Goal: Task Accomplishment & Management: Use online tool/utility

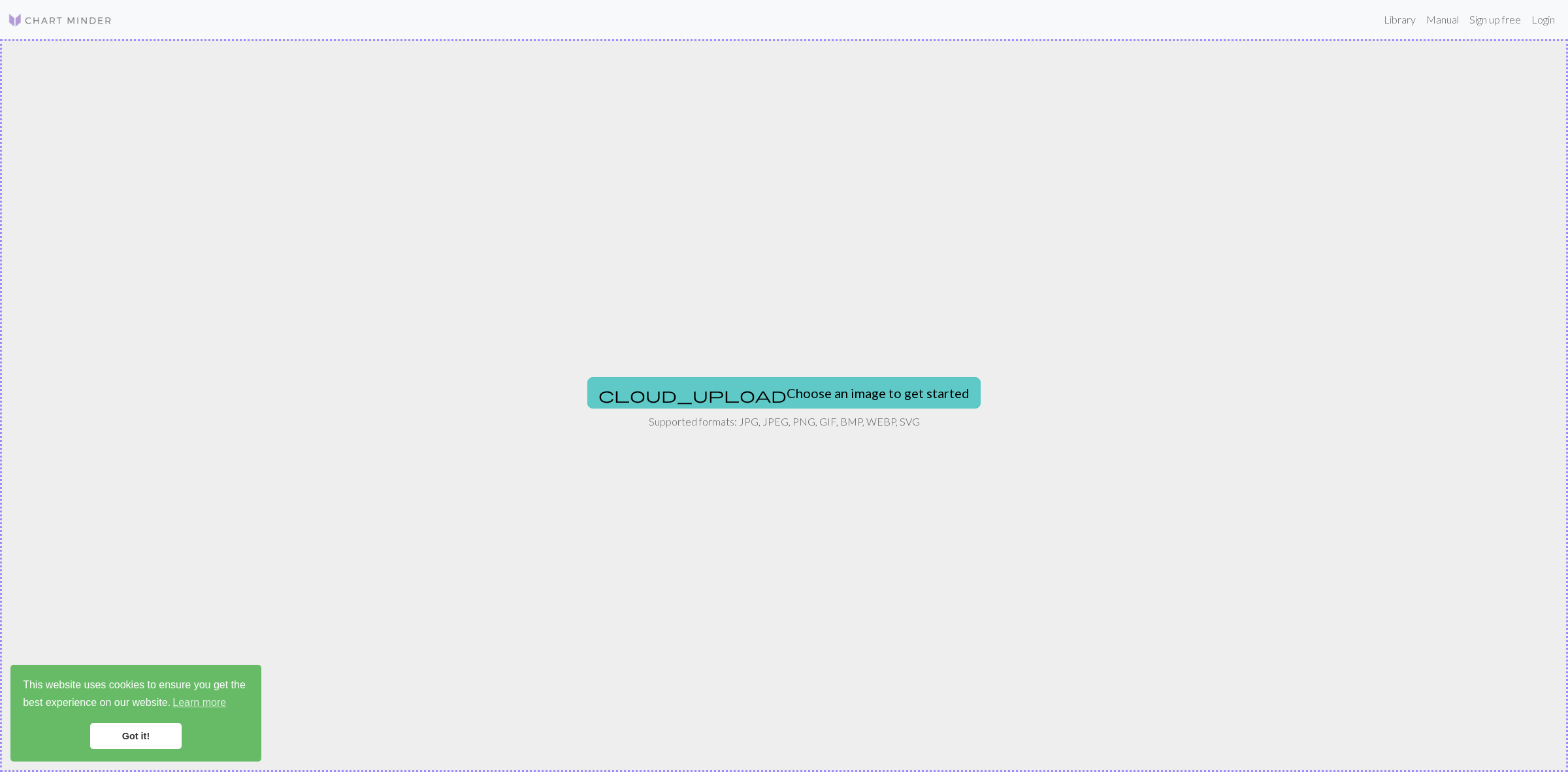
click at [776, 391] on button "cloud_upload Choose an image to get started" at bounding box center [784, 393] width 393 height 31
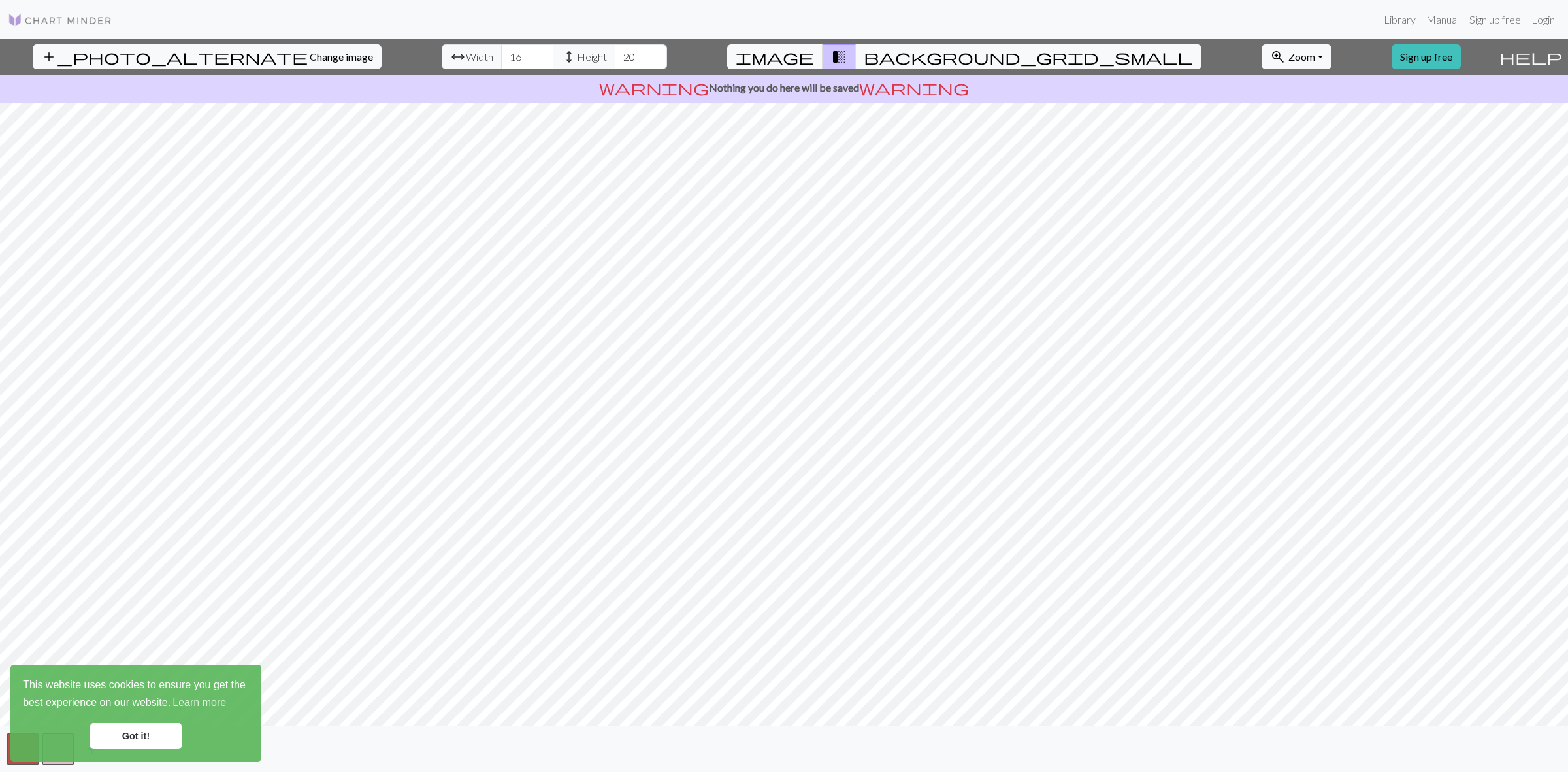
click at [561, 48] on span "height" at bounding box center [569, 57] width 16 height 18
click at [561, 54] on span "height" at bounding box center [569, 57] width 16 height 18
click at [615, 62] on input "20" at bounding box center [640, 57] width 52 height 25
drag, startPoint x: 588, startPoint y: 54, endPoint x: 530, endPoint y: 50, distance: 58.1
click at [530, 50] on div "arrow_range Width 16 height Height 20" at bounding box center [555, 57] width 226 height 25
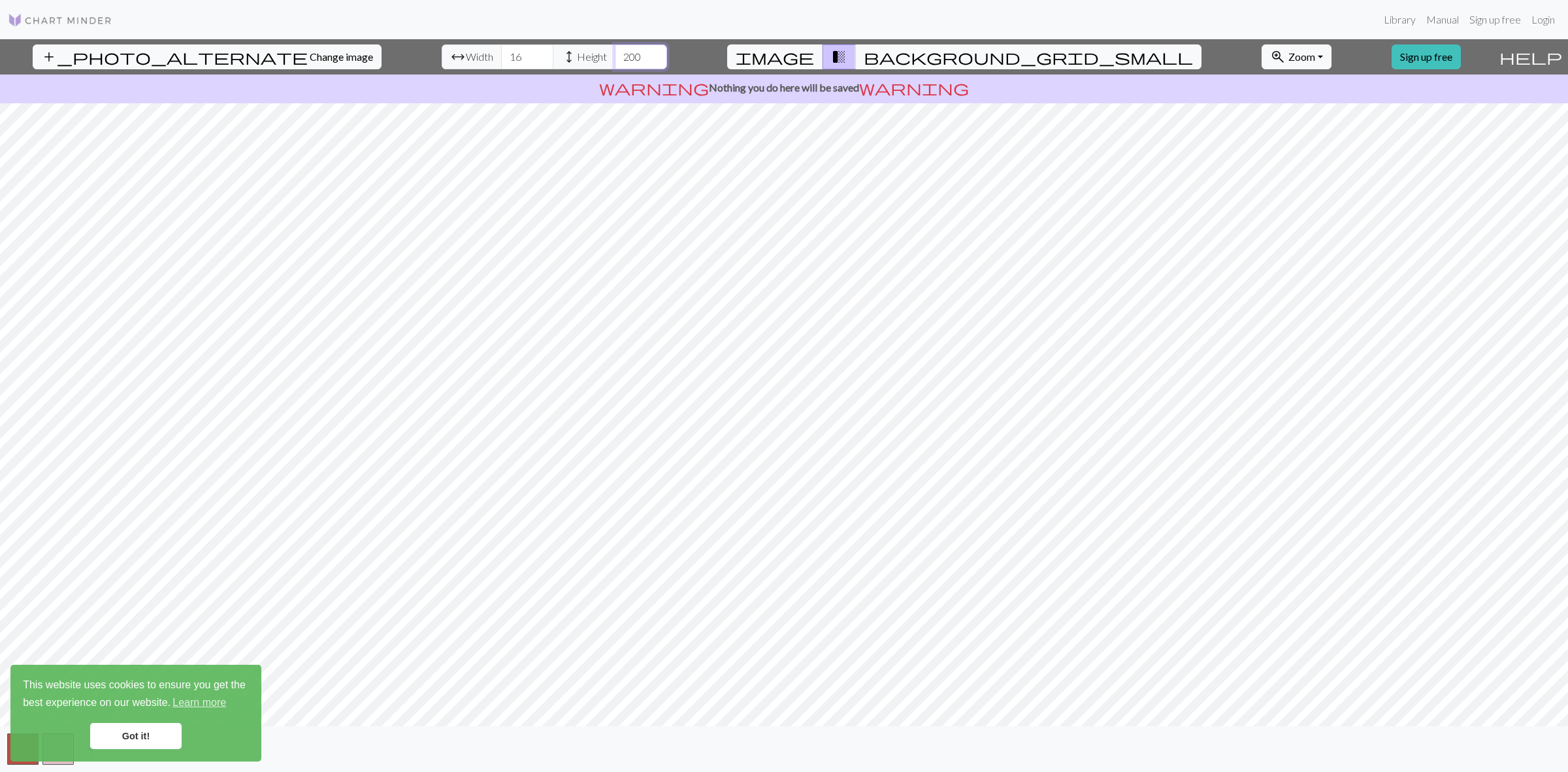
type input "200"
drag, startPoint x: 461, startPoint y: 54, endPoint x: 409, endPoint y: 51, distance: 52.1
click at [442, 52] on div "arrow_range Width 16 height Height 200" at bounding box center [555, 57] width 226 height 25
click at [443, 56] on div "arrow_range Width 200 height Height 200" at bounding box center [555, 57] width 226 height 25
drag, startPoint x: 478, startPoint y: 59, endPoint x: 585, endPoint y: 57, distance: 107.0
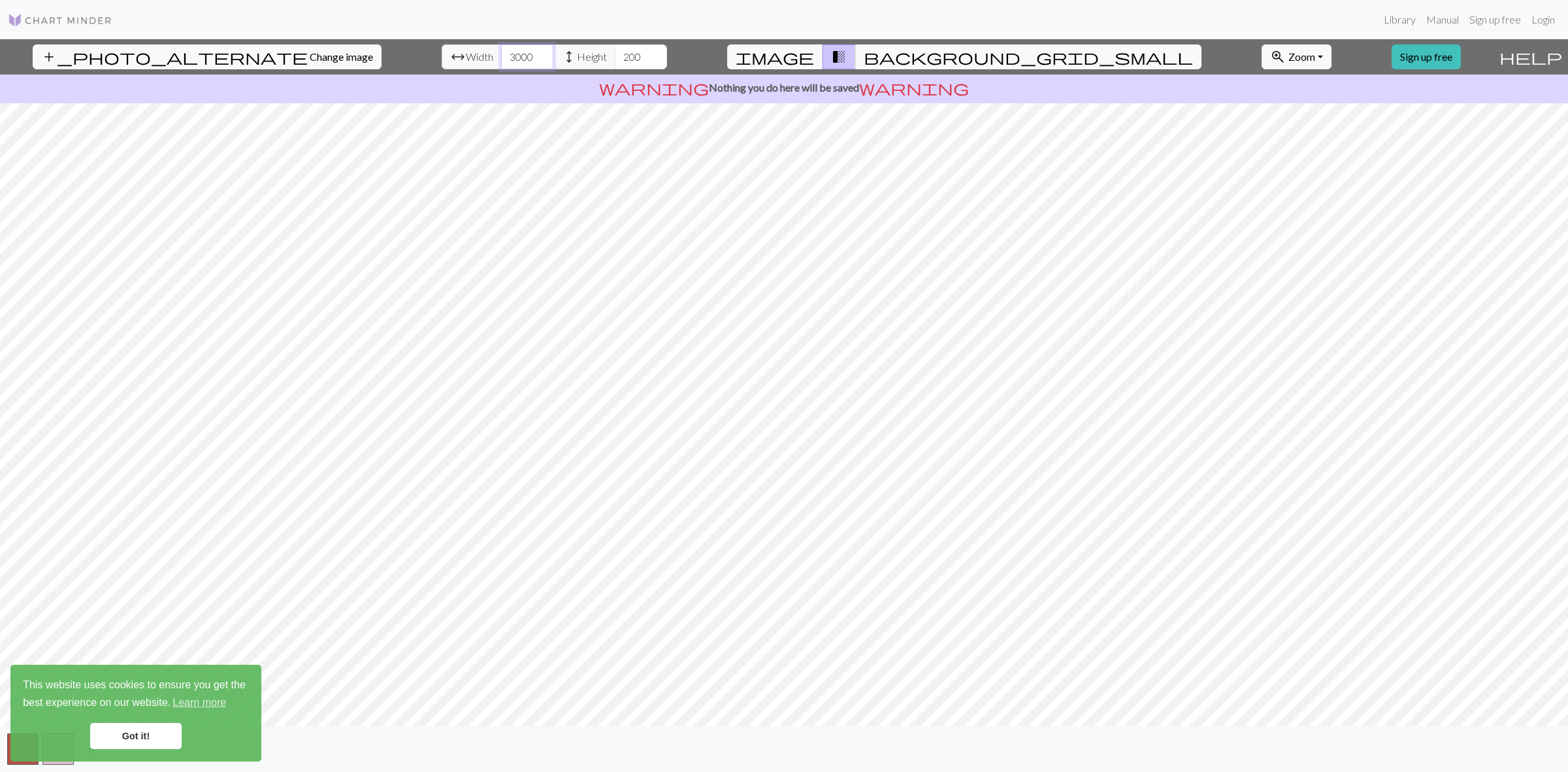
click at [445, 57] on div "arrow_range Width 3000 height Height 200" at bounding box center [555, 57] width 226 height 25
click at [501, 55] on input "3000" at bounding box center [527, 57] width 52 height 25
click at [615, 52] on input "200" at bounding box center [640, 57] width 52 height 25
click at [615, 57] on input "200" at bounding box center [640, 57] width 52 height 25
click at [501, 56] on input "3000" at bounding box center [527, 57] width 52 height 25
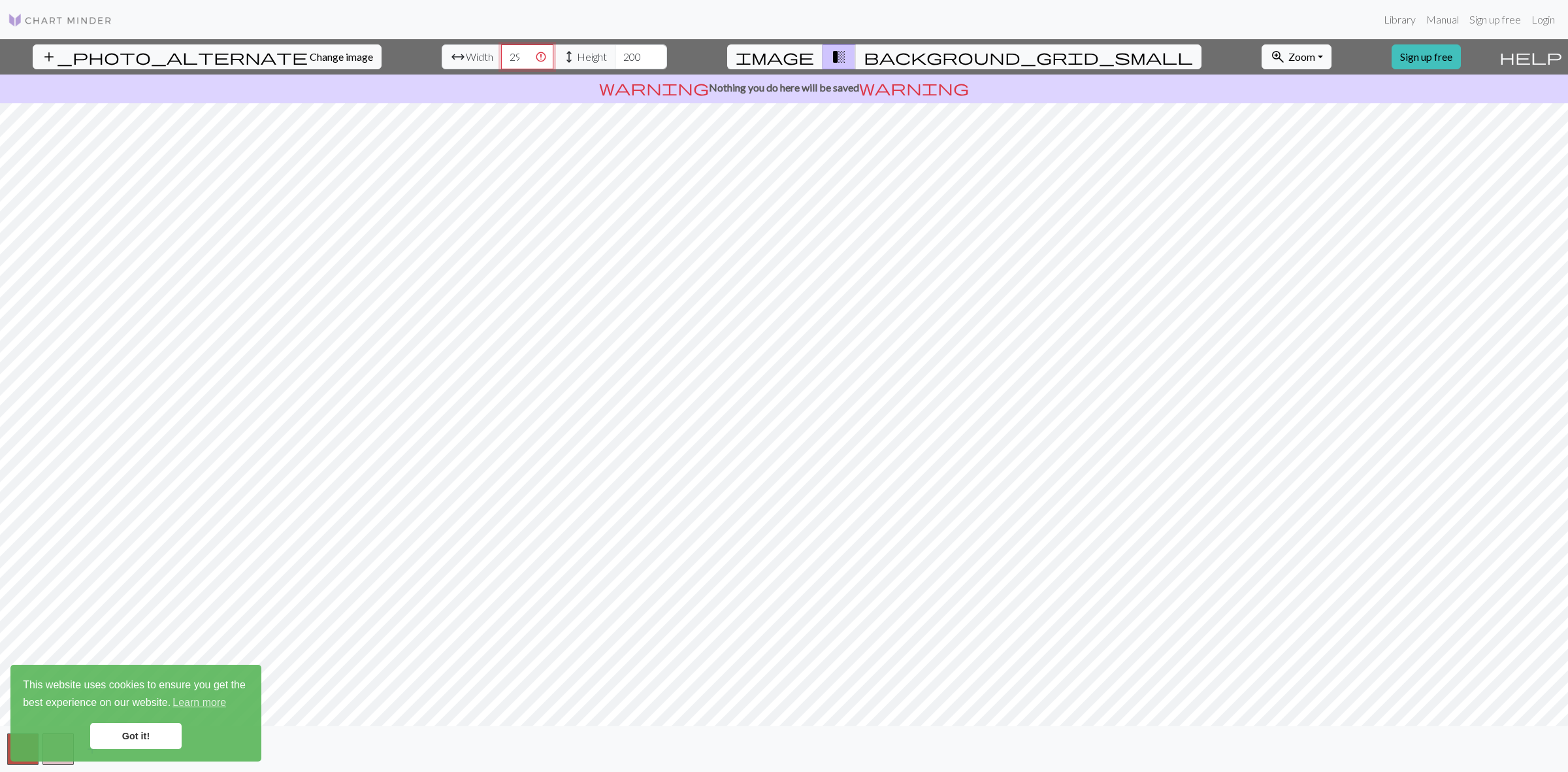
click at [501, 60] on input "2999" at bounding box center [527, 57] width 52 height 25
click at [501, 60] on input "2998" at bounding box center [527, 57] width 52 height 25
drag, startPoint x: 470, startPoint y: 60, endPoint x: 465, endPoint y: 56, distance: 6.4
click at [501, 59] on input "2998" at bounding box center [527, 57] width 52 height 25
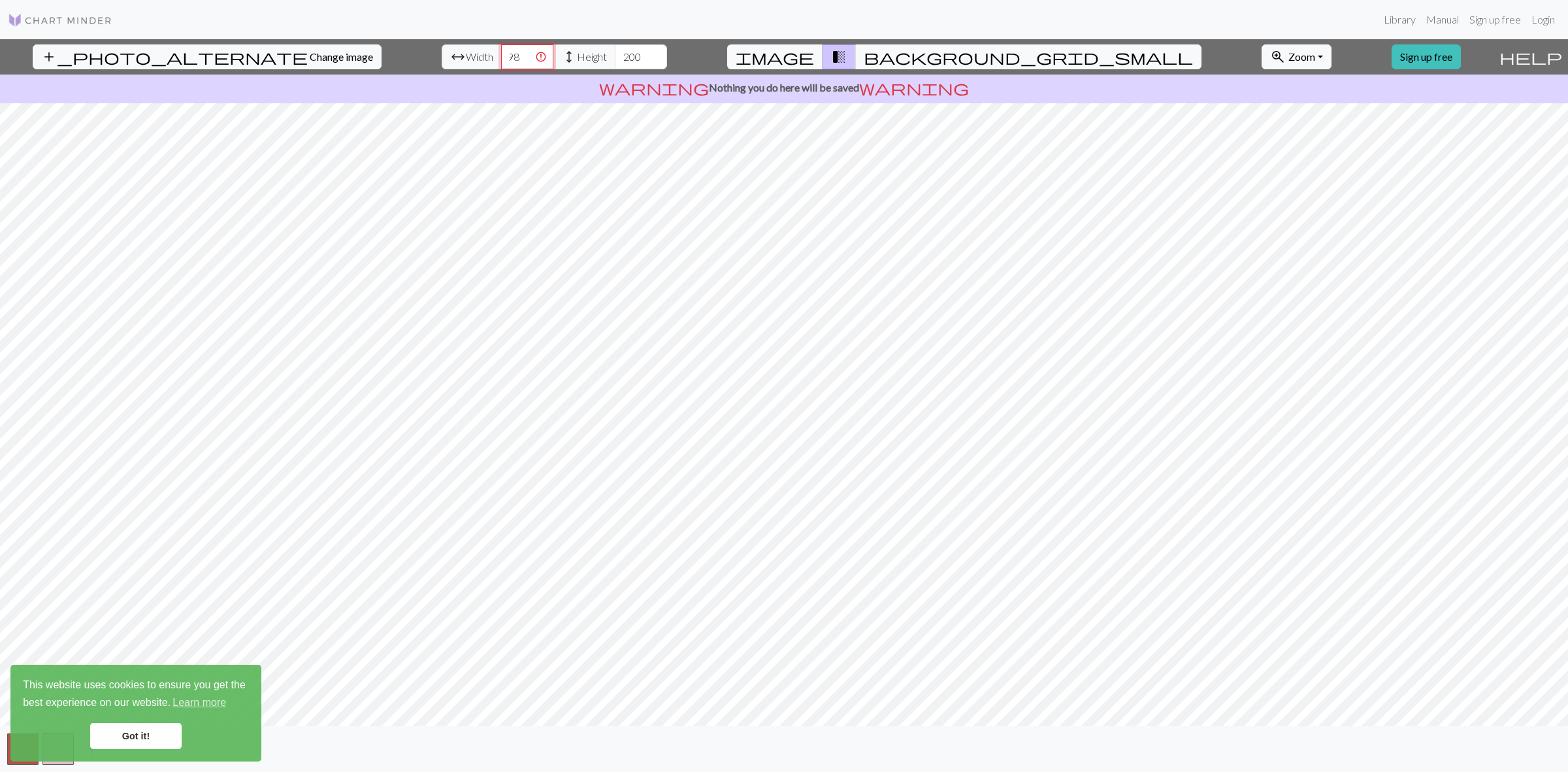
drag, startPoint x: 465, startPoint y: 56, endPoint x: 497, endPoint y: 59, distance: 32.1
click at [501, 59] on input "2998" at bounding box center [527, 57] width 52 height 25
drag, startPoint x: 469, startPoint y: 53, endPoint x: 482, endPoint y: 56, distance: 13.3
click at [501, 56] on input "100000" at bounding box center [527, 57] width 52 height 25
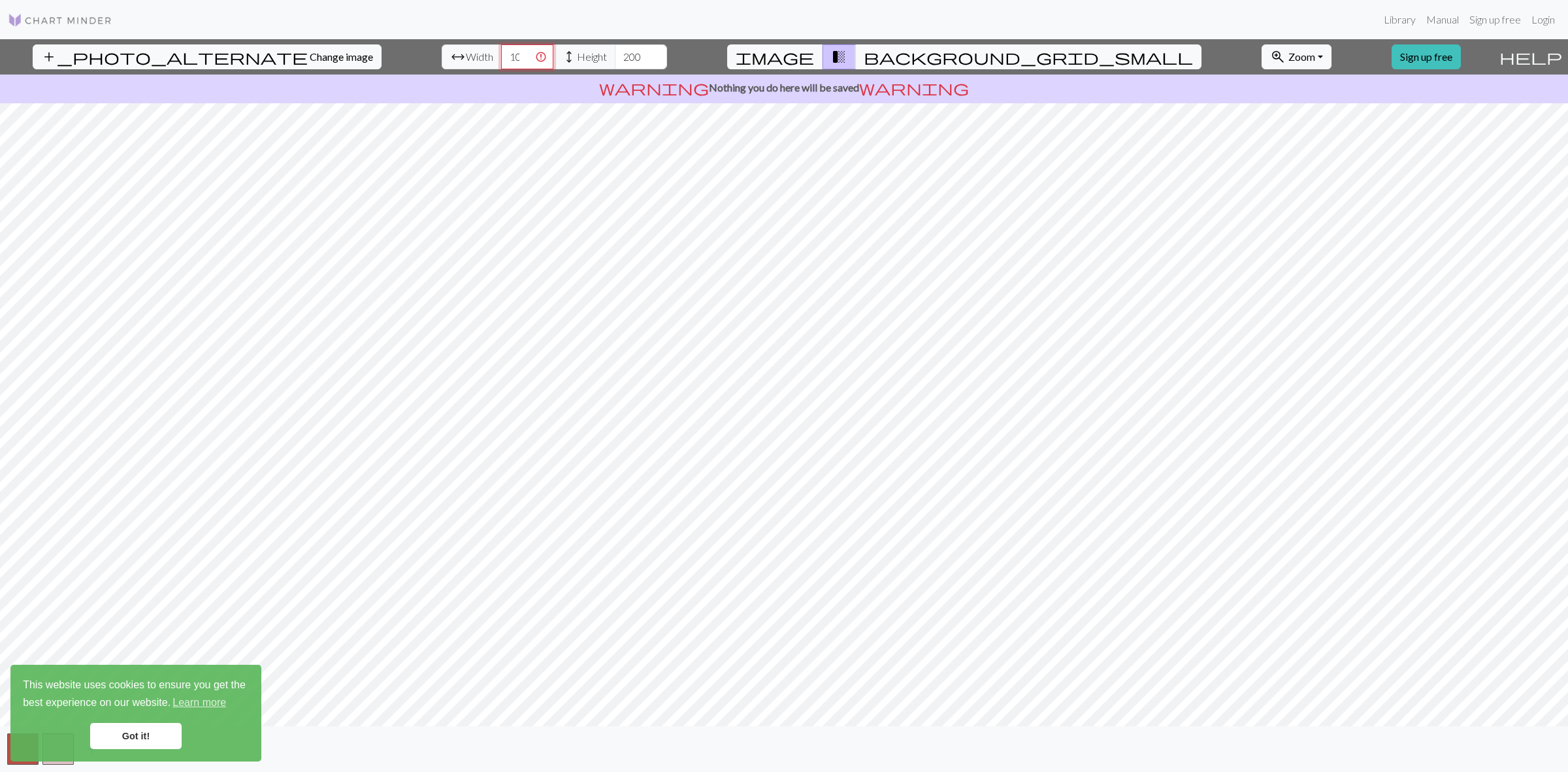
scroll to position [0, 27]
type input "1"
click at [615, 50] on input "200" at bounding box center [640, 57] width 52 height 25
click at [501, 53] on input "8001" at bounding box center [527, 57] width 52 height 25
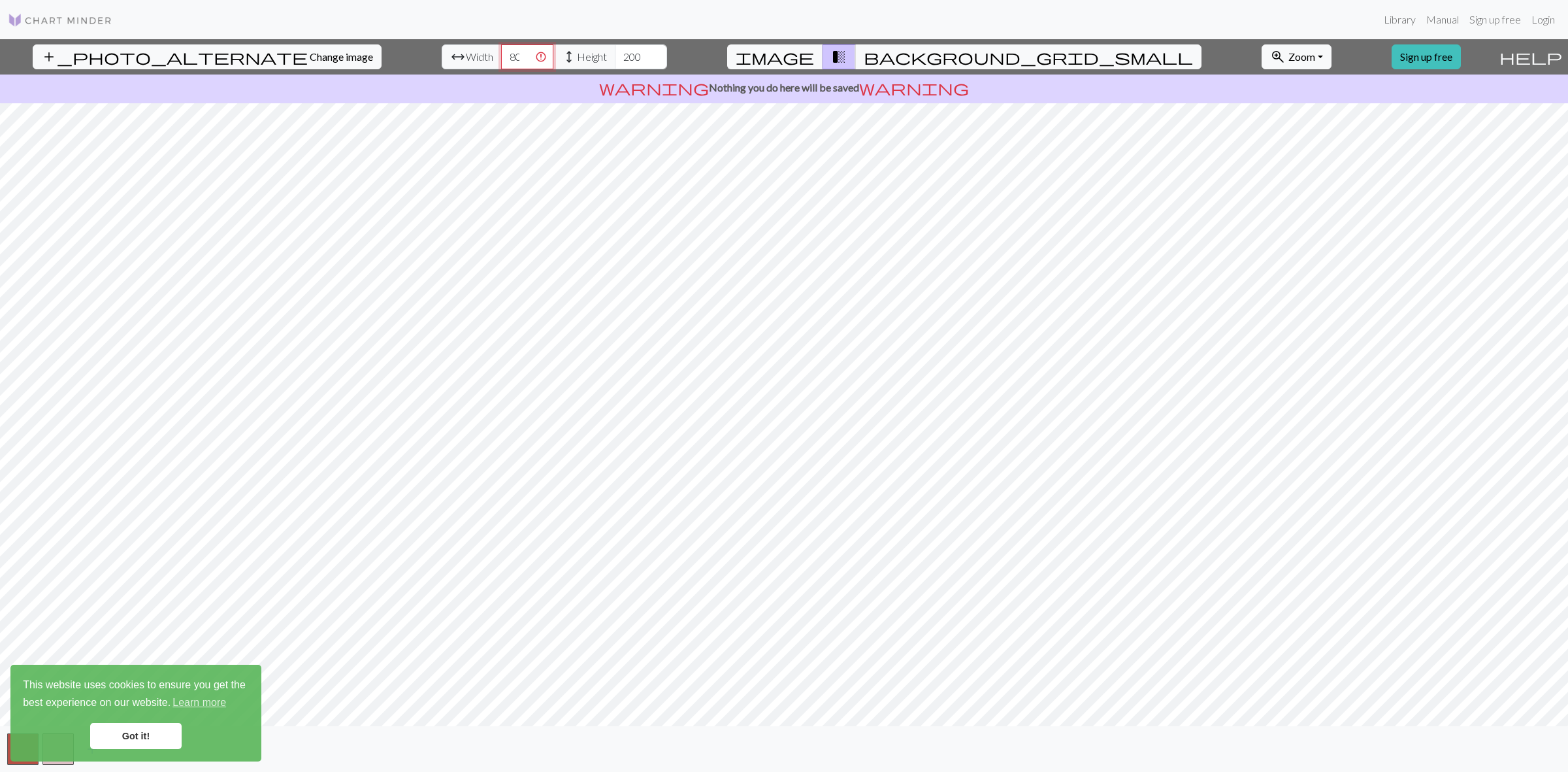
scroll to position [0, 14]
click at [501, 59] on input "8000" at bounding box center [527, 57] width 52 height 25
click at [501, 62] on input "7999" at bounding box center [527, 57] width 52 height 25
click at [501, 62] on input "7998" at bounding box center [527, 57] width 52 height 25
click at [501, 62] on input "7983" at bounding box center [527, 57] width 52 height 25
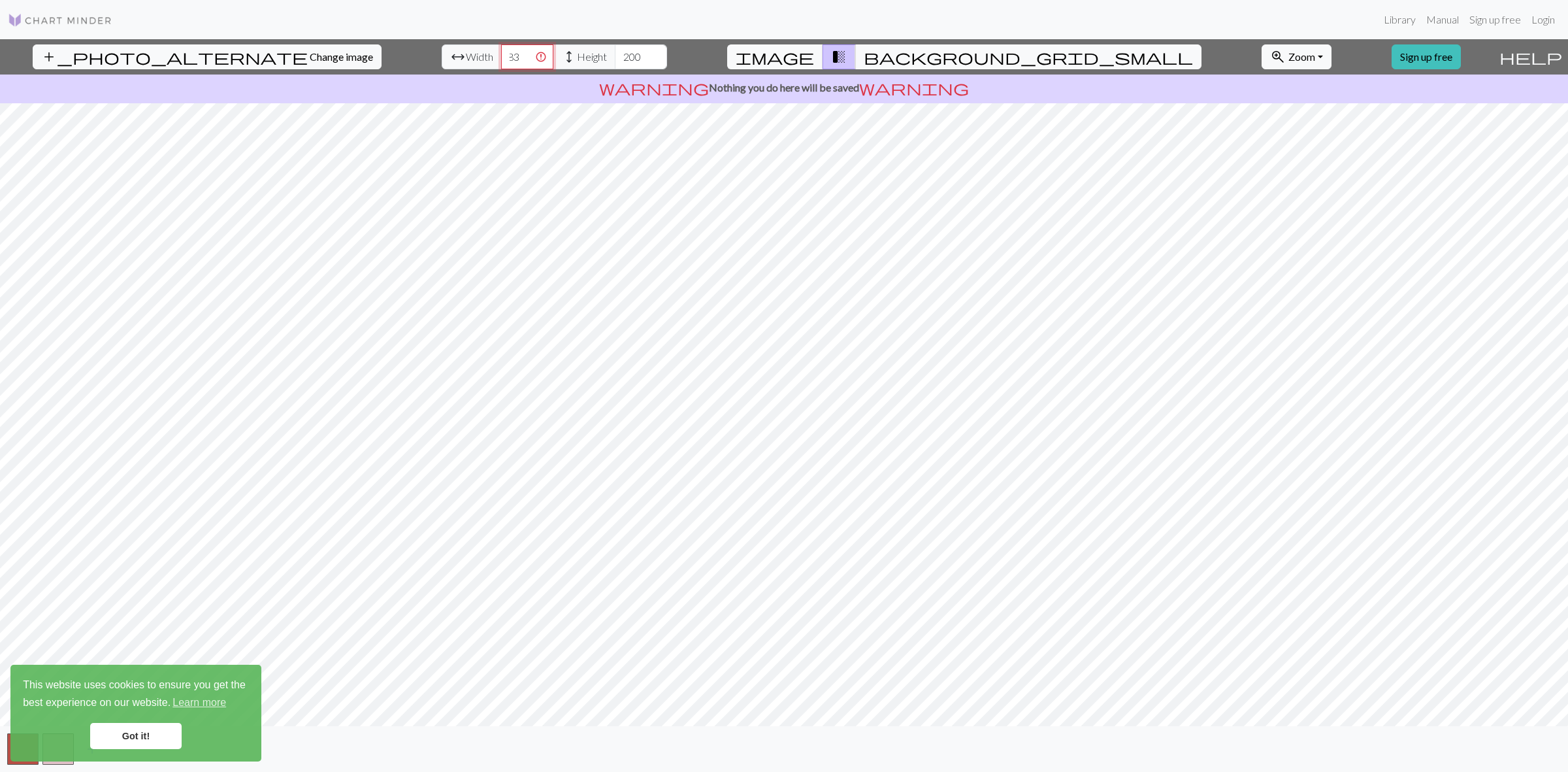
scroll to position [0, 0]
drag, startPoint x: 462, startPoint y: 56, endPoint x: 484, endPoint y: 57, distance: 22.0
click at [501, 56] on input "7983" at bounding box center [527, 57] width 52 height 25
type input "7950"
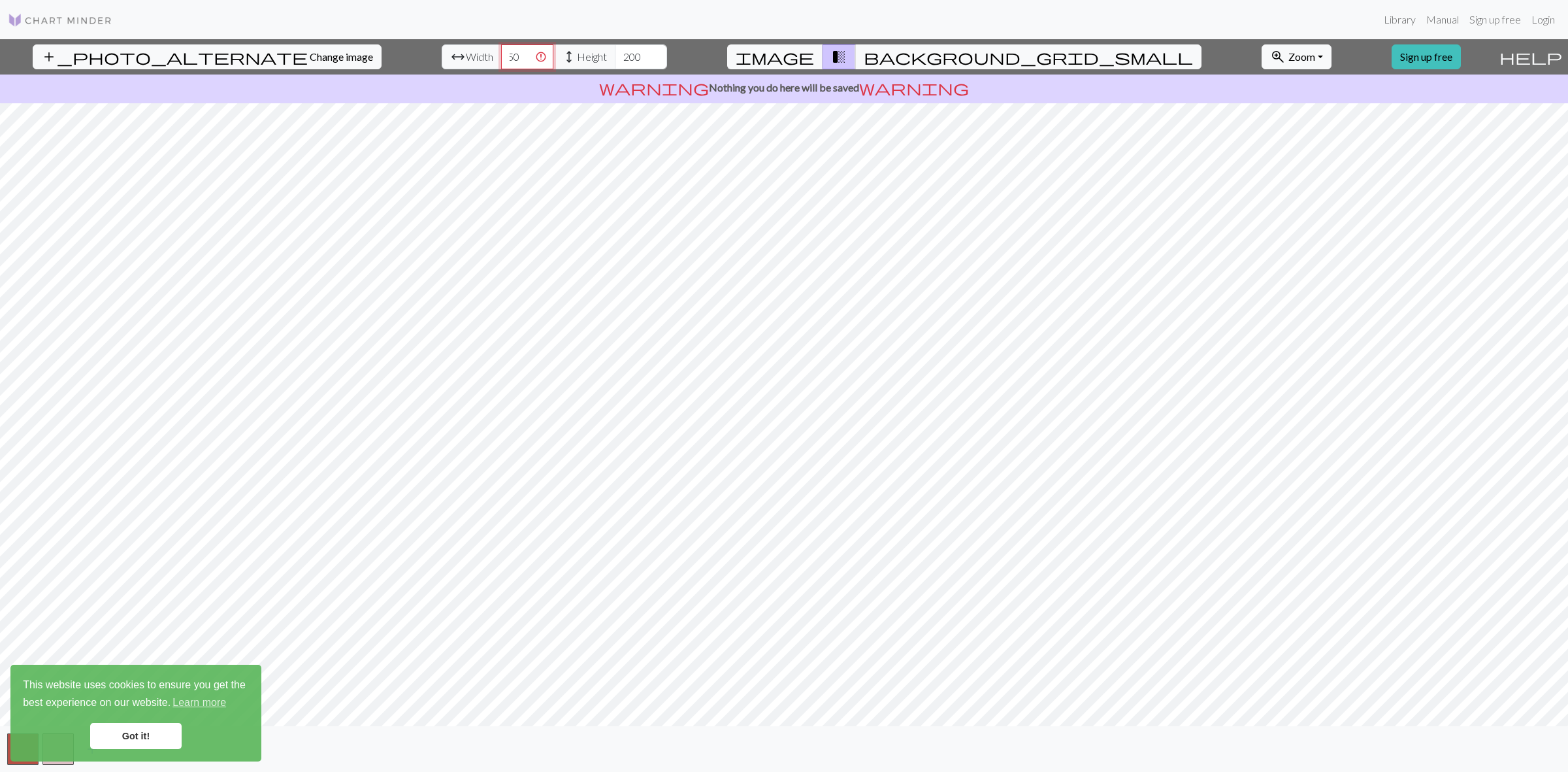
click at [501, 59] on input "7950" at bounding box center [527, 57] width 52 height 25
click at [501, 57] on input "7950" at bounding box center [527, 57] width 52 height 25
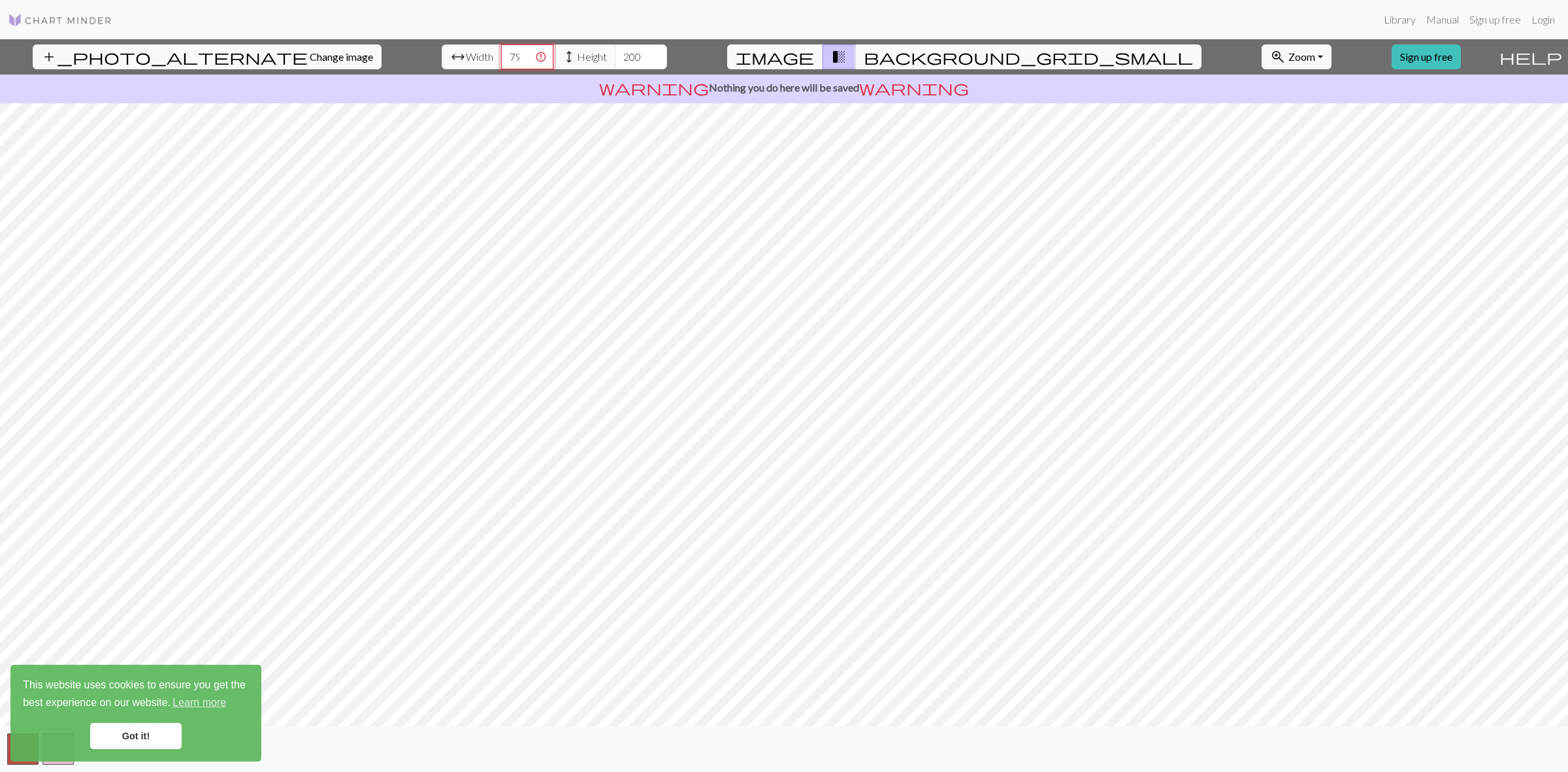
drag, startPoint x: 465, startPoint y: 57, endPoint x: 407, endPoint y: 66, distance: 58.7
click at [442, 66] on div "arrow_range Width 7950 height Height 200" at bounding box center [555, 57] width 226 height 25
type input "500"
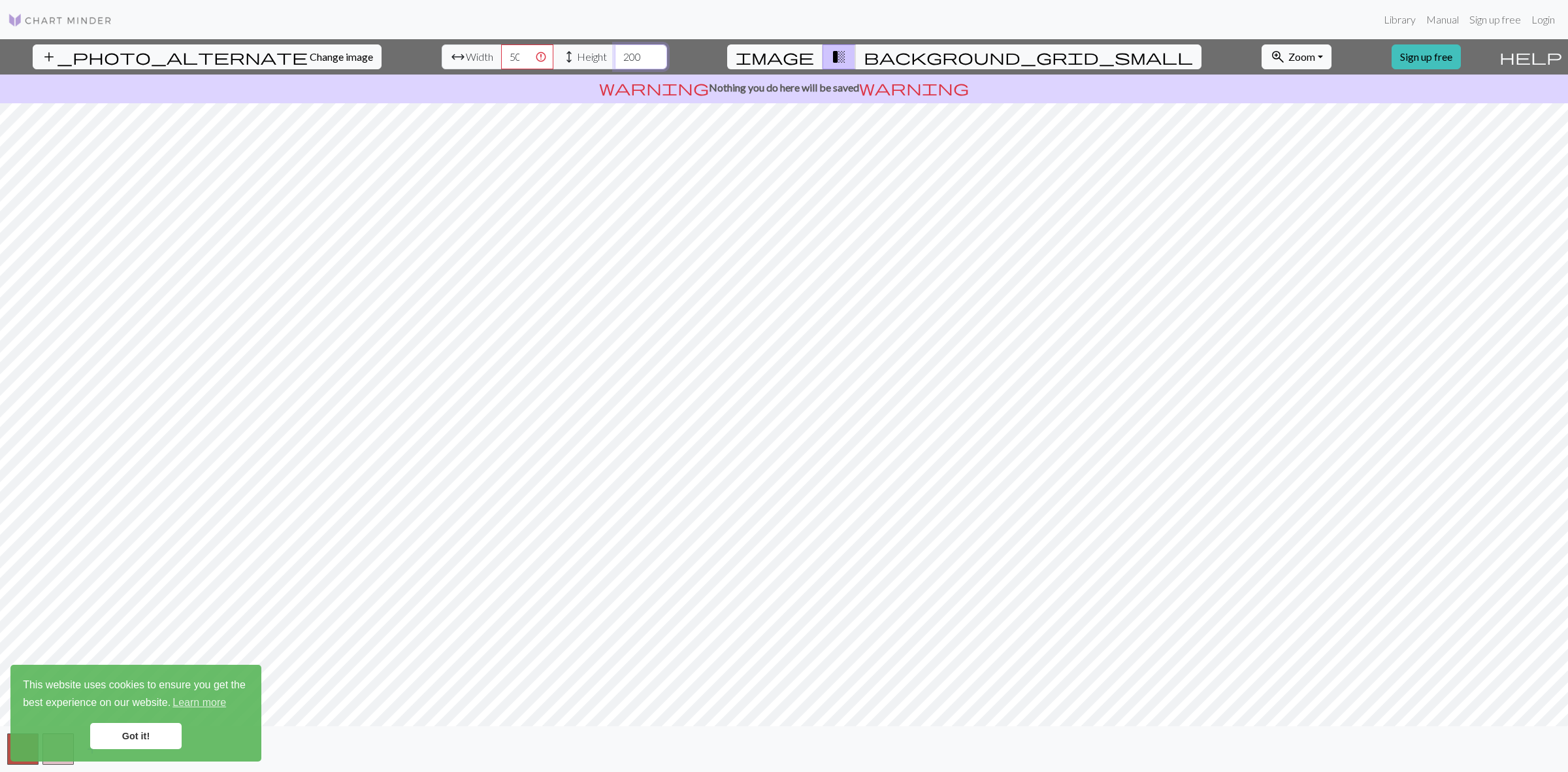
click at [615, 52] on input "200" at bounding box center [640, 57] width 52 height 25
click at [615, 52] on input "201" at bounding box center [640, 57] width 52 height 25
click at [615, 52] on input "202" at bounding box center [640, 57] width 52 height 25
click at [615, 52] on input "203" at bounding box center [640, 57] width 52 height 25
drag, startPoint x: 593, startPoint y: 54, endPoint x: 524, endPoint y: 41, distance: 70.2
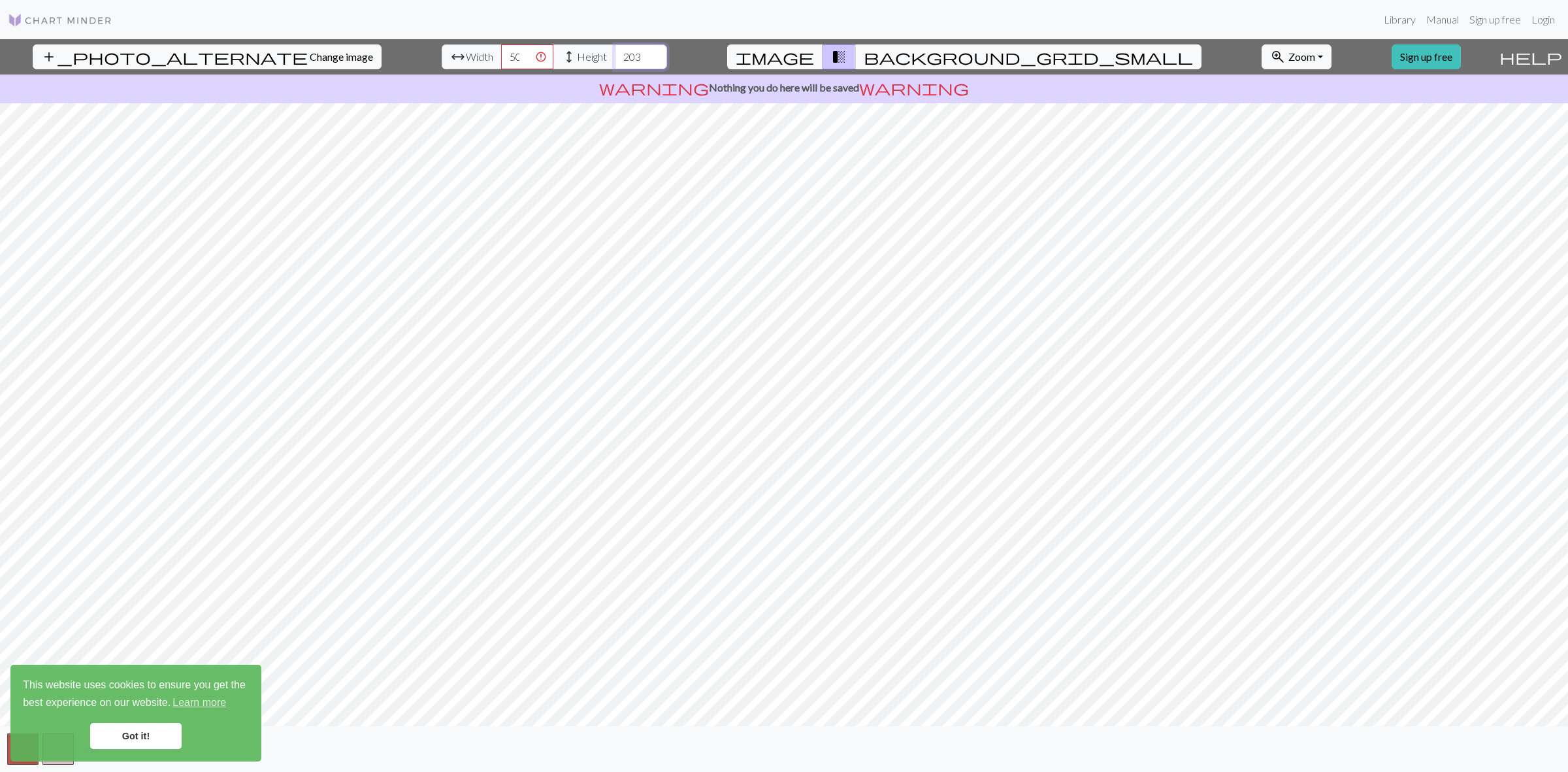
click at [531, 45] on div "arrow_range Width 500 height Height 203" at bounding box center [555, 57] width 226 height 25
type input "500"
drag, startPoint x: 461, startPoint y: 56, endPoint x: 495, endPoint y: 55, distance: 34.0
click at [501, 57] on input "500" at bounding box center [527, 57] width 52 height 25
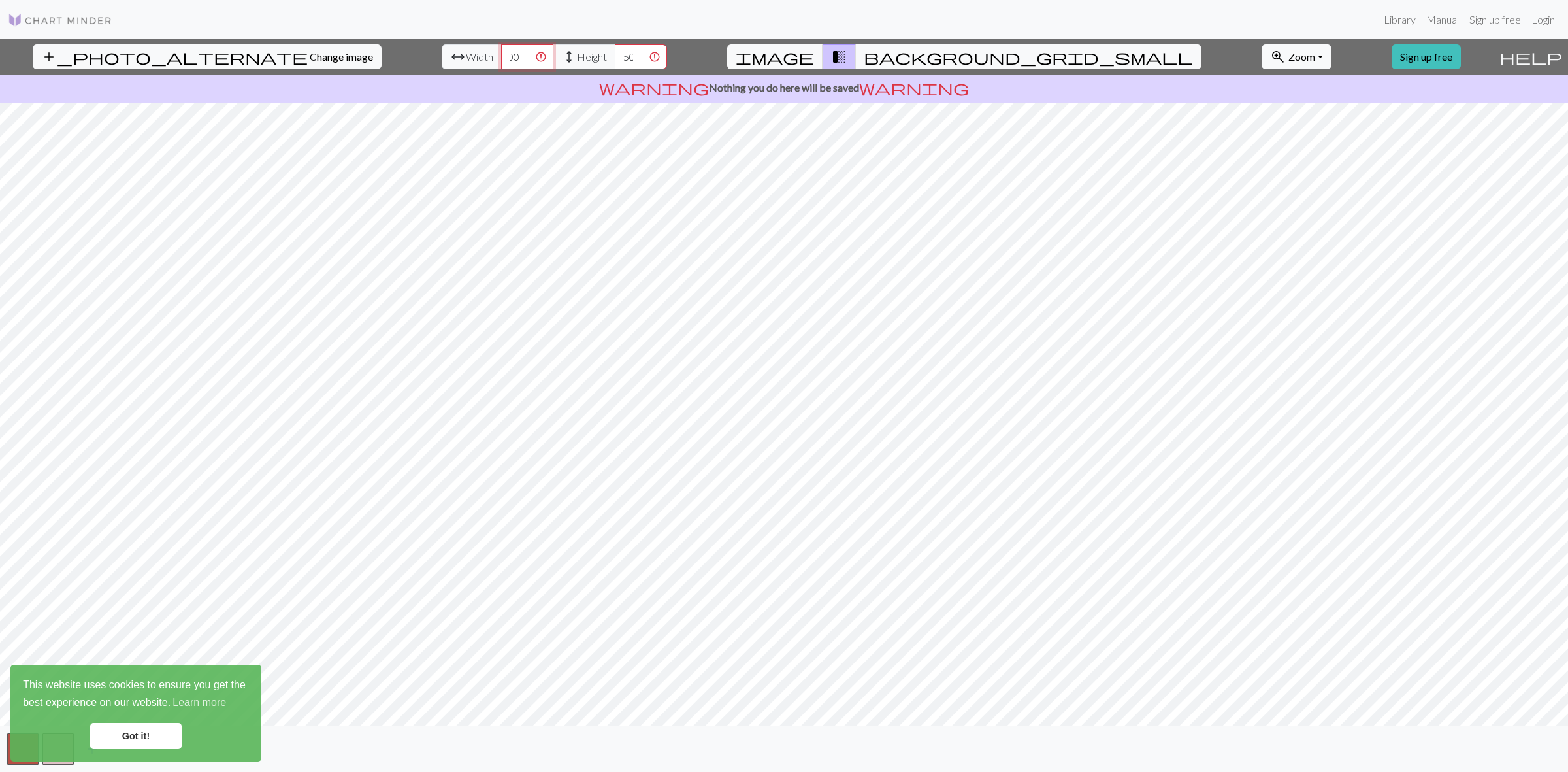
type input "600"
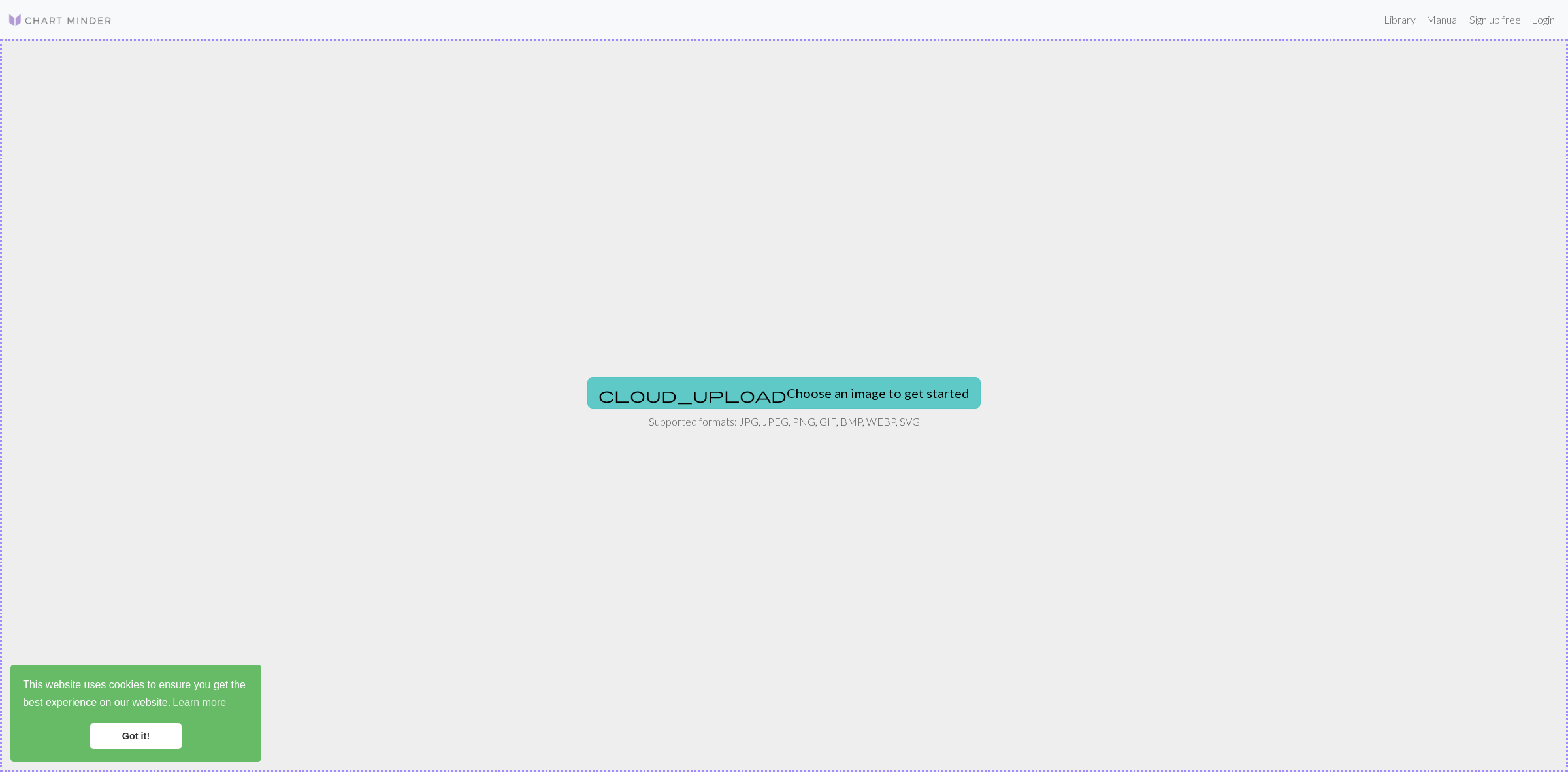
click at [736, 378] on button "cloud_upload Choose an image to get started" at bounding box center [784, 393] width 393 height 31
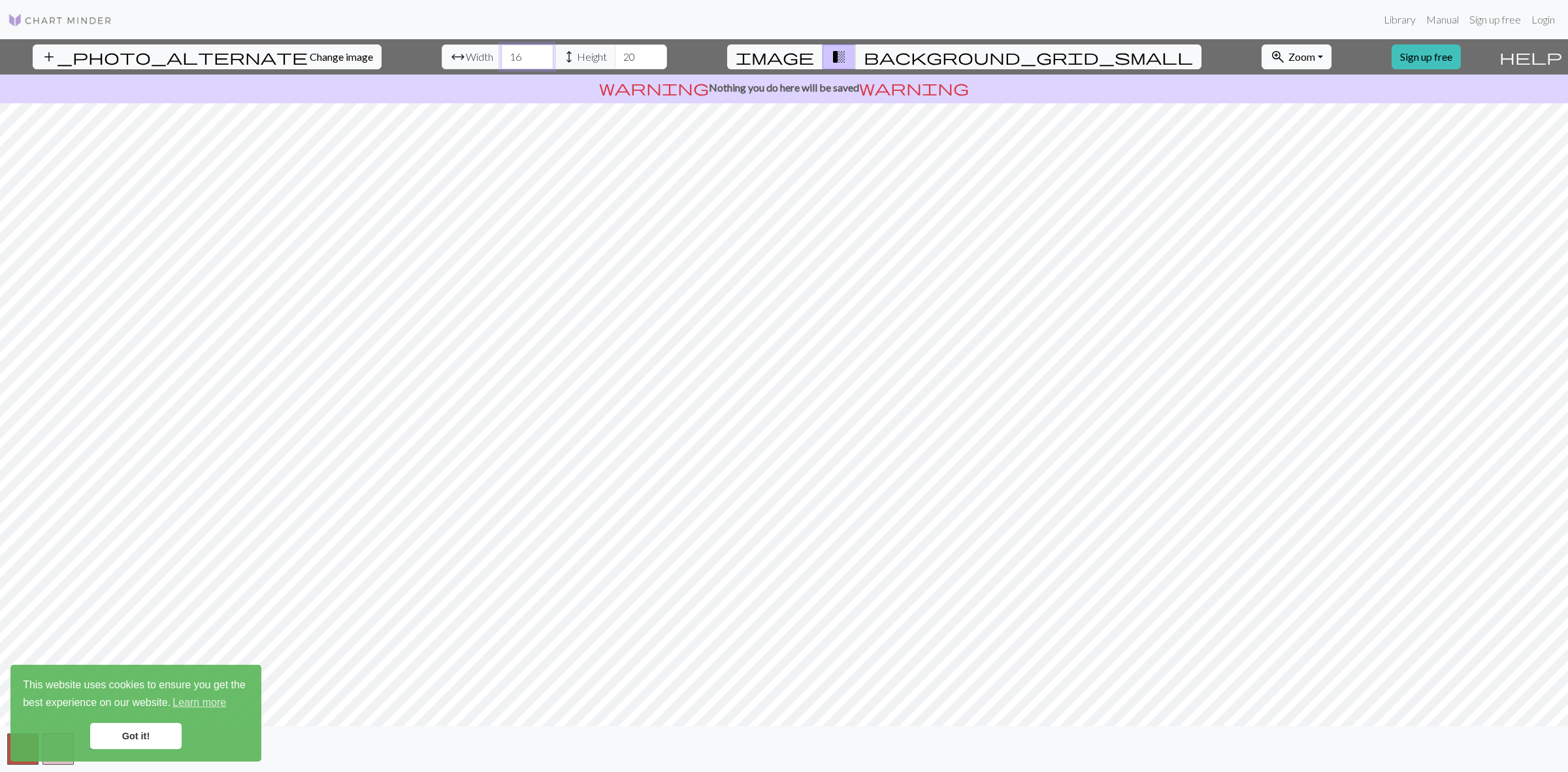
drag, startPoint x: 475, startPoint y: 57, endPoint x: 451, endPoint y: 54, distance: 24.2
click at [451, 54] on div "arrow_range Width 16 height Height 20" at bounding box center [555, 57] width 226 height 25
drag, startPoint x: 479, startPoint y: 55, endPoint x: 446, endPoint y: 56, distance: 33.0
click at [446, 56] on div "arrow_range Width 300 height Height 20" at bounding box center [555, 57] width 226 height 25
type input "300"
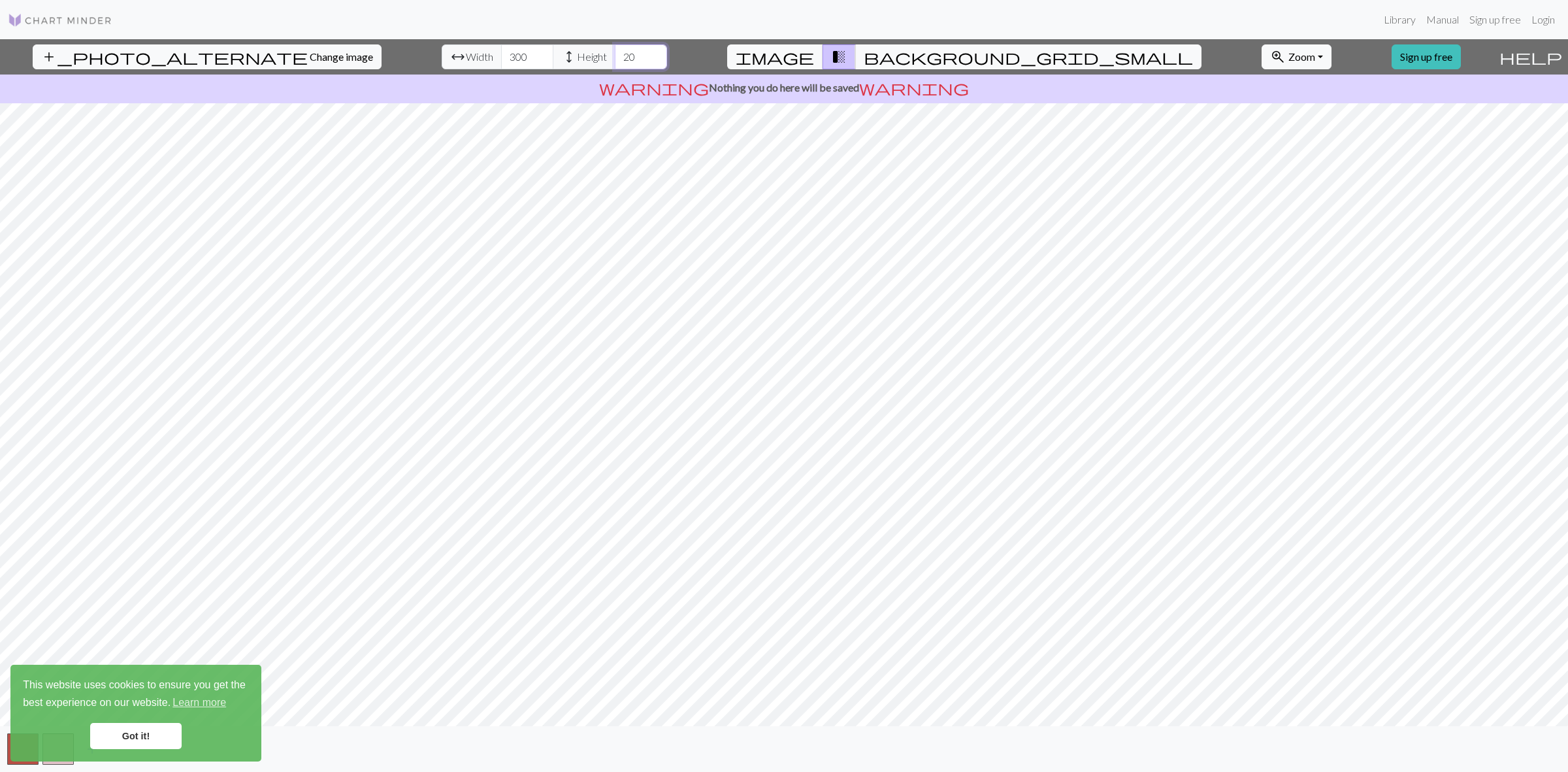
drag, startPoint x: 577, startPoint y: 52, endPoint x: 609, endPoint y: 59, distance: 32.8
click at [615, 59] on input "20" at bounding box center [640, 57] width 52 height 25
type input "300"
click at [501, 57] on input "300" at bounding box center [527, 57] width 52 height 25
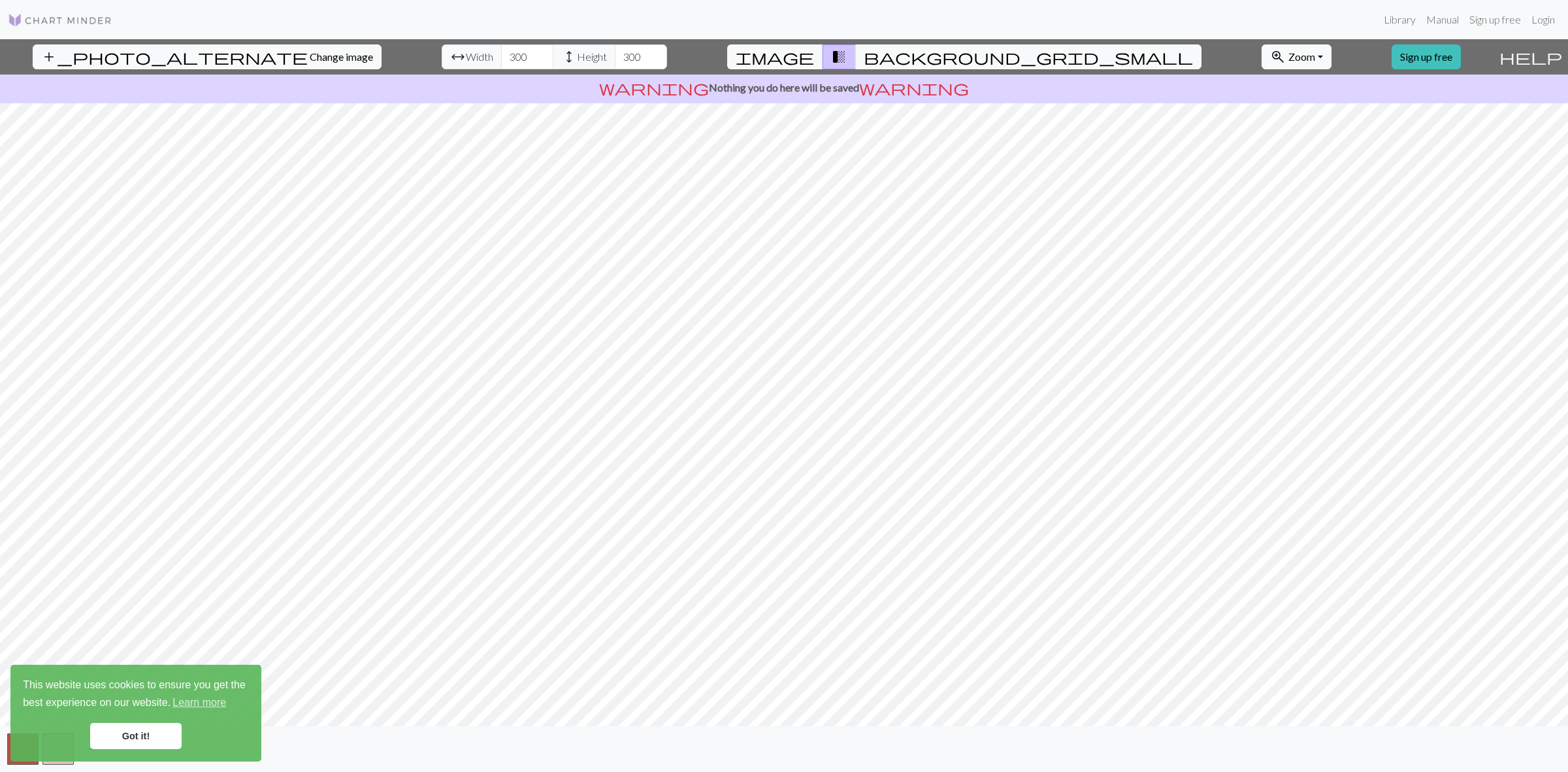
click at [450, 56] on span "arrow_range" at bounding box center [457, 57] width 16 height 18
click at [501, 56] on input "301" at bounding box center [527, 57] width 52 height 25
click at [561, 52] on span "height" at bounding box center [569, 57] width 16 height 18
type input "302"
click at [501, 56] on input "302" at bounding box center [527, 57] width 52 height 25
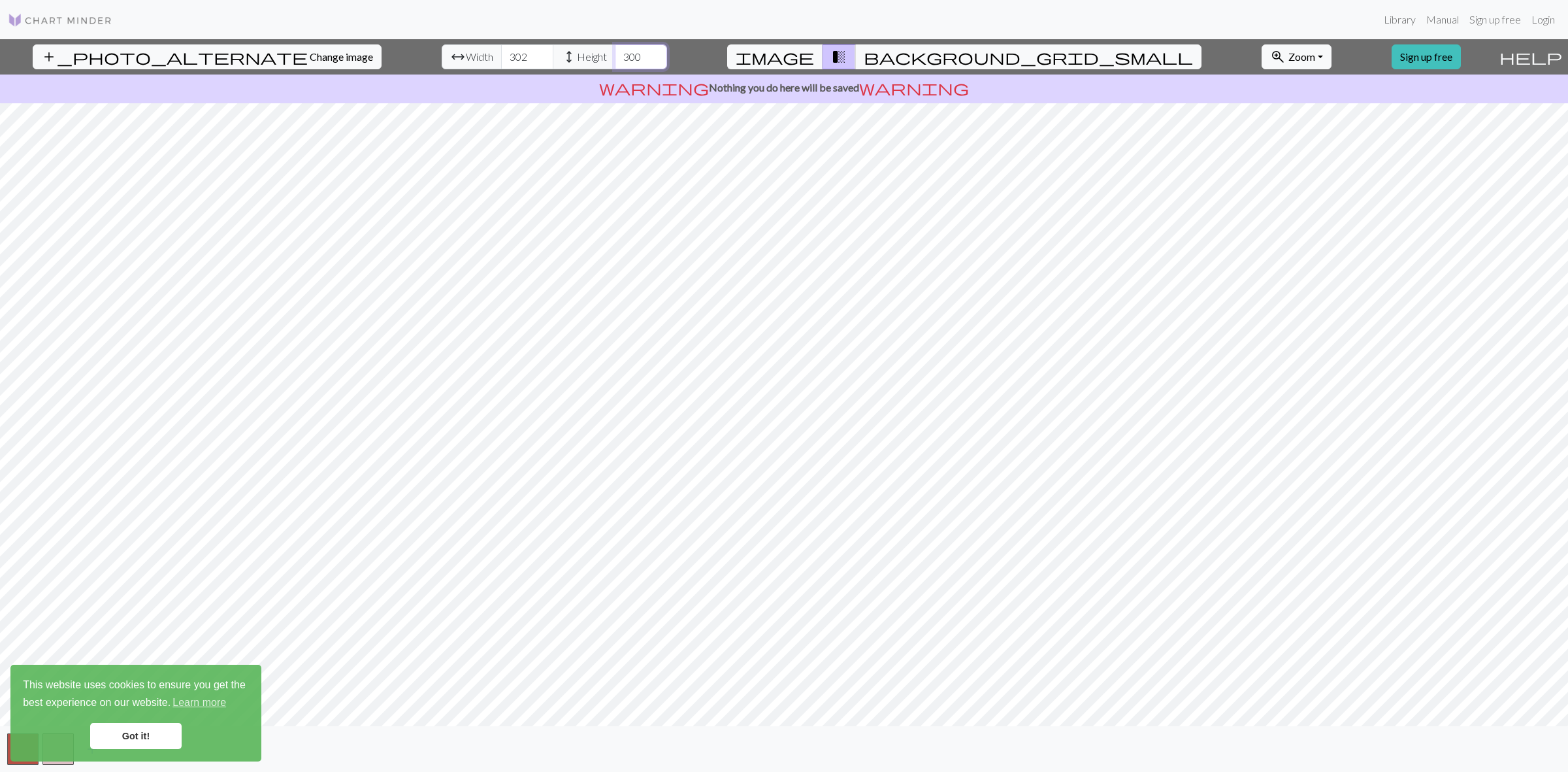
click at [615, 59] on input "300" at bounding box center [640, 57] width 52 height 25
click at [615, 51] on input "301" at bounding box center [640, 57] width 52 height 25
drag, startPoint x: 582, startPoint y: 59, endPoint x: 565, endPoint y: 57, distance: 17.1
click at [565, 57] on div "arrow_range Width 302 height Height 301" at bounding box center [555, 57] width 226 height 25
click at [615, 57] on input "501" at bounding box center [640, 57] width 52 height 25
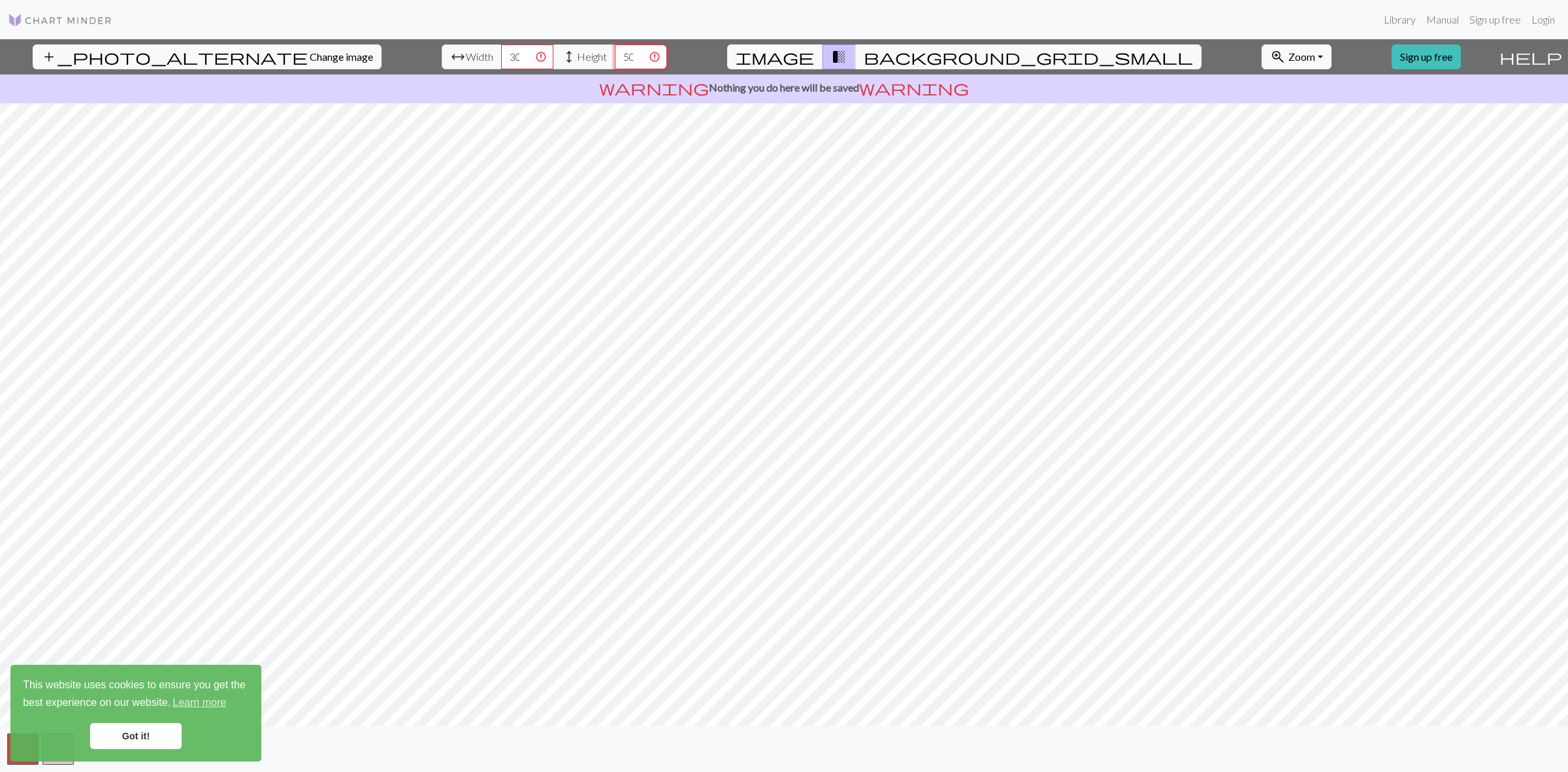
scroll to position [0, 8]
drag, startPoint x: 576, startPoint y: 57, endPoint x: 624, endPoint y: 63, distance: 48.4
click at [624, 63] on div "add_photo_alternate Change image arrow_range Width 302 height Height 501 image …" at bounding box center [747, 57] width 1493 height 35
type input "200"
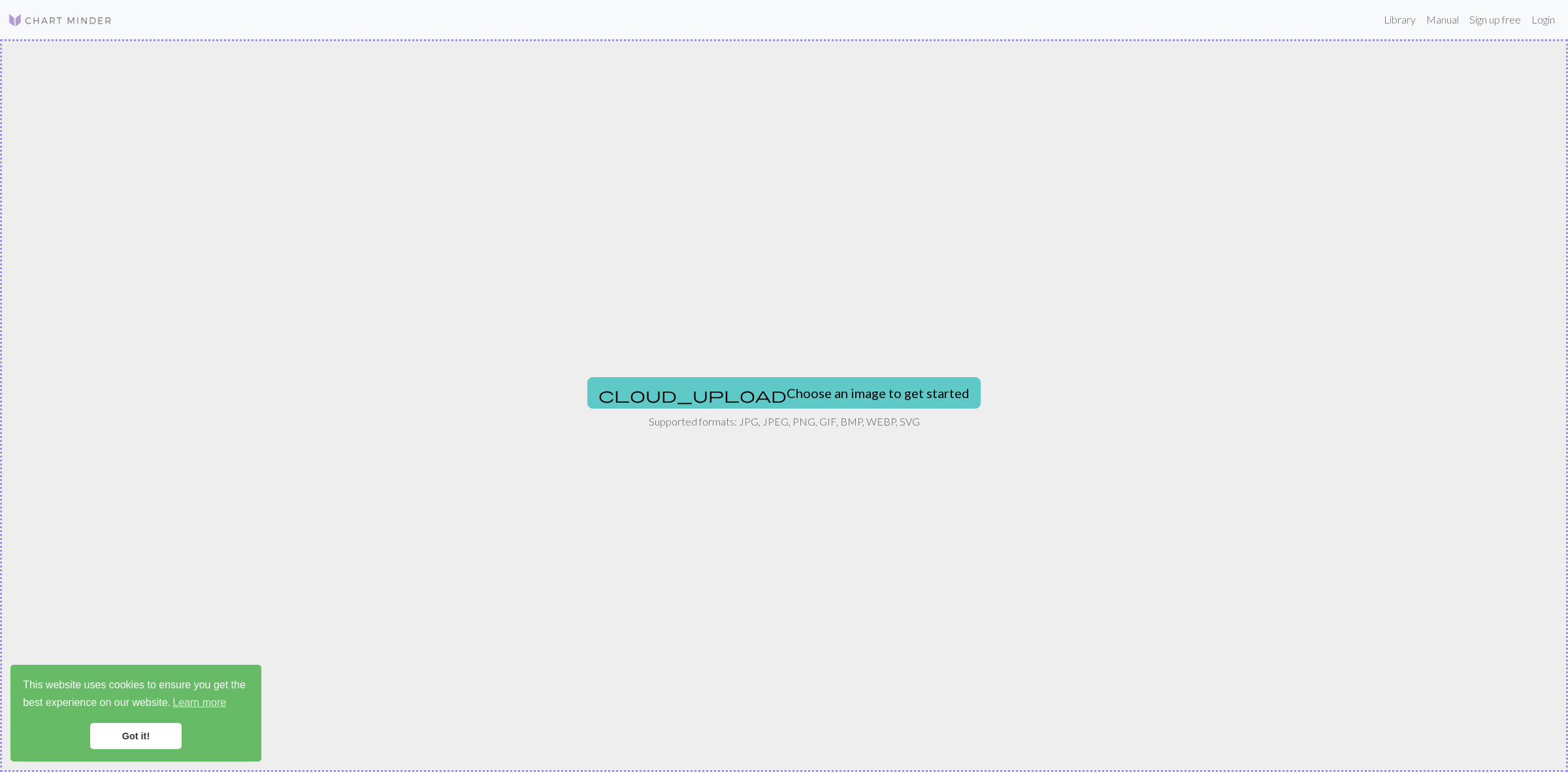
click at [778, 397] on button "cloud_upload Choose an image to get started" at bounding box center [784, 393] width 393 height 31
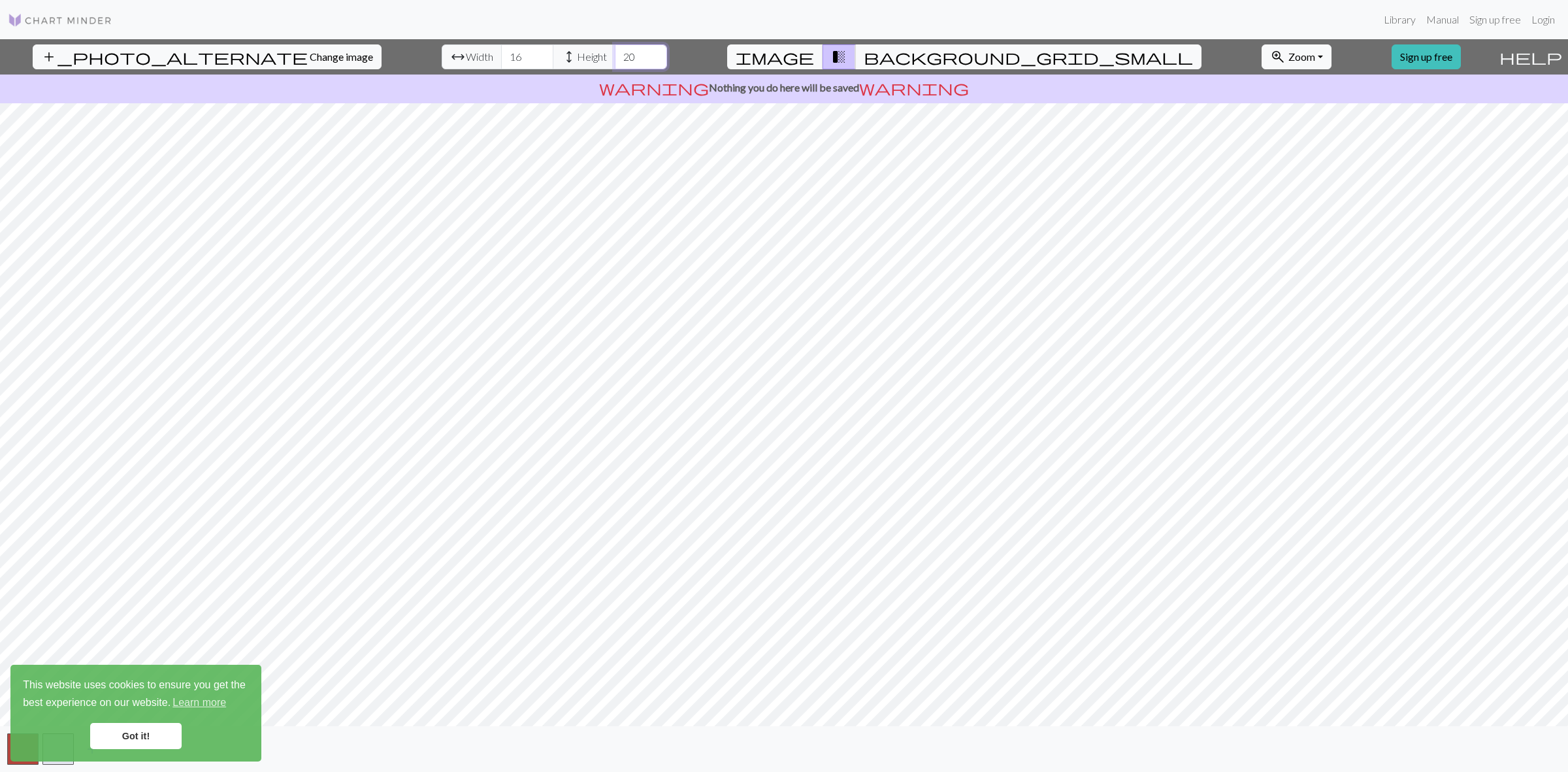
drag, startPoint x: 579, startPoint y: 57, endPoint x: 603, endPoint y: 59, distance: 24.1
click at [615, 59] on input "20" at bounding box center [640, 57] width 52 height 25
type input "200"
drag, startPoint x: 461, startPoint y: 54, endPoint x: 420, endPoint y: 53, distance: 41.0
click at [442, 53] on div "arrow_range Width 16 height Height 200" at bounding box center [555, 57] width 226 height 25
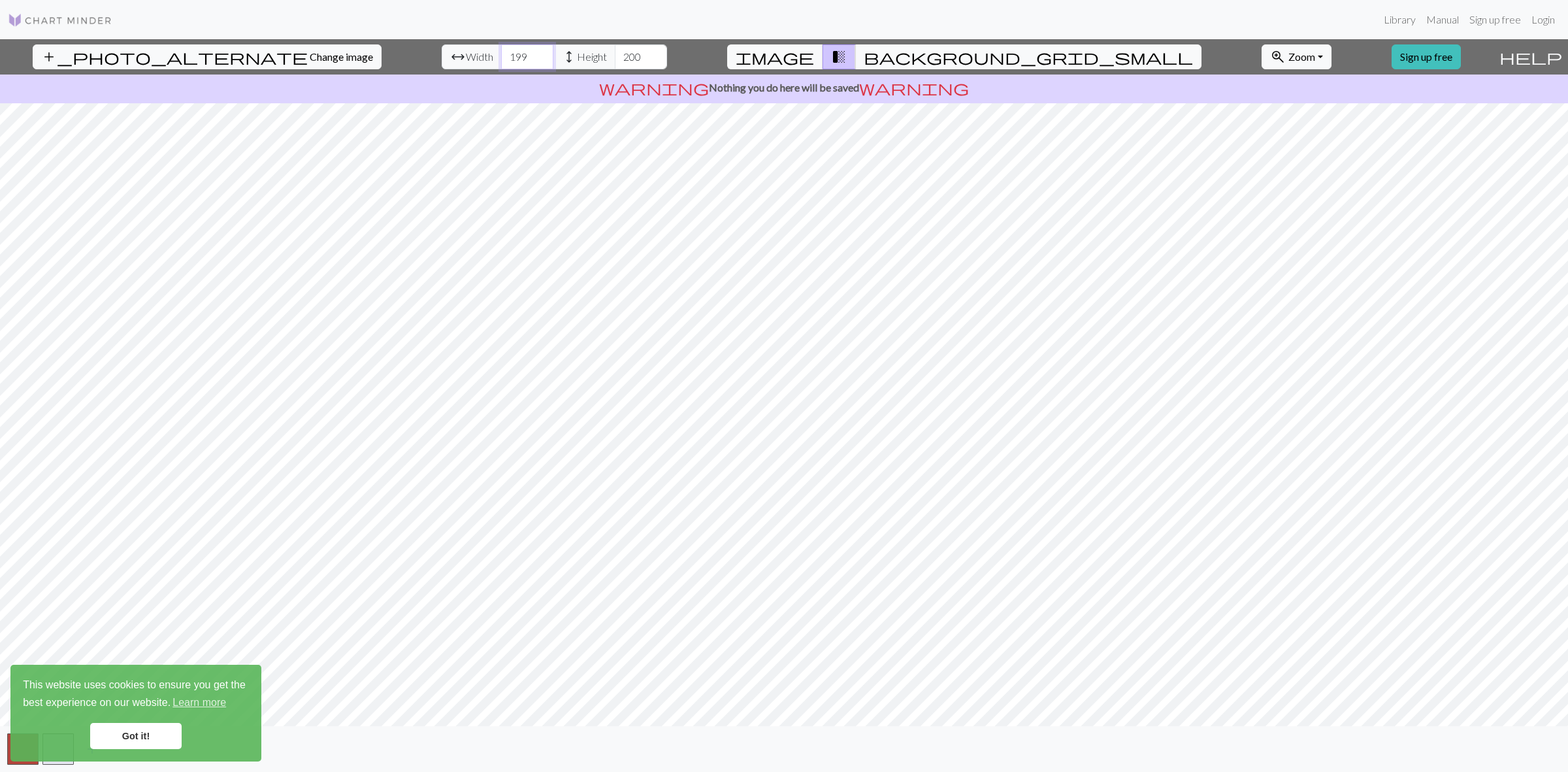
click at [501, 61] on input "199" at bounding box center [527, 57] width 52 height 25
click at [501, 57] on input "198" at bounding box center [527, 57] width 52 height 25
click at [501, 57] on input "199" at bounding box center [527, 57] width 52 height 25
click at [501, 62] on input "198" at bounding box center [527, 57] width 52 height 25
click at [501, 62] on input "197" at bounding box center [527, 57] width 52 height 25
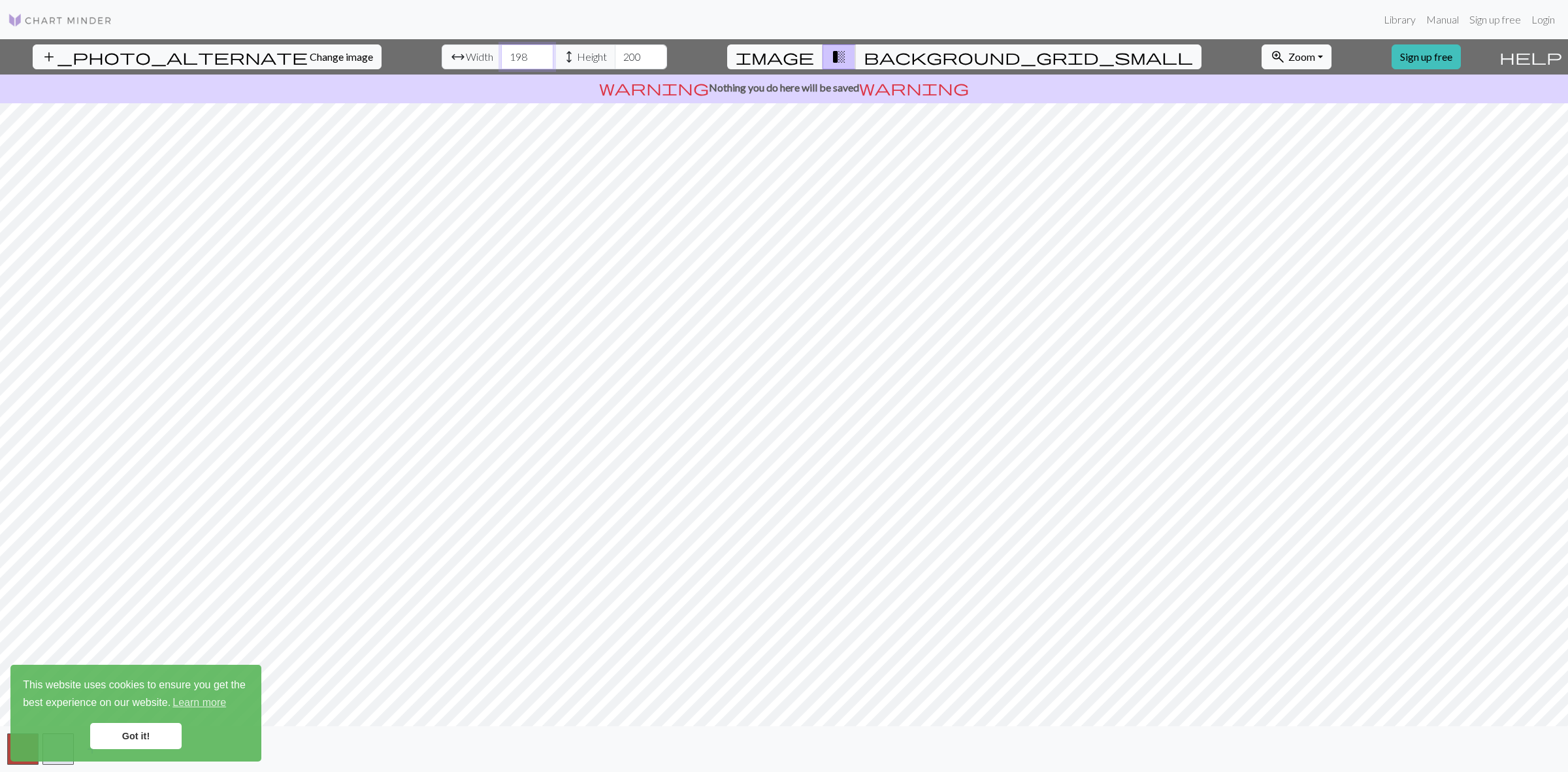
click at [501, 51] on input "198" at bounding box center [527, 57] width 52 height 25
click at [501, 51] on input "199" at bounding box center [527, 57] width 52 height 25
type input "200"
click at [501, 51] on input "200" at bounding box center [527, 57] width 52 height 25
click at [899, 57] on span "background_grid_small" at bounding box center [1028, 57] width 329 height 18
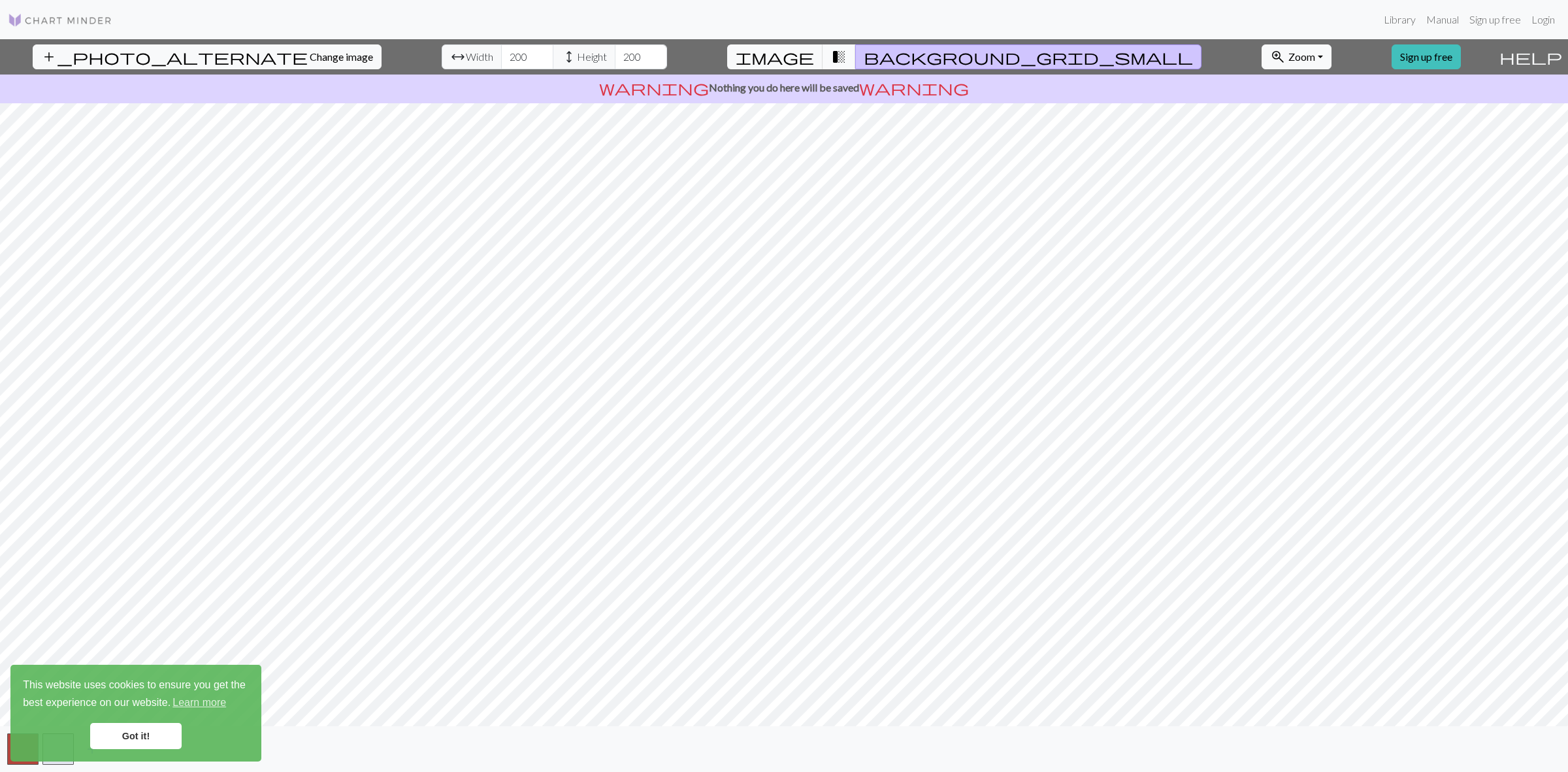
click at [846, 57] on span "transition_fade" at bounding box center [838, 57] width 16 height 18
click at [889, 55] on span "background_grid_small" at bounding box center [1028, 57] width 329 height 18
click at [814, 55] on span "image" at bounding box center [775, 57] width 78 height 18
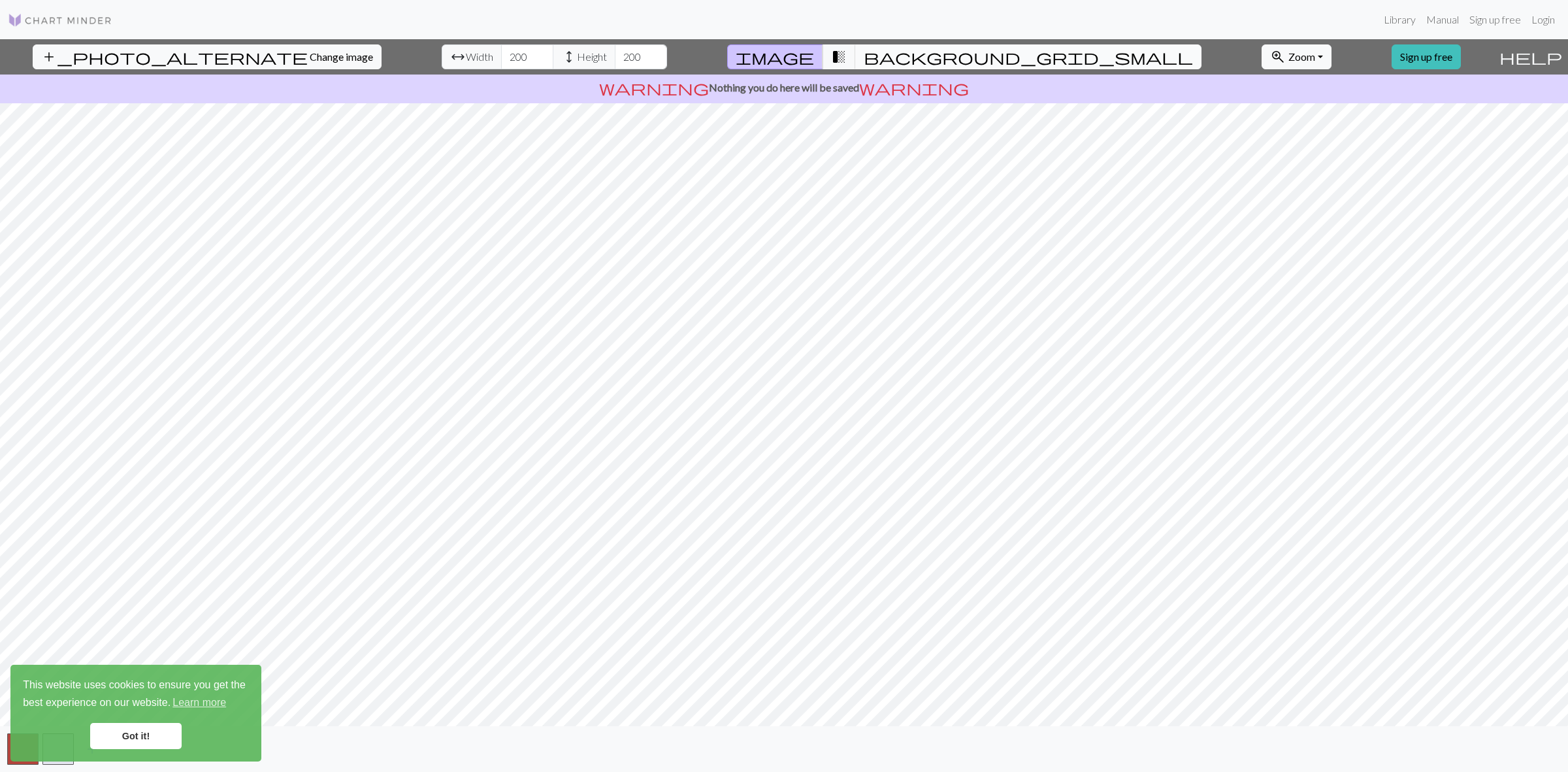
click at [893, 63] on span "background_grid_small" at bounding box center [1028, 57] width 329 height 18
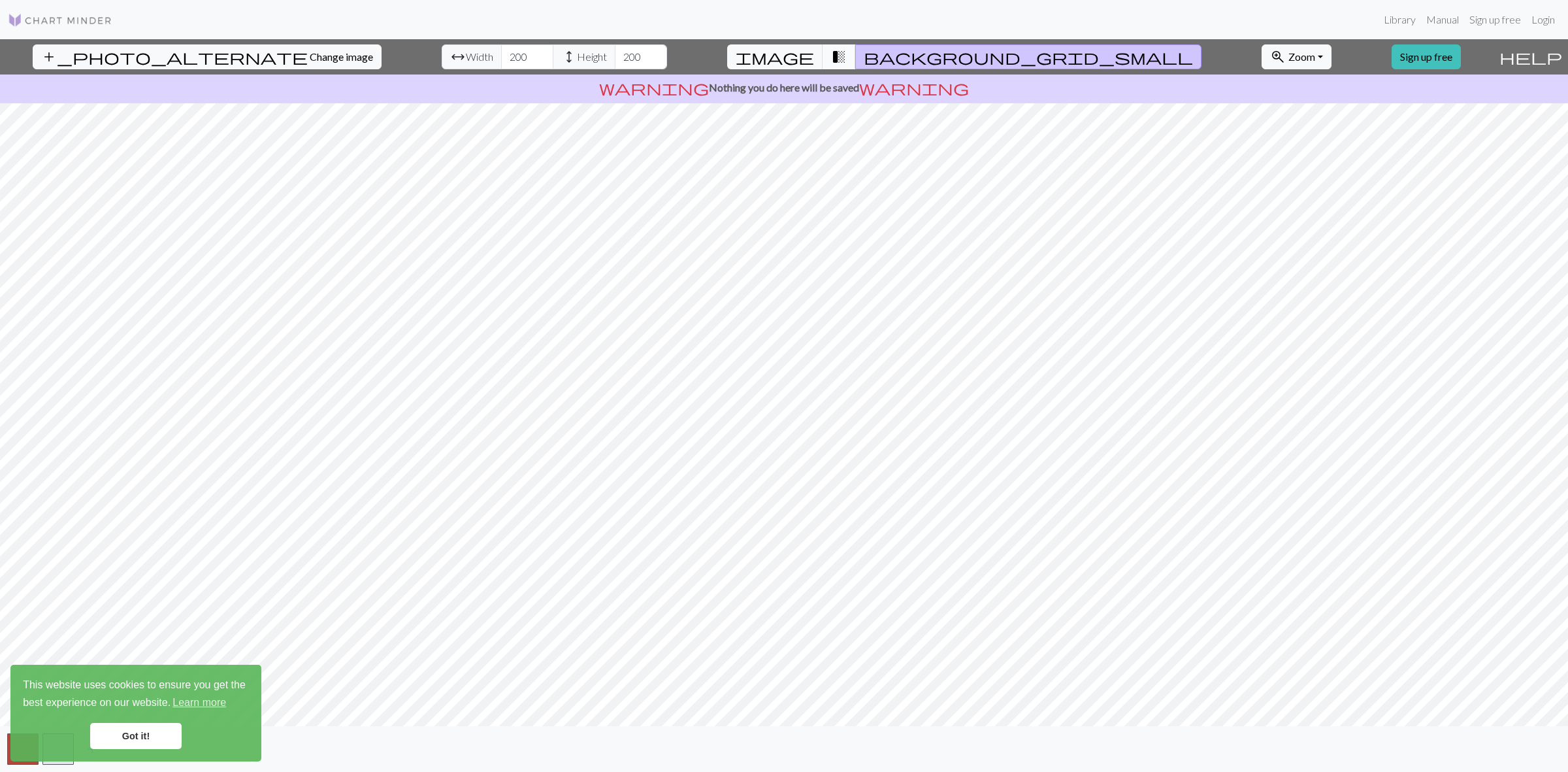
click at [846, 61] on span "transition_fade" at bounding box center [838, 57] width 16 height 18
click at [846, 60] on span "transition_fade" at bounding box center [838, 57] width 16 height 18
click at [846, 57] on span "transition_fade" at bounding box center [838, 57] width 16 height 18
click at [814, 57] on span "image" at bounding box center [775, 57] width 78 height 18
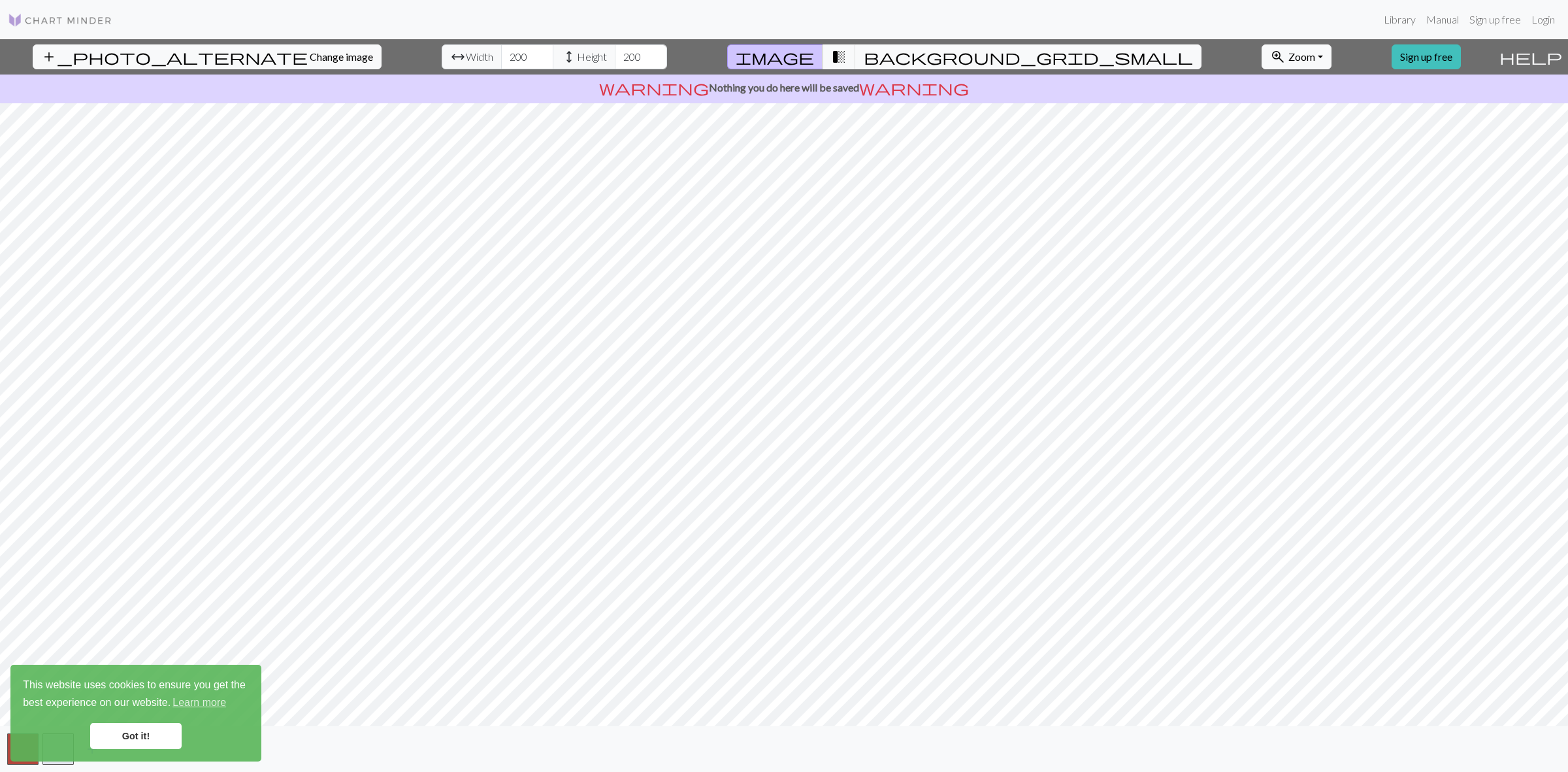
click at [147, 741] on link "Got it!" at bounding box center [135, 735] width 91 height 26
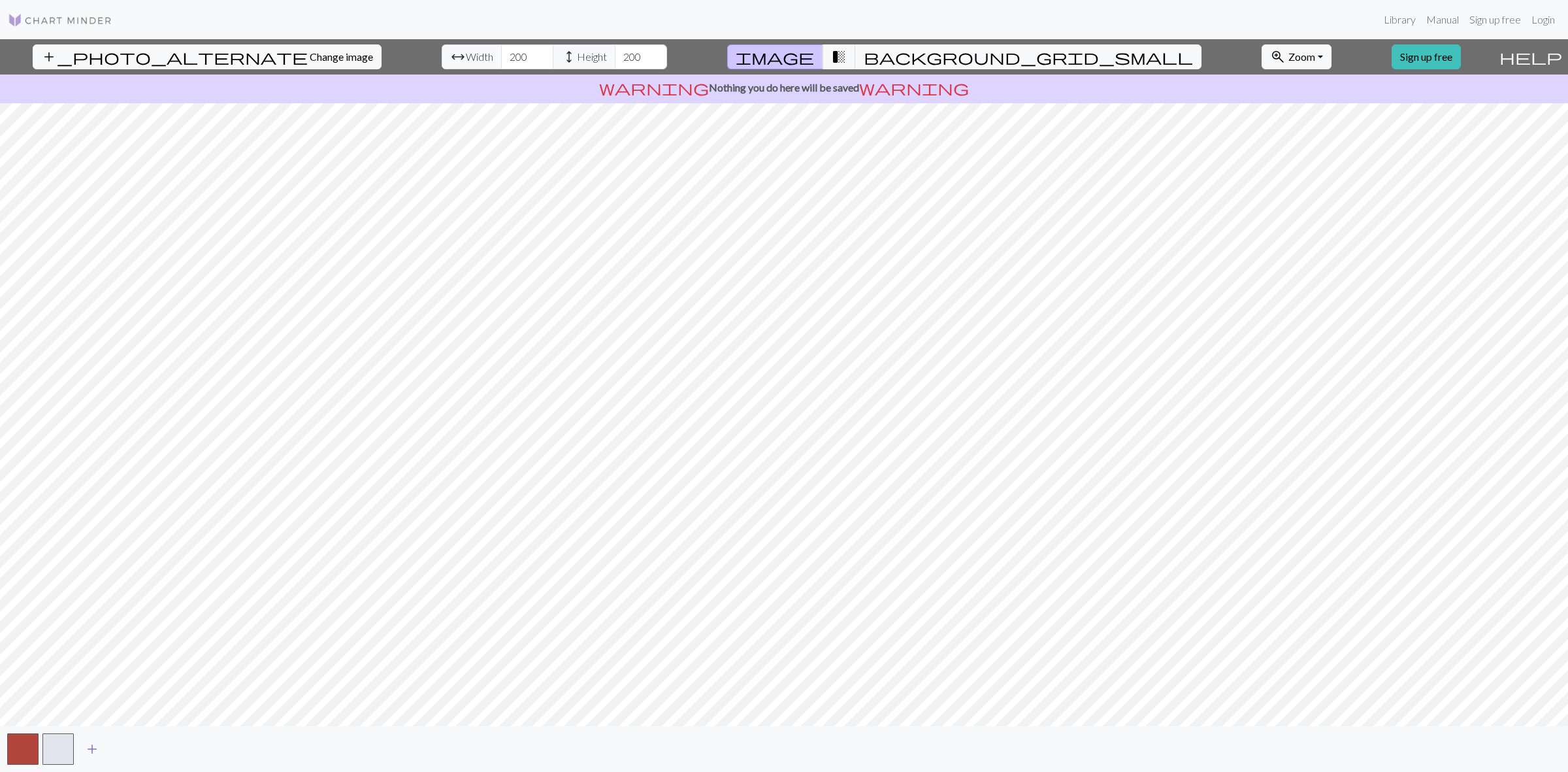
click at [88, 747] on span "add" at bounding box center [92, 749] width 16 height 18
click at [123, 749] on span "add" at bounding box center [127, 749] width 16 height 18
click at [123, 749] on button "button" at bounding box center [128, 749] width 31 height 31
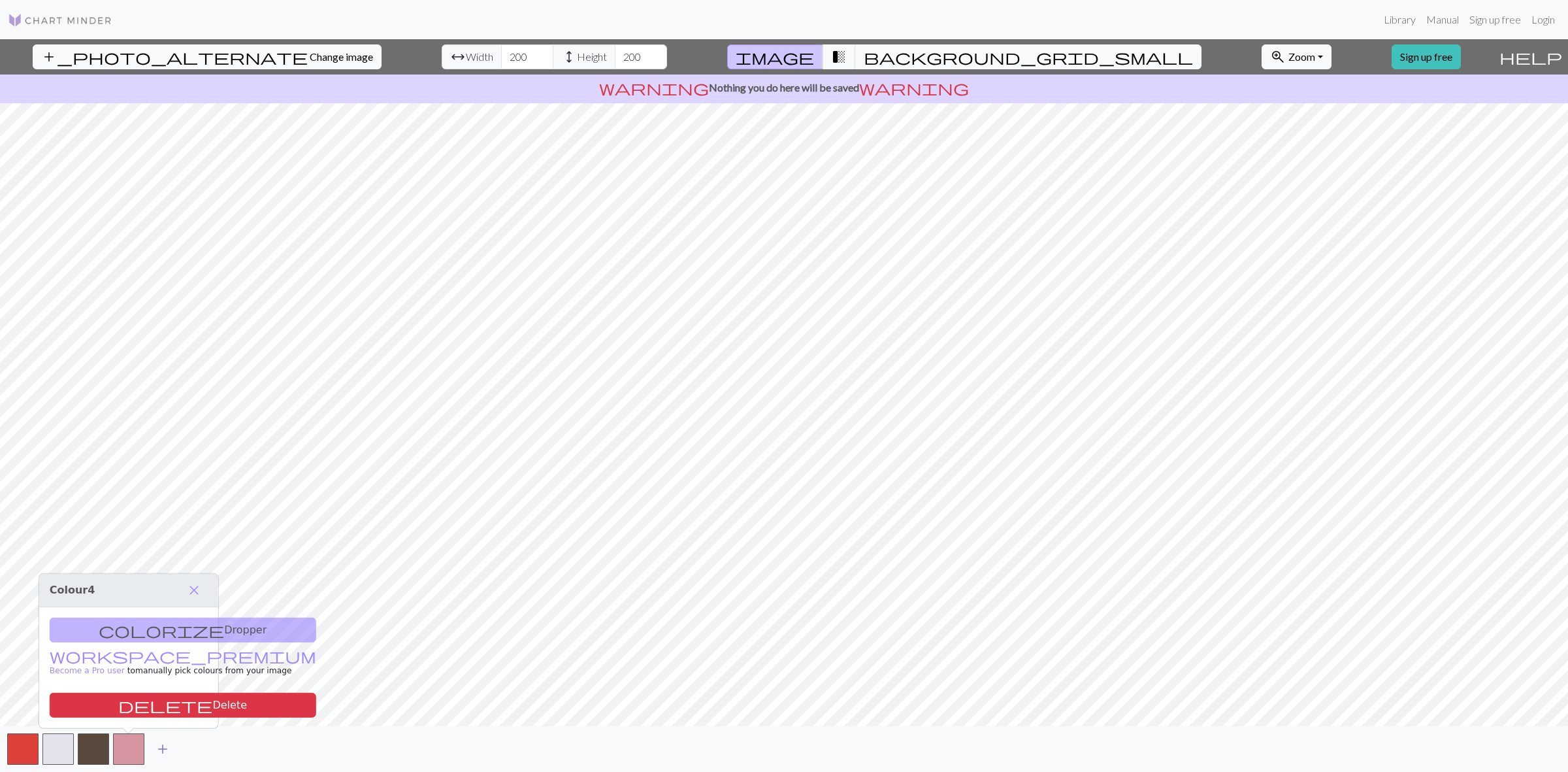
click at [123, 749] on button "button" at bounding box center [128, 749] width 31 height 31
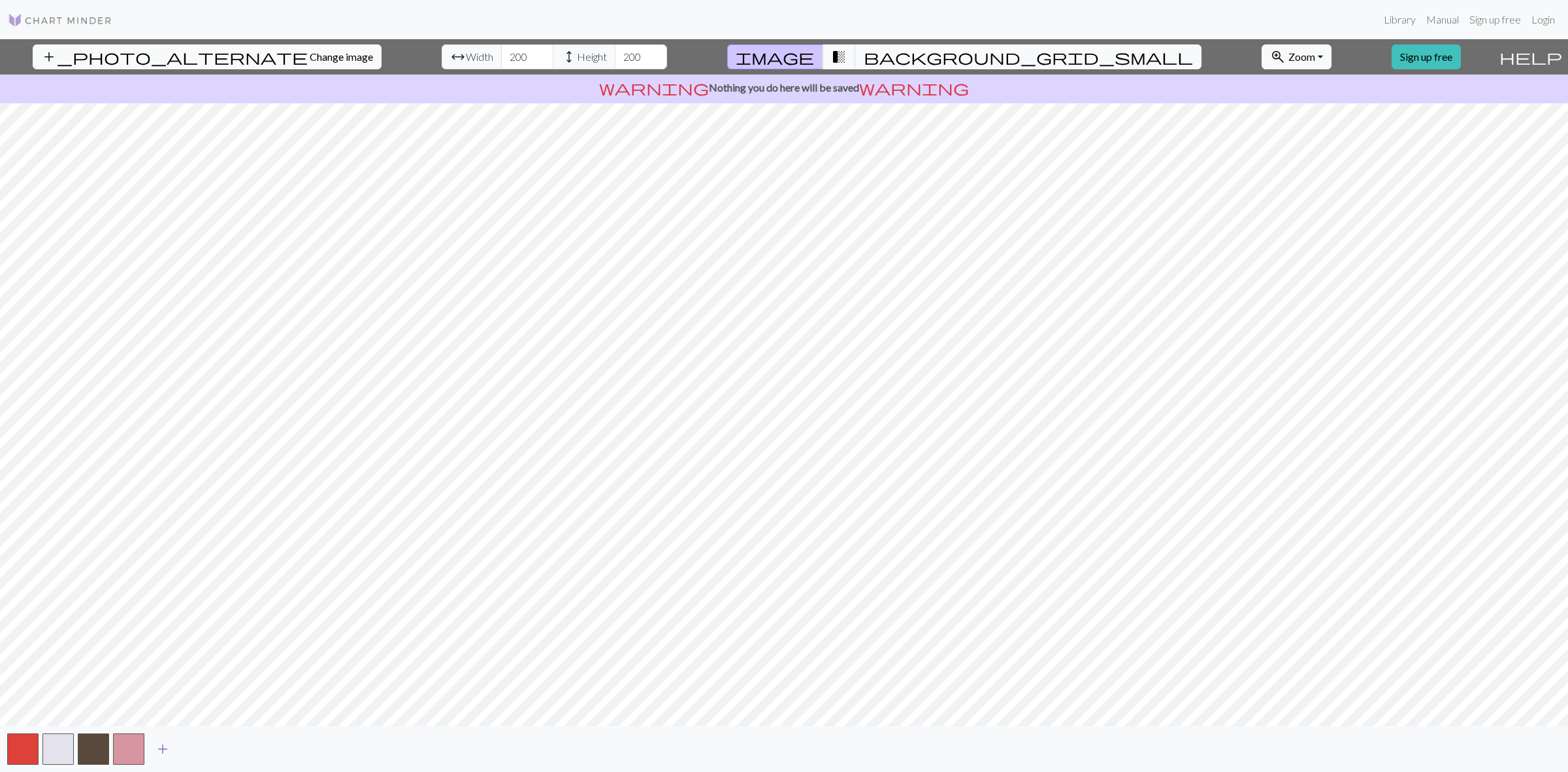
click at [160, 750] on span "add" at bounding box center [162, 749] width 16 height 18
click at [191, 750] on span "add" at bounding box center [197, 749] width 16 height 18
click at [233, 748] on span "add" at bounding box center [233, 749] width 16 height 18
click at [856, 59] on button "transition_fade" at bounding box center [838, 57] width 33 height 25
click at [892, 59] on span "background_grid_small" at bounding box center [1028, 57] width 329 height 18
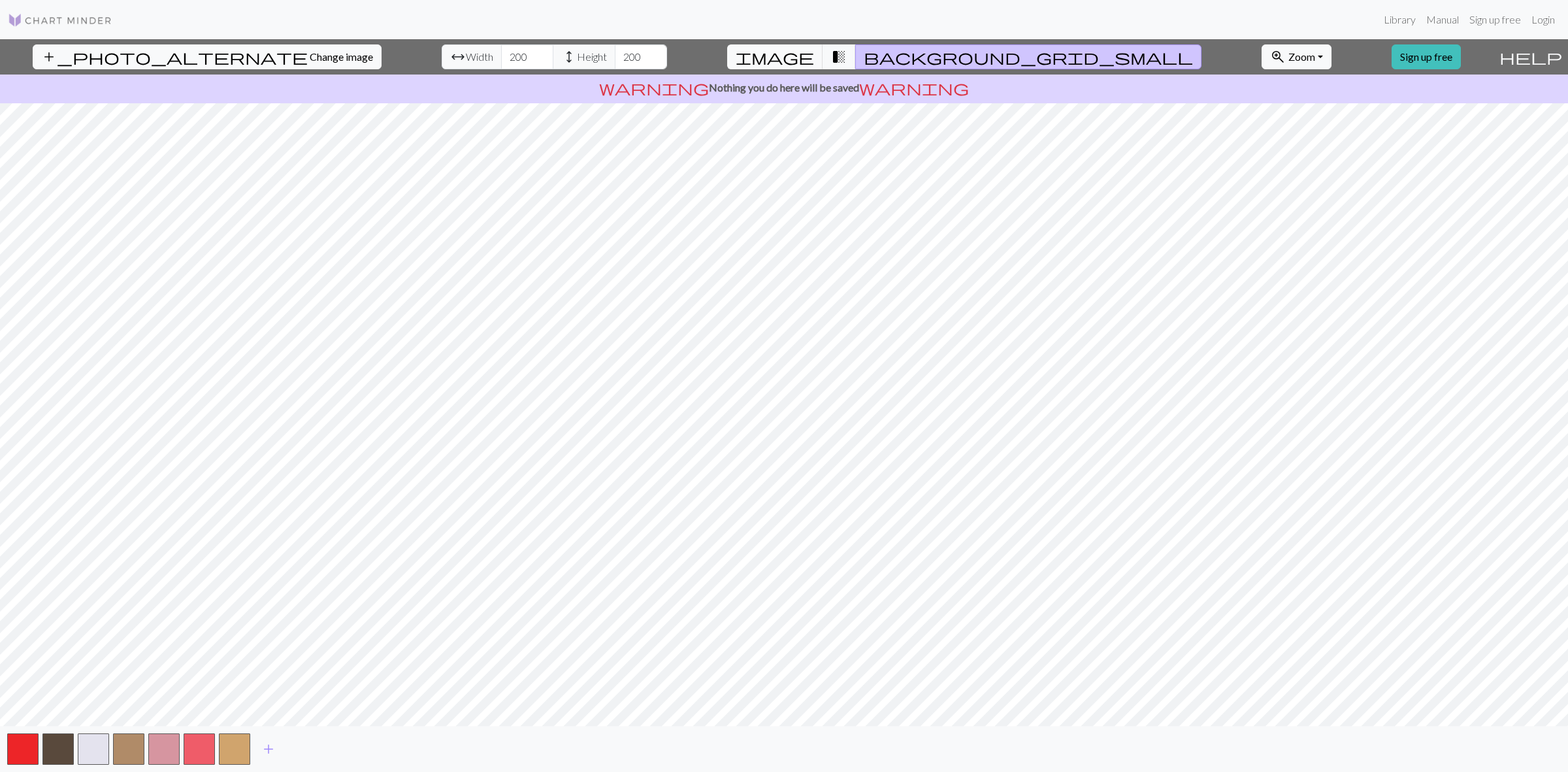
click at [890, 59] on span "background_grid_small" at bounding box center [1028, 57] width 329 height 18
click at [856, 59] on button "transition_fade" at bounding box center [838, 57] width 33 height 25
click at [846, 60] on span "transition_fade" at bounding box center [838, 57] width 16 height 18
click at [309, 50] on span "Change image" at bounding box center [341, 56] width 64 height 12
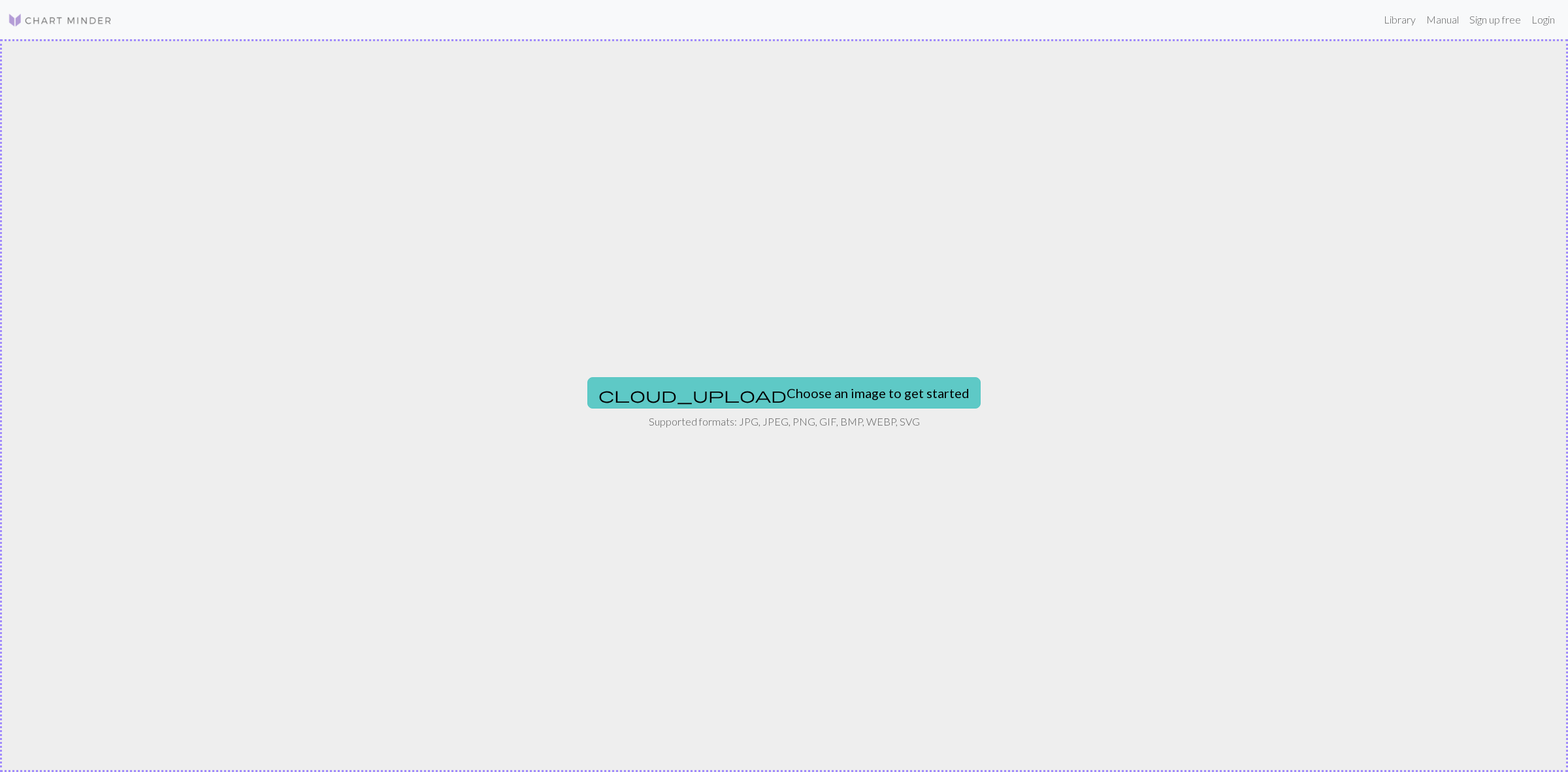
click at [835, 399] on button "cloud_upload Choose an image to get started" at bounding box center [784, 393] width 393 height 31
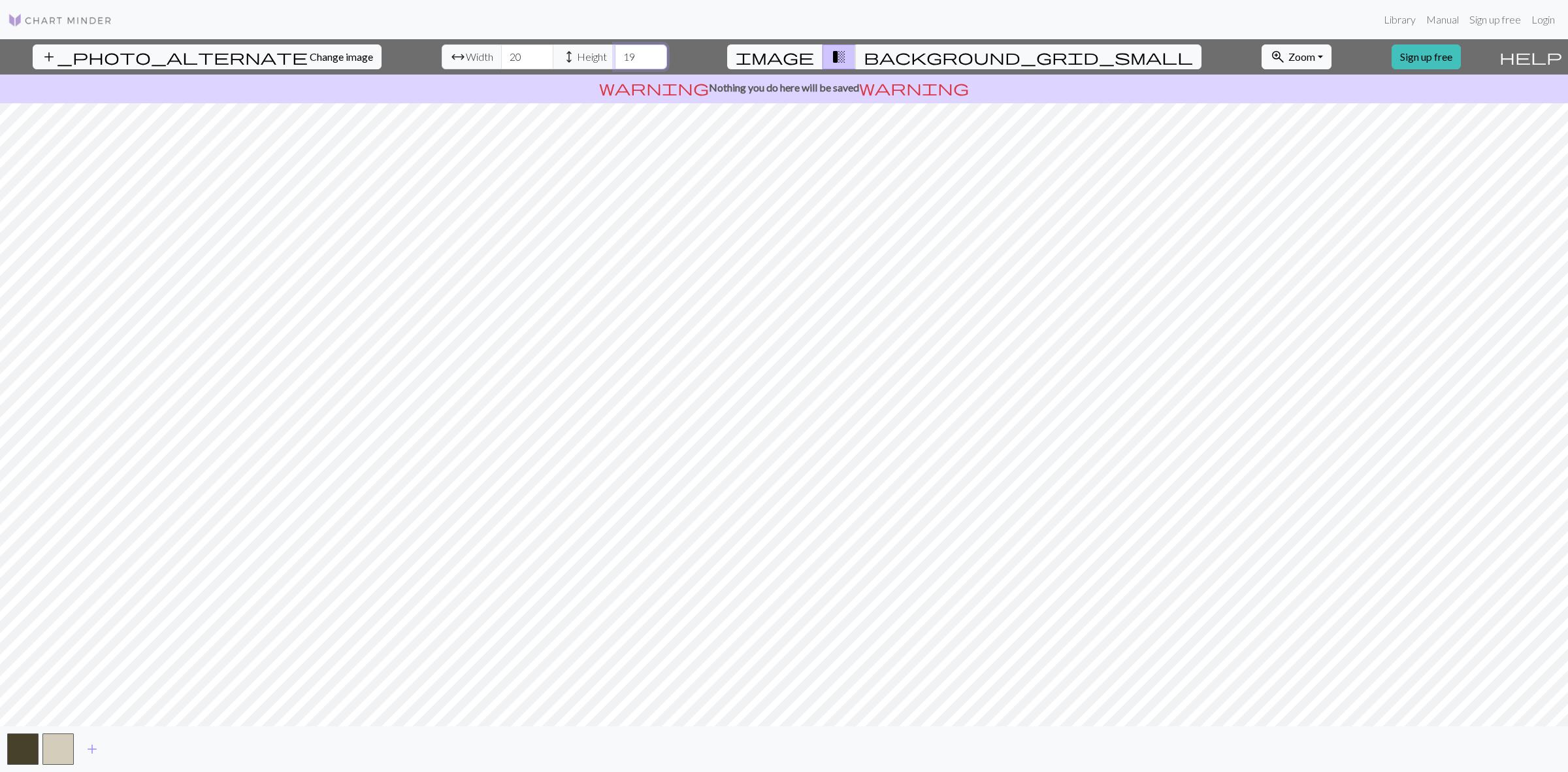
drag, startPoint x: 584, startPoint y: 56, endPoint x: 553, endPoint y: 55, distance: 31.0
click at [553, 55] on div "arrow_range Width 20 height Height 19" at bounding box center [555, 57] width 226 height 25
drag, startPoint x: 599, startPoint y: 53, endPoint x: 534, endPoint y: 57, distance: 65.1
click at [533, 57] on div "arrow_range Width 20 height Height 19" at bounding box center [555, 57] width 226 height 25
type input "80"
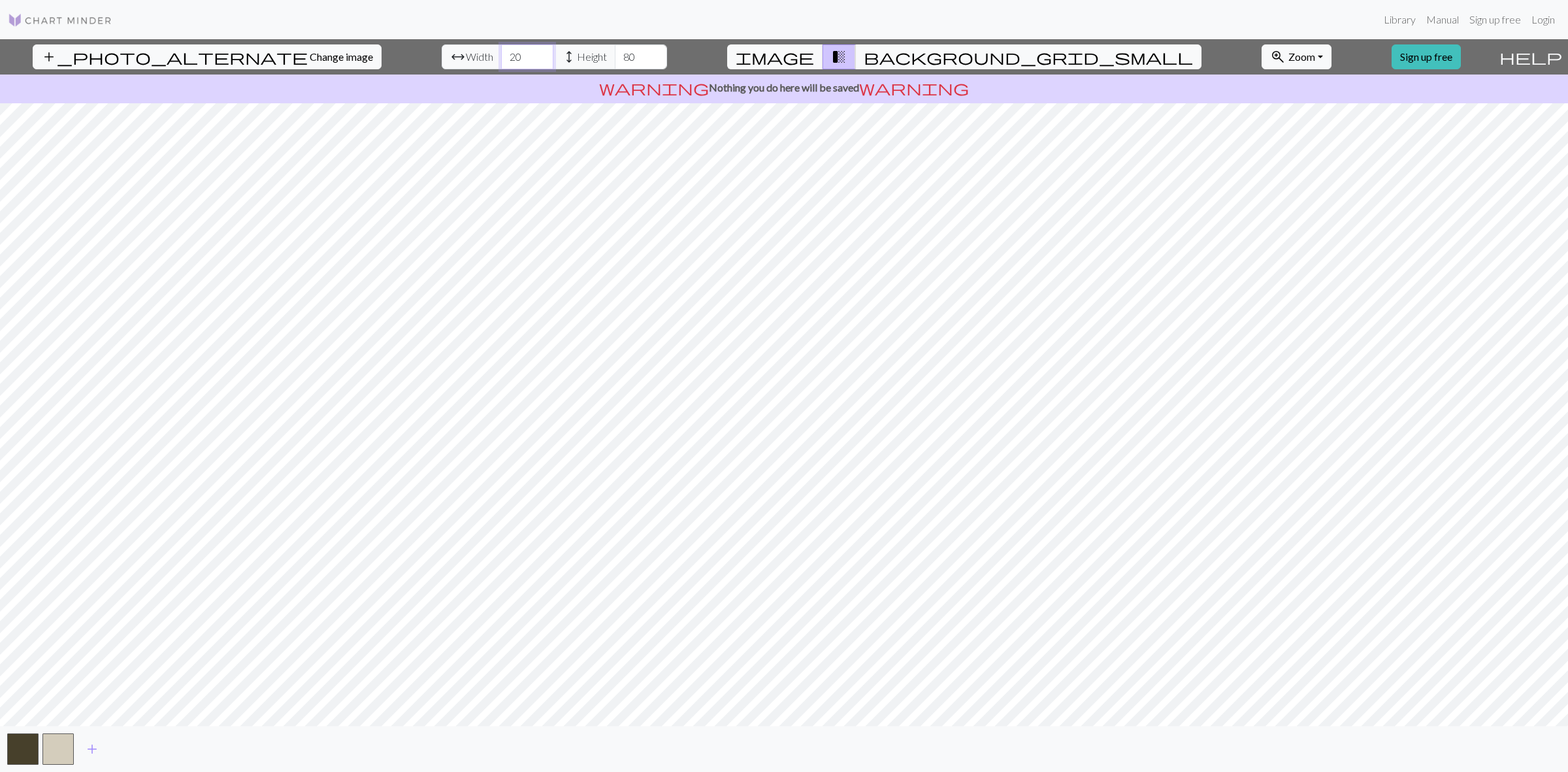
drag, startPoint x: 465, startPoint y: 56, endPoint x: 436, endPoint y: 56, distance: 29.0
click at [442, 56] on div "arrow_range Width 20 height Height 80" at bounding box center [555, 57] width 226 height 25
drag, startPoint x: 472, startPoint y: 57, endPoint x: 449, endPoint y: 57, distance: 23.0
click at [449, 57] on div "arrow_range Width 80 height Height 80" at bounding box center [555, 57] width 226 height 25
drag, startPoint x: 478, startPoint y: 55, endPoint x: 457, endPoint y: 53, distance: 21.1
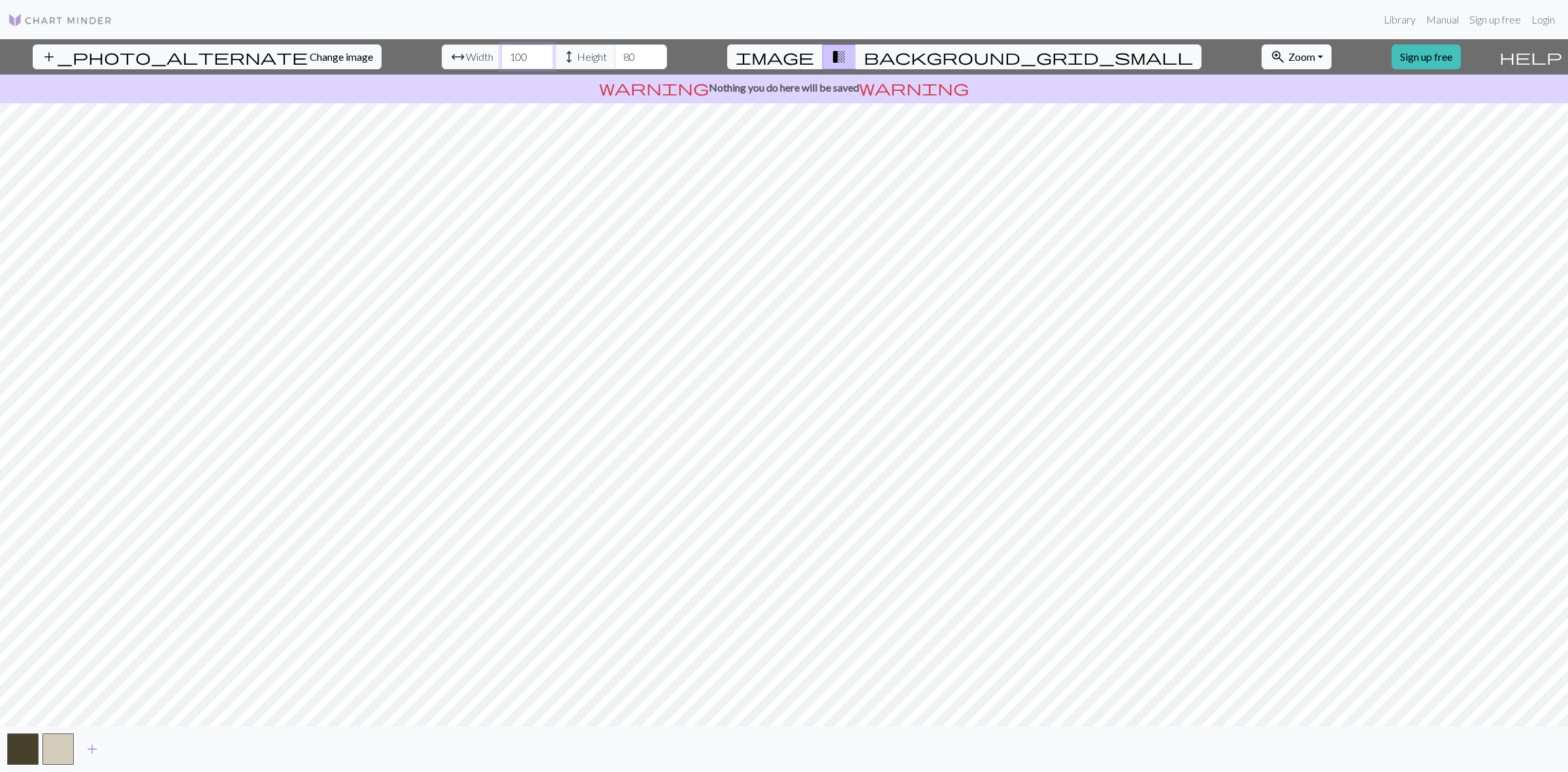
click at [501, 53] on input "100" at bounding box center [527, 57] width 52 height 25
type input "200"
drag, startPoint x: 589, startPoint y: 57, endPoint x: 612, endPoint y: 60, distance: 23.2
click at [615, 60] on input "80" at bounding box center [640, 57] width 52 height 25
drag, startPoint x: 593, startPoint y: 59, endPoint x: 553, endPoint y: 57, distance: 40.0
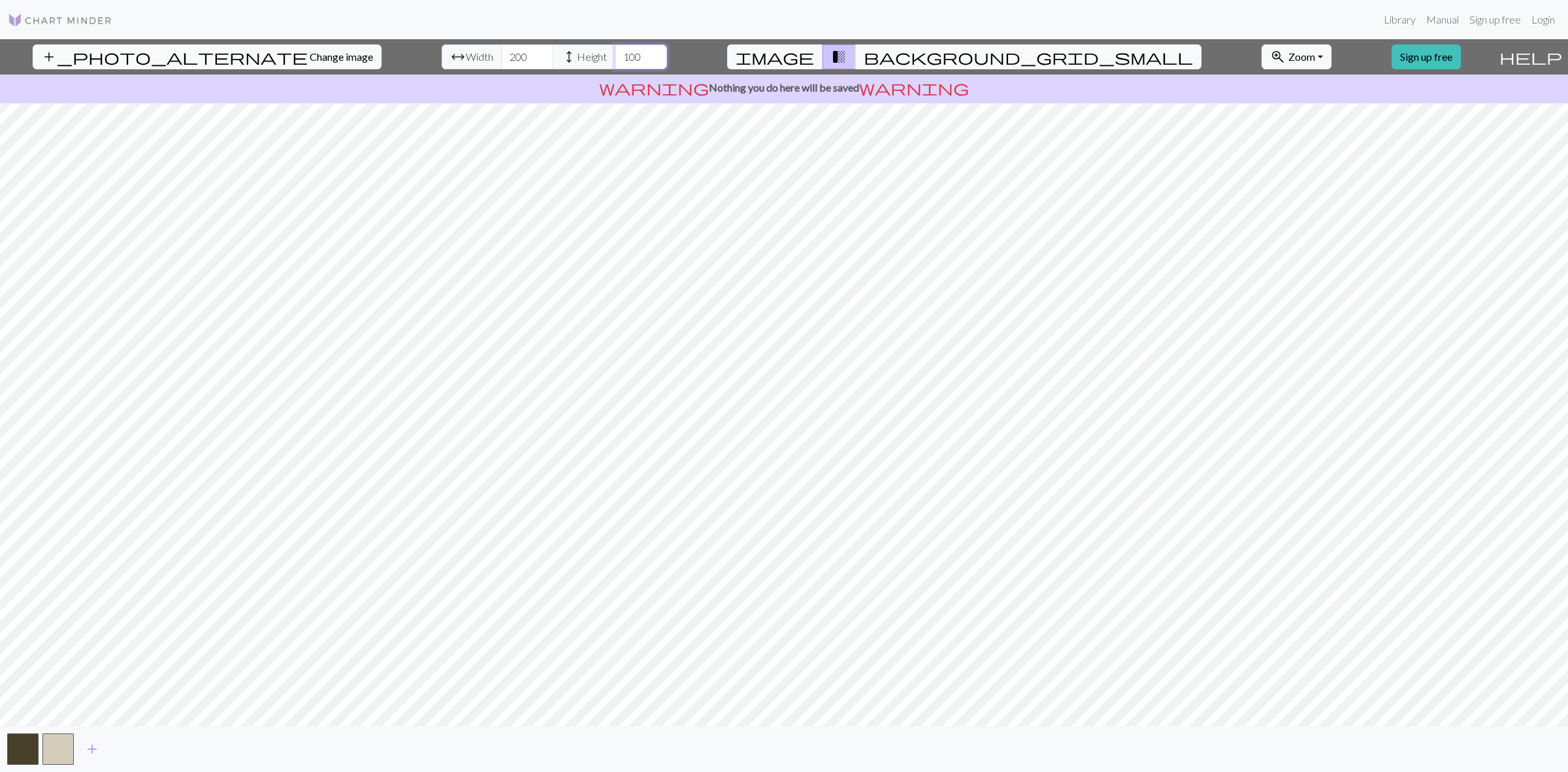
click at [553, 57] on div "arrow_range Width 200 height Height 100" at bounding box center [555, 57] width 226 height 25
drag, startPoint x: 583, startPoint y: 59, endPoint x: 566, endPoint y: 59, distance: 17.0
click at [566, 59] on div "arrow_range Width 200 height Height 80" at bounding box center [555, 57] width 226 height 25
type input "50"
drag, startPoint x: 484, startPoint y: 57, endPoint x: 451, endPoint y: 57, distance: 33.0
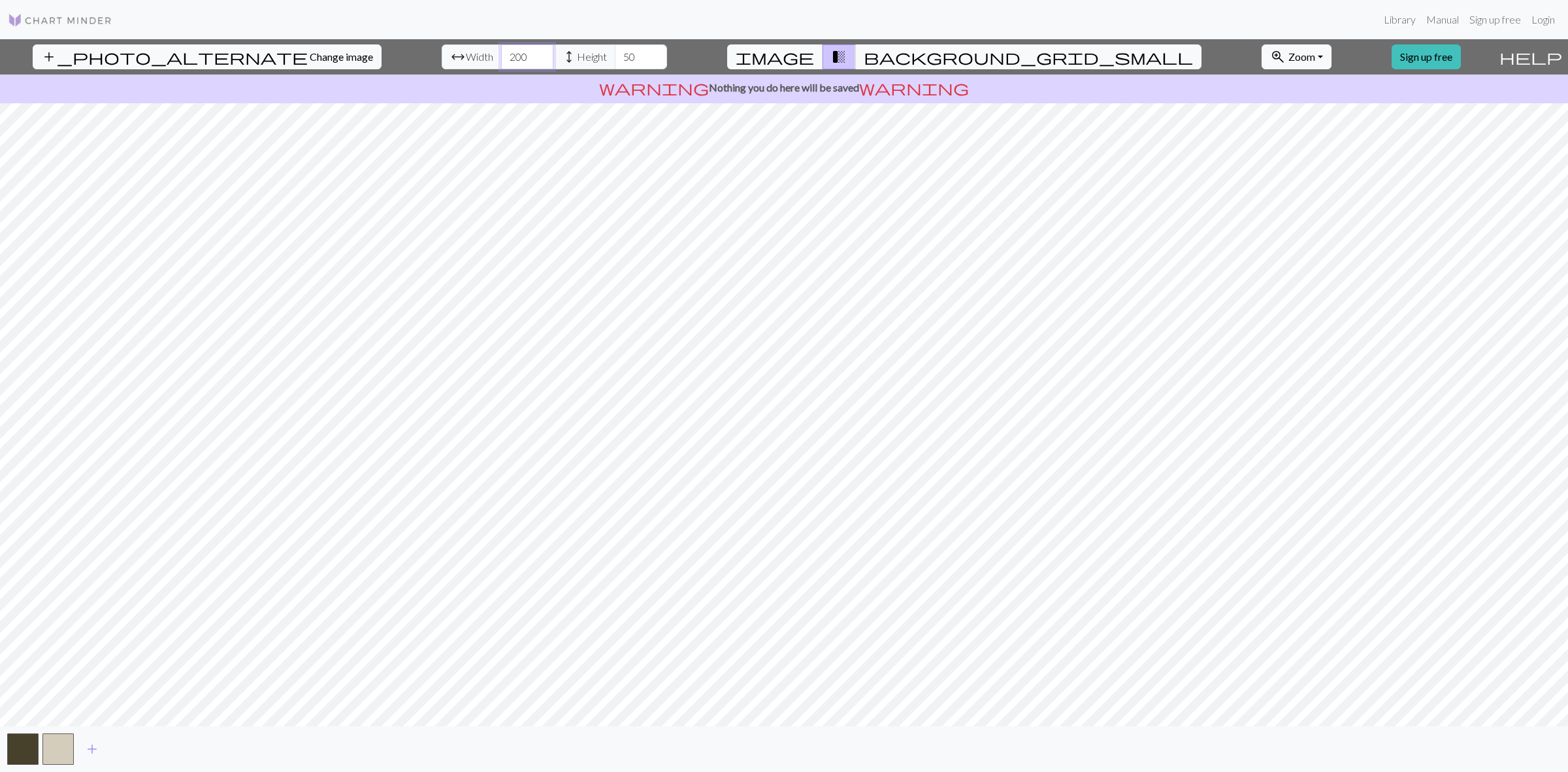
click at [451, 57] on div "arrow_range Width 200 height Height 50" at bounding box center [555, 57] width 226 height 25
type input "100"
click at [615, 56] on input "51" at bounding box center [640, 57] width 52 height 25
click at [615, 55] on input "52" at bounding box center [640, 57] width 52 height 25
type input "53"
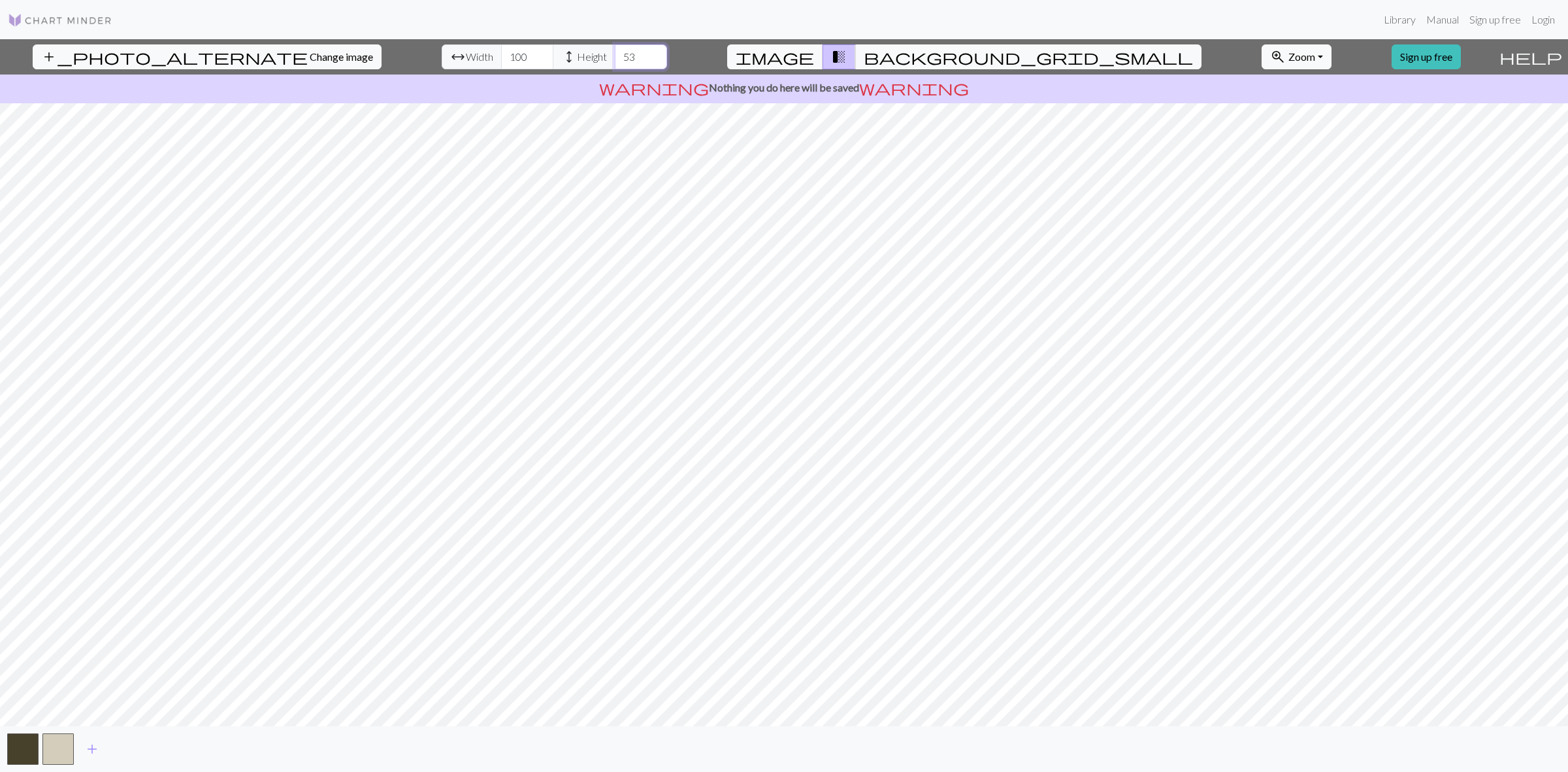
click at [615, 55] on input "53" at bounding box center [640, 57] width 52 height 25
click at [615, 66] on input "53" at bounding box center [640, 57] width 52 height 25
click at [501, 54] on input "101" at bounding box center [527, 57] width 52 height 25
click at [501, 53] on input "111" at bounding box center [527, 57] width 52 height 25
click at [846, 55] on span "transition_fade" at bounding box center [838, 57] width 16 height 18
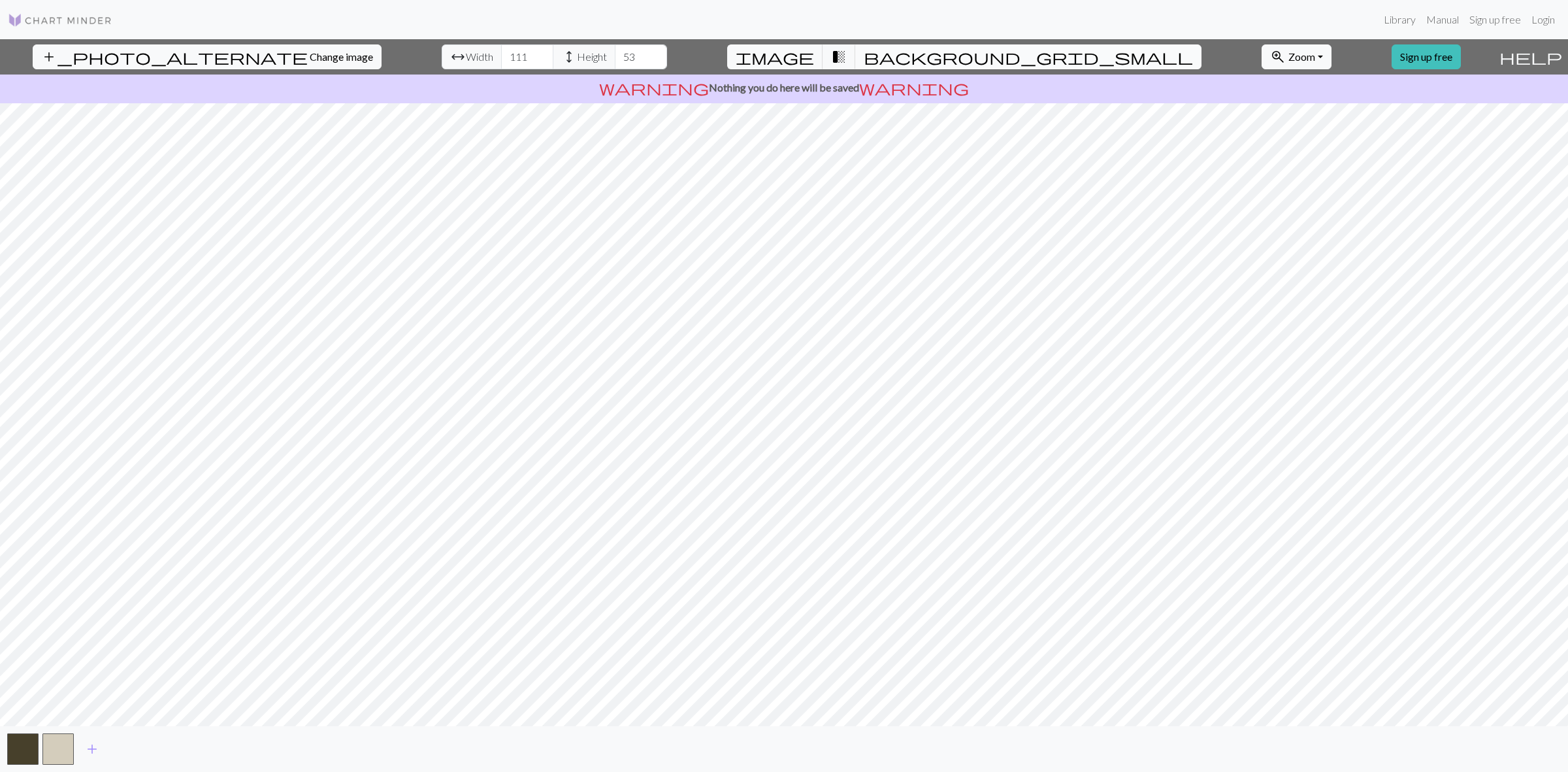
click at [892, 59] on span "background_grid_small" at bounding box center [1028, 57] width 329 height 18
click at [846, 59] on span "transition_fade" at bounding box center [838, 57] width 16 height 18
click at [814, 57] on span "image" at bounding box center [775, 57] width 78 height 18
drag, startPoint x: 487, startPoint y: 56, endPoint x: 425, endPoint y: 55, distance: 62.0
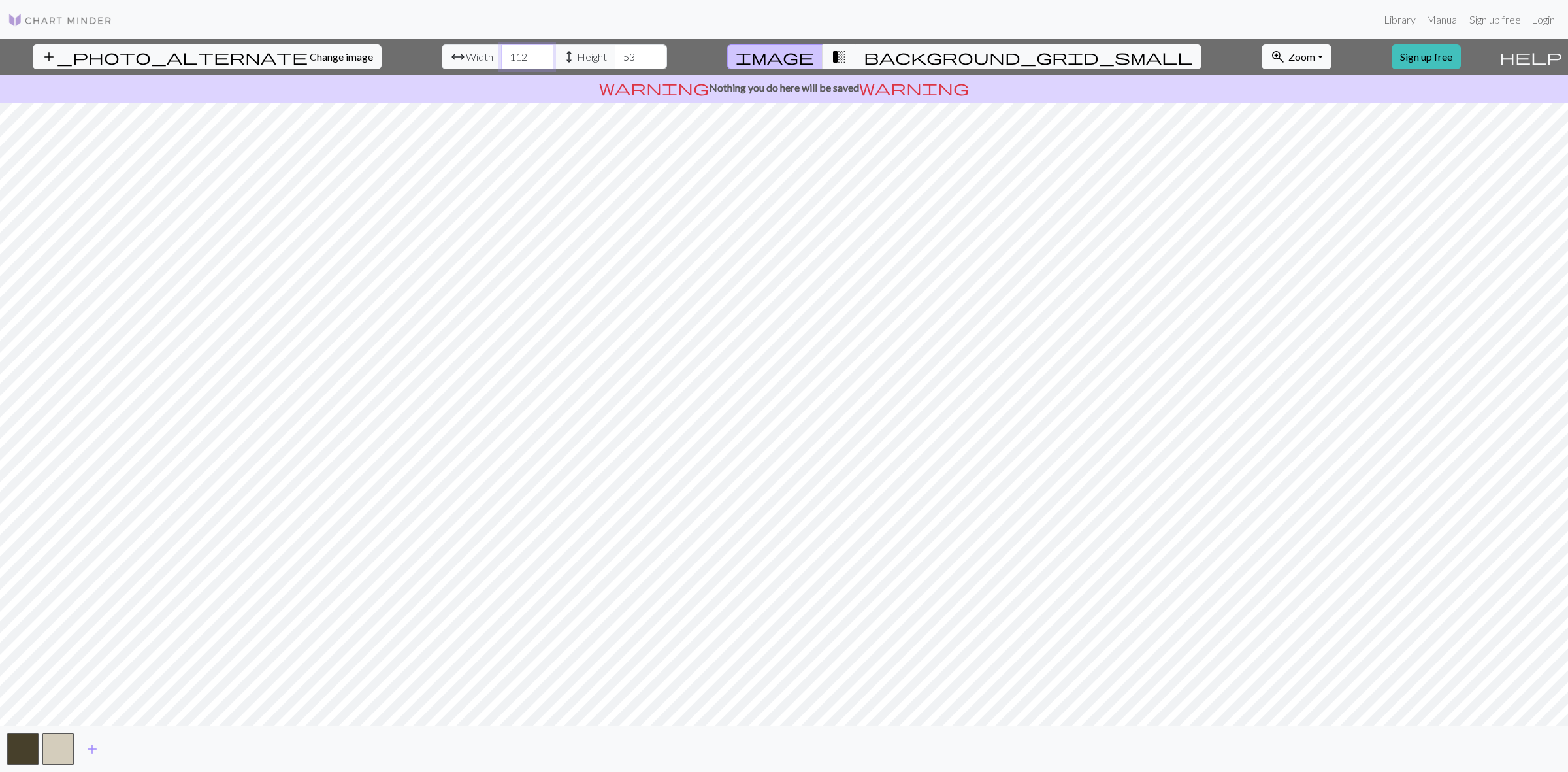
click at [501, 55] on input "112" at bounding box center [527, 57] width 52 height 25
click at [501, 53] on input "112" at bounding box center [527, 57] width 52 height 25
click at [501, 53] on input "112" at bounding box center [527, 57] width 52 height 25
click at [501, 54] on input "112" at bounding box center [527, 57] width 52 height 25
click at [501, 55] on input "112" at bounding box center [527, 57] width 52 height 25
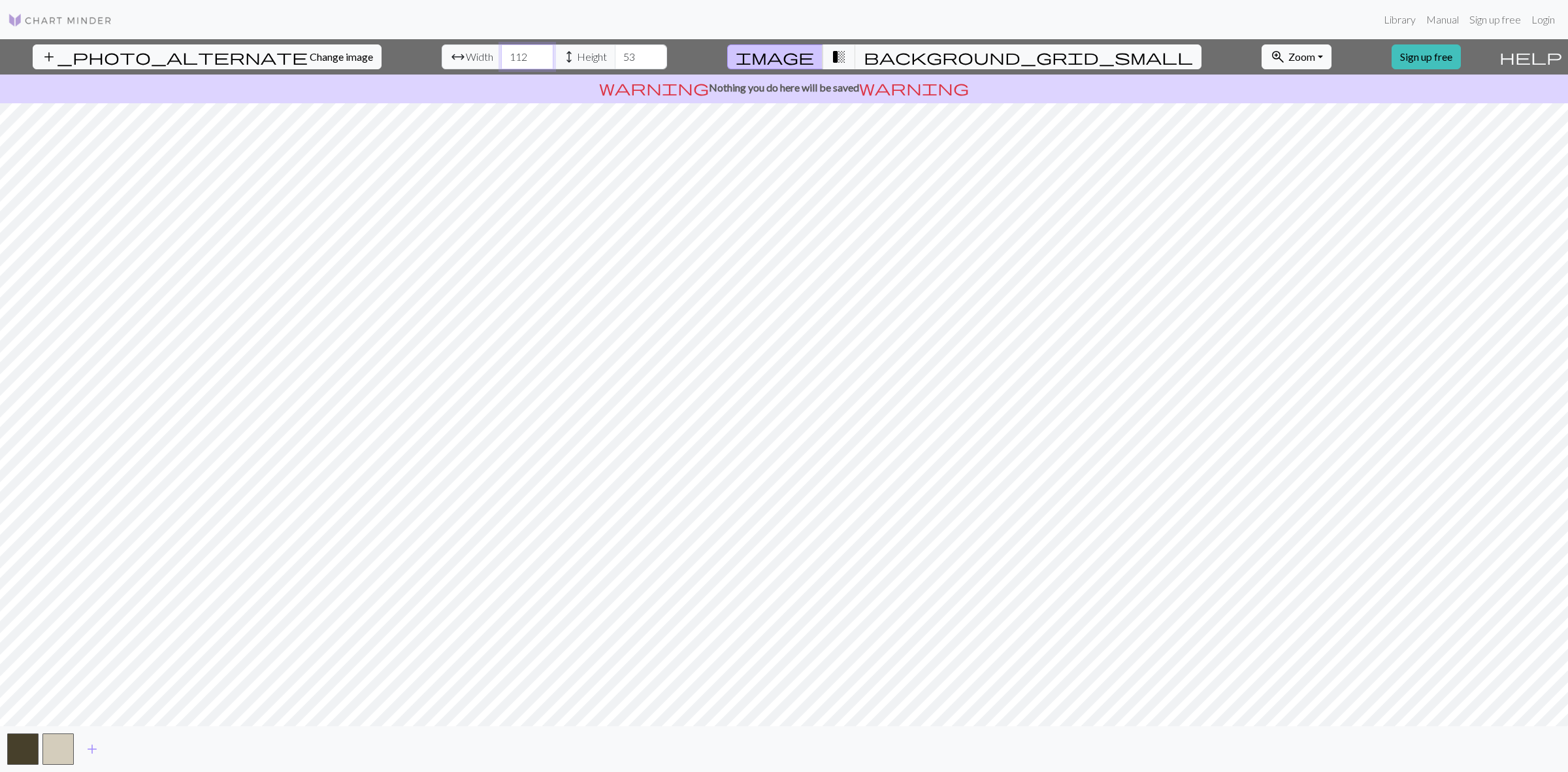
drag, startPoint x: 479, startPoint y: 55, endPoint x: 443, endPoint y: 56, distance: 36.0
click at [443, 56] on div "arrow_range Width 112 height Height 53" at bounding box center [555, 57] width 226 height 25
type input "50"
drag, startPoint x: 573, startPoint y: 60, endPoint x: 619, endPoint y: 63, distance: 46.1
click at [619, 62] on input "53" at bounding box center [640, 57] width 52 height 25
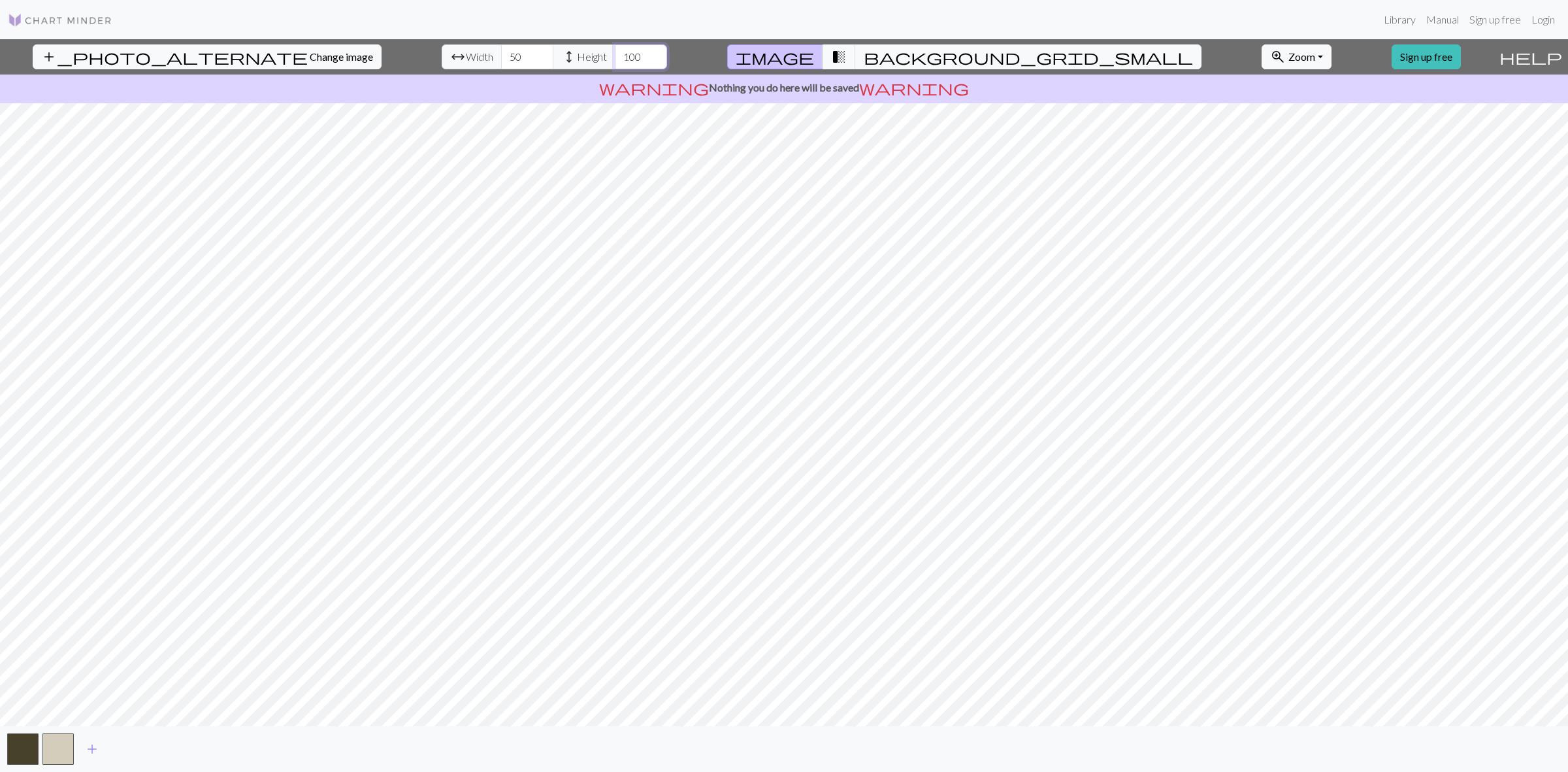
type input "100"
drag, startPoint x: 478, startPoint y: 55, endPoint x: 406, endPoint y: 54, distance: 72.0
click at [442, 53] on div "arrow_range Width 50 height Height 100" at bounding box center [555, 57] width 226 height 25
click at [846, 59] on span "transition_fade" at bounding box center [838, 57] width 16 height 18
drag, startPoint x: 838, startPoint y: 59, endPoint x: 869, endPoint y: 57, distance: 31.1
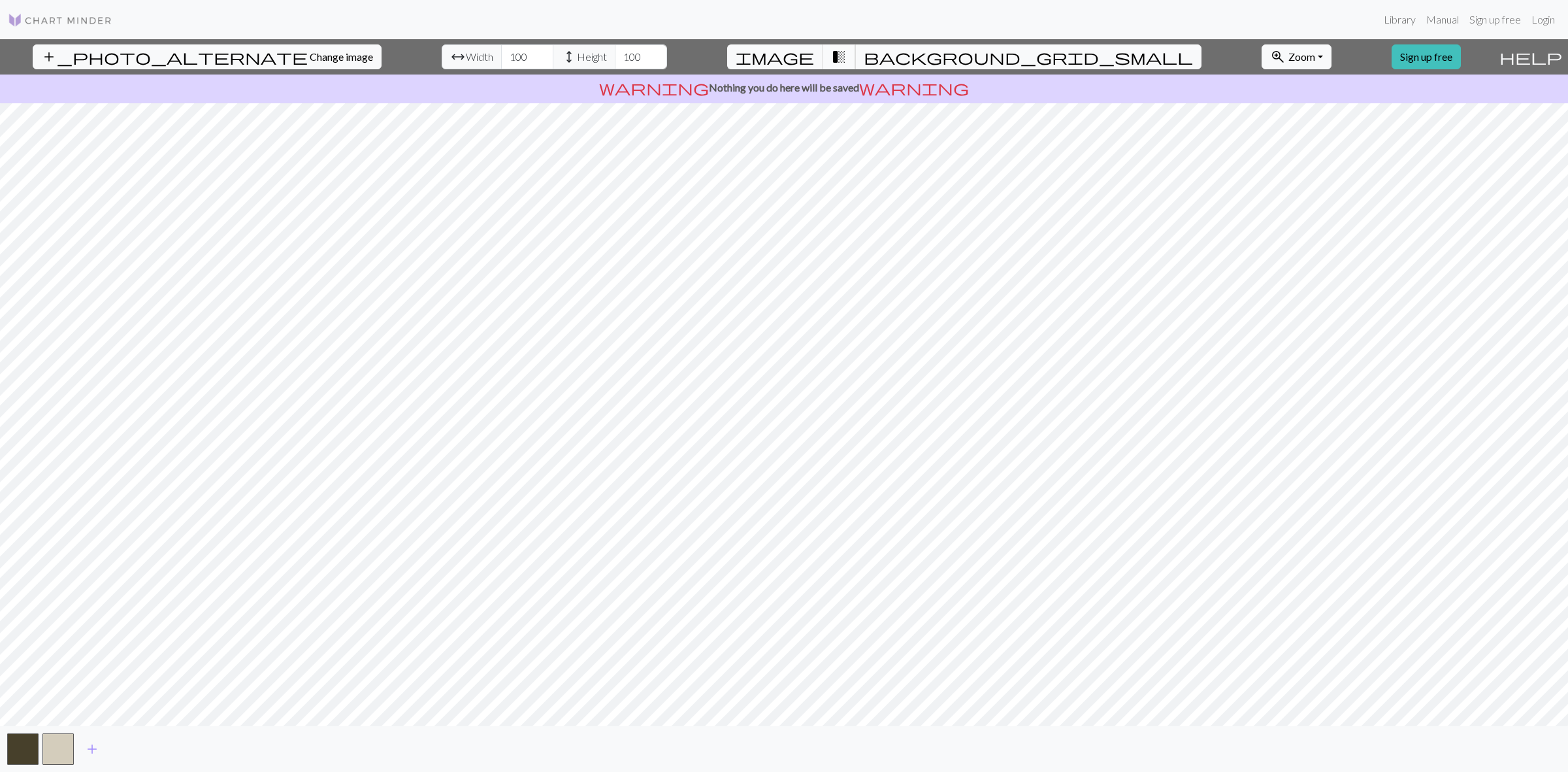
click at [814, 59] on span "image" at bounding box center [775, 57] width 78 height 18
click at [894, 60] on span "background_grid_small" at bounding box center [1028, 57] width 329 height 18
click at [814, 57] on span "image" at bounding box center [775, 57] width 78 height 18
drag, startPoint x: 479, startPoint y: 56, endPoint x: 428, endPoint y: 54, distance: 51.0
click at [442, 54] on div "arrow_range Width 100 height Height 100" at bounding box center [555, 57] width 226 height 25
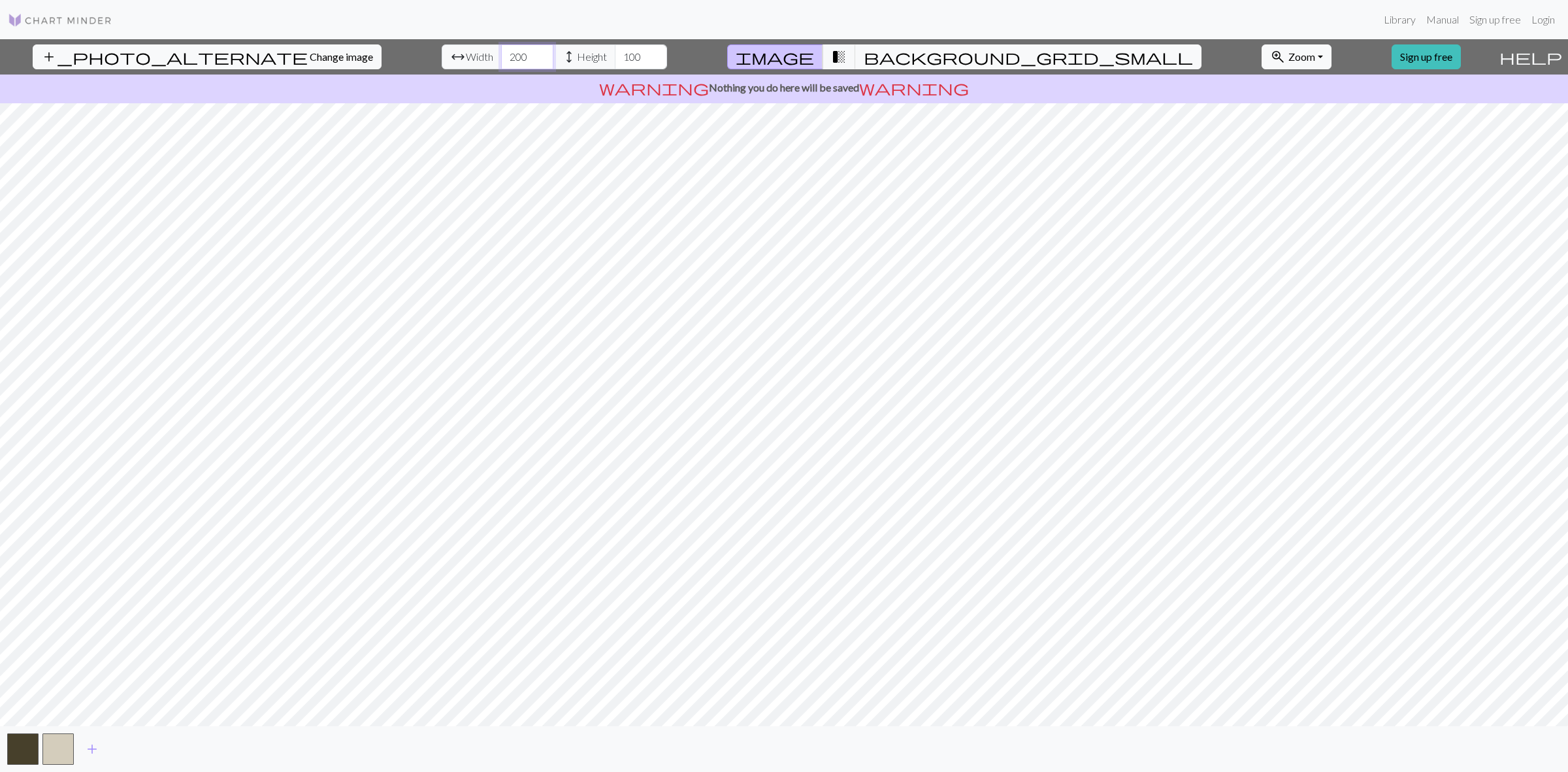
drag, startPoint x: 481, startPoint y: 56, endPoint x: 438, endPoint y: 56, distance: 43.0
click at [442, 56] on div "arrow_range Width 200 height Height 100" at bounding box center [555, 57] width 226 height 25
click at [501, 54] on input "501" at bounding box center [527, 57] width 52 height 25
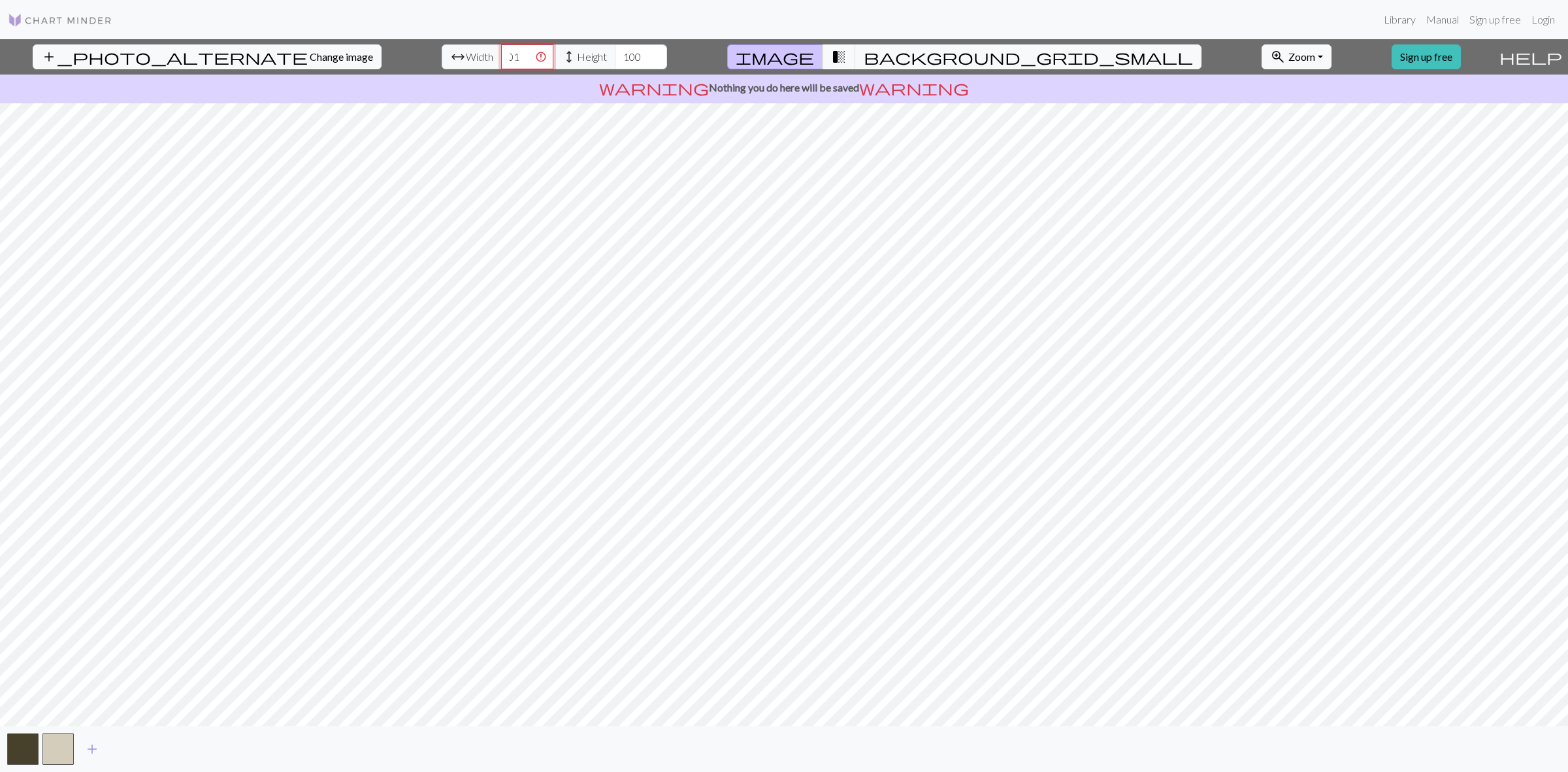
click at [501, 54] on input "501" at bounding box center [527, 57] width 52 height 25
type input "300"
click at [616, 57] on input "100" at bounding box center [640, 57] width 52 height 25
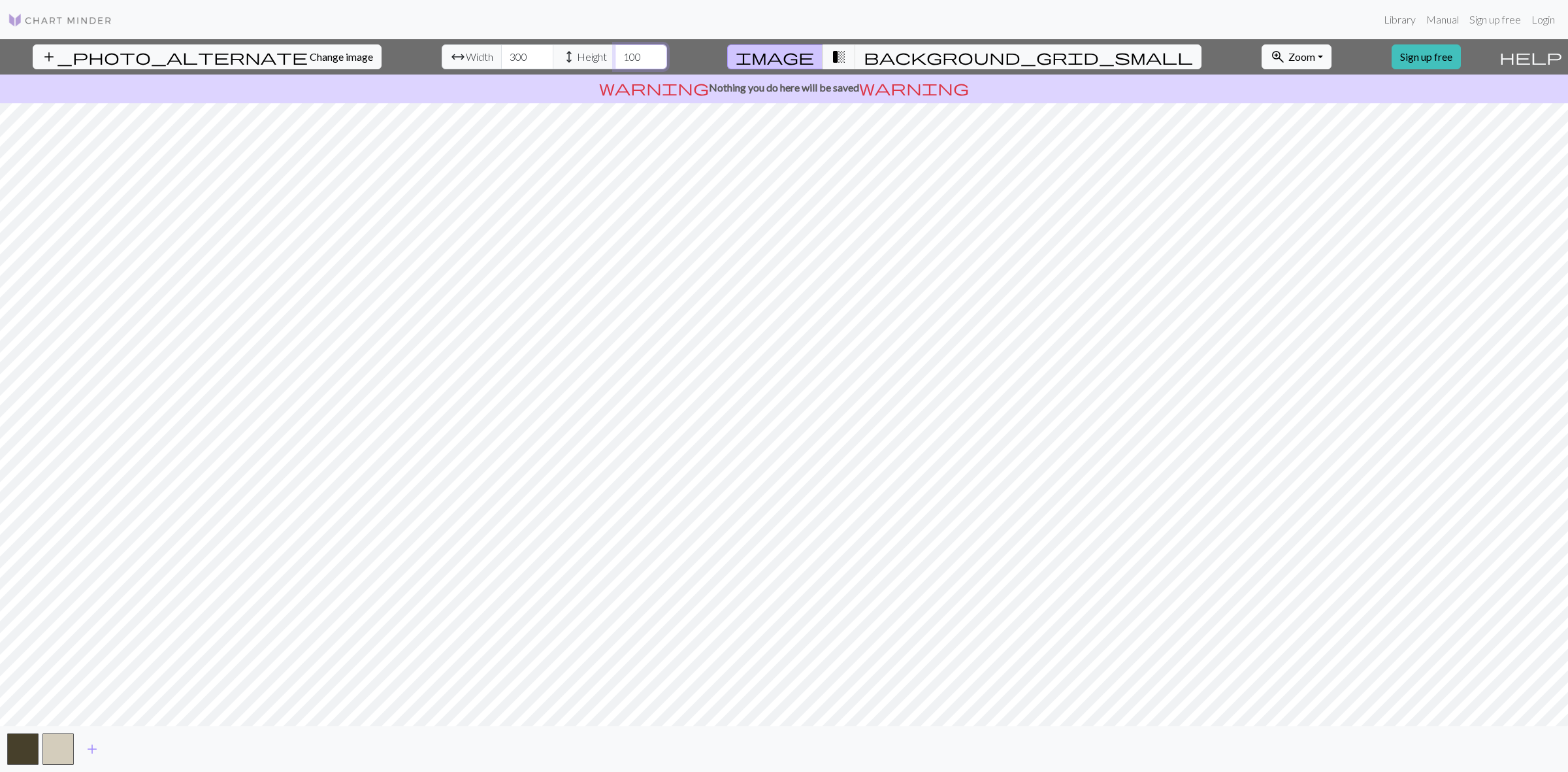
click at [615, 57] on input "100" at bounding box center [640, 57] width 52 height 25
click at [615, 57] on input "100" at bounding box center [640, 57] width 52 height 25
type input "20"
click at [501, 47] on input "300" at bounding box center [527, 57] width 52 height 25
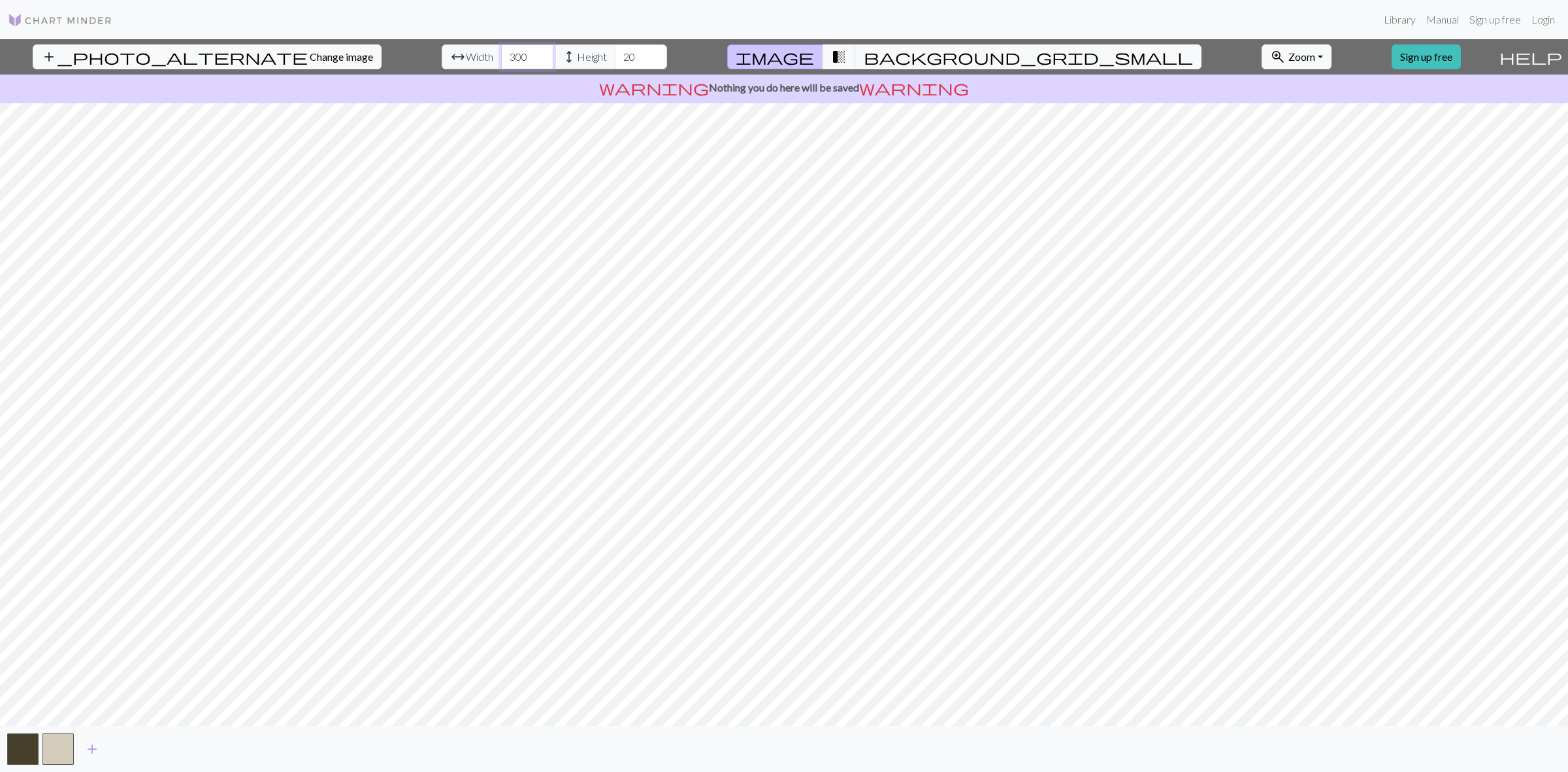
click at [501, 52] on input "300" at bounding box center [527, 57] width 52 height 25
type input "200"
click at [846, 53] on span "transition_fade" at bounding box center [838, 57] width 16 height 18
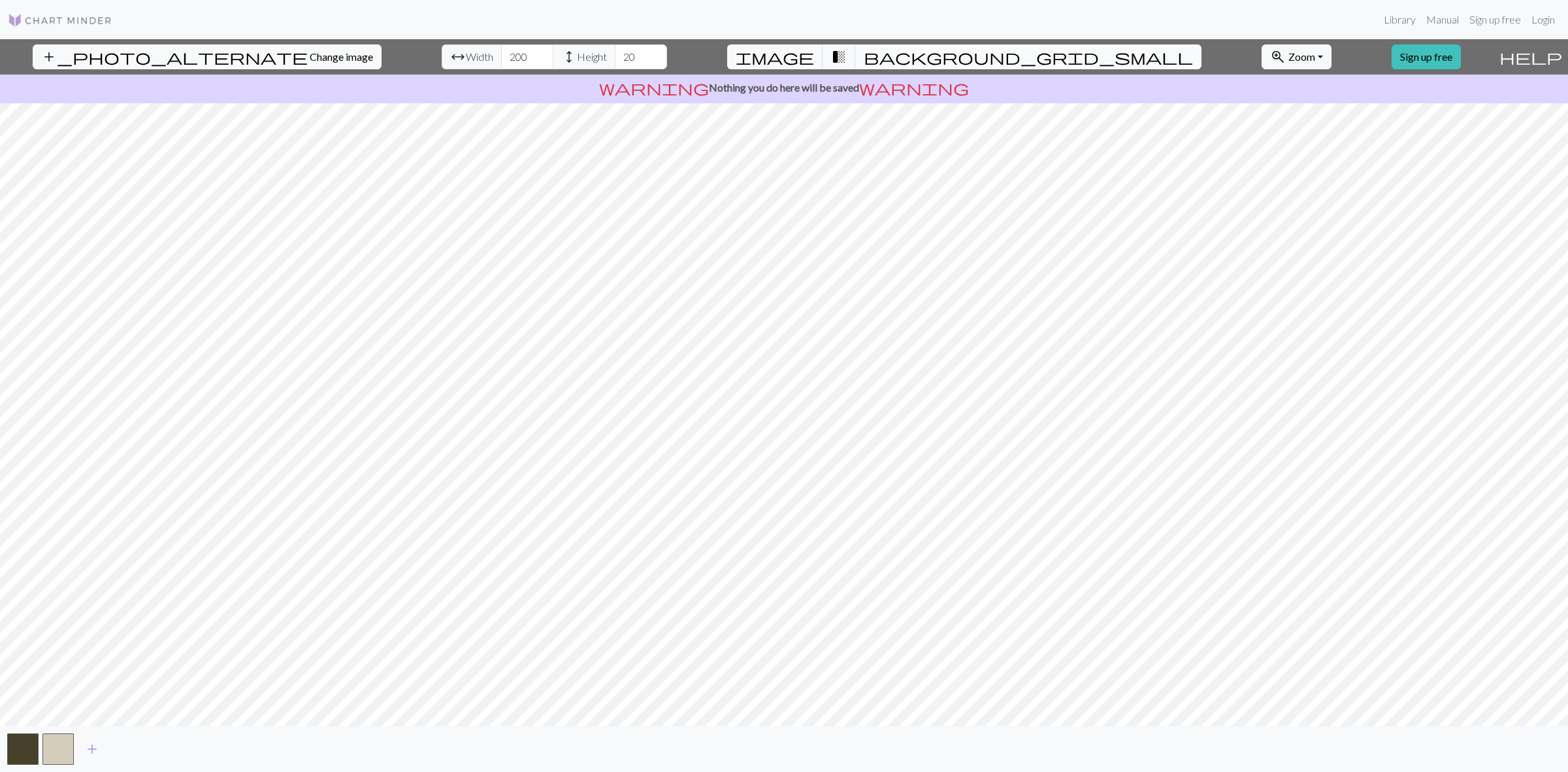
click at [895, 55] on span "background_grid_small" at bounding box center [1028, 57] width 329 height 18
click at [817, 53] on button "image" at bounding box center [775, 57] width 96 height 25
click at [450, 61] on span "arrow_range" at bounding box center [457, 57] width 16 height 18
click at [465, 57] on span "Width" at bounding box center [479, 57] width 28 height 16
drag, startPoint x: 586, startPoint y: 59, endPoint x: 565, endPoint y: 57, distance: 21.1
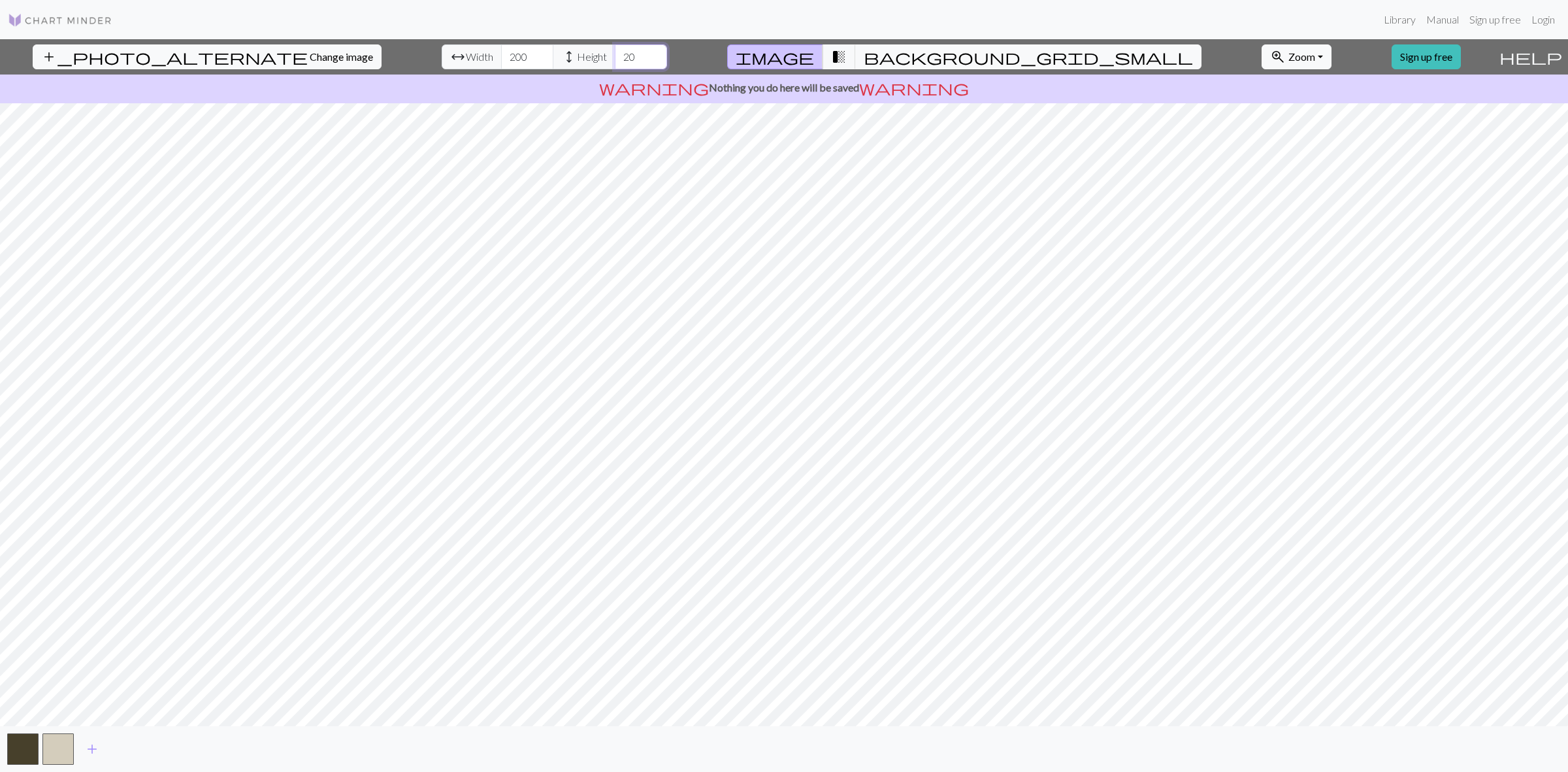
click at [565, 57] on div "arrow_range Width 200 height Height 20" at bounding box center [555, 57] width 226 height 25
type input "22"
click at [309, 54] on span "Change image" at bounding box center [341, 56] width 64 height 12
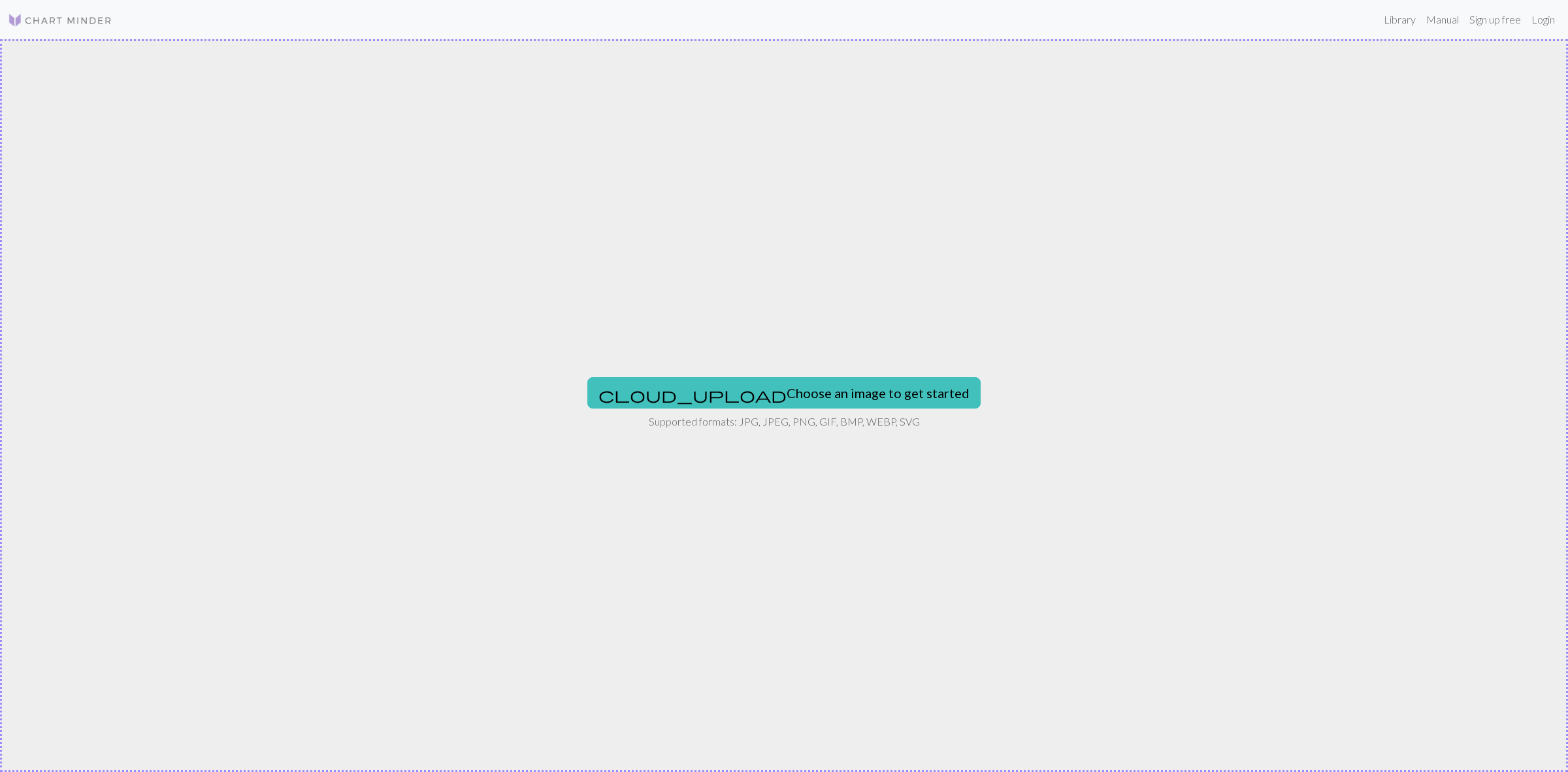
click at [792, 418] on p "Supported formats: JPG, JPEG, PNG, GIF, BMP, WEBP, SVG" at bounding box center [784, 421] width 271 height 16
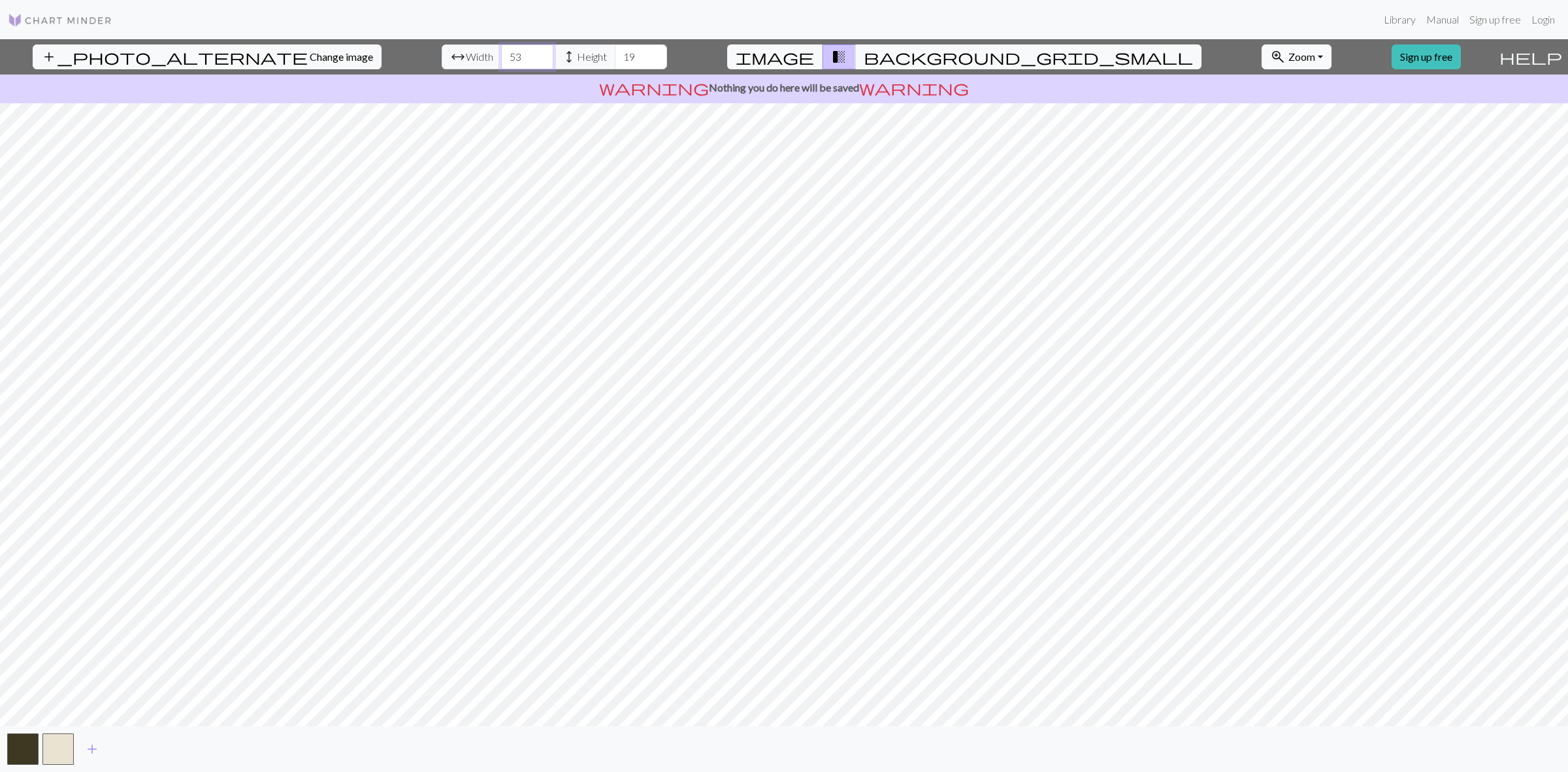
type input "53"
click at [501, 54] on input "53" at bounding box center [527, 57] width 52 height 25
click at [615, 53] on input "79" at bounding box center [640, 57] width 52 height 25
click at [615, 53] on input "81" at bounding box center [640, 57] width 52 height 25
click at [615, 53] on input "91" at bounding box center [640, 57] width 52 height 25
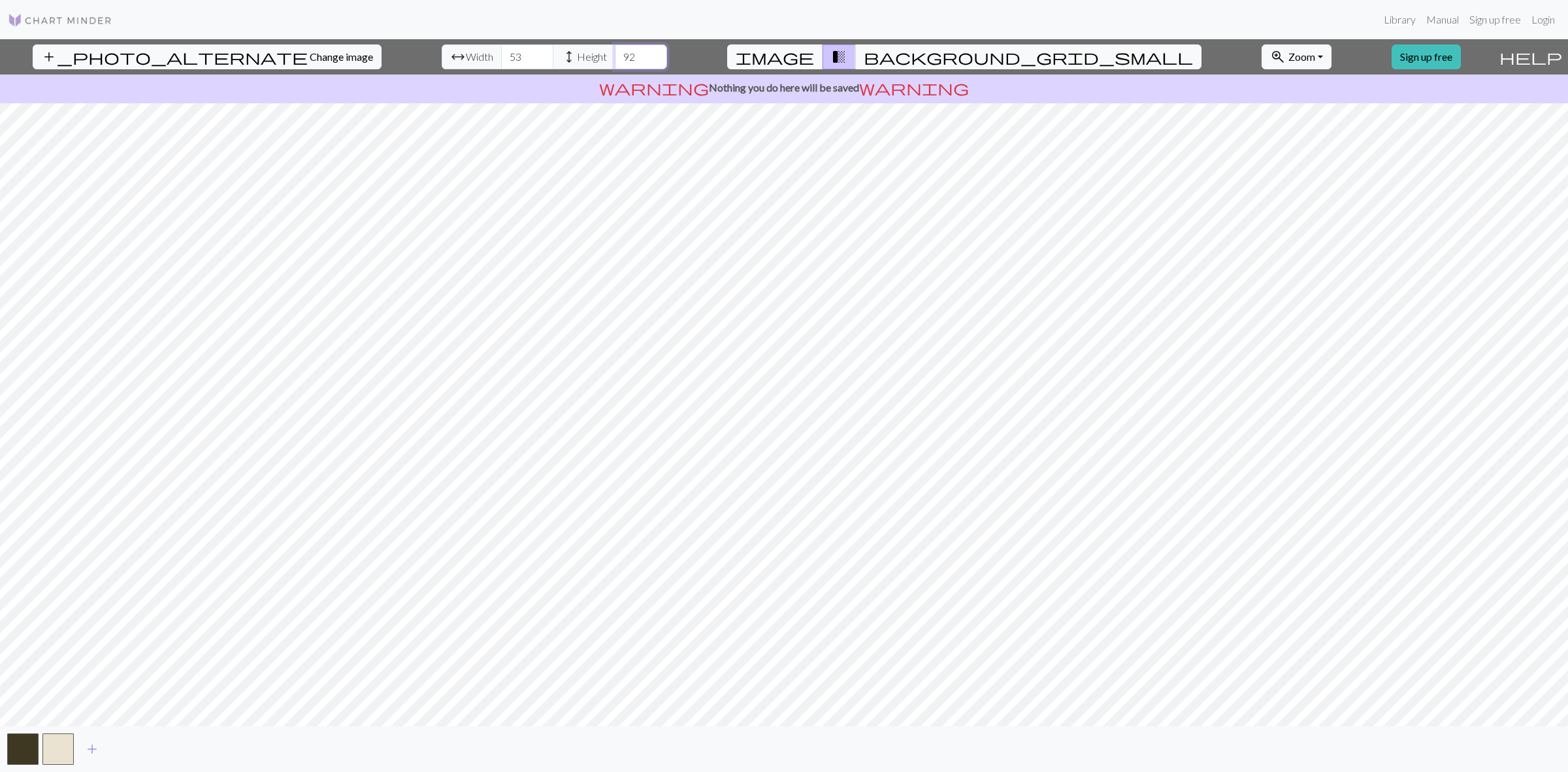
click at [615, 53] on input "92" at bounding box center [640, 57] width 52 height 25
click at [615, 53] on input "93" at bounding box center [640, 57] width 52 height 25
click at [615, 53] on input "94" at bounding box center [640, 57] width 52 height 25
type input "86"
click at [615, 64] on input "86" at bounding box center [640, 57] width 52 height 25
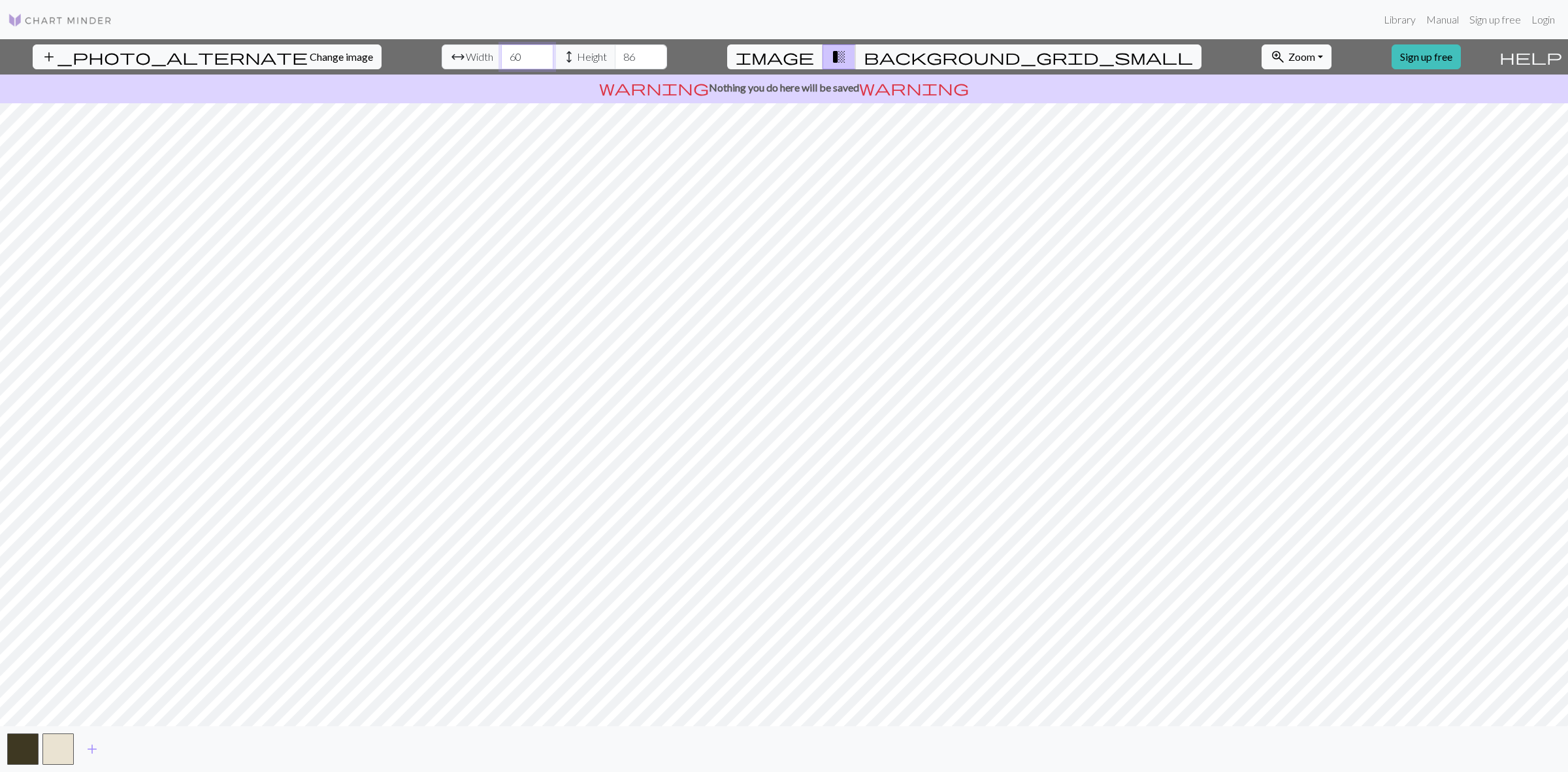
click at [501, 52] on input "61" at bounding box center [527, 57] width 52 height 25
type input "153"
click at [501, 51] on input "153" at bounding box center [527, 57] width 52 height 25
click at [615, 52] on input "95" at bounding box center [640, 57] width 52 height 25
click at [615, 60] on input "53" at bounding box center [640, 57] width 52 height 25
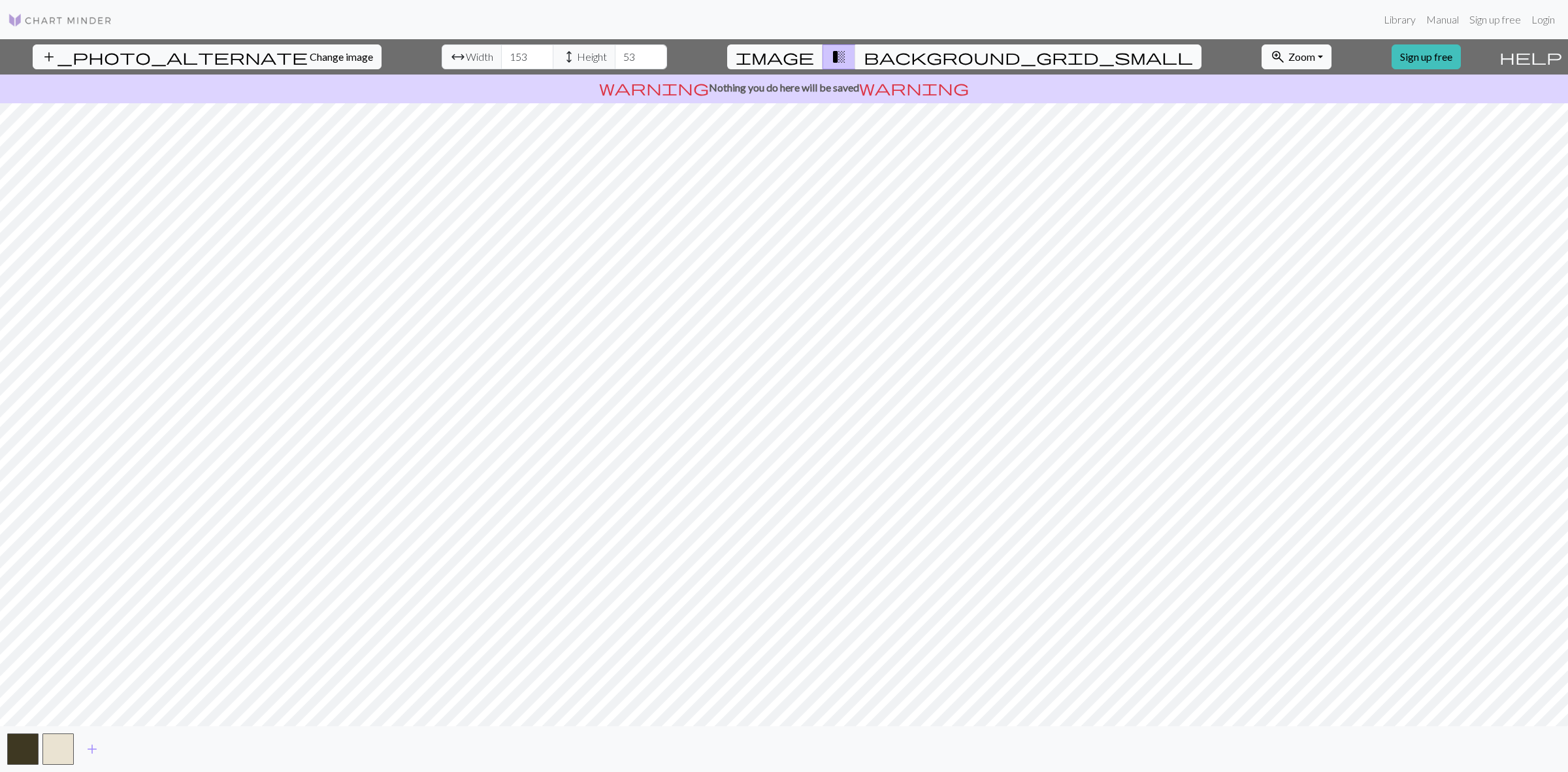
click at [888, 54] on span "background_grid_small" at bounding box center [1028, 57] width 329 height 18
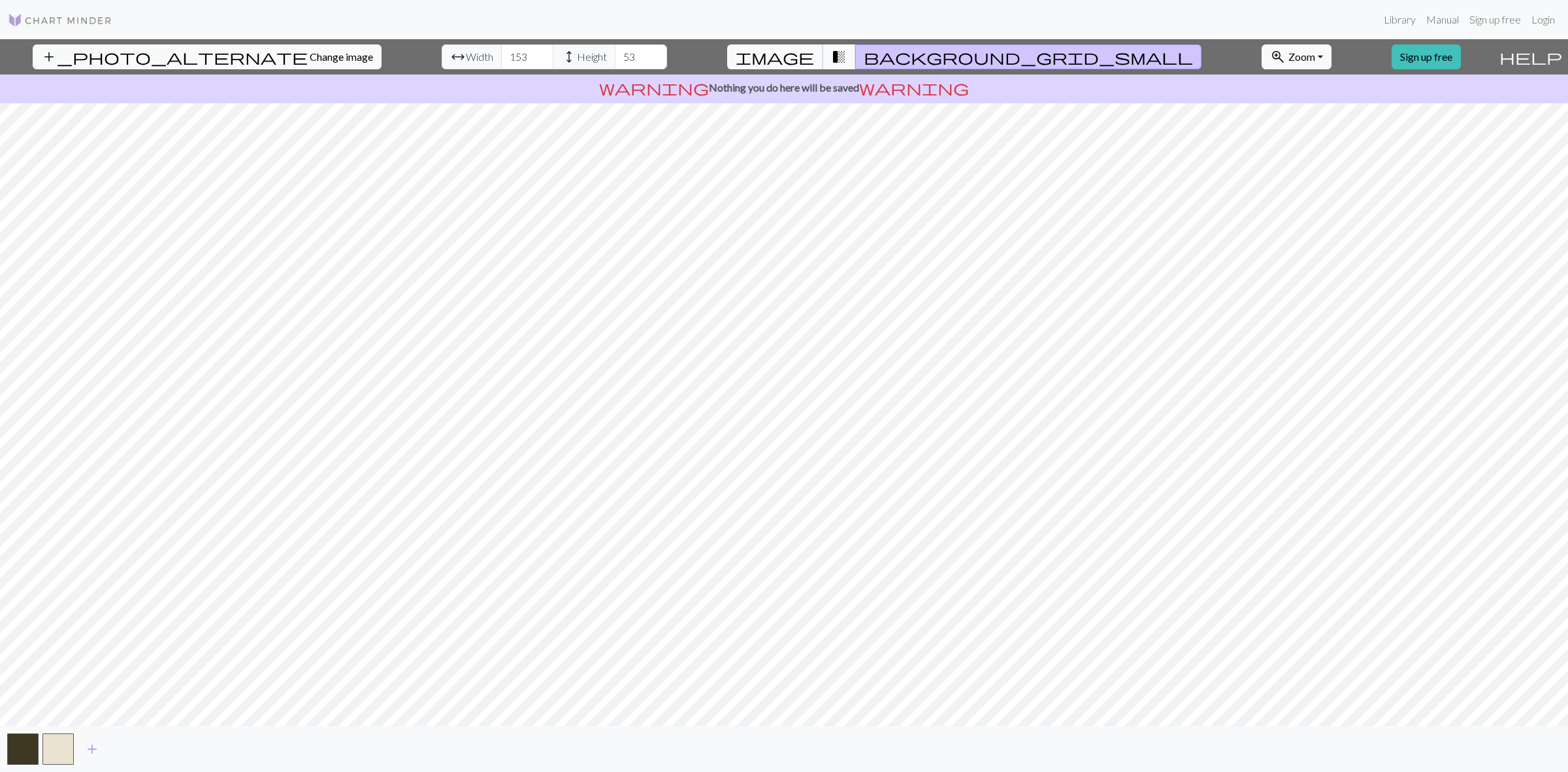
click at [814, 59] on span "image" at bounding box center [775, 57] width 78 height 18
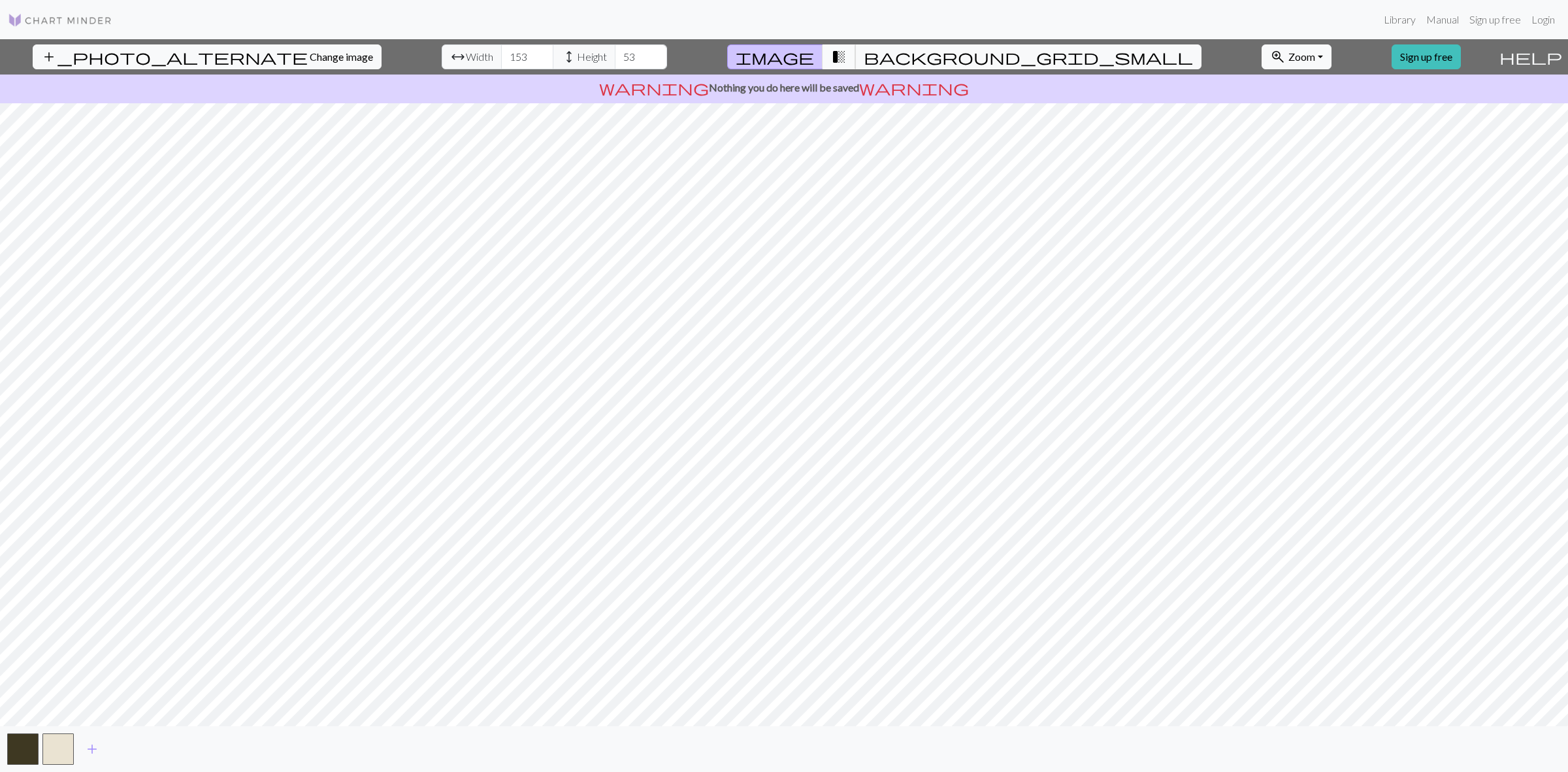
click at [846, 63] on span "transition_fade" at bounding box center [838, 57] width 16 height 18
click at [814, 60] on span "image" at bounding box center [775, 57] width 78 height 18
click at [846, 59] on span "transition_fade" at bounding box center [838, 57] width 16 height 18
click at [902, 56] on span "background_grid_small" at bounding box center [1028, 57] width 329 height 18
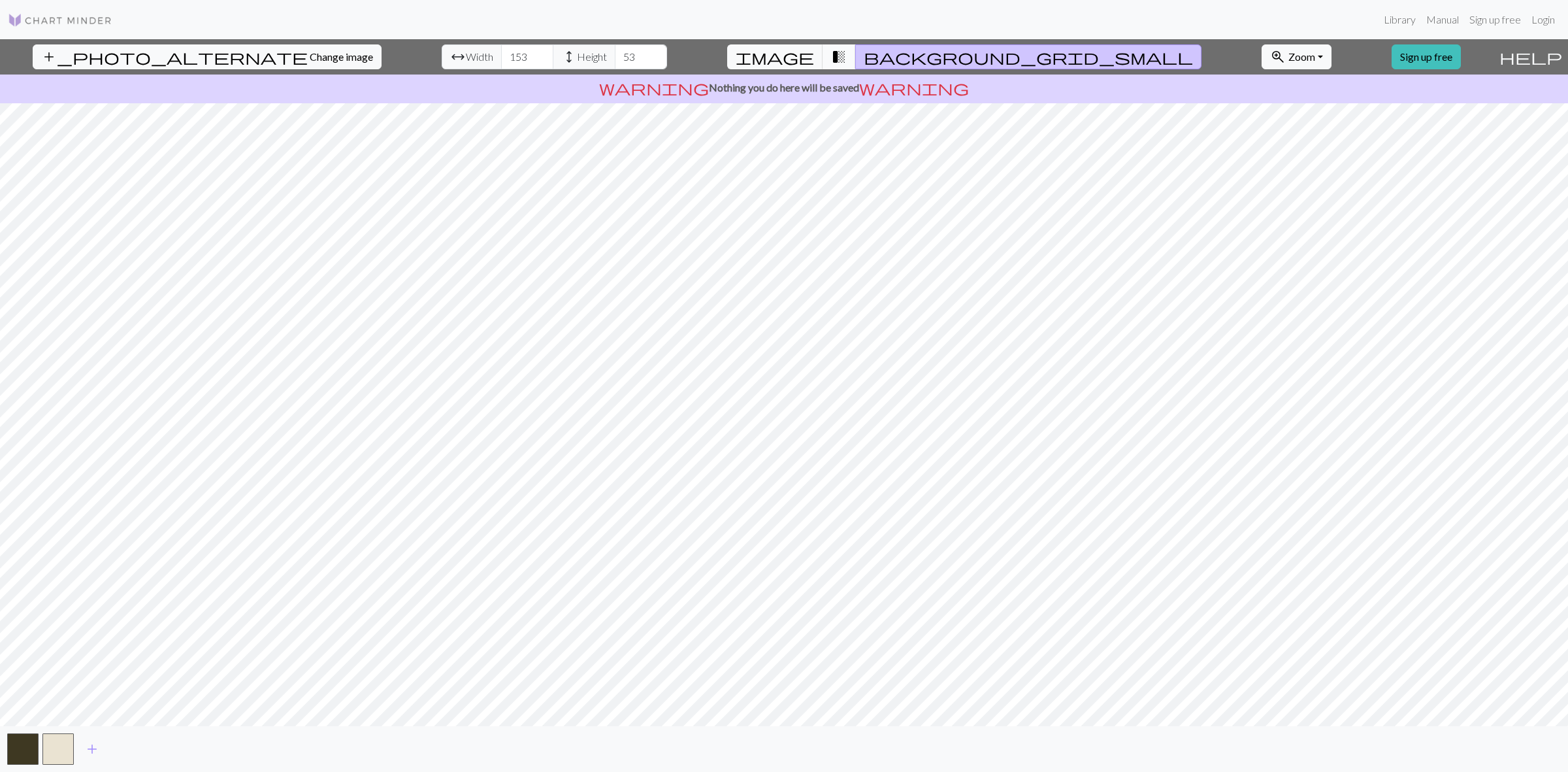
click at [846, 54] on span "transition_fade" at bounding box center [838, 57] width 16 height 18
click at [888, 56] on span "background_grid_small" at bounding box center [1028, 57] width 329 height 18
click at [615, 52] on input "60" at bounding box center [640, 57] width 52 height 25
drag, startPoint x: 606, startPoint y: 61, endPoint x: 599, endPoint y: 61, distance: 7.0
click at [615, 61] on input "48" at bounding box center [640, 57] width 52 height 25
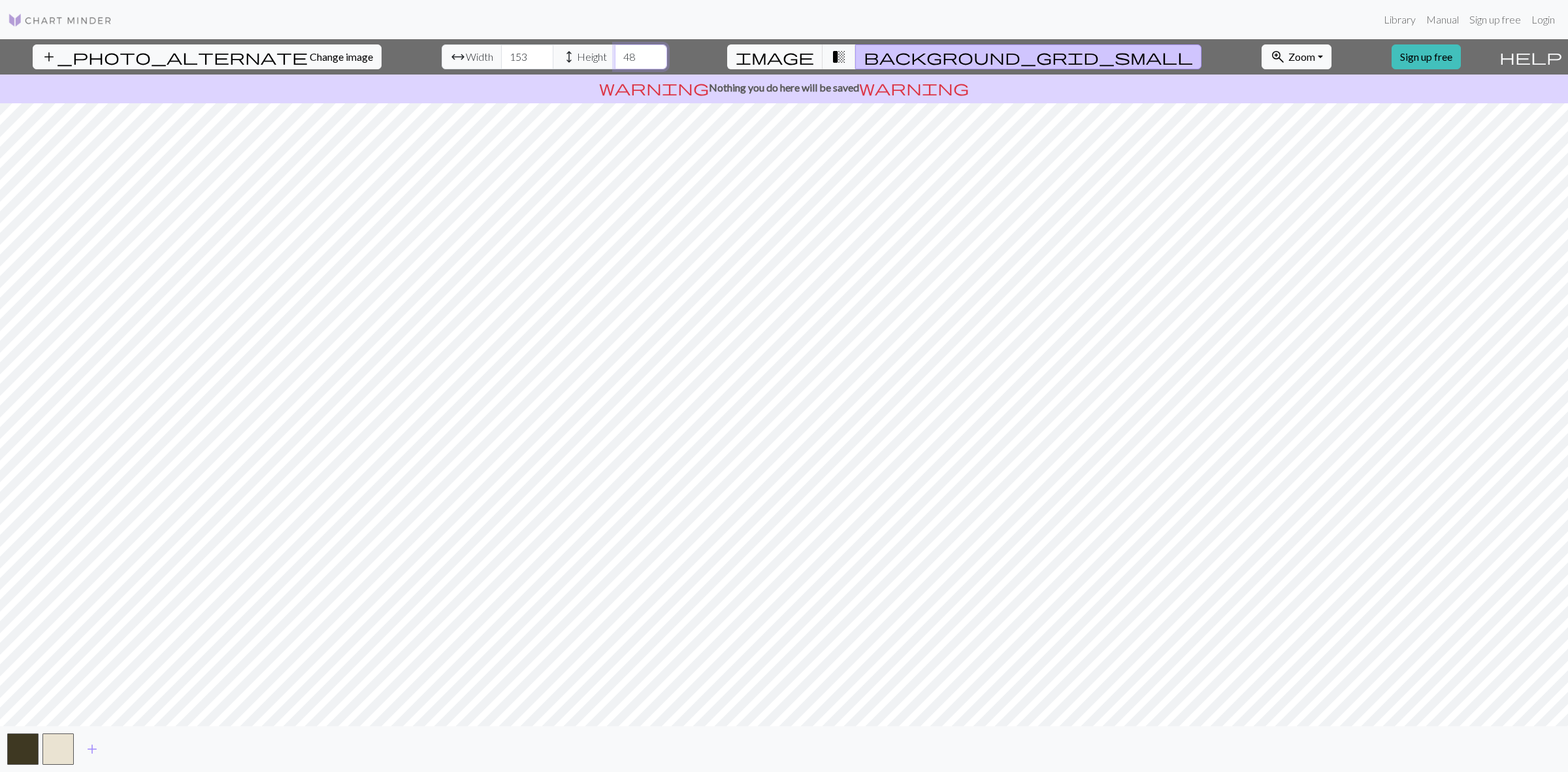
drag, startPoint x: 586, startPoint y: 57, endPoint x: 560, endPoint y: 55, distance: 26.1
click at [560, 55] on div "arrow_range Width 153 height Height 48" at bounding box center [555, 57] width 226 height 25
click at [615, 53] on input "54" at bounding box center [640, 57] width 52 height 25
click at [615, 52] on input "55" at bounding box center [640, 57] width 52 height 25
click at [615, 51] on input "56" at bounding box center [640, 57] width 52 height 25
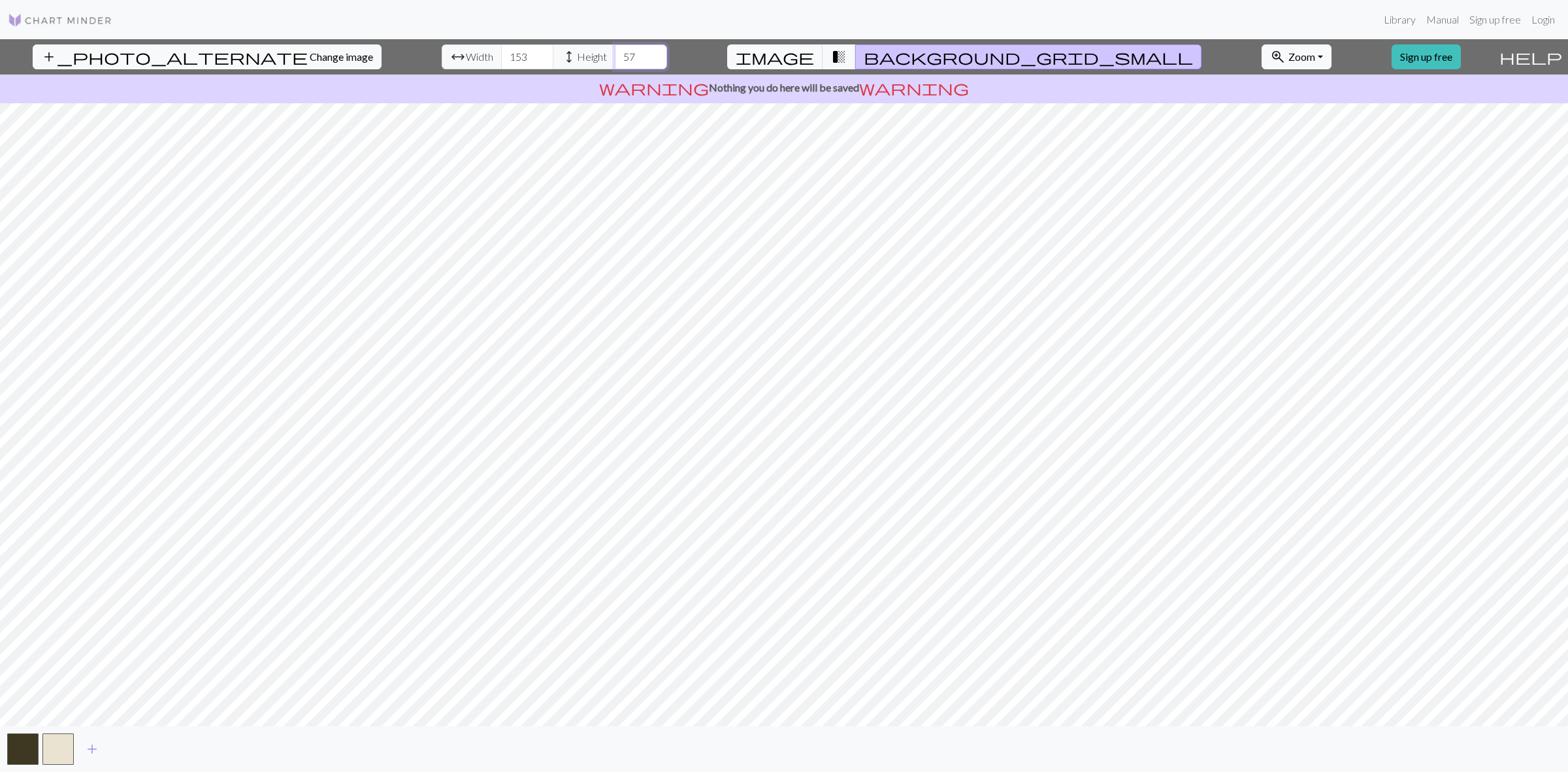
click at [615, 51] on input "57" at bounding box center [640, 57] width 52 height 25
click at [615, 51] on input "63" at bounding box center [640, 57] width 52 height 25
click at [615, 51] on input "64" at bounding box center [640, 57] width 52 height 25
click at [615, 51] on input "65" at bounding box center [640, 57] width 52 height 25
click at [615, 51] on input "66" at bounding box center [640, 57] width 52 height 25
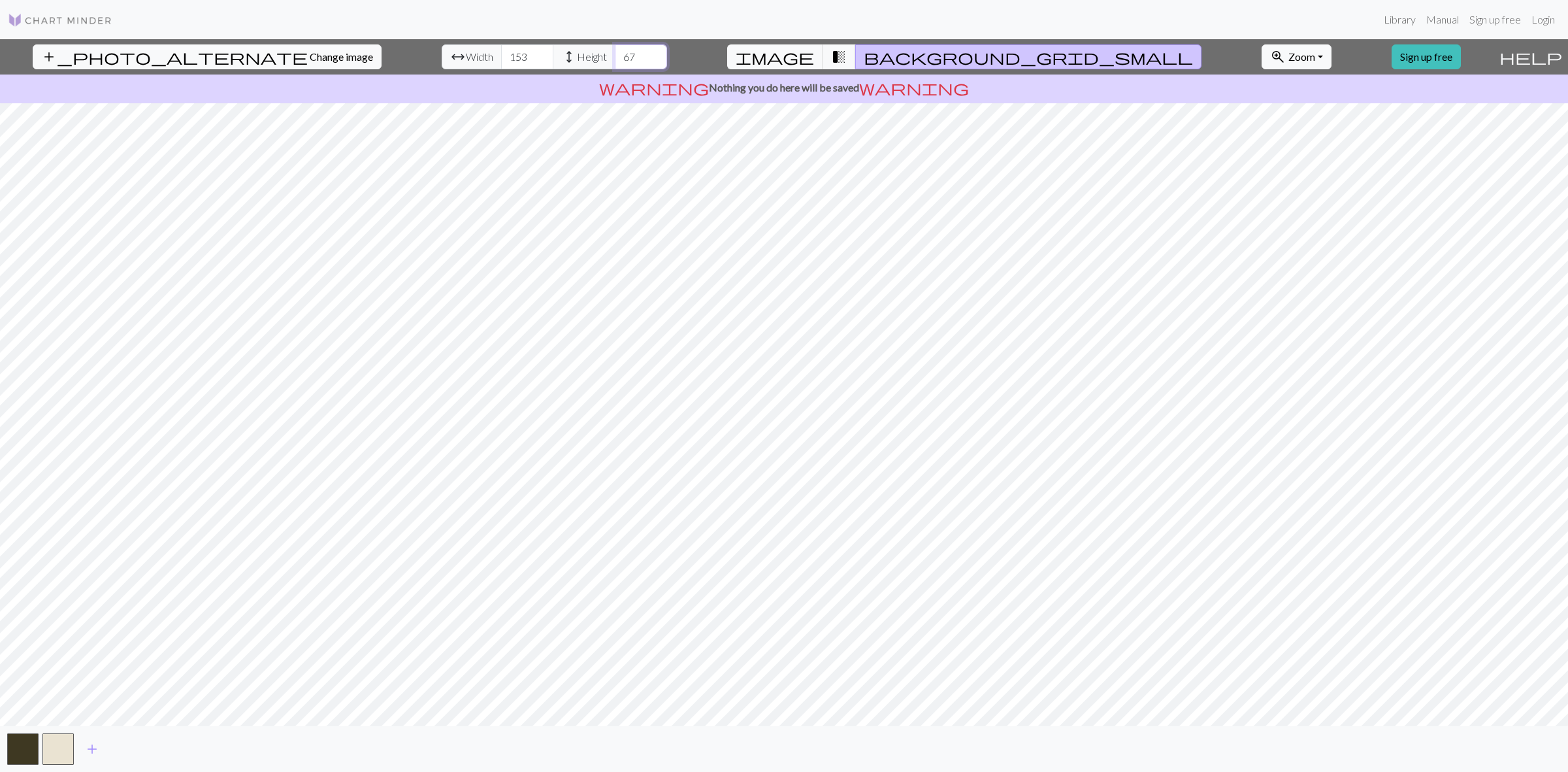
type input "67"
click at [615, 51] on input "67" at bounding box center [640, 57] width 52 height 25
click at [501, 54] on input "213" at bounding box center [527, 57] width 52 height 25
drag, startPoint x: 482, startPoint y: 57, endPoint x: 425, endPoint y: 59, distance: 57.0
click at [442, 59] on div "arrow_range Width 213 height Height 67" at bounding box center [555, 57] width 226 height 25
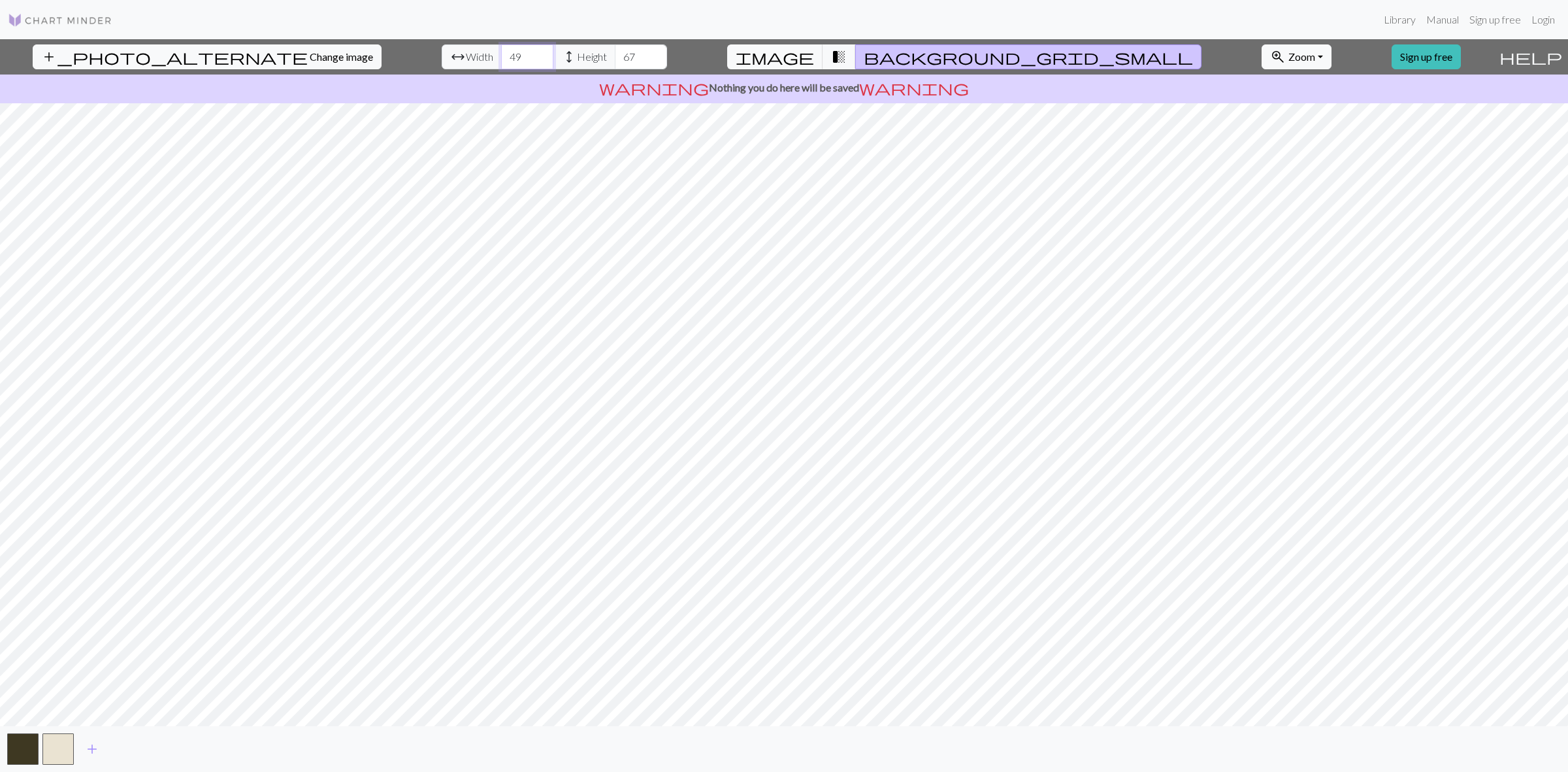
click at [501, 60] on input "49" at bounding box center [527, 57] width 52 height 25
click at [501, 60] on input "40" at bounding box center [527, 57] width 52 height 25
click at [501, 60] on input "31" at bounding box center [527, 57] width 52 height 25
click at [501, 50] on input "110" at bounding box center [527, 57] width 52 height 25
type input "139"
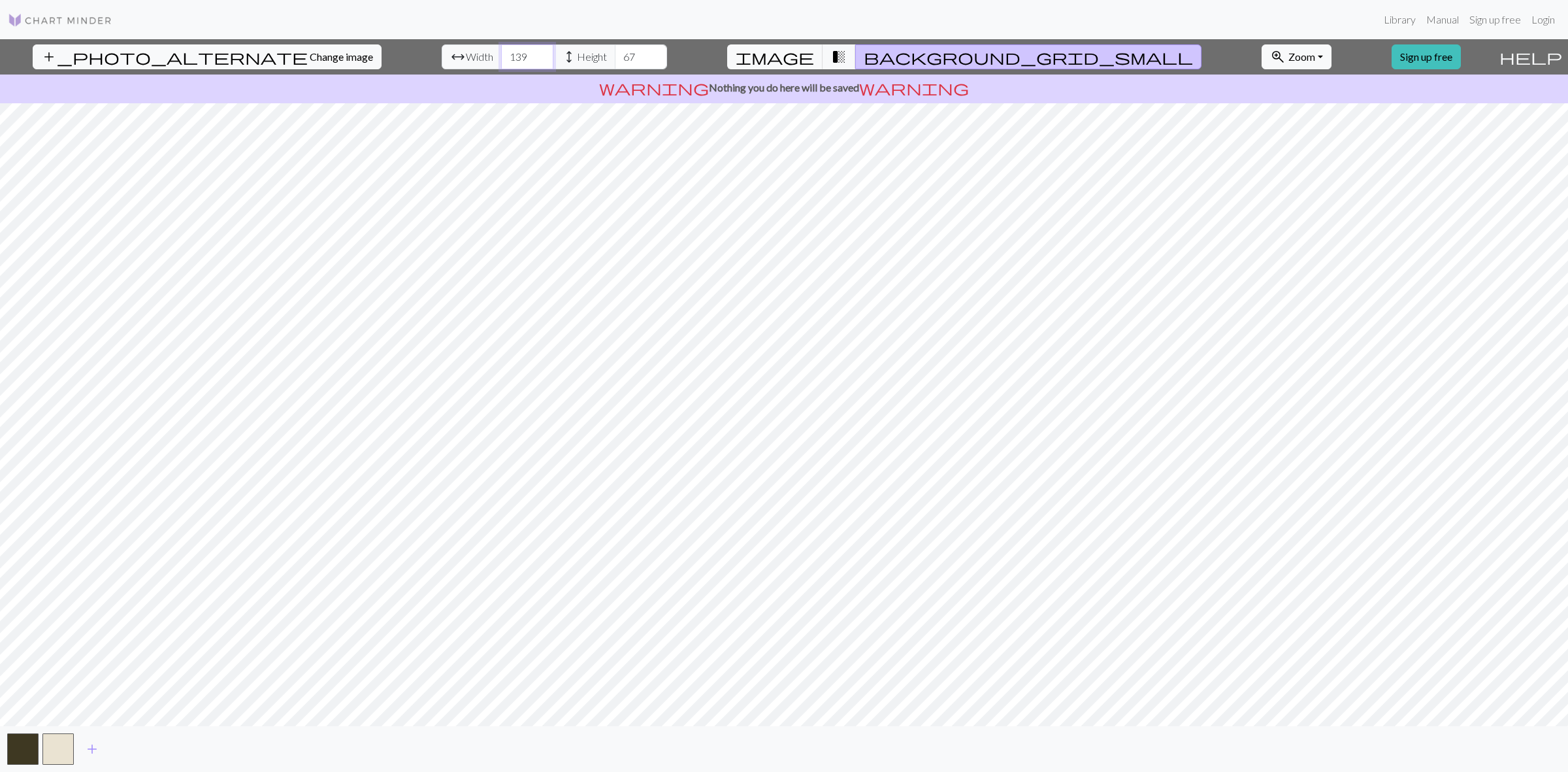
click at [501, 49] on input "139" at bounding box center [527, 57] width 52 height 25
click at [1416, 56] on link "Sign up free" at bounding box center [1426, 57] width 69 height 25
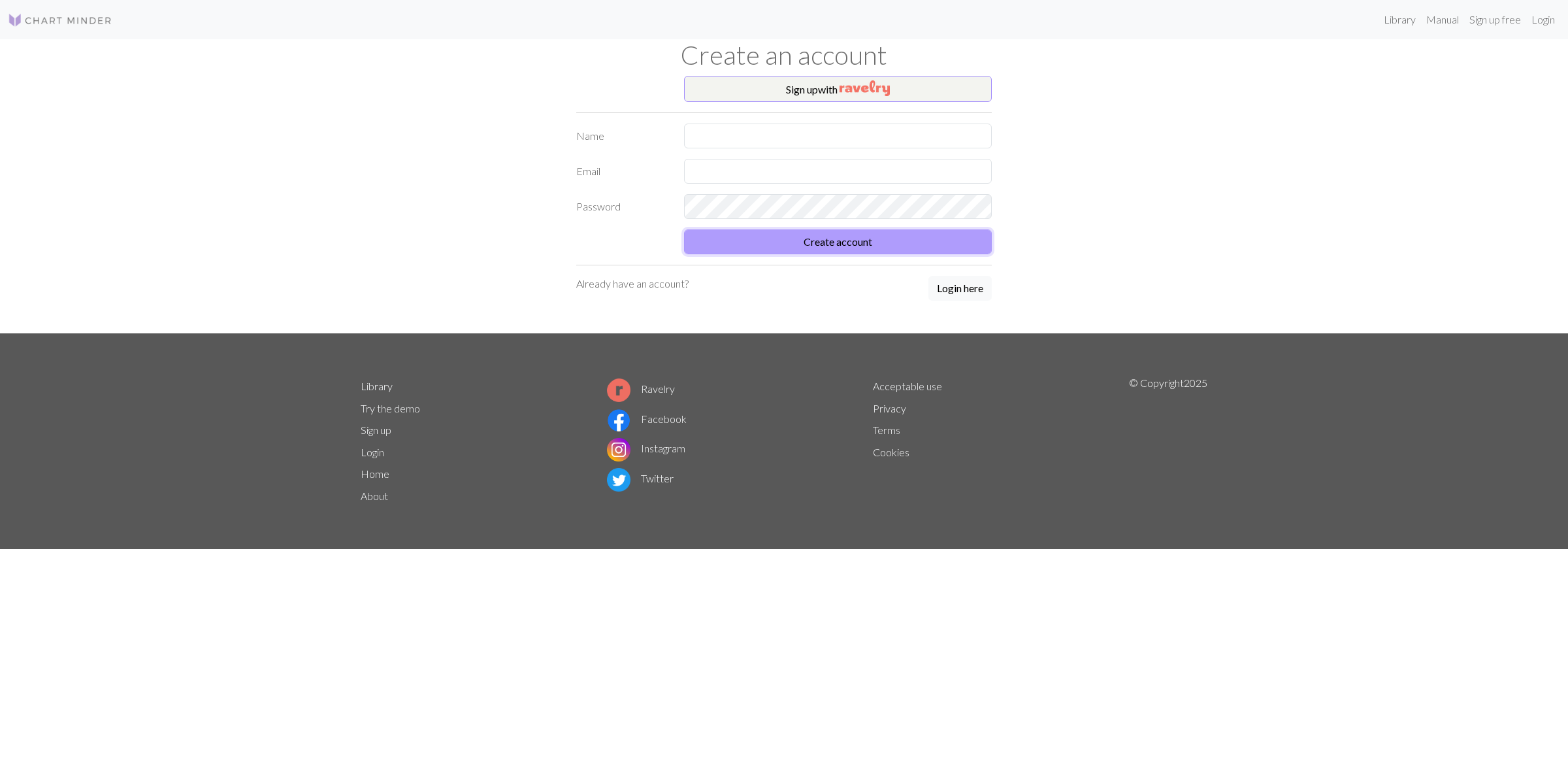
click at [797, 240] on button "Create account" at bounding box center [837, 241] width 307 height 25
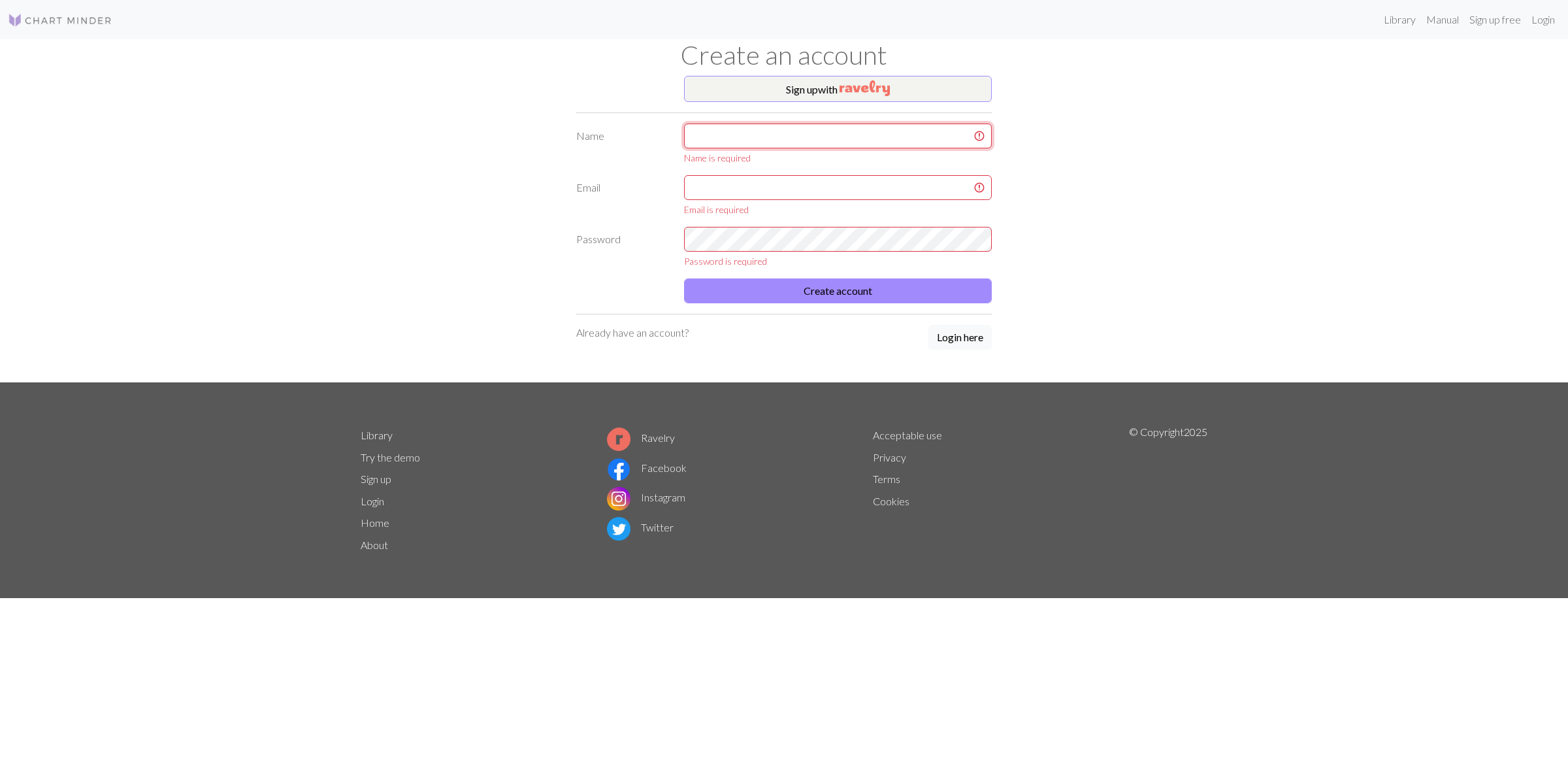
click at [748, 146] on input "text" at bounding box center [837, 136] width 307 height 25
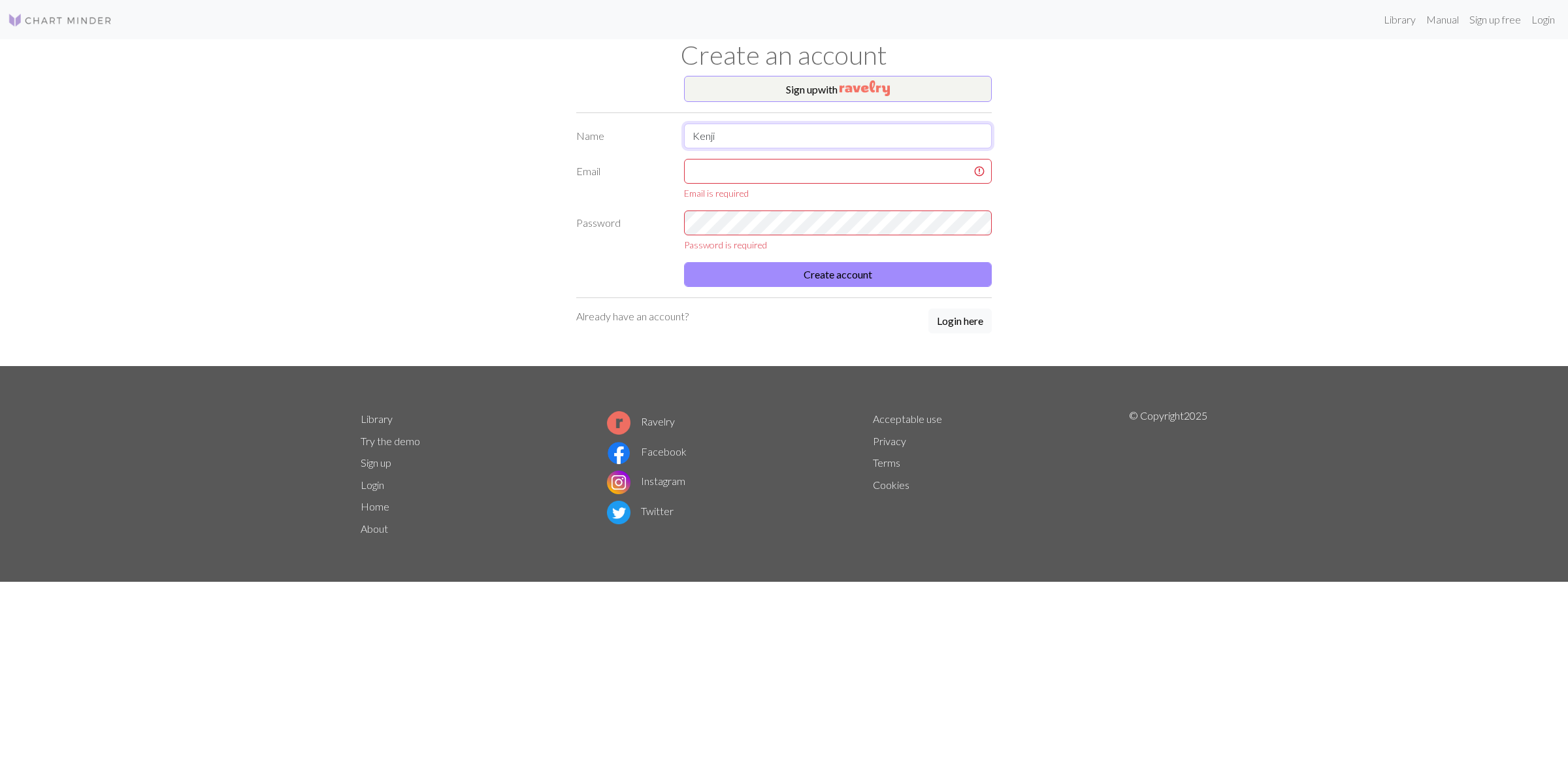
type input "Kenji"
type input "K"
type input "e"
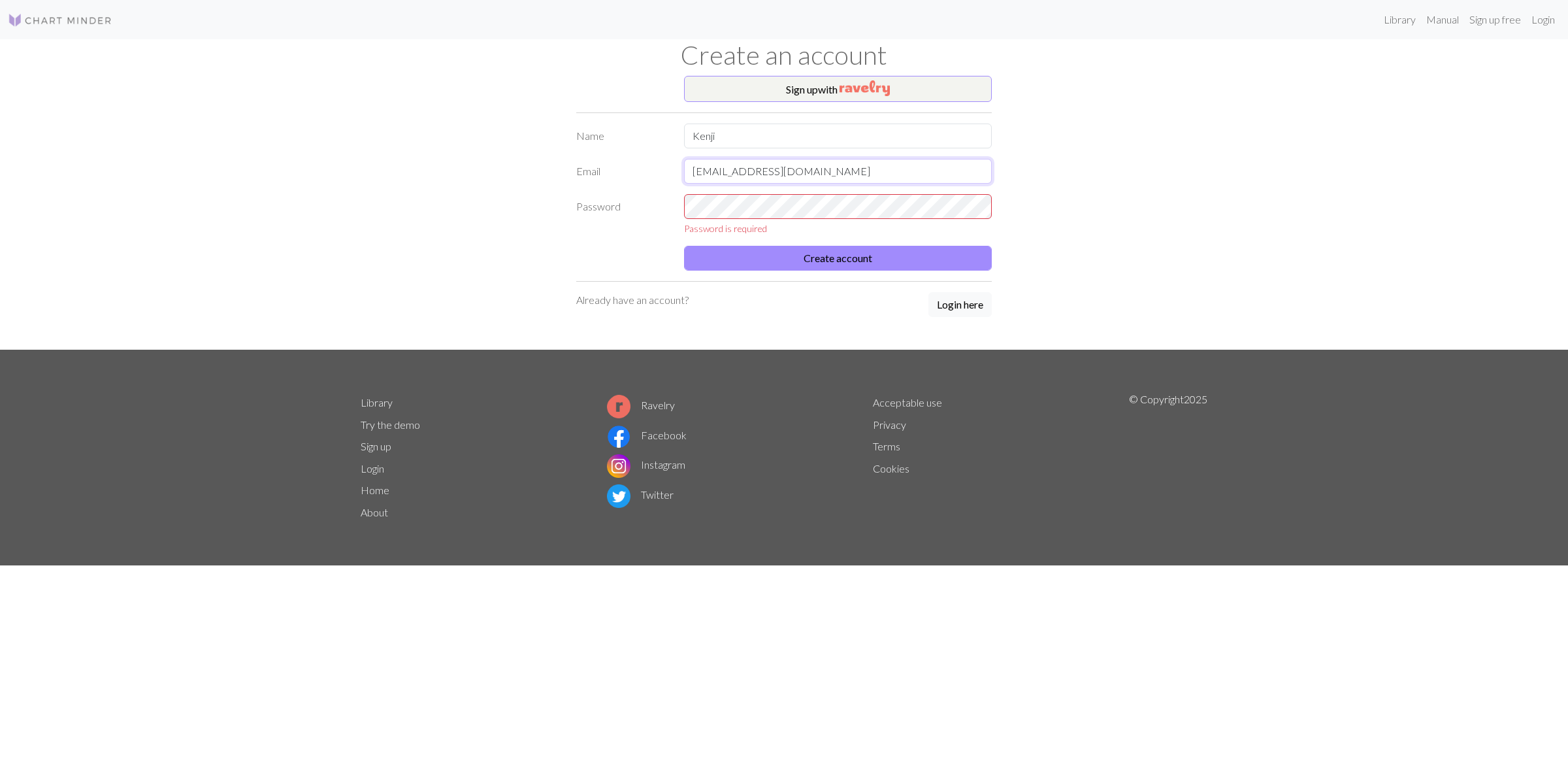
type input "[EMAIL_ADDRESS][DOMAIN_NAME]"
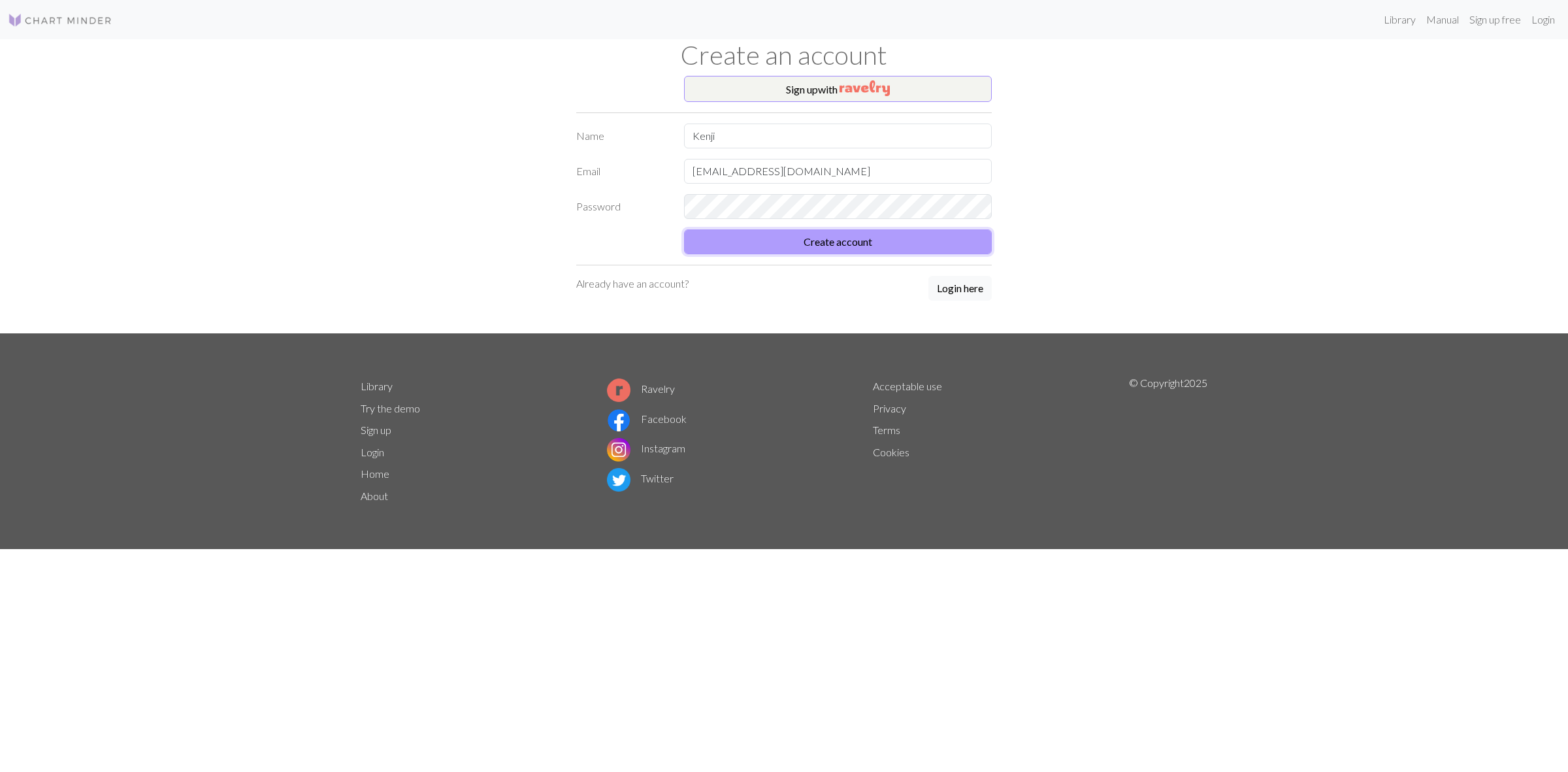
drag, startPoint x: 781, startPoint y: 188, endPoint x: 744, endPoint y: 247, distance: 69.6
click at [745, 247] on button "Create account" at bounding box center [837, 241] width 307 height 25
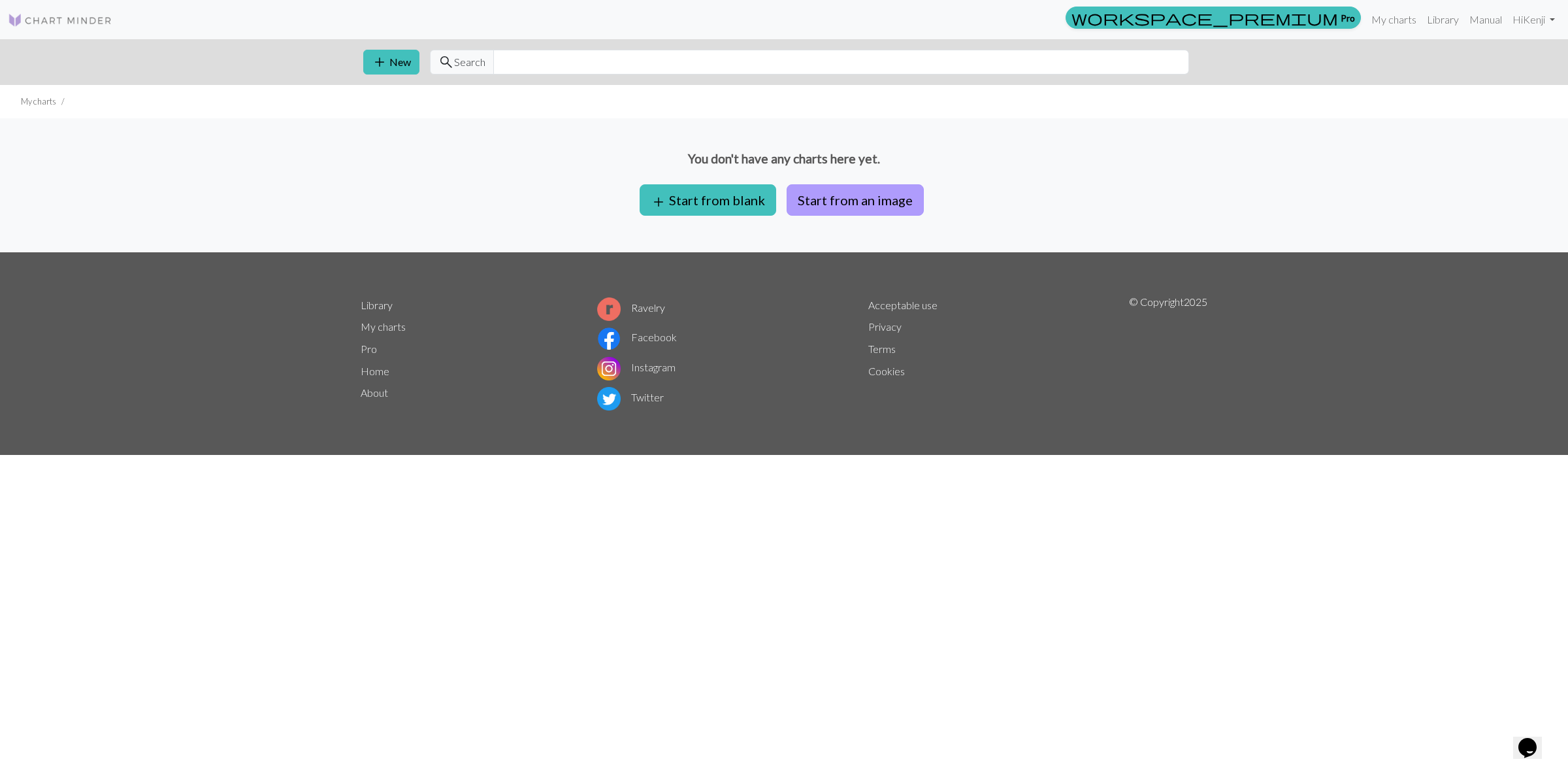
click at [869, 188] on button "Start from an image" at bounding box center [855, 200] width 137 height 31
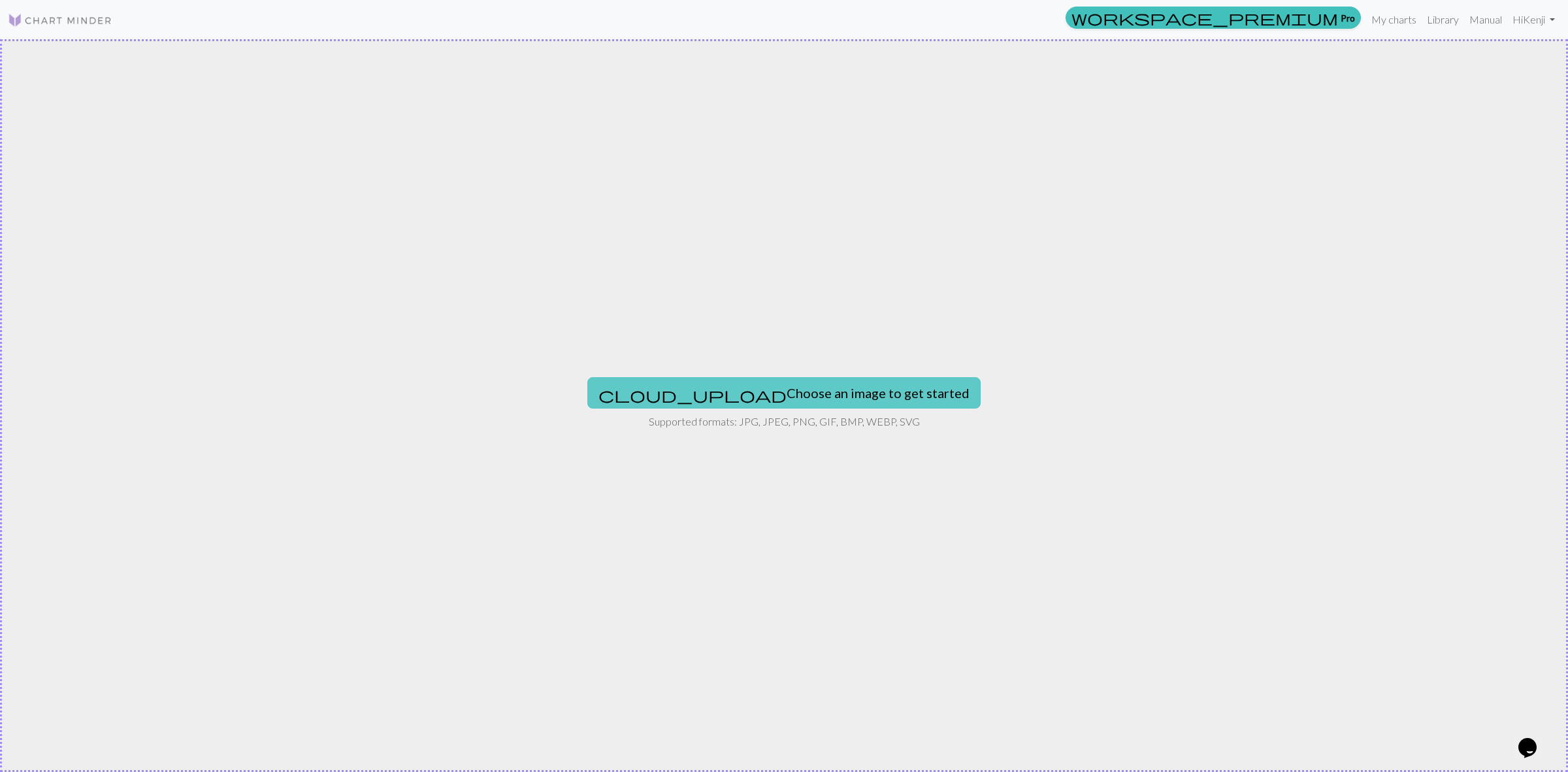
click at [773, 377] on button "cloud_upload Choose an image to get started" at bounding box center [784, 393] width 393 height 31
type input "C:\fakepath\19b5fd8d-fce6-4eef-92d6-599df061ea9c.png"
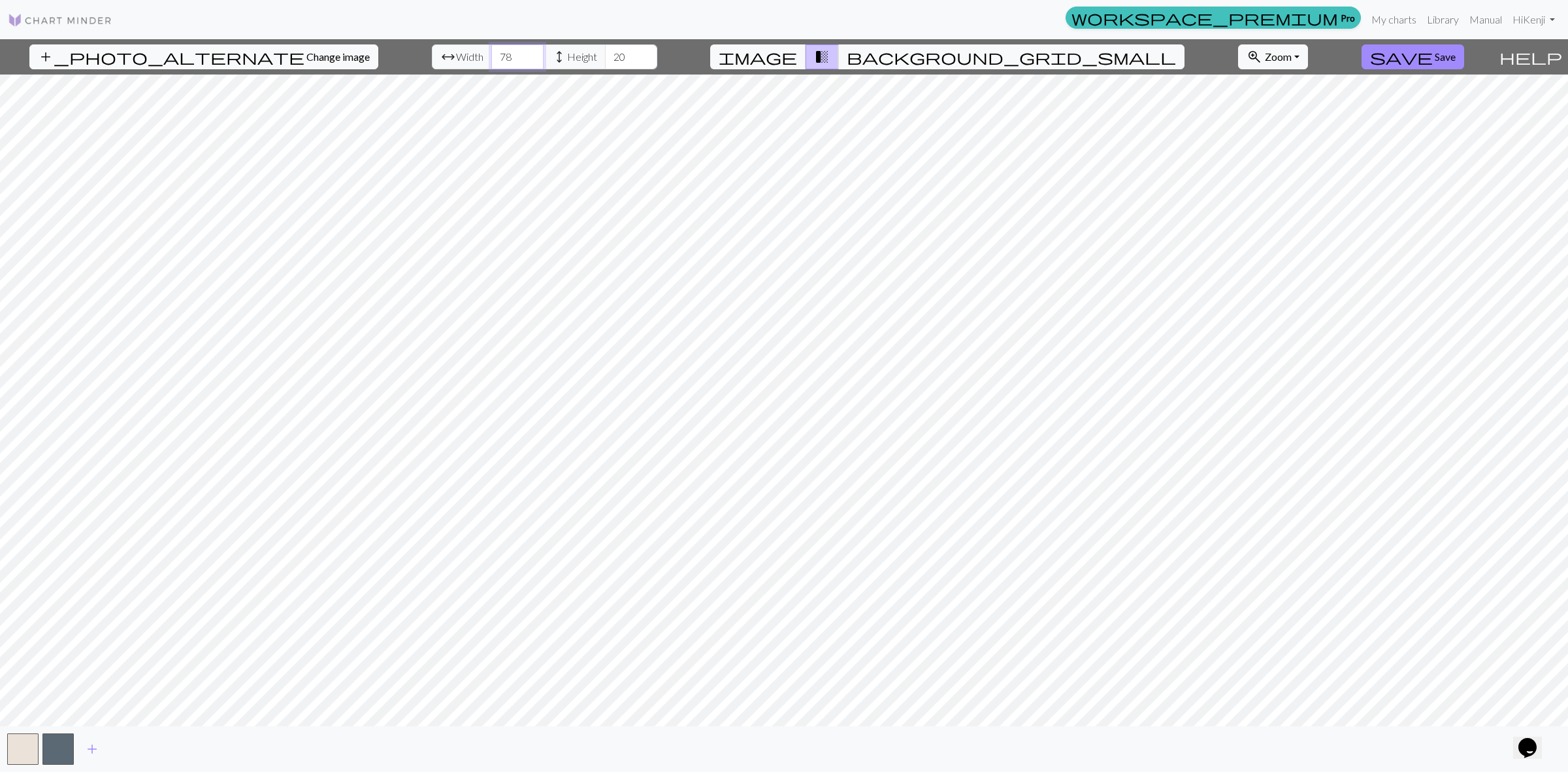
click at [497, 54] on input "78" at bounding box center [517, 57] width 52 height 25
type input "110"
click at [495, 53] on input "110" at bounding box center [517, 57] width 52 height 25
click at [605, 53] on input "44" at bounding box center [630, 57] width 52 height 25
click at [605, 53] on input "58" at bounding box center [630, 57] width 52 height 25
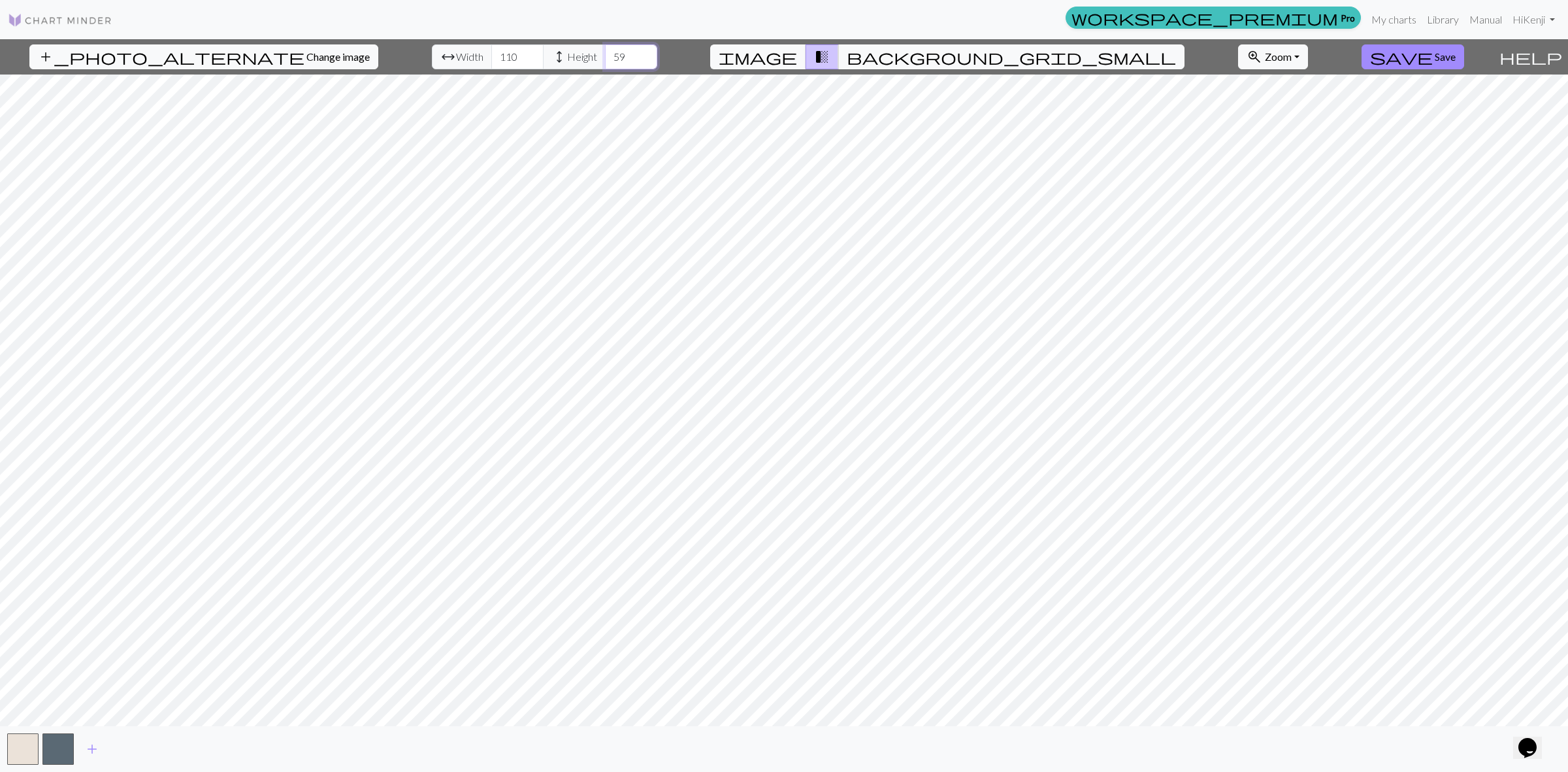
click at [605, 53] on input "59" at bounding box center [630, 57] width 52 height 25
click at [605, 53] on input "62" at bounding box center [630, 57] width 52 height 25
click at [605, 53] on input "63" at bounding box center [630, 57] width 52 height 25
click at [605, 53] on input "64" at bounding box center [630, 57] width 52 height 25
click at [605, 53] on input "65" at bounding box center [630, 57] width 52 height 25
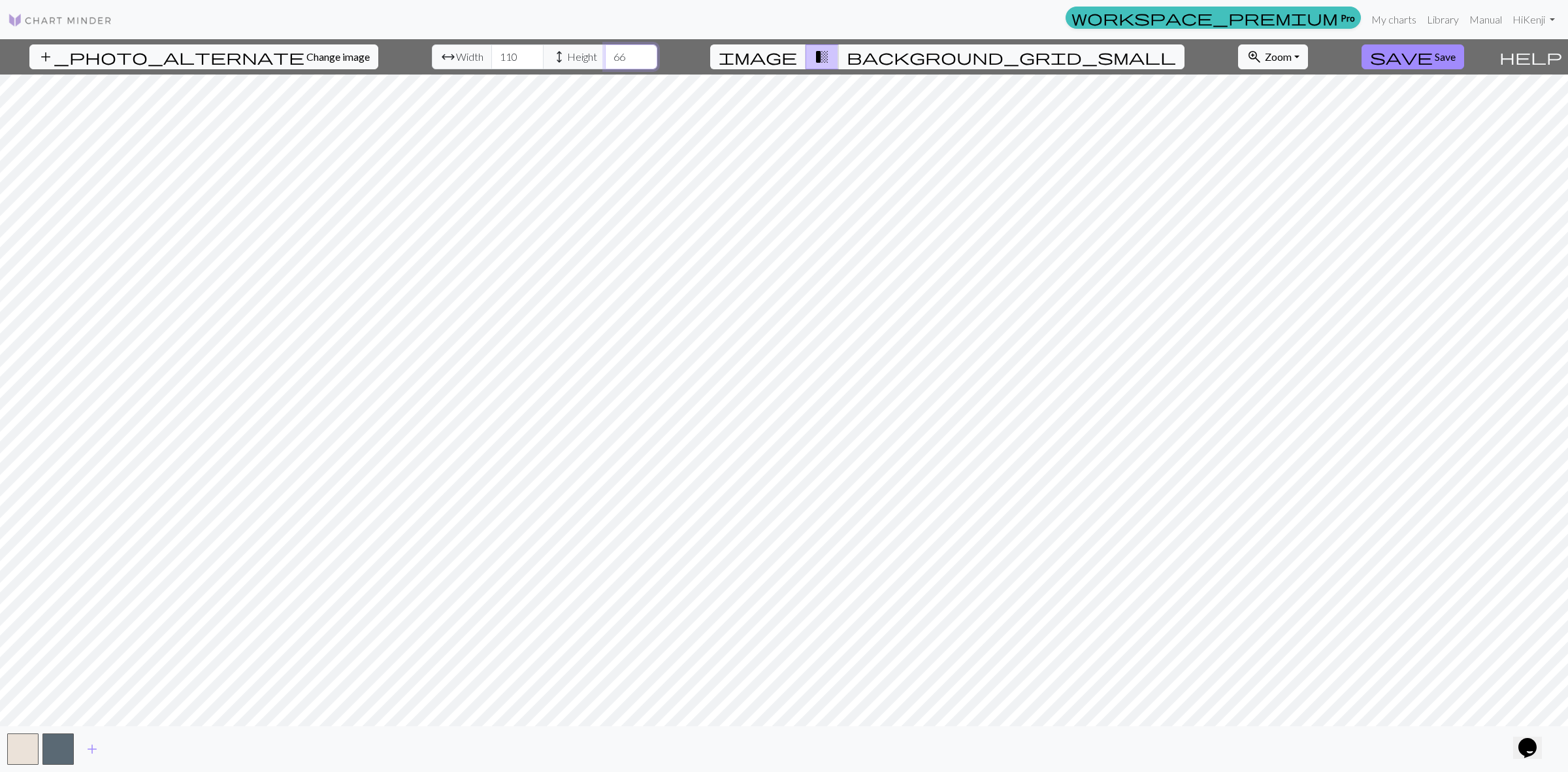
type input "66"
click at [605, 53] on input "66" at bounding box center [630, 57] width 52 height 25
click at [497, 61] on input "92" at bounding box center [517, 57] width 52 height 25
click at [497, 61] on input "91" at bounding box center [517, 57] width 52 height 25
click at [497, 61] on input "90" at bounding box center [517, 57] width 52 height 25
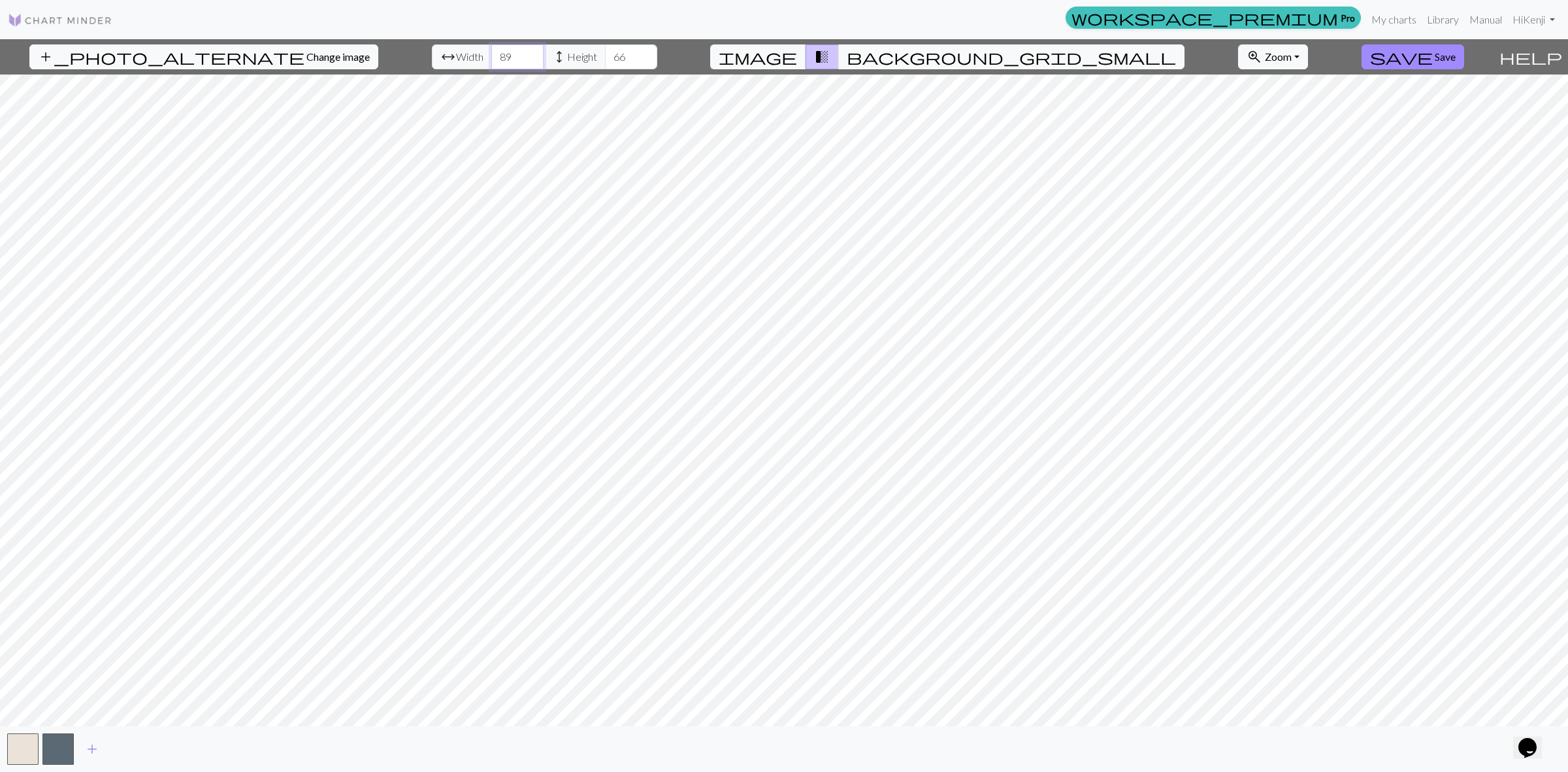
type input "89"
click at [497, 61] on input "89" at bounding box center [517, 57] width 52 height 25
click at [611, 52] on input "67" at bounding box center [630, 57] width 52 height 25
click at [609, 63] on input "66" at bounding box center [630, 57] width 52 height 25
click at [609, 63] on input "65" at bounding box center [630, 57] width 52 height 25
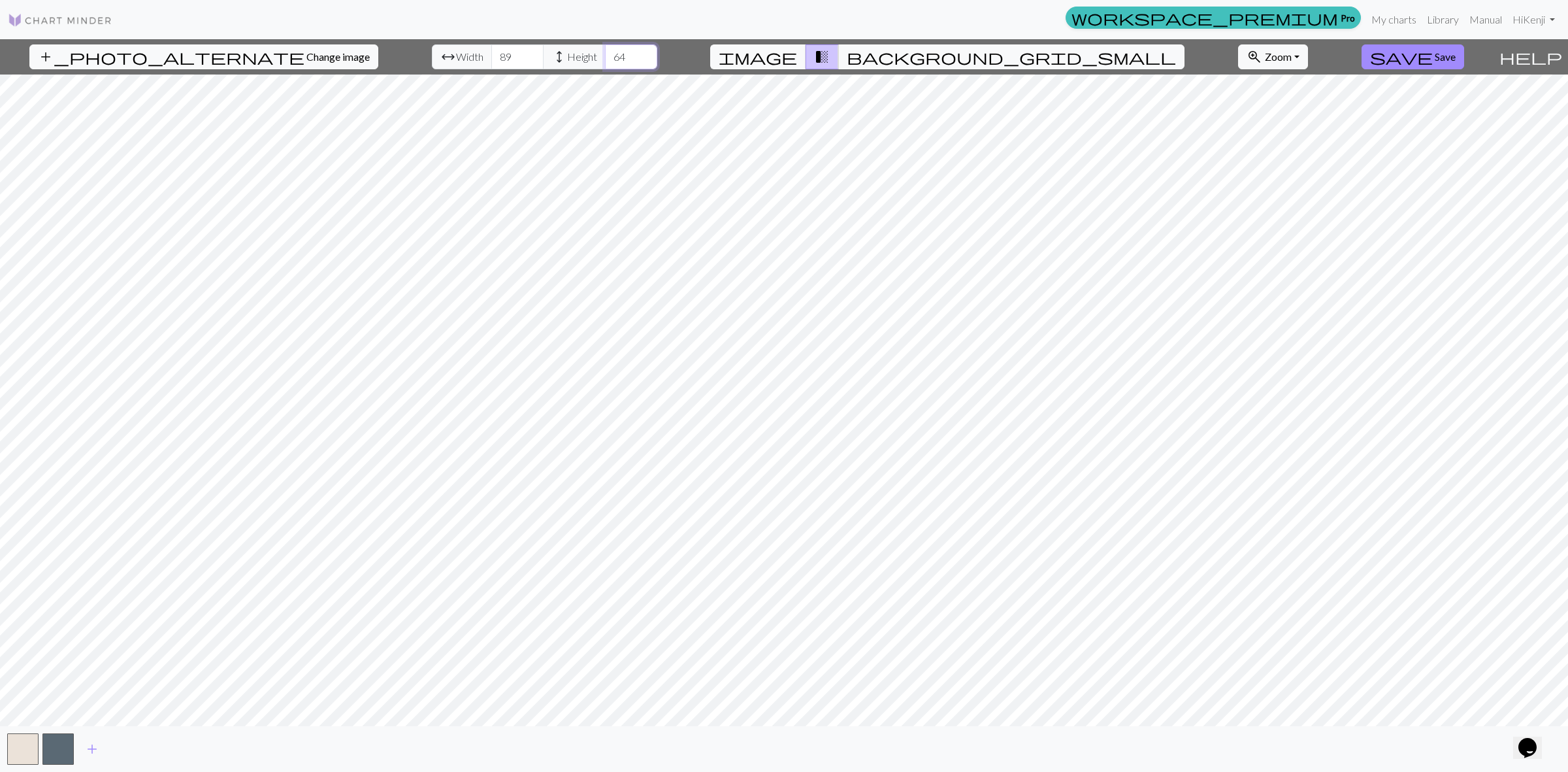
click at [609, 63] on input "64" at bounding box center [630, 57] width 52 height 25
type input "65"
click at [609, 54] on input "65" at bounding box center [630, 57] width 52 height 25
click at [892, 59] on button "background_grid_small" at bounding box center [1011, 57] width 346 height 25
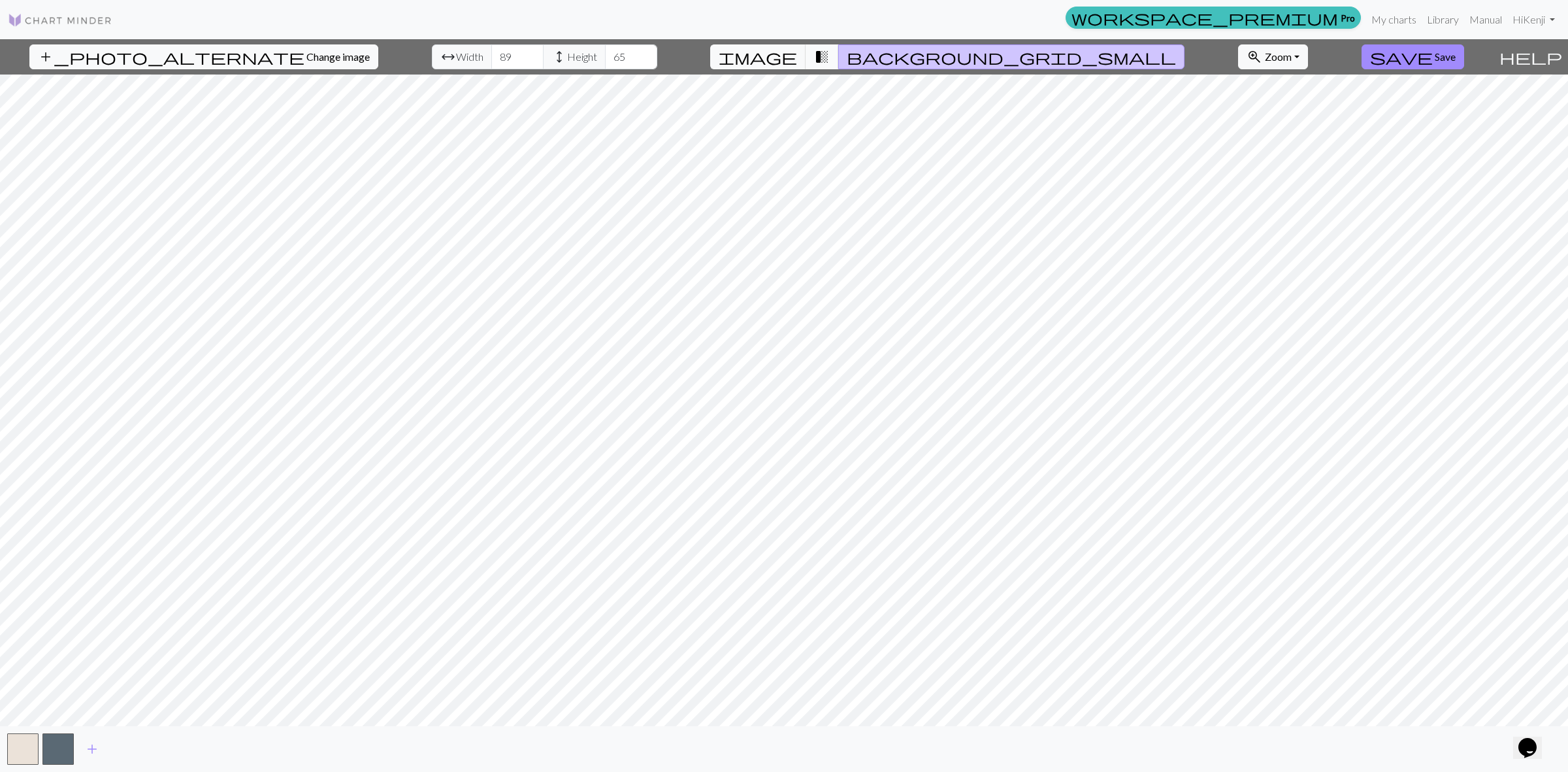
click at [839, 57] on button "transition_fade" at bounding box center [821, 57] width 33 height 25
click at [905, 60] on span "background_grid_small" at bounding box center [1011, 57] width 329 height 18
click at [797, 57] on span "image" at bounding box center [758, 57] width 78 height 18
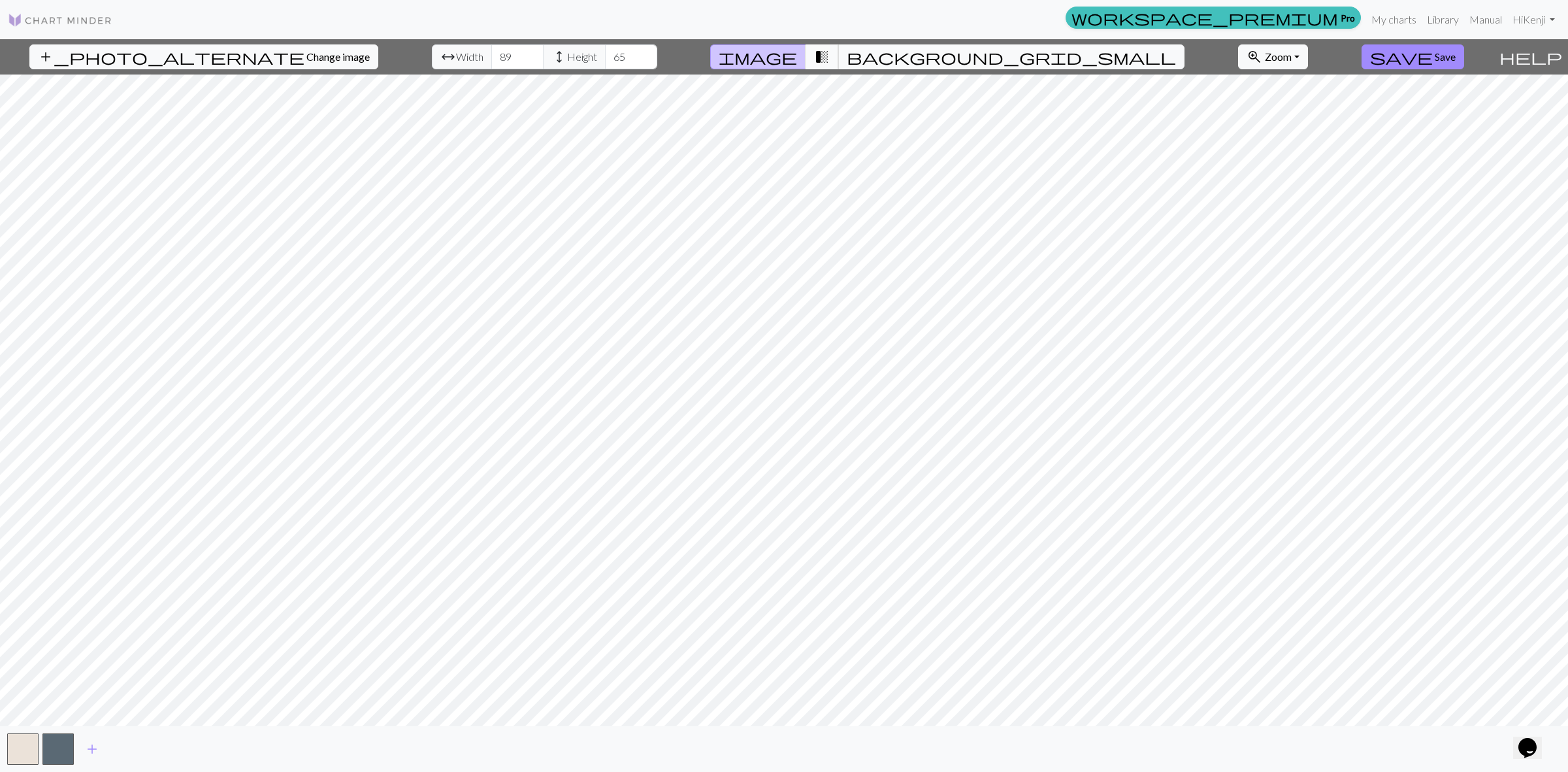
click at [830, 63] on span "transition_fade" at bounding box center [821, 57] width 16 height 18
click at [797, 59] on span "image" at bounding box center [758, 57] width 78 height 18
click at [905, 59] on span "background_grid_small" at bounding box center [1011, 57] width 329 height 18
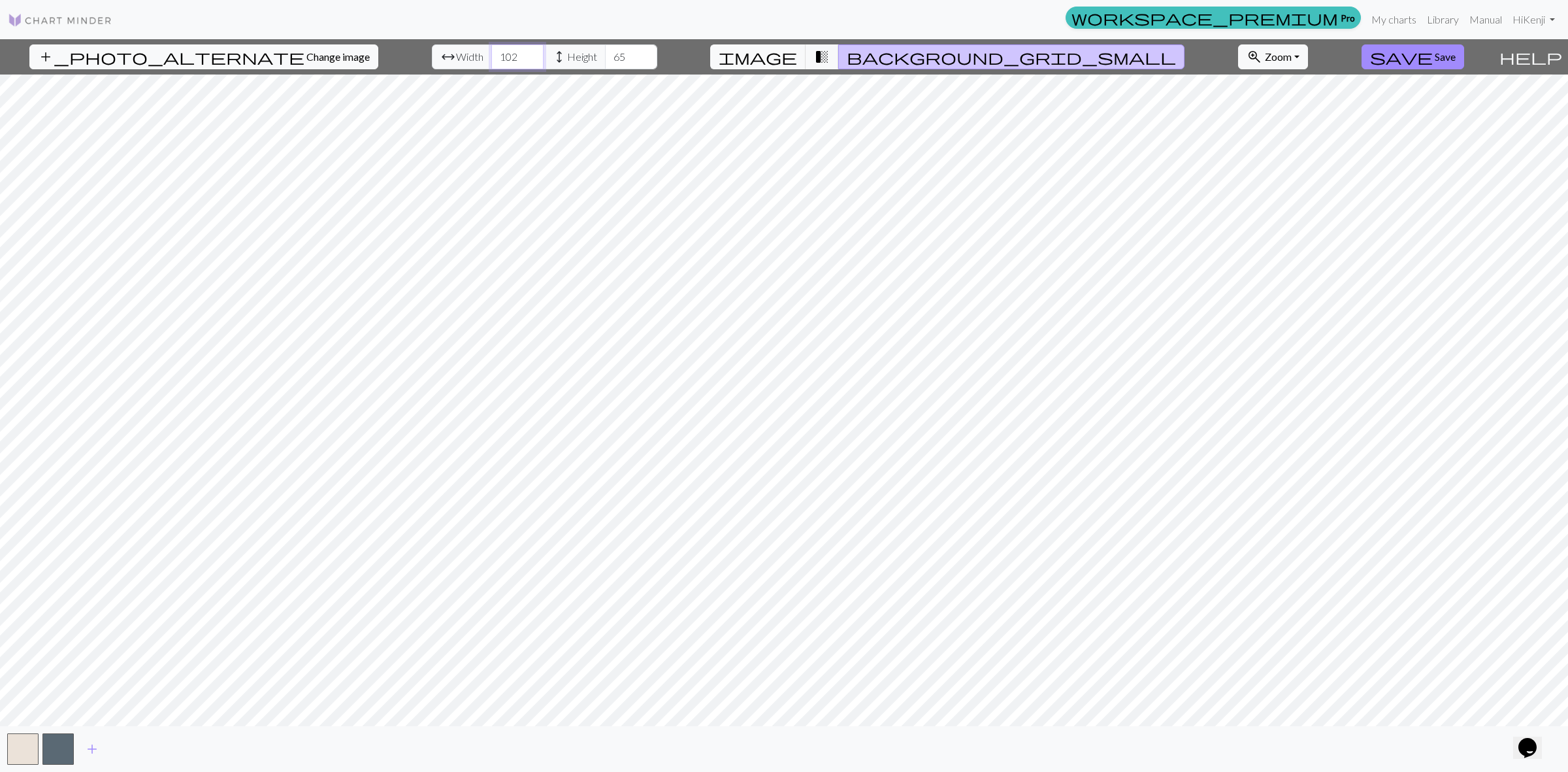
type input "103"
click at [497, 49] on input "103" at bounding box center [517, 57] width 52 height 25
click at [608, 53] on input "78" at bounding box center [630, 57] width 52 height 25
click at [830, 61] on span "transition_fade" at bounding box center [821, 57] width 16 height 18
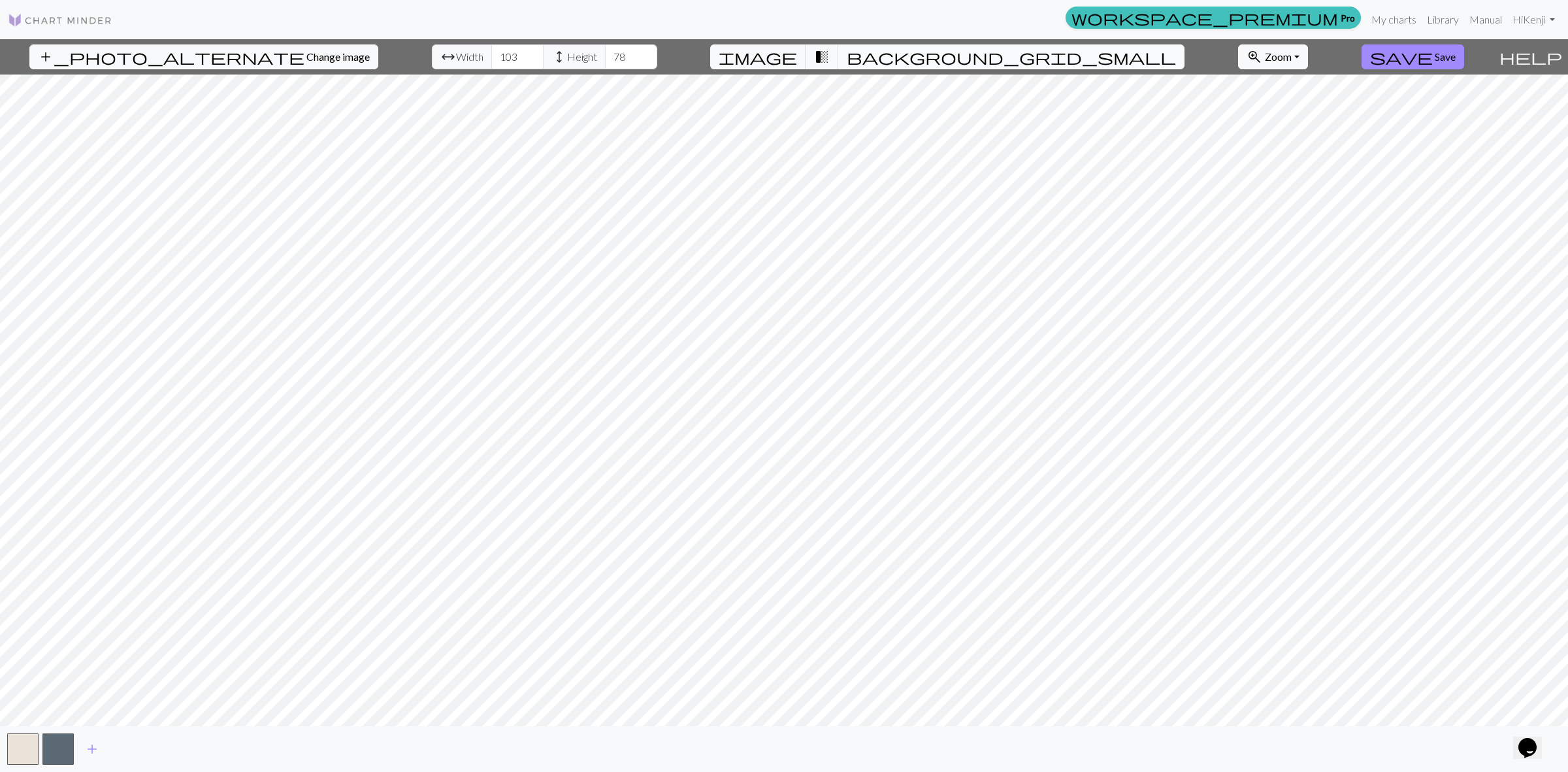
click at [905, 60] on span "background_grid_small" at bounding box center [1011, 57] width 329 height 18
click at [830, 61] on span "transition_fade" at bounding box center [821, 57] width 16 height 18
click at [839, 64] on button "transition_fade" at bounding box center [821, 57] width 33 height 25
click at [890, 63] on button "background_grid_small" at bounding box center [1011, 57] width 346 height 25
click at [609, 59] on input "72" at bounding box center [630, 57] width 52 height 25
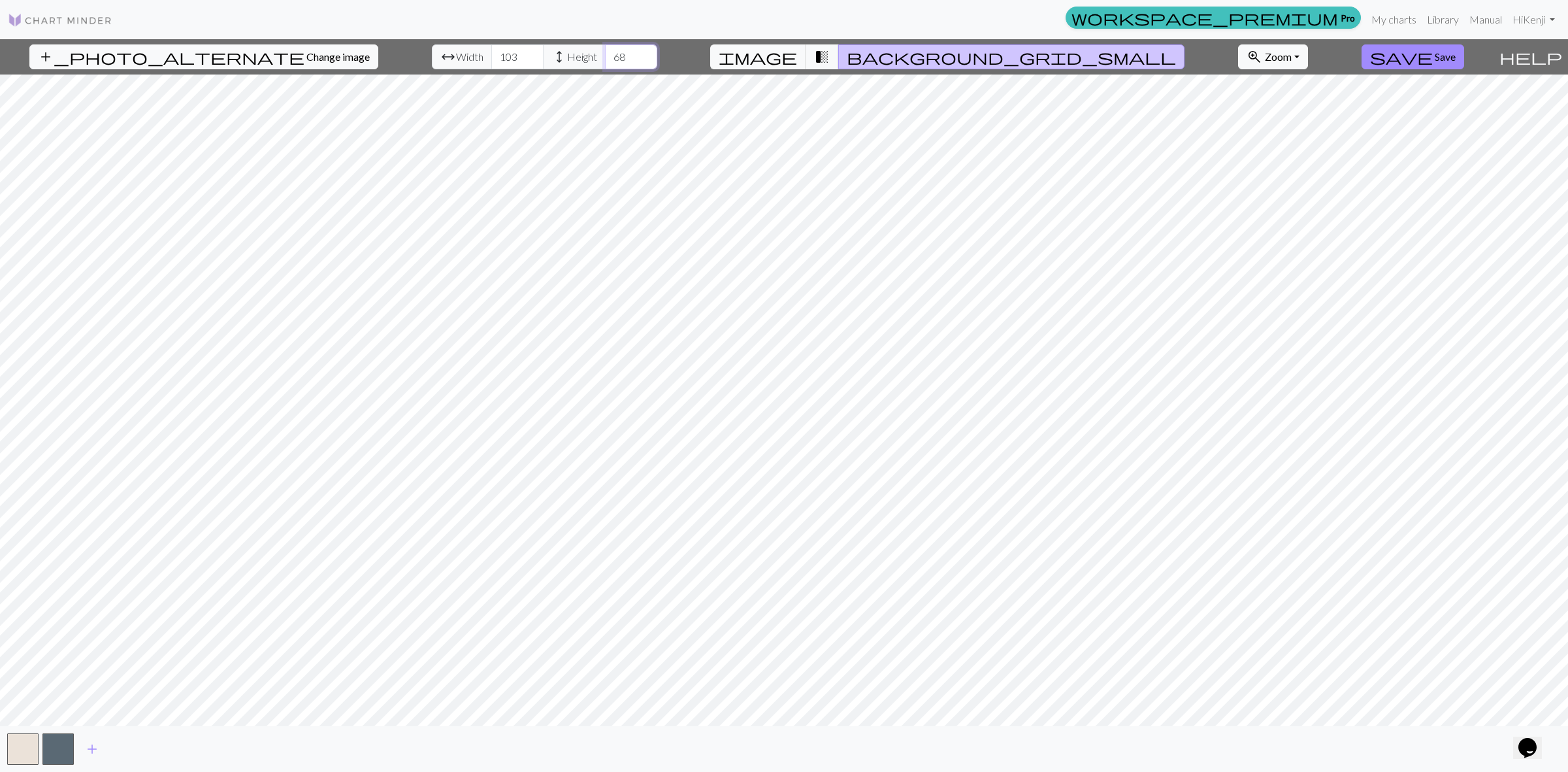
click at [609, 59] on input "67" at bounding box center [630, 57] width 52 height 25
click at [609, 59] on input "66" at bounding box center [630, 57] width 52 height 25
click at [609, 59] on input "65" at bounding box center [630, 57] width 52 height 25
click at [609, 59] on input "64" at bounding box center [630, 57] width 52 height 25
type input "63"
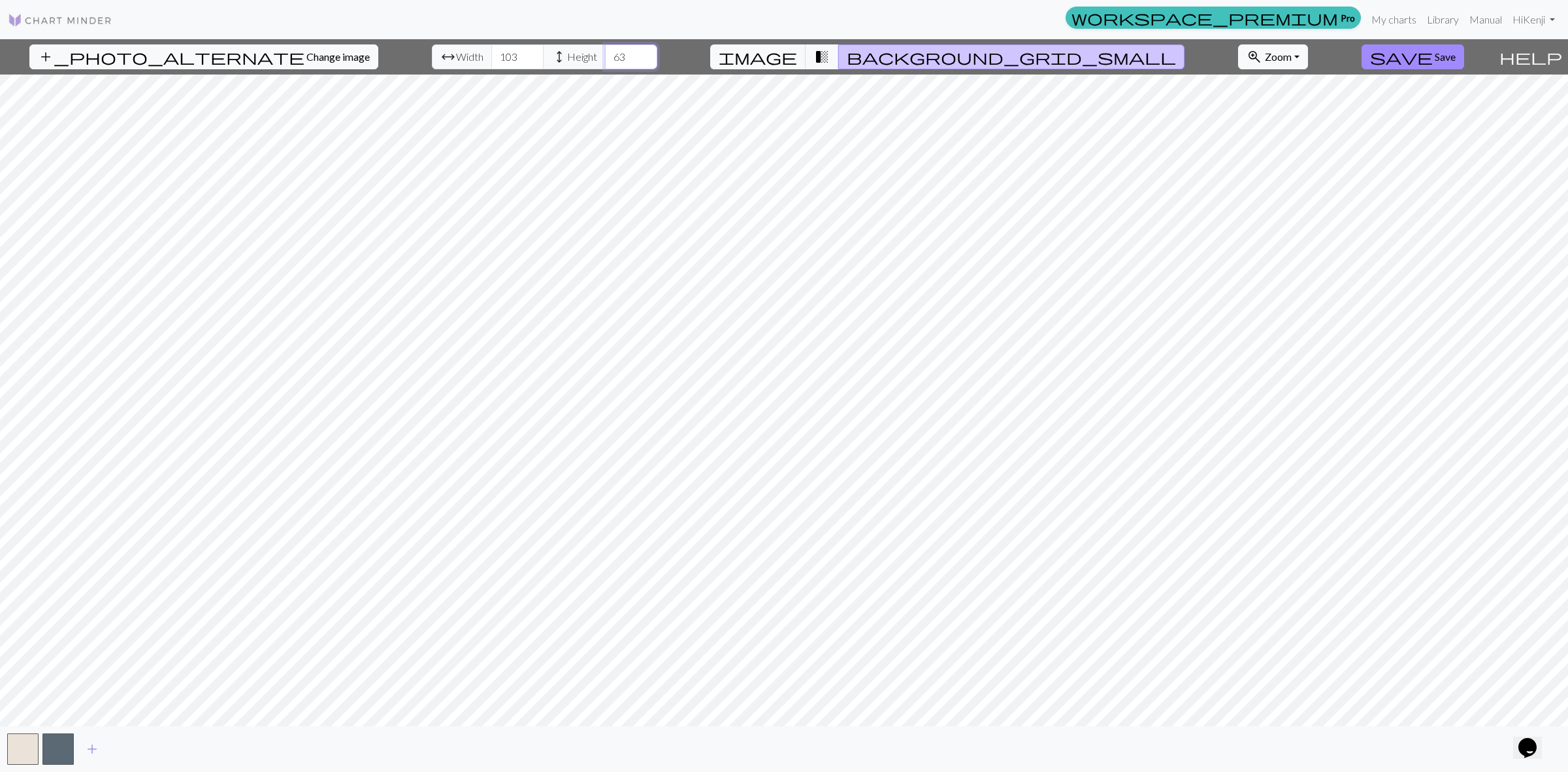
click at [609, 60] on input "63" at bounding box center [630, 57] width 52 height 25
click at [307, 62] on span "Change image" at bounding box center [338, 56] width 64 height 12
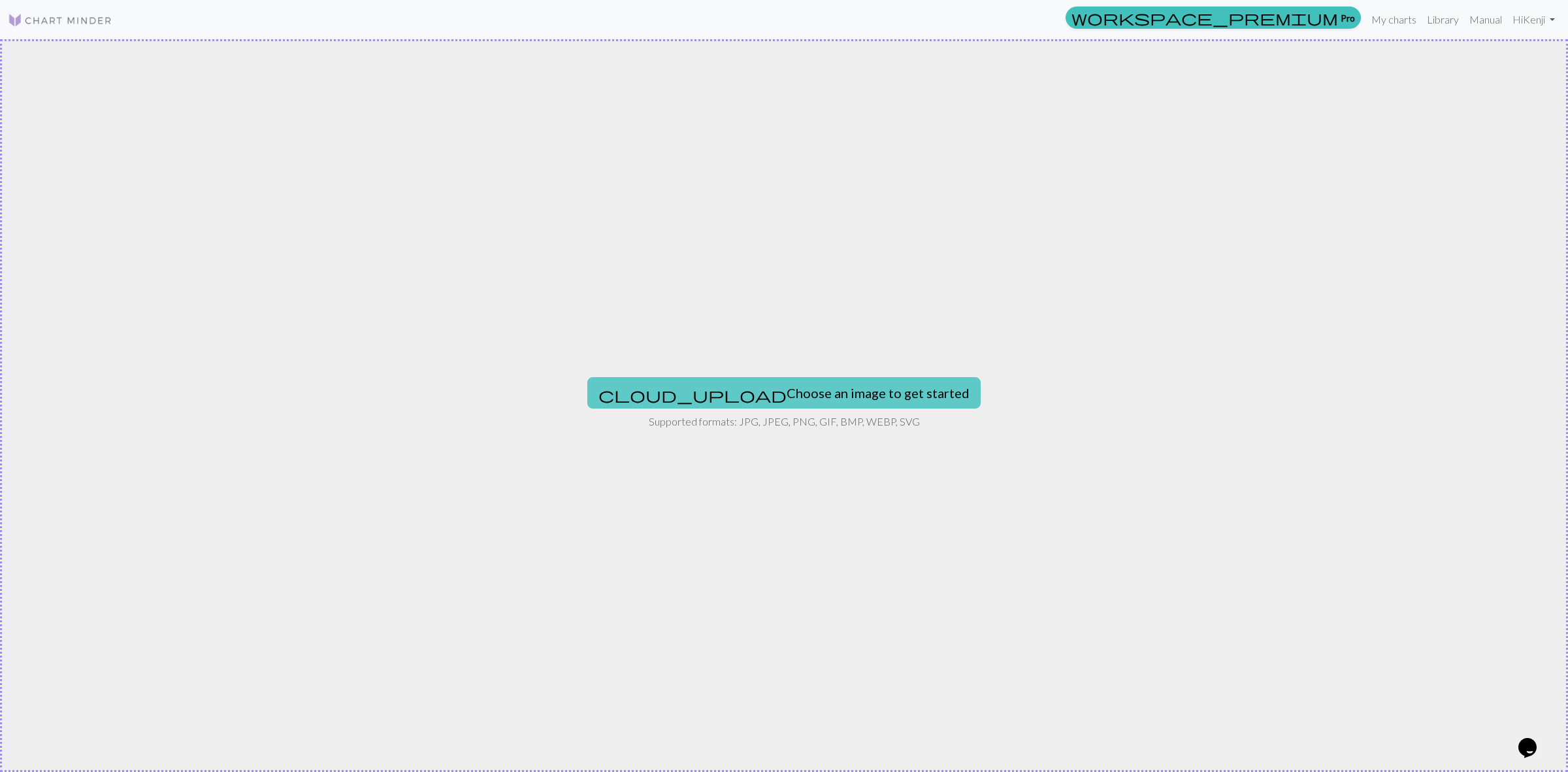
click at [842, 393] on button "cloud_upload Choose an image to get started" at bounding box center [784, 393] width 393 height 31
type input "C:\fakepath\501862a3-4a7c-46e8-a843-492da07ecdd9.png"
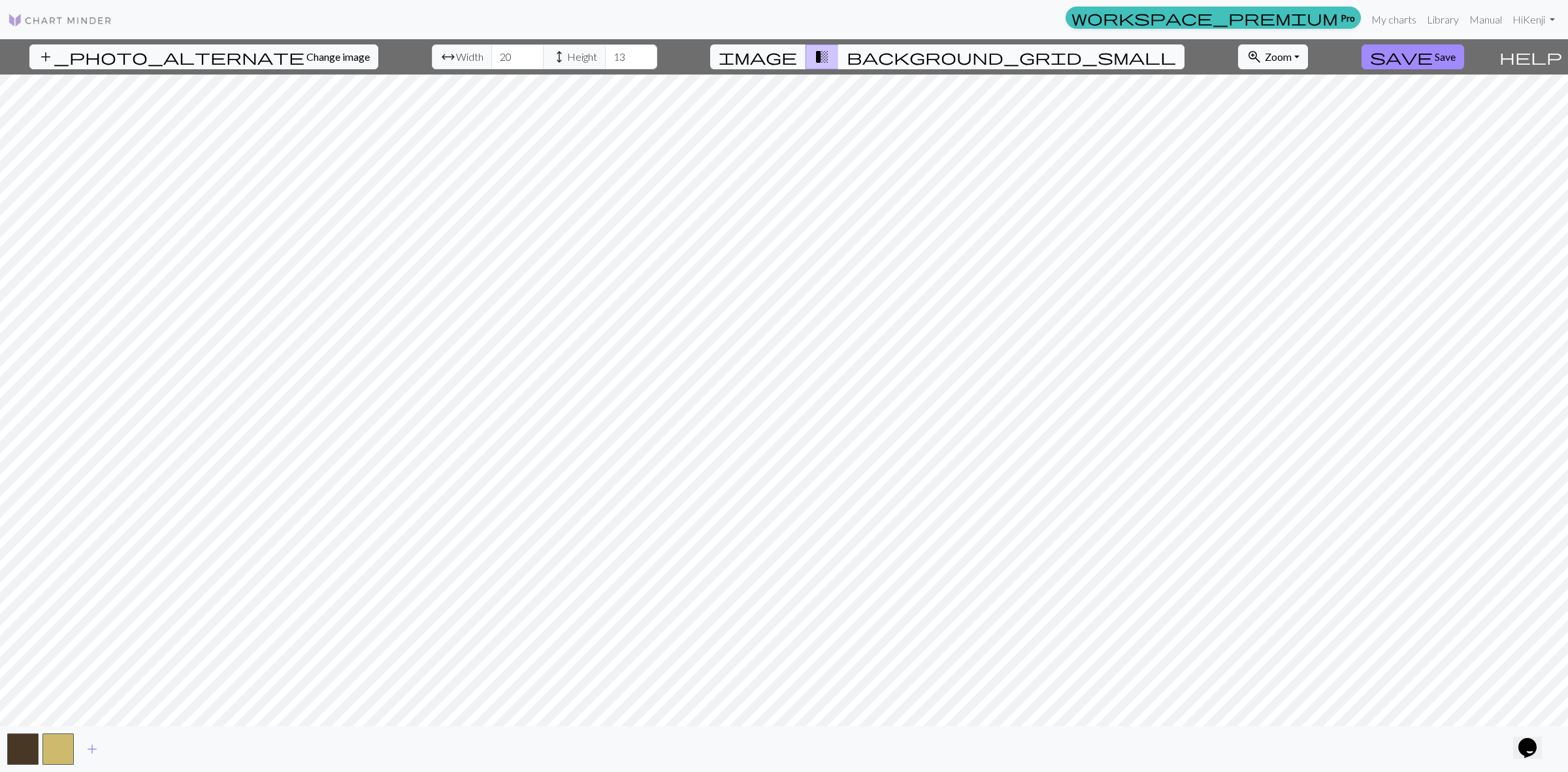
click at [895, 59] on span "background_grid_small" at bounding box center [1011, 57] width 329 height 18
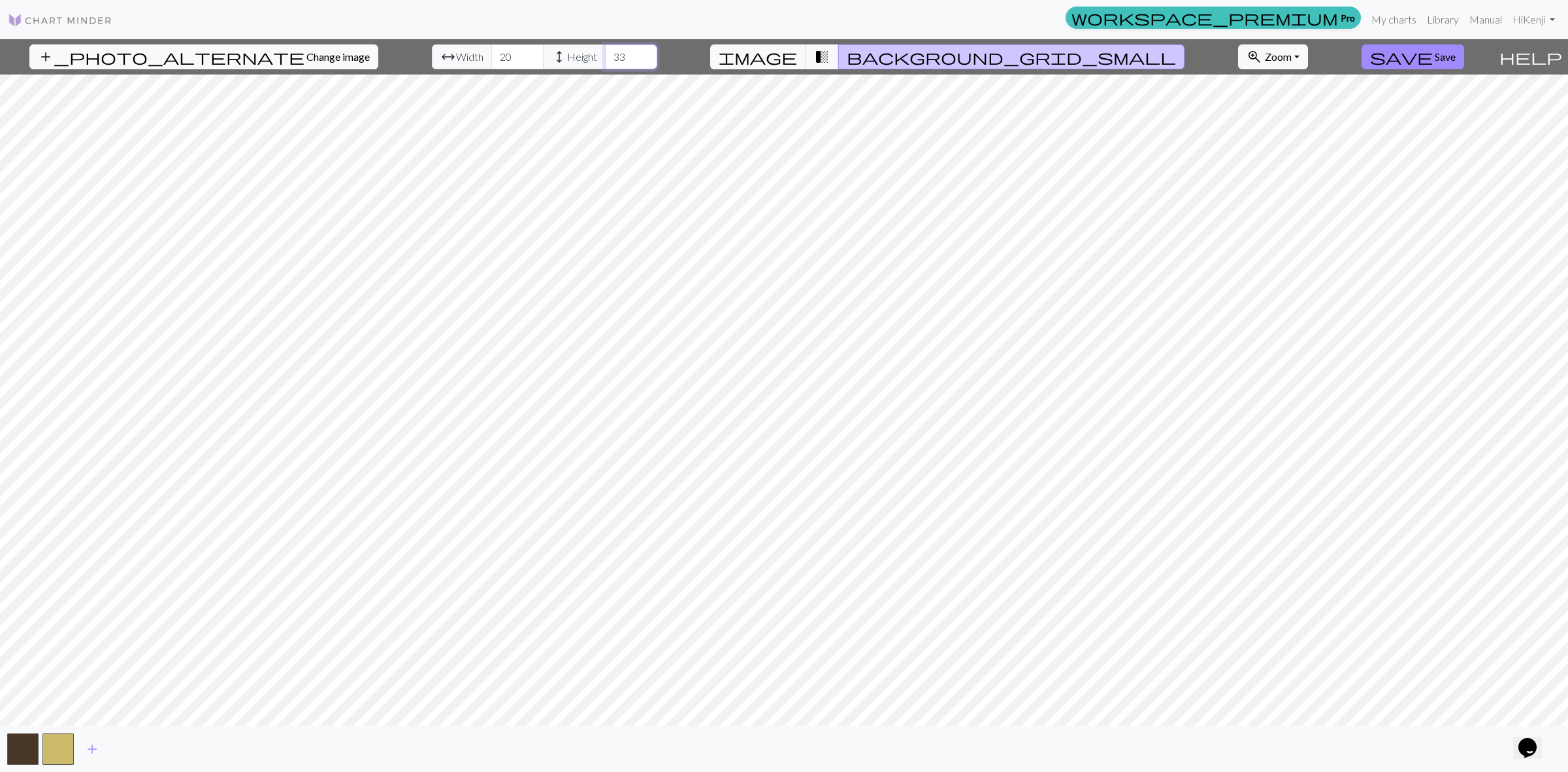
type input "33"
click at [609, 50] on input "33" at bounding box center [630, 57] width 52 height 25
type input "137"
click at [495, 54] on input "137" at bounding box center [517, 57] width 52 height 25
type input "105"
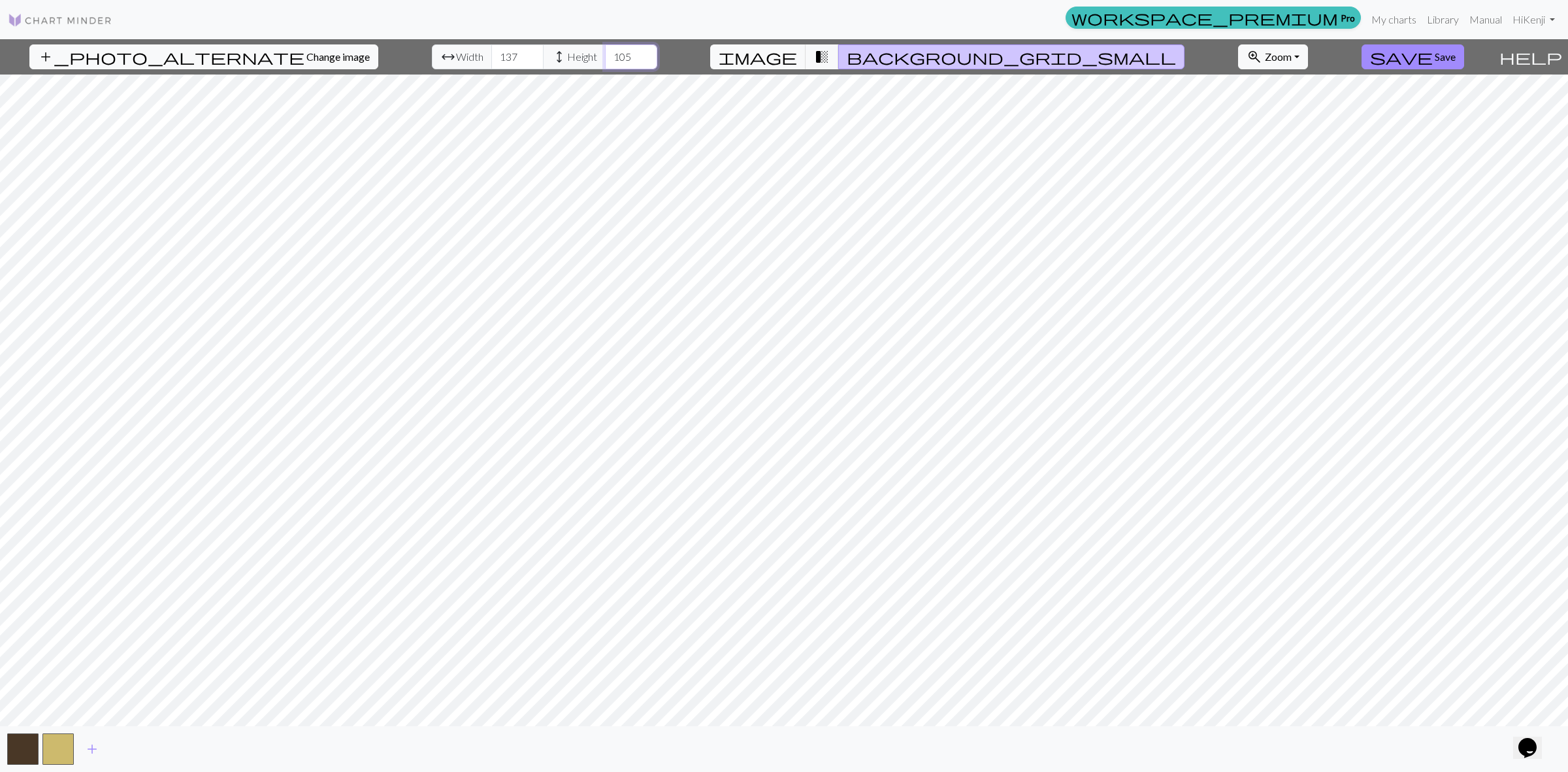
click at [613, 53] on input "105" at bounding box center [630, 57] width 52 height 25
drag, startPoint x: 497, startPoint y: 50, endPoint x: 577, endPoint y: 52, distance: 80.0
type input "180"
click at [515, 49] on input "180" at bounding box center [517, 57] width 52 height 25
click at [609, 52] on input "175" at bounding box center [630, 57] width 52 height 25
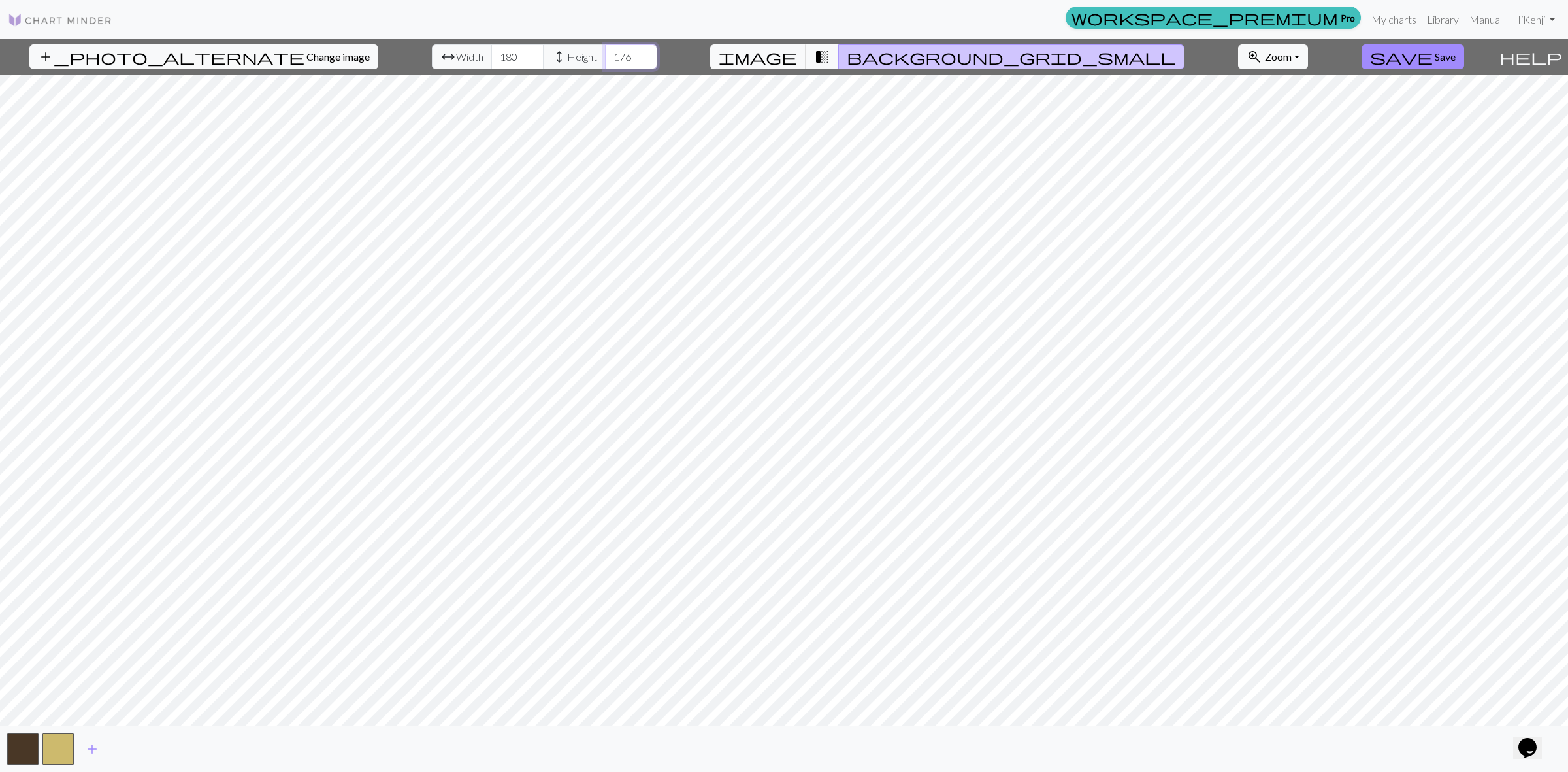
click at [609, 52] on input "176" at bounding box center [630, 57] width 52 height 25
click at [609, 52] on input "178" at bounding box center [630, 57] width 52 height 25
click at [609, 52] on input "179" at bounding box center [630, 57] width 52 height 25
click at [609, 52] on input "180" at bounding box center [630, 57] width 52 height 25
click at [609, 52] on input "181" at bounding box center [630, 57] width 52 height 25
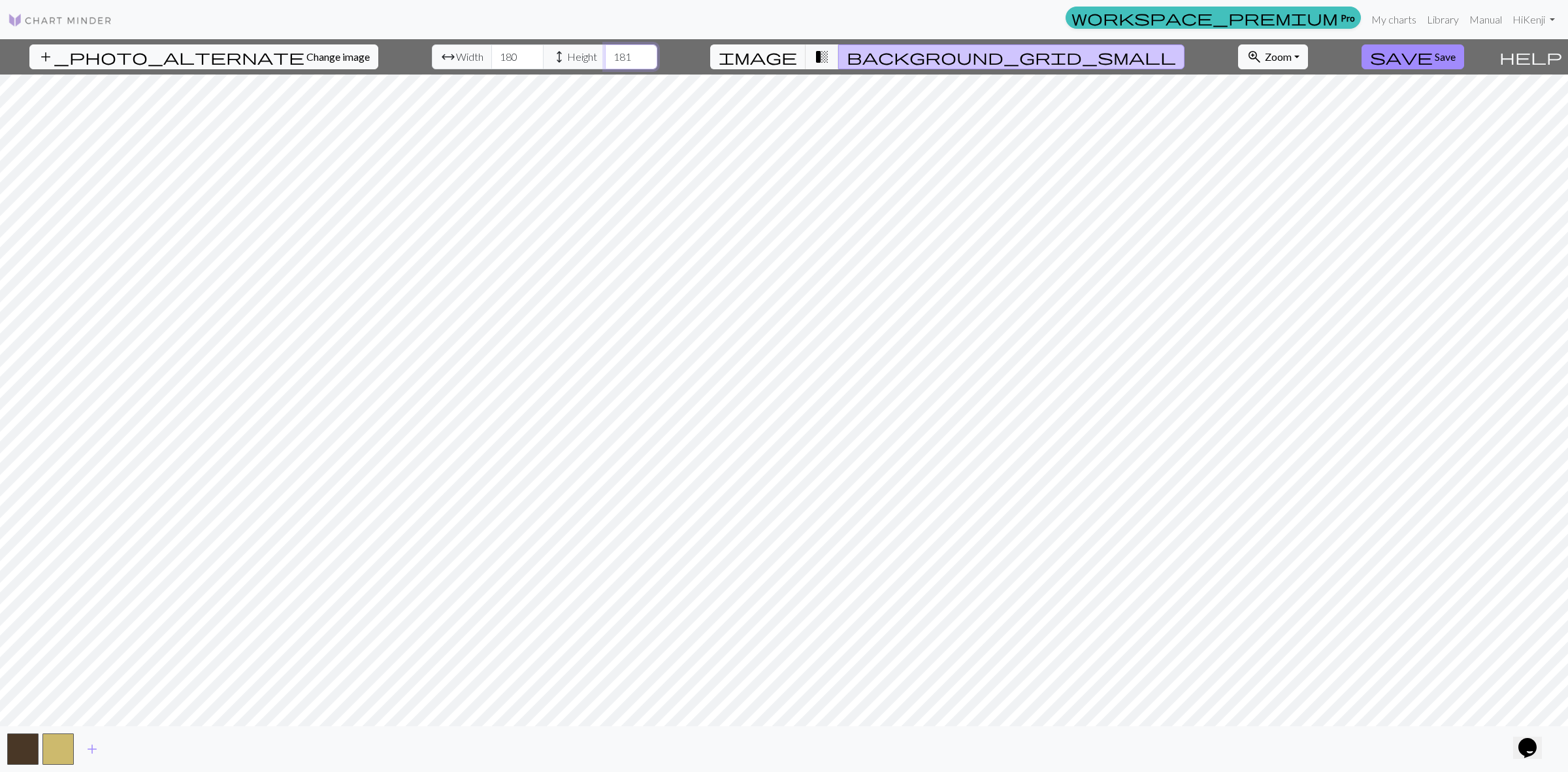
type input "180"
click at [609, 62] on input "180" at bounding box center [630, 57] width 52 height 25
click at [501, 56] on input "180" at bounding box center [517, 57] width 52 height 25
click at [498, 55] on input "197" at bounding box center [517, 57] width 52 height 25
drag, startPoint x: 485, startPoint y: 57, endPoint x: 439, endPoint y: 59, distance: 46.0
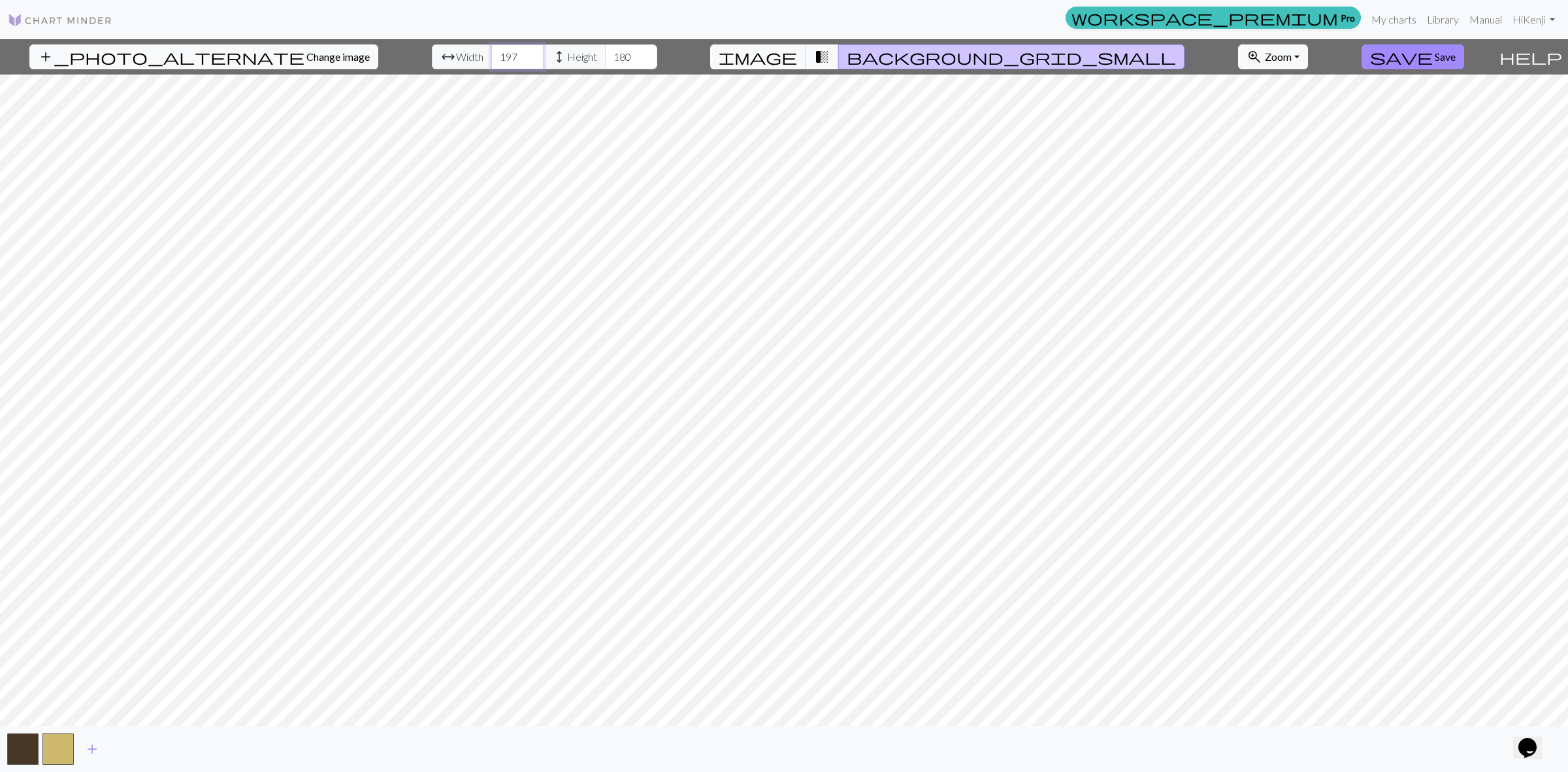
click at [439, 59] on div "arrow_range Width 197 height Height 180" at bounding box center [545, 57] width 226 height 25
type input "250"
click at [609, 51] on input "181" at bounding box center [630, 57] width 52 height 25
click at [606, 59] on input "180" at bounding box center [630, 57] width 52 height 25
click at [605, 56] on input "180" at bounding box center [630, 57] width 52 height 25
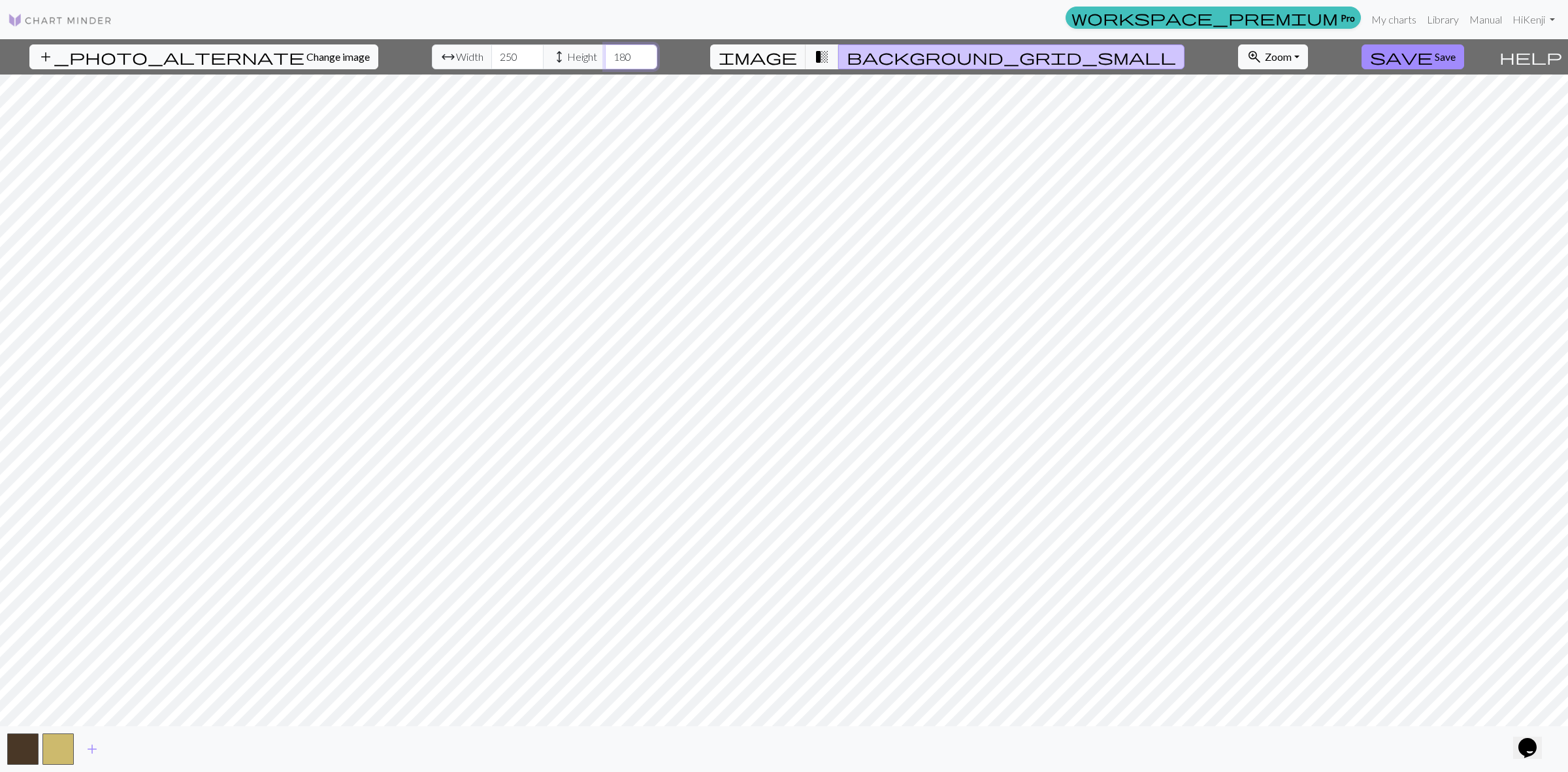
click at [605, 55] on input "180" at bounding box center [630, 57] width 52 height 25
click at [613, 54] on input "186" at bounding box center [630, 57] width 52 height 25
click at [613, 56] on input "187" at bounding box center [630, 57] width 52 height 25
type input "188"
click at [611, 56] on input "188" at bounding box center [630, 57] width 52 height 25
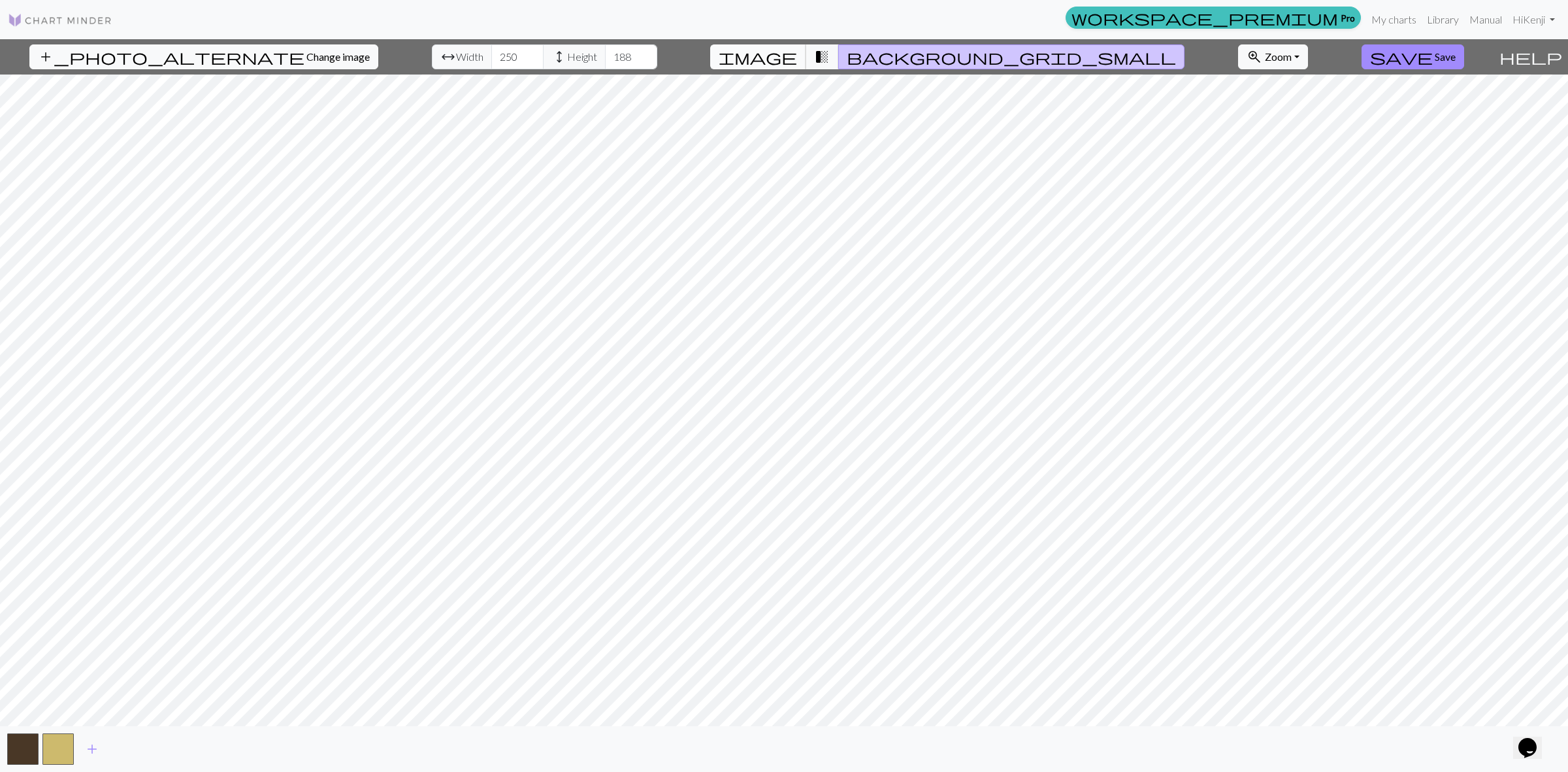
click at [797, 59] on span "image" at bounding box center [758, 57] width 78 height 18
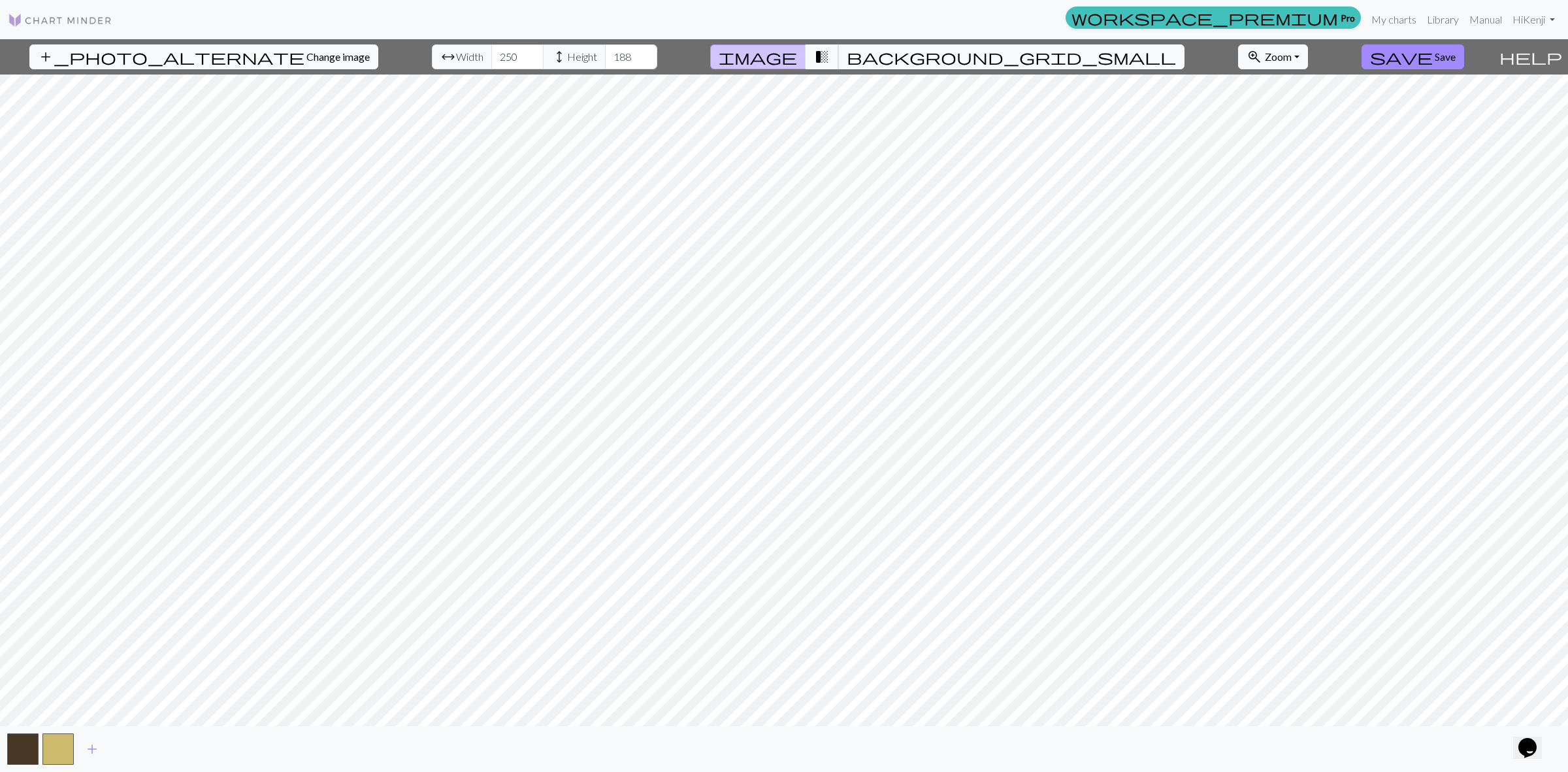
click at [830, 59] on span "transition_fade" at bounding box center [821, 57] width 16 height 18
click at [895, 57] on span "background_grid_small" at bounding box center [1011, 57] width 329 height 18
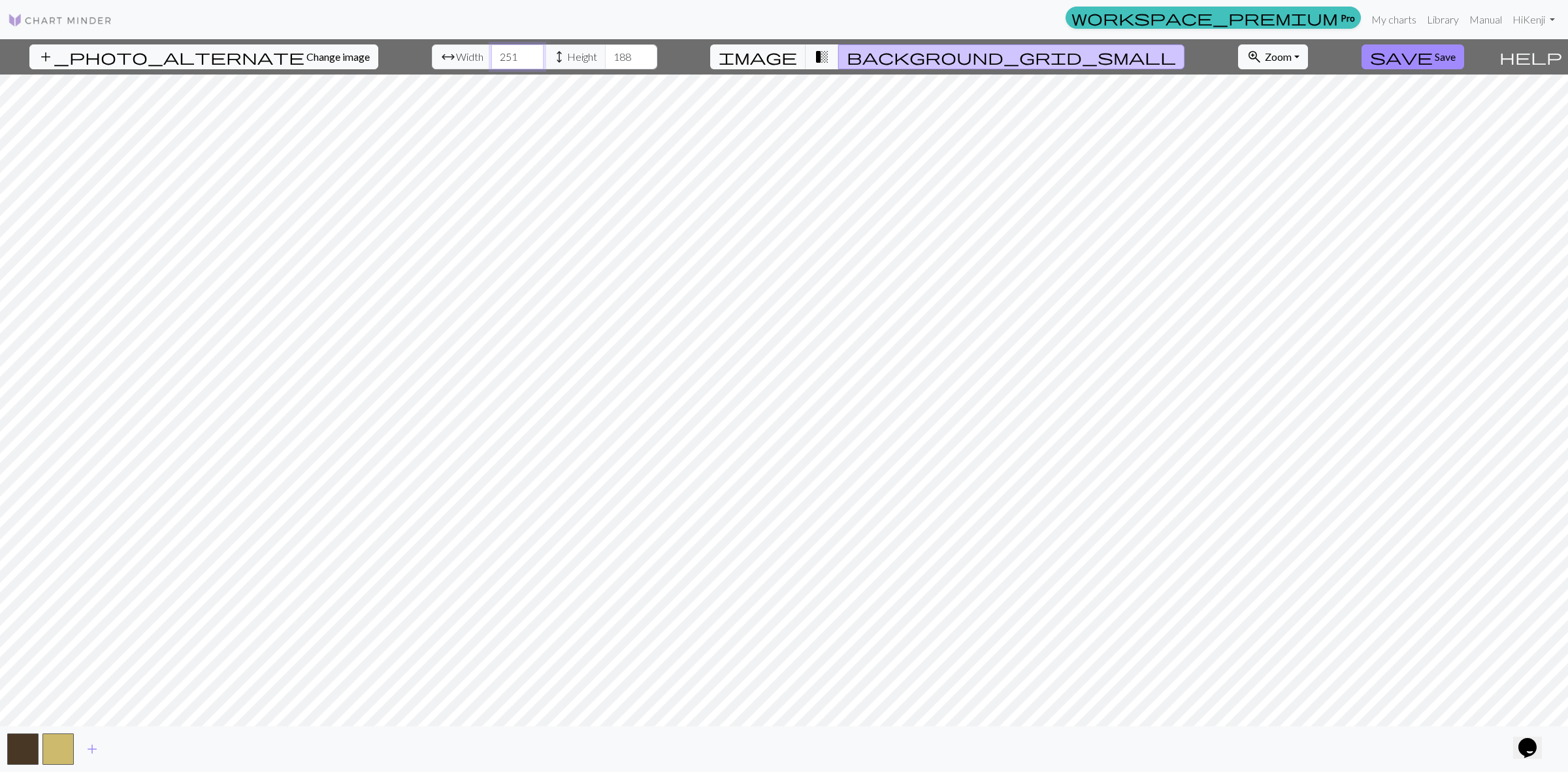
click at [497, 53] on input "251" at bounding box center [517, 57] width 52 height 25
click at [495, 64] on input "246" at bounding box center [517, 57] width 52 height 25
drag, startPoint x: 486, startPoint y: 57, endPoint x: 442, endPoint y: 55, distance: 44.0
click at [440, 56] on div "arrow_range Width 246 height Height 188" at bounding box center [545, 57] width 226 height 25
type input "105"
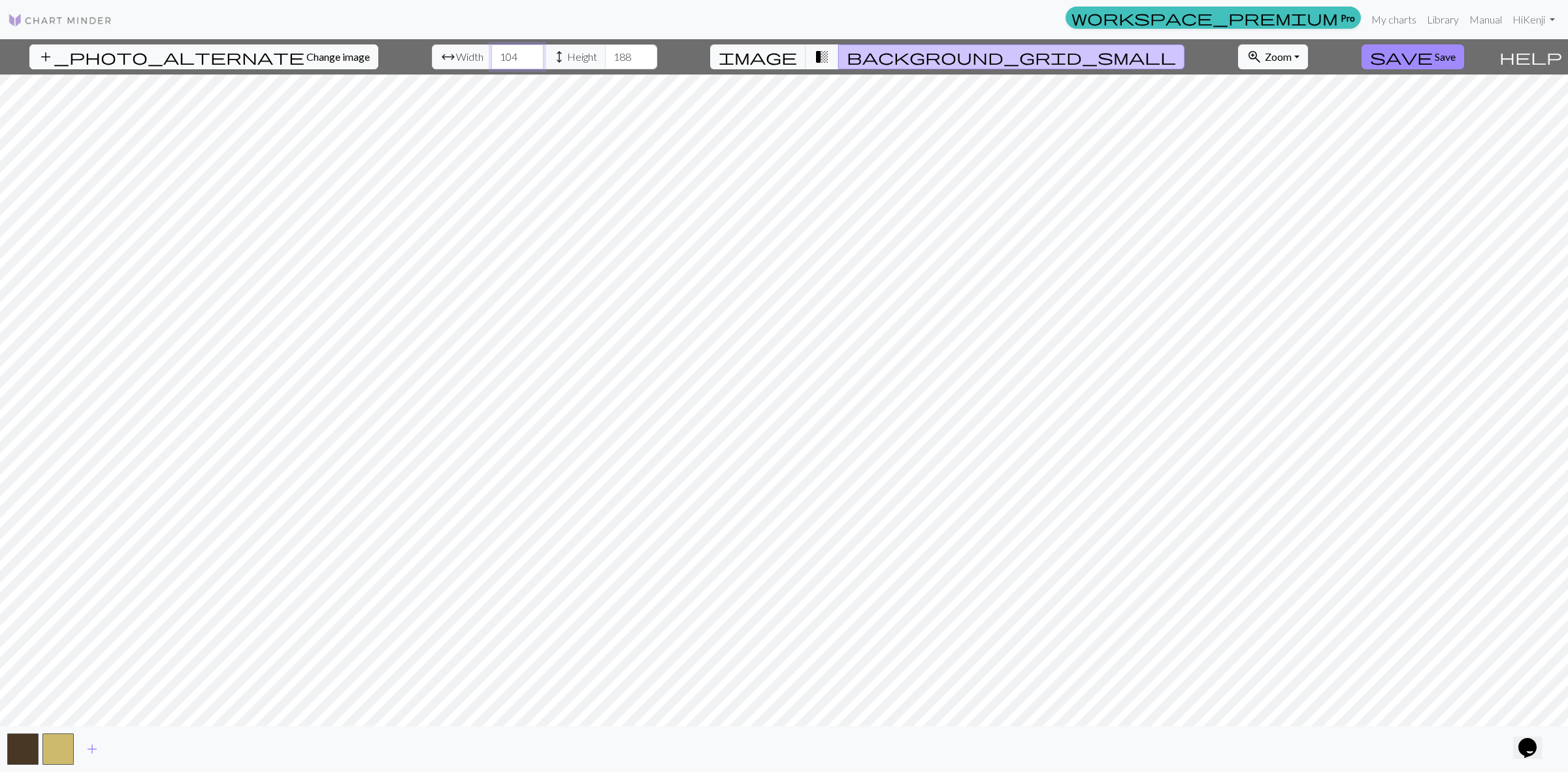
click at [498, 53] on input "105" at bounding box center [517, 57] width 52 height 25
click at [615, 59] on input "188" at bounding box center [630, 57] width 52 height 25
click at [611, 48] on input "78" at bounding box center [630, 57] width 52 height 25
click at [609, 49] on input "78" at bounding box center [630, 57] width 52 height 25
click at [611, 53] on input "79" at bounding box center [630, 57] width 52 height 25
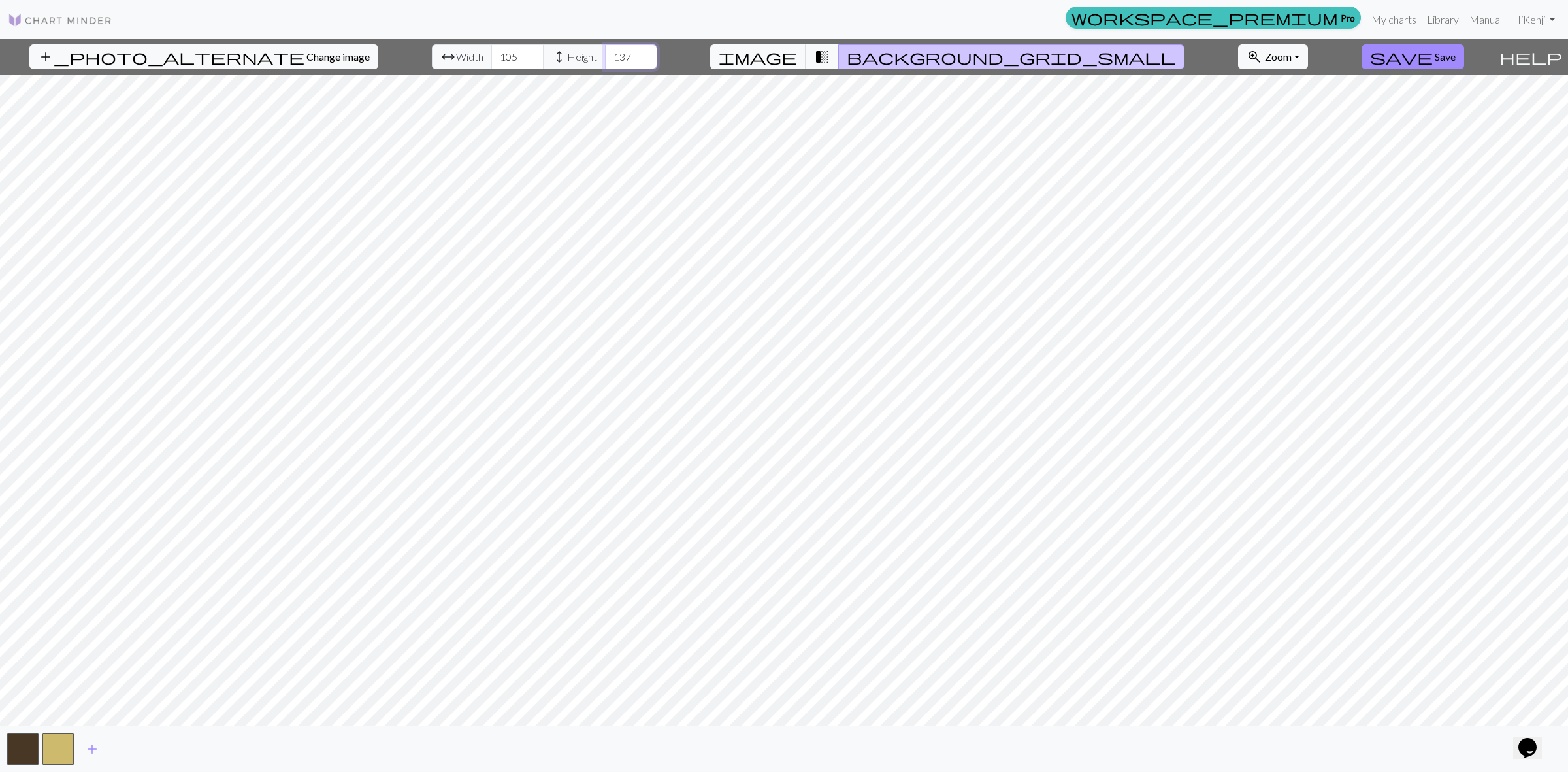
click at [611, 53] on input "137" at bounding box center [630, 57] width 52 height 25
drag, startPoint x: 600, startPoint y: 57, endPoint x: 540, endPoint y: 57, distance: 60.0
click at [546, 57] on div "arrow_range Width 105 height Height 137" at bounding box center [545, 57] width 226 height 25
type input "1"
drag, startPoint x: 491, startPoint y: 57, endPoint x: 451, endPoint y: 57, distance: 40.0
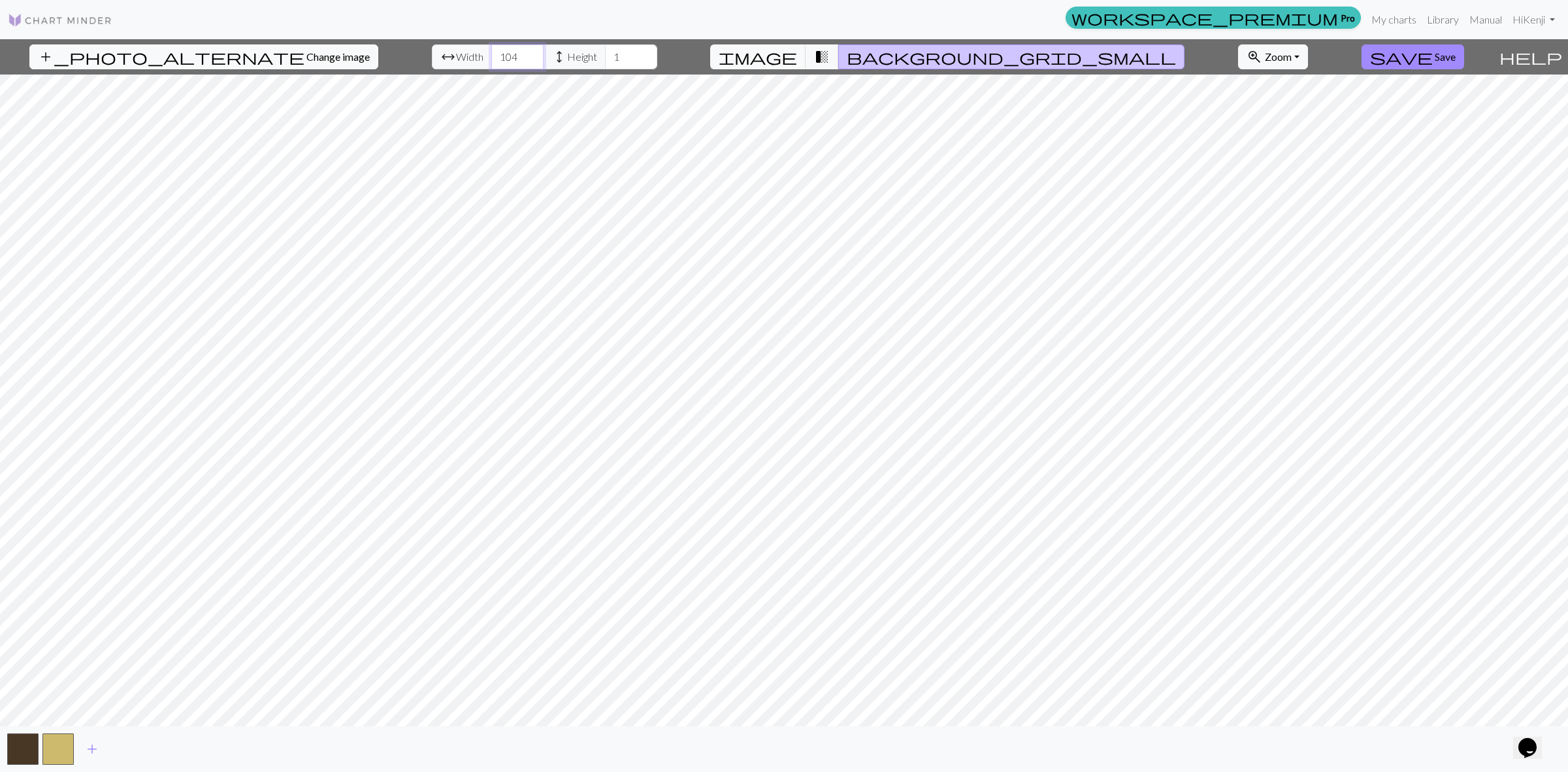
click at [491, 57] on input "104" at bounding box center [517, 57] width 52 height 25
click at [491, 59] on input "103" at bounding box center [517, 57] width 52 height 25
click at [491, 57] on input "103" at bounding box center [517, 57] width 52 height 25
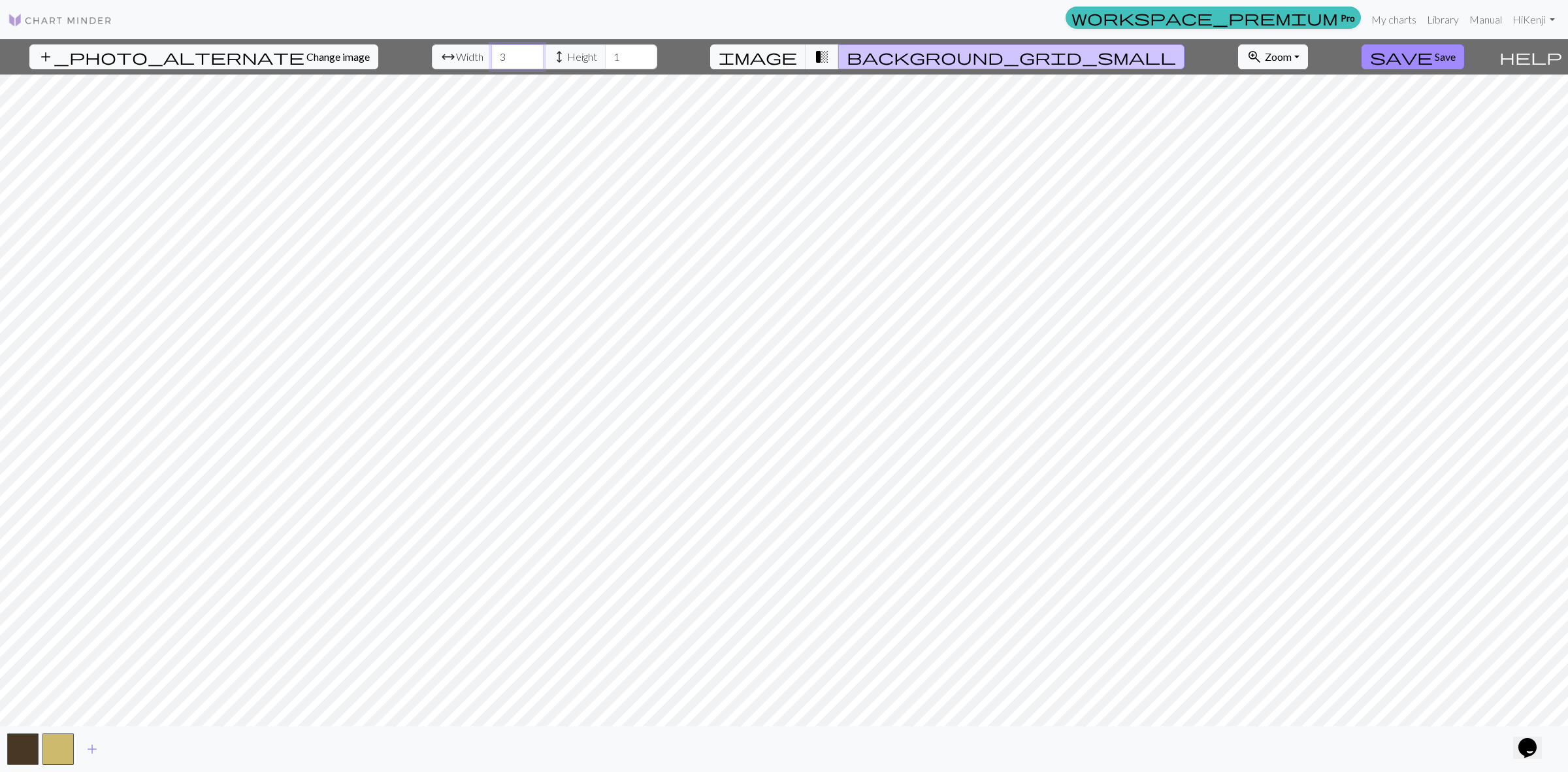
click at [495, 55] on input "3" at bounding box center [517, 57] width 52 height 25
click at [797, 53] on span "image" at bounding box center [758, 57] width 78 height 18
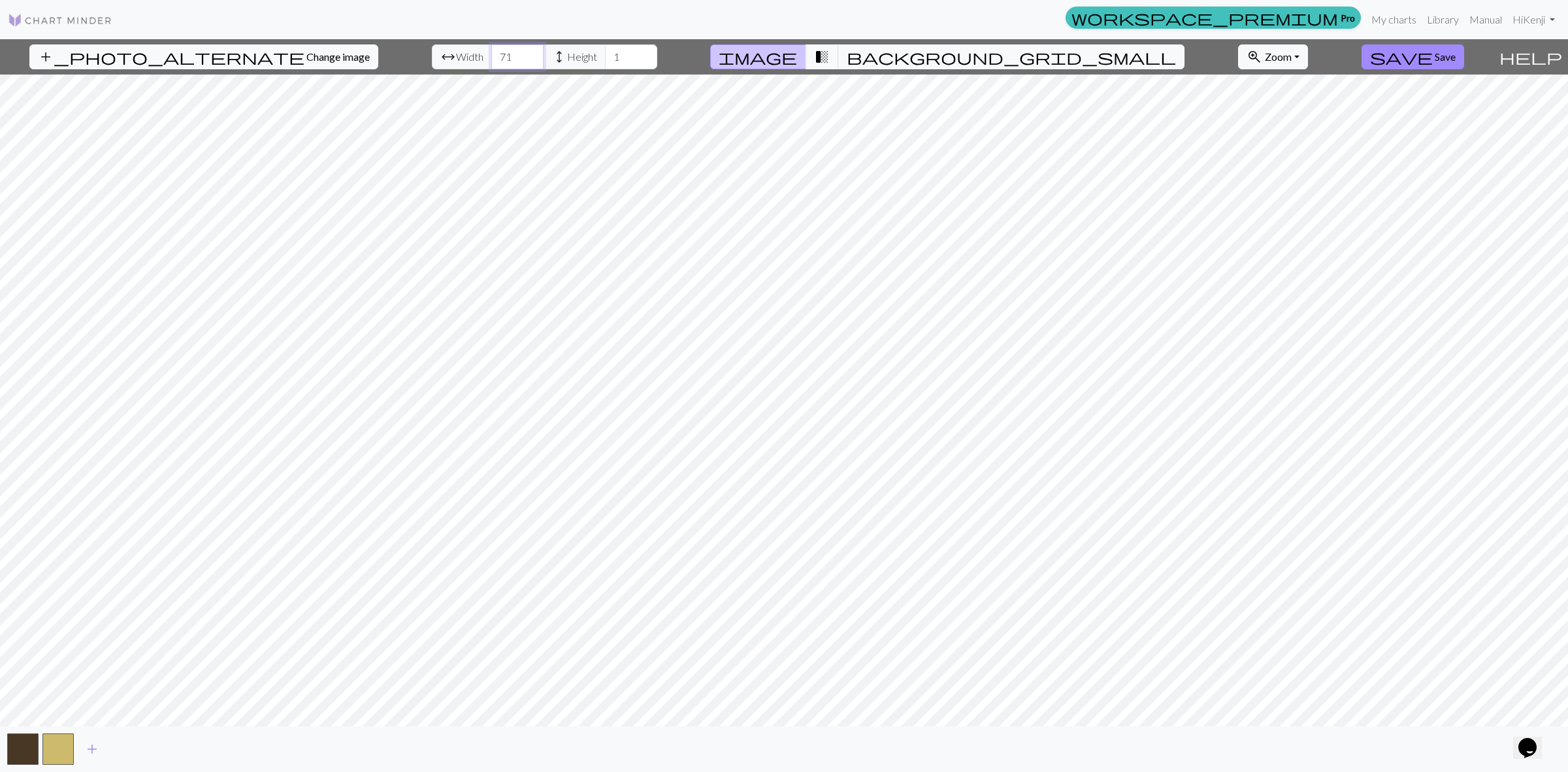
drag, startPoint x: 493, startPoint y: 53, endPoint x: 524, endPoint y: 51, distance: 31.1
type input "72"
click at [495, 52] on input "72" at bounding box center [517, 57] width 52 height 25
drag, startPoint x: 611, startPoint y: 55, endPoint x: 602, endPoint y: 55, distance: 9.0
type input "82"
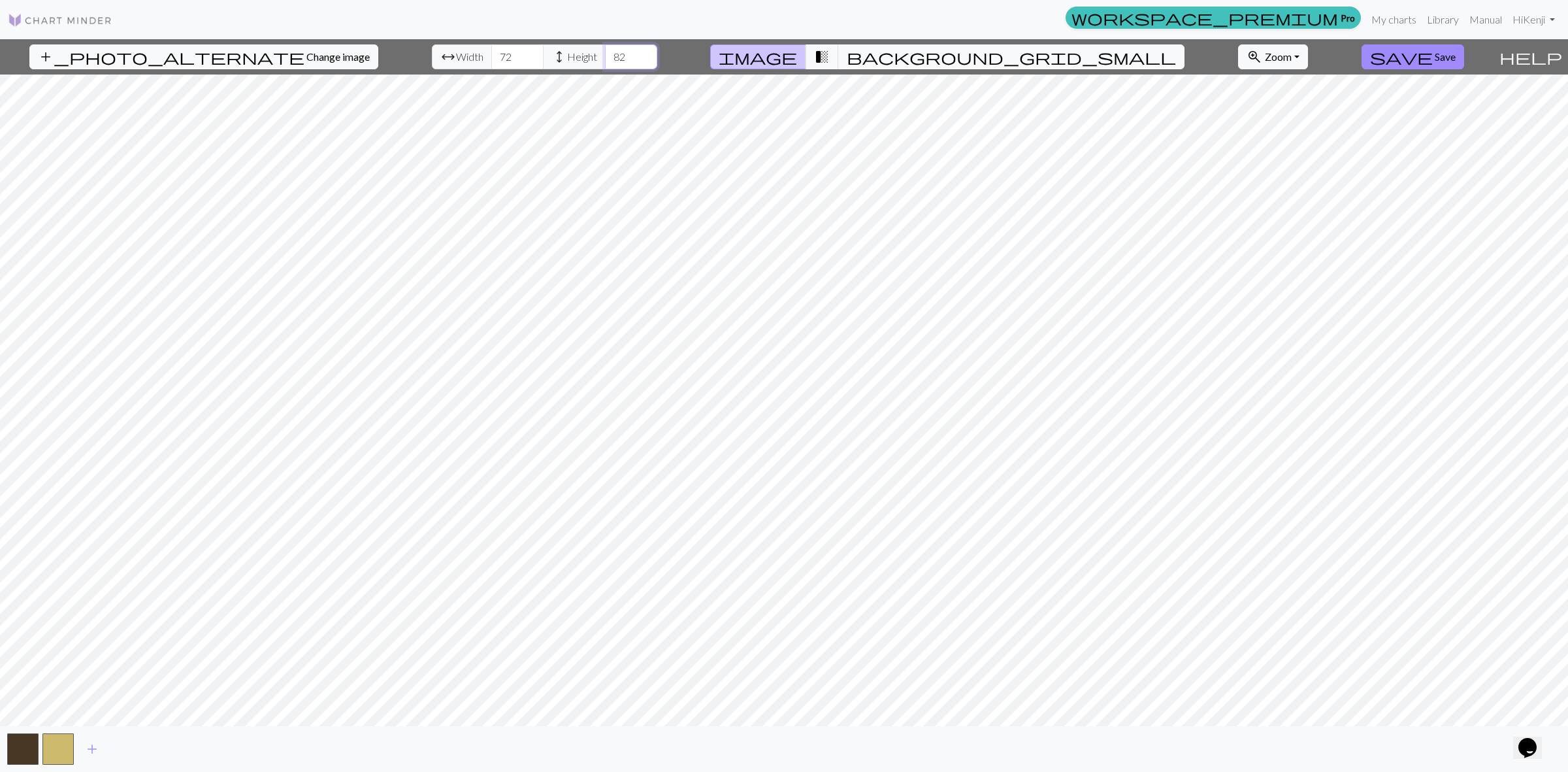
click at [611, 55] on input "82" at bounding box center [630, 57] width 52 height 25
click at [494, 55] on input "119" at bounding box center [517, 57] width 52 height 25
click at [839, 59] on button "transition_fade" at bounding box center [821, 57] width 33 height 25
click at [498, 55] on input "145" at bounding box center [517, 57] width 52 height 25
type input "158"
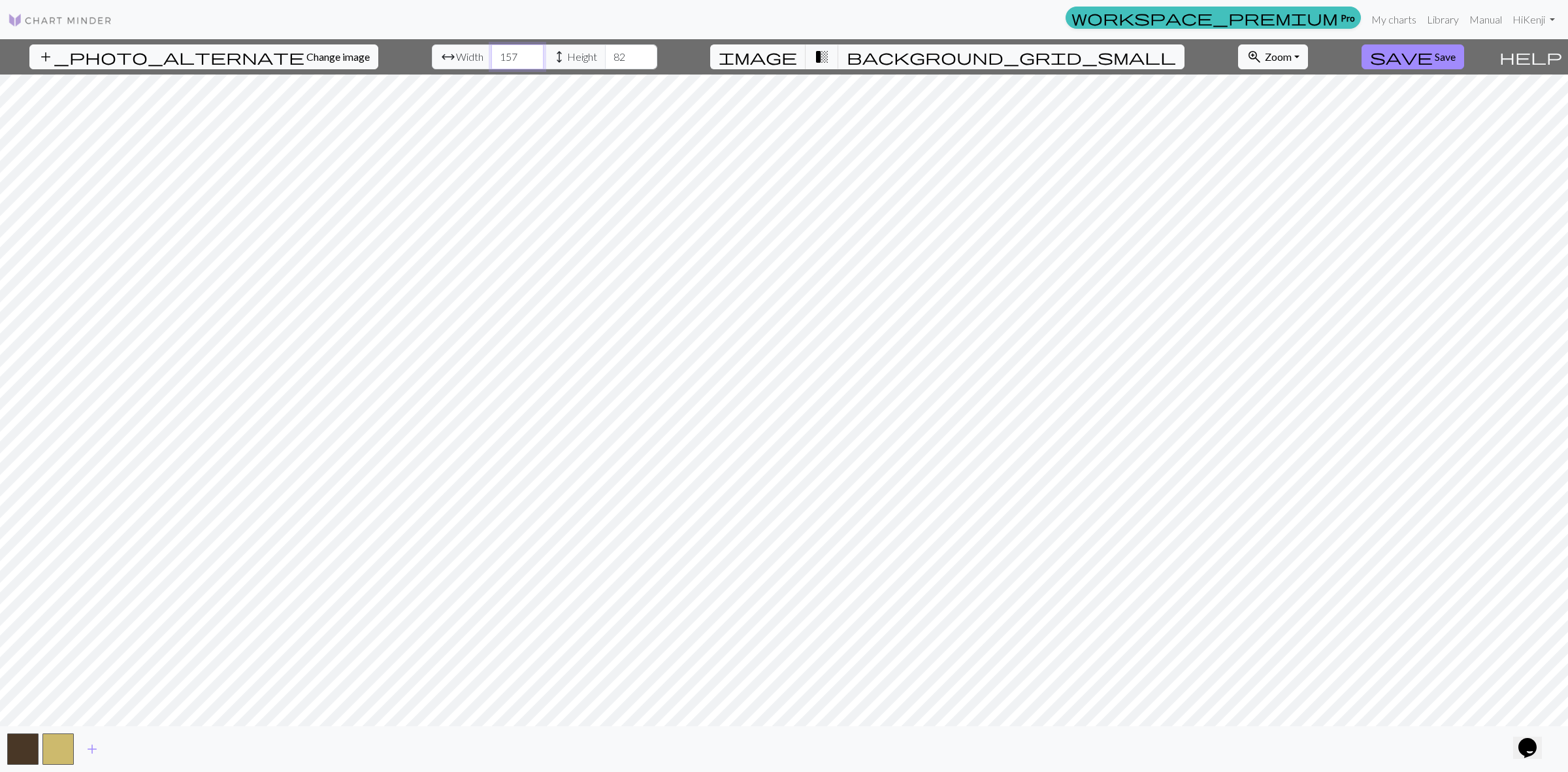
click at [497, 53] on input "158" at bounding box center [517, 57] width 52 height 25
type input "100"
click at [608, 55] on input "100" at bounding box center [630, 57] width 52 height 25
drag, startPoint x: 500, startPoint y: 56, endPoint x: 491, endPoint y: 52, distance: 9.8
click at [495, 54] on input "158" at bounding box center [517, 57] width 52 height 25
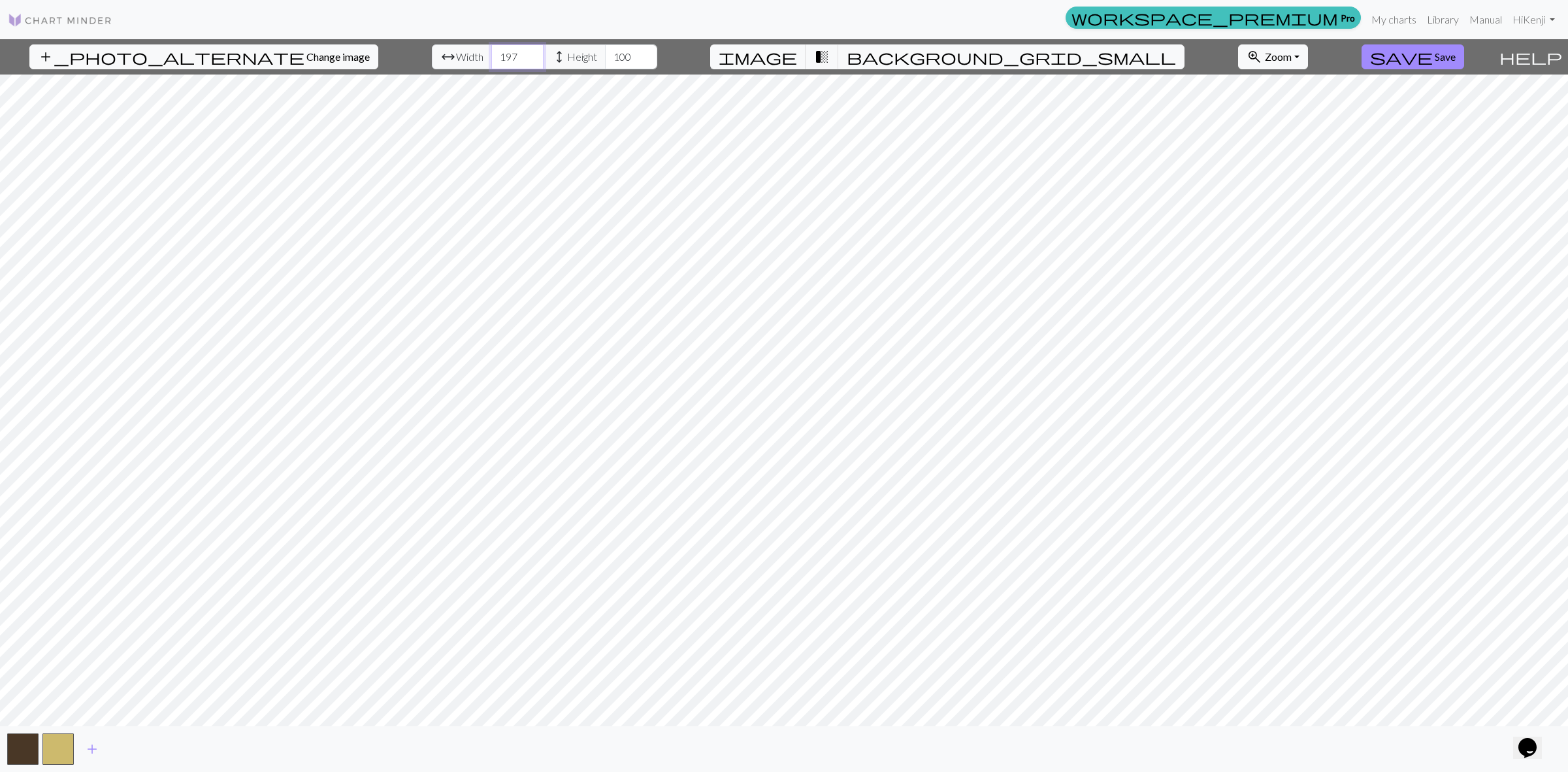
drag, startPoint x: 491, startPoint y: 51, endPoint x: 502, endPoint y: 54, distance: 11.4
type input "198"
click at [502, 54] on input "198" at bounding box center [517, 57] width 52 height 25
click at [307, 60] on span "Change image" at bounding box center [338, 56] width 64 height 12
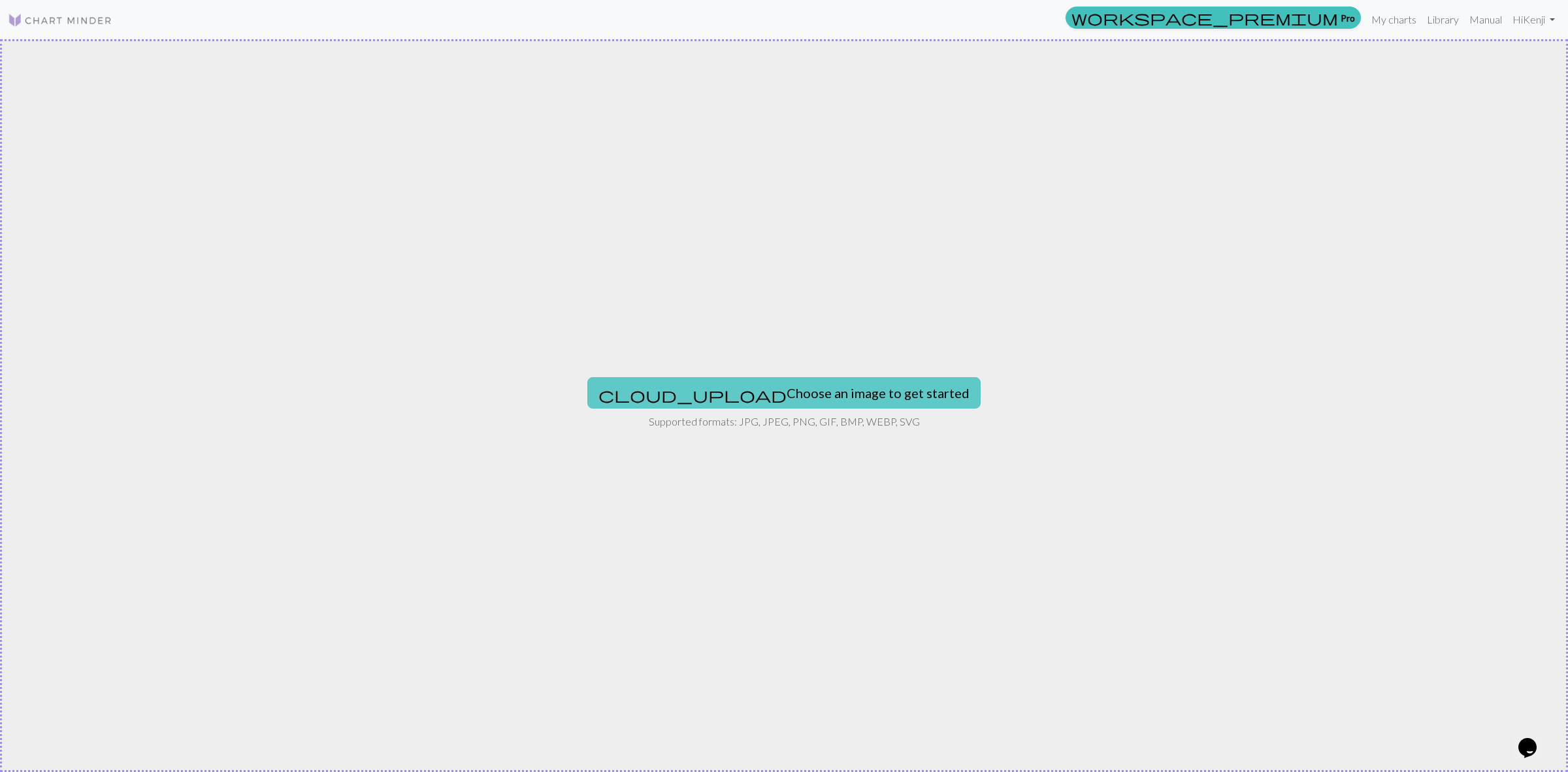
click at [784, 386] on button "cloud_upload Choose an image to get started" at bounding box center [784, 393] width 393 height 31
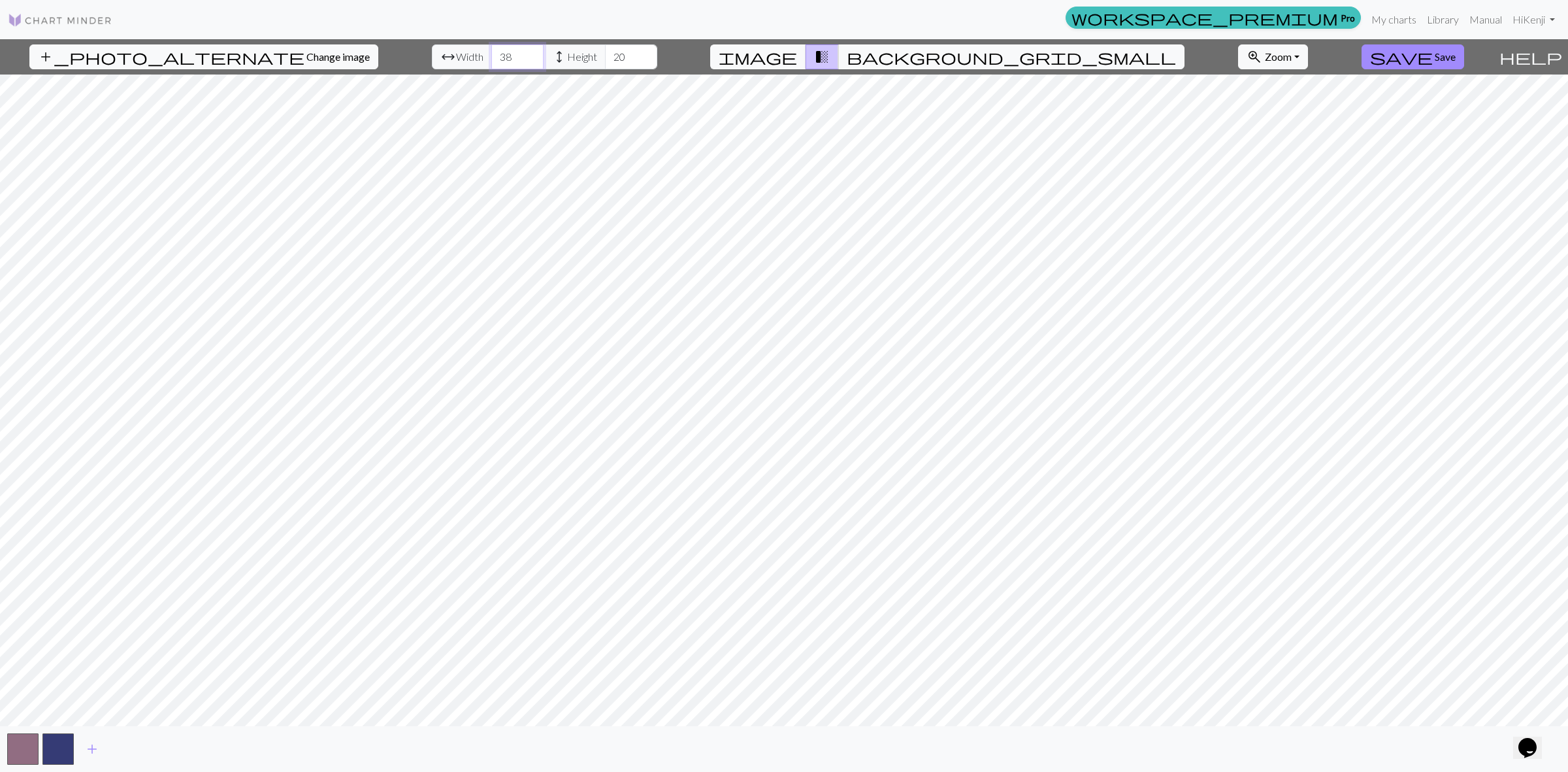
type input "38"
click at [494, 53] on input "38" at bounding box center [517, 57] width 52 height 25
type input "85"
click at [612, 56] on input "85" at bounding box center [630, 57] width 52 height 25
click at [498, 53] on input "64" at bounding box center [517, 57] width 52 height 25
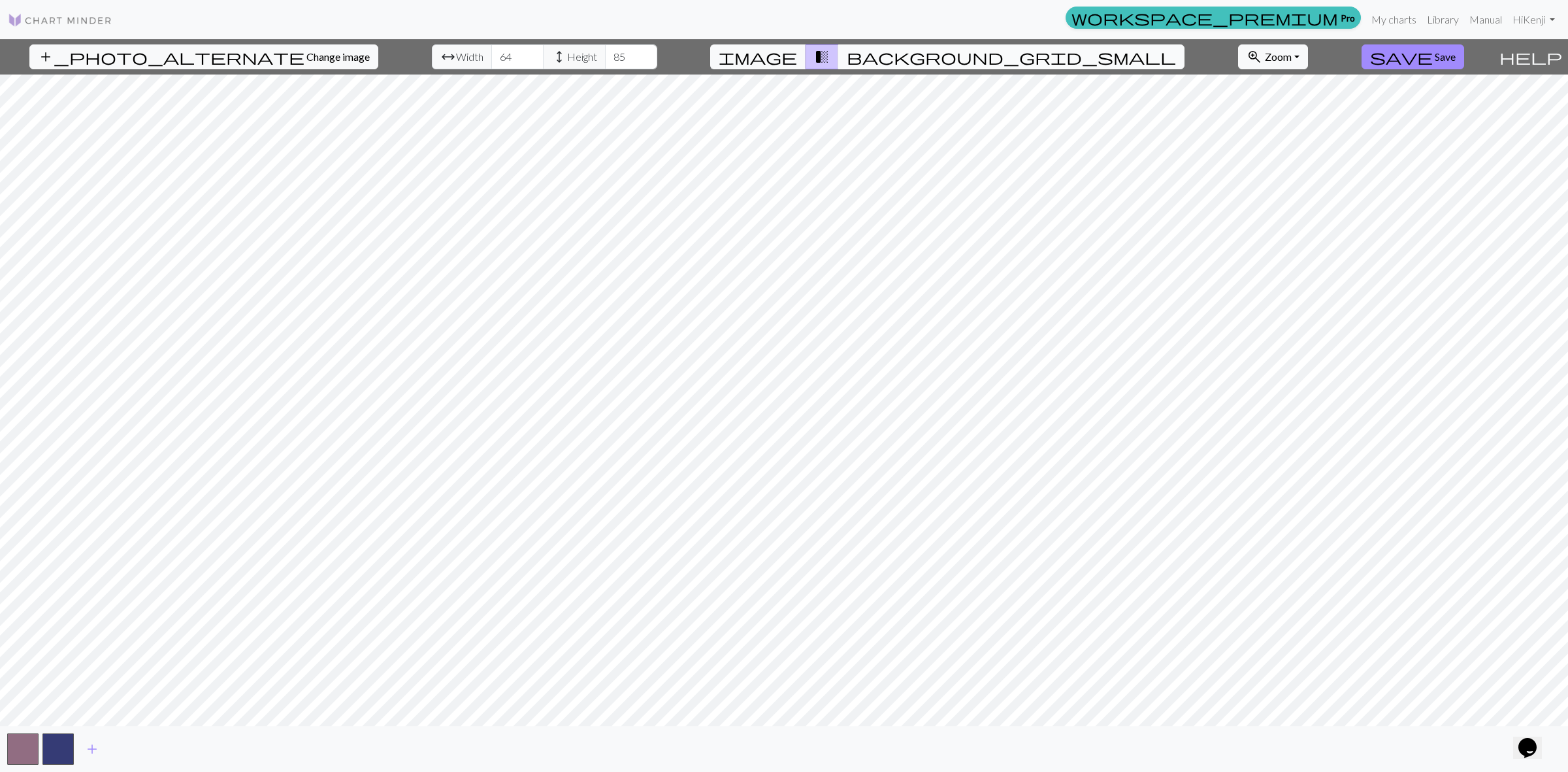
click at [909, 56] on span "background_grid_small" at bounding box center [1011, 57] width 329 height 18
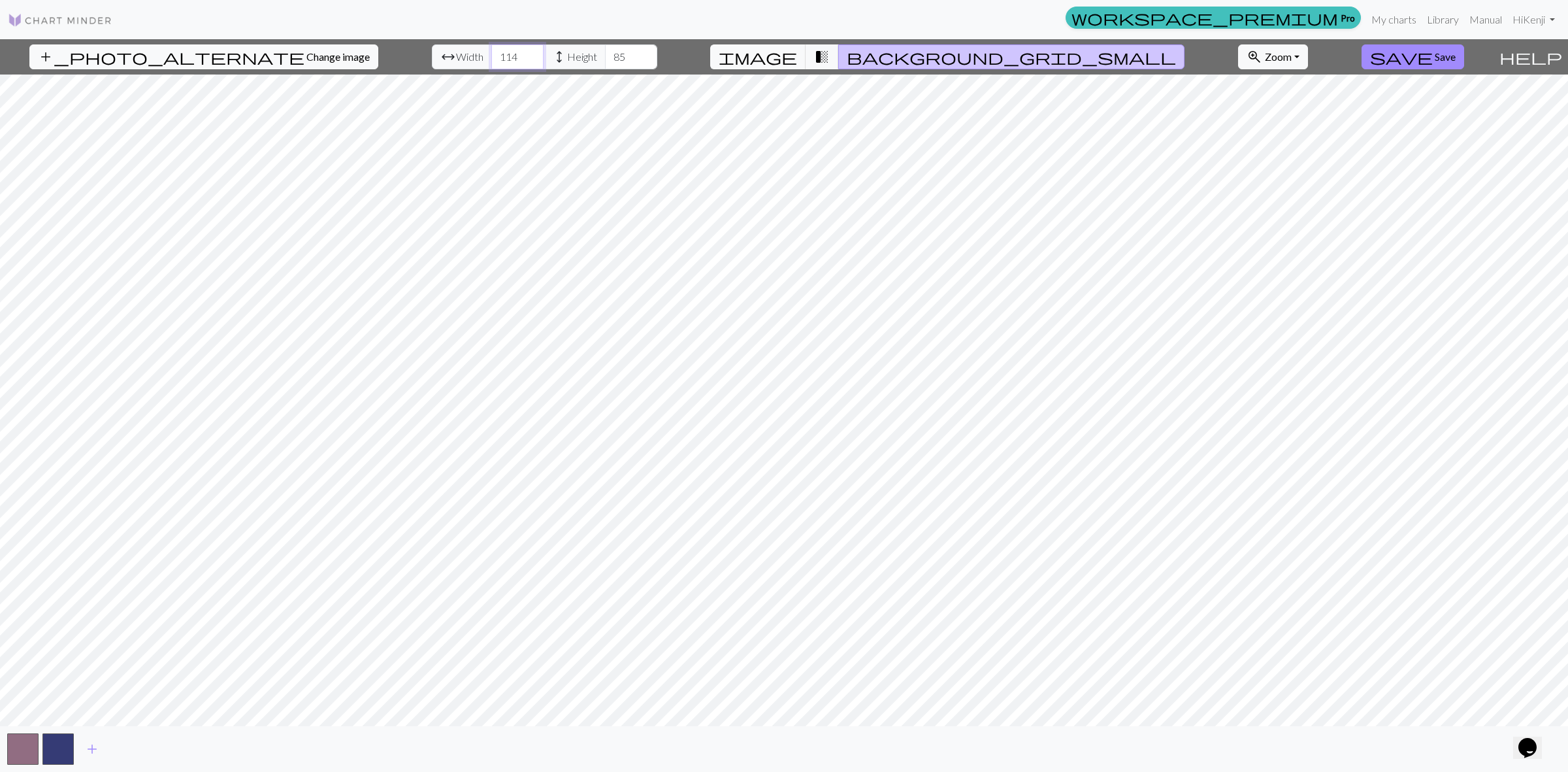
type input "115"
click at [498, 54] on input "115" at bounding box center [517, 57] width 52 height 25
type input "139"
click at [609, 51] on input "139" at bounding box center [630, 57] width 52 height 25
click at [497, 52] on input "167" at bounding box center [517, 57] width 52 height 25
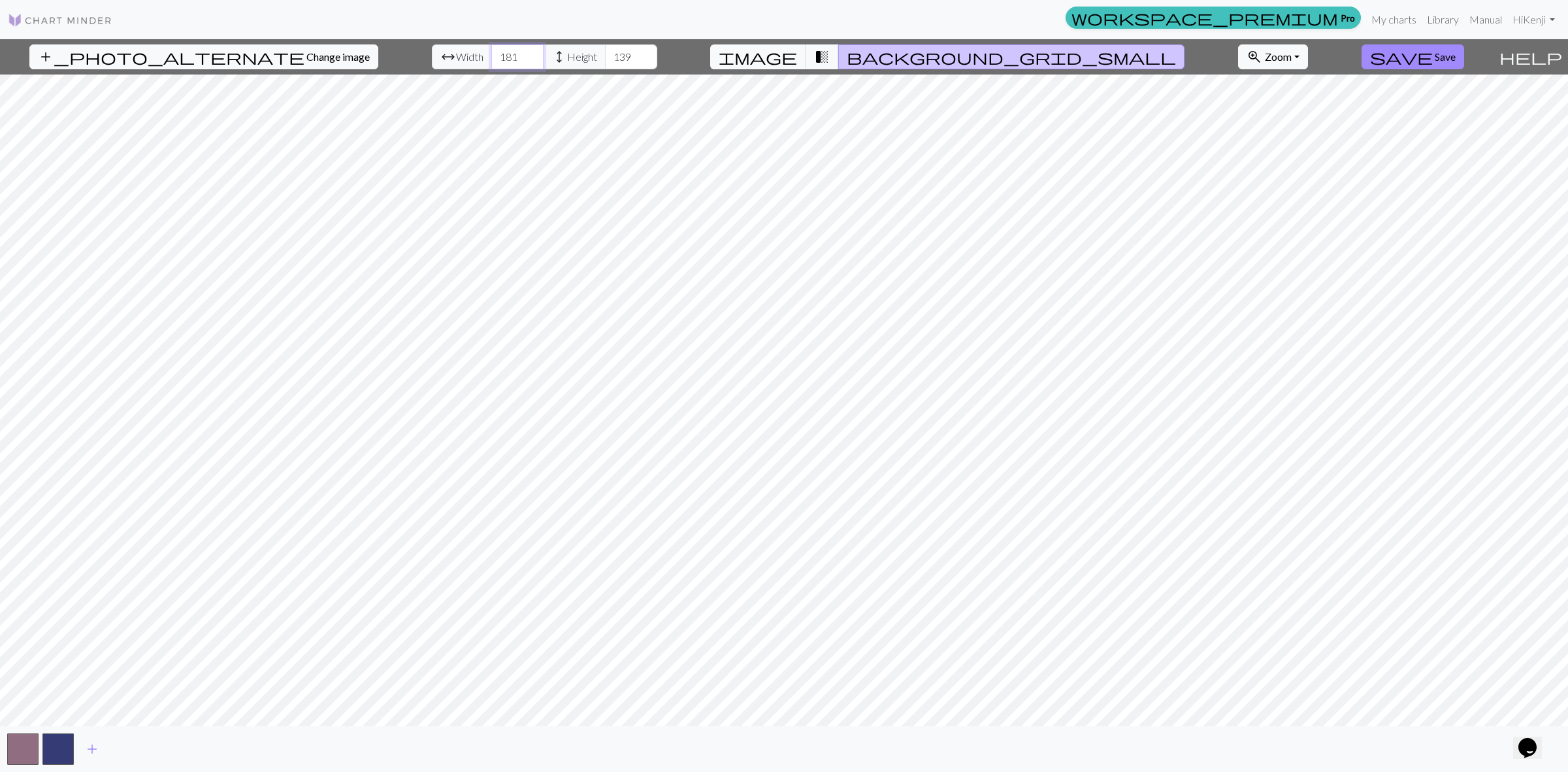
type input "182"
click at [497, 52] on input "182" at bounding box center [517, 57] width 52 height 25
click at [608, 53] on input "146" at bounding box center [630, 57] width 52 height 25
click at [611, 66] on input "93" at bounding box center [630, 57] width 52 height 25
click at [606, 52] on input "94" at bounding box center [630, 57] width 52 height 25
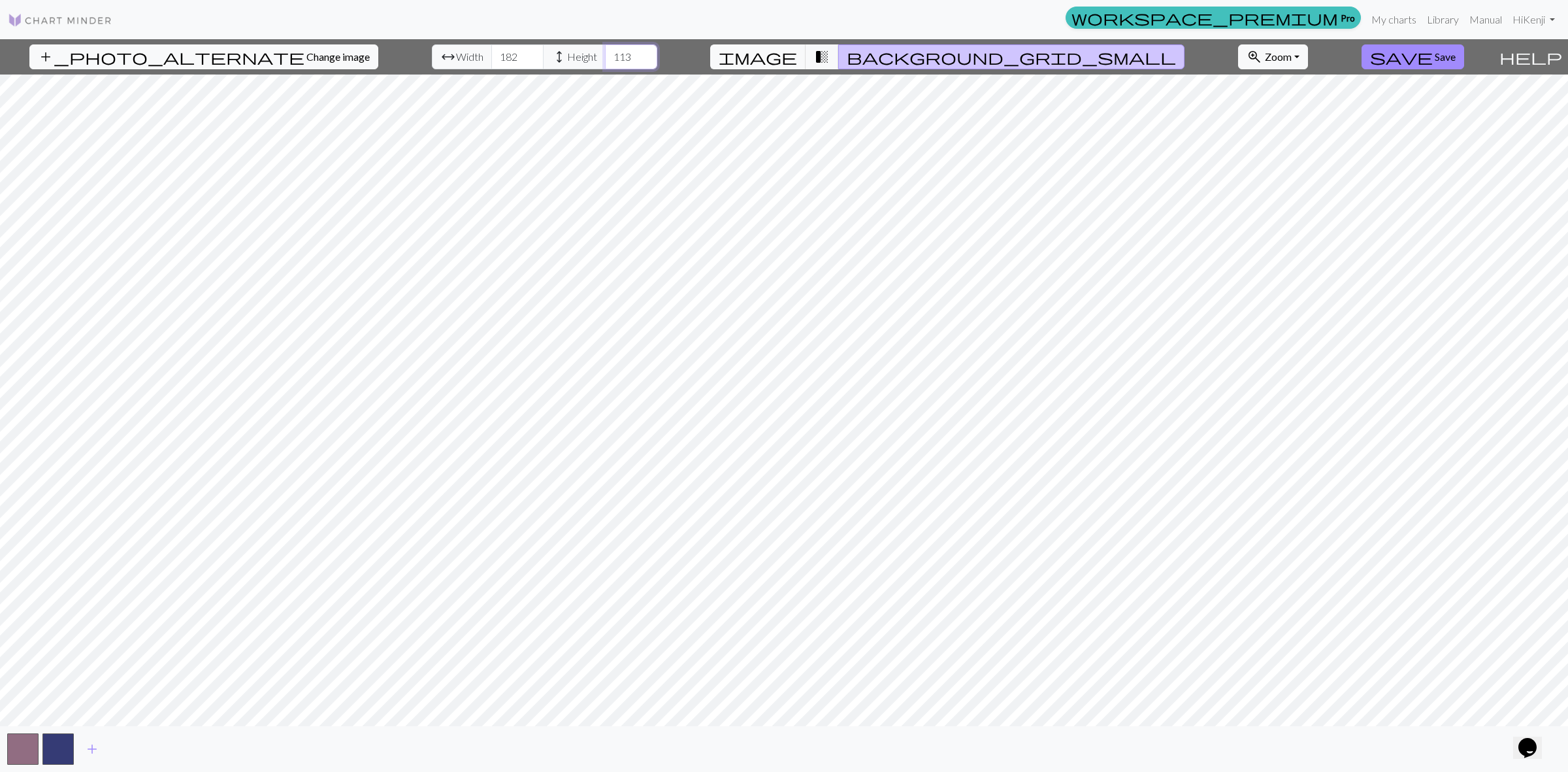
click at [609, 52] on input "113" at bounding box center [630, 57] width 52 height 25
click at [609, 52] on input "114" at bounding box center [630, 57] width 52 height 25
click at [609, 52] on input "115" at bounding box center [630, 57] width 52 height 25
click at [609, 52] on input "116" at bounding box center [630, 57] width 52 height 25
type input "196"
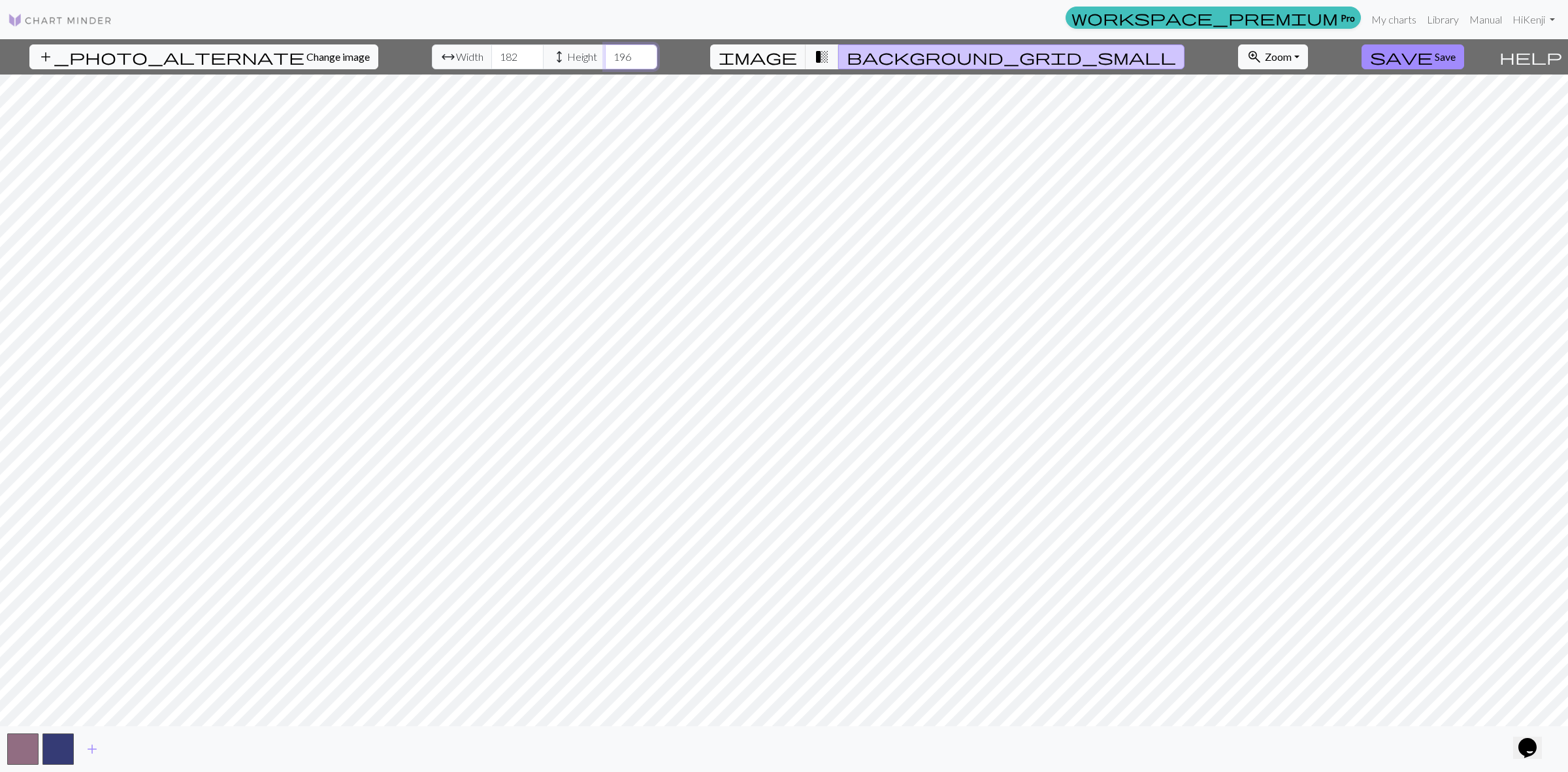
click at [609, 50] on input "196" at bounding box center [630, 57] width 52 height 25
click at [495, 50] on input "184" at bounding box center [517, 57] width 52 height 25
click at [495, 50] on input "185" at bounding box center [517, 57] width 52 height 25
click at [497, 50] on input "186" at bounding box center [517, 57] width 52 height 25
type input "205"
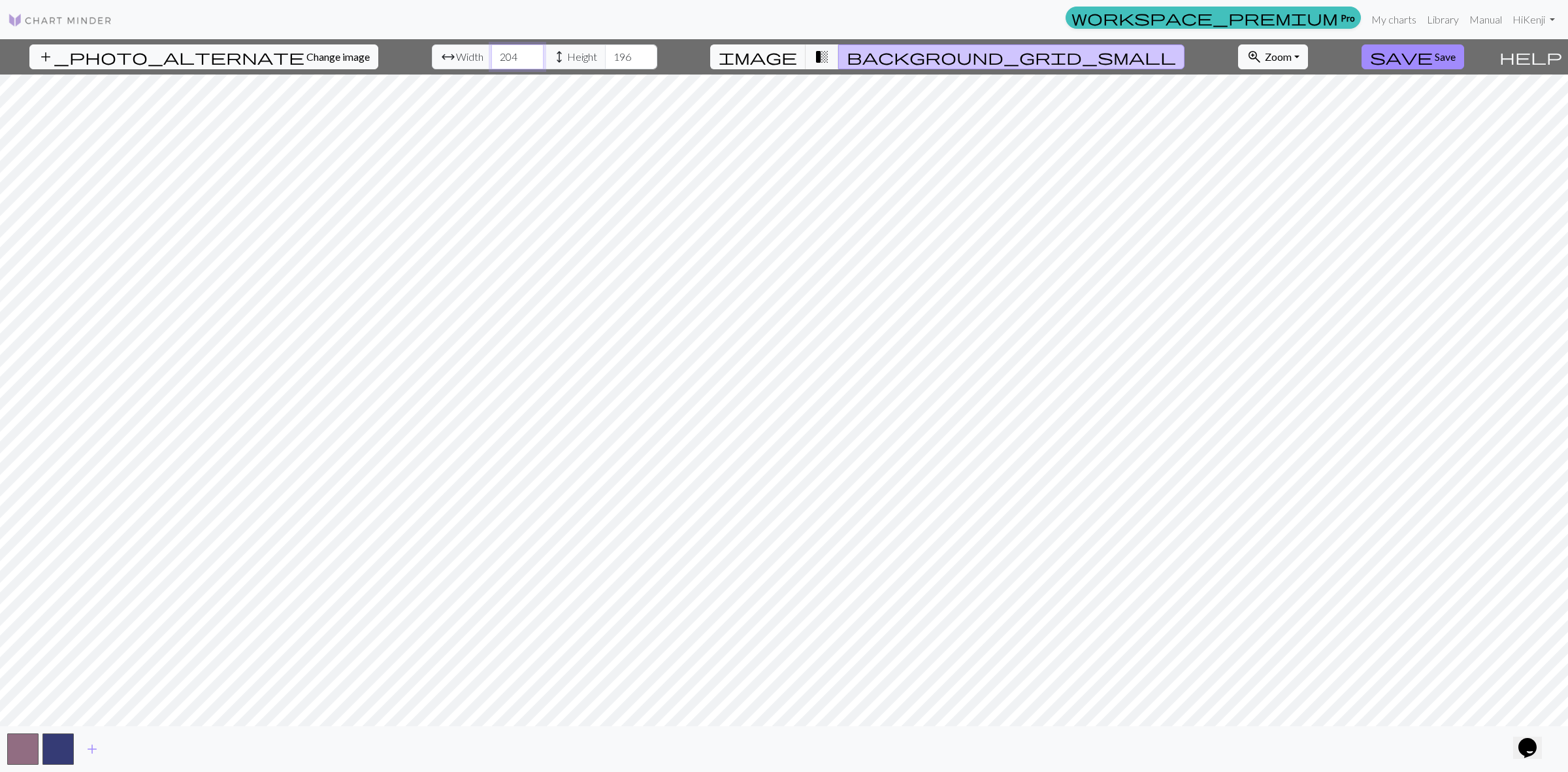
click at [498, 52] on input "205" at bounding box center [517, 57] width 52 height 25
click at [1400, 61] on span "save" at bounding box center [1401, 57] width 63 height 18
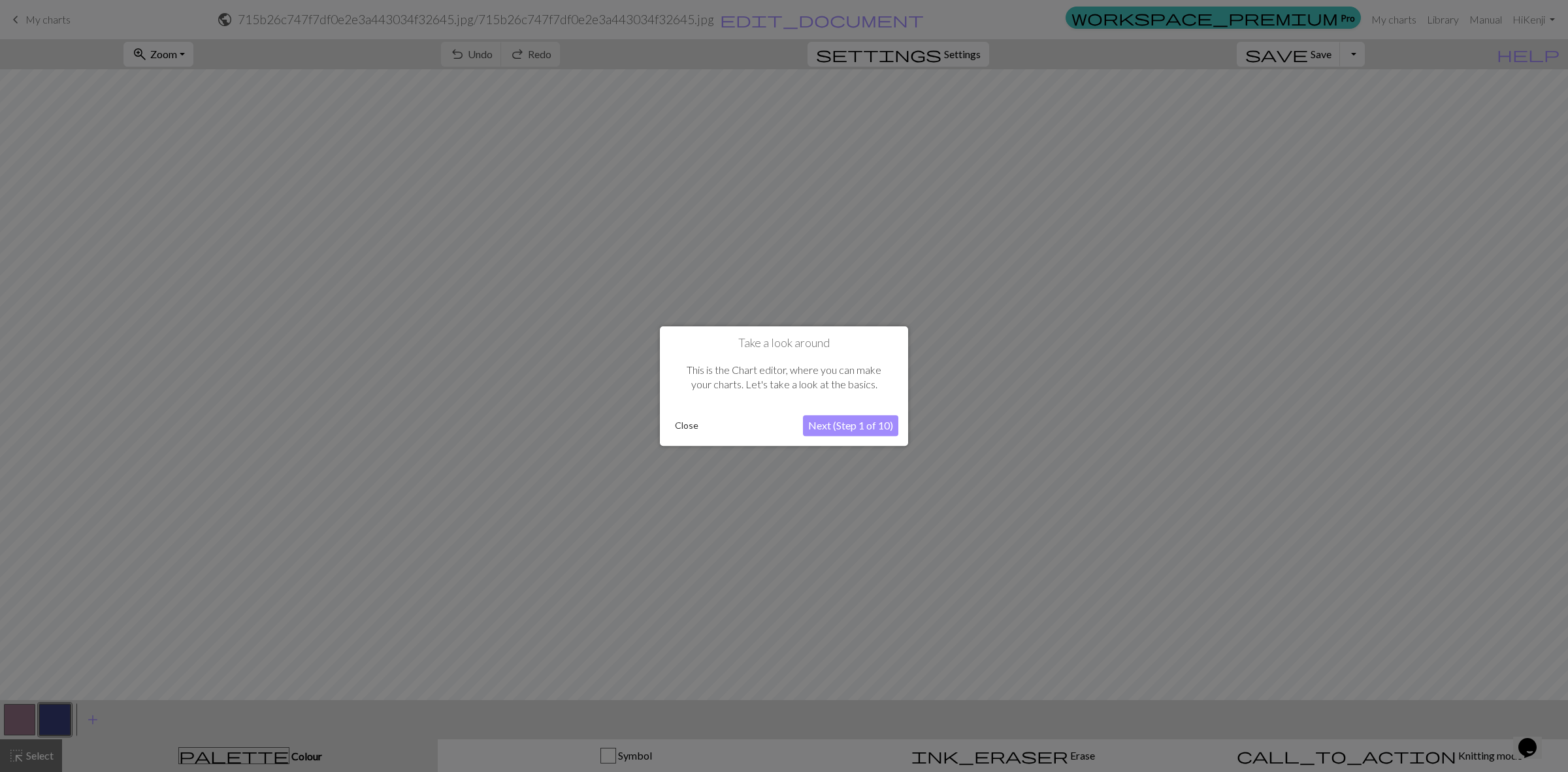
click at [821, 425] on button "Next (Step 1 of 10)" at bounding box center [850, 425] width 95 height 21
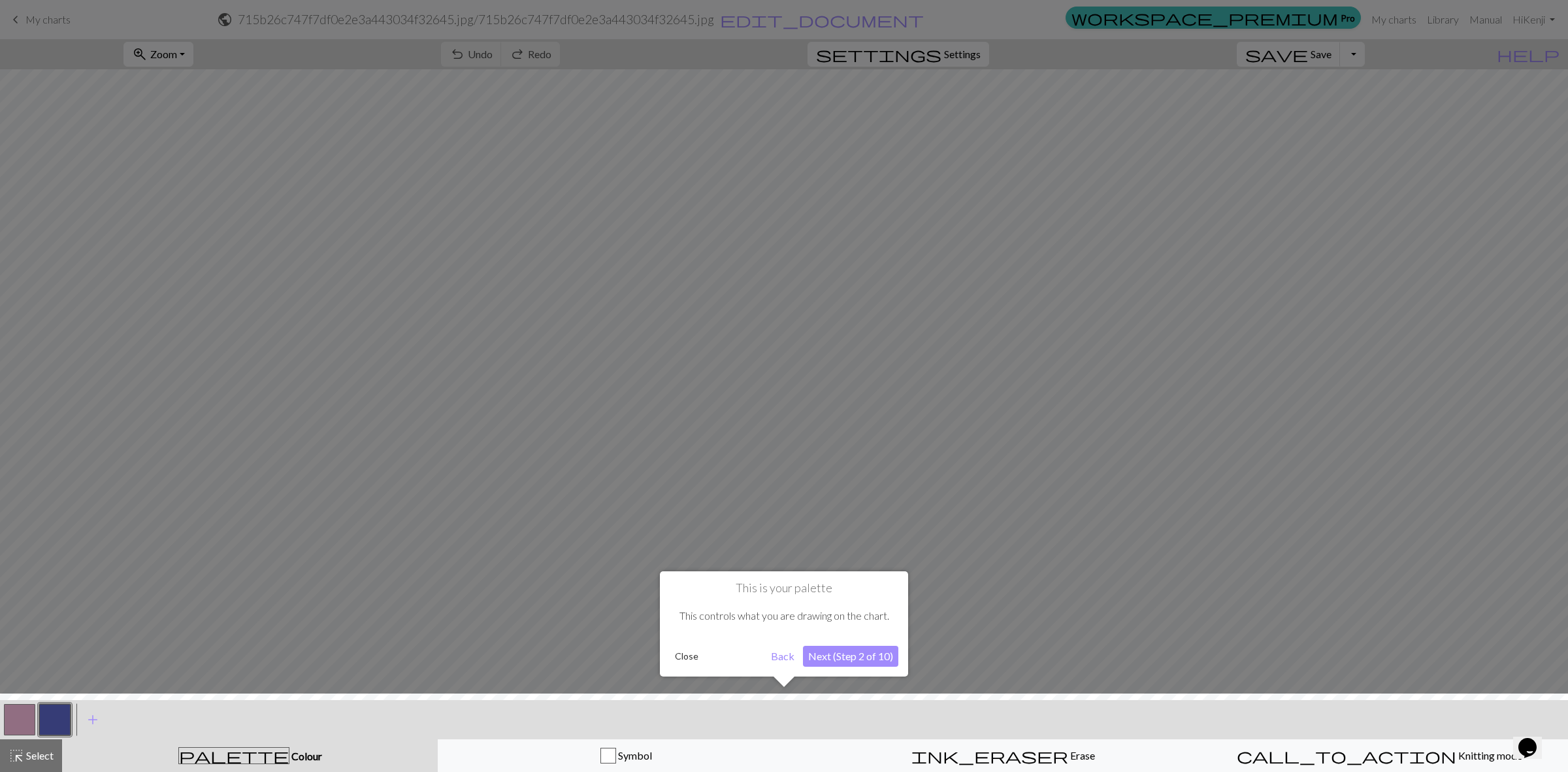
click at [840, 654] on button "Next (Step 2 of 10)" at bounding box center [850, 656] width 95 height 21
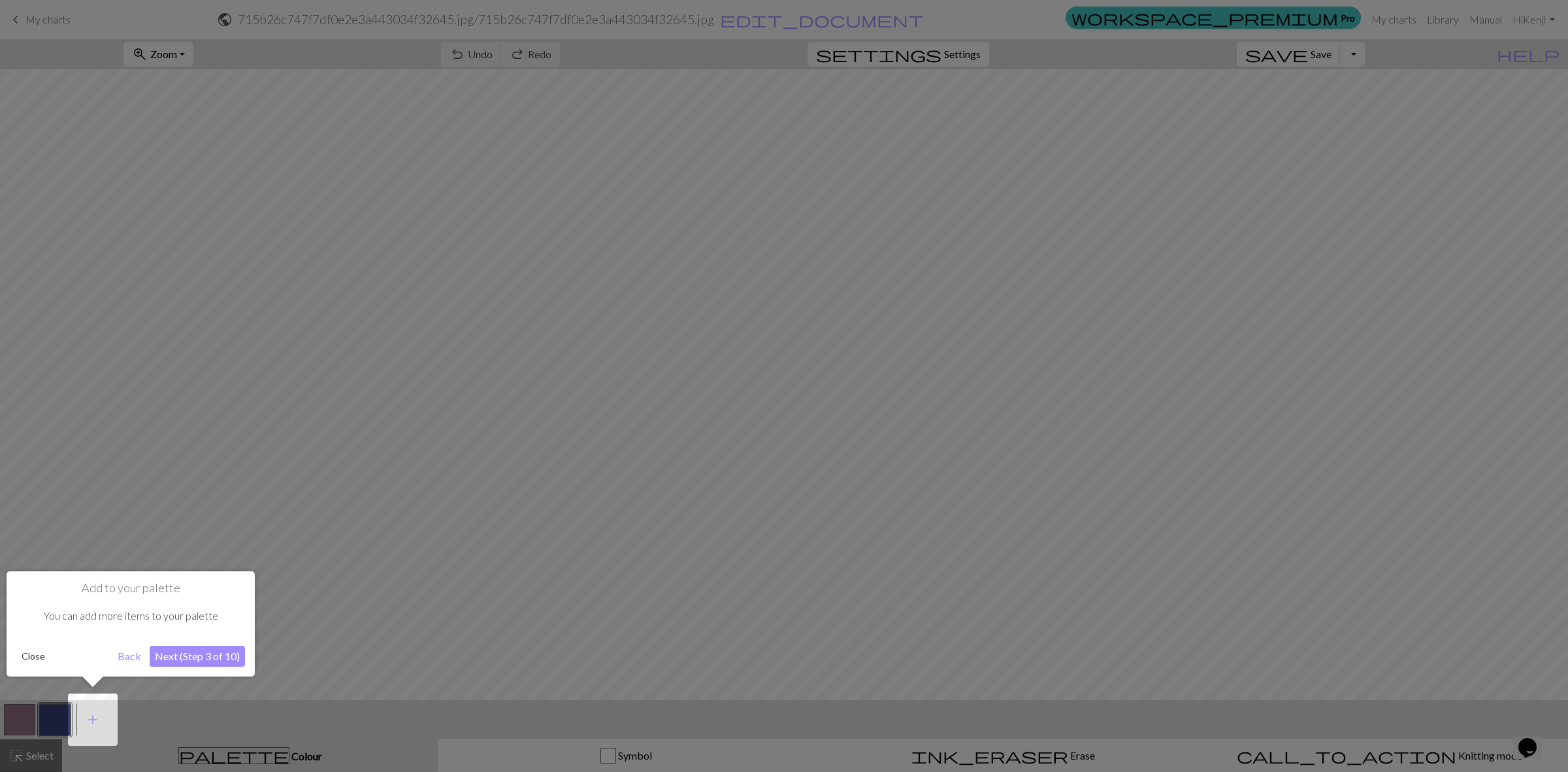
click at [184, 658] on button "Next (Step 3 of 10)" at bounding box center [197, 656] width 95 height 21
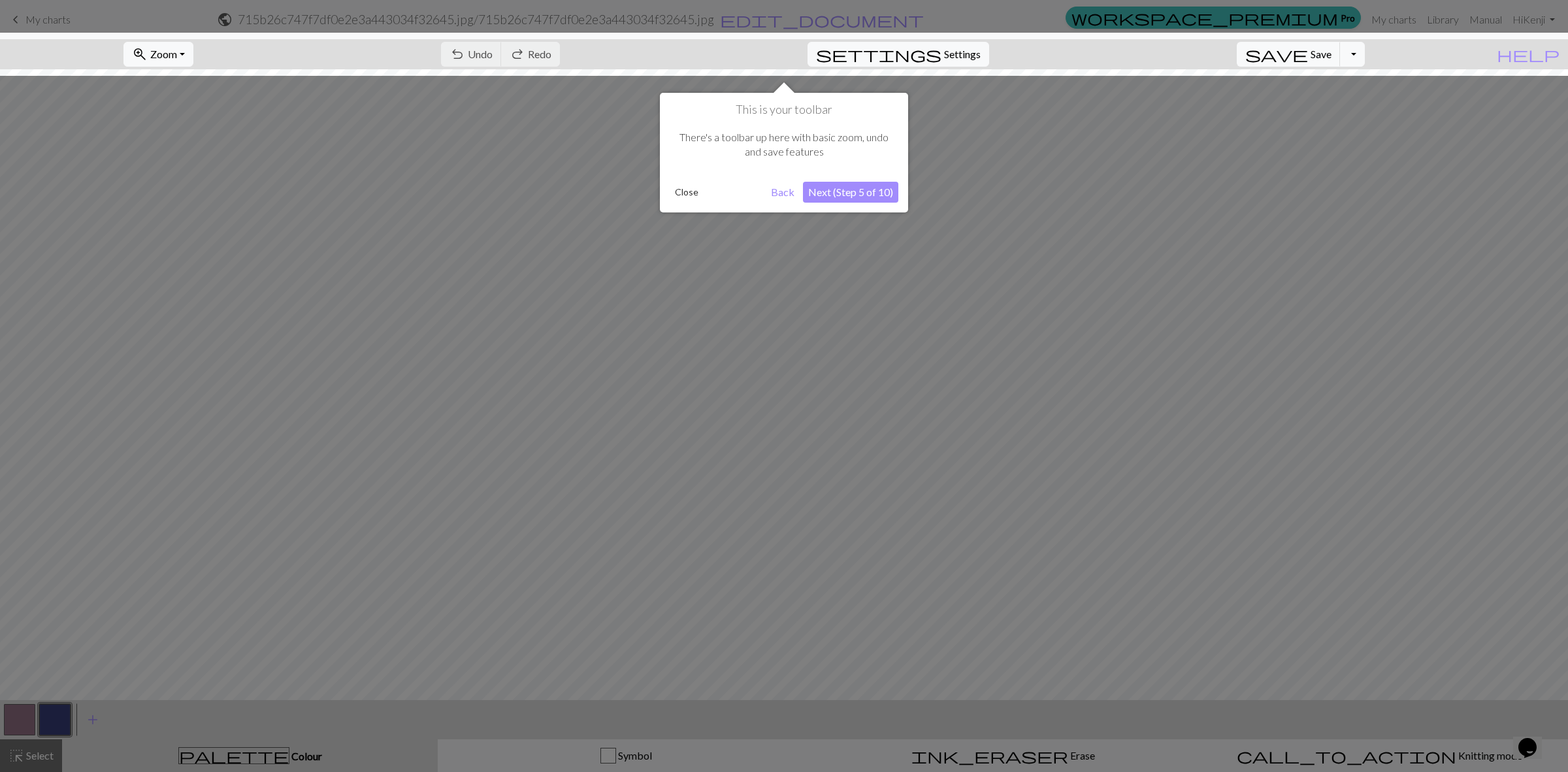
click at [848, 190] on button "Next (Step 5 of 10)" at bounding box center [850, 192] width 95 height 21
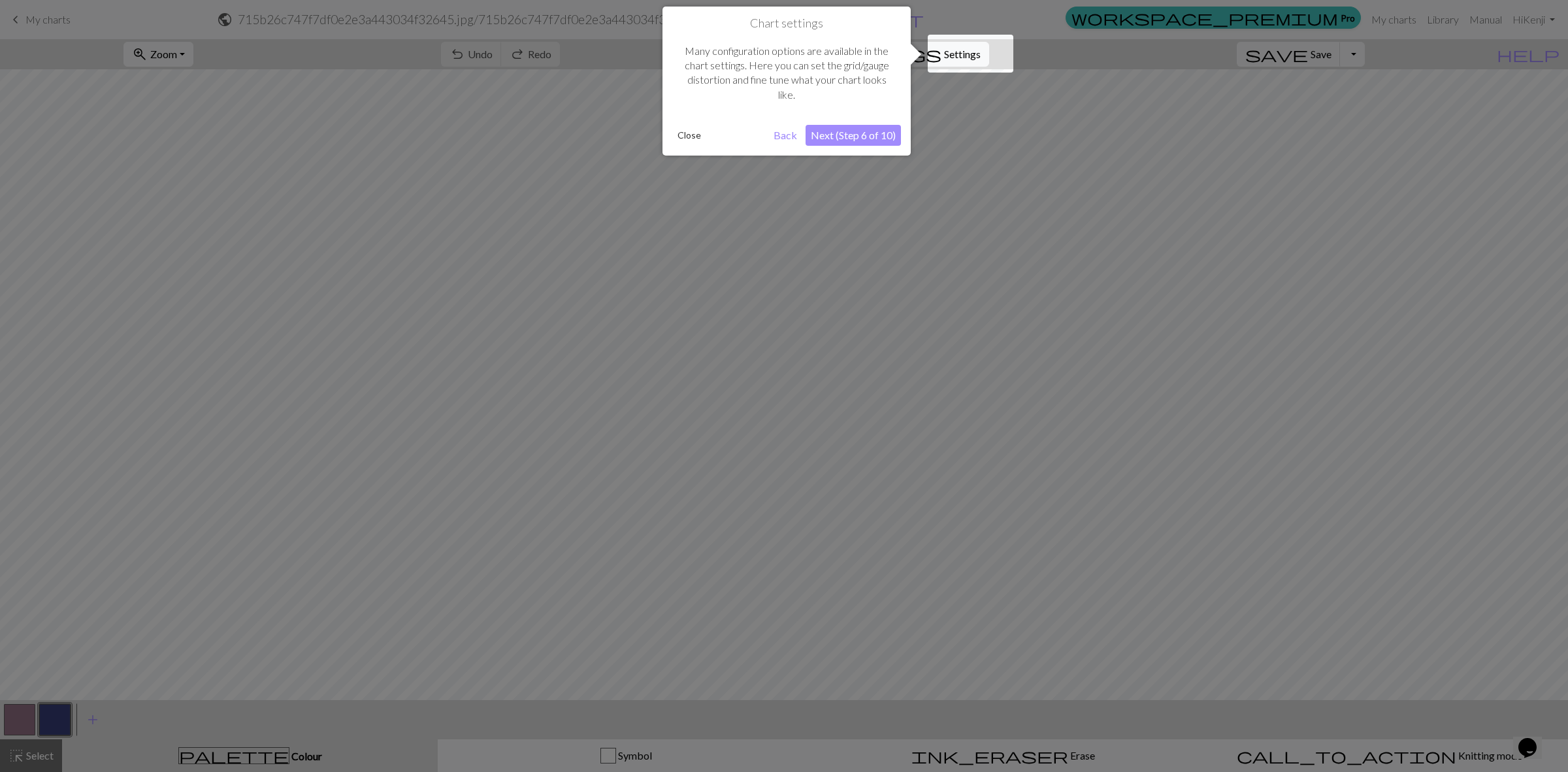
click at [846, 138] on button "Next (Step 6 of 10)" at bounding box center [853, 135] width 95 height 21
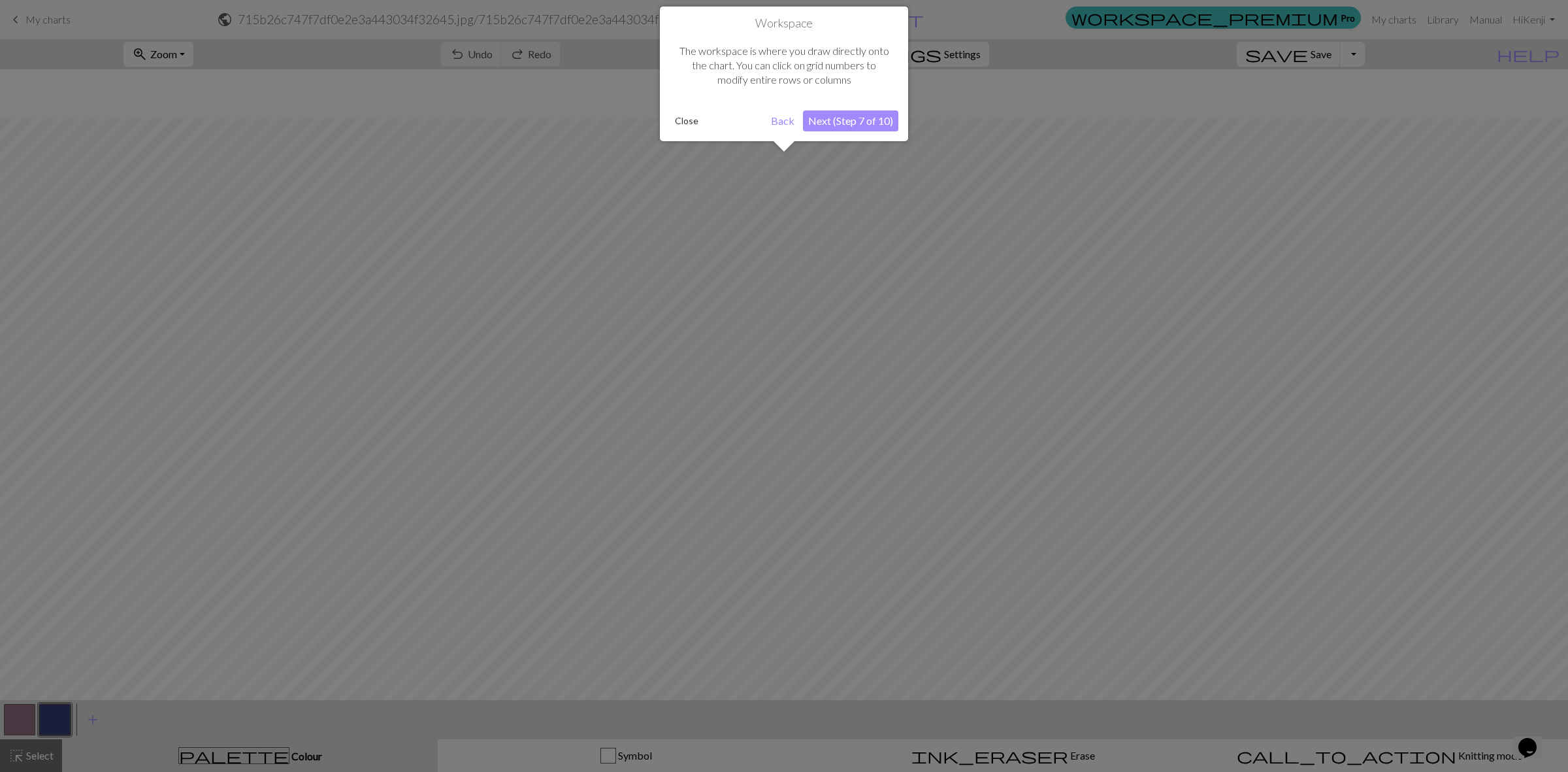
scroll to position [49, 0]
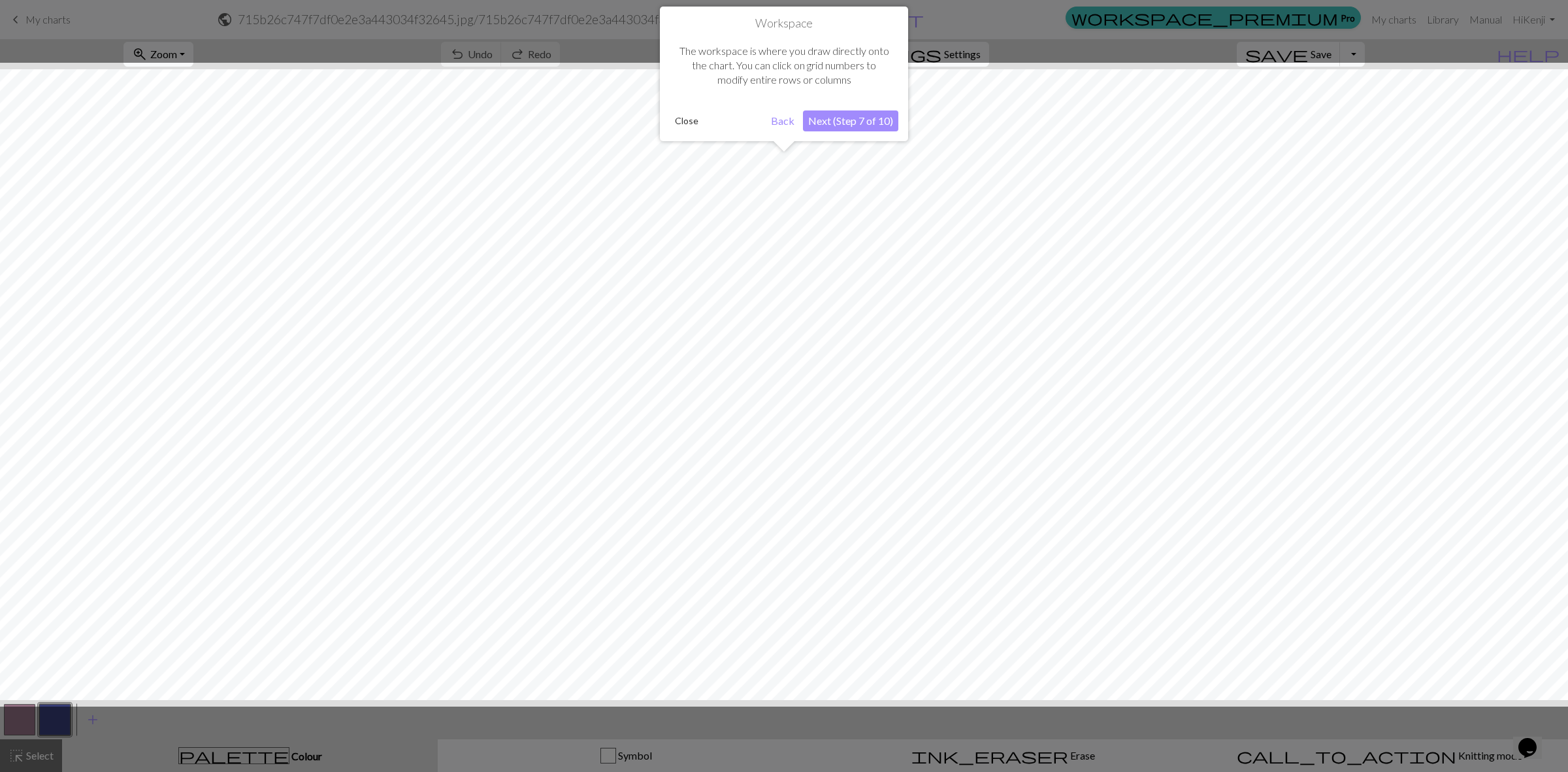
click at [851, 126] on button "Next (Step 7 of 10)" at bounding box center [850, 120] width 95 height 21
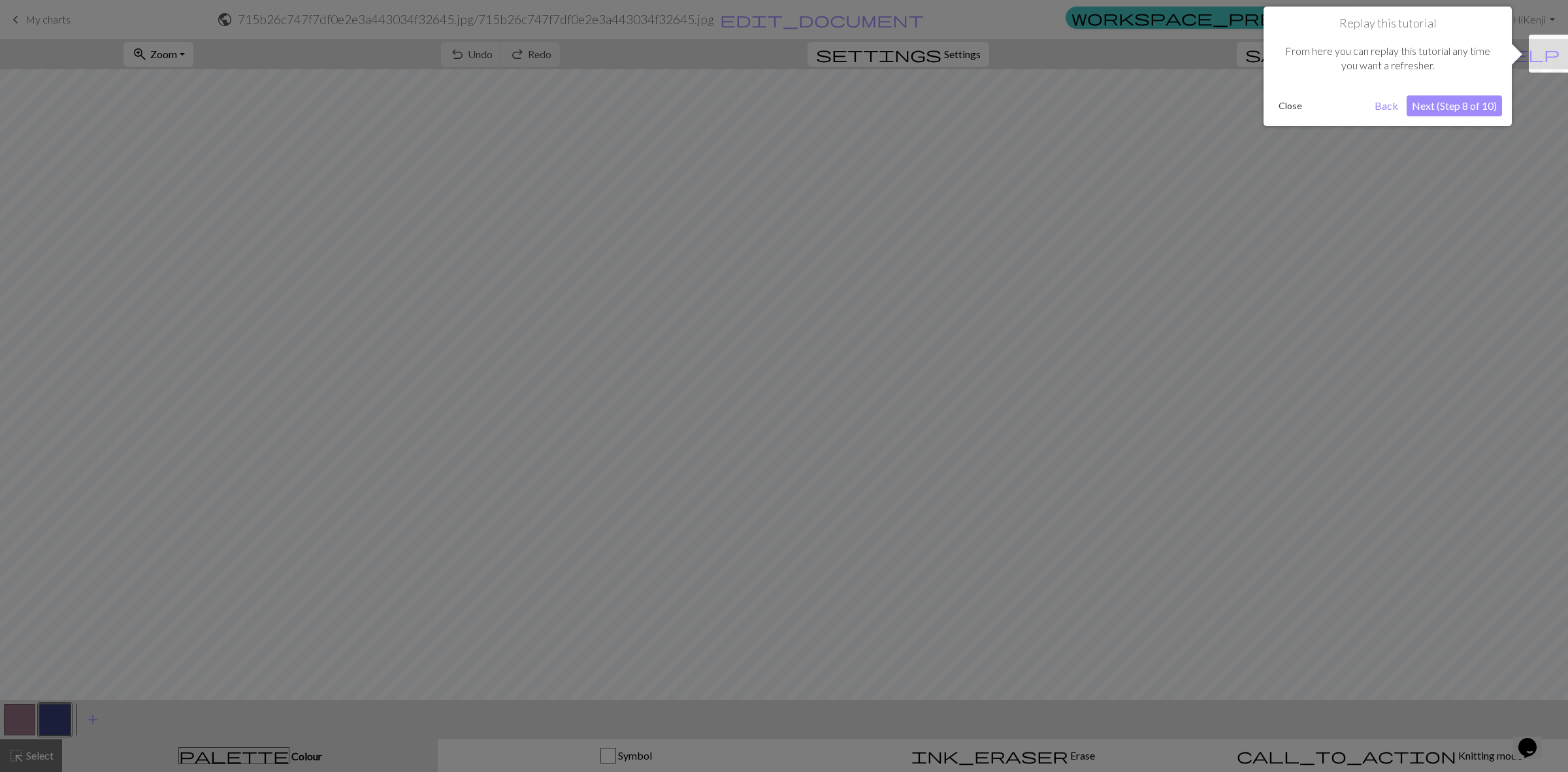
click at [1484, 101] on button "Next (Step 8 of 10)" at bounding box center [1454, 105] width 95 height 21
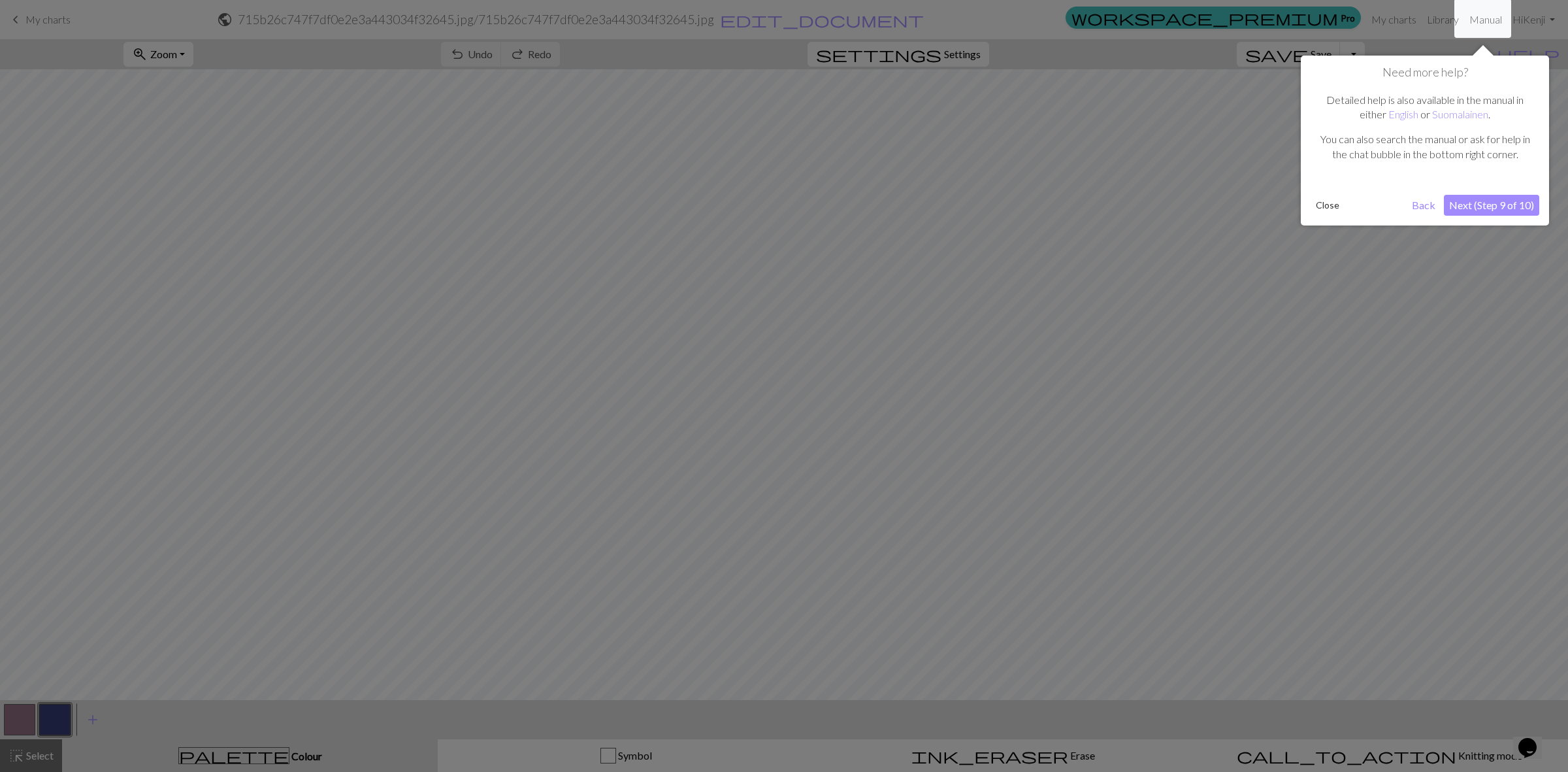
click at [1500, 187] on div "Need more help? Detailed help is also available in the manual in either English…" at bounding box center [1424, 140] width 248 height 170
click at [1500, 199] on button "Next (Step 9 of 10)" at bounding box center [1491, 205] width 95 height 21
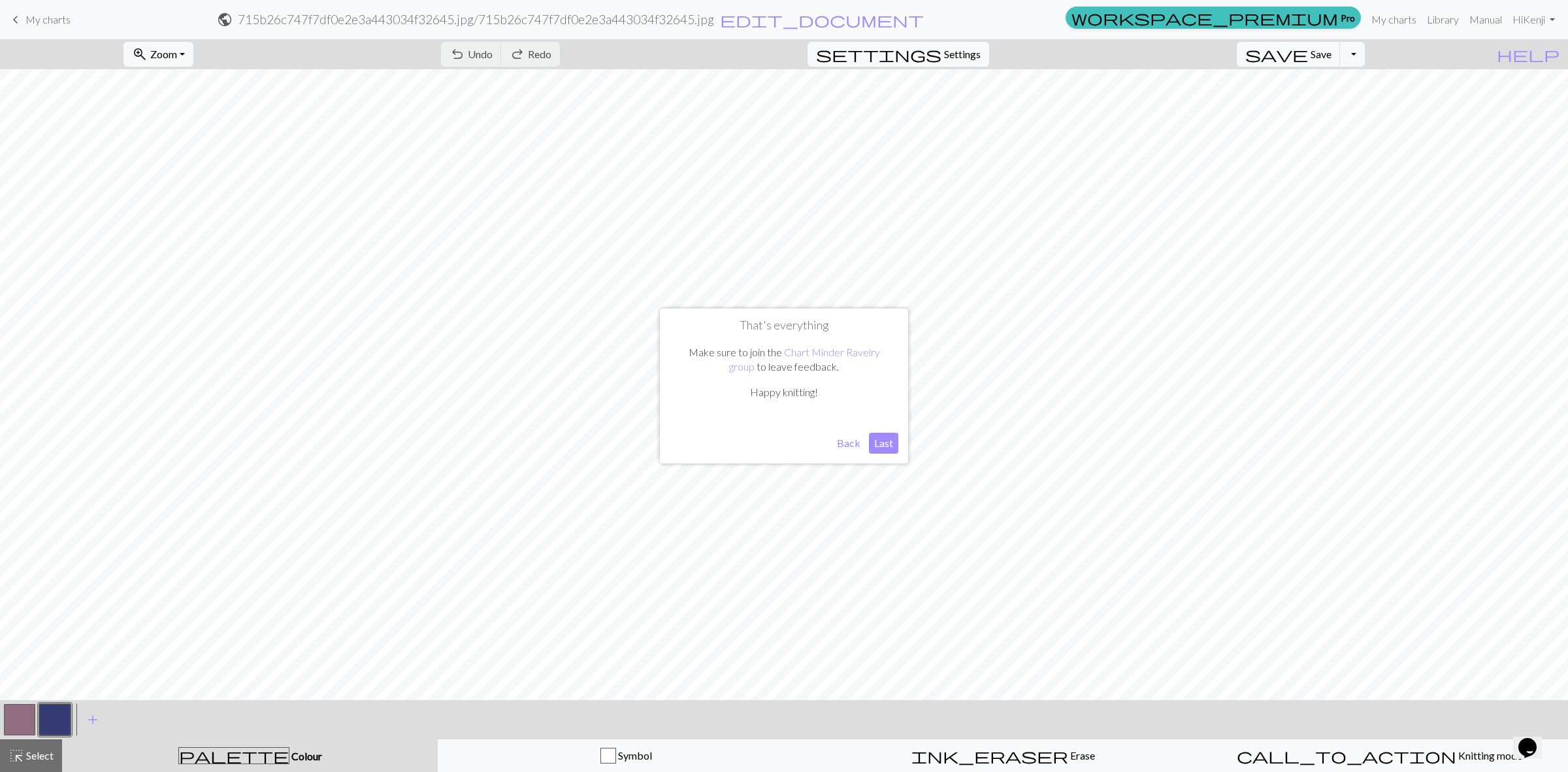
click at [878, 441] on button "Last" at bounding box center [884, 443] width 30 height 21
click at [98, 721] on span "add" at bounding box center [93, 719] width 16 height 18
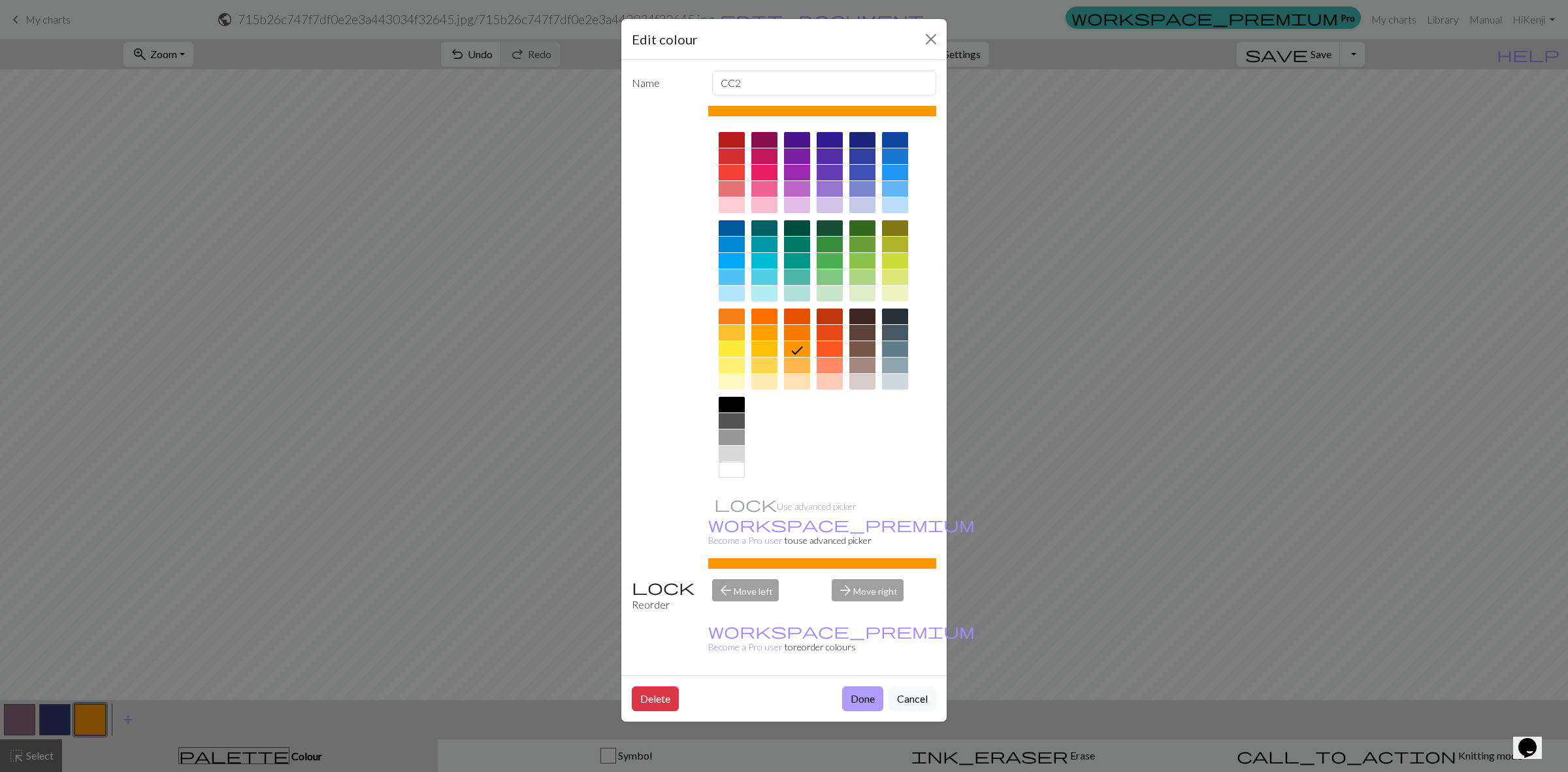
click at [859, 686] on button "Done" at bounding box center [862, 698] width 41 height 25
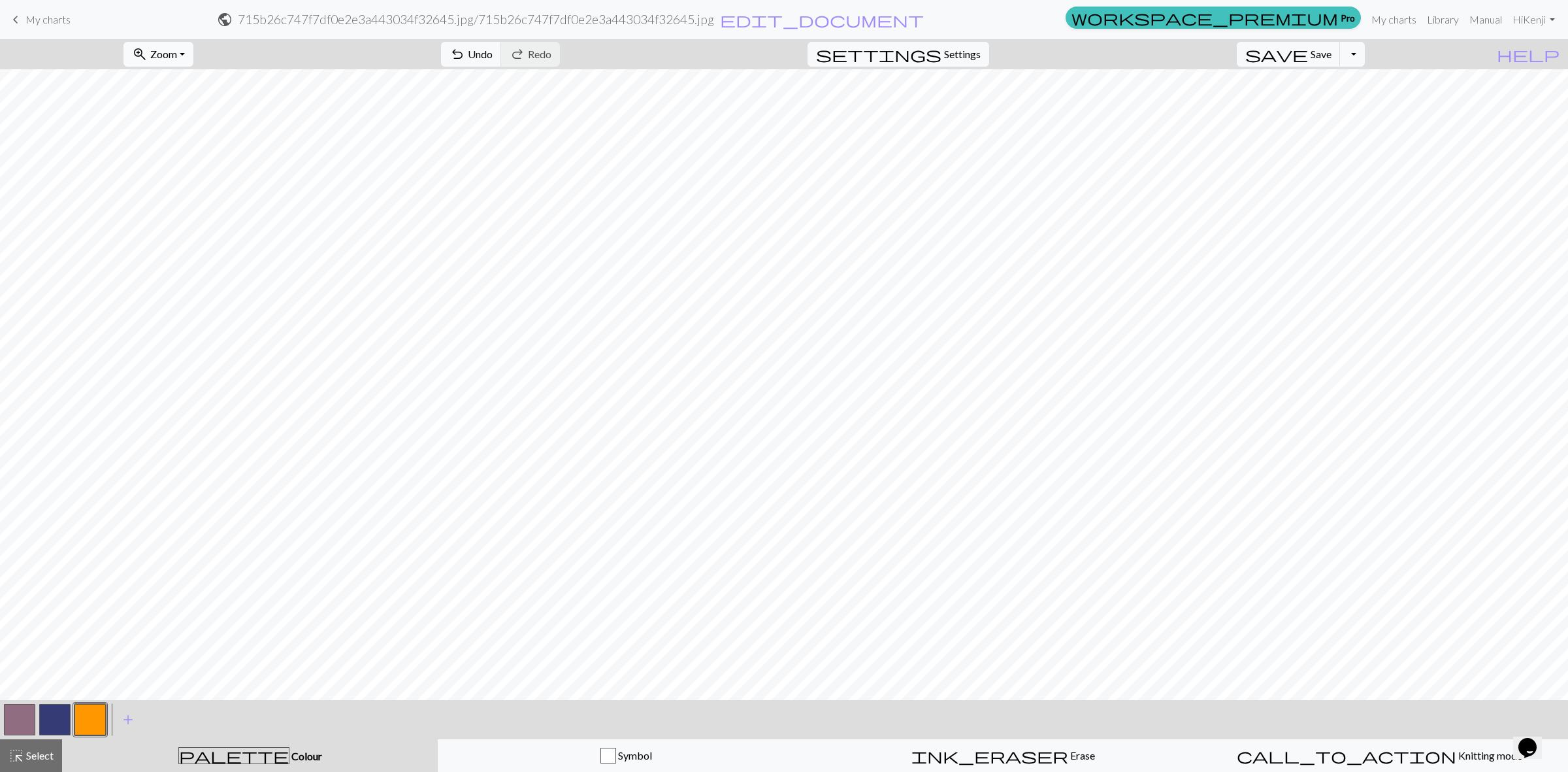
click at [177, 53] on span "Zoom" at bounding box center [163, 54] width 27 height 12
click at [193, 86] on button "Fit all" at bounding box center [176, 83] width 103 height 21
click at [177, 53] on span "Zoom" at bounding box center [163, 54] width 27 height 12
click at [188, 161] on button "50%" at bounding box center [176, 158] width 103 height 21
click at [177, 59] on span "Zoom" at bounding box center [163, 54] width 27 height 12
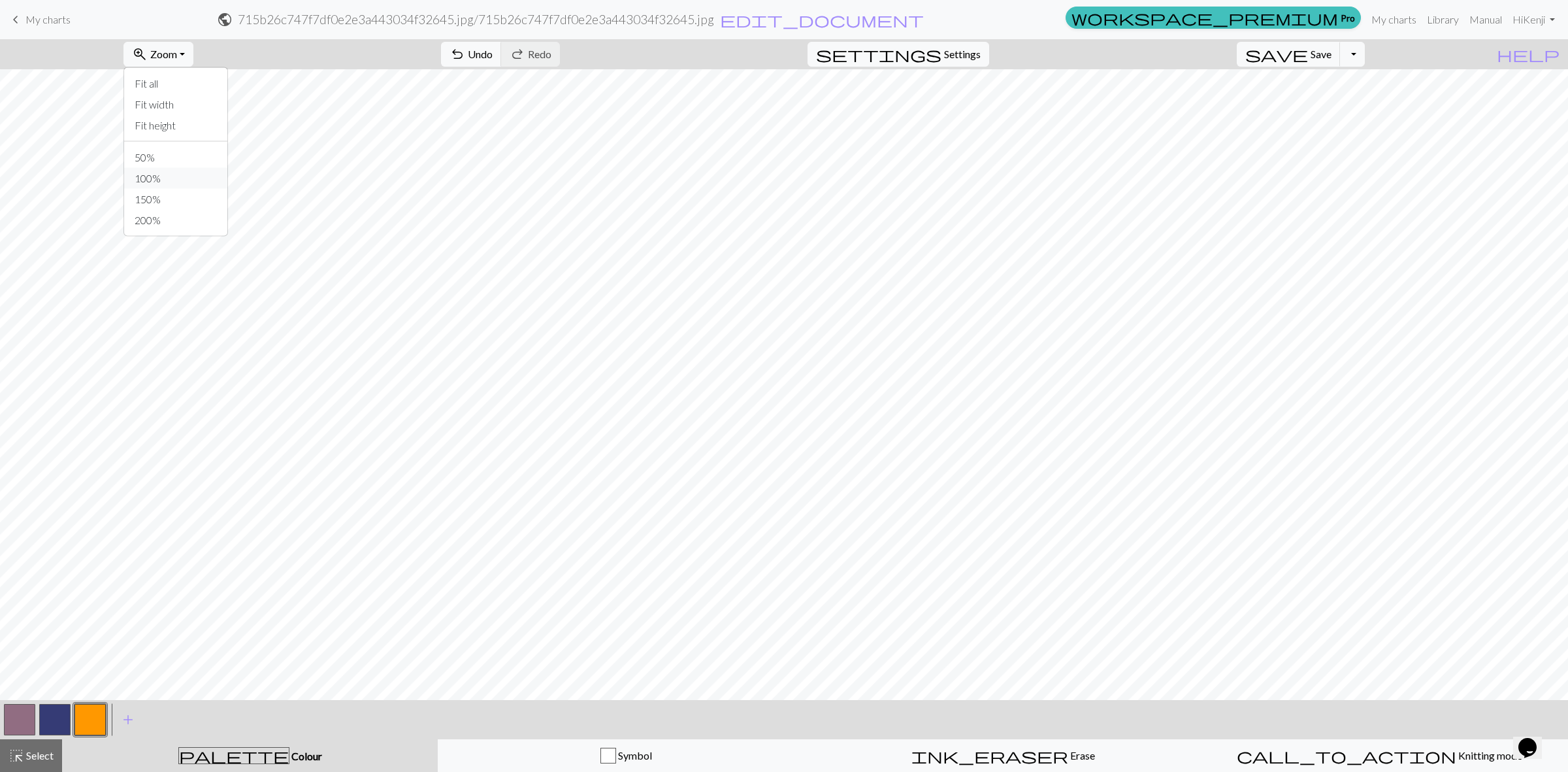
click at [191, 171] on button "100%" at bounding box center [176, 178] width 103 height 21
click at [177, 52] on span "Zoom" at bounding box center [163, 54] width 27 height 12
click at [197, 97] on button "Fit width" at bounding box center [176, 104] width 103 height 21
click at [177, 59] on span "Zoom" at bounding box center [163, 54] width 27 height 12
click at [197, 85] on button "Fit all" at bounding box center [176, 83] width 103 height 21
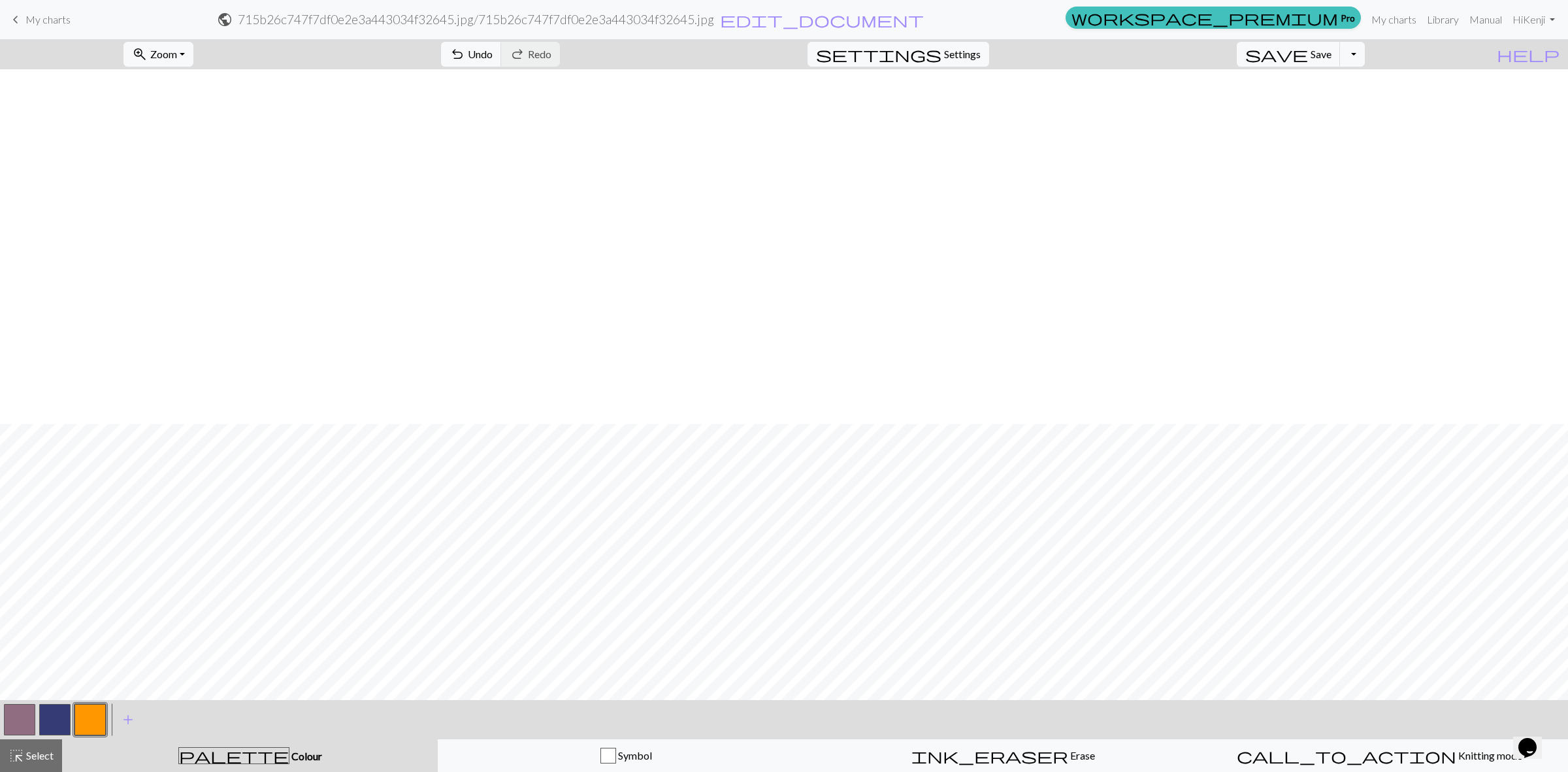
scroll to position [1139, 0]
click at [193, 43] on button "zoom_in Zoom Zoom" at bounding box center [158, 54] width 70 height 25
click at [196, 101] on button "Fit width" at bounding box center [176, 104] width 103 height 21
click at [180, 62] on button "zoom_in Zoom Zoom" at bounding box center [158, 54] width 70 height 25
click at [184, 82] on button "Fit all" at bounding box center [176, 83] width 103 height 21
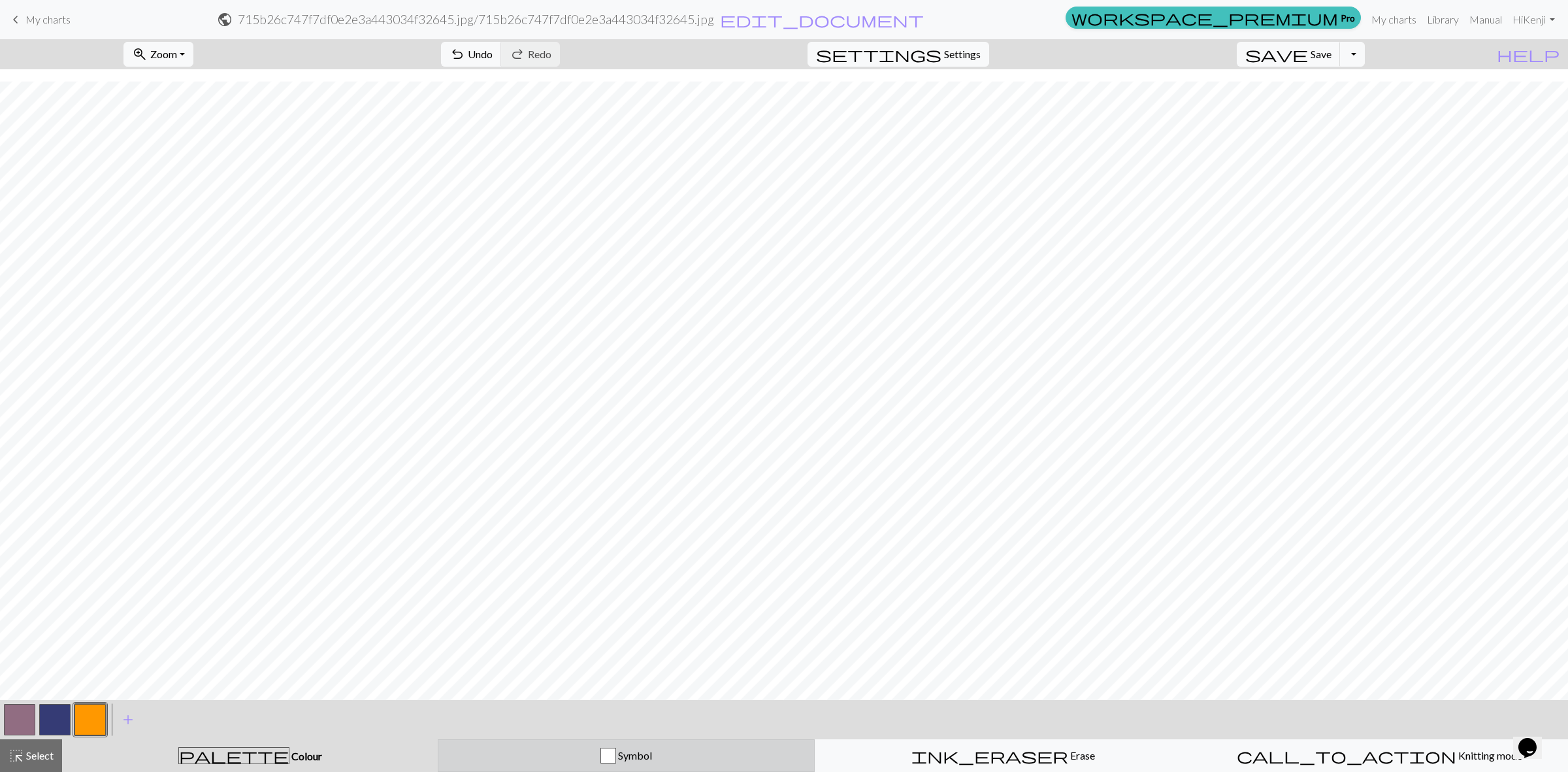
click at [612, 757] on div "button" at bounding box center [608, 755] width 16 height 16
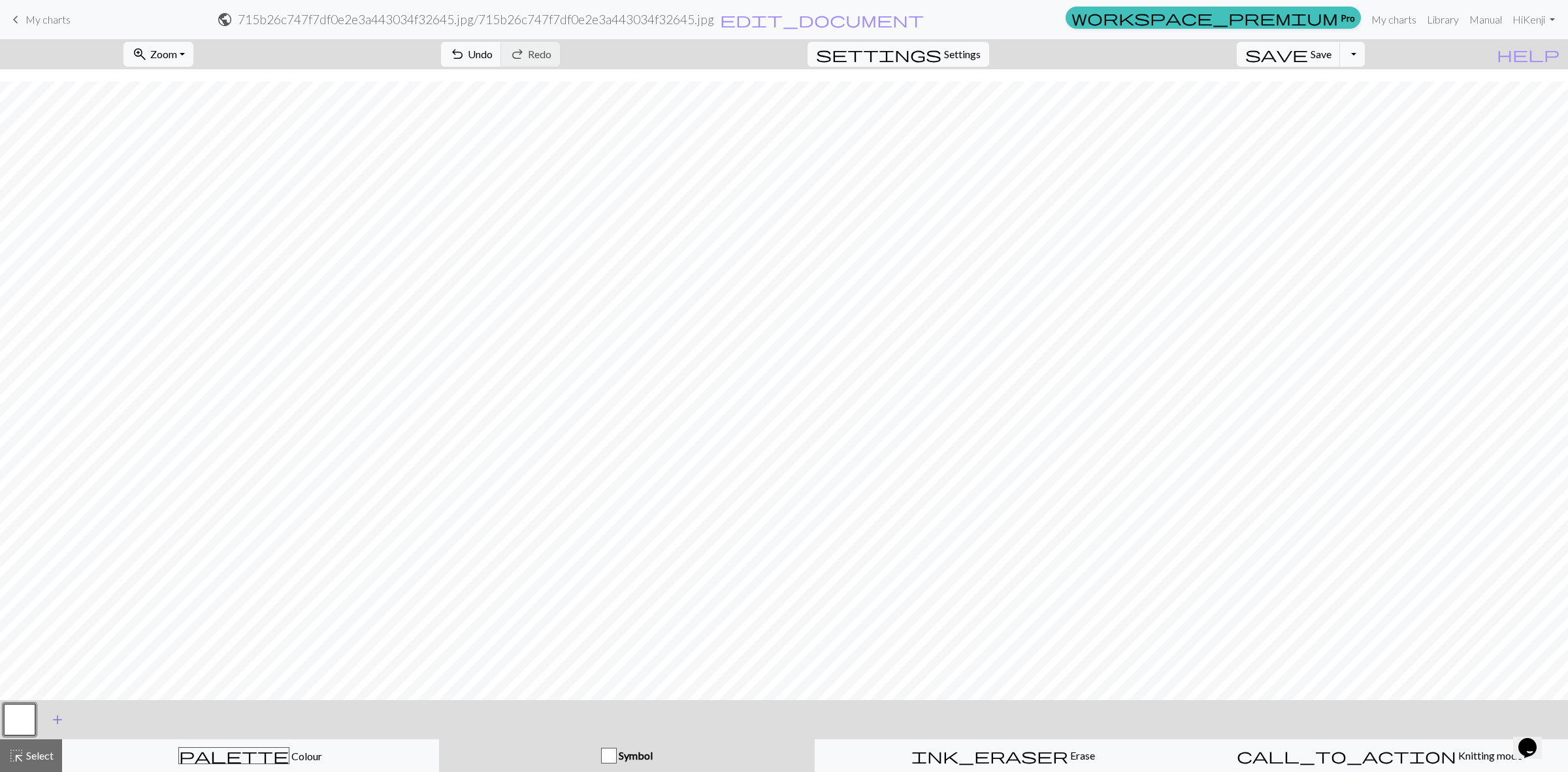
click at [59, 723] on span "add" at bounding box center [57, 719] width 16 height 18
click at [95, 718] on span "add" at bounding box center [93, 719] width 16 height 18
click at [1456, 757] on span "Knitting mode" at bounding box center [1489, 755] width 66 height 12
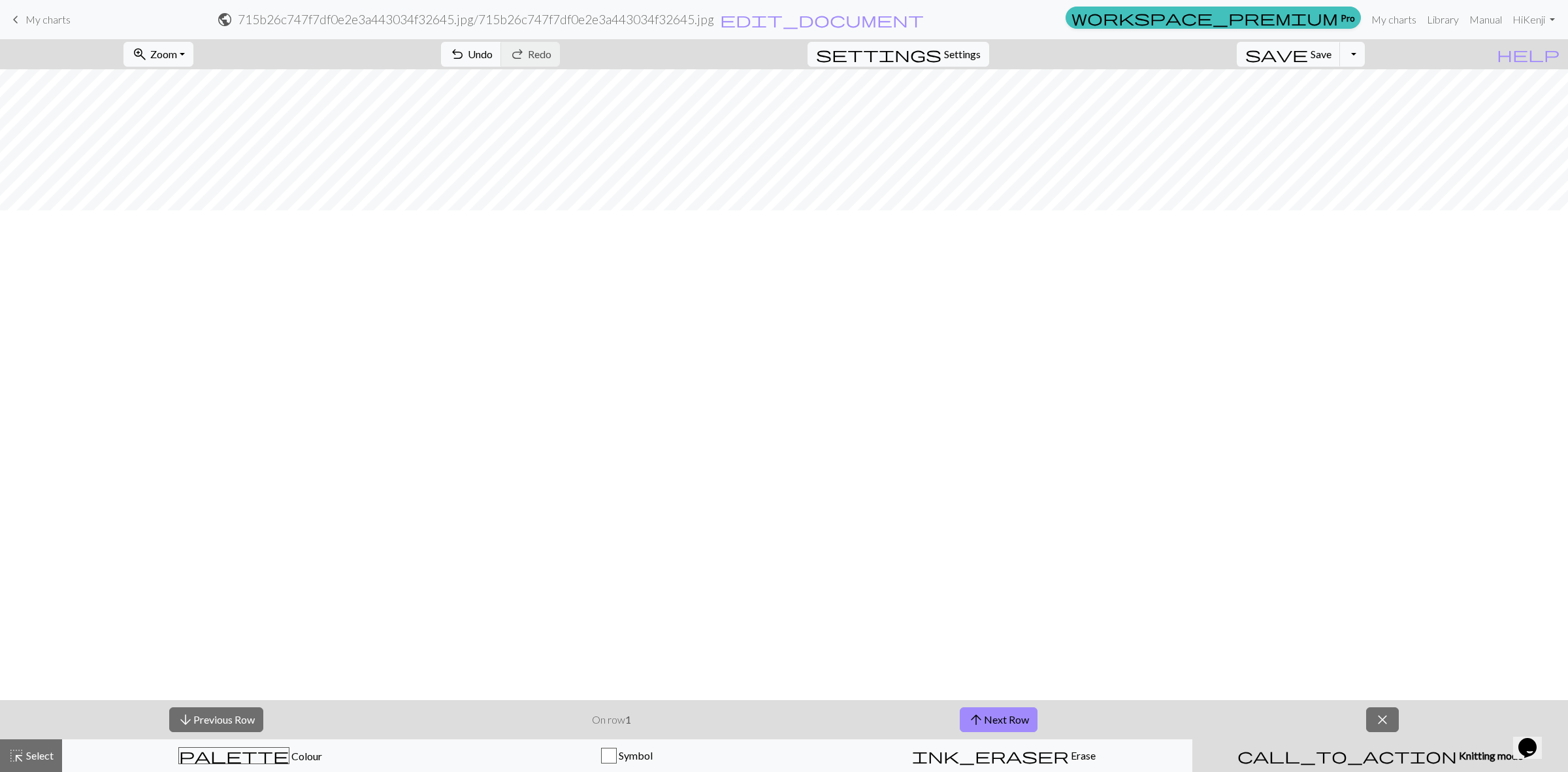
scroll to position [0, 0]
click at [985, 715] on button "arrow_upward Next Row" at bounding box center [998, 719] width 78 height 25
click at [177, 52] on span "Zoom" at bounding box center [163, 54] width 27 height 12
click at [190, 154] on button "50%" at bounding box center [176, 158] width 103 height 21
click at [193, 53] on button "zoom_in Zoom Zoom" at bounding box center [158, 54] width 70 height 25
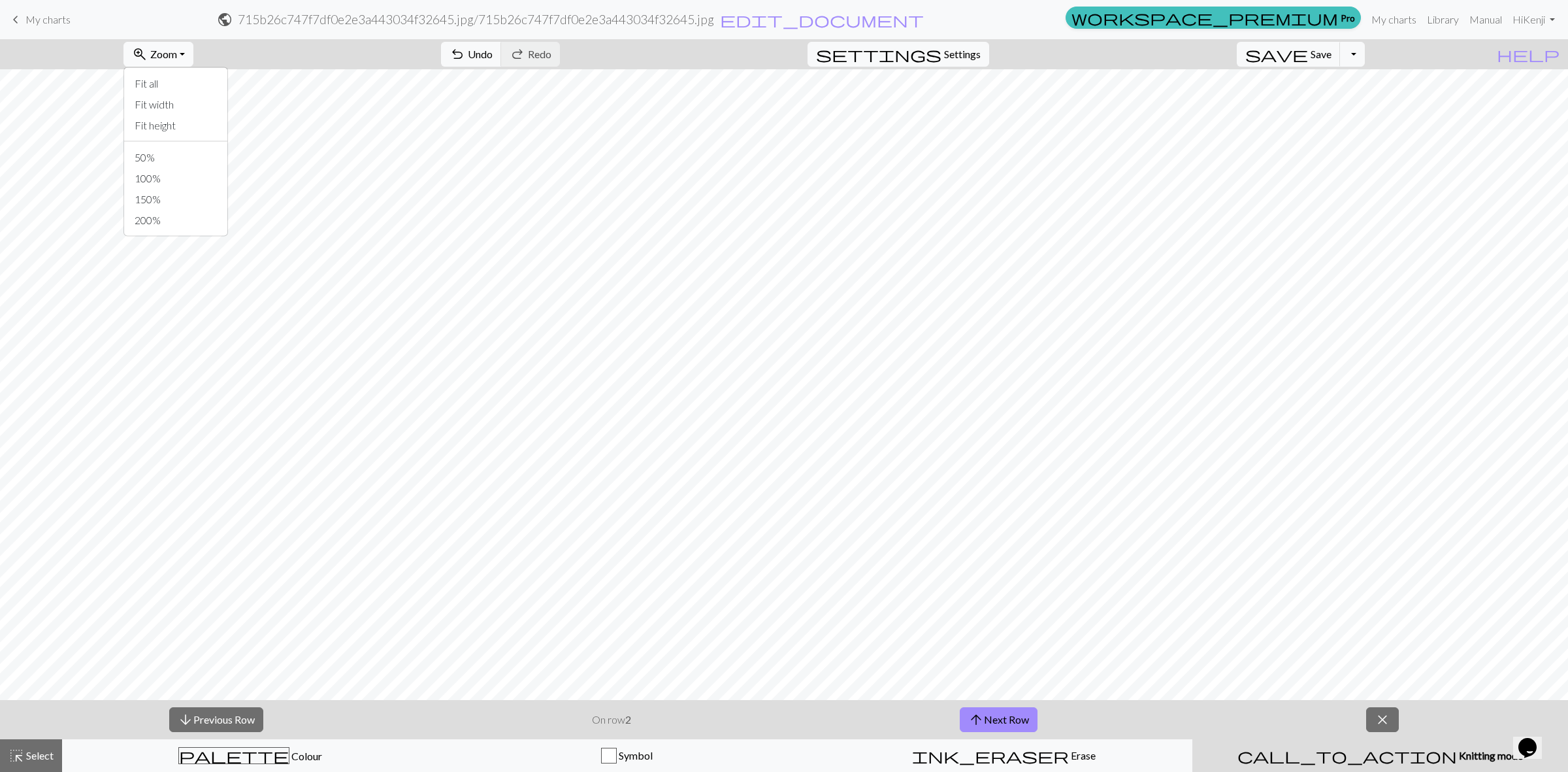
click at [193, 52] on button "zoom_in Zoom Zoom" at bounding box center [158, 54] width 70 height 25
click at [980, 54] on span "Settings" at bounding box center [962, 54] width 36 height 16
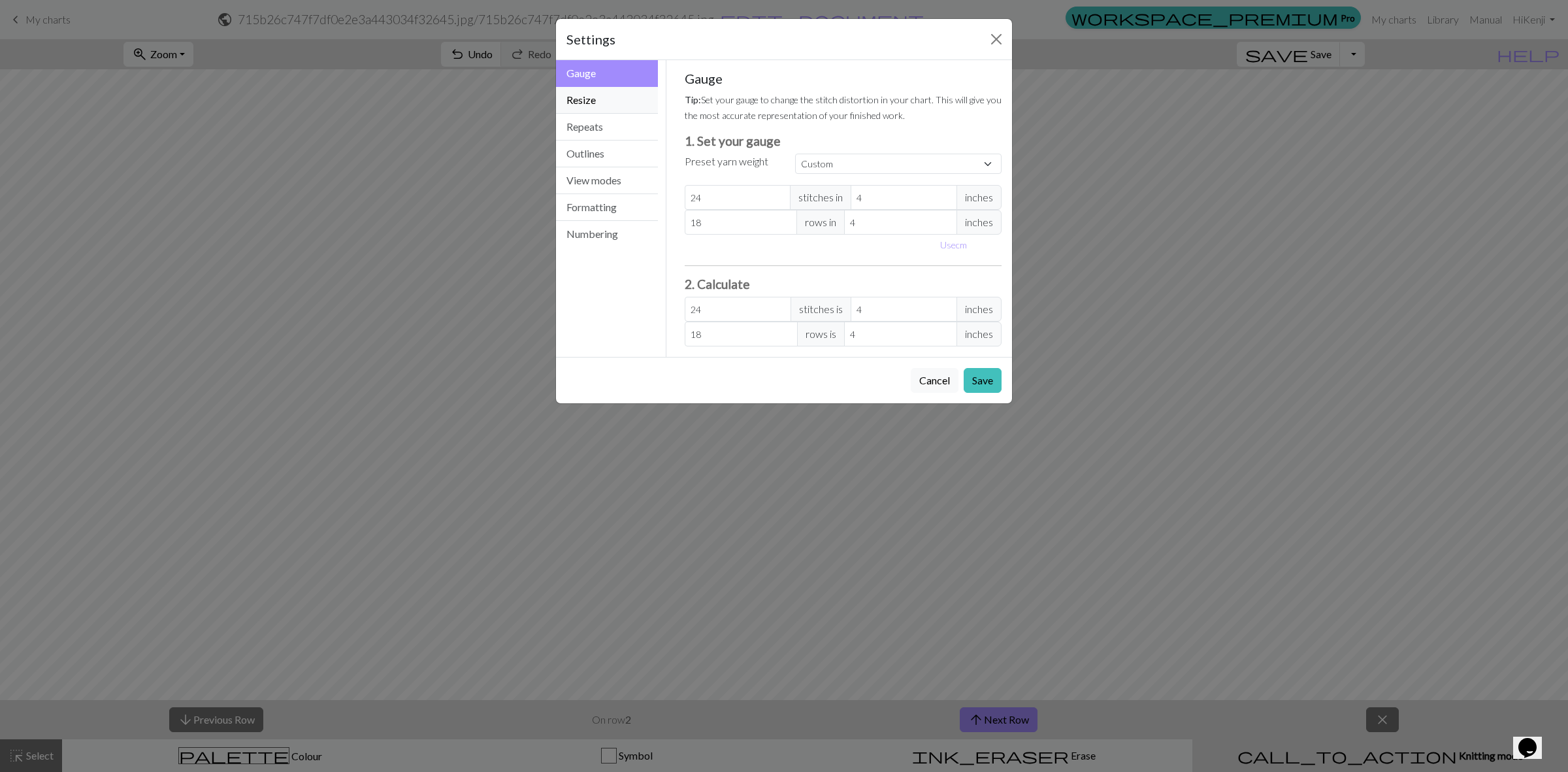
click at [601, 105] on button "Resize" at bounding box center [607, 101] width 102 height 27
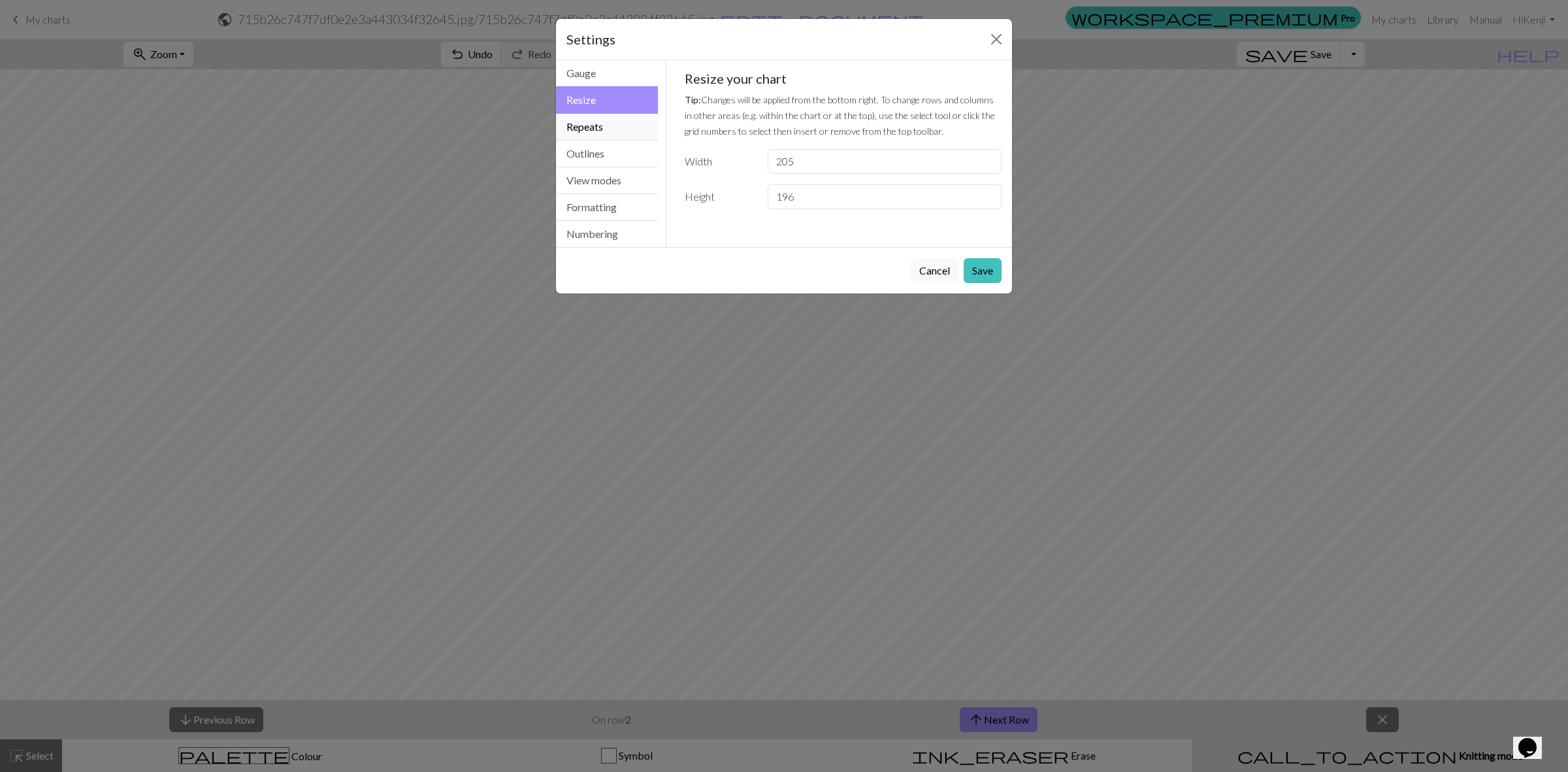
click at [604, 124] on button "Repeats" at bounding box center [607, 127] width 102 height 27
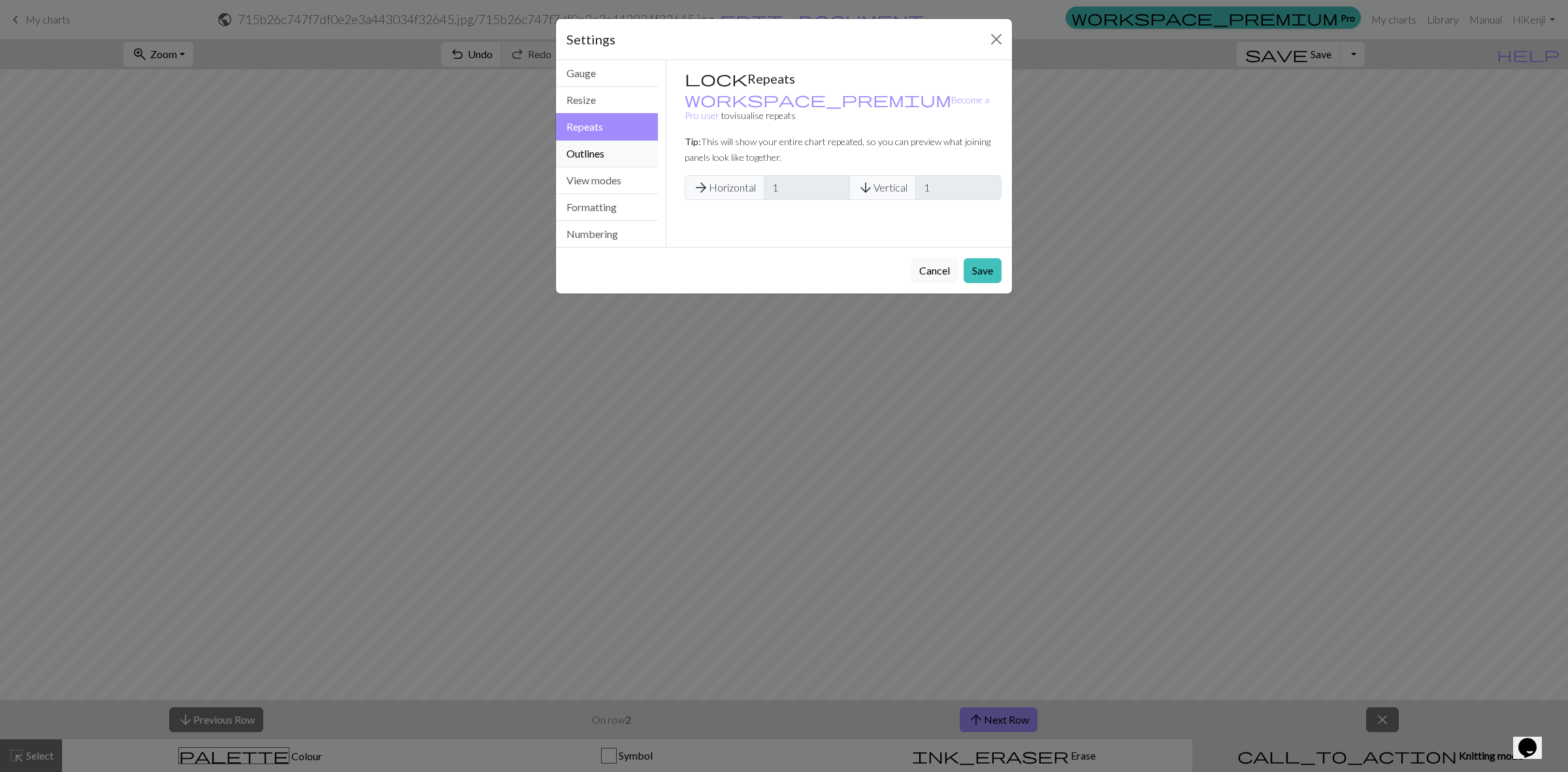
click at [609, 147] on button "Outlines" at bounding box center [607, 154] width 102 height 27
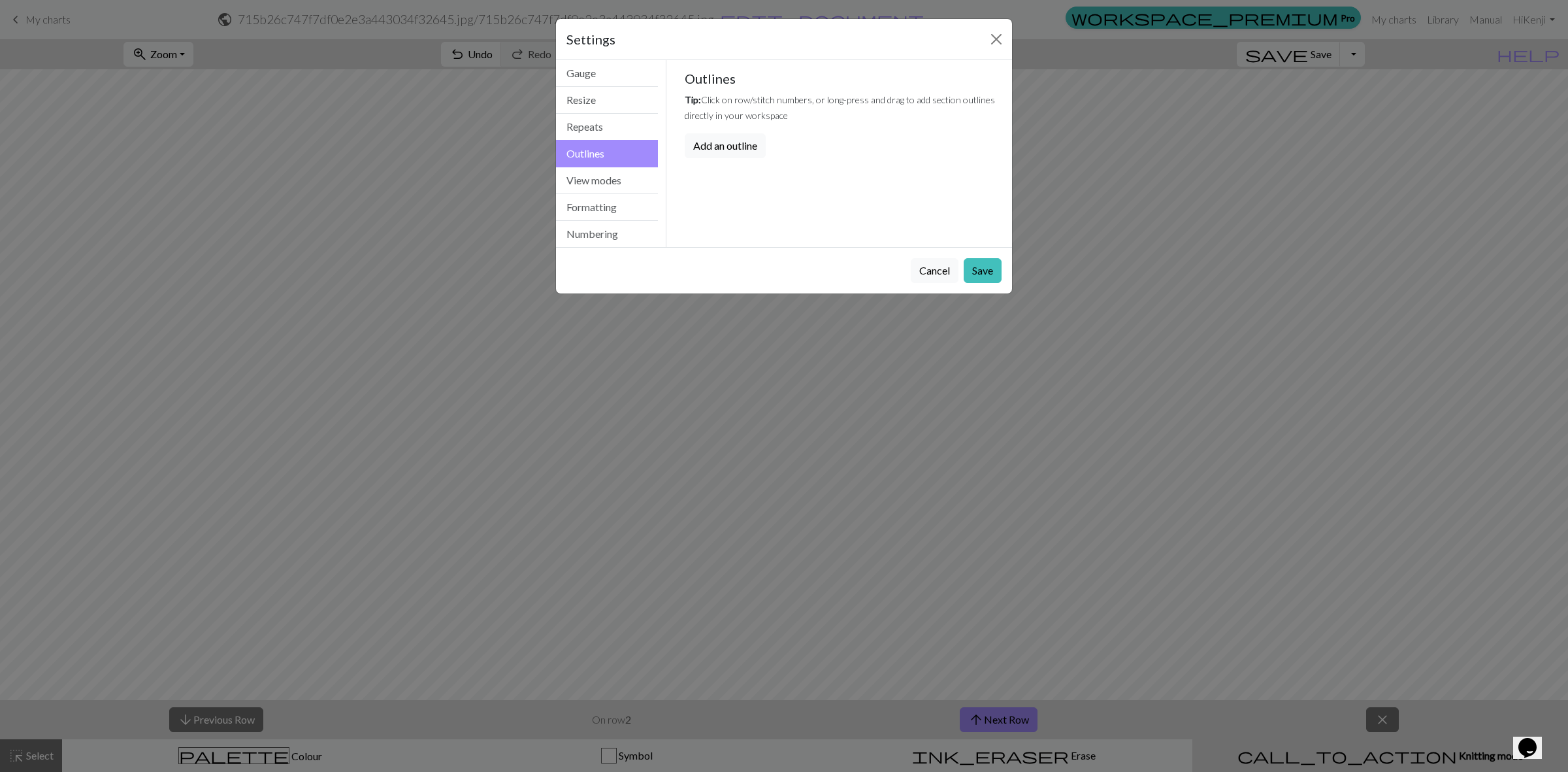
click at [611, 166] on button "Outlines" at bounding box center [607, 153] width 102 height 28
click at [615, 180] on button "View modes" at bounding box center [607, 181] width 102 height 27
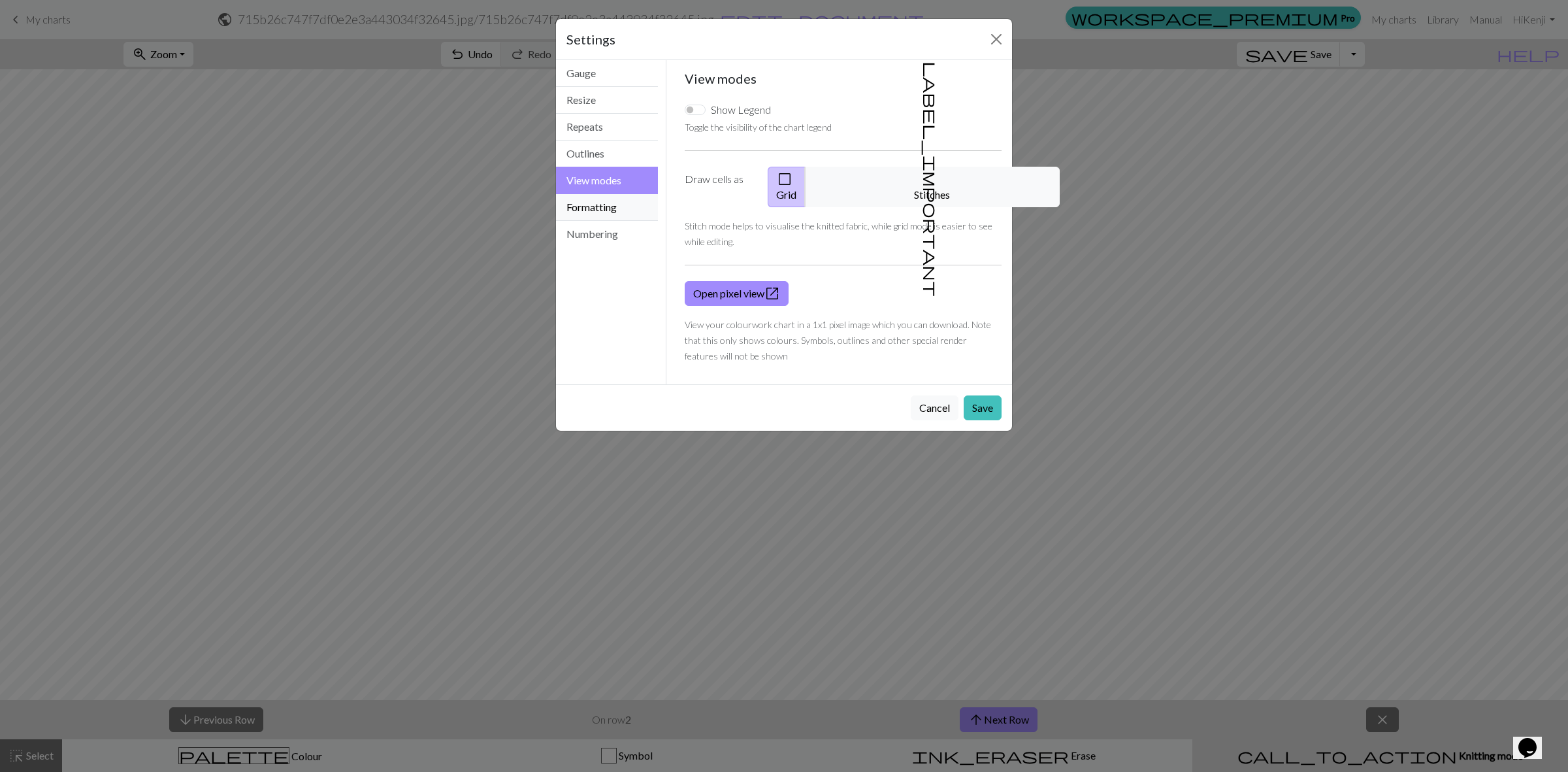
click at [615, 203] on button "Formatting" at bounding box center [607, 208] width 102 height 27
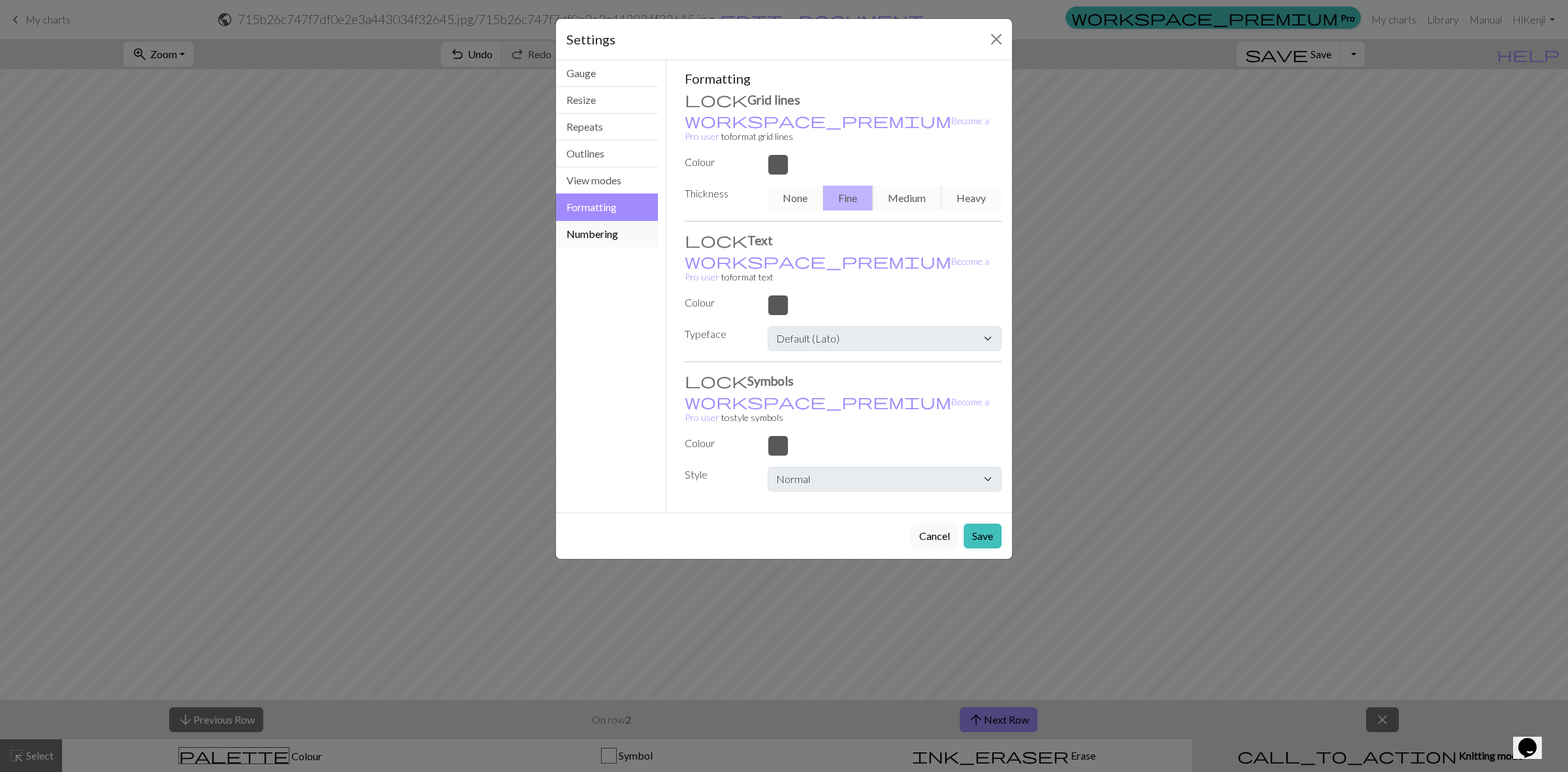
click at [618, 226] on button "Numbering" at bounding box center [607, 234] width 102 height 26
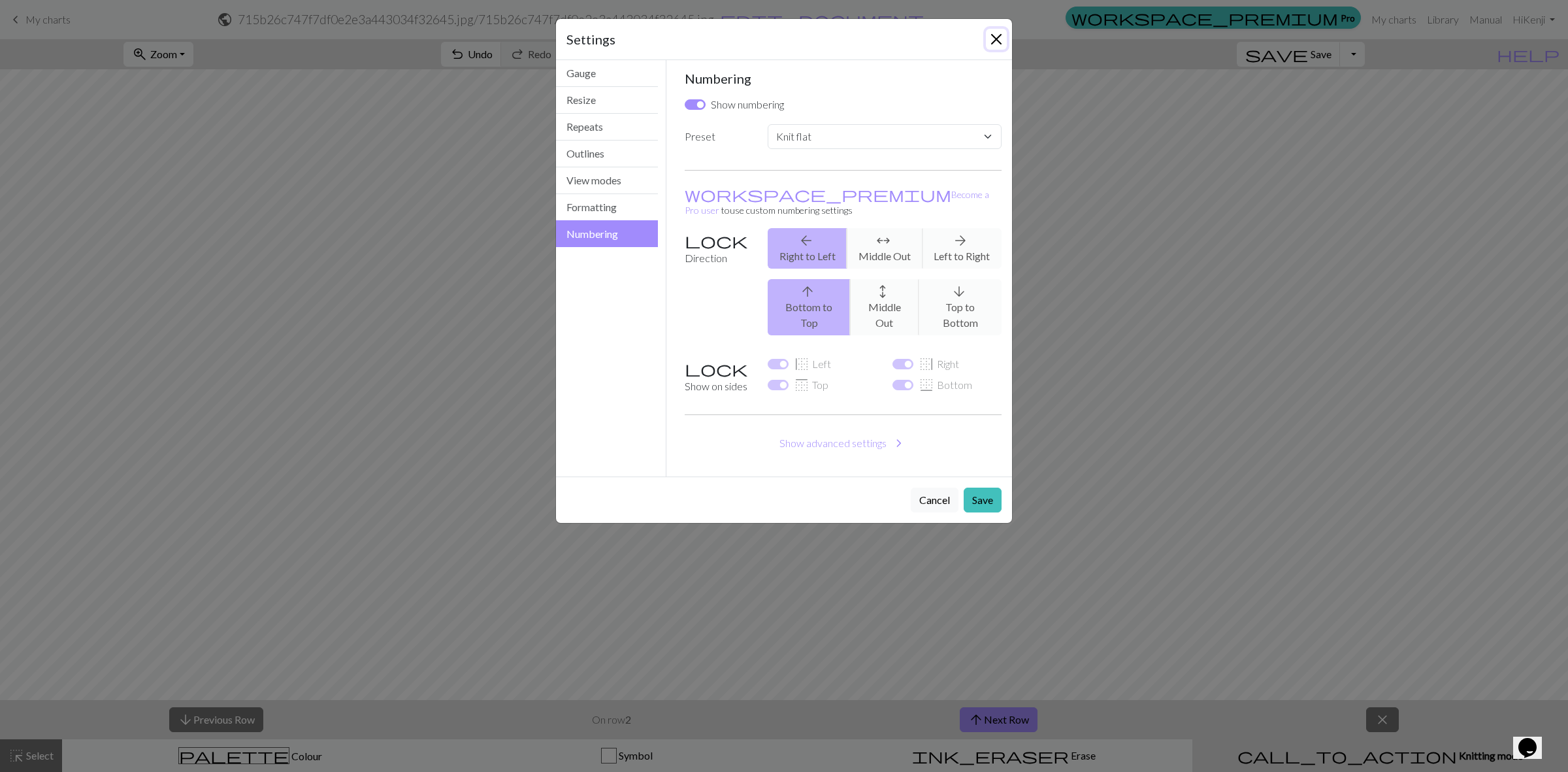
click at [997, 40] on button "Close" at bounding box center [996, 39] width 21 height 21
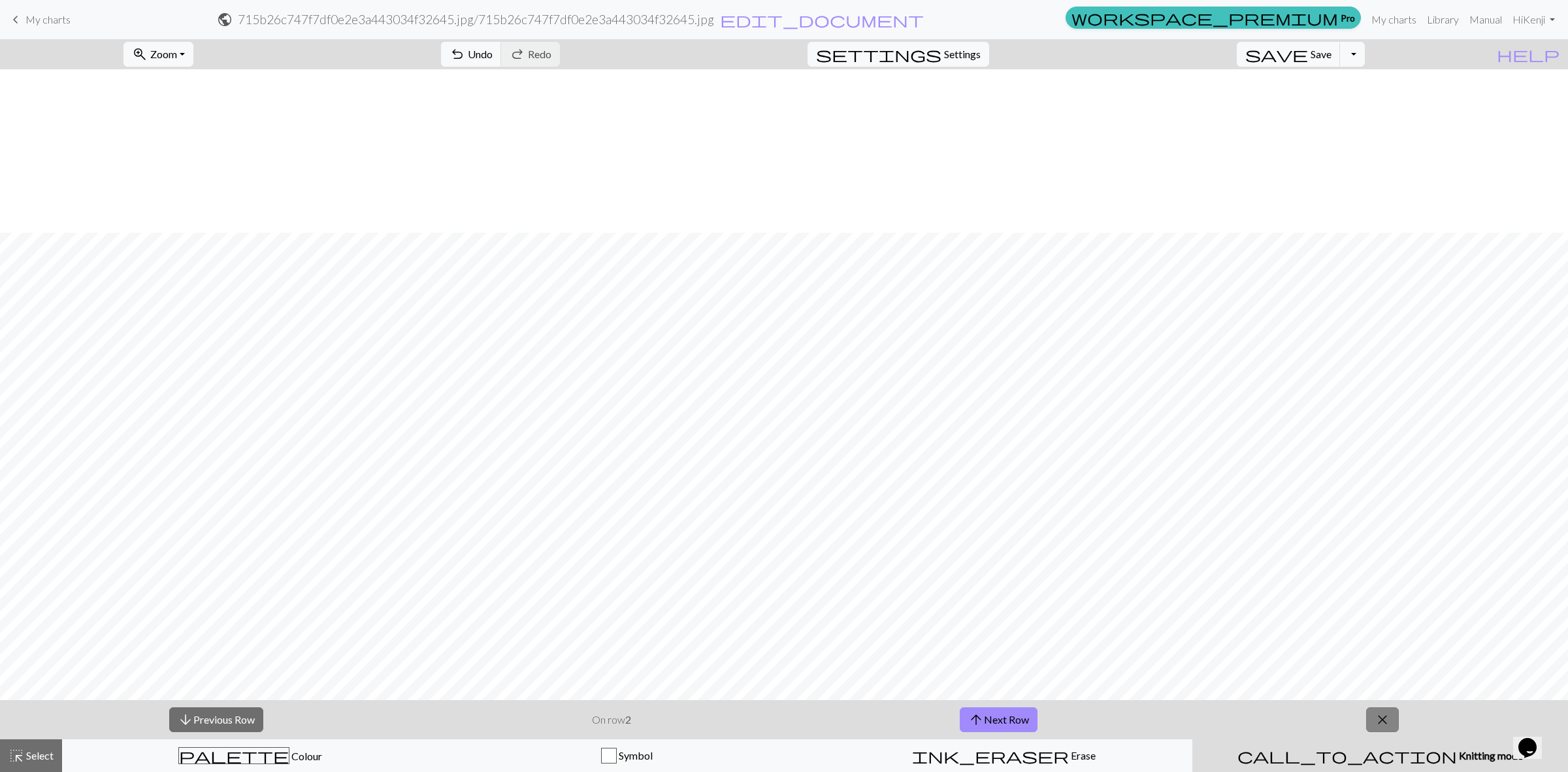
click at [1386, 719] on span "close" at bounding box center [1382, 719] width 16 height 18
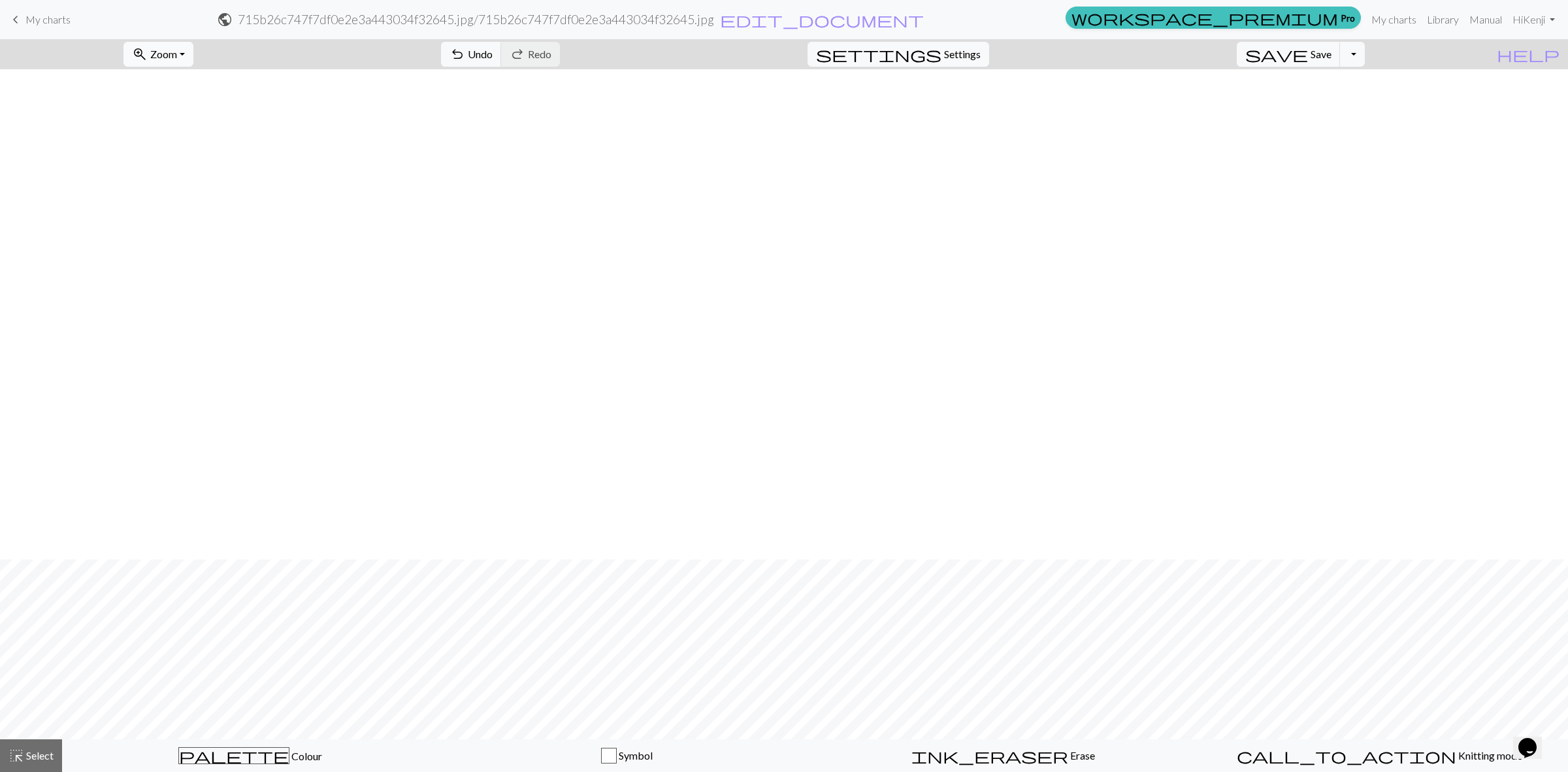
scroll to position [490, 0]
click at [193, 49] on button "zoom_in Zoom Zoom" at bounding box center [158, 54] width 70 height 25
click at [197, 89] on button "Fit all" at bounding box center [176, 83] width 103 height 21
click at [177, 53] on span "Zoom" at bounding box center [163, 54] width 27 height 12
click at [205, 122] on button "Fit height" at bounding box center [176, 125] width 103 height 21
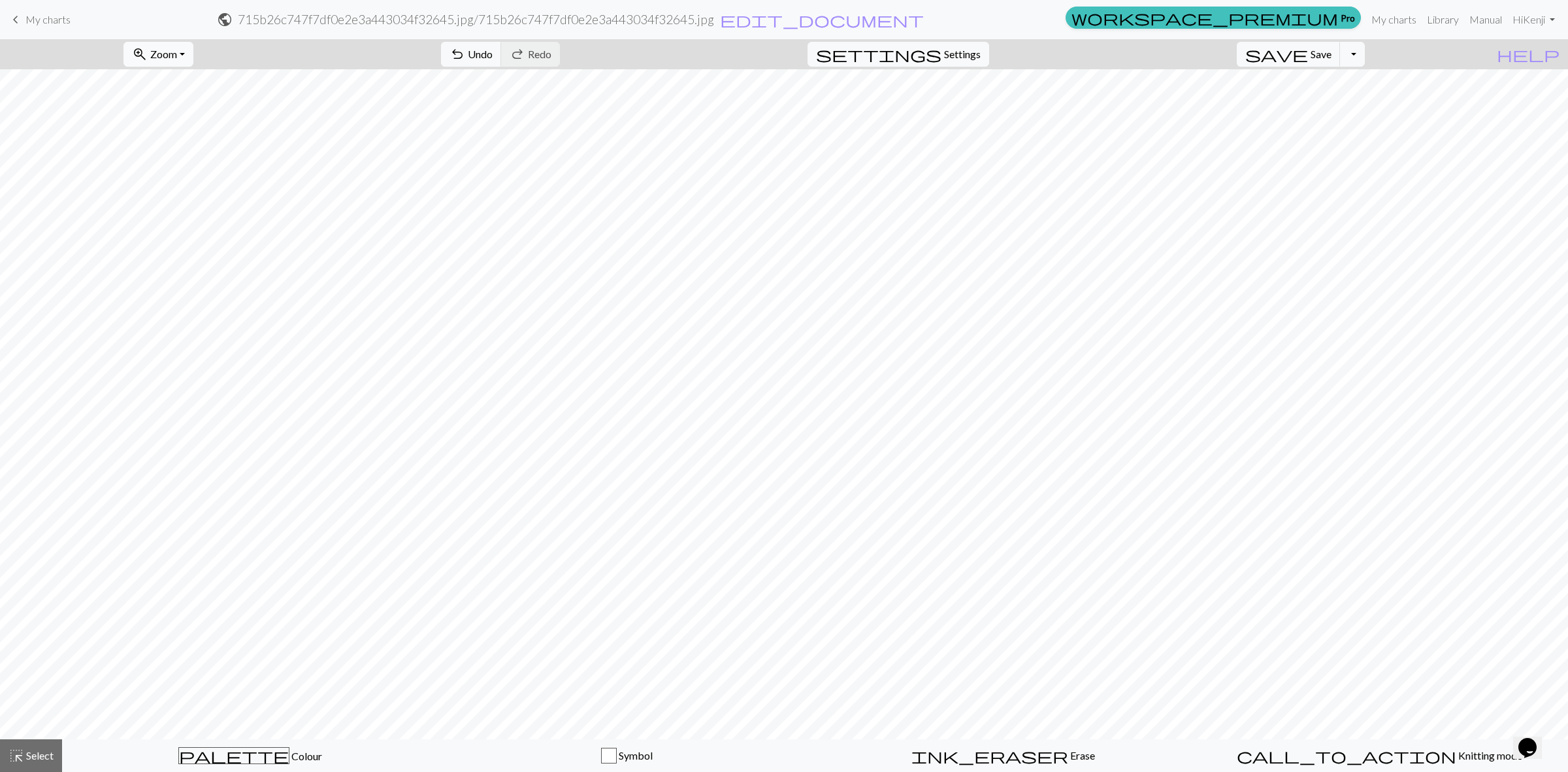
click at [193, 60] on button "zoom_in Zoom Zoom" at bounding box center [158, 54] width 70 height 25
click at [177, 54] on span "Zoom" at bounding box center [163, 54] width 27 height 12
click at [177, 56] on span "Zoom" at bounding box center [163, 54] width 27 height 12
click at [193, 154] on button "50%" at bounding box center [176, 158] width 103 height 21
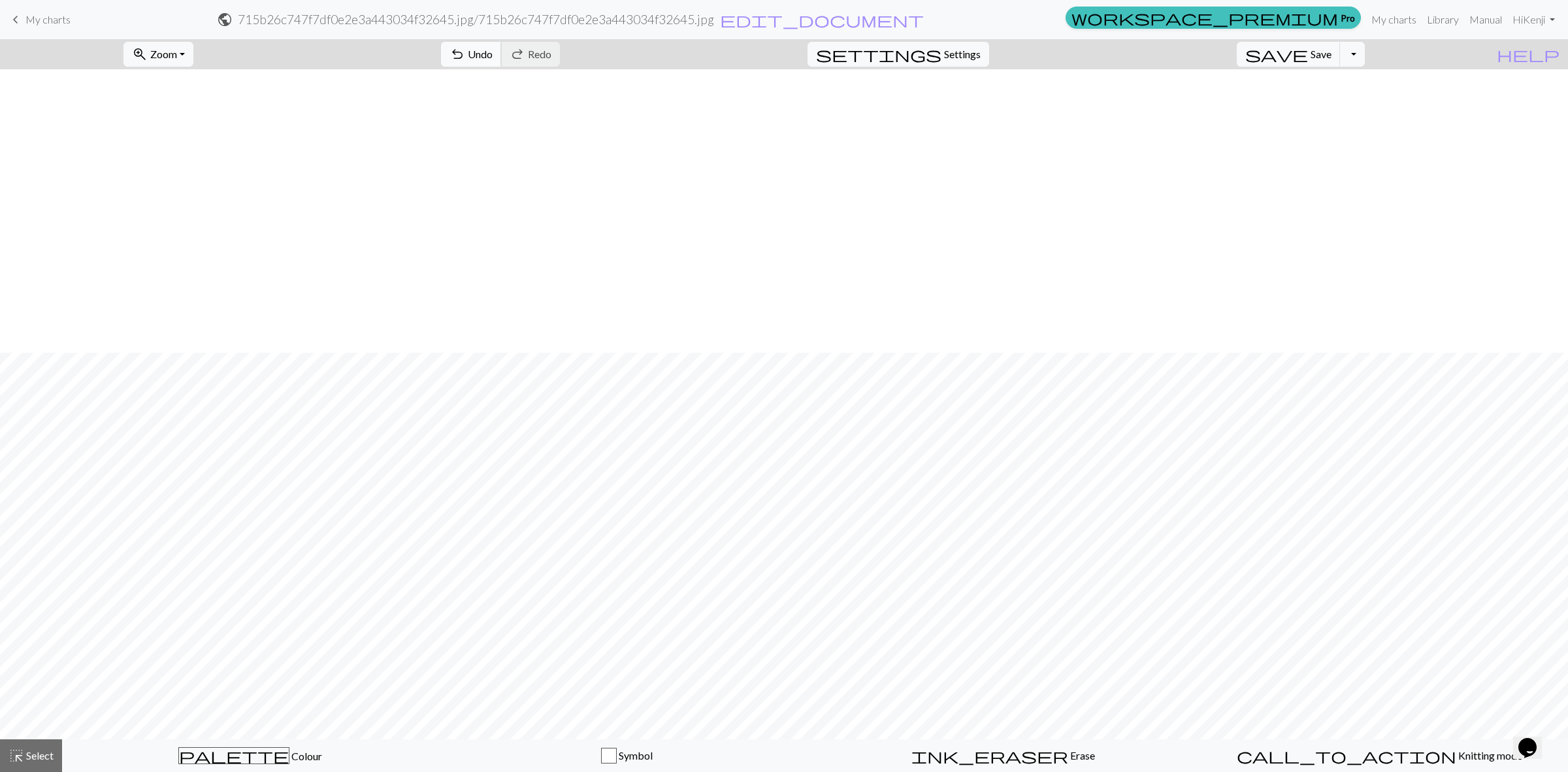
click at [465, 53] on span "undo" at bounding box center [457, 54] width 16 height 18
click at [465, 51] on span "undo" at bounding box center [457, 54] width 16 height 18
click at [22, 21] on span "keyboard_arrow_left" at bounding box center [16, 19] width 16 height 18
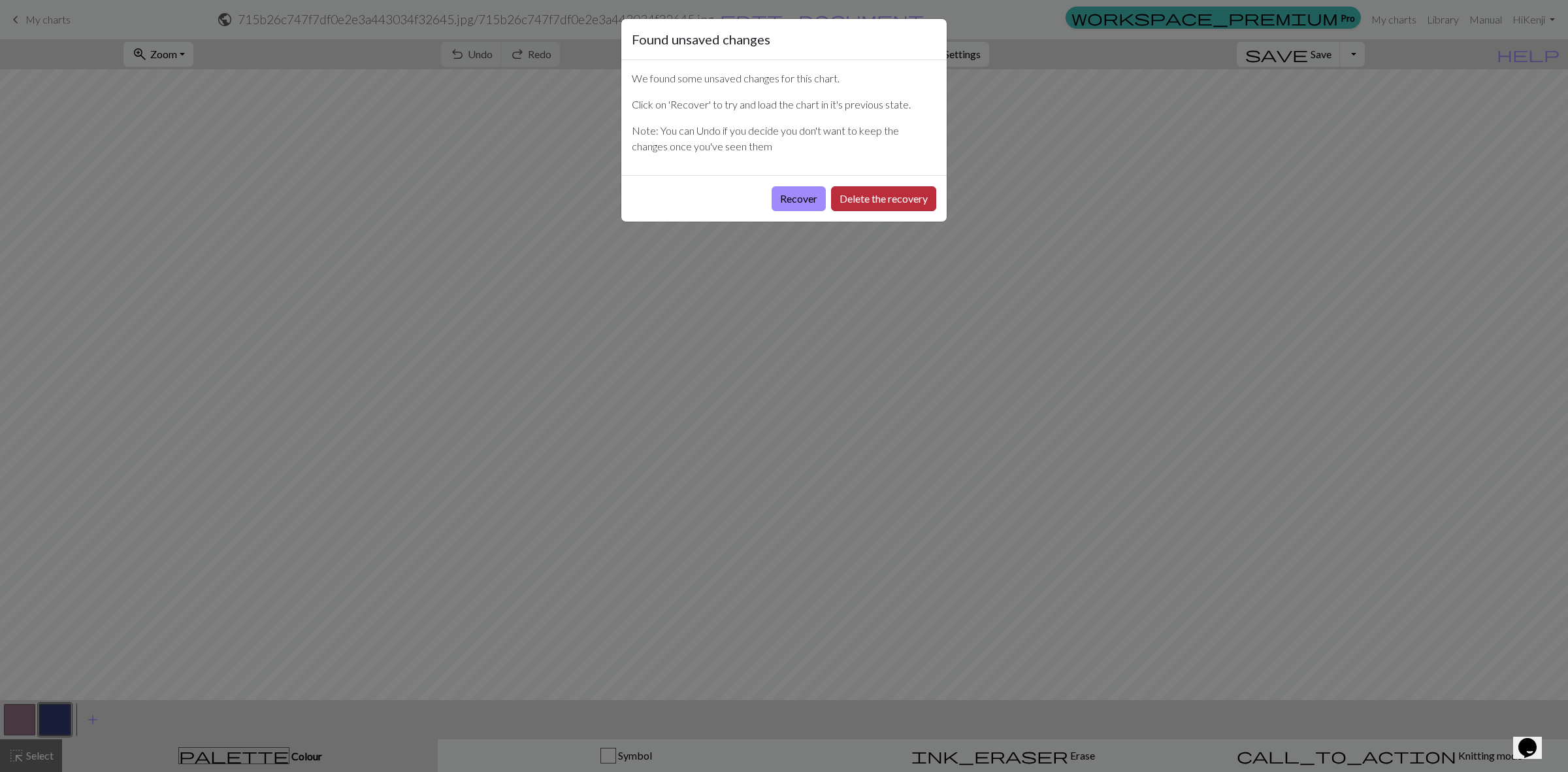
click at [863, 203] on button "Delete the recovery" at bounding box center [884, 199] width 105 height 25
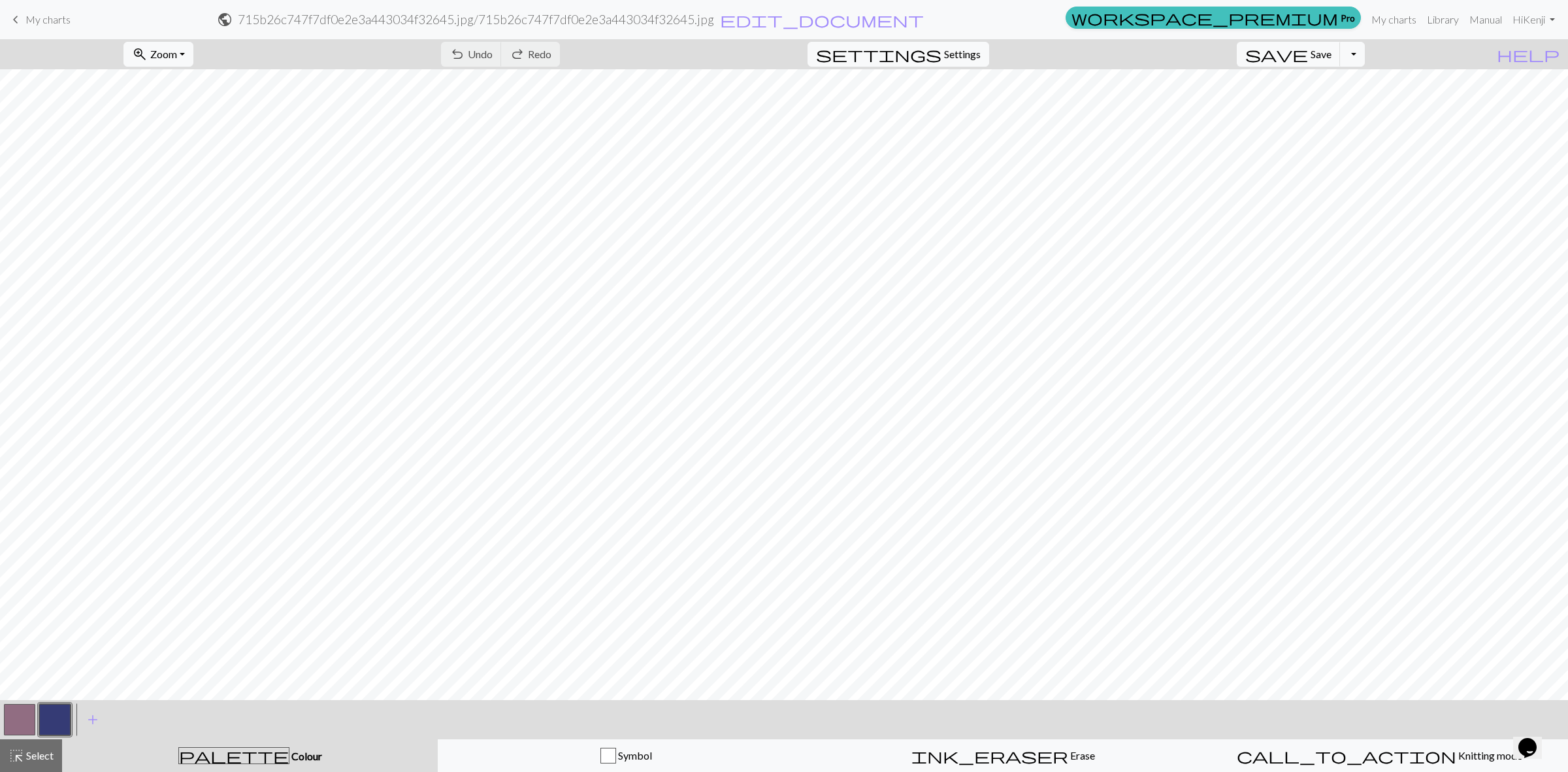
click at [53, 20] on span "My charts" at bounding box center [48, 19] width 45 height 12
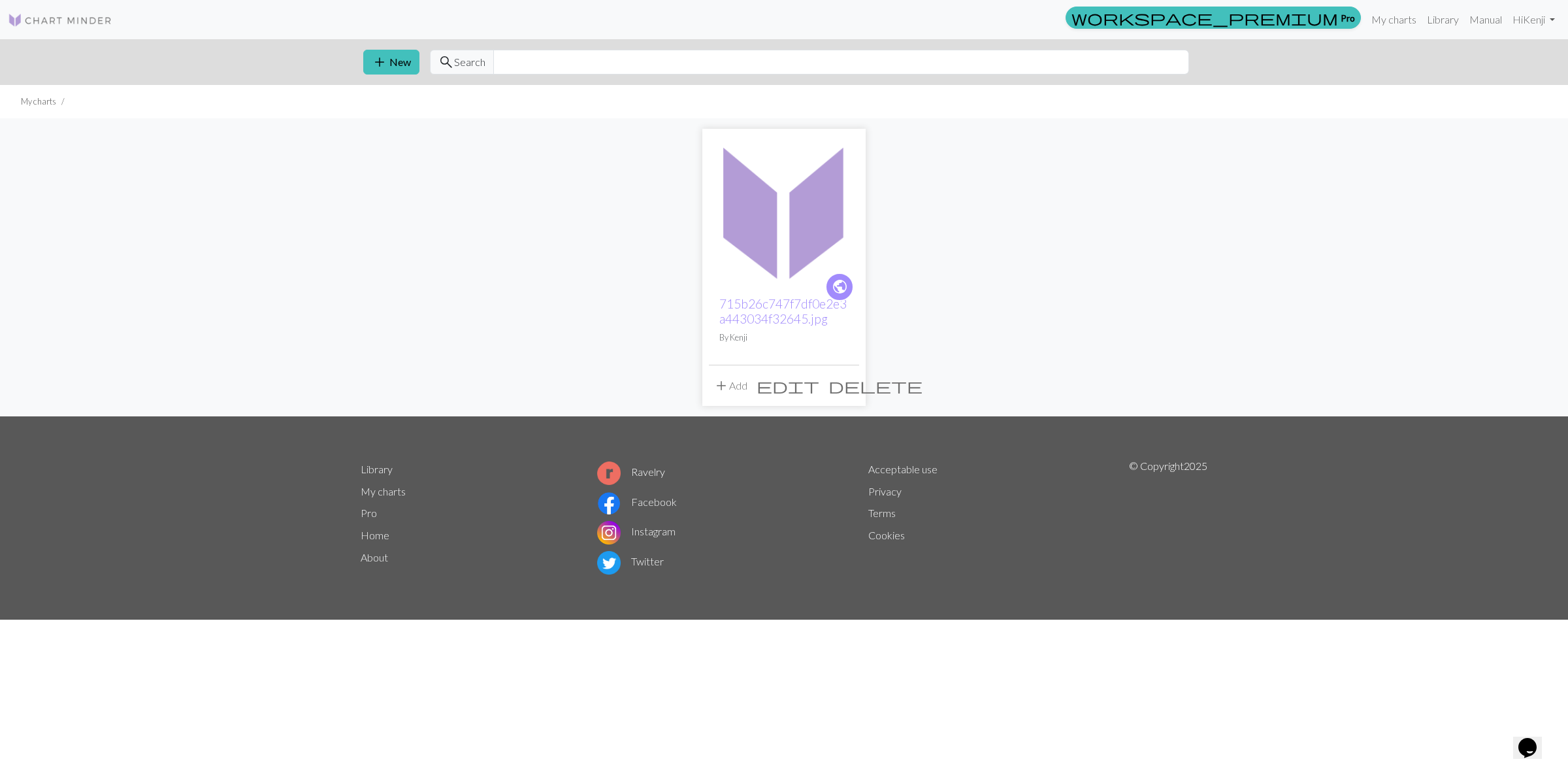
click at [850, 391] on span "delete" at bounding box center [875, 385] width 94 height 18
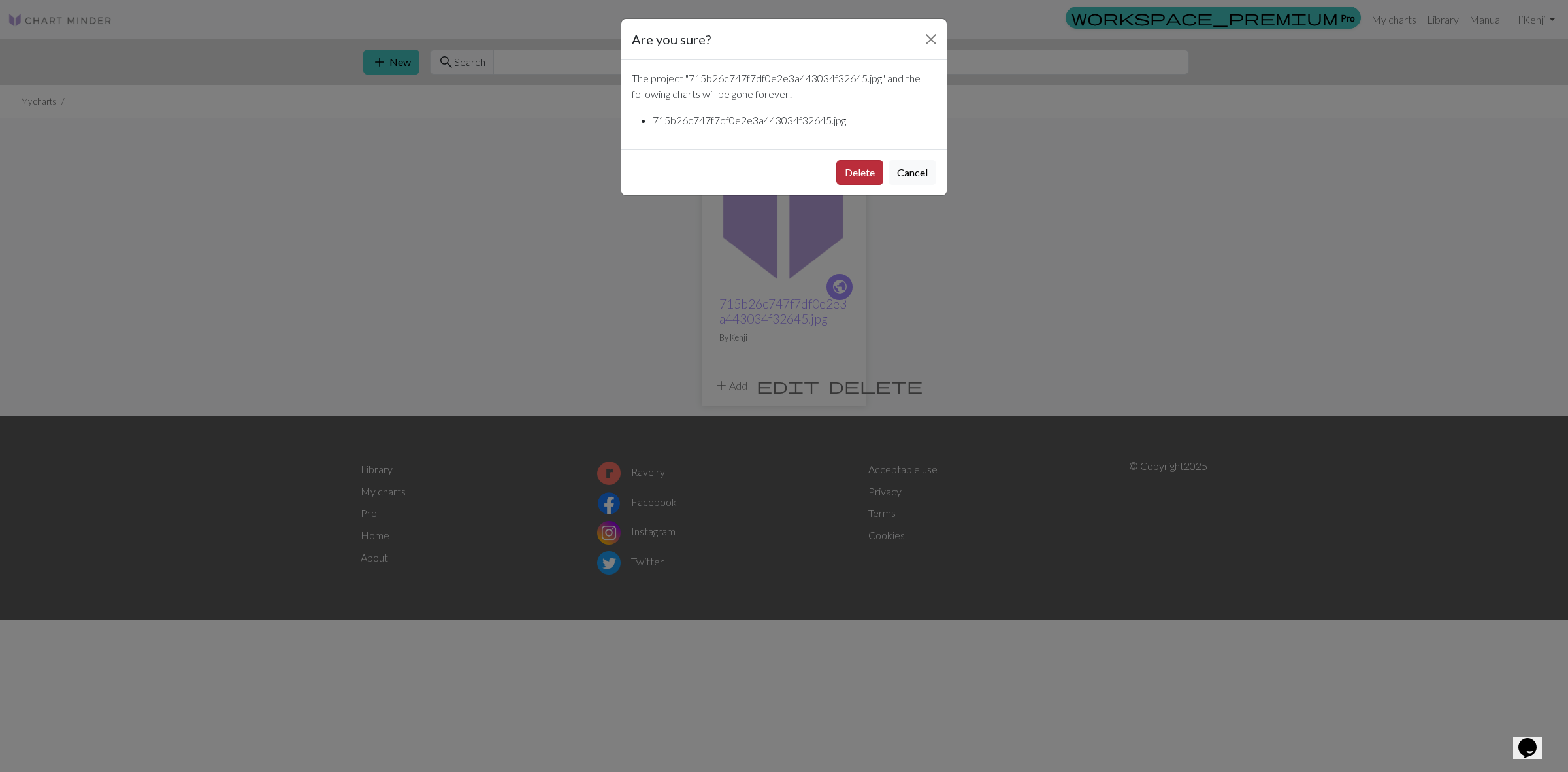
click at [867, 164] on button "Delete" at bounding box center [860, 172] width 47 height 25
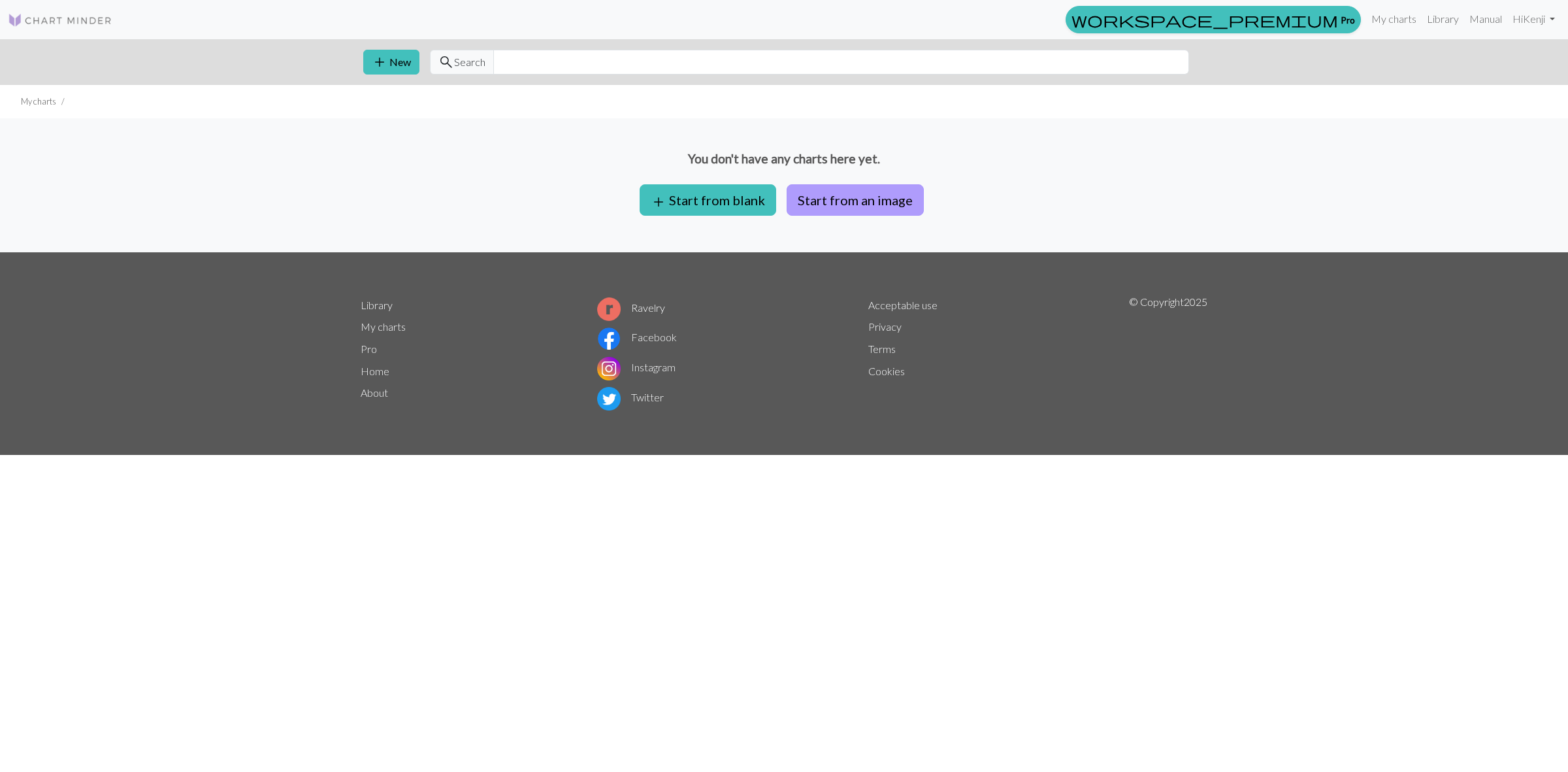
click at [849, 200] on button "Start from an image" at bounding box center [855, 200] width 137 height 31
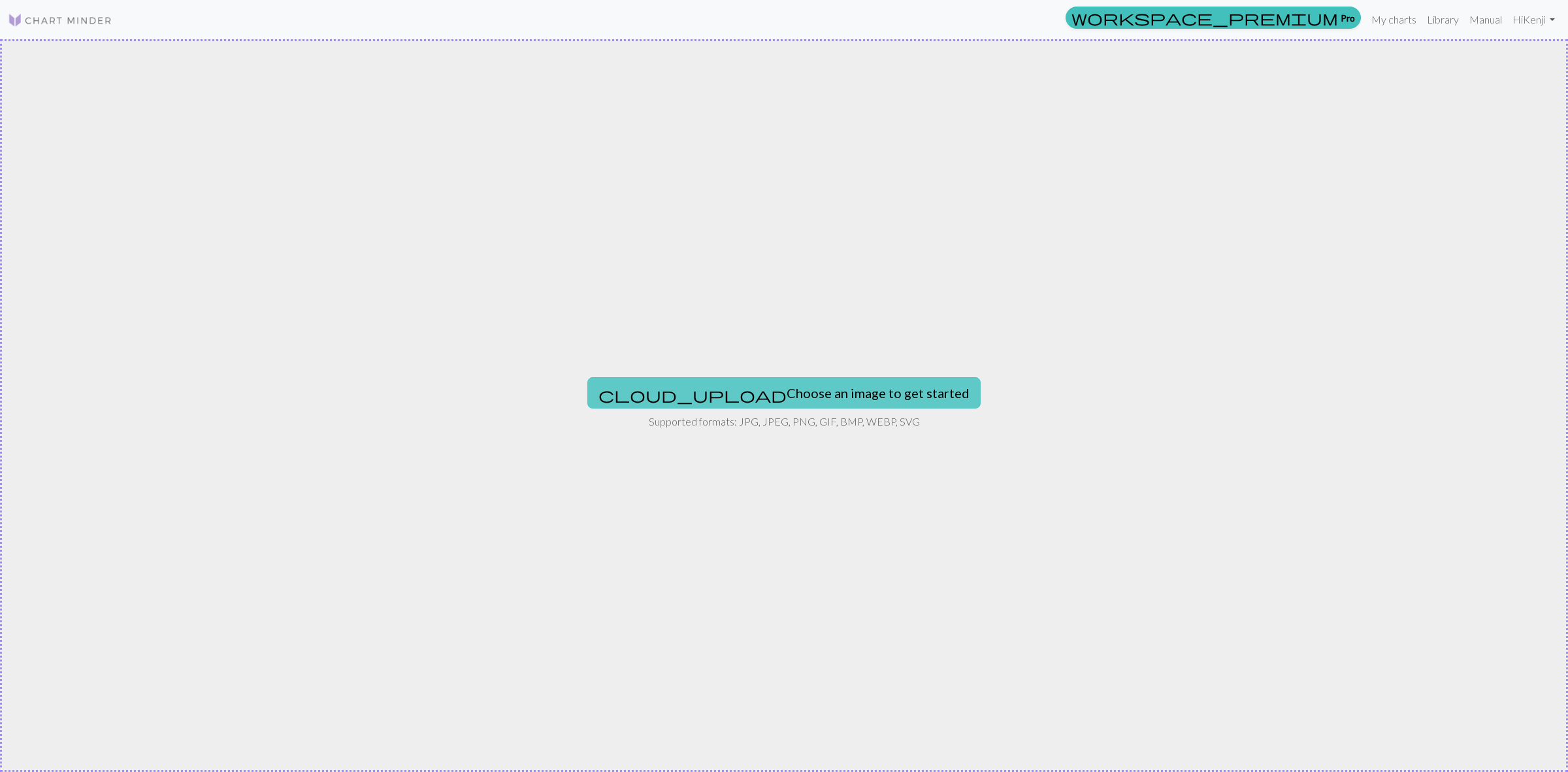
click at [821, 389] on button "cloud_upload Choose an image to get started" at bounding box center [784, 393] width 393 height 31
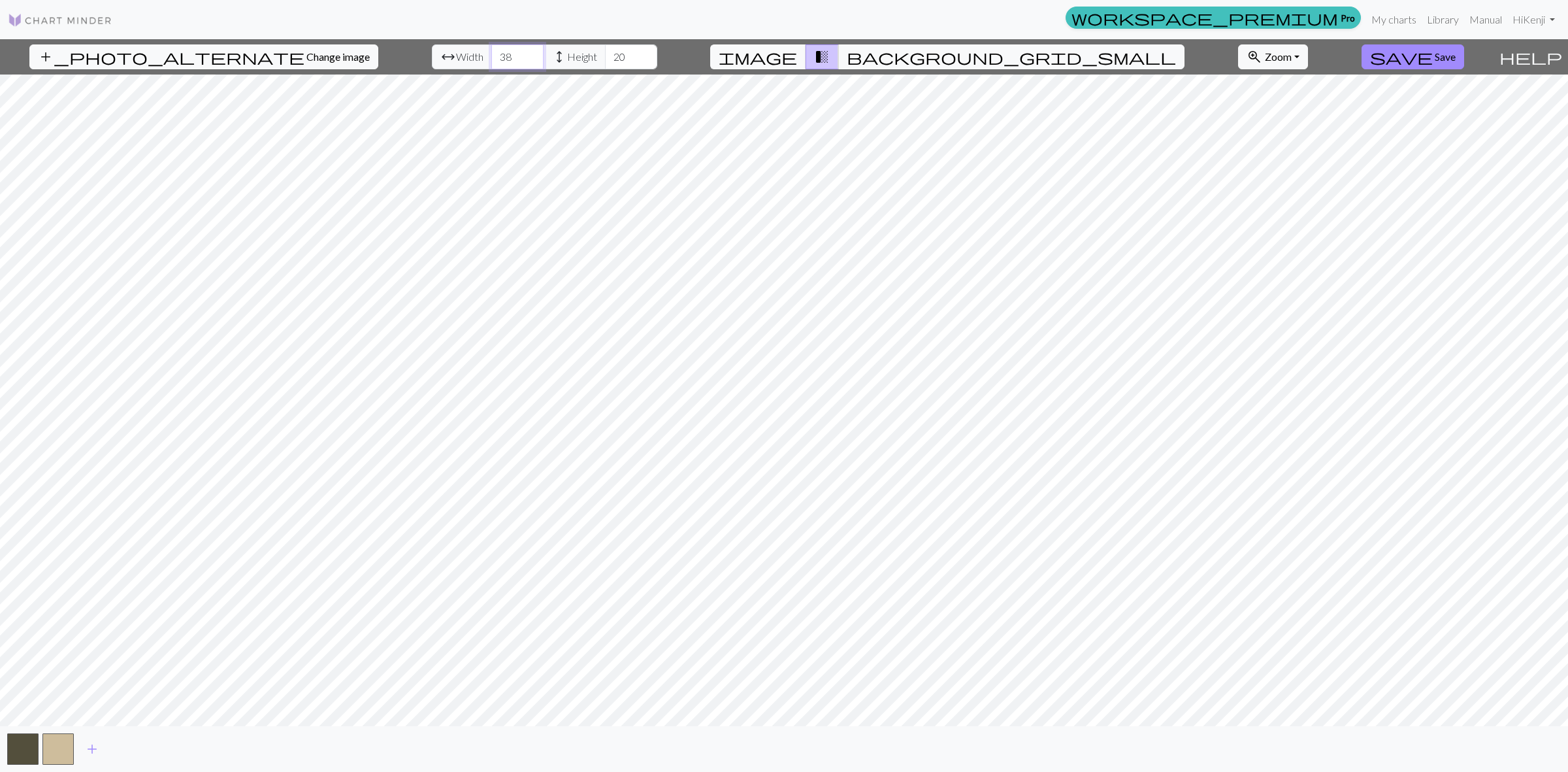
click at [495, 56] on input "38" at bounding box center [517, 57] width 52 height 25
click at [86, 749] on span "add" at bounding box center [92, 749] width 16 height 18
click at [86, 748] on button "button" at bounding box center [93, 749] width 31 height 31
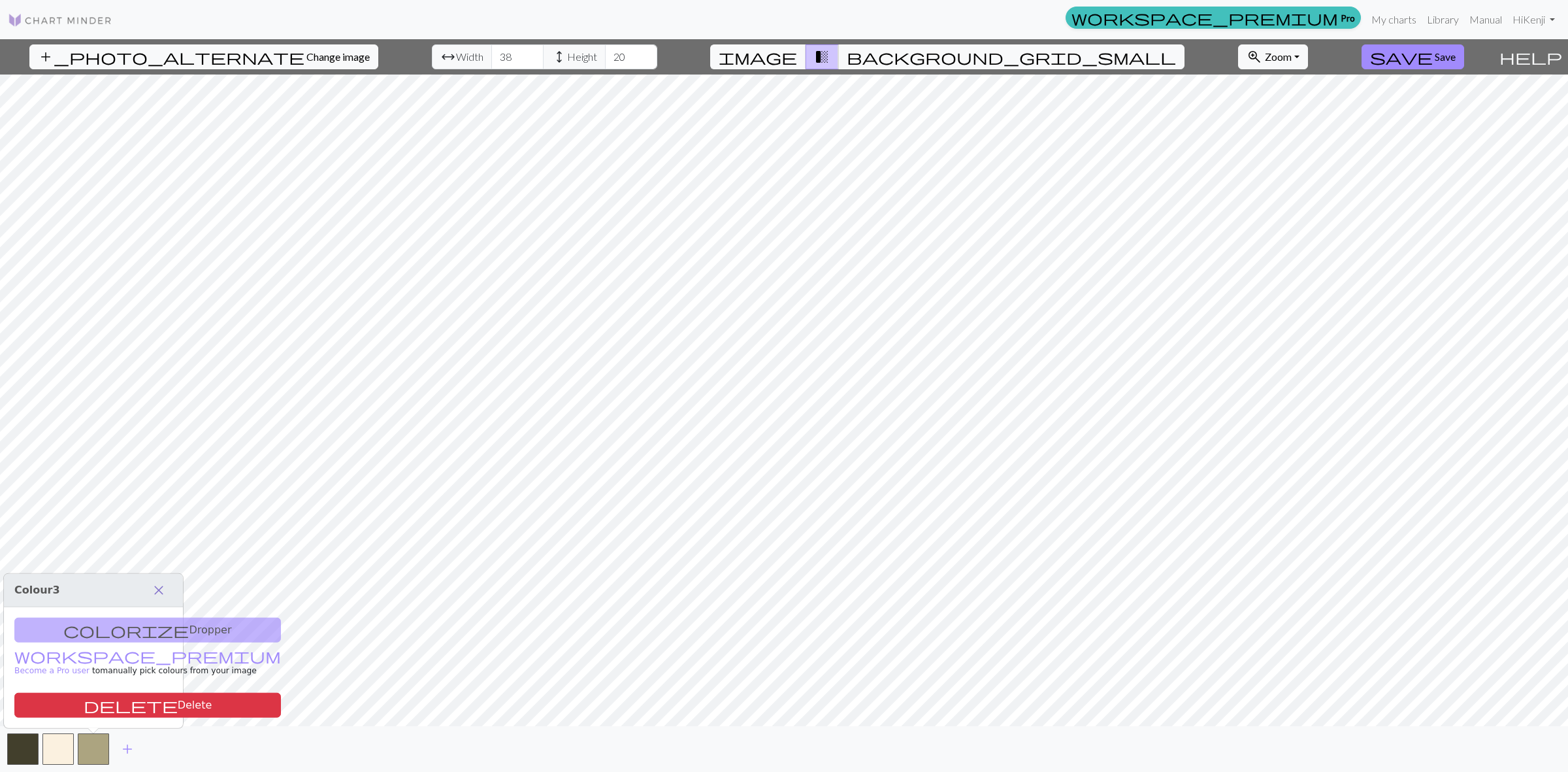
click at [161, 589] on span "close" at bounding box center [158, 590] width 16 height 18
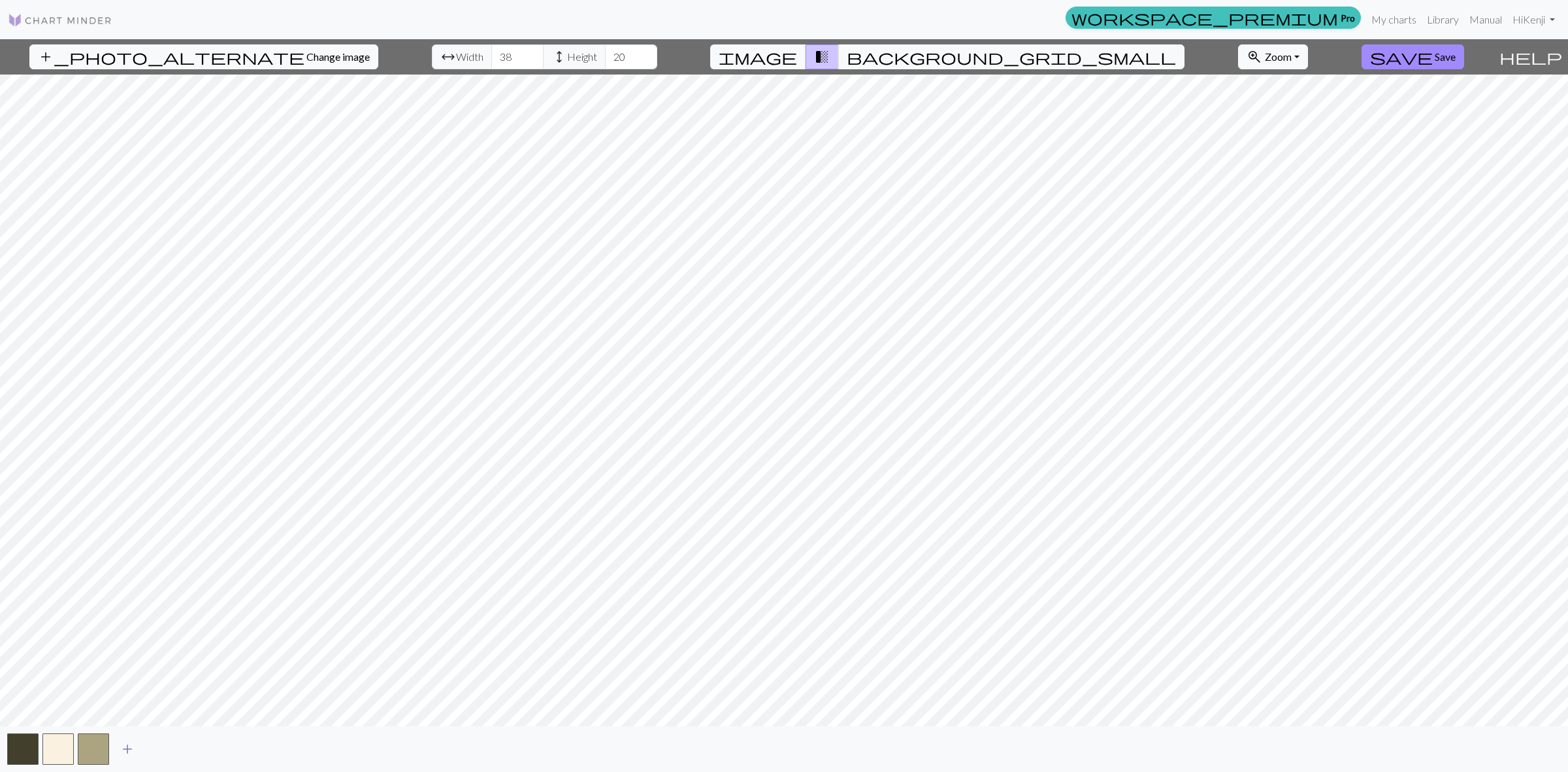
click at [126, 750] on span "add" at bounding box center [127, 749] width 16 height 18
click at [159, 750] on span "add" at bounding box center [162, 749] width 16 height 18
type input "70"
click at [500, 55] on input "70" at bounding box center [517, 57] width 52 height 25
type input "49"
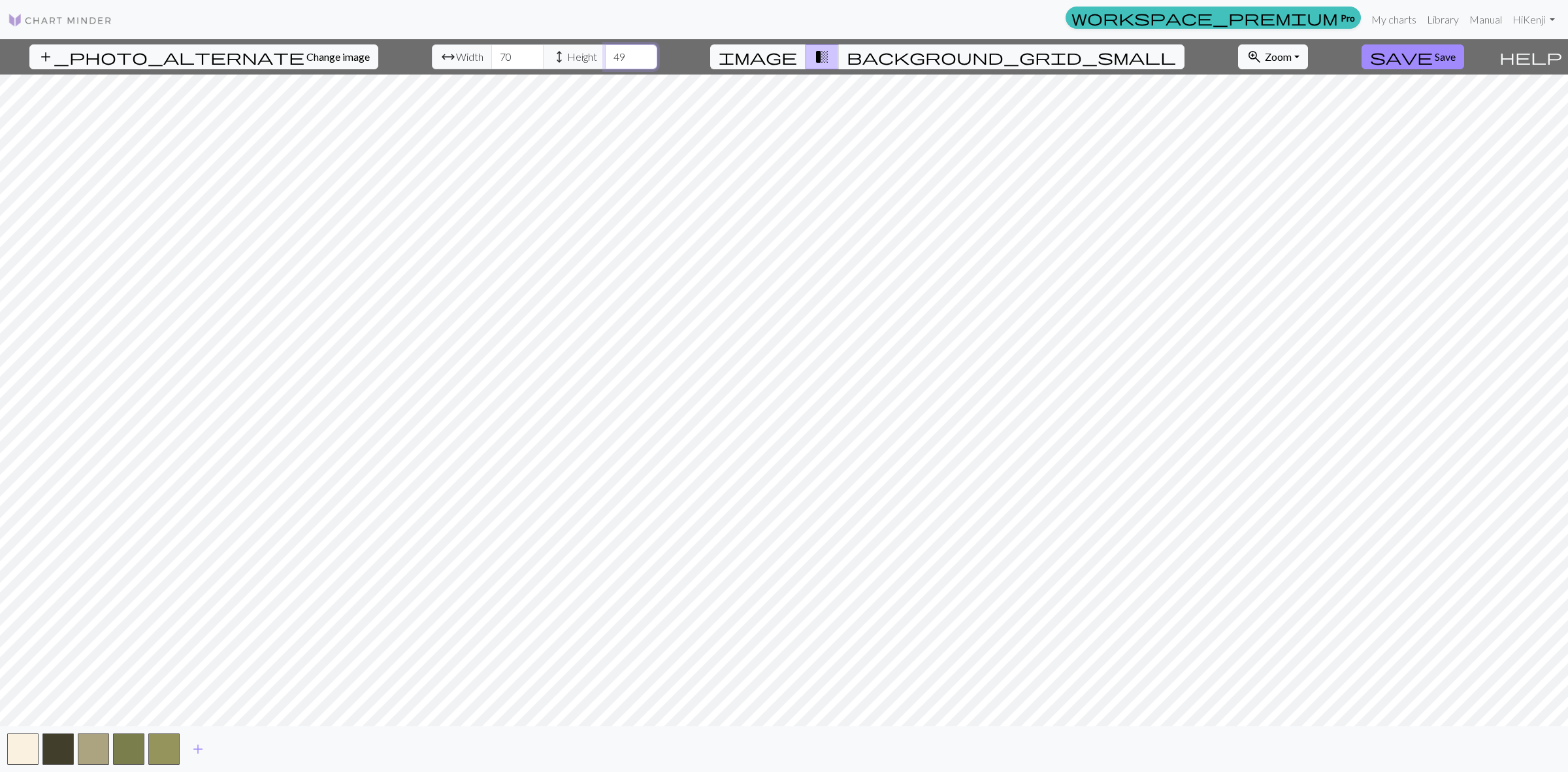
click at [611, 52] on input "49" at bounding box center [630, 57] width 52 height 25
click at [896, 54] on span "background_grid_small" at bounding box center [1011, 57] width 329 height 18
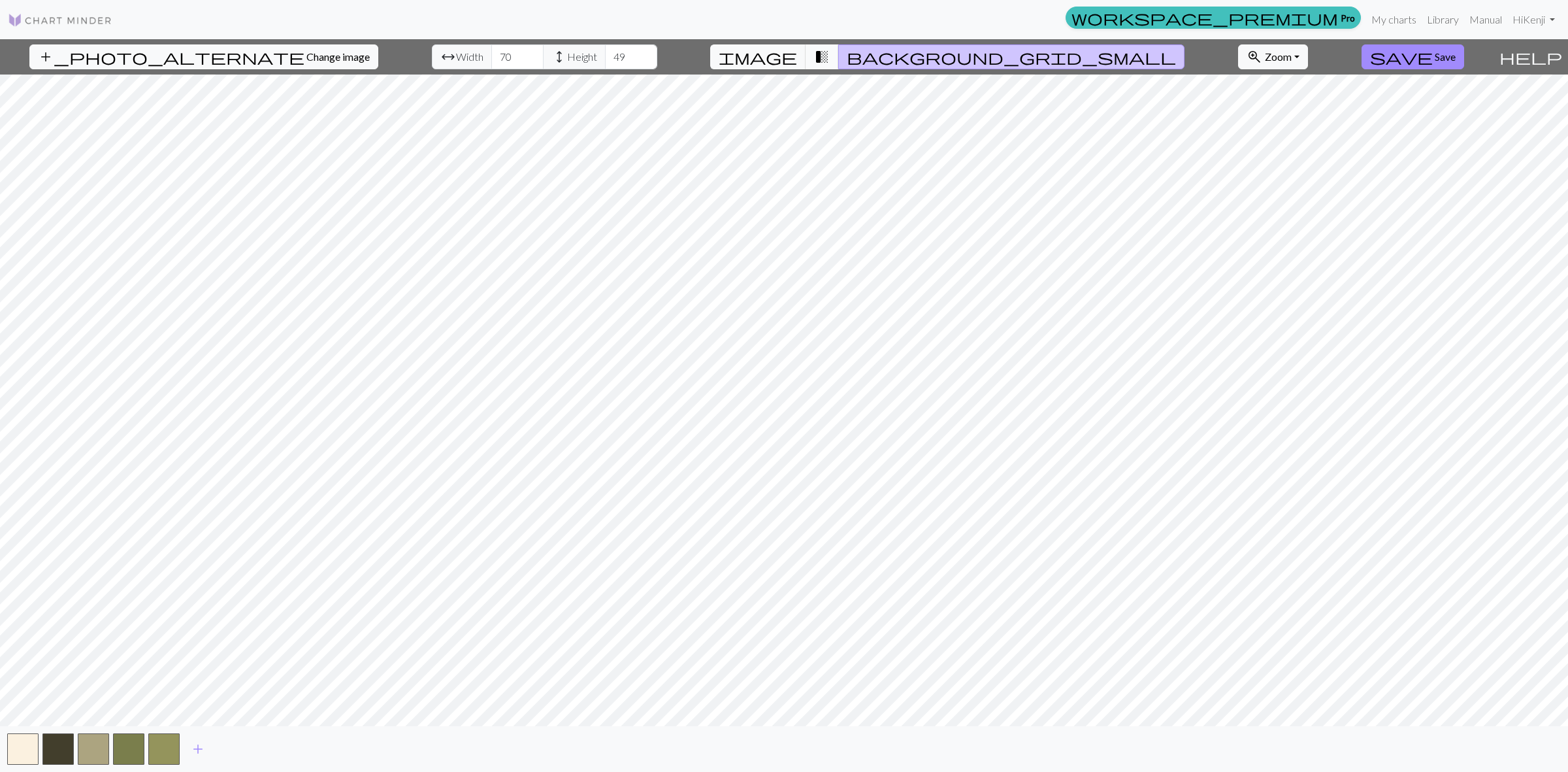
click at [830, 57] on span "transition_fade" at bounding box center [821, 57] width 16 height 18
click at [909, 57] on span "background_grid_small" at bounding box center [1011, 57] width 329 height 18
type input "91"
click at [495, 52] on input "91" at bounding box center [517, 57] width 52 height 25
type input "67"
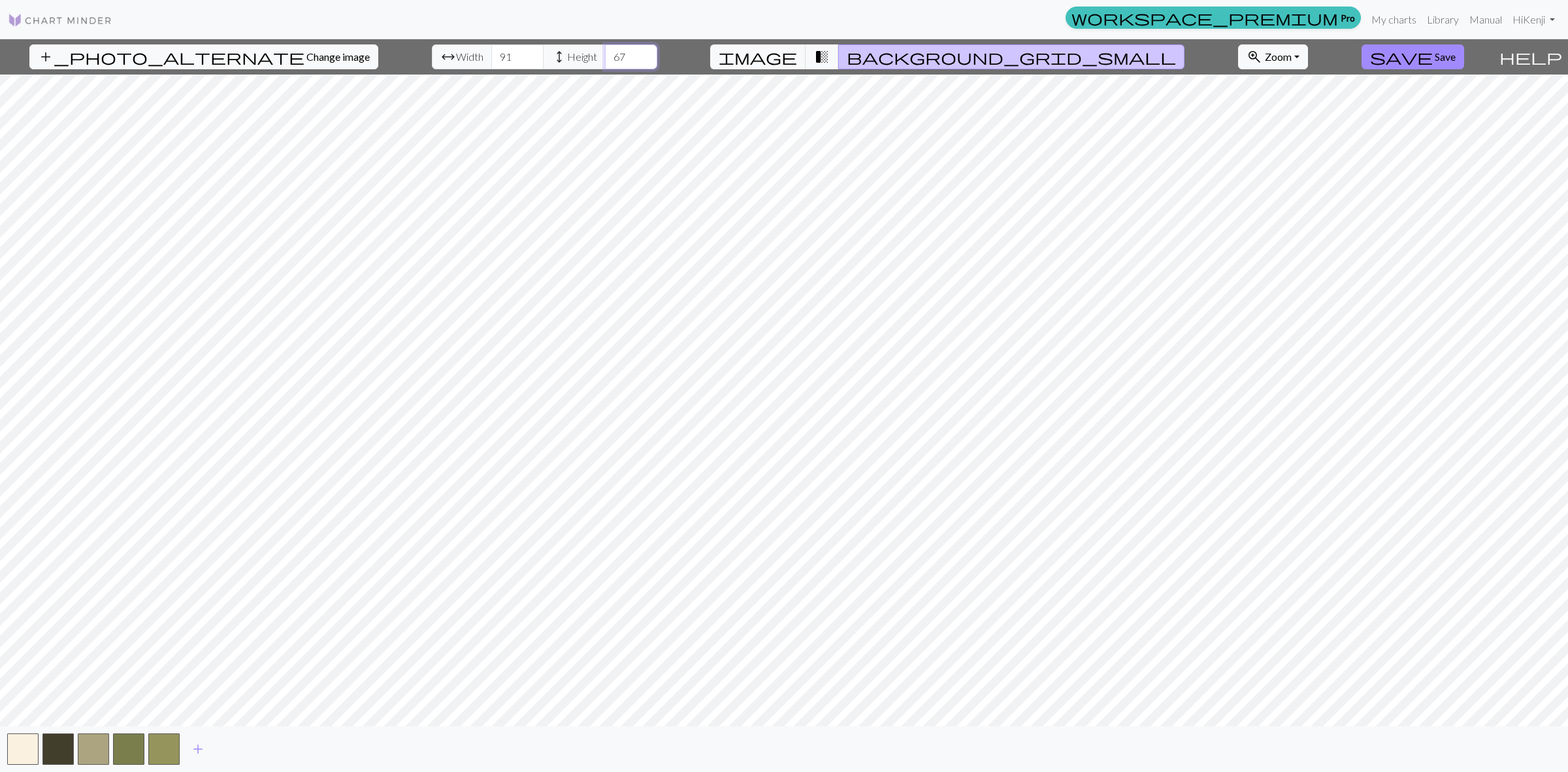
click at [609, 55] on input "67" at bounding box center [630, 57] width 52 height 25
click at [205, 755] on span "add" at bounding box center [197, 749] width 16 height 18
click at [205, 755] on button "button" at bounding box center [199, 749] width 31 height 31
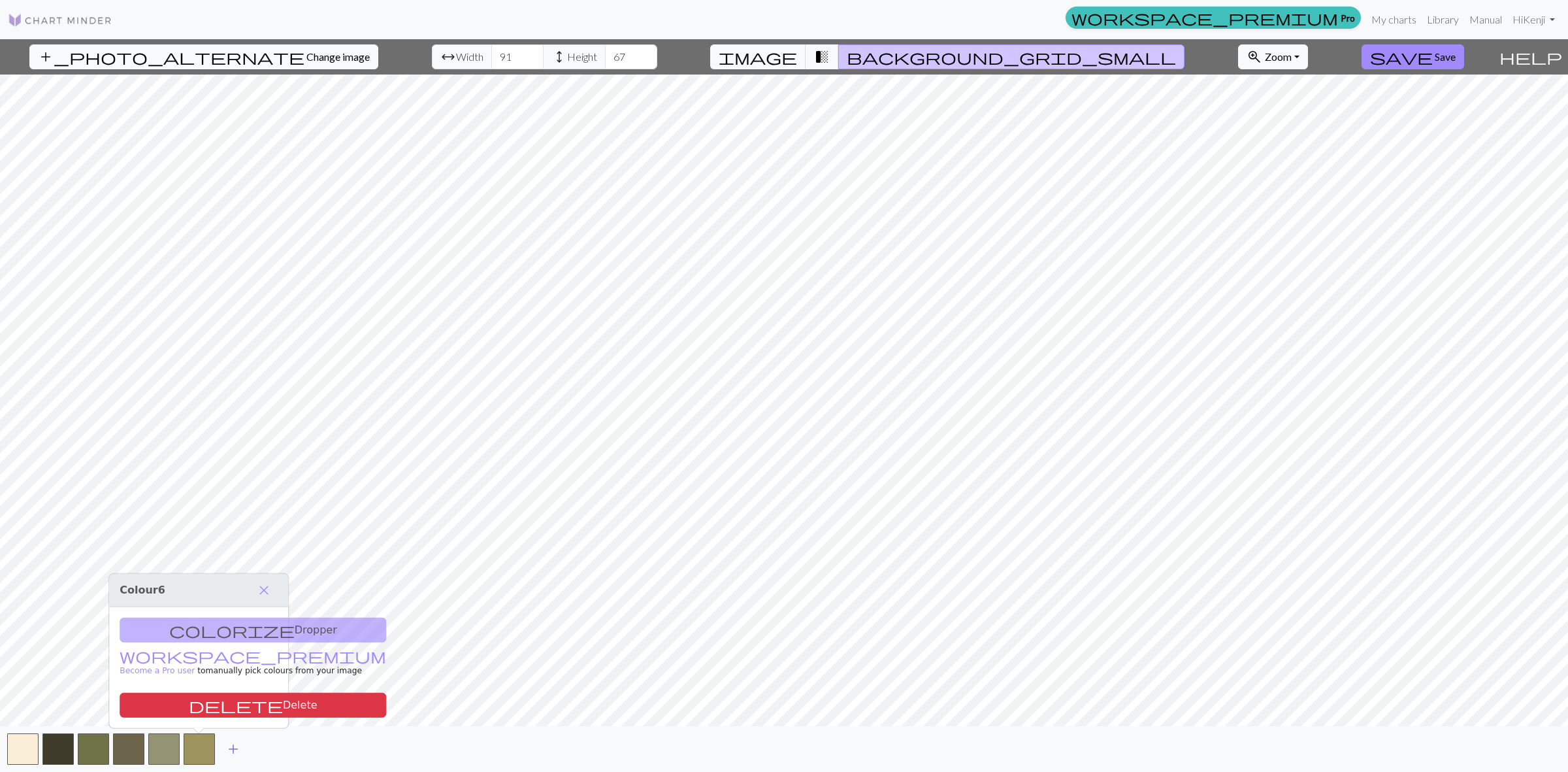
click at [233, 754] on span "add" at bounding box center [233, 749] width 16 height 18
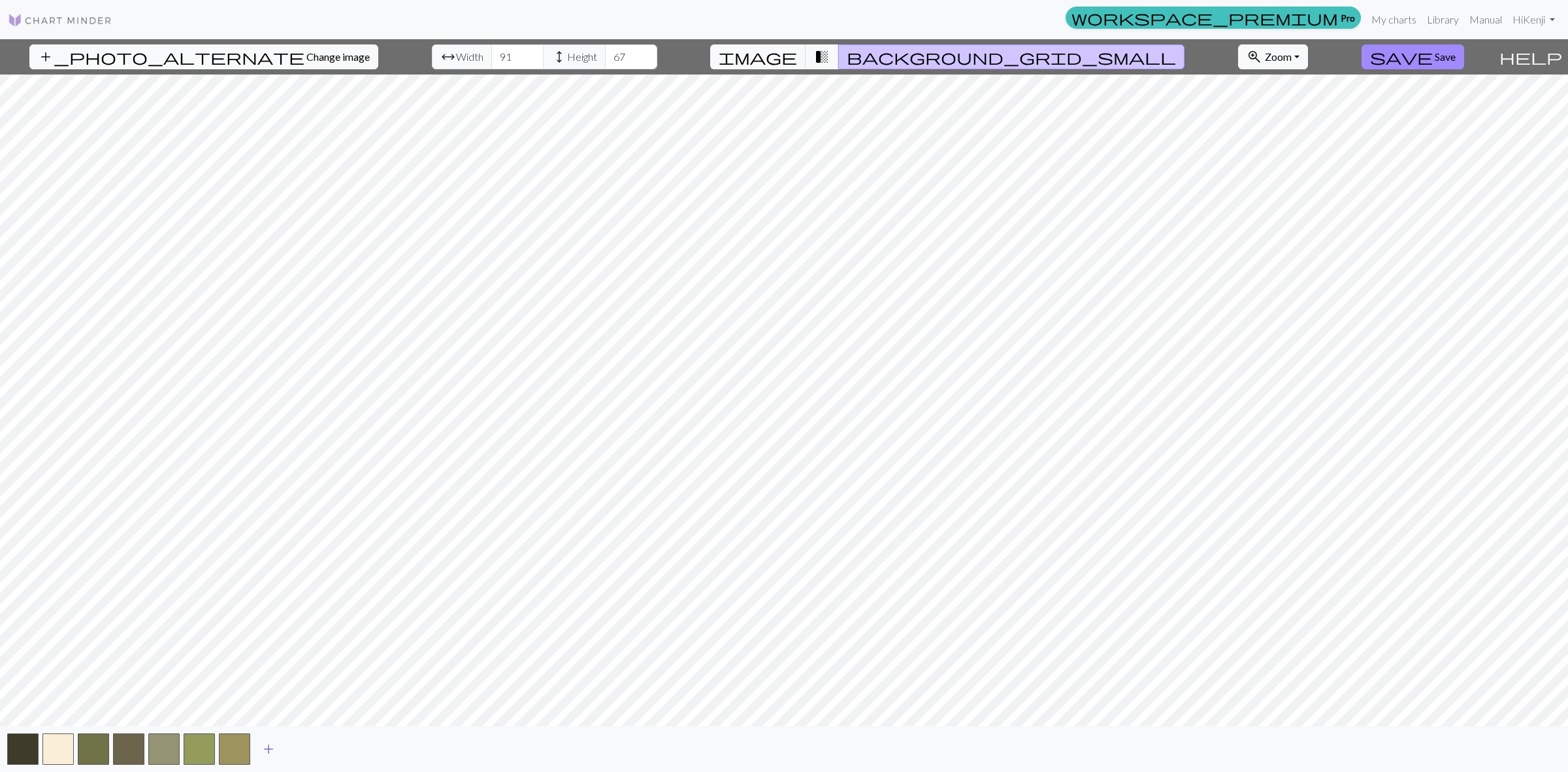
click at [268, 747] on span "add" at bounding box center [268, 749] width 16 height 18
click at [839, 53] on button "transition_fade" at bounding box center [821, 57] width 33 height 25
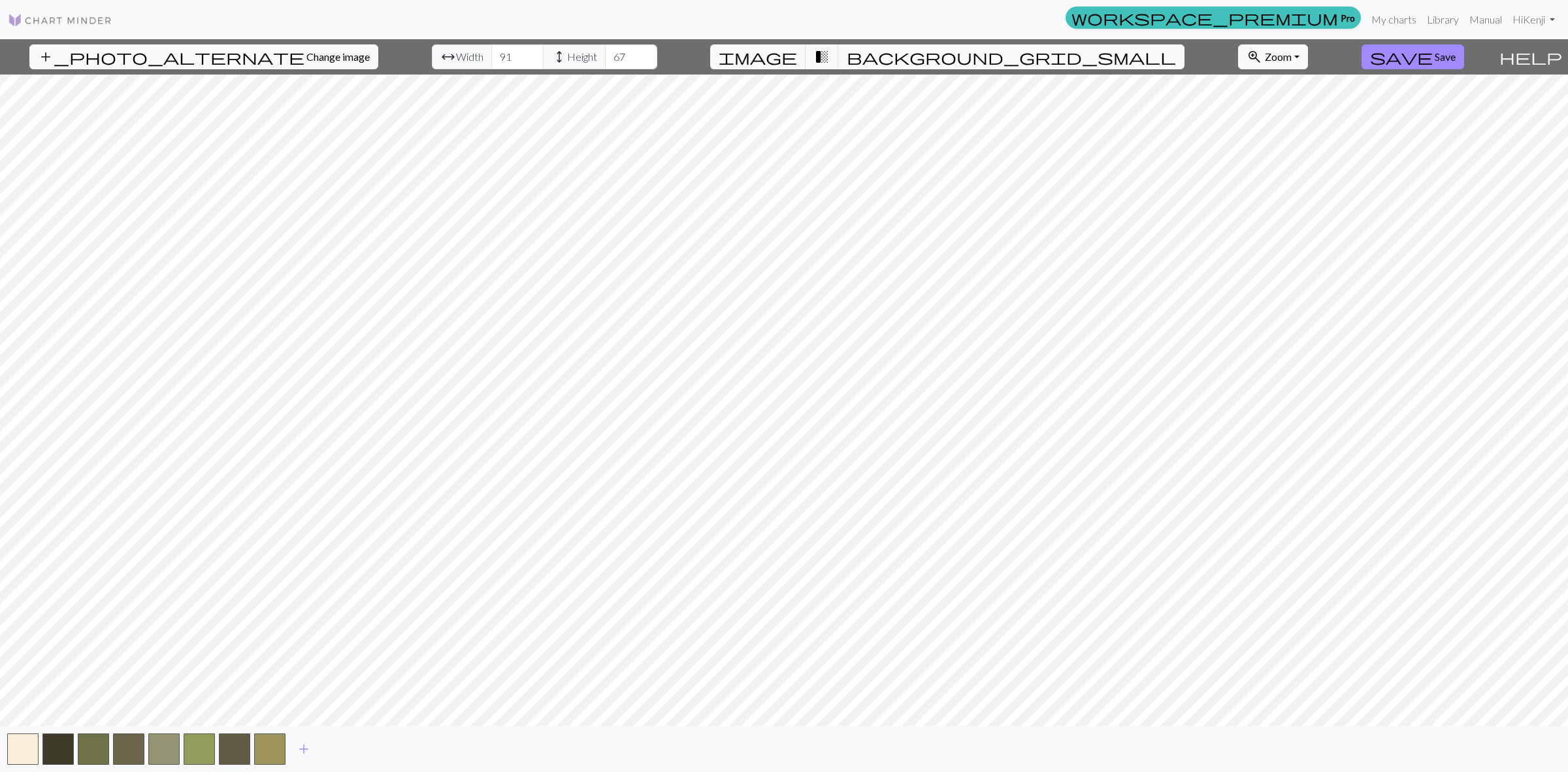
click at [897, 53] on span "background_grid_small" at bounding box center [1011, 57] width 329 height 18
click at [830, 54] on span "transition_fade" at bounding box center [821, 57] width 16 height 18
click at [797, 57] on span "image" at bounding box center [758, 57] width 78 height 18
click at [839, 57] on button "transition_fade" at bounding box center [821, 57] width 33 height 25
click at [797, 57] on span "image" at bounding box center [758, 57] width 78 height 18
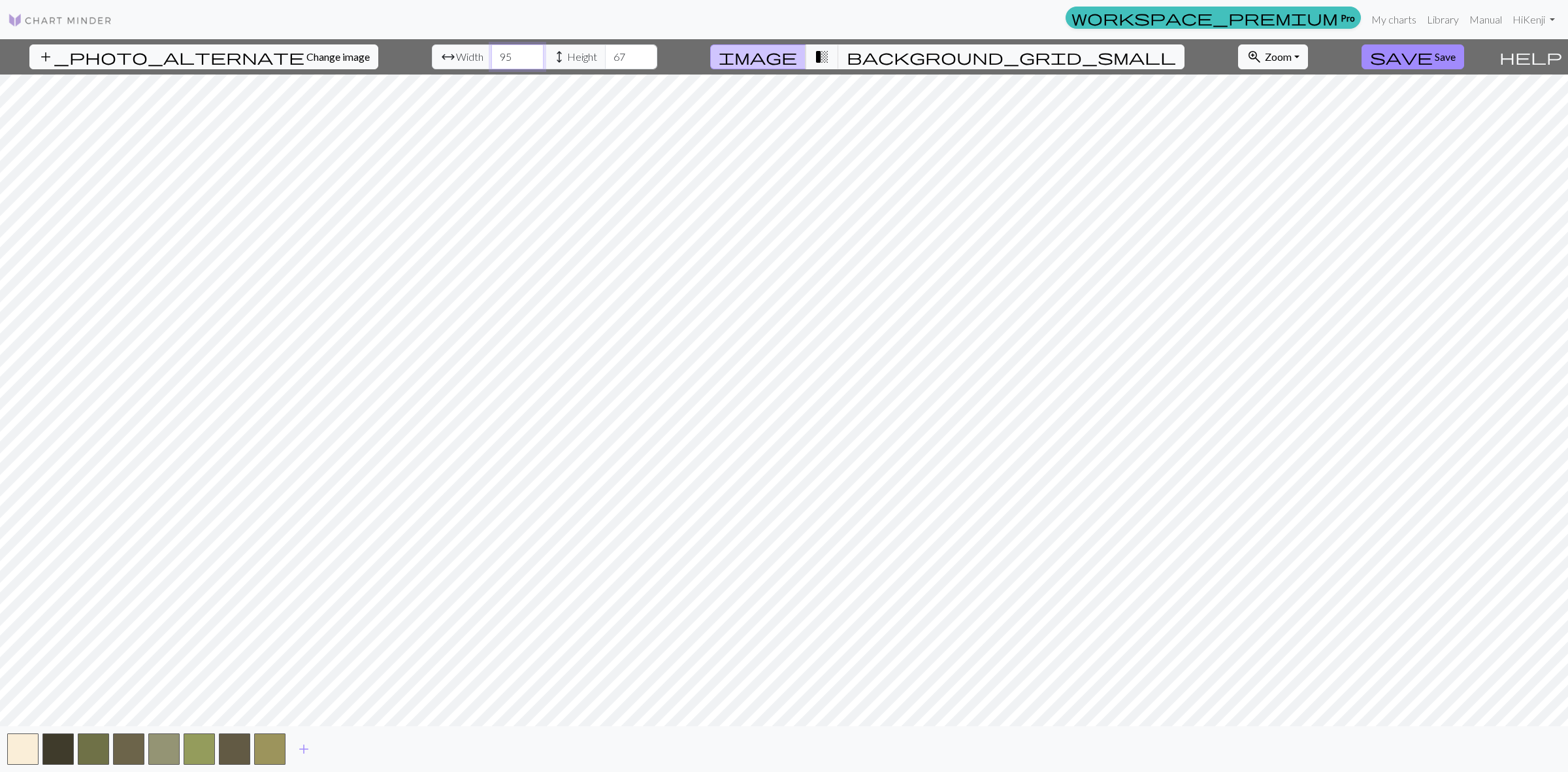
type input "96"
click at [495, 52] on input "96" at bounding box center [517, 57] width 52 height 25
click at [609, 53] on input "72" at bounding box center [630, 57] width 52 height 25
type input "73"
click at [609, 53] on input "73" at bounding box center [630, 57] width 52 height 25
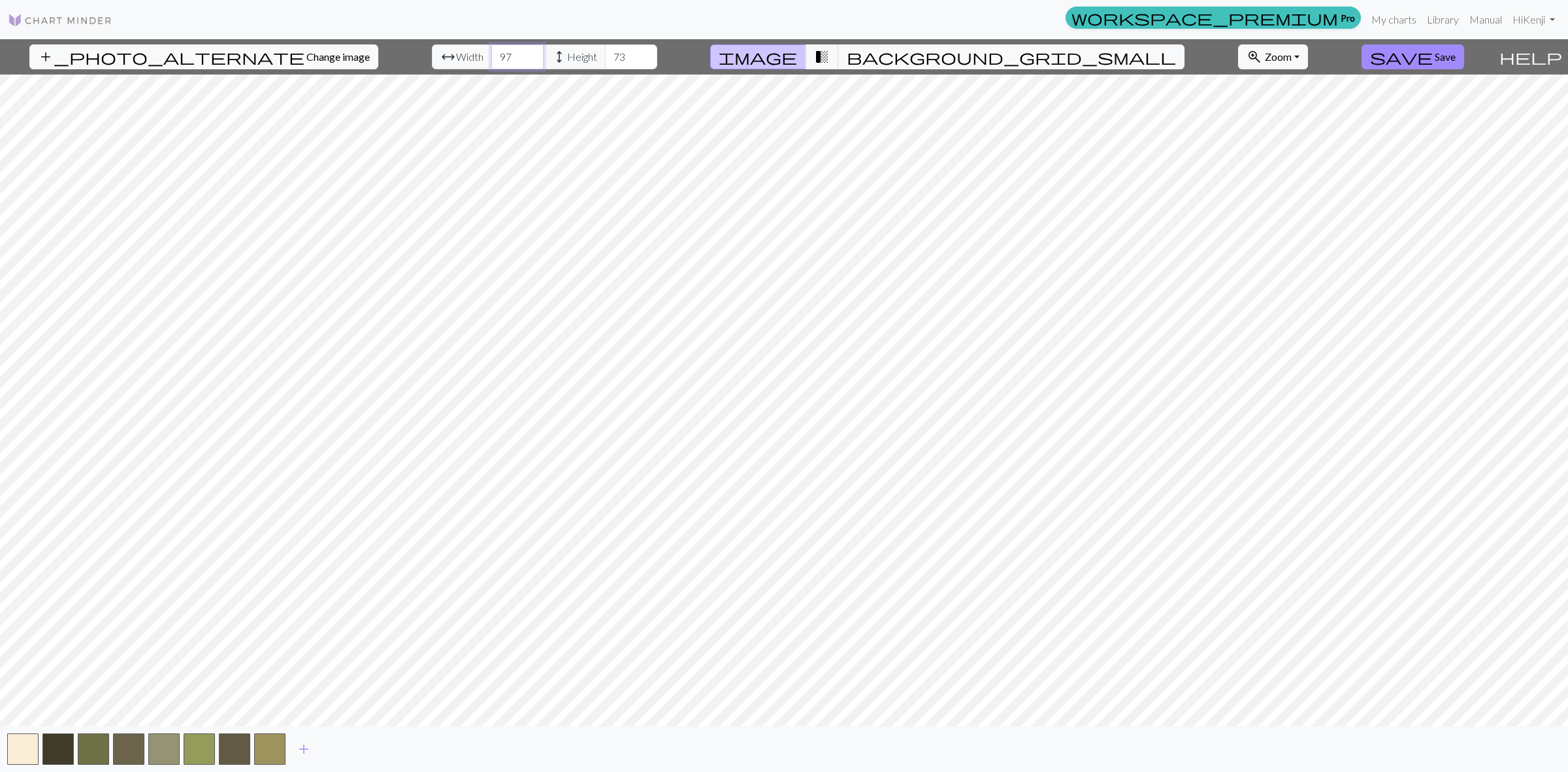
click at [494, 52] on input "97" at bounding box center [517, 57] width 52 height 25
click at [494, 52] on input "98" at bounding box center [517, 57] width 52 height 25
click at [494, 53] on input "99" at bounding box center [517, 57] width 52 height 25
type input "100"
click at [494, 53] on input "100" at bounding box center [517, 57] width 52 height 25
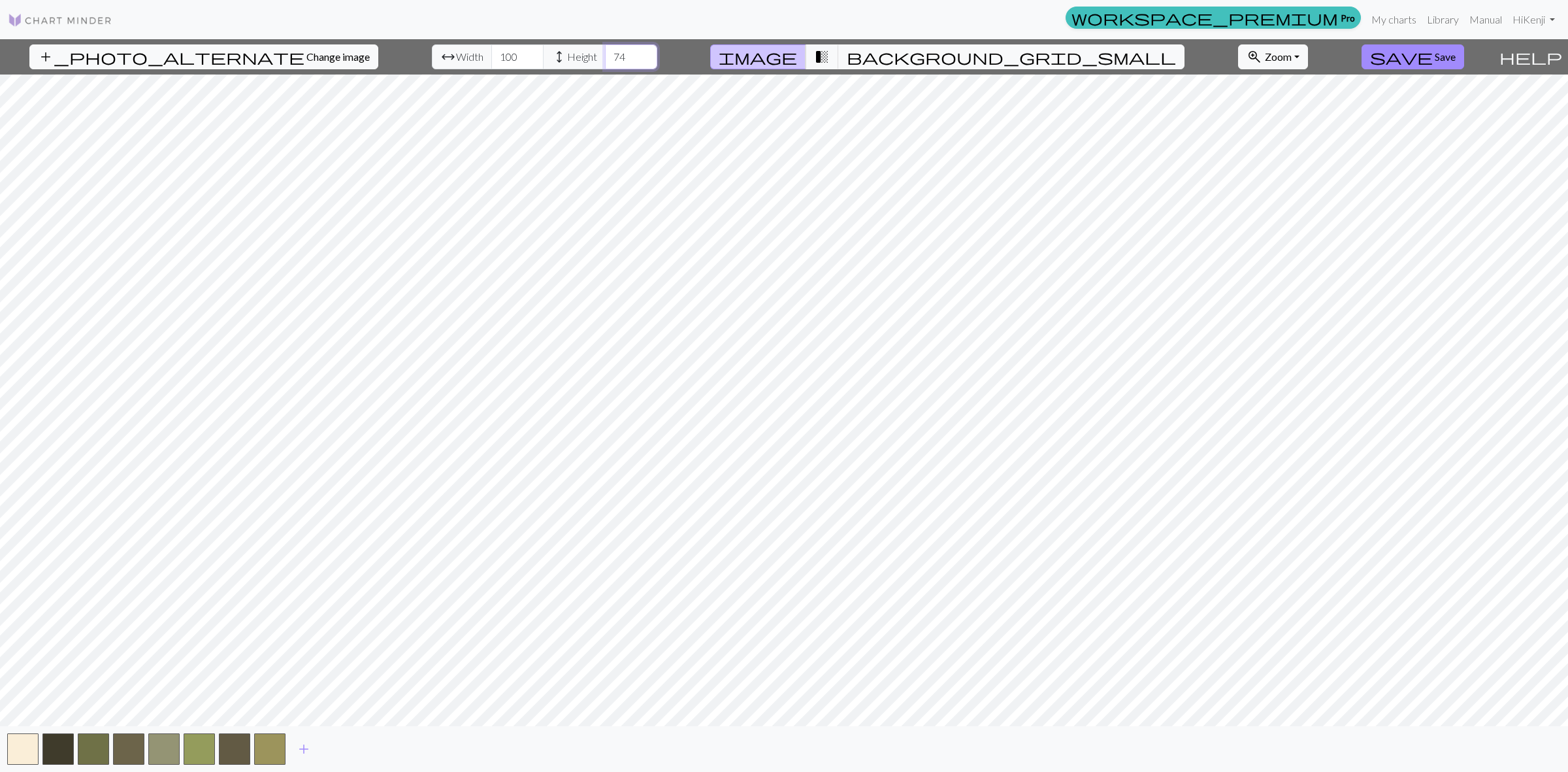
click at [606, 53] on input "74" at bounding box center [630, 57] width 52 height 25
click at [609, 53] on input "75" at bounding box center [630, 57] width 52 height 25
click at [609, 53] on input "76" at bounding box center [630, 57] width 52 height 25
click at [609, 53] on input "77" at bounding box center [630, 57] width 52 height 25
click at [609, 53] on input "78" at bounding box center [630, 57] width 52 height 25
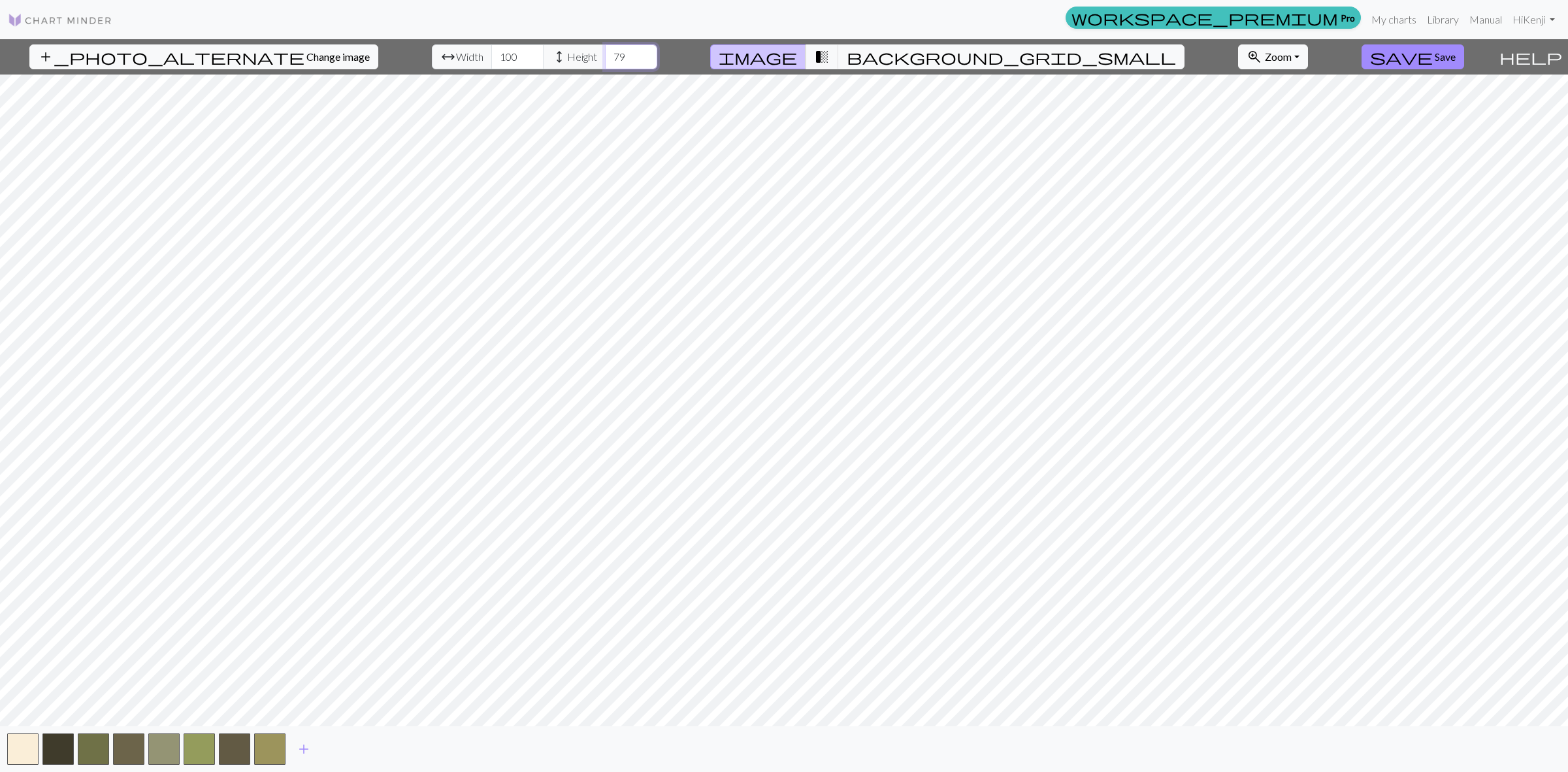
click at [609, 53] on input "79" at bounding box center [630, 57] width 52 height 25
type input "80"
click at [609, 53] on input "80" at bounding box center [630, 57] width 52 height 25
click at [905, 56] on span "background_grid_small" at bounding box center [1011, 57] width 329 height 18
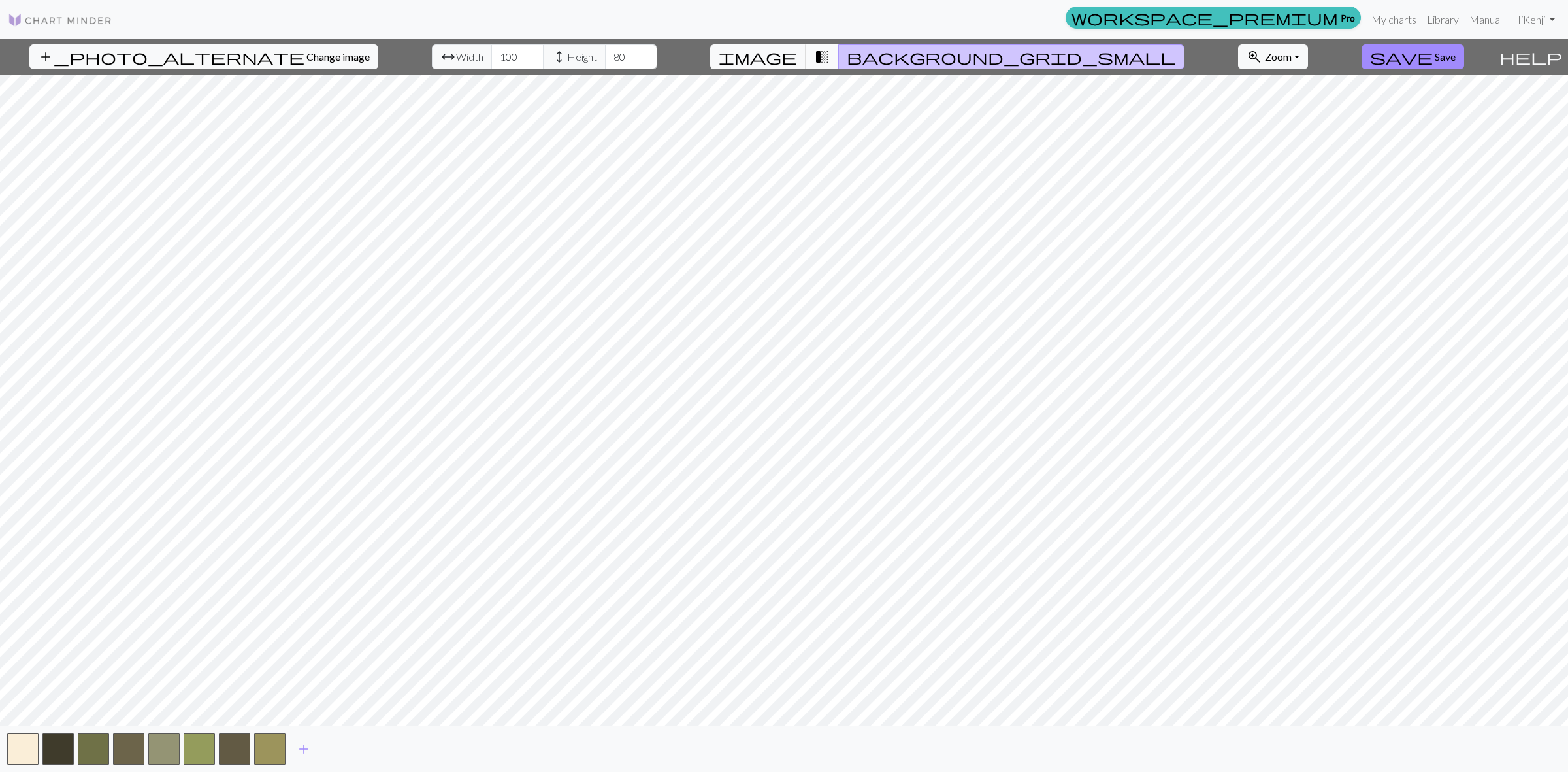
click at [830, 53] on span "transition_fade" at bounding box center [821, 57] width 16 height 18
click at [900, 54] on span "background_grid_small" at bounding box center [1011, 57] width 329 height 18
click at [497, 55] on input "101" at bounding box center [517, 57] width 52 height 25
click at [497, 55] on input "102" at bounding box center [517, 57] width 52 height 25
click at [497, 55] on input "103" at bounding box center [517, 57] width 52 height 25
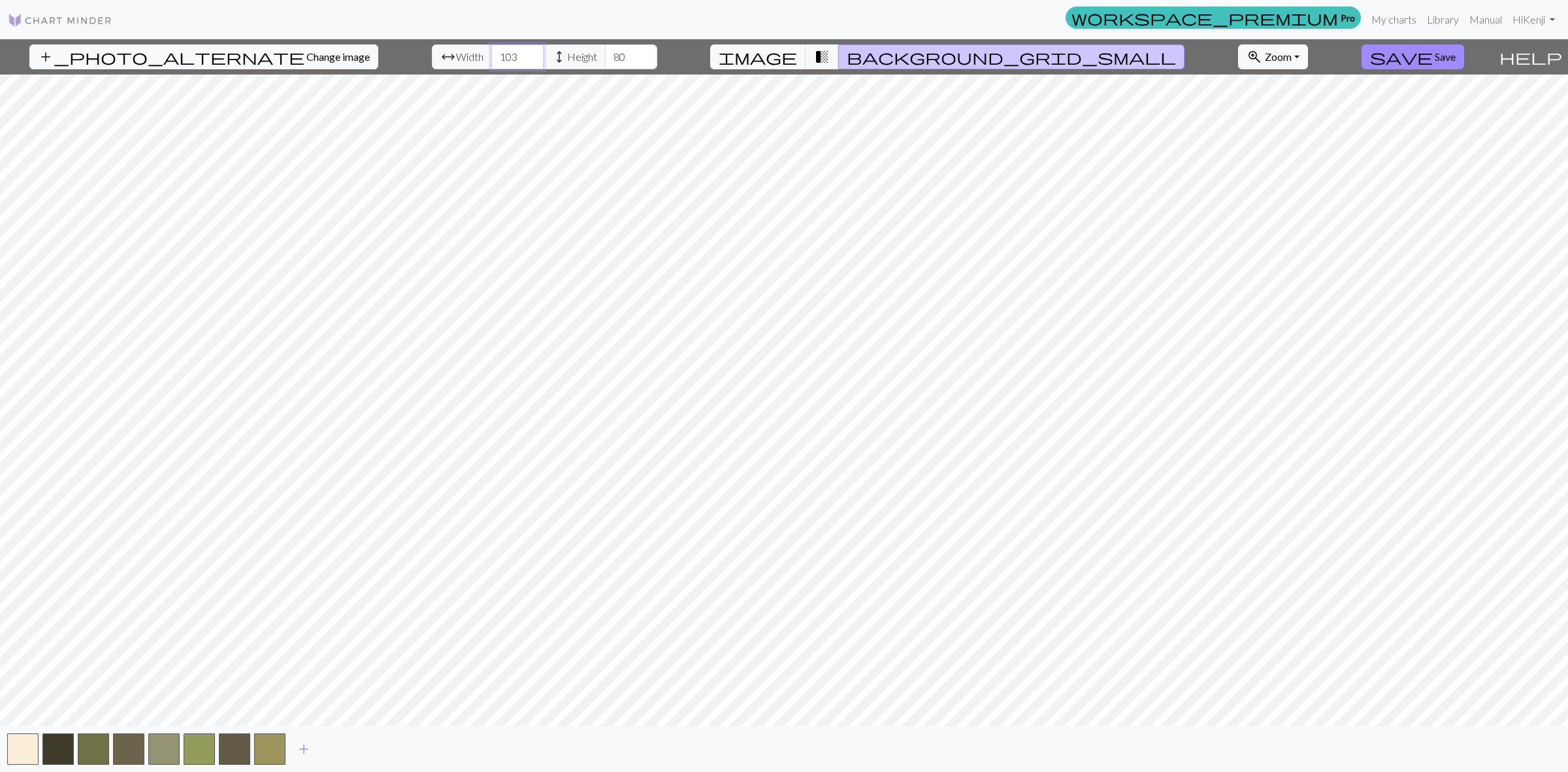
click at [497, 55] on input "104" at bounding box center [517, 57] width 52 height 25
click at [497, 55] on input "105" at bounding box center [517, 57] width 52 height 25
click at [497, 55] on input "106" at bounding box center [517, 57] width 52 height 25
click at [497, 55] on input "107" at bounding box center [517, 57] width 52 height 25
click at [497, 63] on input "106" at bounding box center [517, 57] width 52 height 25
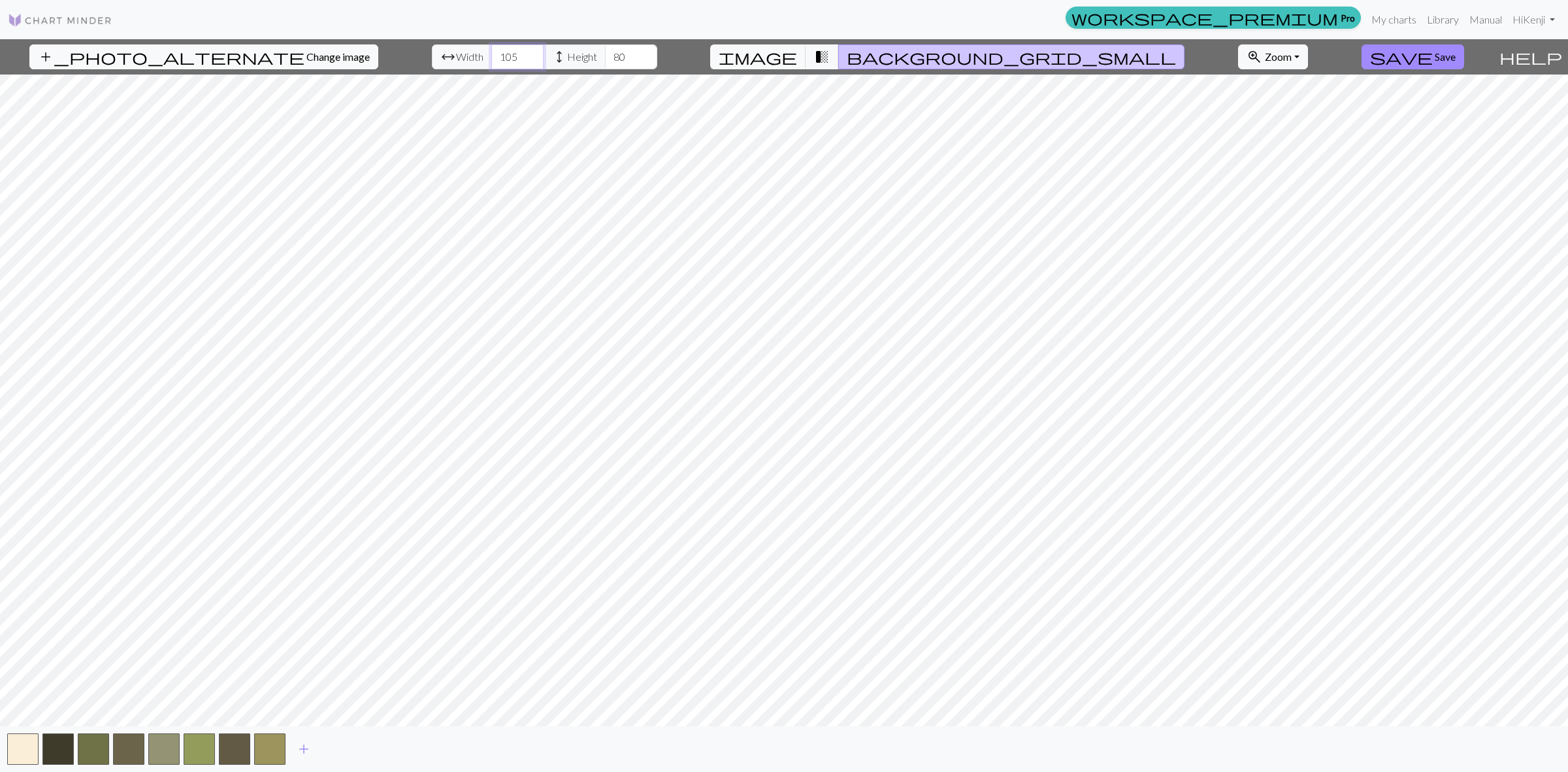
click at [497, 63] on input "105" at bounding box center [517, 57] width 52 height 25
click at [497, 63] on input "104" at bounding box center [517, 57] width 52 height 25
click at [497, 63] on input "103" at bounding box center [517, 57] width 52 height 25
click at [497, 63] on input "102" at bounding box center [517, 57] width 52 height 25
click at [497, 63] on input "101" at bounding box center [517, 57] width 52 height 25
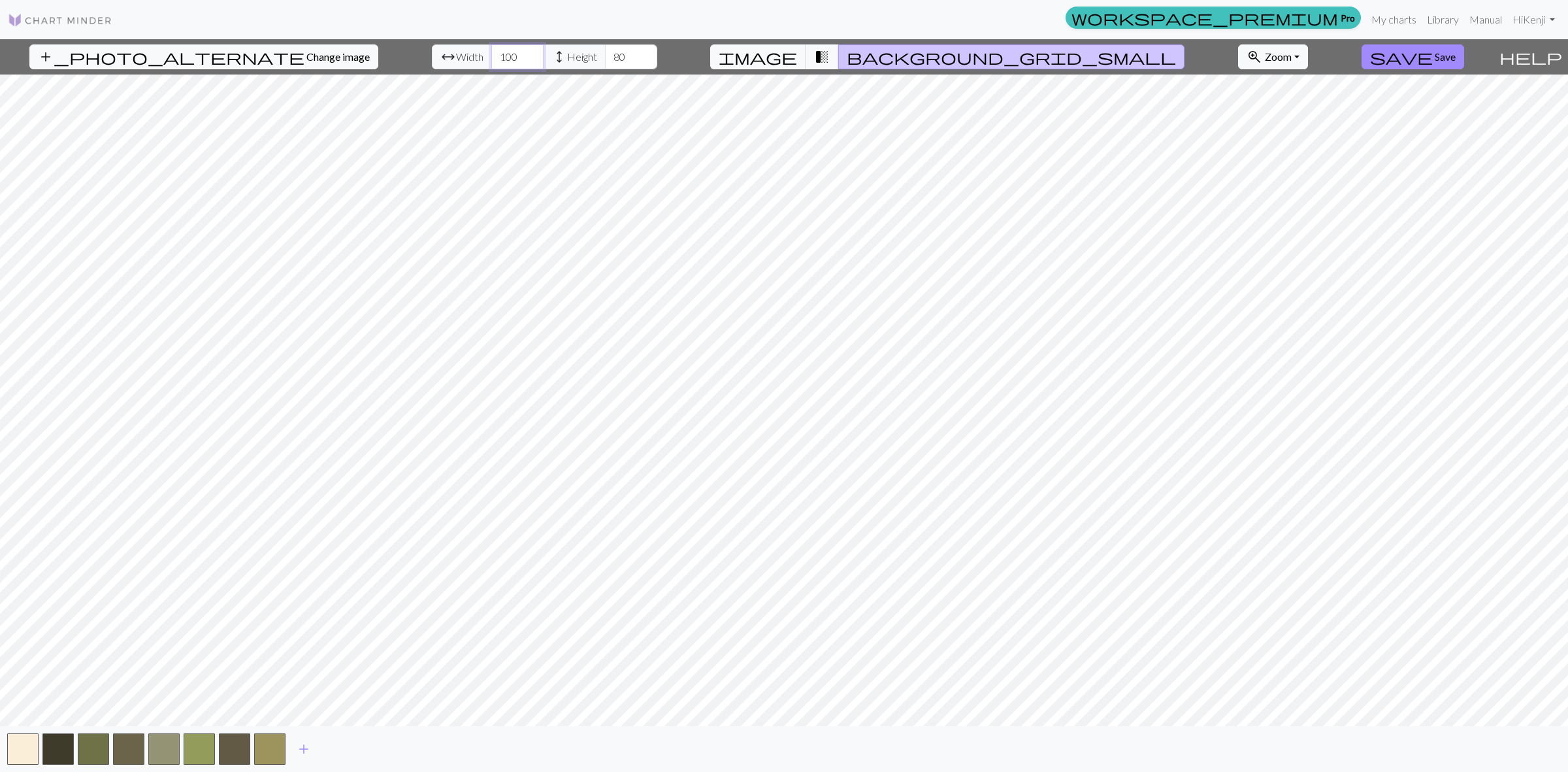
type input "100"
click at [497, 63] on input "100" at bounding box center [517, 57] width 52 height 25
click at [612, 61] on input "79" at bounding box center [630, 57] width 52 height 25
click at [612, 61] on input "77" at bounding box center [630, 57] width 52 height 25
click at [612, 62] on input "76" at bounding box center [630, 57] width 52 height 25
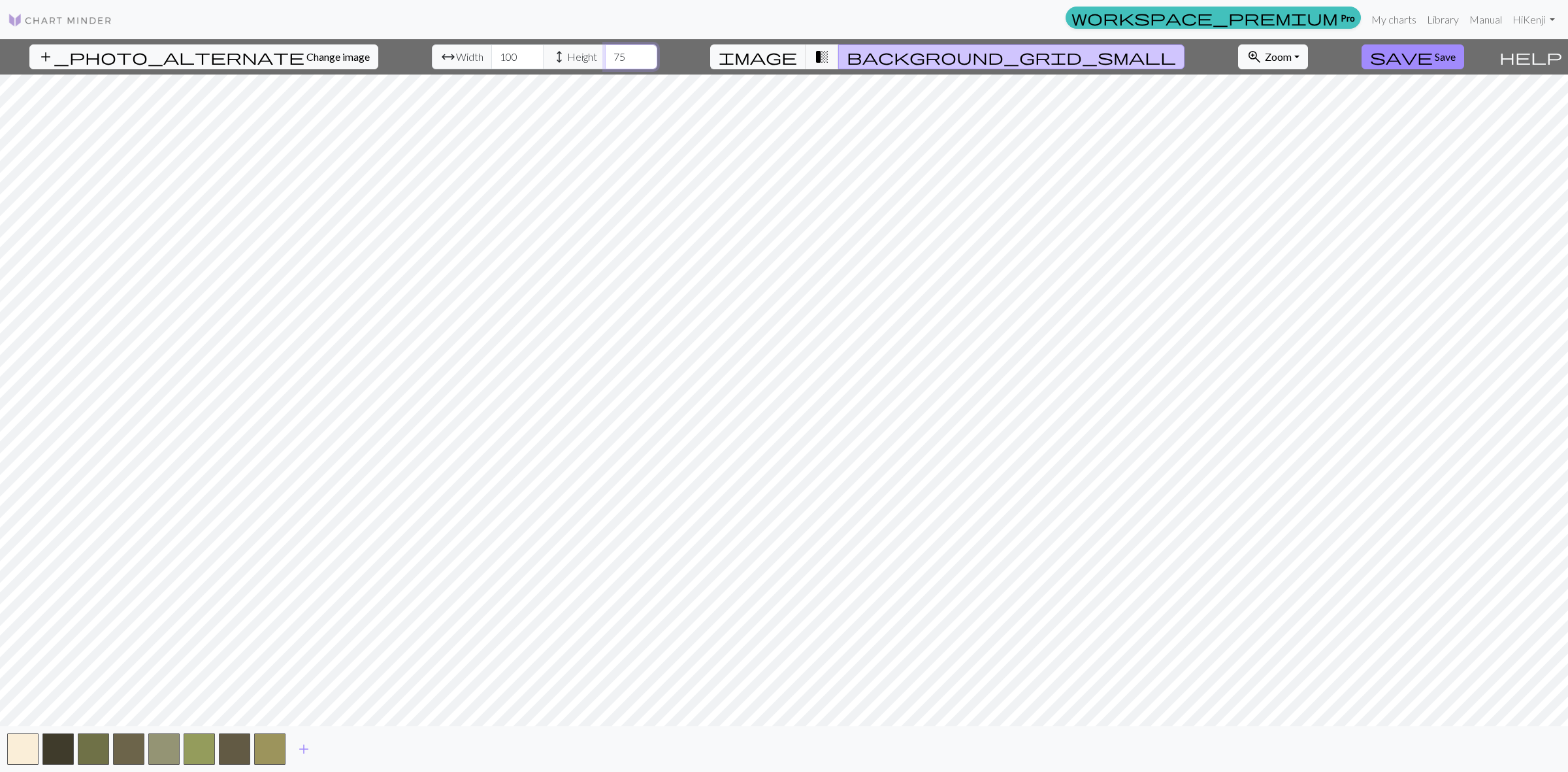
click at [612, 62] on input "75" at bounding box center [630, 57] width 52 height 25
click at [612, 63] on input "74" at bounding box center [630, 57] width 52 height 25
click at [612, 63] on input "73" at bounding box center [630, 57] width 52 height 25
click at [612, 63] on input "72" at bounding box center [630, 57] width 52 height 25
click at [612, 64] on input "71" at bounding box center [630, 57] width 52 height 25
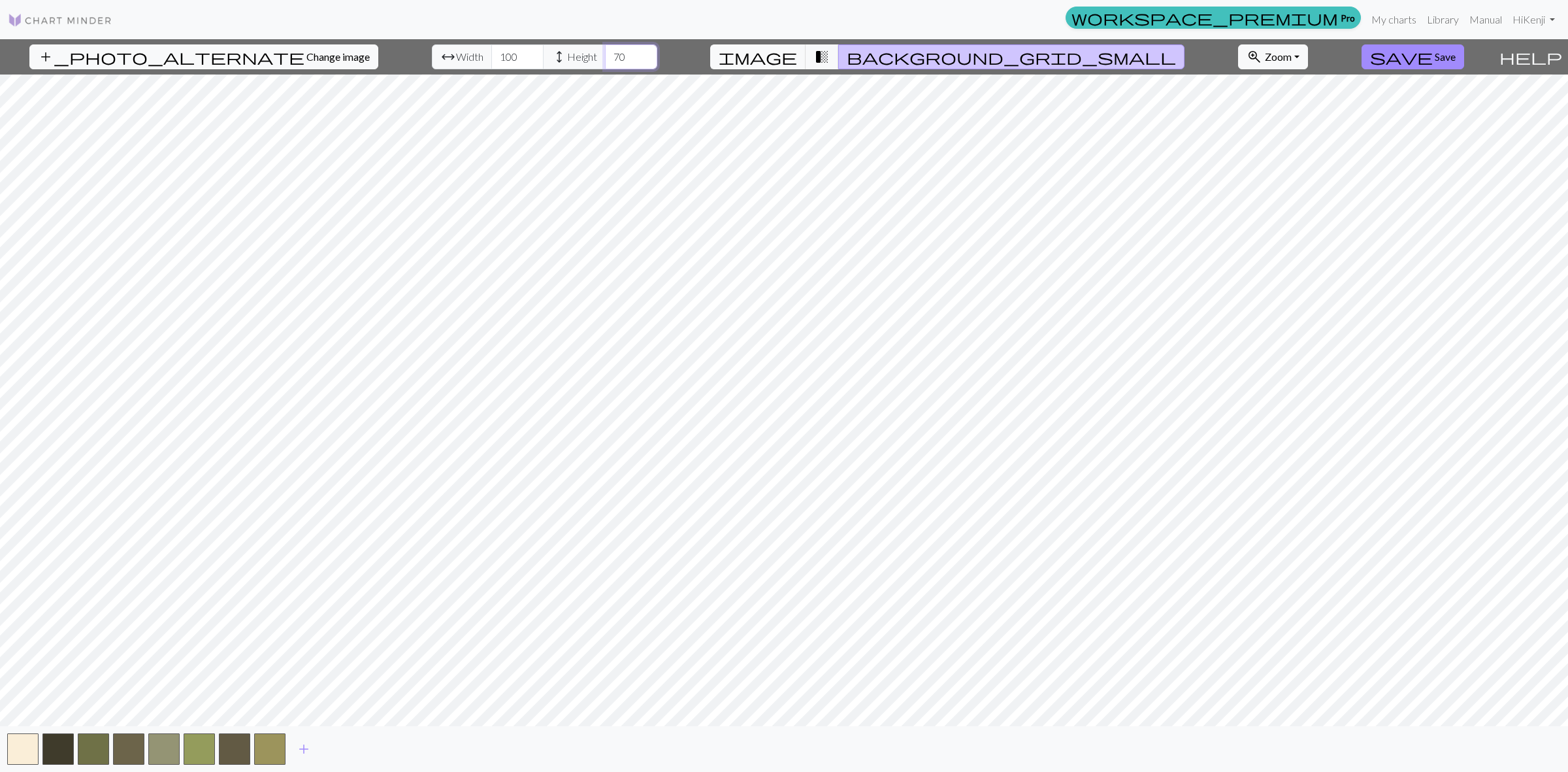
click at [612, 64] on input "70" at bounding box center [630, 57] width 52 height 25
click at [612, 64] on input "68" at bounding box center [630, 57] width 52 height 25
click at [609, 53] on input "69" at bounding box center [630, 57] width 52 height 25
click at [609, 53] on input "70" at bounding box center [630, 57] width 52 height 25
click at [609, 53] on input "71" at bounding box center [630, 57] width 52 height 25
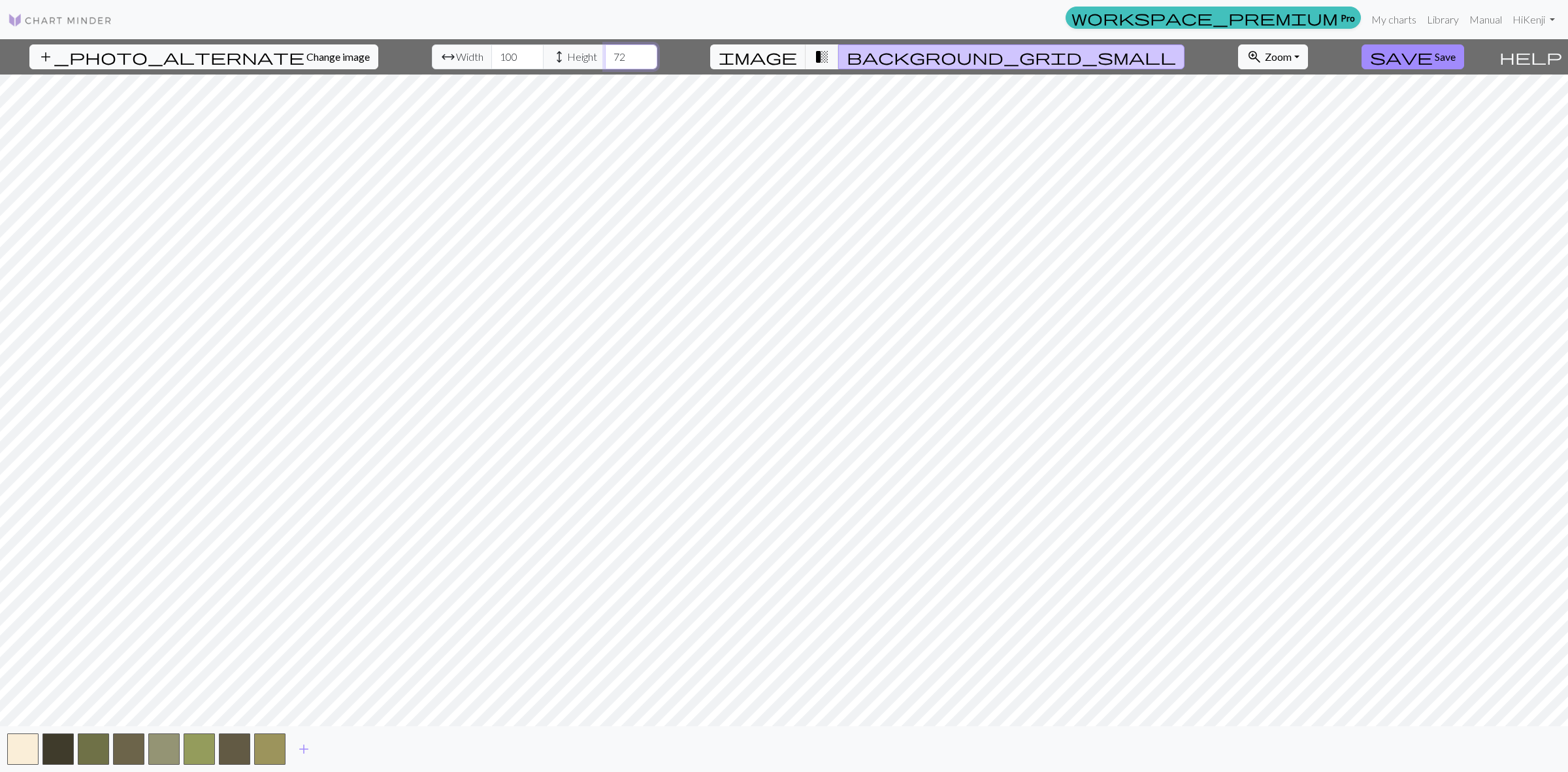
click at [609, 53] on input "72" at bounding box center [630, 57] width 52 height 25
click at [609, 53] on input "73" at bounding box center [630, 57] width 52 height 25
click at [609, 53] on input "74" at bounding box center [630, 57] width 52 height 25
click at [609, 53] on input "75" at bounding box center [630, 57] width 52 height 25
click at [609, 53] on input "76" at bounding box center [630, 57] width 52 height 25
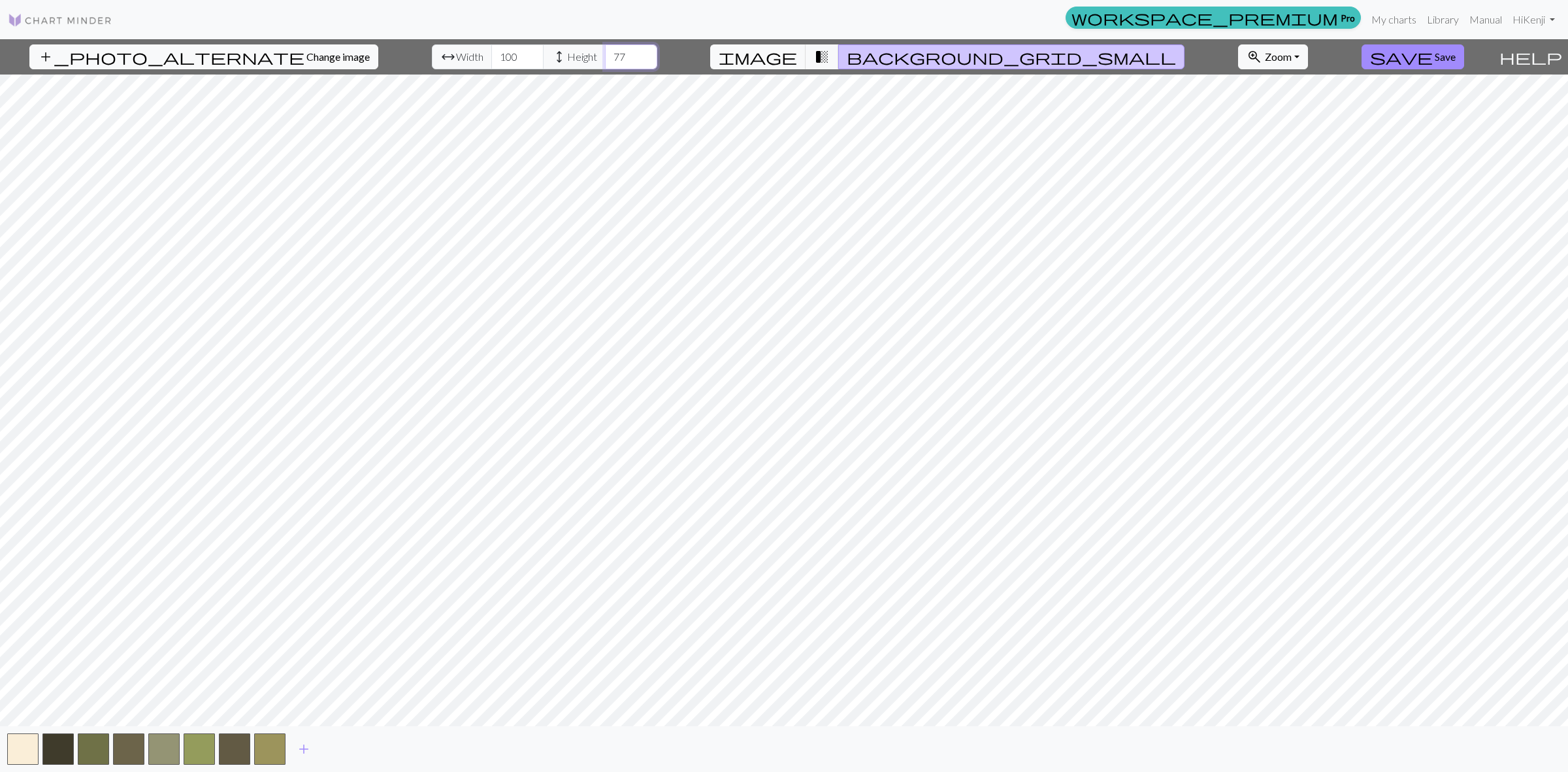
click at [609, 53] on input "77" at bounding box center [630, 57] width 52 height 25
click at [609, 53] on input "78" at bounding box center [630, 57] width 52 height 25
click at [609, 53] on input "79" at bounding box center [630, 57] width 52 height 25
click at [609, 53] on input "80" at bounding box center [630, 57] width 52 height 25
click at [609, 53] on input "81" at bounding box center [630, 57] width 52 height 25
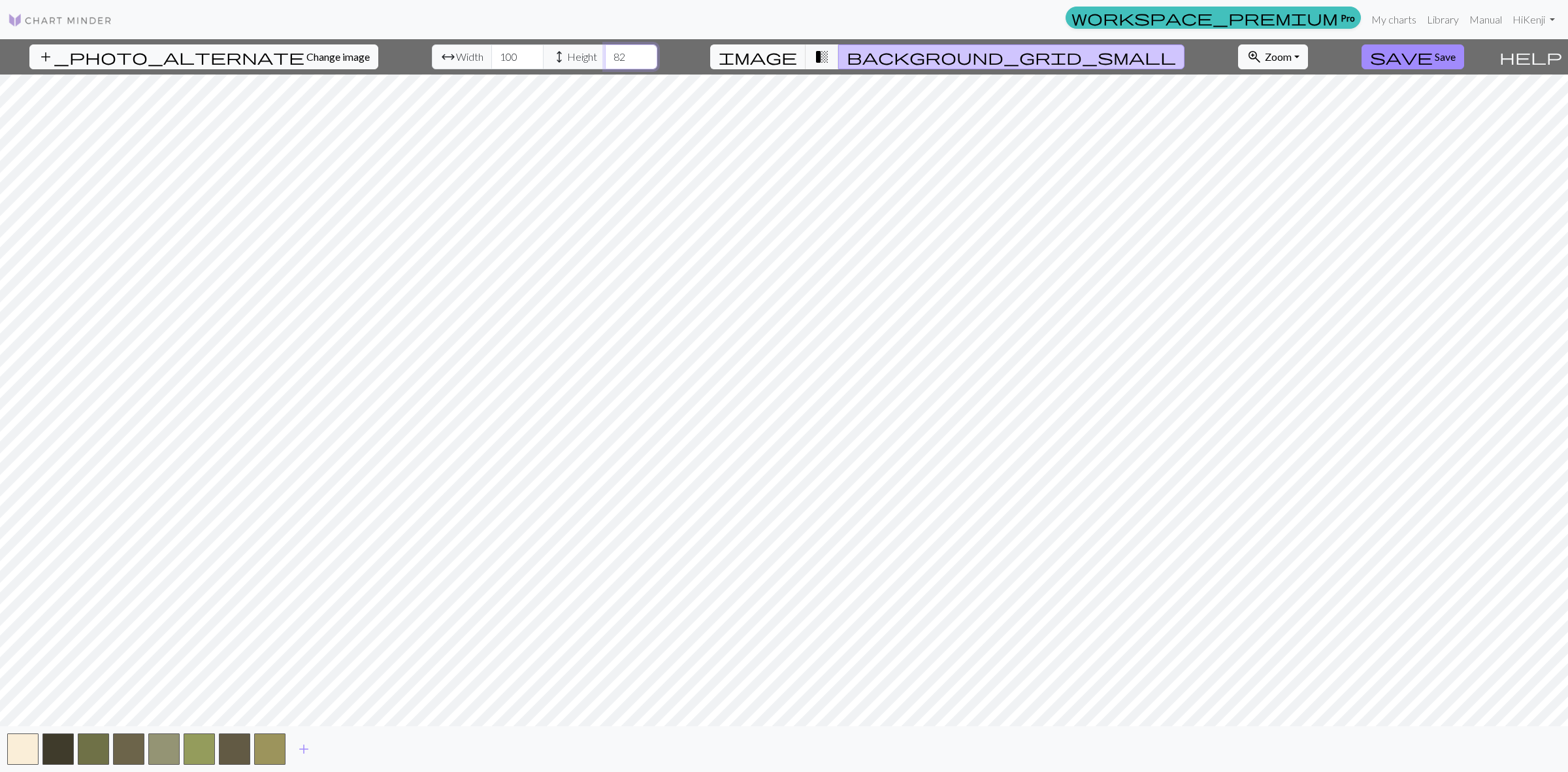
click at [609, 53] on input "82" at bounding box center [630, 57] width 52 height 25
click at [609, 53] on input "83" at bounding box center [630, 57] width 52 height 25
click at [609, 53] on input "84" at bounding box center [630, 57] width 52 height 25
click at [609, 53] on input "85" at bounding box center [630, 57] width 52 height 25
type input "86"
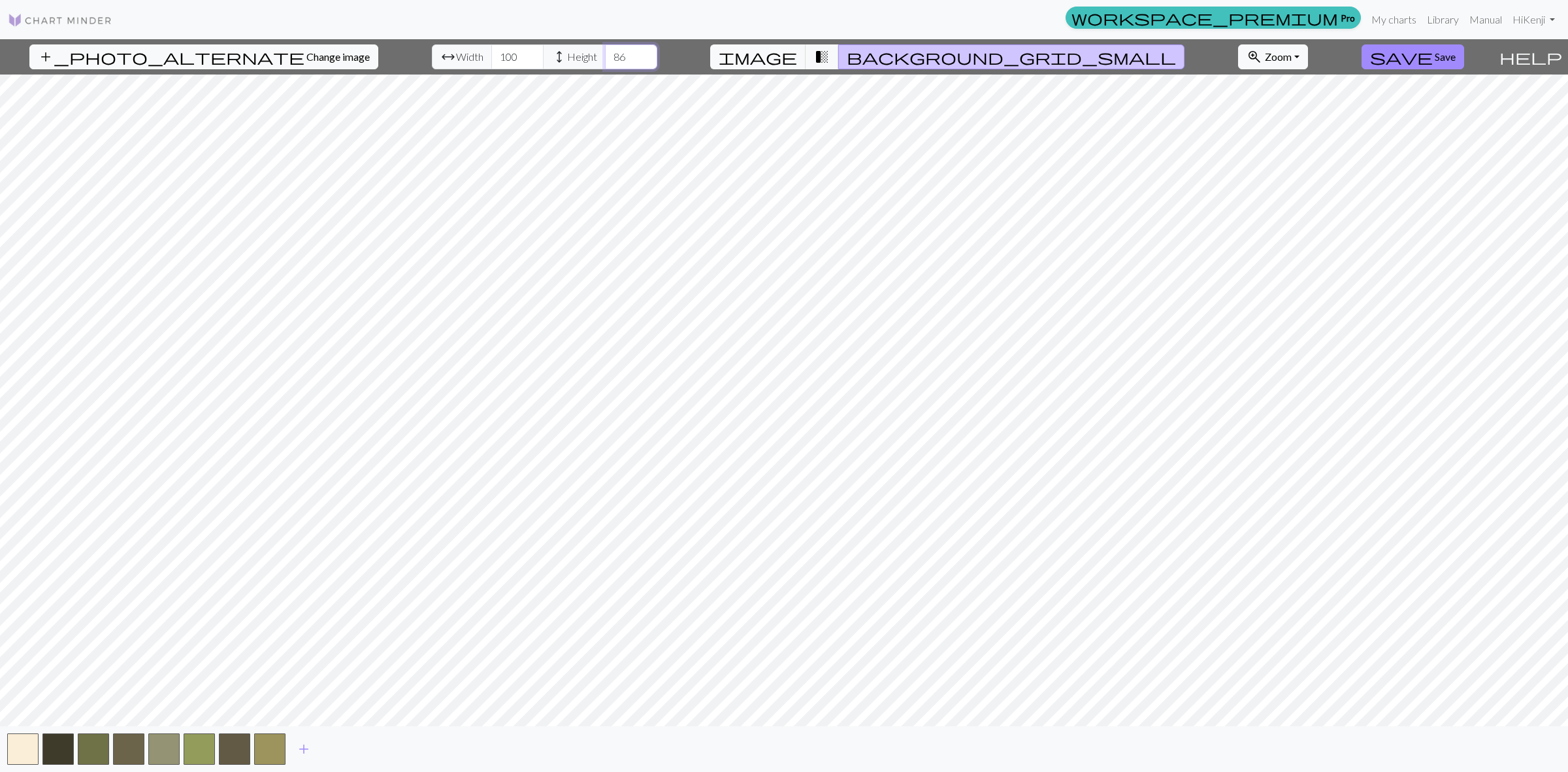
click at [609, 53] on input "86" at bounding box center [630, 57] width 52 height 25
click at [830, 57] on span "transition_fade" at bounding box center [821, 57] width 16 height 18
click at [806, 57] on button "image" at bounding box center [758, 57] width 96 height 25
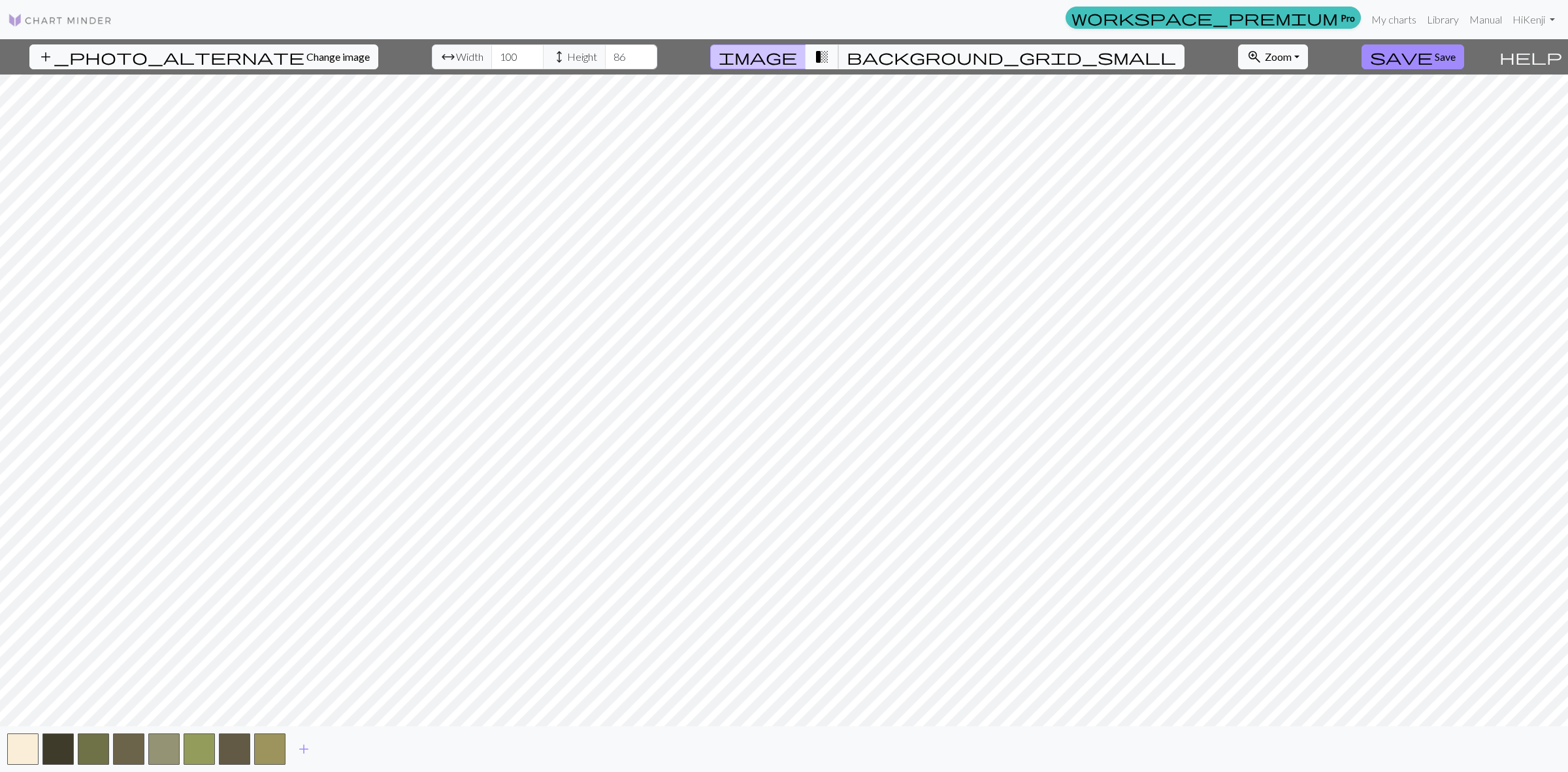
click at [839, 61] on button "transition_fade" at bounding box center [821, 57] width 33 height 25
click at [899, 63] on span "background_grid_small" at bounding box center [1011, 57] width 329 height 18
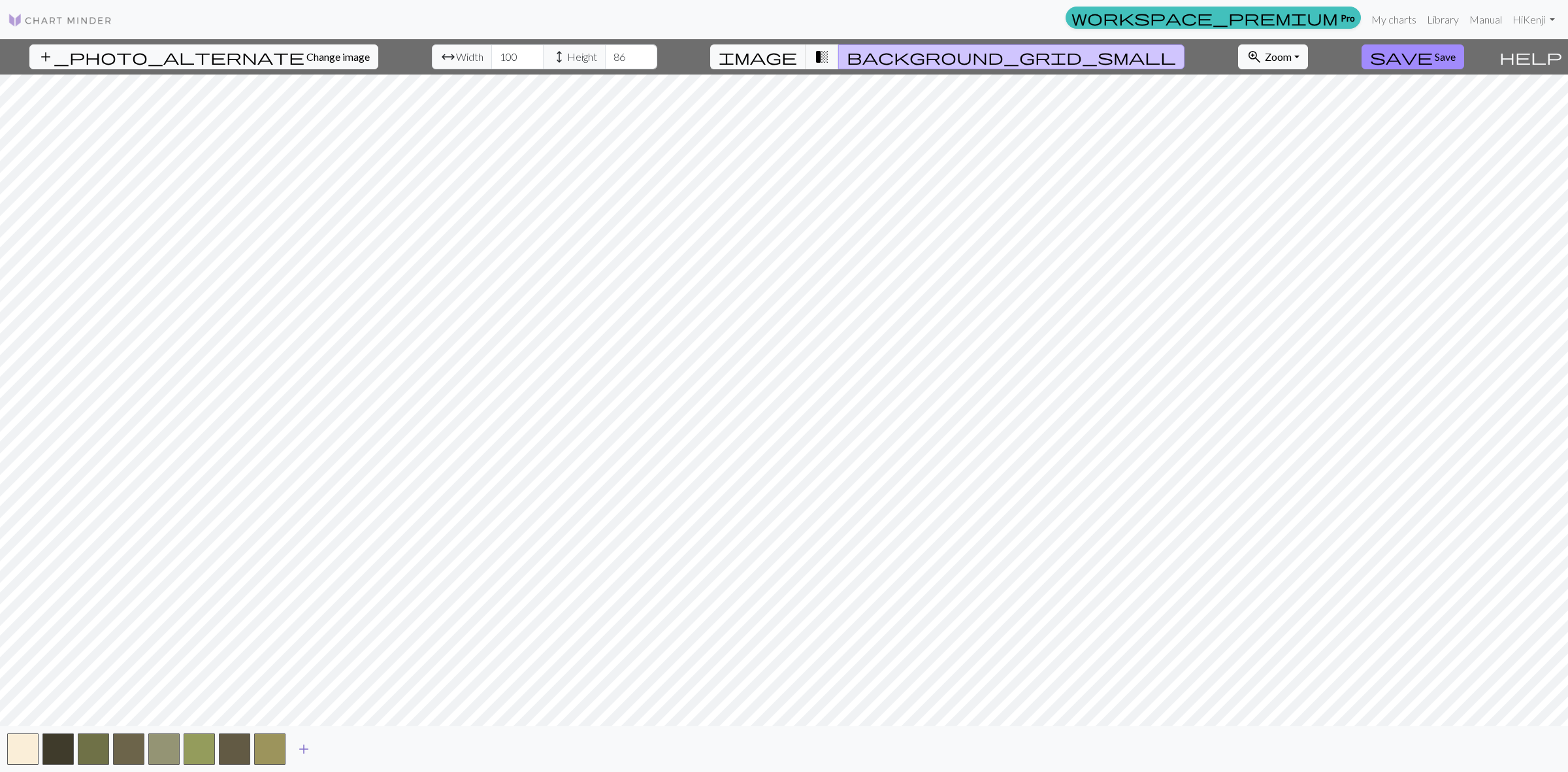
click at [299, 745] on span "add" at bounding box center [303, 749] width 16 height 18
click at [299, 745] on button "button" at bounding box center [305, 749] width 31 height 31
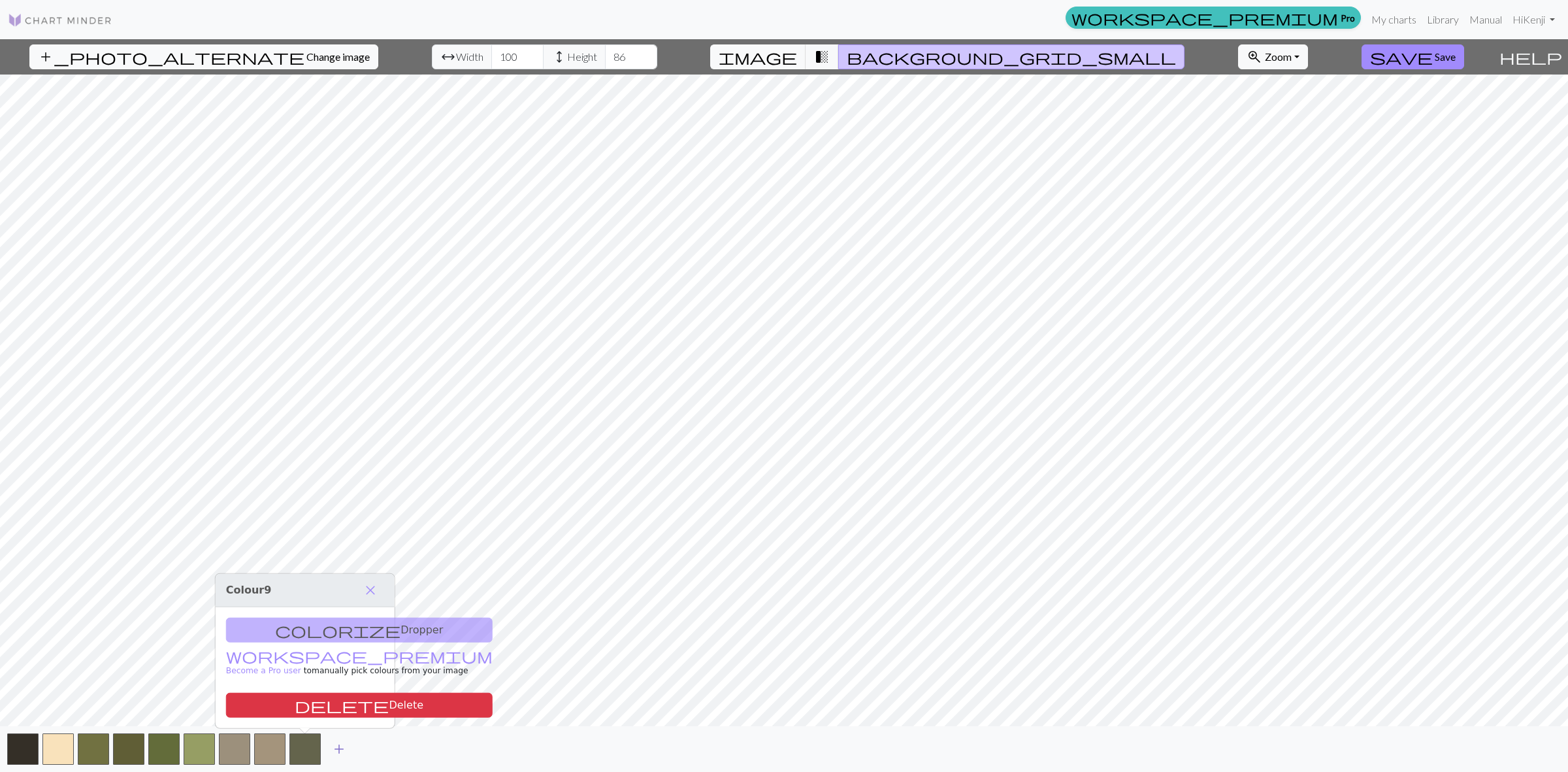
click at [343, 753] on span "add" at bounding box center [338, 749] width 16 height 18
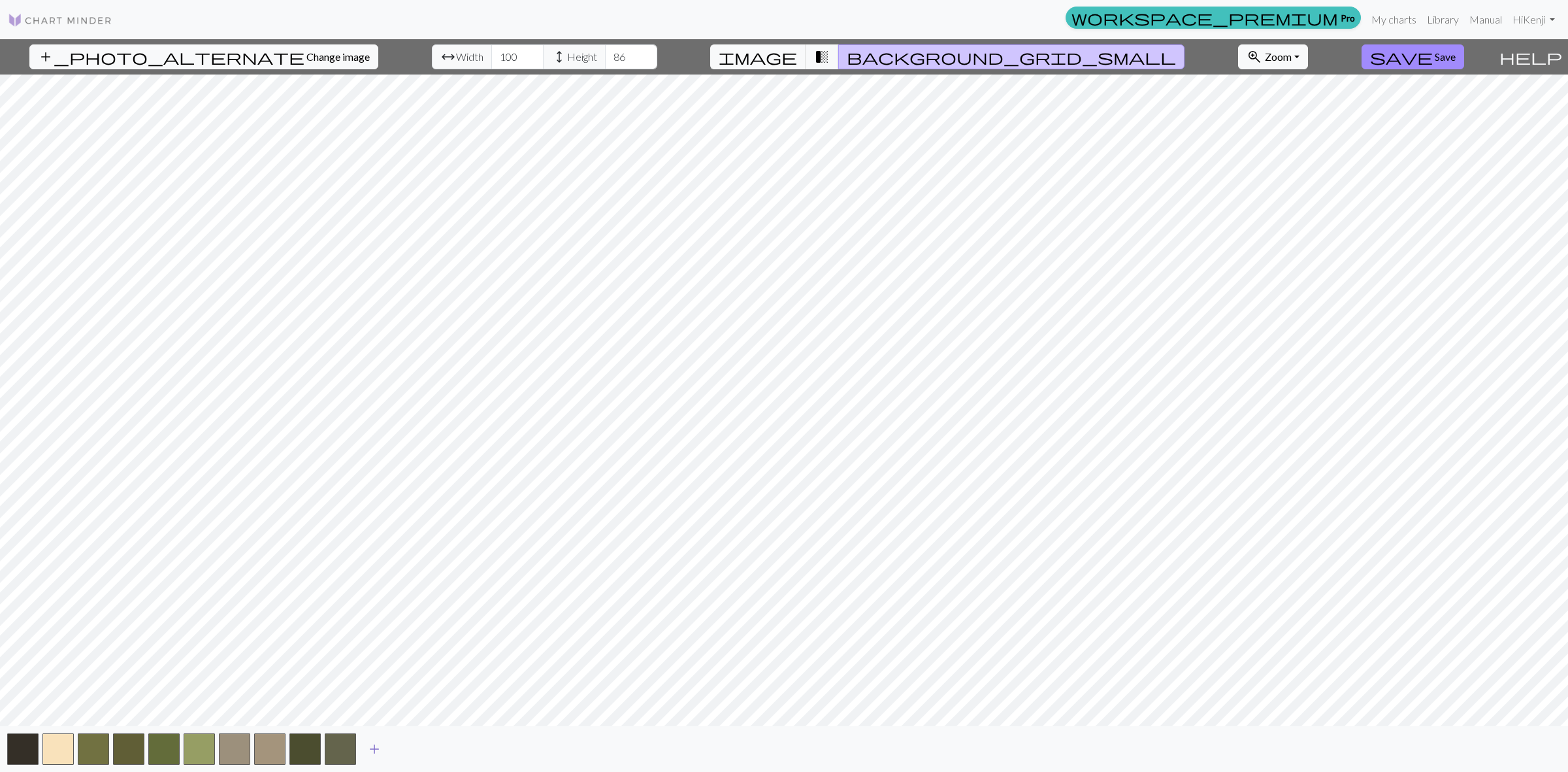
click at [386, 750] on button "add" at bounding box center [374, 749] width 32 height 25
click at [407, 746] on span "add" at bounding box center [409, 749] width 16 height 18
click at [415, 746] on button "button" at bounding box center [411, 749] width 31 height 31
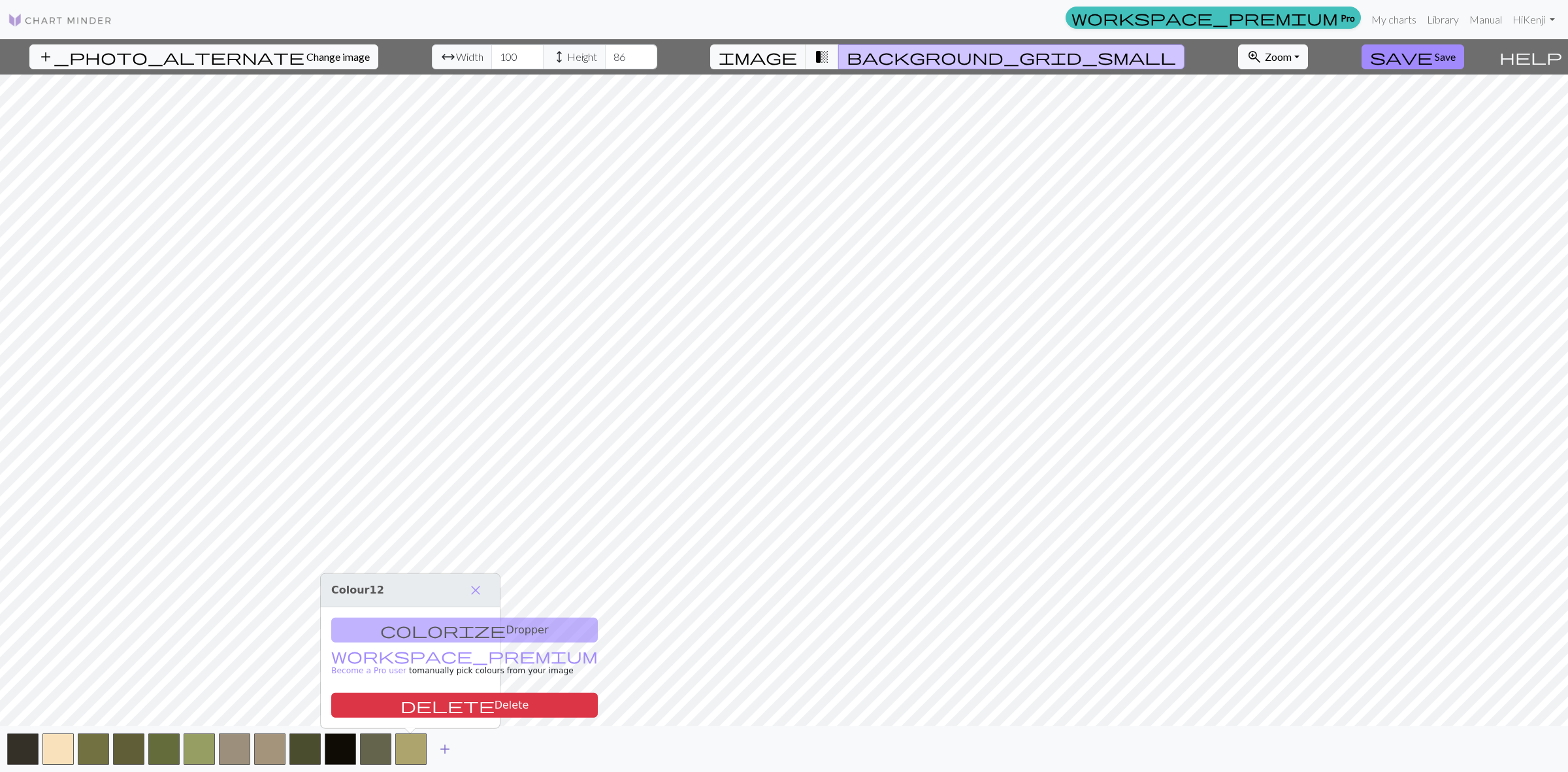
click at [446, 743] on span "add" at bounding box center [445, 749] width 16 height 18
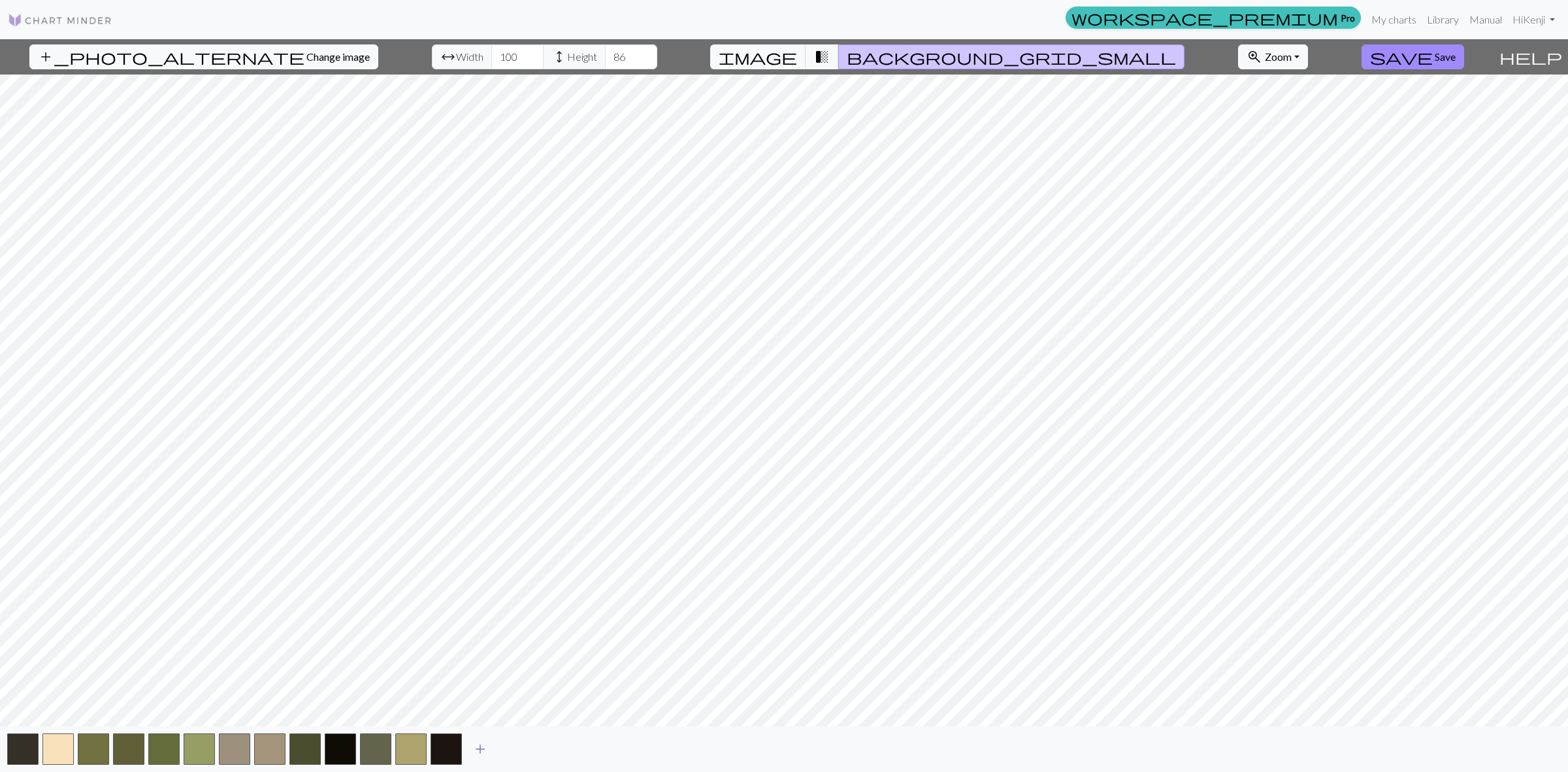
click at [488, 745] on button "add" at bounding box center [480, 749] width 32 height 25
click at [511, 746] on span "add" at bounding box center [515, 749] width 16 height 18
click at [553, 744] on span "add" at bounding box center [551, 749] width 16 height 18
click at [557, 747] on button "button" at bounding box center [552, 749] width 31 height 31
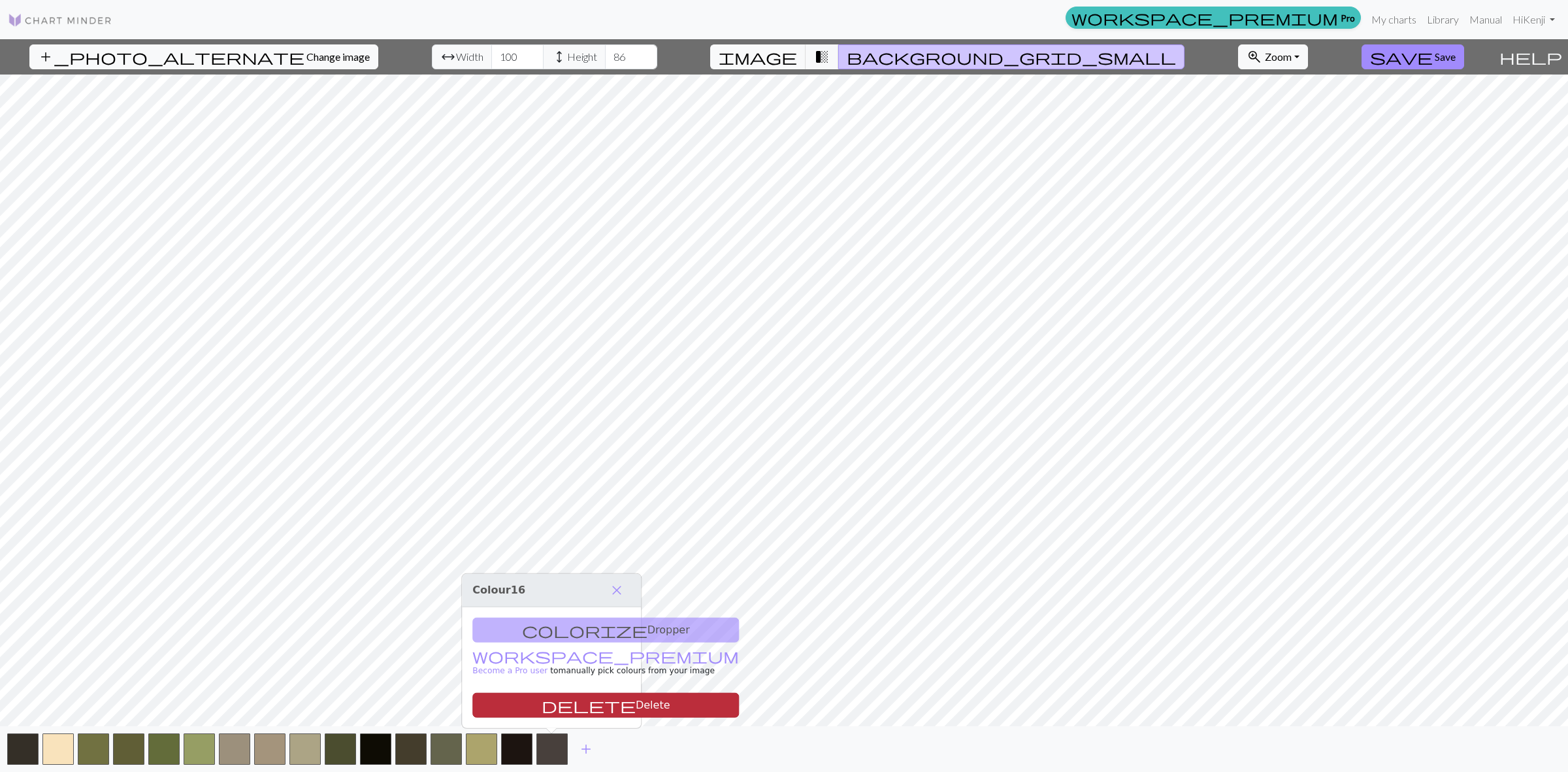
click at [559, 706] on button "delete Delete" at bounding box center [605, 705] width 267 height 25
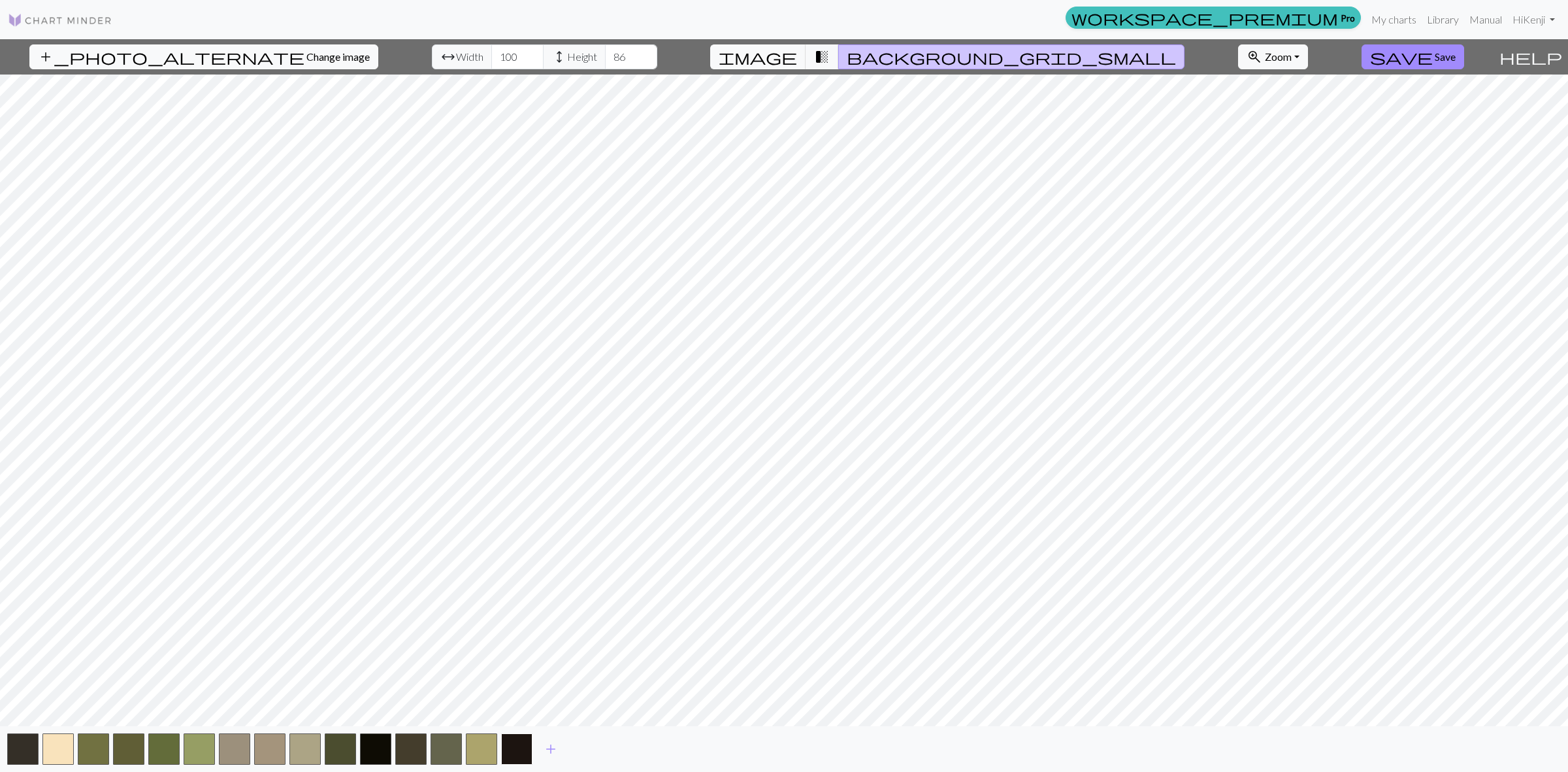
click at [520, 746] on button "button" at bounding box center [517, 749] width 31 height 31
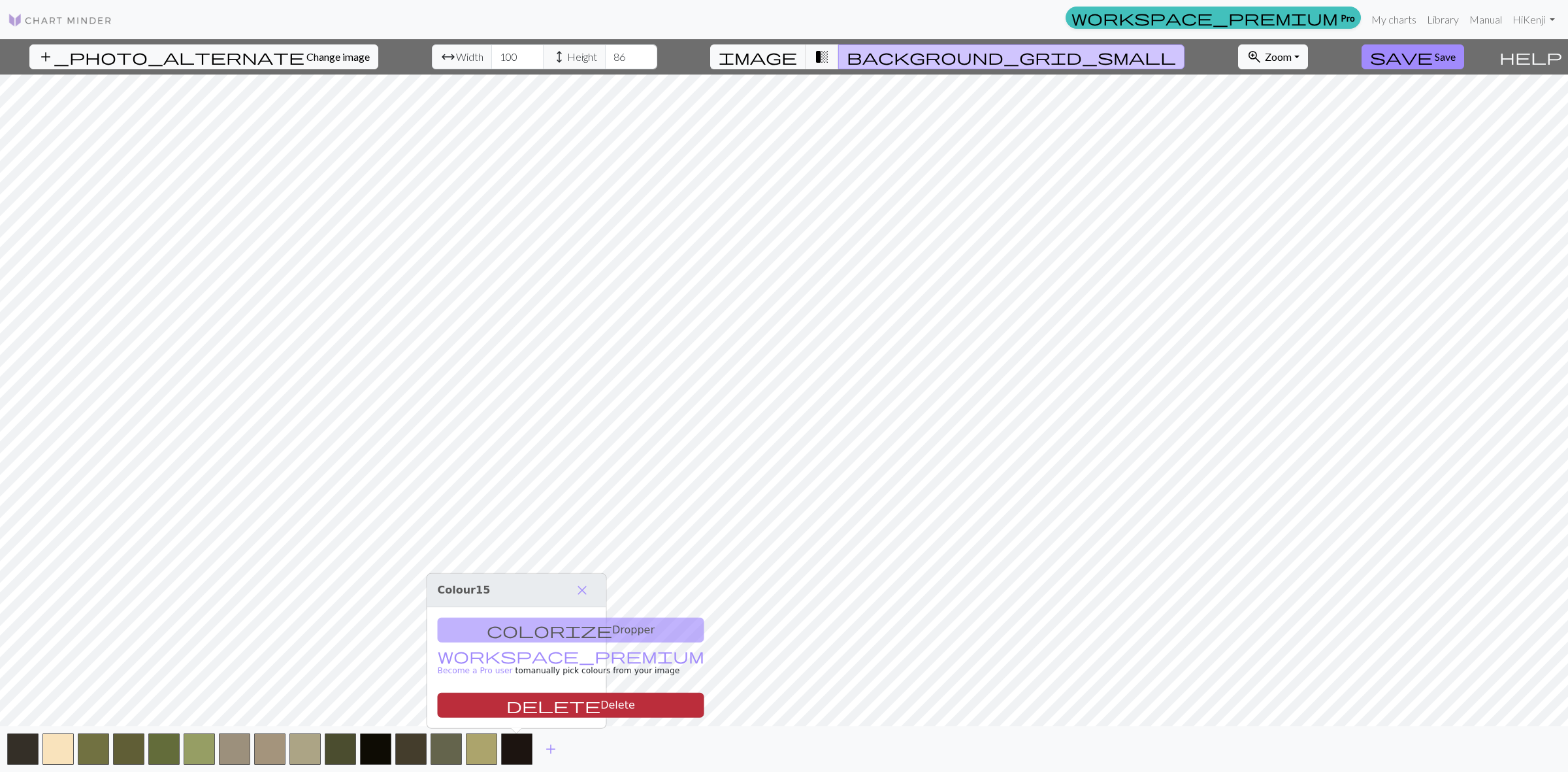
click at [534, 695] on button "delete Delete" at bounding box center [571, 705] width 267 height 25
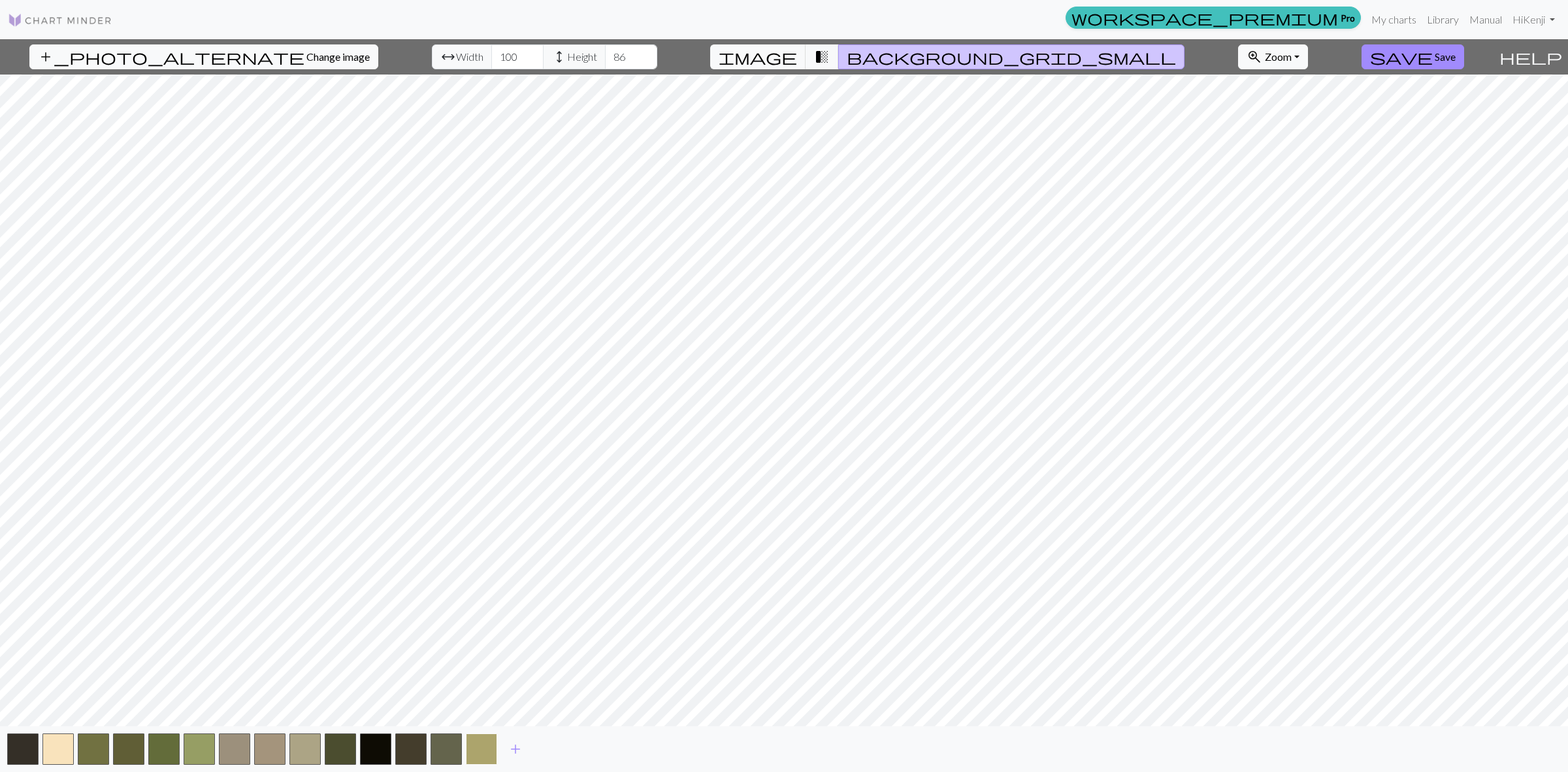
click at [490, 742] on button "button" at bounding box center [481, 749] width 31 height 31
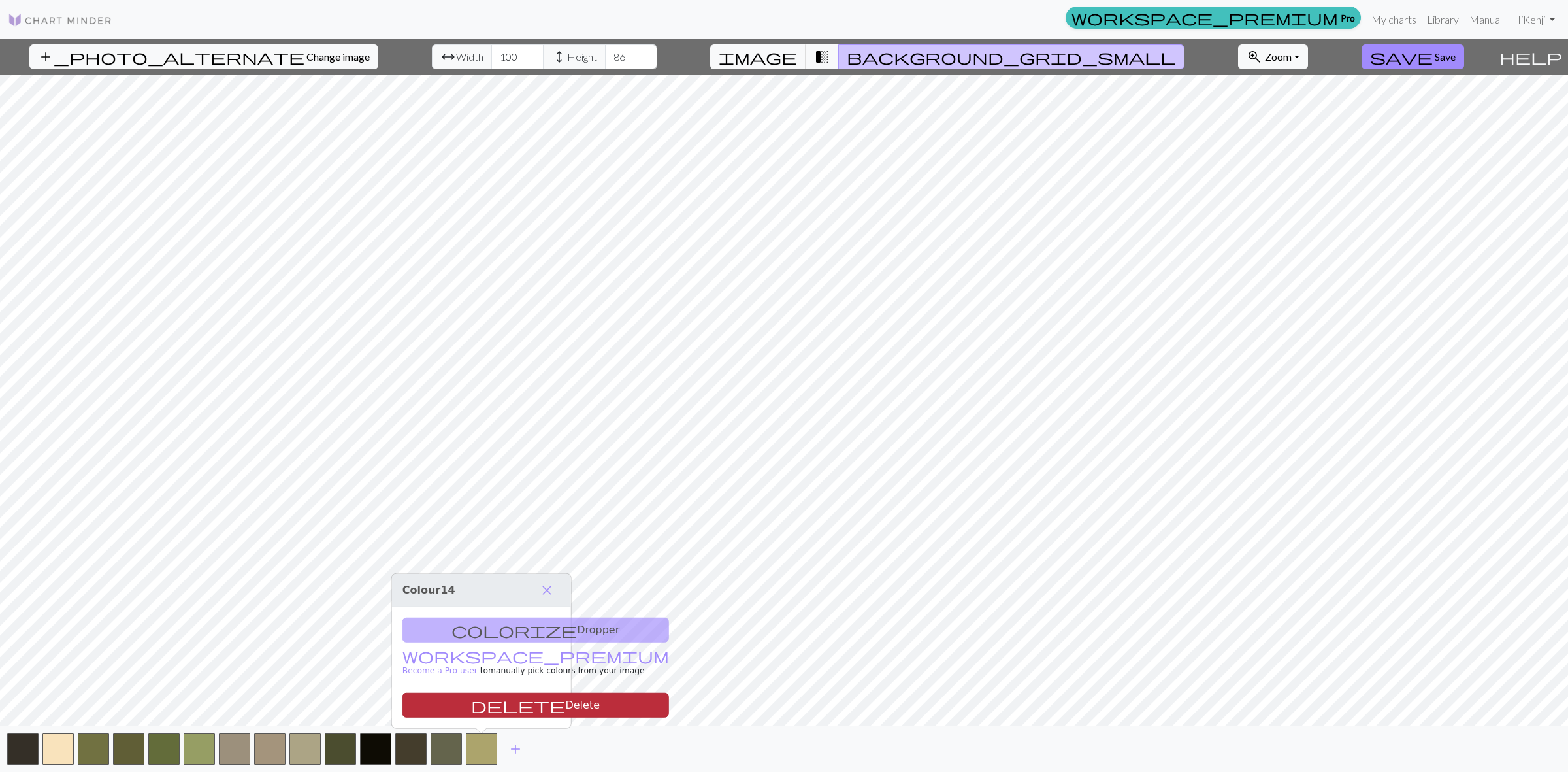
click at [501, 704] on button "delete Delete" at bounding box center [536, 705] width 267 height 25
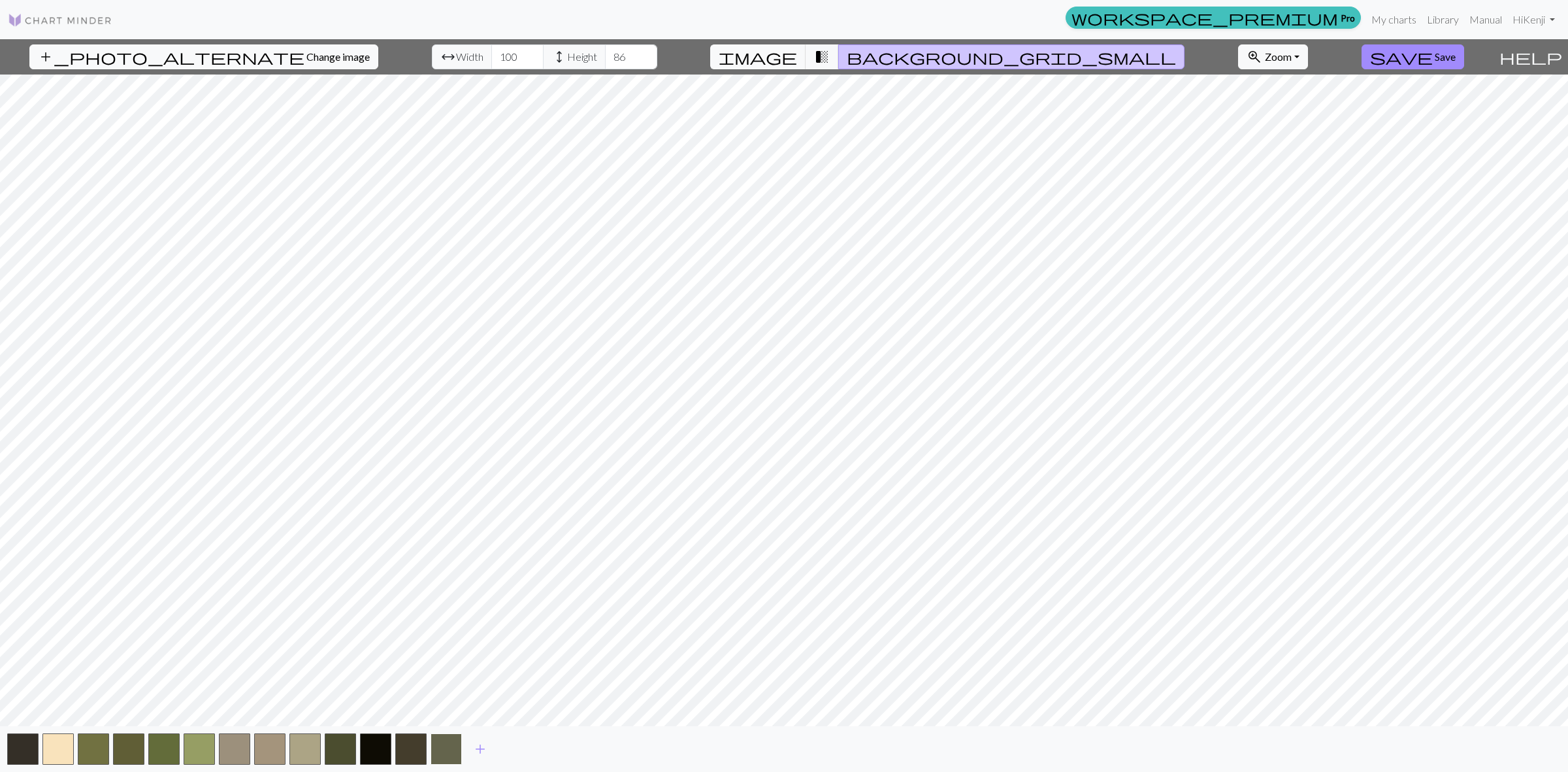
click at [454, 744] on button "button" at bounding box center [446, 749] width 31 height 31
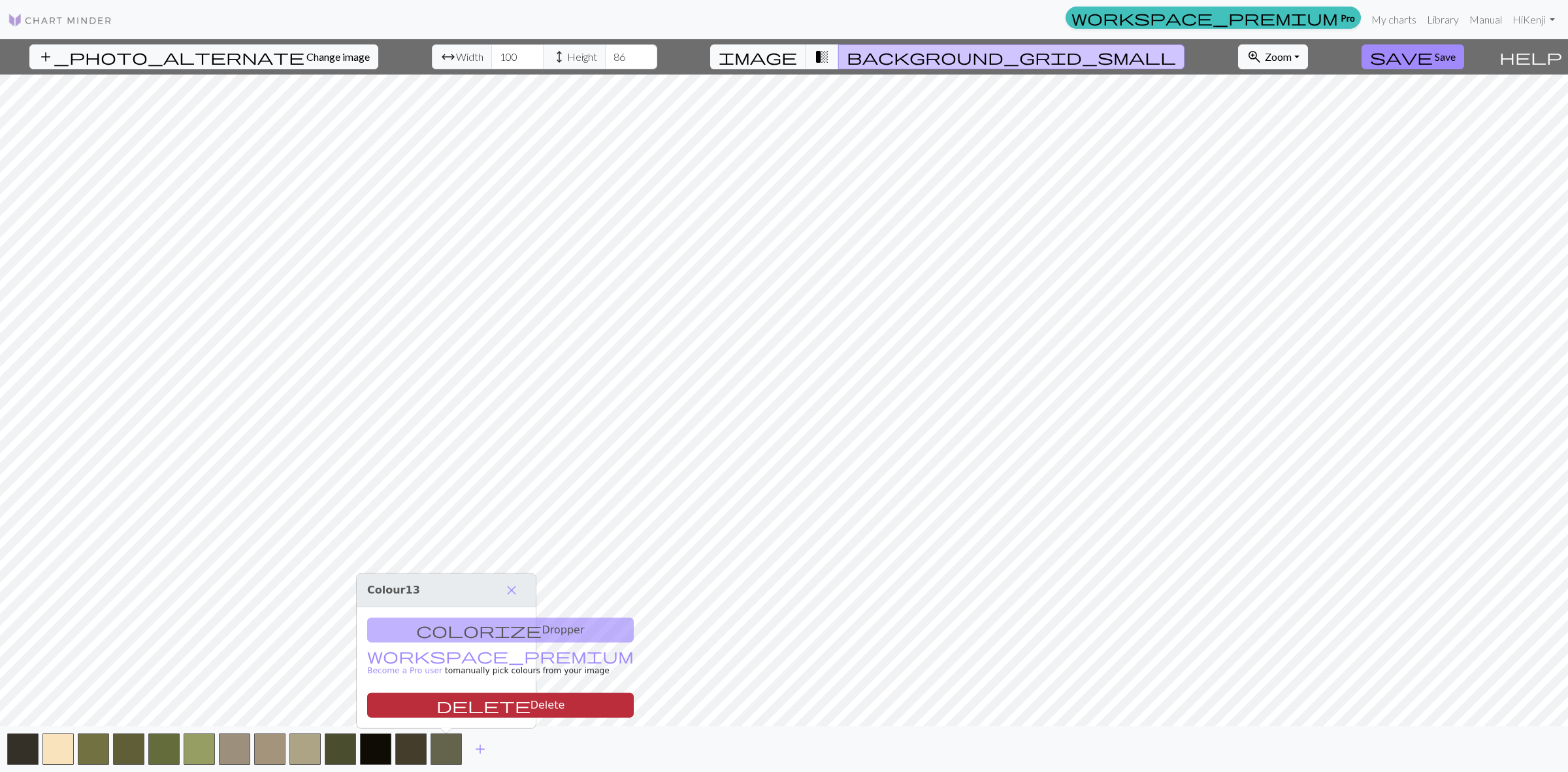
click at [464, 702] on button "delete Delete" at bounding box center [500, 705] width 267 height 25
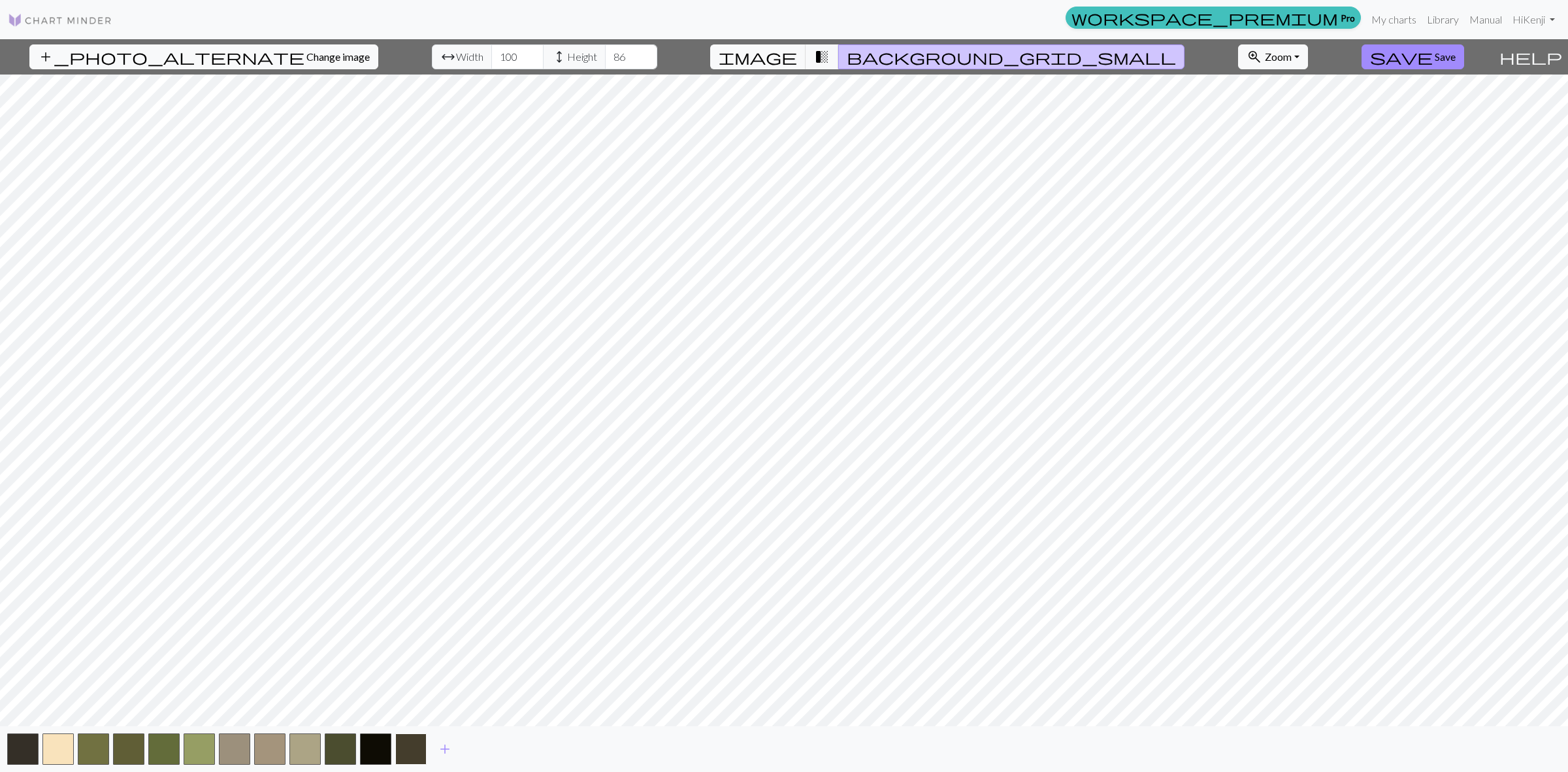
click at [413, 740] on button "button" at bounding box center [411, 749] width 31 height 31
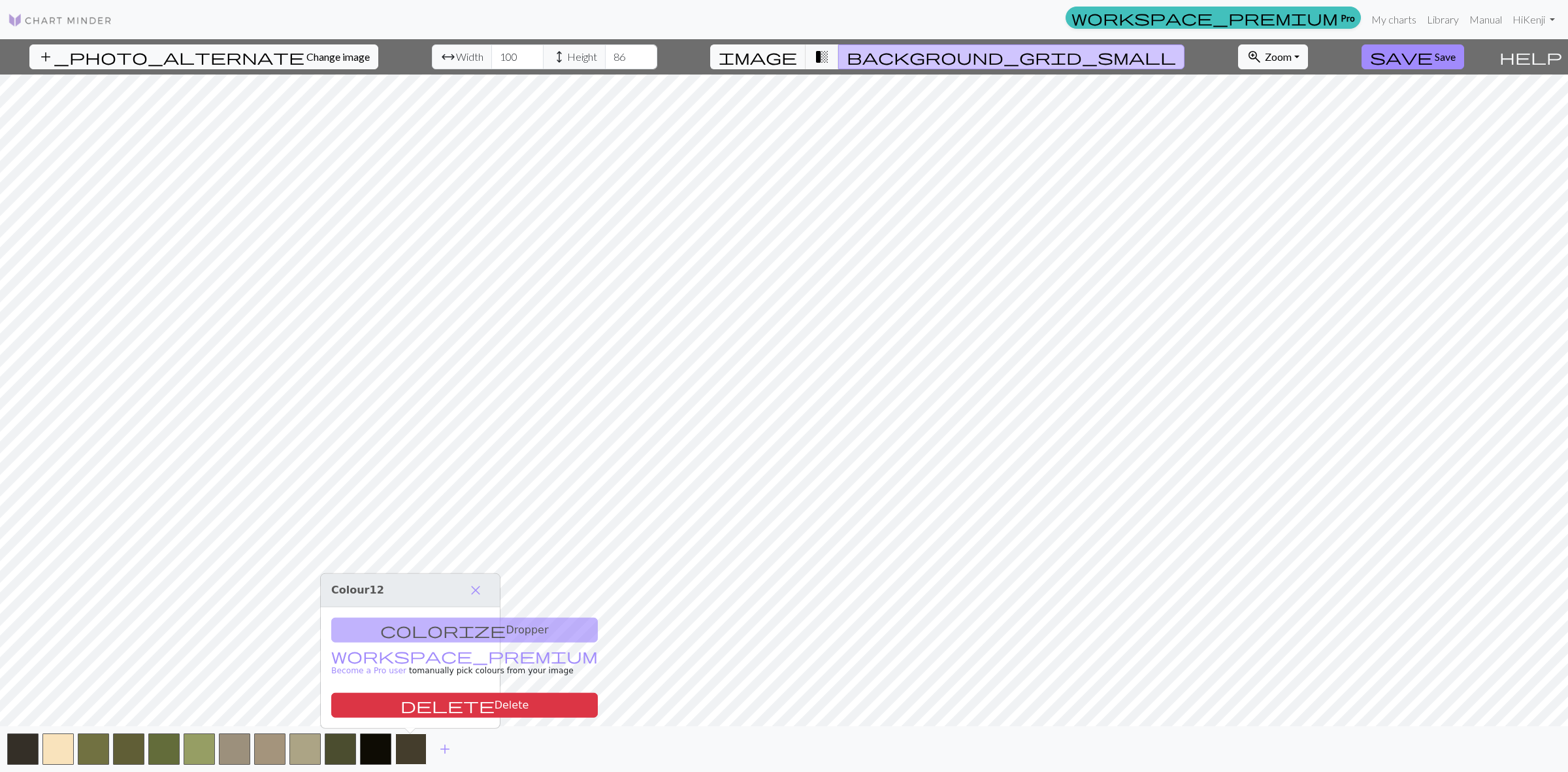
click at [395, 733] on button "button" at bounding box center [411, 749] width 31 height 31
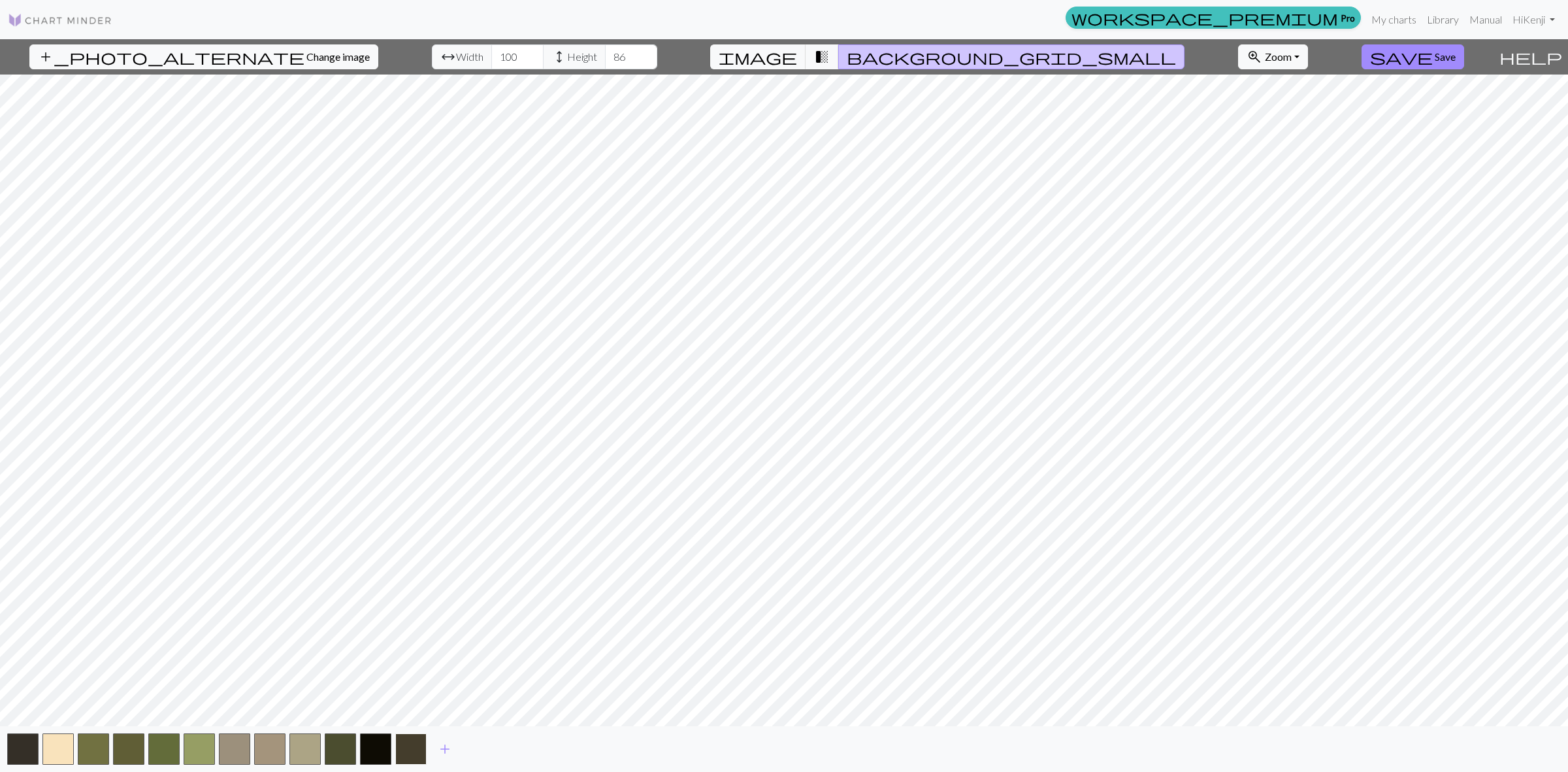
click at [399, 749] on button "button" at bounding box center [411, 749] width 31 height 31
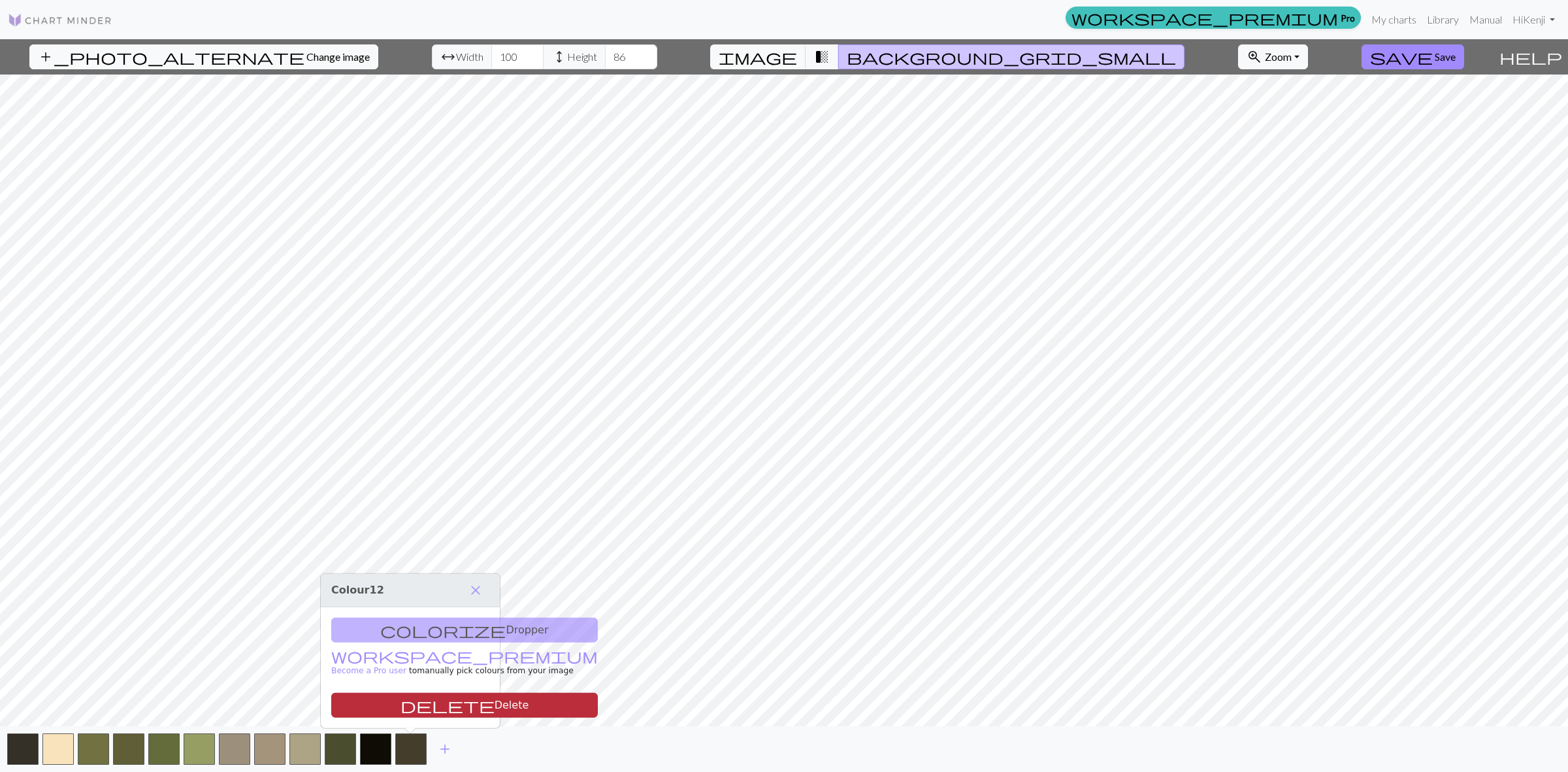
click at [413, 702] on button "delete Delete" at bounding box center [464, 705] width 267 height 25
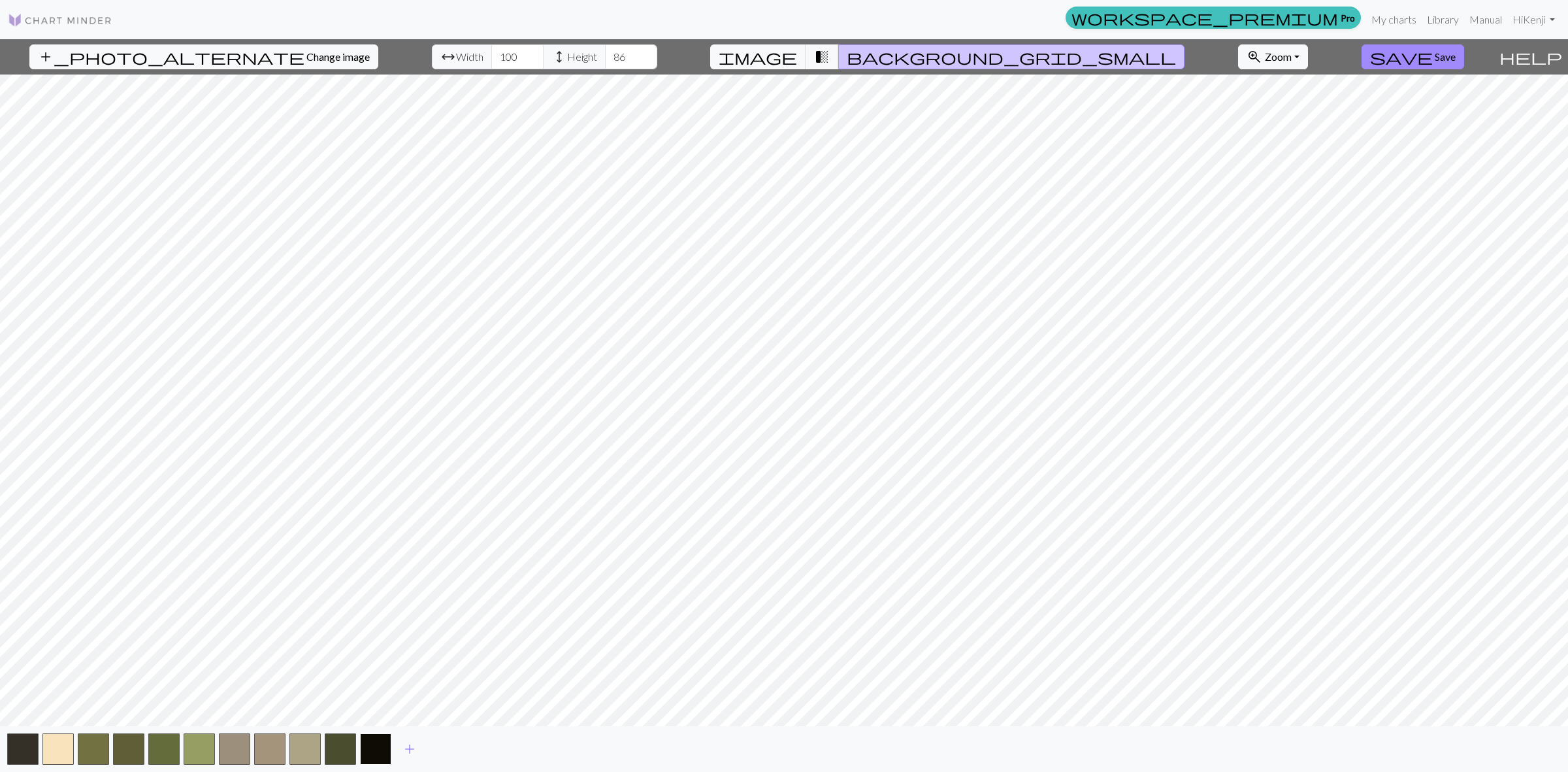
click at [380, 746] on button "button" at bounding box center [376, 749] width 31 height 31
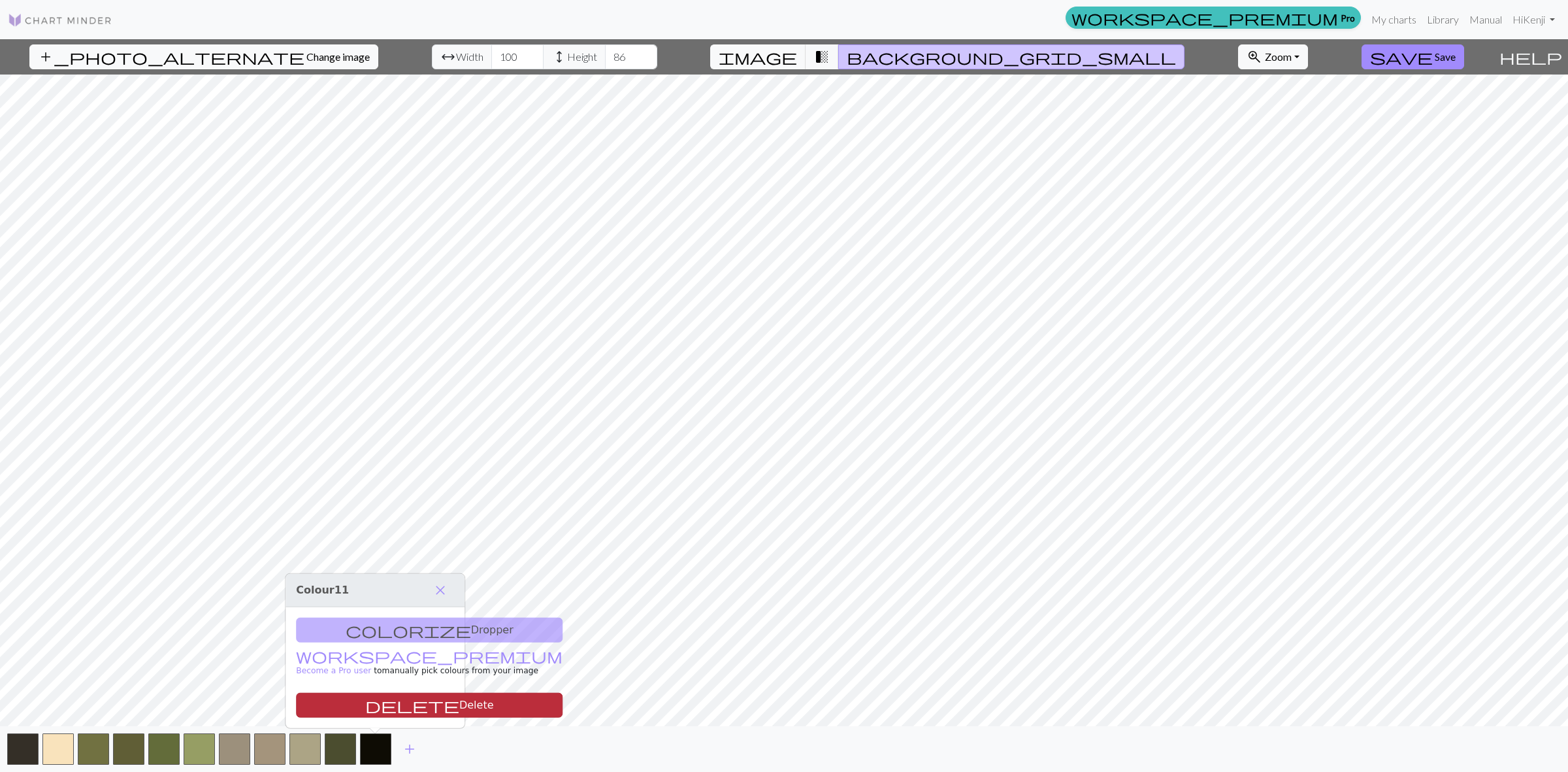
click at [399, 695] on button "delete Delete" at bounding box center [429, 705] width 267 height 25
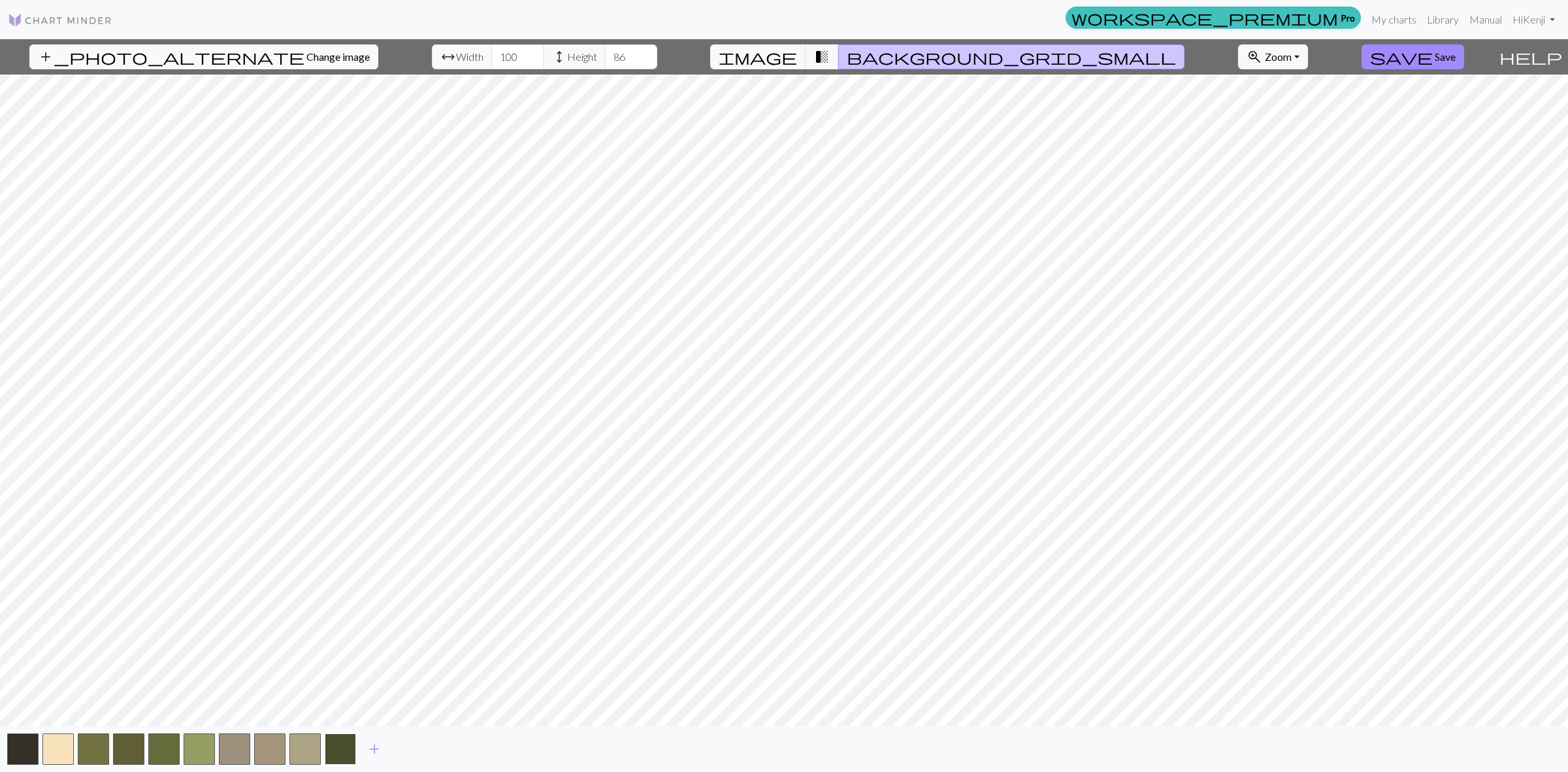
click at [355, 748] on div "add" at bounding box center [784, 749] width 1568 height 46
drag, startPoint x: 345, startPoint y: 746, endPoint x: 351, endPoint y: 730, distance: 17.1
click at [345, 745] on button "button" at bounding box center [340, 749] width 31 height 31
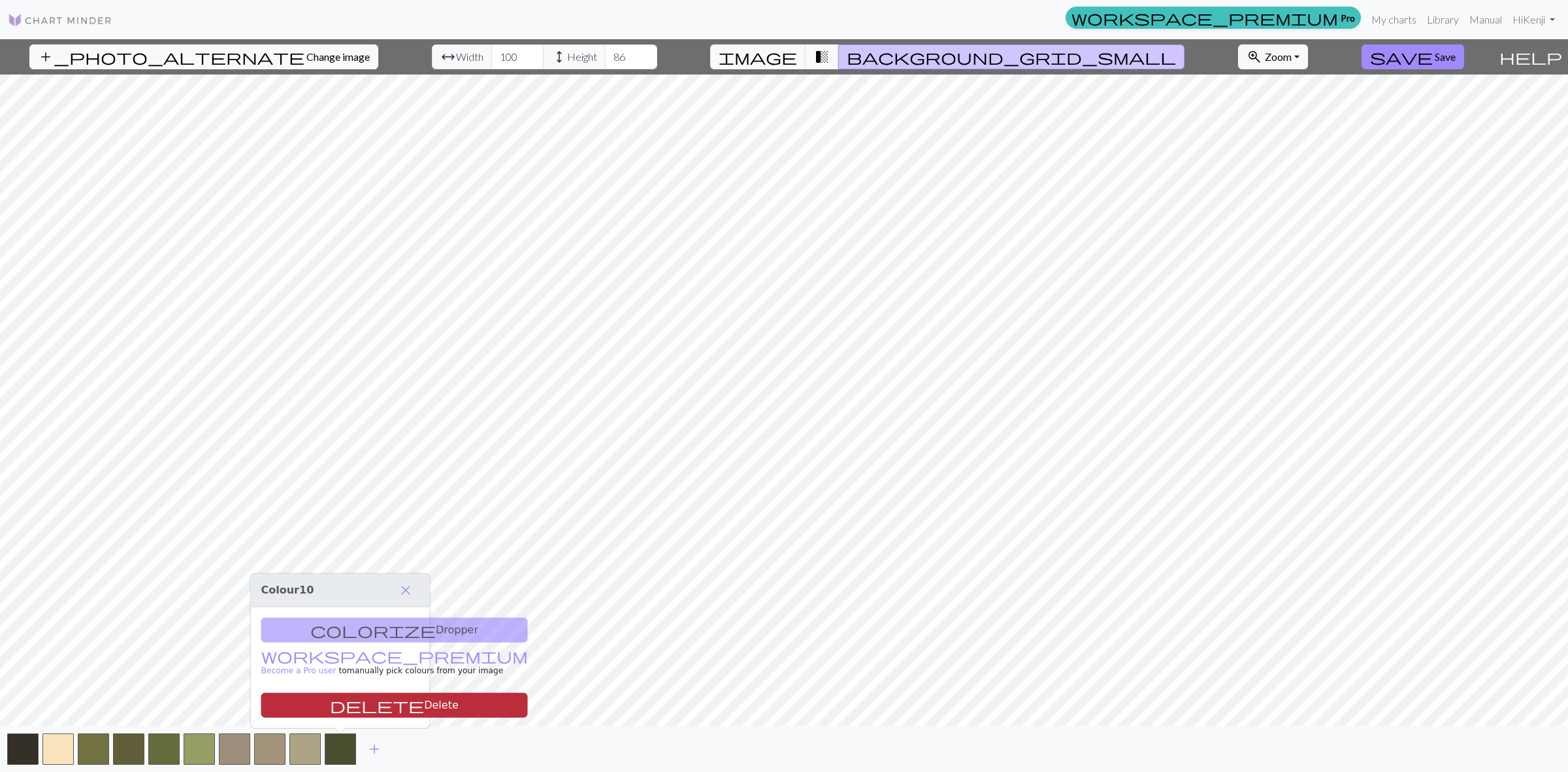
click at [357, 707] on button "delete Delete" at bounding box center [395, 705] width 267 height 25
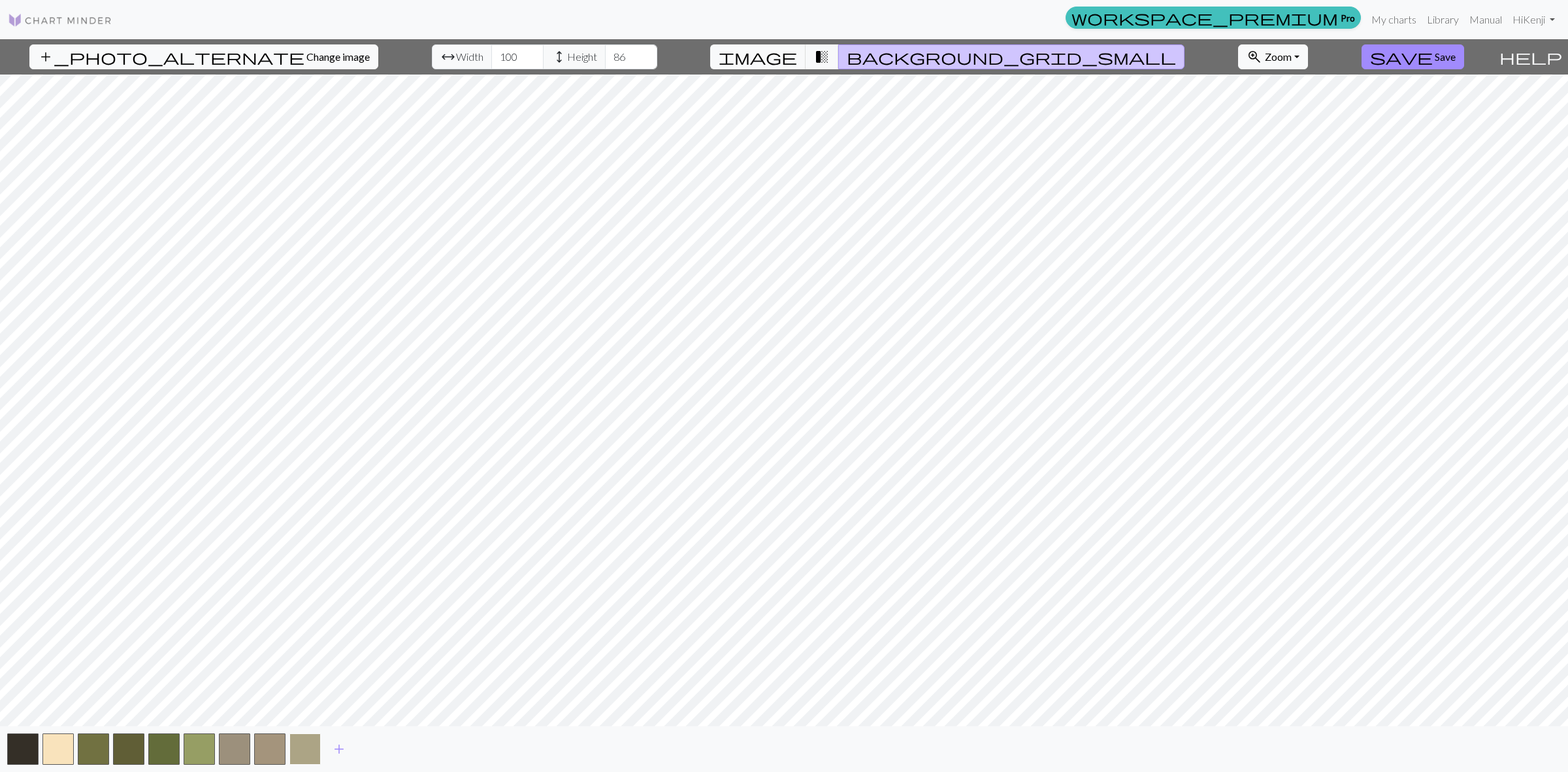
click at [314, 753] on button "button" at bounding box center [305, 749] width 31 height 31
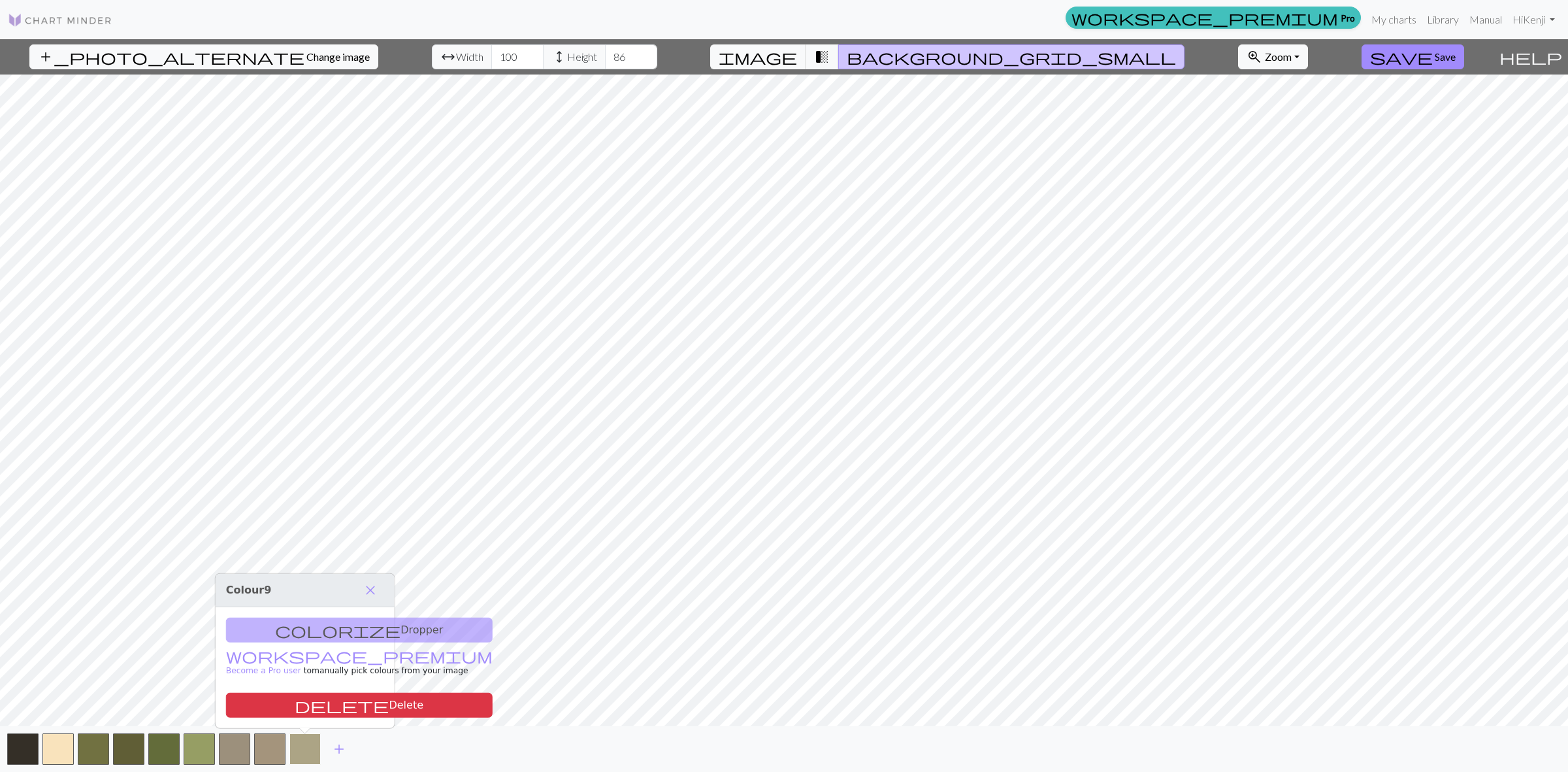
click at [308, 752] on button "button" at bounding box center [305, 749] width 31 height 31
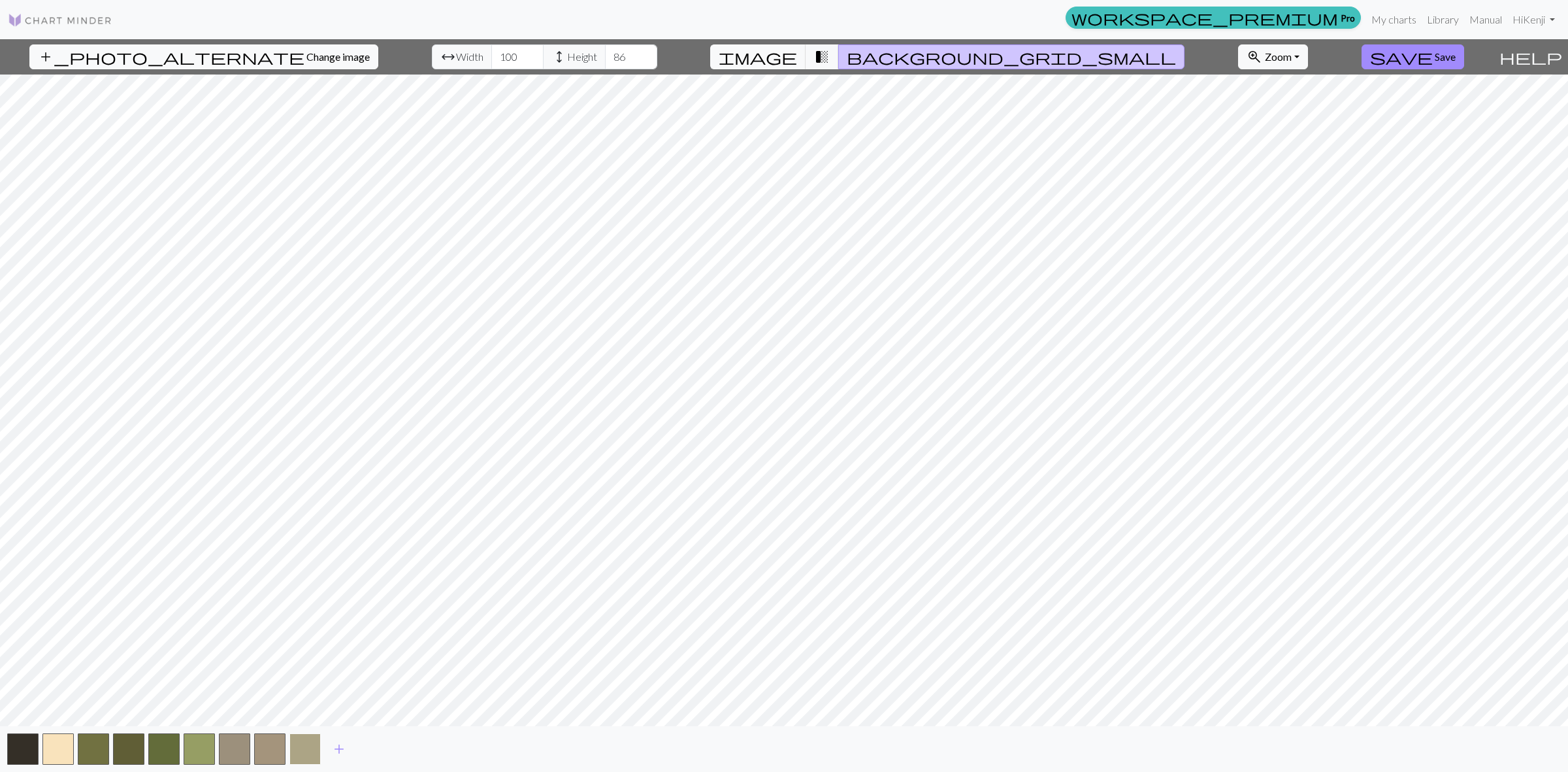
click at [307, 740] on button "button" at bounding box center [305, 749] width 31 height 31
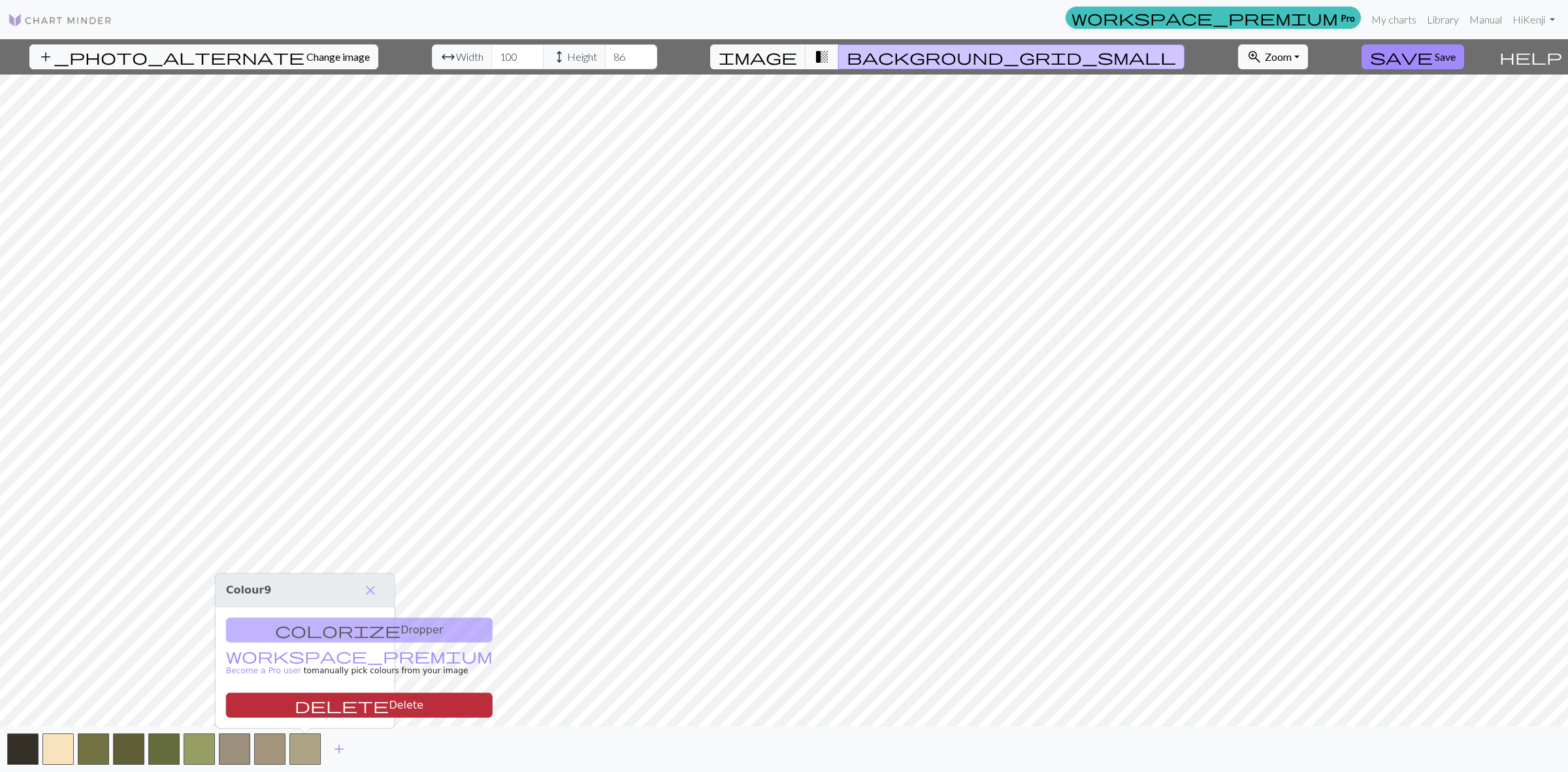
click at [311, 703] on button "delete Delete" at bounding box center [359, 705] width 267 height 25
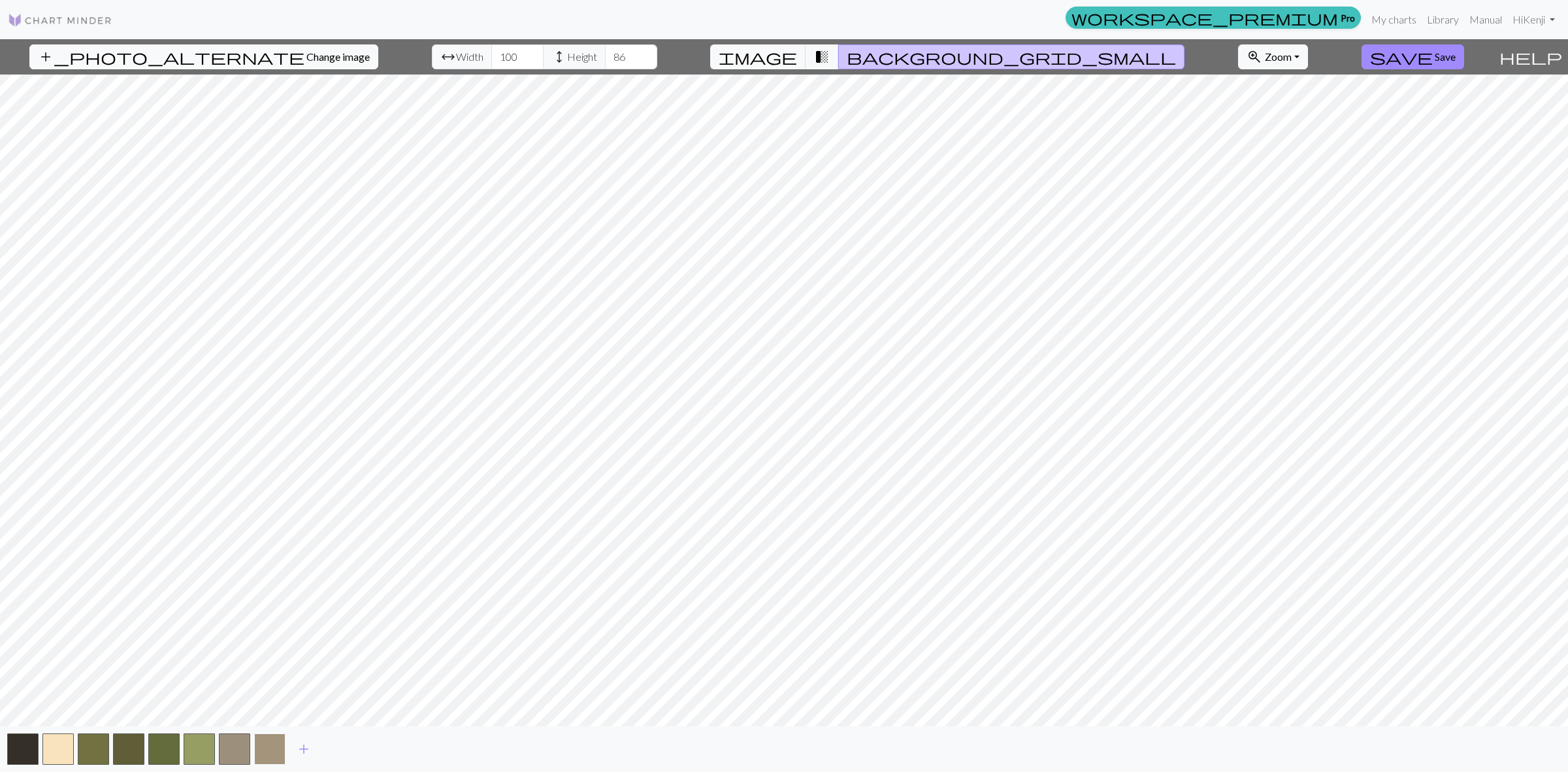
click at [278, 741] on button "button" at bounding box center [270, 749] width 31 height 31
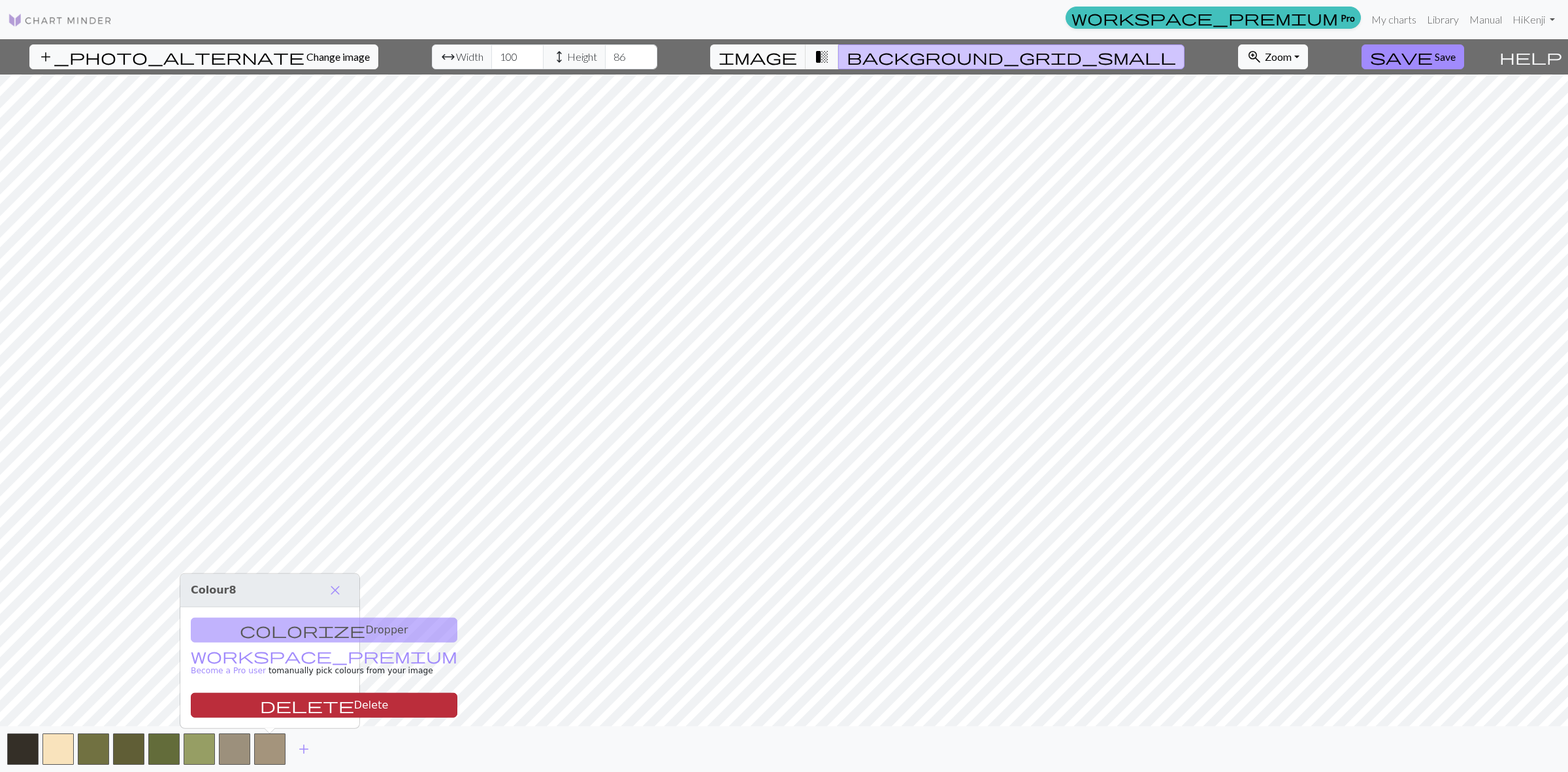
click at [301, 704] on button "delete Delete" at bounding box center [324, 705] width 267 height 25
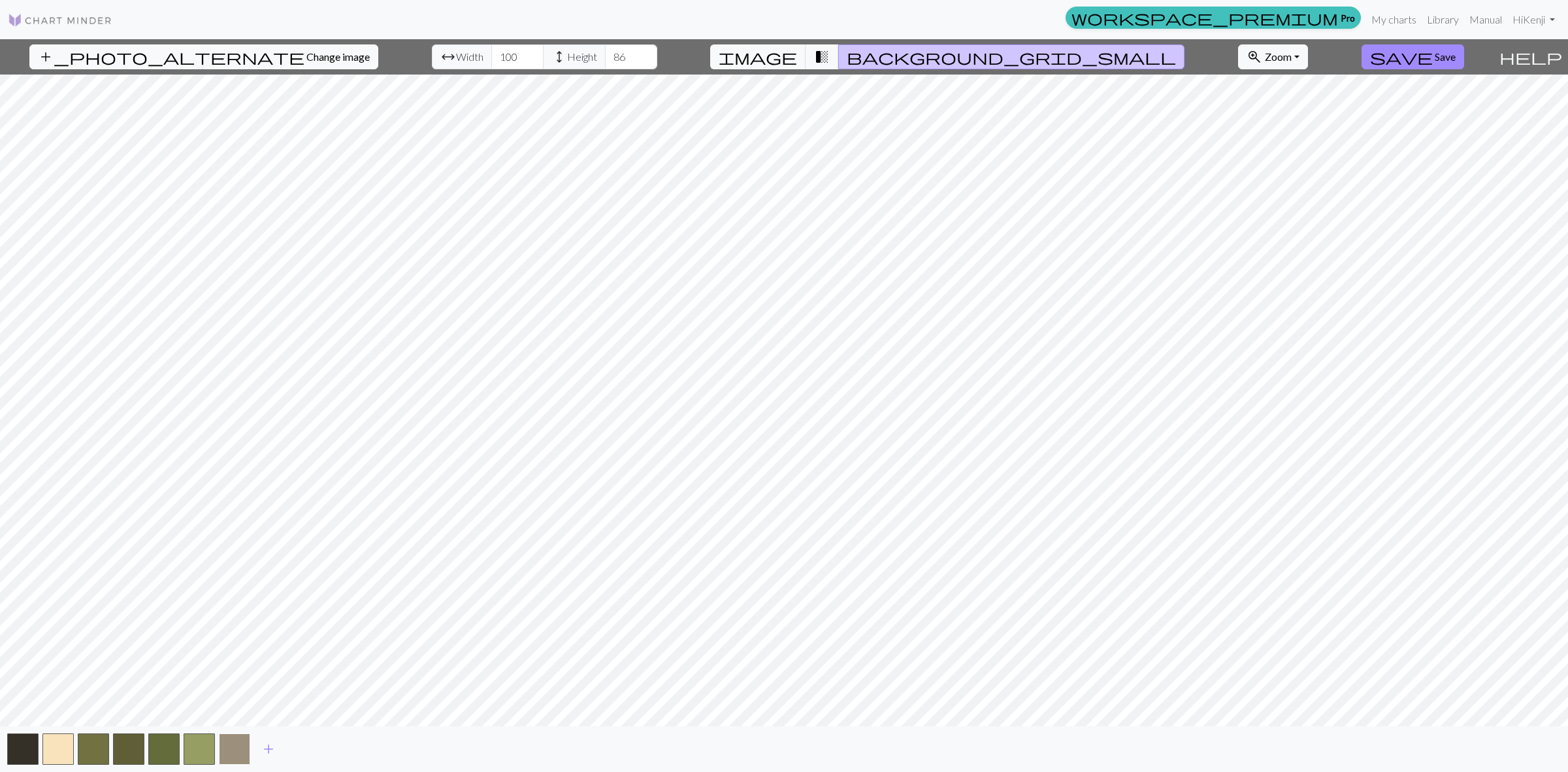
click at [239, 753] on button "button" at bounding box center [234, 749] width 31 height 31
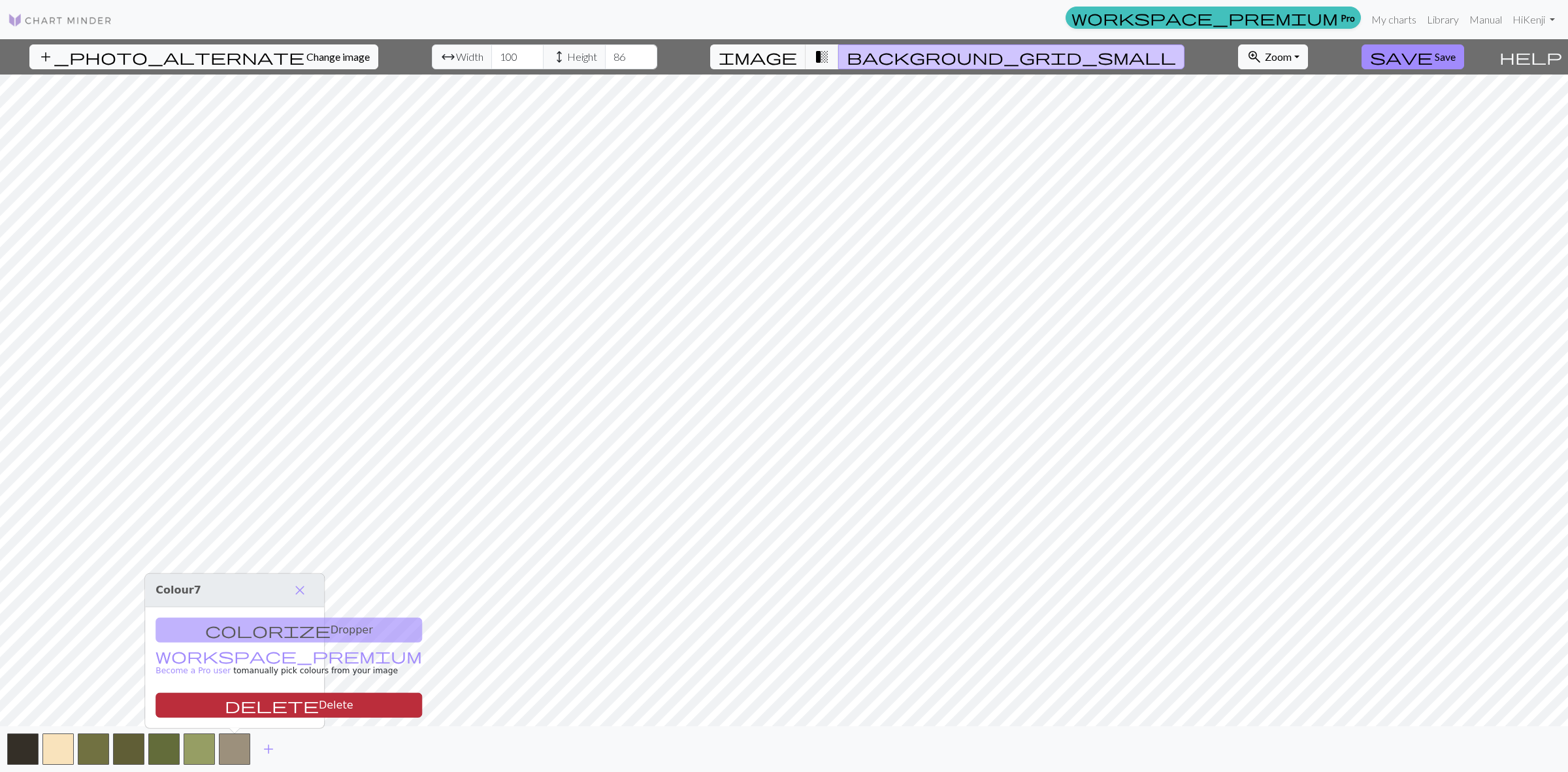
click at [256, 702] on button "delete Delete" at bounding box center [288, 705] width 267 height 25
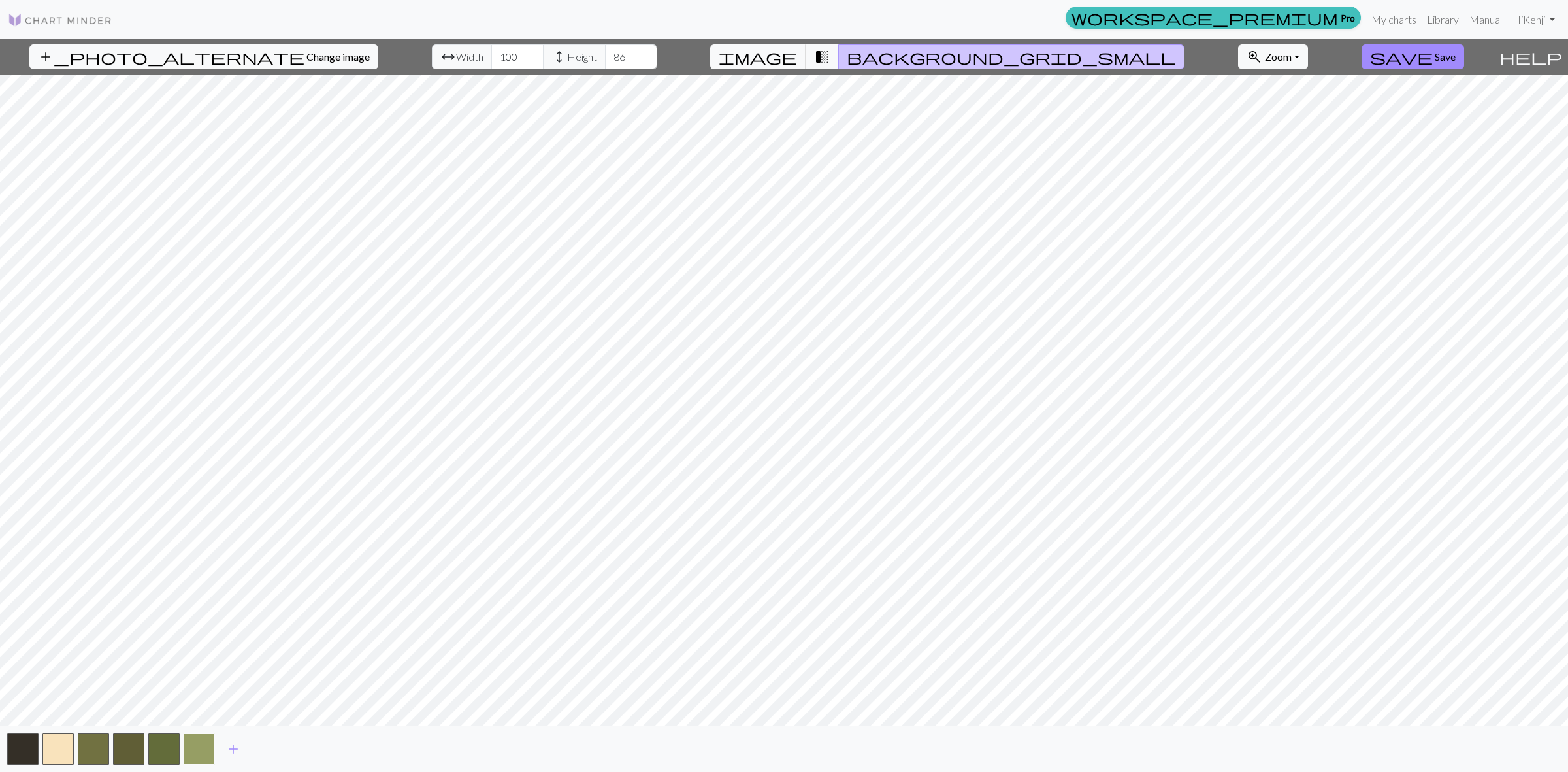
click at [200, 742] on button "button" at bounding box center [199, 749] width 31 height 31
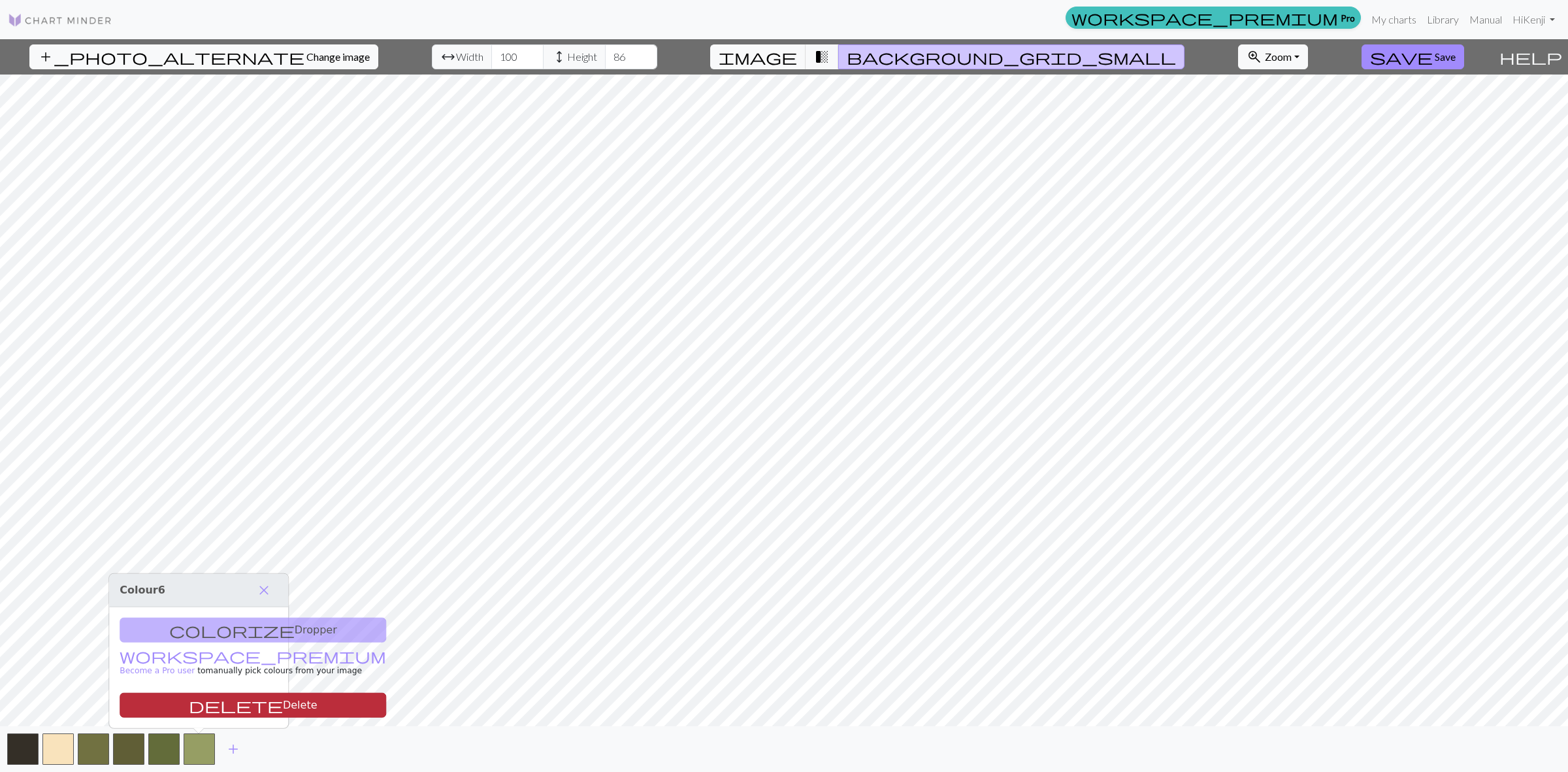
click at [211, 701] on button "delete Delete" at bounding box center [253, 705] width 267 height 25
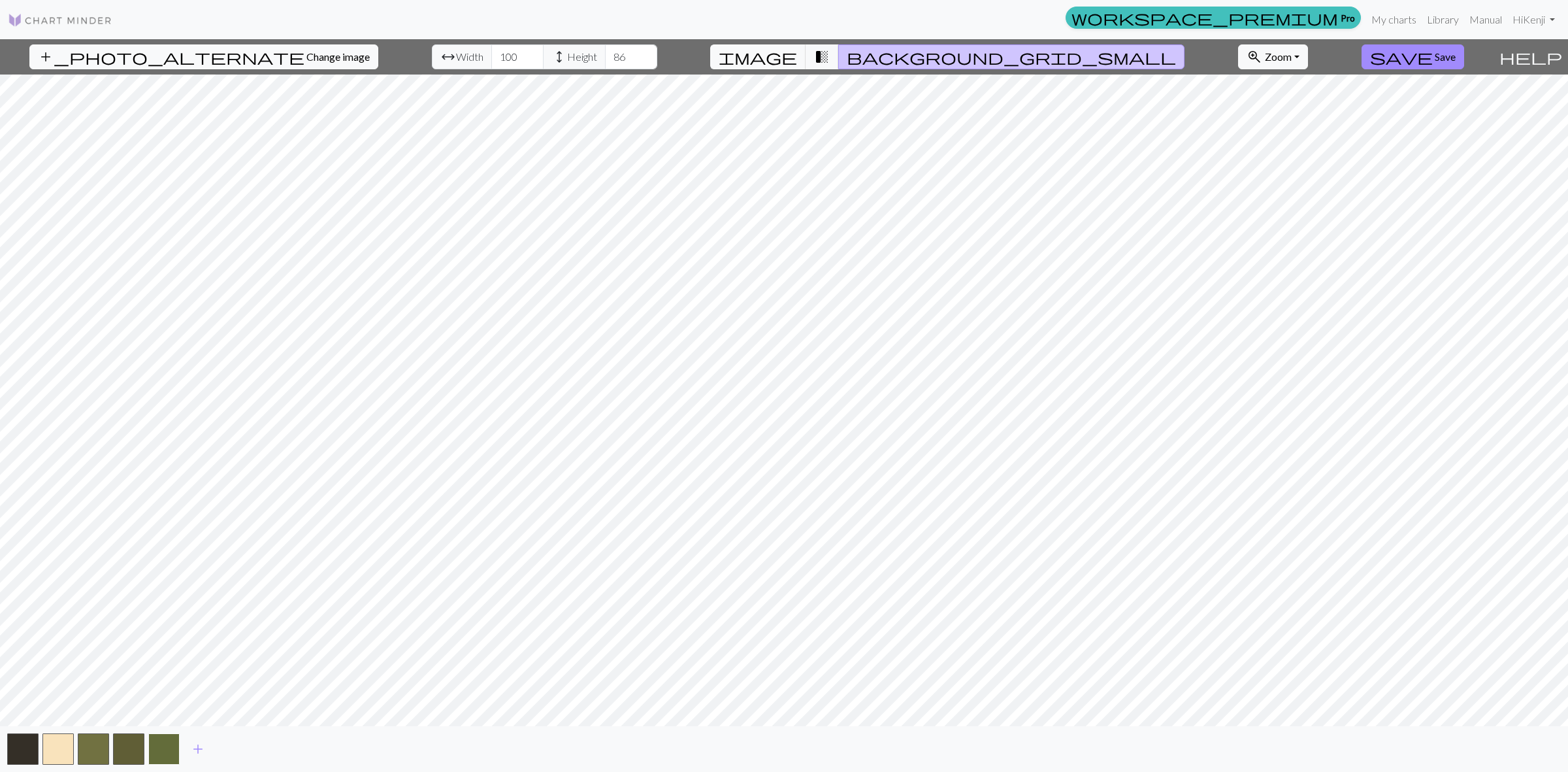
click at [174, 743] on button "button" at bounding box center [164, 749] width 31 height 31
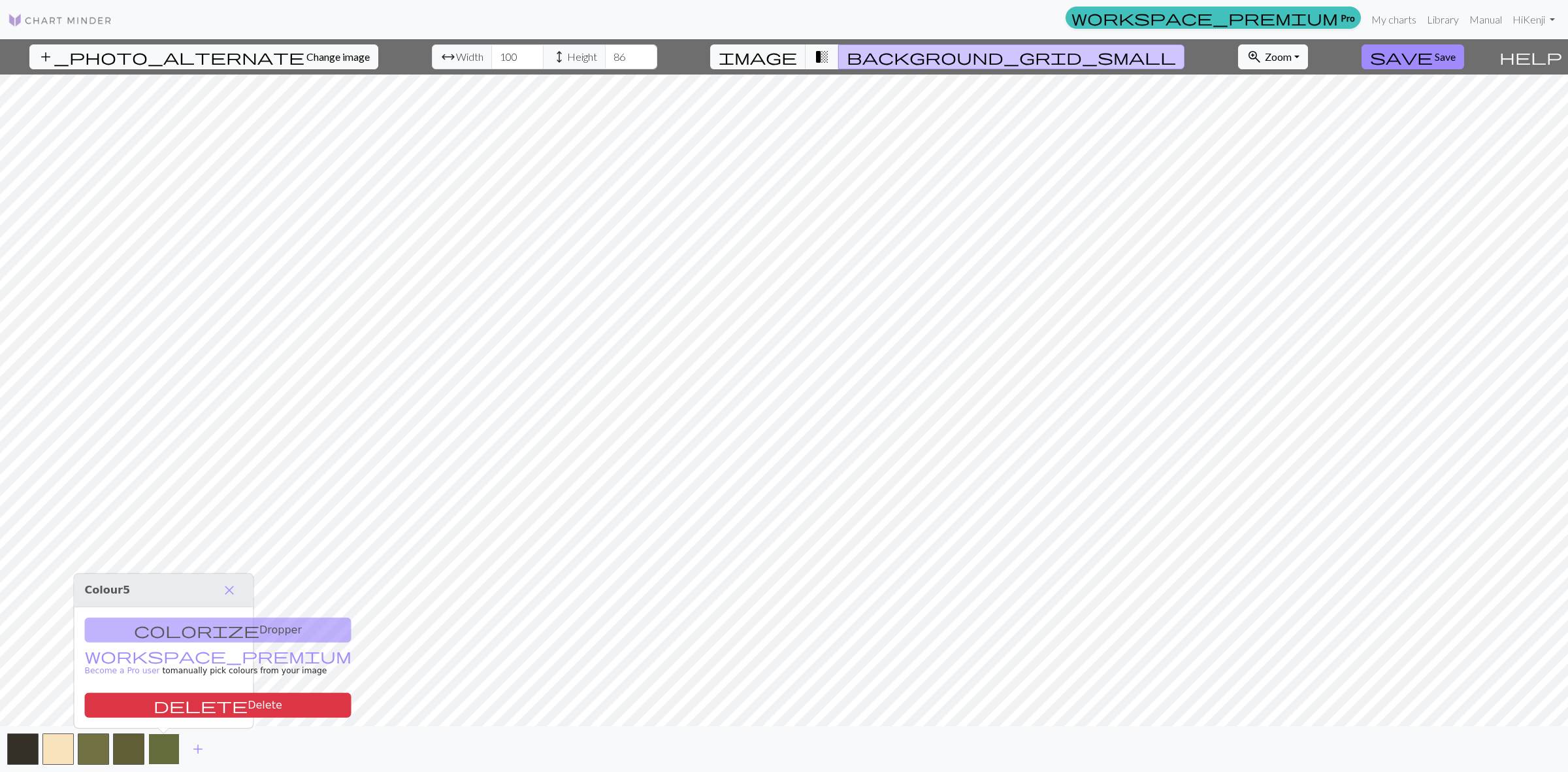
click at [168, 748] on button "button" at bounding box center [164, 749] width 31 height 31
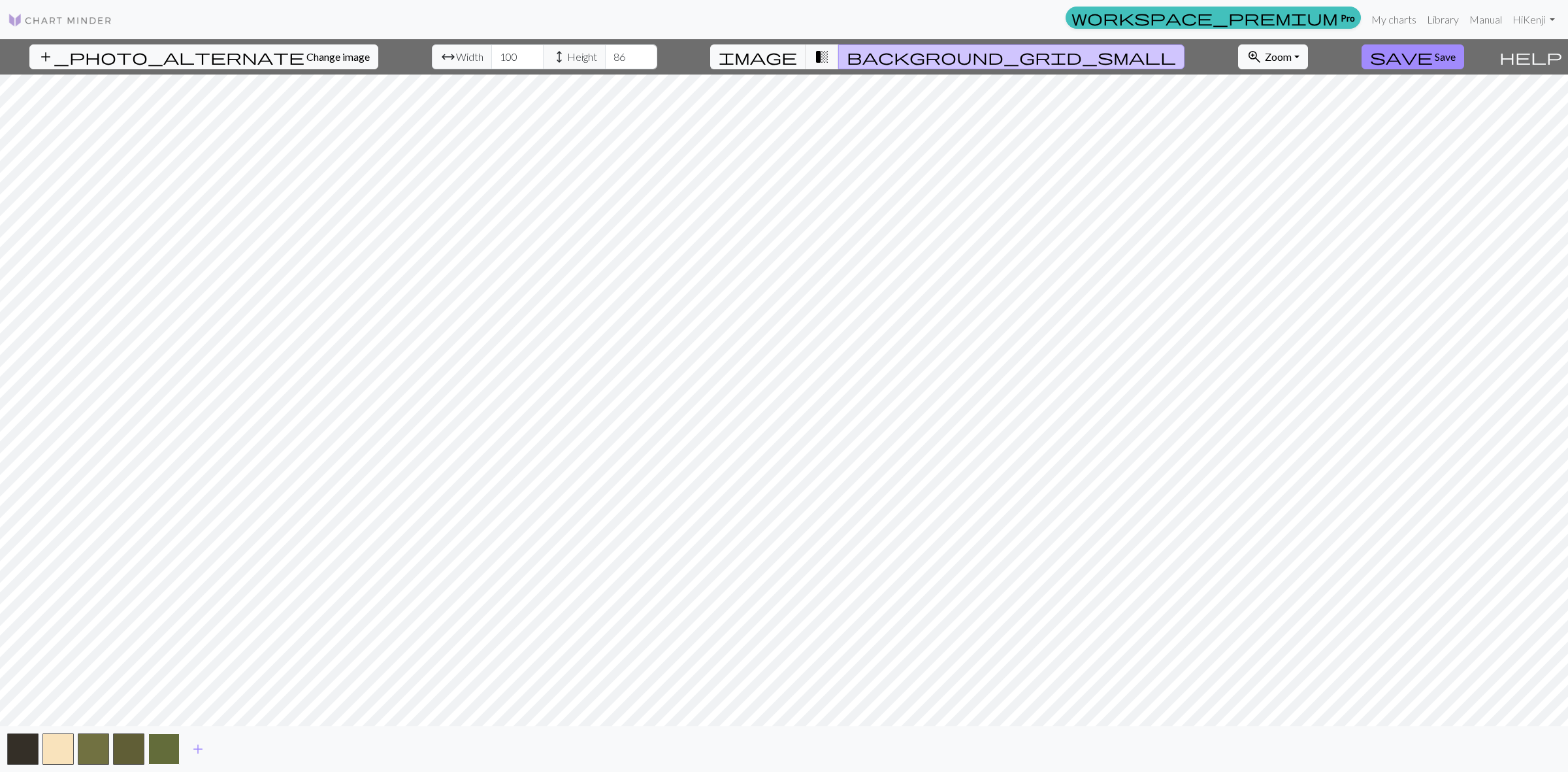
click at [171, 744] on button "button" at bounding box center [164, 749] width 31 height 31
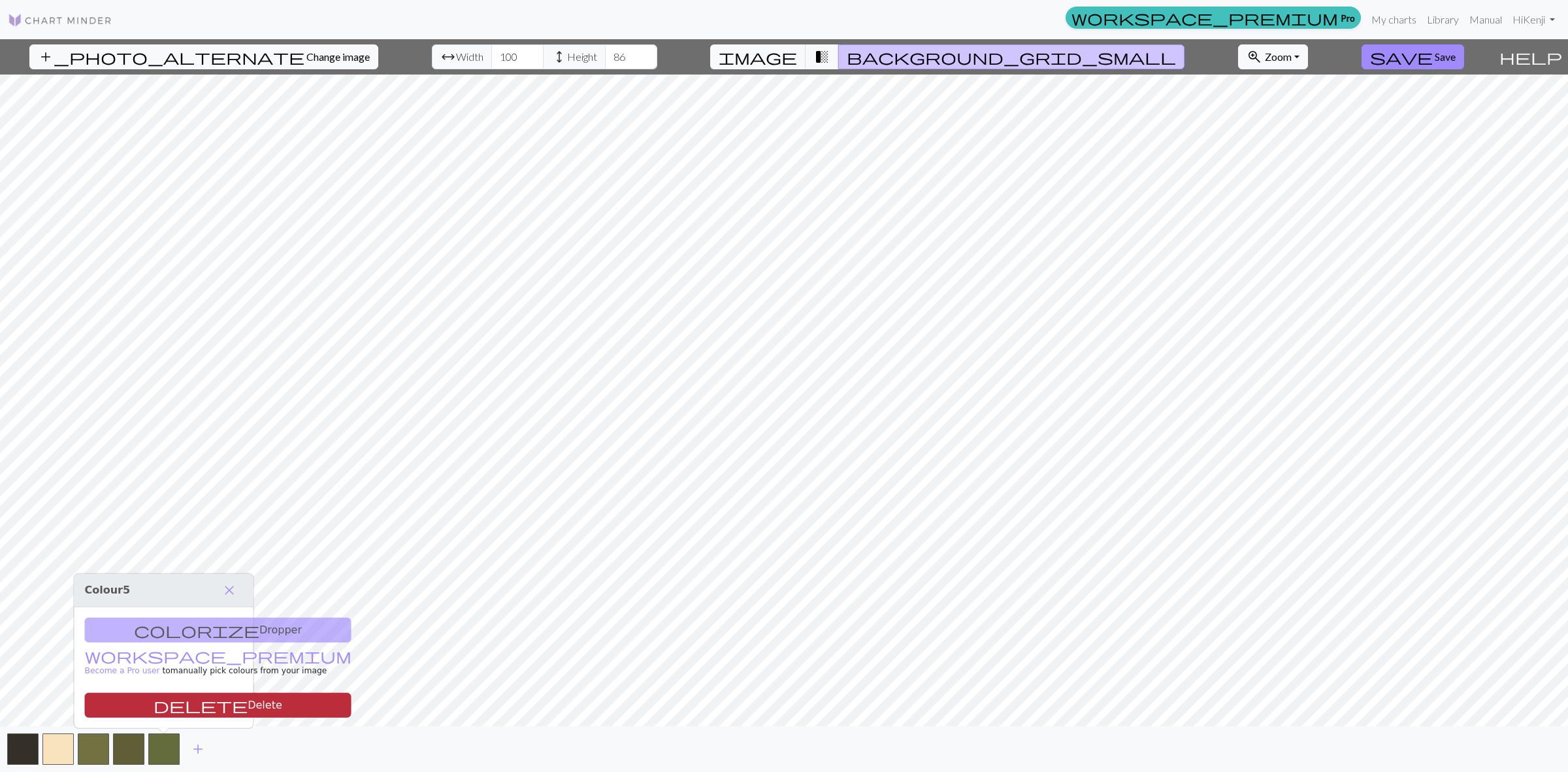
click at [182, 713] on button "delete Delete" at bounding box center [218, 705] width 267 height 25
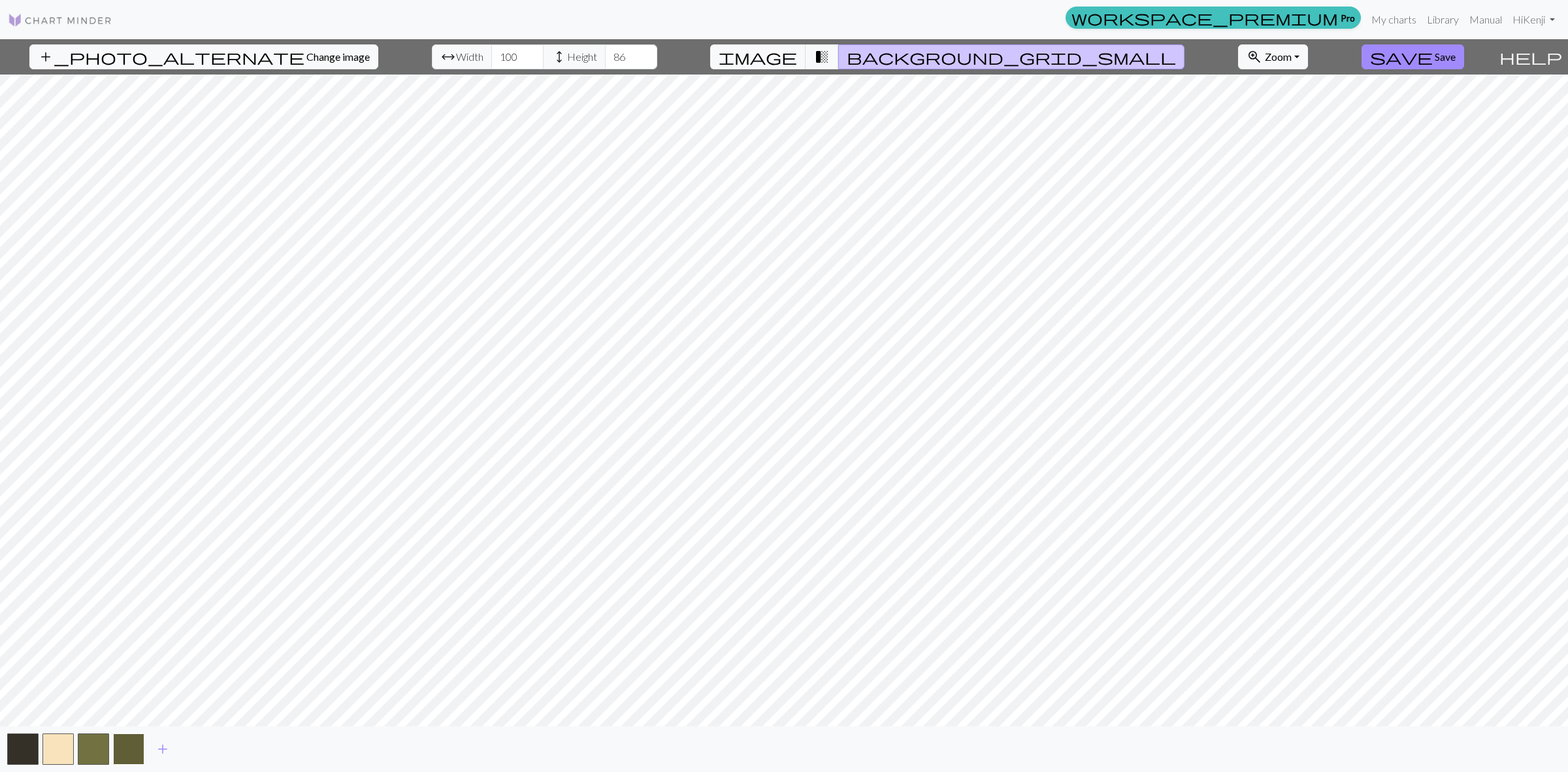
click at [120, 735] on button "button" at bounding box center [128, 749] width 31 height 31
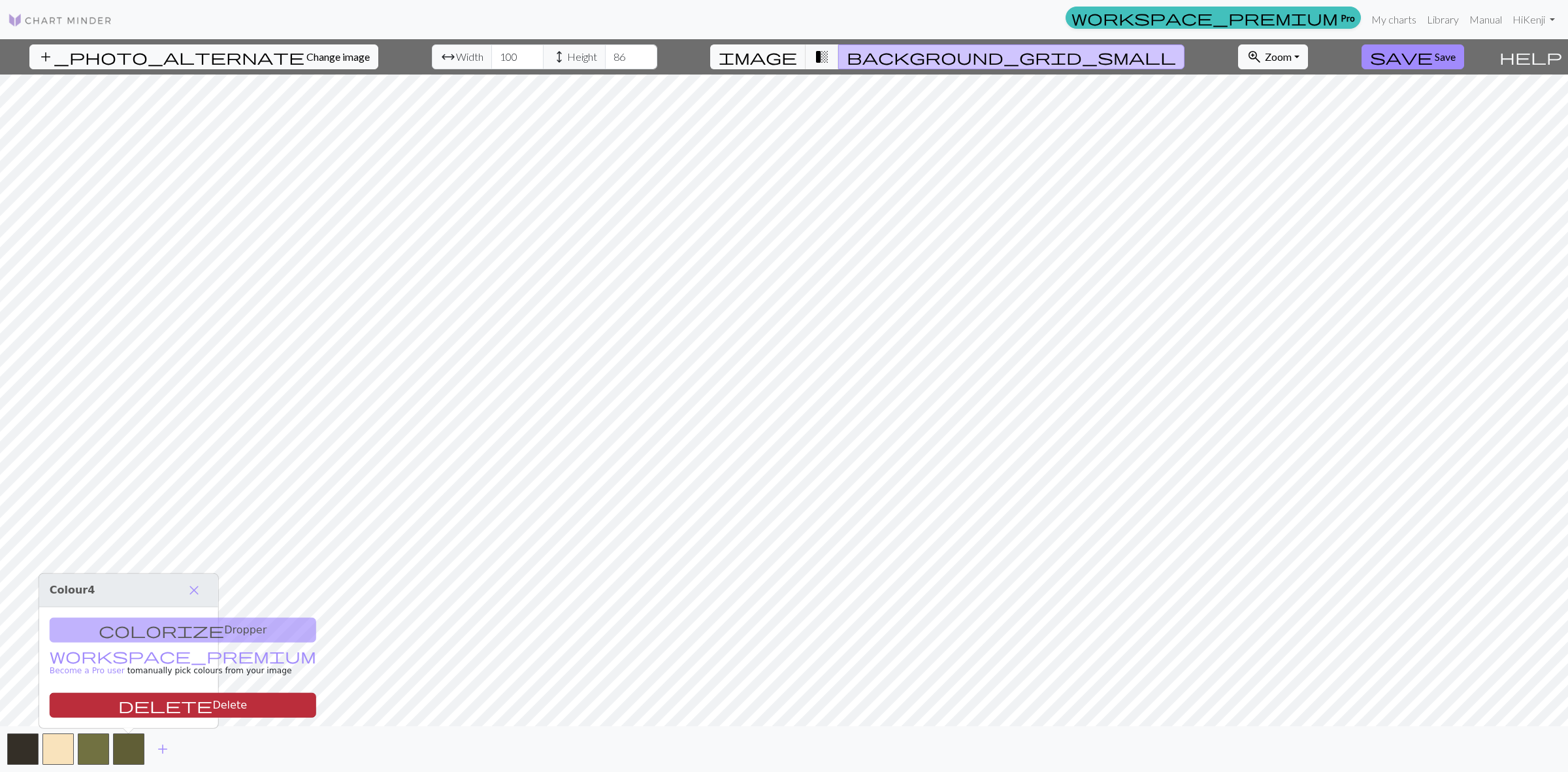
click at [141, 710] on button "delete Delete" at bounding box center [182, 705] width 267 height 25
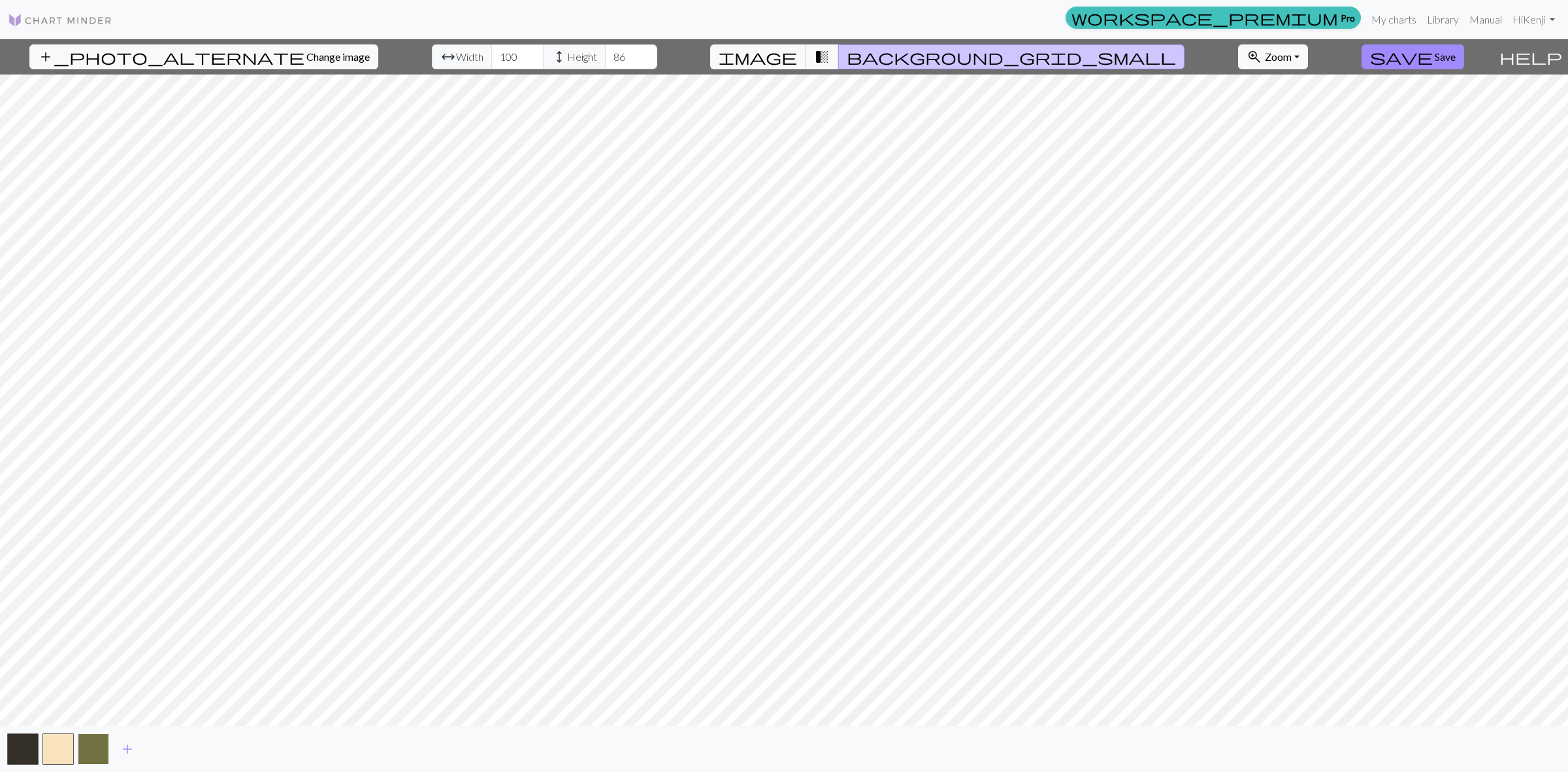
click at [96, 753] on button "button" at bounding box center [93, 749] width 31 height 31
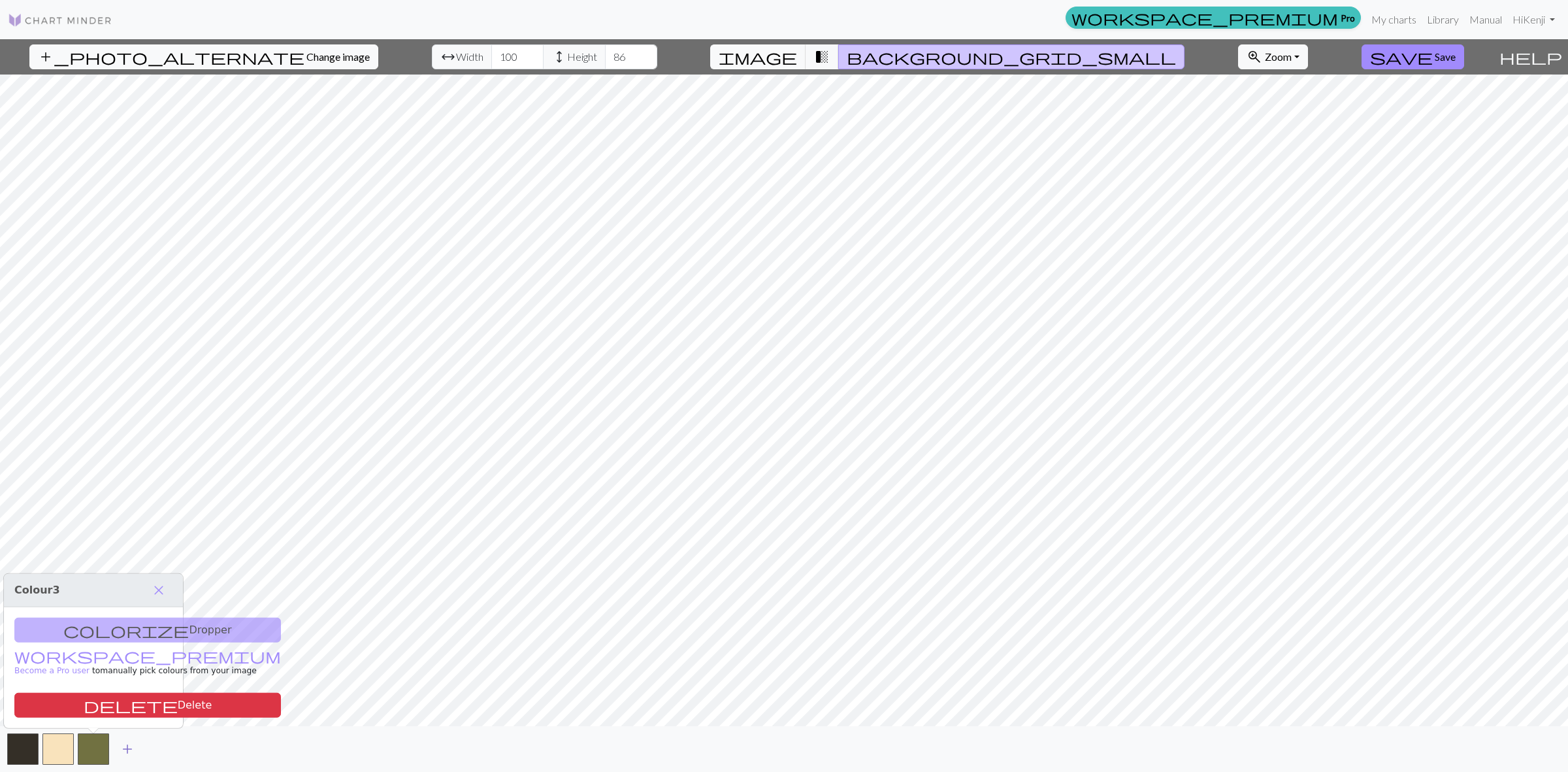
click at [135, 745] on button "add" at bounding box center [127, 749] width 32 height 25
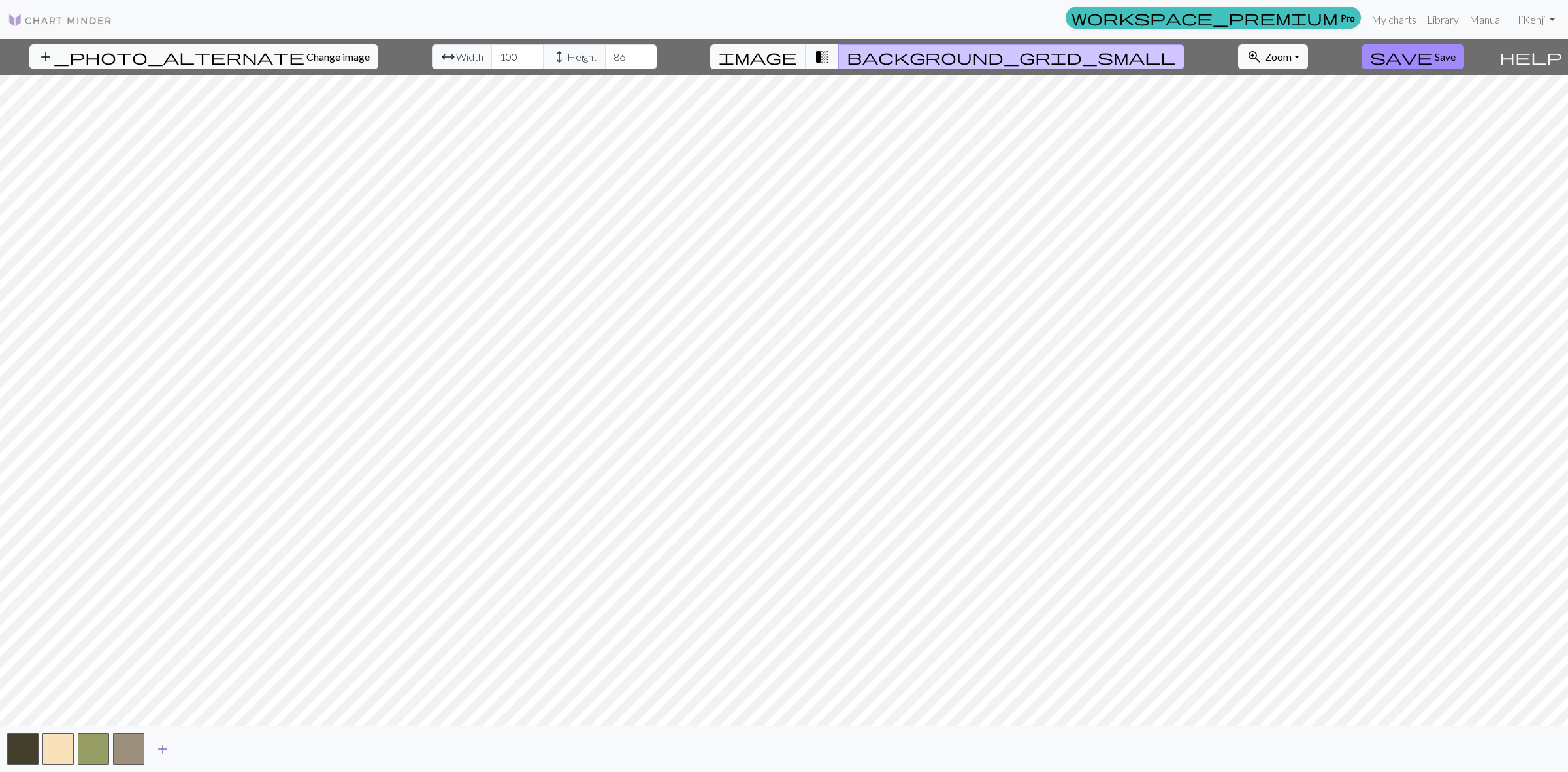
click at [135, 745] on button "button" at bounding box center [128, 749] width 31 height 31
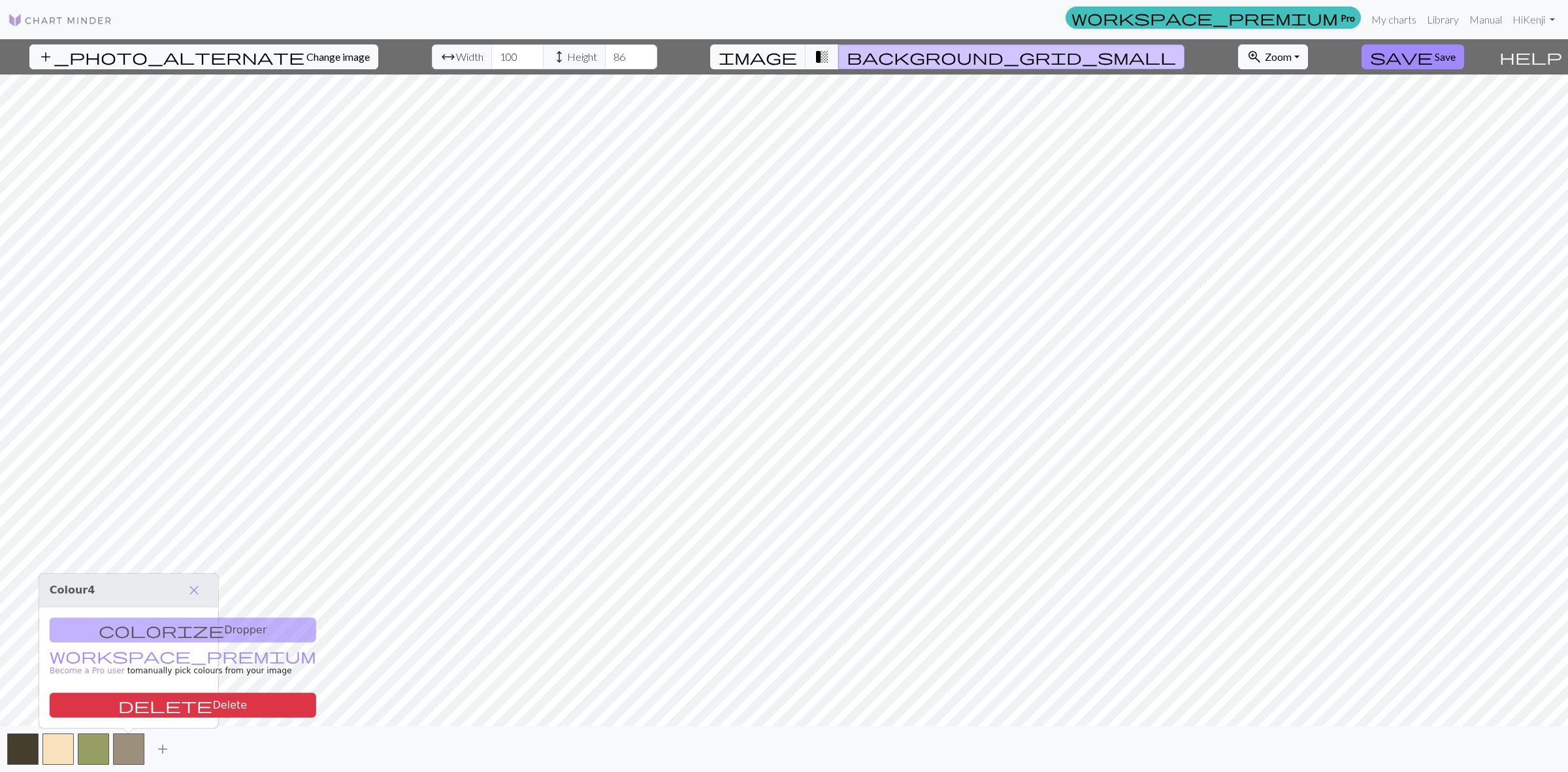
click at [167, 746] on span "add" at bounding box center [162, 749] width 16 height 18
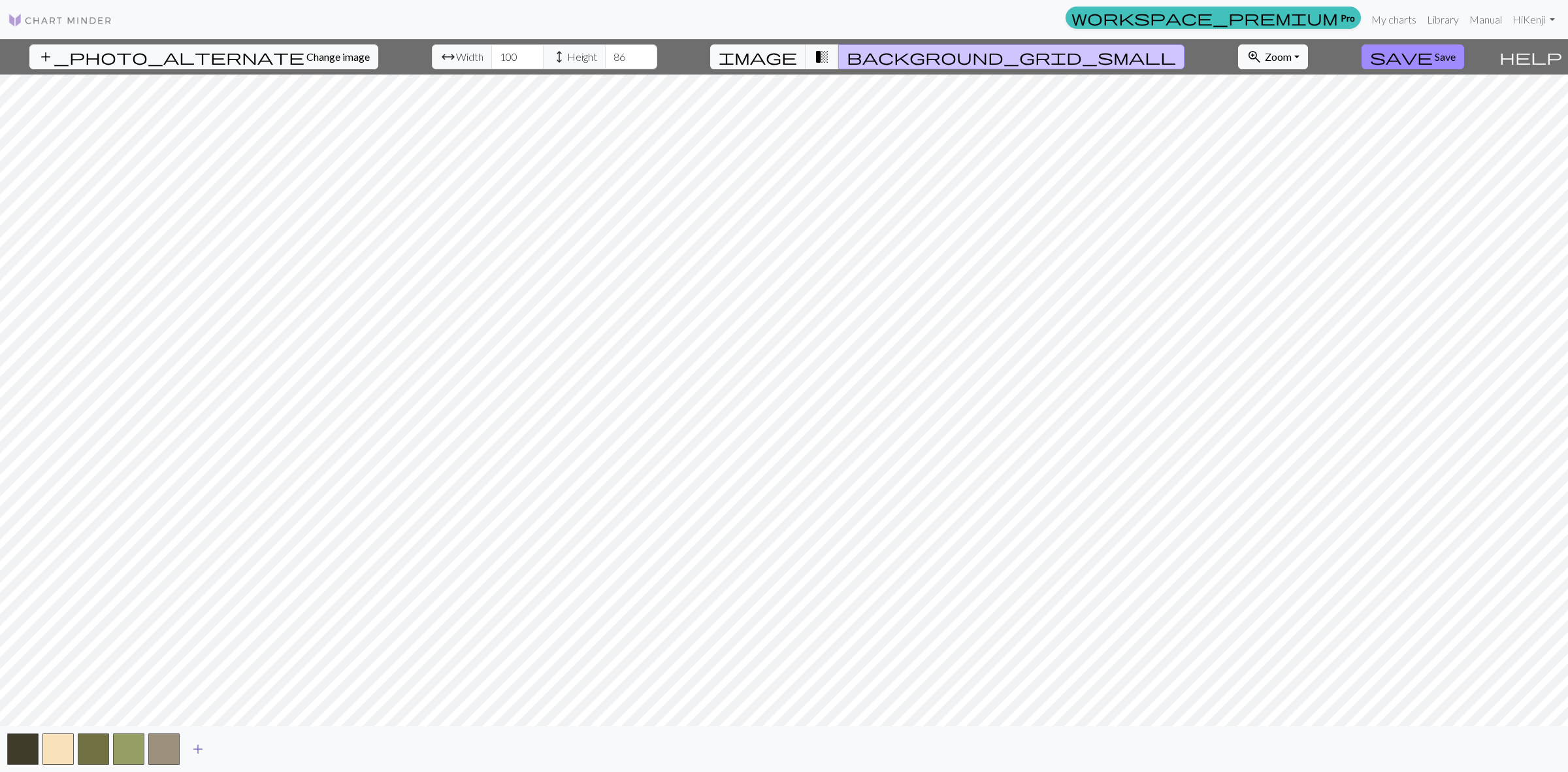
click at [193, 746] on span "add" at bounding box center [197, 749] width 16 height 18
click at [259, 746] on div "add" at bounding box center [784, 749] width 1568 height 46
click at [237, 746] on span "add" at bounding box center [233, 749] width 16 height 18
click at [294, 745] on div "add" at bounding box center [784, 749] width 1568 height 46
click at [273, 750] on span "add" at bounding box center [268, 749] width 16 height 18
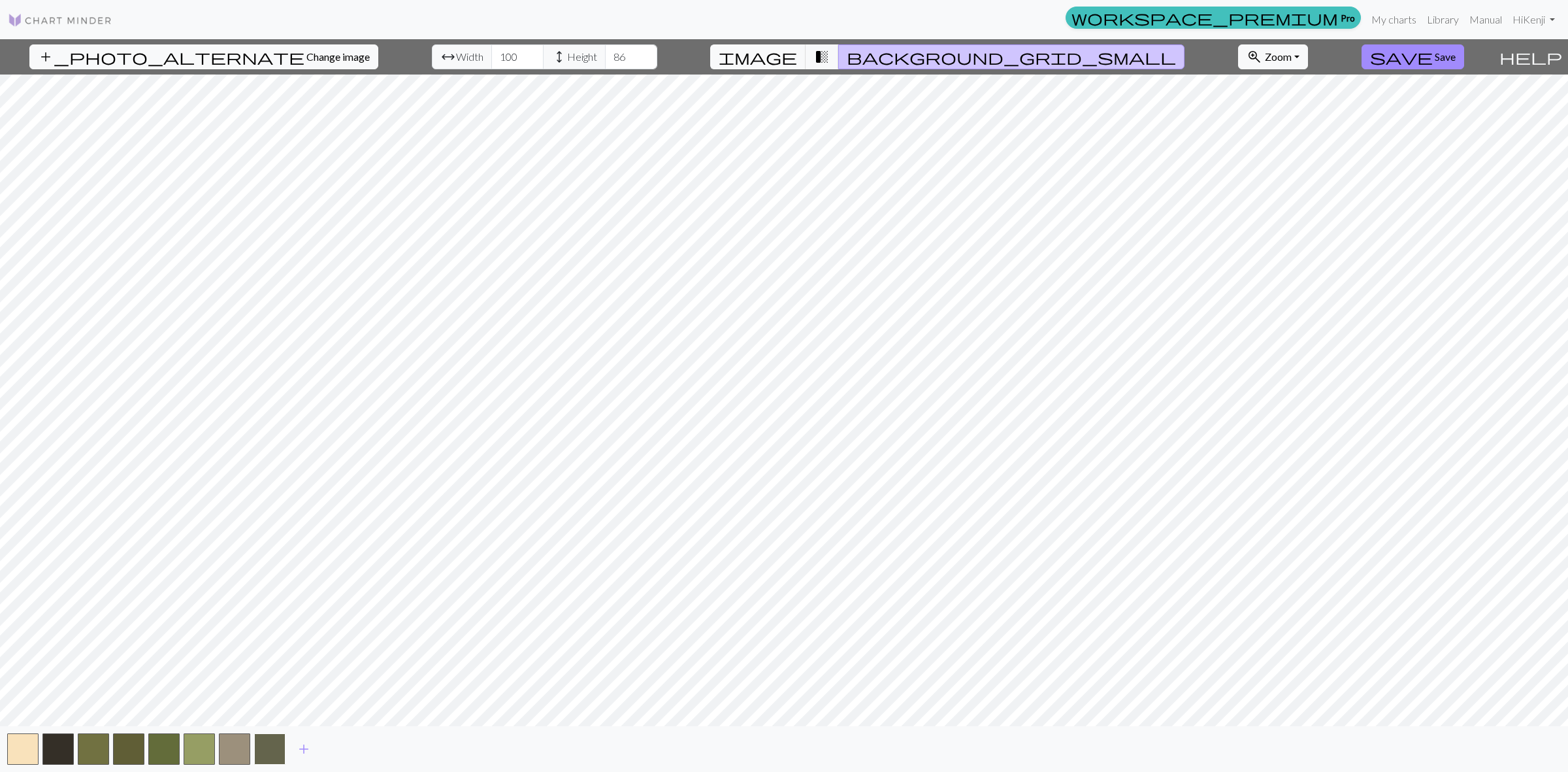
click at [275, 750] on button "button" at bounding box center [270, 749] width 31 height 31
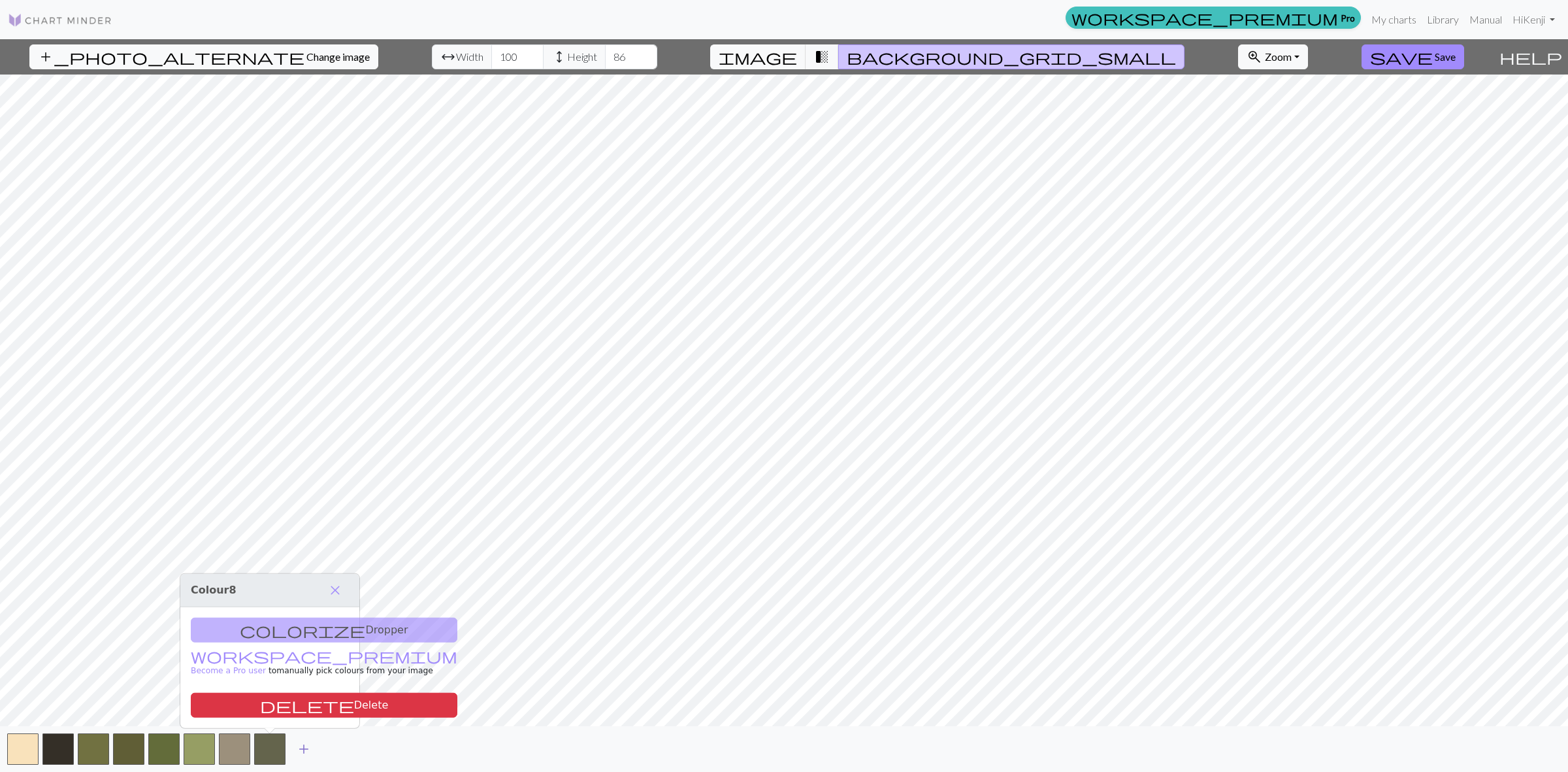
click at [305, 750] on span "add" at bounding box center [303, 749] width 16 height 18
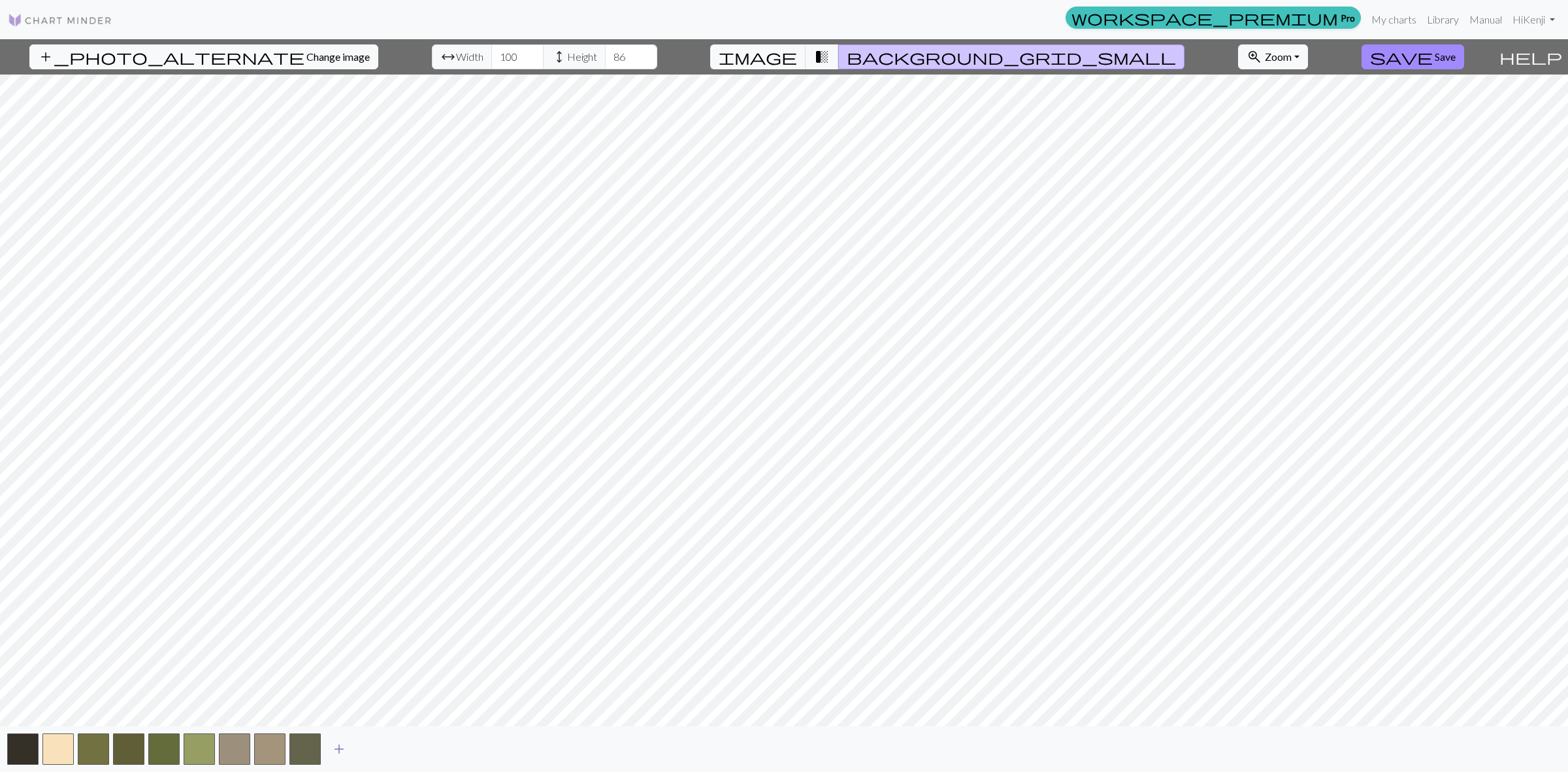
click at [336, 749] on span "add" at bounding box center [338, 749] width 16 height 18
click at [382, 746] on button "add" at bounding box center [374, 749] width 32 height 25
click at [363, 748] on button "button" at bounding box center [376, 749] width 31 height 31
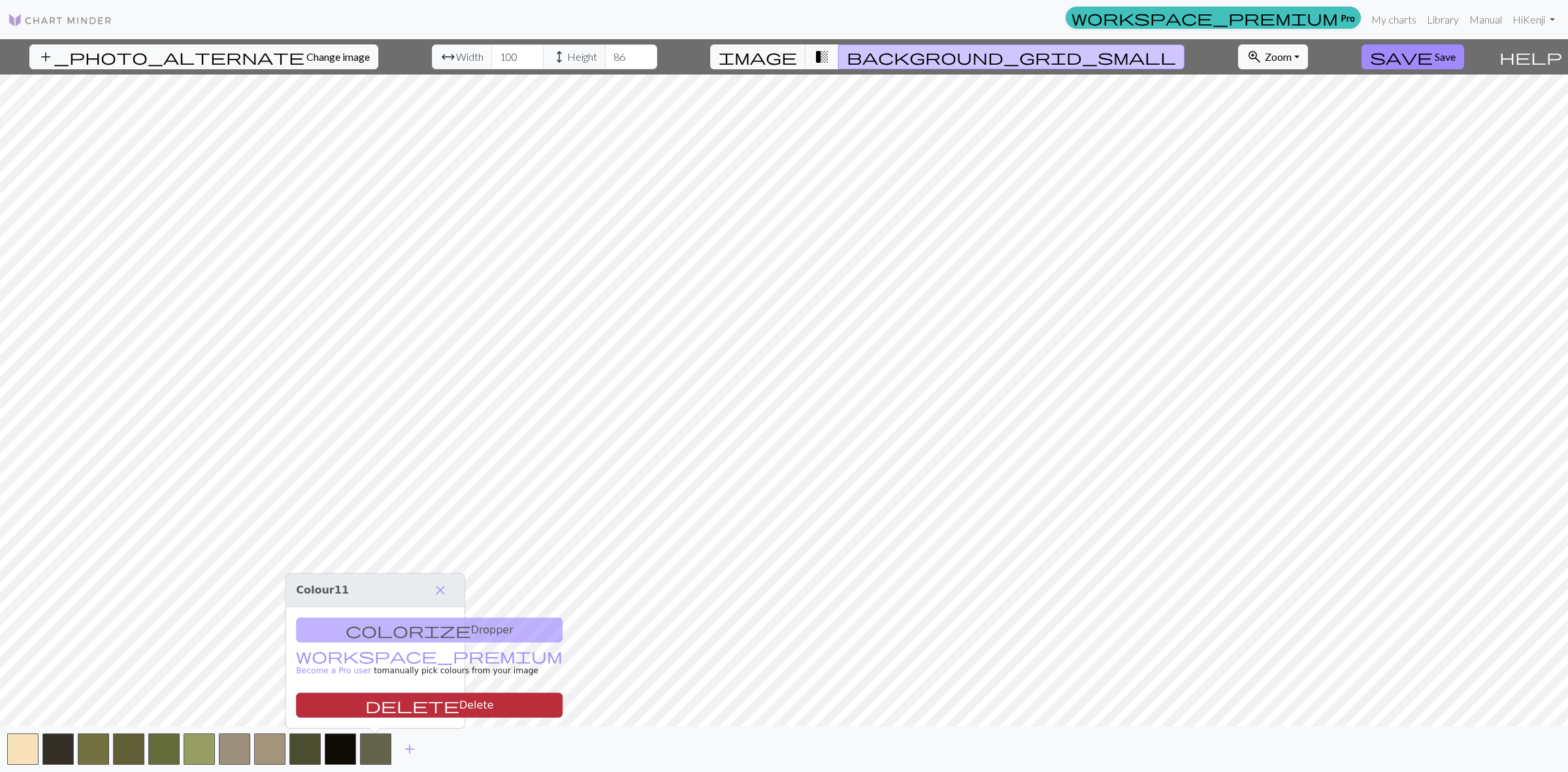
click at [395, 698] on button "delete Delete" at bounding box center [429, 705] width 267 height 25
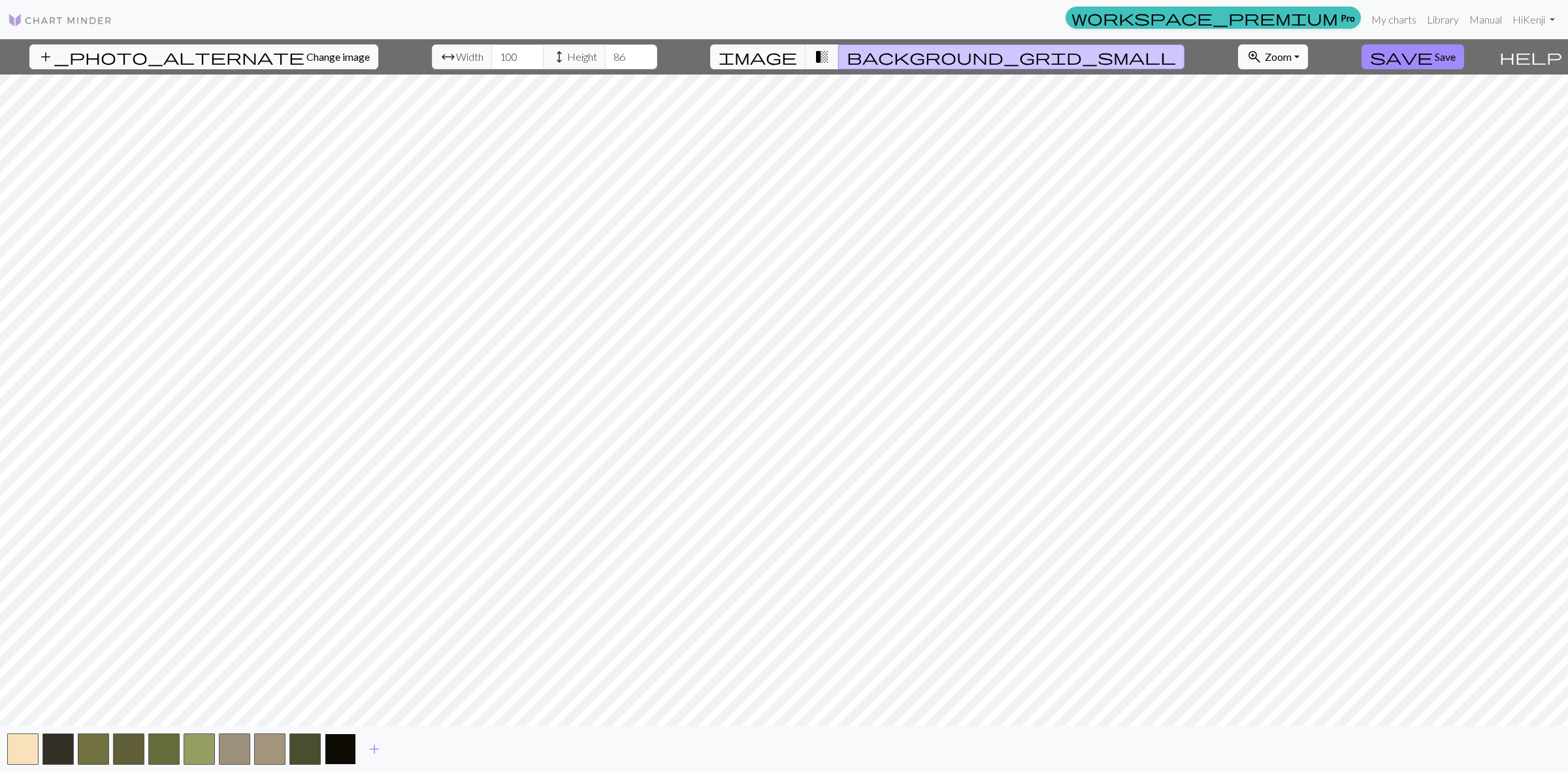
drag, startPoint x: 340, startPoint y: 742, endPoint x: 346, endPoint y: 739, distance: 6.7
click at [340, 742] on button "button" at bounding box center [340, 749] width 31 height 31
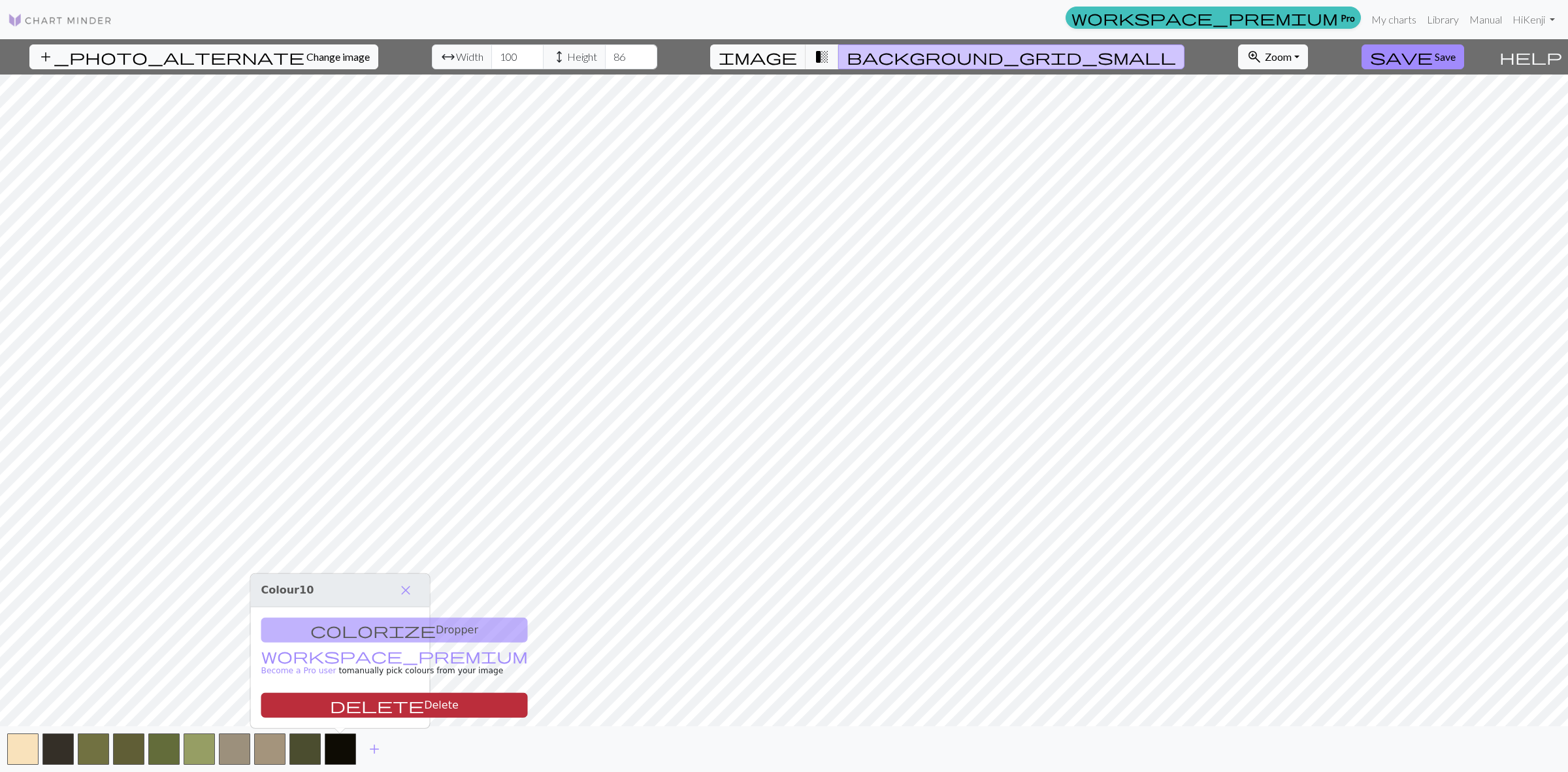
click at [361, 704] on button "delete Delete" at bounding box center [395, 705] width 267 height 25
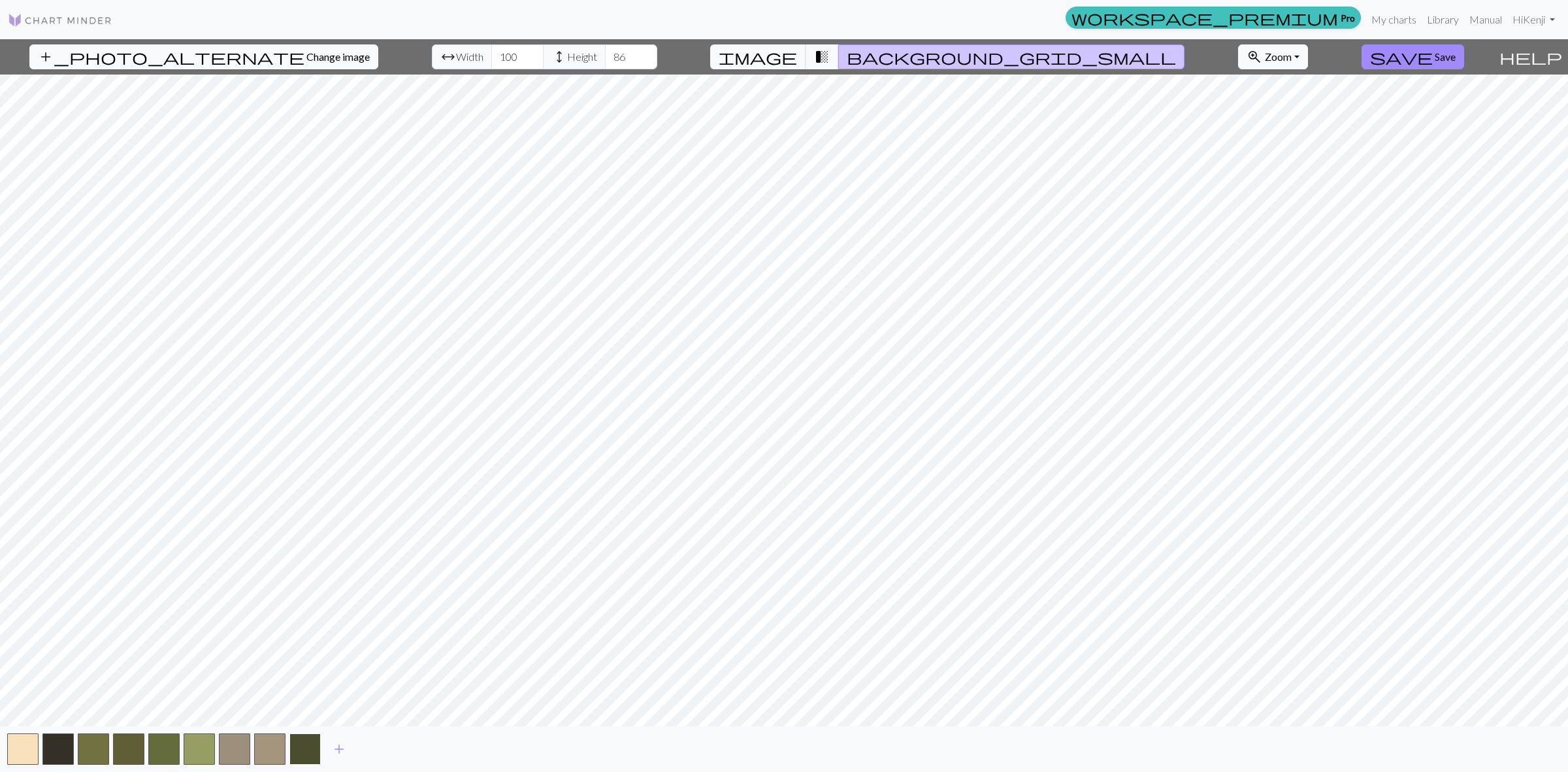
click at [308, 746] on button "button" at bounding box center [305, 749] width 31 height 31
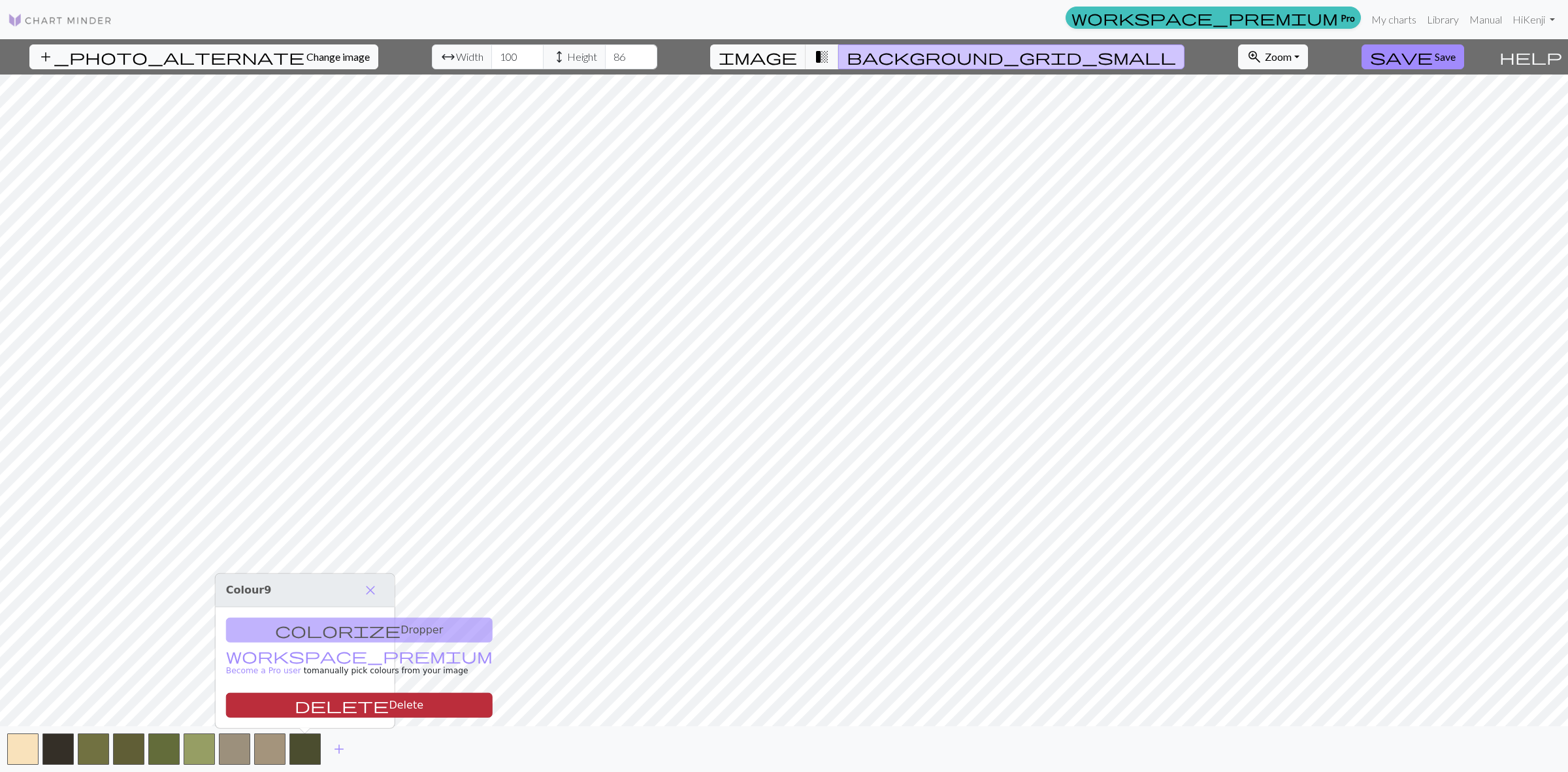
click at [344, 702] on button "delete Delete" at bounding box center [359, 705] width 267 height 25
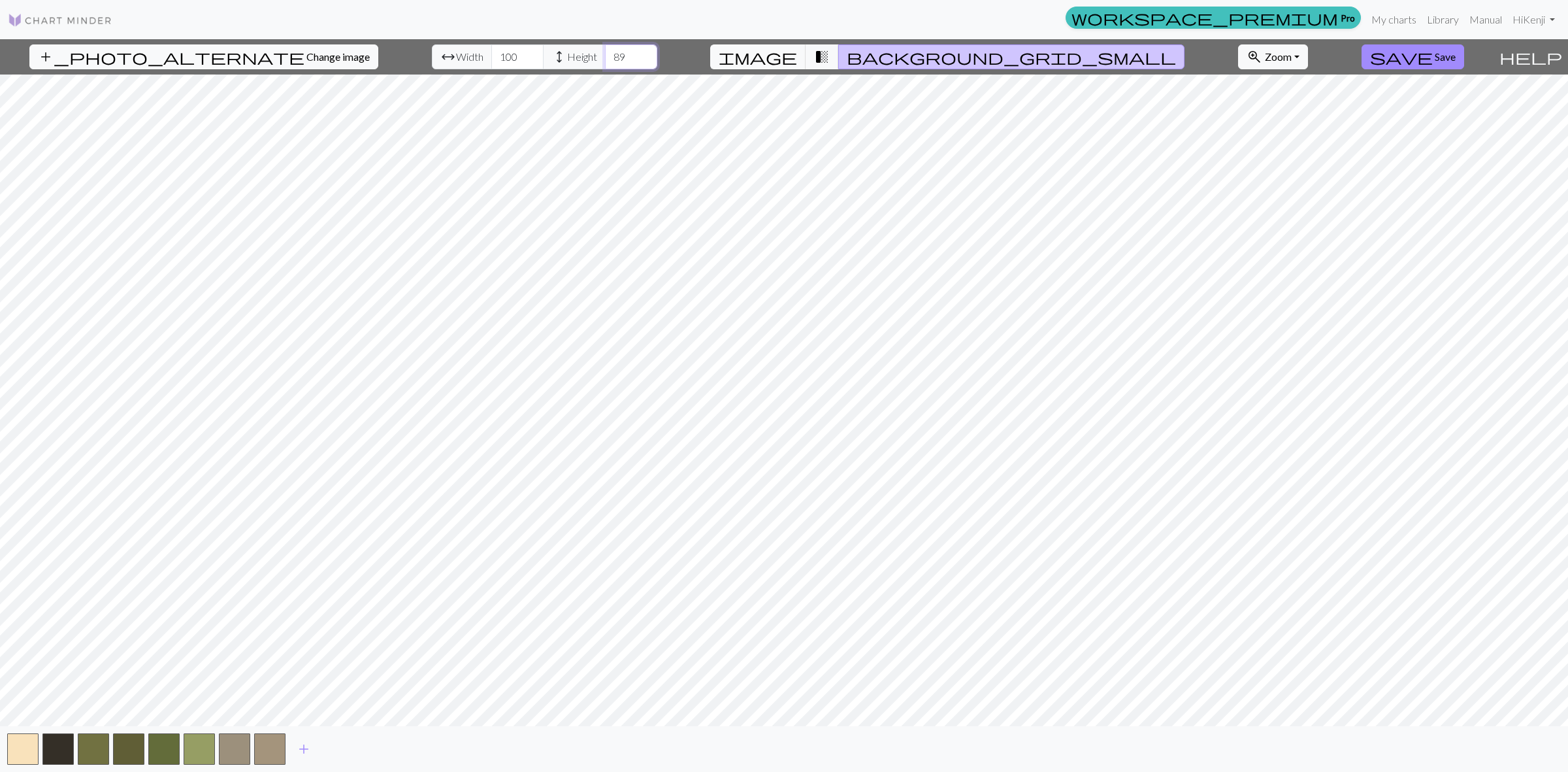
type input "90"
click at [611, 53] on input "90" at bounding box center [630, 57] width 52 height 25
click at [500, 60] on input "53" at bounding box center [517, 57] width 52 height 25
click at [501, 61] on input "53" at bounding box center [517, 57] width 52 height 25
click at [501, 45] on input "53" at bounding box center [517, 57] width 52 height 25
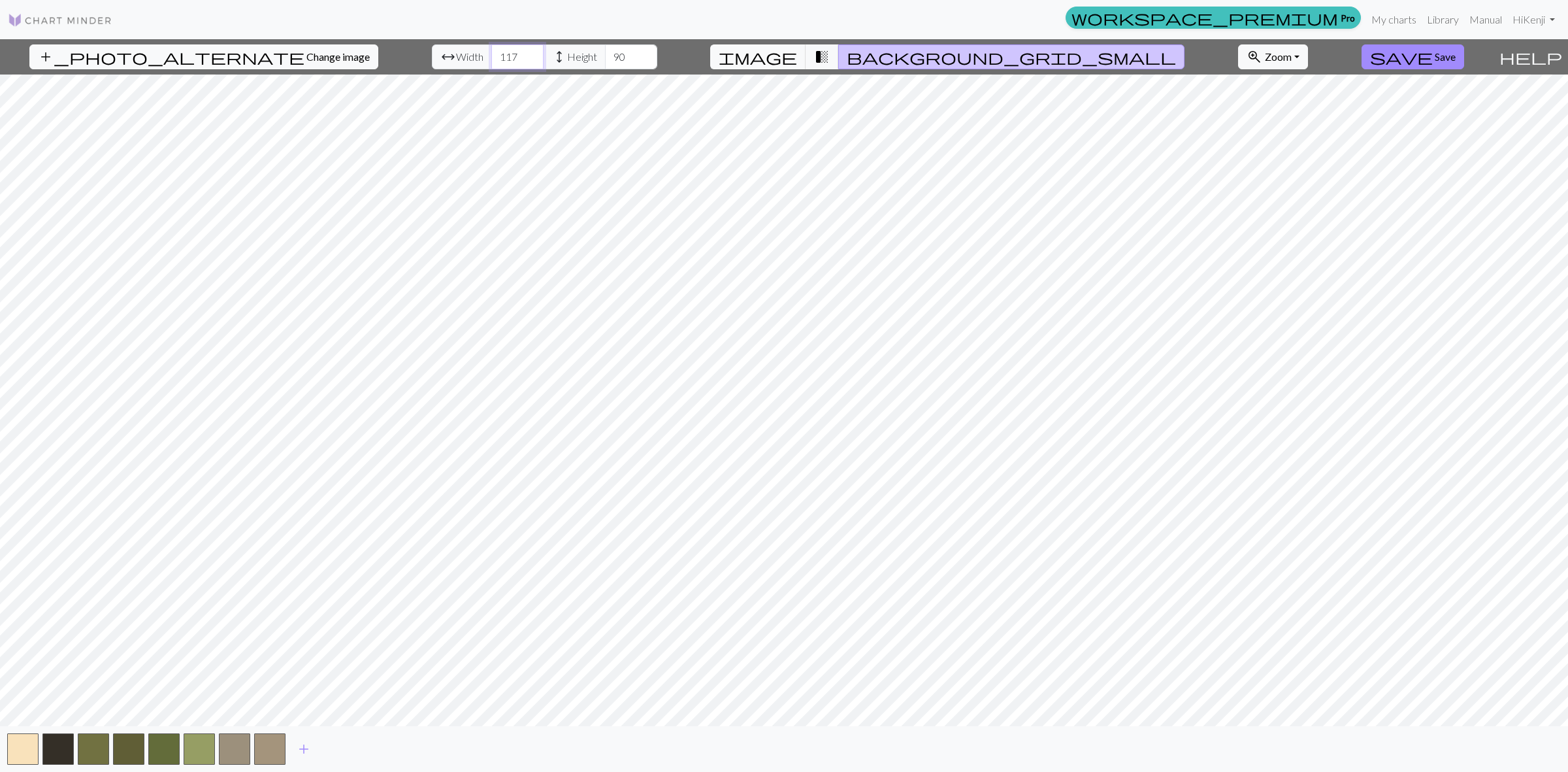
click at [497, 50] on input "118" at bounding box center [517, 57] width 52 height 25
click at [498, 50] on input "119" at bounding box center [517, 57] width 52 height 25
click at [498, 50] on input "120" at bounding box center [517, 57] width 52 height 25
click at [498, 50] on input "121" at bounding box center [517, 57] width 52 height 25
click at [498, 50] on input "138" at bounding box center [517, 57] width 52 height 25
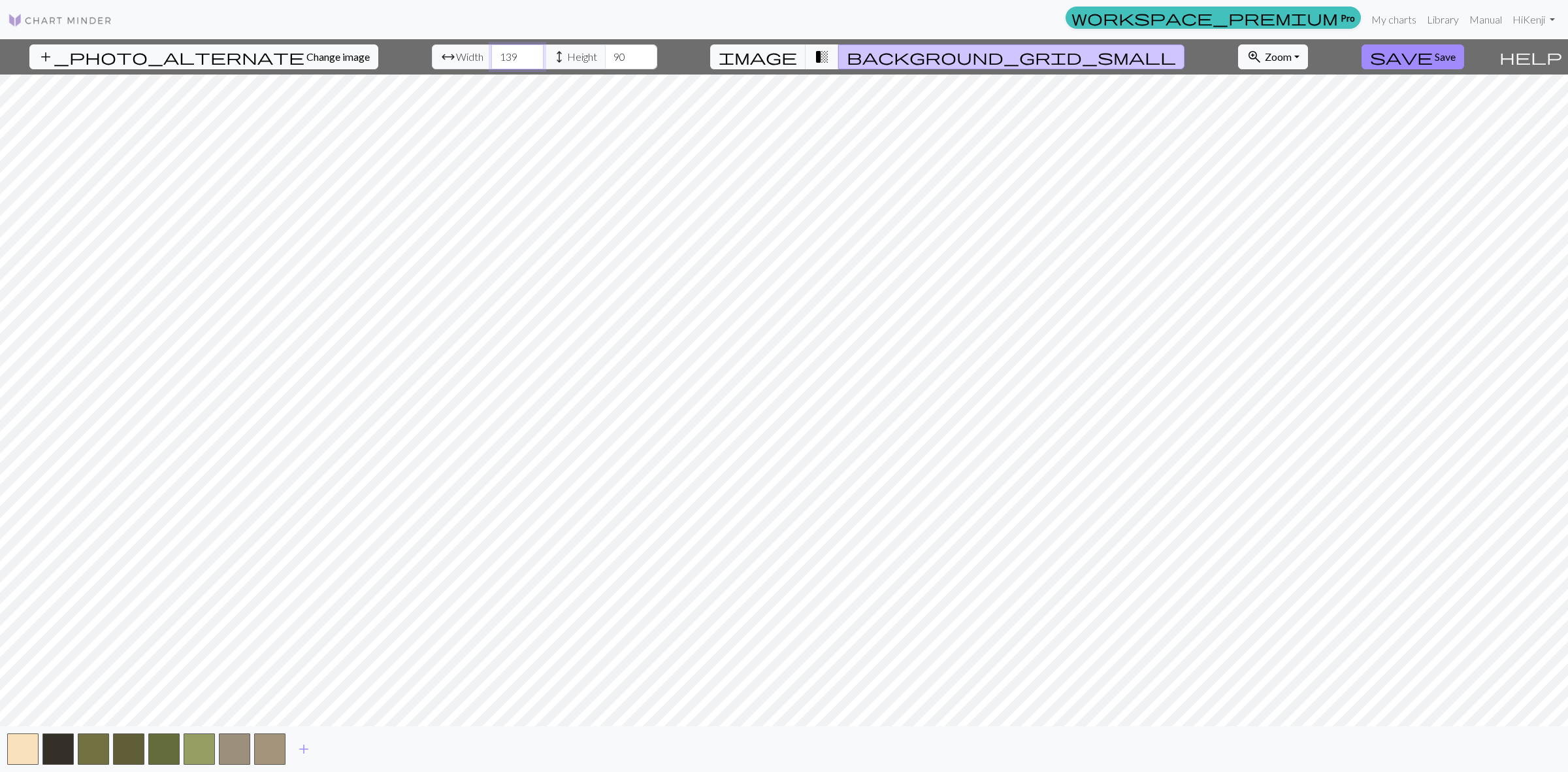
click at [498, 50] on input "139" at bounding box center [517, 57] width 52 height 25
type input "140"
click at [498, 50] on input "140" at bounding box center [517, 57] width 52 height 25
click at [160, 746] on button "button" at bounding box center [164, 749] width 31 height 31
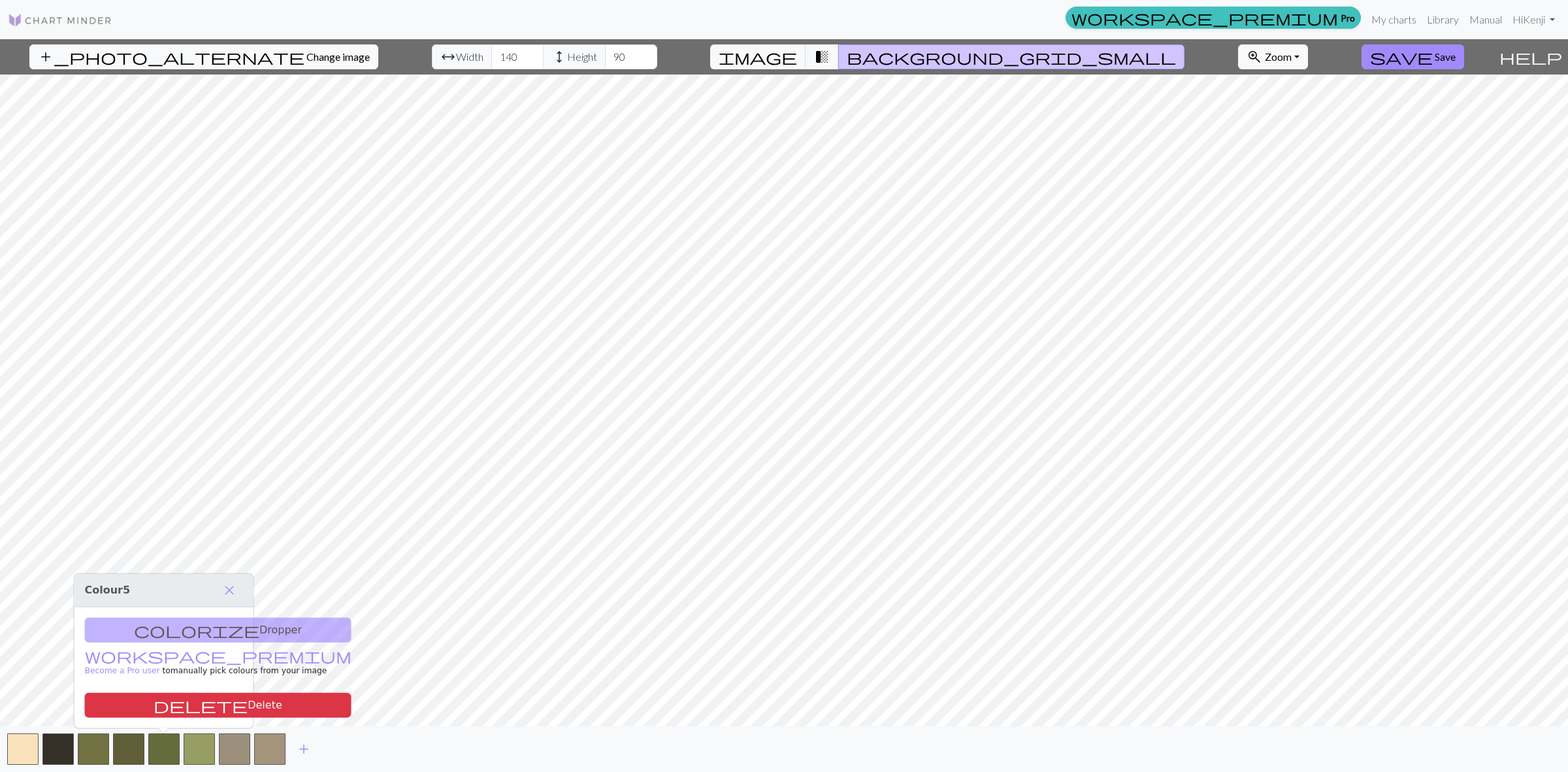
click at [184, 629] on div "colorize Dropper workspace_premium Become a Pro user to manually pick colours f…" at bounding box center [163, 667] width 179 height 121
click at [141, 625] on div "colorize Dropper workspace_premium Become a Pro user to manually pick colours f…" at bounding box center [163, 667] width 179 height 121
click at [230, 593] on span "close" at bounding box center [229, 590] width 16 height 18
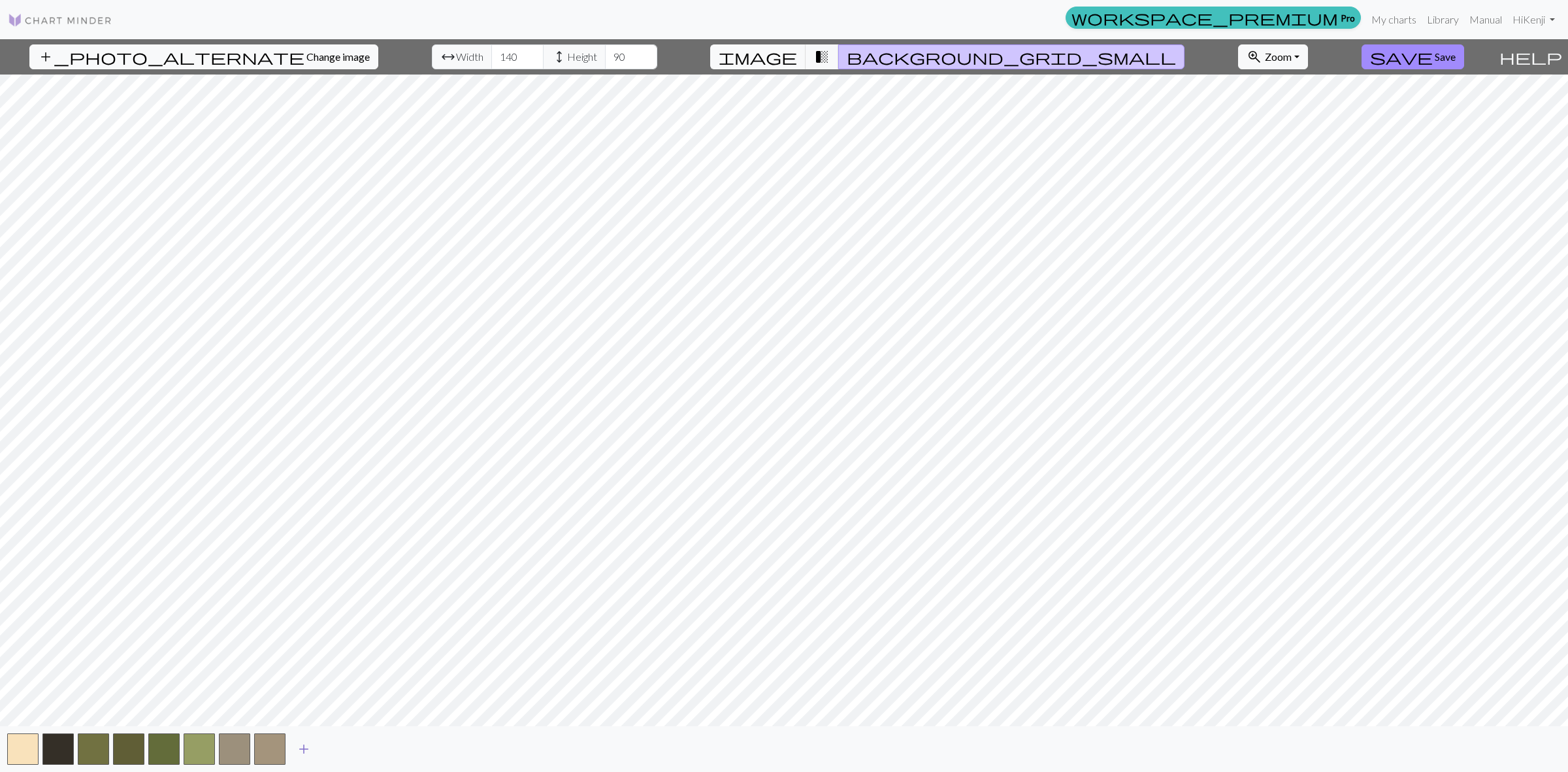
click at [311, 752] on button "add" at bounding box center [303, 749] width 32 height 25
click at [306, 749] on button "button" at bounding box center [305, 749] width 31 height 31
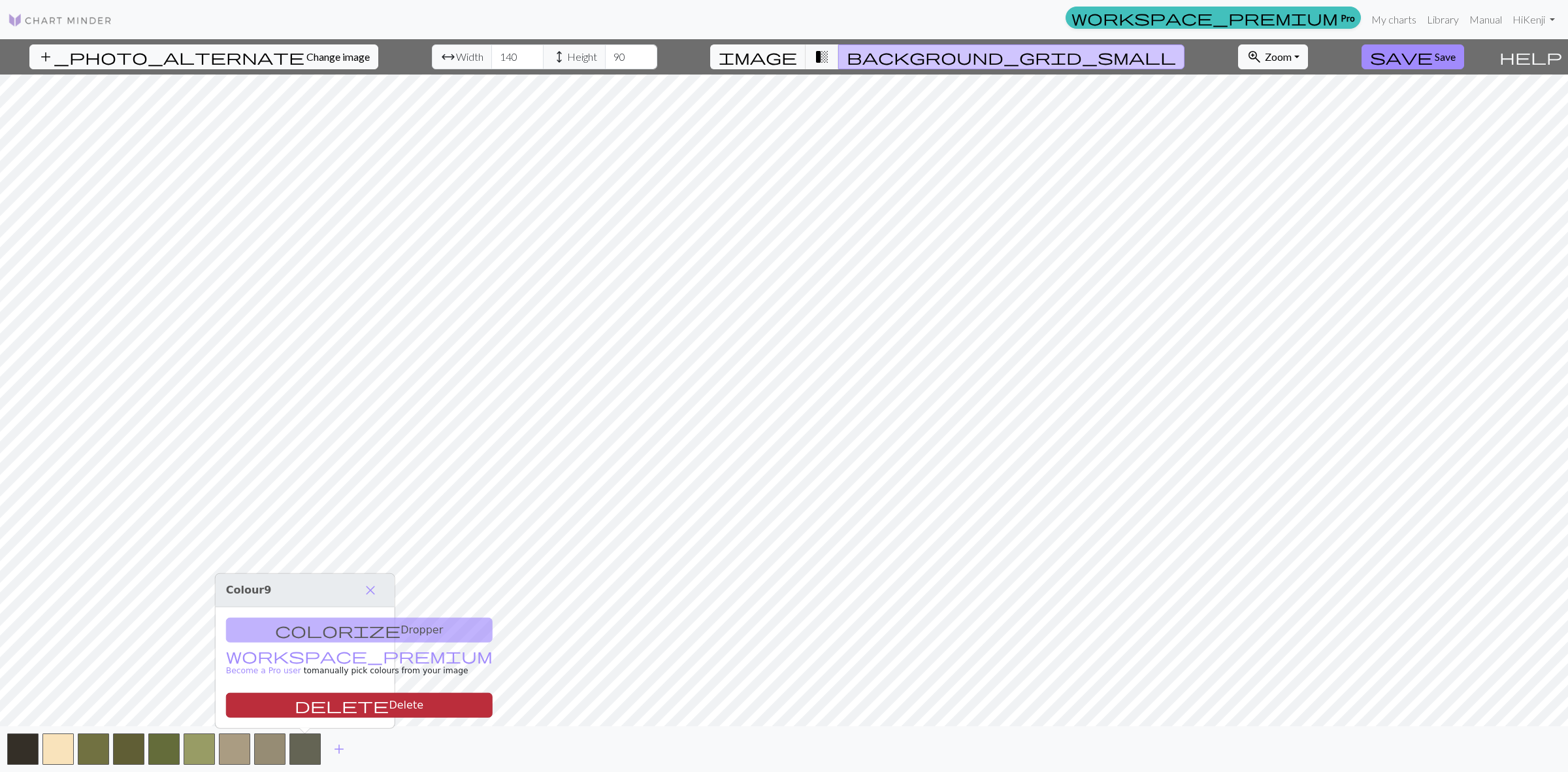
click at [315, 708] on button "delete Delete" at bounding box center [359, 705] width 267 height 25
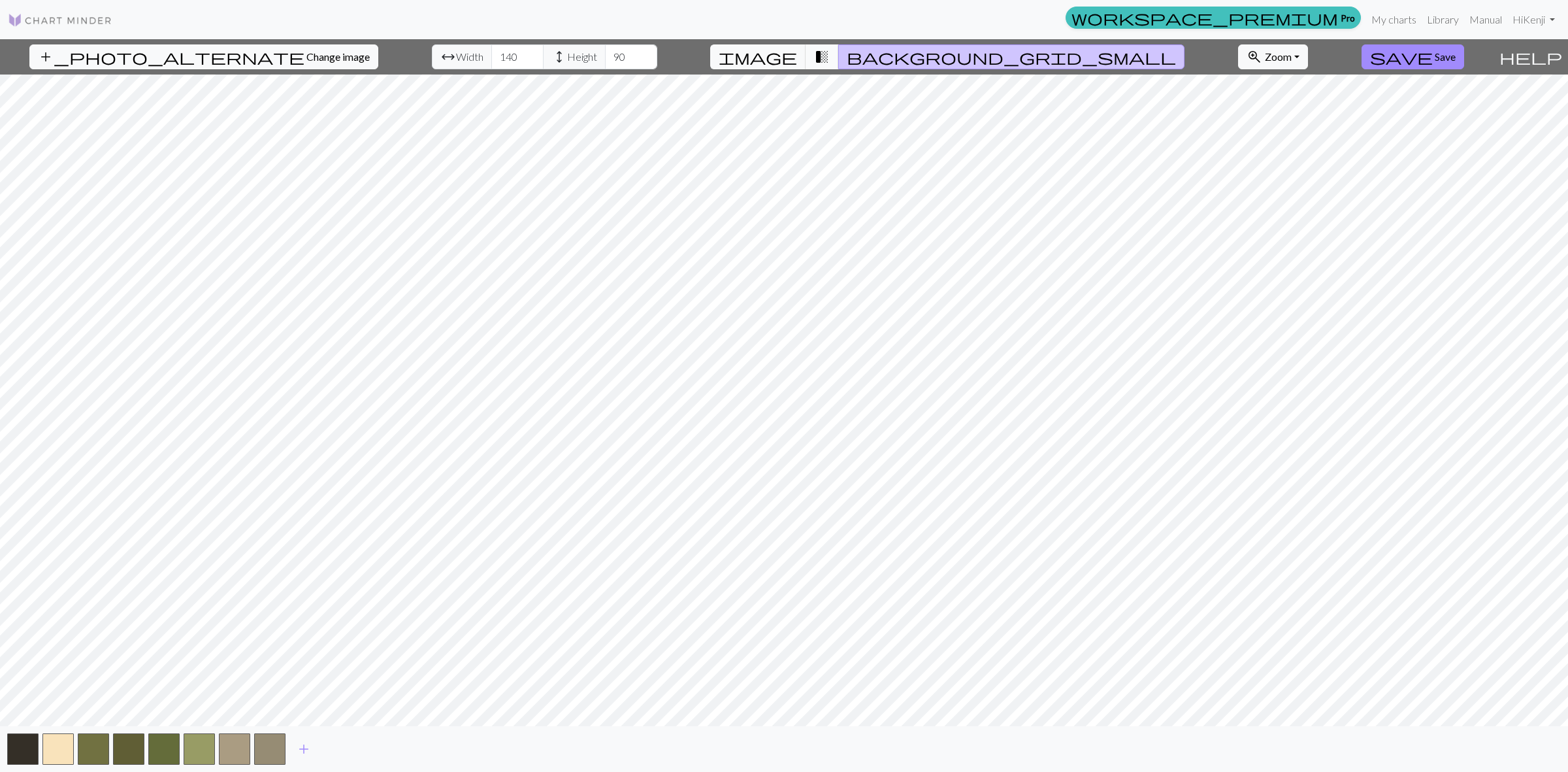
click at [830, 57] on span "transition_fade" at bounding box center [821, 57] width 16 height 18
click at [797, 60] on span "image" at bounding box center [758, 57] width 78 height 18
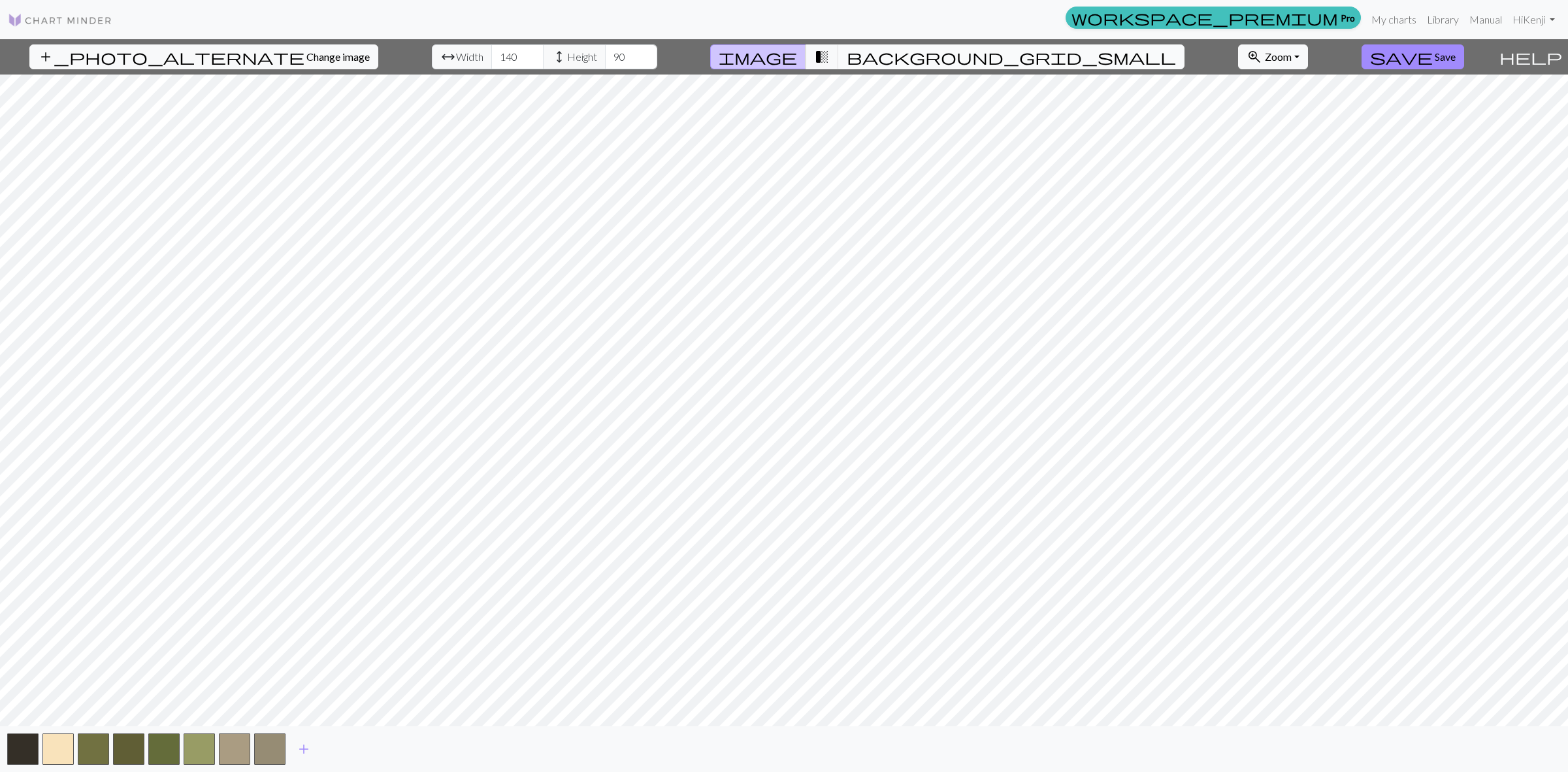
click at [901, 60] on span "background_grid_small" at bounding box center [1011, 57] width 329 height 18
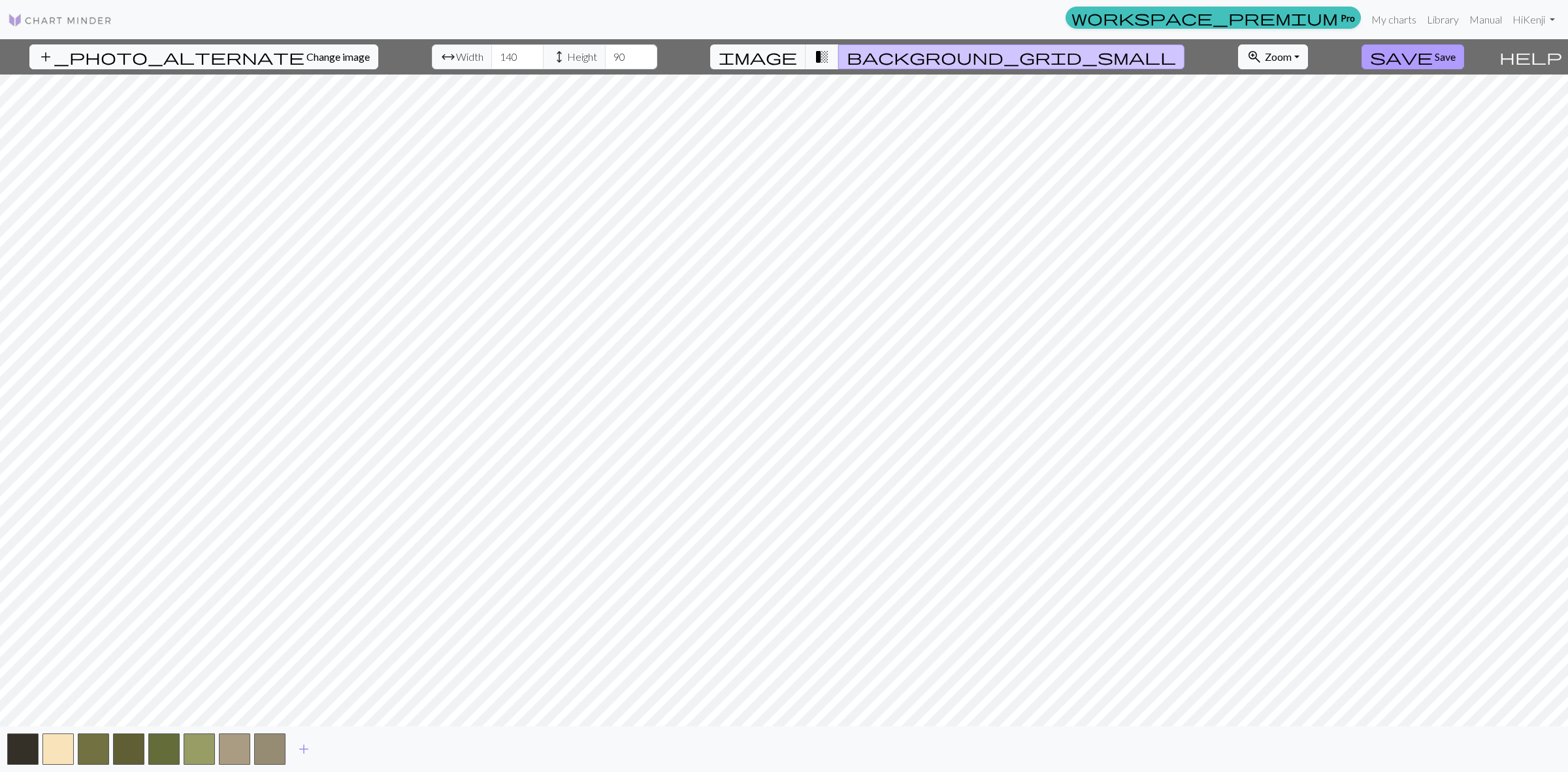
click at [1409, 64] on button "save Save" at bounding box center [1413, 57] width 103 height 25
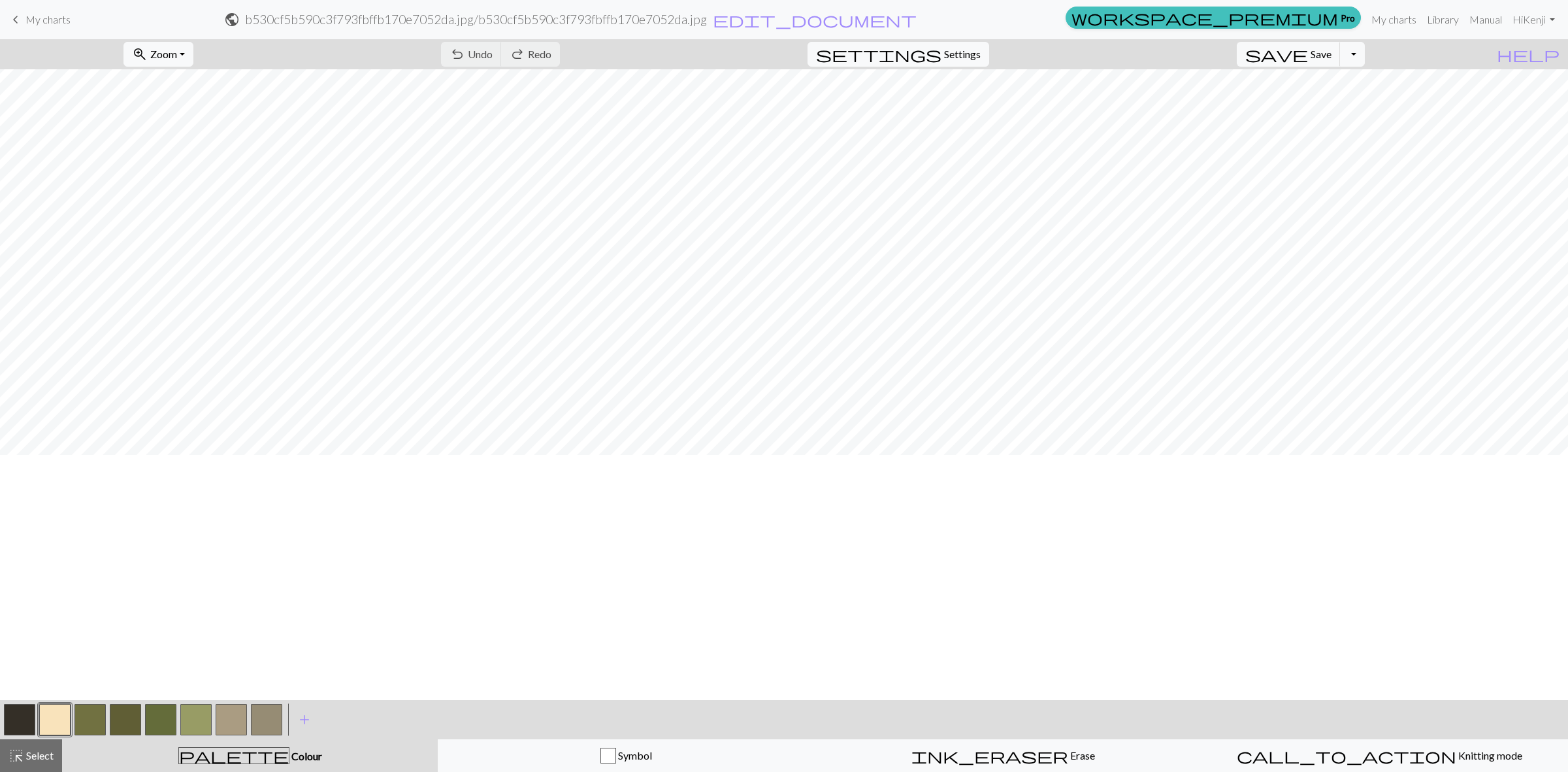
scroll to position [408, 0]
click at [155, 718] on button "button" at bounding box center [161, 719] width 31 height 31
click at [776, 750] on div "Symbol" at bounding box center [626, 755] width 360 height 16
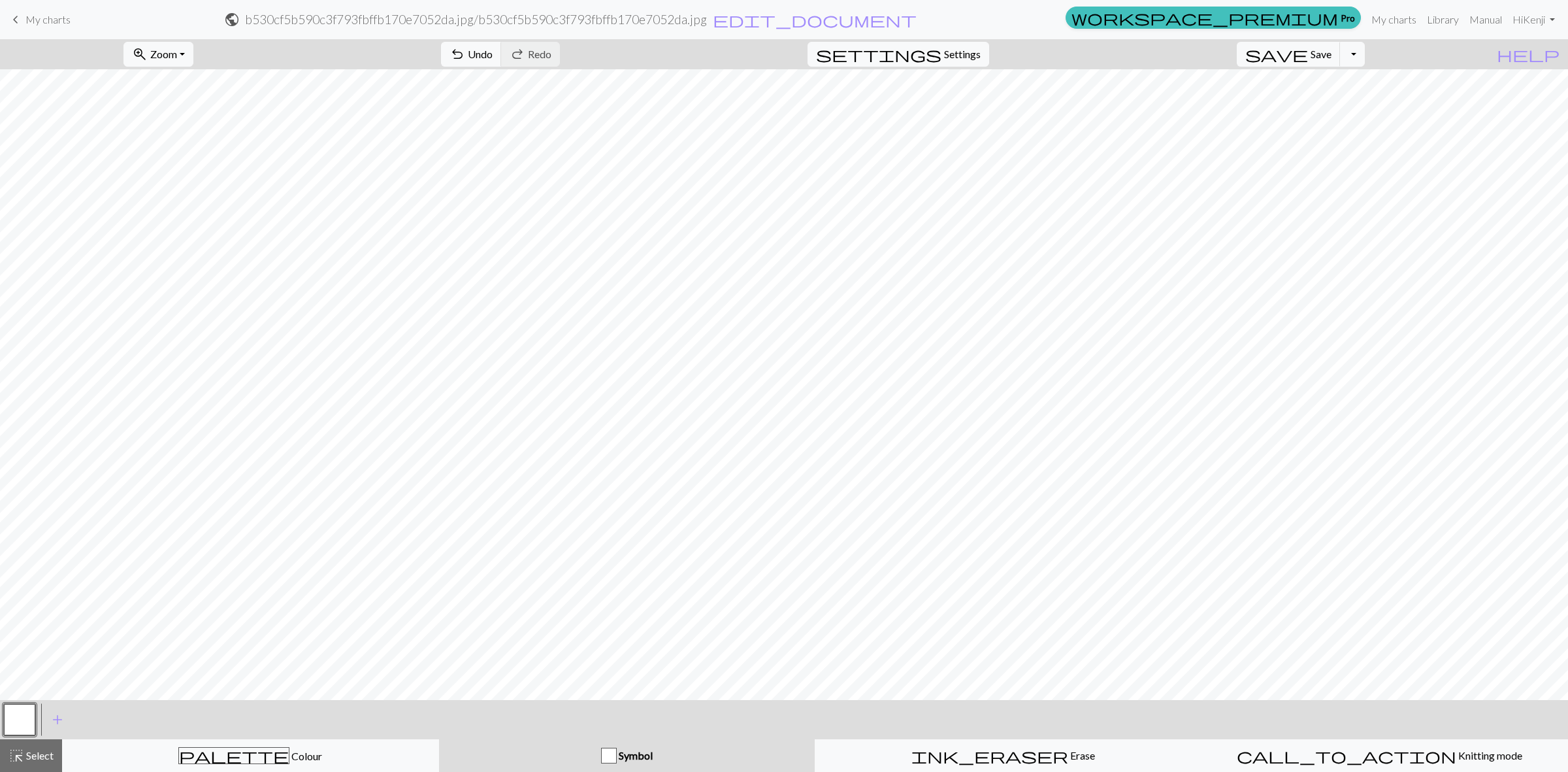
click at [622, 757] on span "Symbol" at bounding box center [634, 755] width 36 height 12
click at [611, 755] on div "button" at bounding box center [609, 755] width 16 height 16
click at [1340, 51] on button "save Save Save" at bounding box center [1288, 54] width 104 height 25
click at [1365, 61] on button "Toggle Dropdown" at bounding box center [1352, 54] width 25 height 25
click at [1337, 51] on div "Chart saved" at bounding box center [784, 26] width 1568 height 51
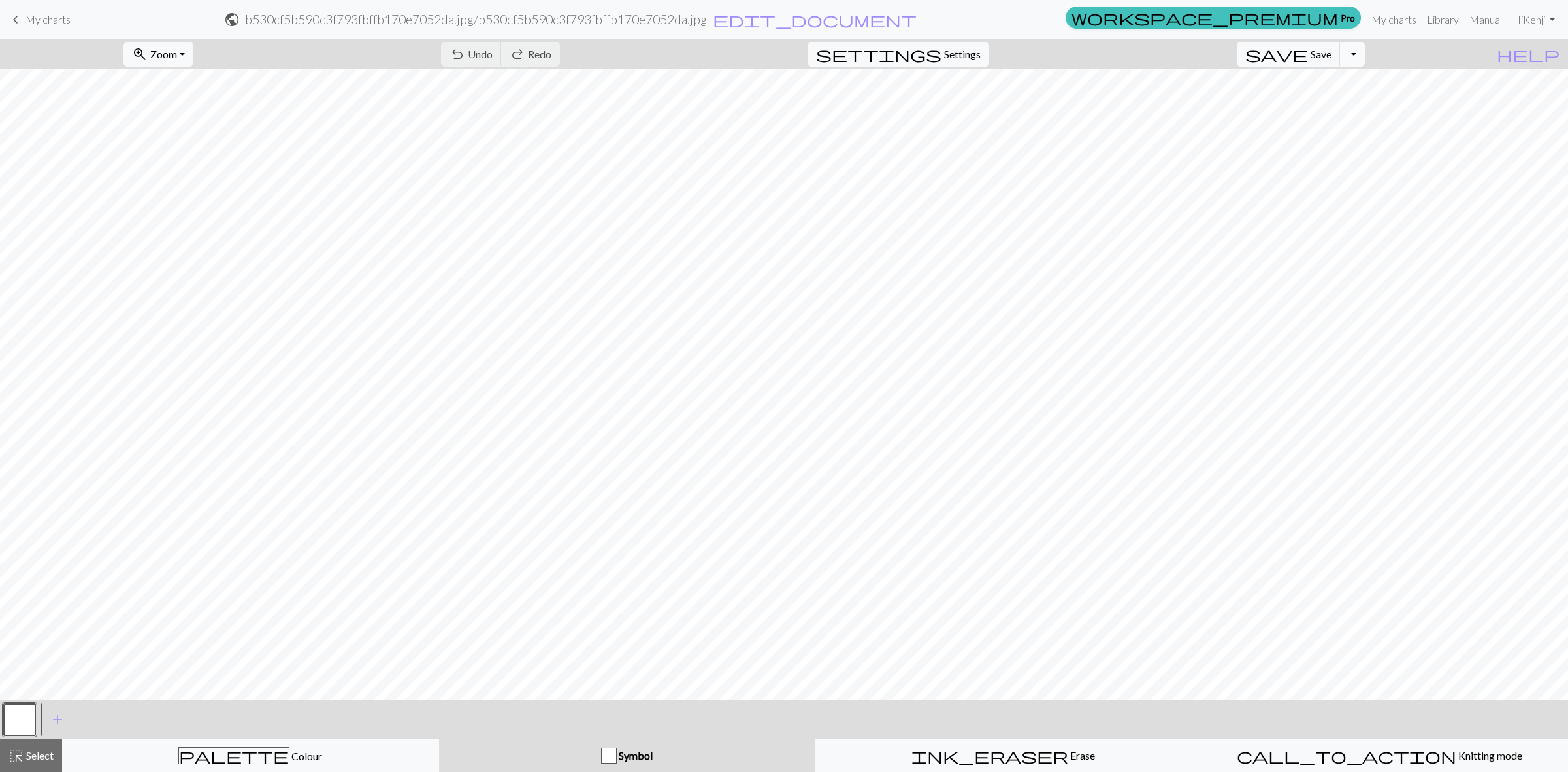
click at [1365, 52] on button "Toggle Dropdown" at bounding box center [1352, 54] width 25 height 25
click at [1340, 79] on button "file_copy Save a copy" at bounding box center [1256, 83] width 216 height 21
click at [1331, 57] on span "Save" at bounding box center [1321, 54] width 21 height 12
click at [21, 18] on div "Chart saved" at bounding box center [784, 26] width 1568 height 51
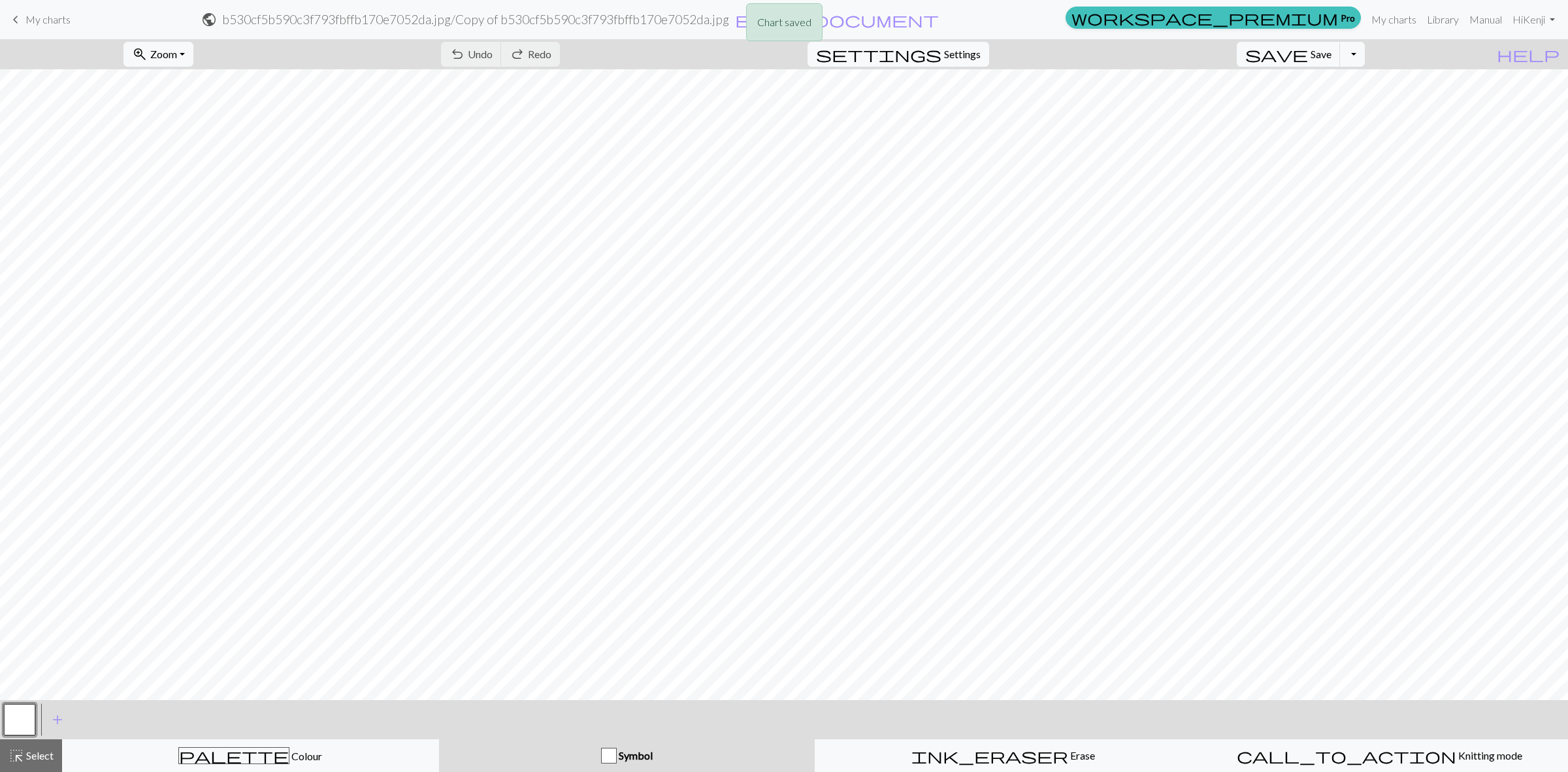
click at [14, 20] on div "Chart saved" at bounding box center [784, 26] width 1568 height 51
click at [18, 20] on span "keyboard_arrow_left" at bounding box center [16, 19] width 16 height 18
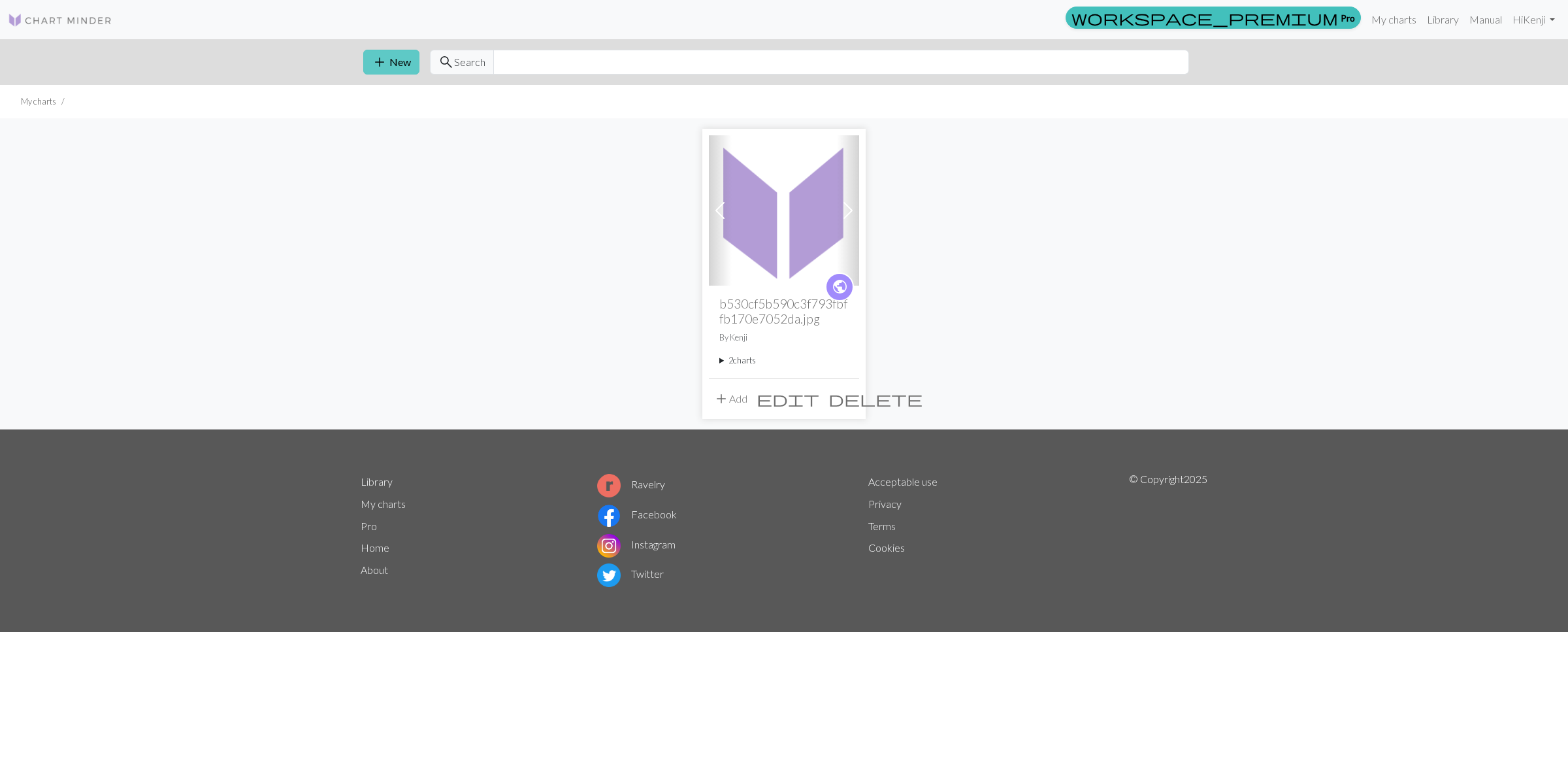
click at [397, 59] on button "add New" at bounding box center [391, 62] width 56 height 25
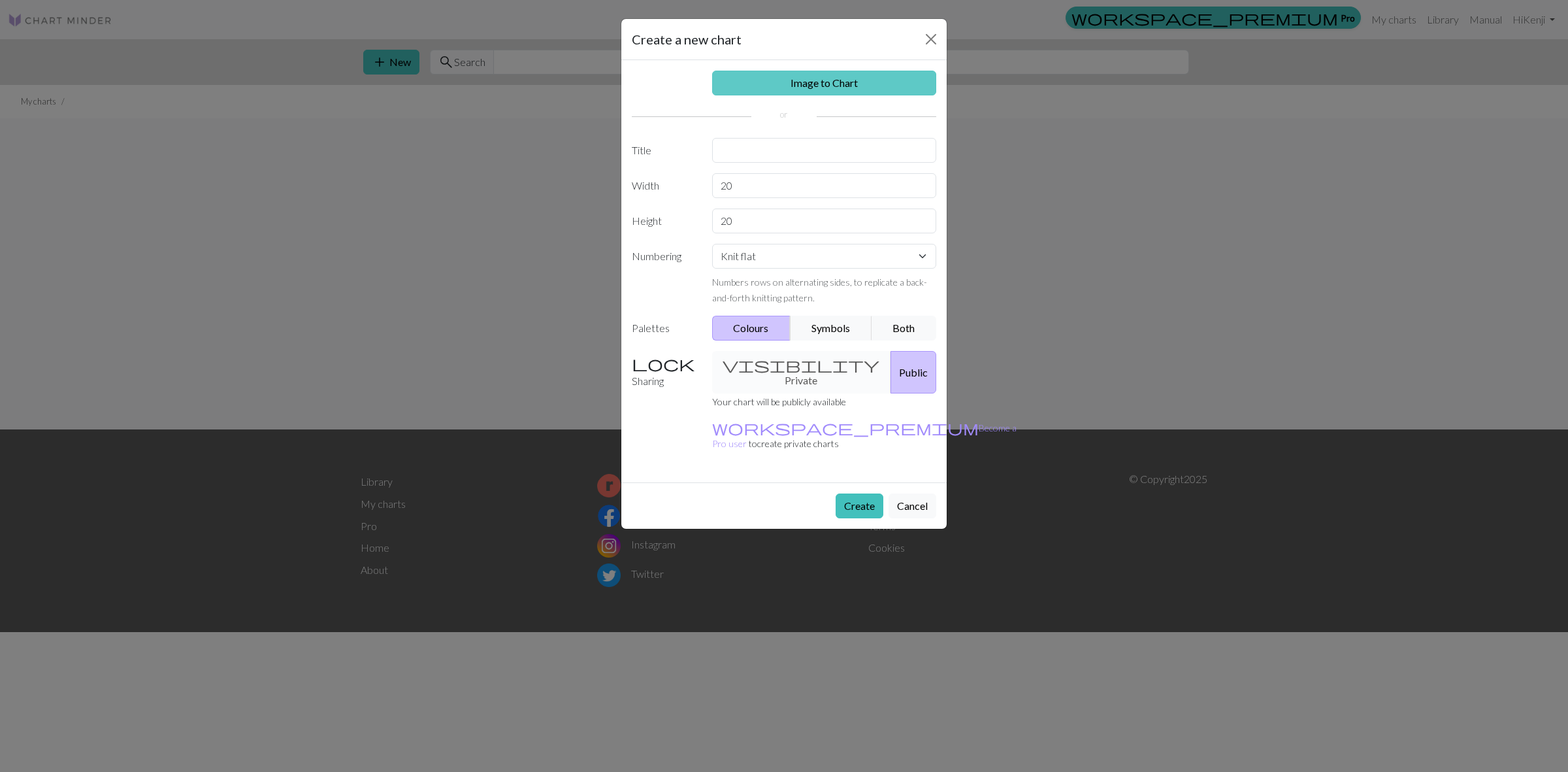
click at [871, 82] on link "Image to Chart" at bounding box center [824, 82] width 225 height 25
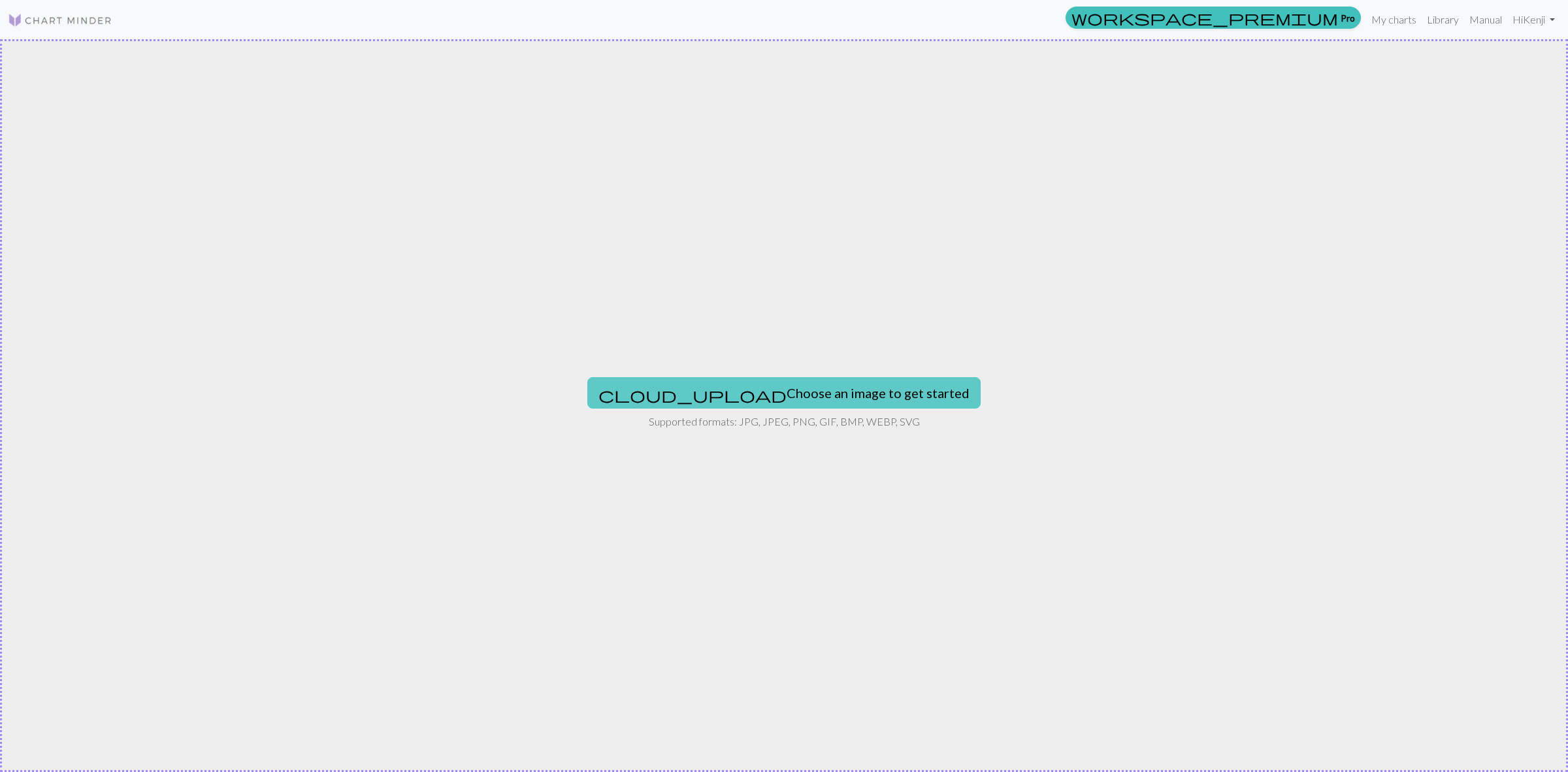
click at [804, 379] on button "cloud_upload Choose an image to get started" at bounding box center [784, 393] width 393 height 31
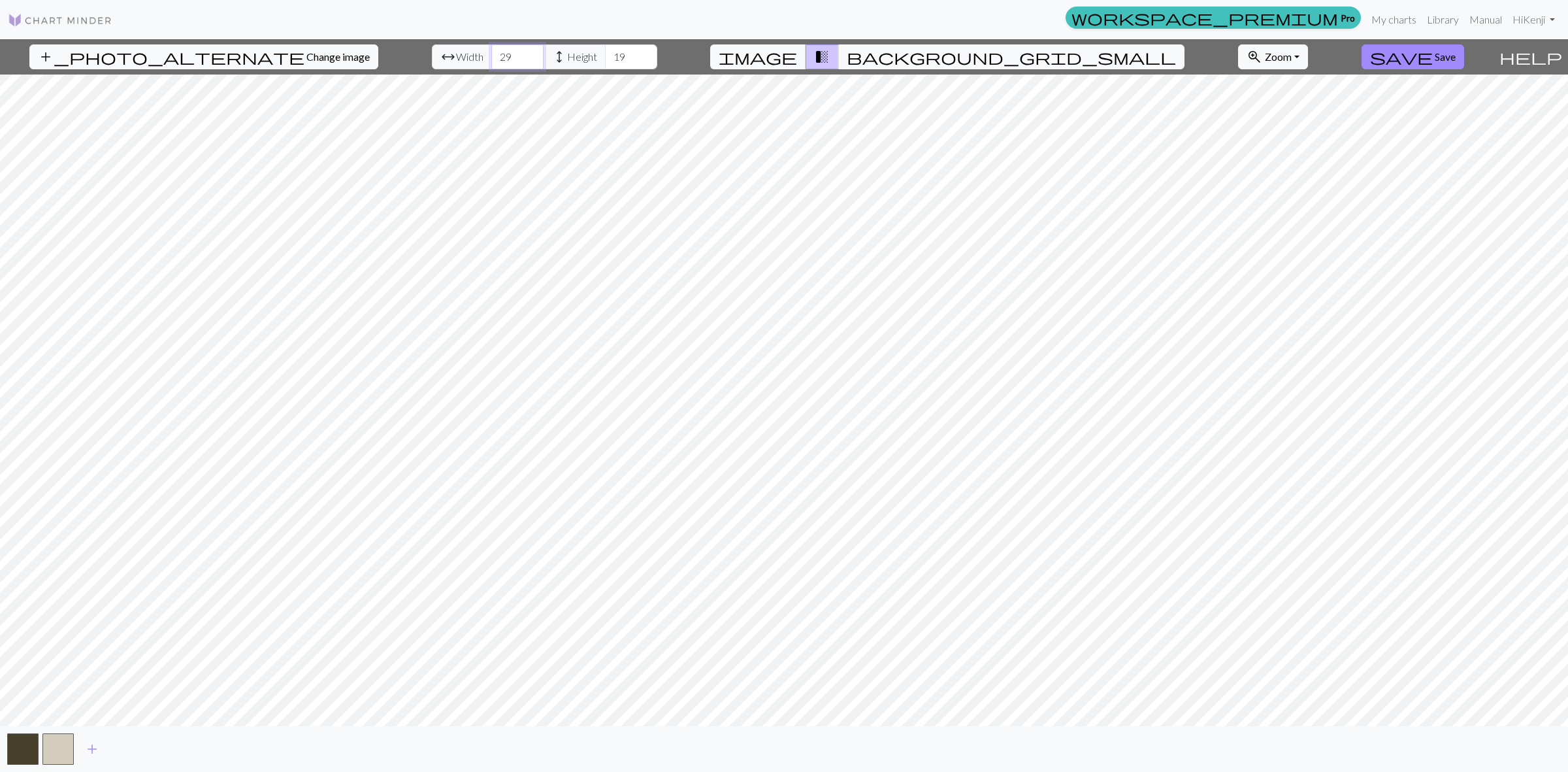
click at [497, 52] on input "29" at bounding box center [517, 57] width 52 height 25
click at [89, 747] on span "add" at bounding box center [92, 749] width 16 height 18
click at [128, 746] on span "add" at bounding box center [127, 749] width 16 height 18
drag, startPoint x: 514, startPoint y: 49, endPoint x: 555, endPoint y: 51, distance: 41.0
click at [543, 49] on span "height Height" at bounding box center [574, 57] width 63 height 25
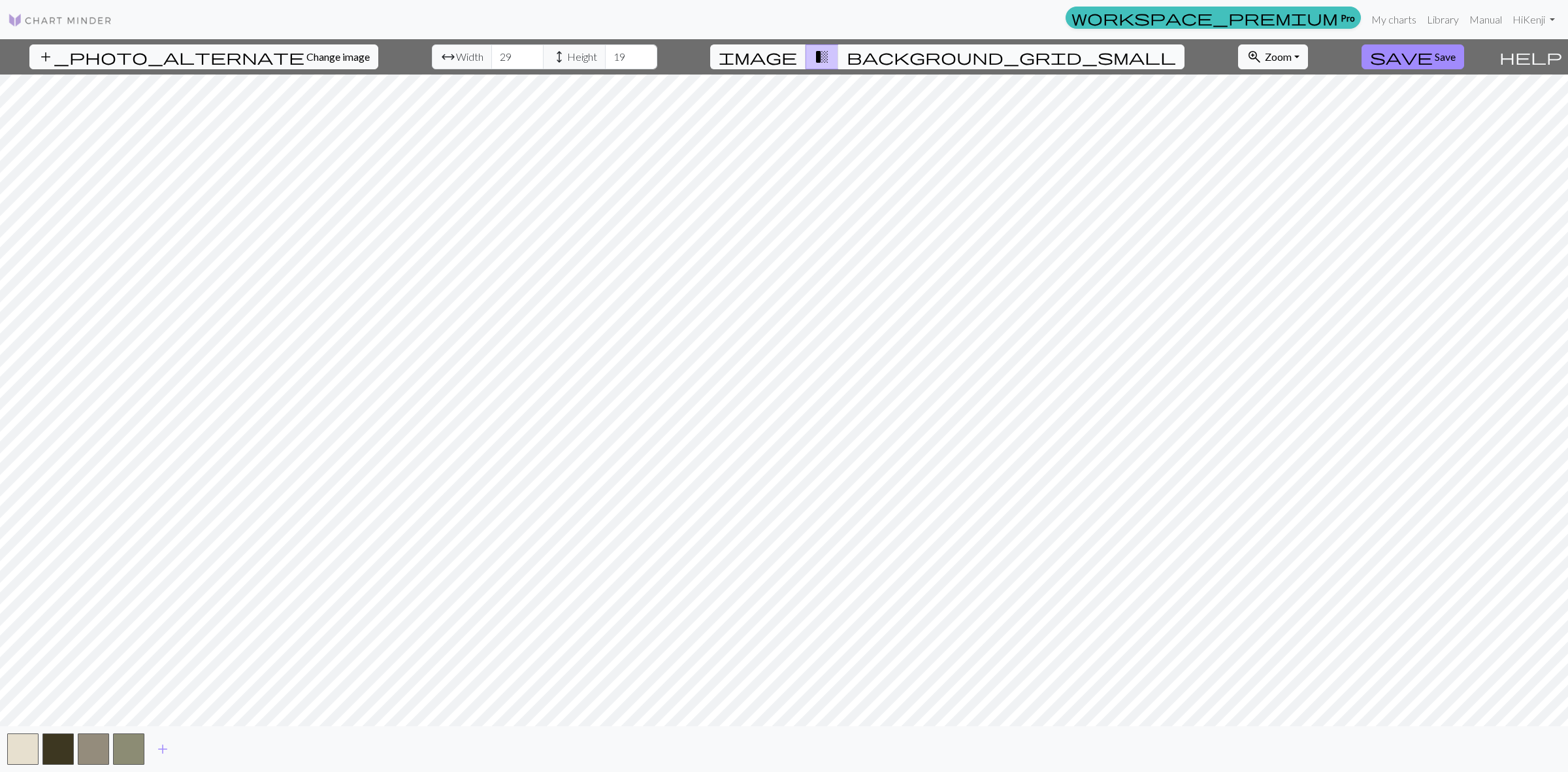
click at [905, 57] on span "background_grid_small" at bounding box center [1011, 57] width 329 height 18
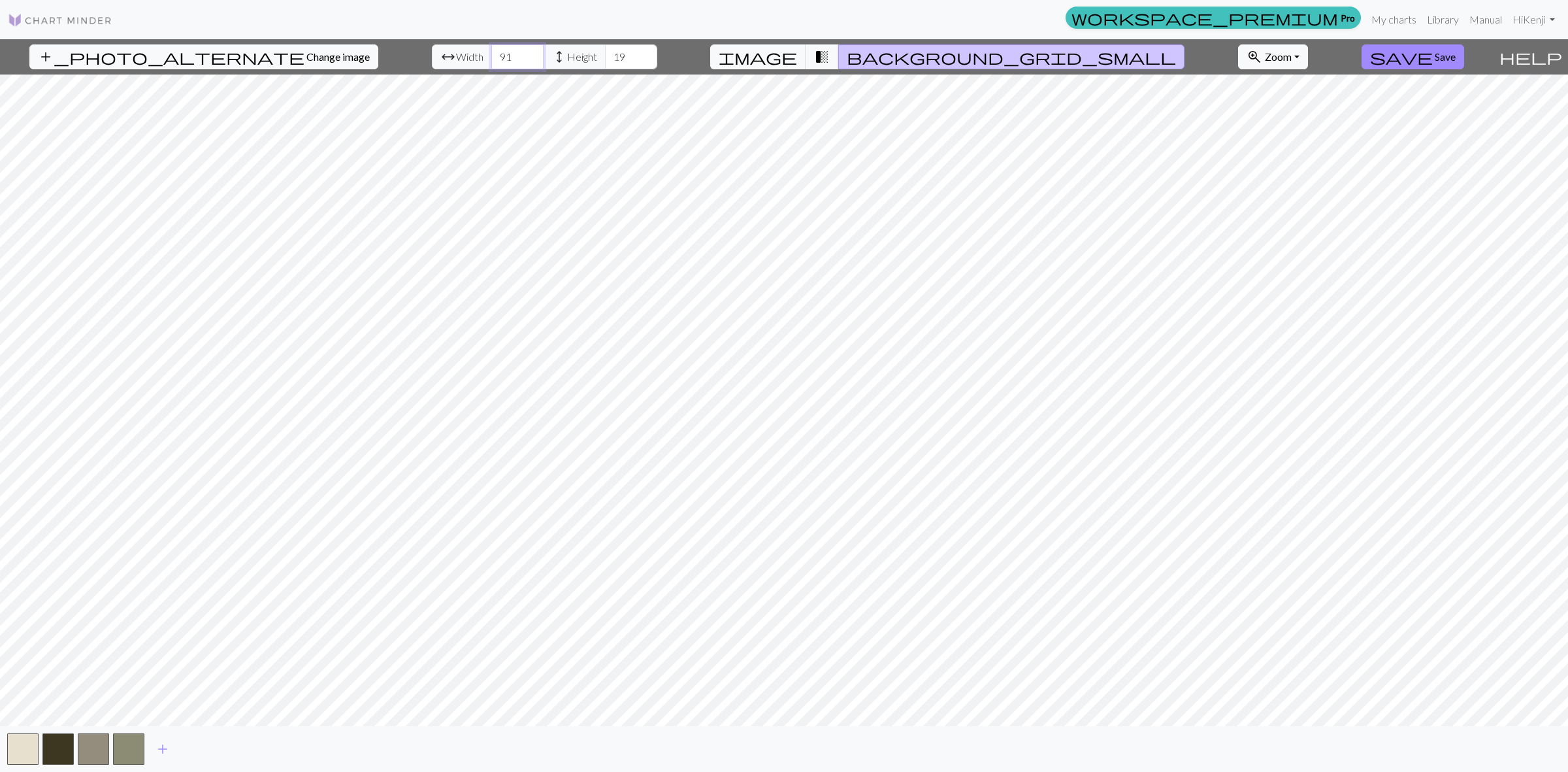
type input "91"
click at [495, 51] on input "91" at bounding box center [517, 57] width 52 height 25
click at [606, 53] on input "70" at bounding box center [630, 57] width 52 height 25
click at [608, 53] on input "71" at bounding box center [630, 57] width 52 height 25
click at [608, 53] on input "72" at bounding box center [630, 57] width 52 height 25
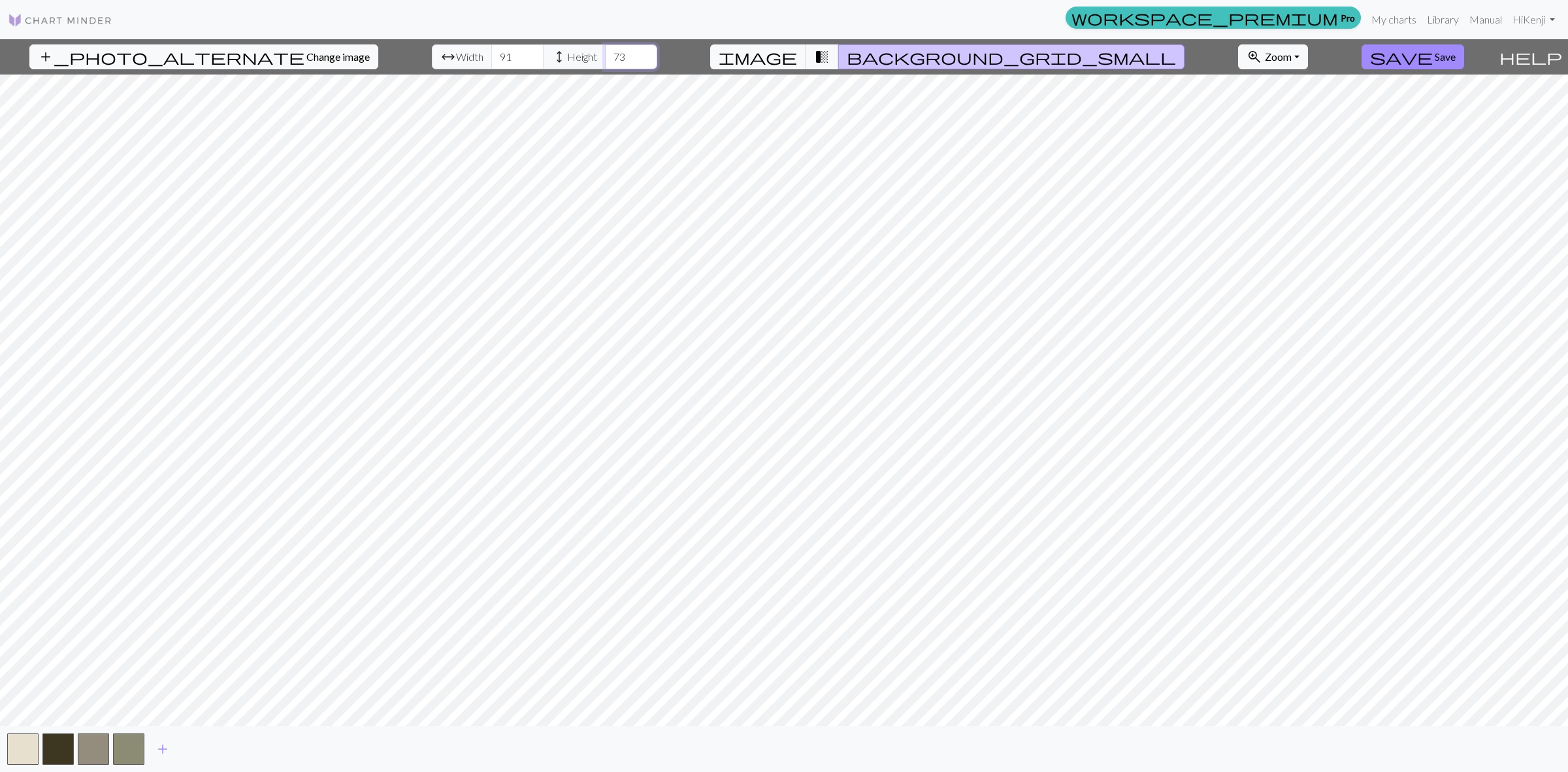
click at [608, 53] on input "73" at bounding box center [630, 57] width 52 height 25
click at [608, 53] on input "74" at bounding box center [630, 57] width 52 height 25
click at [608, 53] on input "75" at bounding box center [630, 57] width 52 height 25
click at [608, 53] on input "76" at bounding box center [630, 57] width 52 height 25
type input "92"
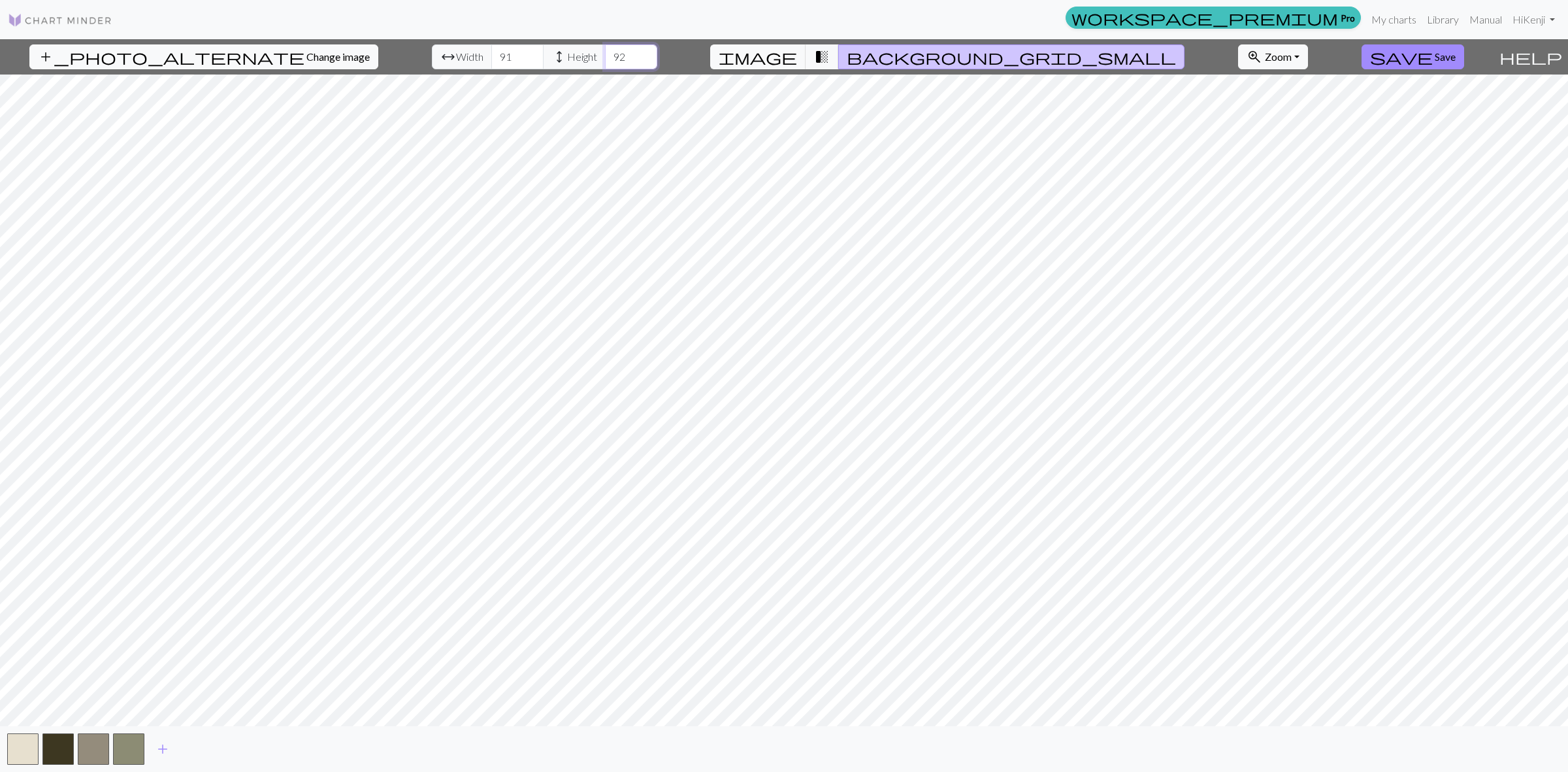
click at [608, 53] on input "92" at bounding box center [630, 57] width 52 height 25
click at [129, 747] on button "button" at bounding box center [128, 749] width 31 height 31
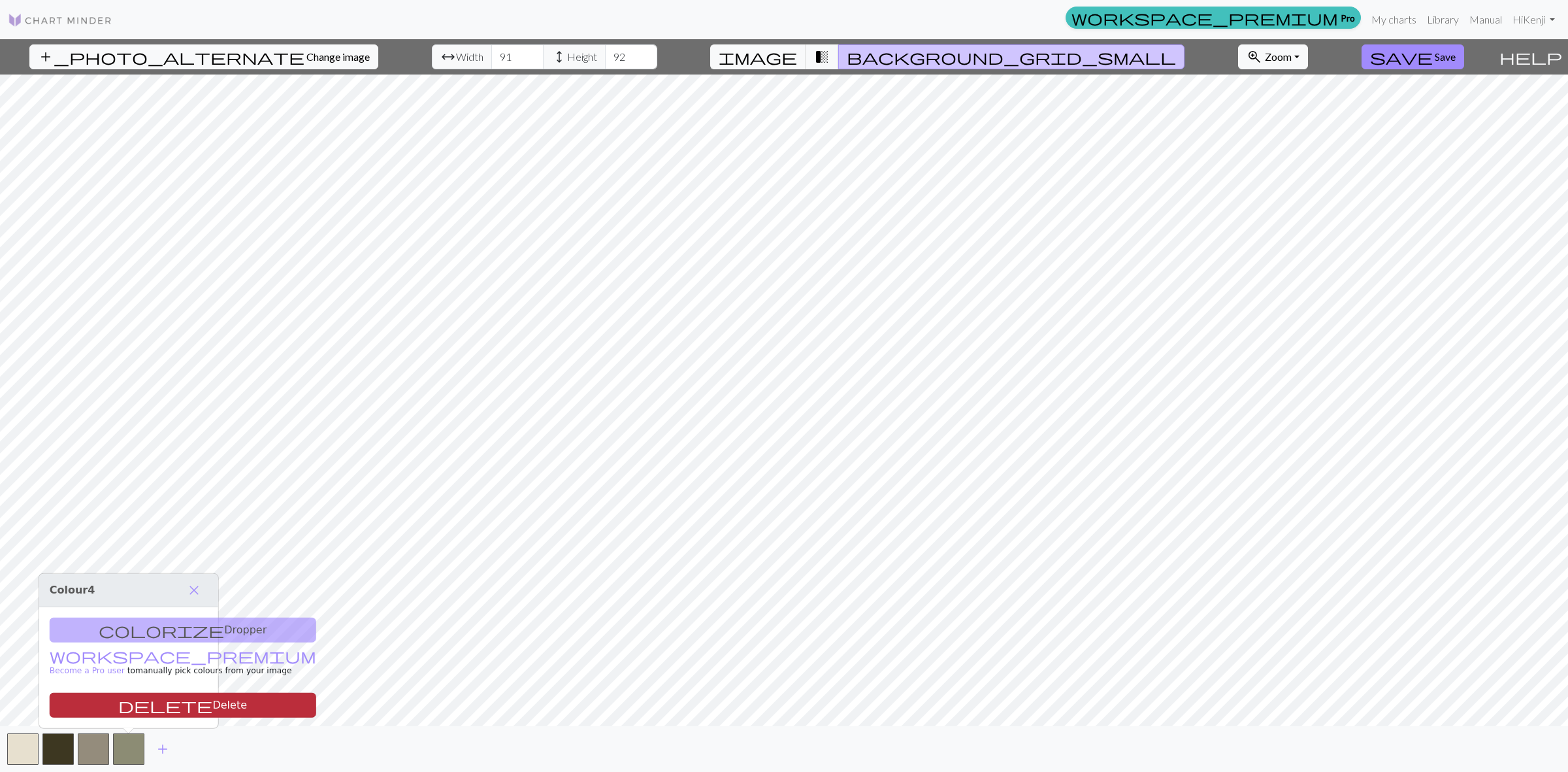
click at [125, 701] on button "delete Delete" at bounding box center [182, 705] width 267 height 25
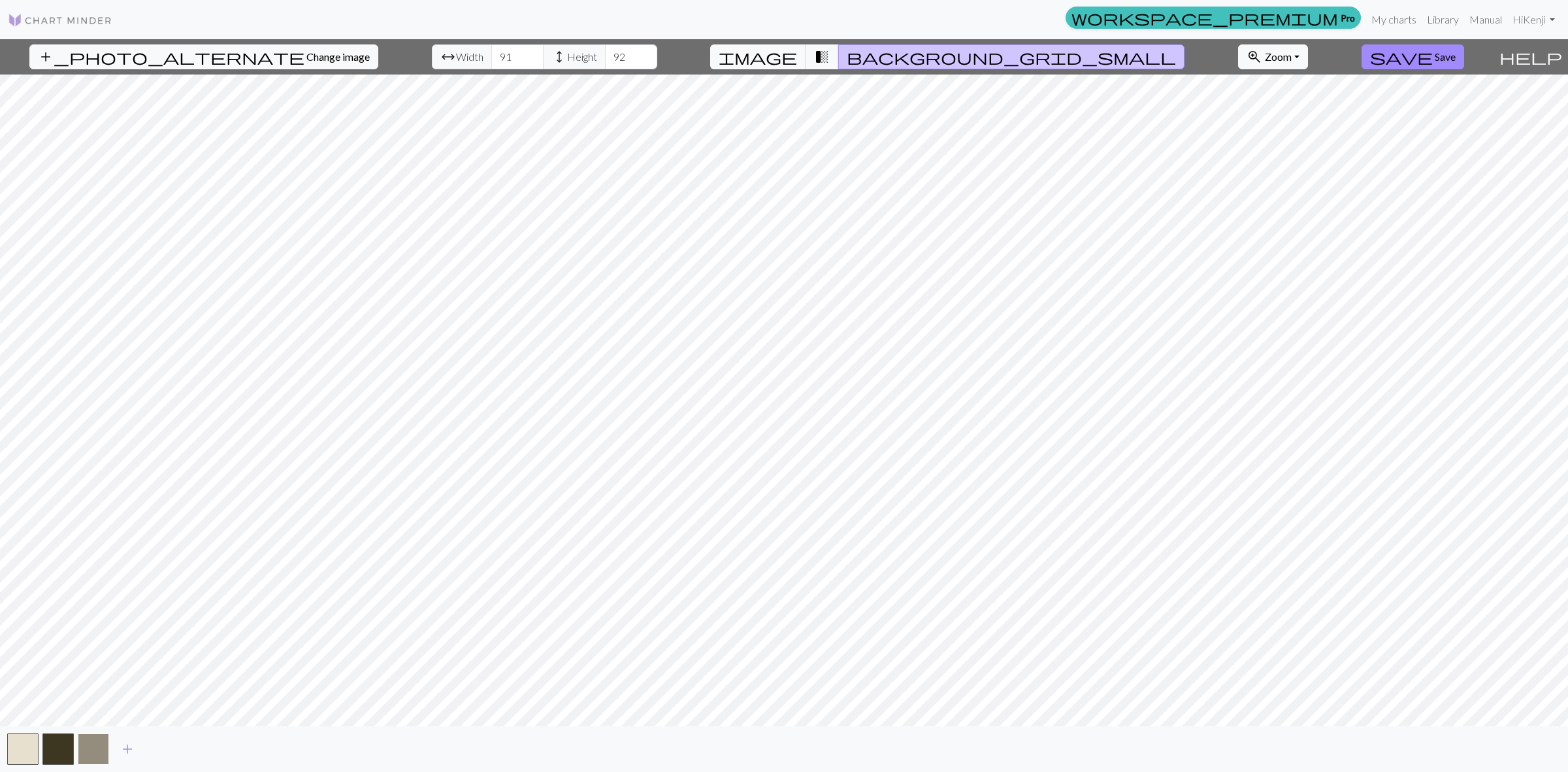
click at [93, 746] on button "button" at bounding box center [93, 749] width 31 height 31
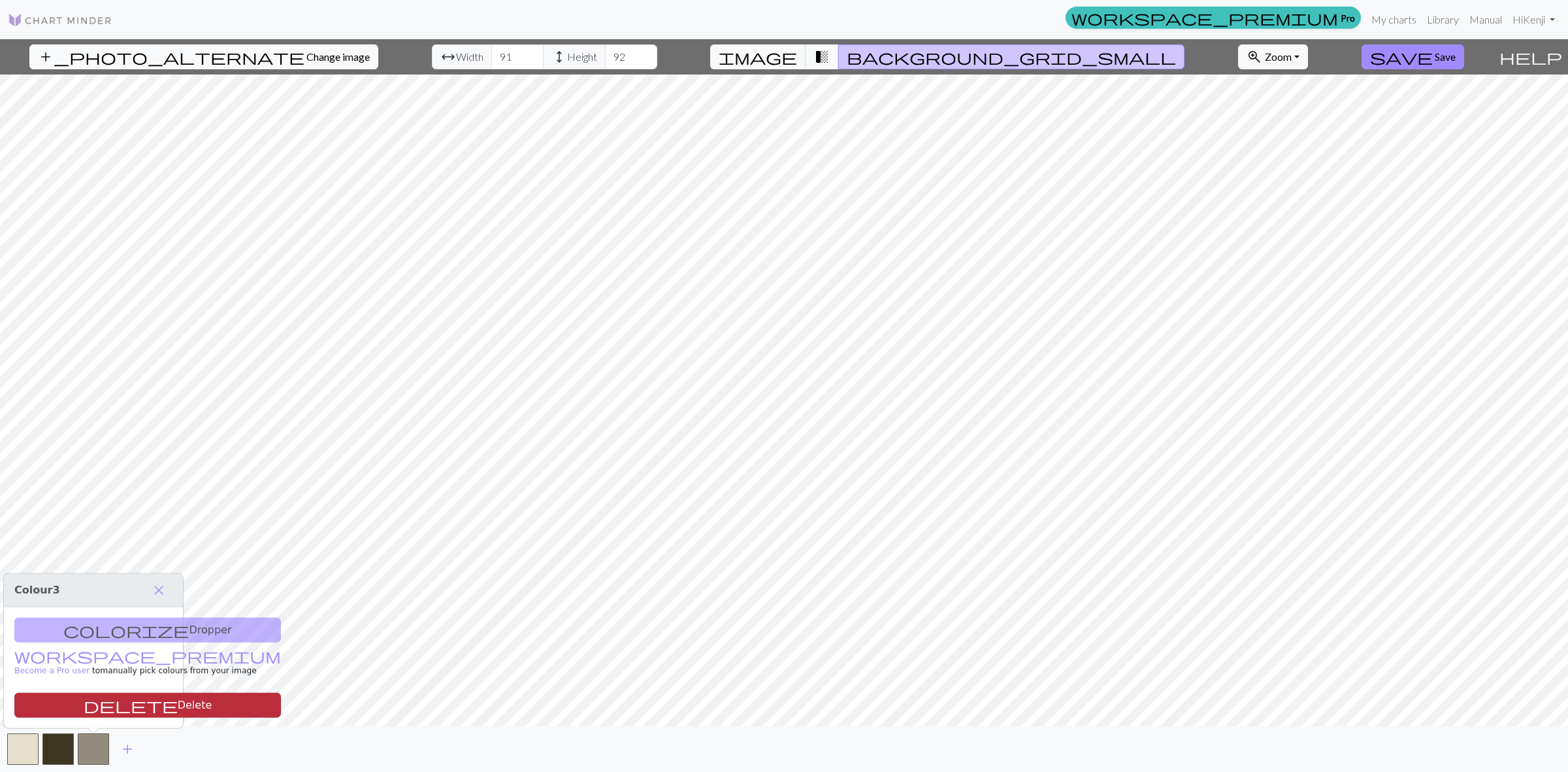
click at [109, 707] on button "delete Delete" at bounding box center [147, 705] width 267 height 25
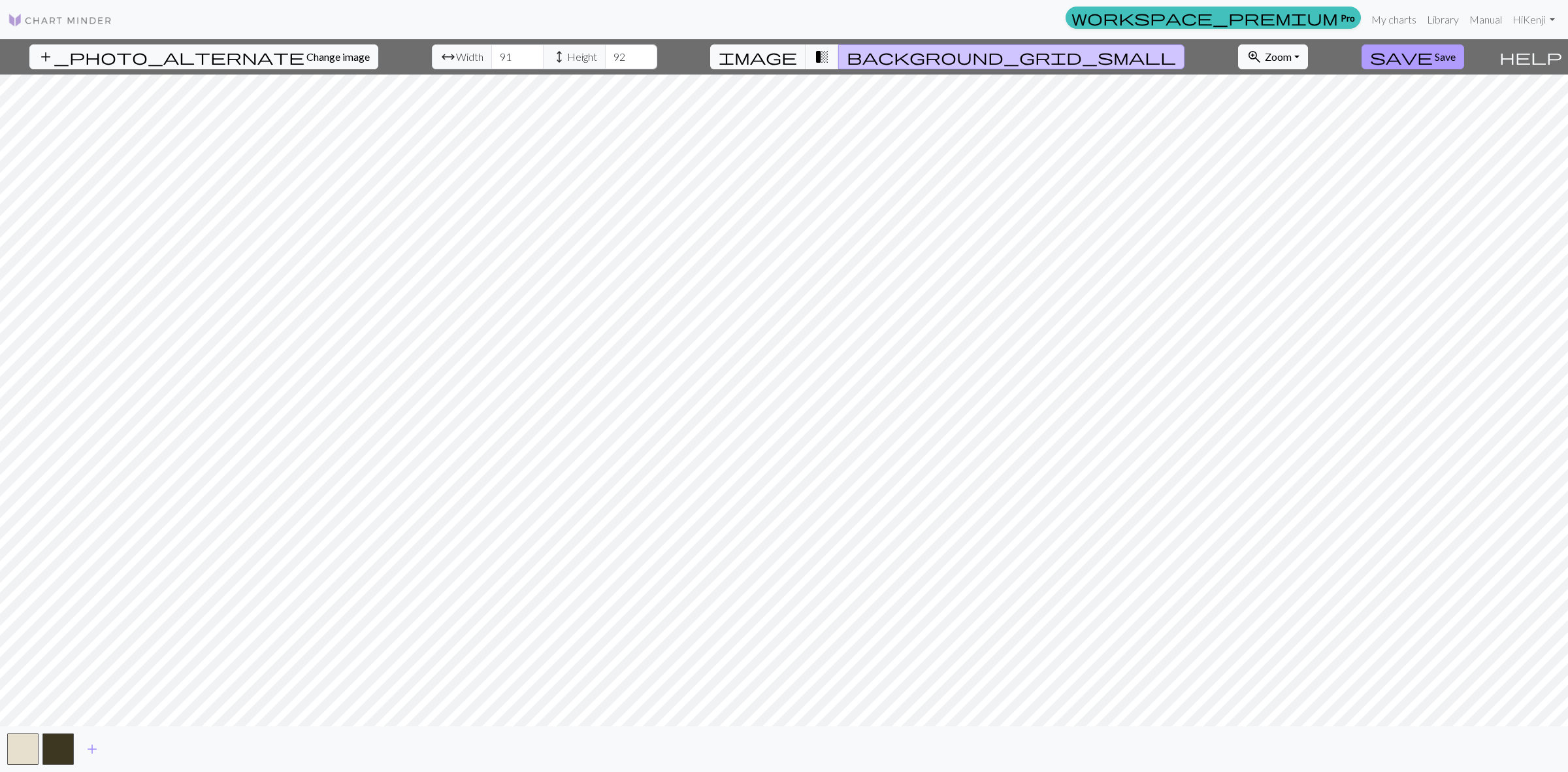
click at [1434, 56] on span "Save" at bounding box center [1444, 56] width 21 height 12
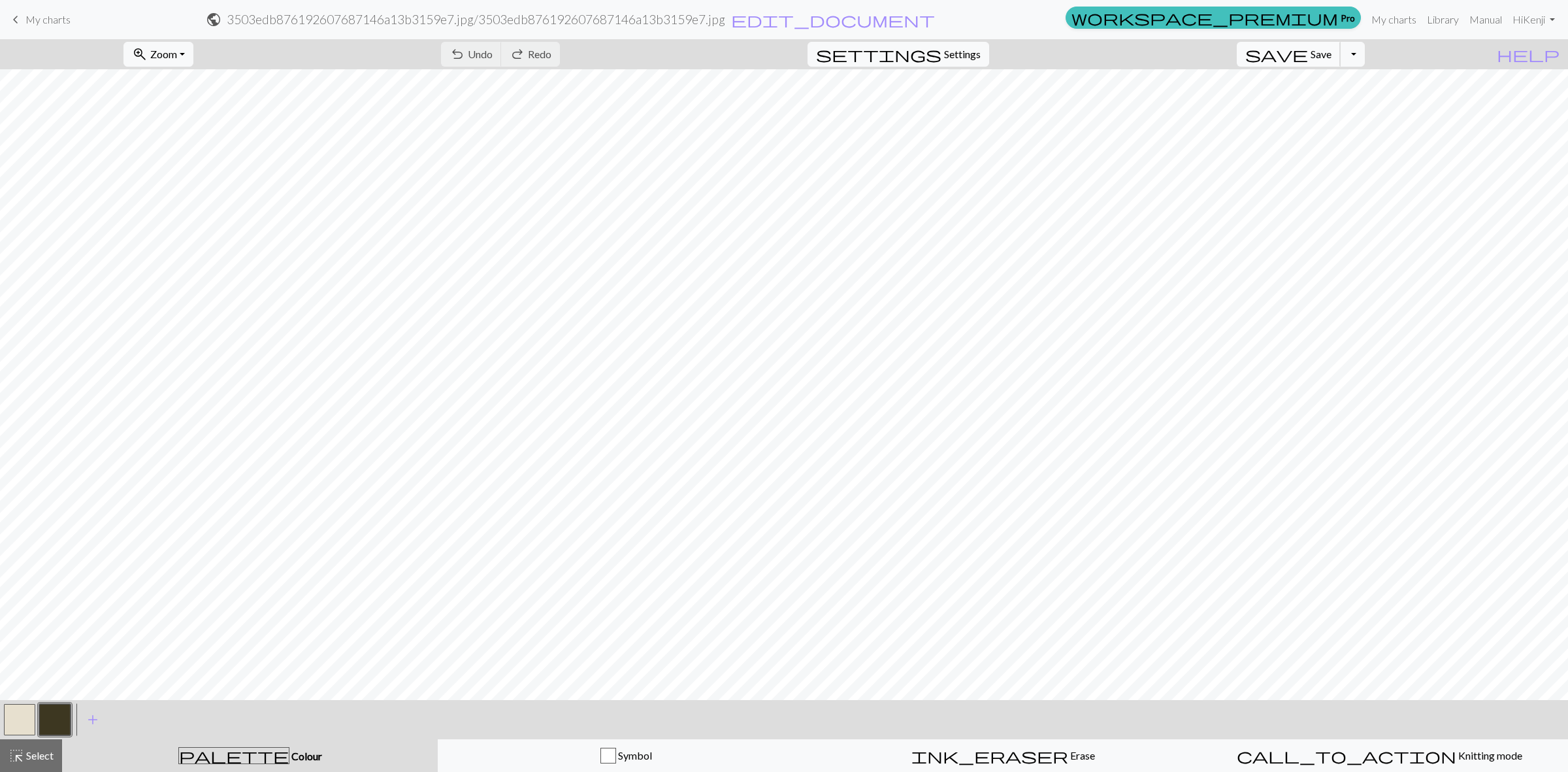
click at [1332, 59] on span "Save" at bounding box center [1321, 54] width 21 height 12
click at [13, 23] on span "keyboard_arrow_left" at bounding box center [16, 19] width 16 height 18
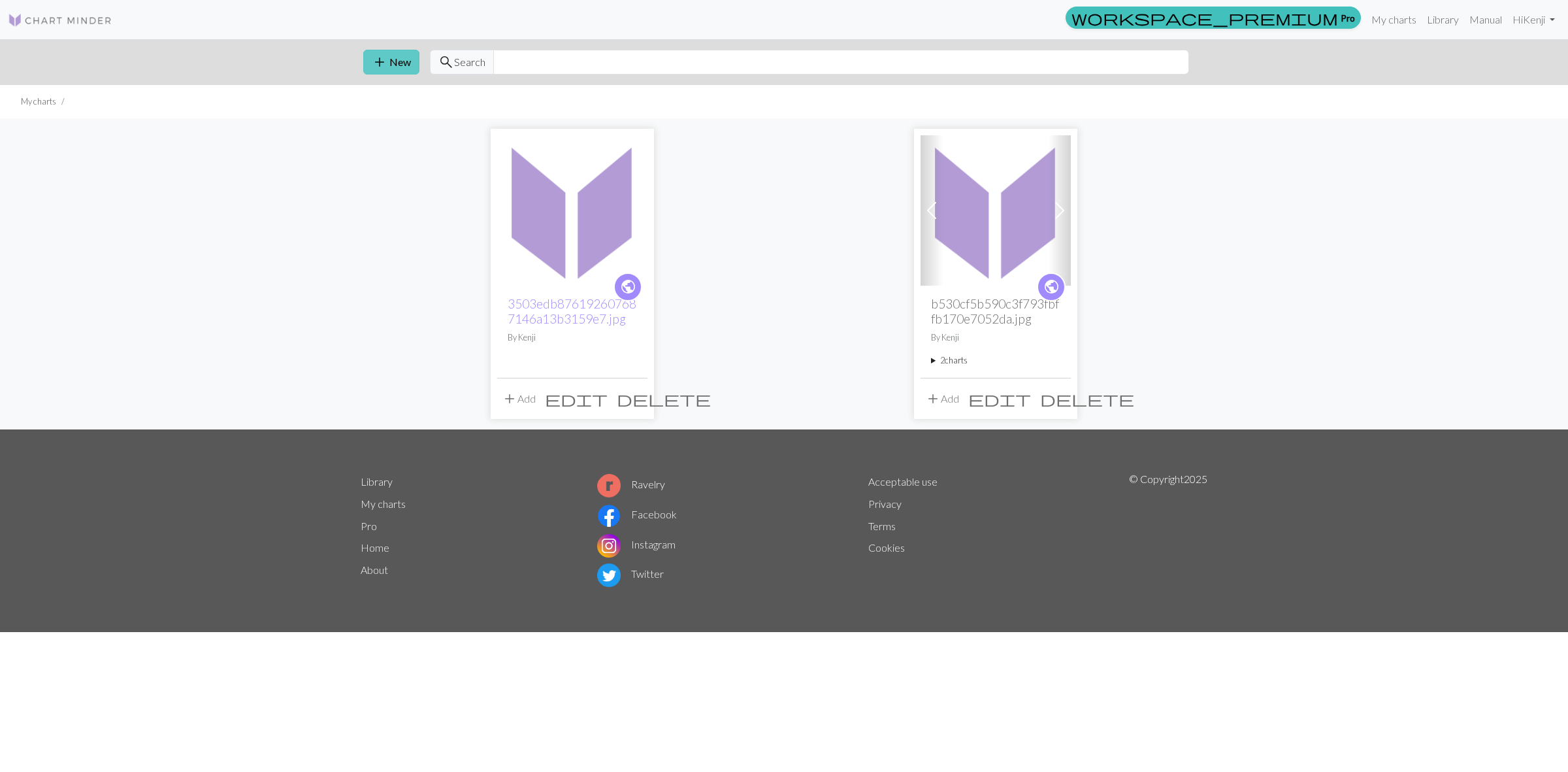
click at [397, 60] on button "add New" at bounding box center [391, 62] width 56 height 25
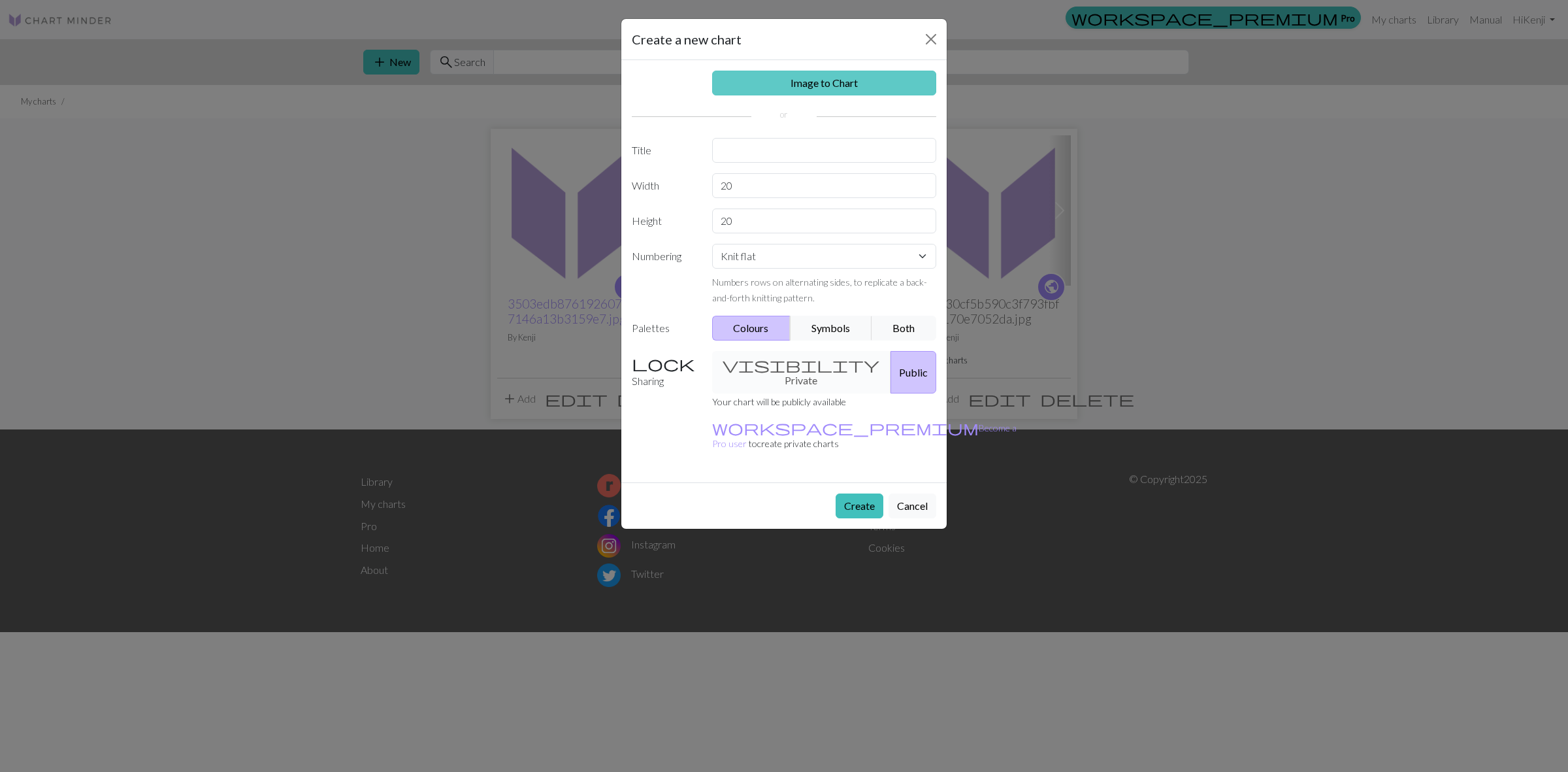
click at [832, 83] on link "Image to Chart" at bounding box center [824, 82] width 225 height 25
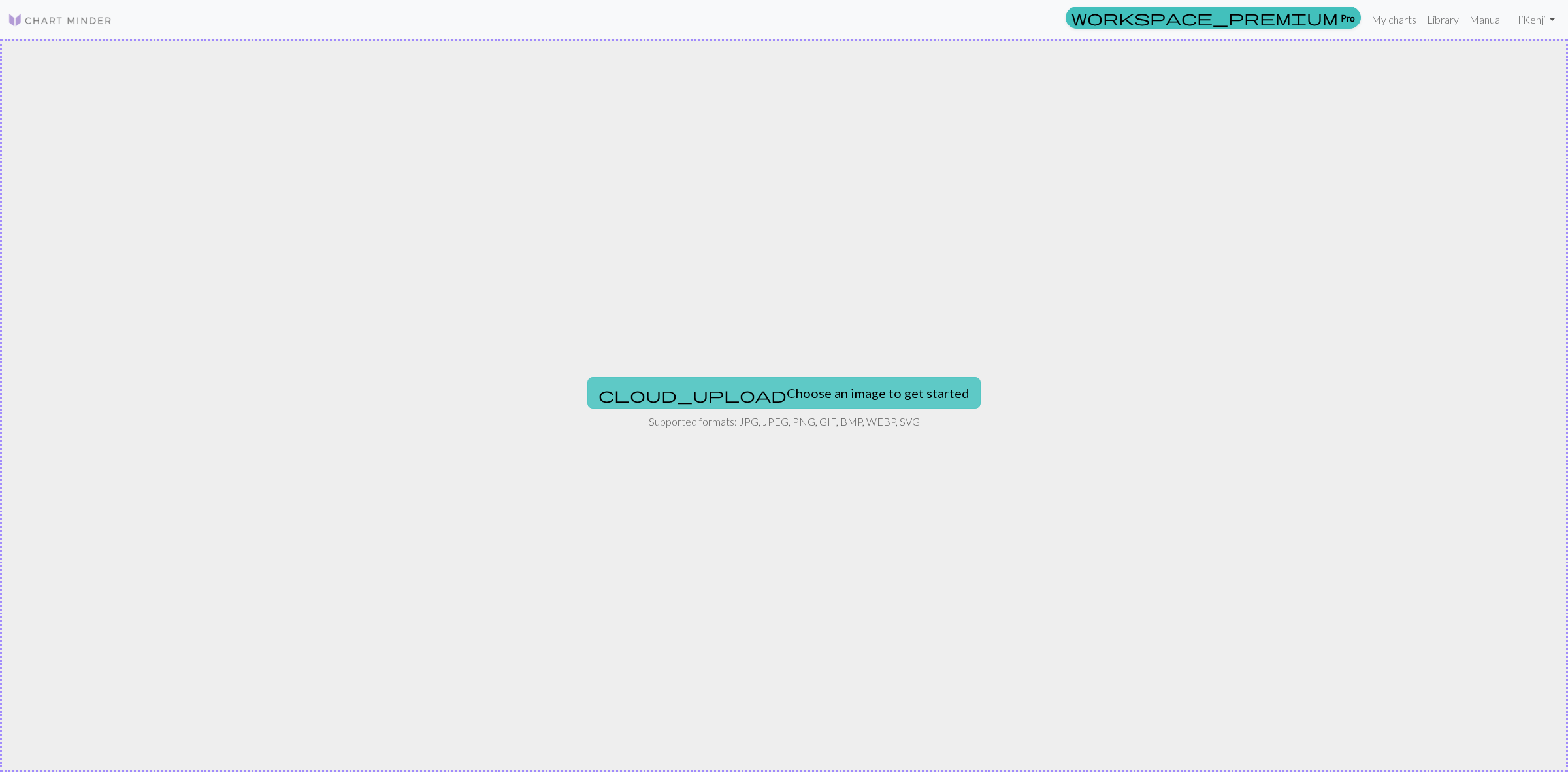
click at [811, 394] on button "cloud_upload Choose an image to get started" at bounding box center [784, 393] width 393 height 31
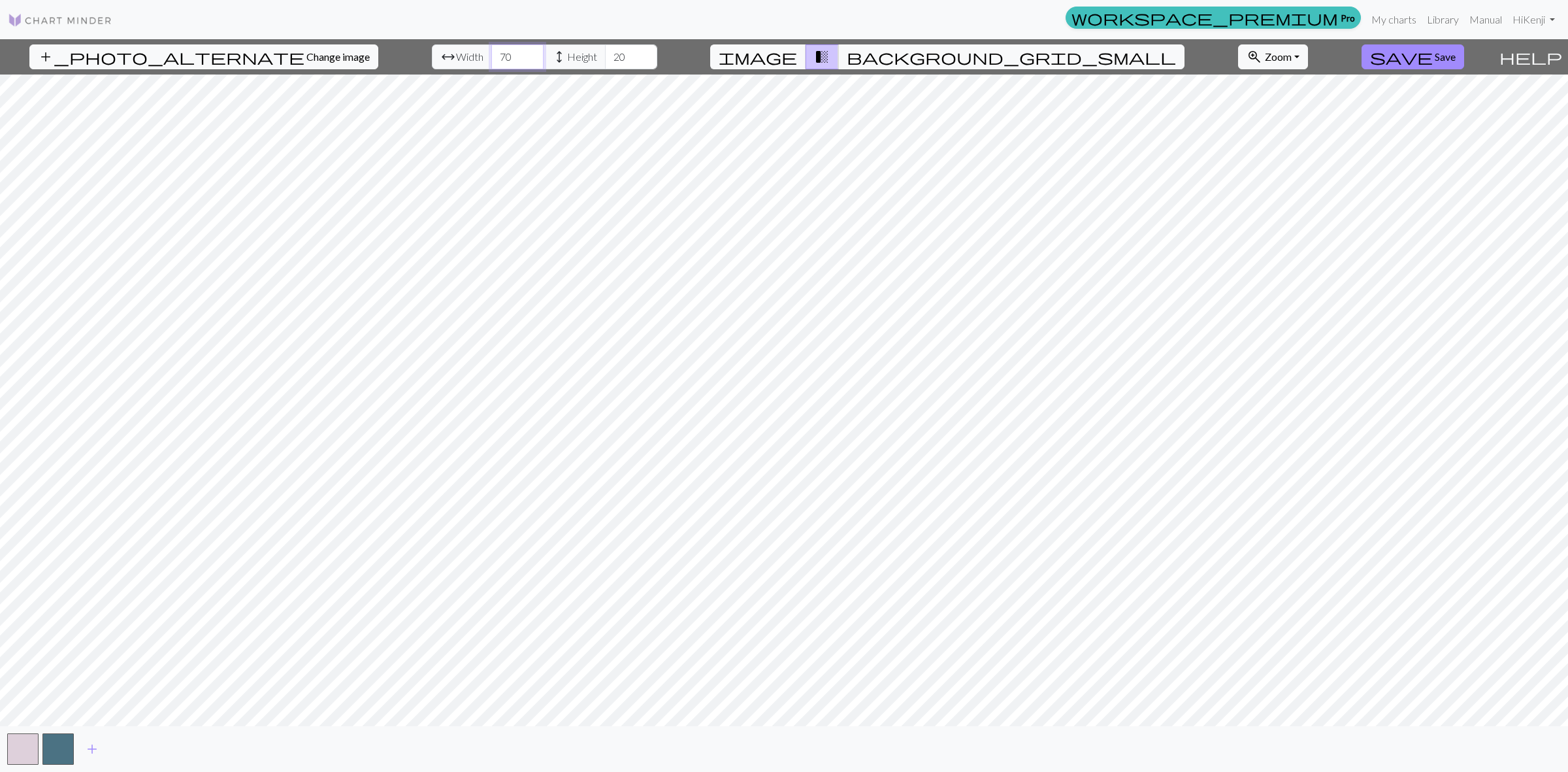
type input "70"
click at [495, 53] on input "70" at bounding box center [517, 57] width 52 height 25
click at [621, 57] on input "20" at bounding box center [630, 57] width 52 height 25
type input "64"
click at [611, 54] on input "64" at bounding box center [630, 57] width 52 height 25
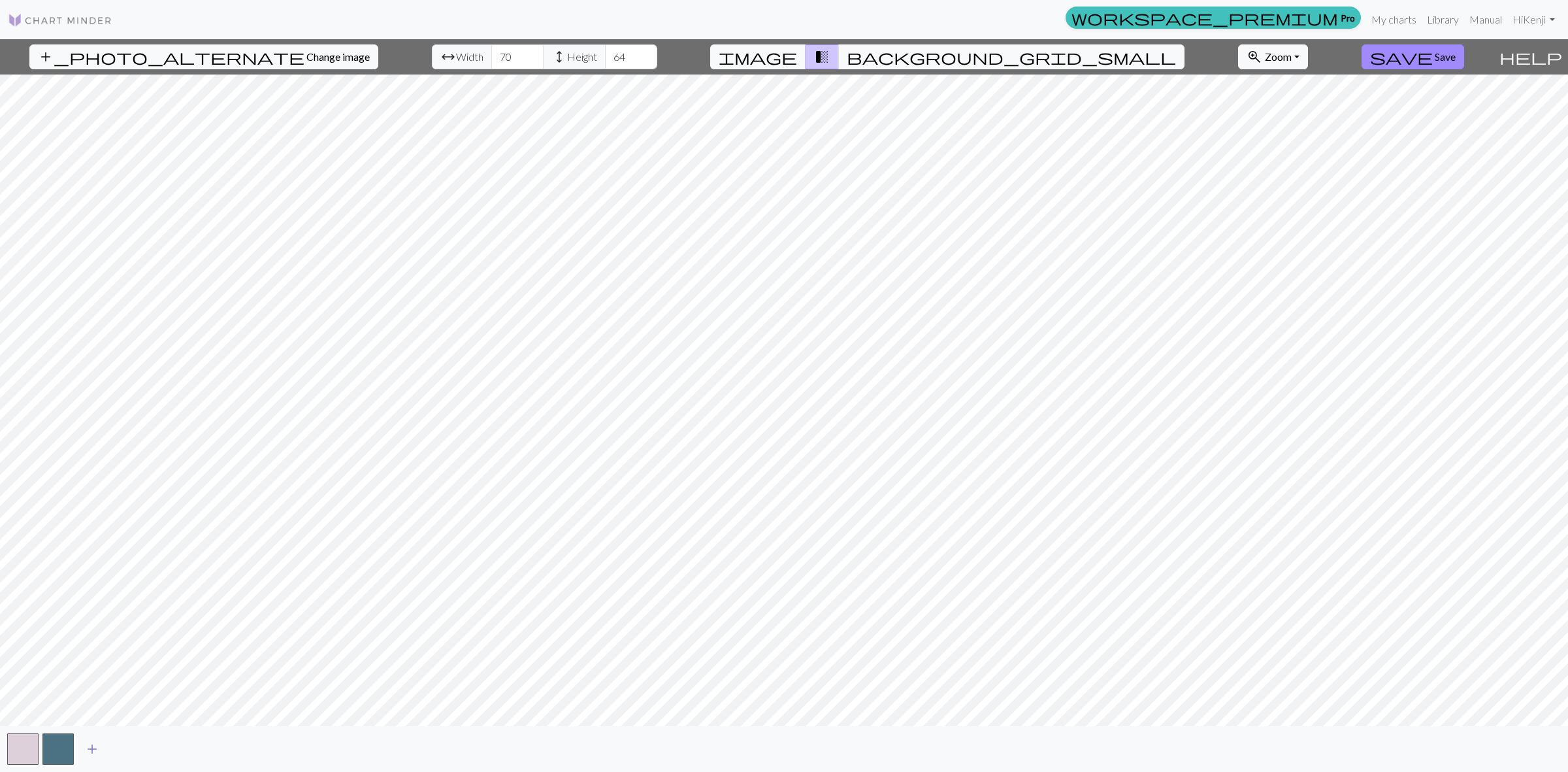
click at [95, 748] on span "add" at bounding box center [92, 749] width 16 height 18
click at [95, 748] on button "button" at bounding box center [93, 749] width 31 height 31
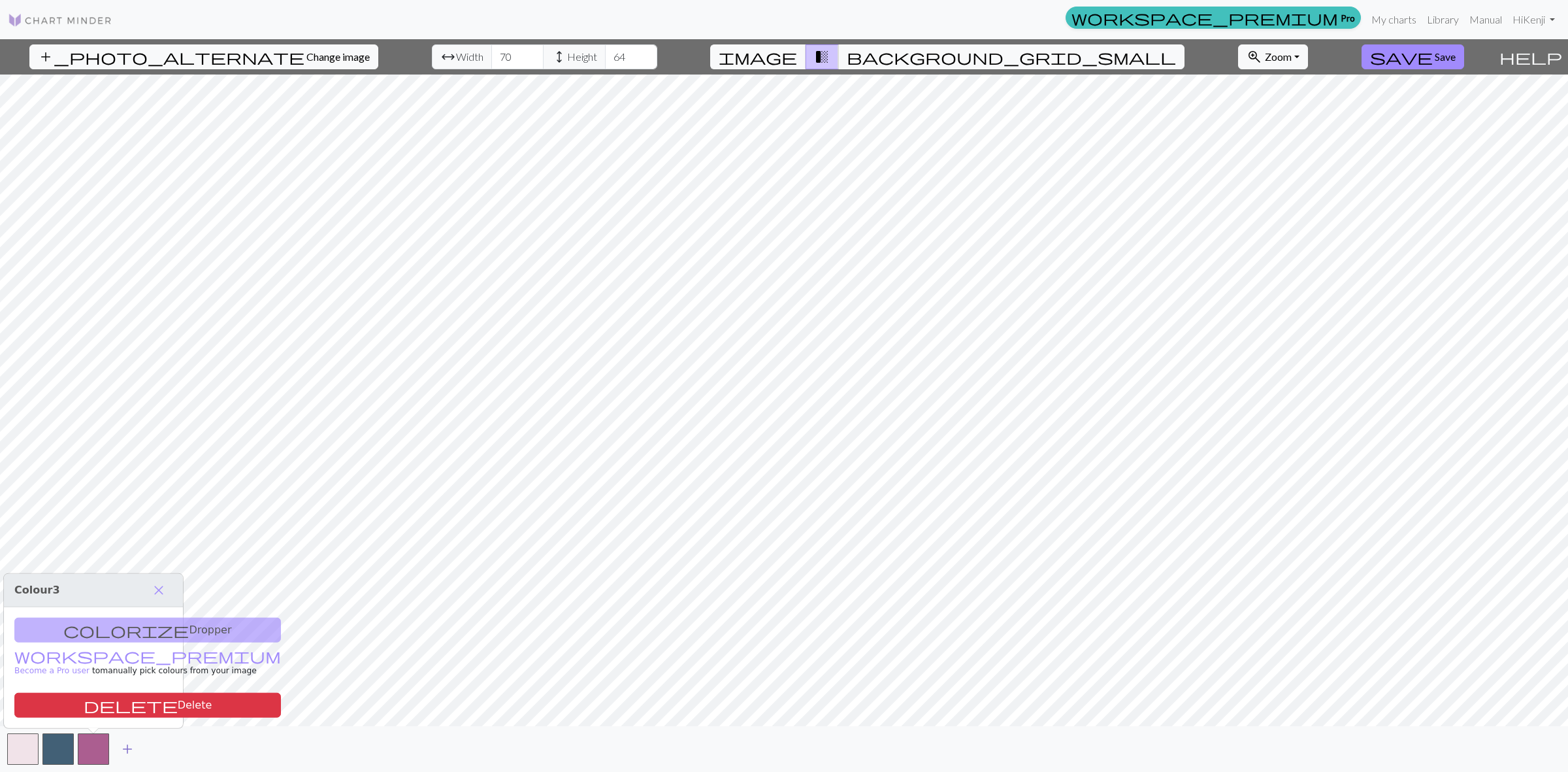
click at [141, 750] on button "add" at bounding box center [127, 749] width 32 height 25
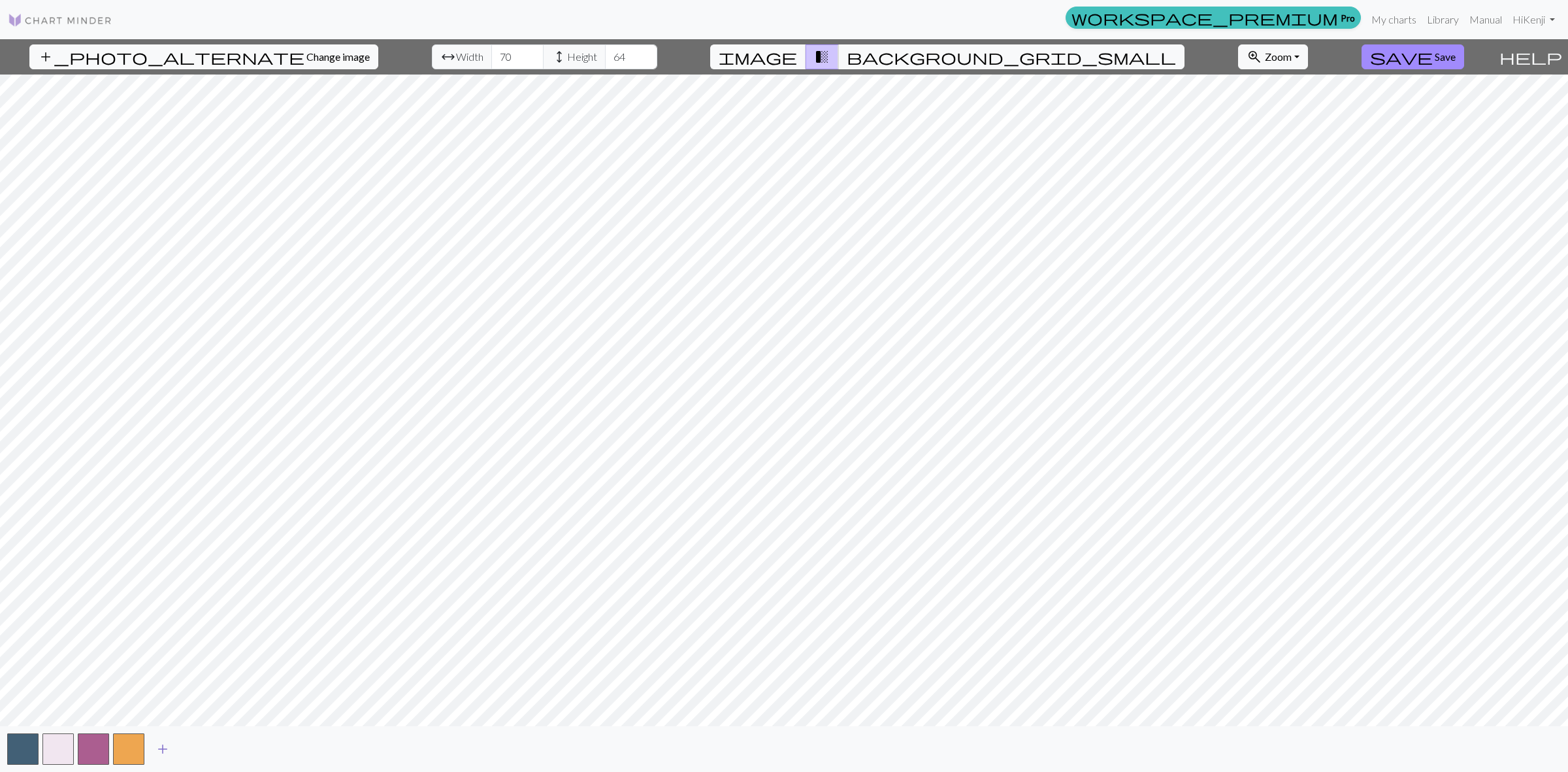
click at [167, 748] on span "add" at bounding box center [162, 749] width 16 height 18
click at [195, 747] on span "add" at bounding box center [197, 749] width 16 height 18
click at [243, 750] on button "add" at bounding box center [233, 749] width 32 height 25
click at [267, 753] on span "add" at bounding box center [268, 749] width 16 height 18
click at [492, 53] on input "71" at bounding box center [517, 57] width 52 height 25
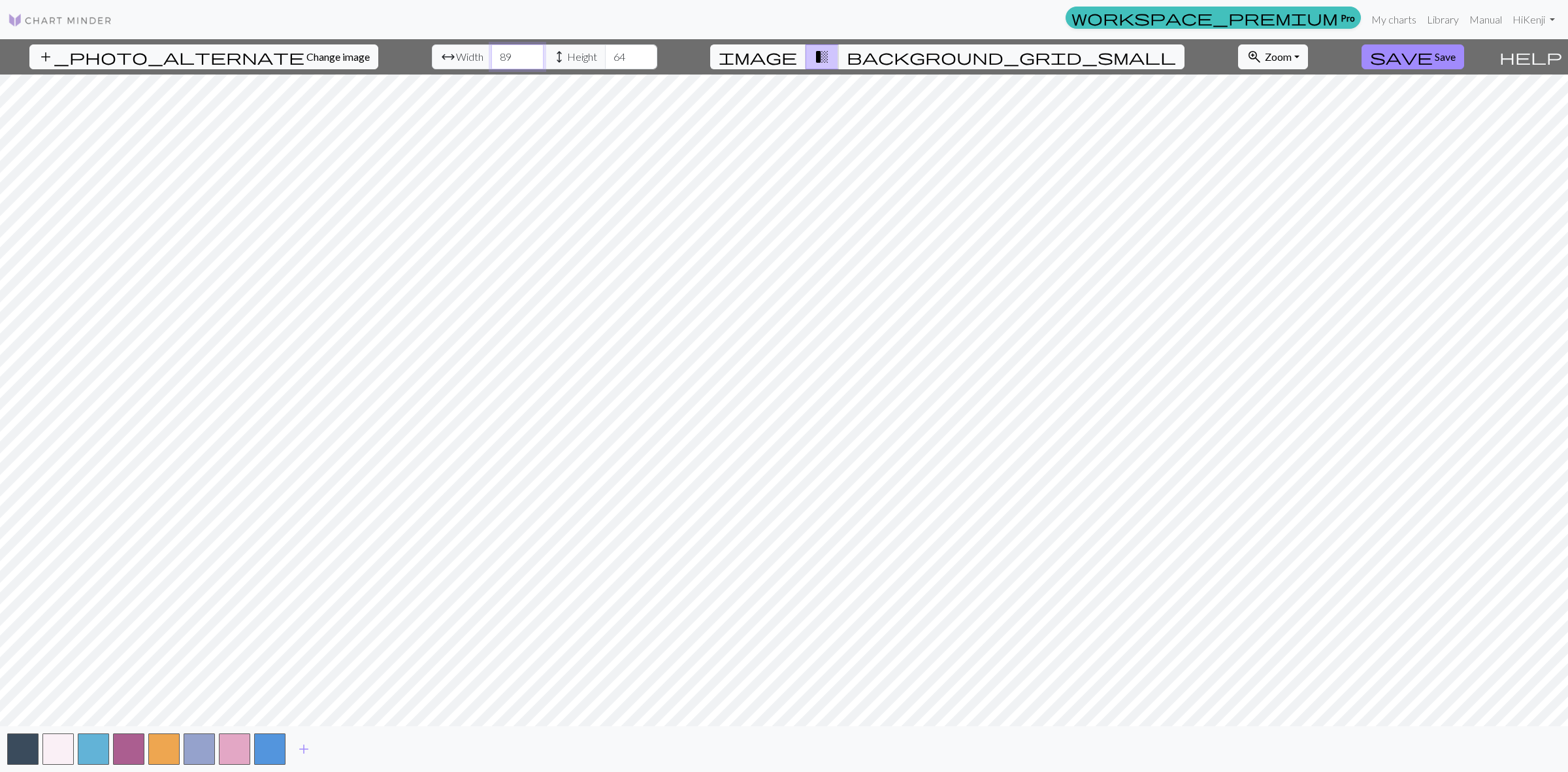
type input "90"
click at [495, 53] on input "90" at bounding box center [517, 57] width 52 height 25
click at [609, 53] on input "74" at bounding box center [630, 57] width 52 height 25
click at [609, 53] on input "75" at bounding box center [630, 57] width 52 height 25
click at [609, 53] on input "76" at bounding box center [630, 57] width 52 height 25
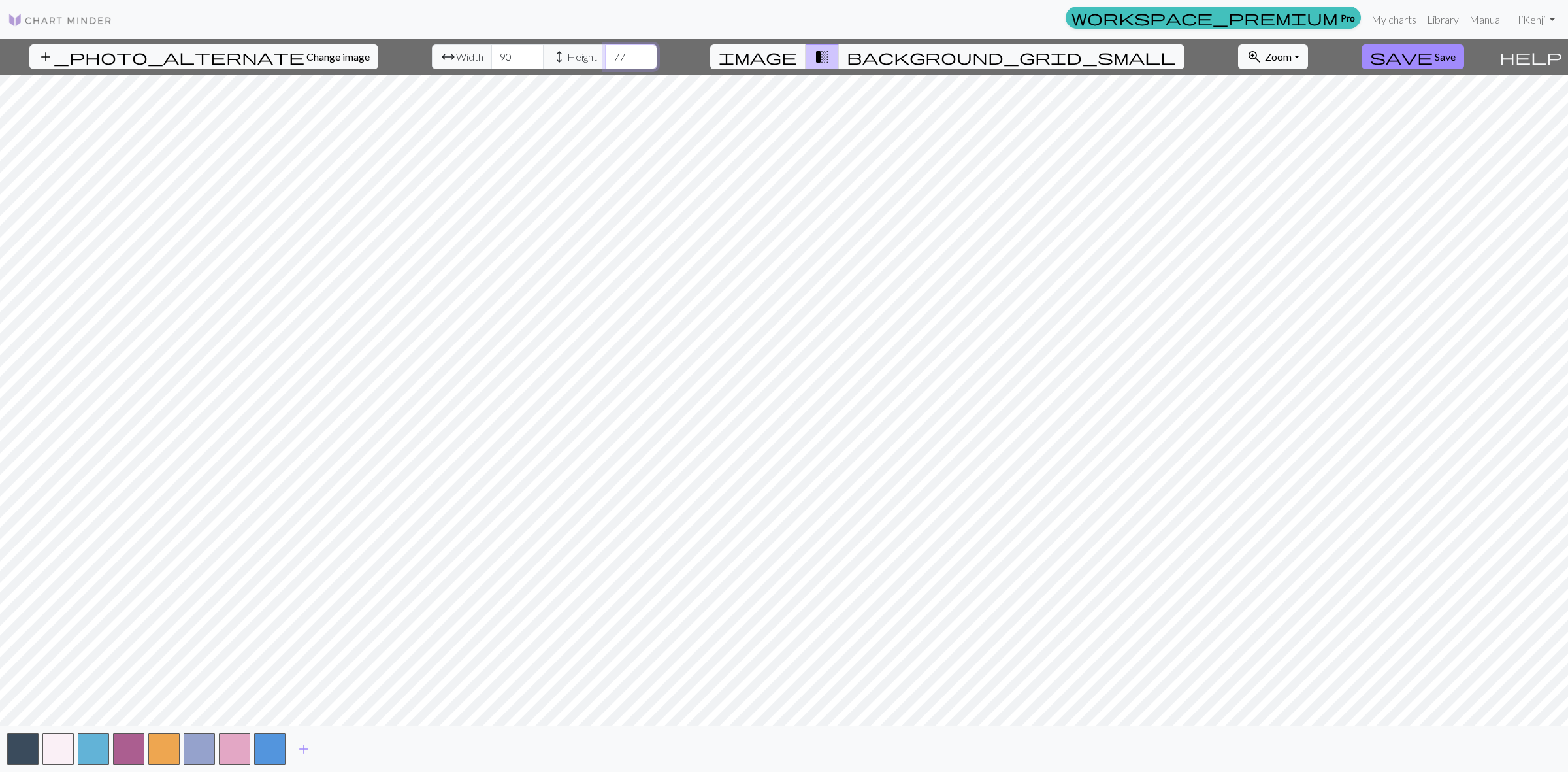
type input "77"
click at [609, 53] on input "77" at bounding box center [630, 57] width 52 height 25
click at [900, 63] on span "background_grid_small" at bounding box center [1011, 57] width 329 height 18
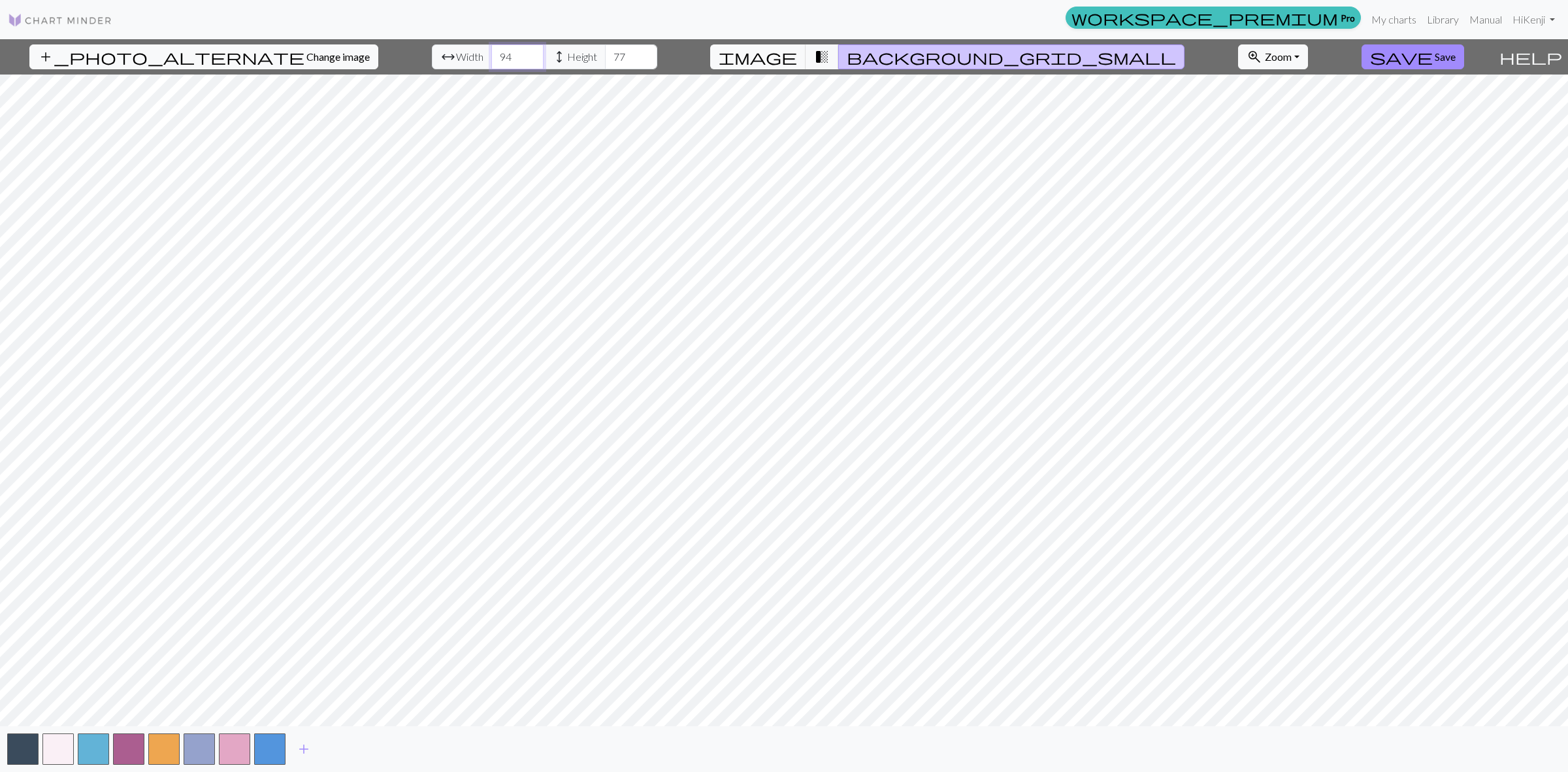
click at [499, 53] on input "94" at bounding box center [517, 57] width 52 height 25
type input "100"
click at [499, 53] on input "100" at bounding box center [517, 57] width 52 height 25
click at [612, 53] on input "82" at bounding box center [630, 57] width 52 height 25
click at [612, 53] on input "83" at bounding box center [630, 57] width 52 height 25
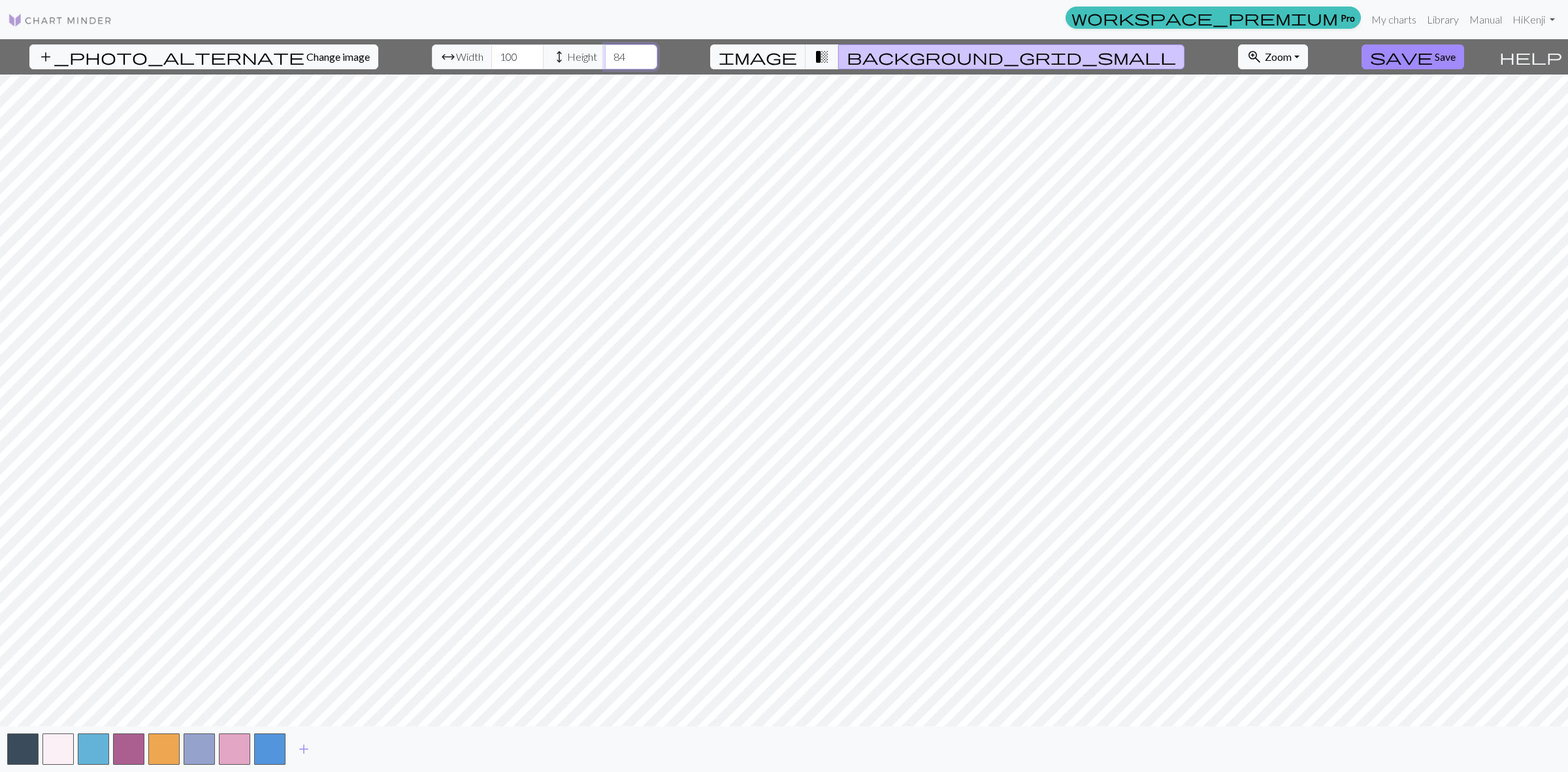
click at [612, 53] on input "84" at bounding box center [630, 57] width 52 height 25
click at [612, 53] on input "85" at bounding box center [630, 57] width 52 height 25
click at [612, 53] on input "86" at bounding box center [630, 57] width 52 height 25
click at [612, 53] on input "87" at bounding box center [630, 57] width 52 height 25
click at [612, 53] on input "88" at bounding box center [630, 57] width 52 height 25
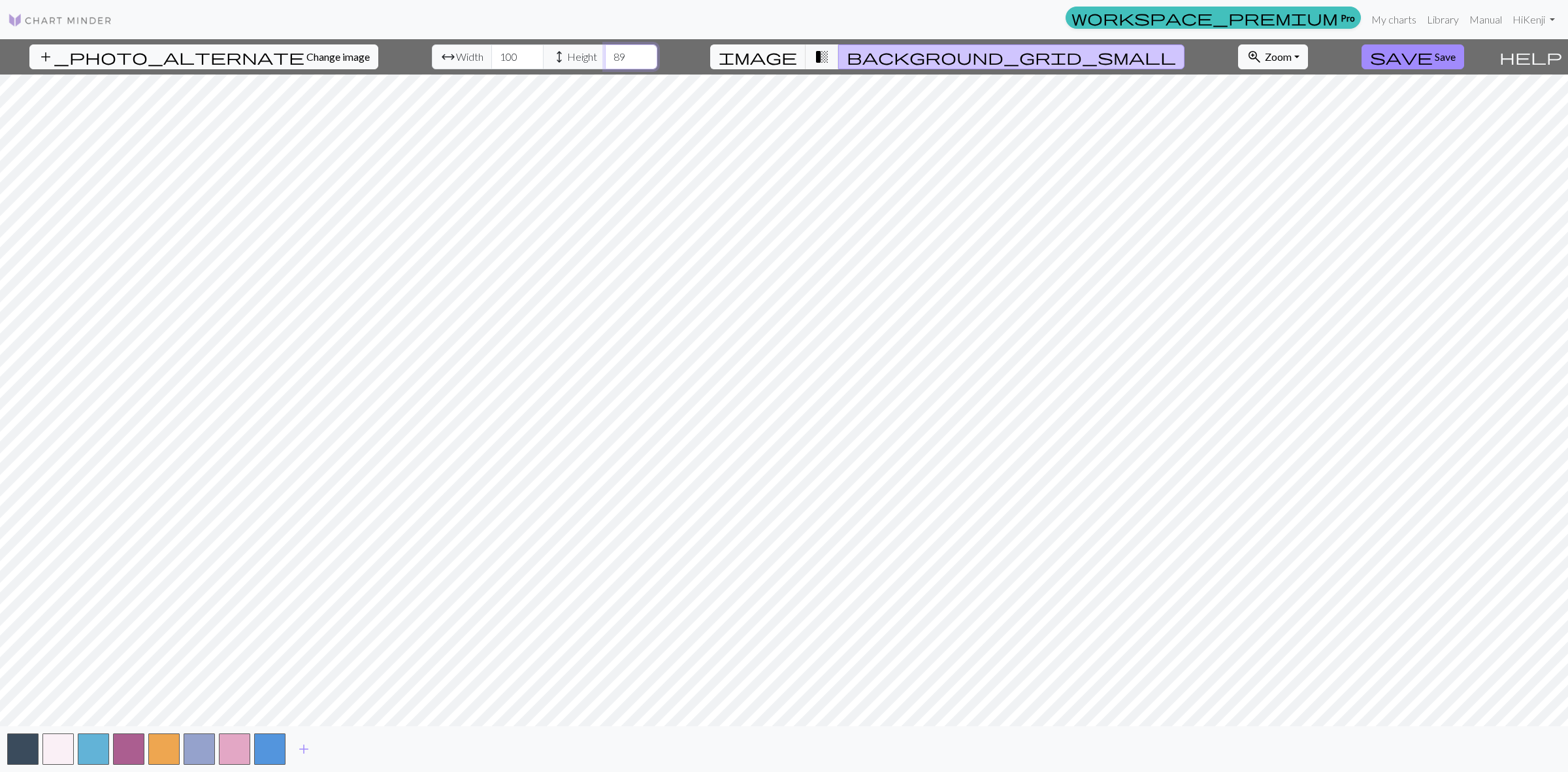
click at [611, 52] on input "89" at bounding box center [630, 57] width 52 height 25
click at [611, 52] on input "90" at bounding box center [630, 57] width 52 height 25
click at [611, 52] on input "91" at bounding box center [630, 57] width 52 height 25
type input "90"
click at [607, 64] on input "90" at bounding box center [630, 57] width 52 height 25
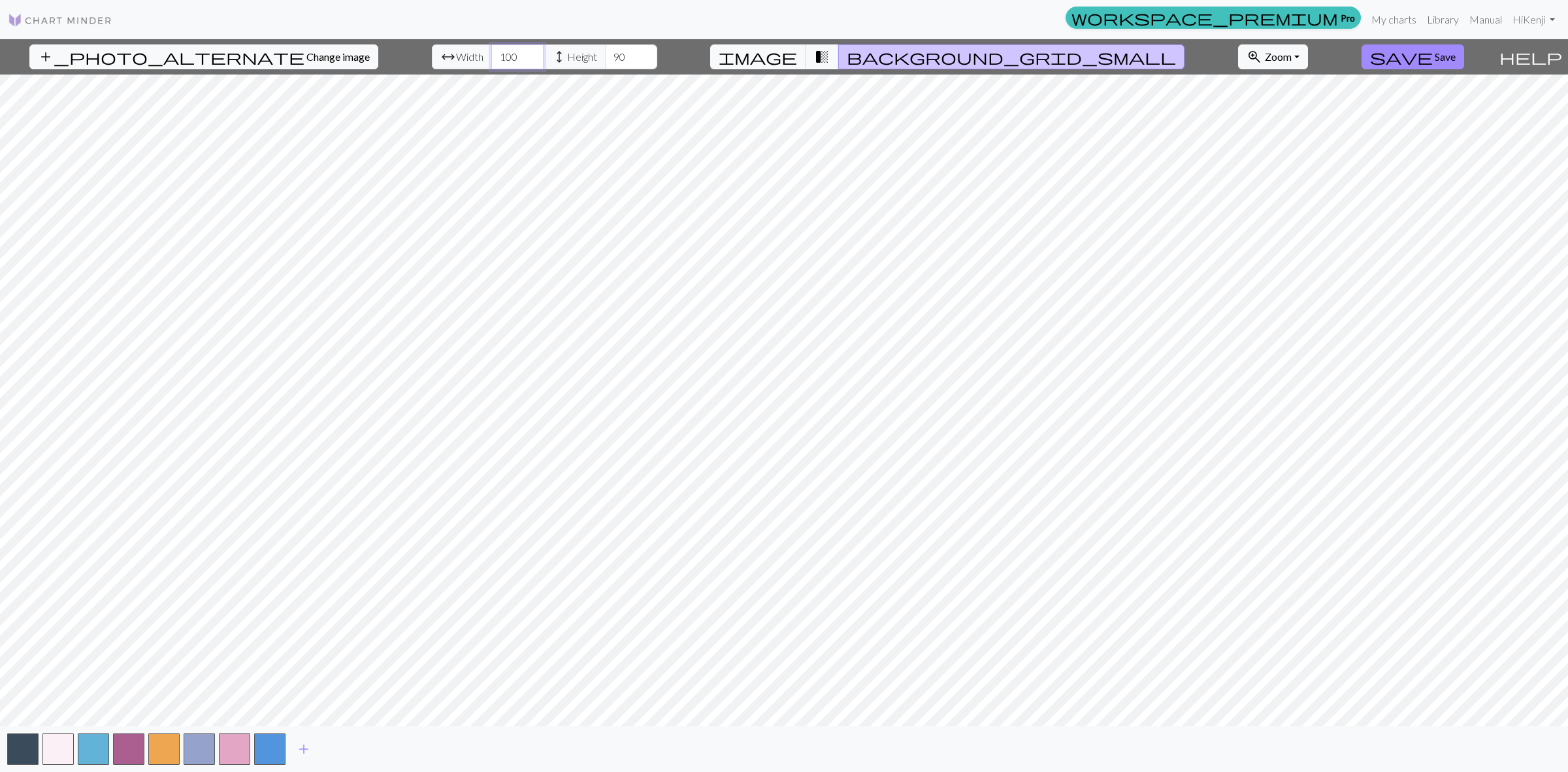
click at [495, 59] on input "99" at bounding box center [517, 57] width 52 height 25
click at [495, 59] on input "98" at bounding box center [517, 57] width 52 height 25
click at [495, 59] on input "97" at bounding box center [517, 57] width 52 height 25
click at [495, 59] on input "96" at bounding box center [517, 57] width 52 height 25
click at [495, 59] on input "67" at bounding box center [517, 57] width 52 height 25
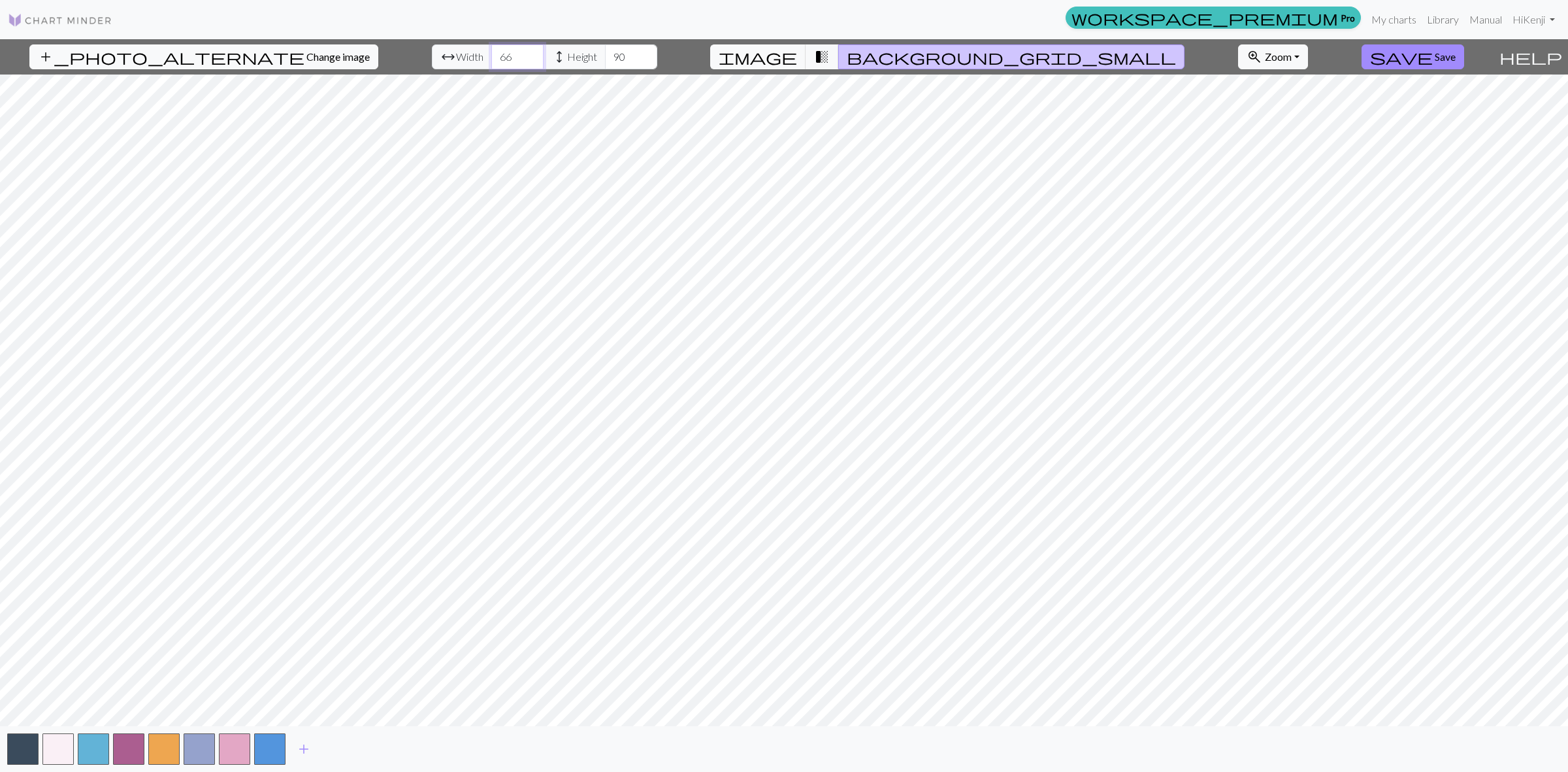
click at [495, 59] on input "66" at bounding box center [517, 57] width 52 height 25
click at [497, 53] on input "115" at bounding box center [517, 57] width 52 height 25
click at [497, 53] on input "116" at bounding box center [517, 57] width 52 height 25
click at [314, 748] on button "add" at bounding box center [303, 749] width 32 height 25
click at [344, 744] on span "add" at bounding box center [338, 749] width 16 height 18
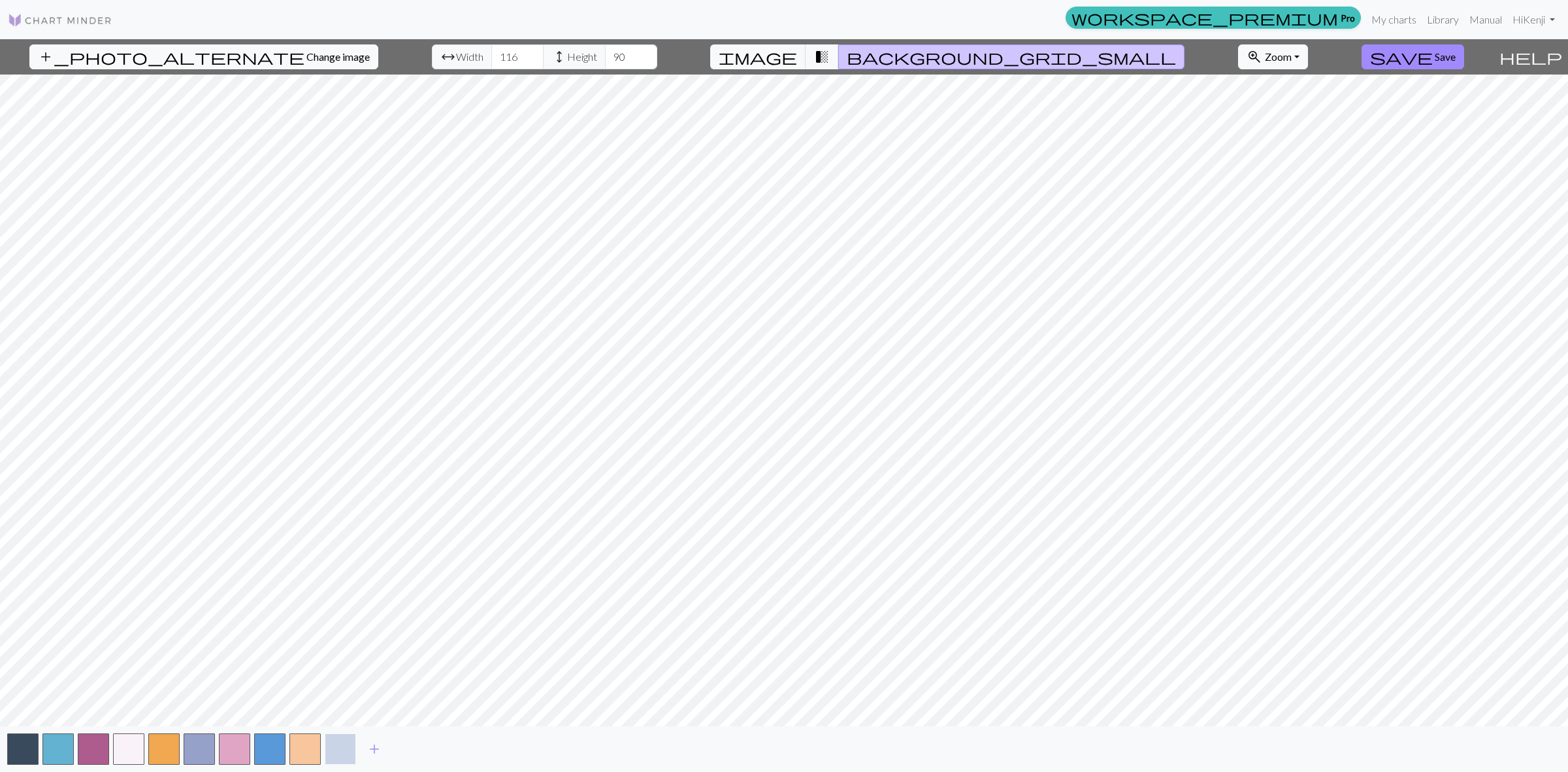
click at [349, 744] on button "button" at bounding box center [340, 749] width 31 height 31
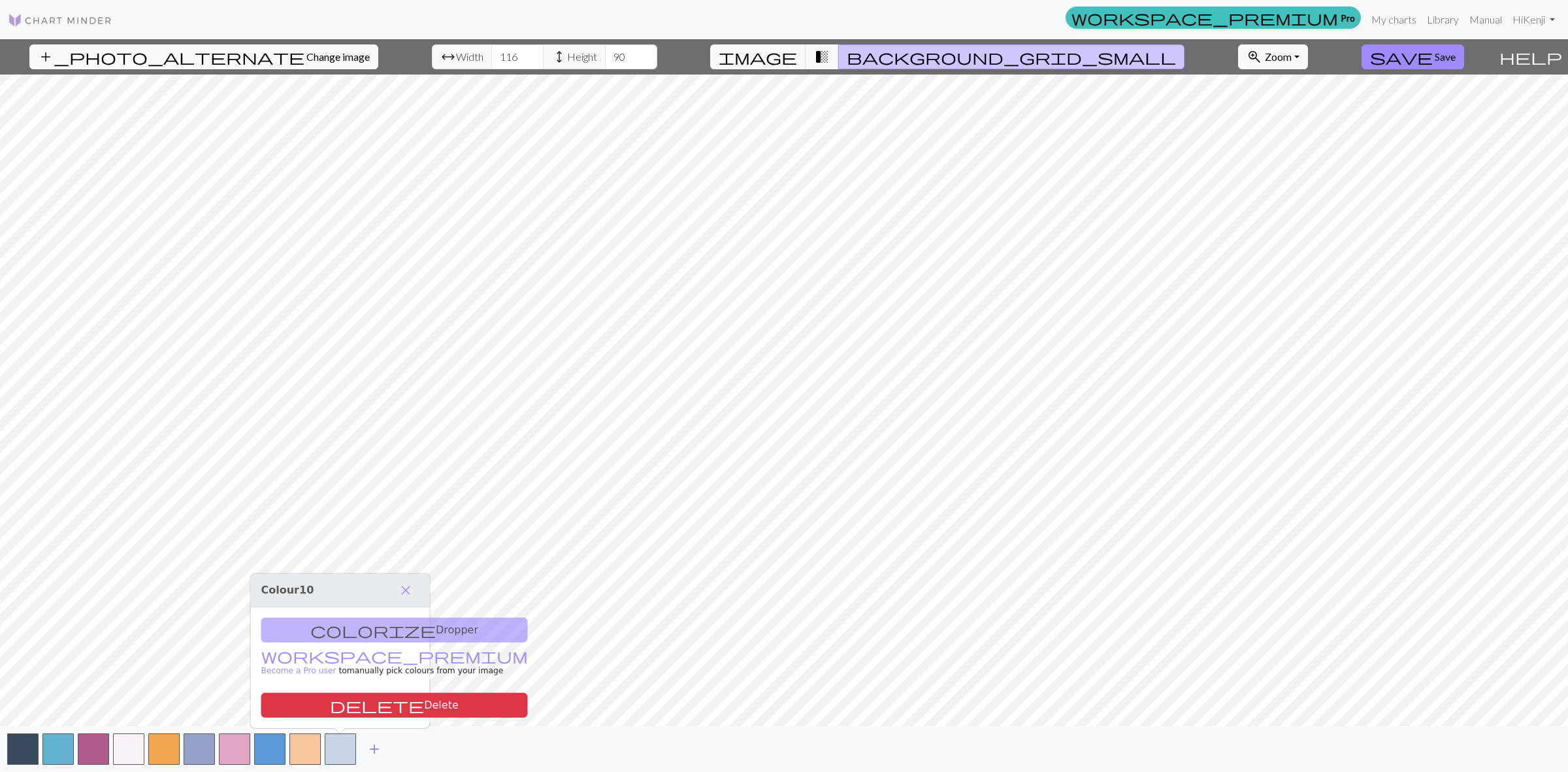
click at [371, 747] on span "add" at bounding box center [374, 749] width 16 height 18
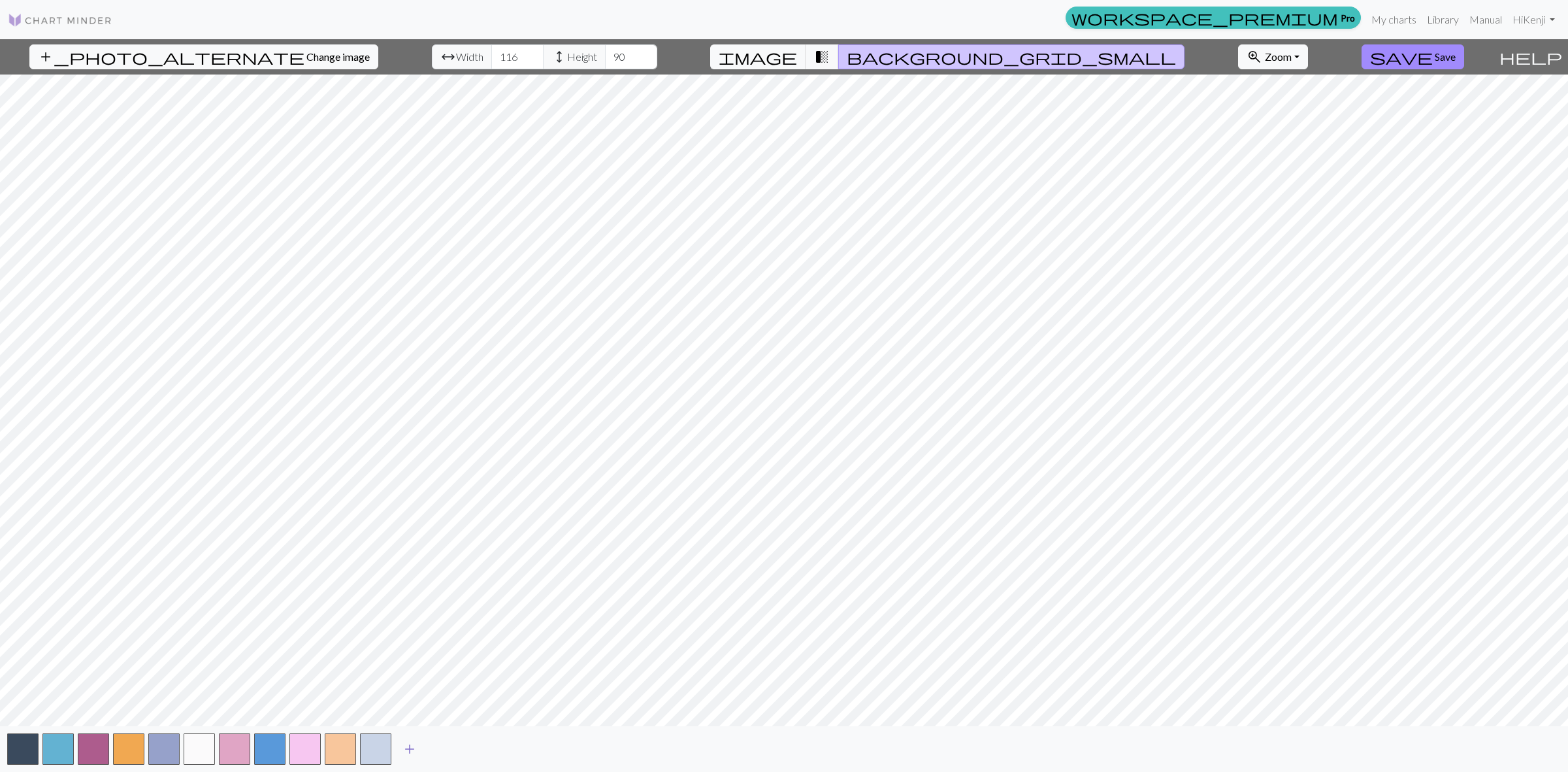
click at [418, 749] on button "add" at bounding box center [409, 749] width 32 height 25
click at [425, 749] on button "button" at bounding box center [411, 749] width 31 height 31
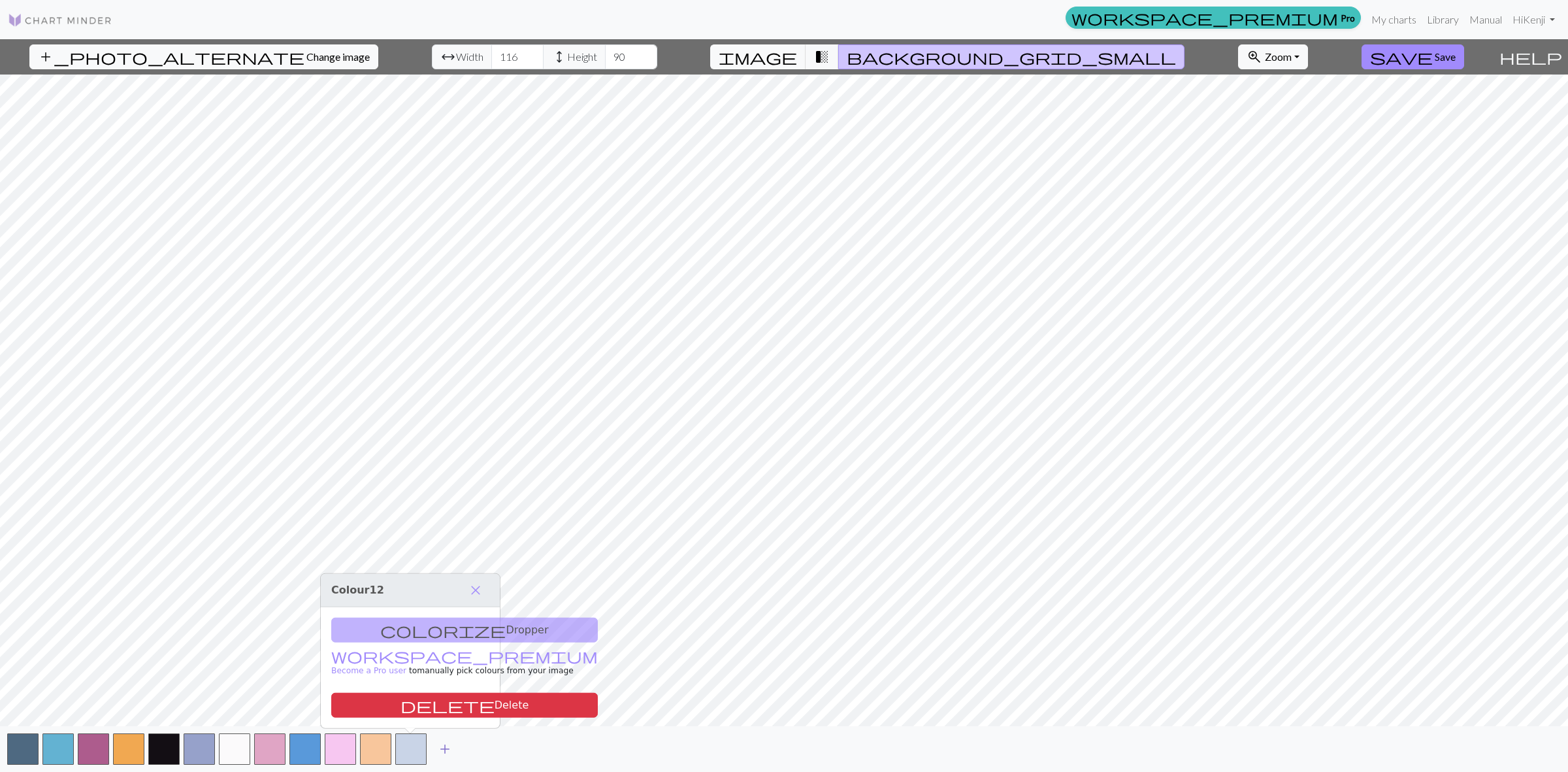
click at [457, 749] on button "add" at bounding box center [445, 749] width 32 height 25
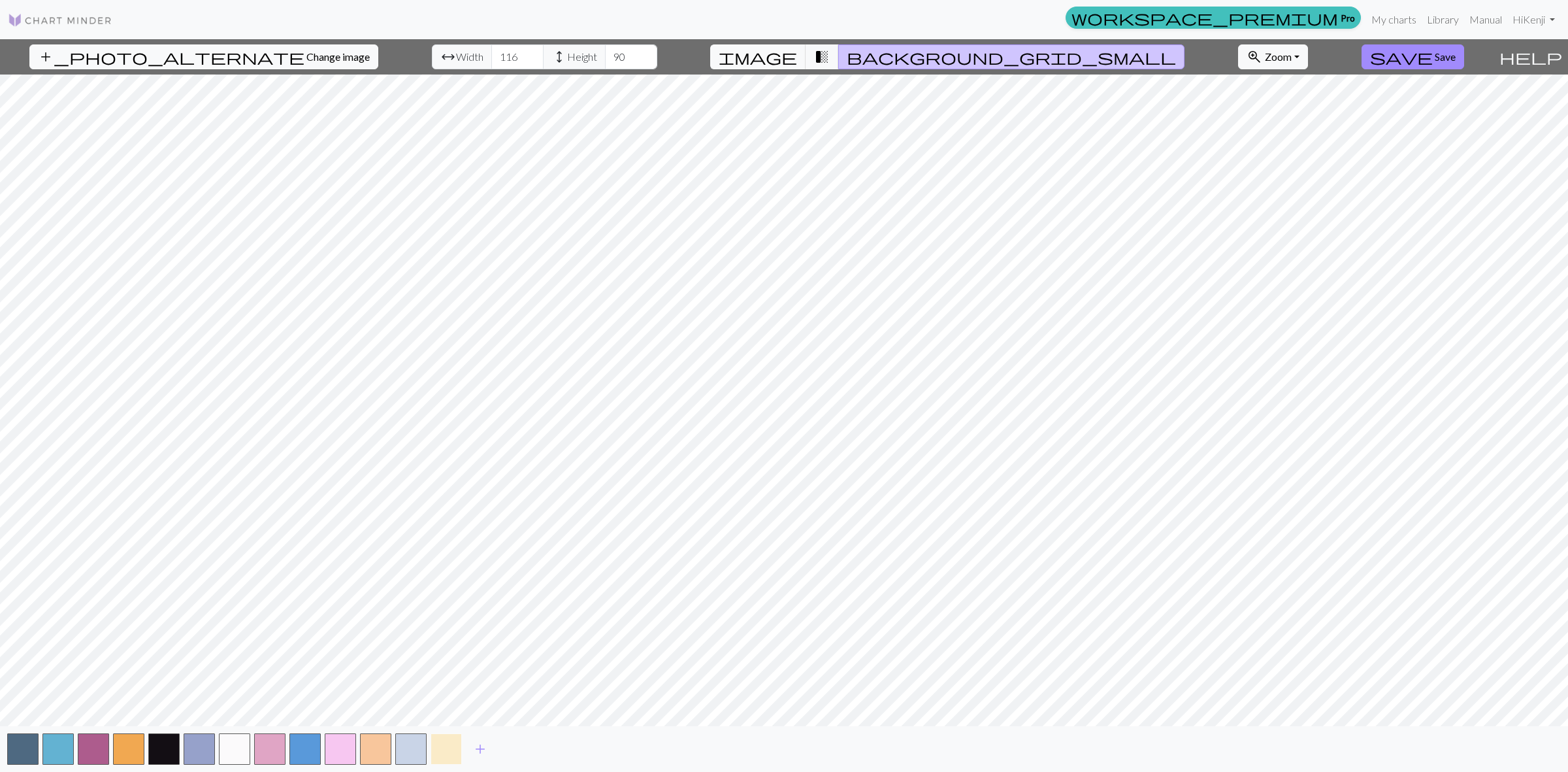
click at [445, 750] on button "button" at bounding box center [446, 749] width 31 height 31
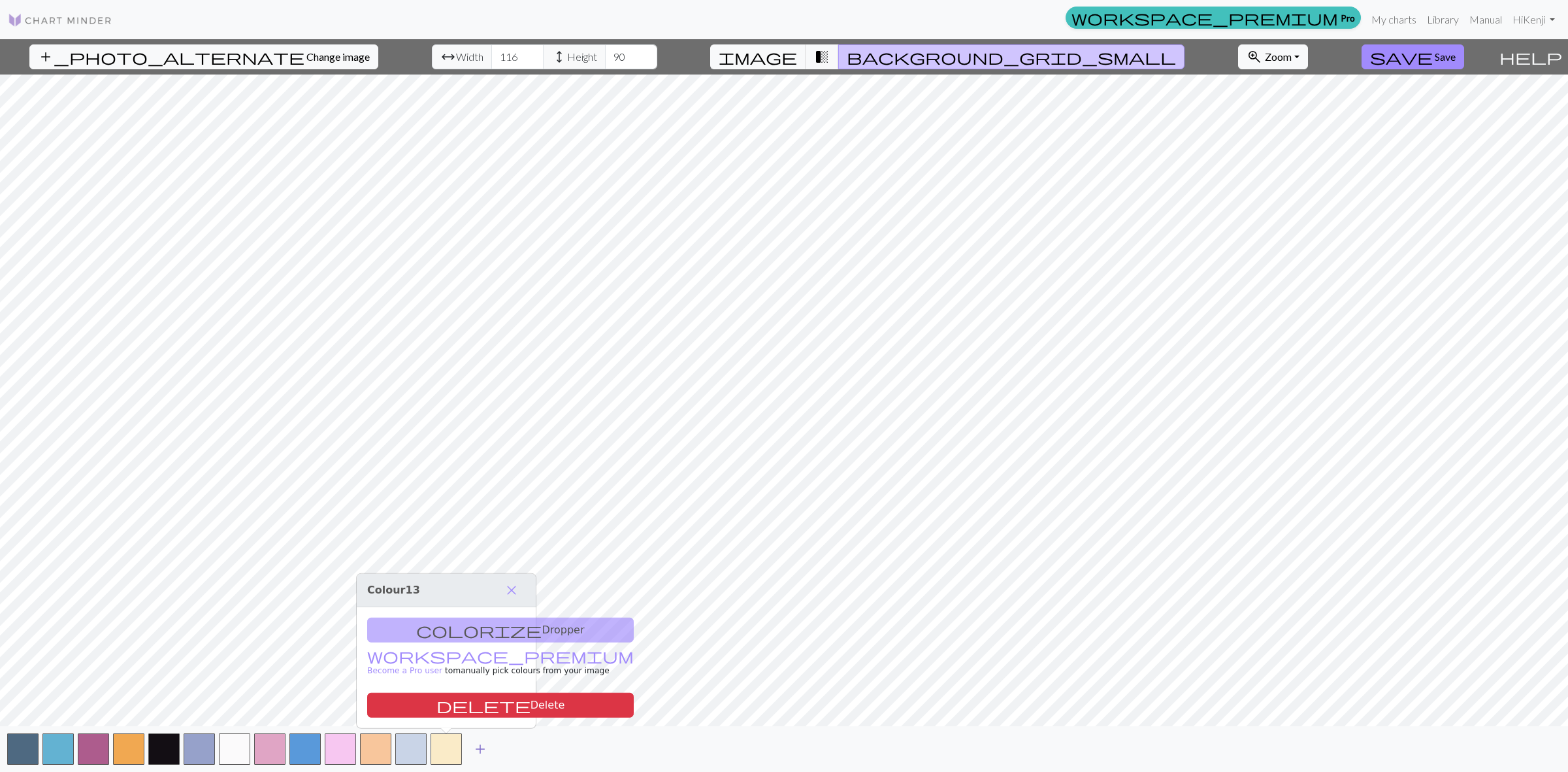
click at [472, 752] on span "add" at bounding box center [480, 749] width 16 height 18
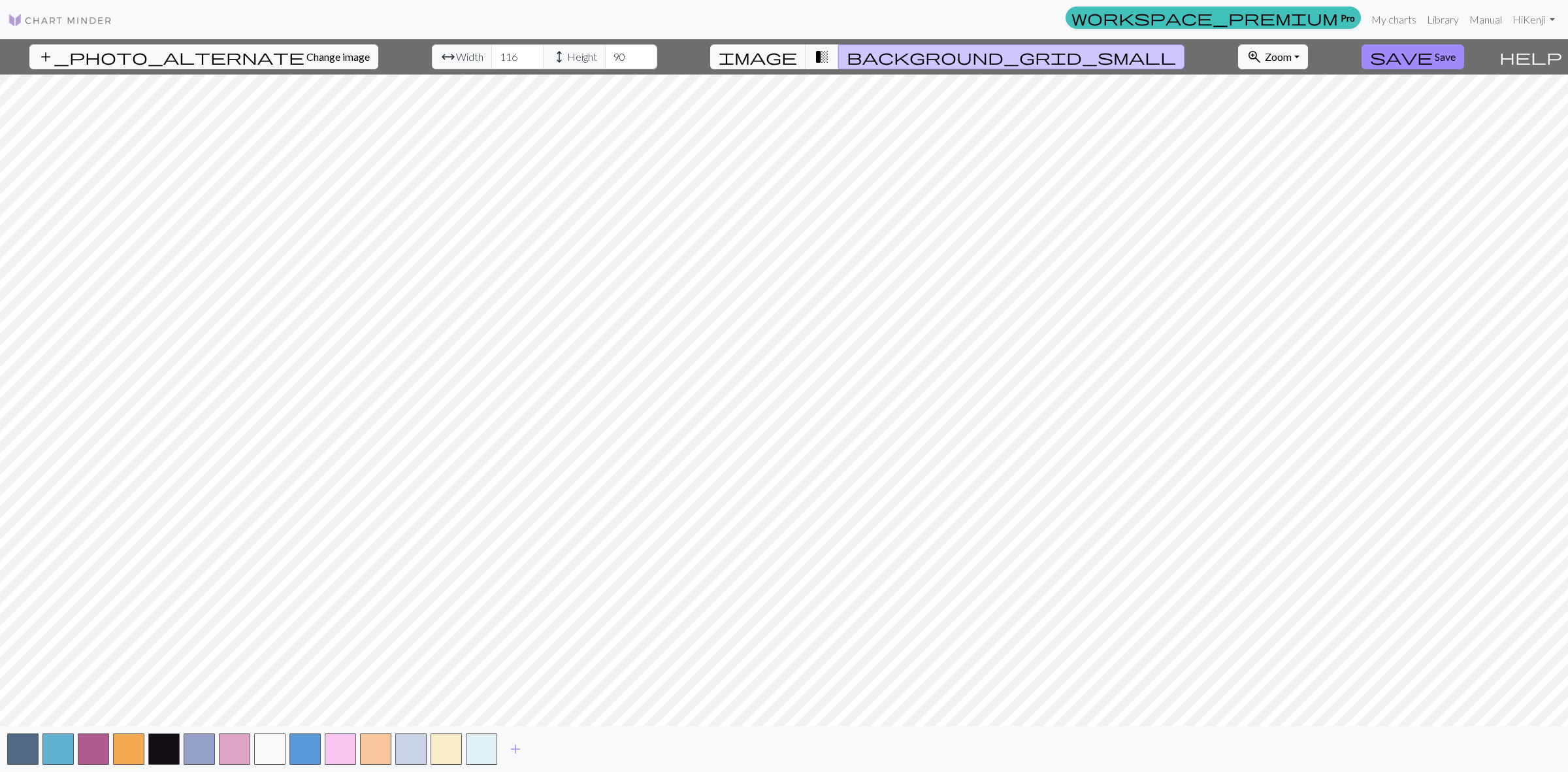
click at [538, 750] on div "add" at bounding box center [784, 749] width 1568 height 46
click at [520, 748] on span "add" at bounding box center [515, 749] width 16 height 18
click at [497, 53] on input "119" at bounding box center [517, 57] width 52 height 25
click at [497, 53] on input "120" at bounding box center [517, 57] width 52 height 25
click at [494, 53] on input "121" at bounding box center [517, 57] width 52 height 25
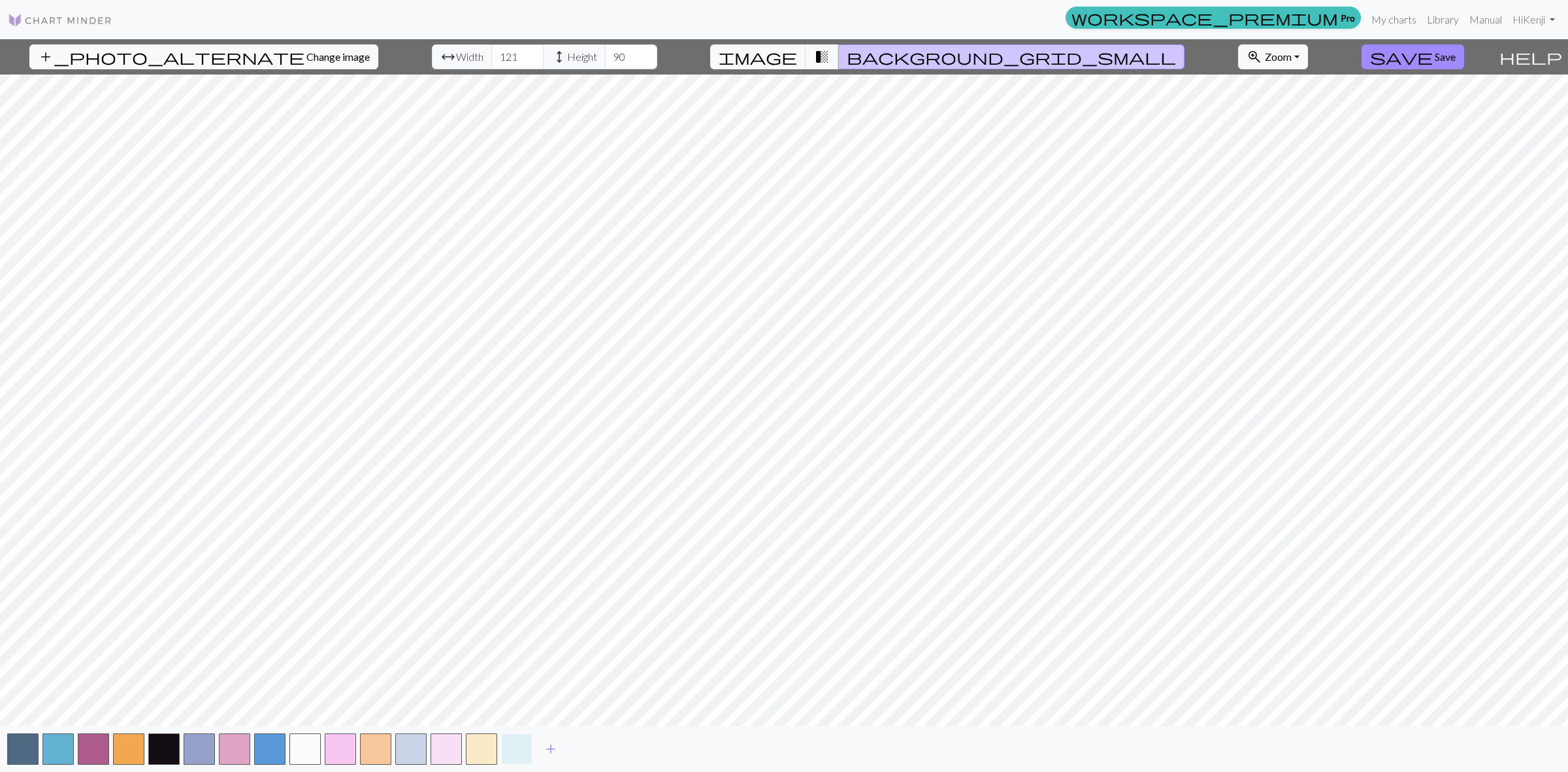
click at [511, 746] on button "button" at bounding box center [517, 749] width 31 height 31
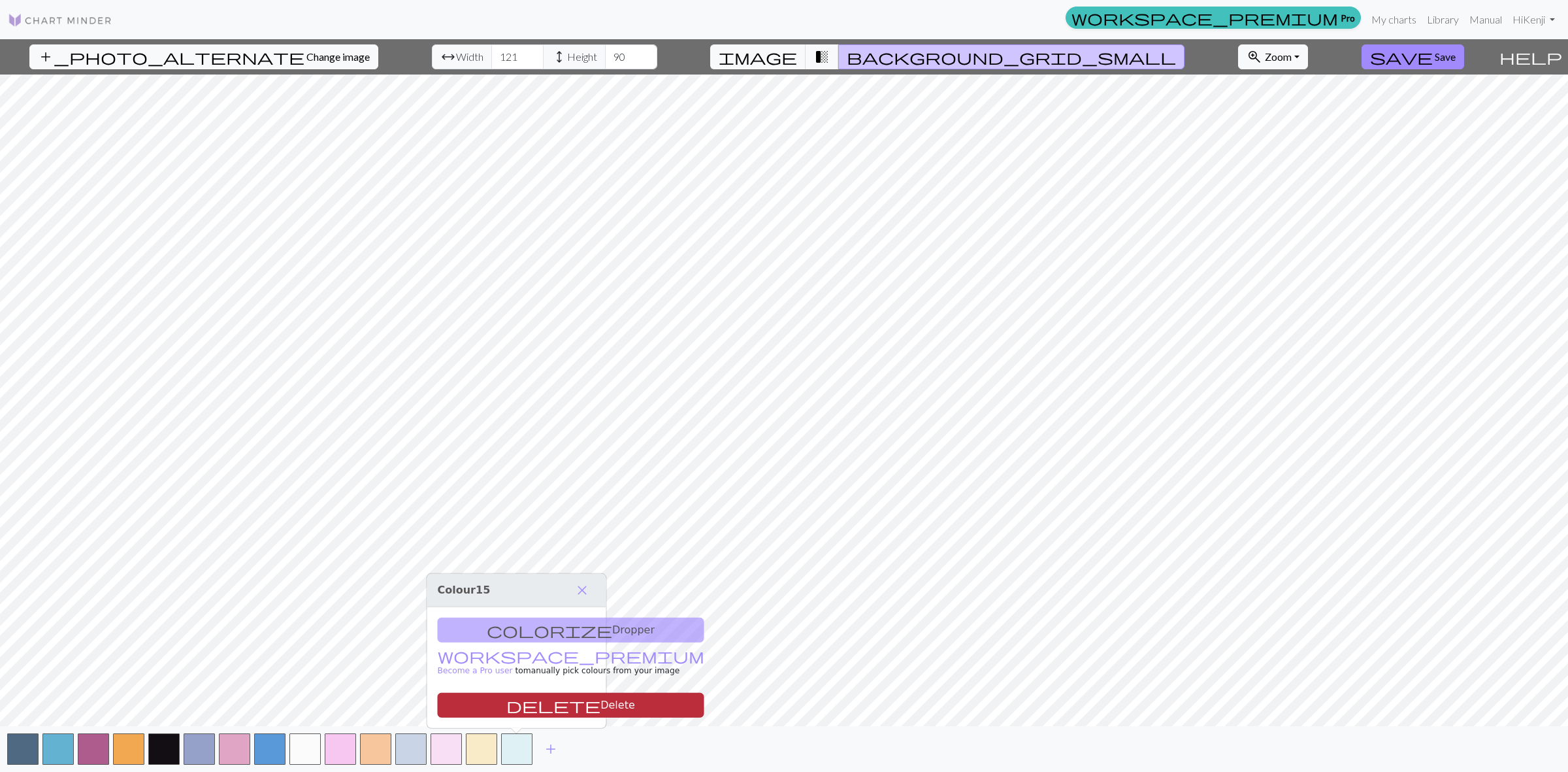
click at [513, 703] on button "delete Delete" at bounding box center [571, 705] width 267 height 25
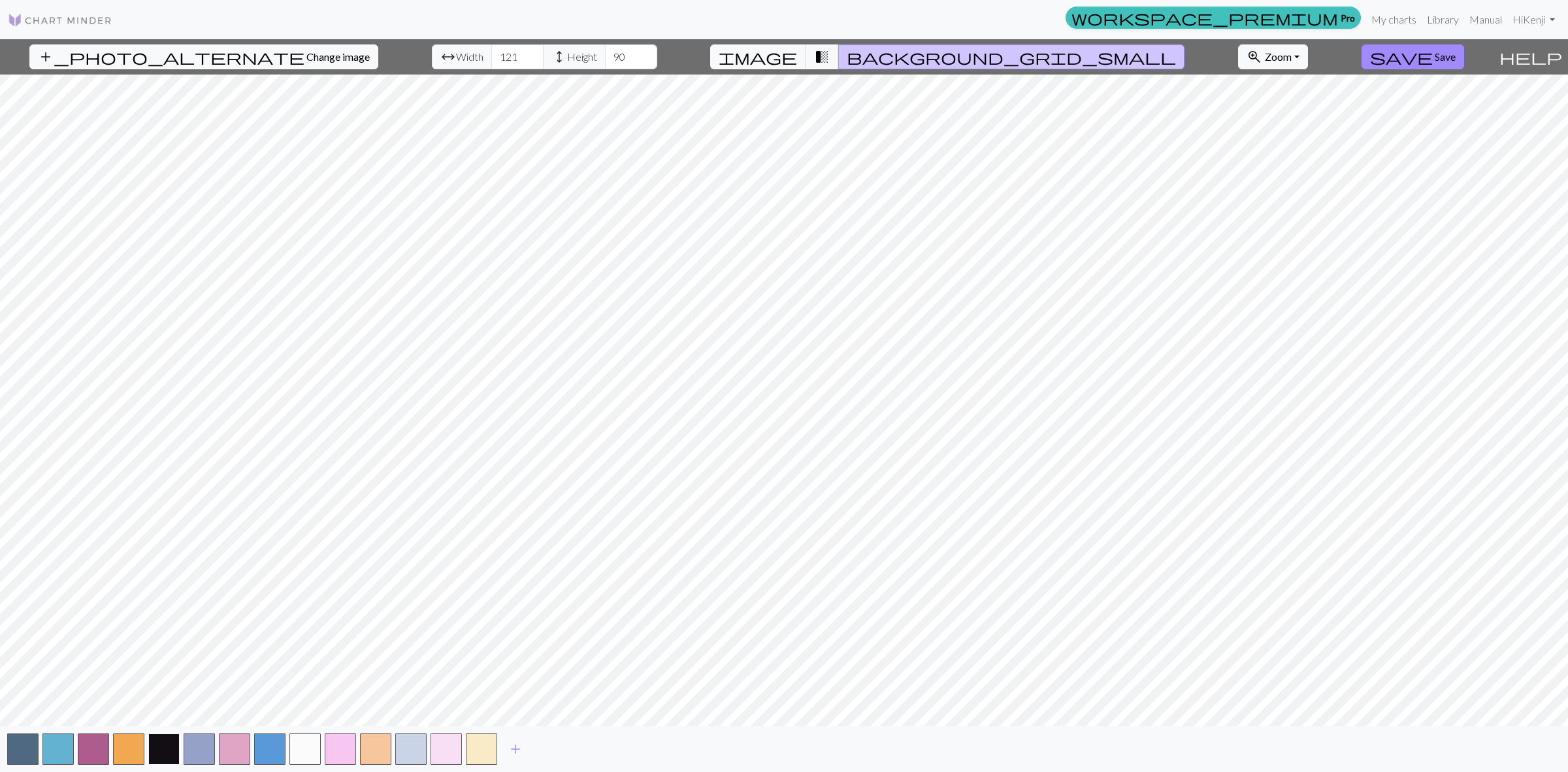
click at [163, 752] on button "button" at bounding box center [164, 749] width 31 height 31
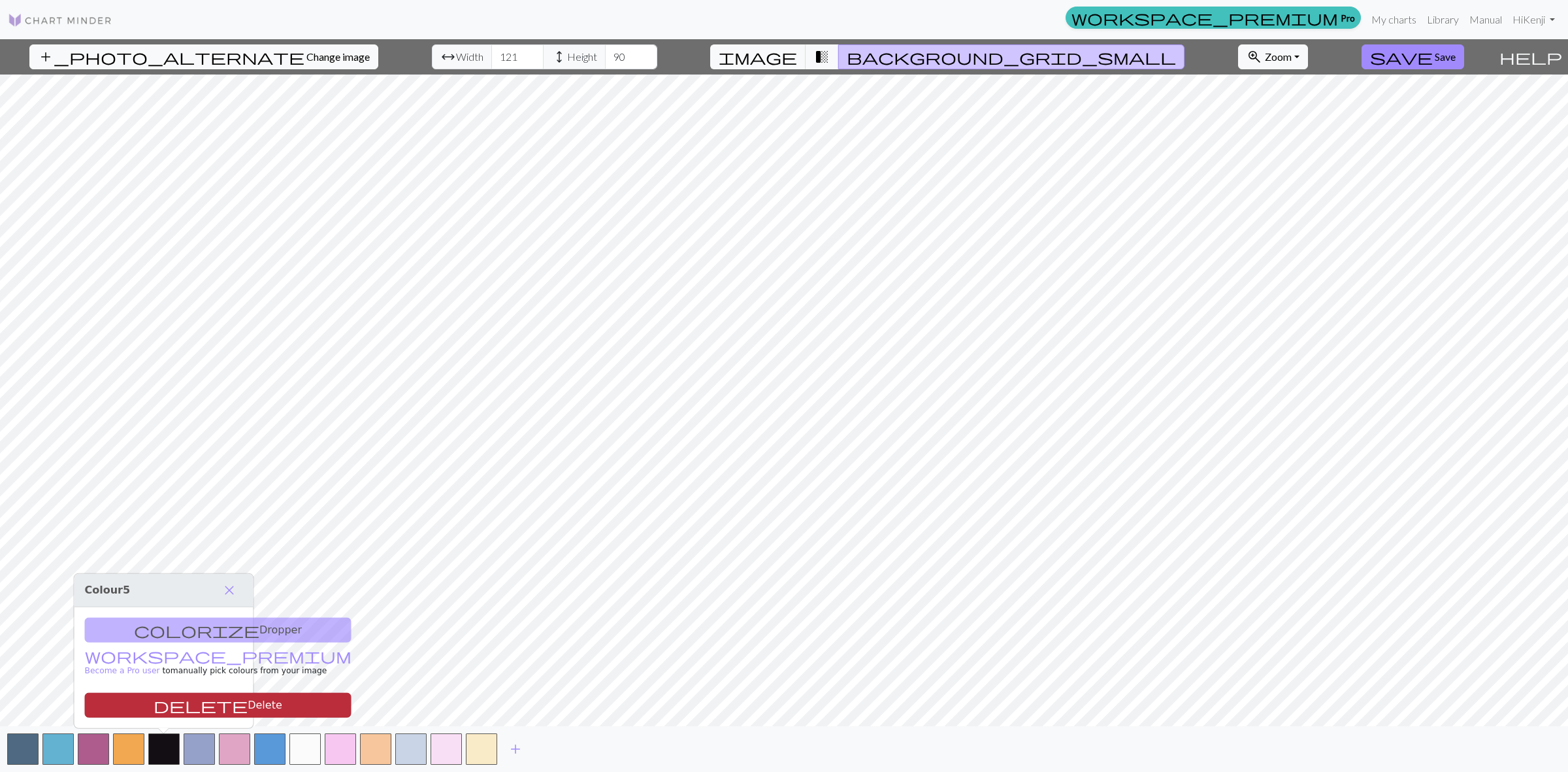
click at [170, 706] on button "delete Delete" at bounding box center [218, 705] width 267 height 25
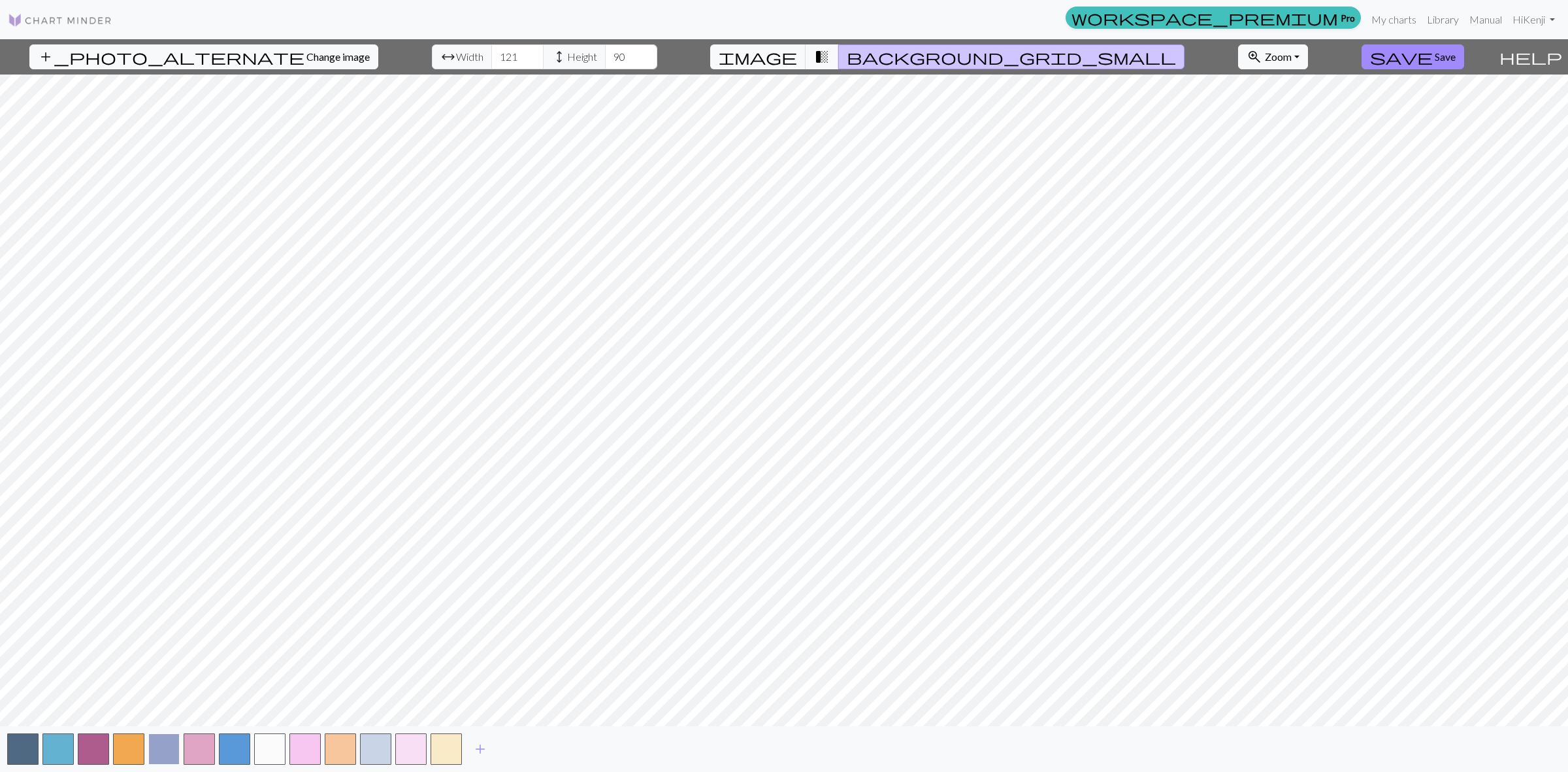
click at [174, 754] on button "button" at bounding box center [164, 749] width 31 height 31
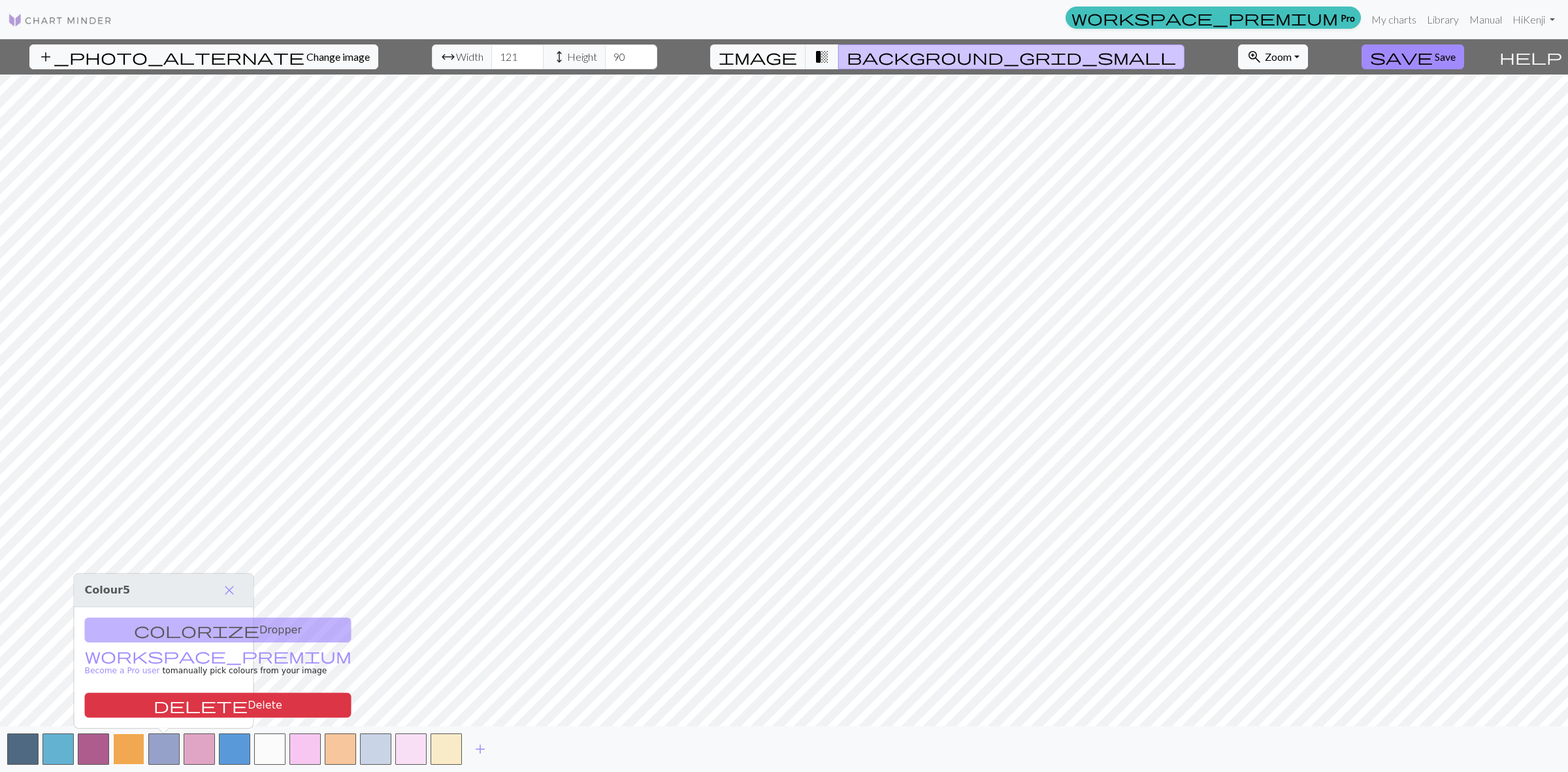
click at [130, 753] on button "button" at bounding box center [128, 749] width 31 height 31
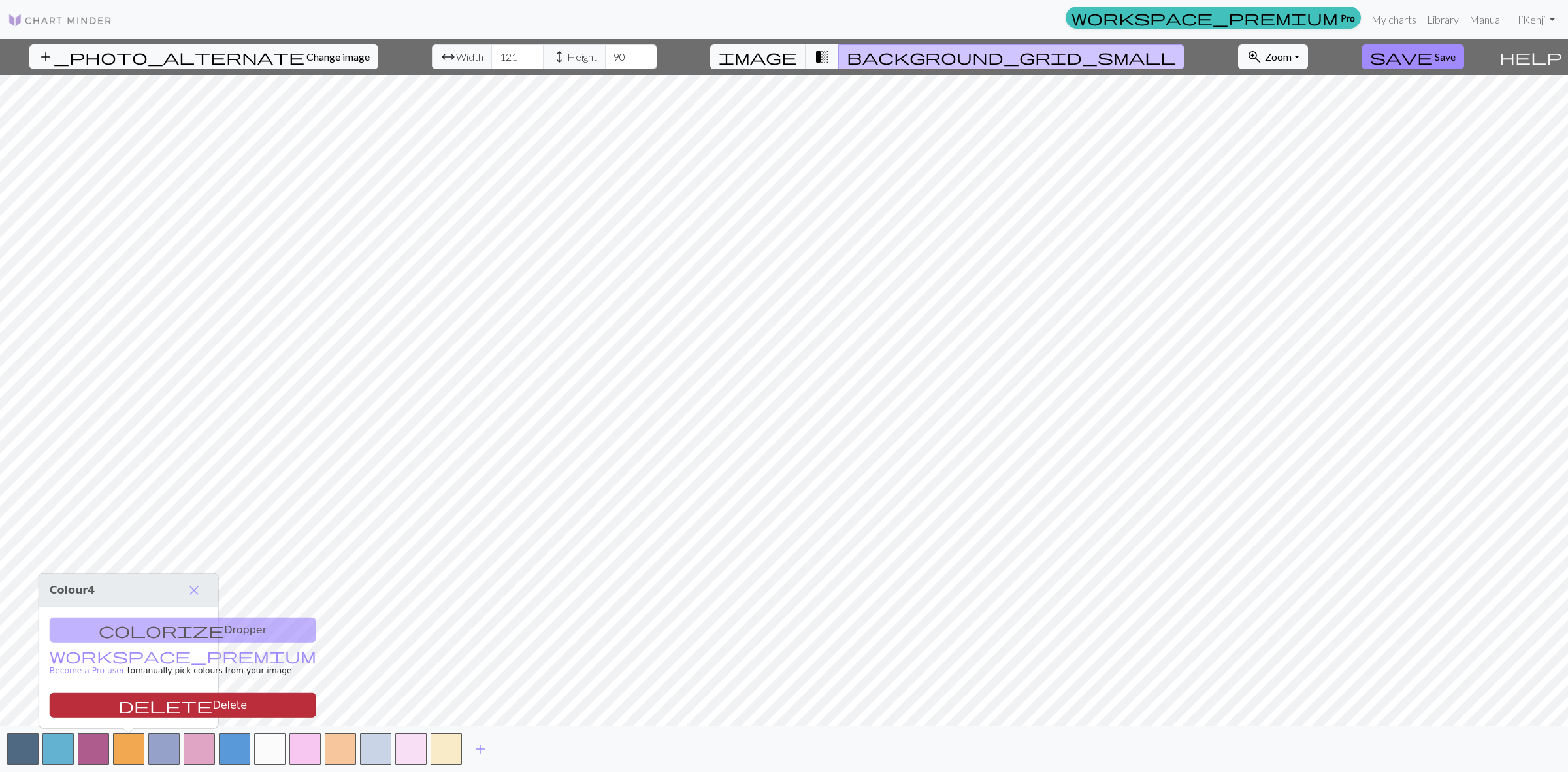
click at [147, 707] on button "delete Delete" at bounding box center [182, 705] width 267 height 25
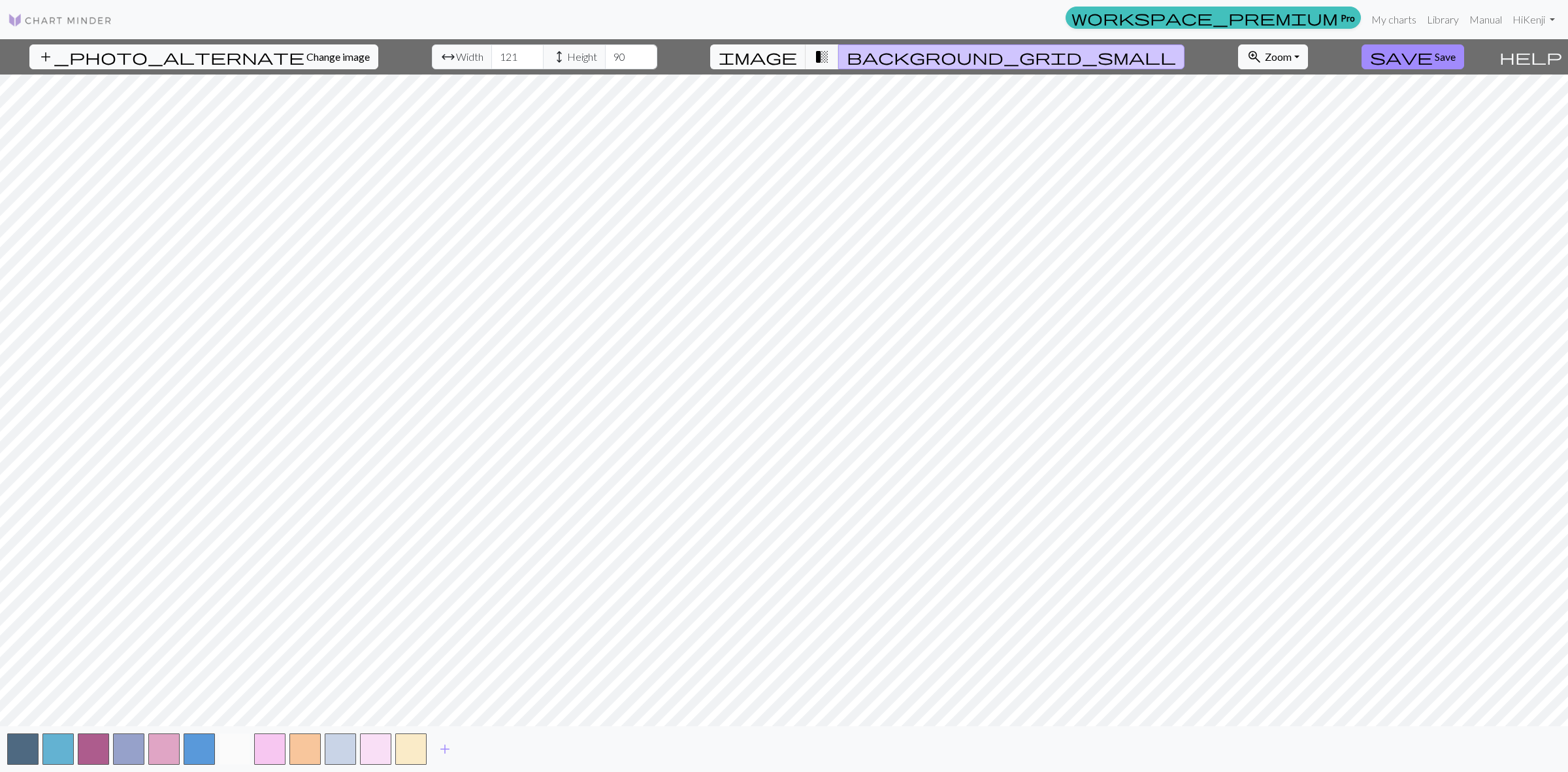
click at [226, 747] on button "button" at bounding box center [234, 749] width 31 height 31
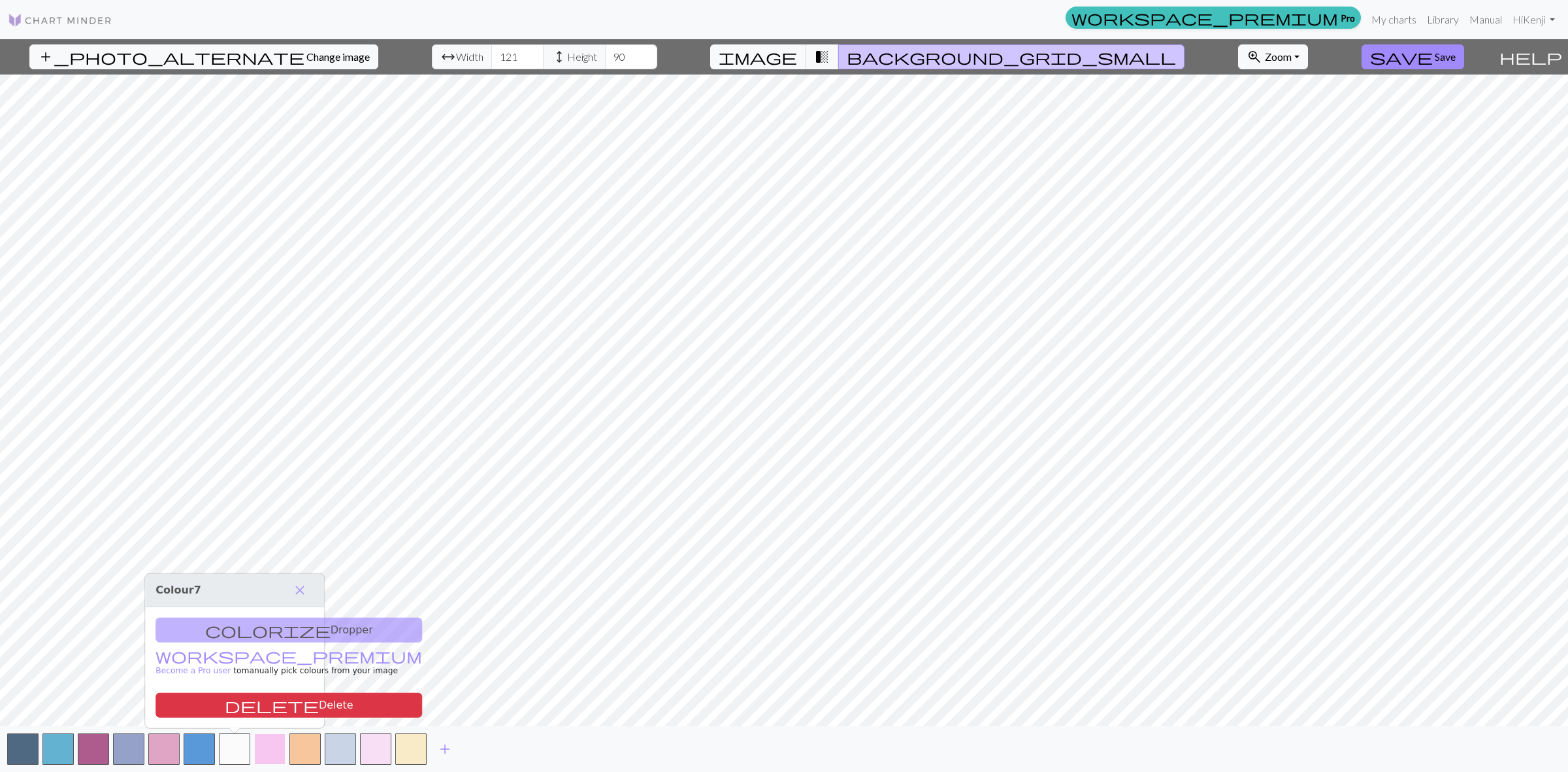
click at [268, 750] on button "button" at bounding box center [270, 749] width 31 height 31
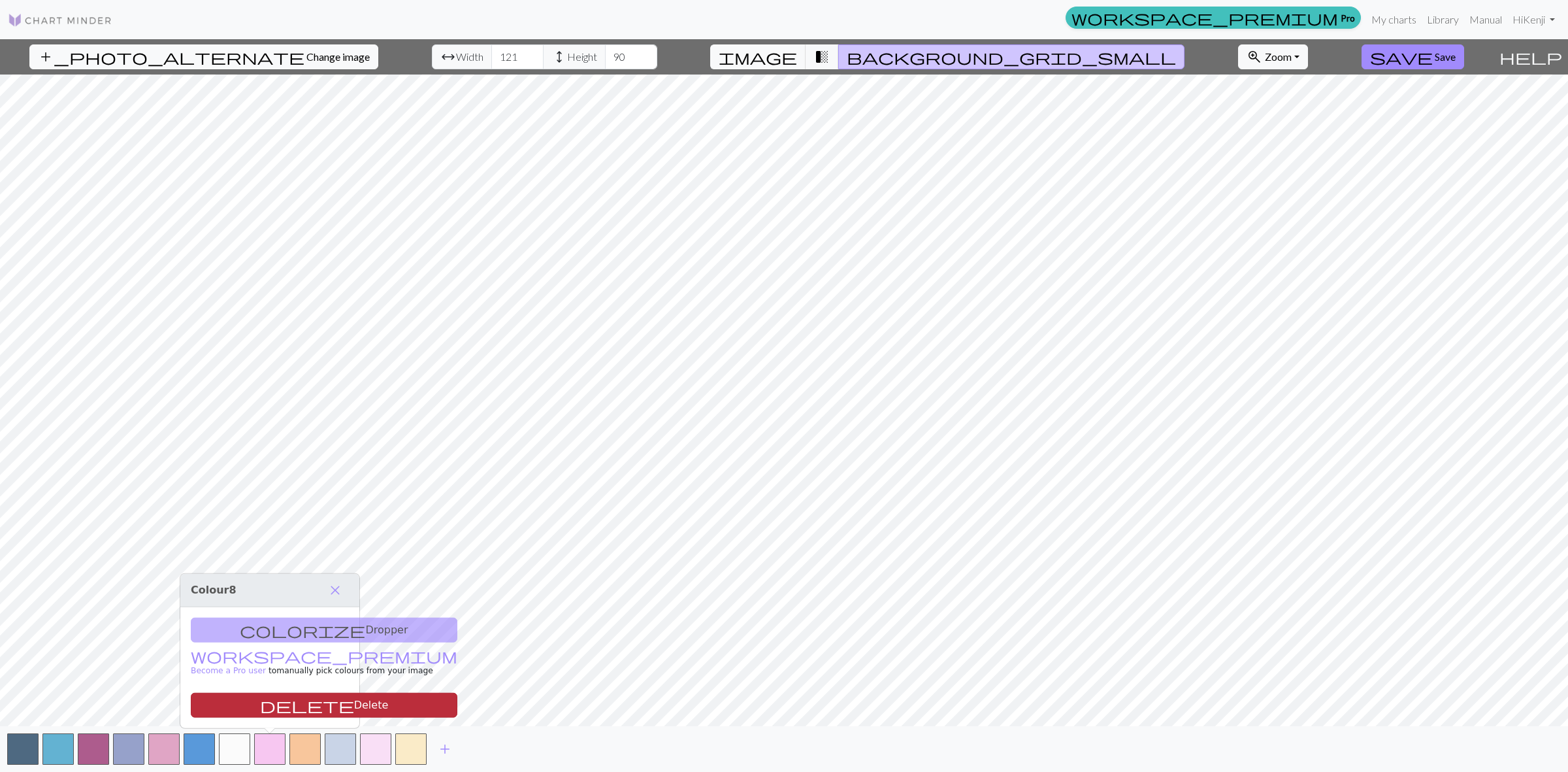
click at [290, 702] on button "delete Delete" at bounding box center [324, 705] width 267 height 25
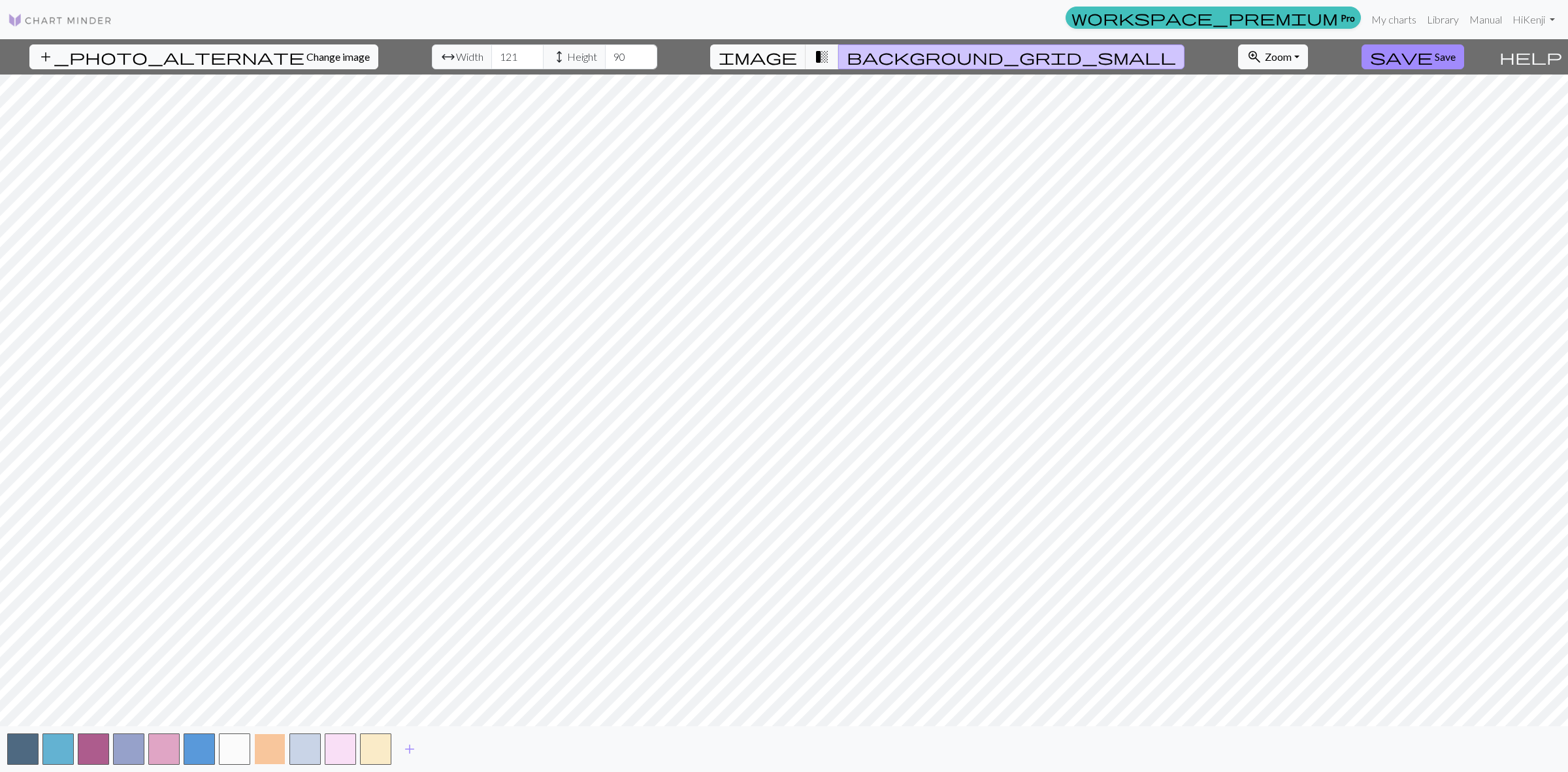
click at [274, 748] on button "button" at bounding box center [270, 749] width 31 height 31
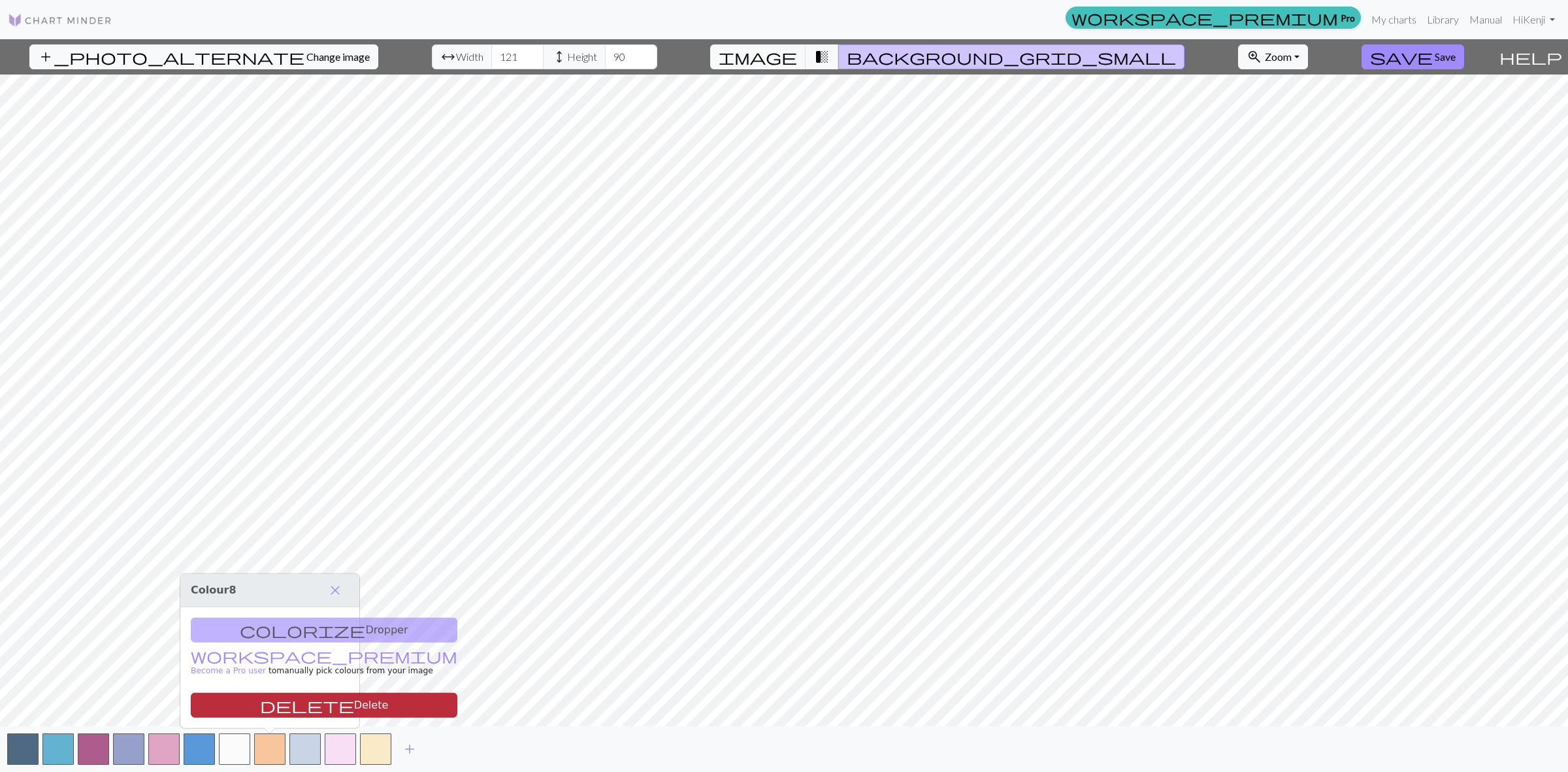
click at [281, 706] on button "delete Delete" at bounding box center [324, 705] width 267 height 25
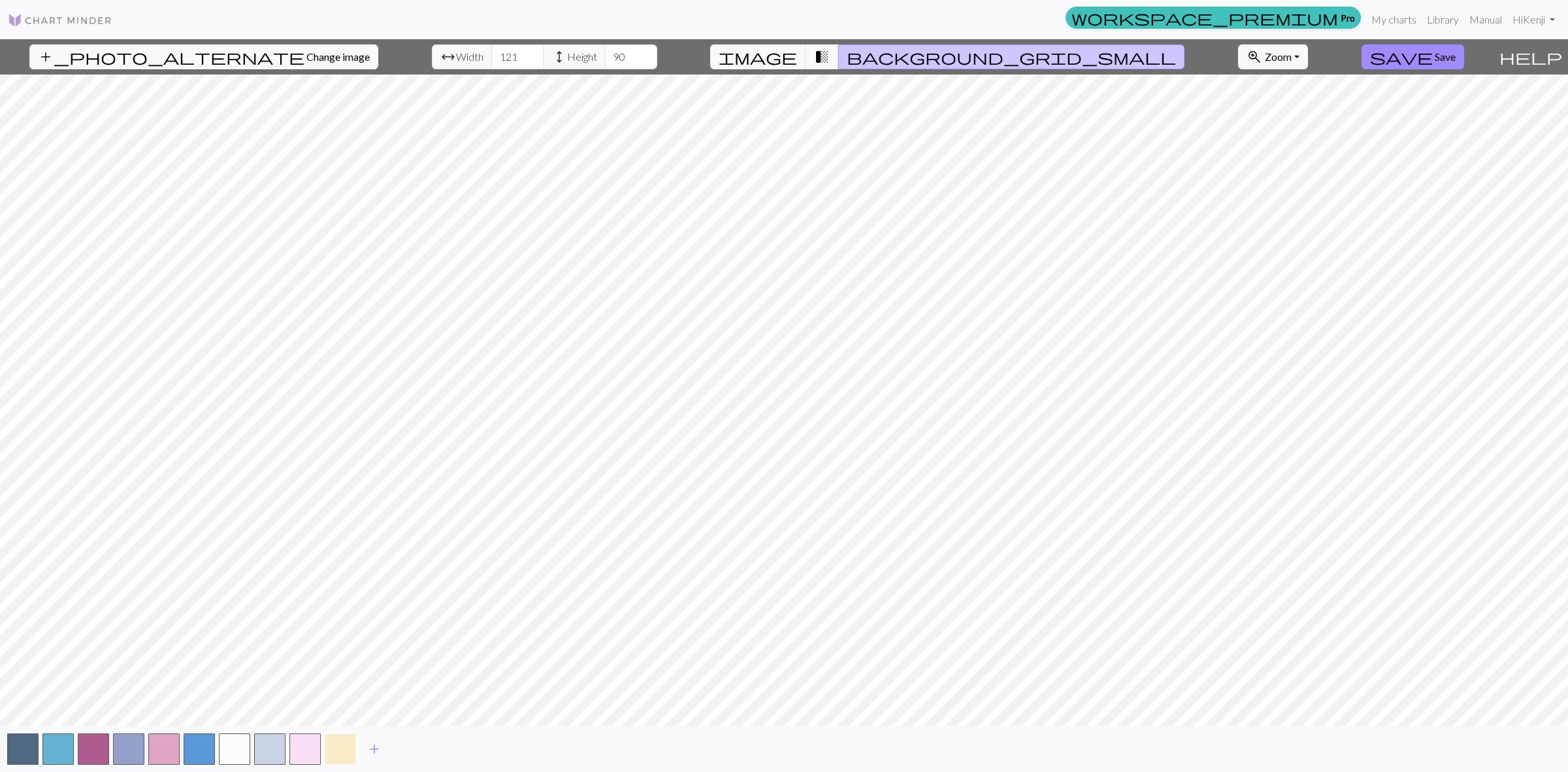
click at [327, 749] on button "button" at bounding box center [340, 749] width 31 height 31
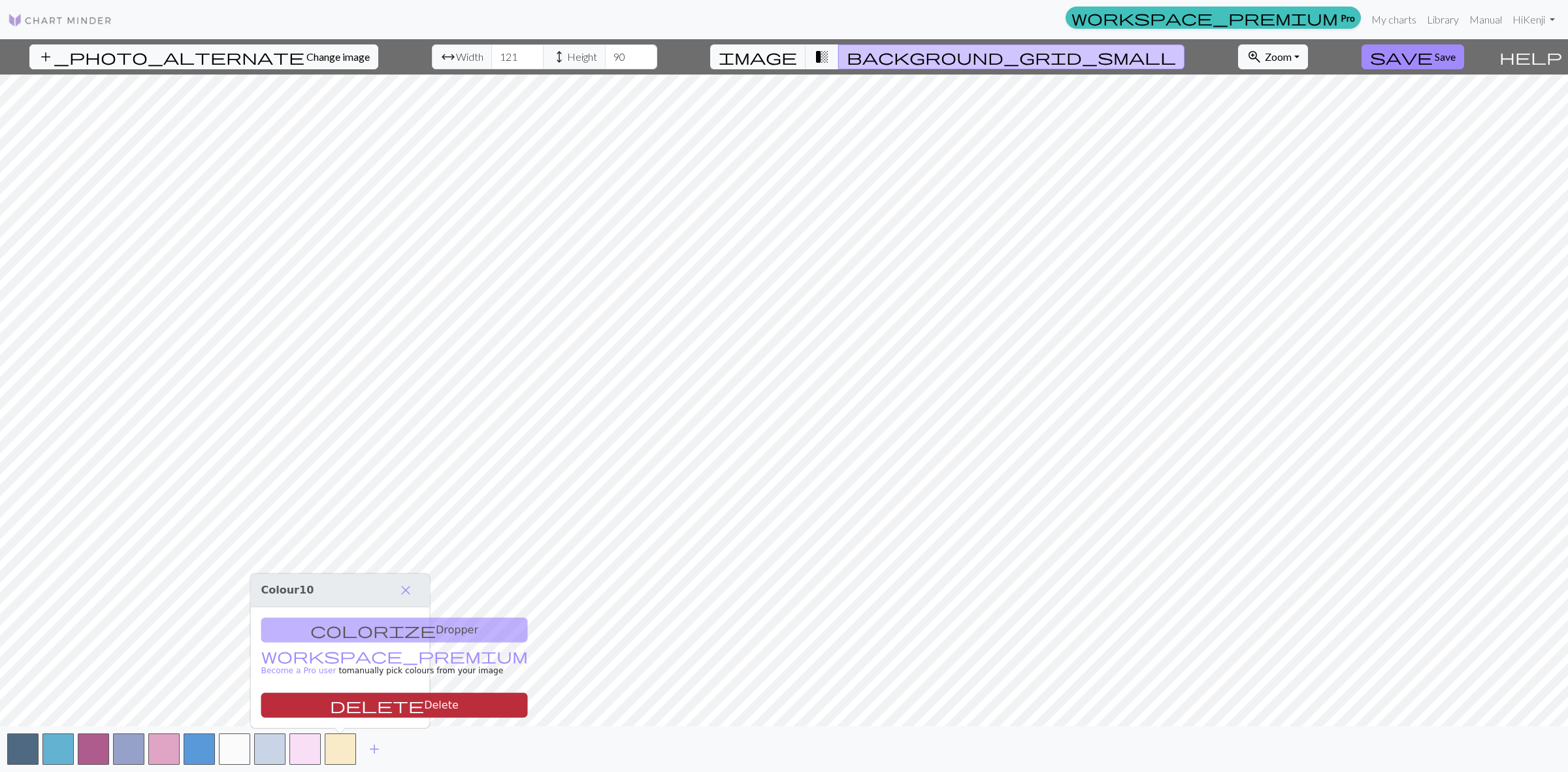
click at [346, 702] on button "delete Delete" at bounding box center [395, 705] width 267 height 25
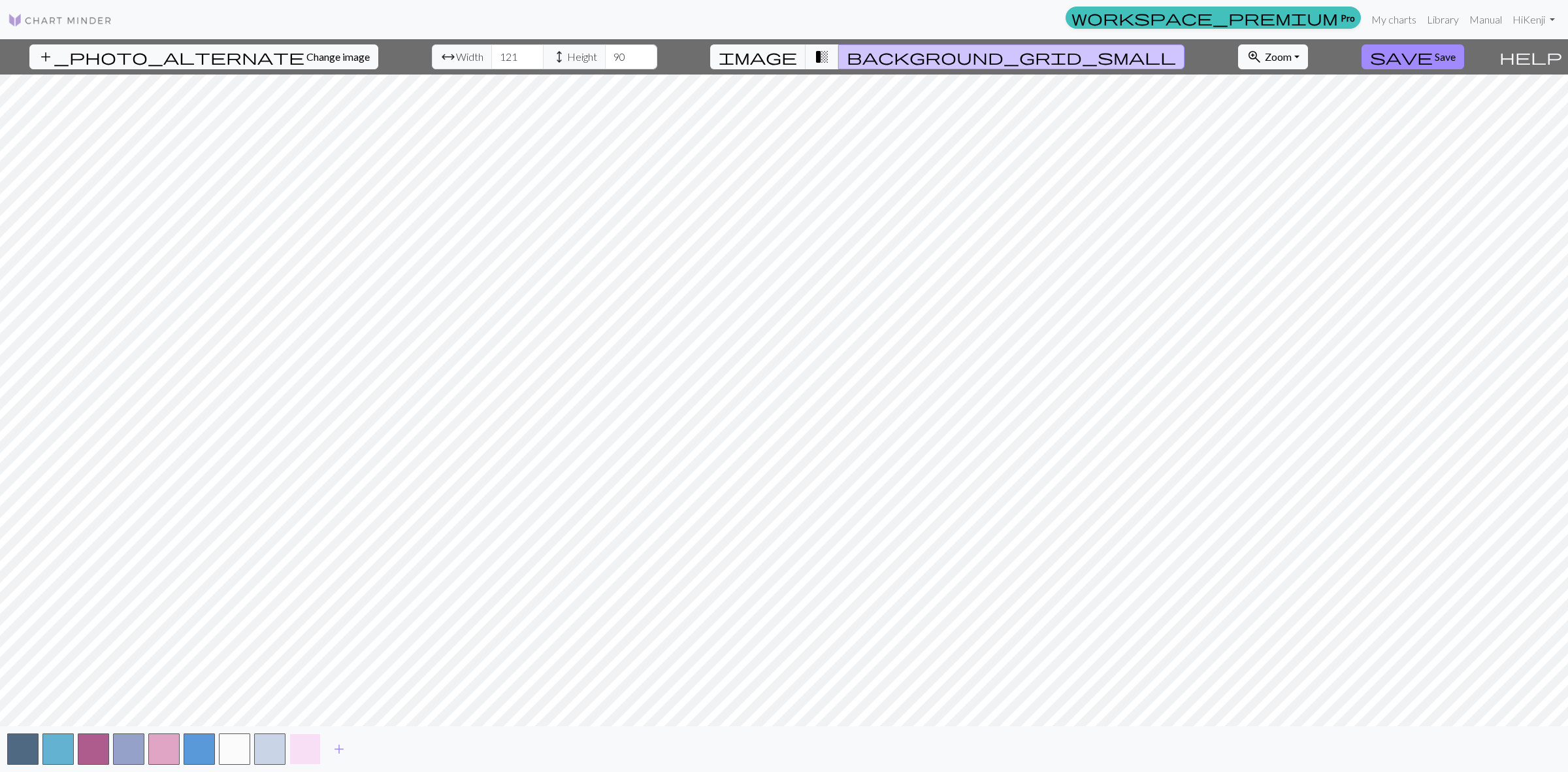
click at [309, 746] on button "button" at bounding box center [305, 749] width 31 height 31
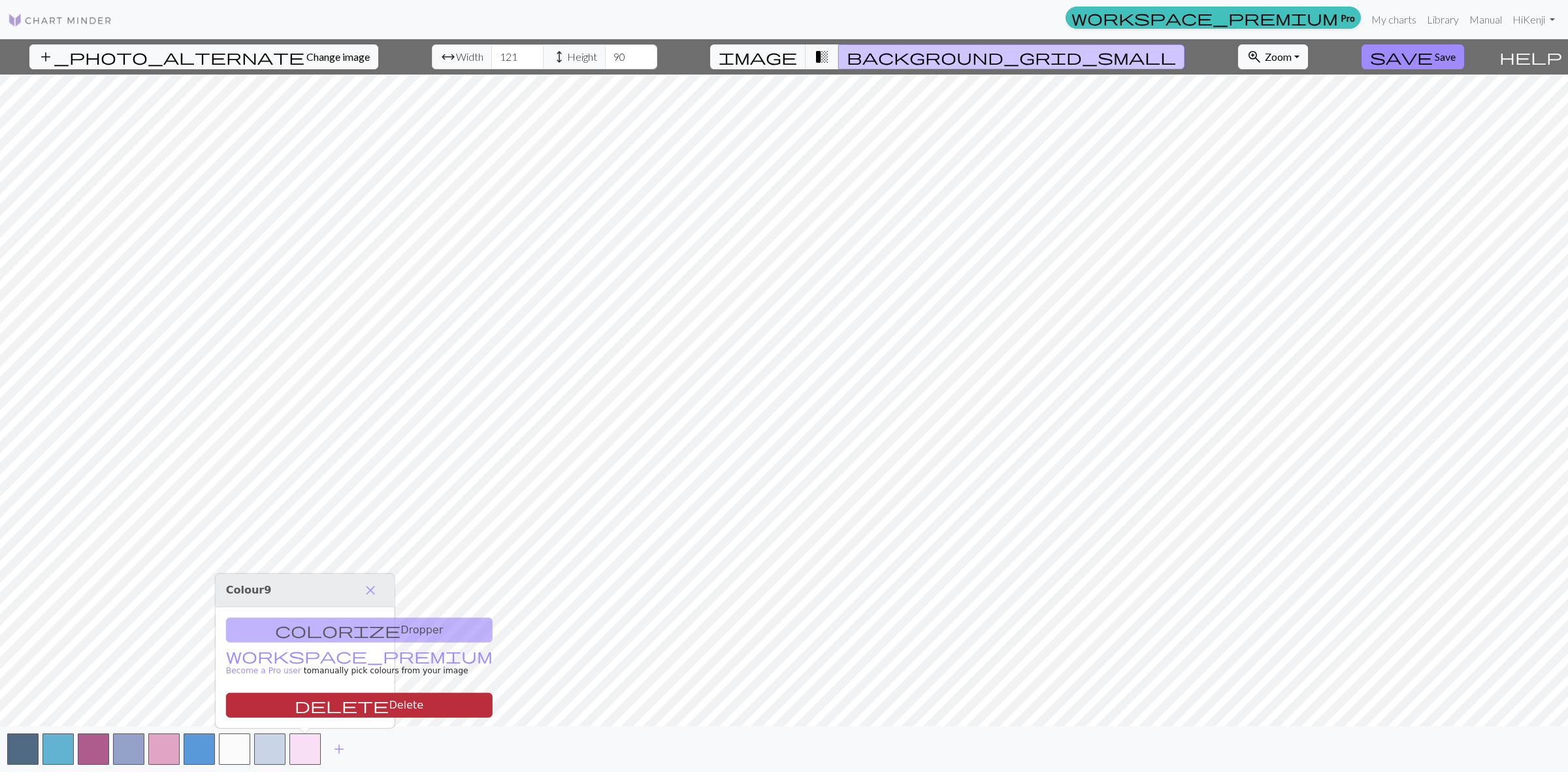
click at [311, 710] on button "delete Delete" at bounding box center [359, 705] width 267 height 25
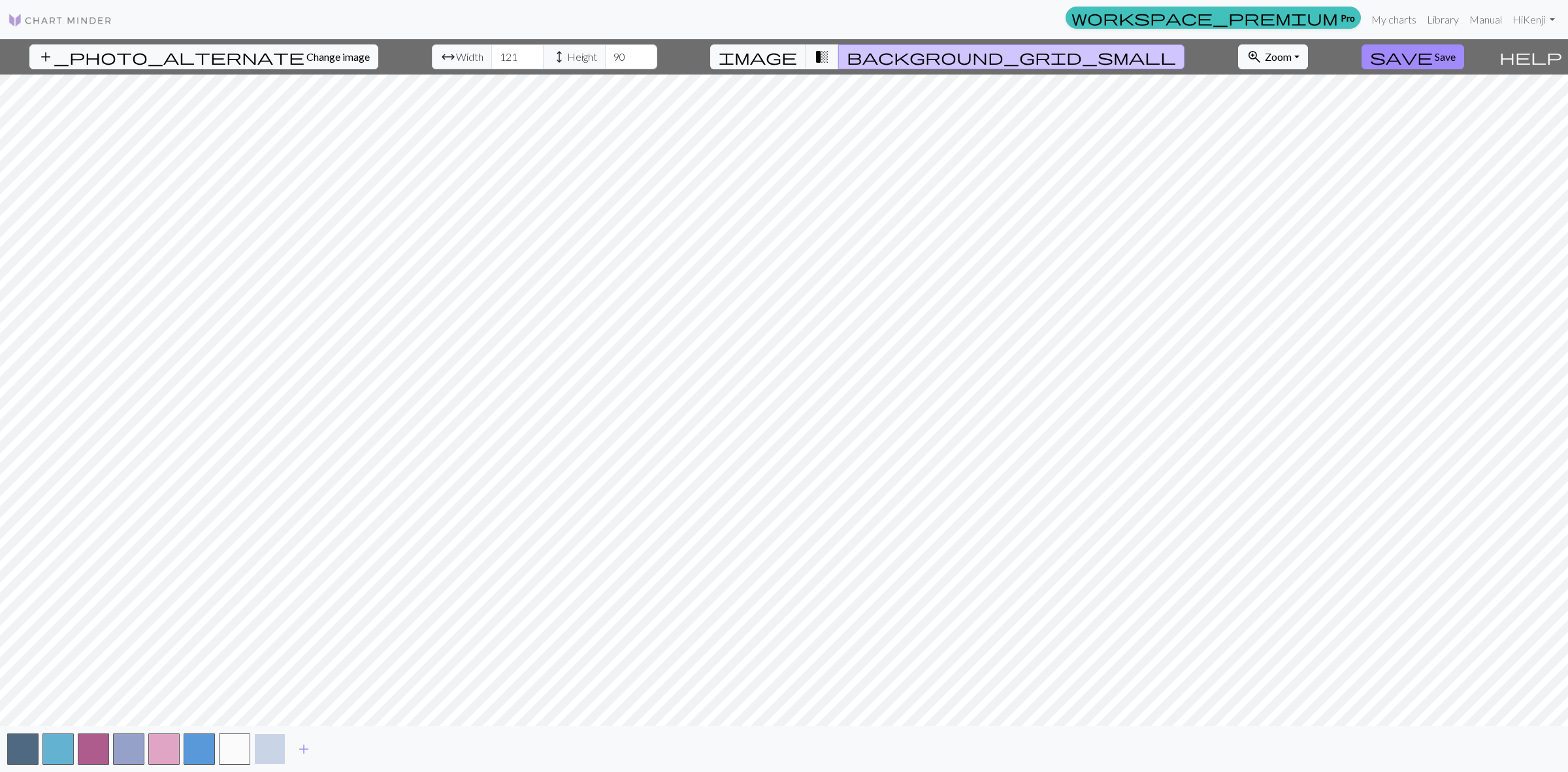
click at [274, 750] on button "button" at bounding box center [270, 749] width 31 height 31
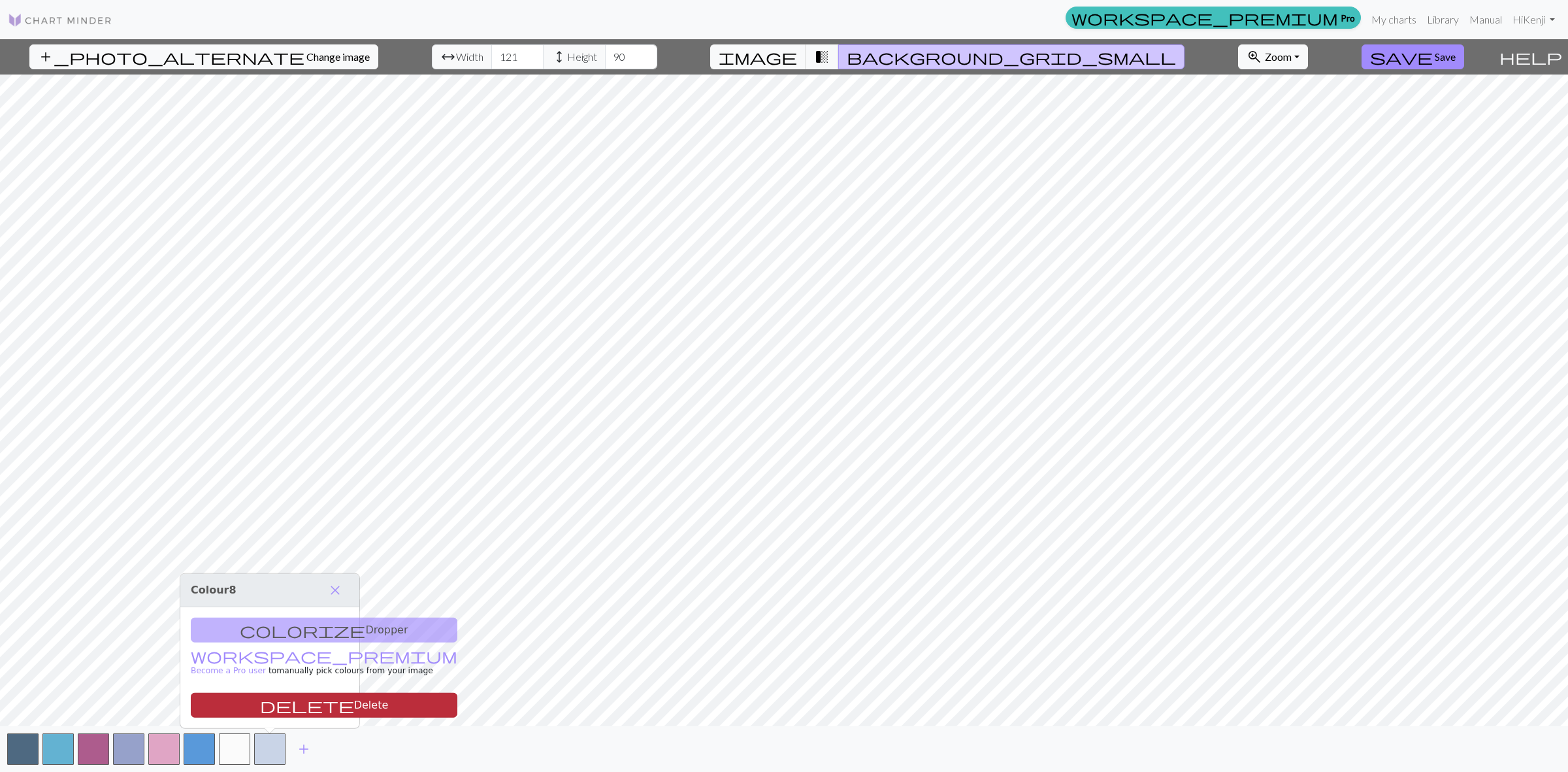
click at [276, 708] on button "delete Delete" at bounding box center [324, 705] width 267 height 25
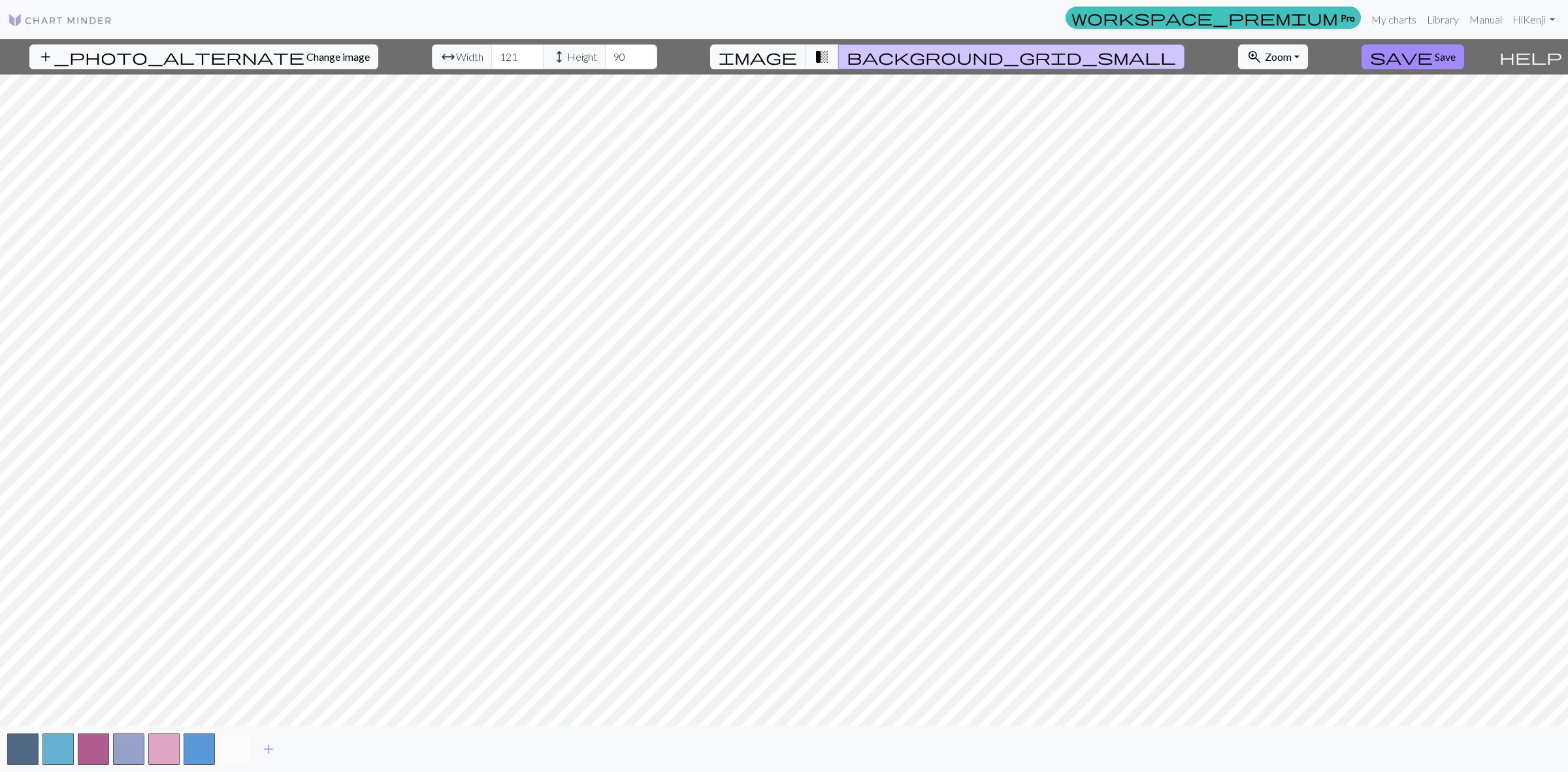
click at [245, 743] on button "button" at bounding box center [234, 749] width 31 height 31
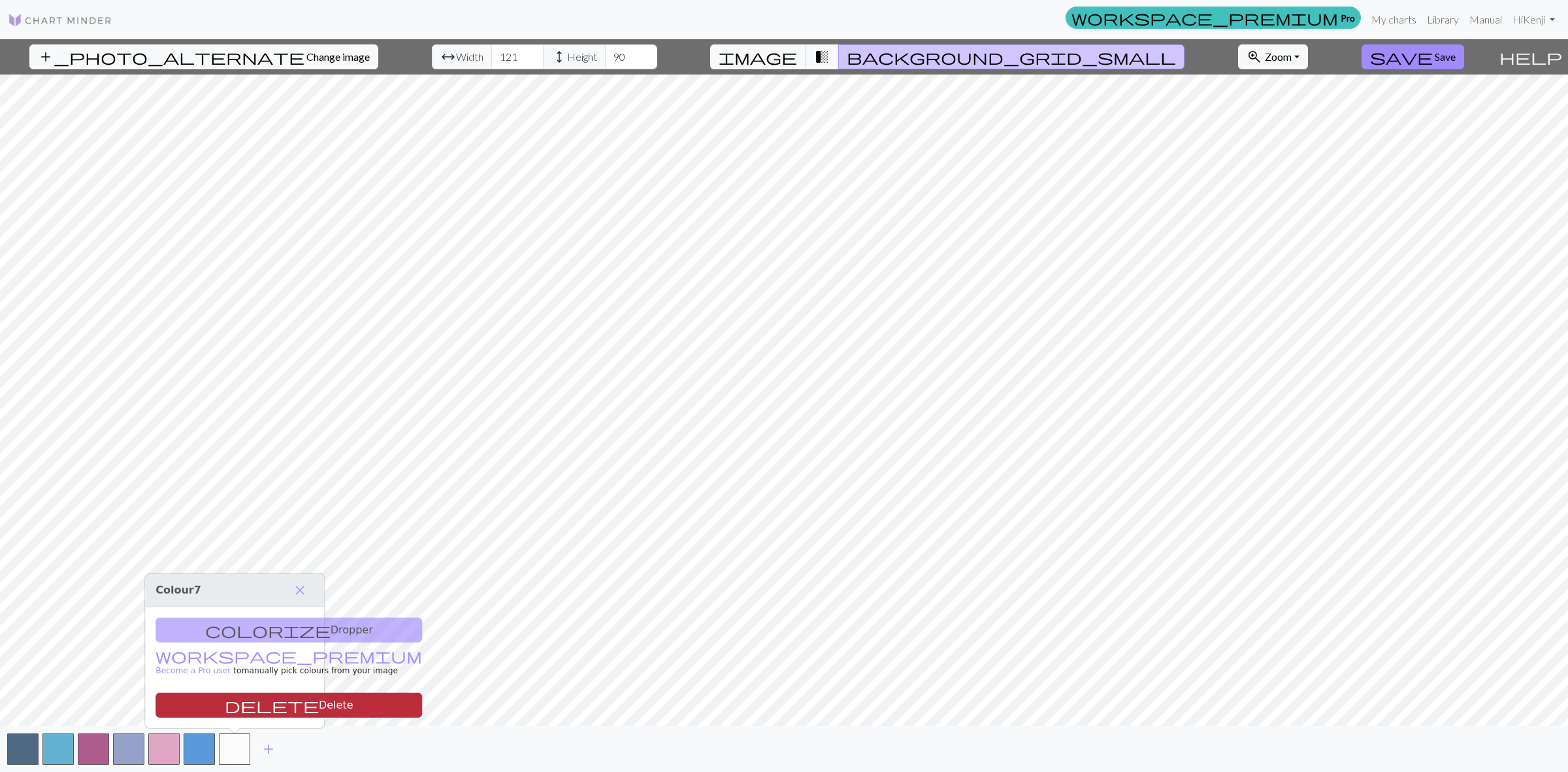
click at [257, 711] on button "delete Delete" at bounding box center [288, 705] width 267 height 25
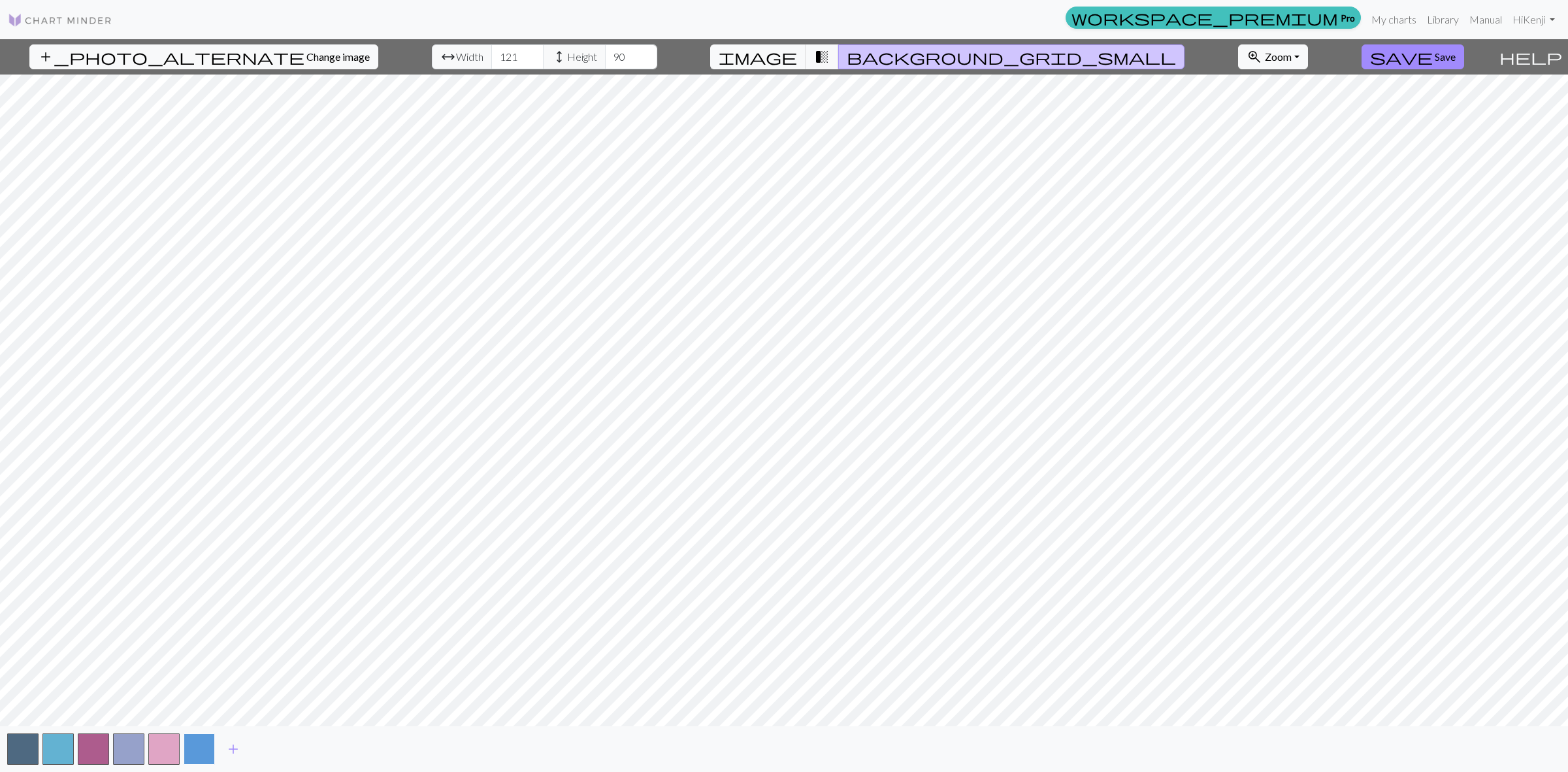
click at [203, 750] on button "button" at bounding box center [199, 749] width 31 height 31
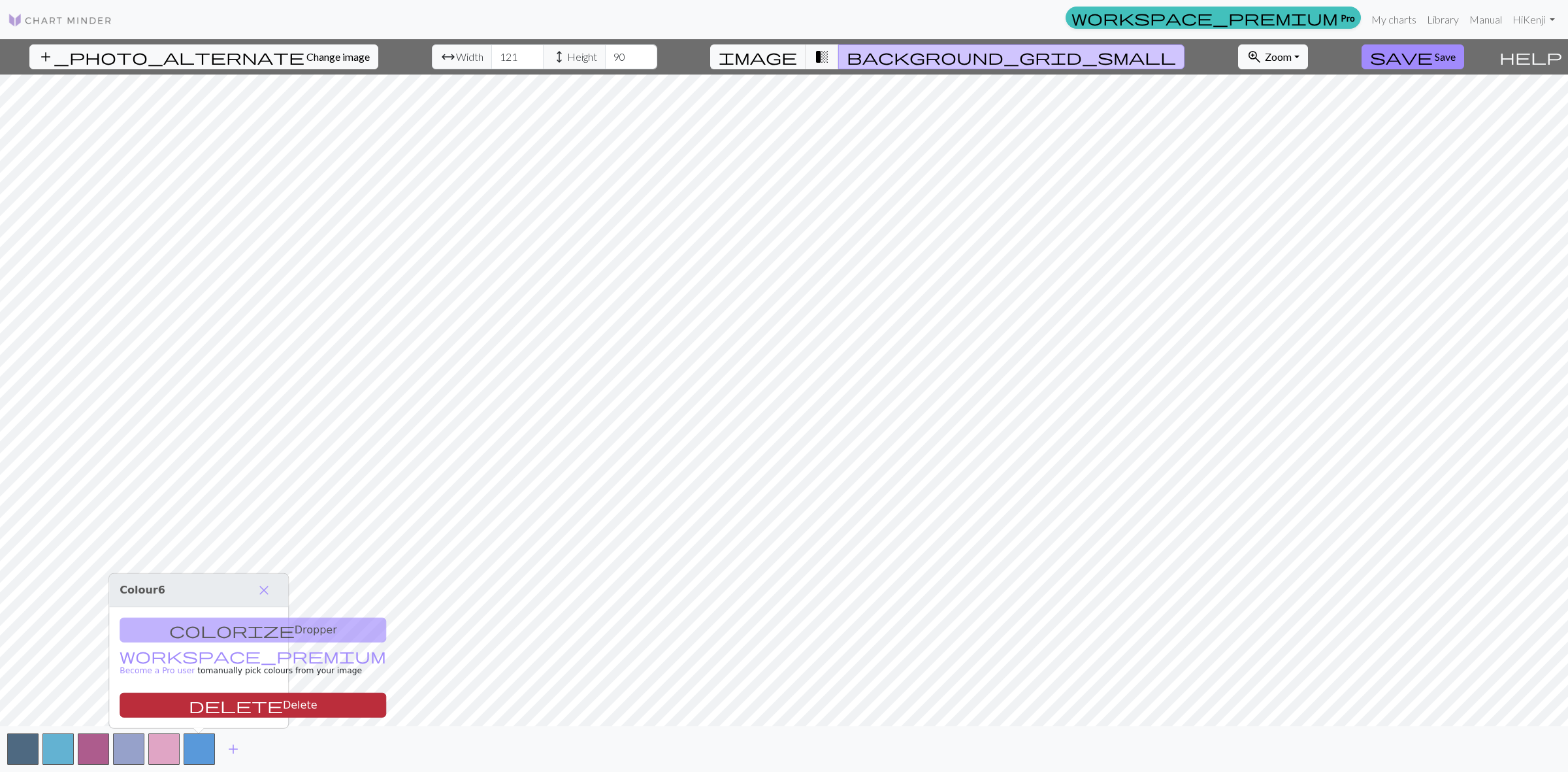
click at [216, 708] on button "delete Delete" at bounding box center [253, 705] width 267 height 25
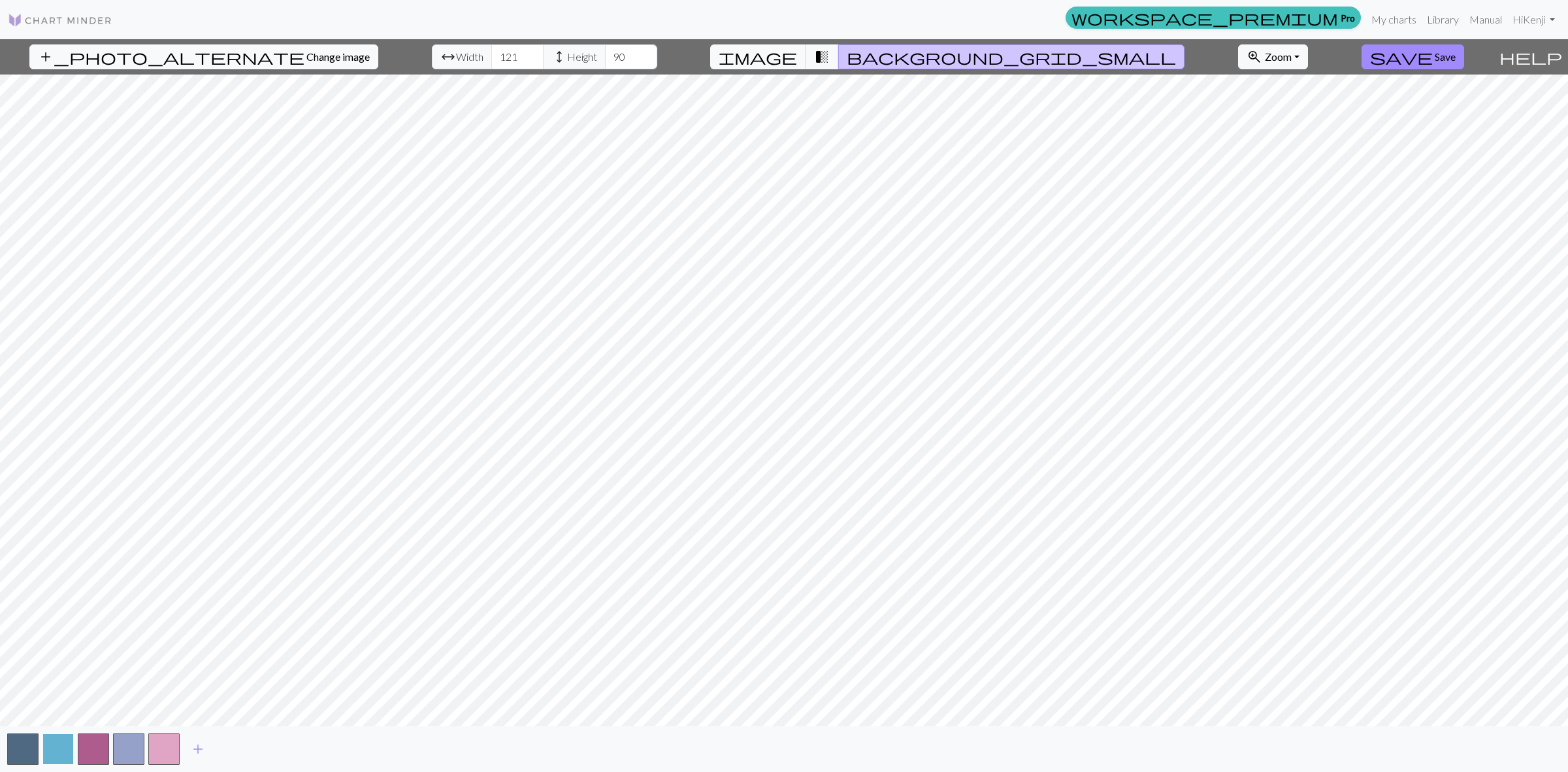
click at [59, 743] on button "button" at bounding box center [58, 749] width 31 height 31
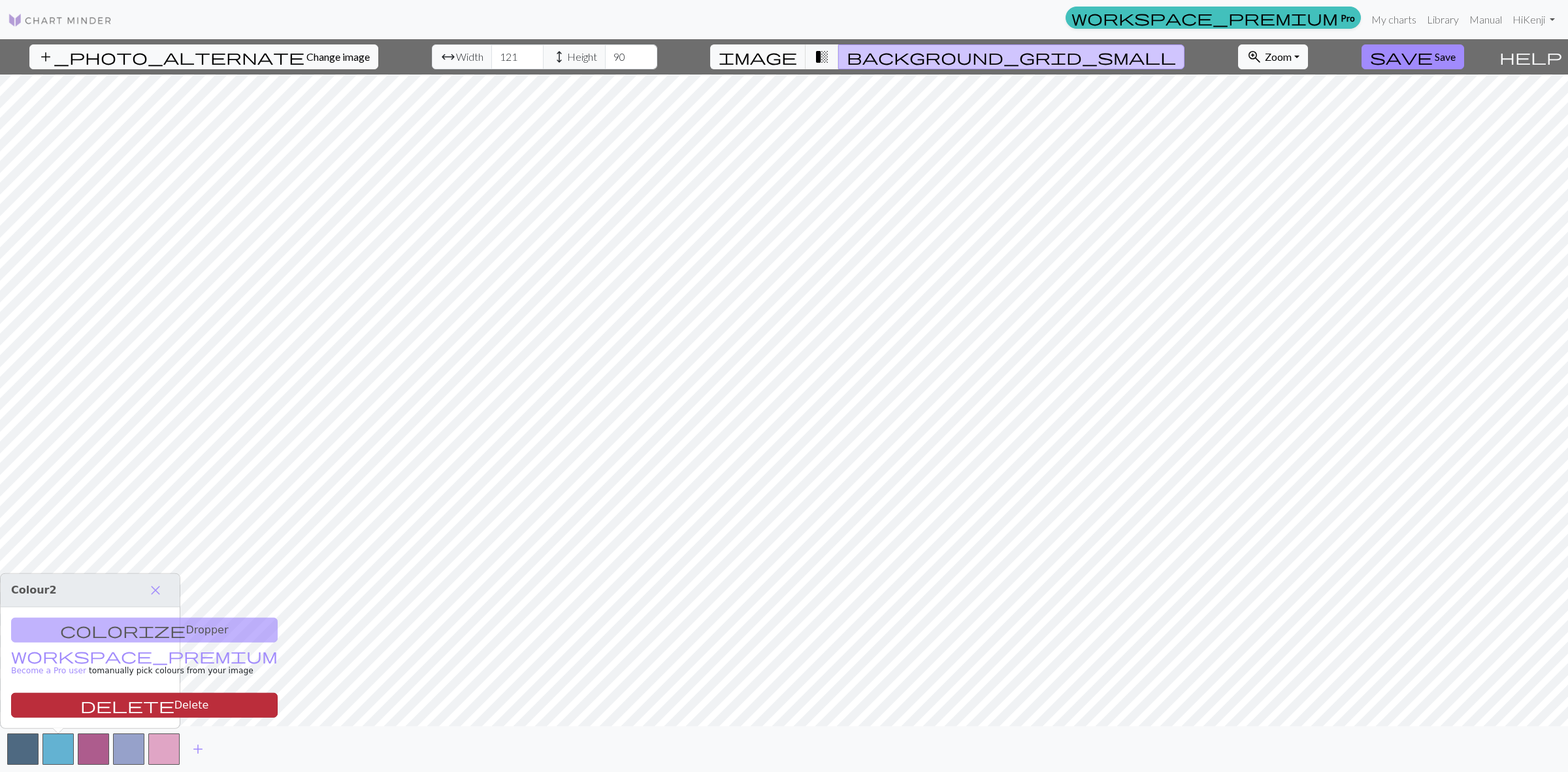
click at [97, 698] on button "delete Delete" at bounding box center [144, 705] width 267 height 25
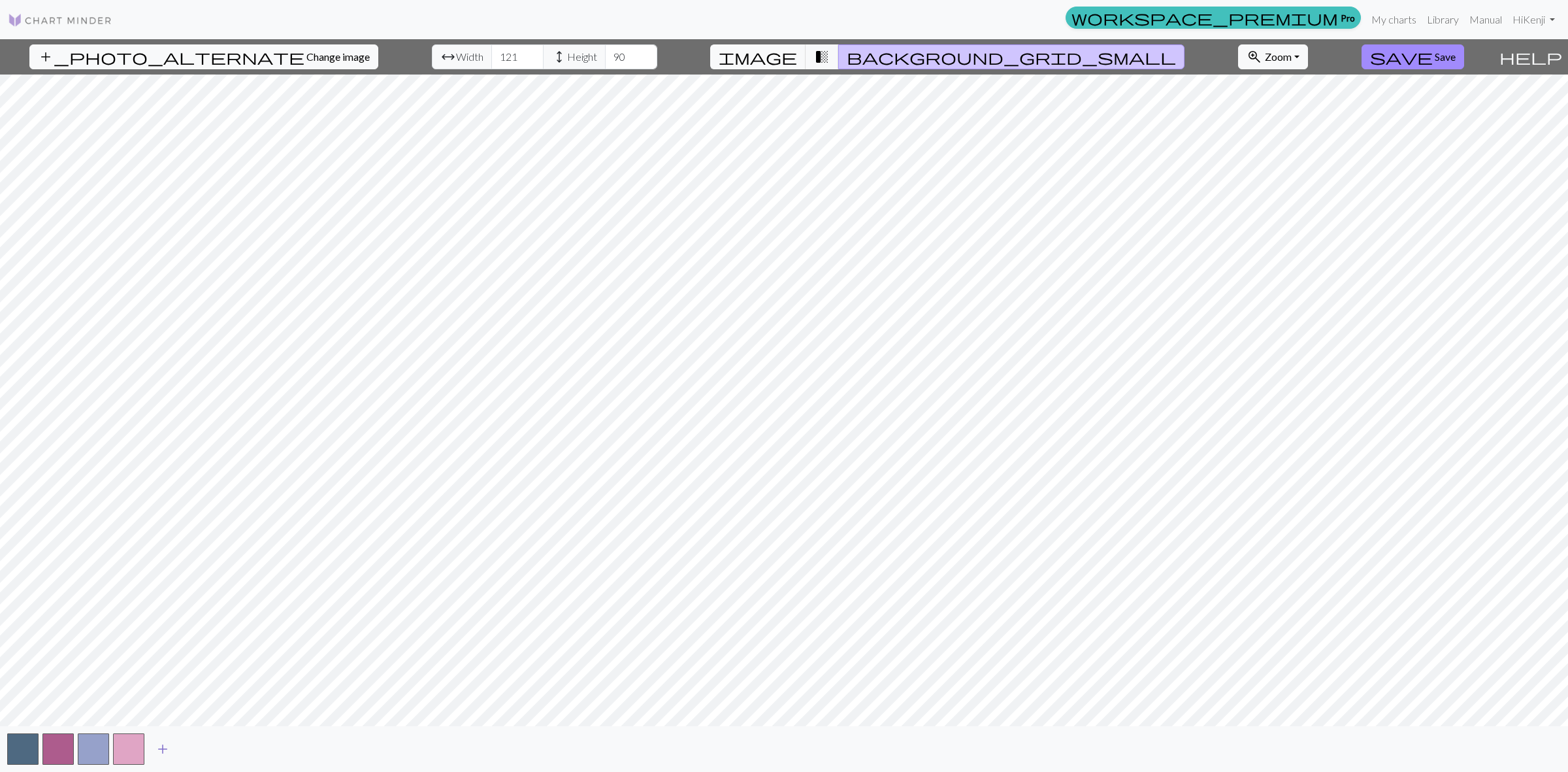
click at [158, 749] on span "add" at bounding box center [162, 749] width 16 height 18
click at [206, 746] on span "add" at bounding box center [197, 749] width 16 height 18
click at [217, 746] on button "add" at bounding box center [233, 749] width 32 height 25
click at [273, 748] on span "add" at bounding box center [268, 749] width 16 height 18
click at [310, 750] on span "add" at bounding box center [303, 749] width 16 height 18
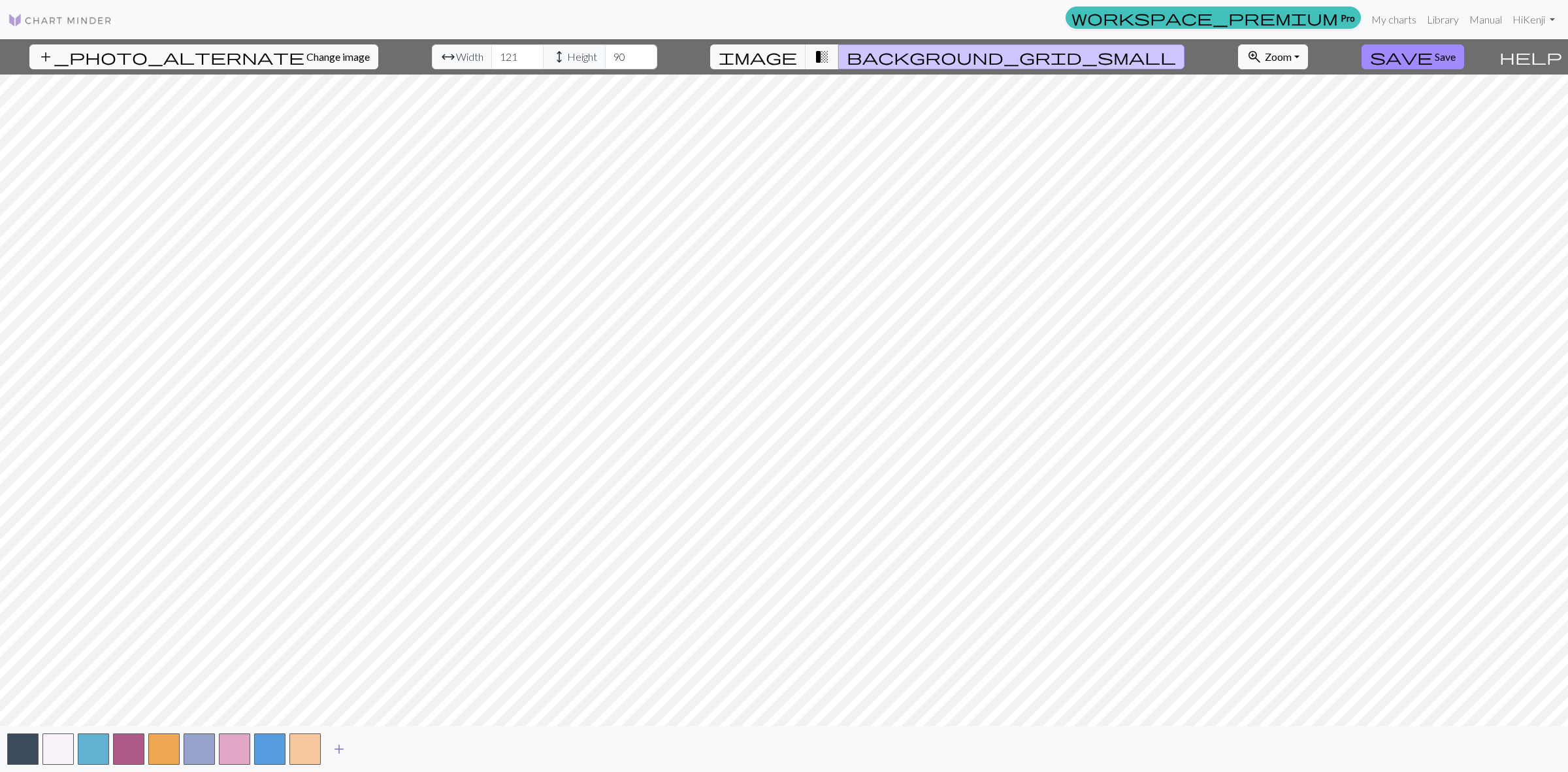
click at [355, 749] on button "add" at bounding box center [339, 749] width 32 height 25
click at [374, 746] on span "add" at bounding box center [374, 749] width 16 height 18
click at [119, 743] on button "button" at bounding box center [128, 749] width 31 height 31
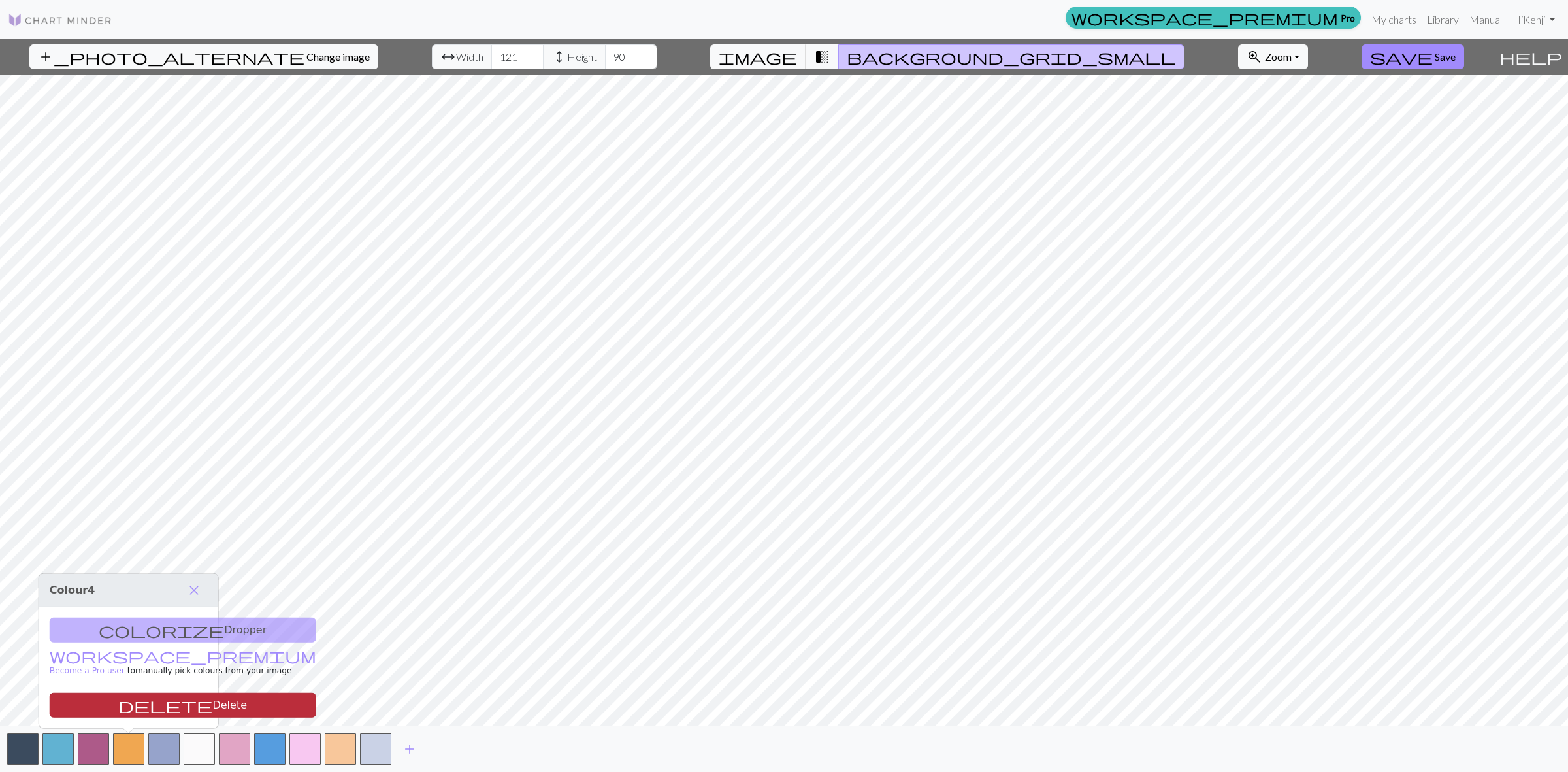
click at [182, 702] on button "delete Delete" at bounding box center [182, 705] width 267 height 25
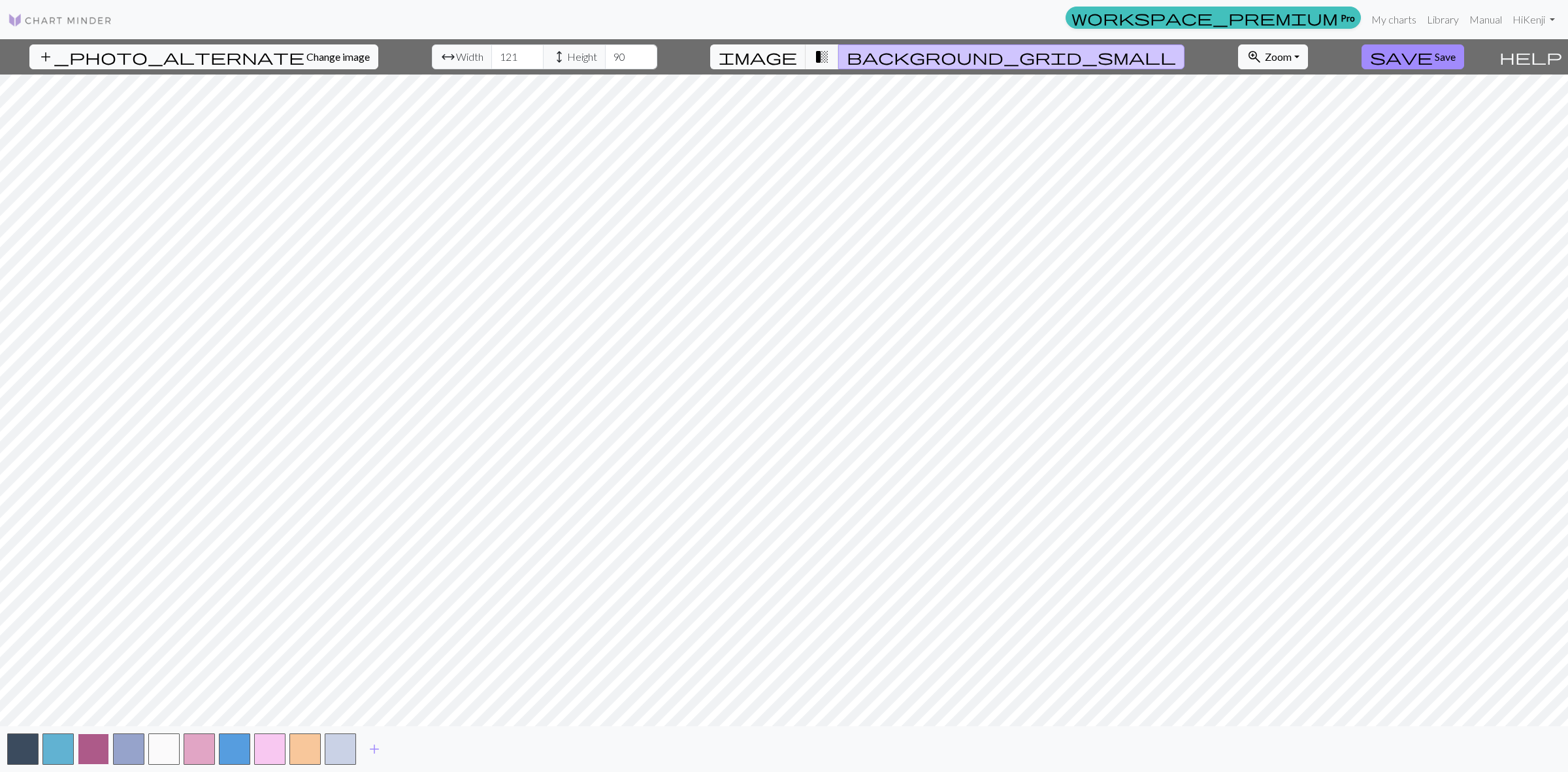
click at [89, 749] on button "button" at bounding box center [93, 749] width 31 height 31
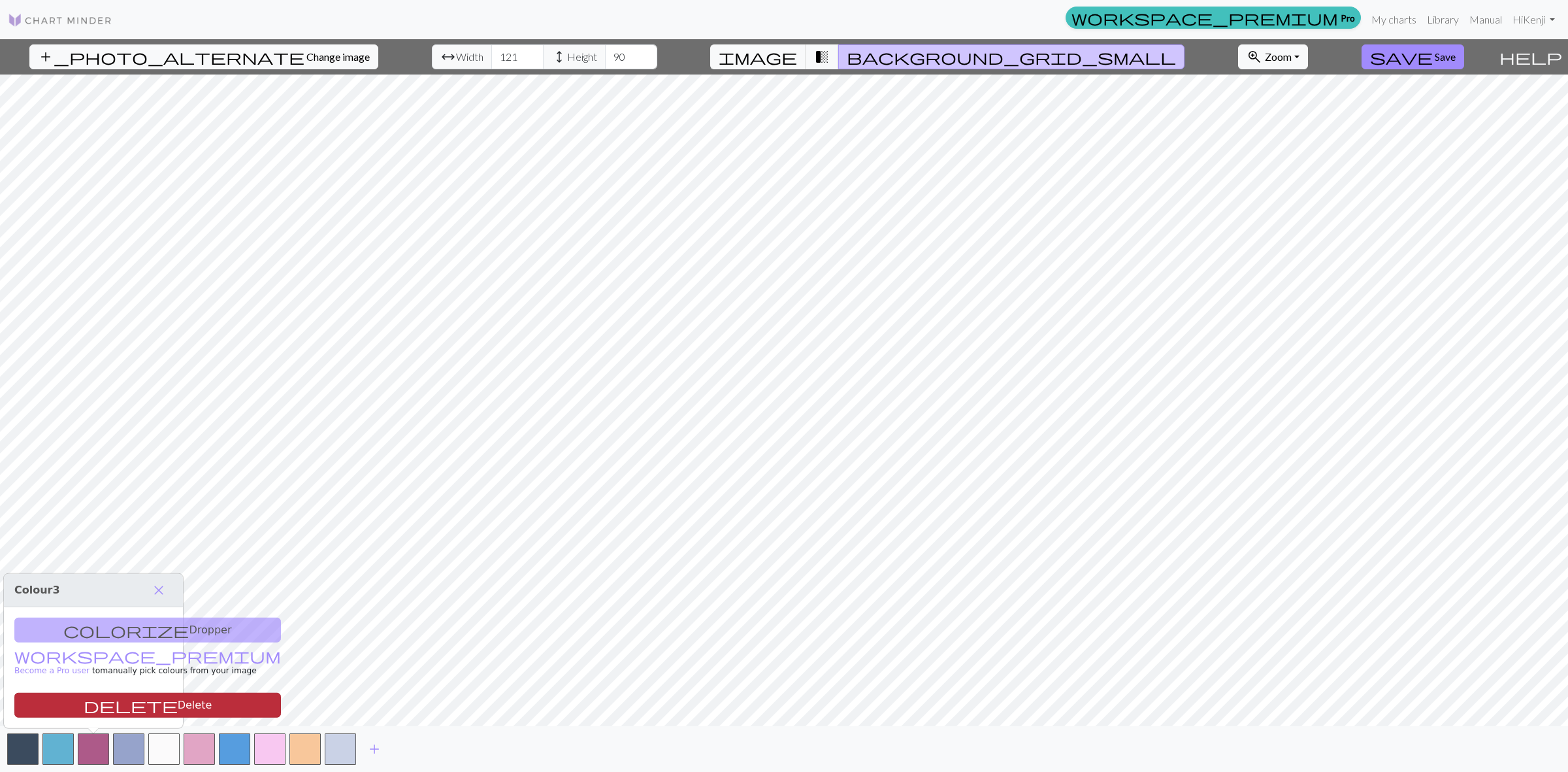
click at [106, 718] on div "colorize Dropper workspace_premium Become a Pro user to manually pick colours f…" at bounding box center [93, 667] width 179 height 121
click at [108, 713] on button "delete Delete" at bounding box center [147, 705] width 267 height 25
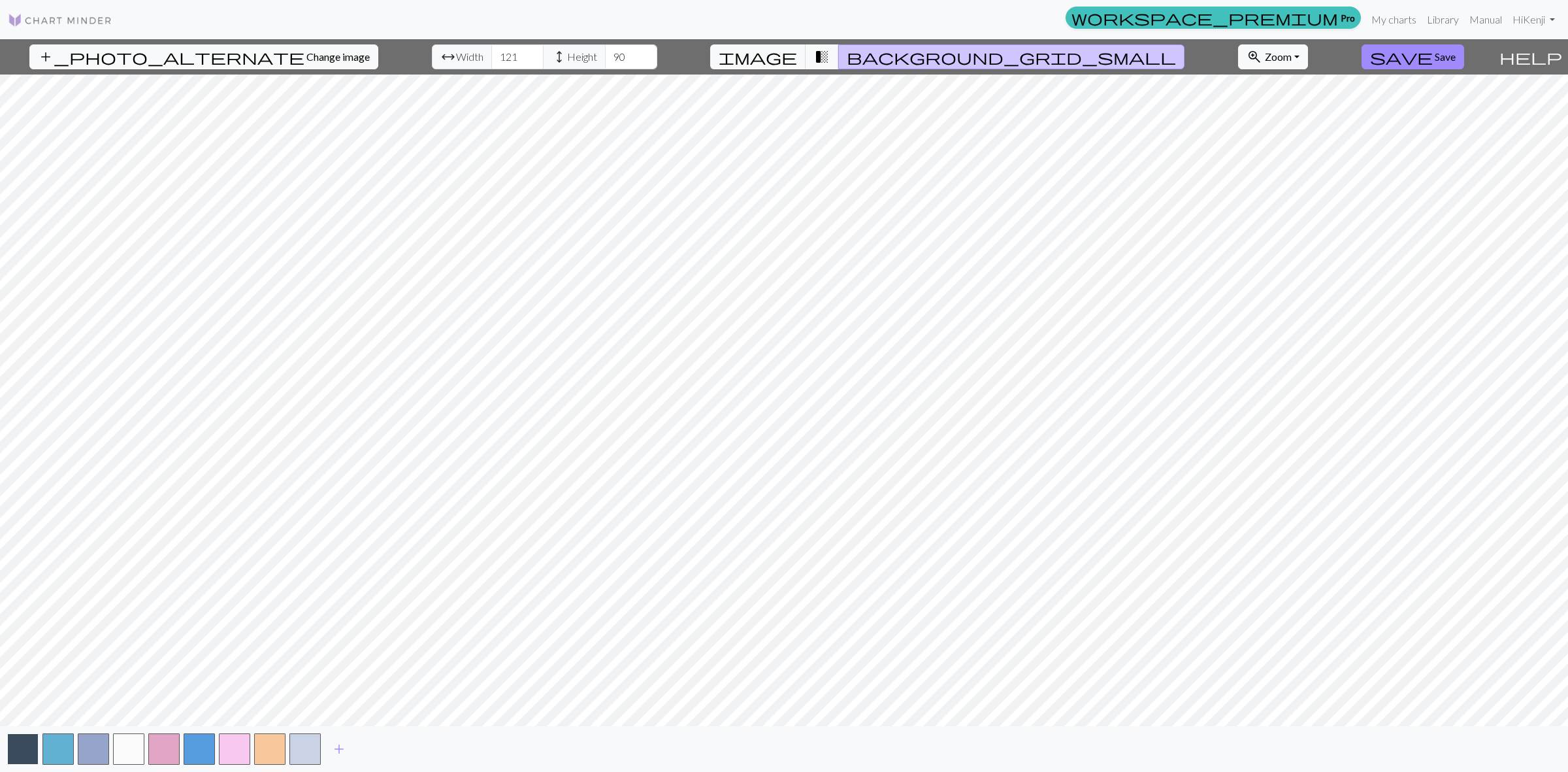
click at [24, 746] on button "button" at bounding box center [23, 749] width 31 height 31
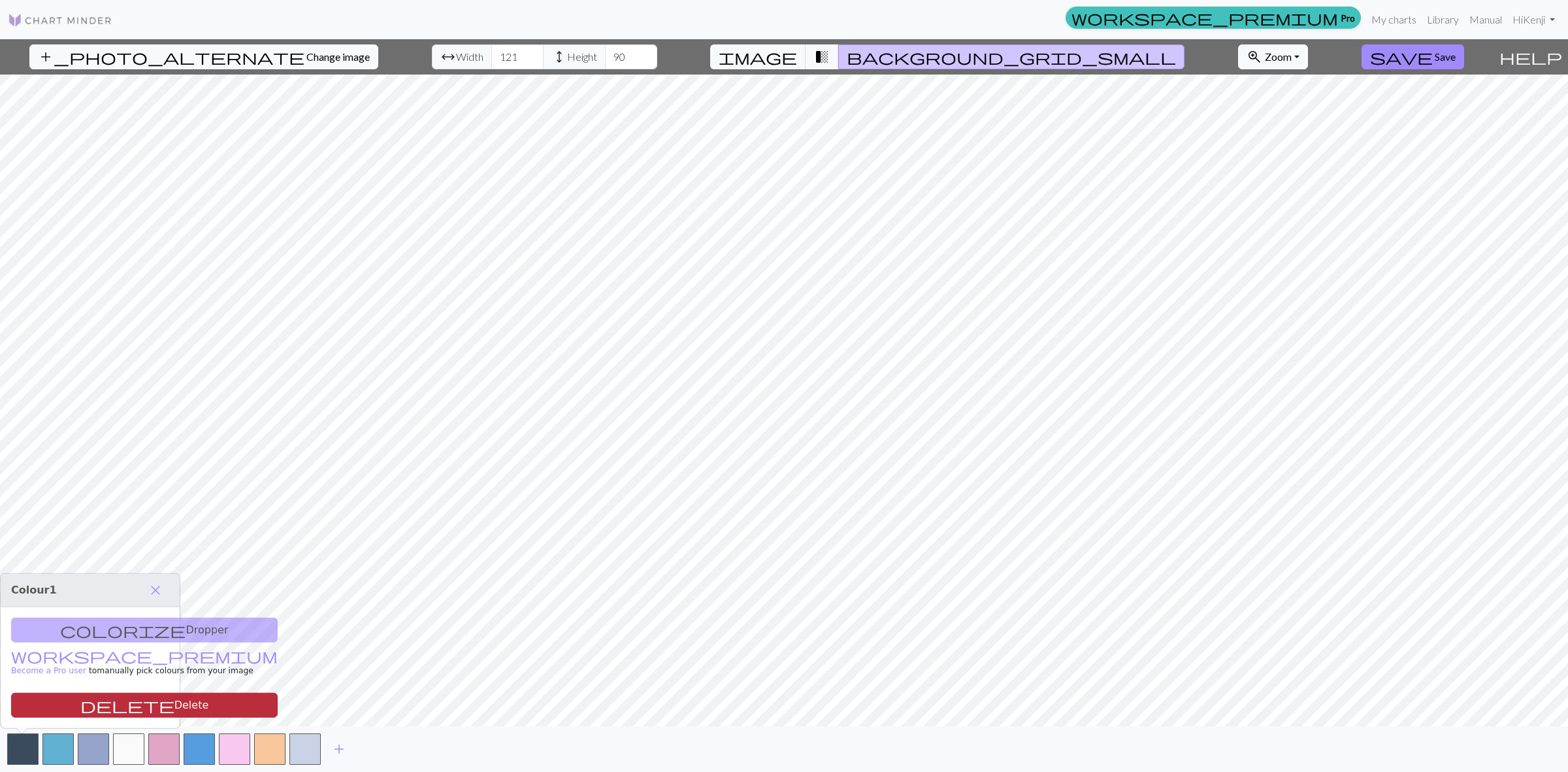
click at [109, 703] on button "delete Delete" at bounding box center [144, 705] width 267 height 25
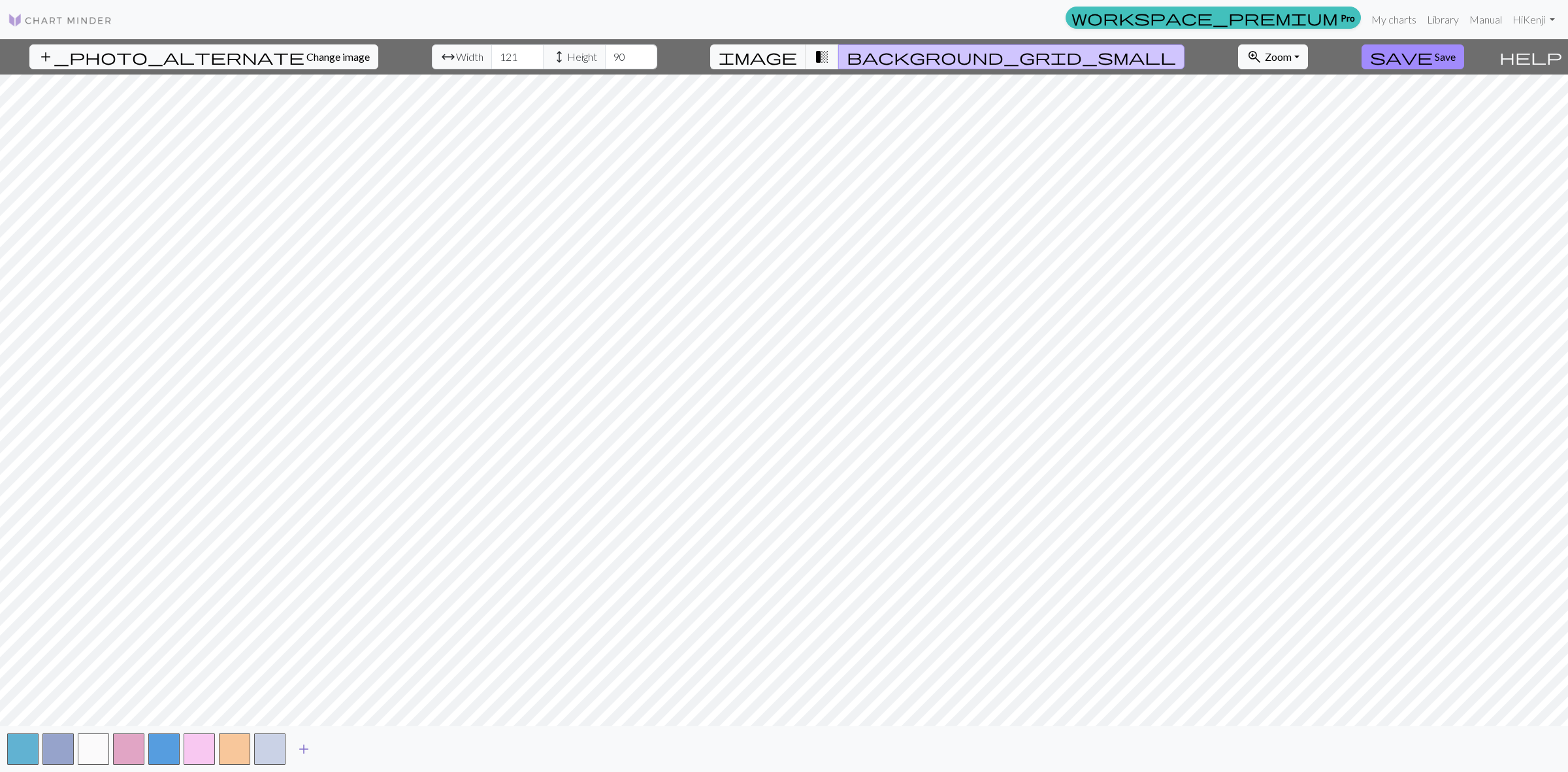
click at [305, 744] on span "add" at bounding box center [303, 749] width 16 height 18
click at [103, 752] on button "button" at bounding box center [93, 749] width 31 height 31
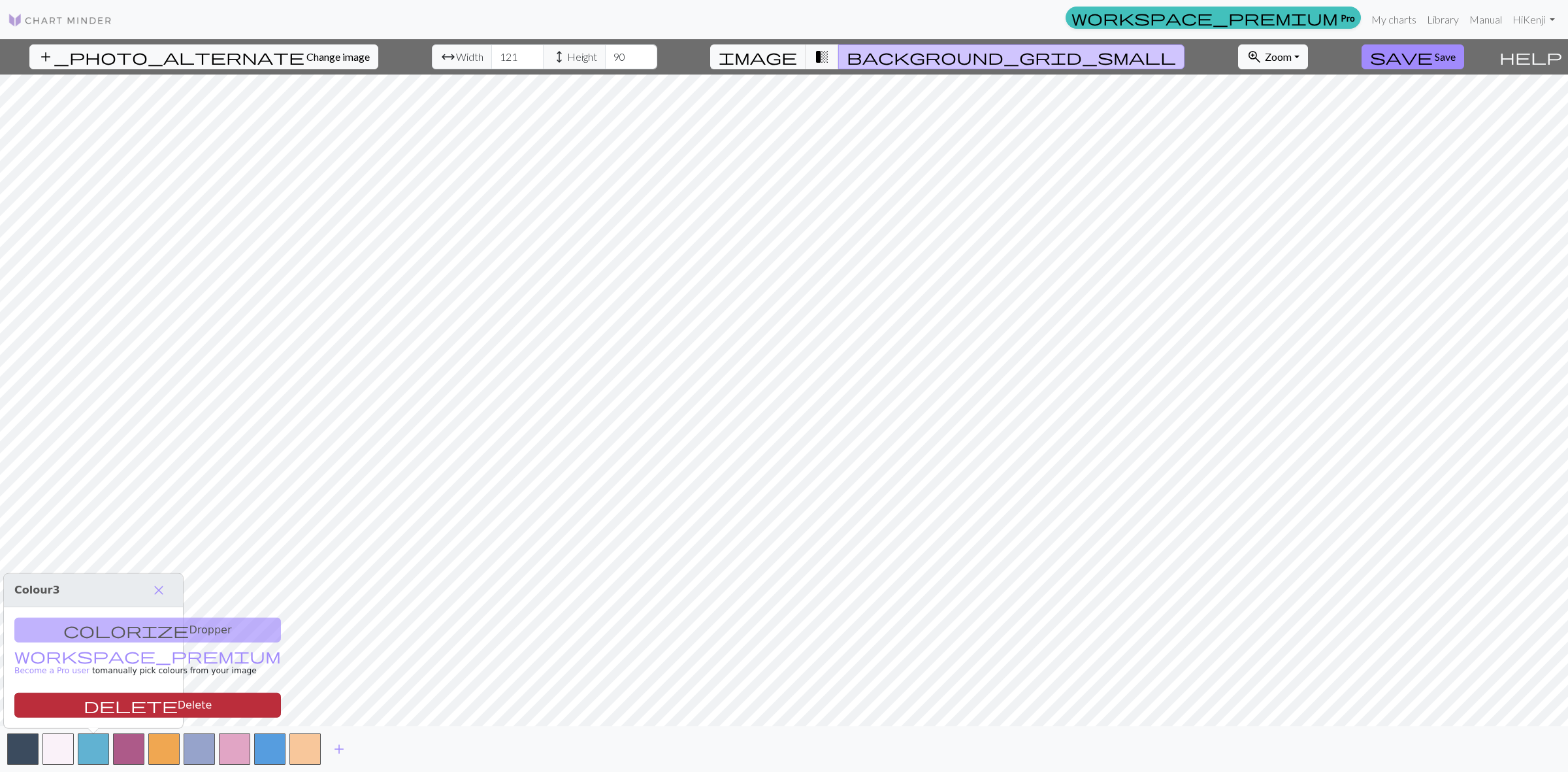
click at [107, 713] on button "delete Delete" at bounding box center [147, 705] width 267 height 25
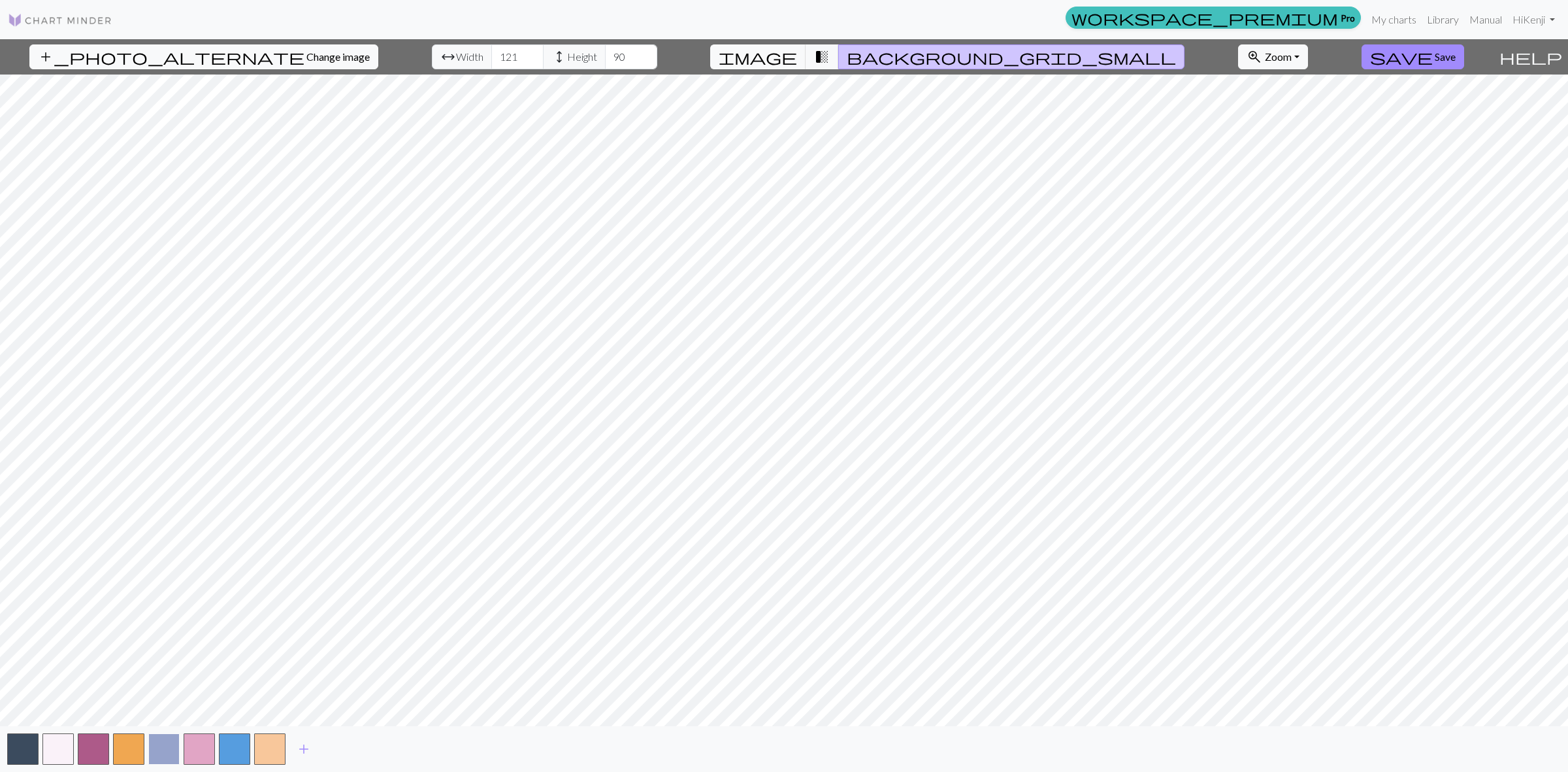
click at [167, 748] on button "button" at bounding box center [164, 749] width 31 height 31
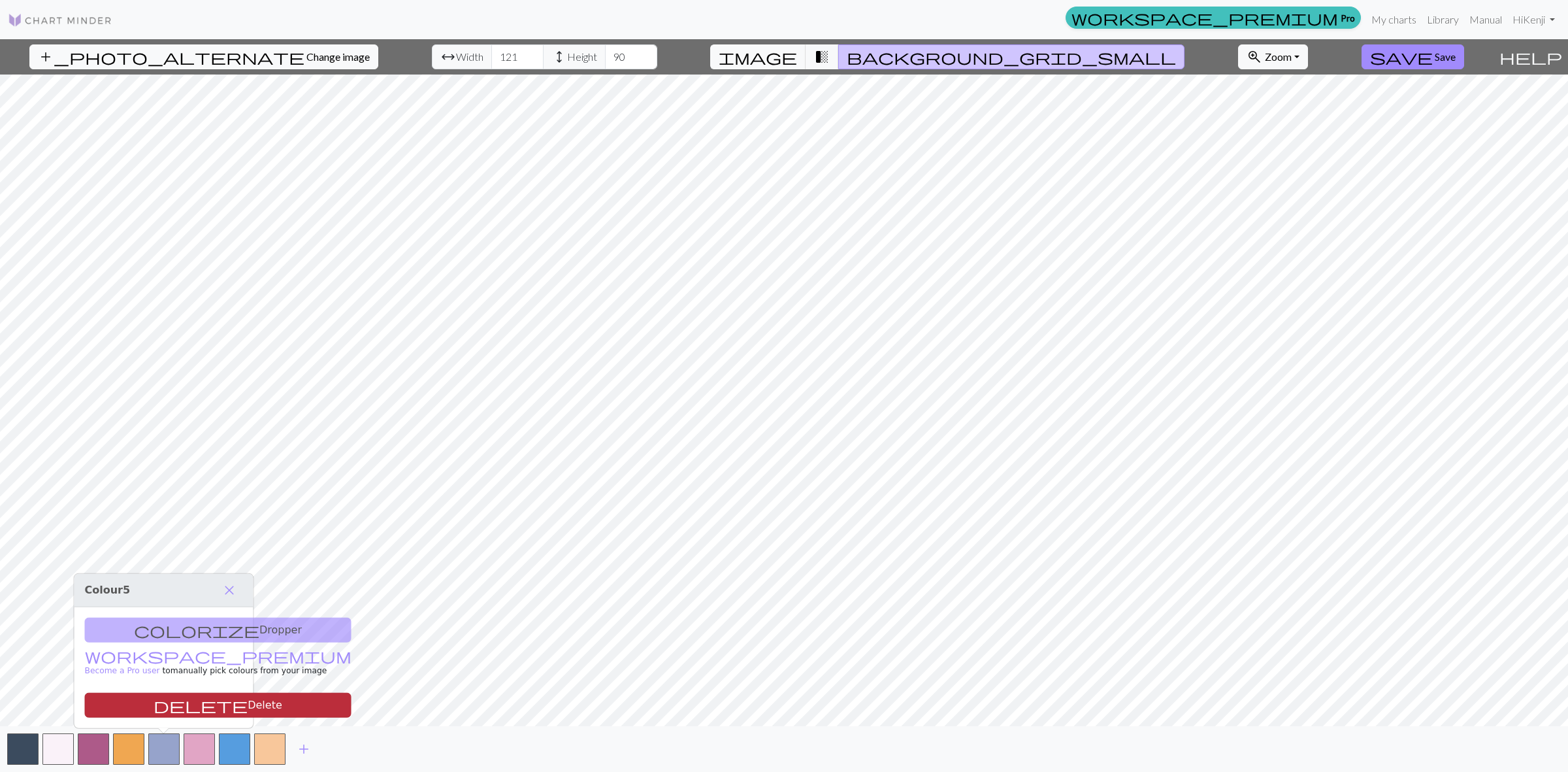
click at [183, 711] on button "delete Delete" at bounding box center [218, 705] width 267 height 25
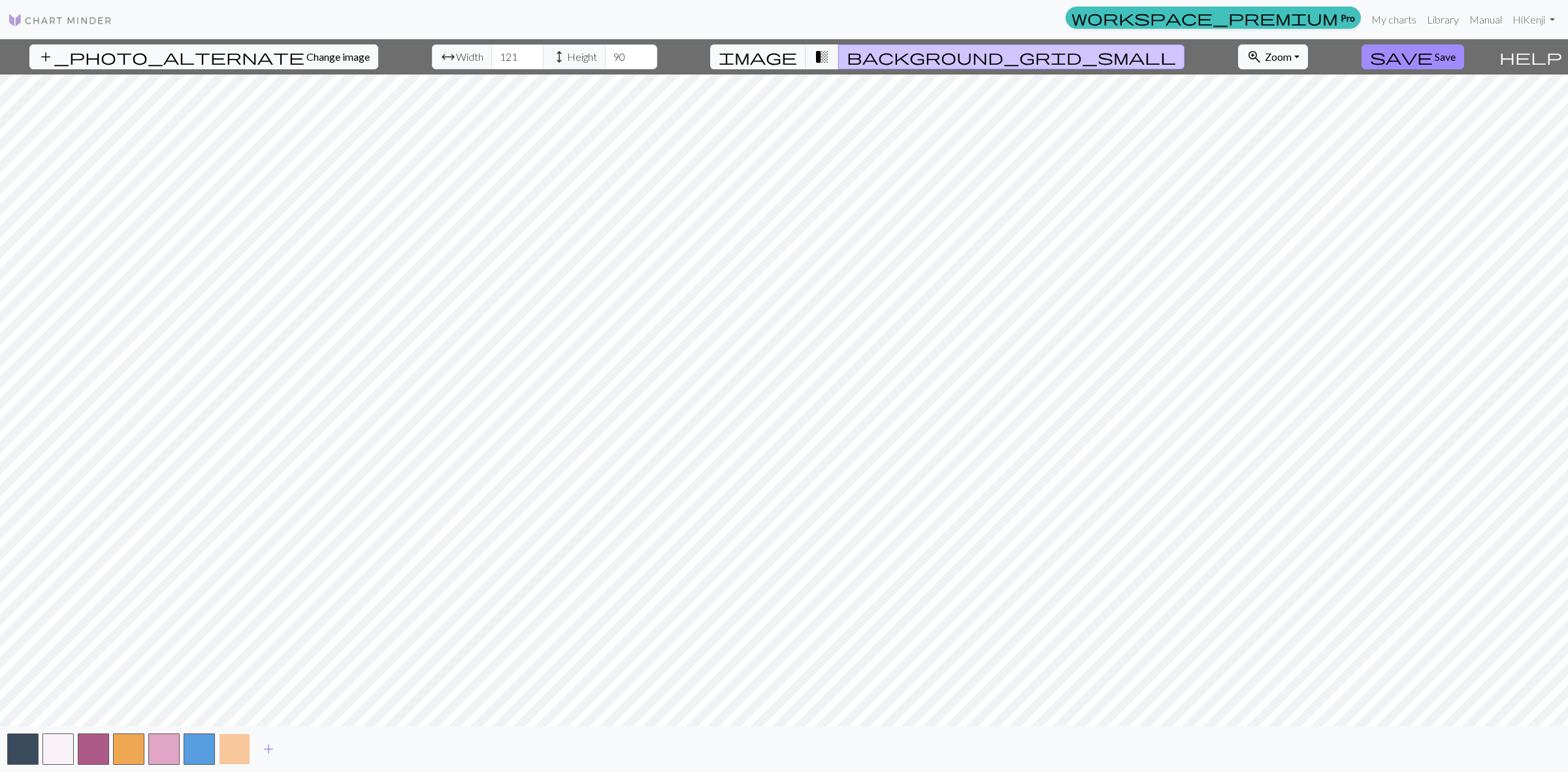
click at [239, 750] on button "button" at bounding box center [234, 749] width 31 height 31
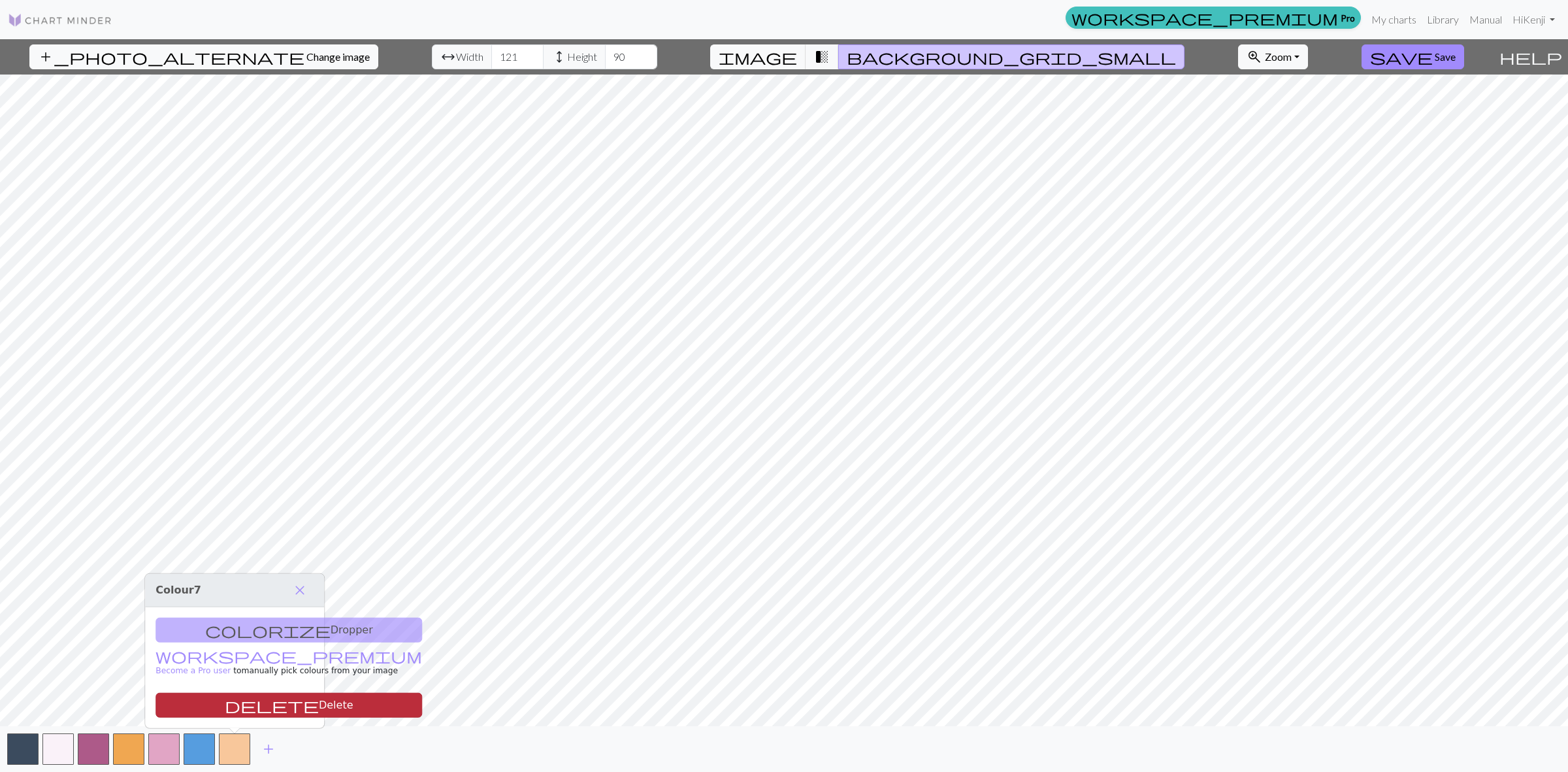
click at [253, 708] on button "delete Delete" at bounding box center [288, 705] width 267 height 25
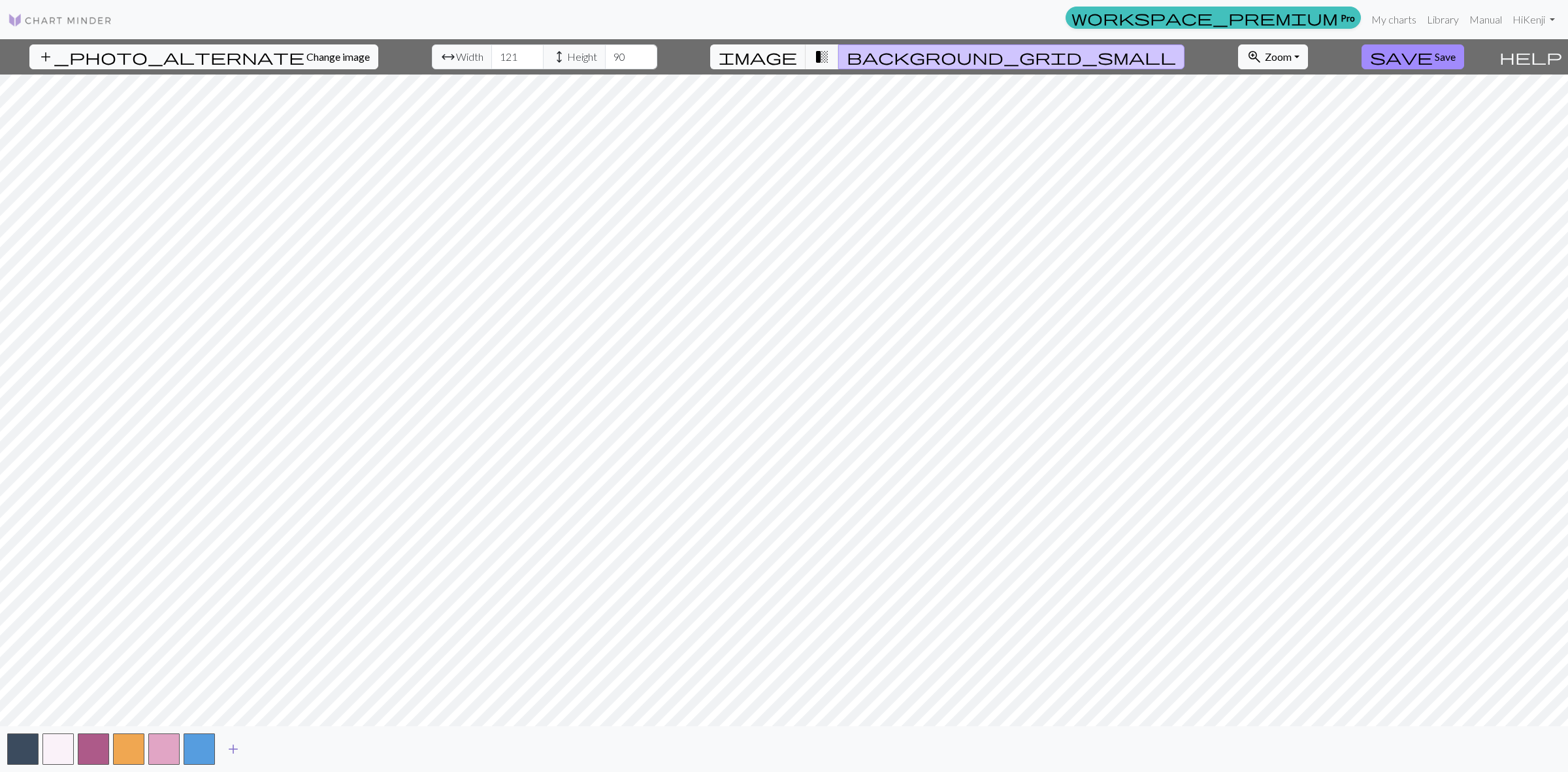
click at [230, 746] on span "add" at bounding box center [233, 749] width 16 height 18
click at [268, 750] on span "add" at bounding box center [268, 749] width 16 height 18
click at [299, 747] on span "add" at bounding box center [303, 749] width 16 height 18
click at [268, 749] on button "button" at bounding box center [270, 749] width 31 height 31
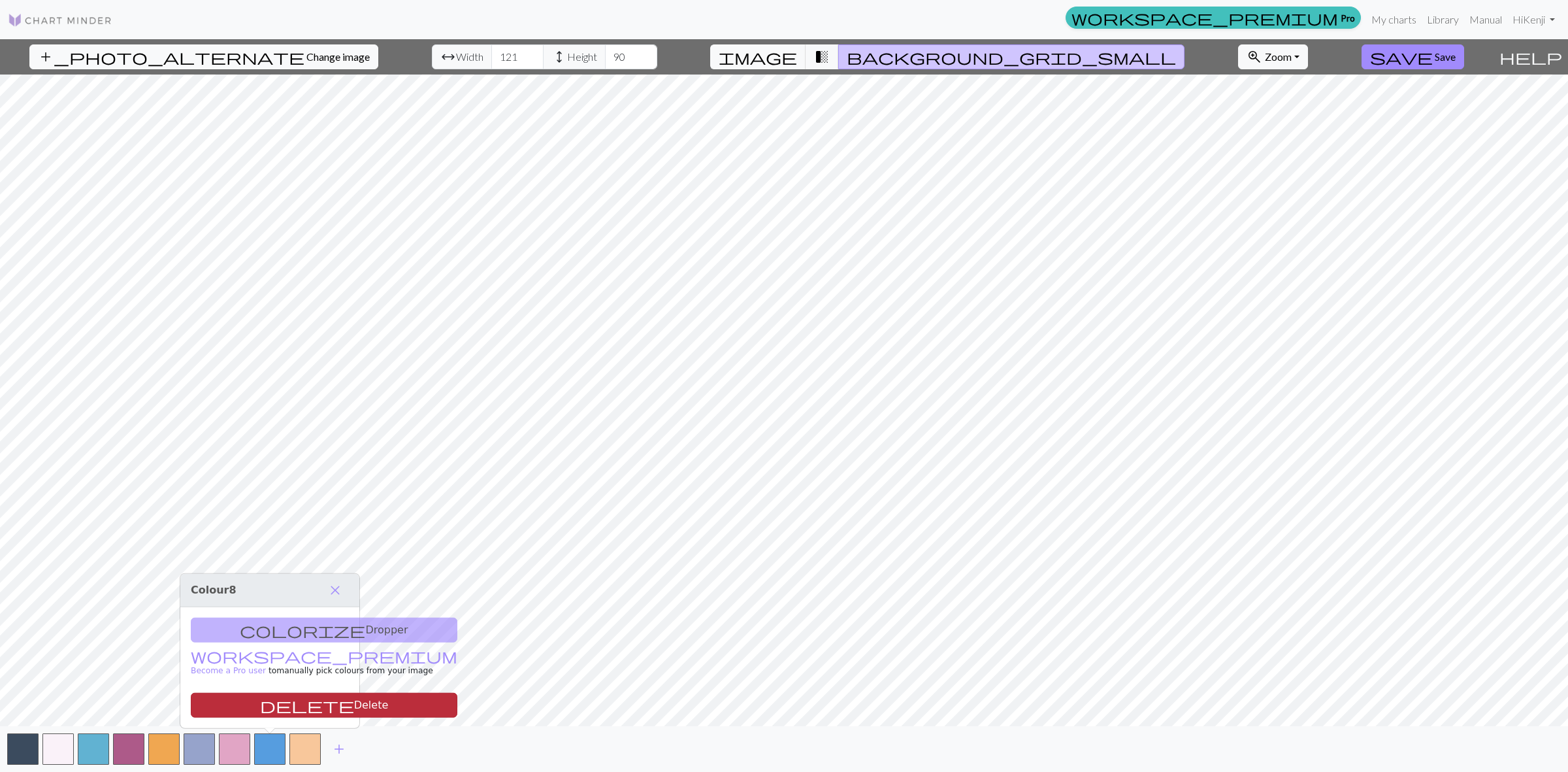
click at [272, 711] on button "delete Delete" at bounding box center [324, 705] width 267 height 25
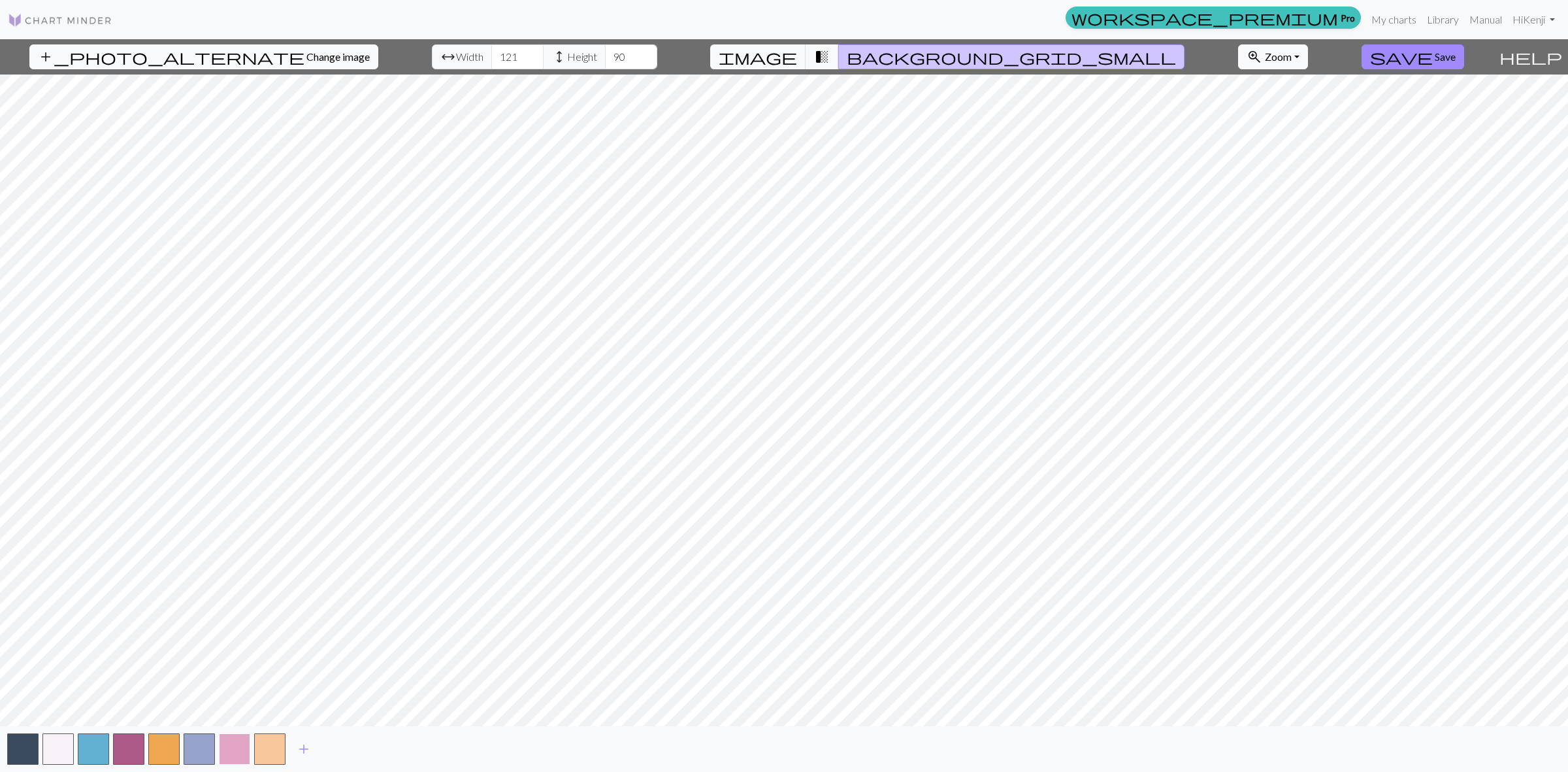
click at [240, 750] on button "button" at bounding box center [234, 749] width 31 height 31
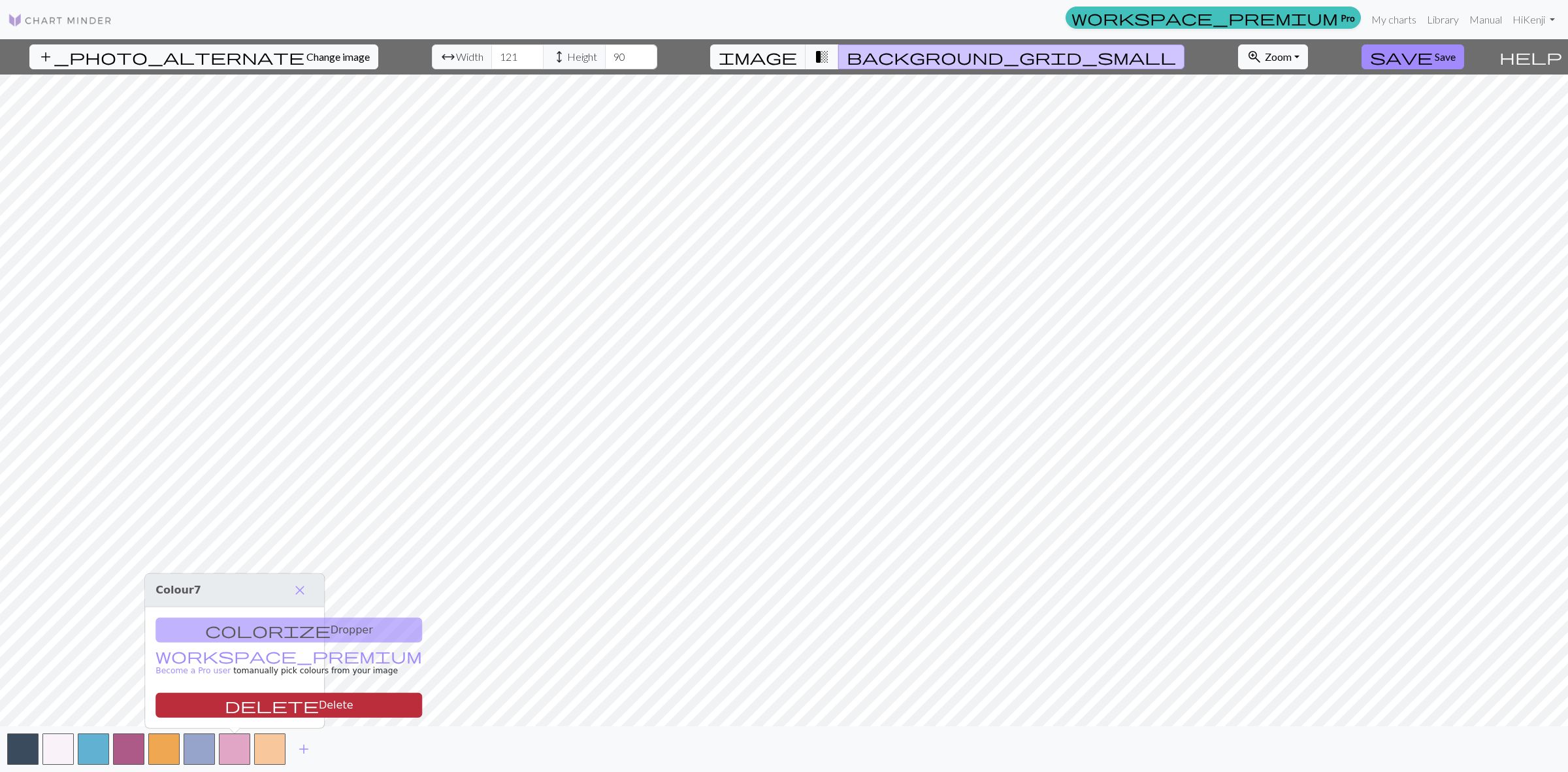
click at [249, 702] on button "delete Delete" at bounding box center [288, 705] width 267 height 25
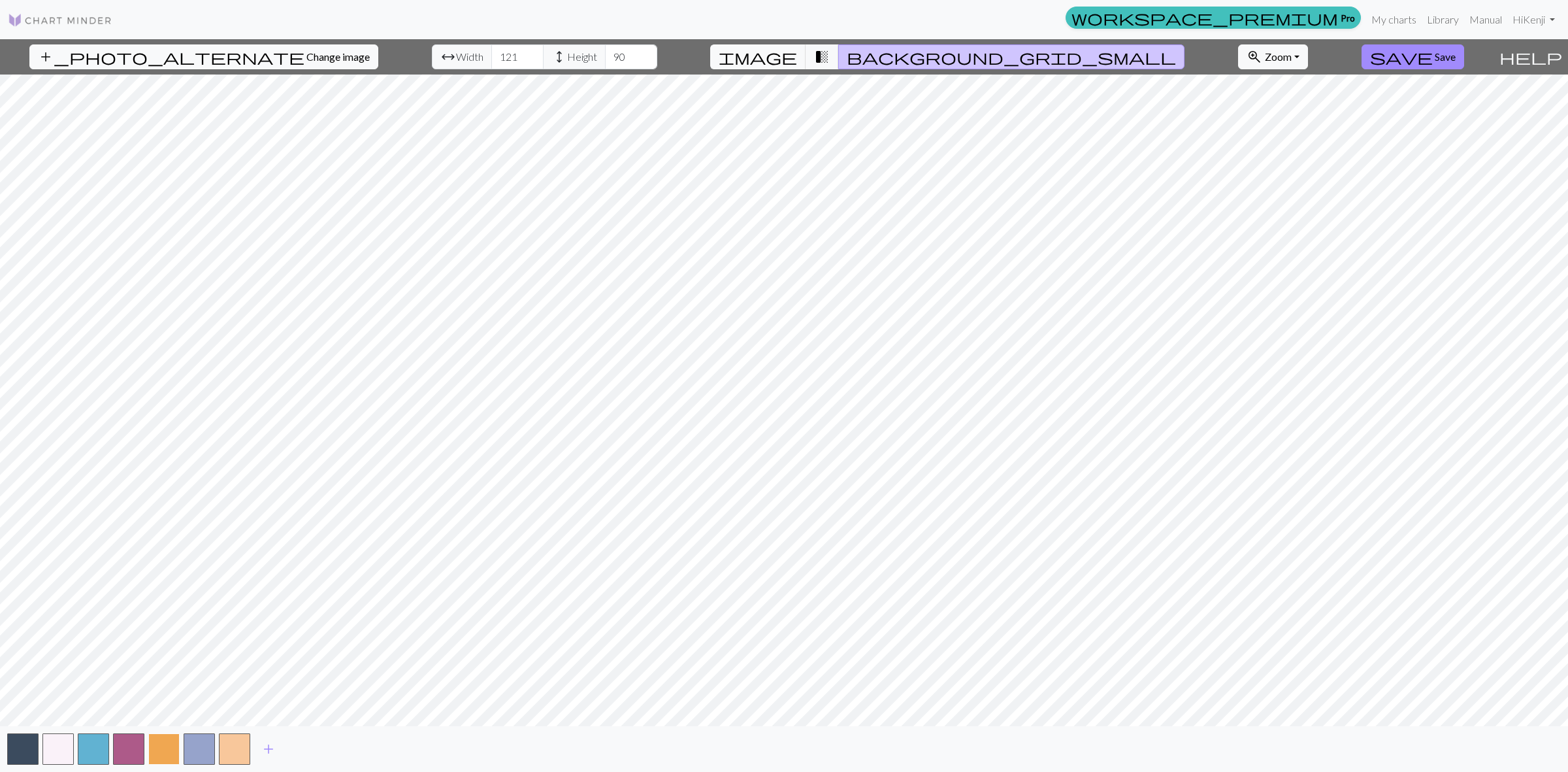
click at [166, 745] on button "button" at bounding box center [164, 749] width 31 height 31
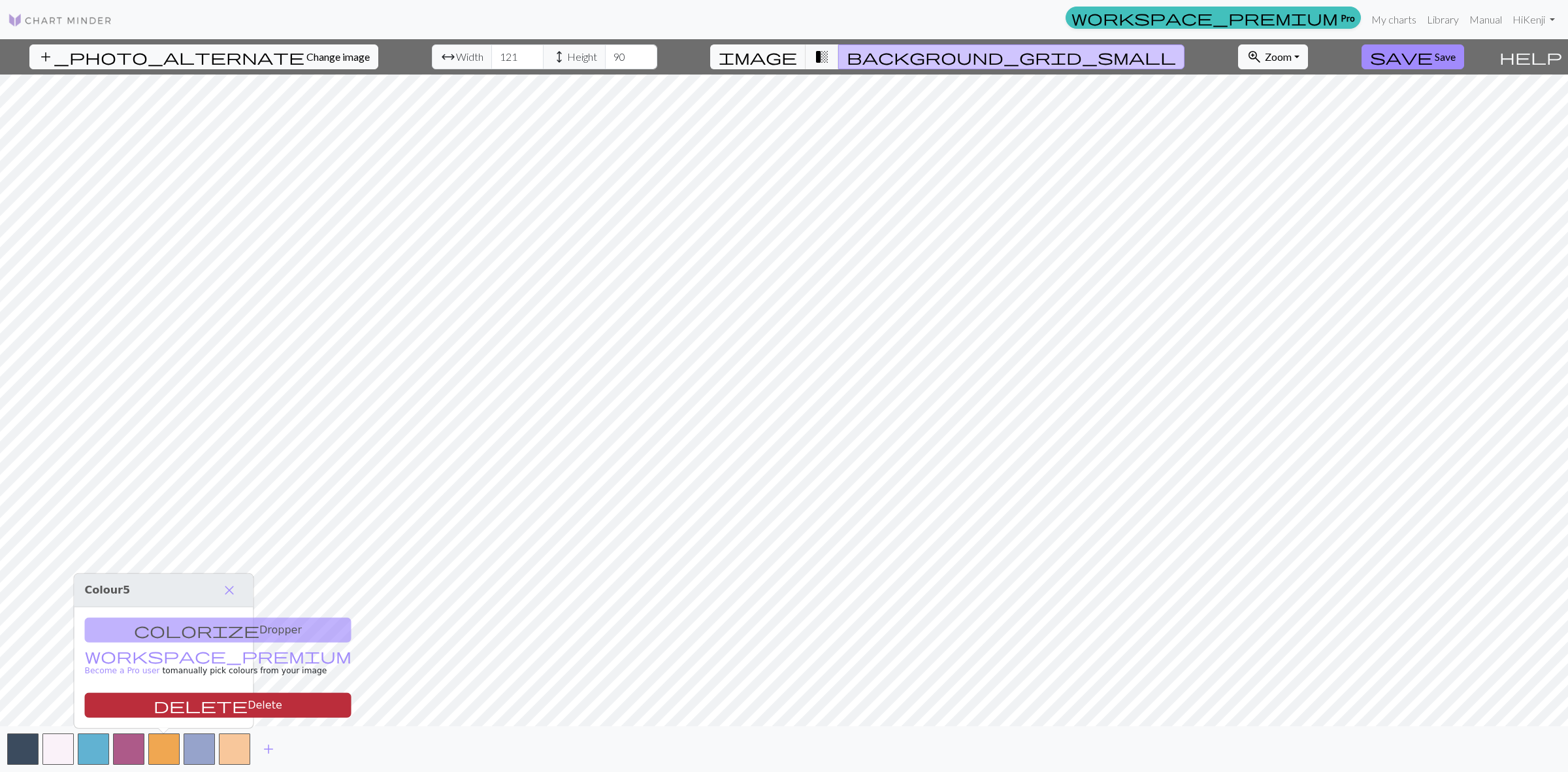
click at [182, 704] on button "delete Delete" at bounding box center [218, 705] width 267 height 25
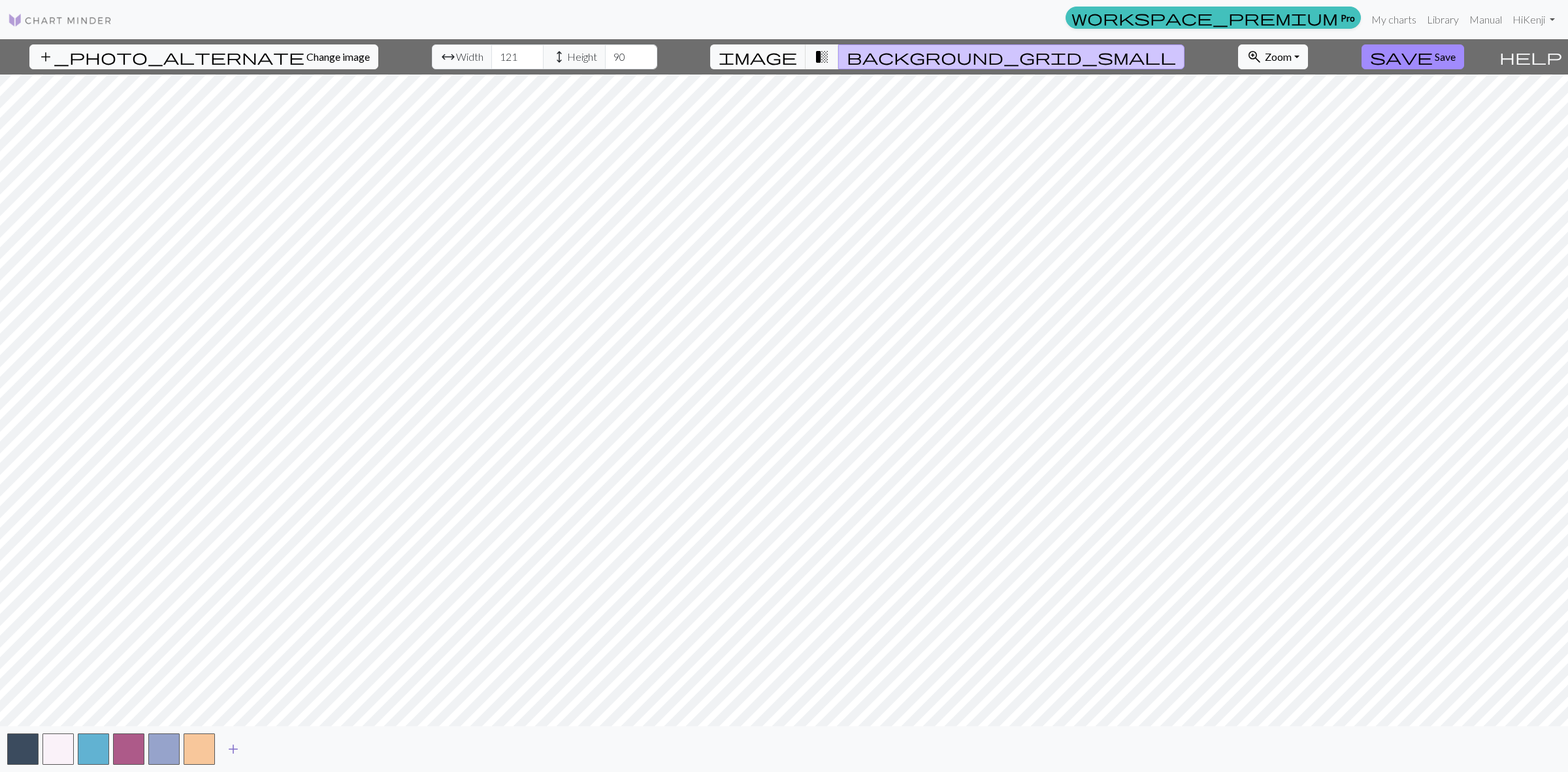
click at [229, 746] on span "add" at bounding box center [233, 749] width 16 height 18
click at [90, 749] on button "button" at bounding box center [93, 749] width 31 height 31
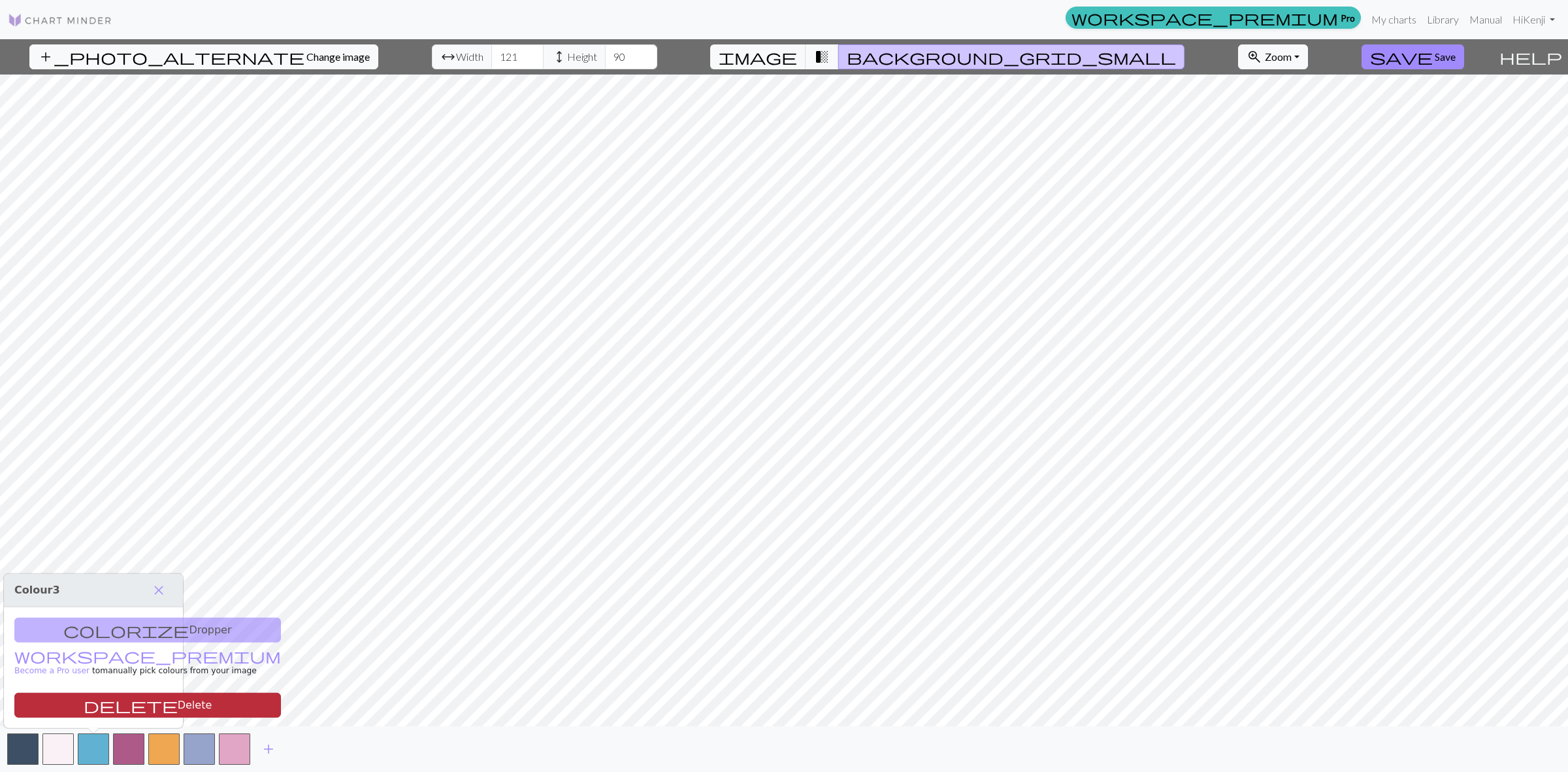
click at [125, 702] on button "delete Delete" at bounding box center [147, 705] width 267 height 25
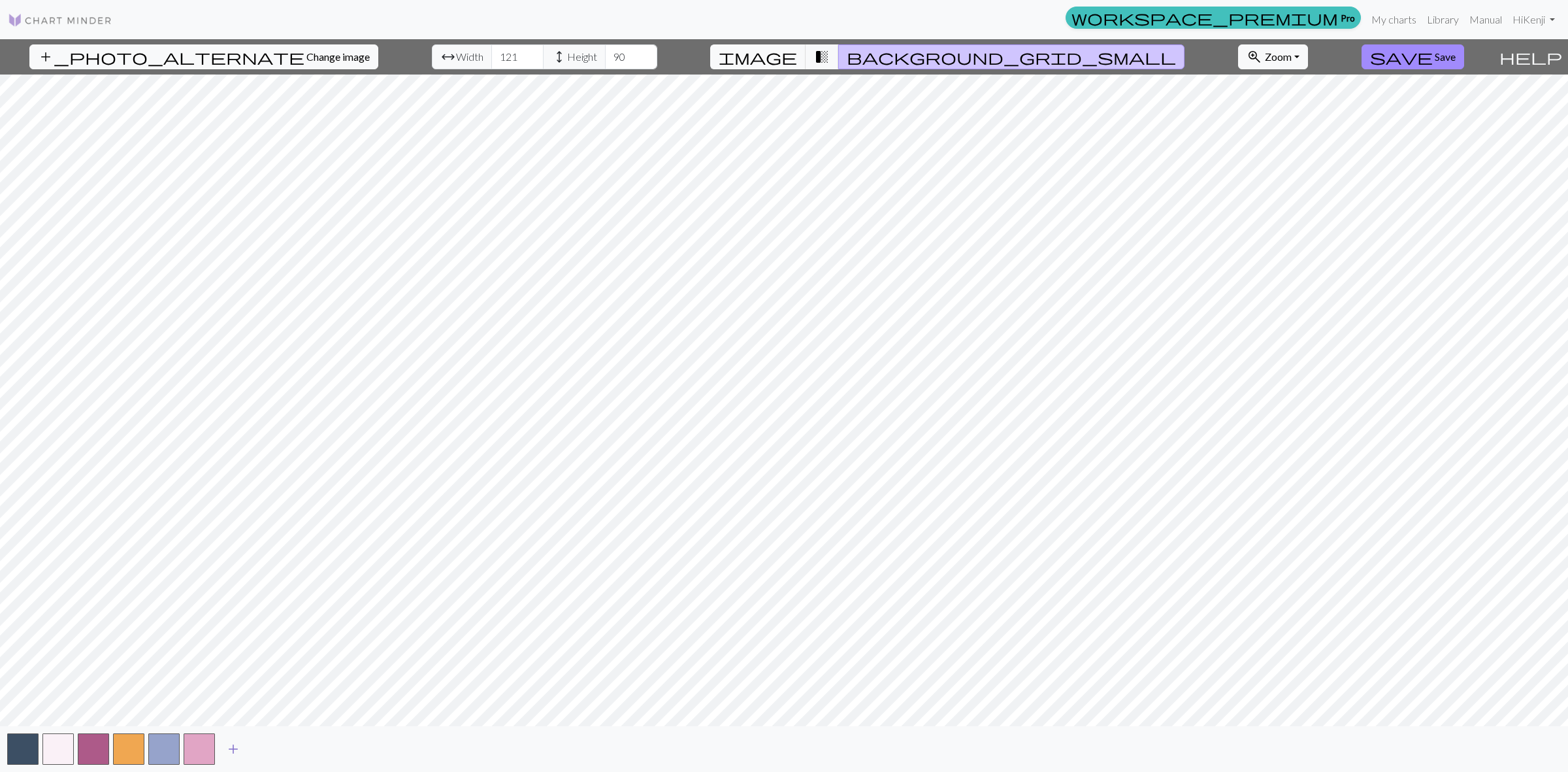
click at [237, 745] on span "add" at bounding box center [233, 749] width 16 height 18
click at [236, 745] on button "button" at bounding box center [234, 749] width 31 height 31
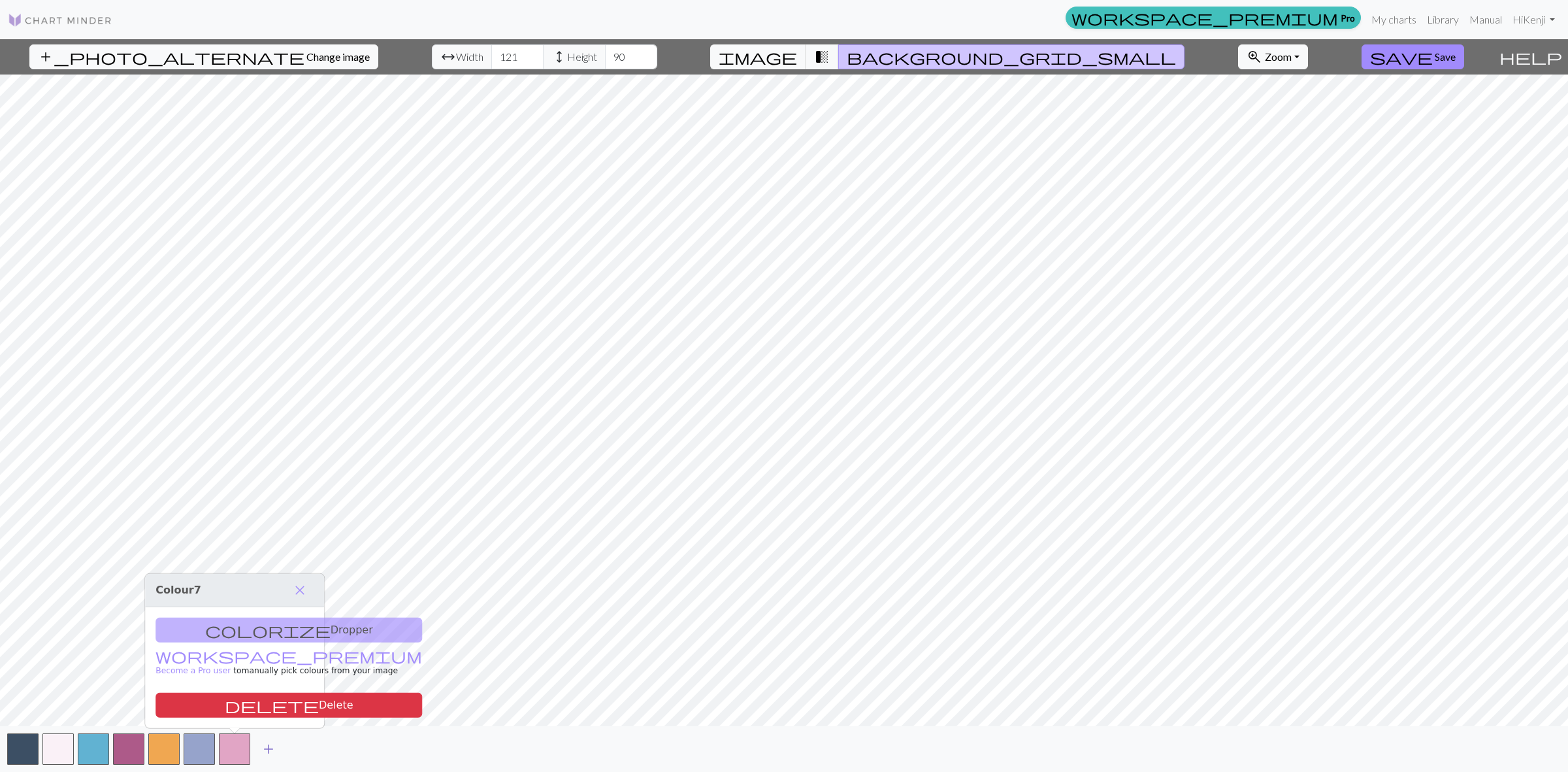
click at [263, 747] on span "add" at bounding box center [268, 749] width 16 height 18
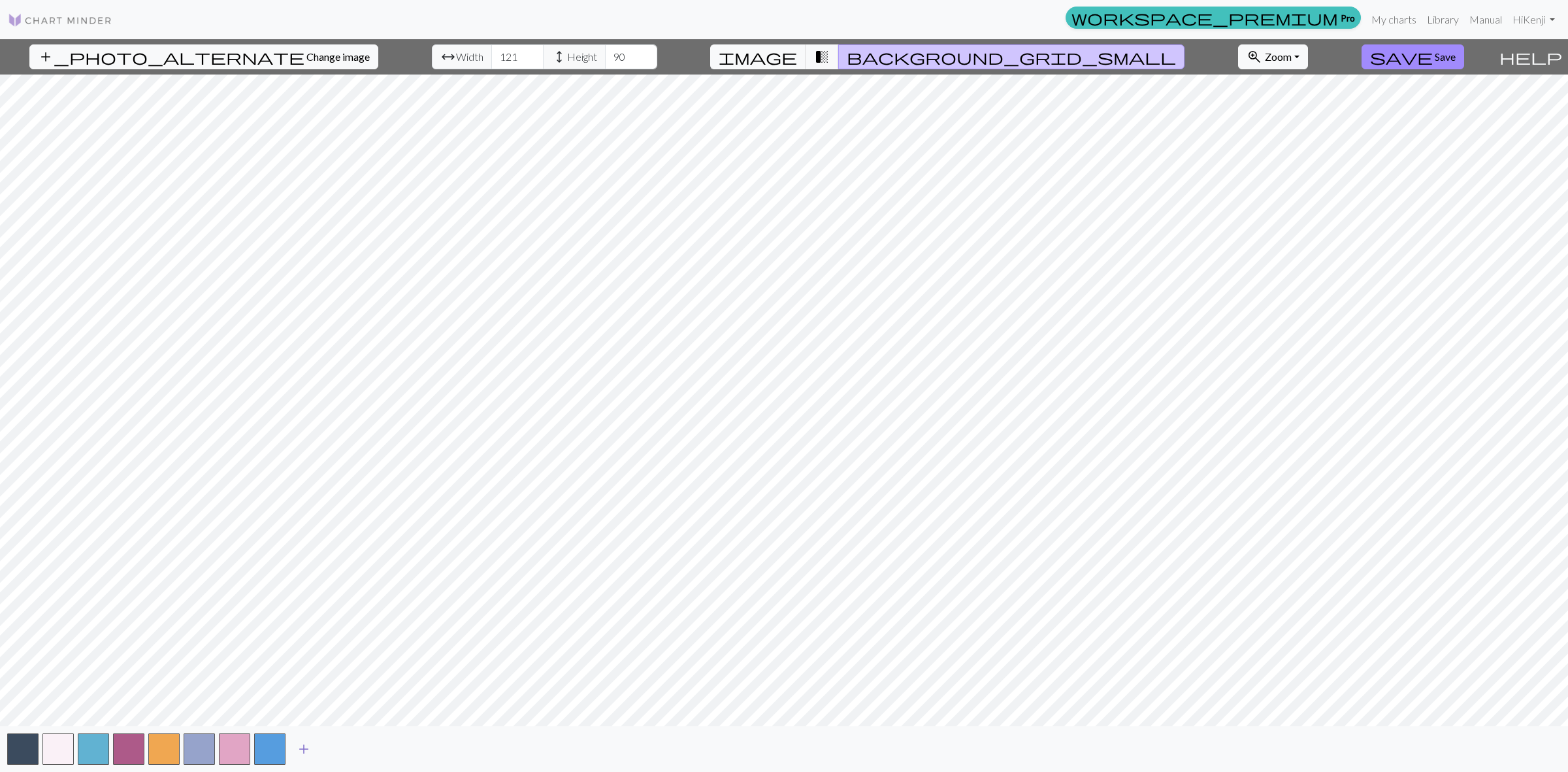
click at [301, 746] on span "add" at bounding box center [303, 749] width 16 height 18
click at [314, 748] on button "button" at bounding box center [305, 749] width 31 height 31
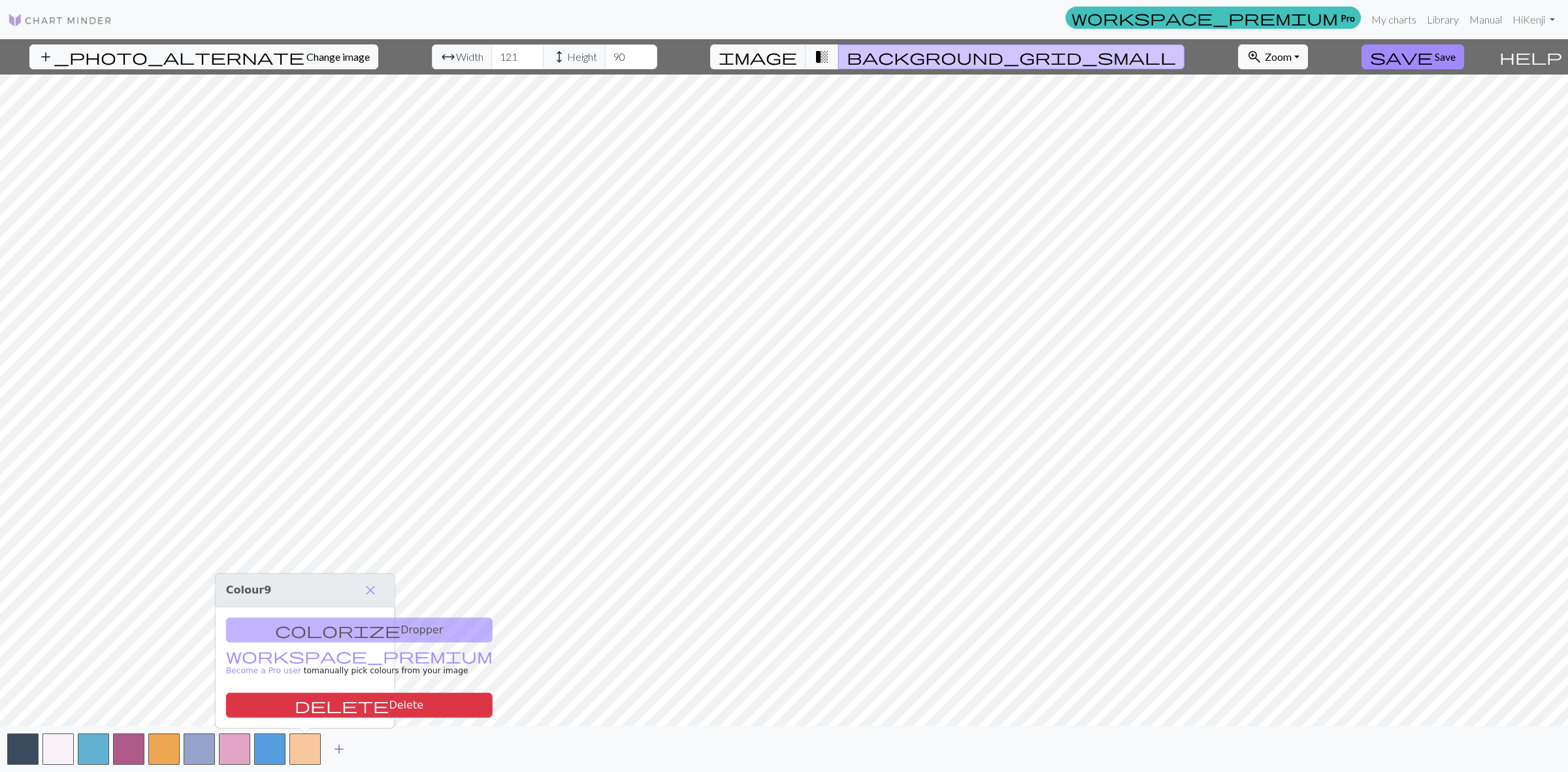
click at [336, 749] on span "add" at bounding box center [338, 749] width 16 height 18
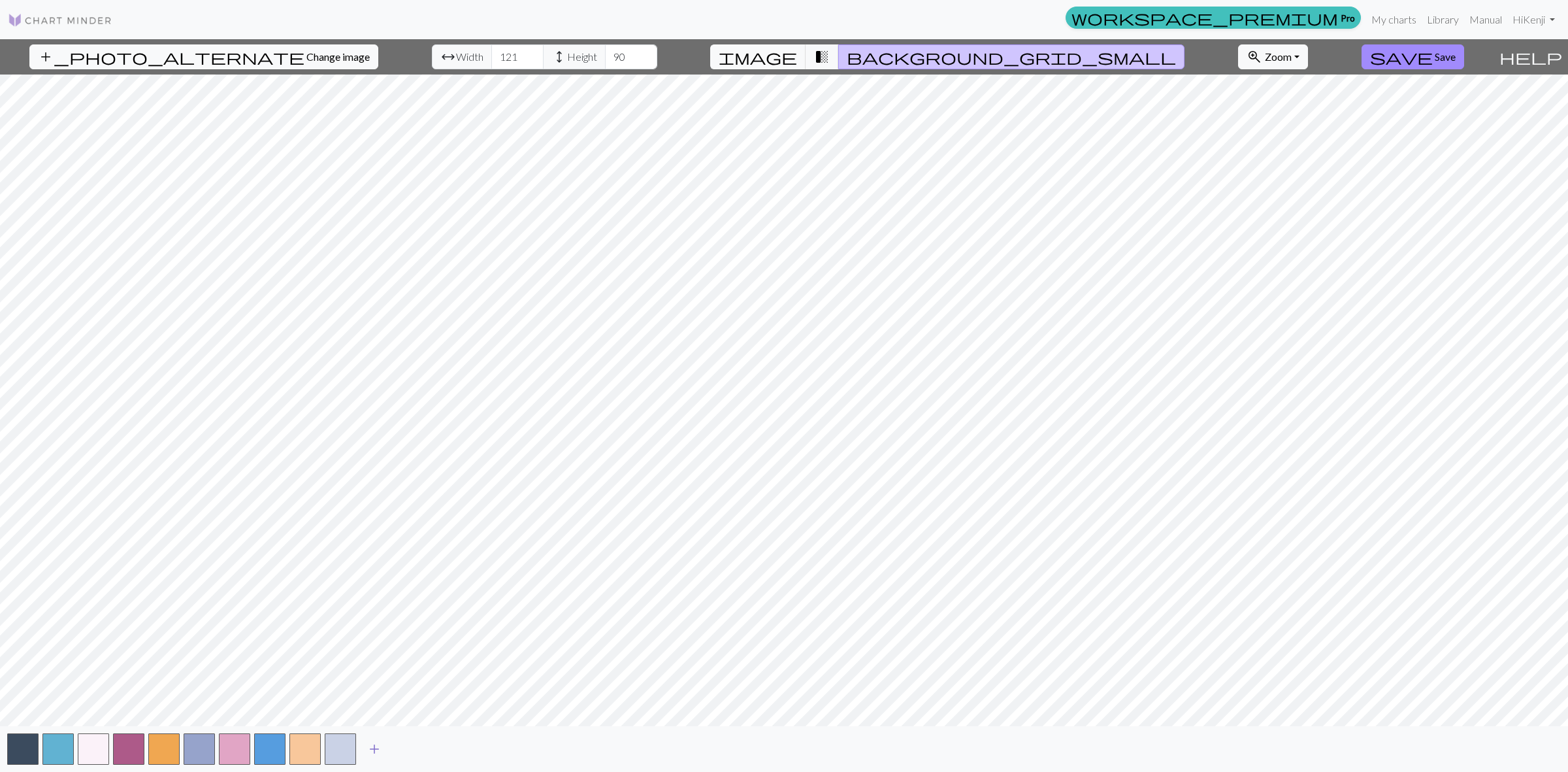
click at [374, 750] on span "add" at bounding box center [374, 749] width 16 height 18
click at [92, 747] on button "button" at bounding box center [93, 749] width 31 height 31
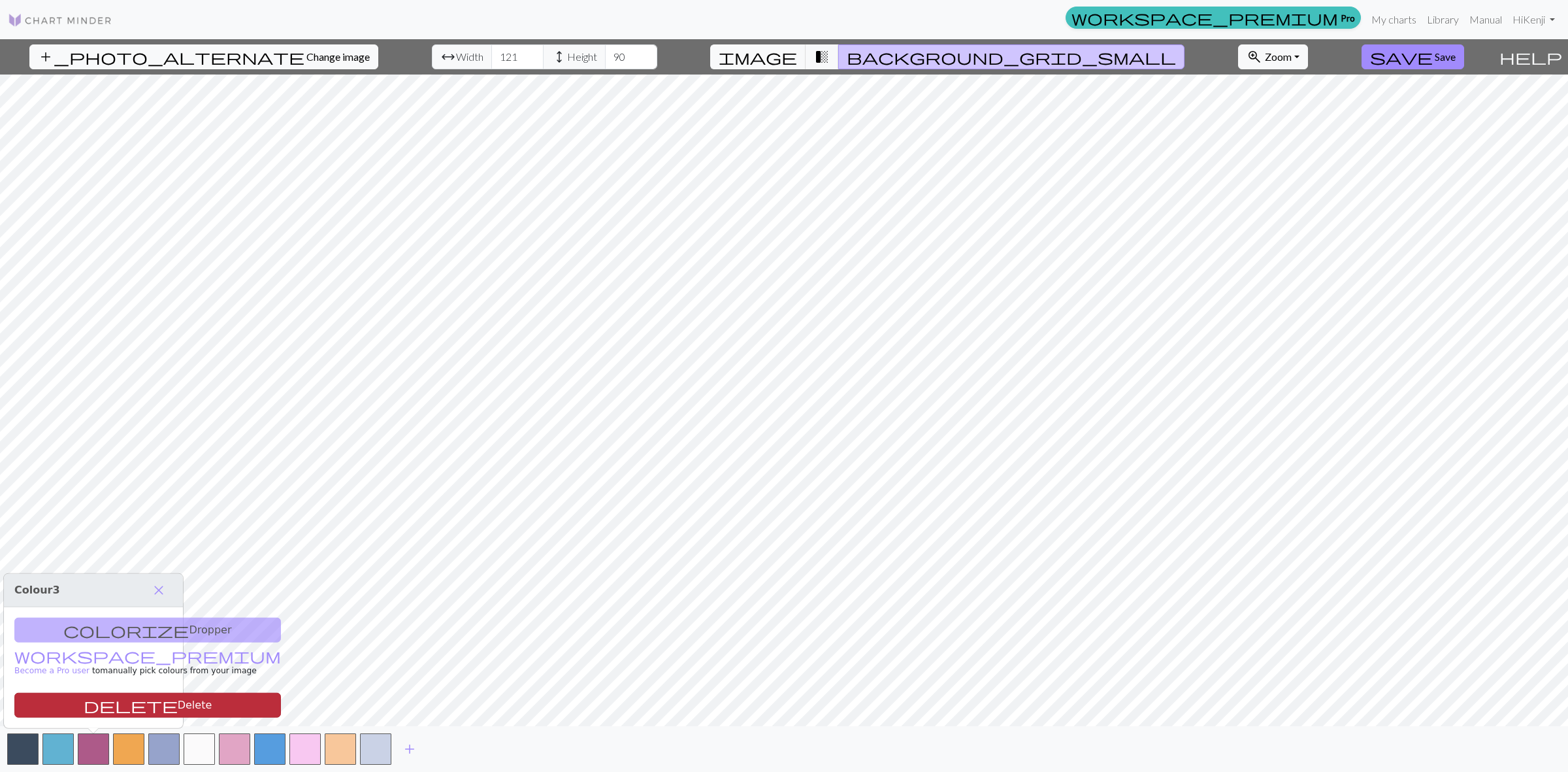
click at [124, 706] on button "delete Delete" at bounding box center [147, 705] width 267 height 25
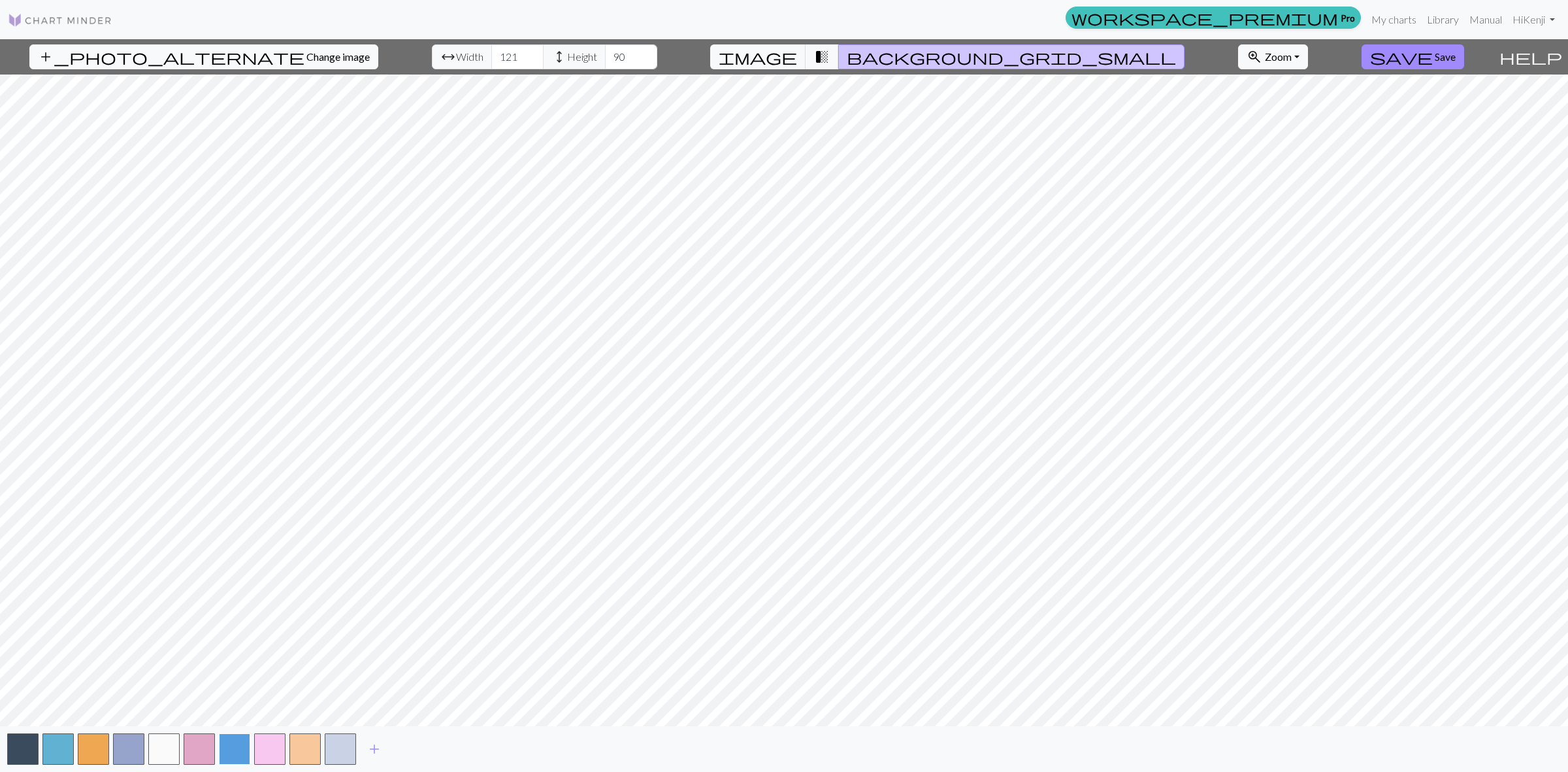
click at [230, 756] on button "button" at bounding box center [234, 749] width 31 height 31
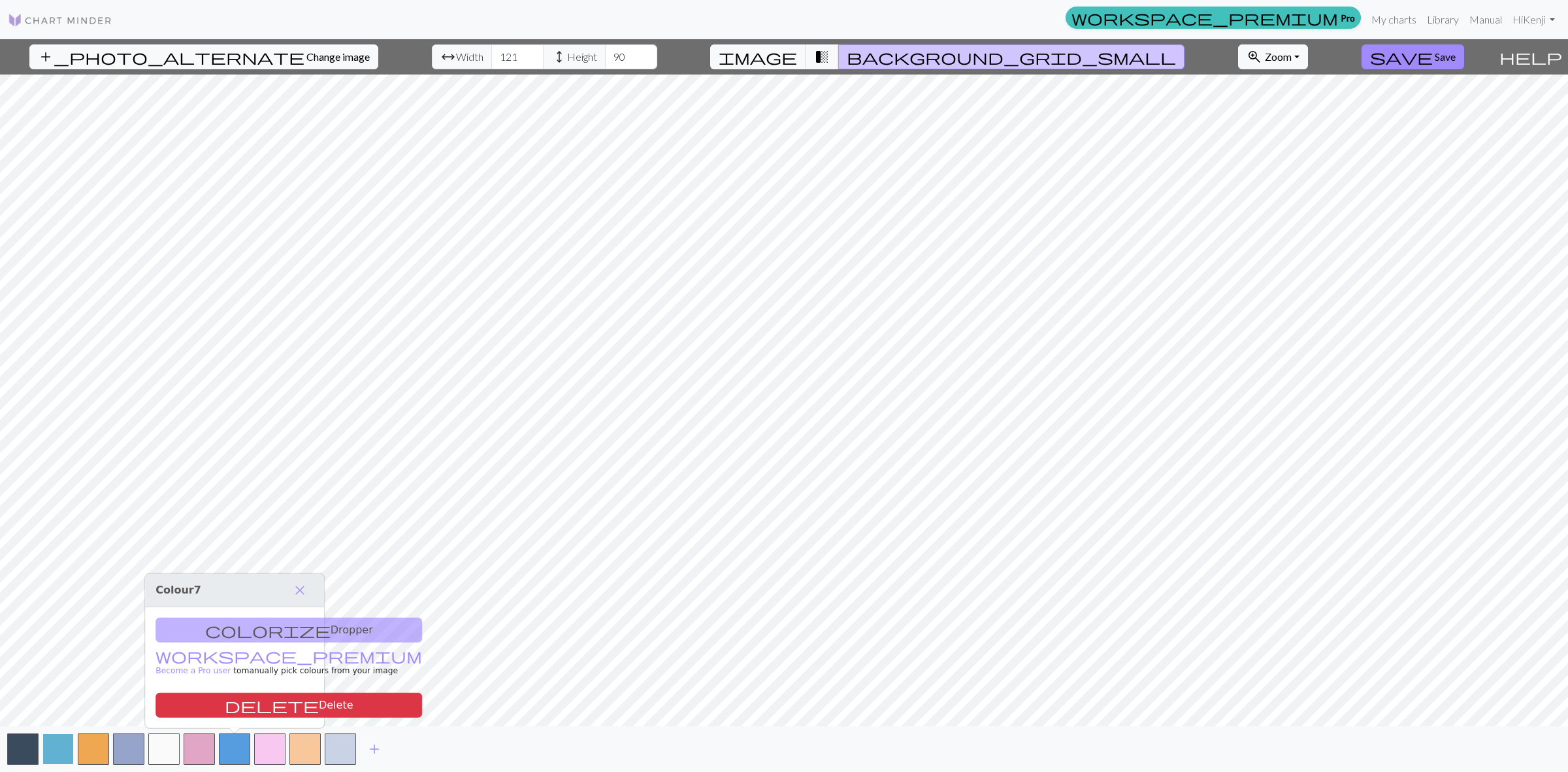
click at [67, 750] on button "button" at bounding box center [58, 749] width 31 height 31
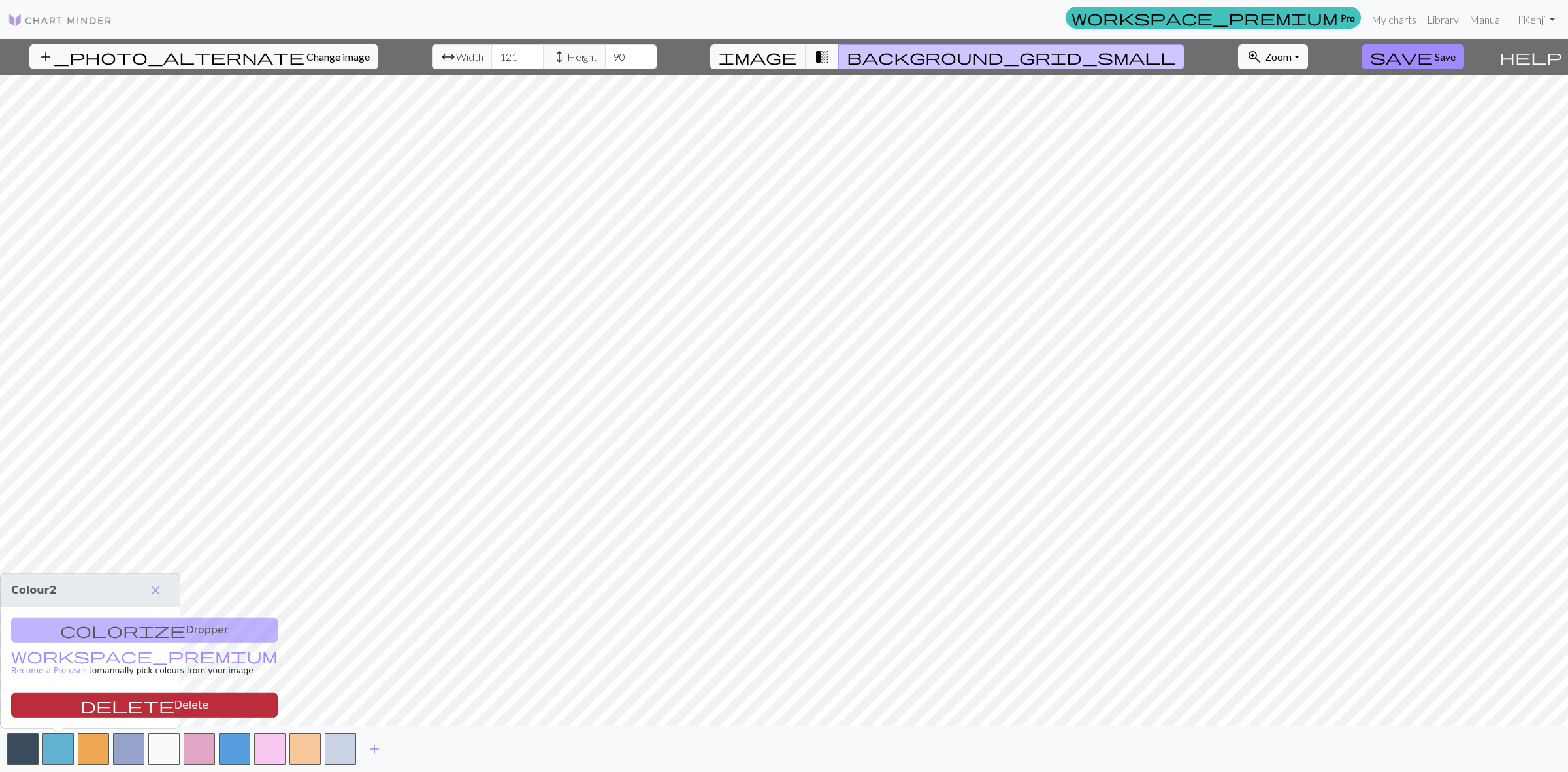
click at [100, 706] on button "delete Delete" at bounding box center [144, 705] width 267 height 25
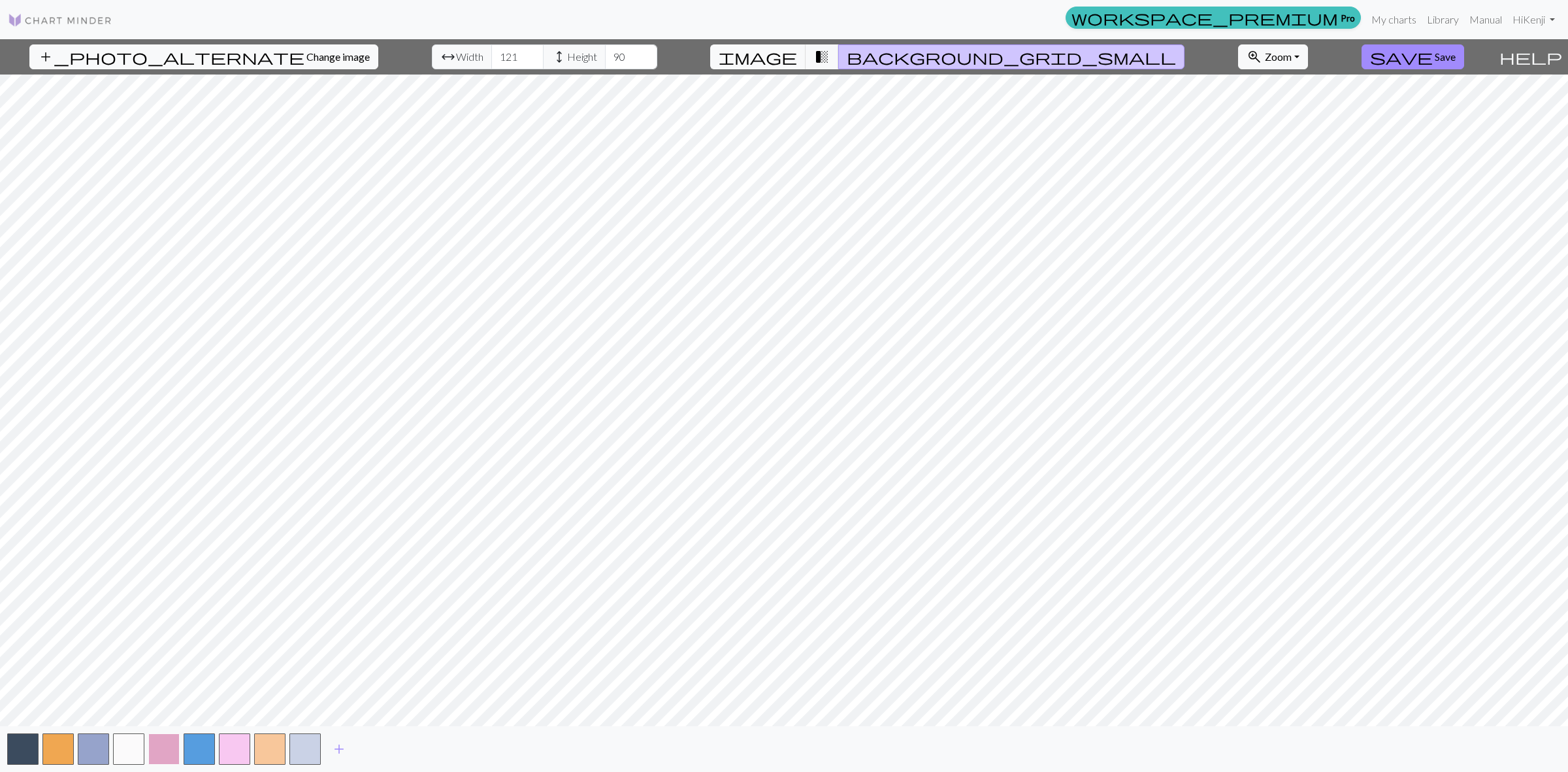
click at [168, 750] on button "button" at bounding box center [164, 749] width 31 height 31
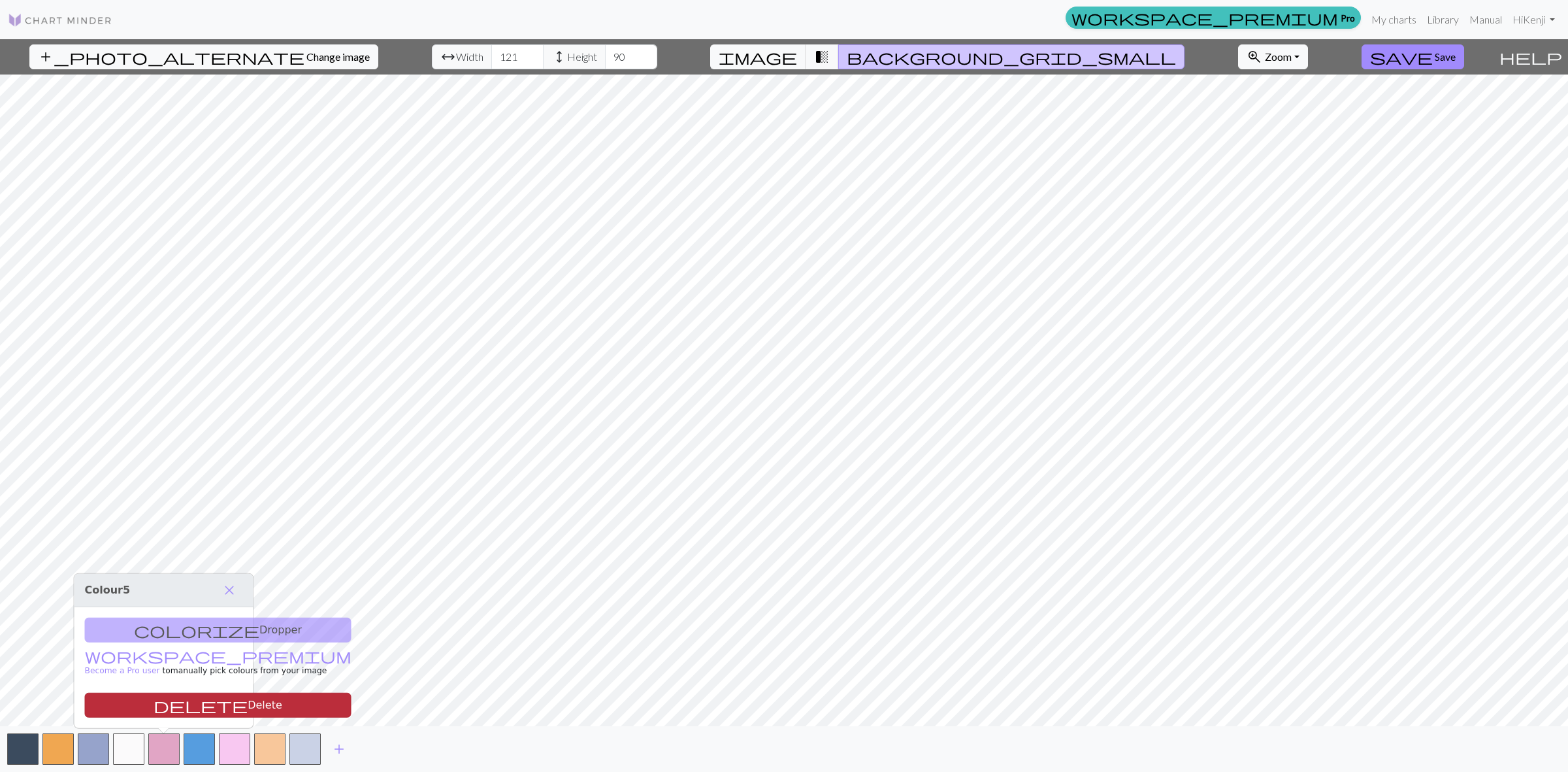
click at [209, 706] on button "delete Delete" at bounding box center [218, 705] width 267 height 25
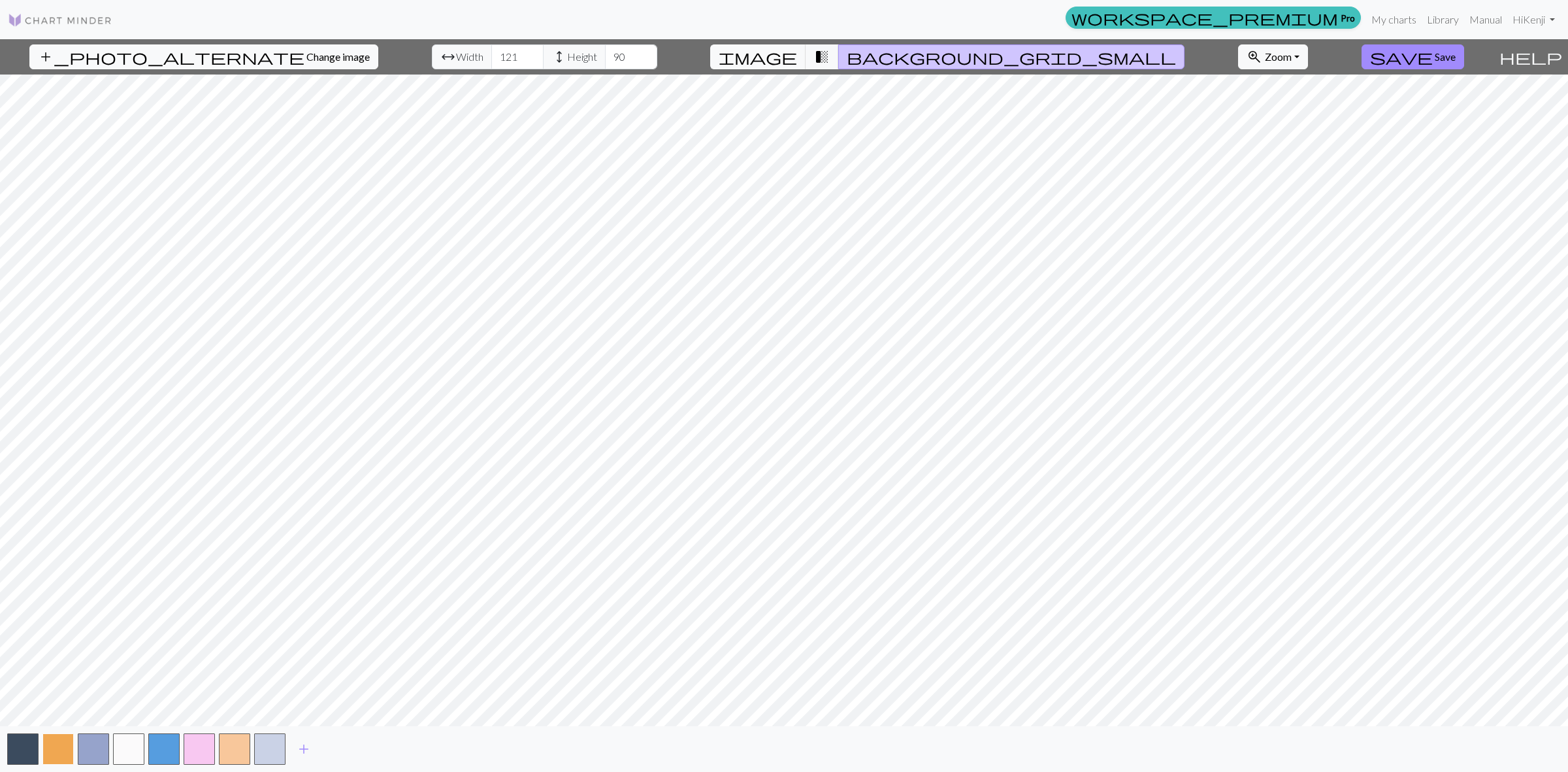
click at [60, 750] on button "button" at bounding box center [58, 749] width 31 height 31
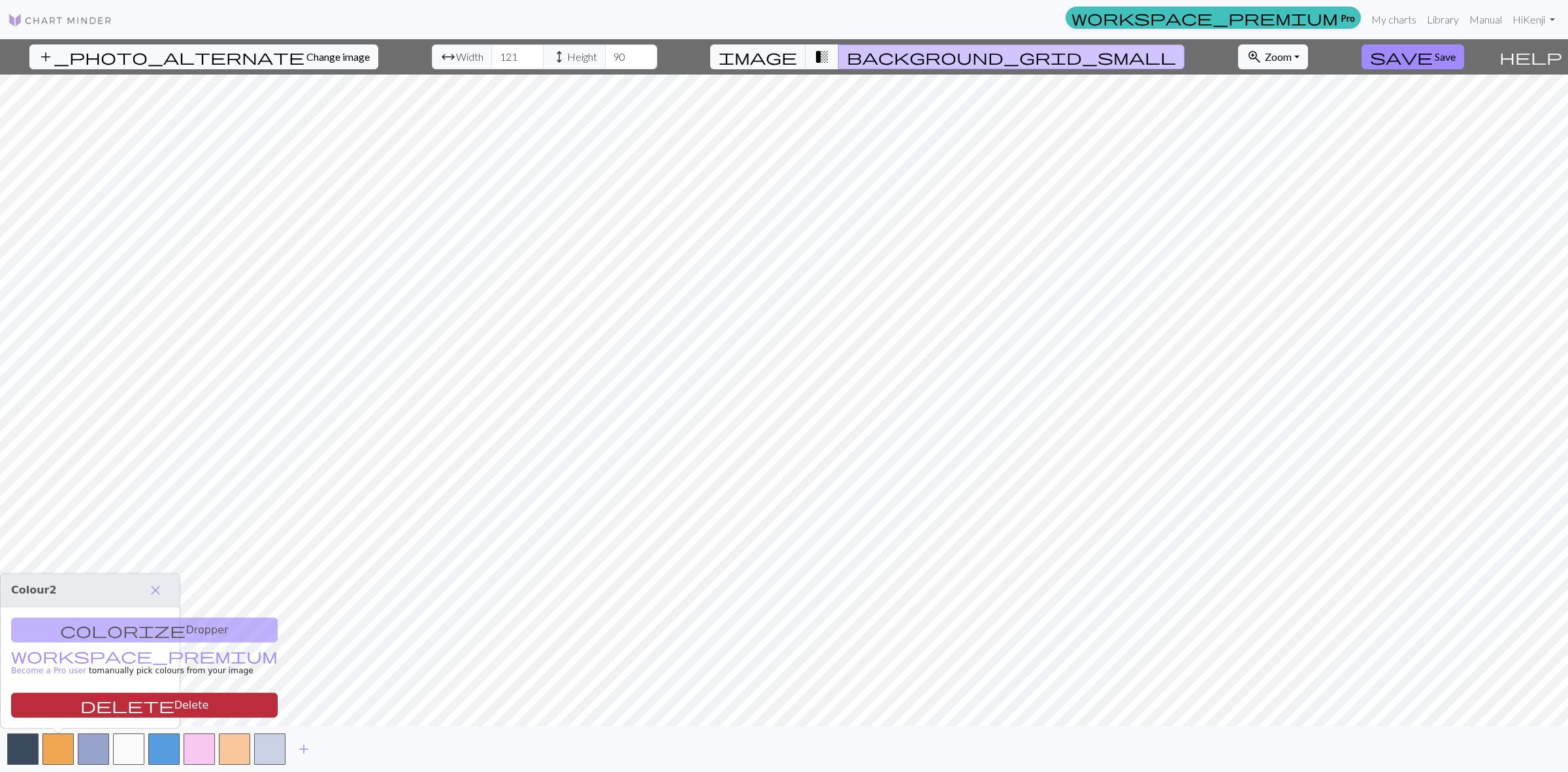
click at [103, 707] on button "delete Delete" at bounding box center [144, 705] width 267 height 25
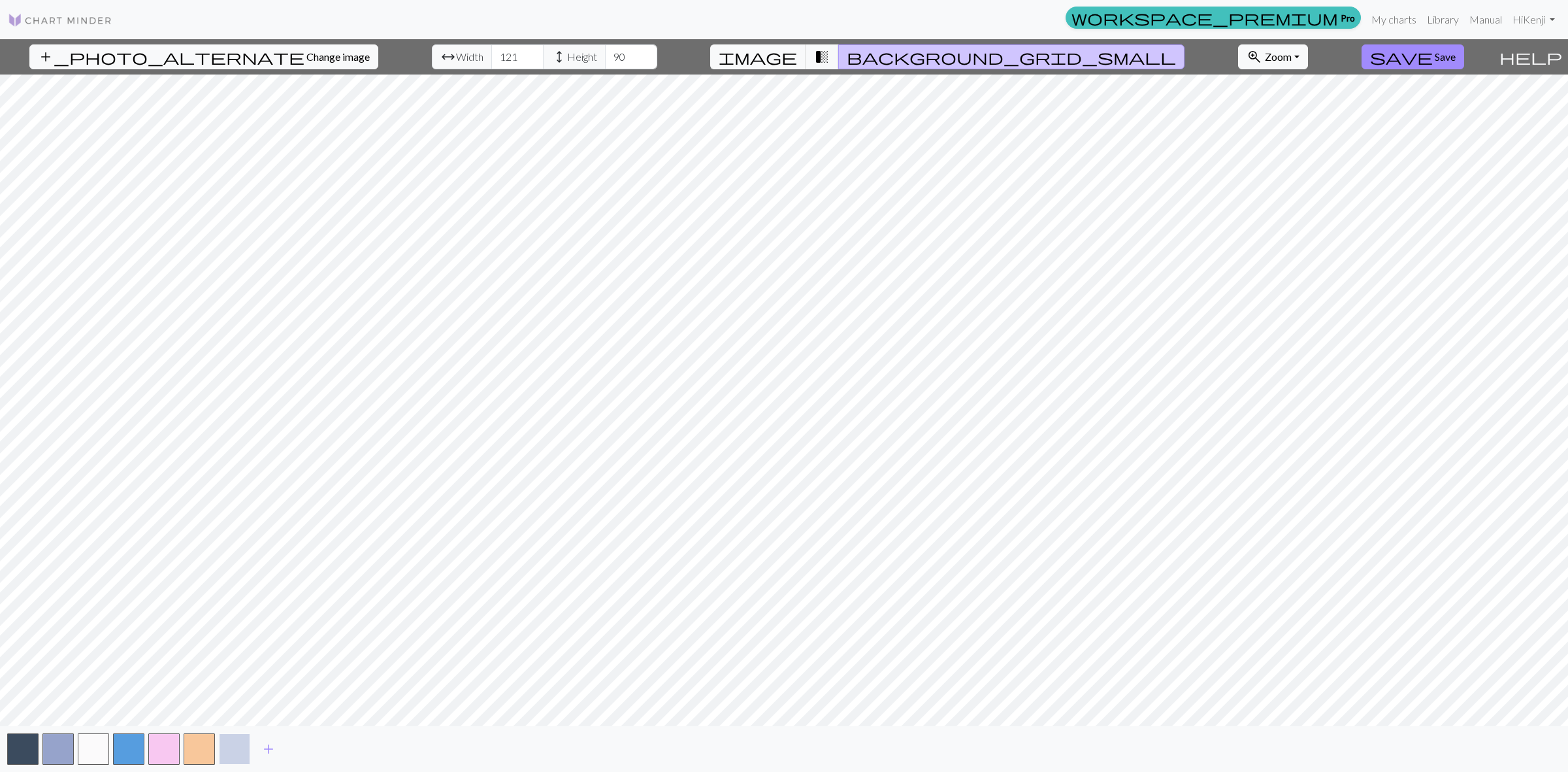
click at [236, 750] on button "button" at bounding box center [234, 749] width 31 height 31
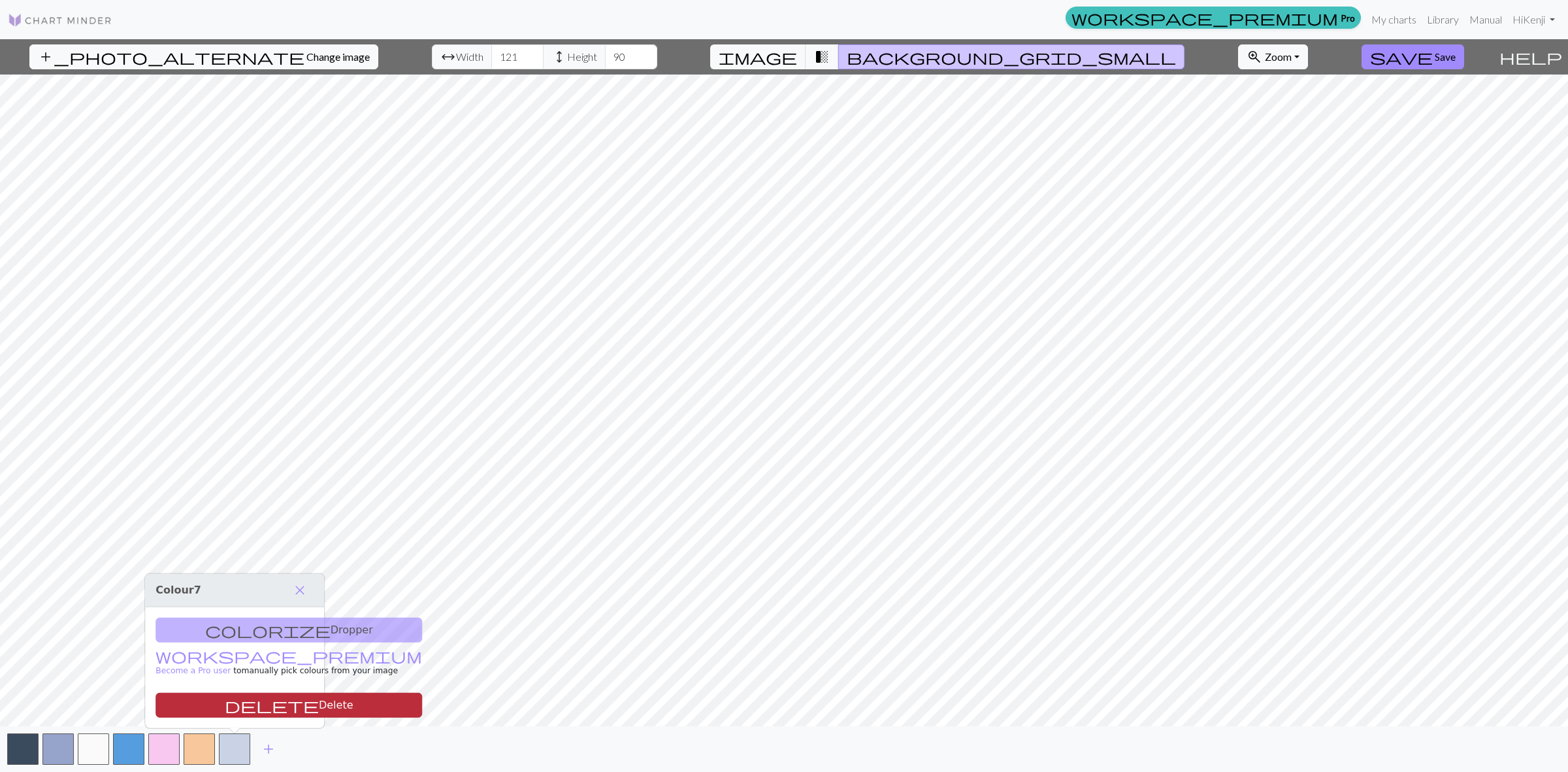
click at [245, 713] on button "delete Delete" at bounding box center [288, 705] width 267 height 25
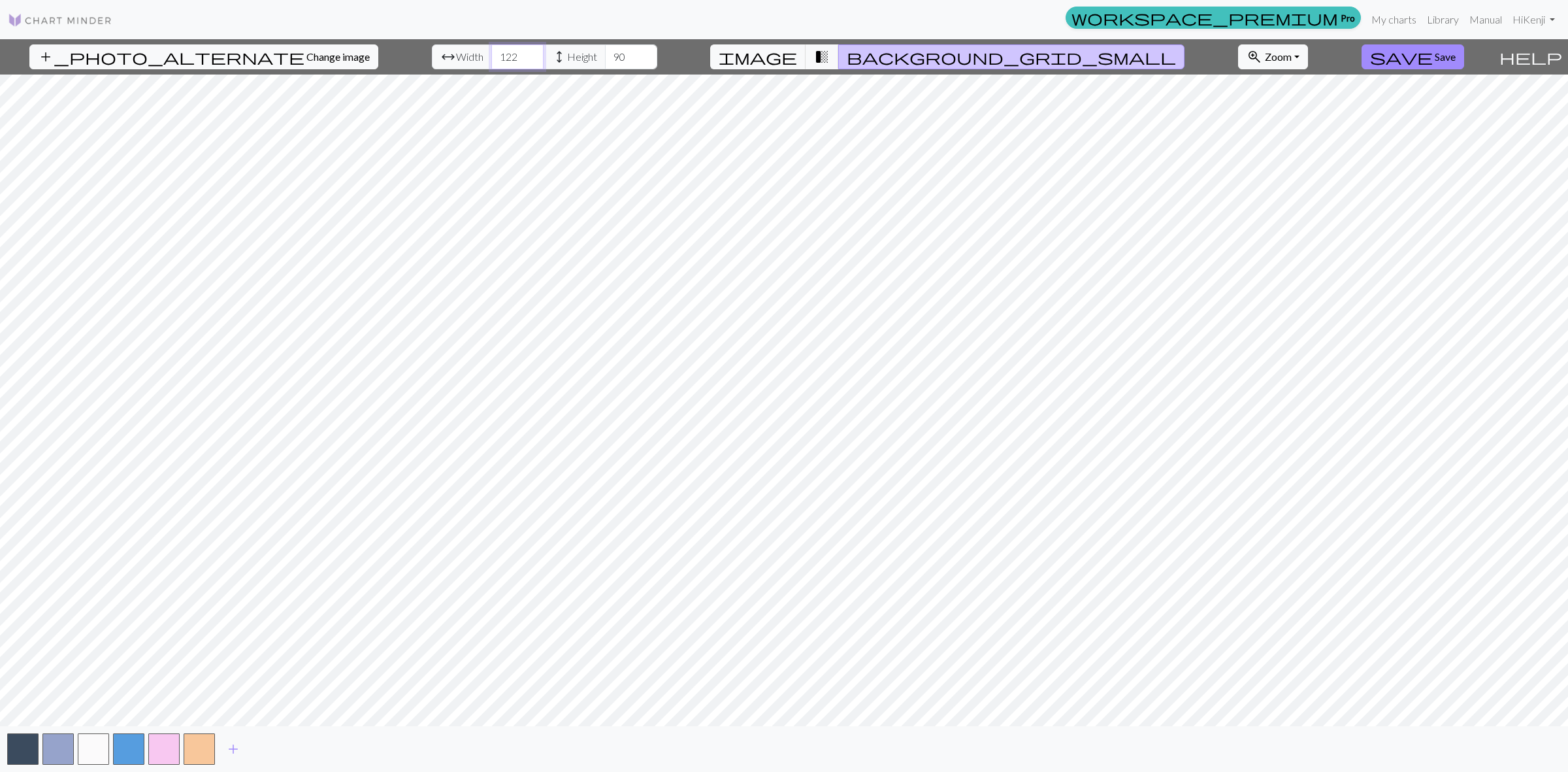
click at [497, 53] on input "122" at bounding box center [517, 57] width 52 height 25
click at [497, 53] on input "123" at bounding box center [517, 57] width 52 height 25
click at [497, 53] on input "124" at bounding box center [517, 57] width 52 height 25
click at [497, 61] on input "123" at bounding box center [517, 57] width 52 height 25
click at [497, 61] on input "122" at bounding box center [517, 57] width 52 height 25
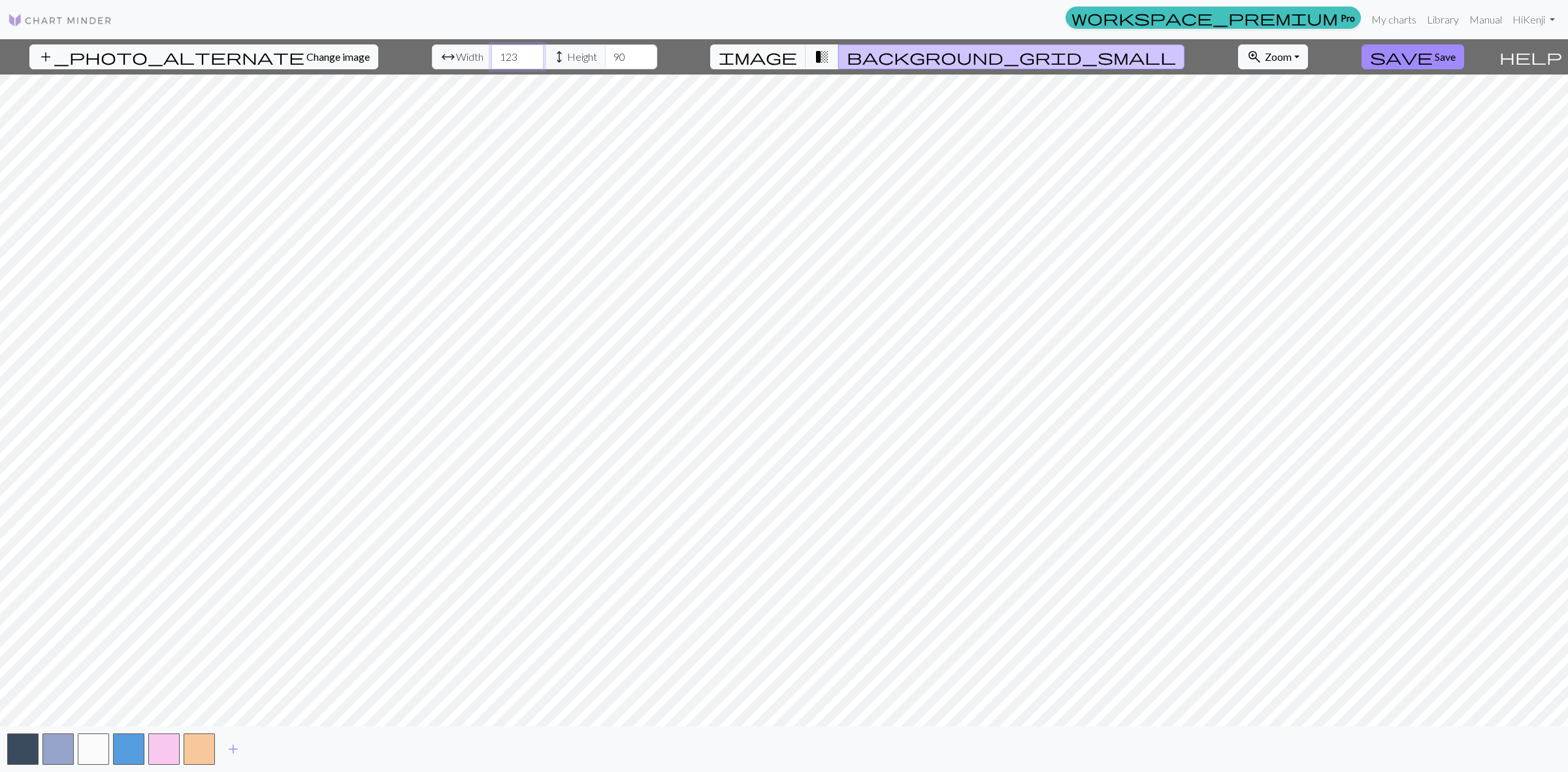
click at [497, 53] on input "123" at bounding box center [517, 57] width 52 height 25
click at [497, 53] on input "124" at bounding box center [517, 57] width 52 height 25
click at [497, 53] on input "125" at bounding box center [517, 57] width 52 height 25
click at [497, 53] on input "126" at bounding box center [517, 57] width 52 height 25
click at [500, 54] on input "127" at bounding box center [517, 57] width 52 height 25
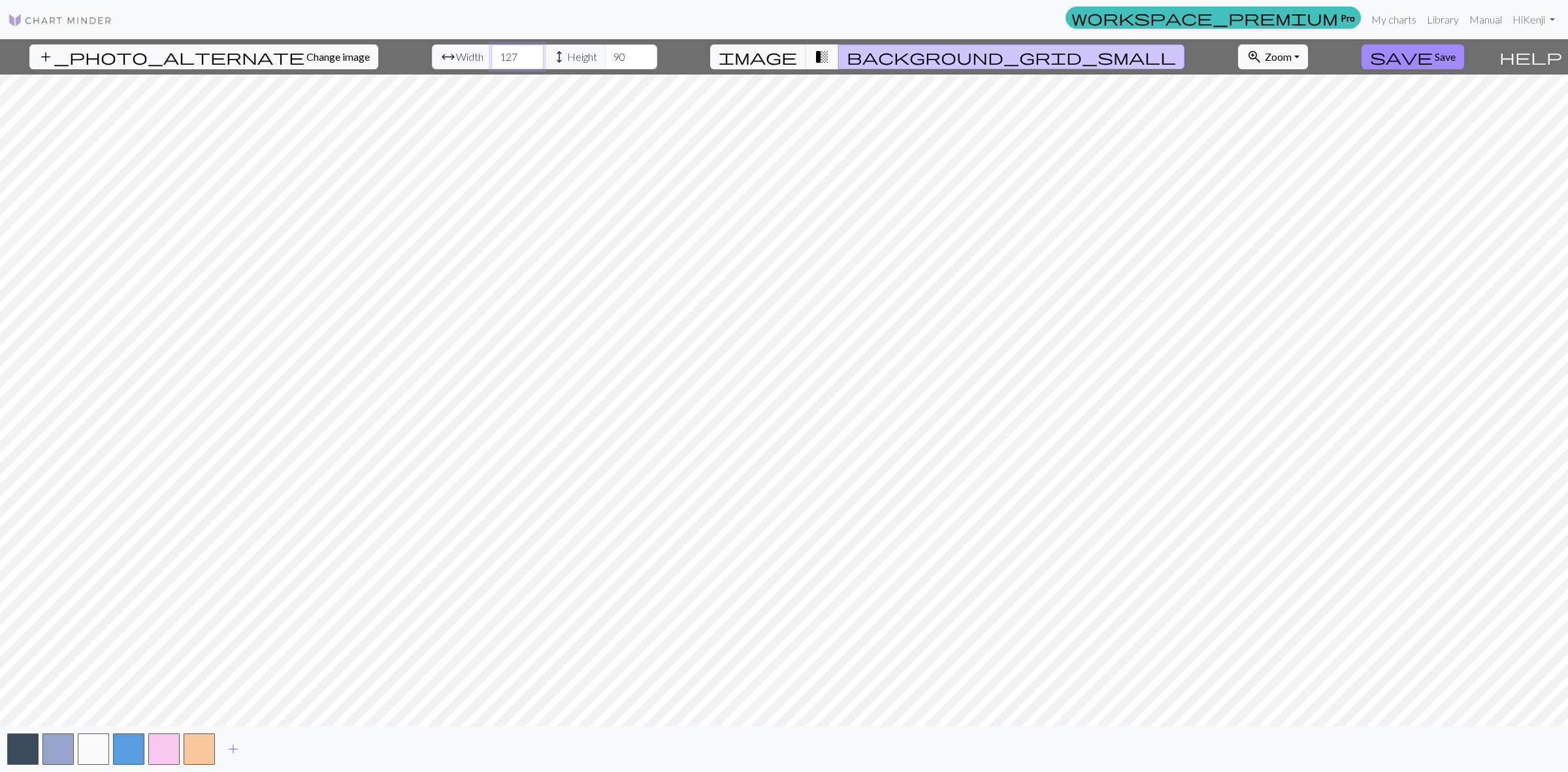
click at [500, 54] on input "128" at bounding box center [517, 57] width 52 height 25
click at [501, 54] on input "132" at bounding box center [517, 57] width 52 height 25
click at [503, 63] on input "132" at bounding box center [517, 57] width 52 height 25
click at [500, 64] on input "131" at bounding box center [517, 57] width 52 height 25
click at [497, 64] on input "130" at bounding box center [517, 57] width 52 height 25
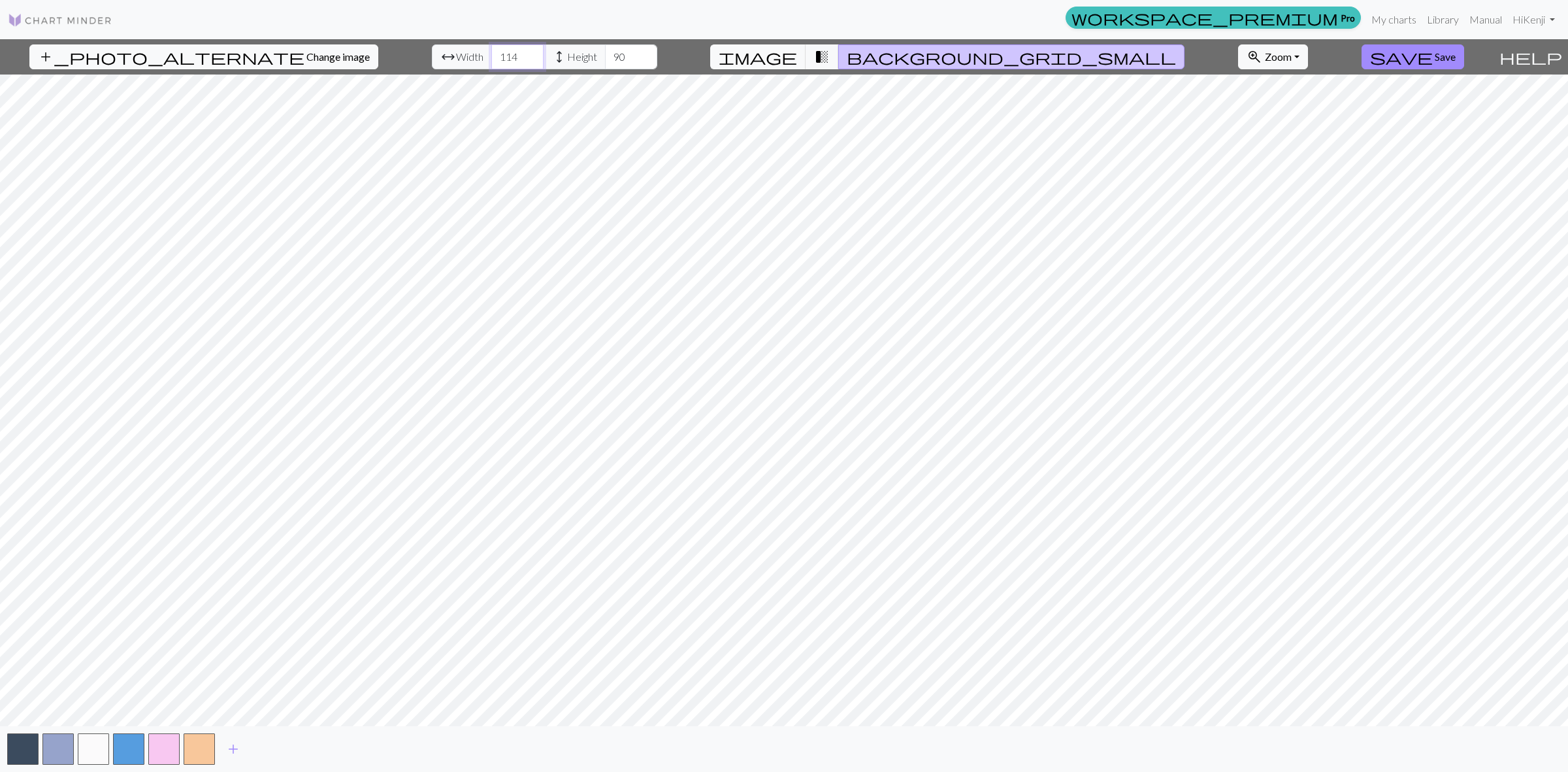
click at [497, 64] on input "114" at bounding box center [517, 57] width 52 height 25
click at [497, 64] on input "113" at bounding box center [517, 57] width 52 height 25
click at [497, 64] on input "112" at bounding box center [517, 57] width 52 height 25
click at [497, 64] on input "111" at bounding box center [517, 57] width 52 height 25
click at [497, 64] on input "110" at bounding box center [517, 57] width 52 height 25
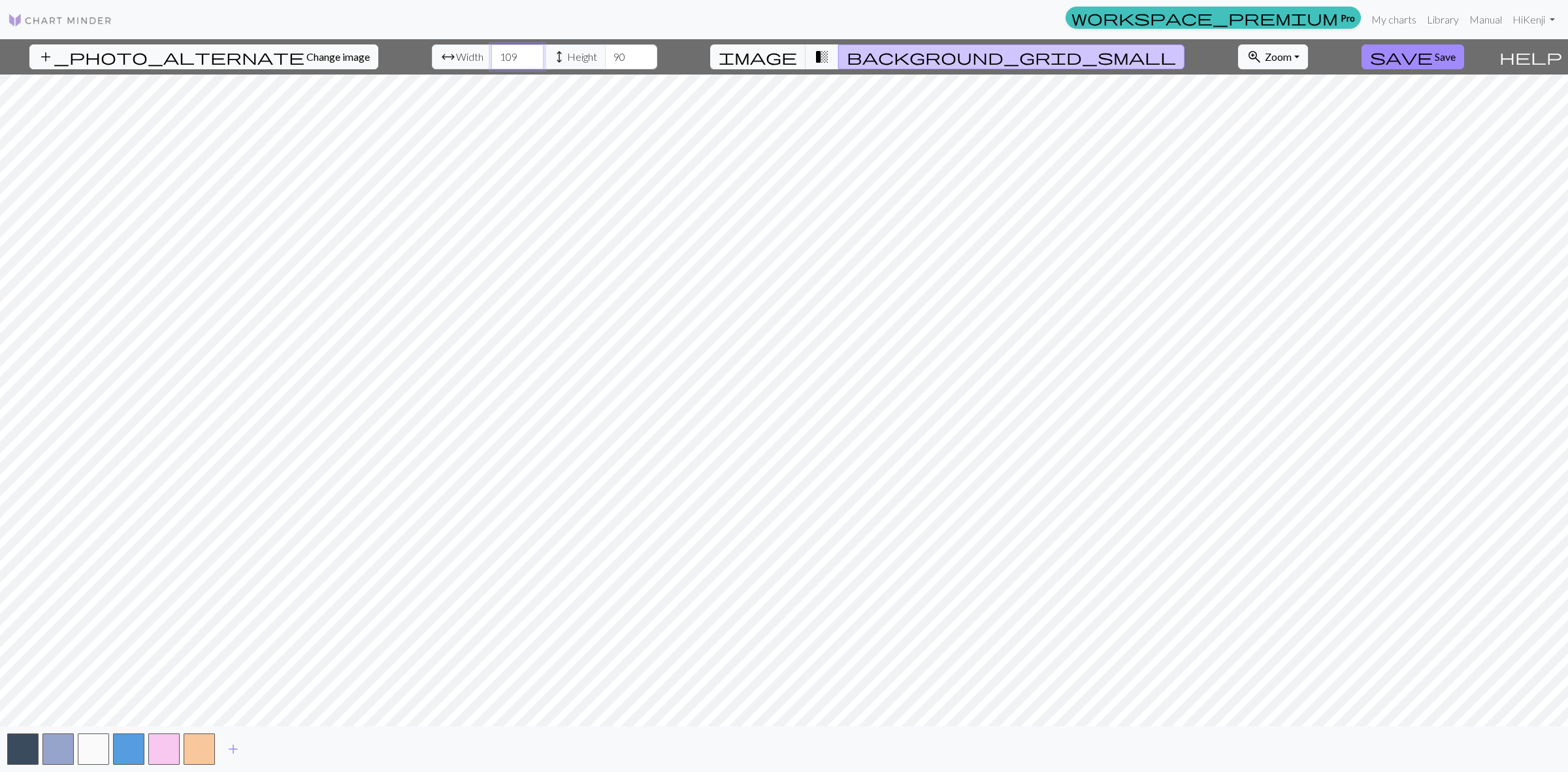
click at [497, 64] on input "109" at bounding box center [517, 57] width 52 height 25
click at [497, 64] on input "108" at bounding box center [517, 57] width 52 height 25
click at [497, 64] on input "107" at bounding box center [517, 57] width 52 height 25
click at [497, 64] on input "106" at bounding box center [517, 57] width 52 height 25
click at [497, 64] on input "105" at bounding box center [517, 57] width 52 height 25
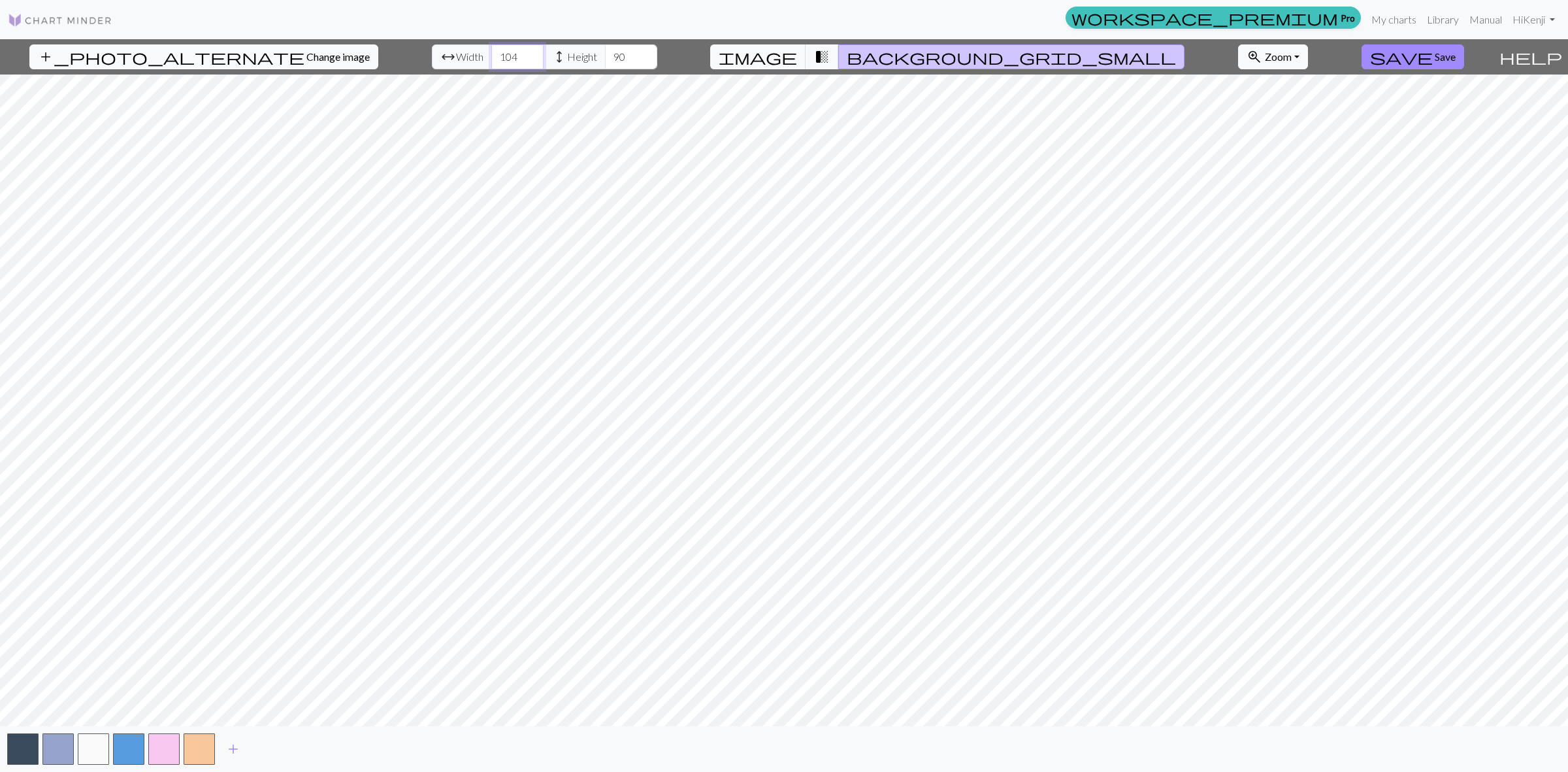
click at [497, 64] on input "104" at bounding box center [517, 57] width 52 height 25
click at [497, 64] on input "103" at bounding box center [517, 57] width 52 height 25
click at [497, 64] on input "102" at bounding box center [517, 57] width 52 height 25
click at [497, 64] on input "101" at bounding box center [517, 57] width 52 height 25
type input "100"
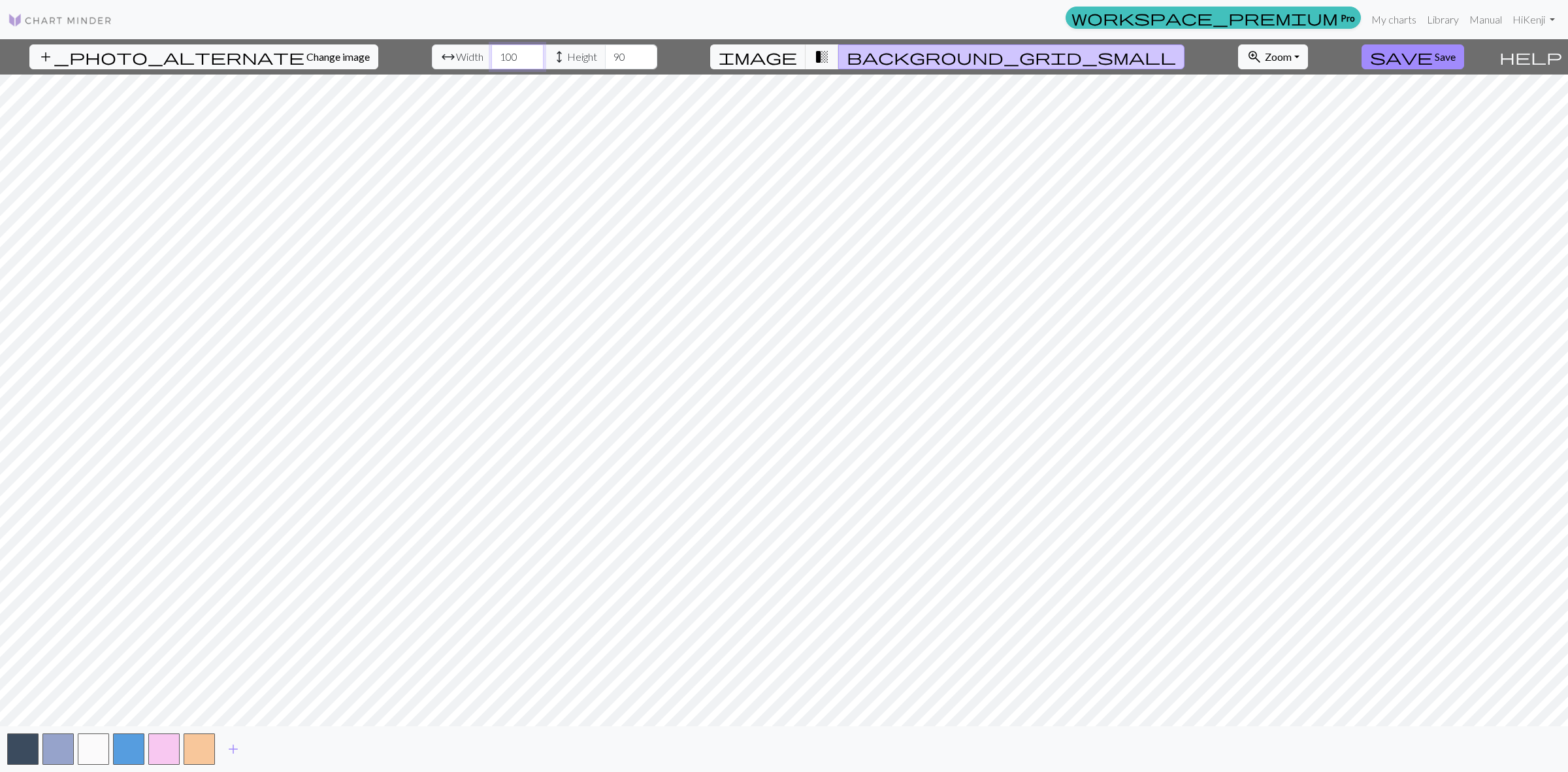
click at [497, 63] on input "100" at bounding box center [517, 57] width 52 height 25
click at [615, 60] on input "90" at bounding box center [630, 57] width 52 height 25
click at [611, 62] on input "89" at bounding box center [630, 57] width 52 height 25
click at [611, 62] on input "88" at bounding box center [630, 57] width 52 height 25
click at [611, 62] on input "87" at bounding box center [630, 57] width 52 height 25
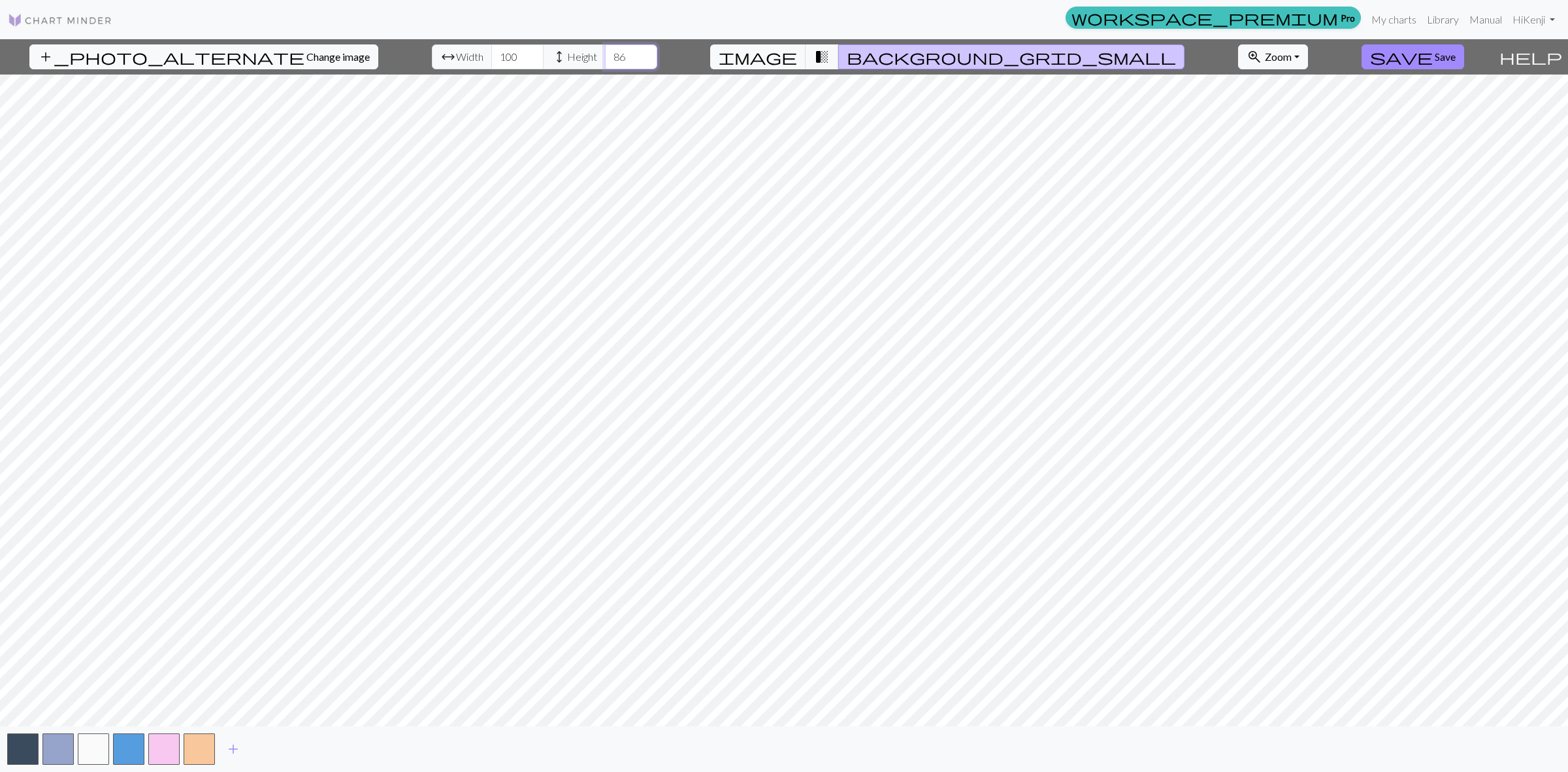
click at [611, 62] on input "86" at bounding box center [630, 57] width 52 height 25
click at [611, 62] on input "85" at bounding box center [630, 57] width 52 height 25
click at [611, 53] on input "86" at bounding box center [630, 57] width 52 height 25
click at [611, 53] on input "87" at bounding box center [630, 57] width 52 height 25
click at [611, 53] on input "88" at bounding box center [630, 57] width 52 height 25
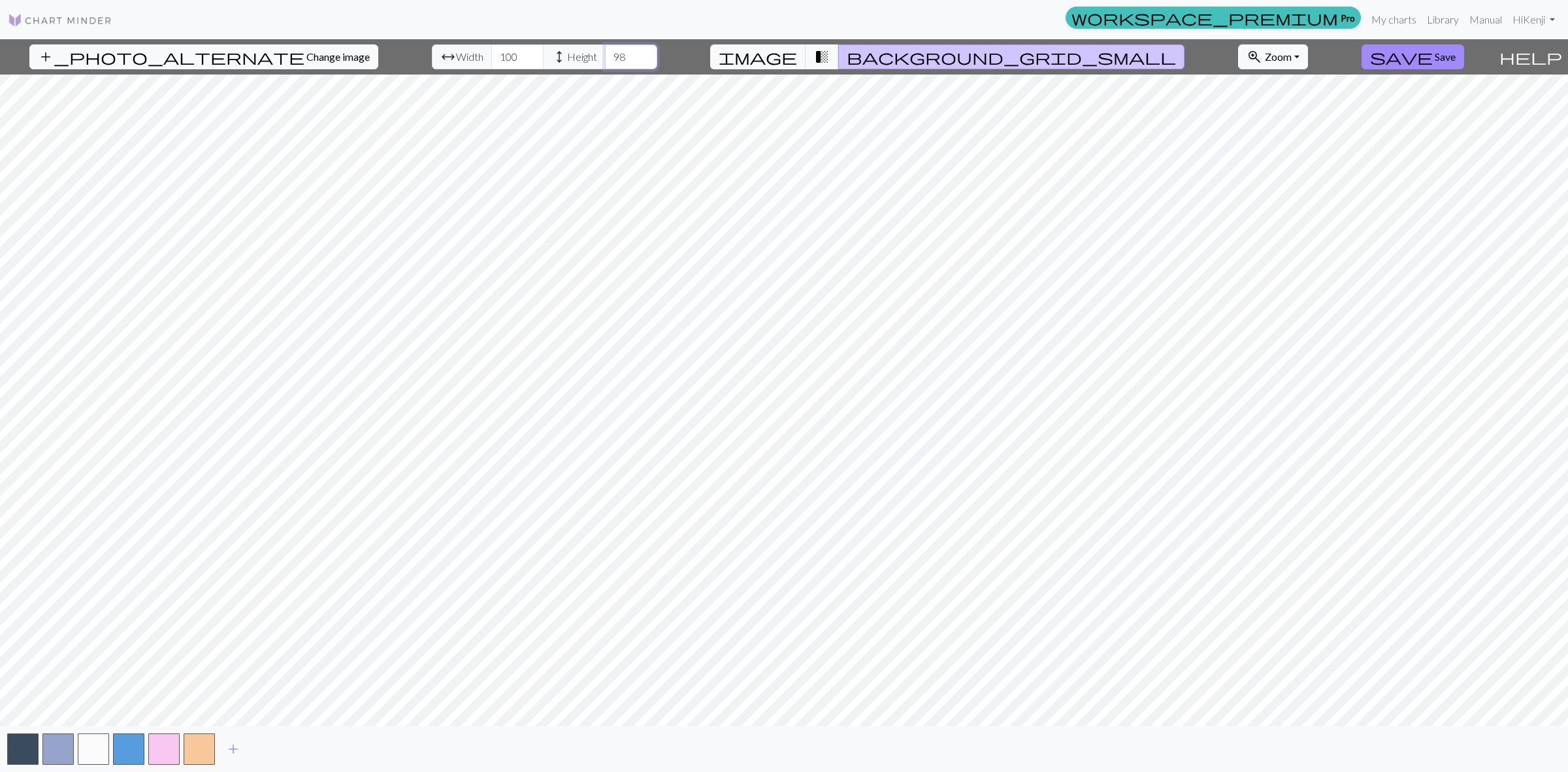
click at [611, 53] on input "98" at bounding box center [630, 57] width 52 height 25
click at [611, 53] on input "99" at bounding box center [630, 57] width 52 height 25
type input "100"
click at [611, 53] on input "100" at bounding box center [630, 57] width 52 height 25
click at [495, 54] on input "119" at bounding box center [517, 57] width 52 height 25
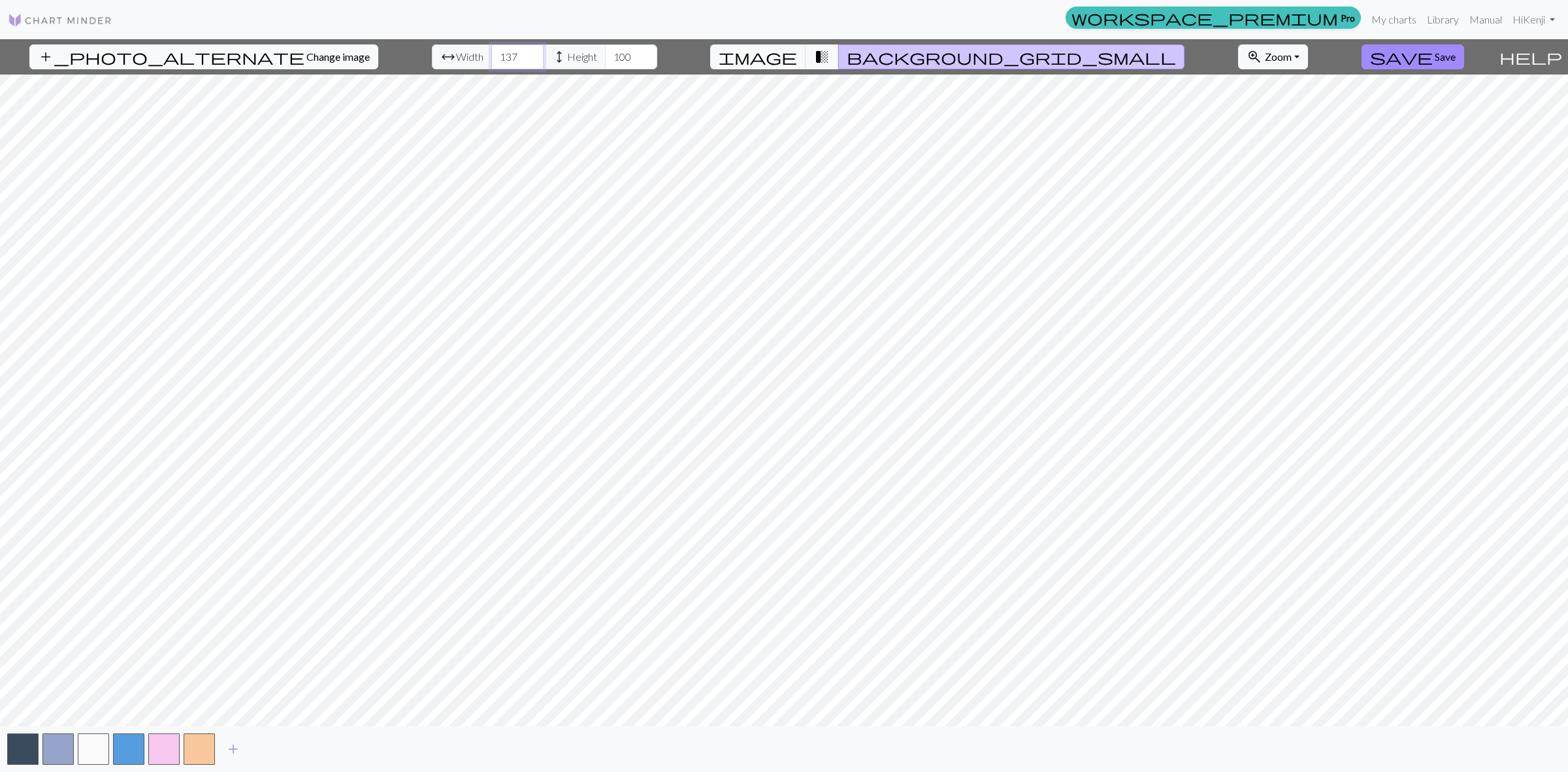
click at [495, 54] on input "138" at bounding box center [517, 57] width 52 height 25
click at [495, 54] on input "139" at bounding box center [517, 57] width 52 height 25
click at [495, 54] on input "140" at bounding box center [517, 57] width 52 height 25
click at [495, 54] on input "141" at bounding box center [517, 57] width 52 height 25
click at [236, 745] on span "add" at bounding box center [233, 749] width 16 height 18
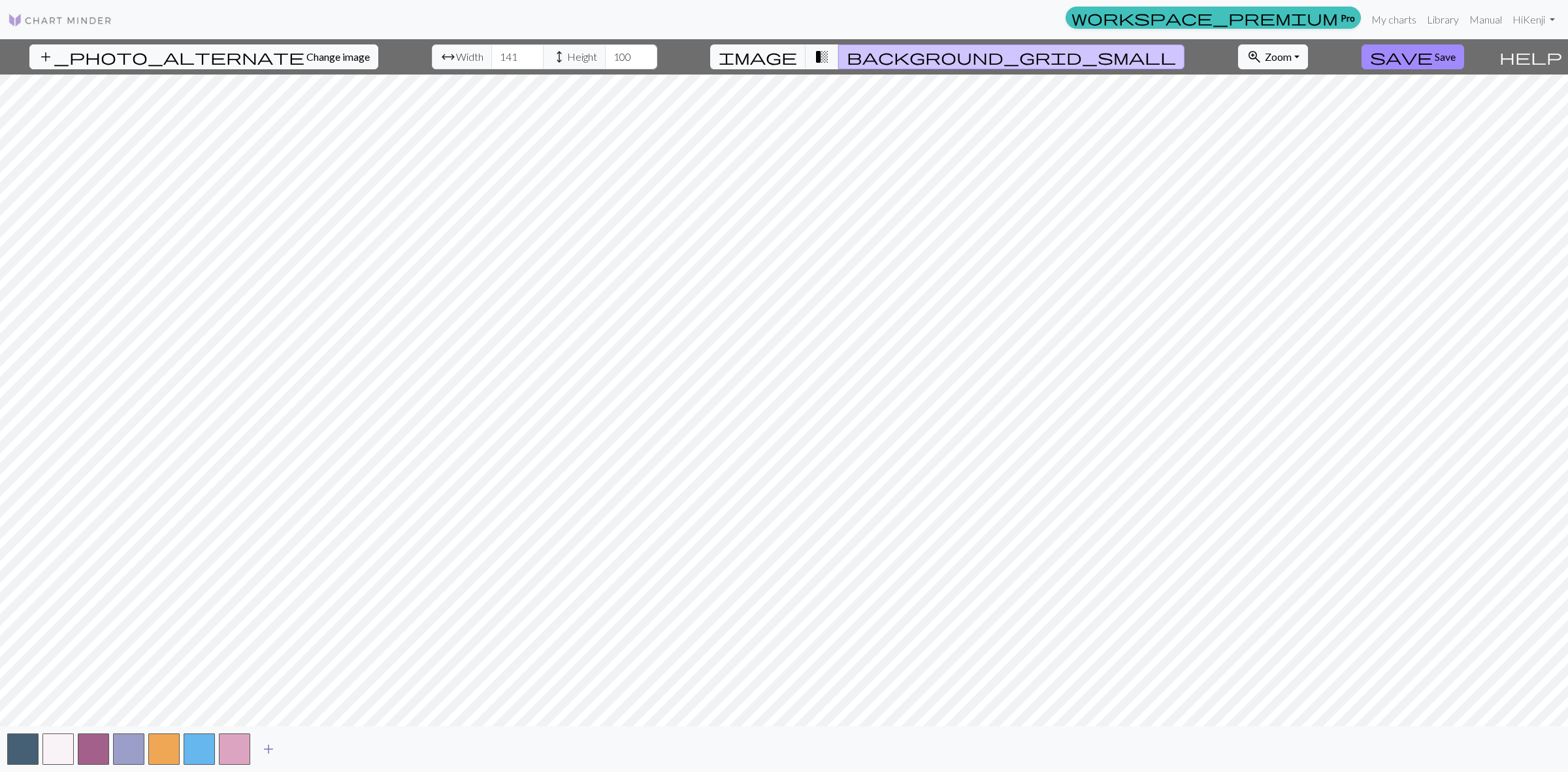
click at [255, 740] on button "add" at bounding box center [268, 749] width 32 height 25
click at [311, 746] on button "add" at bounding box center [303, 749] width 32 height 25
click at [310, 746] on button "button" at bounding box center [305, 749] width 31 height 31
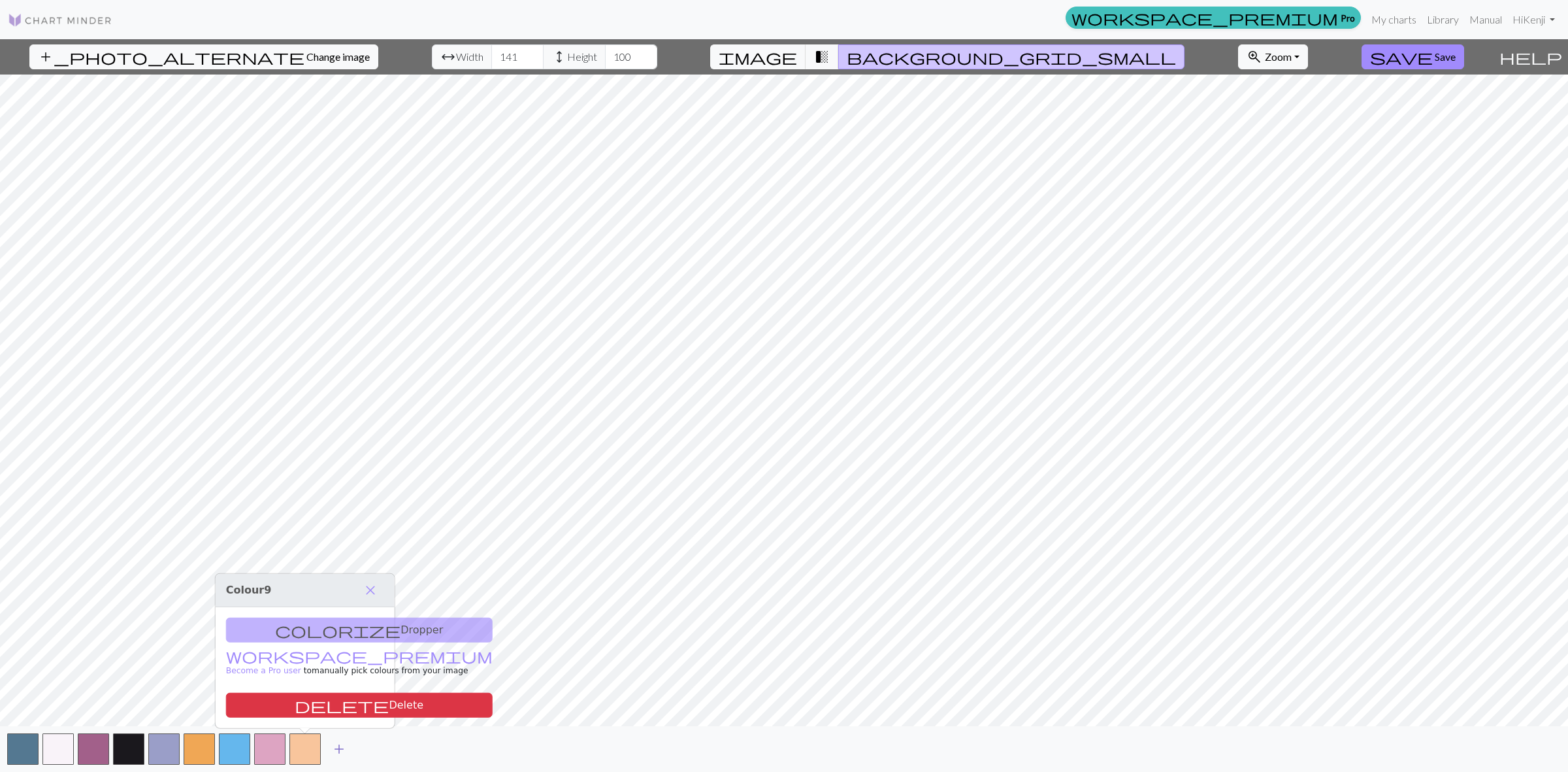
click at [338, 747] on span "add" at bounding box center [338, 749] width 16 height 18
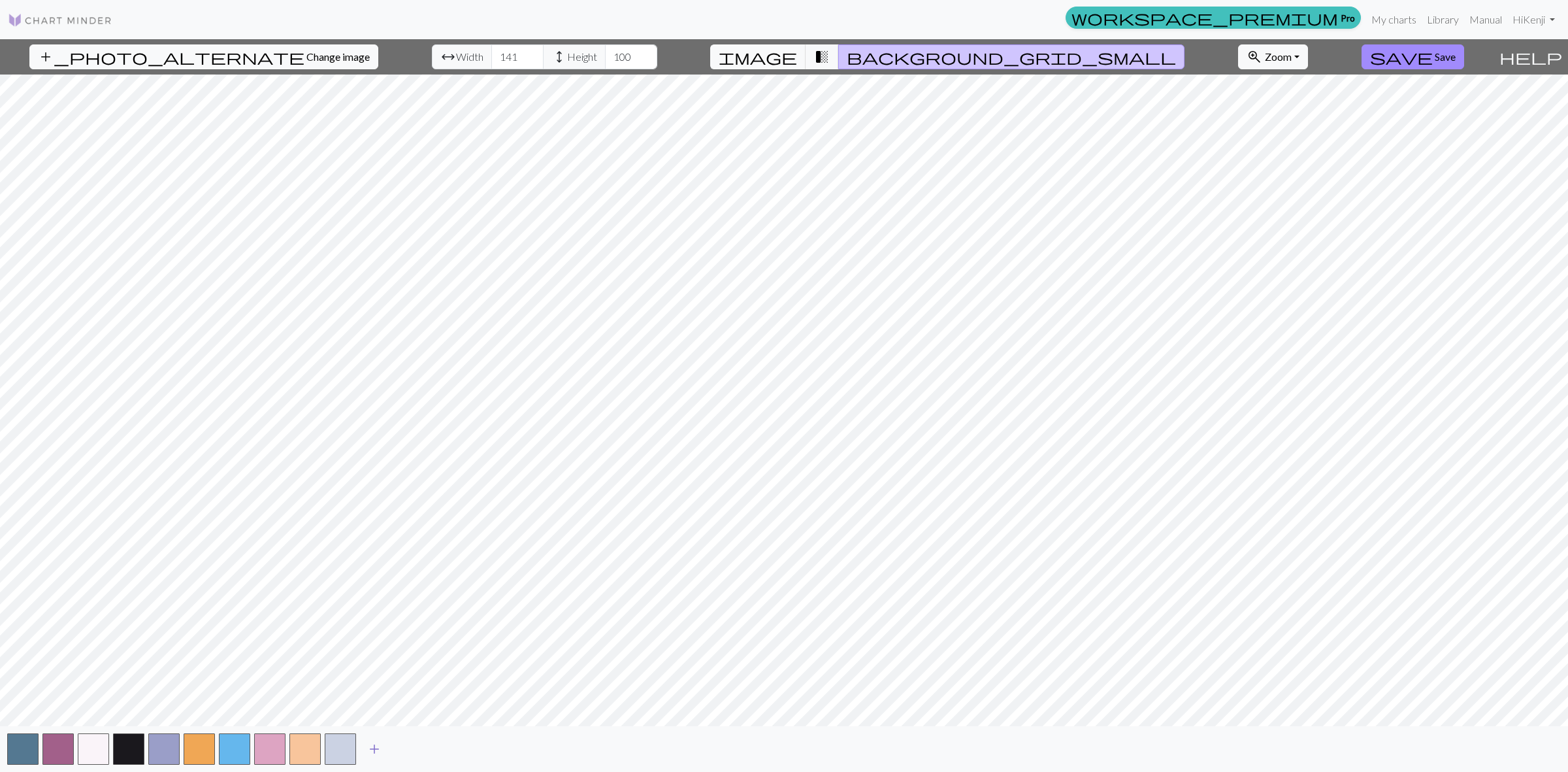
click at [374, 747] on span "add" at bounding box center [374, 749] width 16 height 18
click at [90, 747] on button "button" at bounding box center [93, 749] width 31 height 31
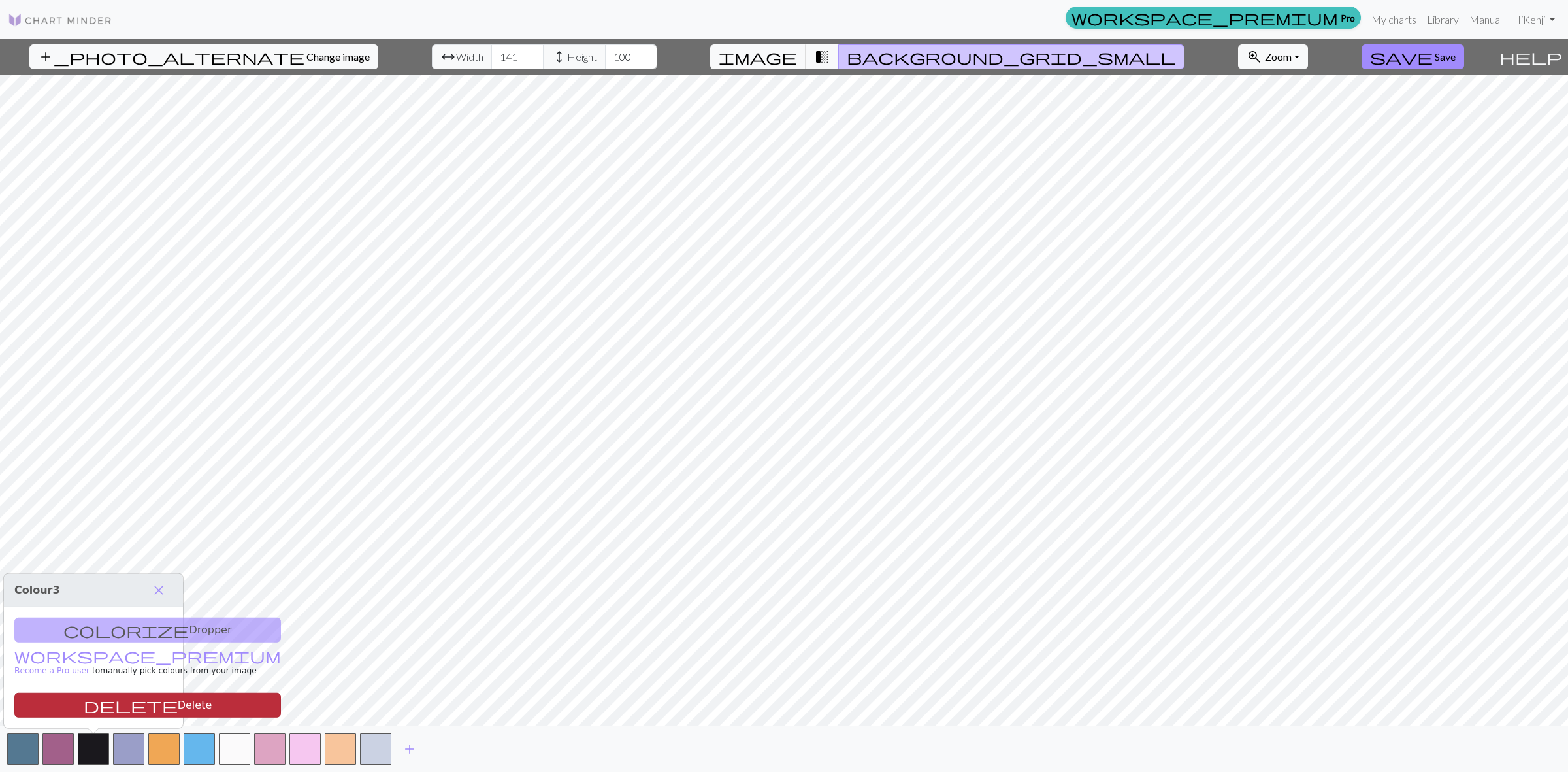
click at [138, 704] on button "delete Delete" at bounding box center [147, 705] width 267 height 25
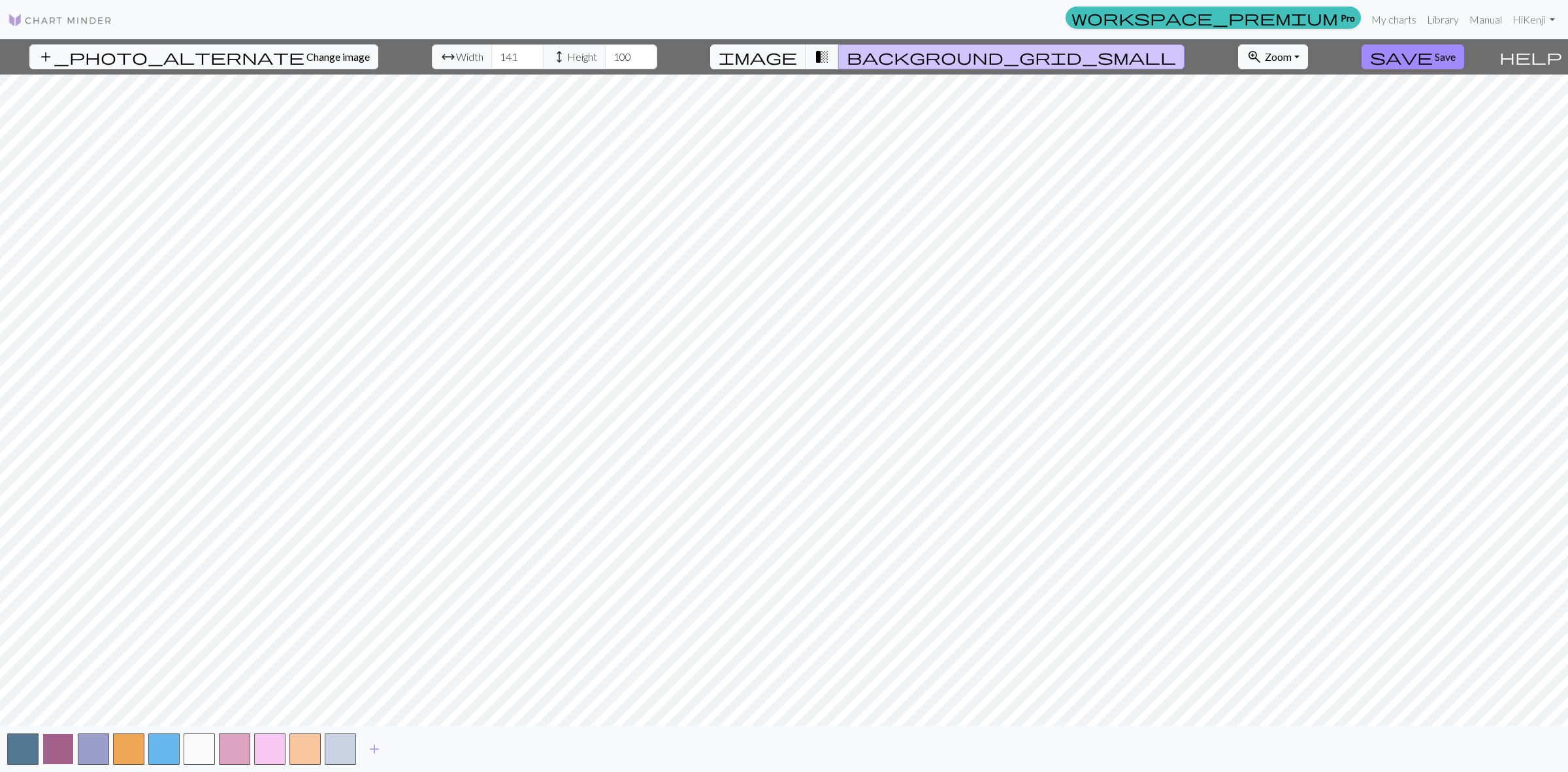
click at [64, 753] on button "button" at bounding box center [58, 749] width 31 height 31
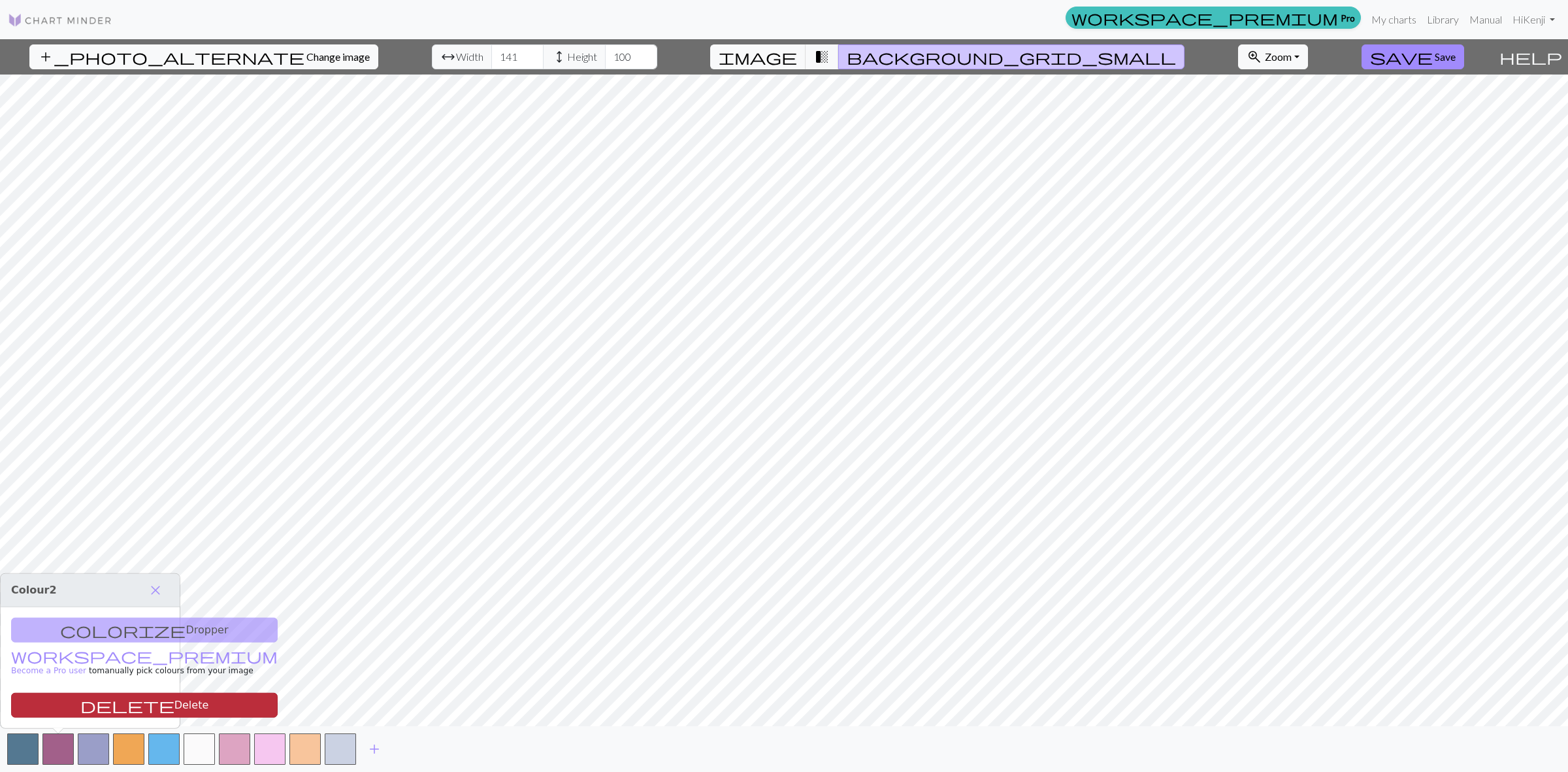
click at [96, 702] on button "delete Delete" at bounding box center [144, 705] width 267 height 25
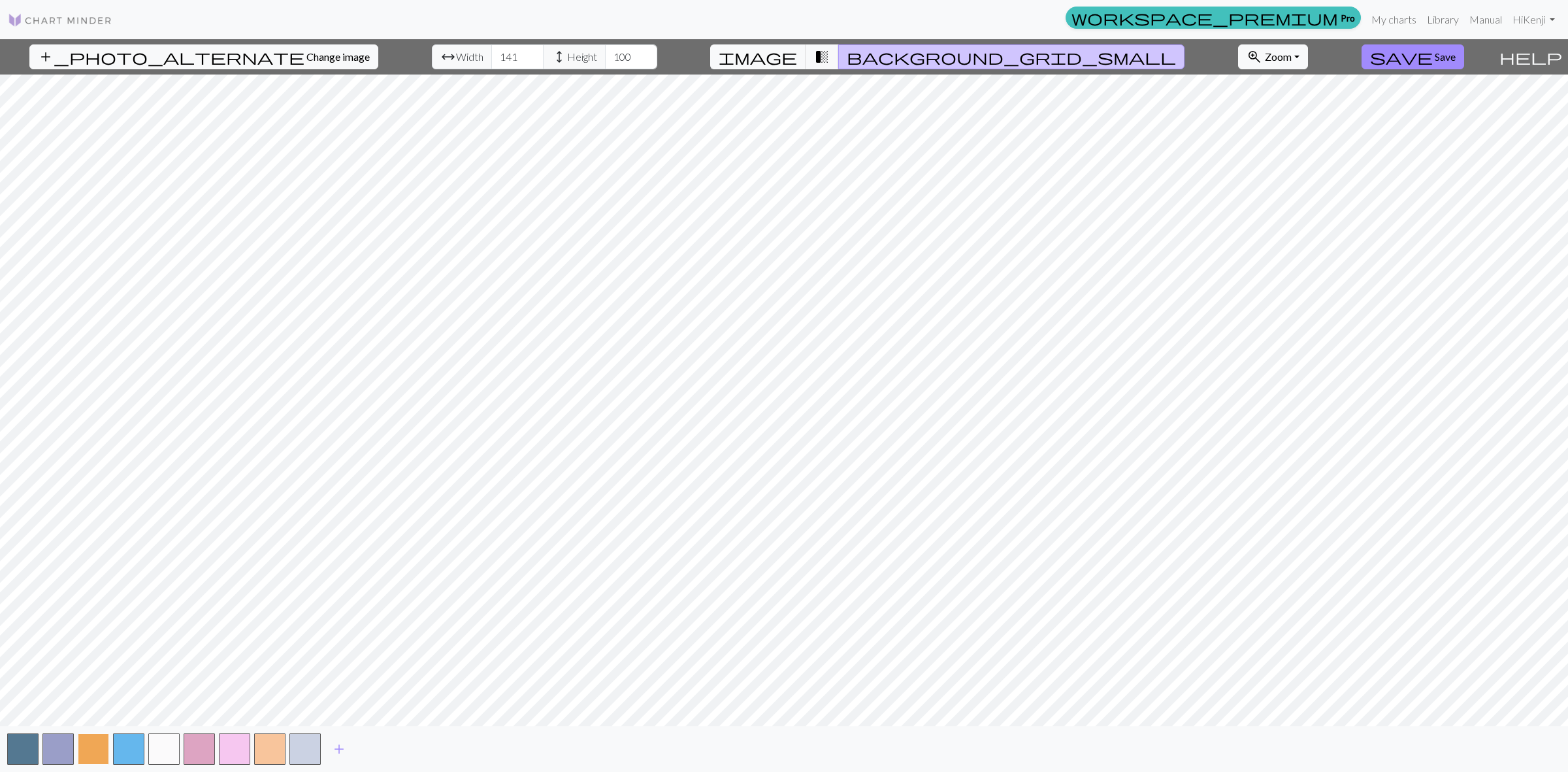
click at [96, 750] on button "button" at bounding box center [93, 749] width 31 height 31
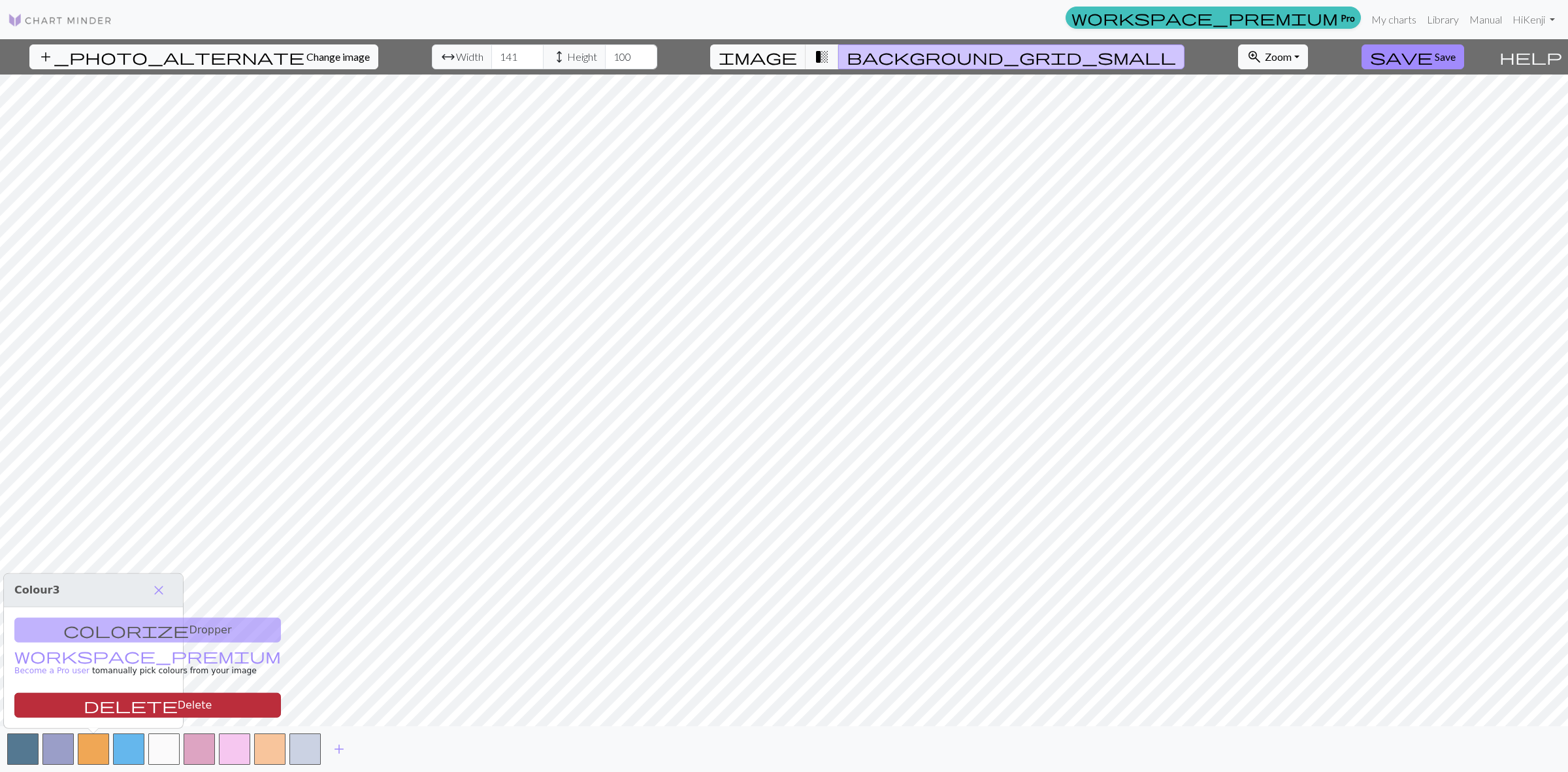
click at [145, 709] on button "delete Delete" at bounding box center [147, 705] width 267 height 25
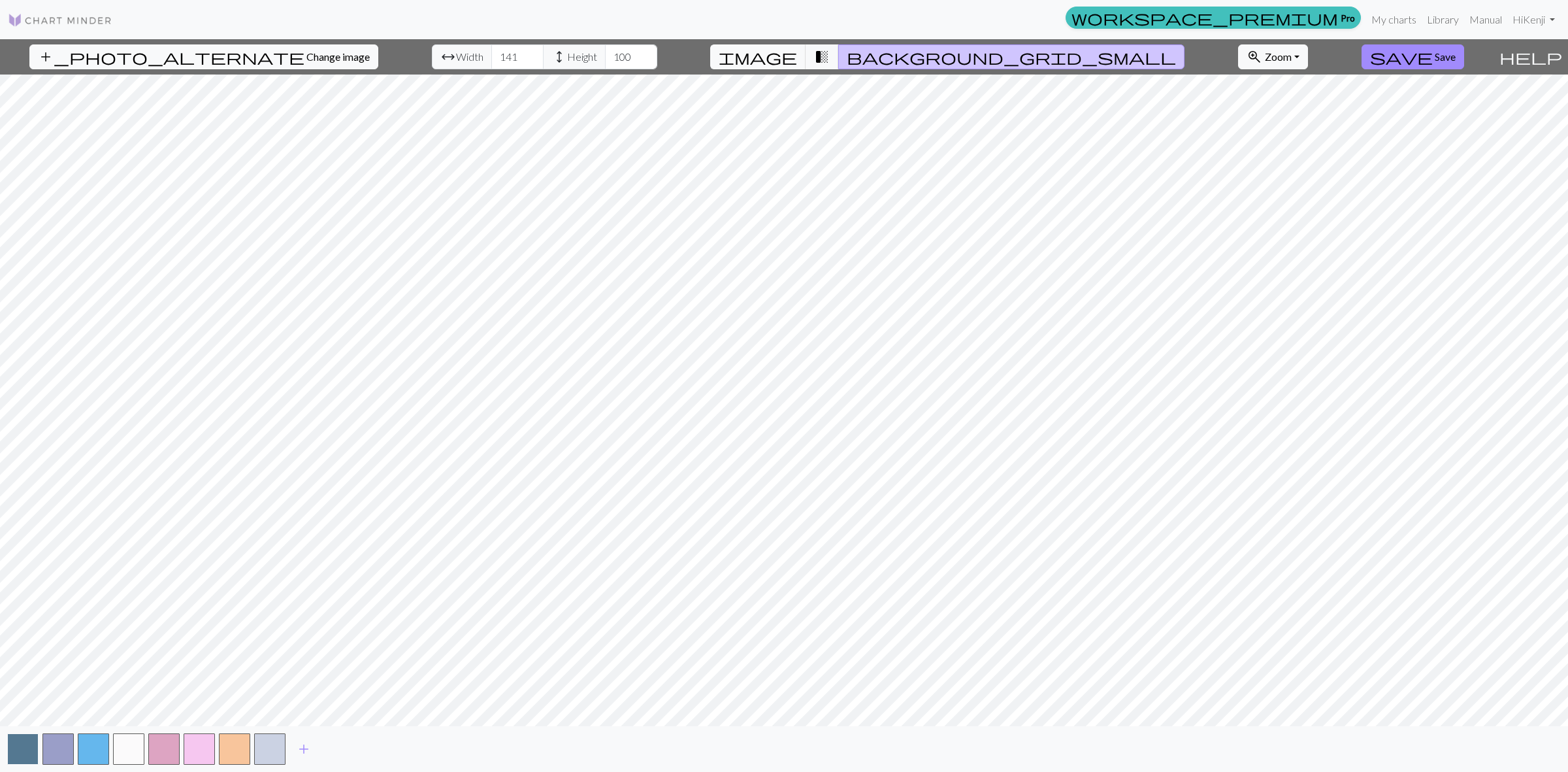
click at [25, 749] on button "button" at bounding box center [23, 749] width 31 height 31
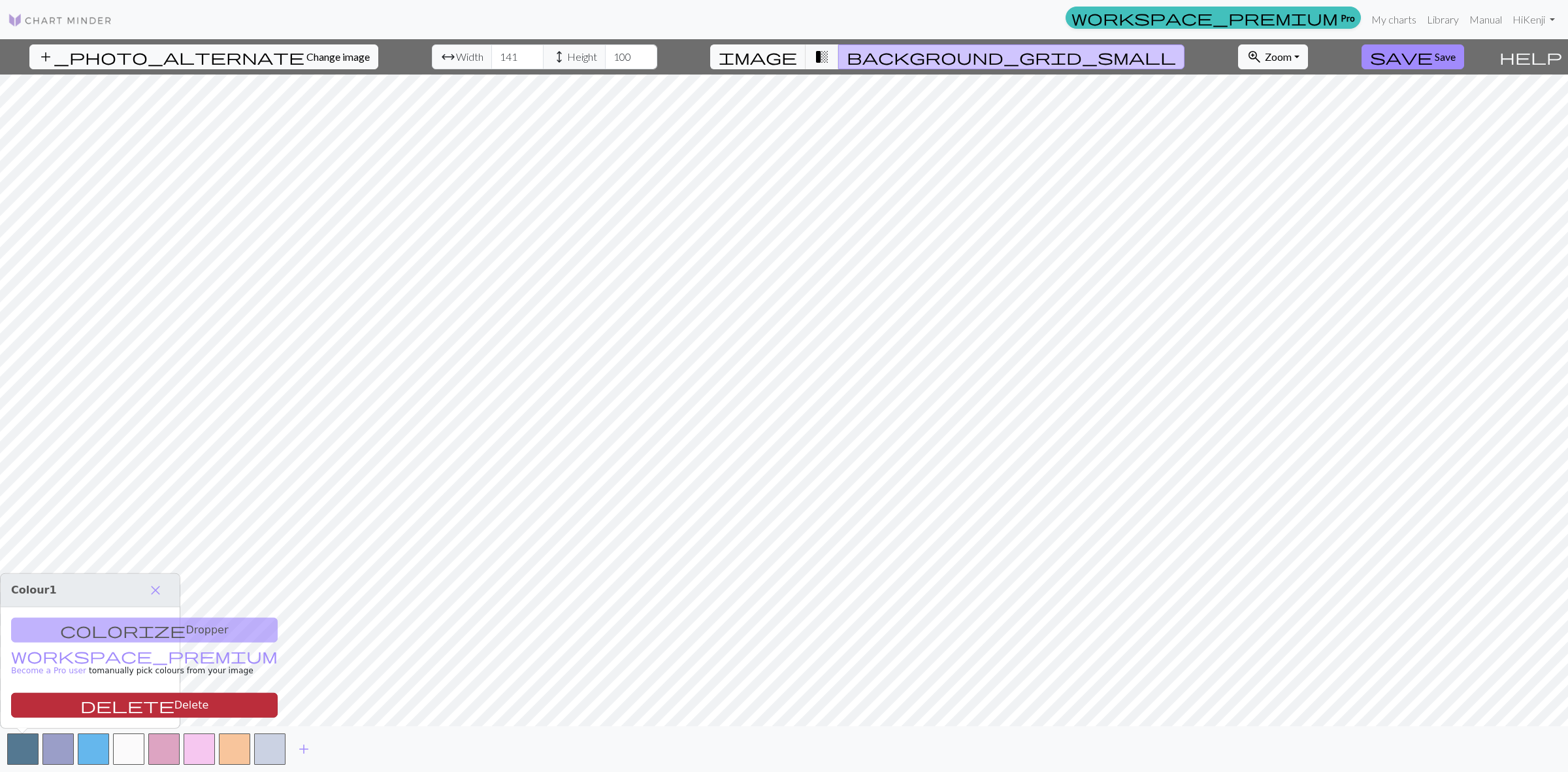
click at [109, 700] on button "delete Delete" at bounding box center [144, 705] width 267 height 25
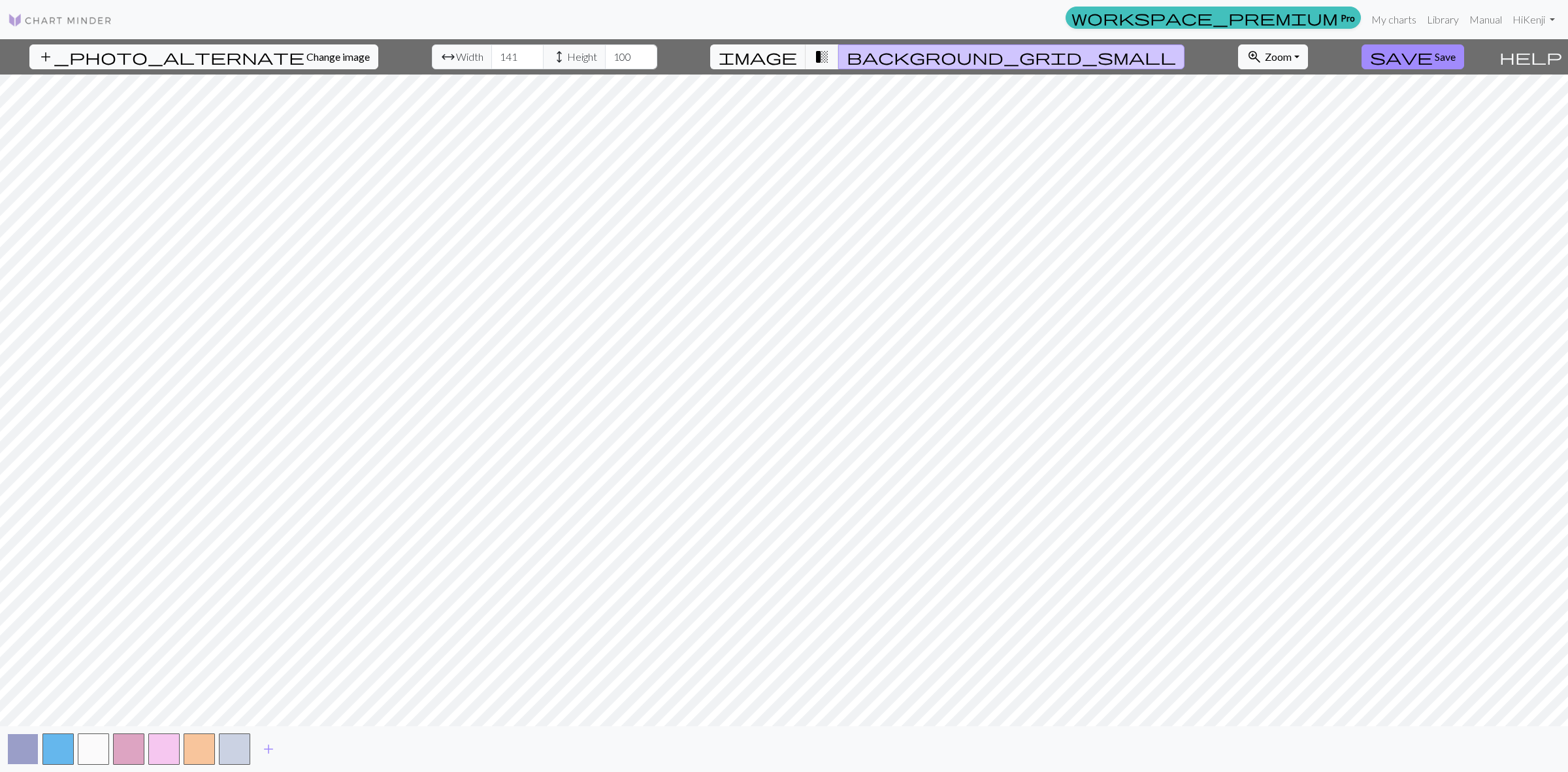
click at [31, 750] on button "button" at bounding box center [23, 749] width 31 height 31
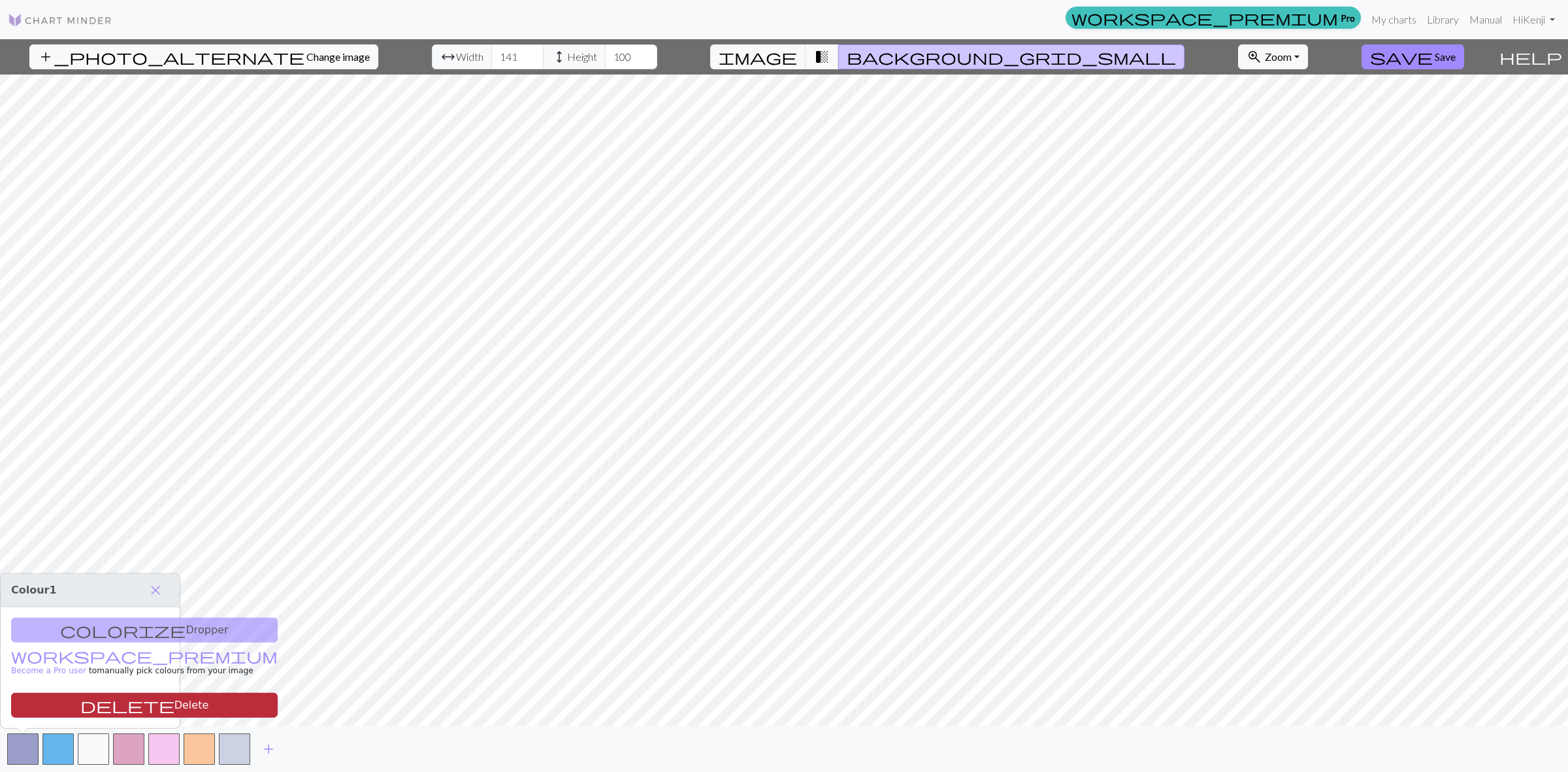
click at [66, 713] on button "delete Delete" at bounding box center [144, 705] width 267 height 25
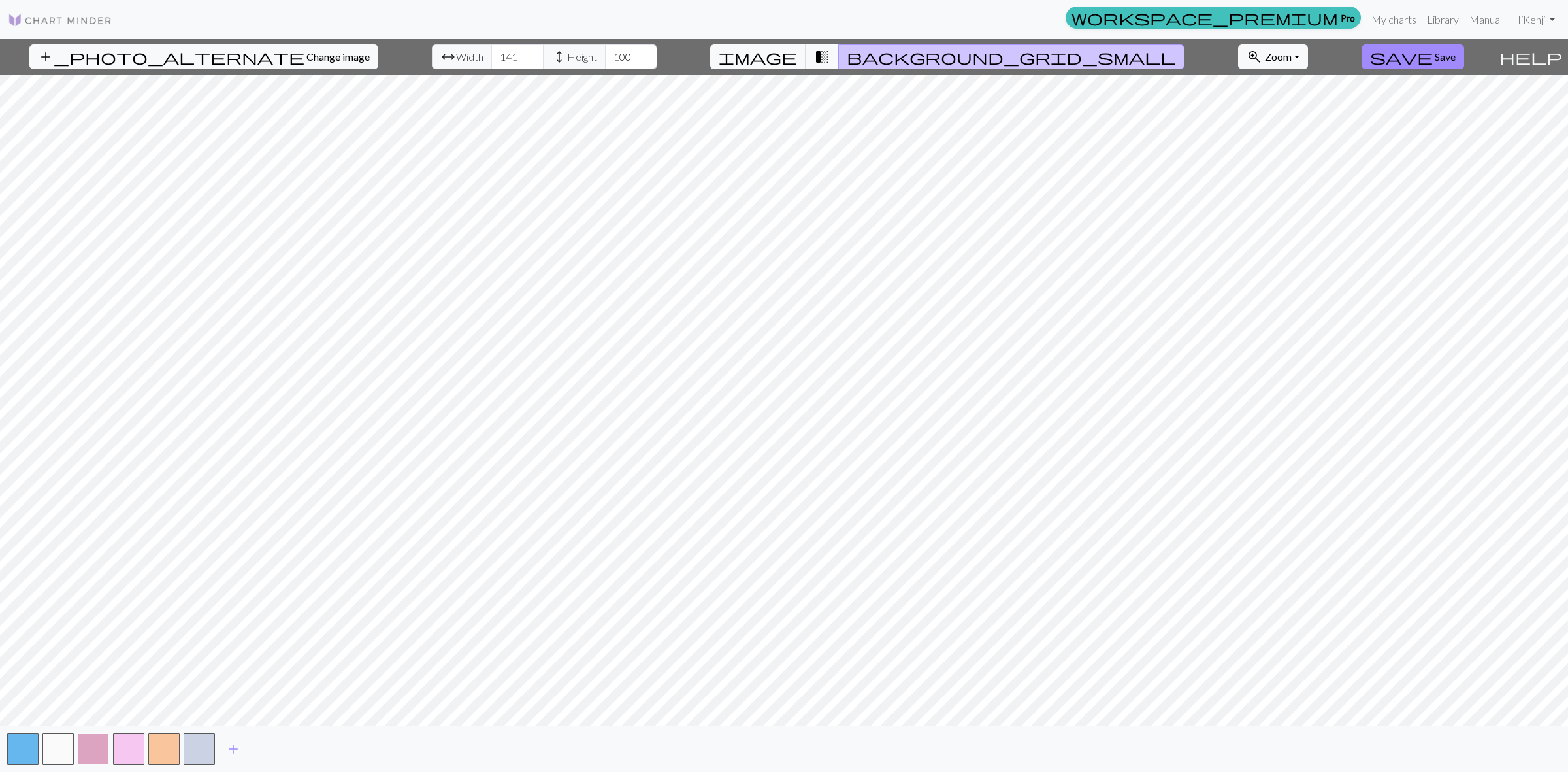
click at [93, 752] on button "button" at bounding box center [93, 749] width 31 height 31
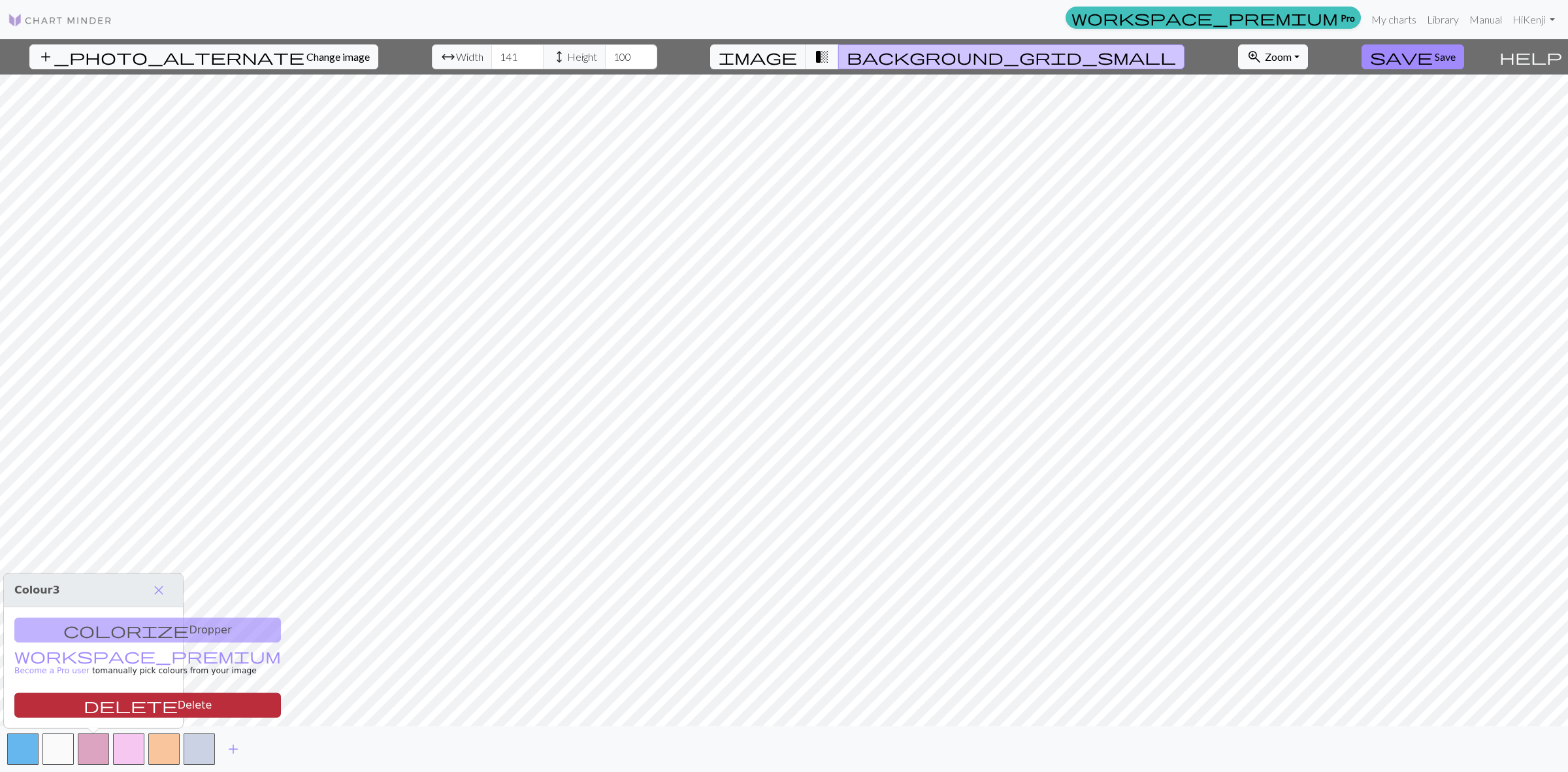
click at [113, 708] on button "delete Delete" at bounding box center [147, 705] width 267 height 25
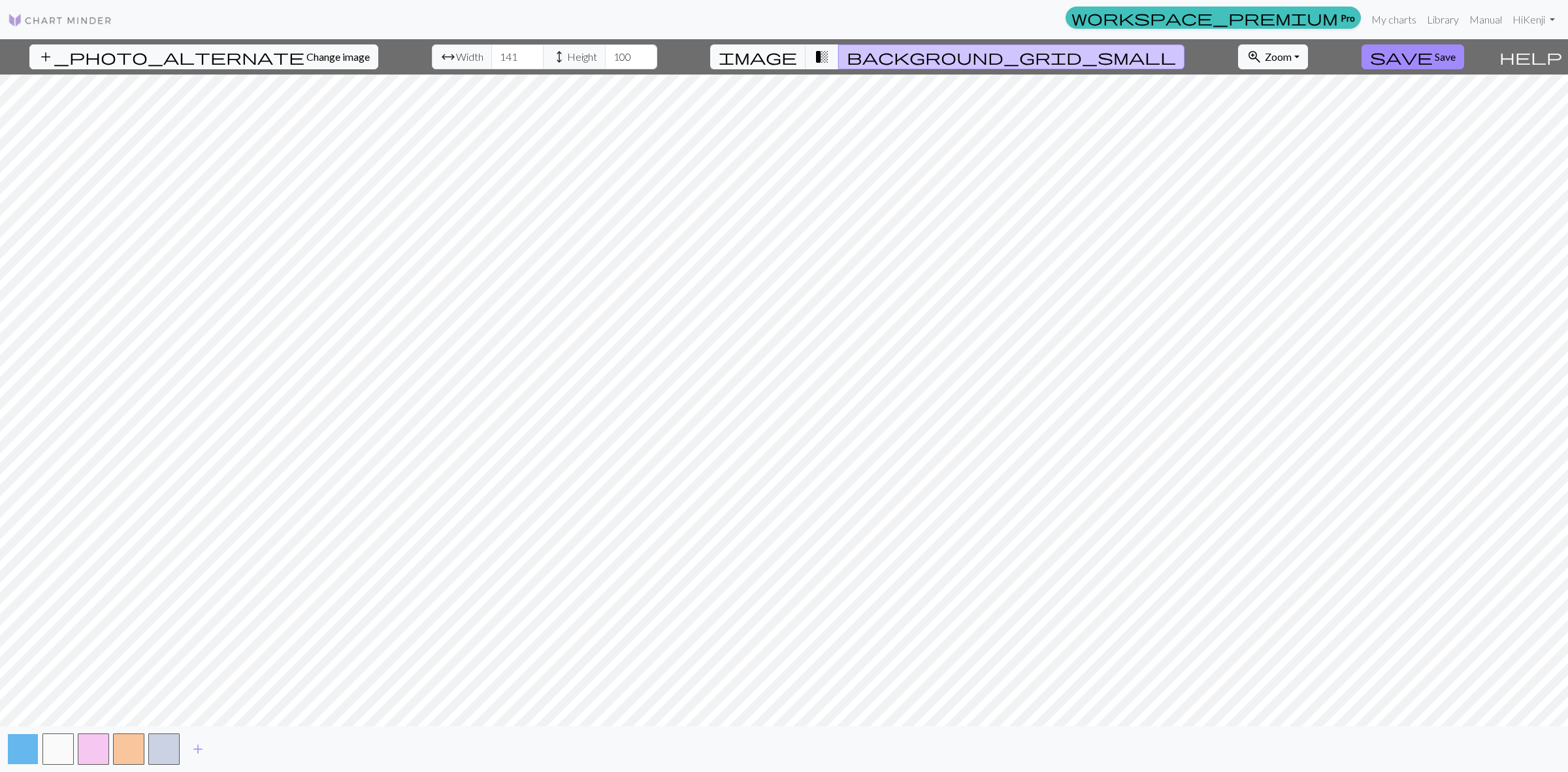
click at [31, 750] on button "button" at bounding box center [23, 749] width 31 height 31
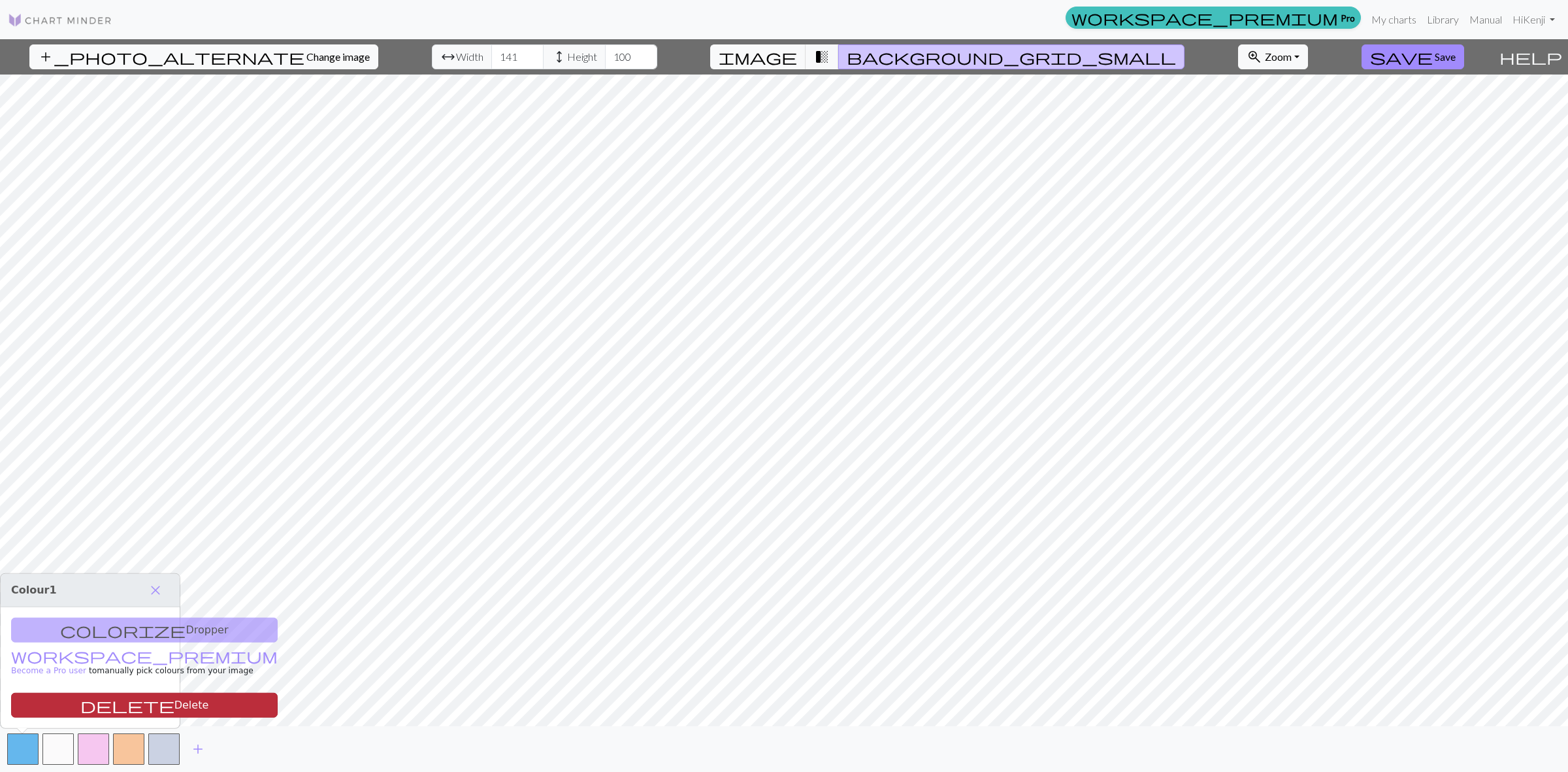
click at [82, 713] on span "delete" at bounding box center [127, 705] width 94 height 18
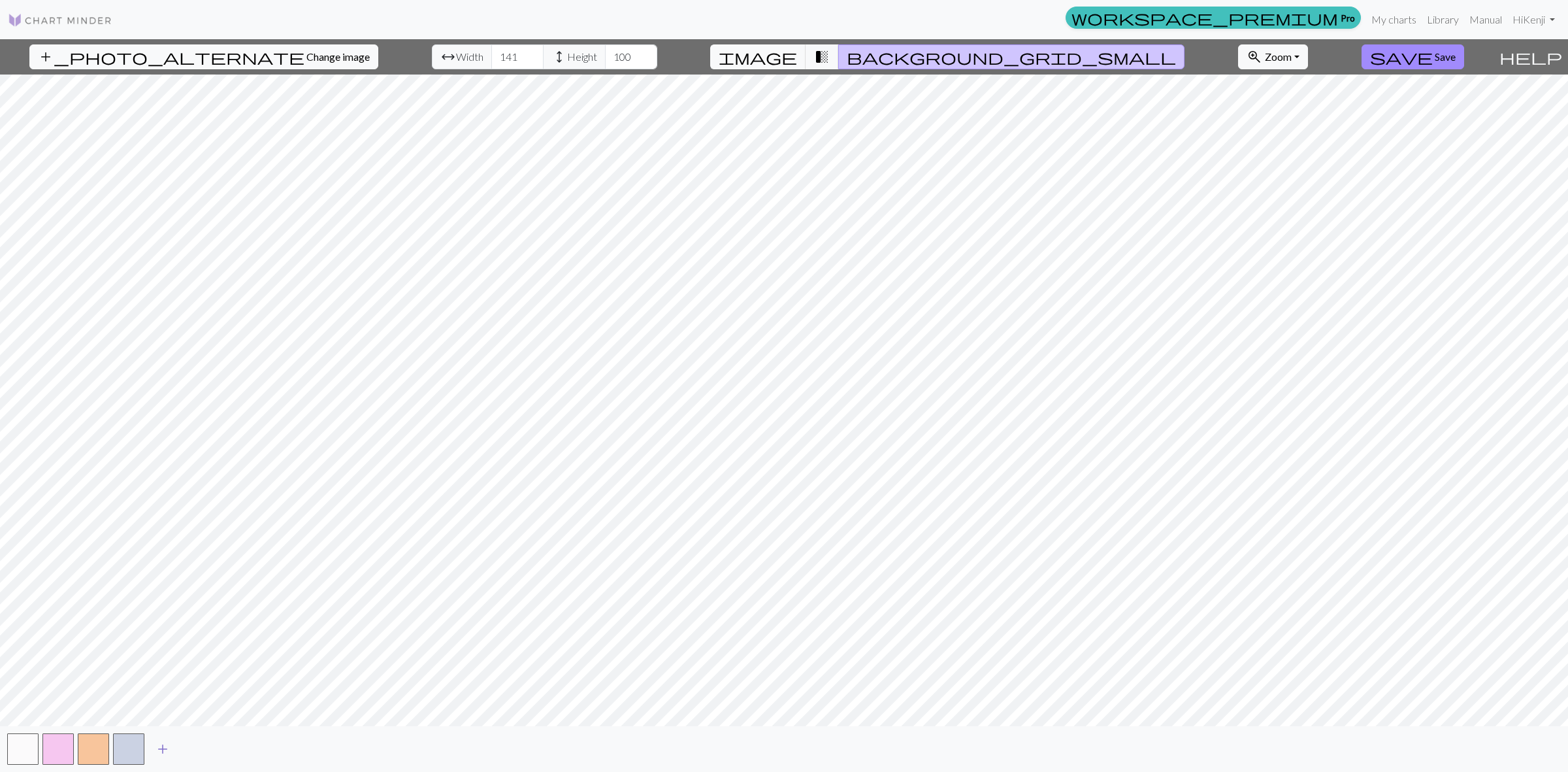
click at [158, 745] on span "add" at bounding box center [162, 749] width 16 height 18
click at [201, 752] on span "add" at bounding box center [197, 749] width 16 height 18
click at [236, 750] on span "add" at bounding box center [233, 749] width 16 height 18
click at [245, 752] on button "button" at bounding box center [234, 749] width 31 height 31
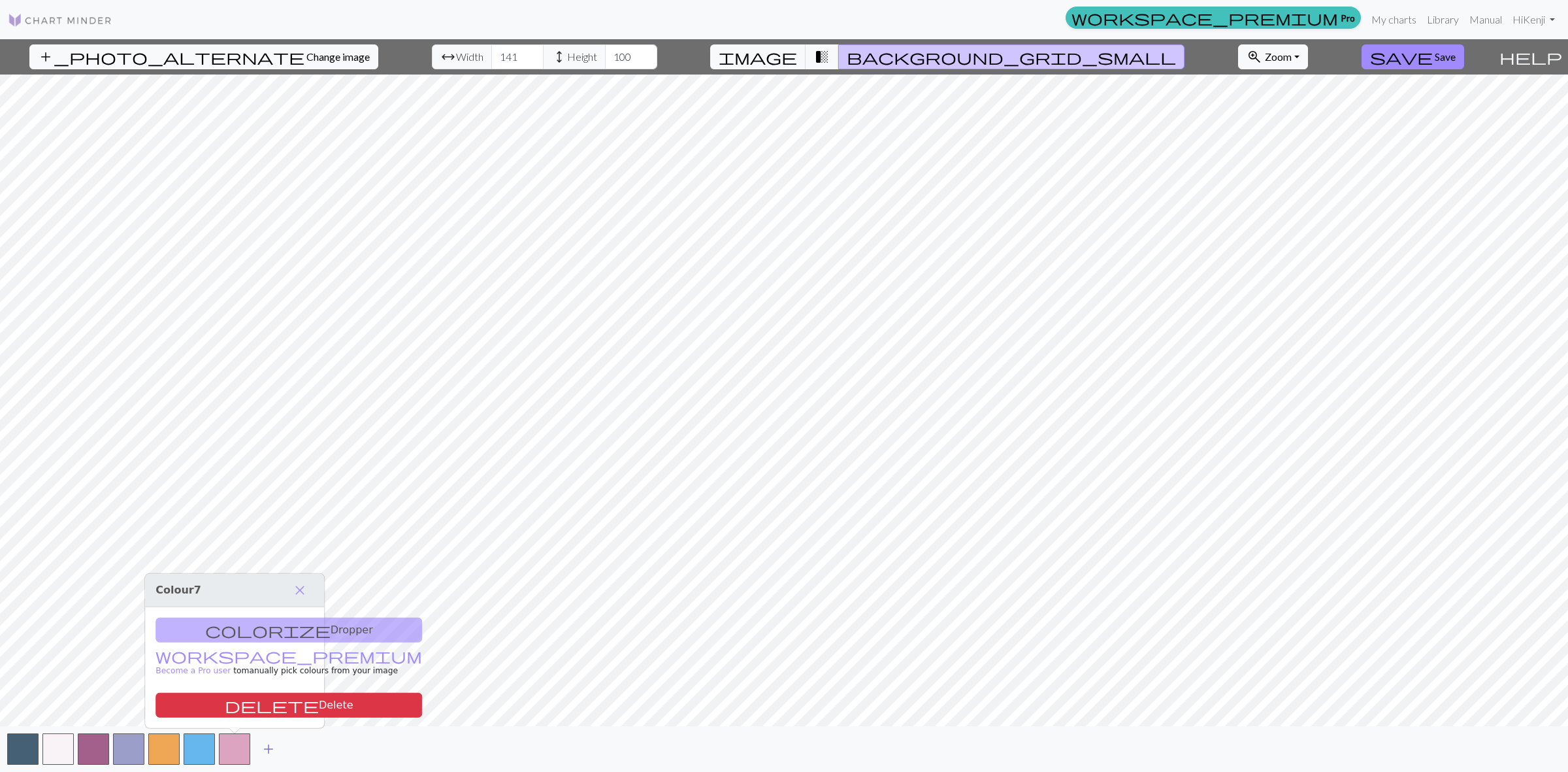
click at [272, 752] on span "add" at bounding box center [268, 749] width 16 height 18
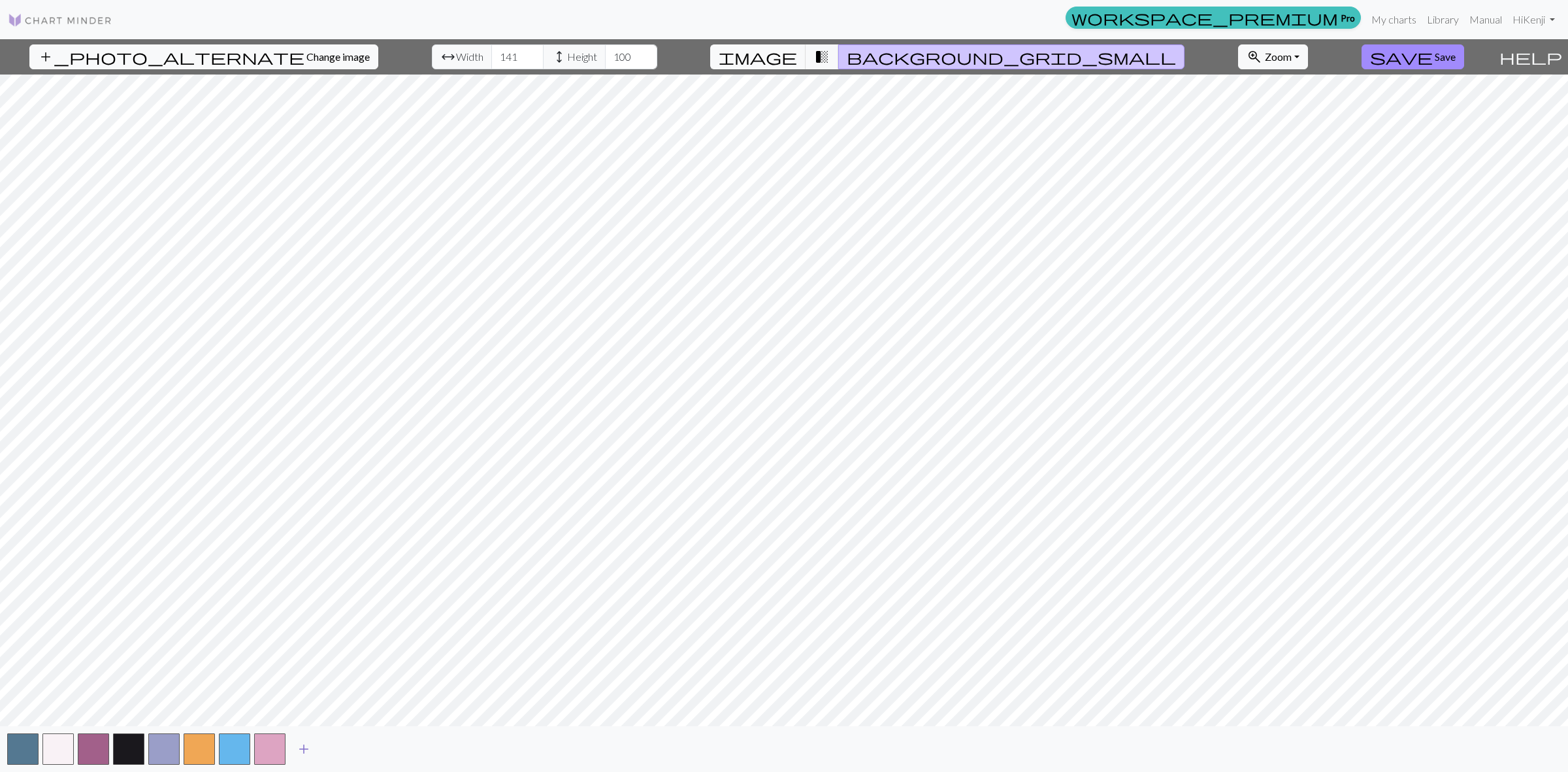
click at [288, 750] on button "add" at bounding box center [303, 749] width 32 height 25
click at [289, 750] on button "button" at bounding box center [305, 749] width 31 height 31
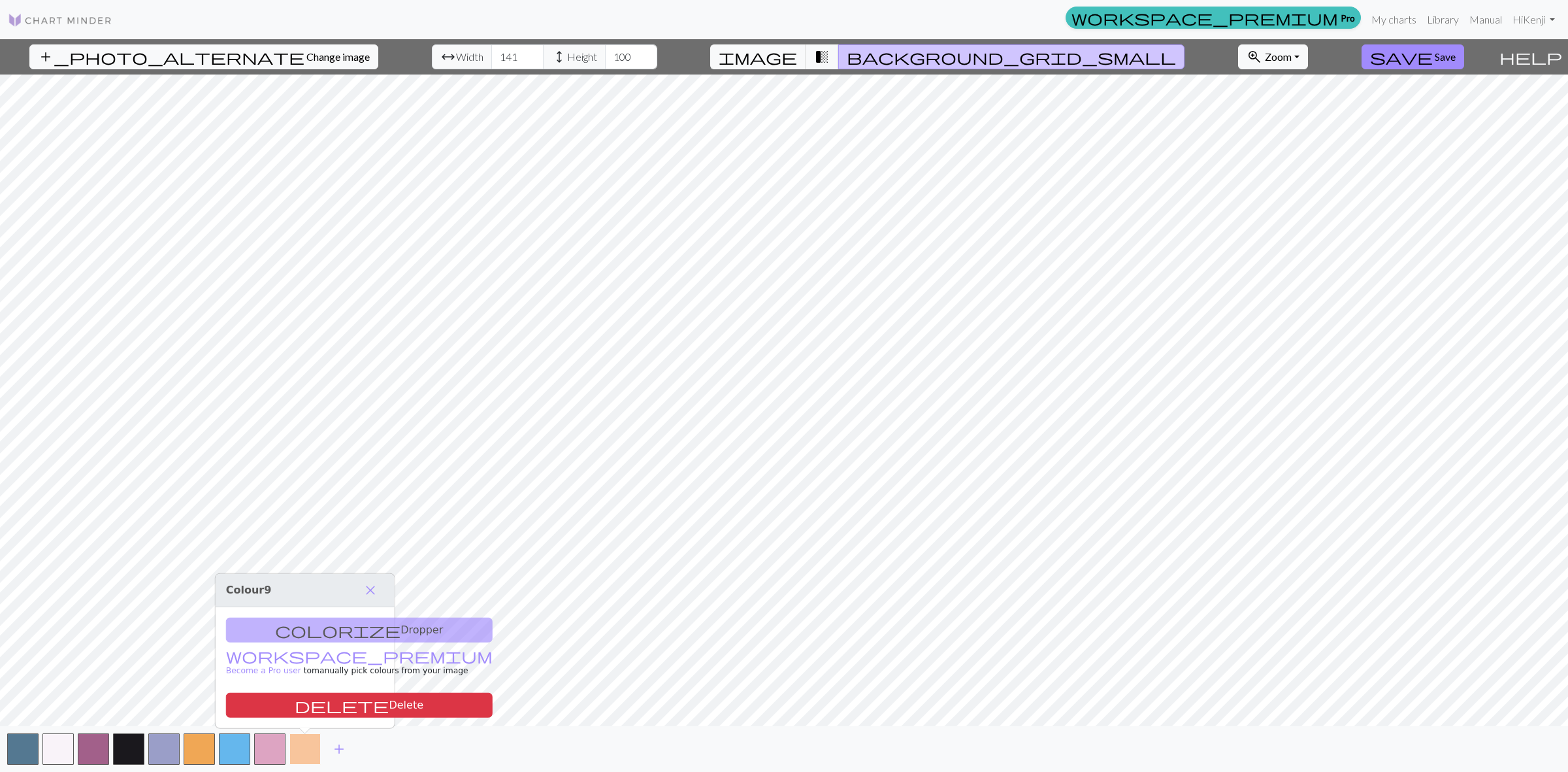
click at [289, 752] on button "button" at bounding box center [305, 749] width 31 height 31
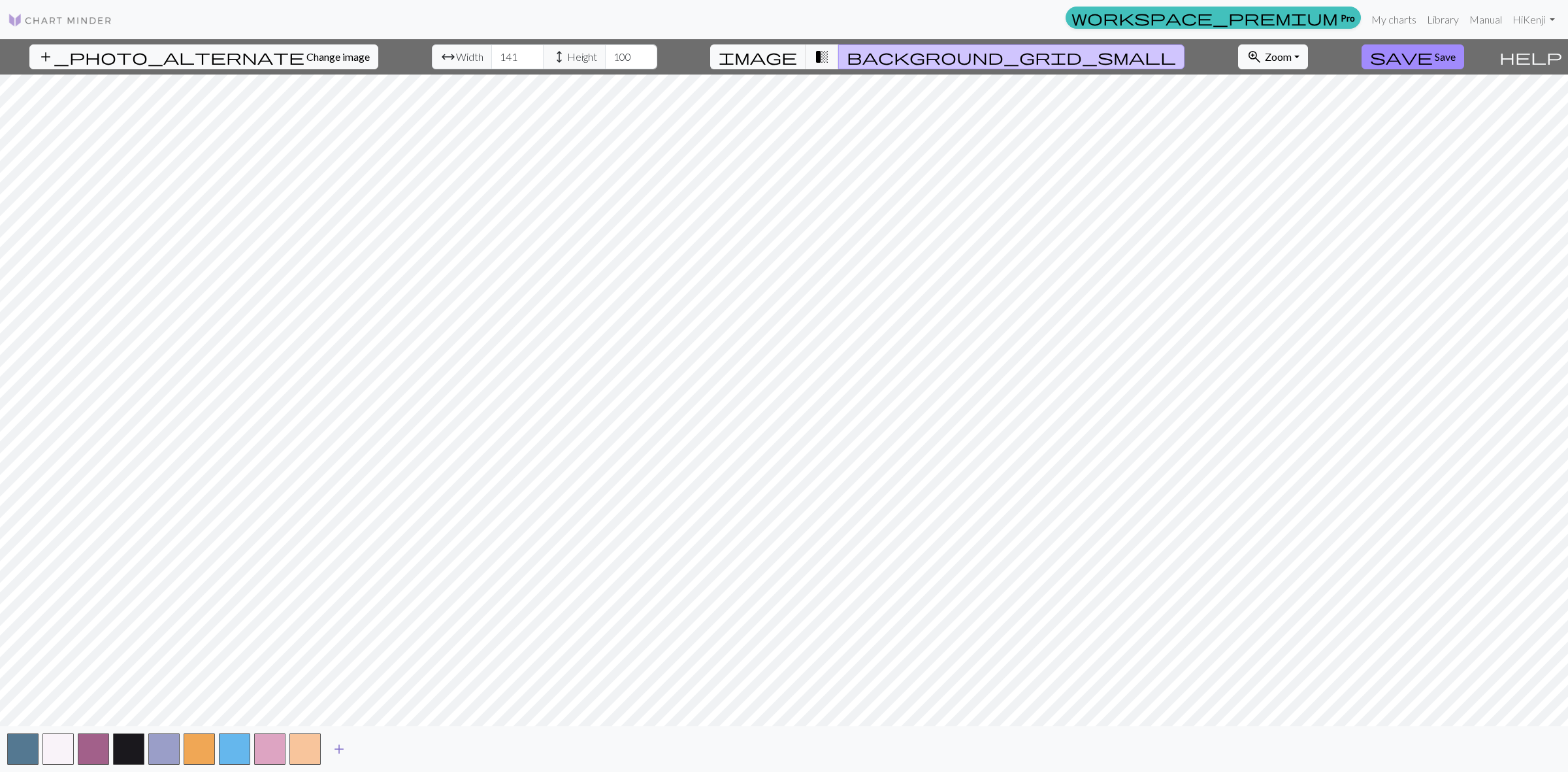
click at [340, 747] on span "add" at bounding box center [338, 749] width 16 height 18
click at [349, 747] on button "button" at bounding box center [340, 749] width 31 height 31
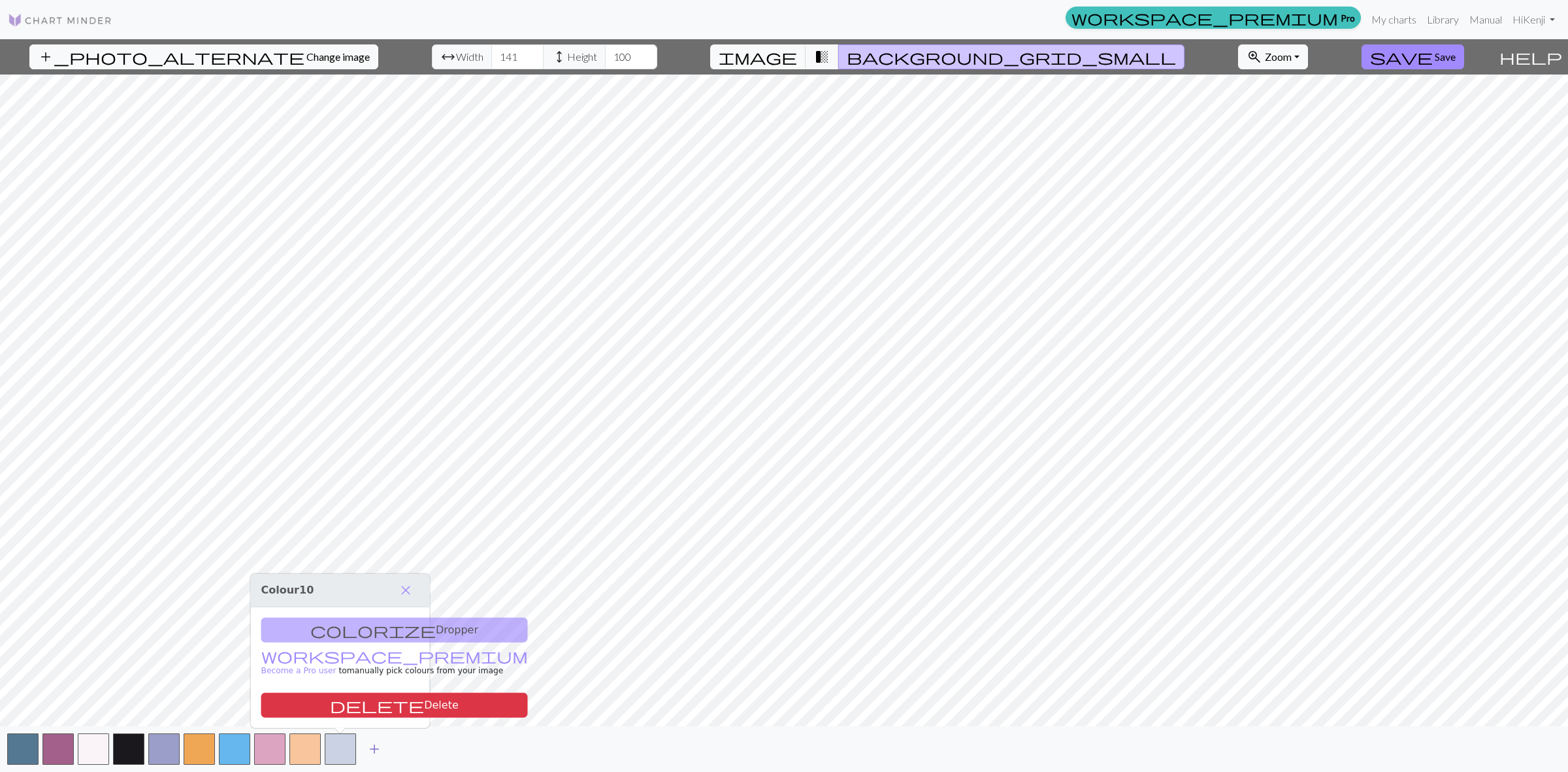
click at [381, 746] on span "add" at bounding box center [374, 749] width 16 height 18
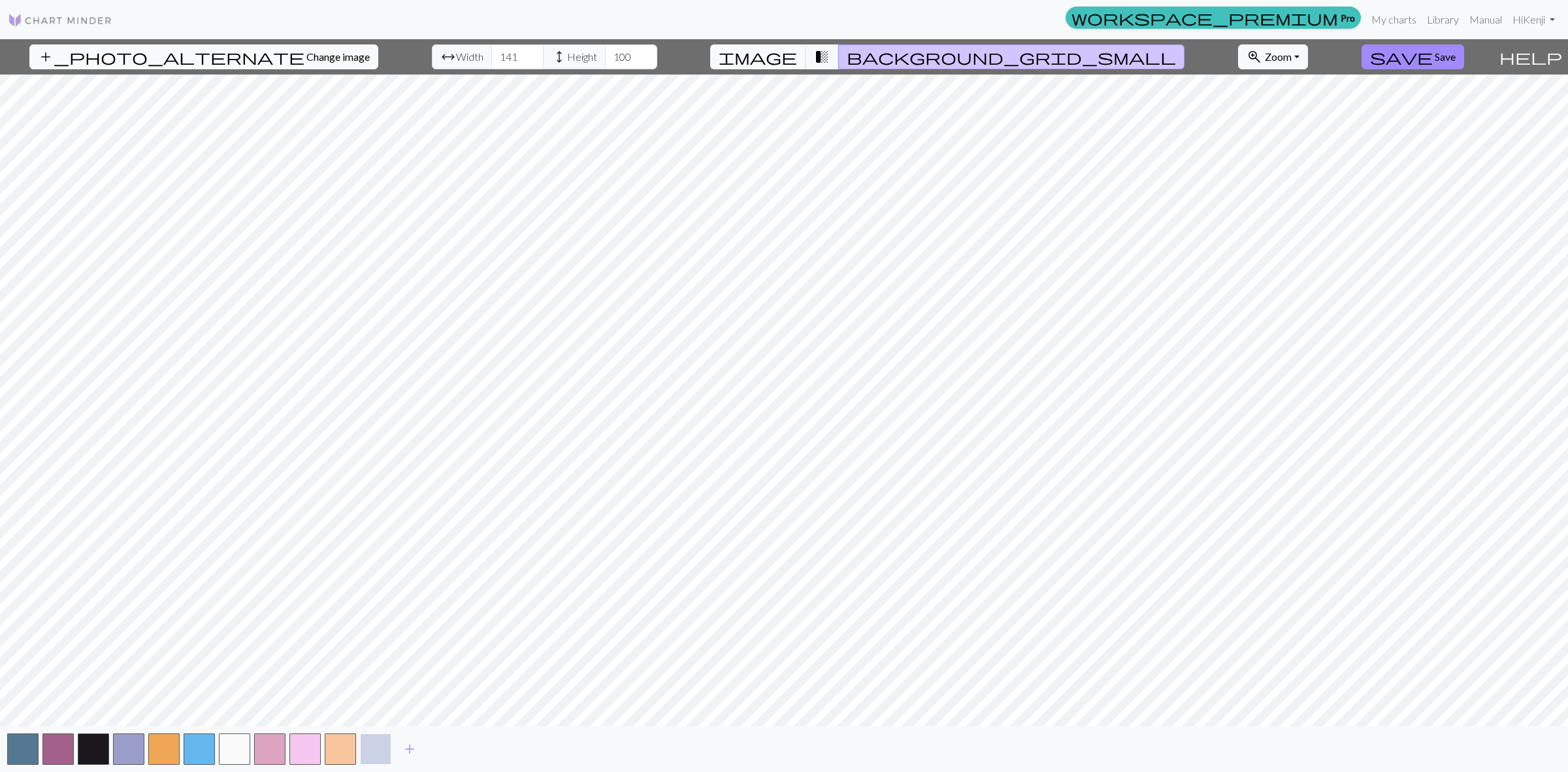
click at [382, 746] on button "button" at bounding box center [376, 749] width 31 height 31
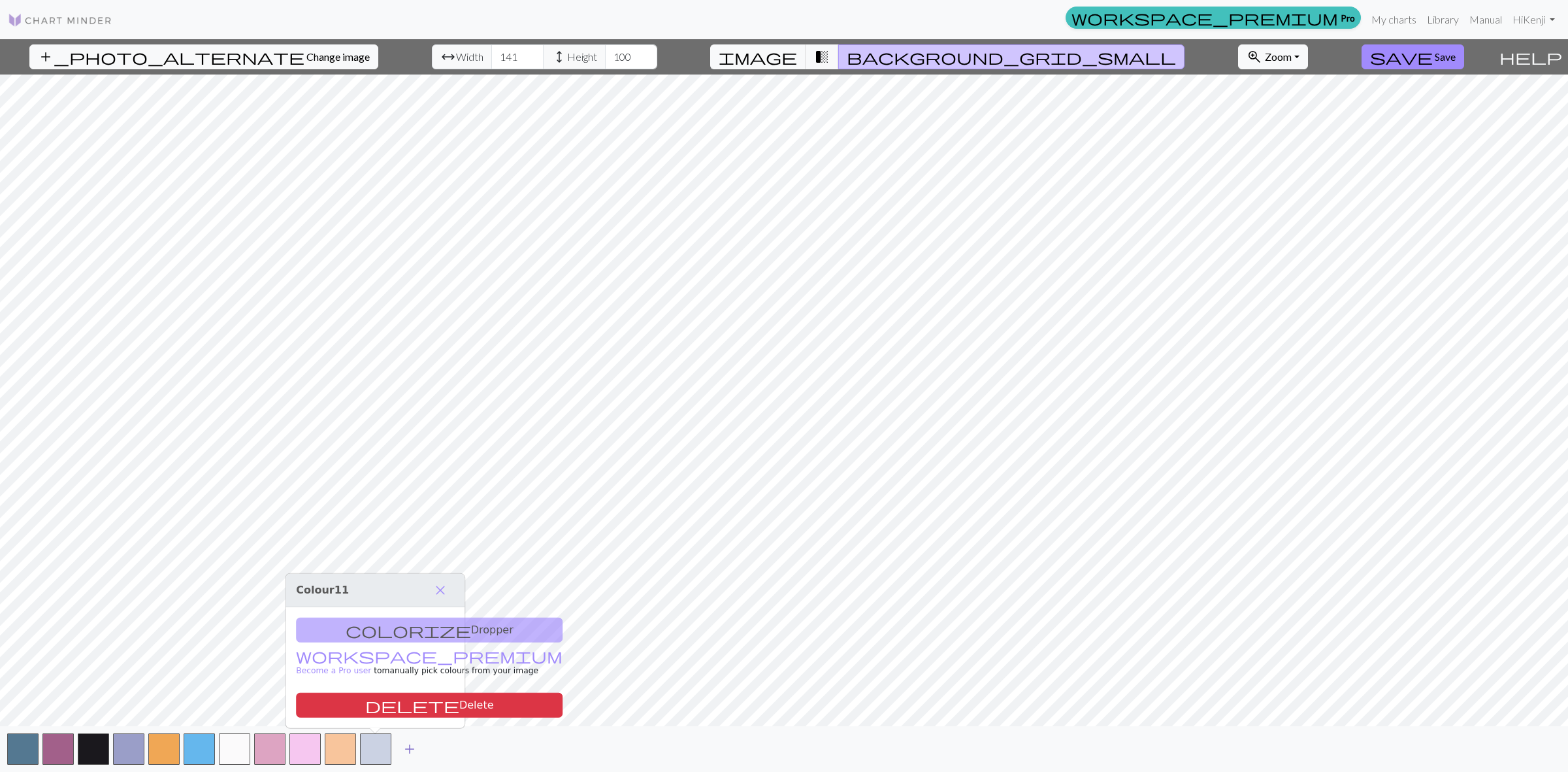
click at [405, 742] on span "add" at bounding box center [409, 749] width 16 height 18
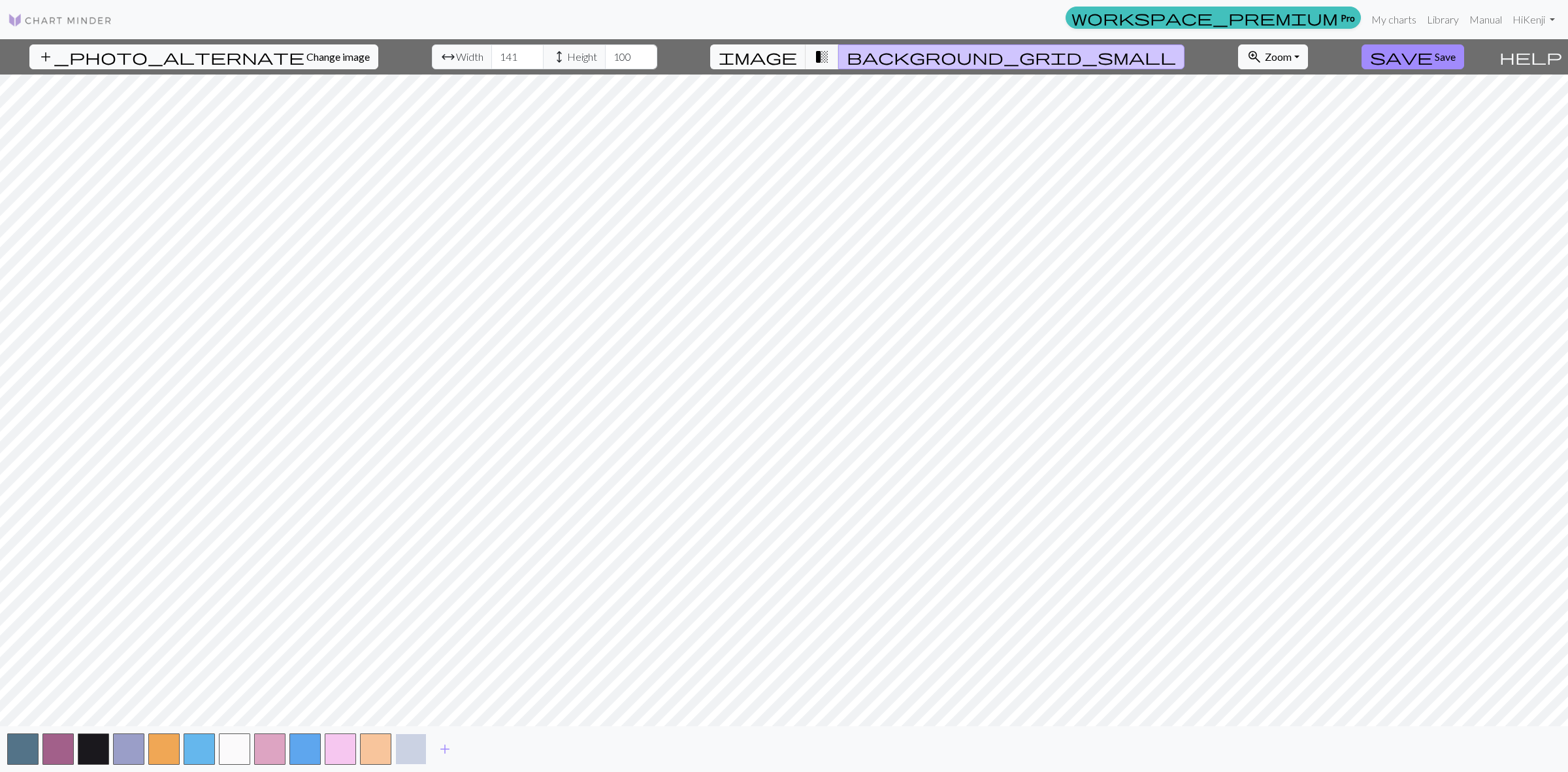
click at [412, 745] on button "button" at bounding box center [411, 749] width 31 height 31
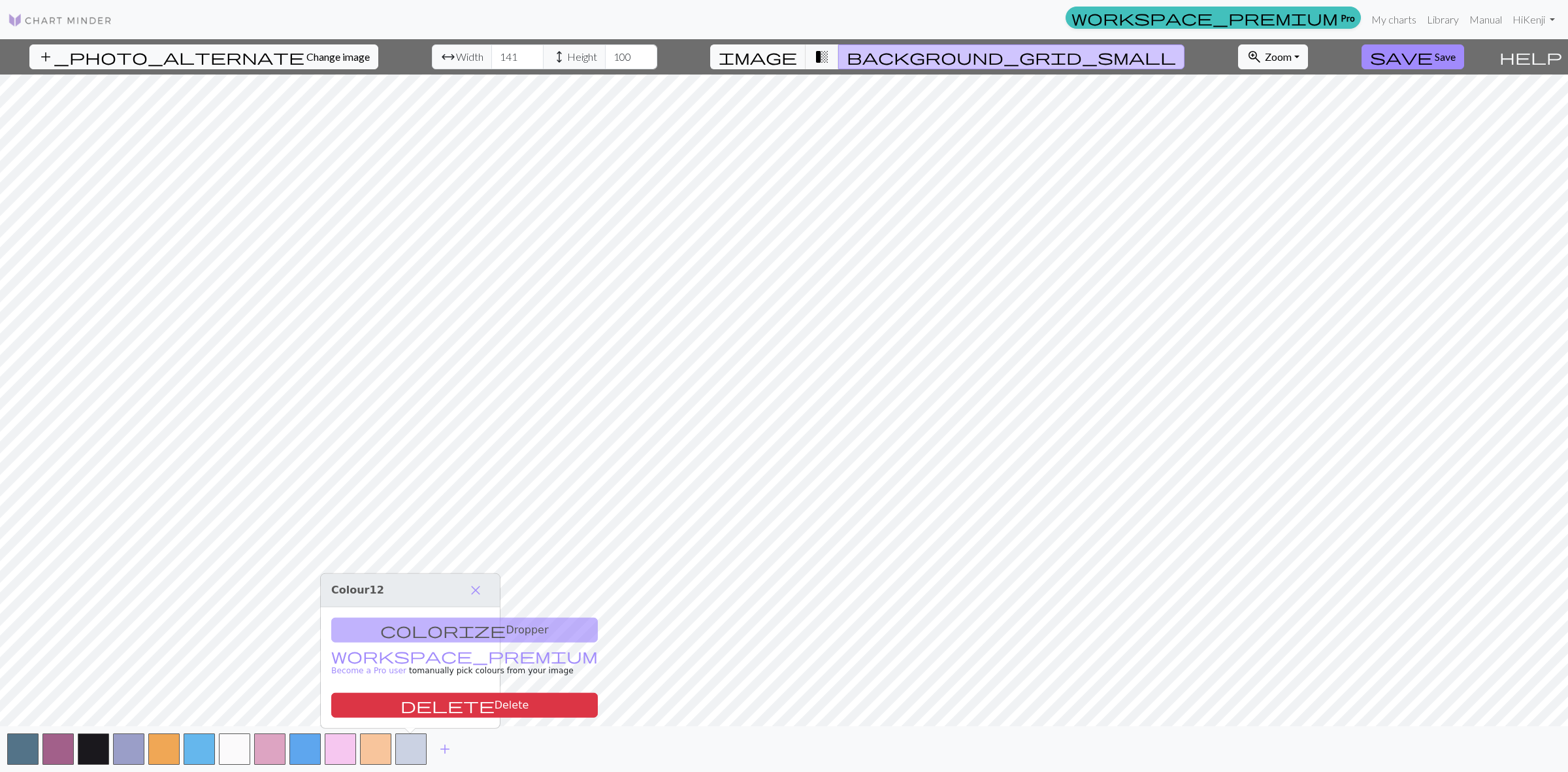
click at [482, 752] on div "add" at bounding box center [784, 749] width 1568 height 46
click at [57, 747] on button "button" at bounding box center [58, 749] width 31 height 31
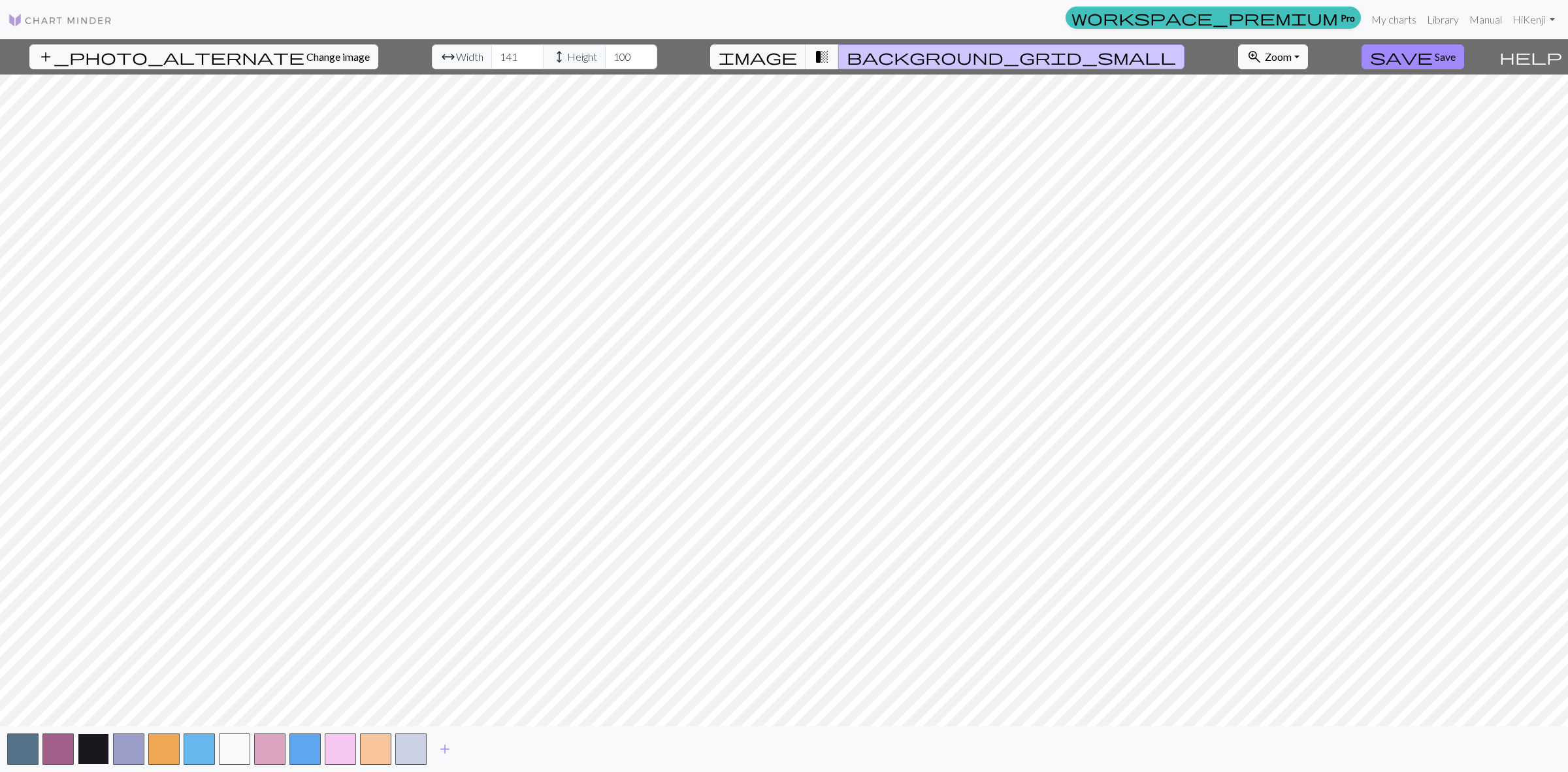
click at [92, 750] on button "button" at bounding box center [93, 749] width 31 height 31
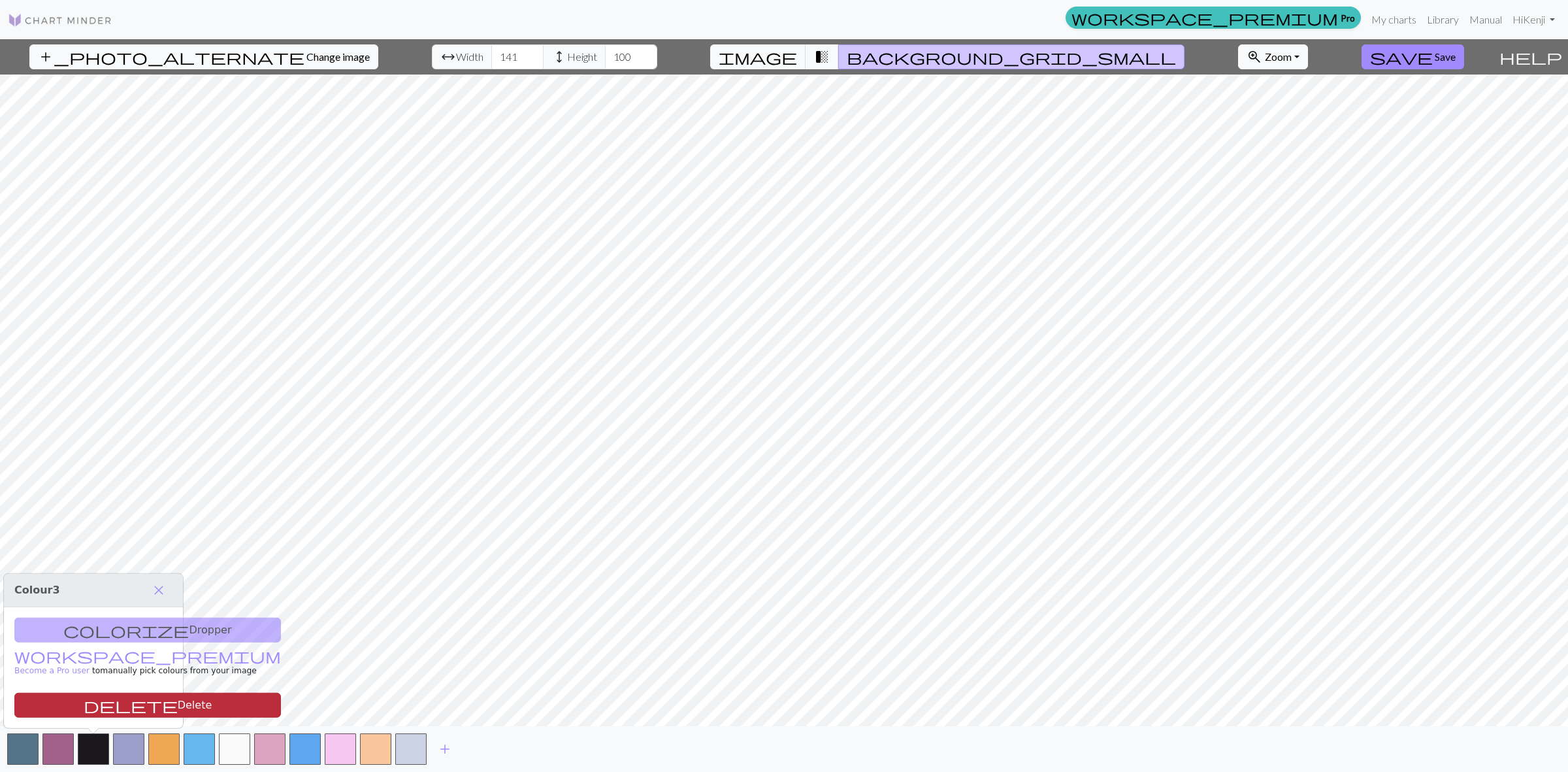
click at [102, 702] on button "delete Delete" at bounding box center [147, 705] width 267 height 25
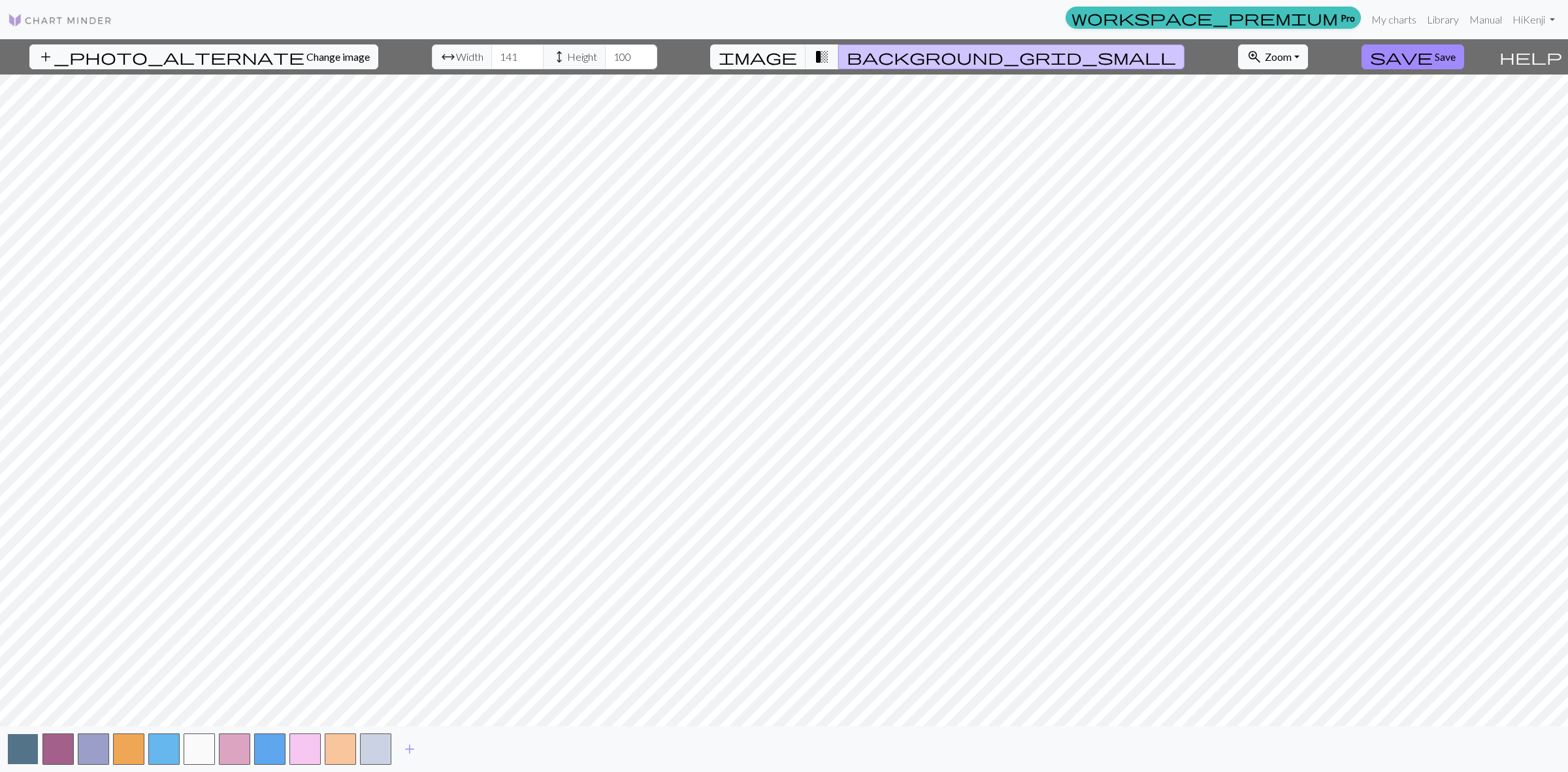
click at [24, 744] on button "button" at bounding box center [23, 749] width 31 height 31
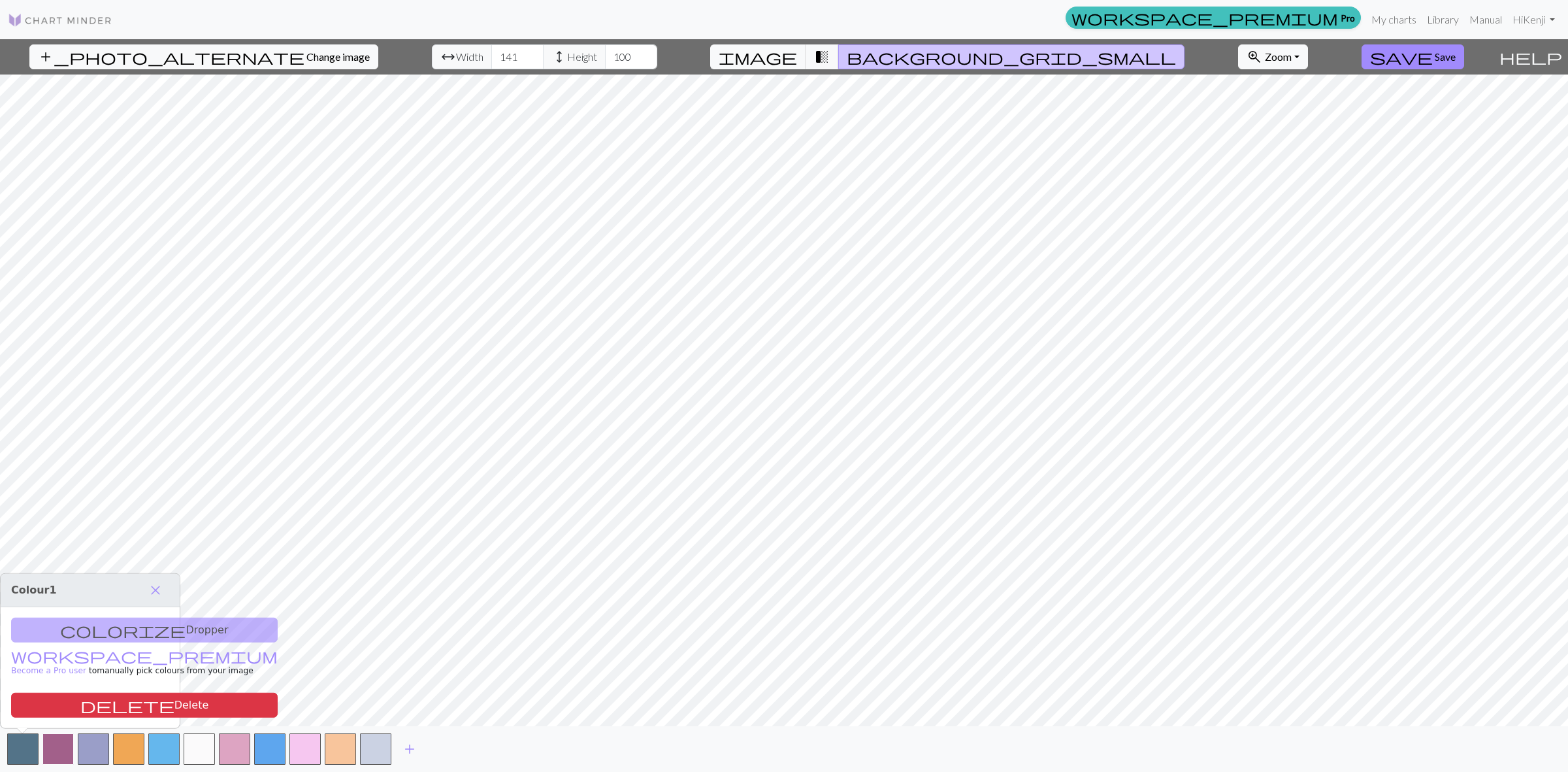
click at [53, 749] on button "button" at bounding box center [58, 749] width 31 height 31
click at [92, 752] on button "button" at bounding box center [93, 749] width 31 height 31
click at [118, 704] on button "delete Delete" at bounding box center [147, 705] width 267 height 25
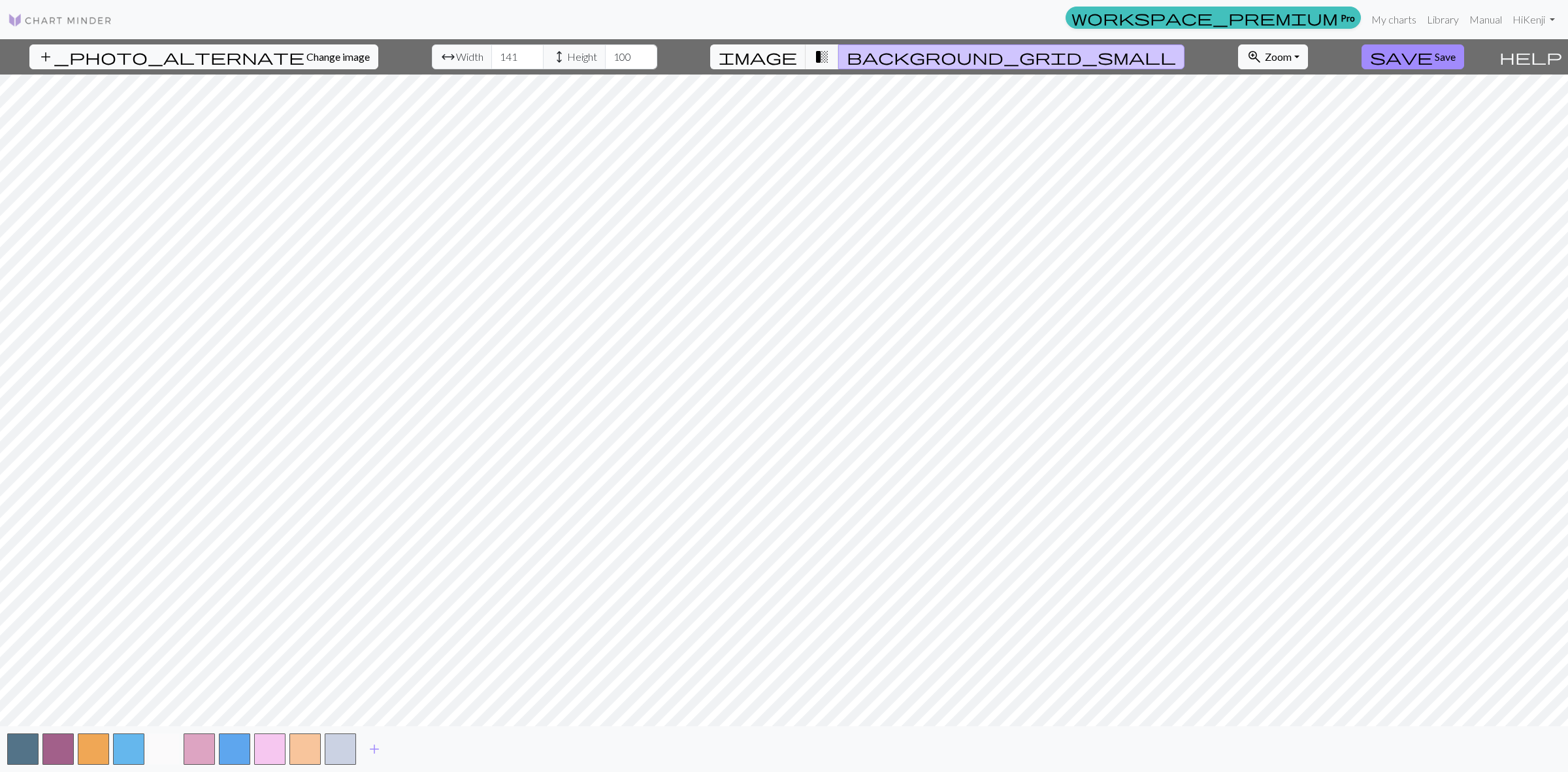
click at [168, 756] on button "button" at bounding box center [164, 749] width 31 height 31
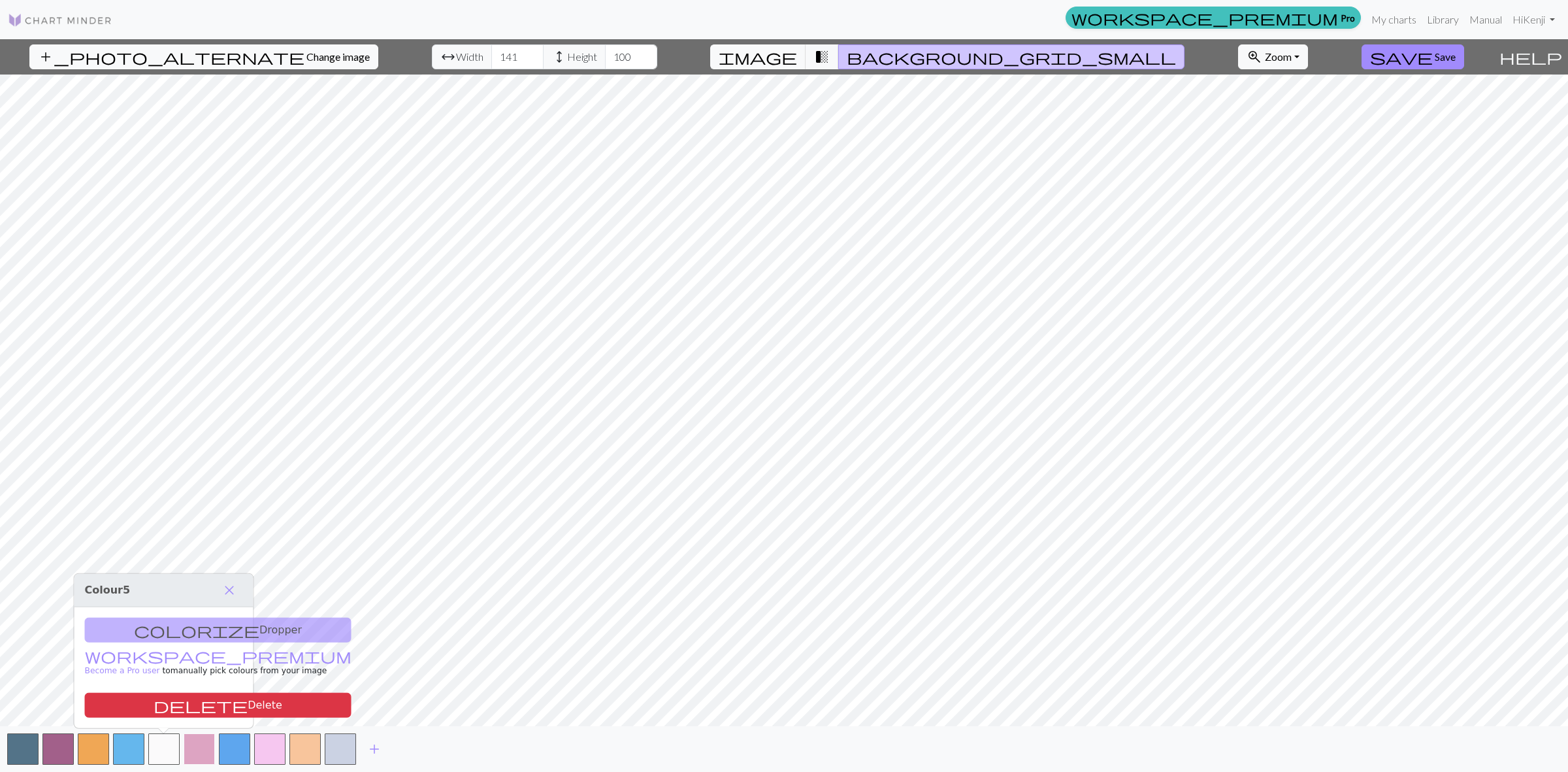
click at [195, 756] on button "button" at bounding box center [199, 749] width 31 height 31
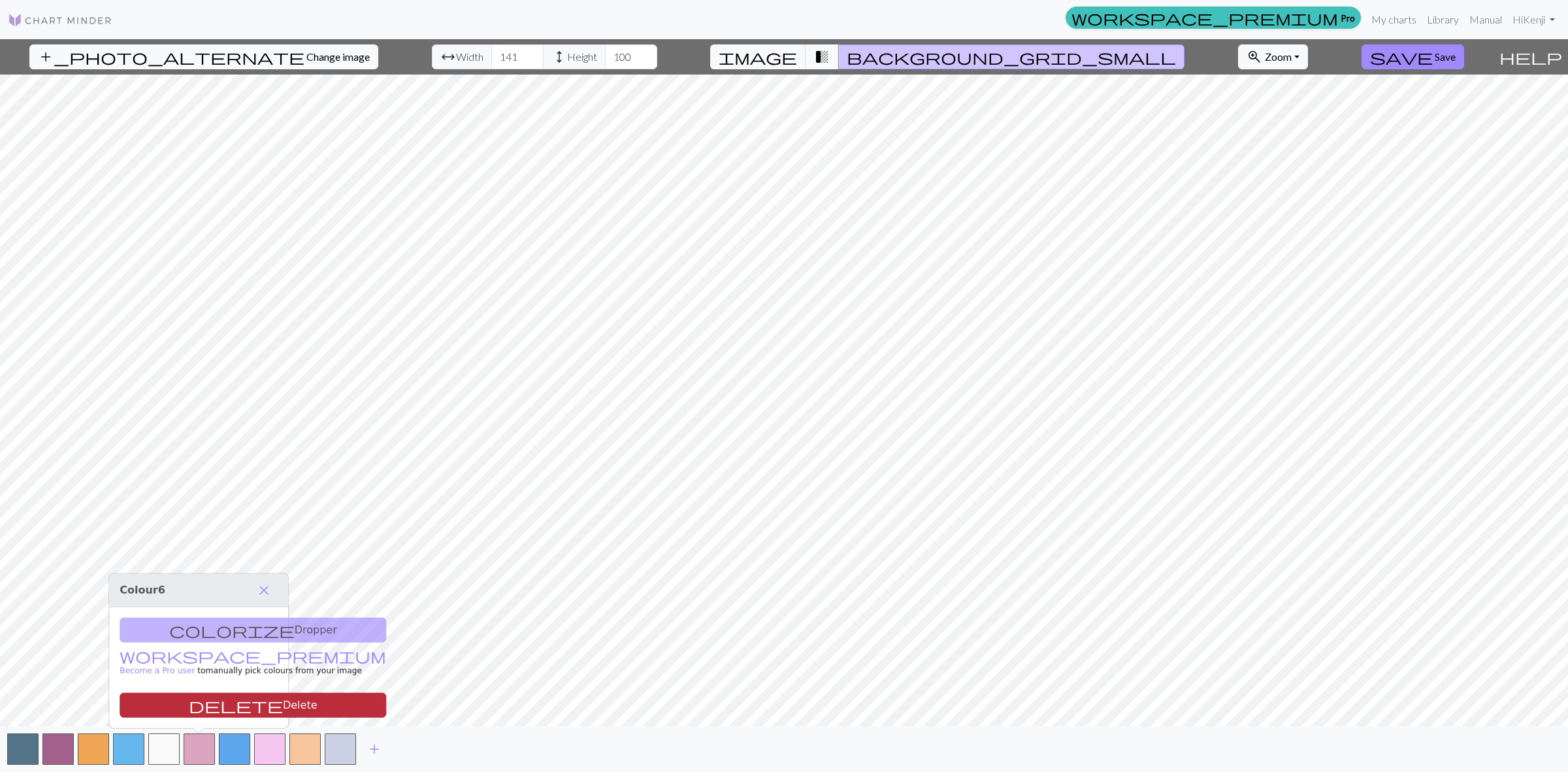
click at [204, 706] on button "delete Delete" at bounding box center [253, 705] width 267 height 25
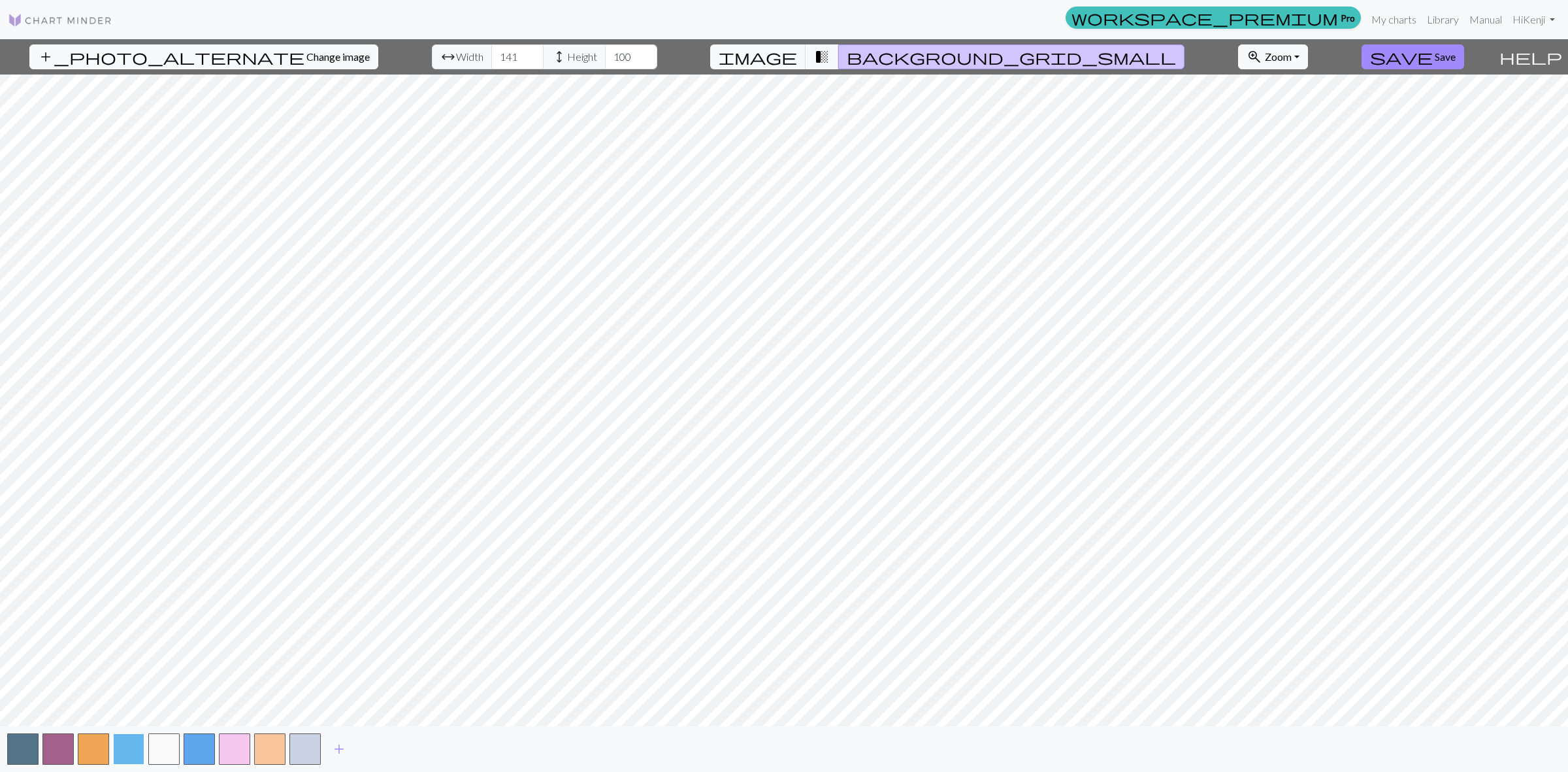
click at [132, 757] on button "button" at bounding box center [128, 749] width 31 height 31
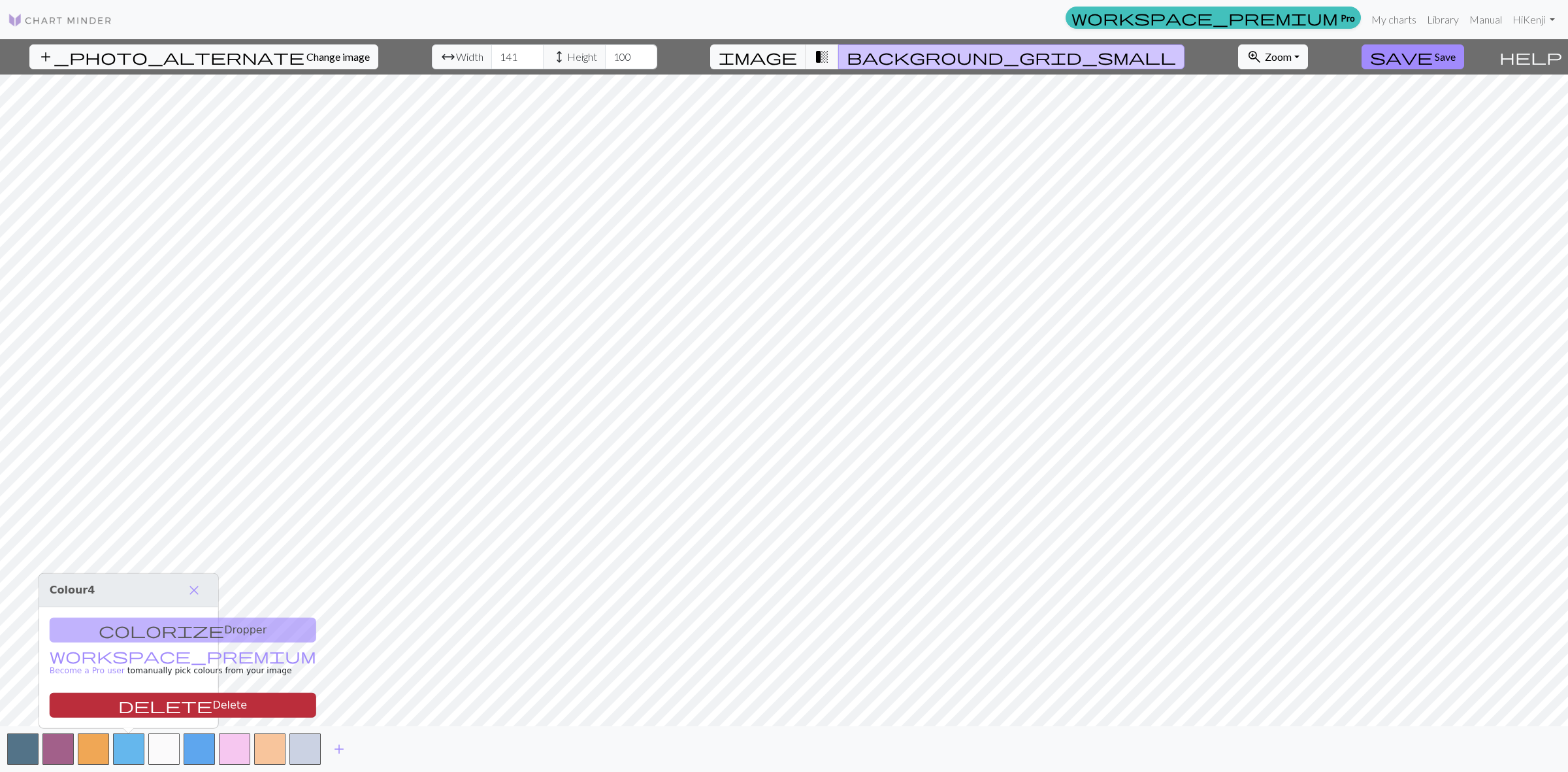
click at [161, 703] on button "delete Delete" at bounding box center [182, 705] width 267 height 25
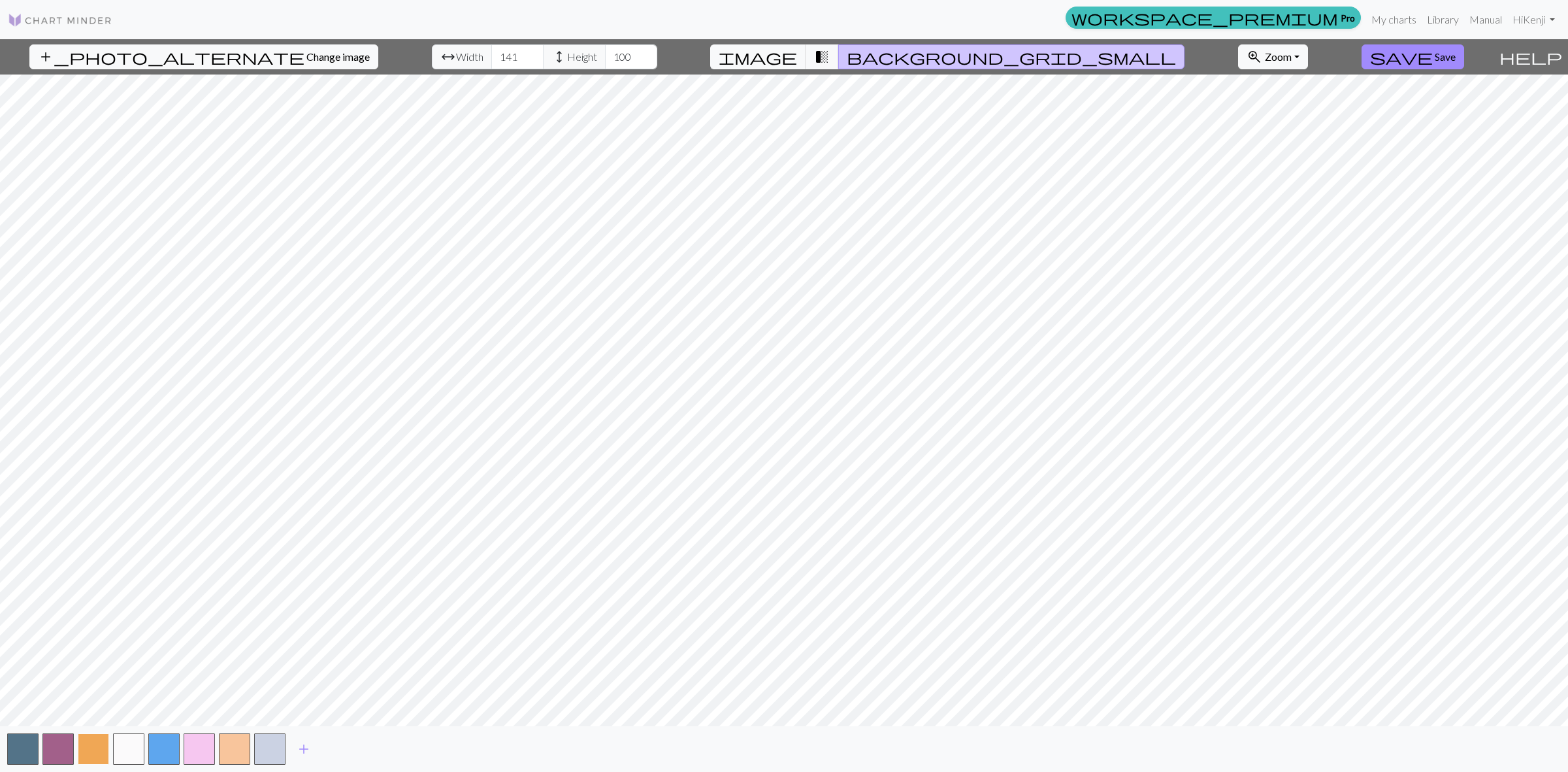
click at [93, 745] on button "button" at bounding box center [93, 749] width 31 height 31
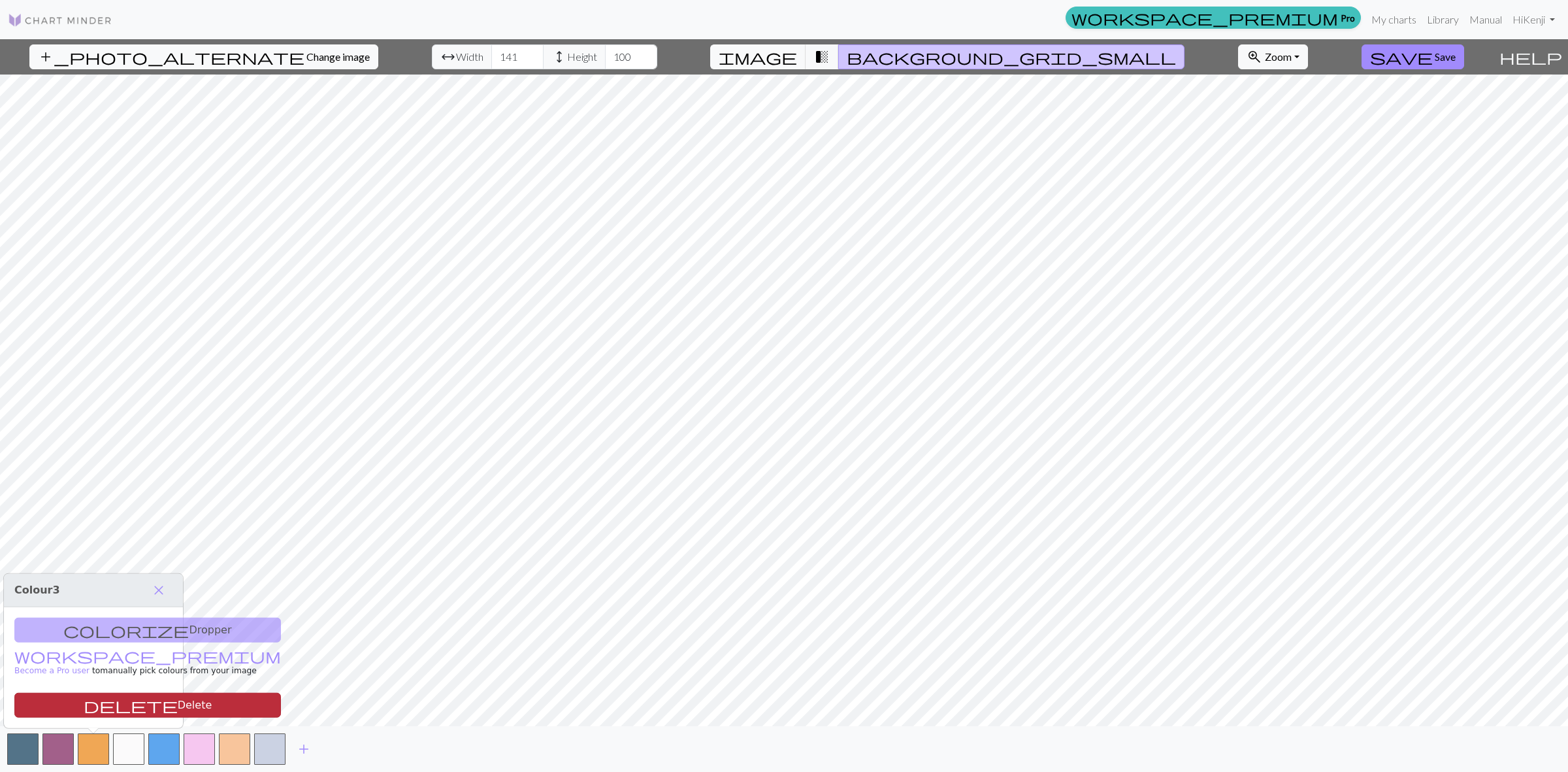
click at [126, 710] on button "delete Delete" at bounding box center [147, 705] width 267 height 25
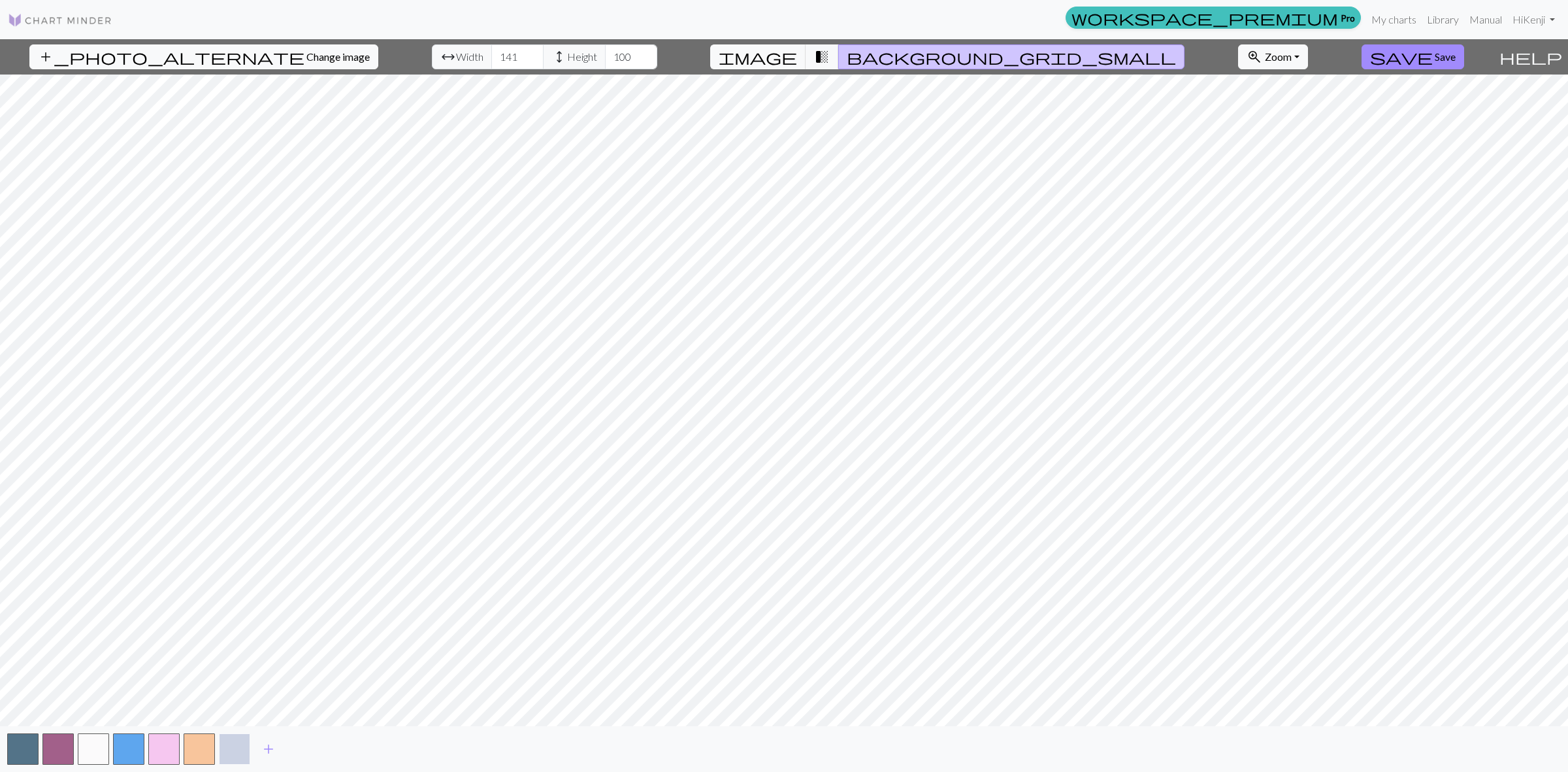
click at [233, 742] on button "button" at bounding box center [234, 749] width 31 height 31
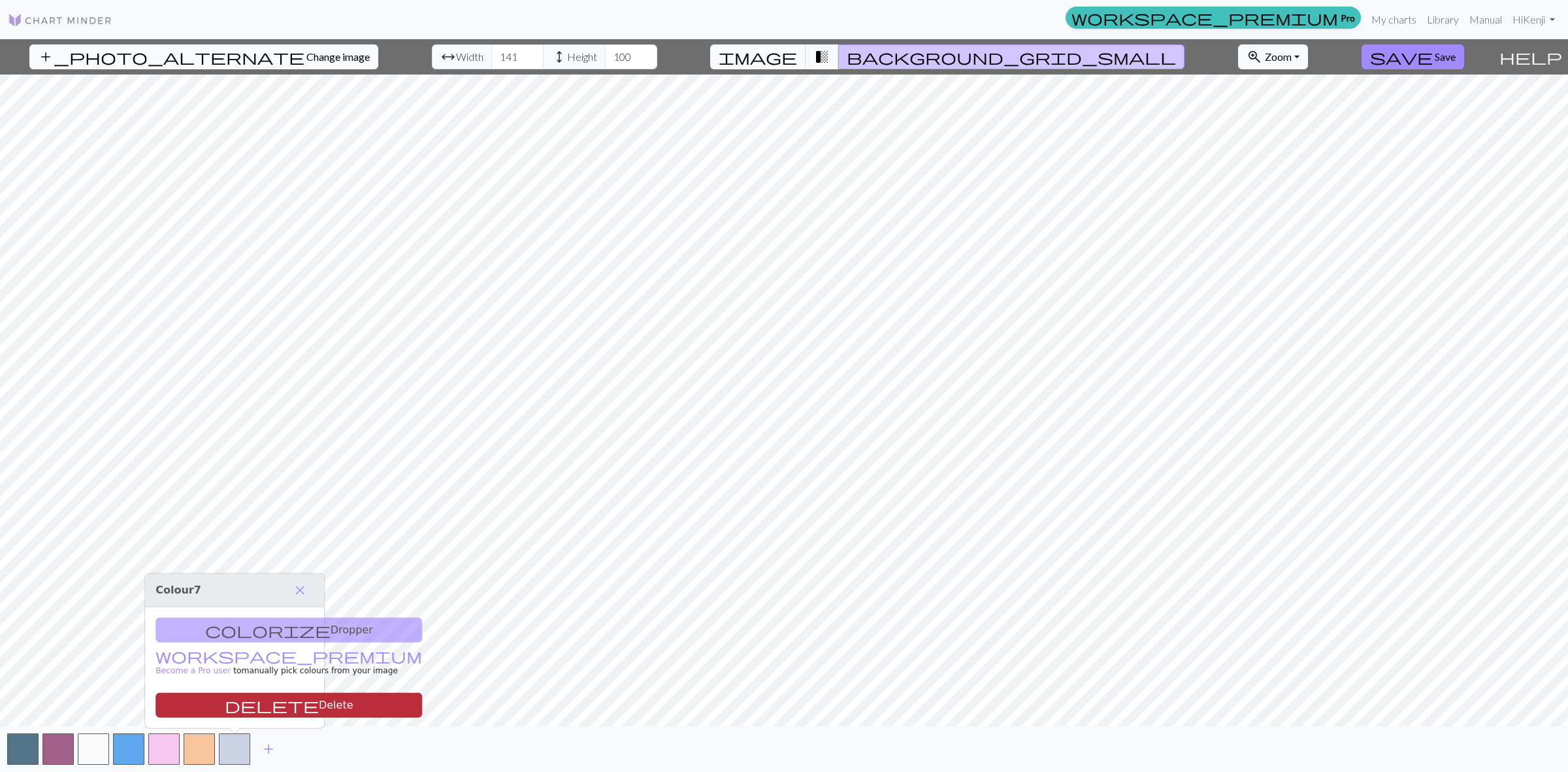
click at [245, 706] on button "delete Delete" at bounding box center [288, 705] width 267 height 25
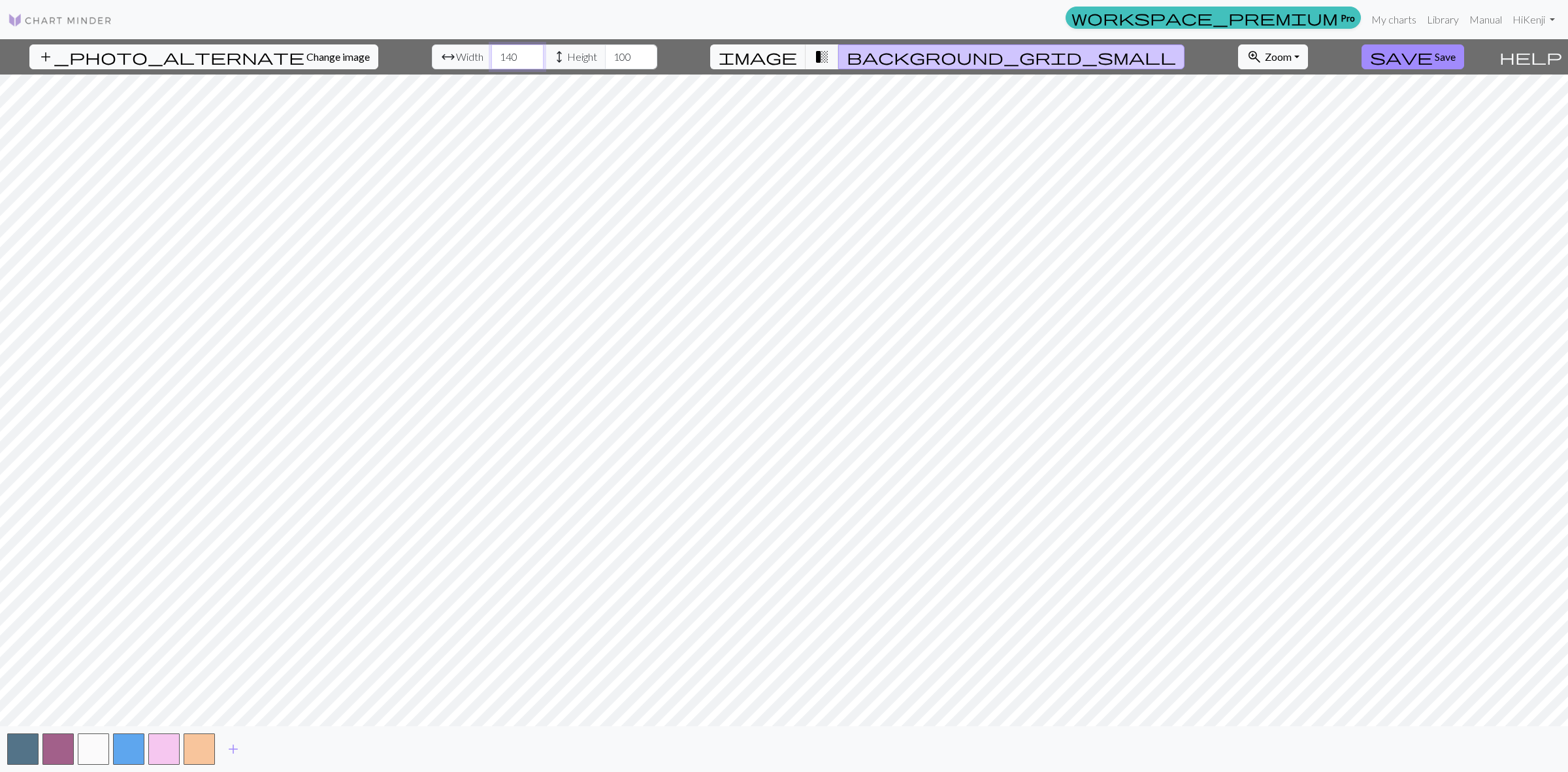
click at [497, 64] on input "140" at bounding box center [517, 57] width 52 height 25
type input "141"
click at [499, 49] on input "141" at bounding box center [517, 57] width 52 height 25
click at [84, 755] on button "button" at bounding box center [93, 749] width 31 height 31
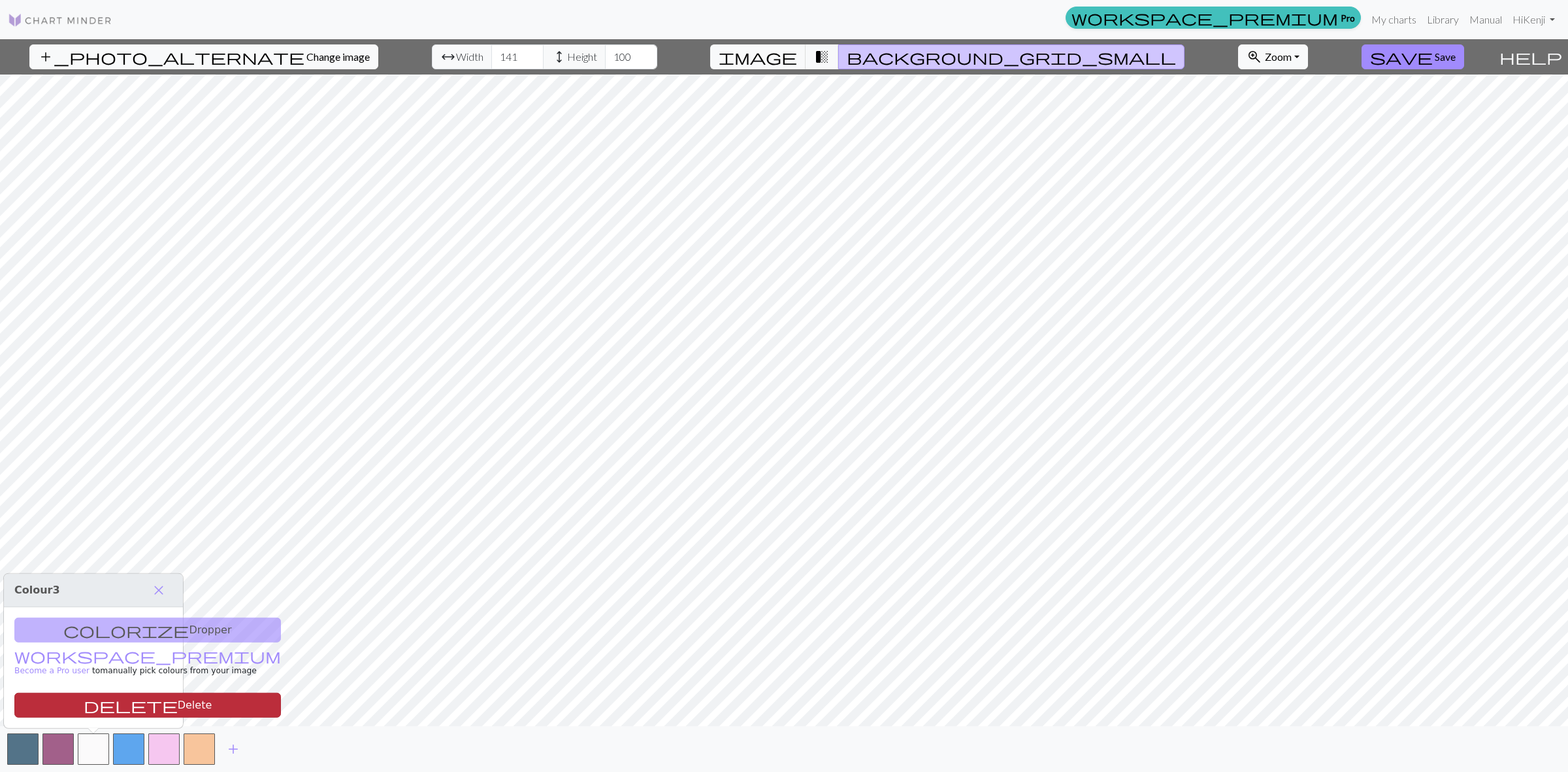
click at [102, 710] on button "delete Delete" at bounding box center [147, 705] width 267 height 25
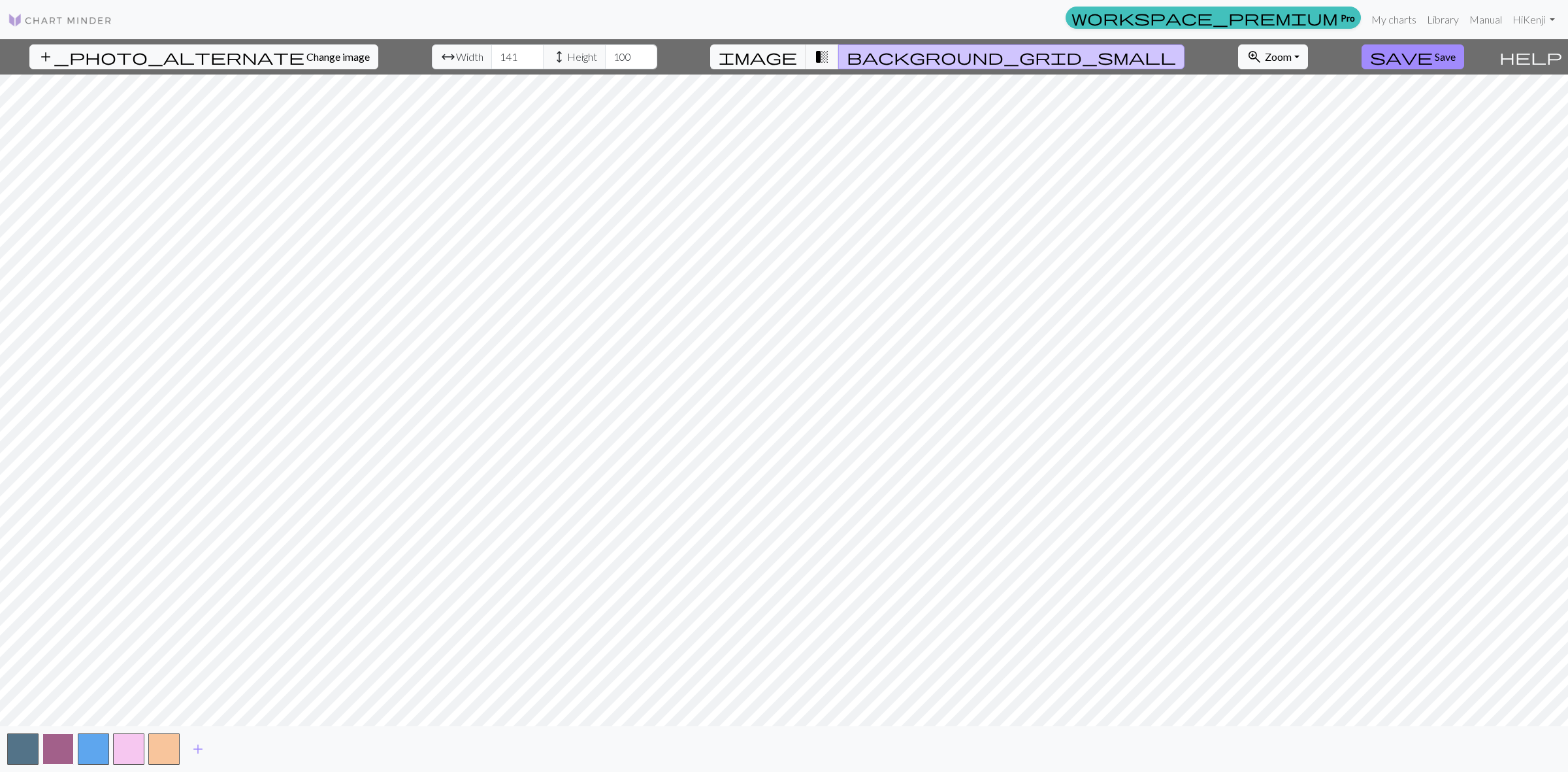
click at [56, 750] on button "button" at bounding box center [58, 749] width 31 height 31
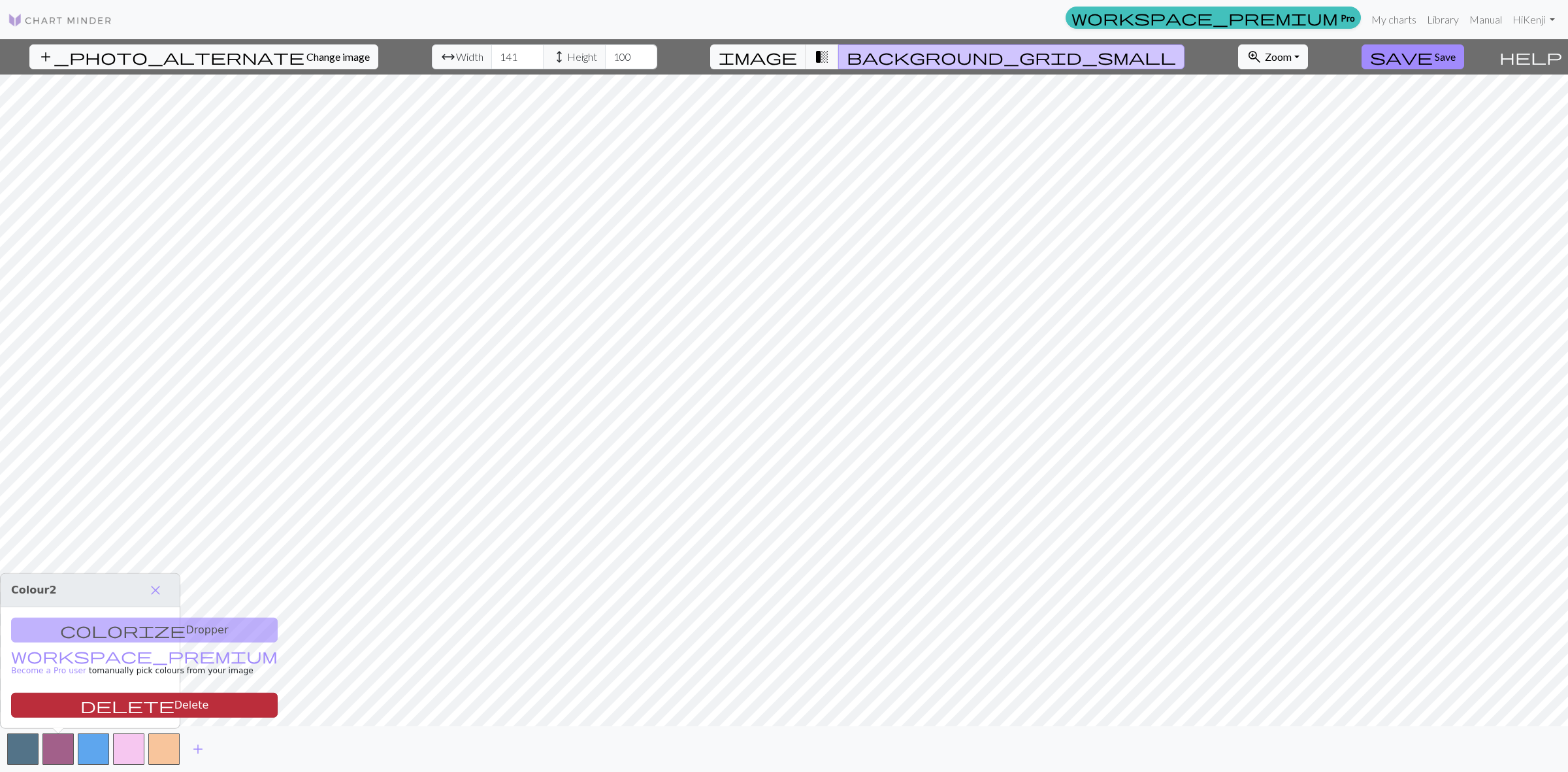
click at [80, 710] on span "delete" at bounding box center [127, 705] width 94 height 18
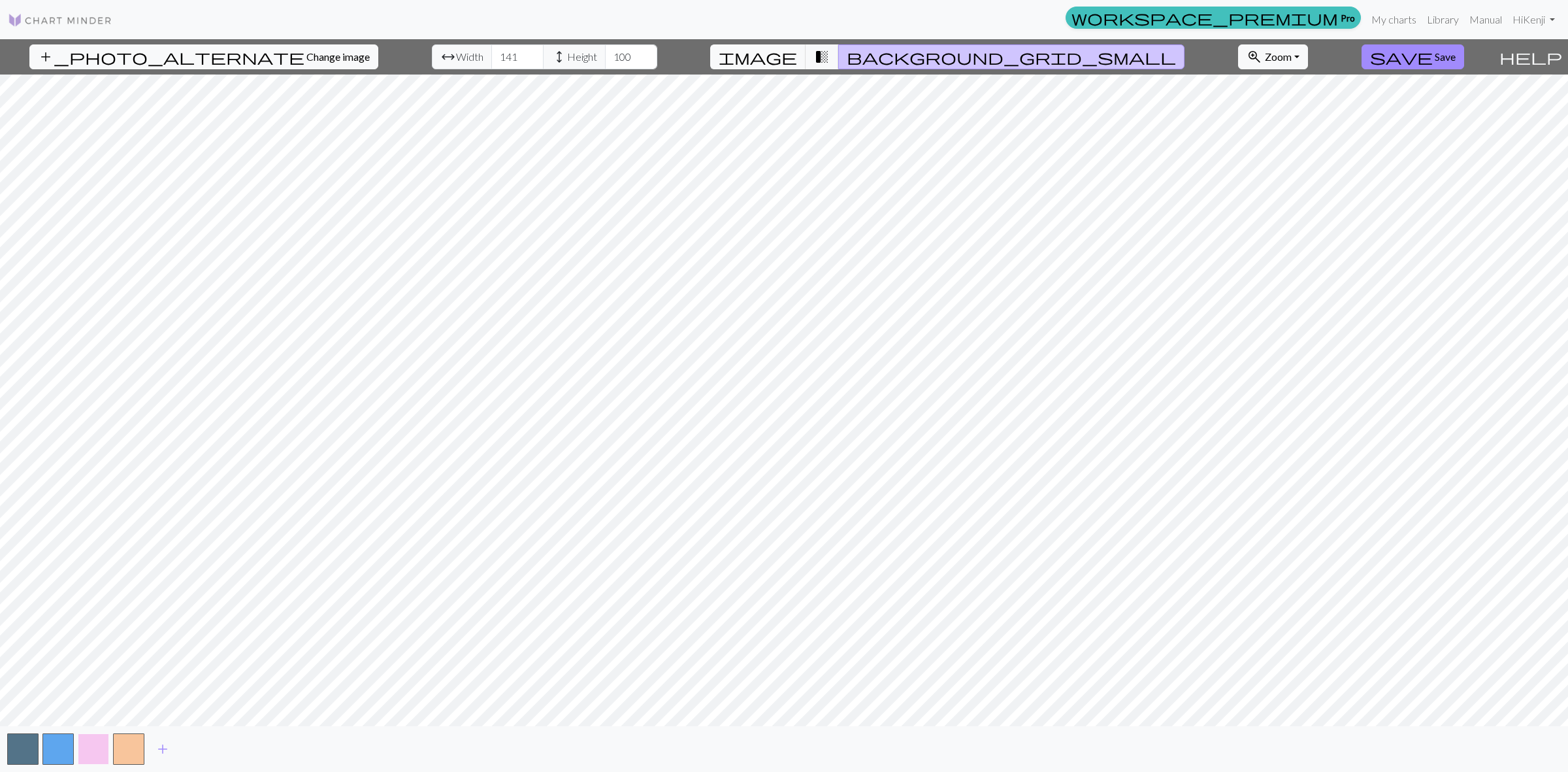
click at [88, 749] on button "button" at bounding box center [93, 749] width 31 height 31
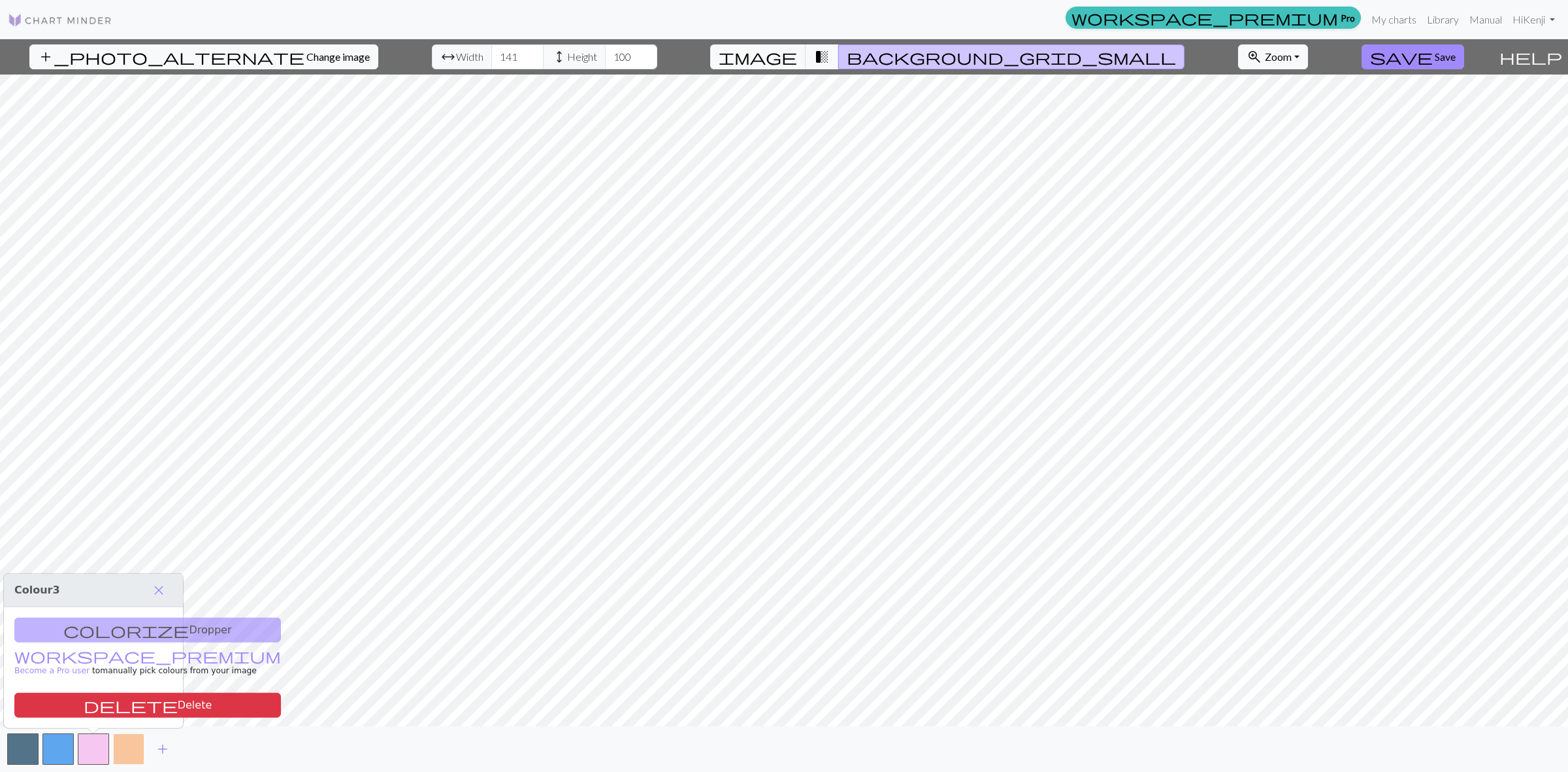
click at [128, 750] on button "button" at bounding box center [128, 749] width 31 height 31
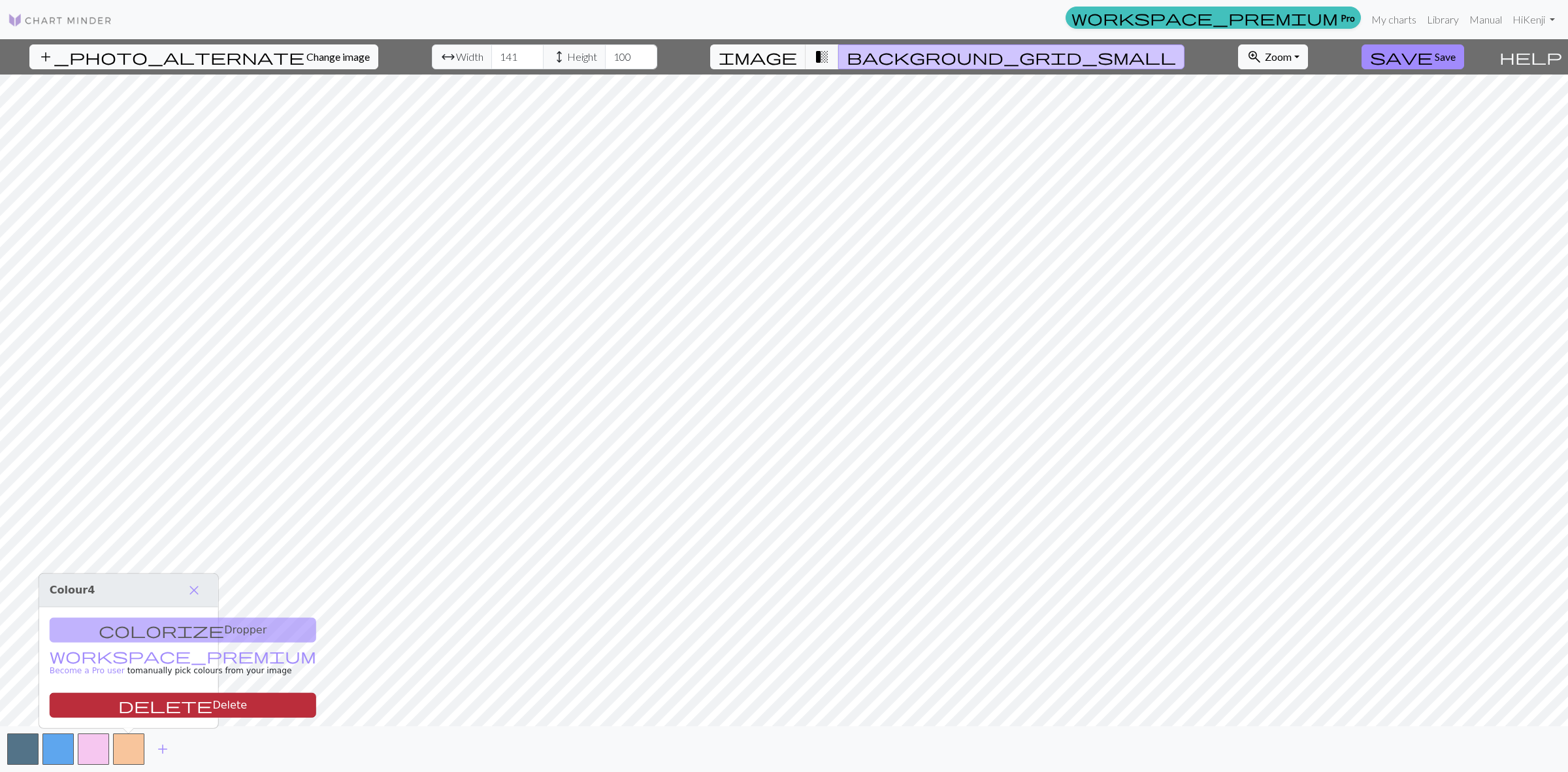
click at [128, 709] on button "delete Delete" at bounding box center [182, 705] width 267 height 25
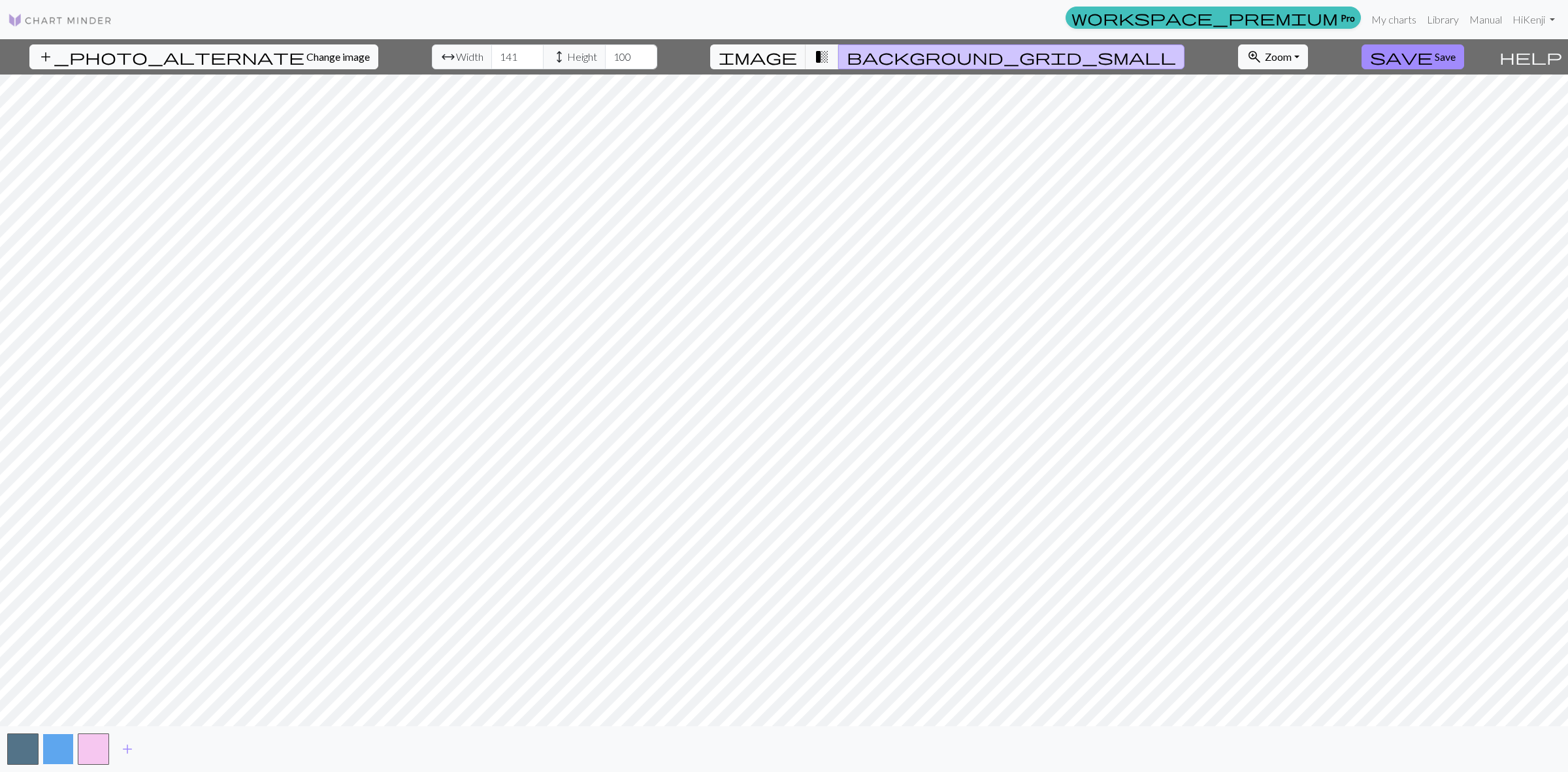
click at [60, 746] on button "button" at bounding box center [58, 749] width 31 height 31
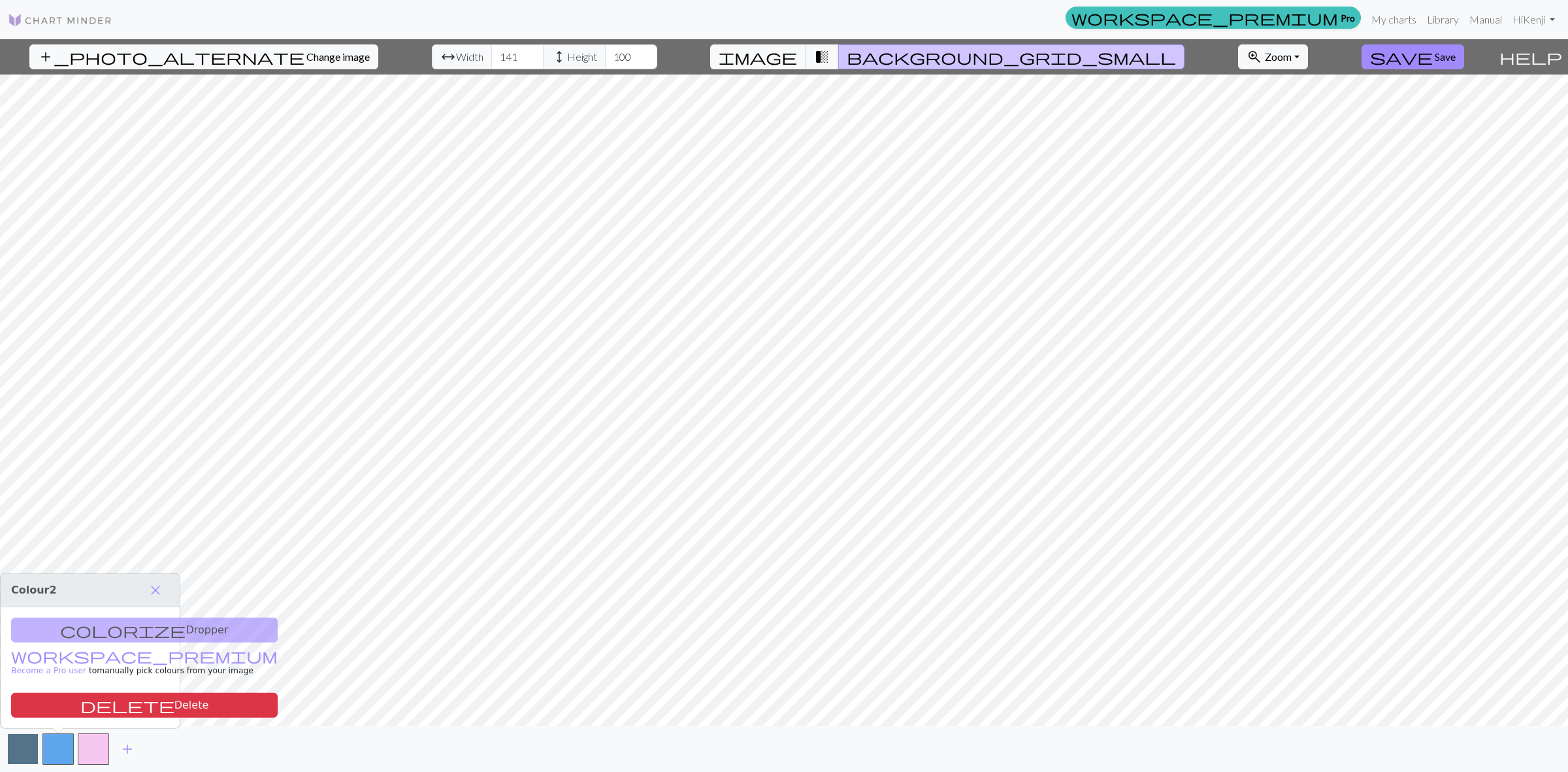
click at [31, 748] on button "button" at bounding box center [23, 749] width 31 height 31
click at [80, 713] on span "delete" at bounding box center [127, 705] width 94 height 18
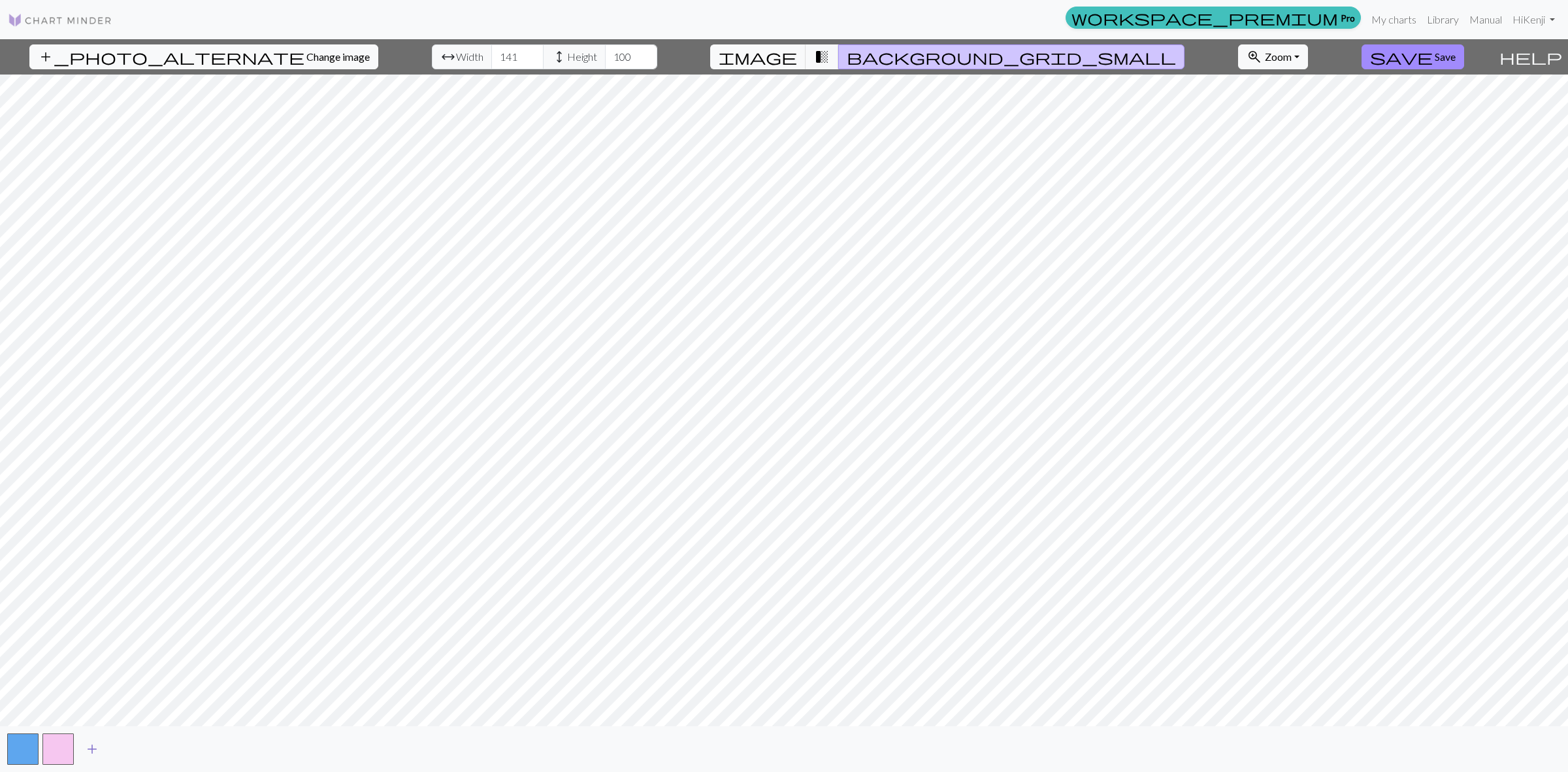
click at [92, 752] on span "add" at bounding box center [92, 749] width 16 height 18
click at [87, 752] on button "button" at bounding box center [93, 749] width 31 height 31
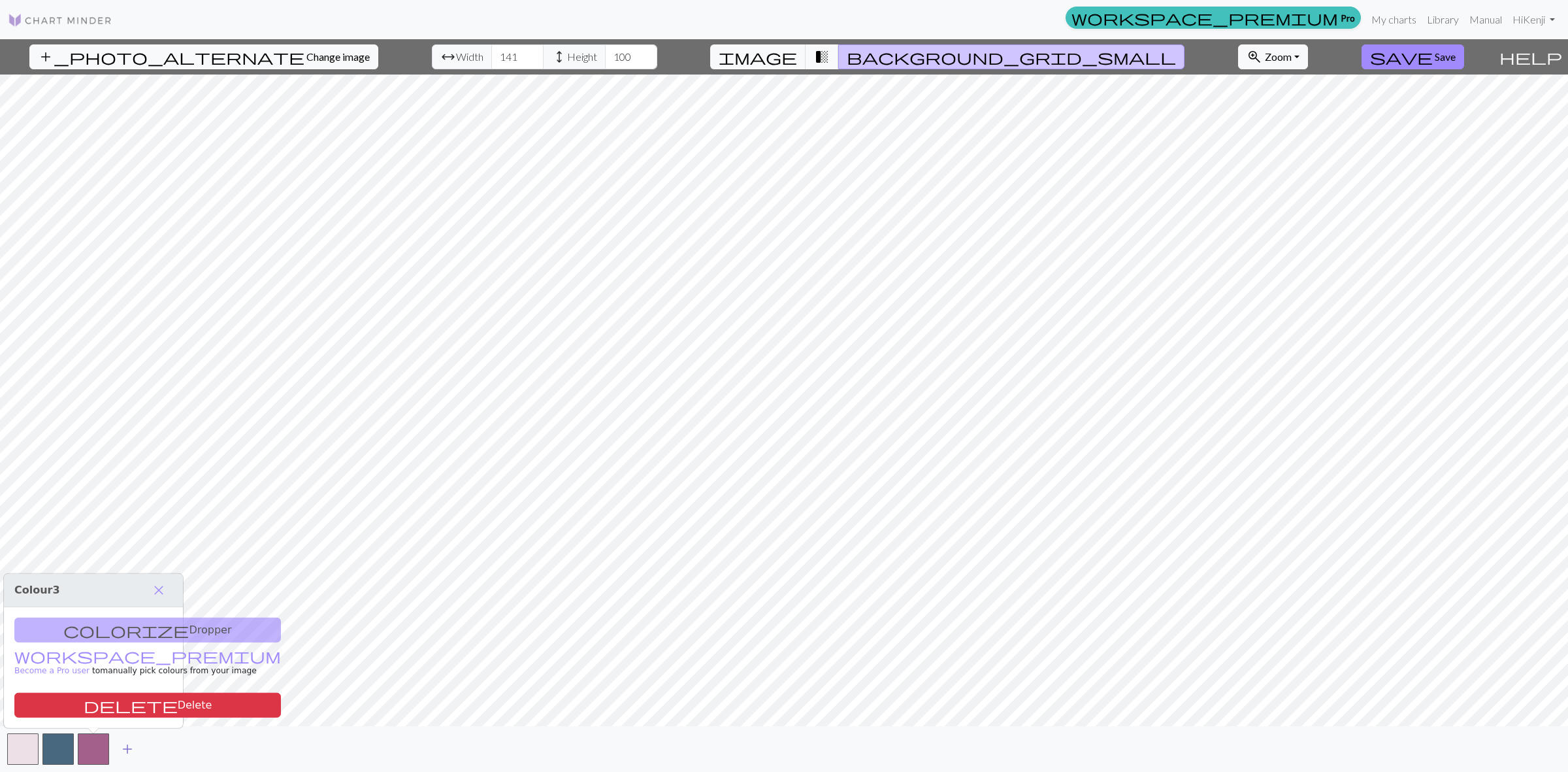
click at [125, 748] on span "add" at bounding box center [127, 749] width 16 height 18
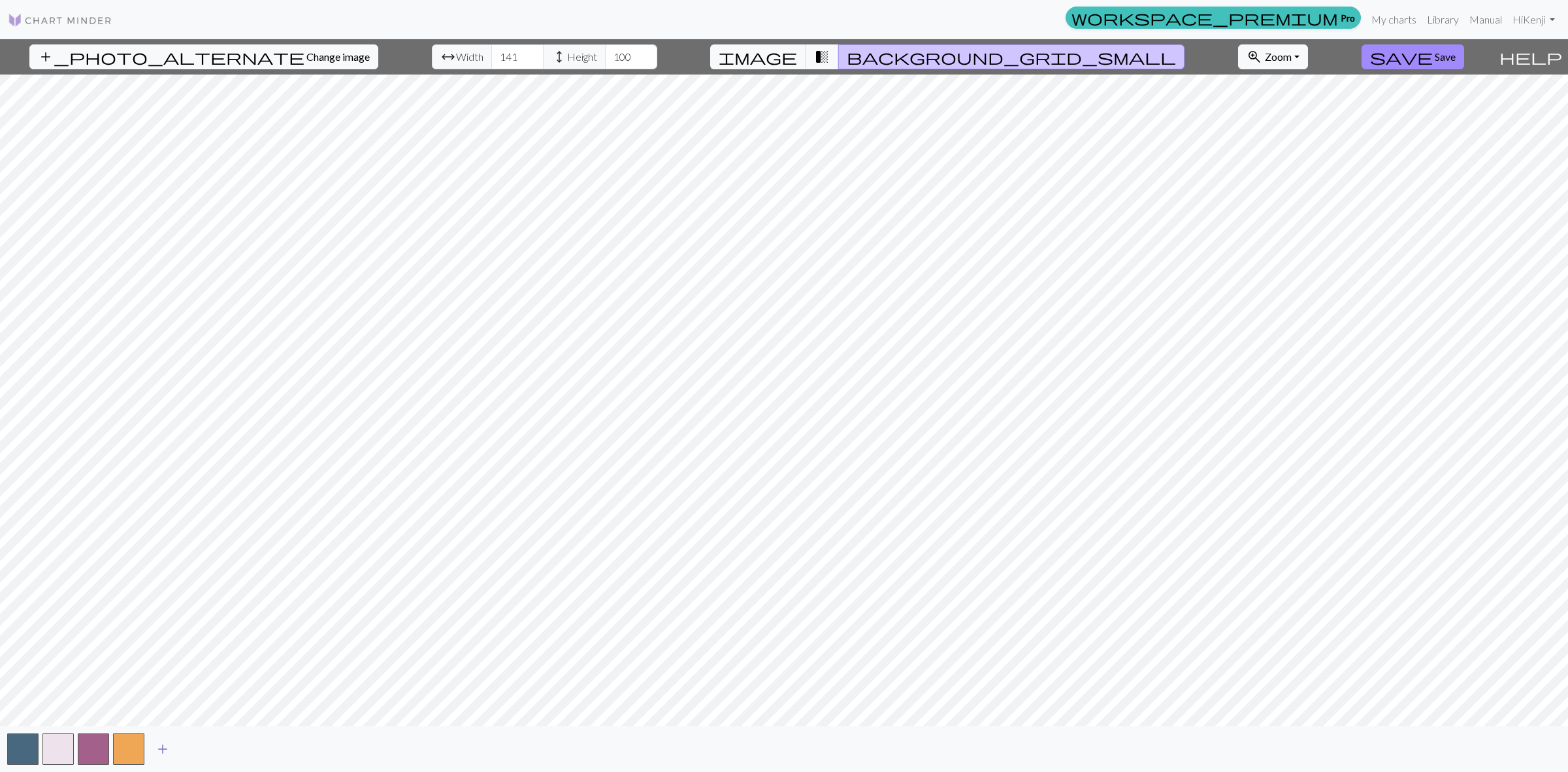
click at [158, 746] on span "add" at bounding box center [162, 749] width 16 height 18
click at [196, 747] on span "add" at bounding box center [197, 749] width 16 height 18
click at [230, 747] on span "add" at bounding box center [233, 749] width 16 height 18
click at [268, 750] on span "add" at bounding box center [268, 749] width 16 height 18
click at [307, 56] on span "Change image" at bounding box center [338, 56] width 64 height 12
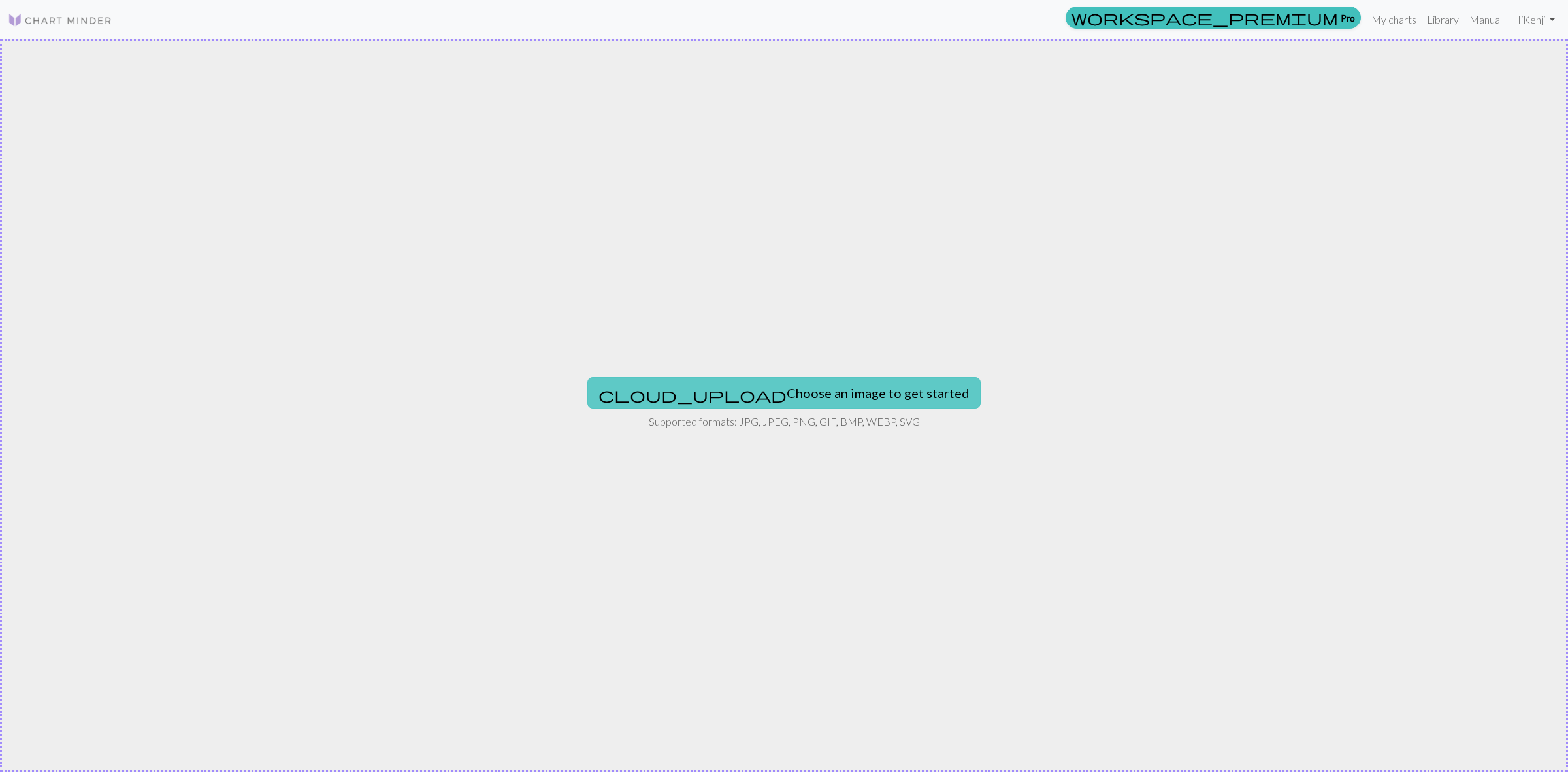
click at [764, 387] on button "cloud_upload Choose an image to get started" at bounding box center [784, 393] width 393 height 31
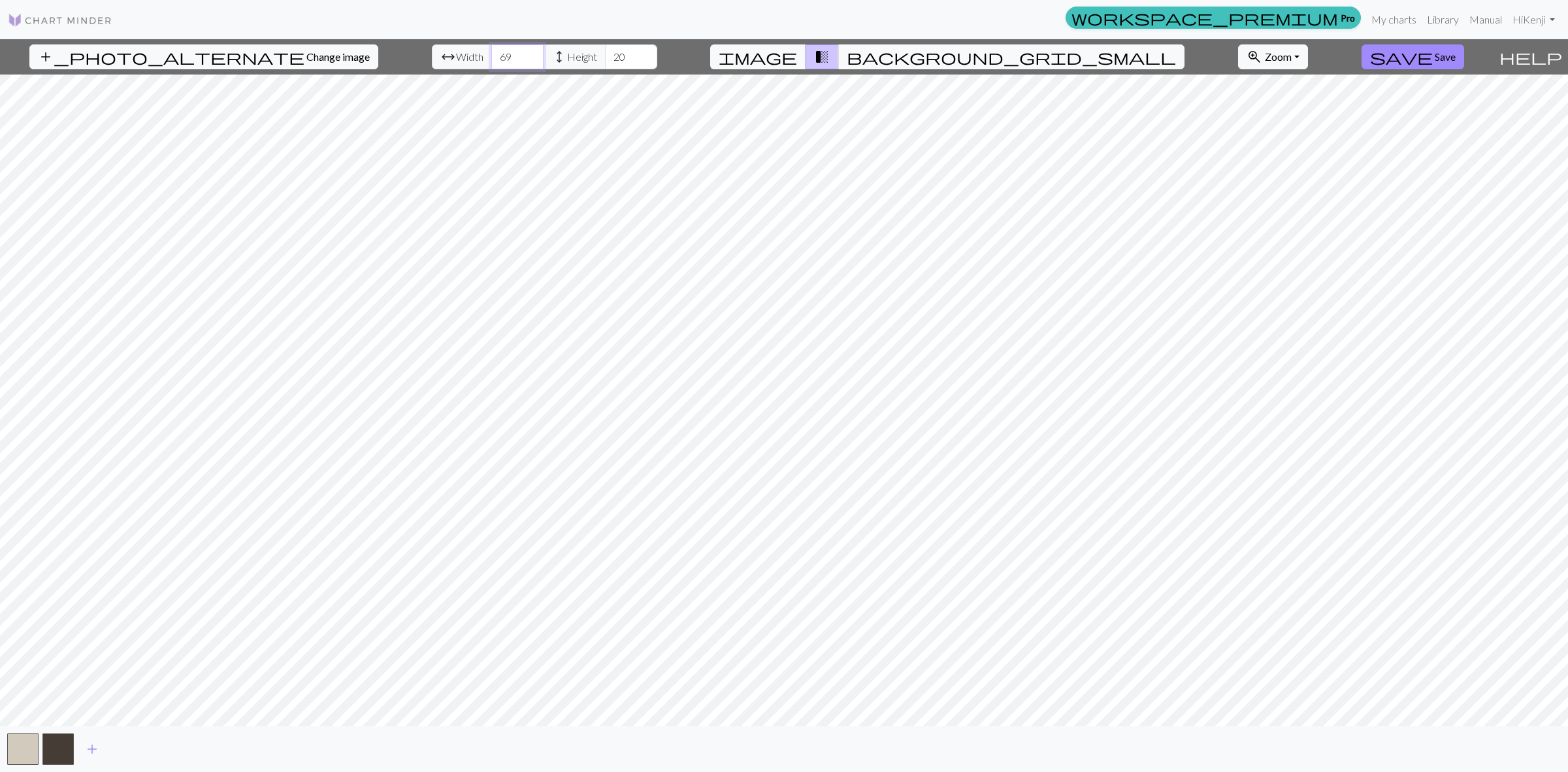
drag, startPoint x: 495, startPoint y: 53, endPoint x: 517, endPoint y: 53, distance: 22.0
type input "70"
click at [501, 52] on input "70" at bounding box center [517, 57] width 52 height 25
click at [609, 53] on input "79" at bounding box center [630, 57] width 52 height 25
click at [911, 61] on button "background_grid_small" at bounding box center [1011, 57] width 346 height 25
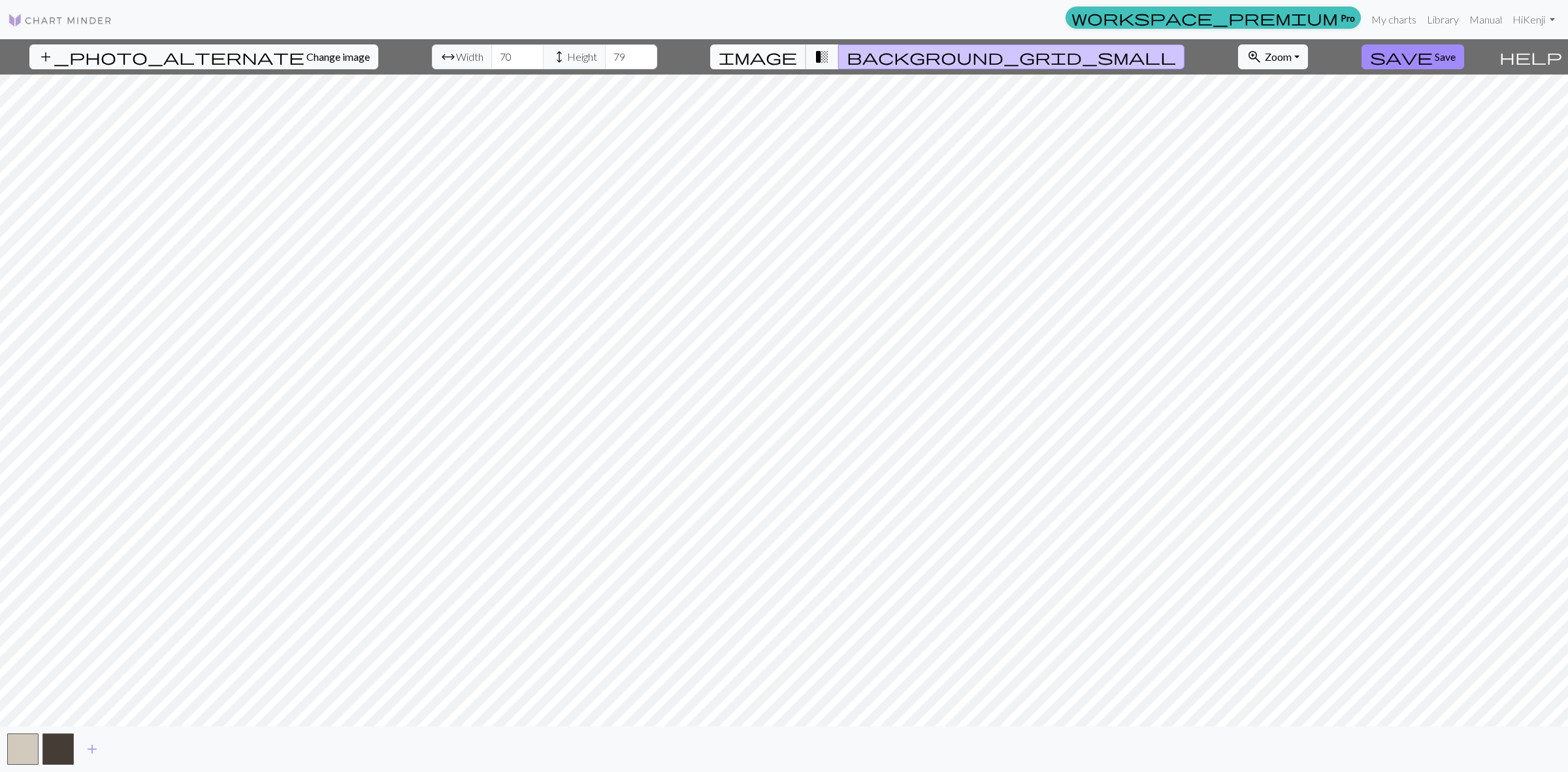
click at [797, 59] on span "image" at bounding box center [758, 57] width 78 height 18
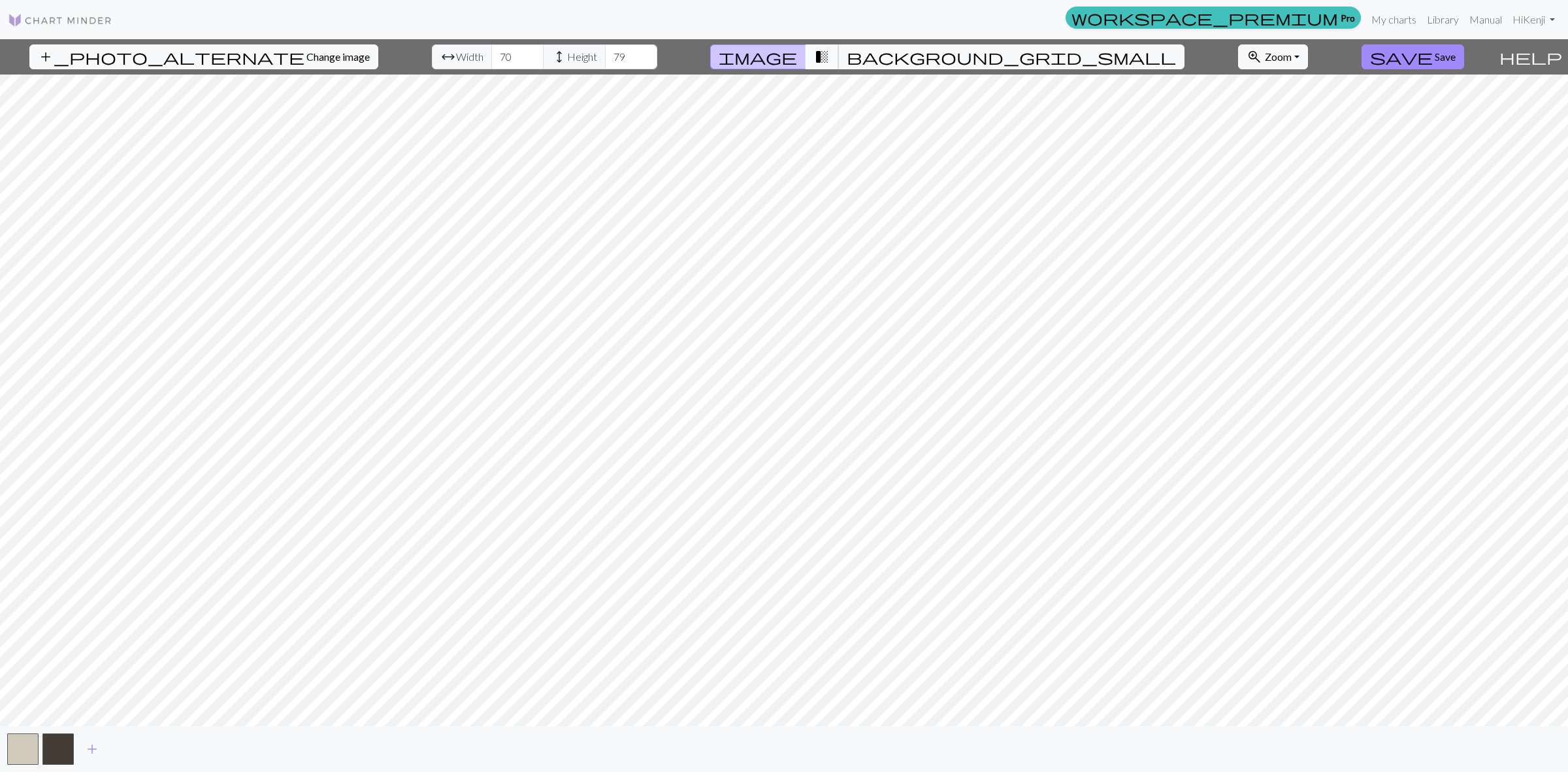
click at [830, 60] on span "transition_fade" at bounding box center [821, 57] width 16 height 18
click at [797, 61] on span "image" at bounding box center [758, 57] width 78 height 18
click at [839, 60] on button "transition_fade" at bounding box center [821, 57] width 33 height 25
type input "90"
click at [614, 51] on input "90" at bounding box center [630, 57] width 52 height 25
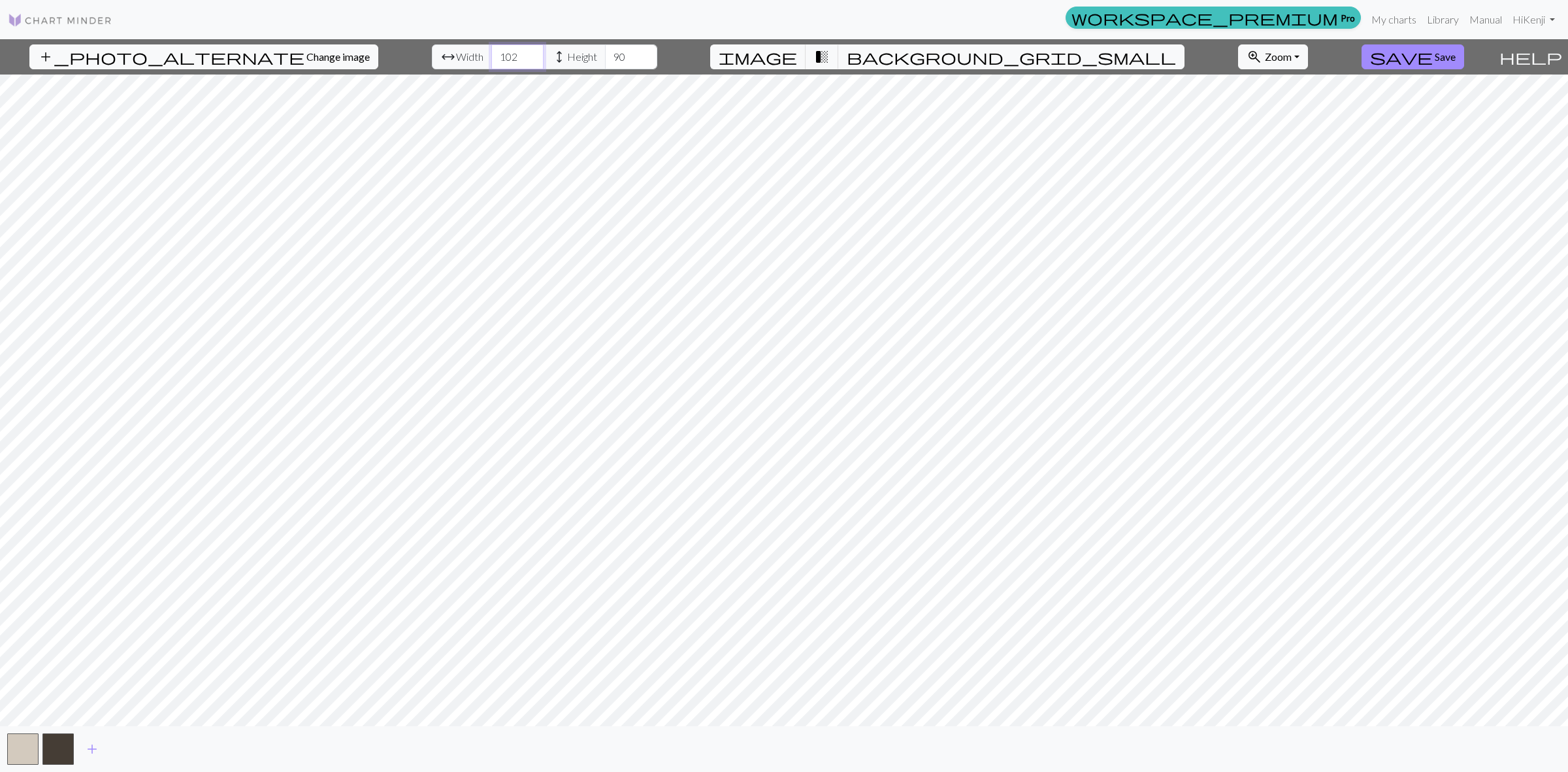
click at [493, 51] on input "102" at bounding box center [517, 57] width 52 height 25
click at [493, 51] on input "103" at bounding box center [517, 57] width 52 height 25
click at [493, 51] on input "104" at bounding box center [517, 57] width 52 height 25
click at [493, 51] on input "105" at bounding box center [517, 57] width 52 height 25
click at [493, 51] on input "106" at bounding box center [517, 57] width 52 height 25
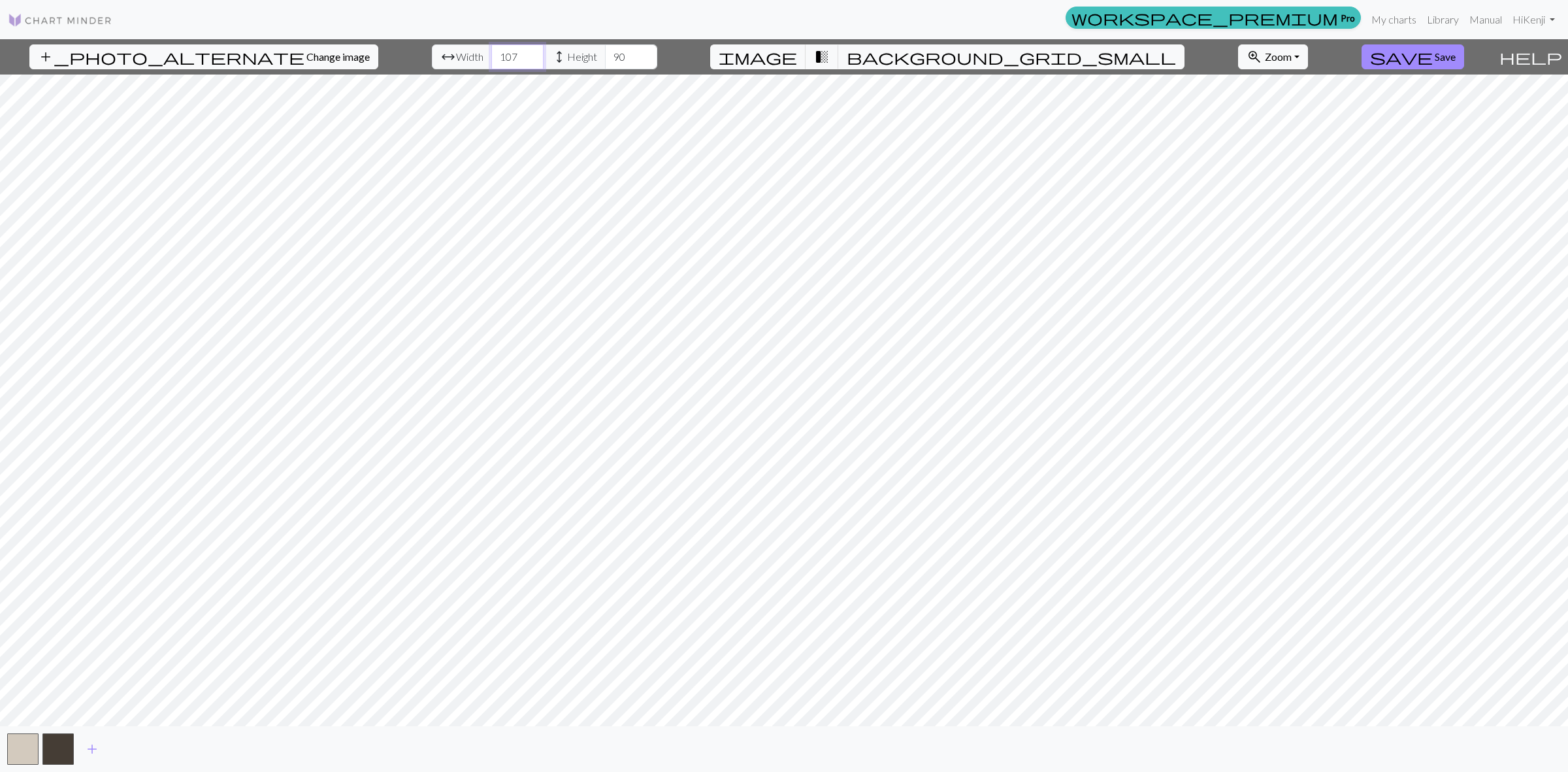
click at [493, 51] on input "107" at bounding box center [517, 57] width 52 height 25
click at [493, 51] on input "108" at bounding box center [517, 57] width 52 height 25
click at [493, 51] on input "109" at bounding box center [517, 57] width 52 height 25
click at [493, 51] on input "110" at bounding box center [517, 57] width 52 height 25
click at [493, 51] on input "111" at bounding box center [517, 57] width 52 height 25
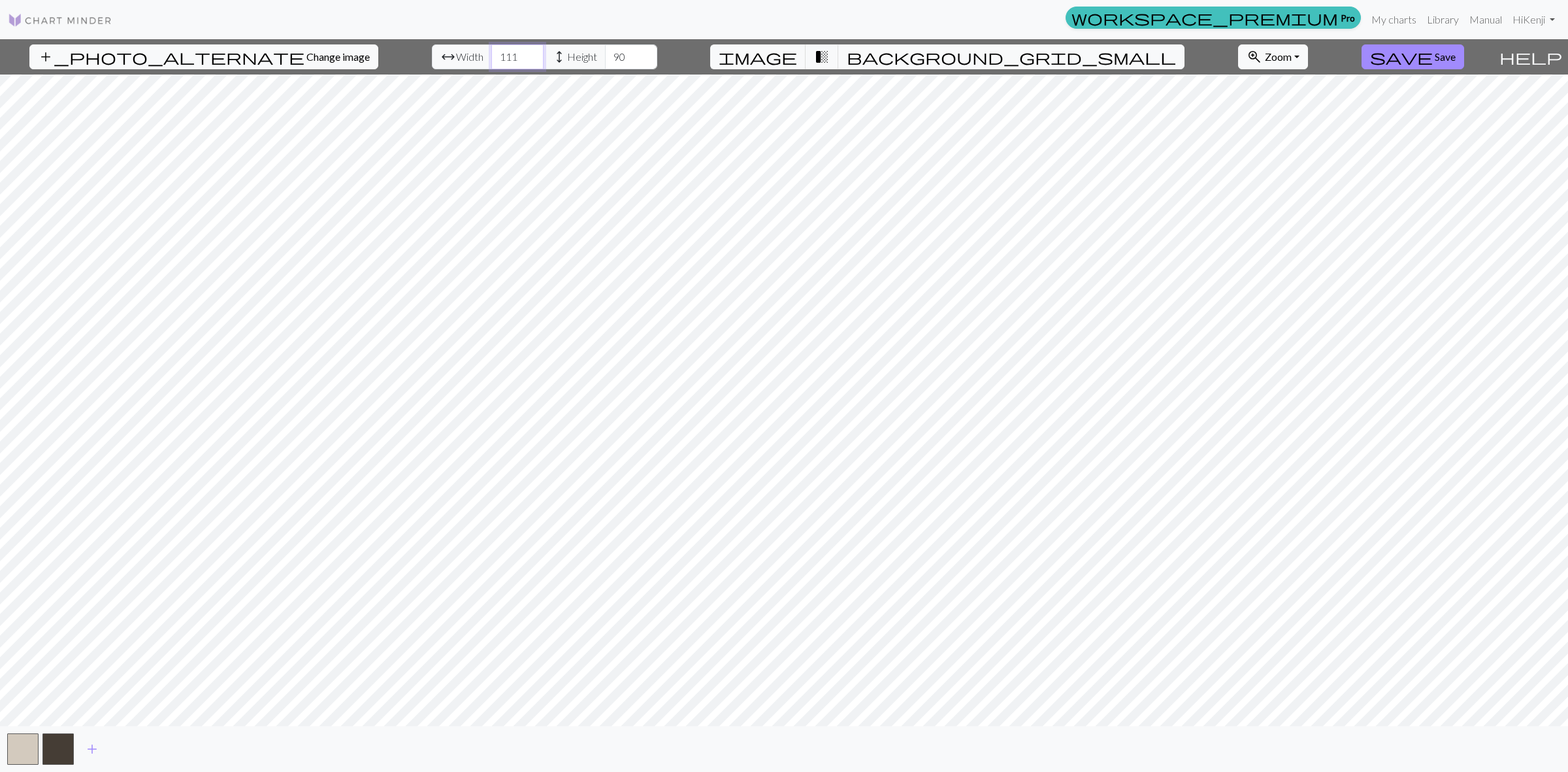
type input "112"
click at [493, 51] on input "112" at bounding box center [517, 57] width 52 height 25
click at [613, 54] on input "93" at bounding box center [630, 57] width 52 height 25
click at [611, 54] on input "94" at bounding box center [630, 57] width 52 height 25
click at [611, 54] on input "95" at bounding box center [630, 57] width 52 height 25
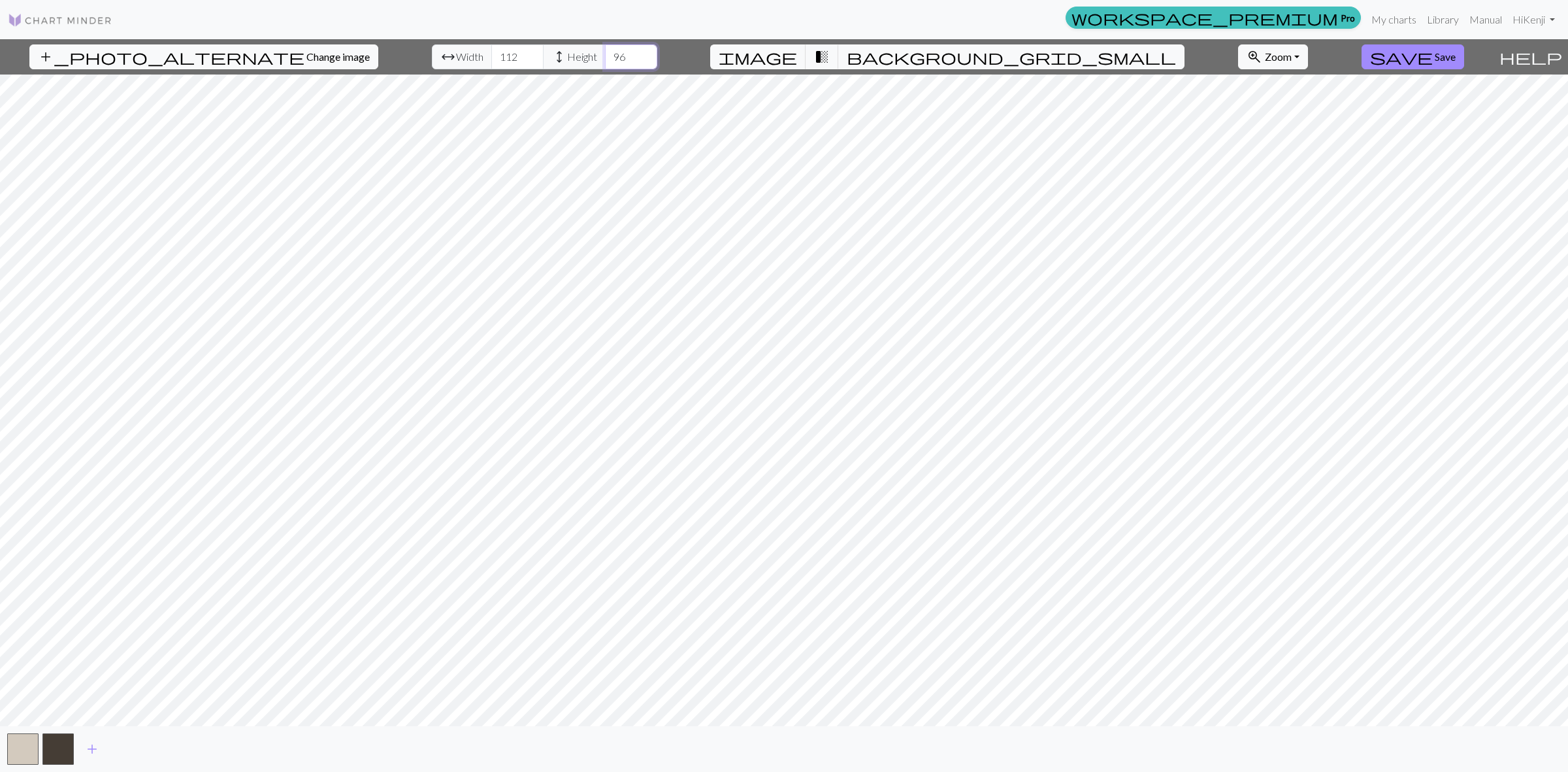
click at [611, 54] on input "96" at bounding box center [630, 57] width 52 height 25
type input "97"
click at [611, 54] on input "97" at bounding box center [630, 57] width 52 height 25
click at [830, 64] on span "transition_fade" at bounding box center [821, 57] width 16 height 18
click at [910, 64] on button "background_grid_small" at bounding box center [1011, 57] width 346 height 25
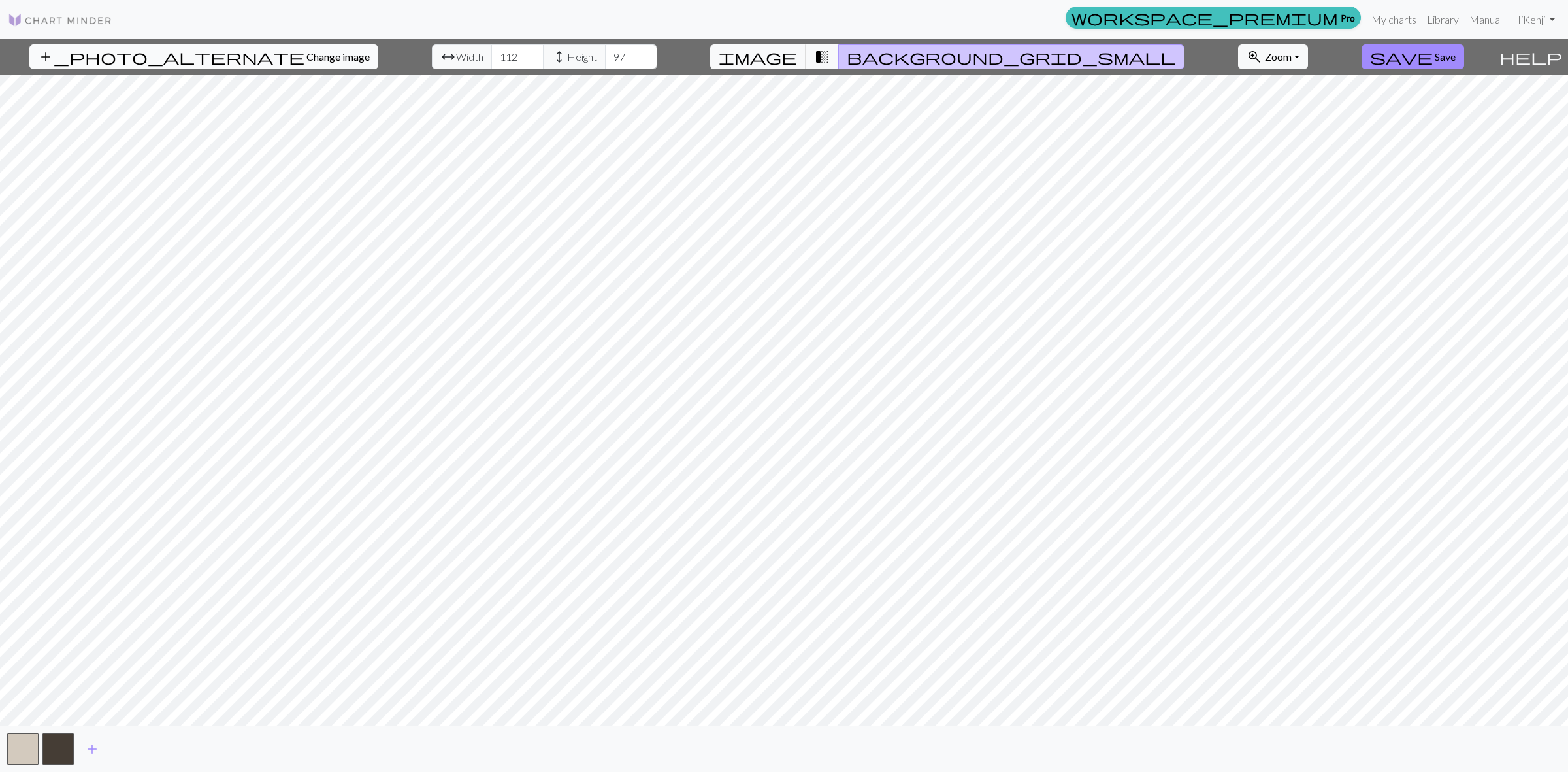
click at [126, 55] on button "add_photo_alternate Change image" at bounding box center [204, 57] width 349 height 25
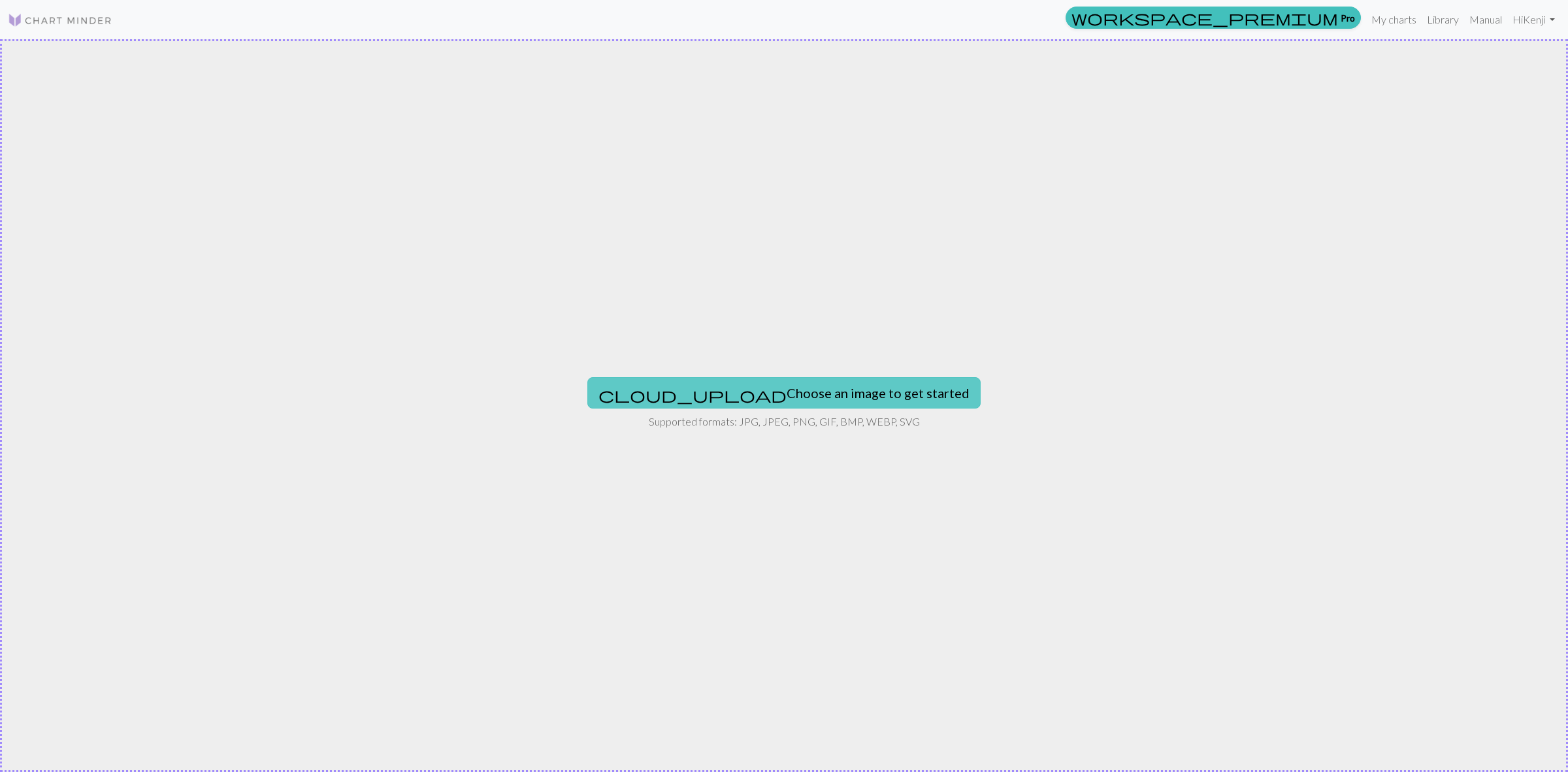
click at [792, 383] on button "cloud_upload Choose an image to get started" at bounding box center [784, 393] width 393 height 31
type input "C:\fakepath\Captura de tela 2025-04-09 123413.png"
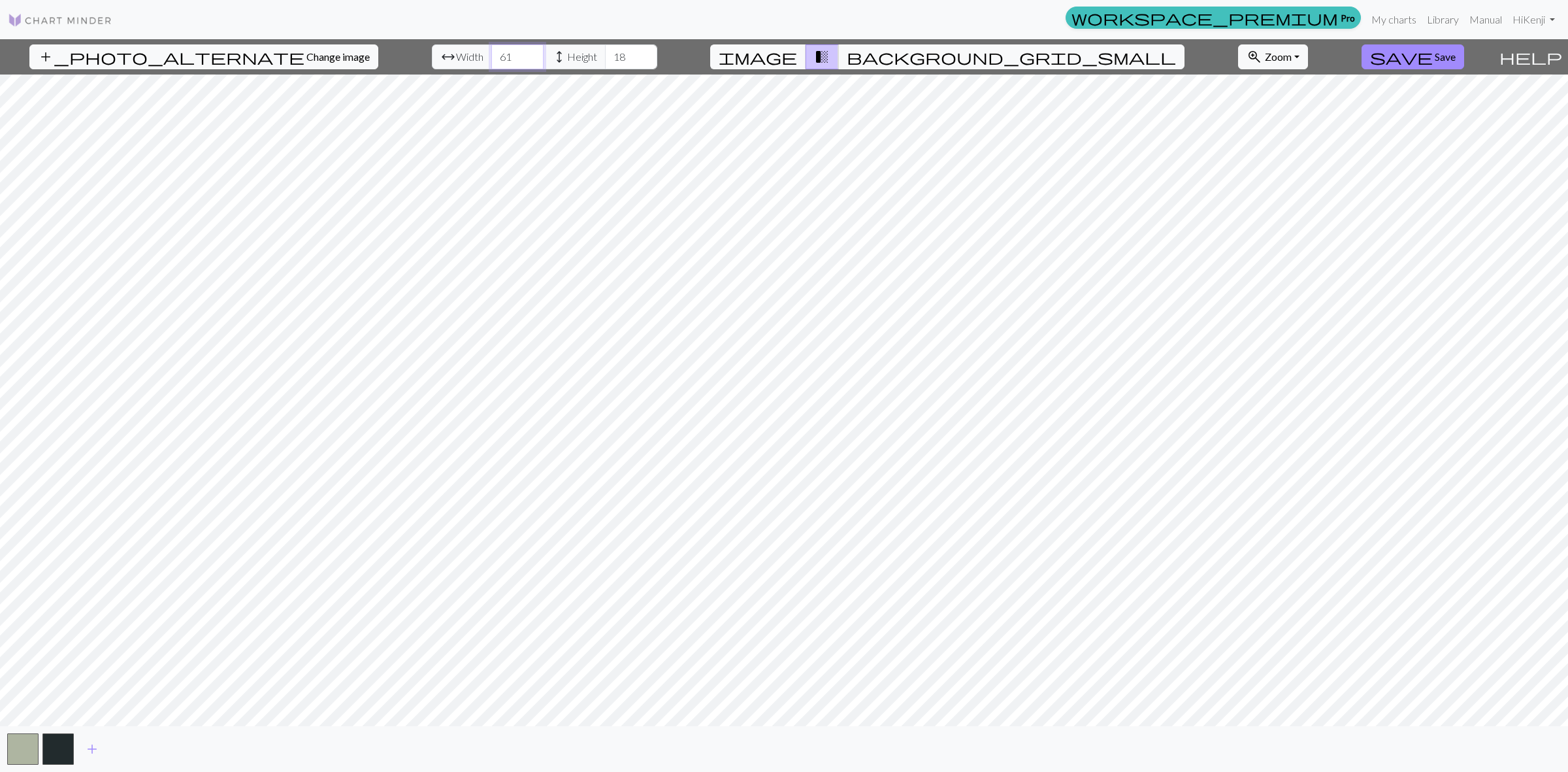
click at [497, 53] on input "61" at bounding box center [517, 57] width 52 height 25
type input "90"
click at [497, 50] on input "90" at bounding box center [517, 57] width 52 height 25
type input "52"
click at [612, 52] on input "52" at bounding box center [630, 57] width 52 height 25
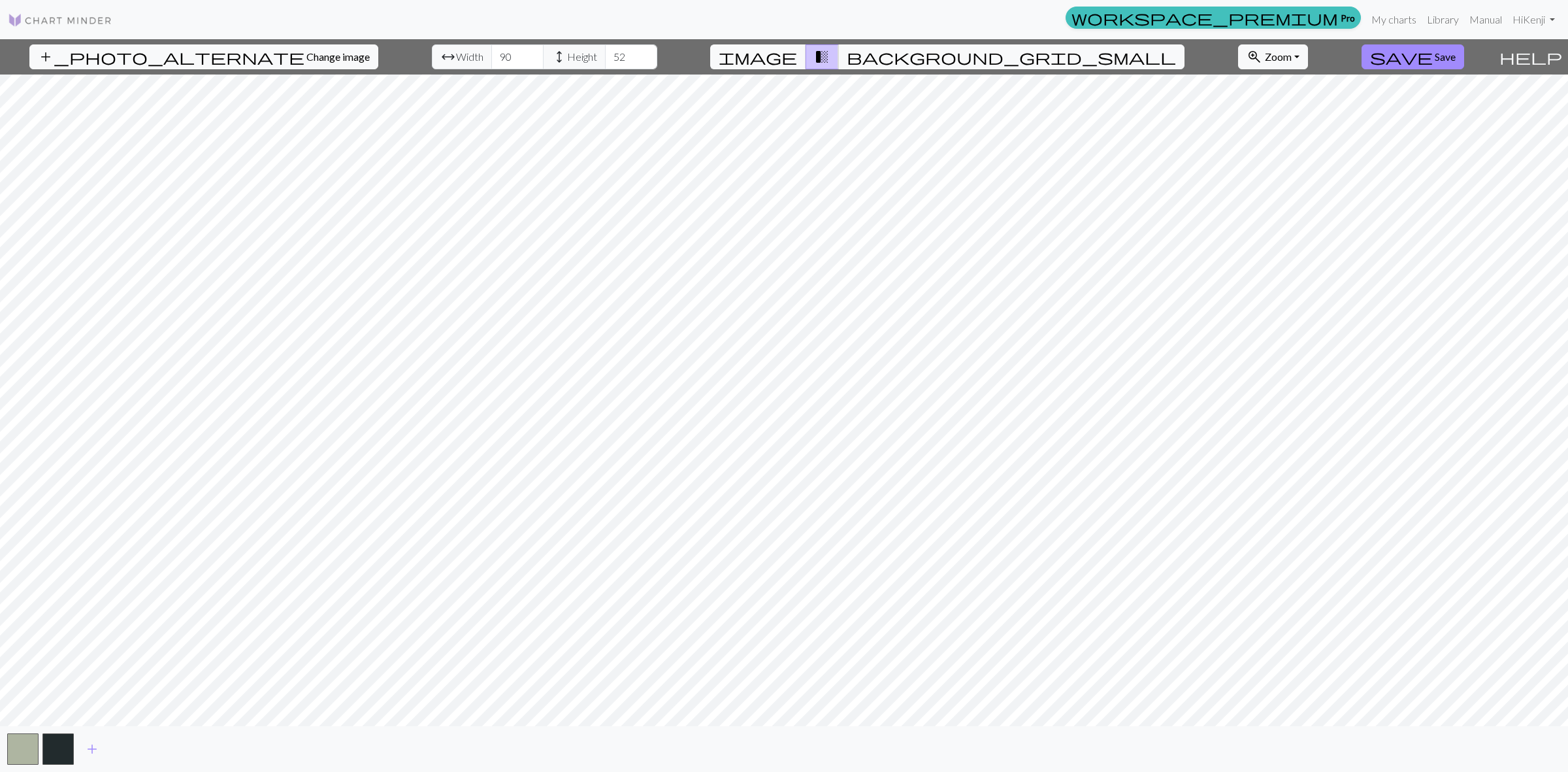
click at [1138, 729] on div "add_photo_alternate Change image arrow_range Width 90 height Height 52 image tr…" at bounding box center [784, 406] width 1568 height 733
type input "121"
click at [499, 49] on input "121" at bounding box center [517, 57] width 52 height 25
click at [616, 51] on input "52" at bounding box center [630, 57] width 52 height 25
type input "83"
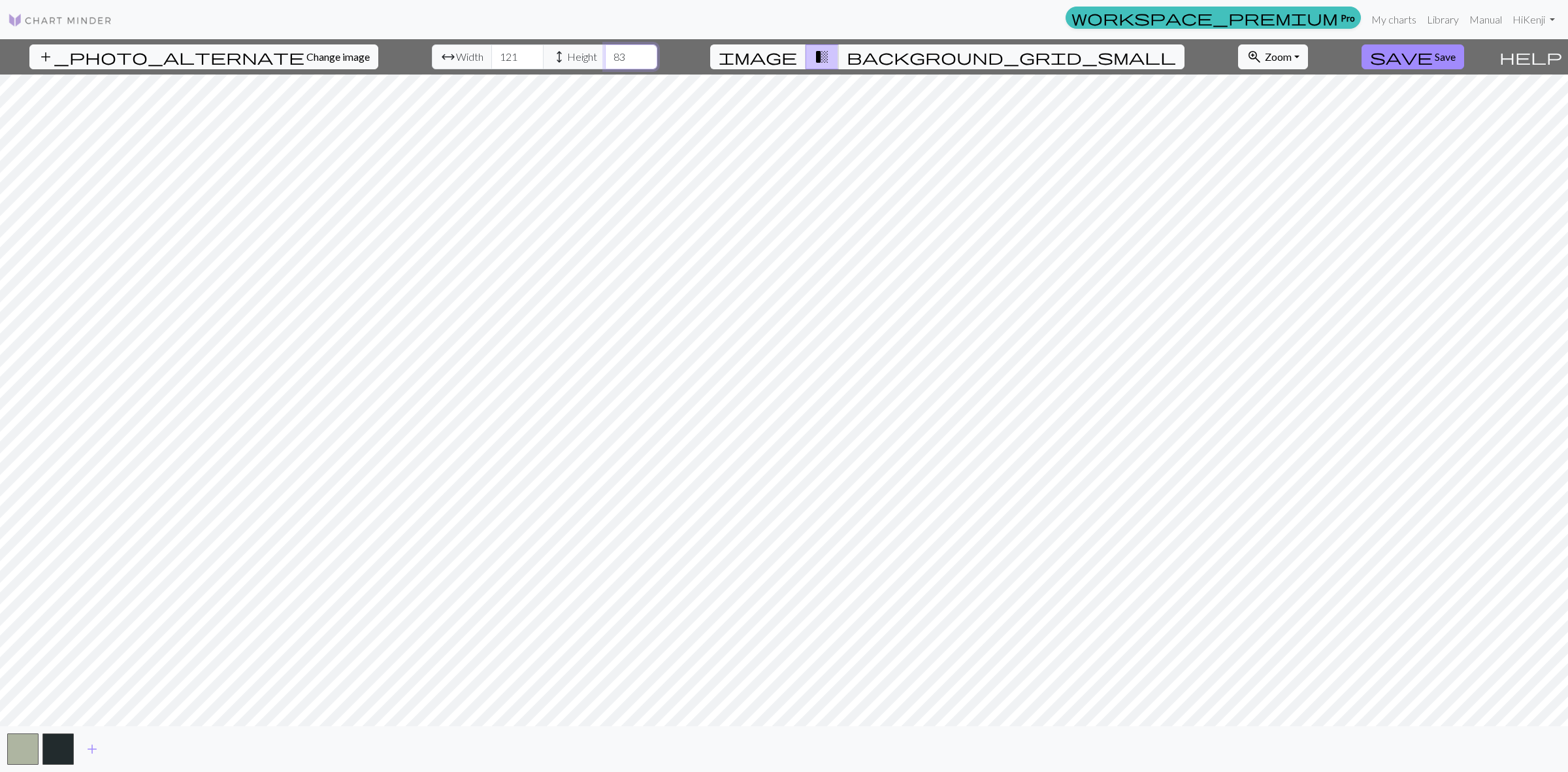
click at [613, 53] on input "83" at bounding box center [630, 57] width 52 height 25
click at [497, 52] on input "122" at bounding box center [517, 57] width 52 height 25
click at [497, 52] on input "123" at bounding box center [517, 57] width 52 height 25
click at [497, 52] on input "124" at bounding box center [517, 57] width 52 height 25
click at [497, 52] on input "125" at bounding box center [517, 57] width 52 height 25
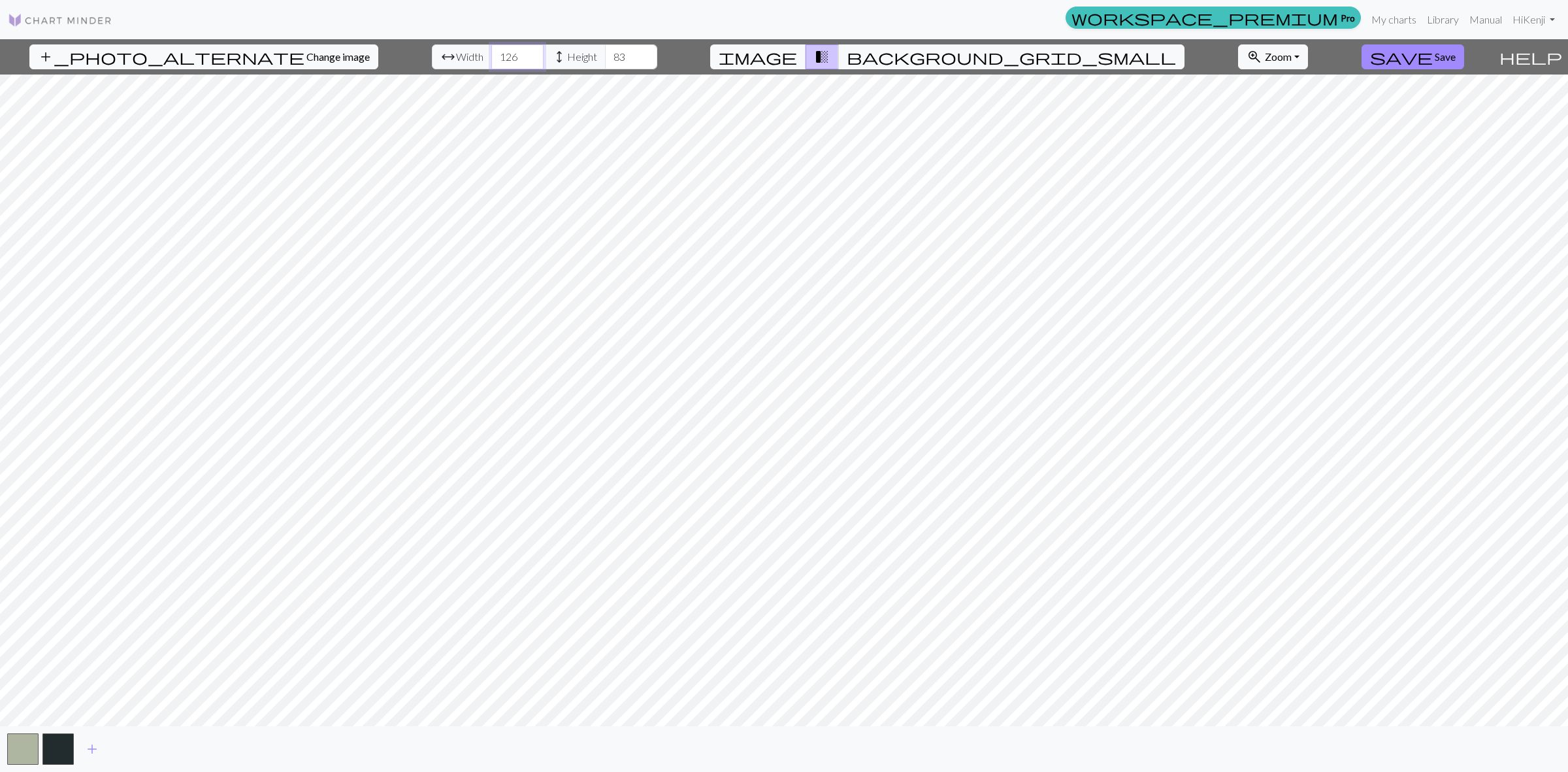
click at [497, 52] on input "126" at bounding box center [517, 57] width 52 height 25
click at [497, 52] on input "127" at bounding box center [517, 57] width 52 height 25
click at [497, 52] on input "128" at bounding box center [517, 57] width 52 height 25
click at [497, 52] on input "129" at bounding box center [517, 57] width 52 height 25
type input "130"
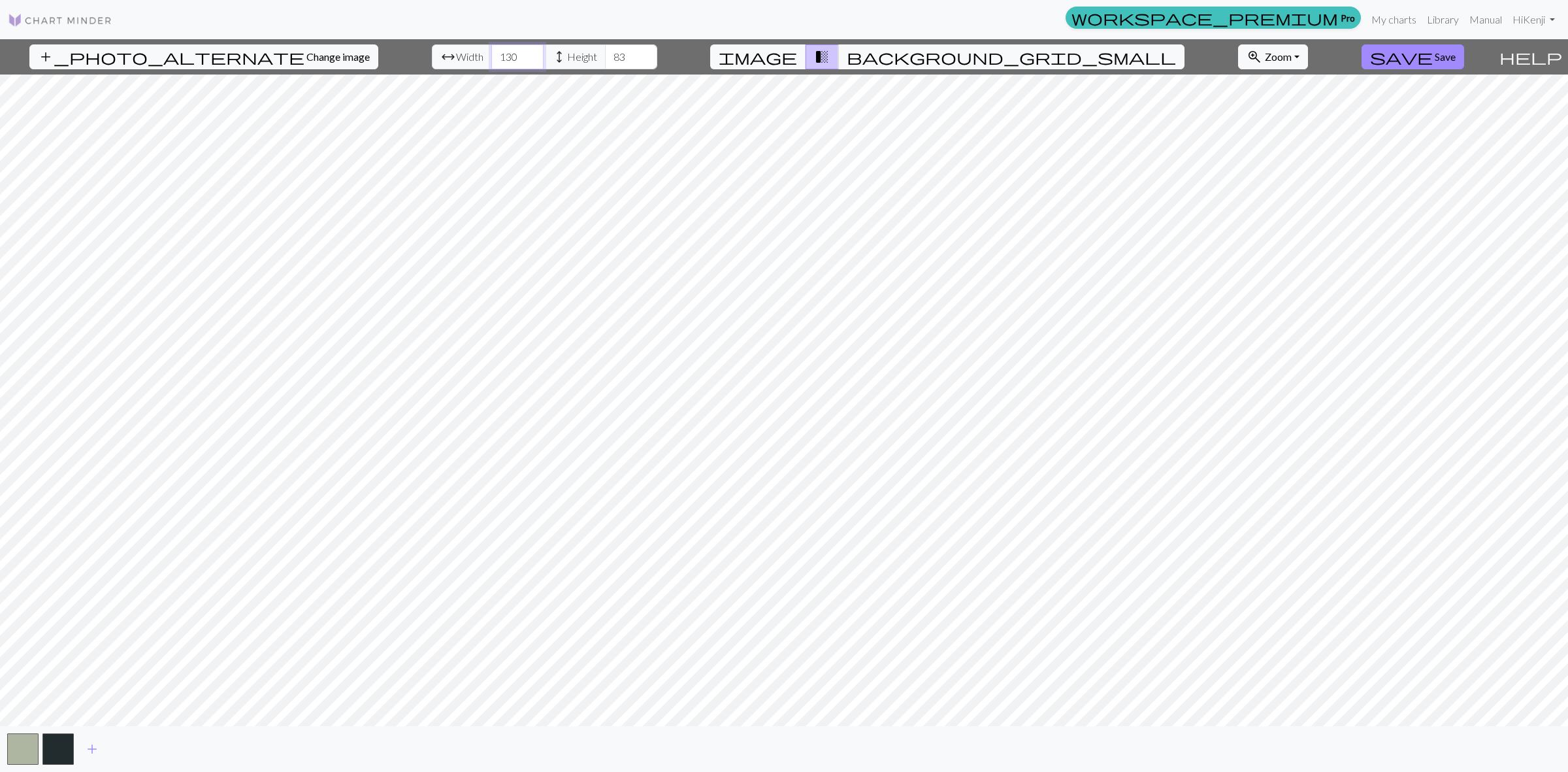
click at [497, 52] on input "130" at bounding box center [517, 57] width 52 height 25
click at [900, 52] on span "background_grid_small" at bounding box center [1011, 57] width 329 height 18
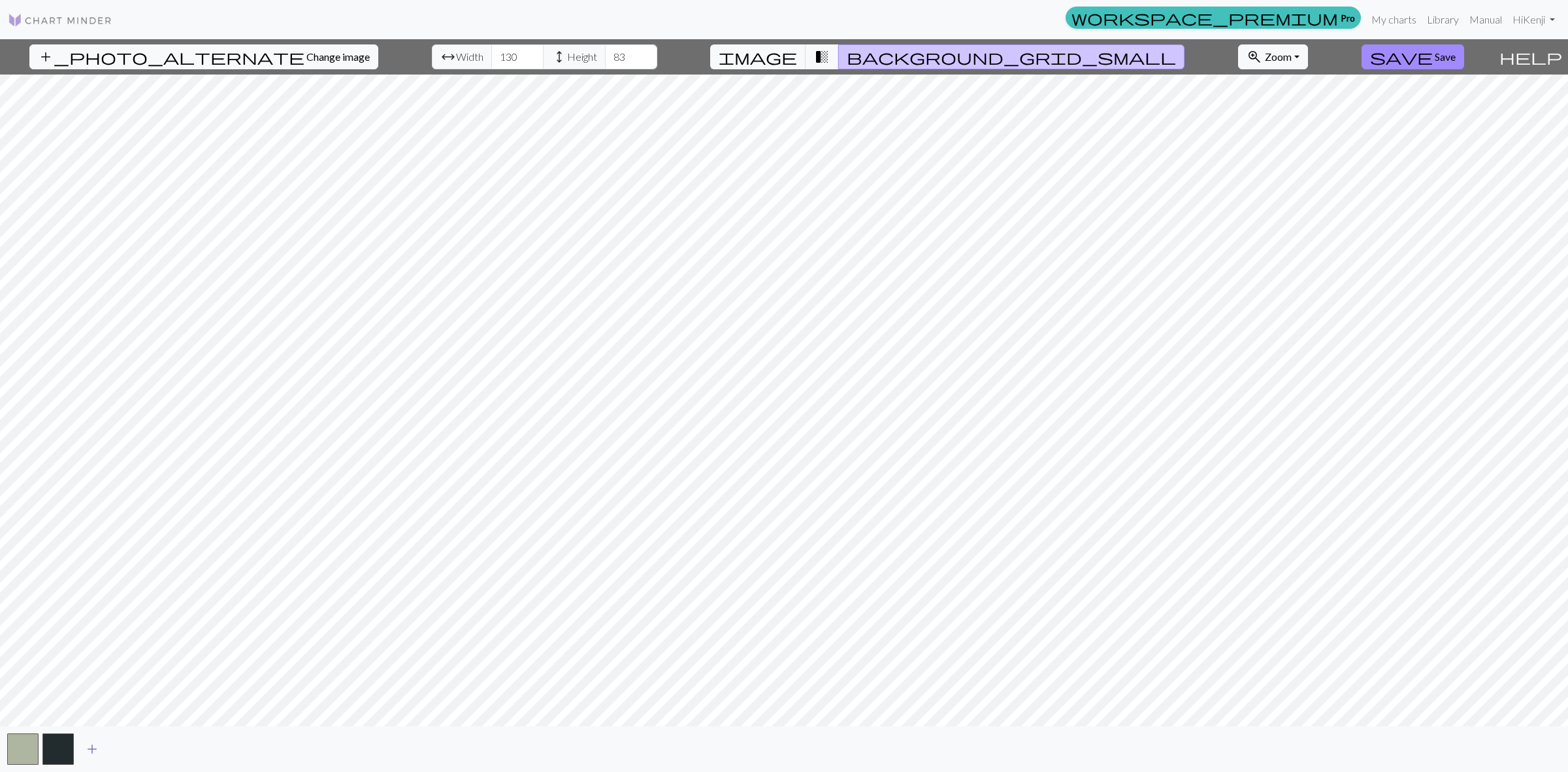
click at [89, 739] on button "add" at bounding box center [92, 749] width 32 height 25
click at [129, 748] on span "add" at bounding box center [127, 749] width 16 height 18
click at [170, 747] on button "add" at bounding box center [163, 749] width 32 height 25
click at [203, 746] on span "add" at bounding box center [197, 749] width 16 height 18
click at [240, 746] on span "add" at bounding box center [233, 749] width 16 height 18
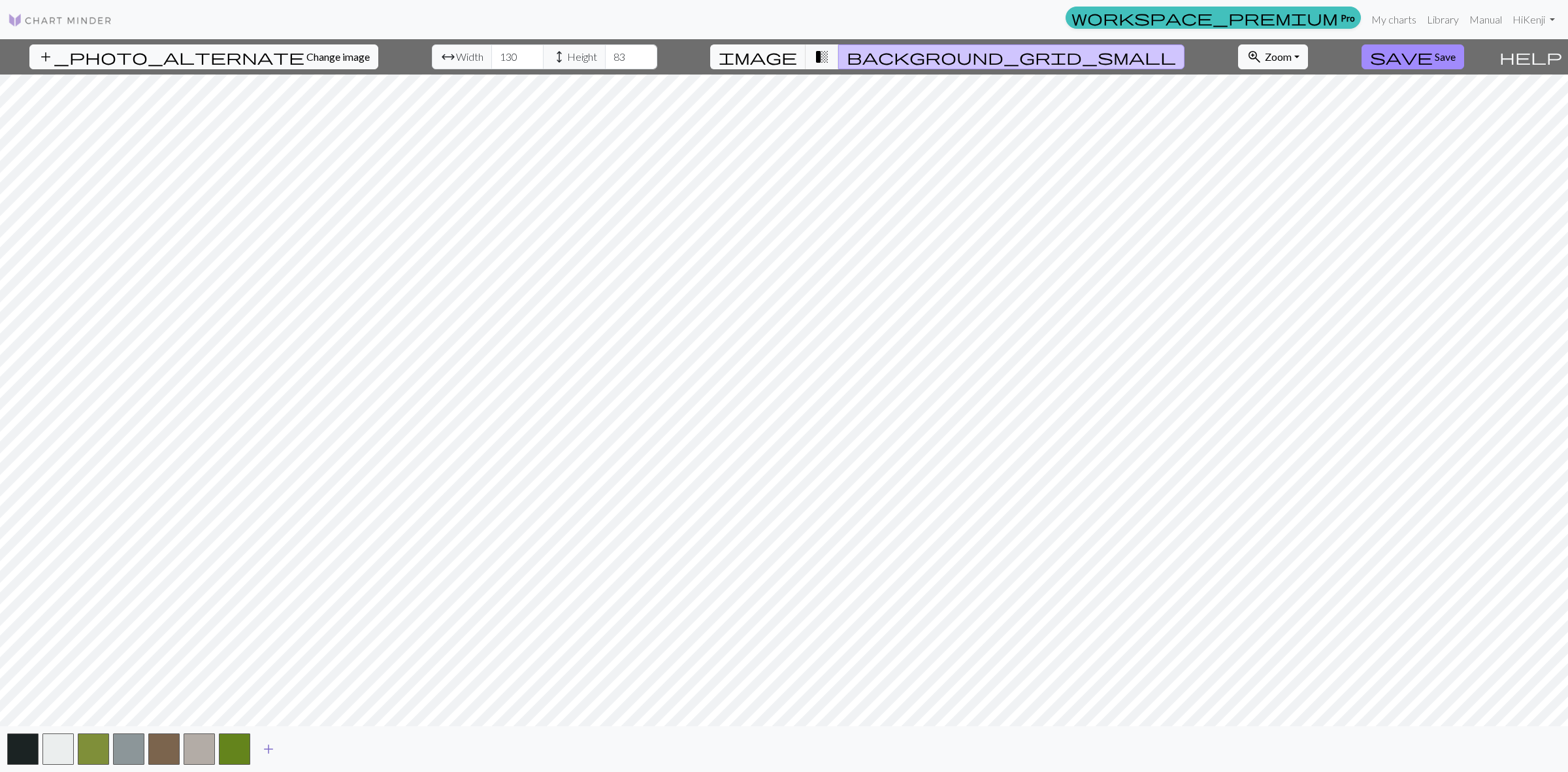
click at [267, 746] on span "add" at bounding box center [268, 749] width 16 height 18
click at [100, 753] on button "button" at bounding box center [93, 749] width 31 height 31
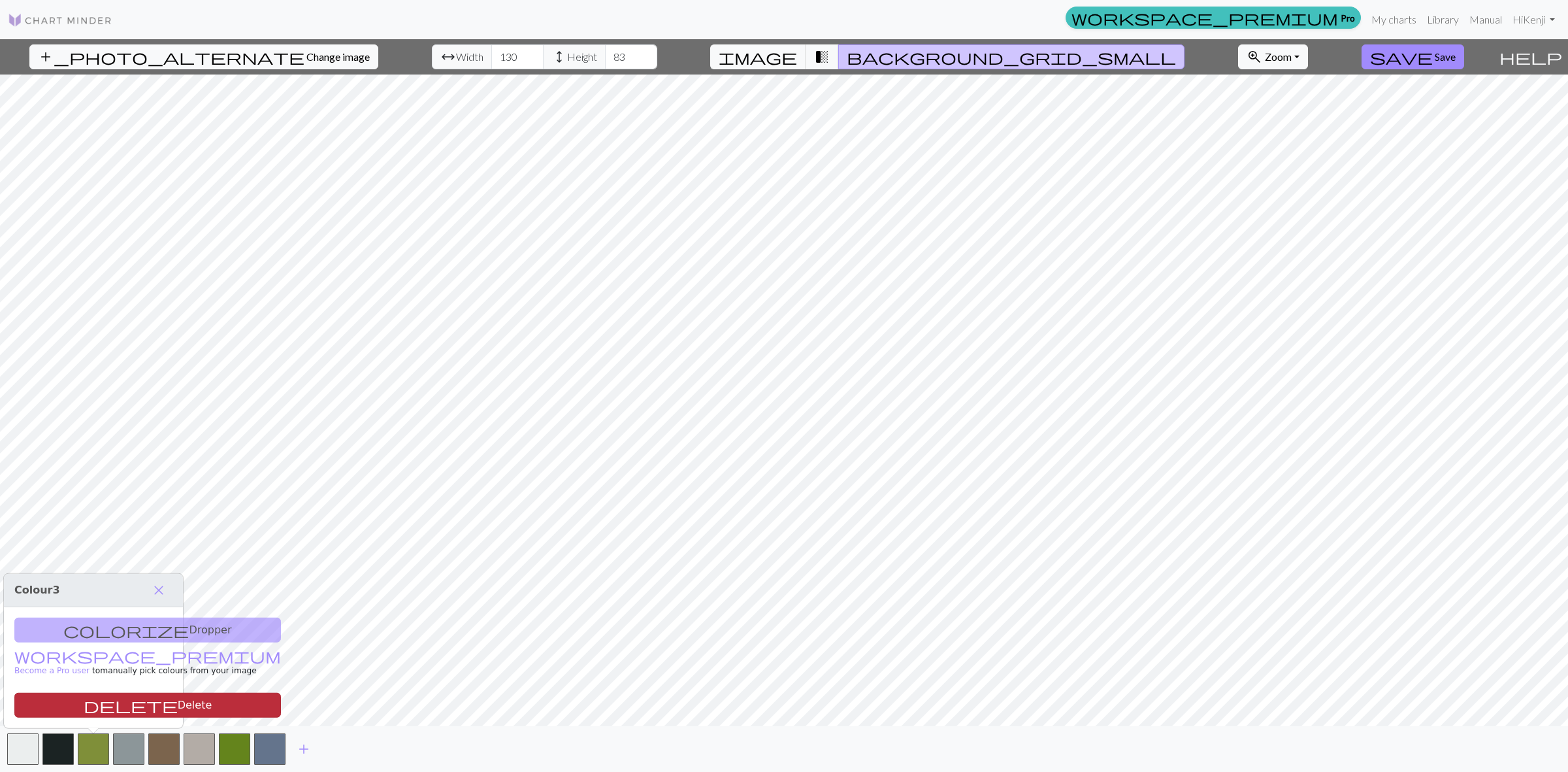
click at [120, 701] on button "delete Delete" at bounding box center [147, 705] width 267 height 25
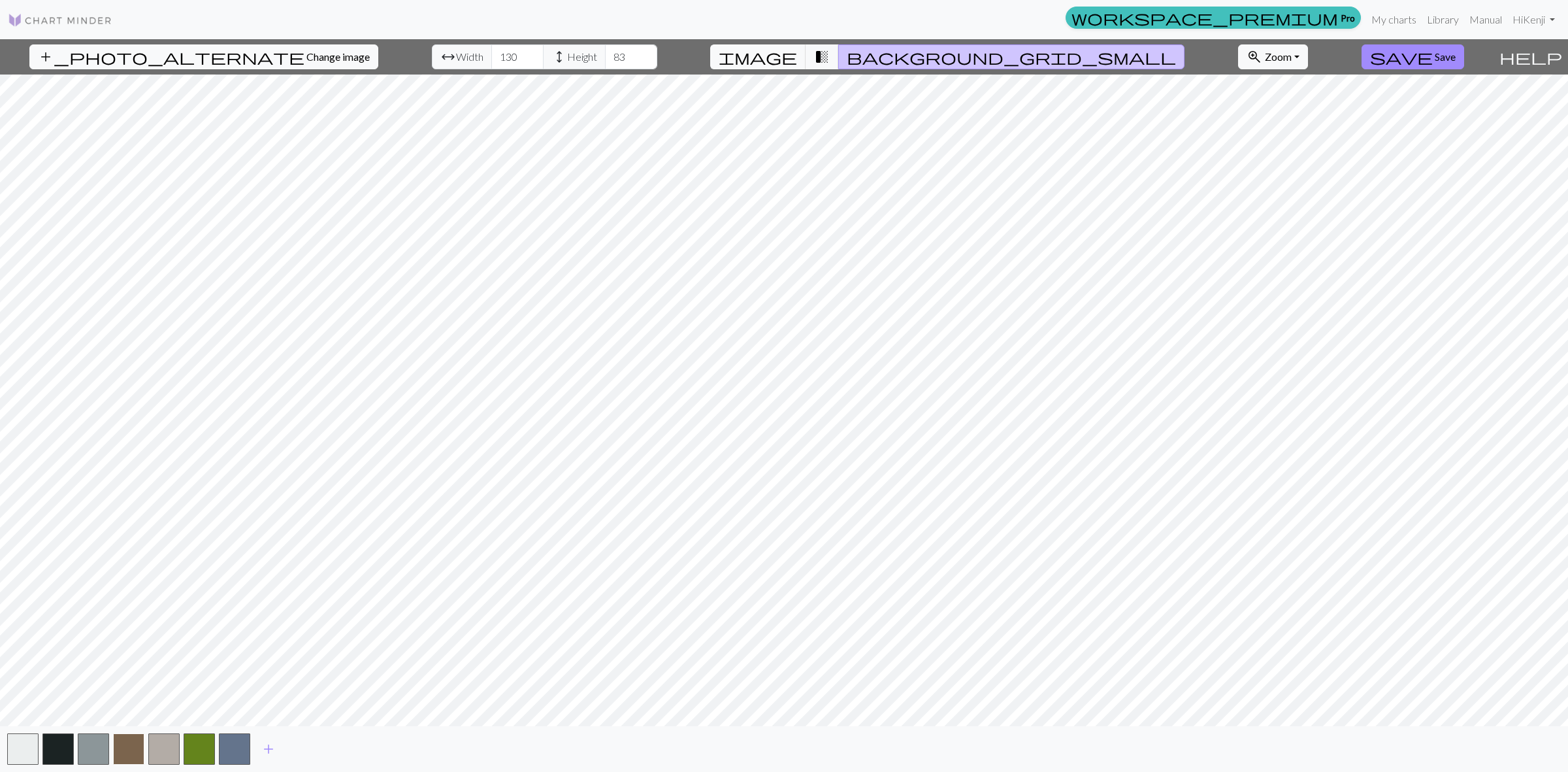
click at [131, 746] on button "button" at bounding box center [128, 749] width 31 height 31
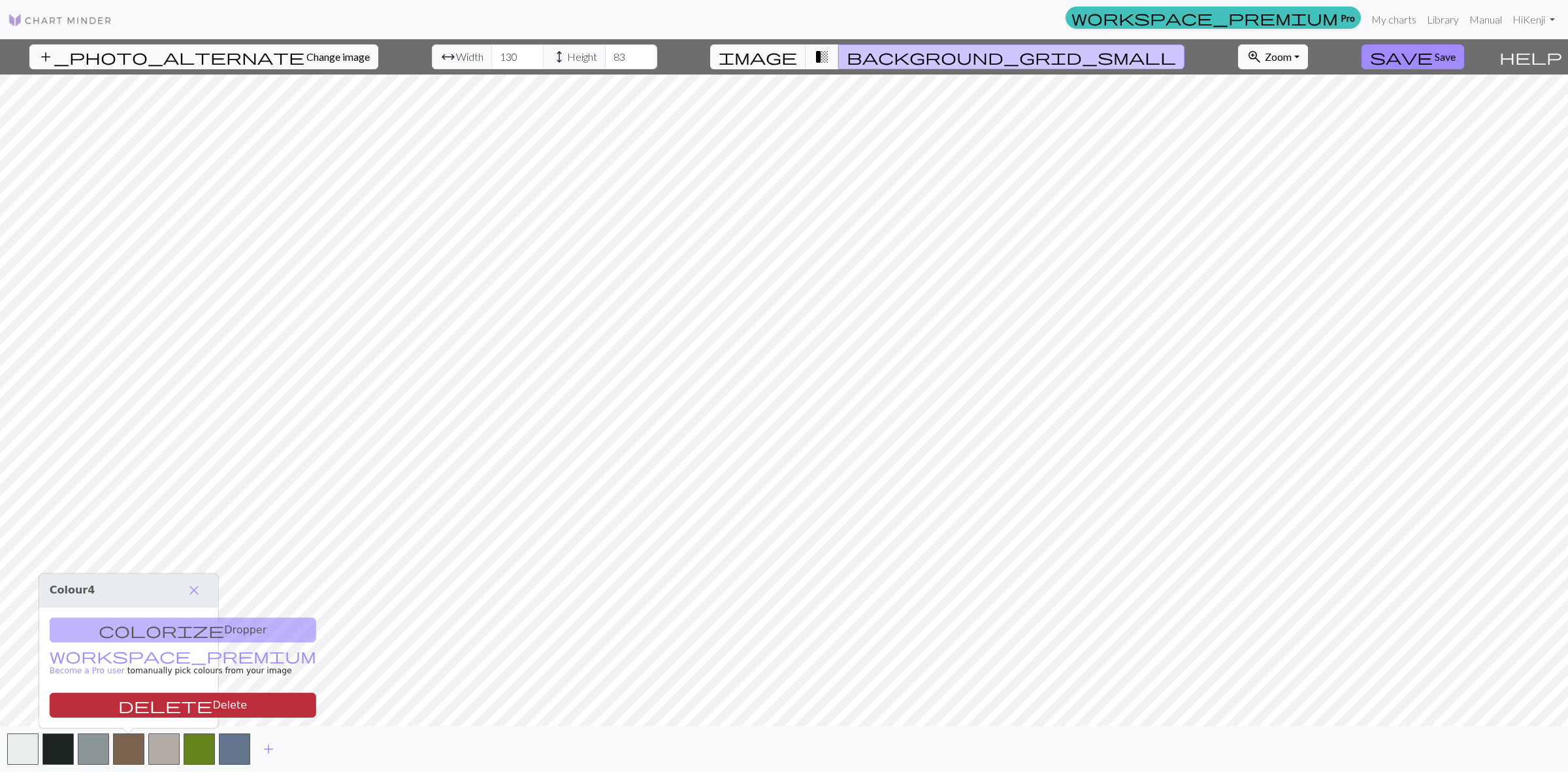
click at [159, 701] on button "delete Delete" at bounding box center [182, 705] width 267 height 25
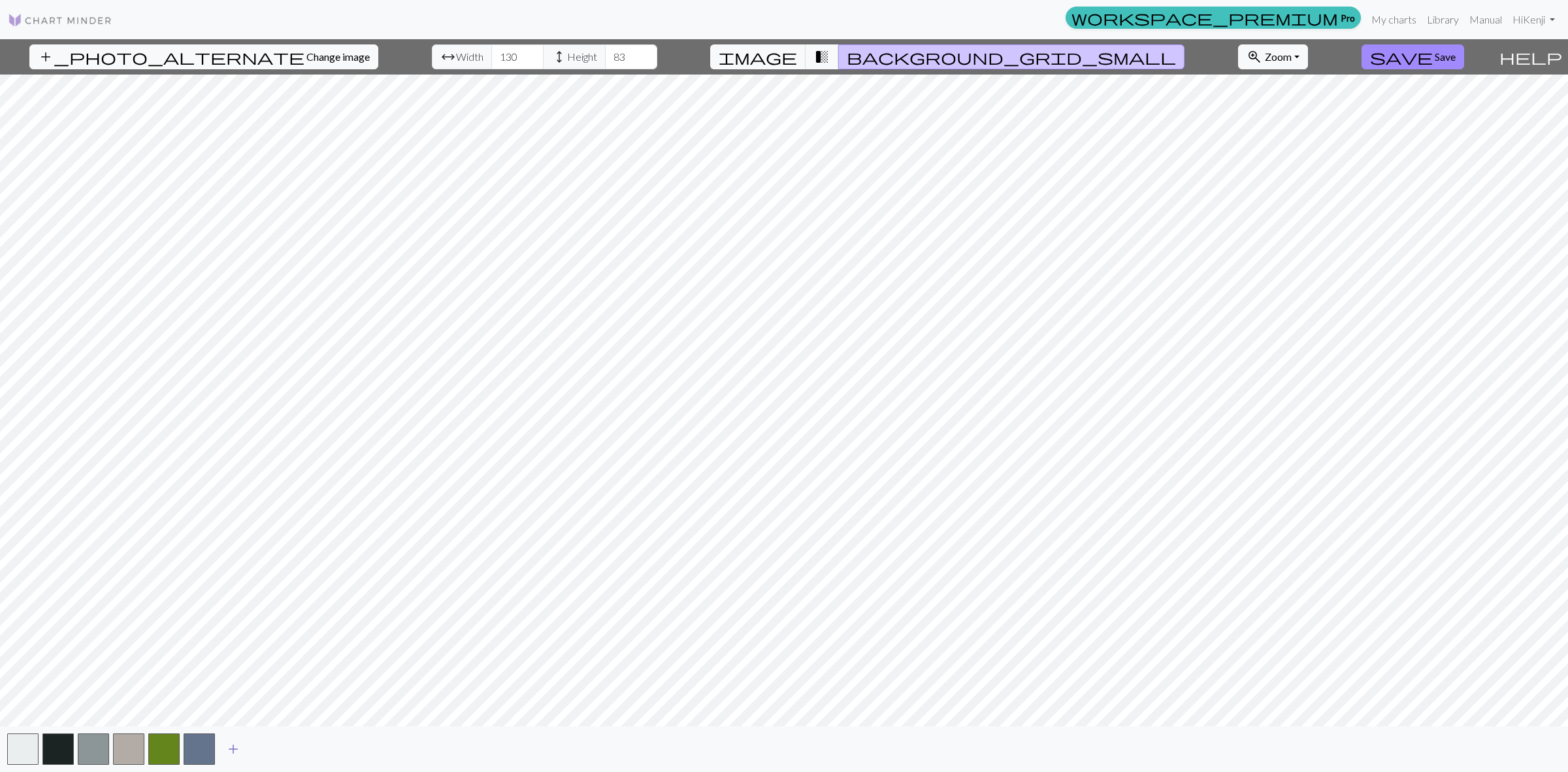
click at [228, 746] on span "add" at bounding box center [233, 749] width 16 height 18
click at [275, 750] on span "add" at bounding box center [268, 749] width 16 height 18
click at [315, 747] on button "add" at bounding box center [303, 749] width 32 height 25
click at [348, 750] on button "add" at bounding box center [339, 749] width 32 height 25
click at [381, 750] on span "add" at bounding box center [374, 749] width 16 height 18
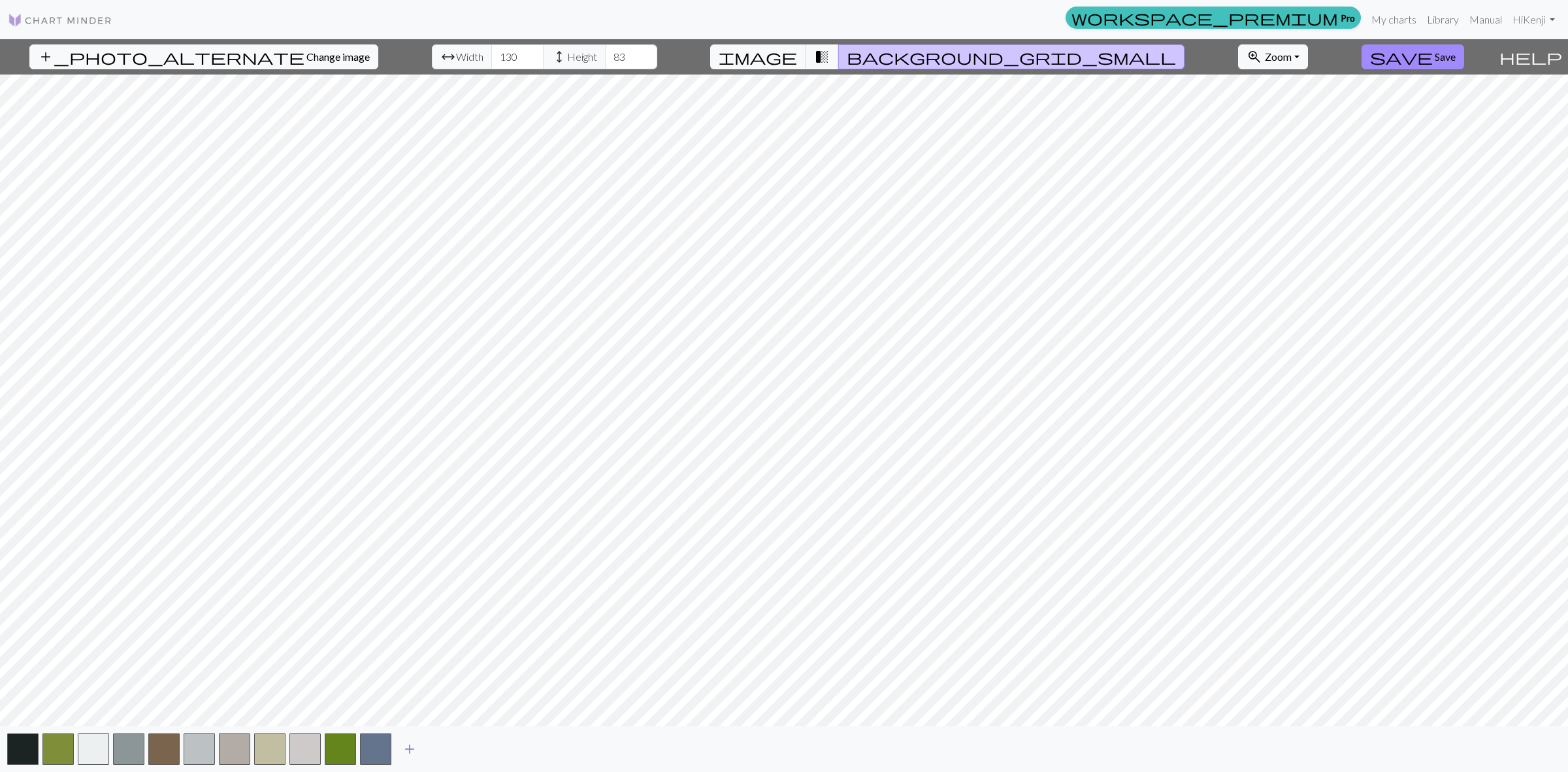
click at [413, 749] on span "add" at bounding box center [409, 749] width 16 height 18
click at [451, 749] on span "add" at bounding box center [445, 749] width 16 height 18
click at [482, 749] on span "add" at bounding box center [480, 749] width 16 height 18
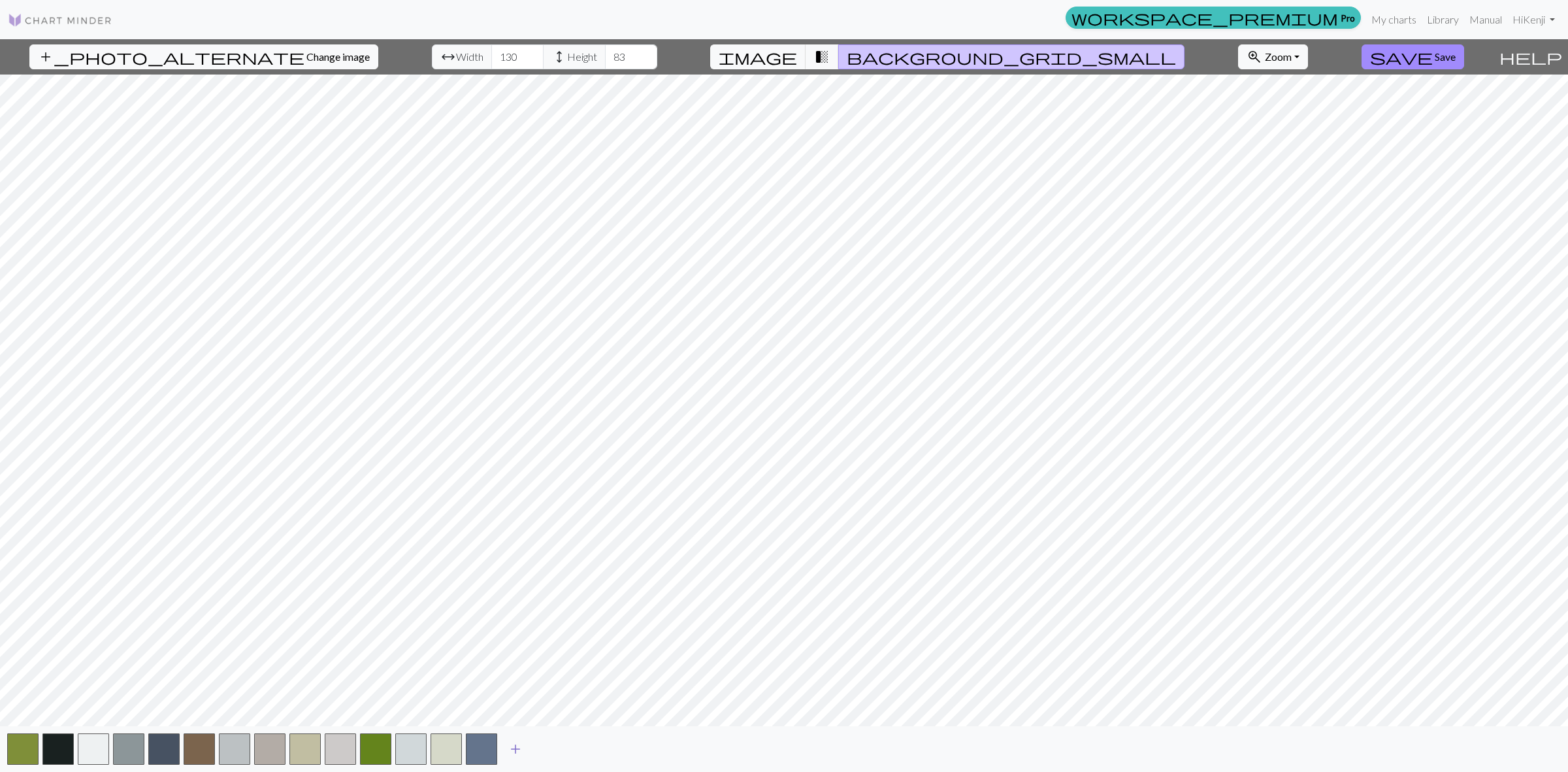
click at [517, 750] on span "add" at bounding box center [515, 749] width 16 height 18
click at [549, 746] on span "add" at bounding box center [551, 749] width 16 height 18
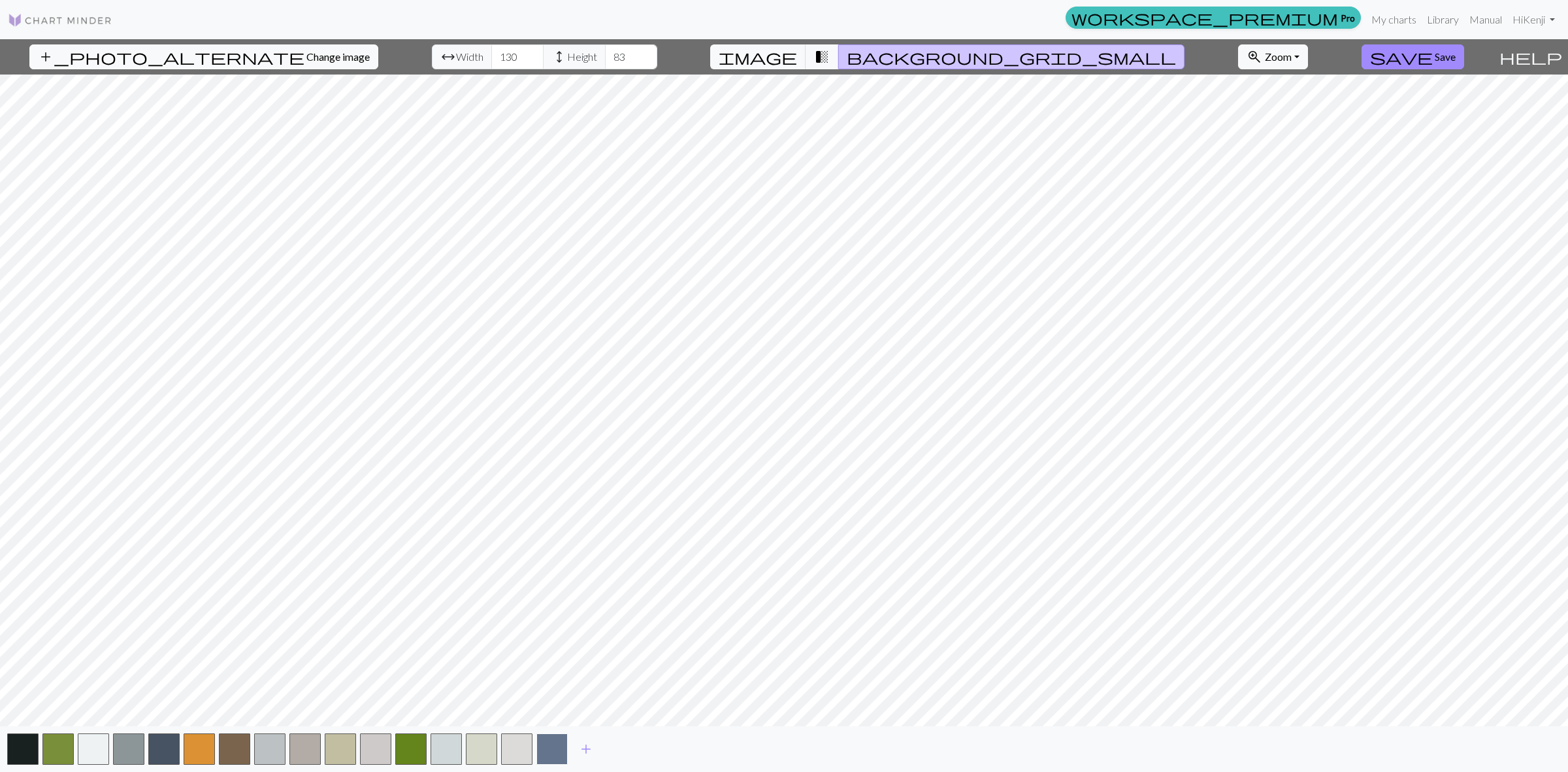
click at [563, 750] on button "button" at bounding box center [552, 749] width 31 height 31
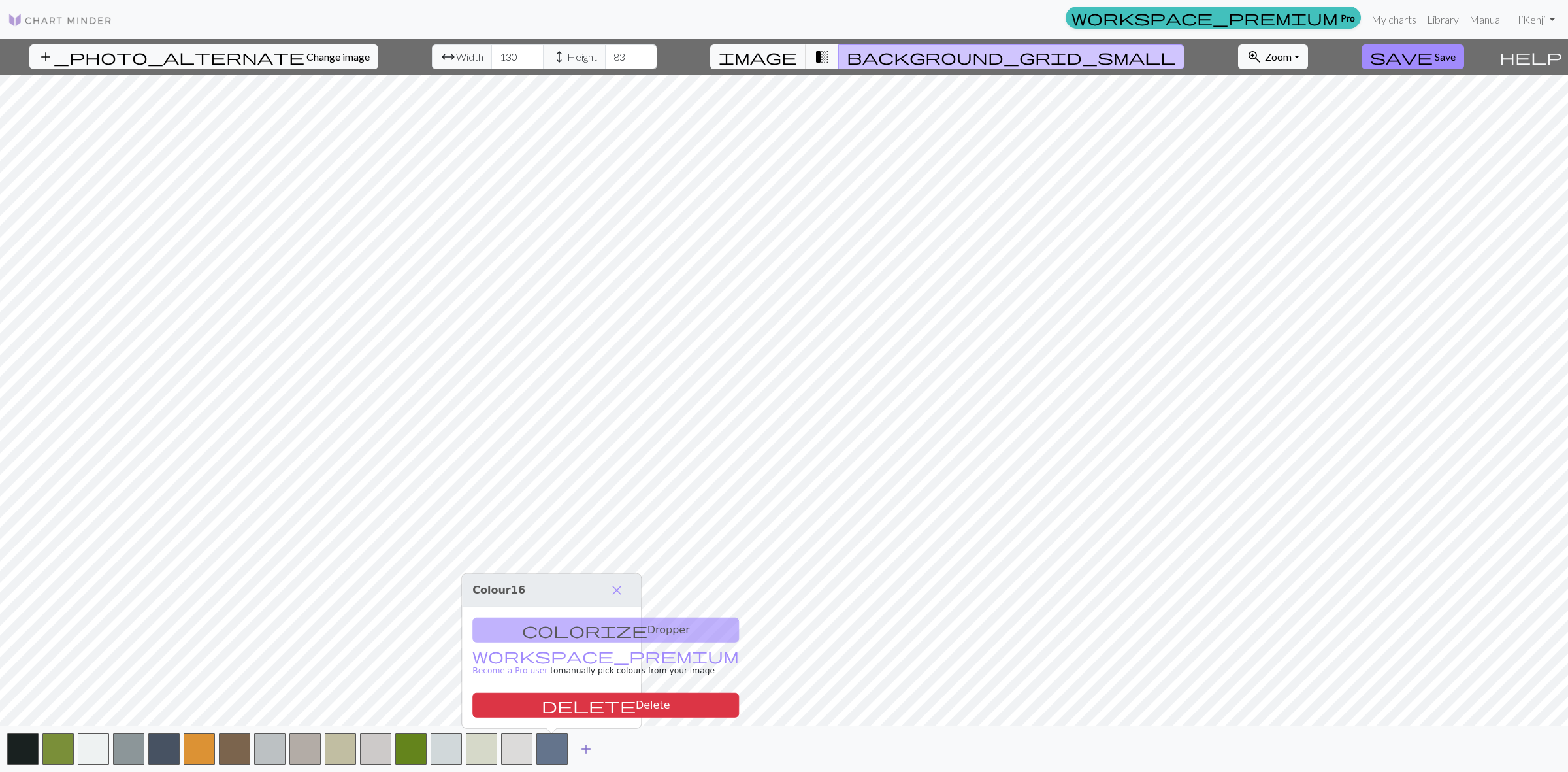
click at [584, 746] on span "add" at bounding box center [586, 749] width 16 height 18
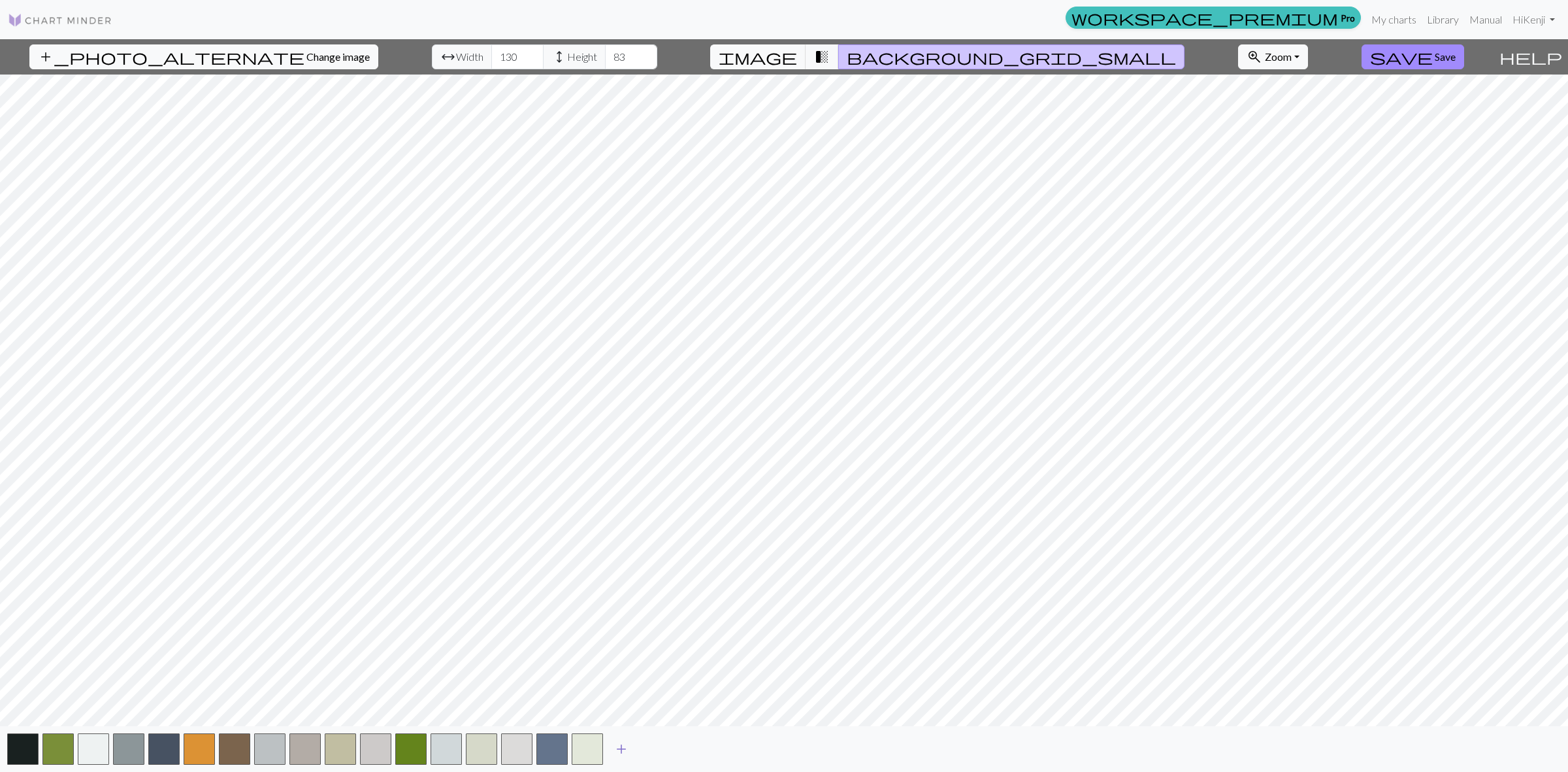
click at [623, 744] on span "add" at bounding box center [621, 749] width 16 height 18
click at [241, 744] on button "button" at bounding box center [234, 749] width 31 height 31
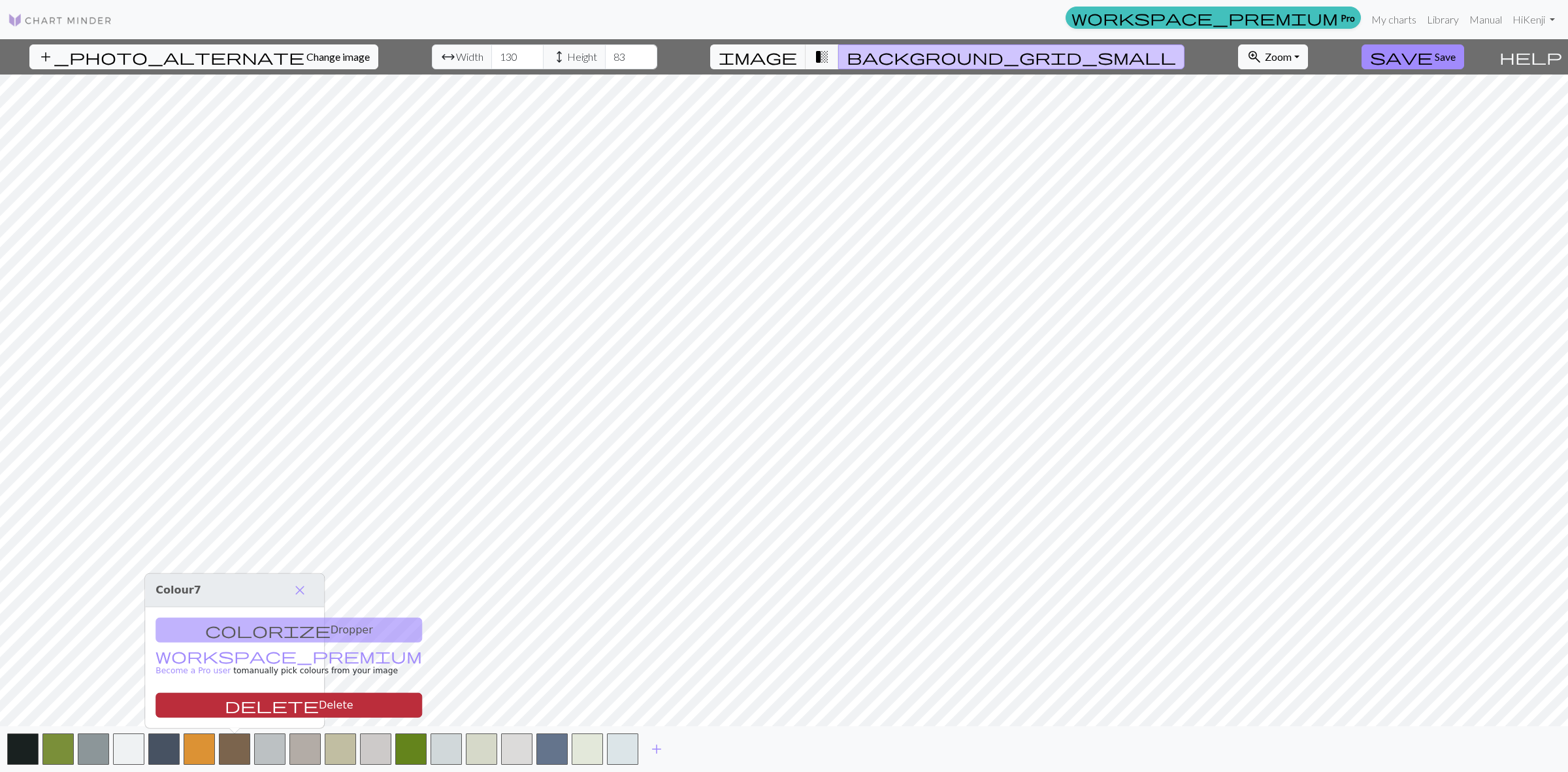
click at [266, 695] on button "delete Delete" at bounding box center [288, 705] width 267 height 25
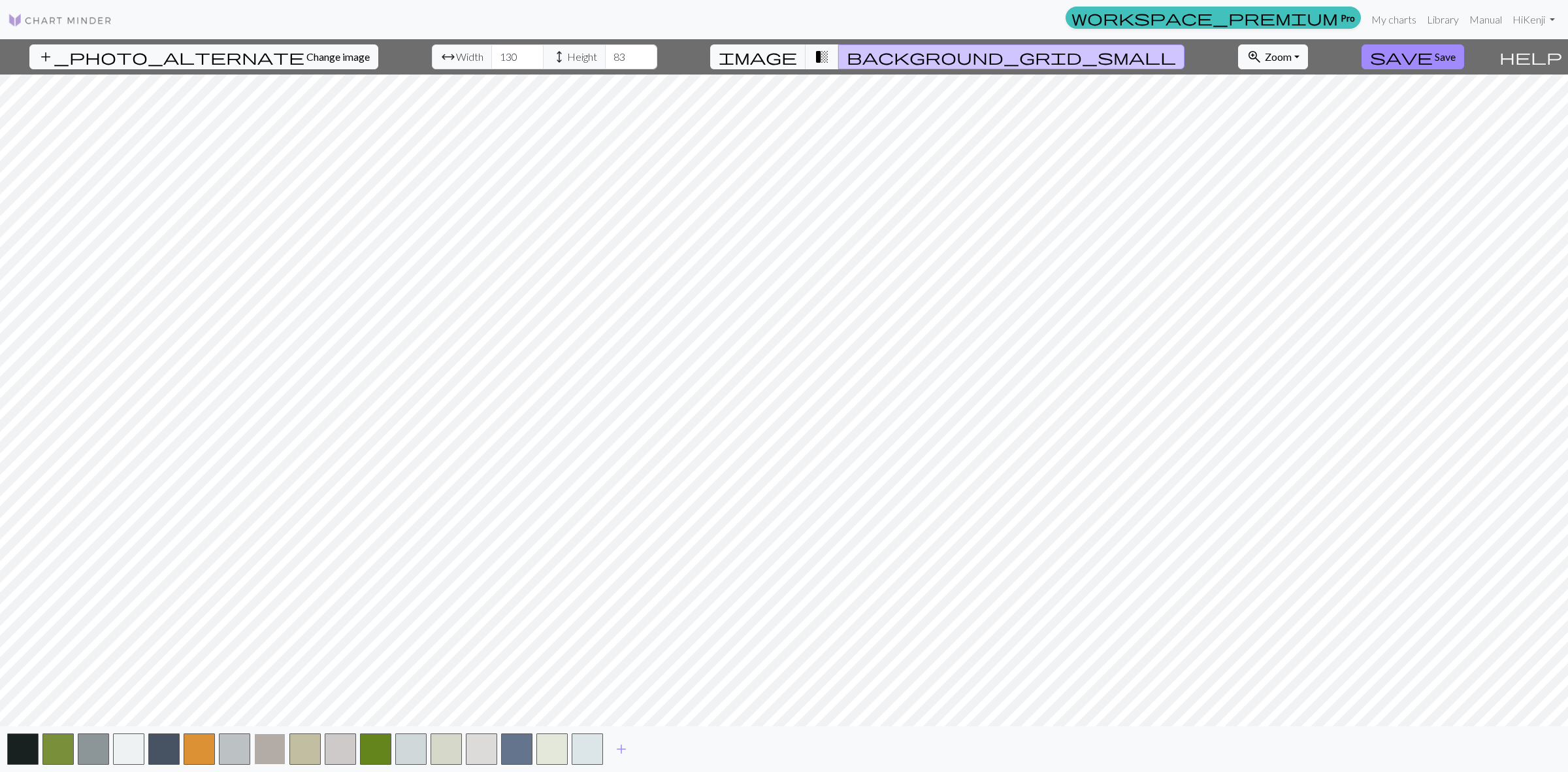
click at [274, 746] on button "button" at bounding box center [270, 749] width 31 height 31
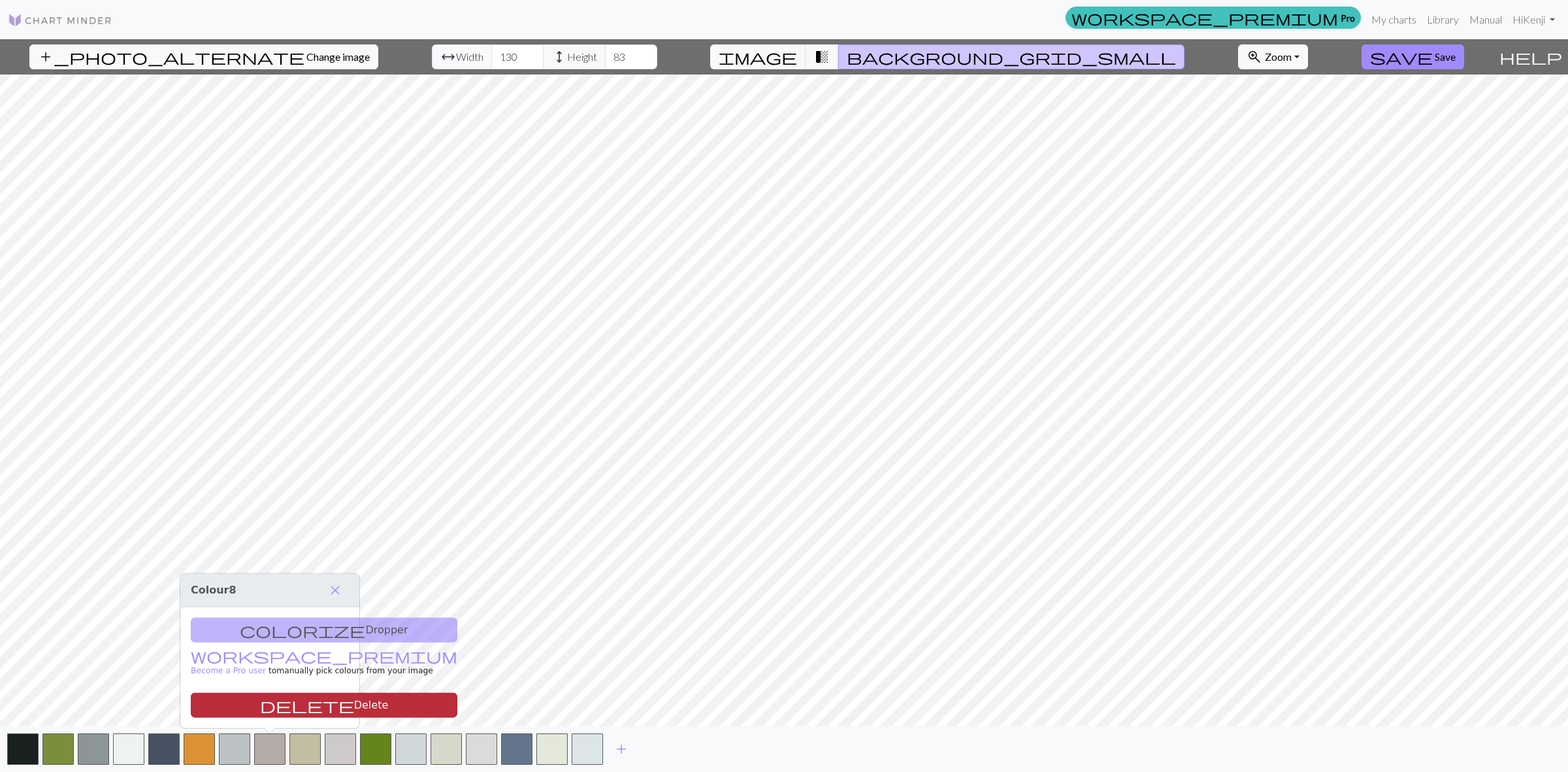
click at [282, 701] on button "delete Delete" at bounding box center [324, 705] width 267 height 25
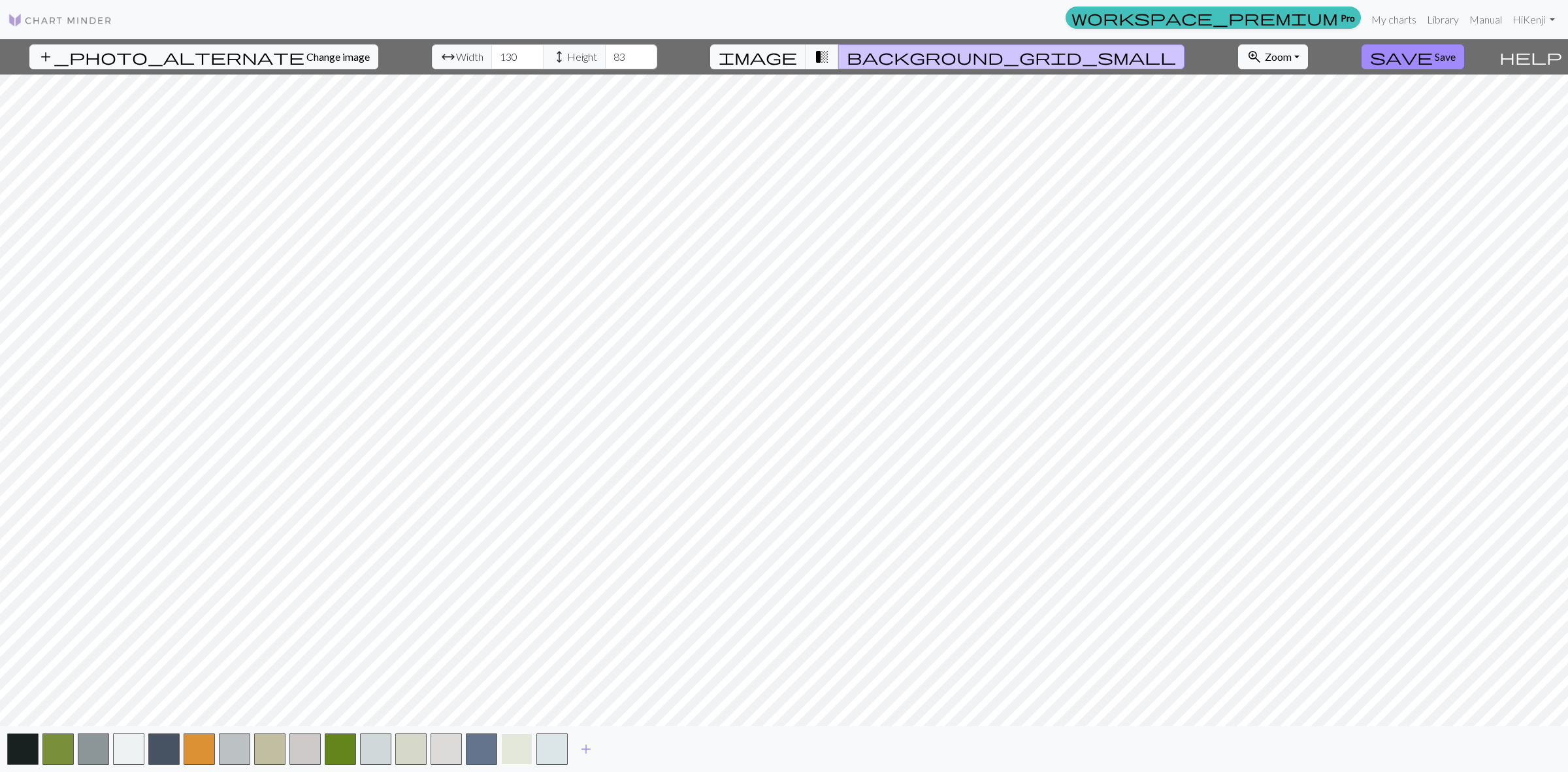
click at [517, 752] on button "button" at bounding box center [517, 749] width 31 height 31
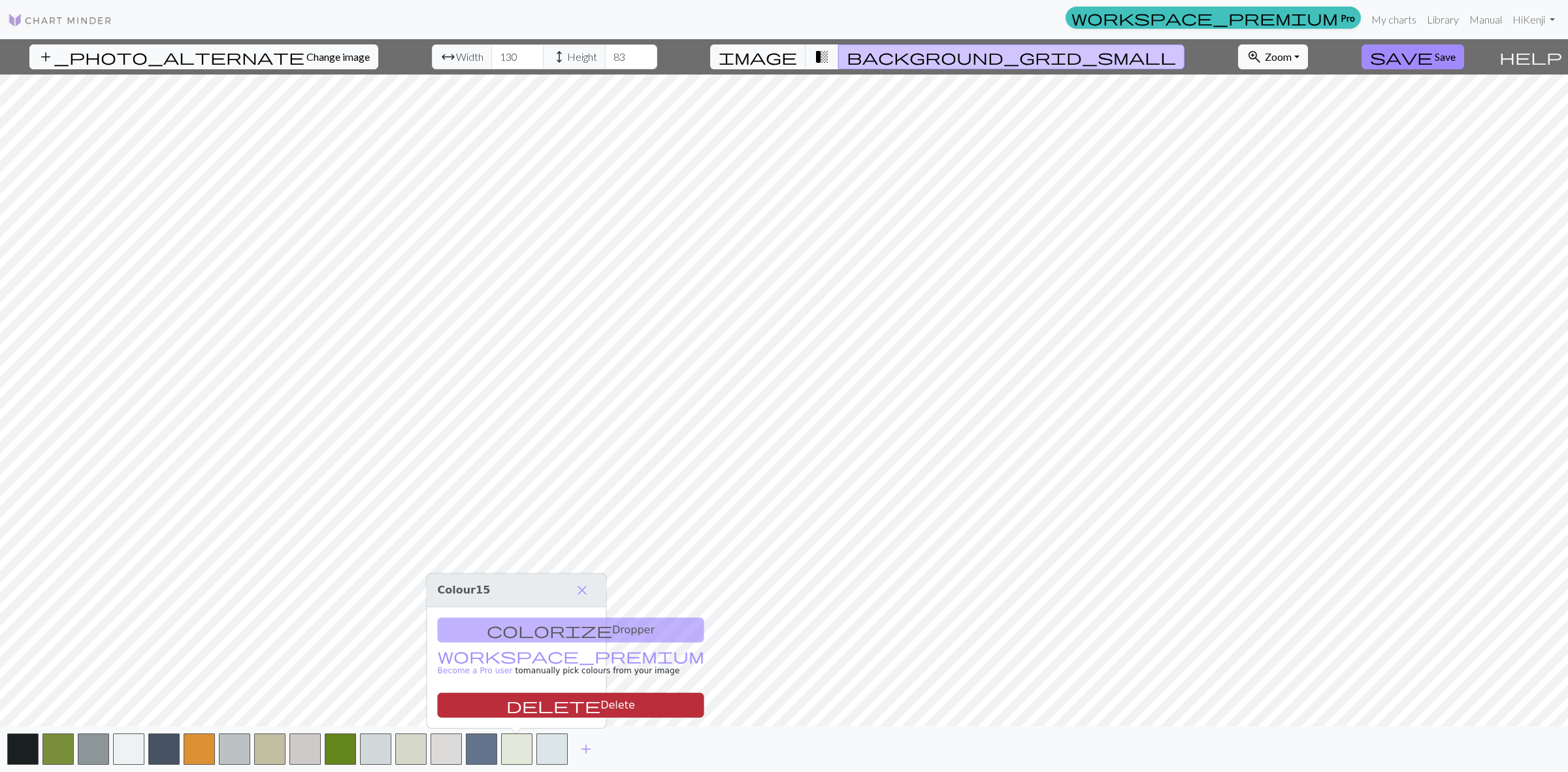
click at [518, 707] on button "delete Delete" at bounding box center [571, 705] width 267 height 25
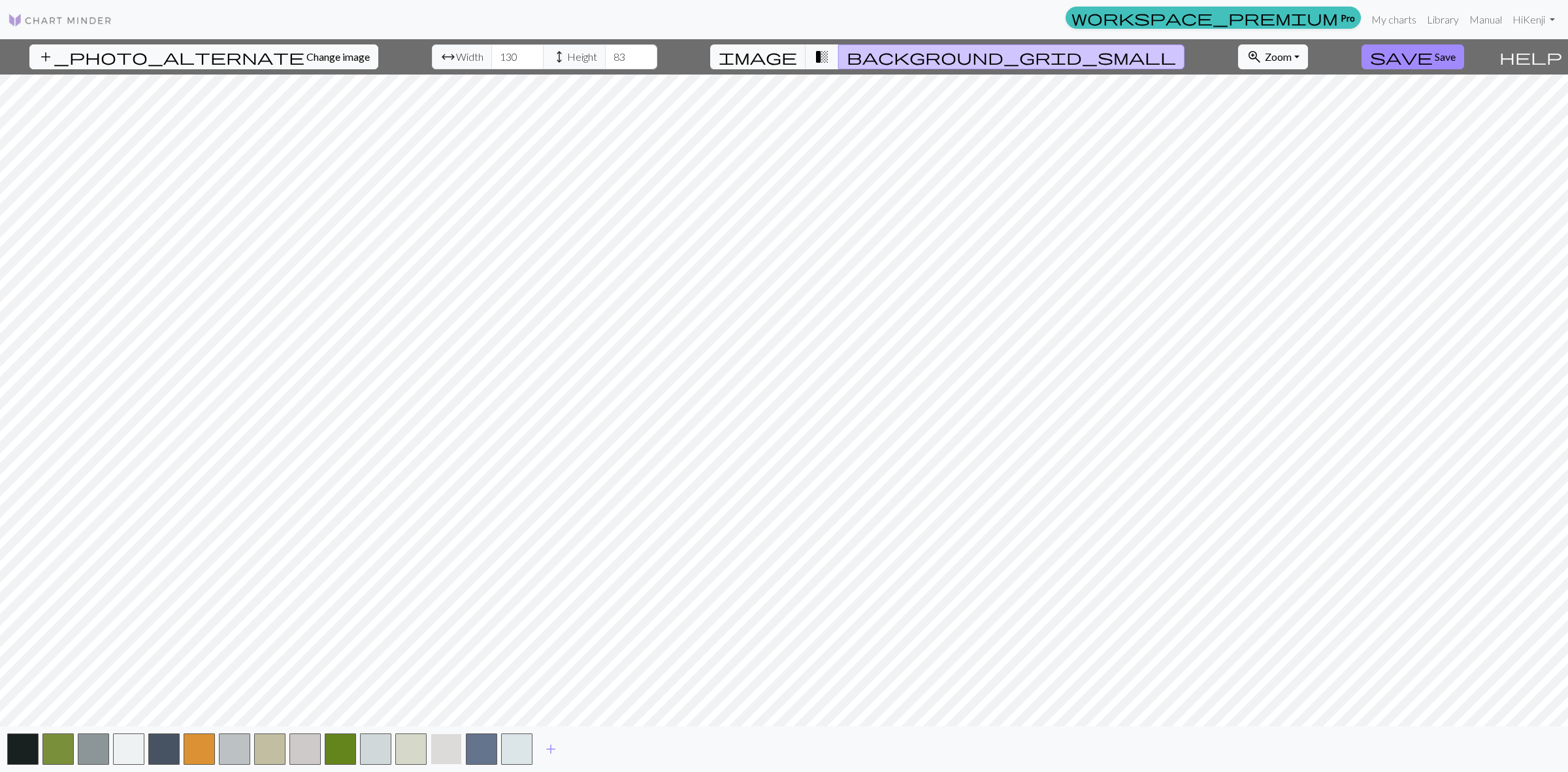
click at [452, 747] on button "button" at bounding box center [446, 749] width 31 height 31
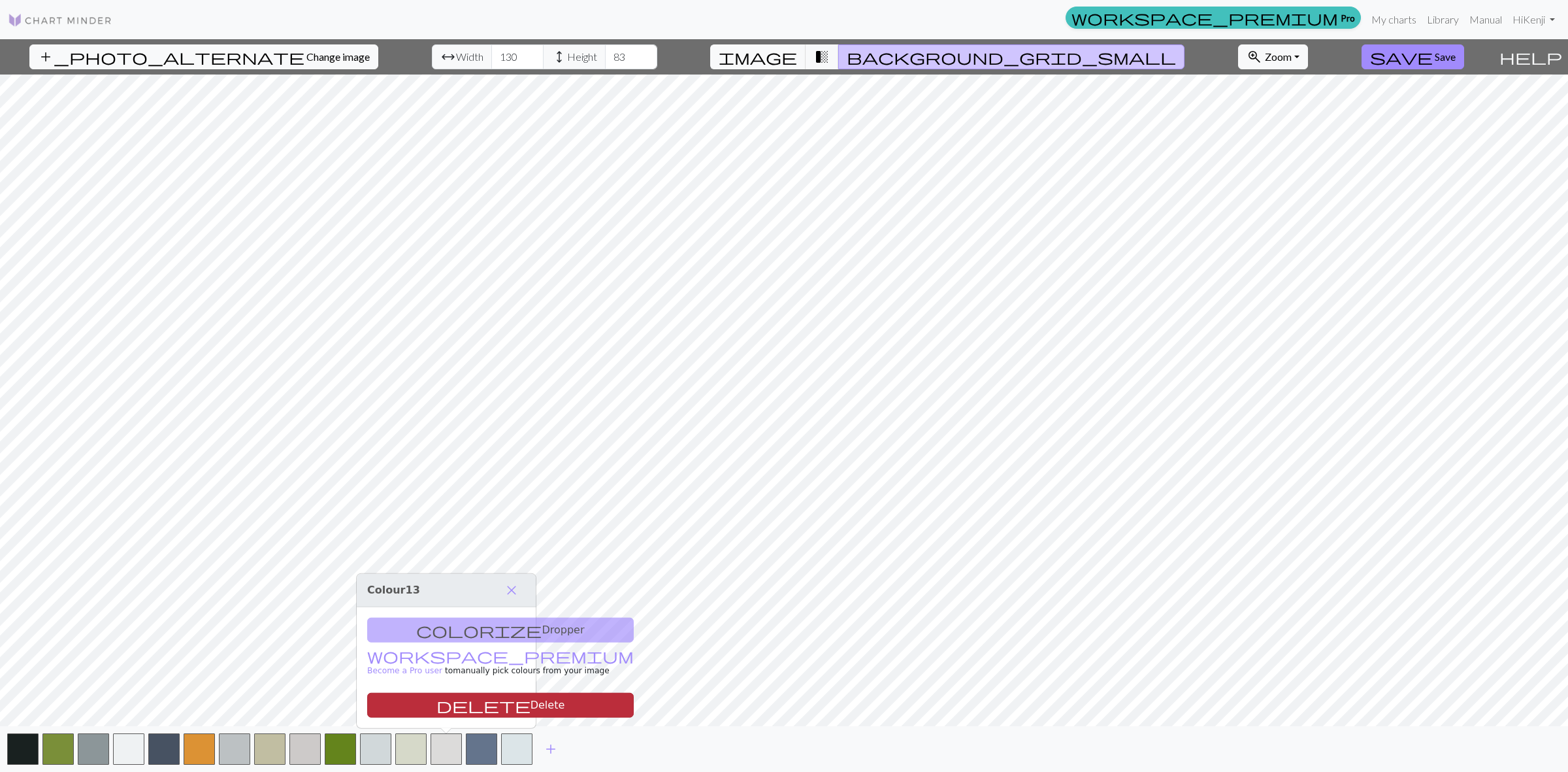
click at [463, 706] on button "delete Delete" at bounding box center [500, 705] width 267 height 25
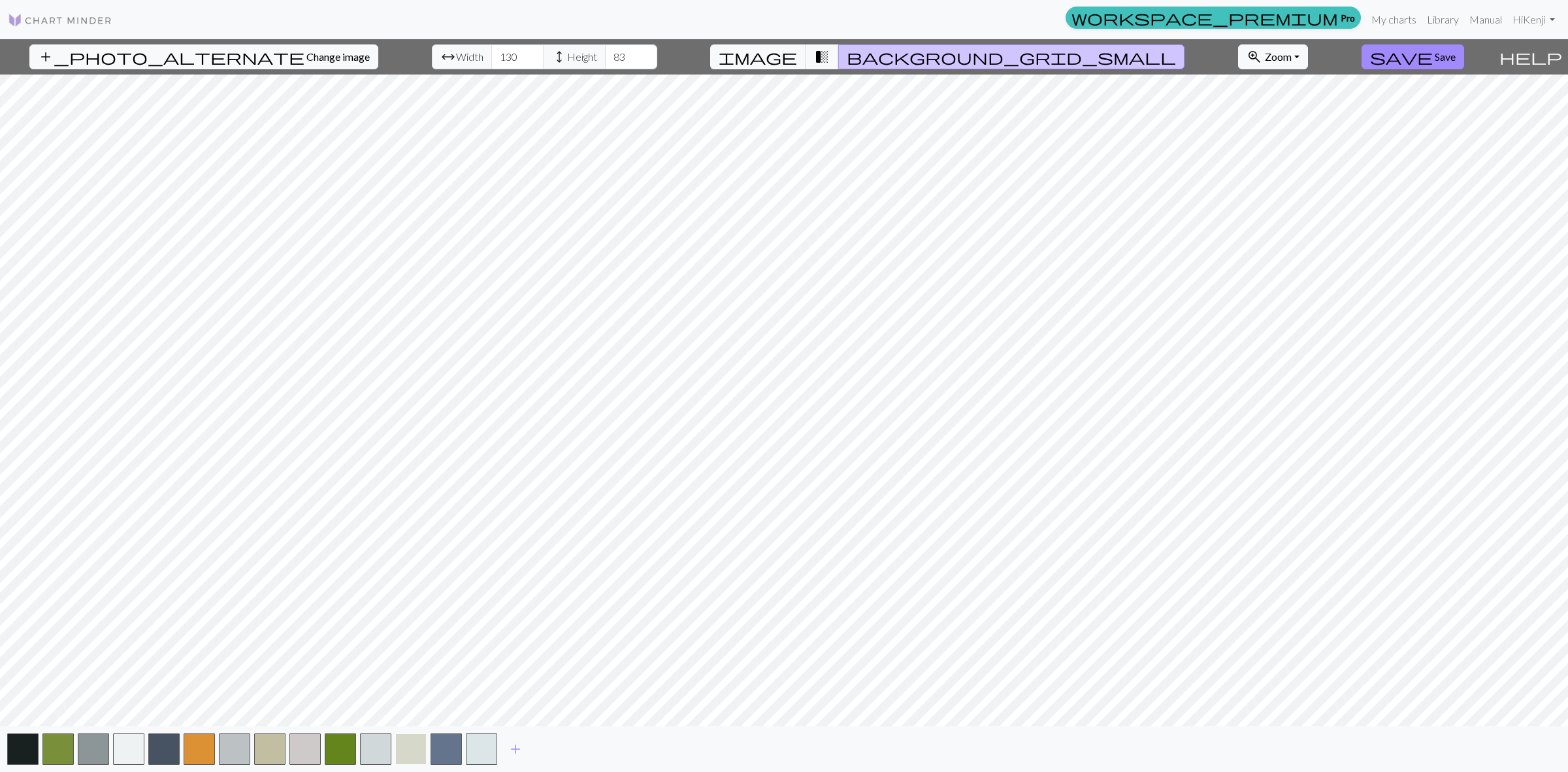
click at [409, 743] on button "button" at bounding box center [411, 749] width 31 height 31
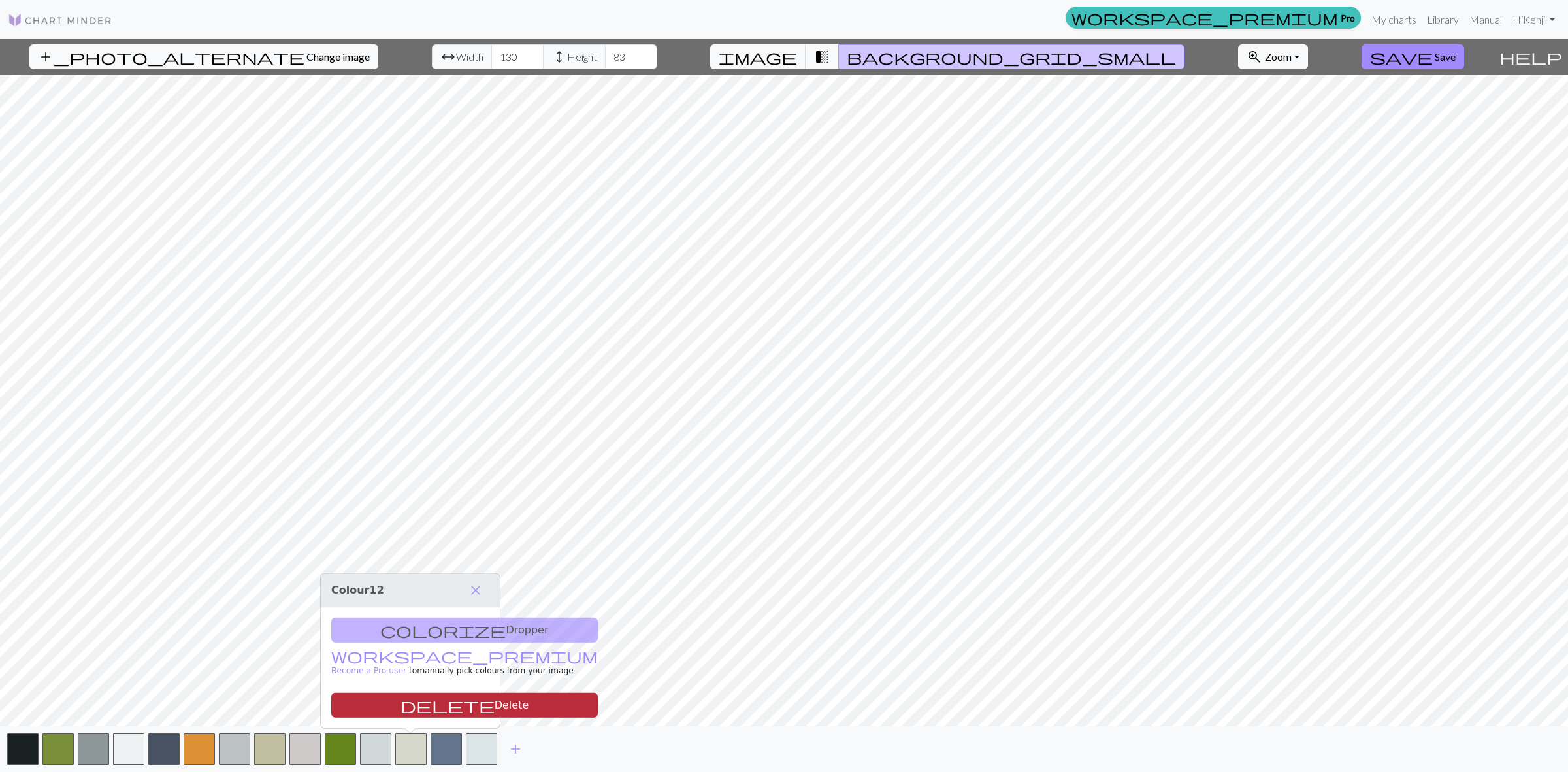
click at [415, 704] on button "delete Delete" at bounding box center [464, 705] width 267 height 25
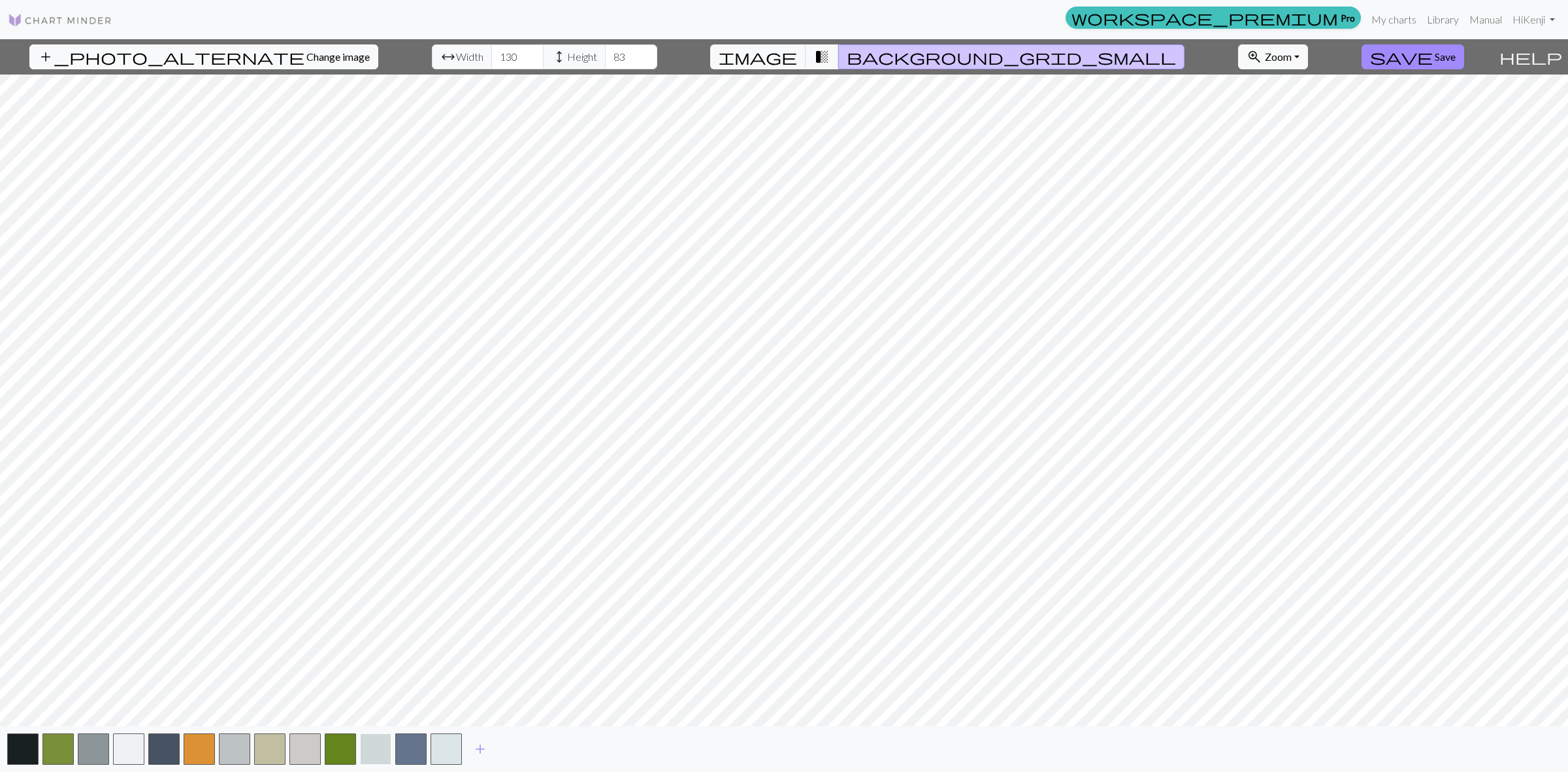
click at [371, 743] on button "button" at bounding box center [376, 749] width 31 height 31
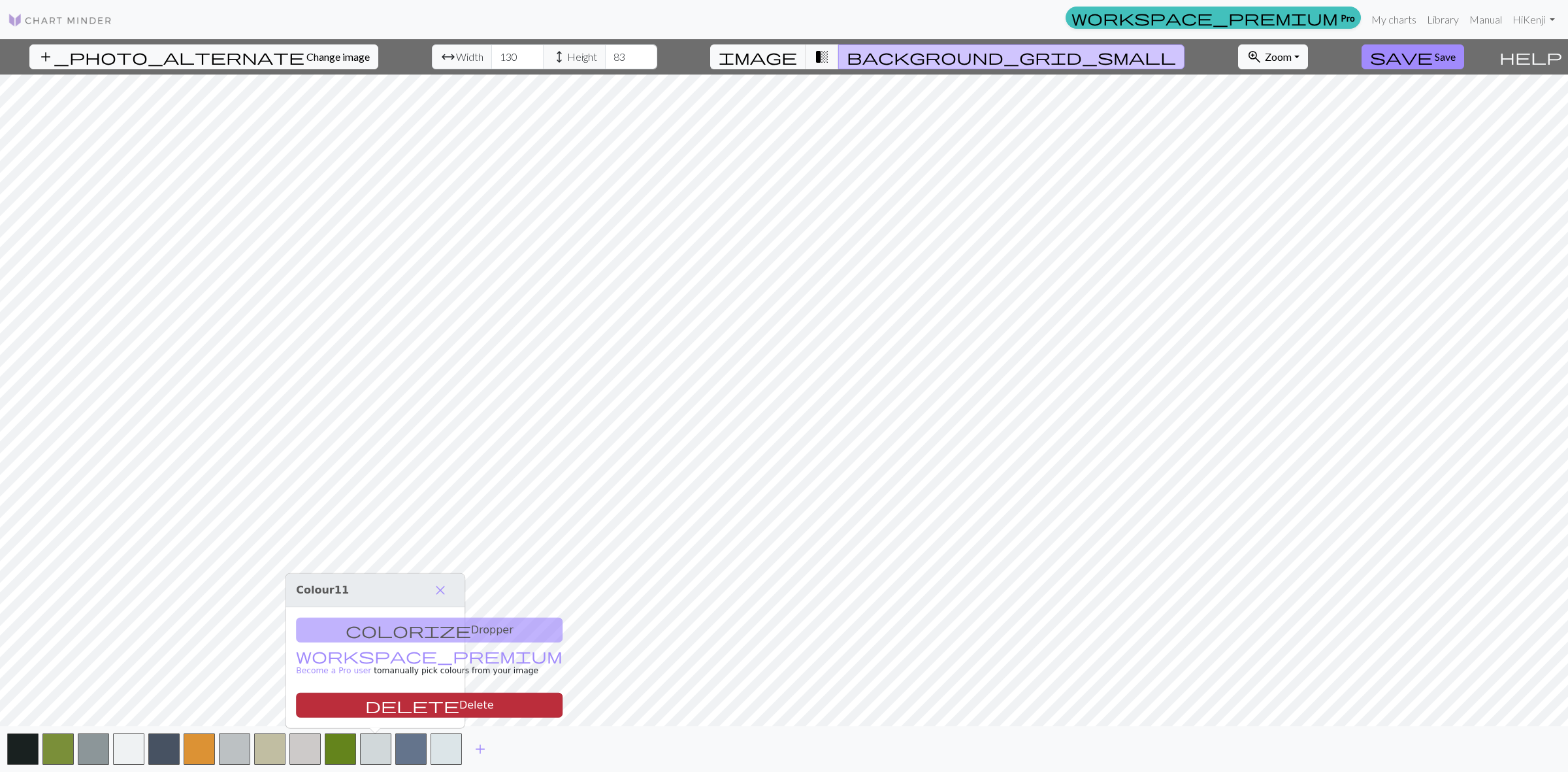
click at [388, 706] on button "delete Delete" at bounding box center [429, 705] width 267 height 25
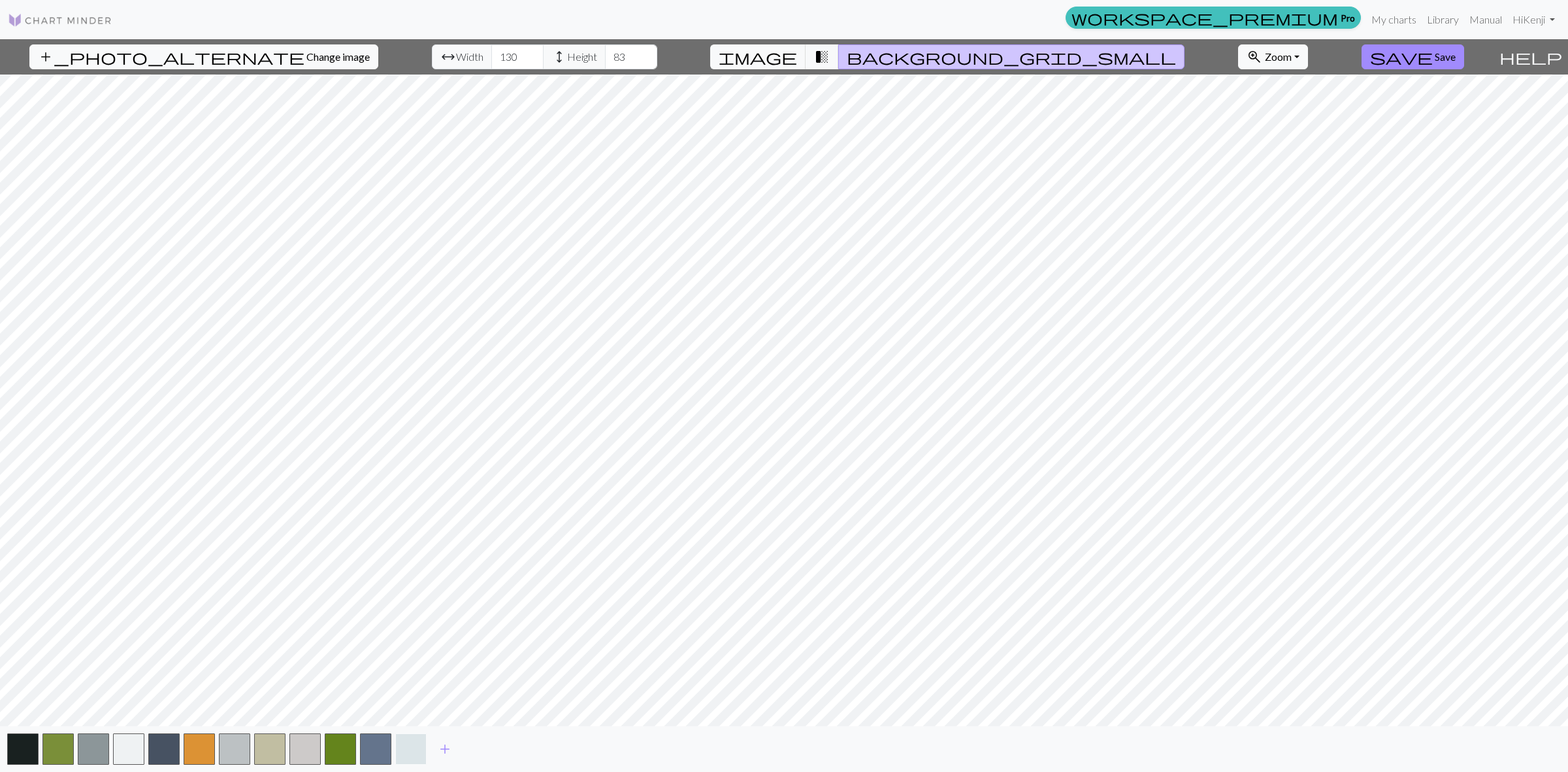
click at [406, 750] on button "button" at bounding box center [411, 749] width 31 height 31
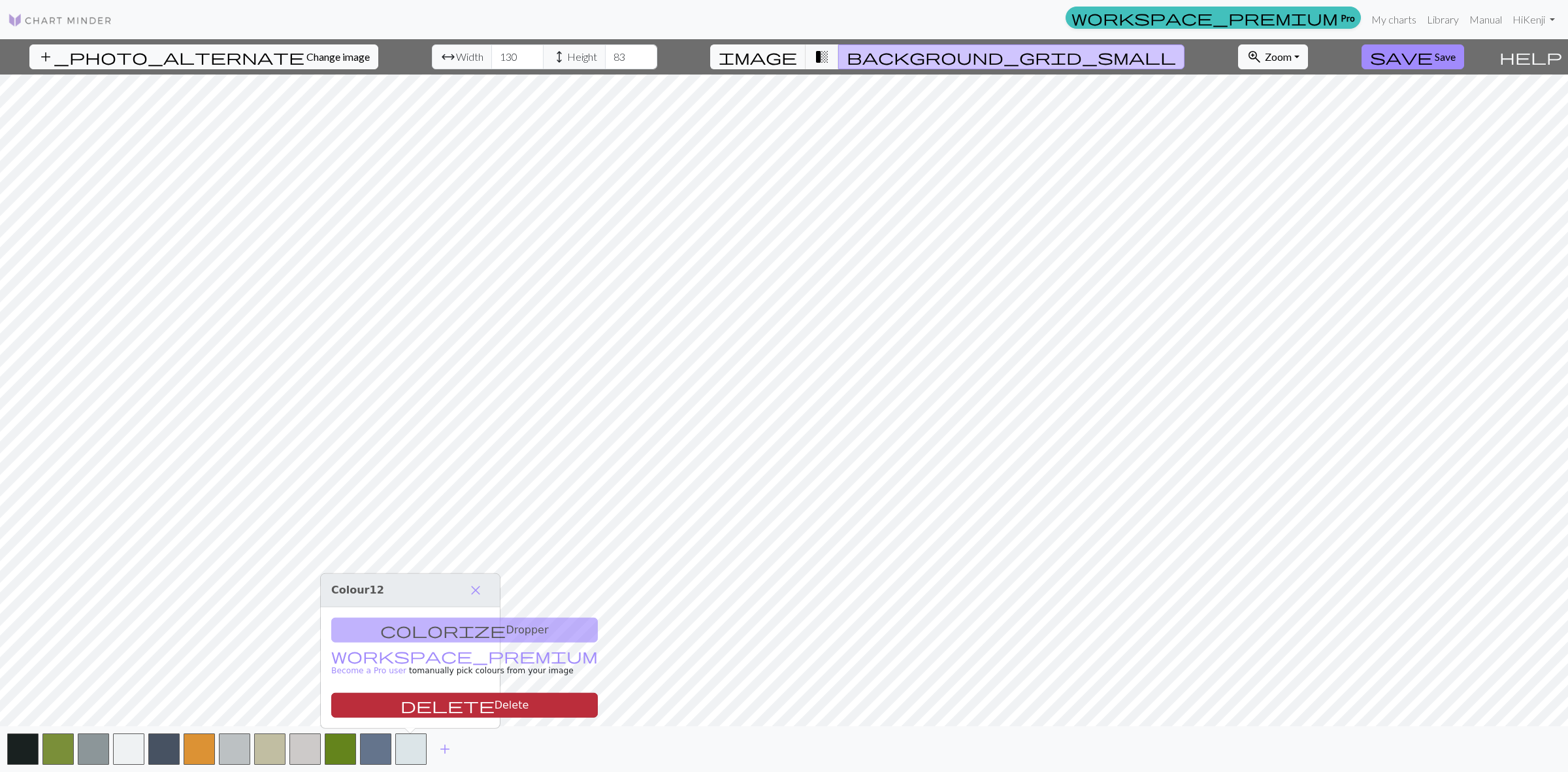
click at [409, 706] on button "delete Delete" at bounding box center [464, 705] width 267 height 25
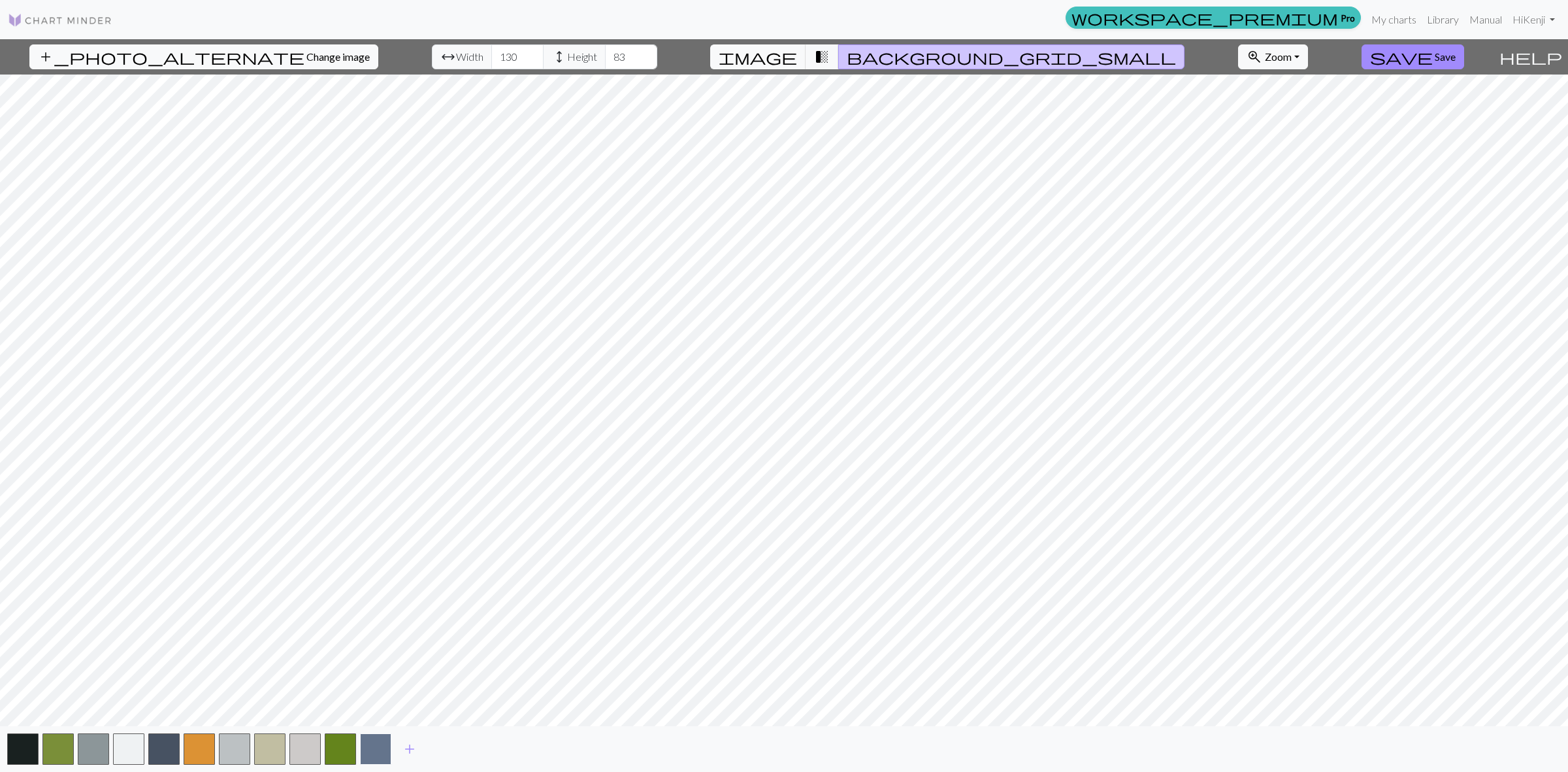
click at [374, 746] on button "button" at bounding box center [376, 749] width 31 height 31
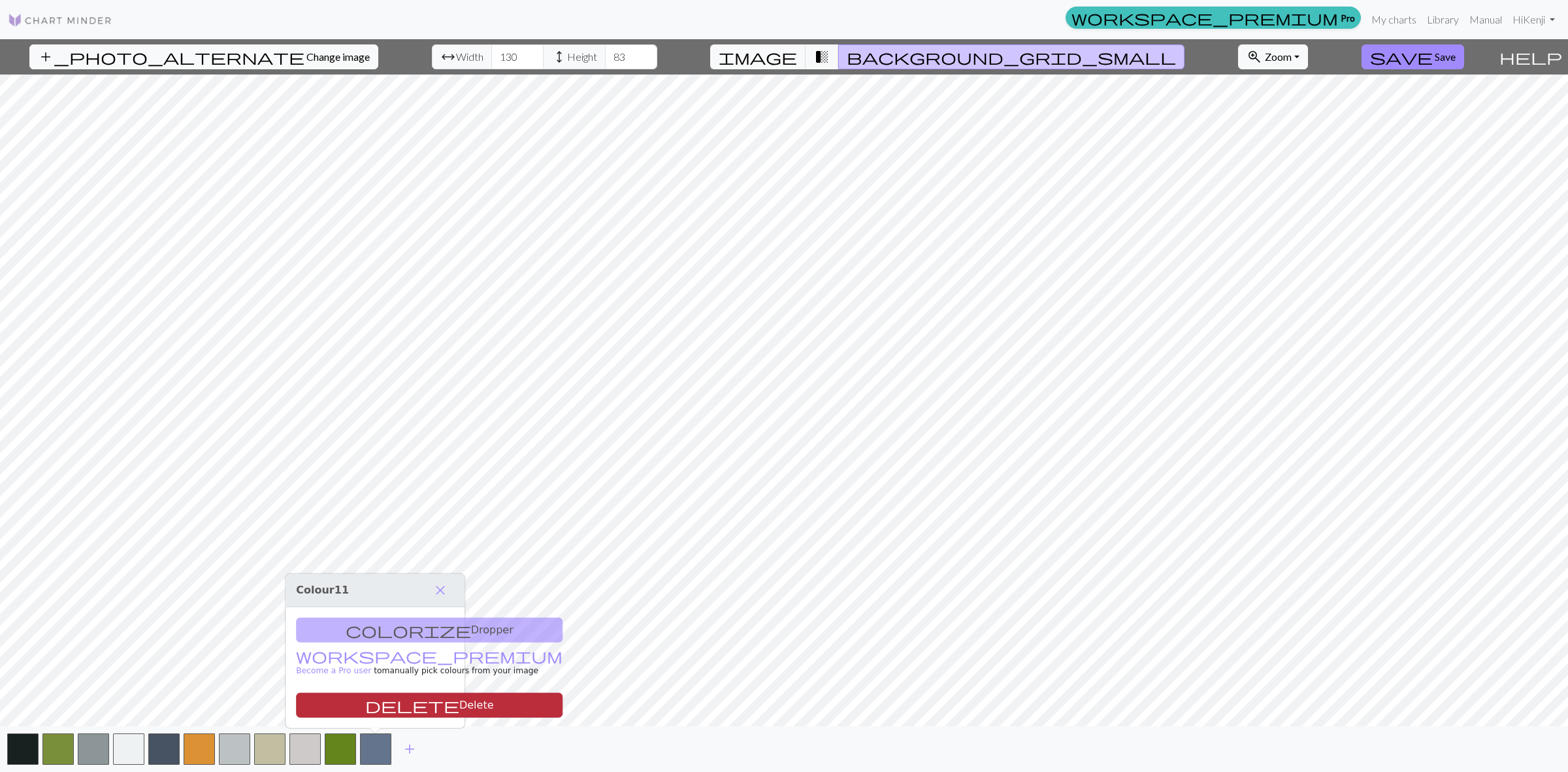
click at [390, 706] on button "delete Delete" at bounding box center [429, 705] width 267 height 25
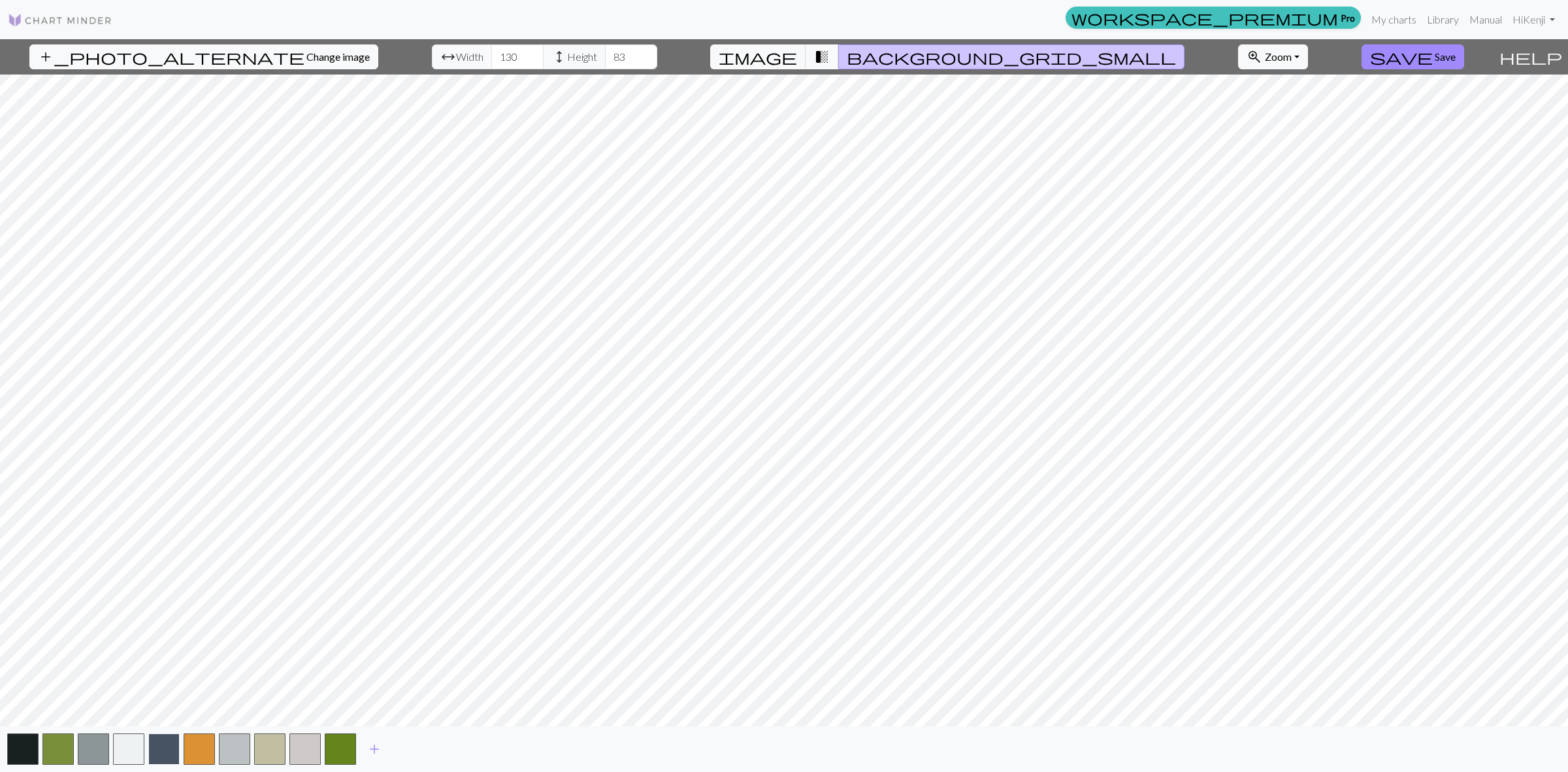
click at [161, 750] on button "button" at bounding box center [164, 749] width 31 height 31
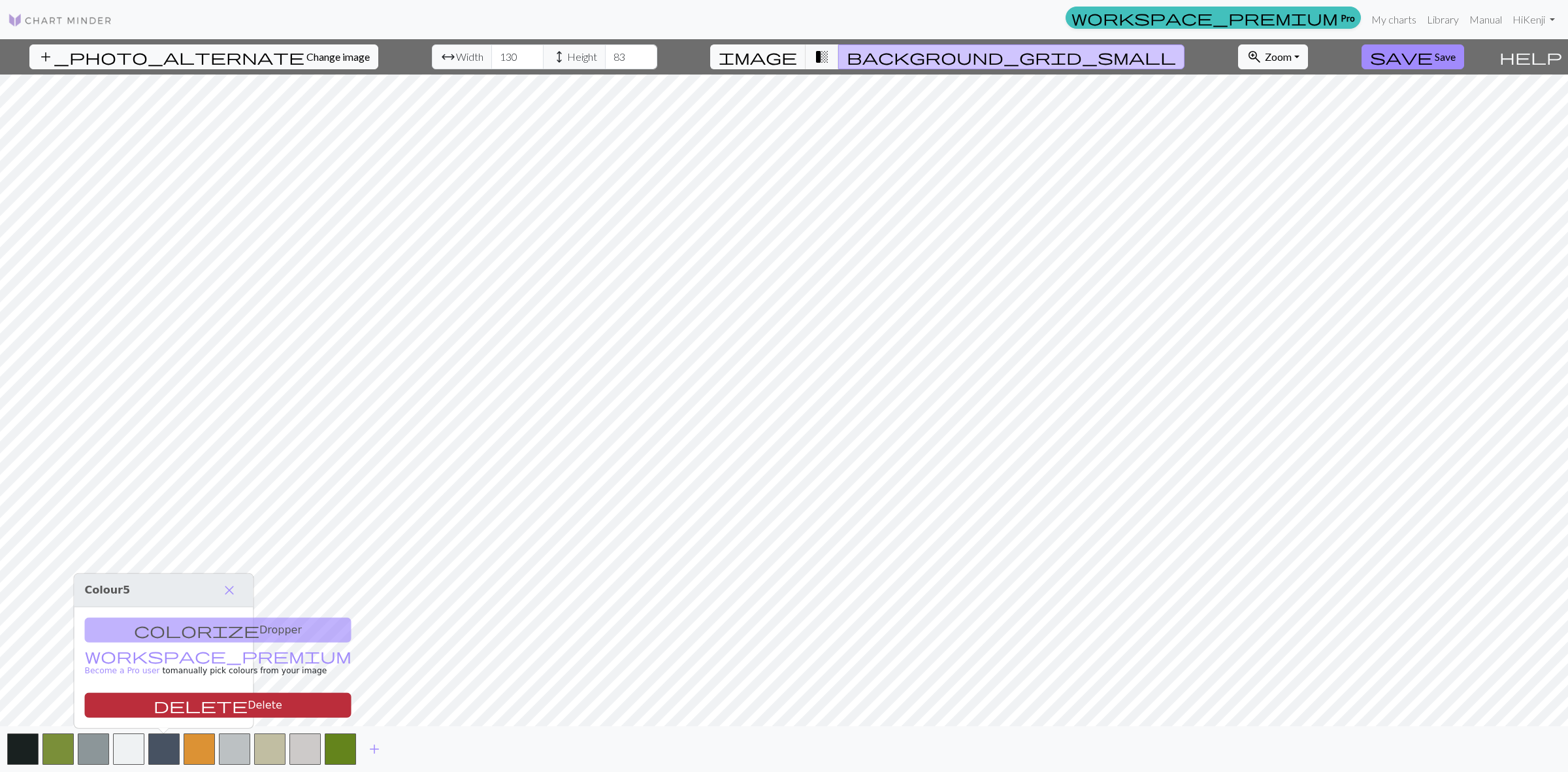
click at [172, 708] on button "delete Delete" at bounding box center [218, 705] width 267 height 25
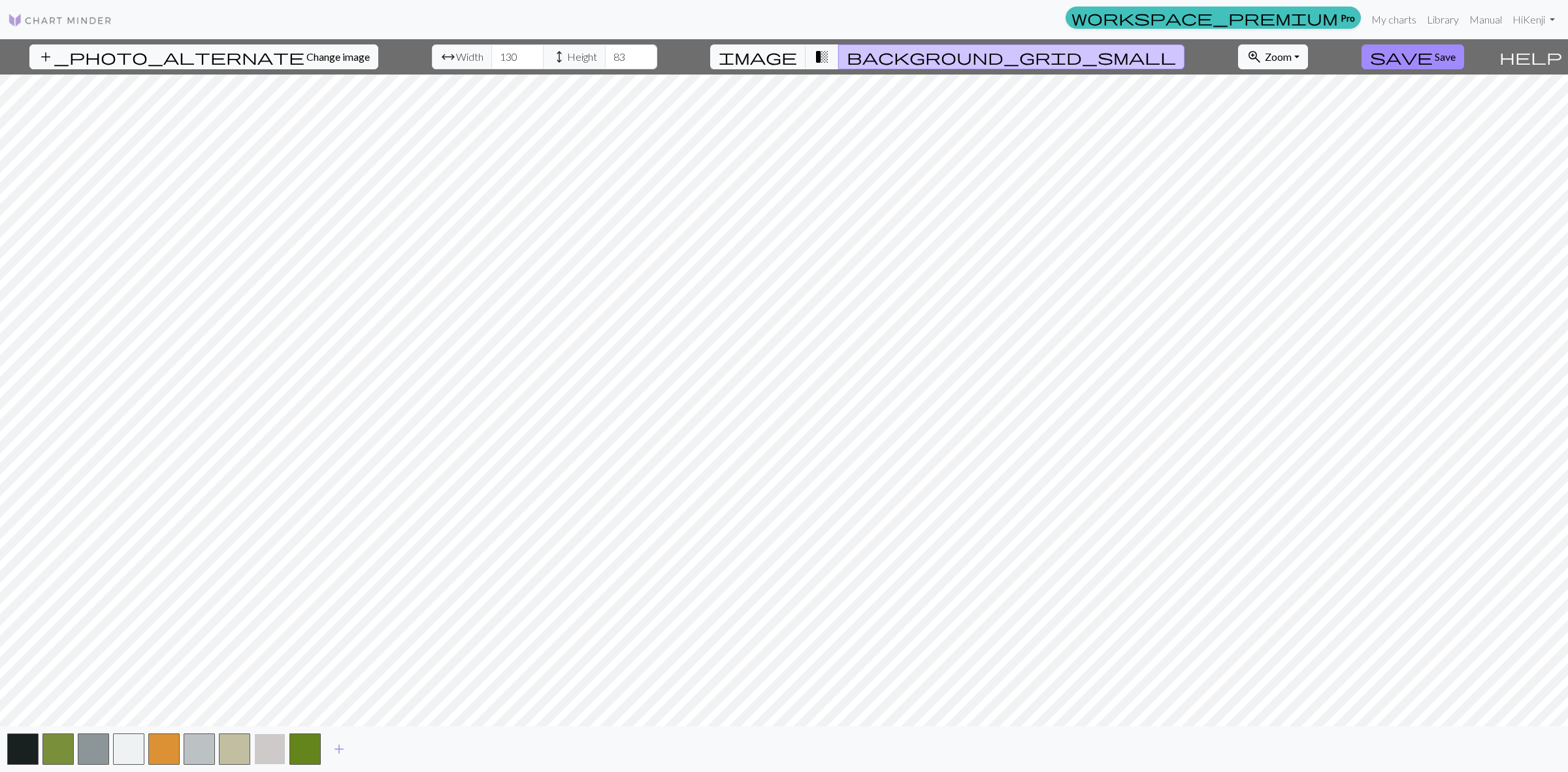
click at [268, 748] on button "button" at bounding box center [270, 749] width 31 height 31
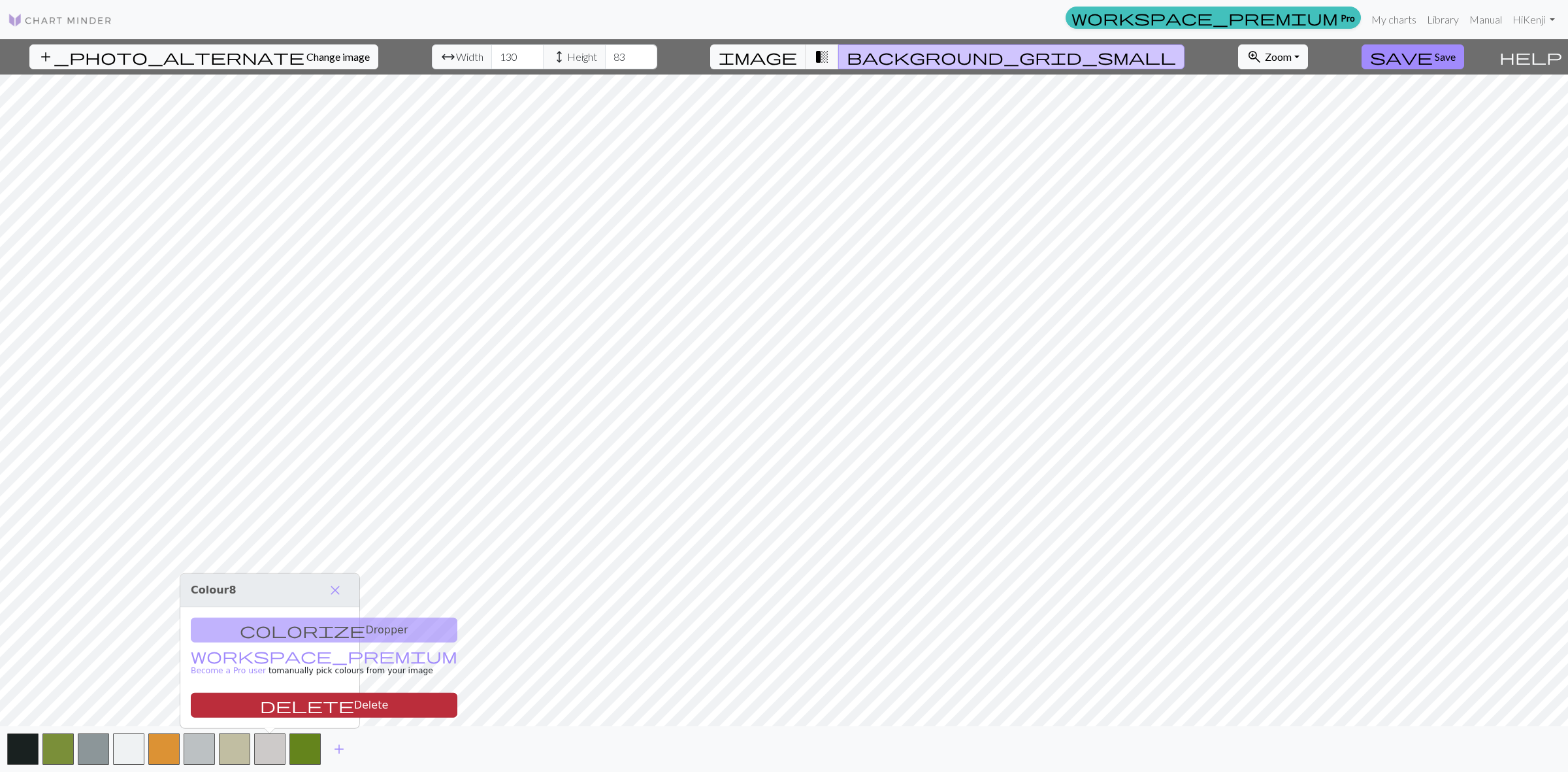
click at [279, 704] on button "delete Delete" at bounding box center [324, 705] width 267 height 25
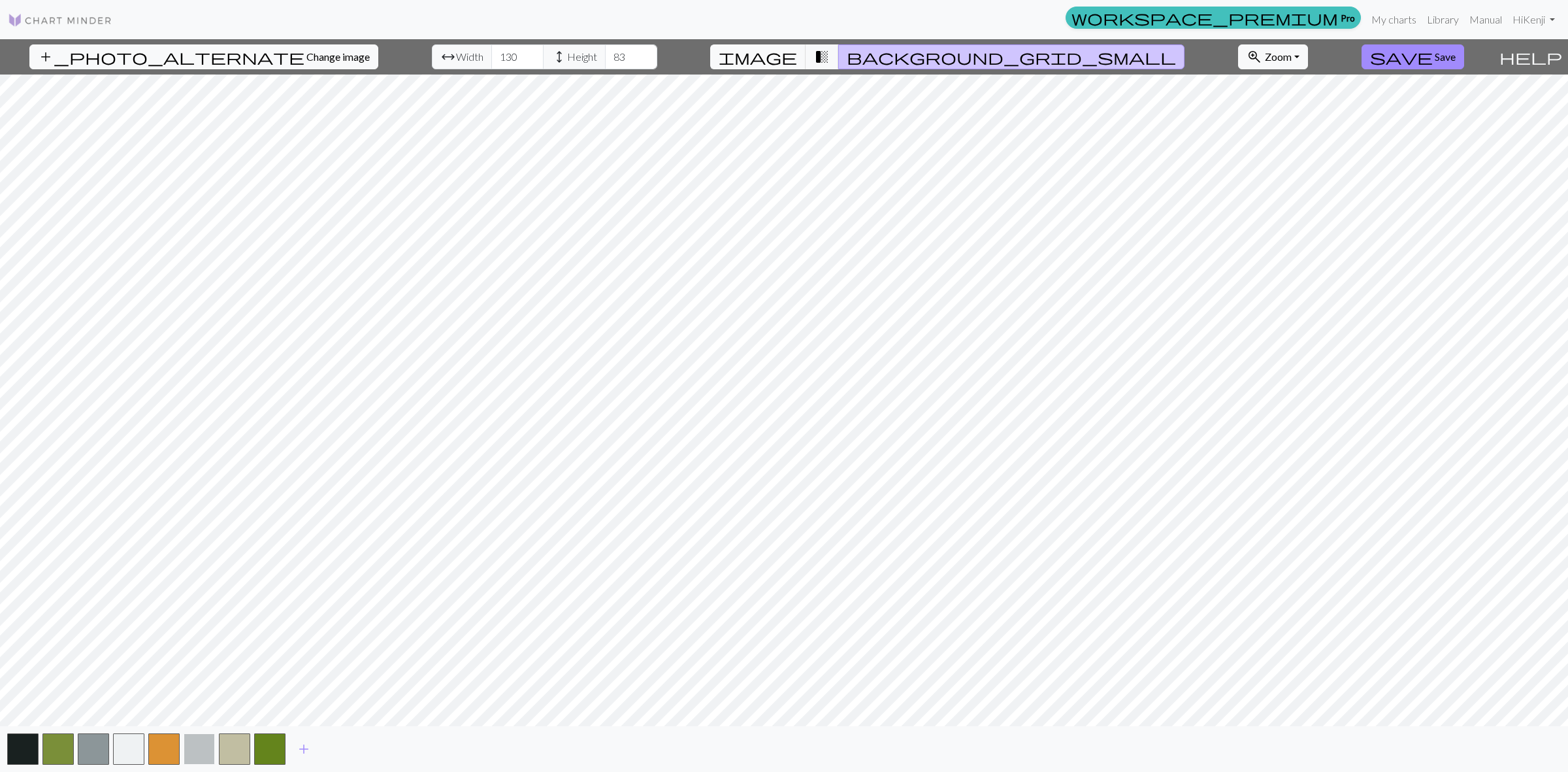
click at [203, 746] on button "button" at bounding box center [199, 749] width 31 height 31
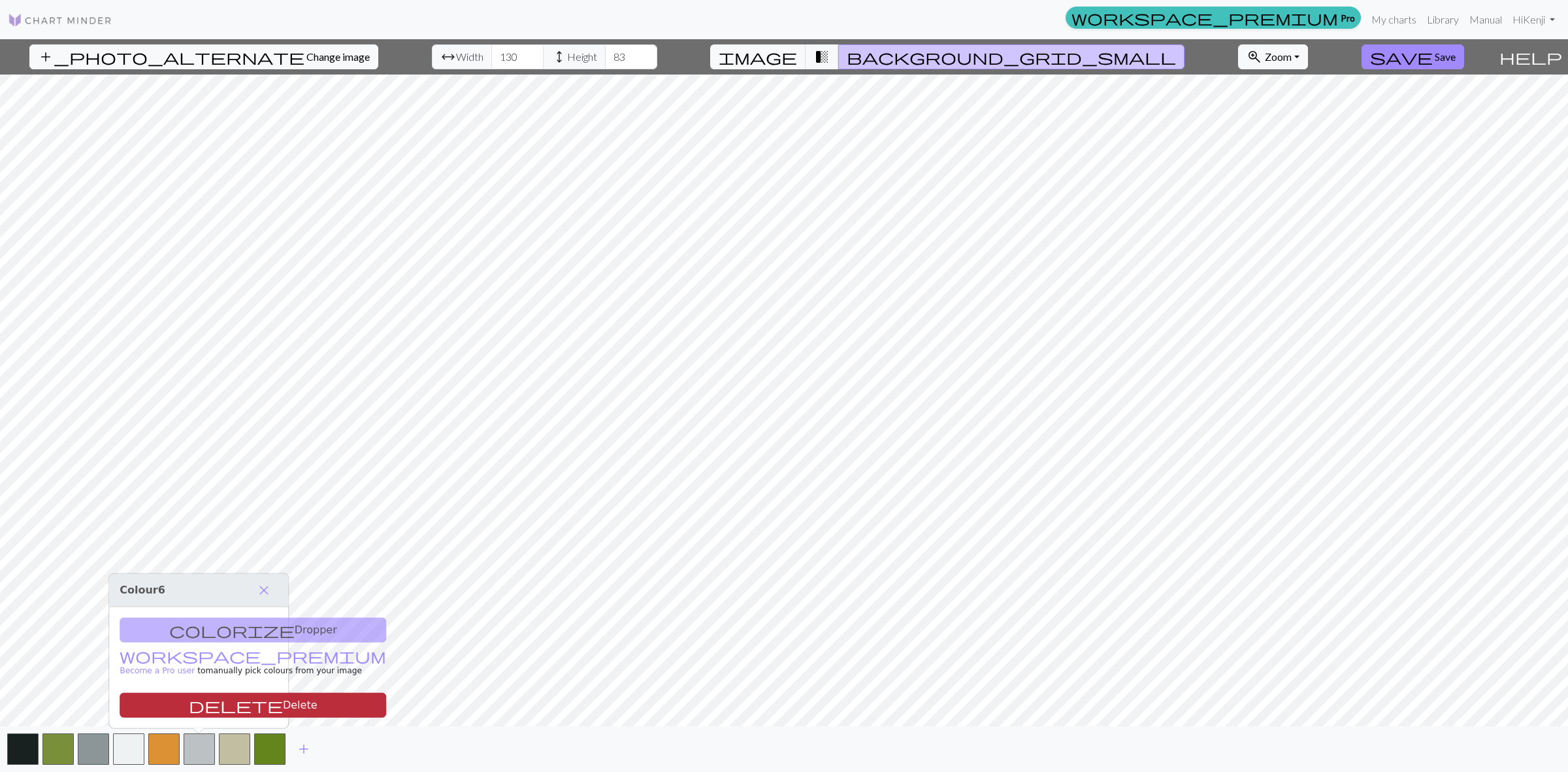
click at [209, 704] on button "delete Delete" at bounding box center [253, 705] width 267 height 25
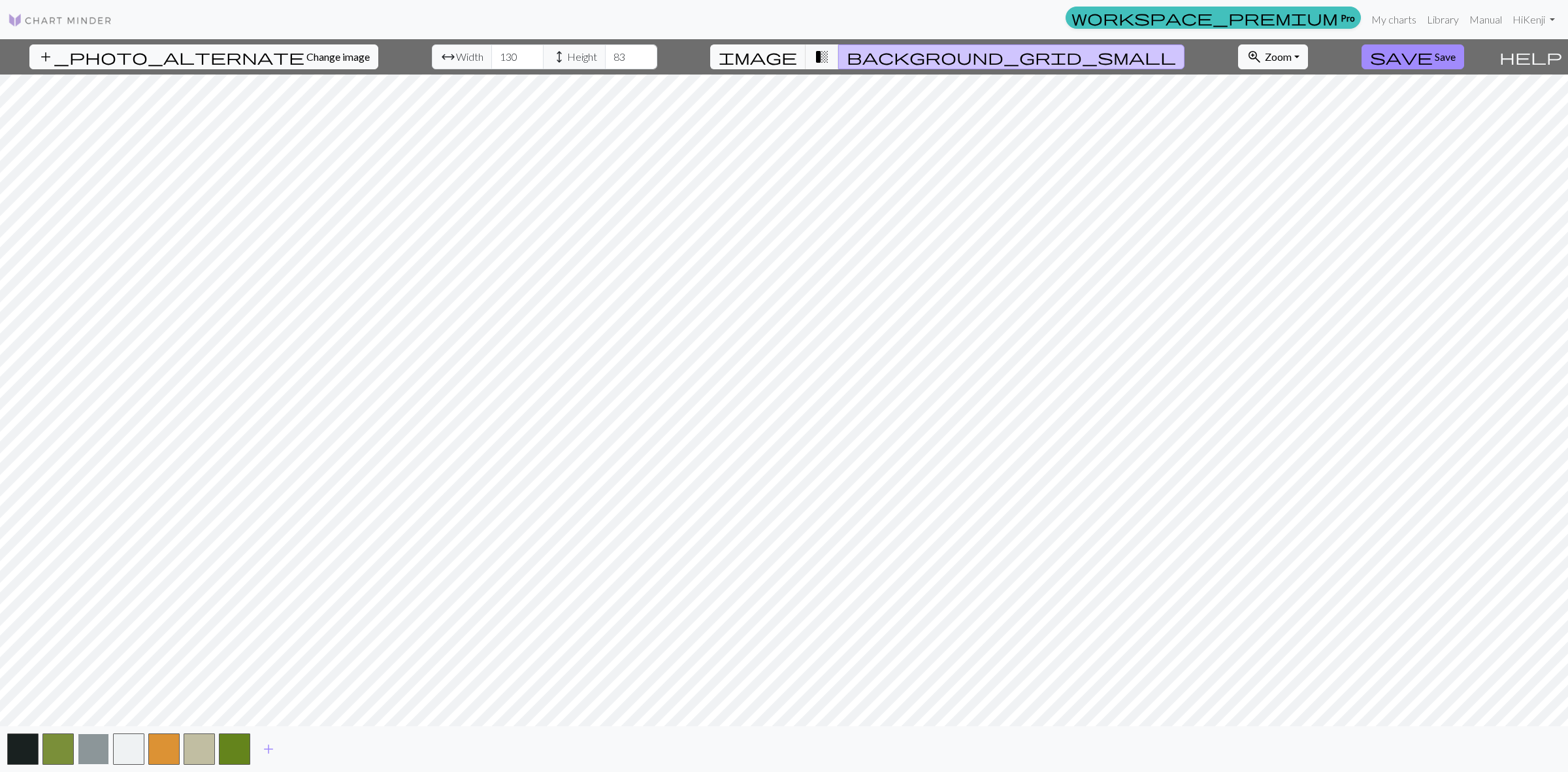
click at [99, 748] on button "button" at bounding box center [93, 749] width 31 height 31
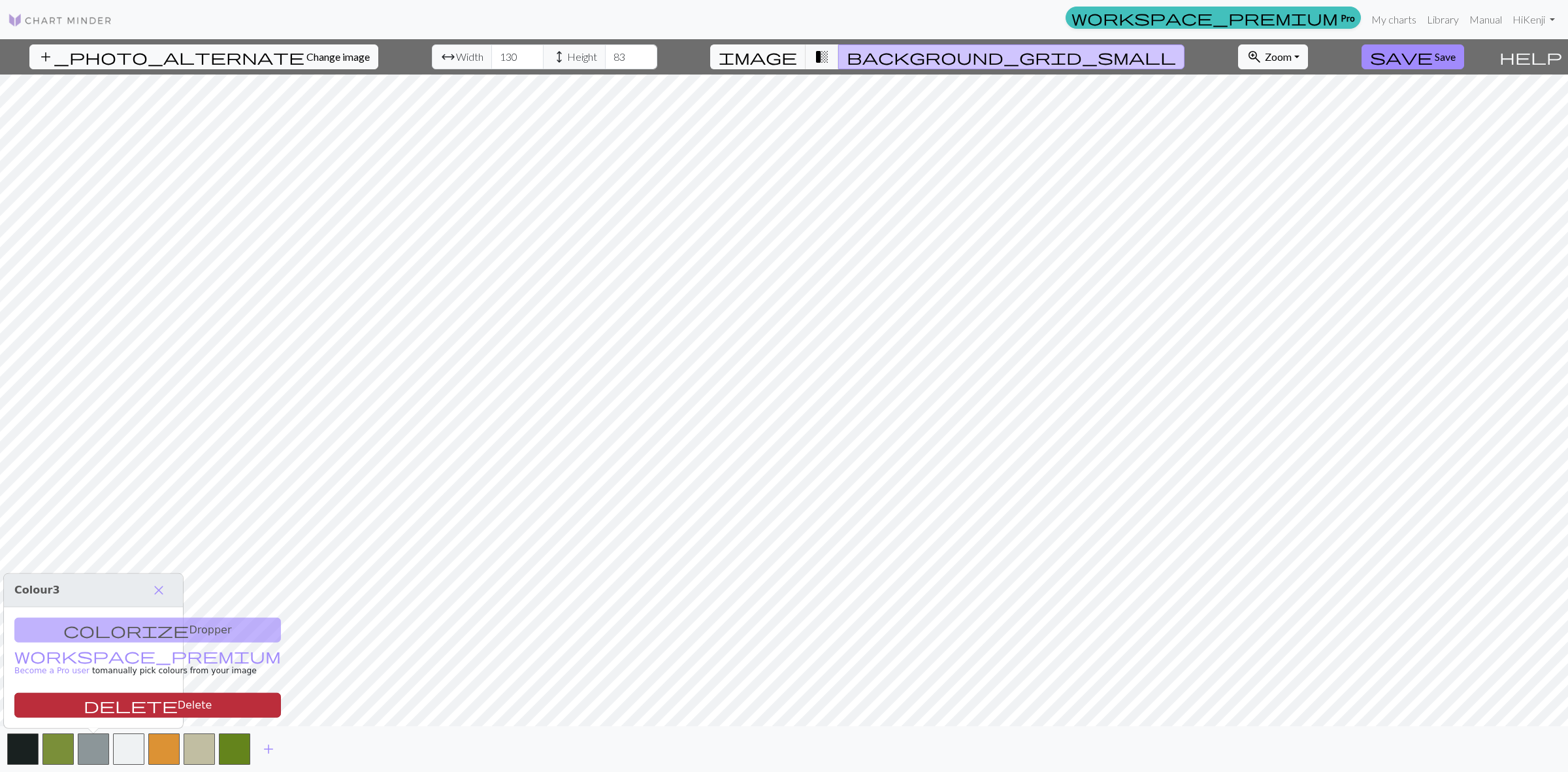
click at [108, 704] on button "delete Delete" at bounding box center [147, 705] width 267 height 25
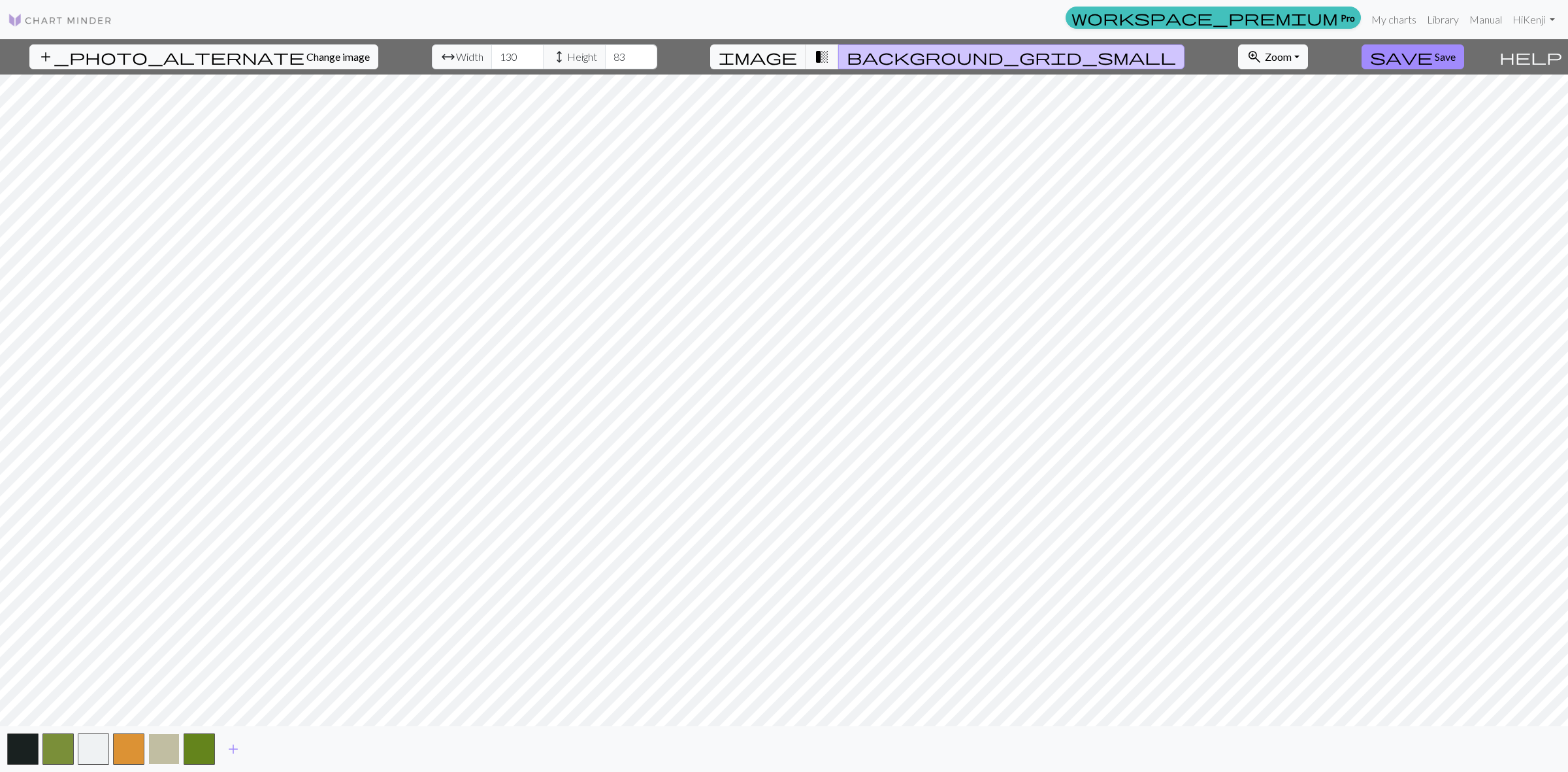
click at [171, 744] on button "button" at bounding box center [164, 749] width 31 height 31
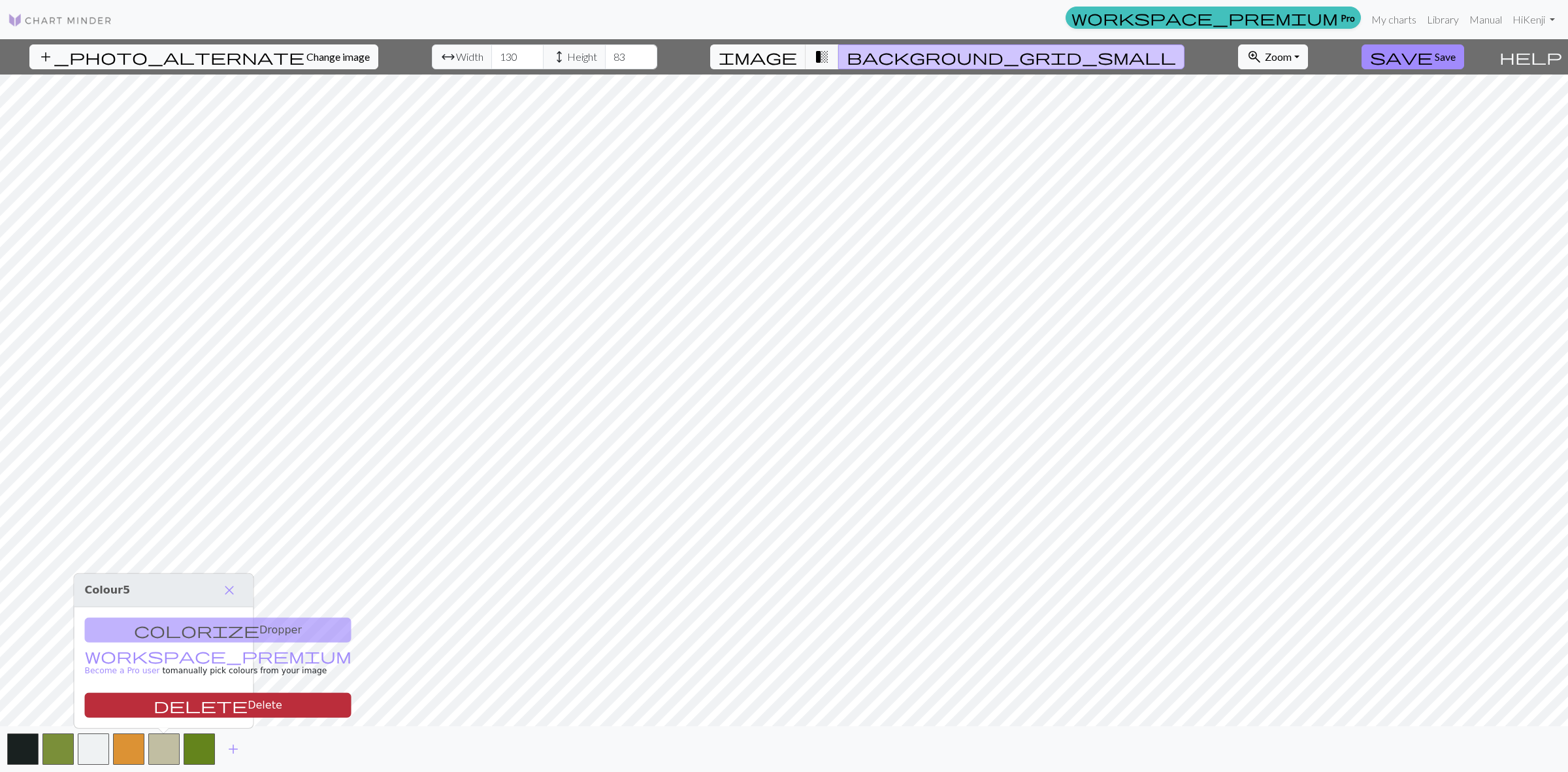
click at [168, 701] on button "delete Delete" at bounding box center [218, 705] width 267 height 25
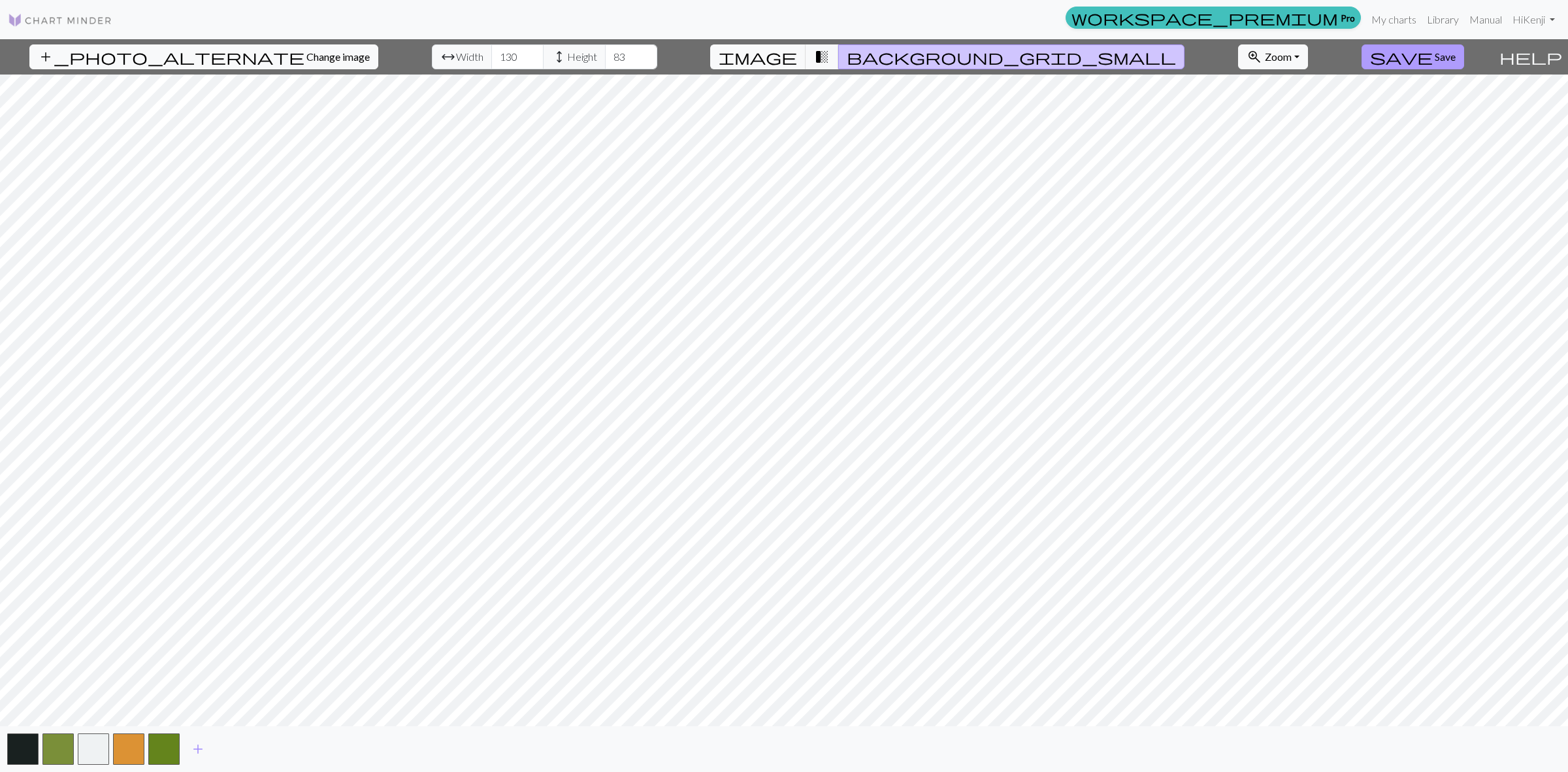
click at [1406, 56] on span "save" at bounding box center [1401, 57] width 63 height 18
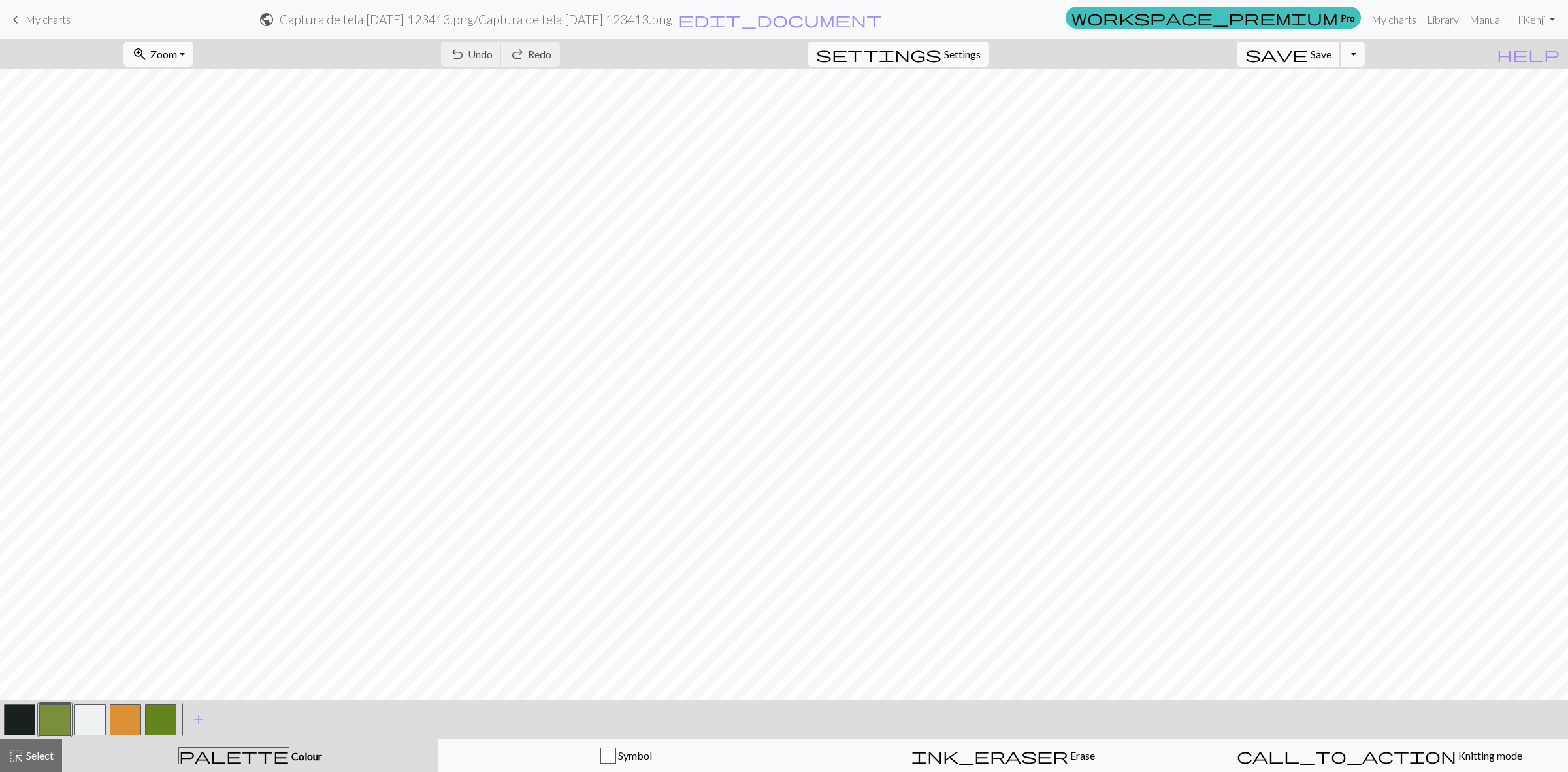
click at [1332, 55] on span "Save" at bounding box center [1321, 54] width 21 height 12
click at [1332, 51] on span "Save" at bounding box center [1321, 54] width 21 height 12
click at [561, 20] on h2 "Captura de tela 2025-04-09 123413.png / Captura de tela 2025-04-09 123413.png" at bounding box center [476, 19] width 393 height 15
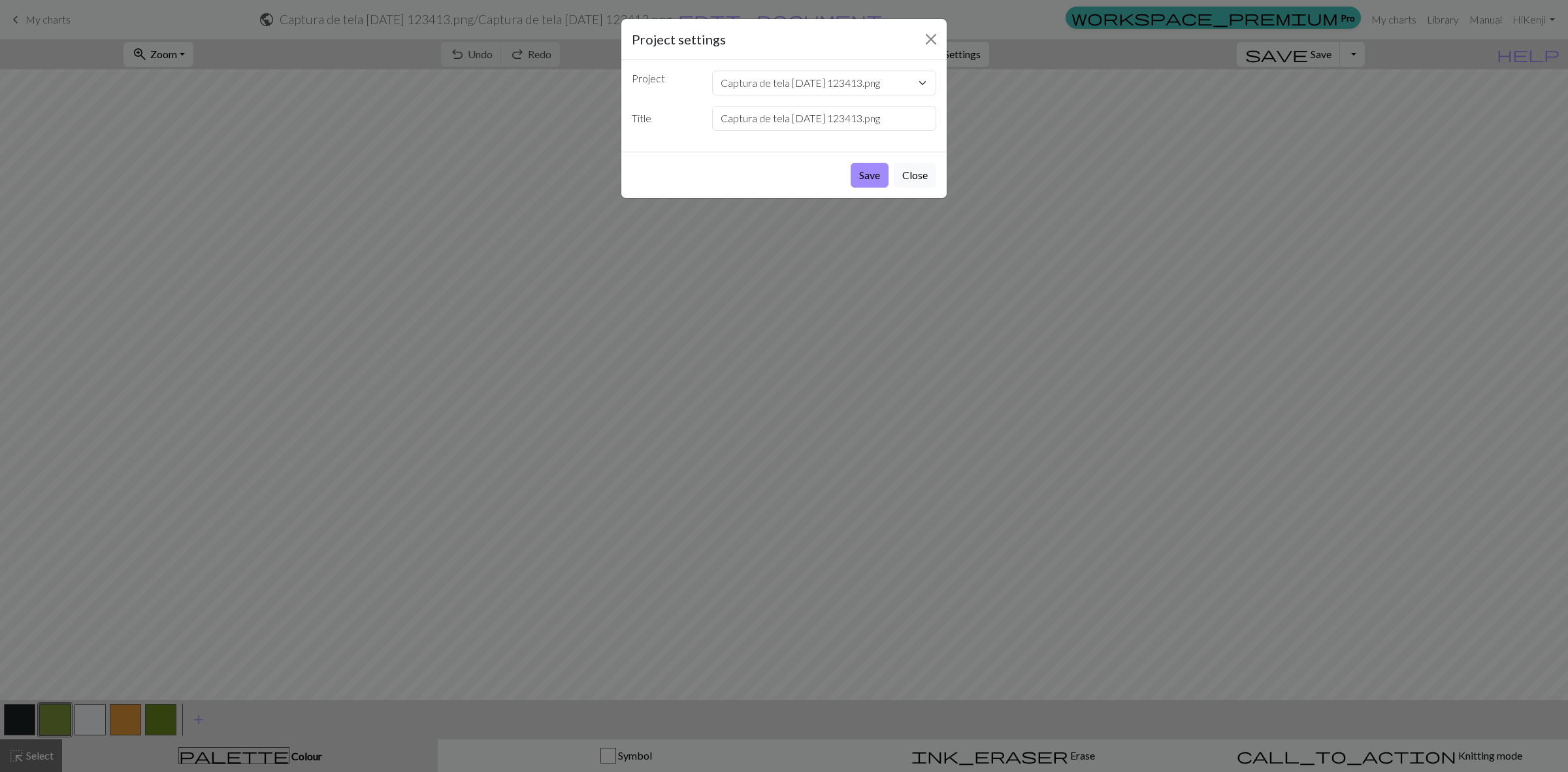
click at [15, 15] on div "Project settings Project Captura de tela 2025-04-09 123413.png 3503edb876192607…" at bounding box center [784, 386] width 1568 height 772
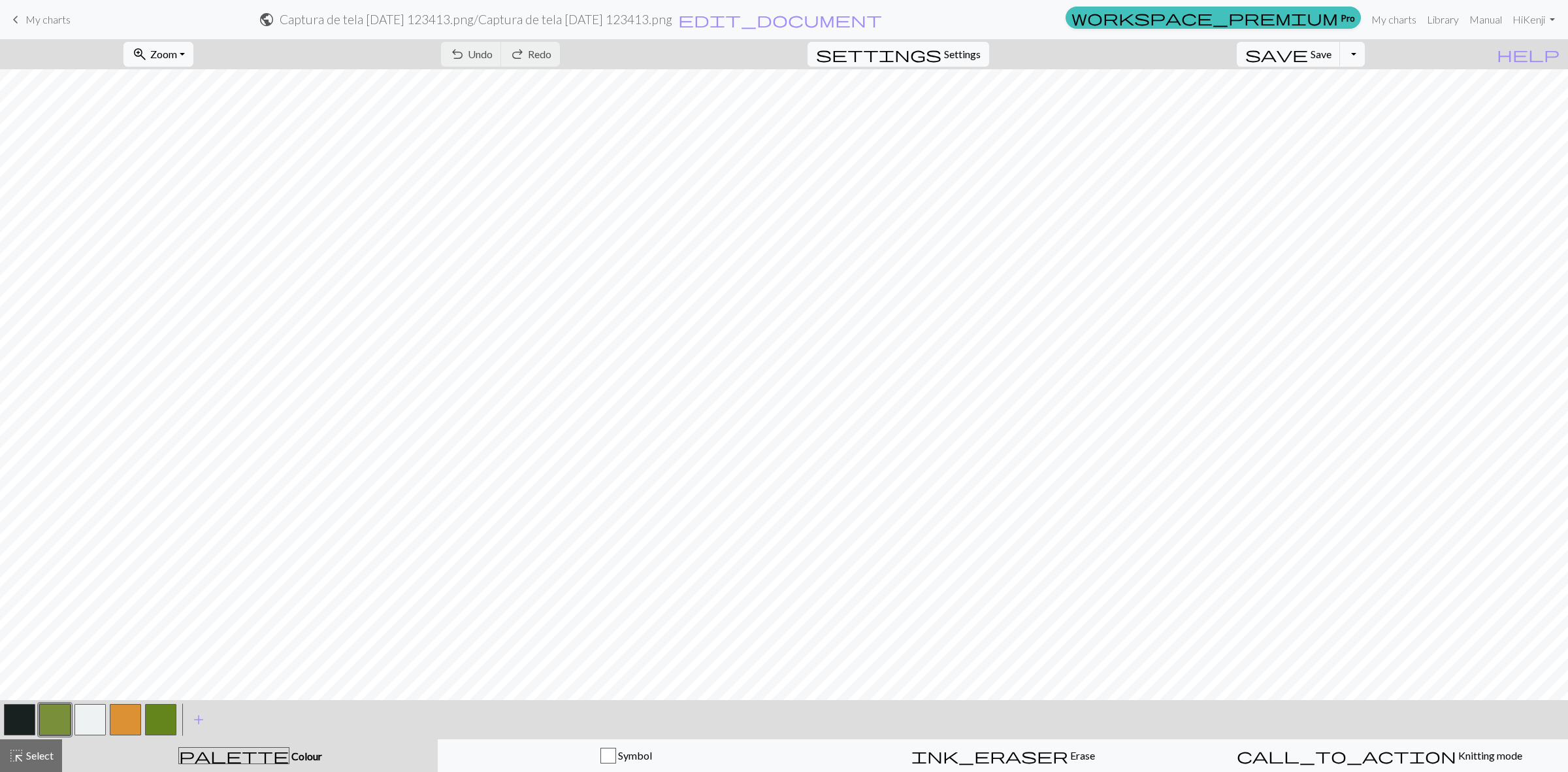
click at [16, 21] on span "keyboard_arrow_left" at bounding box center [16, 19] width 16 height 18
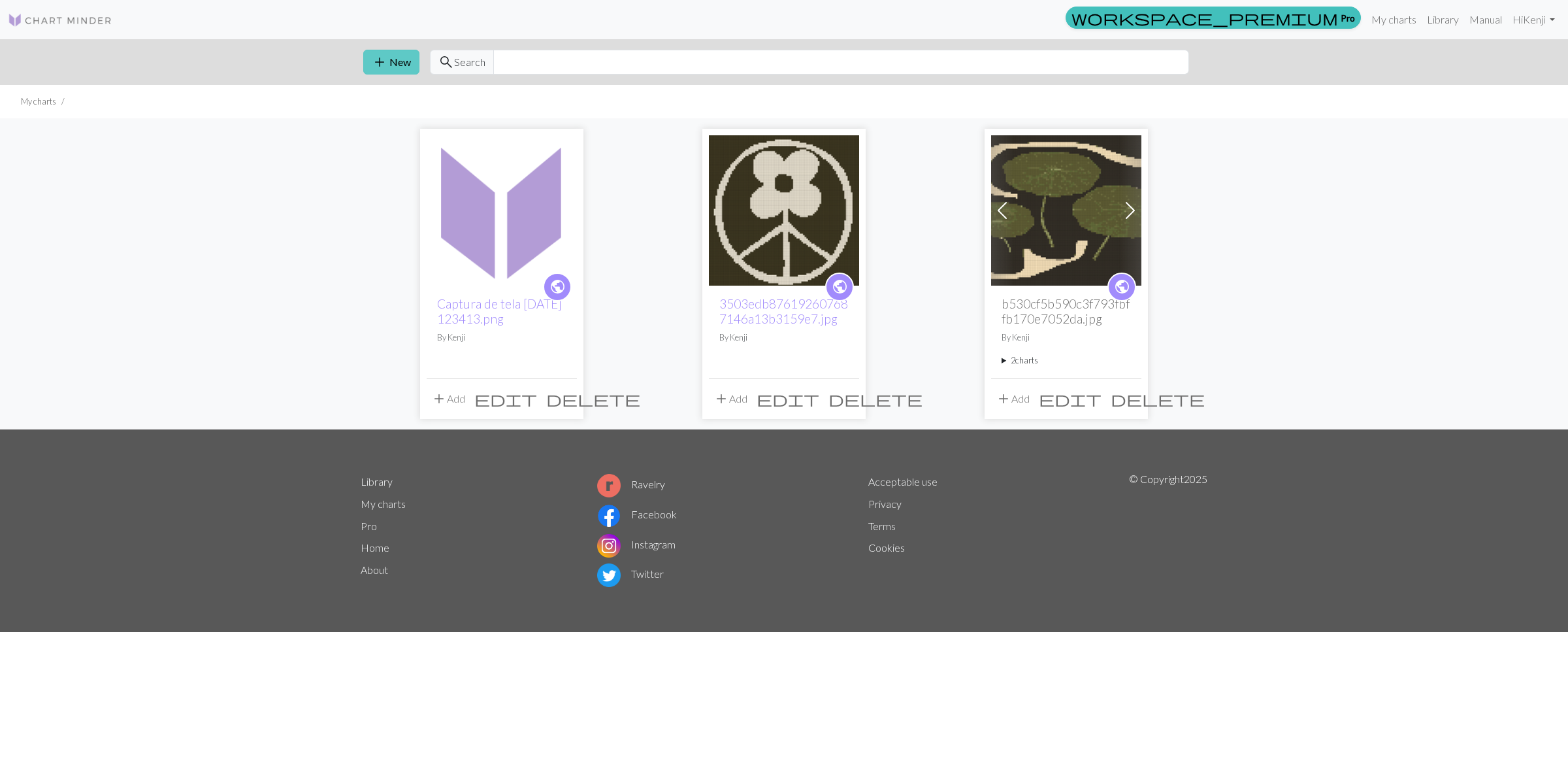
click at [373, 49] on button "add New" at bounding box center [391, 62] width 56 height 25
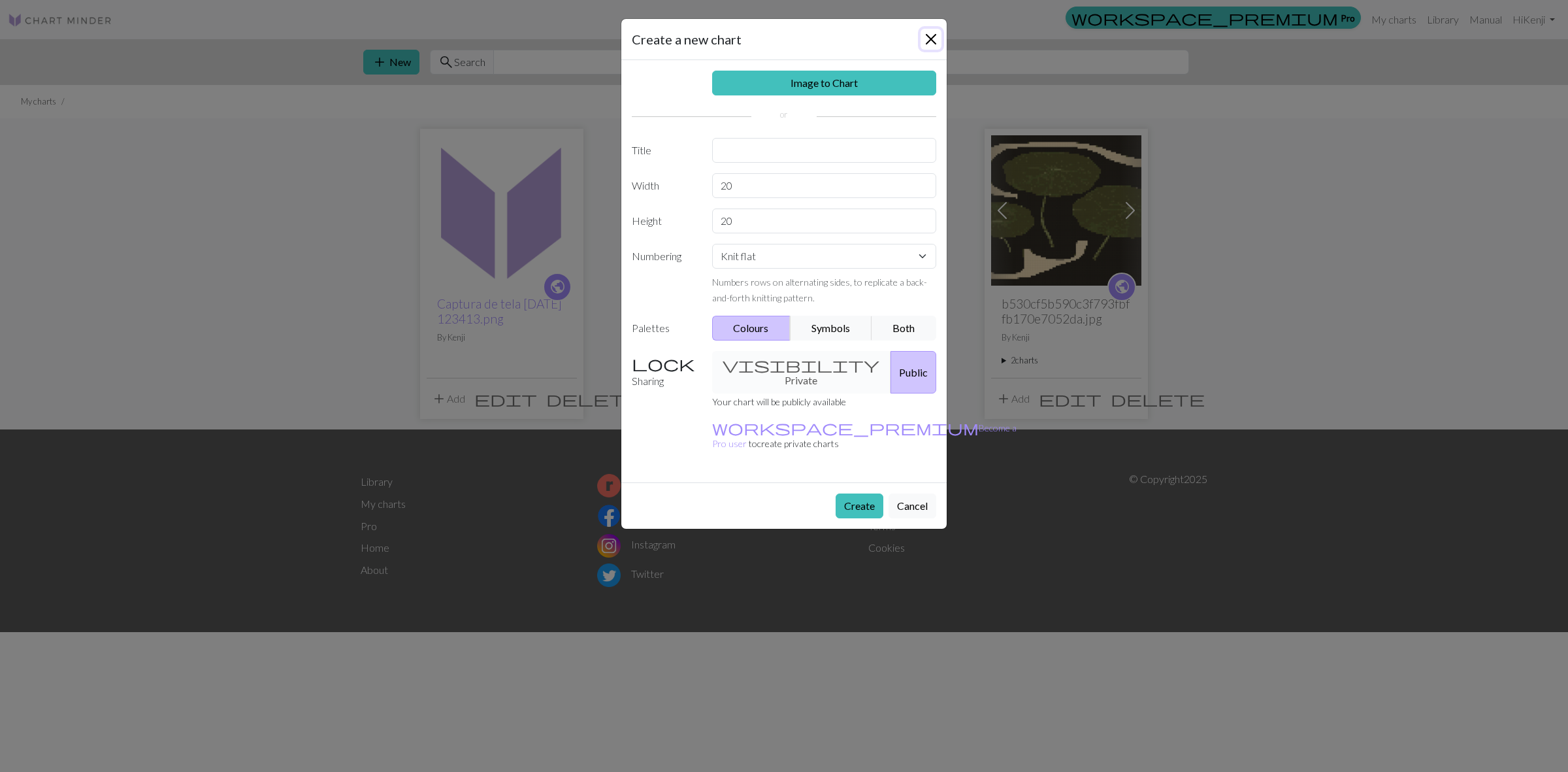
click at [930, 38] on button "Close" at bounding box center [930, 39] width 21 height 21
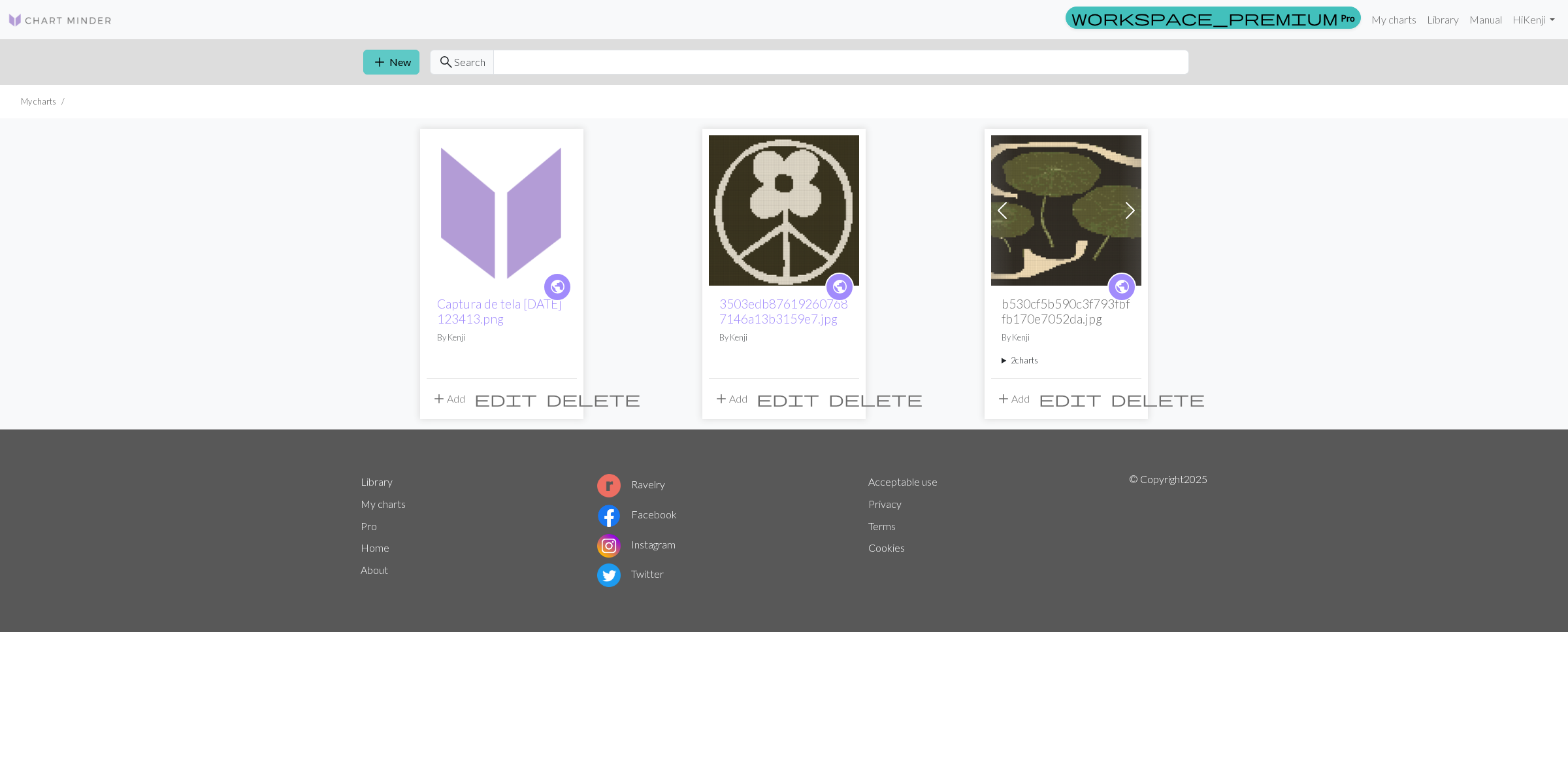
click at [394, 59] on button "add New" at bounding box center [391, 62] width 56 height 25
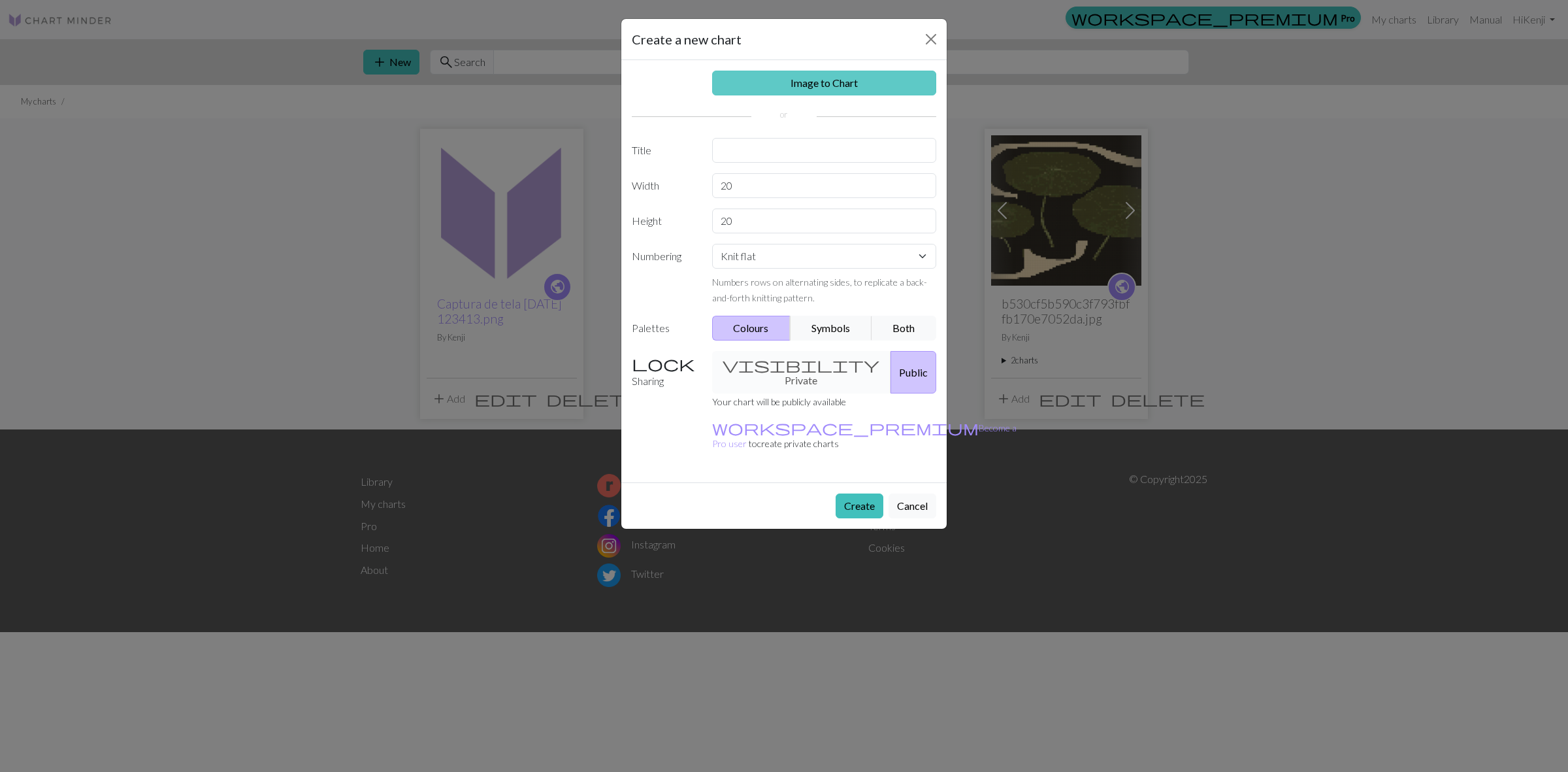
click at [861, 72] on link "Image to Chart" at bounding box center [824, 82] width 225 height 25
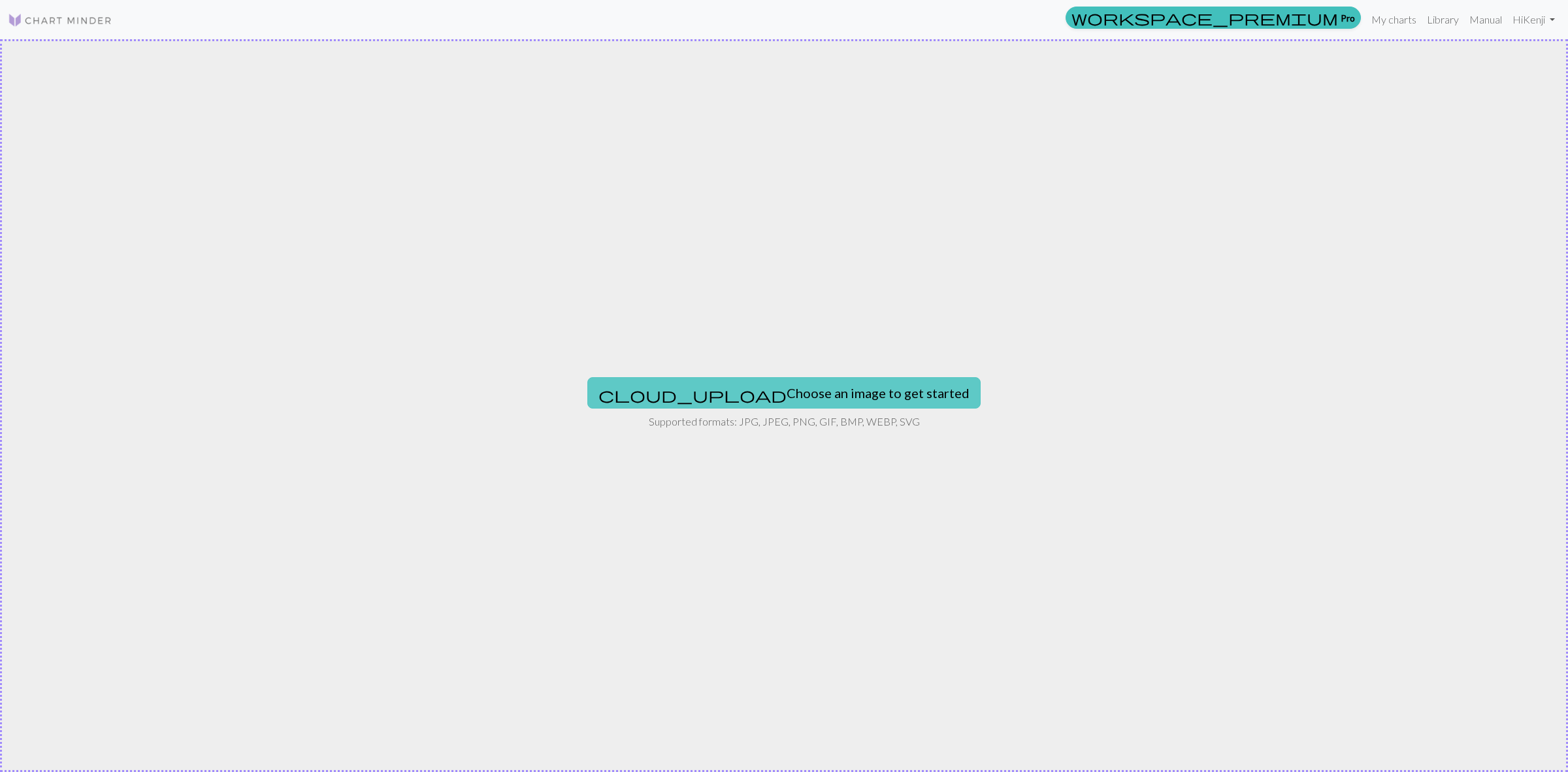
click at [791, 381] on button "cloud_upload Choose an image to get started" at bounding box center [784, 393] width 393 height 31
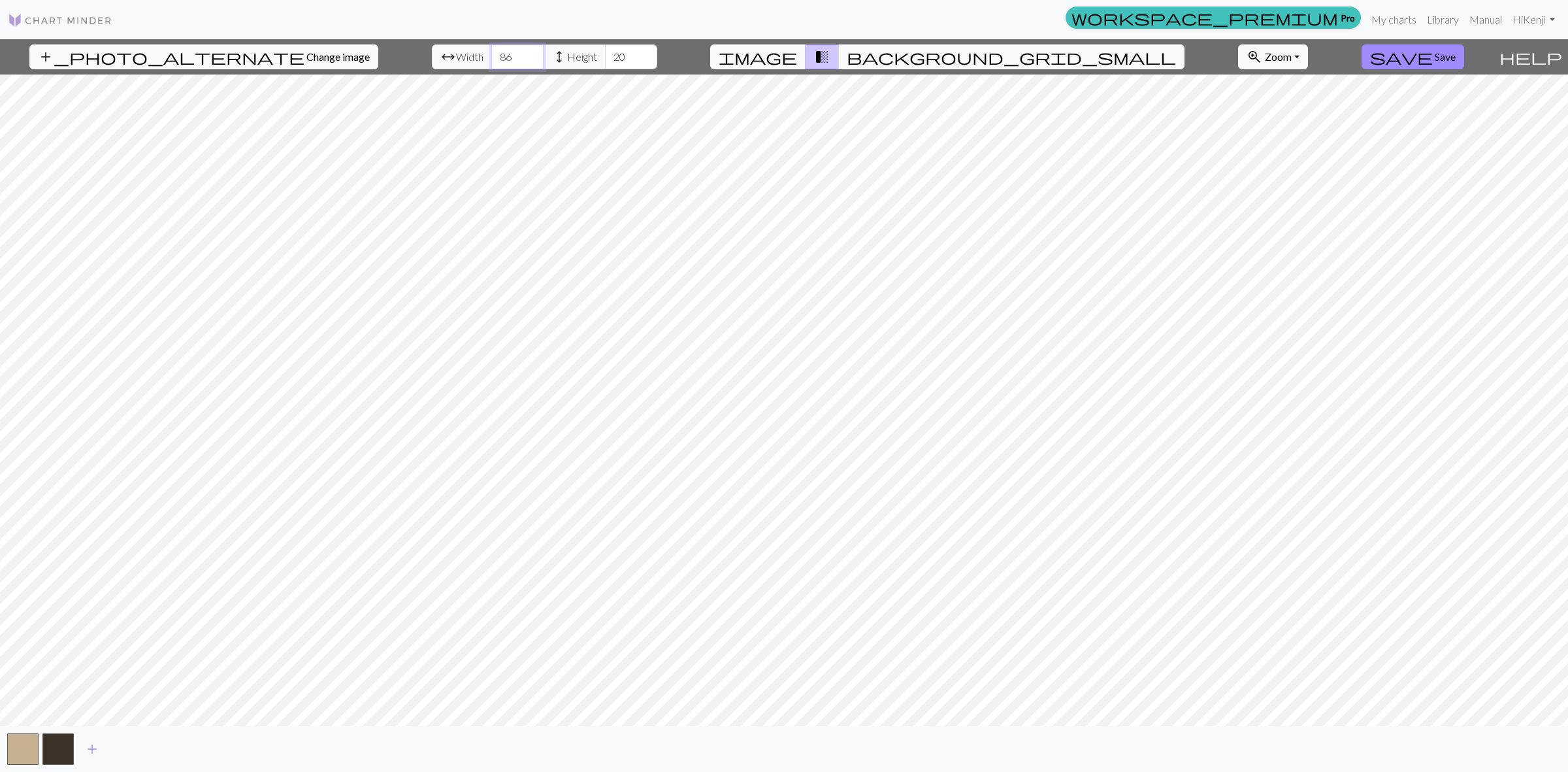
type input "86"
click at [497, 53] on input "86" at bounding box center [517, 57] width 52 height 25
type input "94"
click at [608, 53] on input "94" at bounding box center [630, 57] width 52 height 25
click at [498, 54] on input "121" at bounding box center [517, 57] width 52 height 25
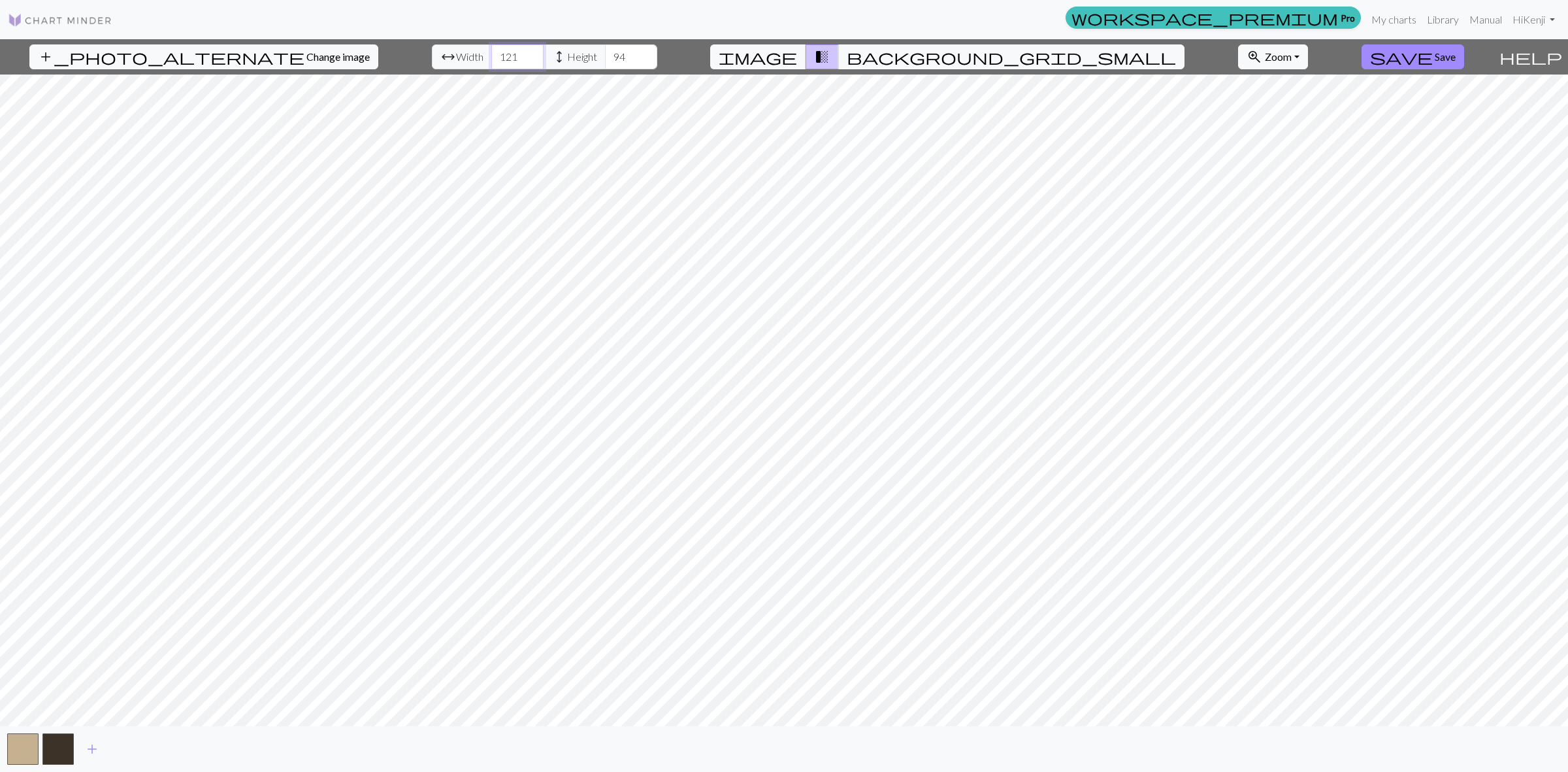
click at [492, 47] on input "121" at bounding box center [517, 57] width 52 height 25
type input "124"
click at [495, 51] on input "124" at bounding box center [517, 57] width 52 height 25
click at [87, 743] on span "add" at bounding box center [92, 749] width 16 height 18
click at [151, 753] on div "add" at bounding box center [784, 749] width 1568 height 46
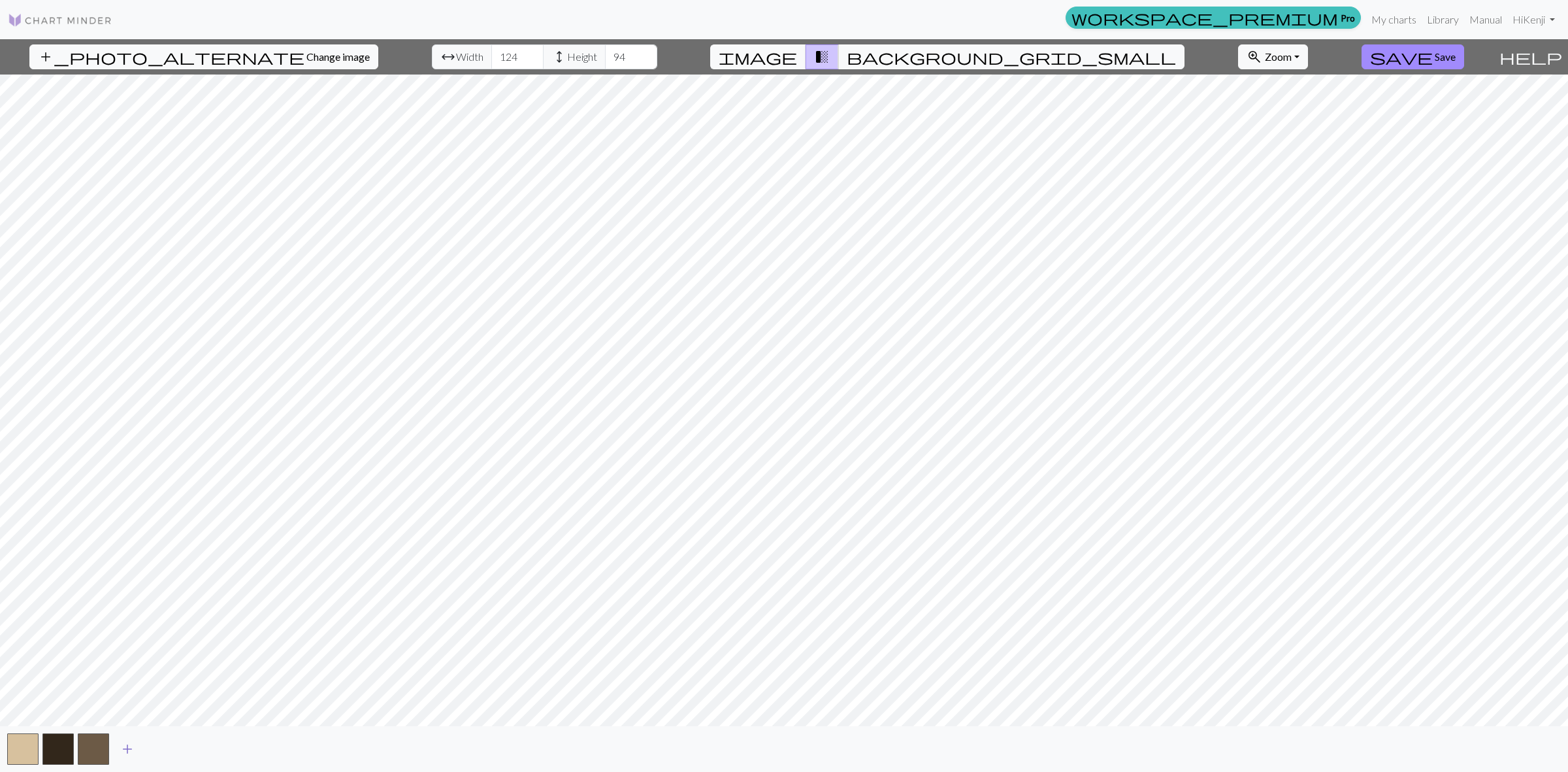
click at [131, 749] on span "add" at bounding box center [127, 749] width 16 height 18
click at [170, 746] on span "add" at bounding box center [162, 749] width 16 height 18
click at [191, 746] on span "add" at bounding box center [197, 749] width 16 height 18
click at [220, 749] on button "add" at bounding box center [233, 749] width 32 height 25
click at [278, 749] on button "add" at bounding box center [268, 749] width 32 height 25
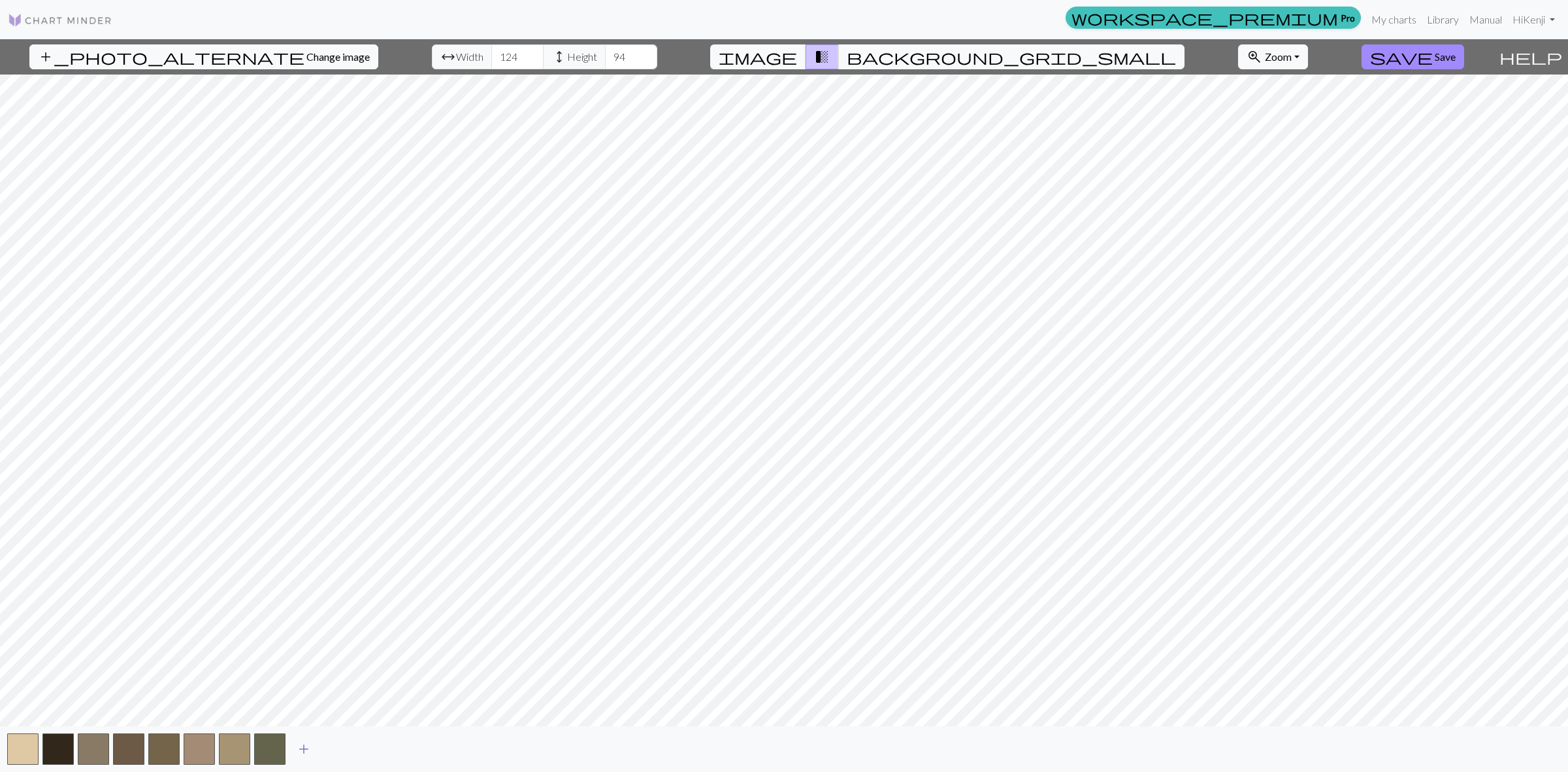
click at [311, 755] on button "add" at bounding box center [303, 749] width 32 height 25
click at [307, 57] on span "Change image" at bounding box center [338, 56] width 64 height 12
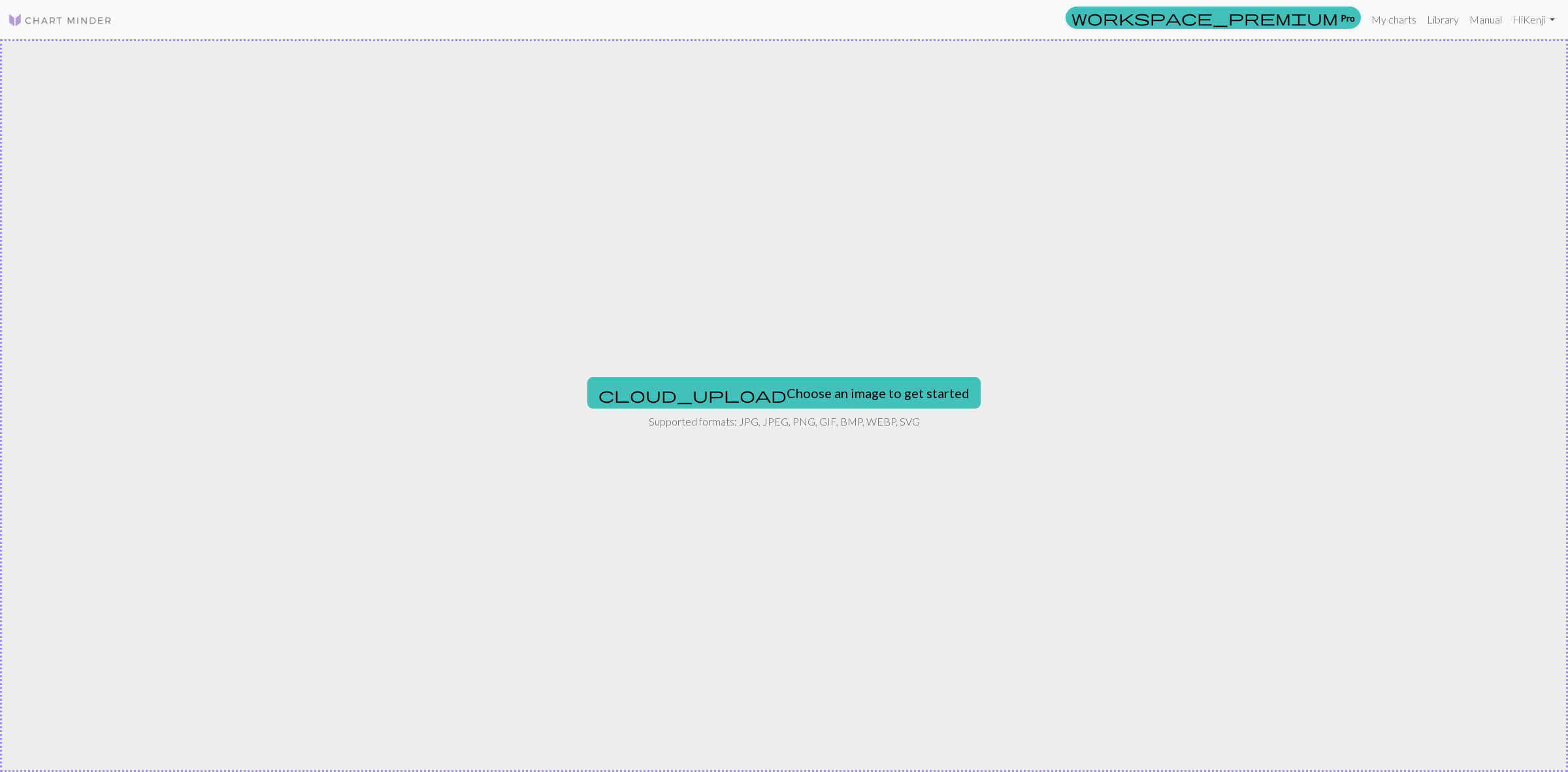
click at [761, 376] on div "cloud_upload Choose an image to get started Supported formats: JPG, JPEG, PNG, …" at bounding box center [784, 406] width 1568 height 733
click at [742, 394] on button "cloud_upload Choose an image to get started" at bounding box center [784, 393] width 393 height 31
click at [782, 393] on button "cloud_upload Choose an image to get started" at bounding box center [784, 393] width 393 height 31
type input "C:\fakepath\CW_page-0001.jpg"
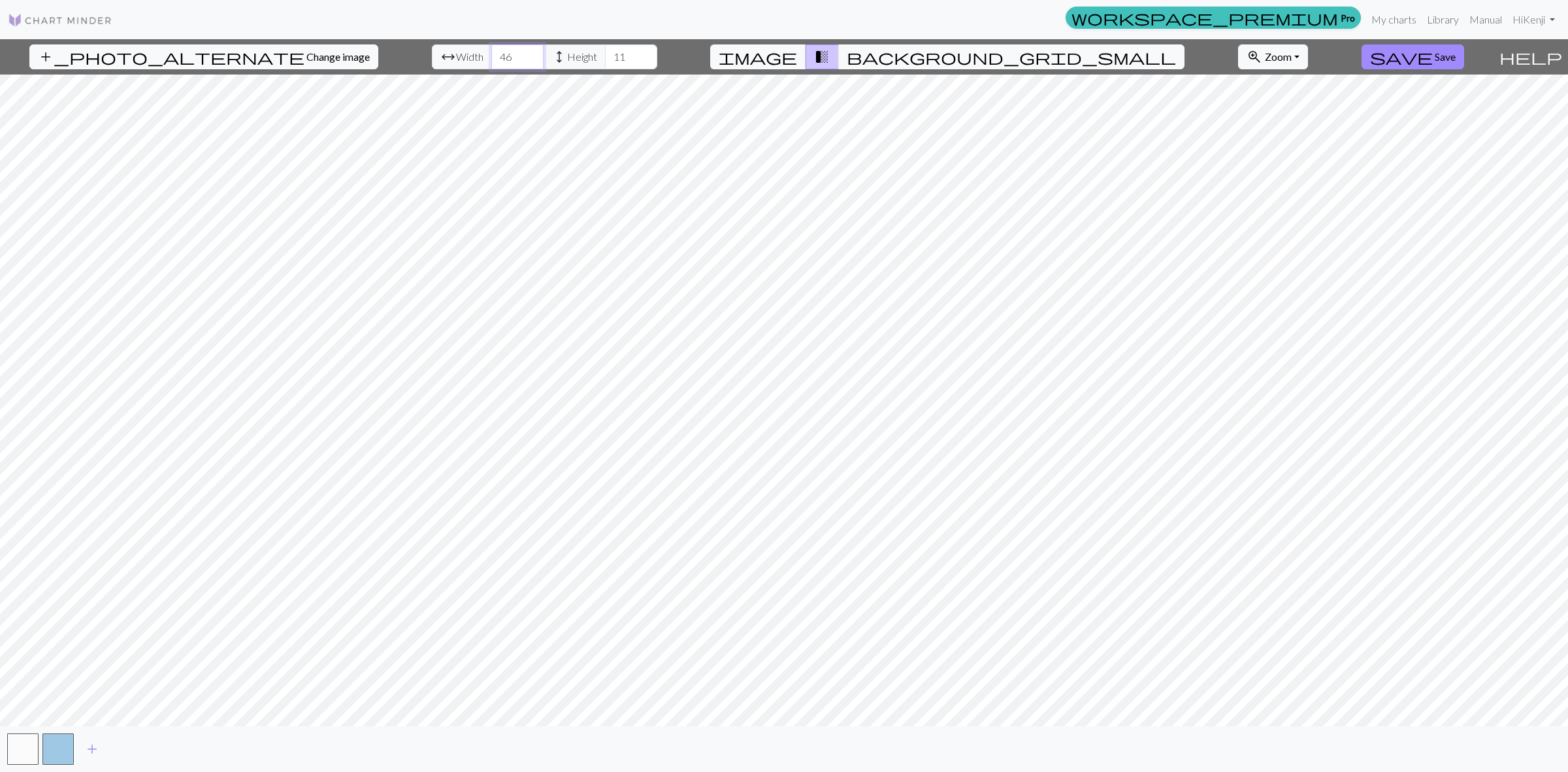
type input "46"
click at [498, 50] on input "46" at bounding box center [517, 57] width 52 height 25
click at [611, 56] on input "-7" at bounding box center [630, 57] width 52 height 25
click at [611, 53] on input "-5" at bounding box center [630, 57] width 52 height 25
drag, startPoint x: 600, startPoint y: 47, endPoint x: 551, endPoint y: 51, distance: 49.2
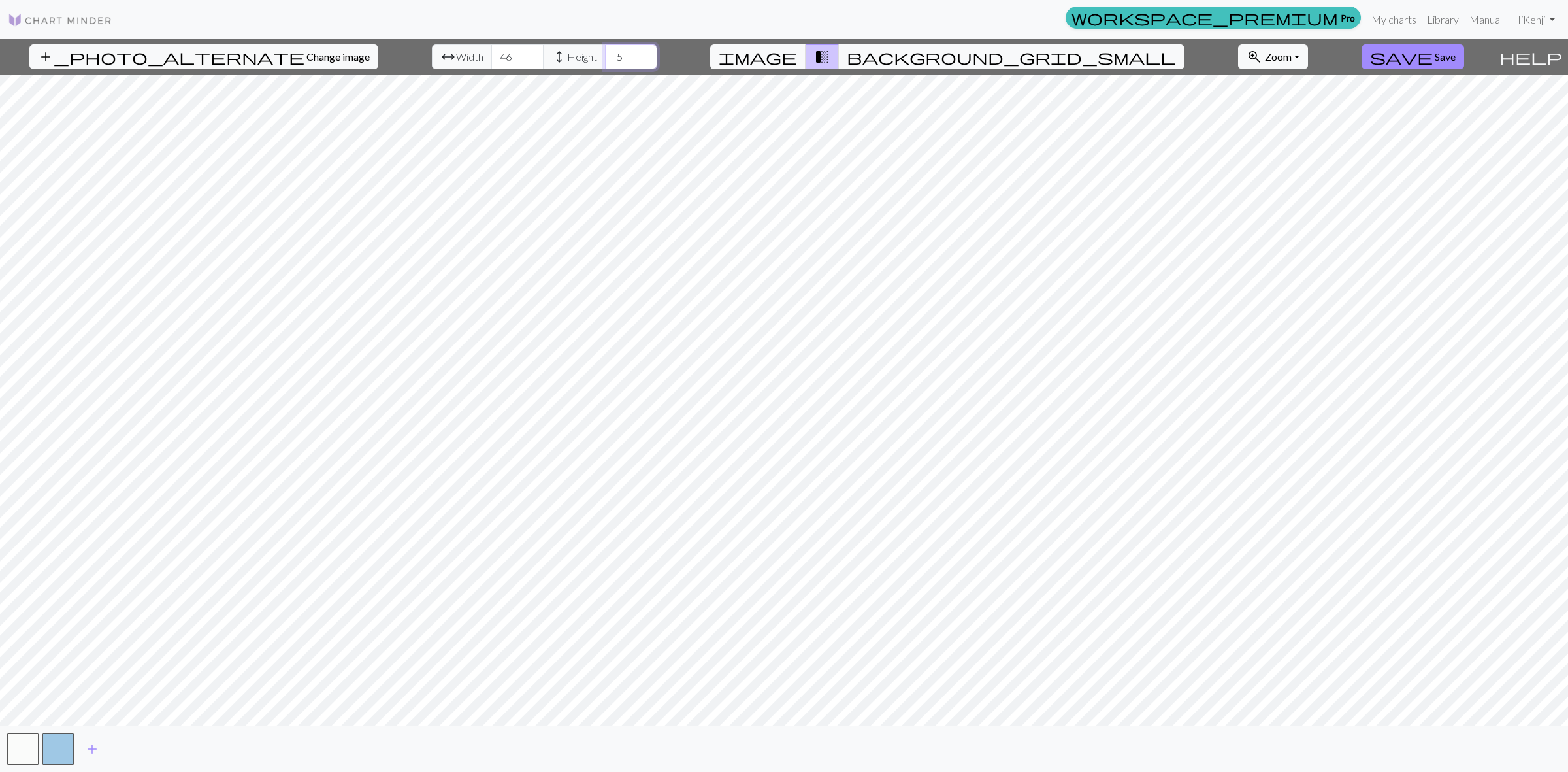
click at [536, 51] on div "arrow_range Width 46 height Height -5" at bounding box center [545, 57] width 226 height 25
click at [611, 50] on input "-5" at bounding box center [630, 57] width 52 height 25
type input "44"
click at [609, 51] on input "44" at bounding box center [630, 57] width 52 height 25
click at [500, 53] on input "94" at bounding box center [517, 57] width 52 height 25
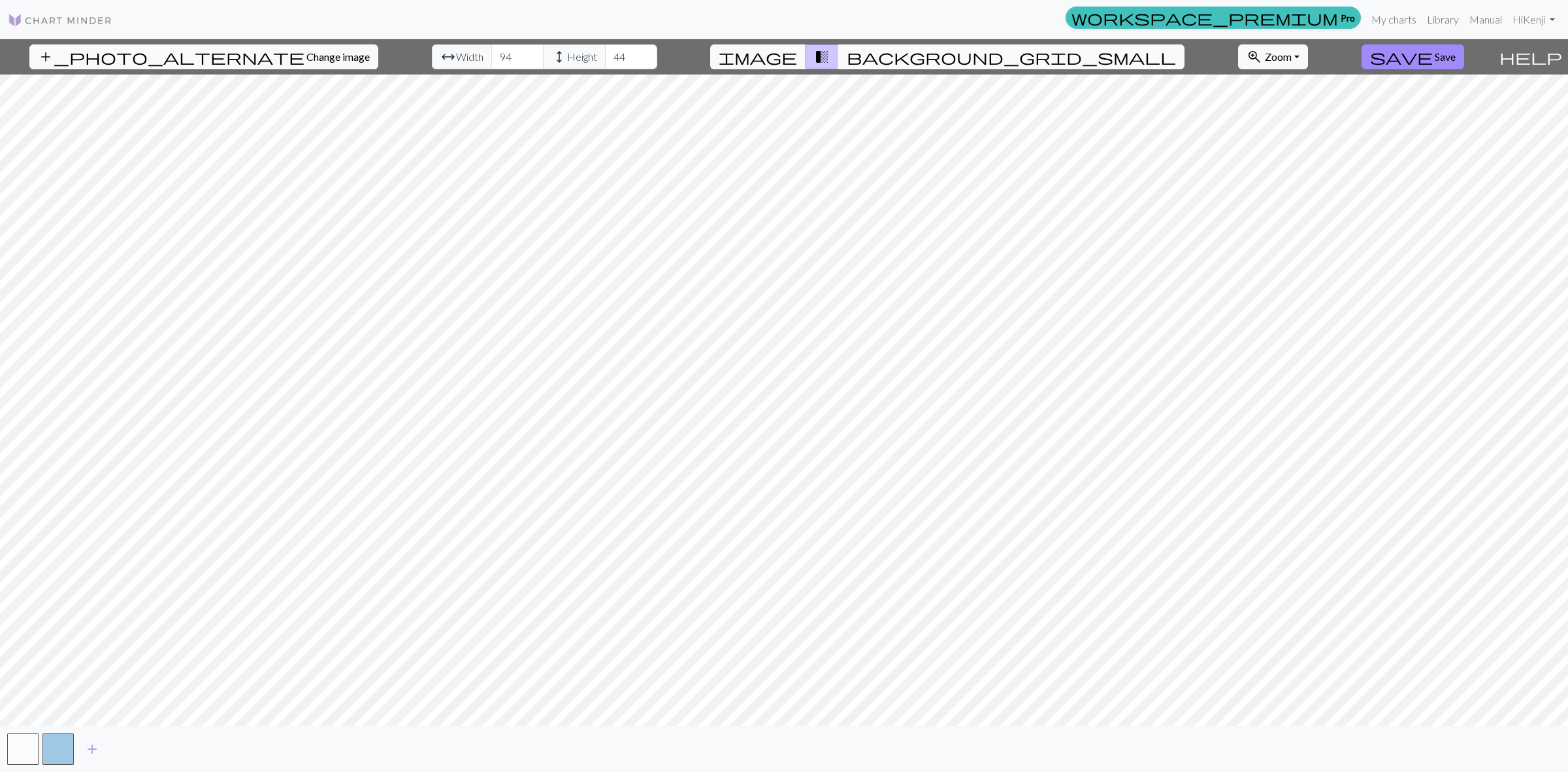
click at [901, 53] on span "background_grid_small" at bounding box center [1011, 57] width 329 height 18
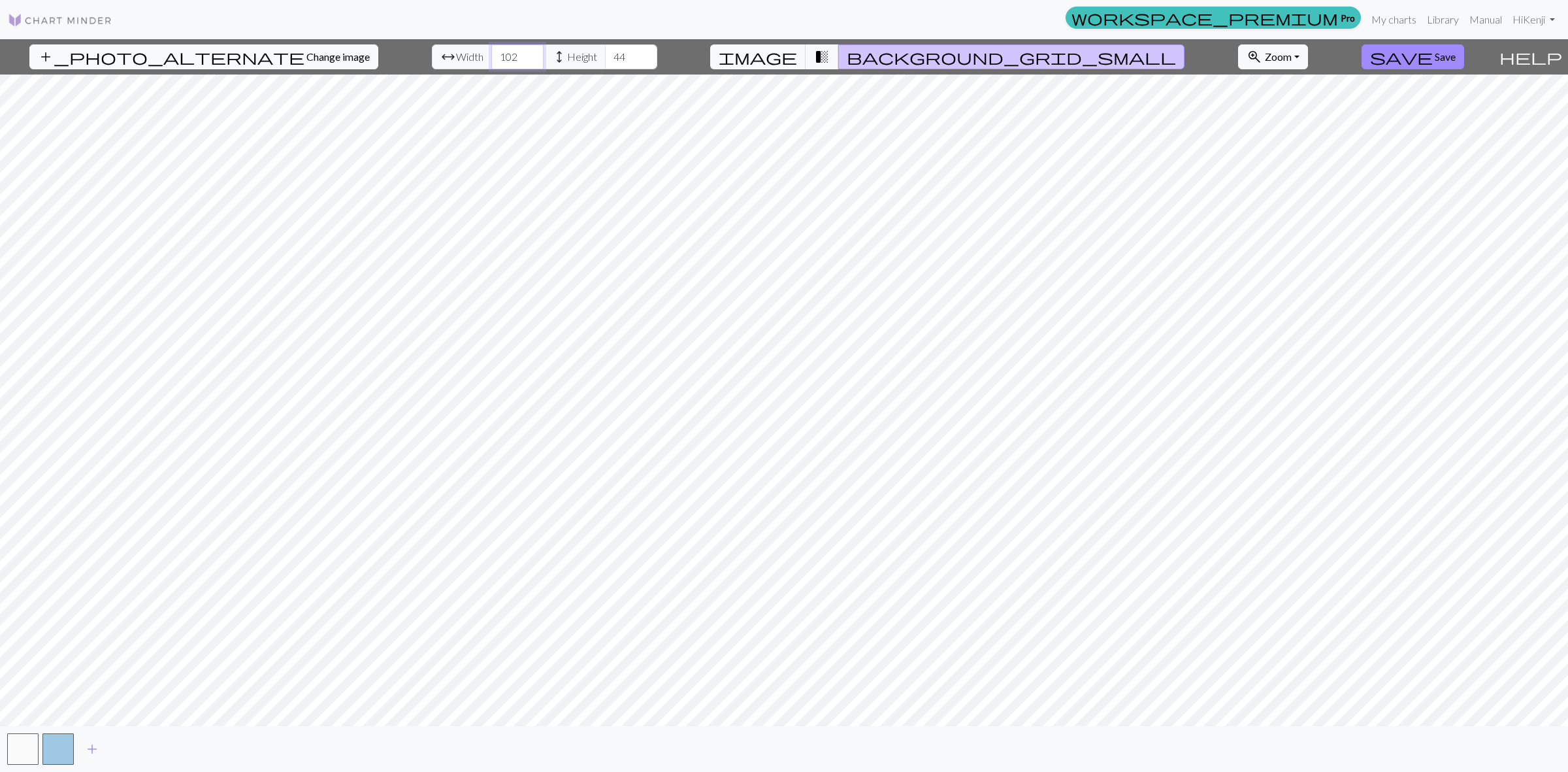
type input "103"
click at [497, 51] on input "103" at bounding box center [517, 57] width 52 height 25
type input "50"
click at [608, 54] on input "50" at bounding box center [630, 57] width 52 height 25
click at [96, 750] on span "add" at bounding box center [92, 749] width 16 height 18
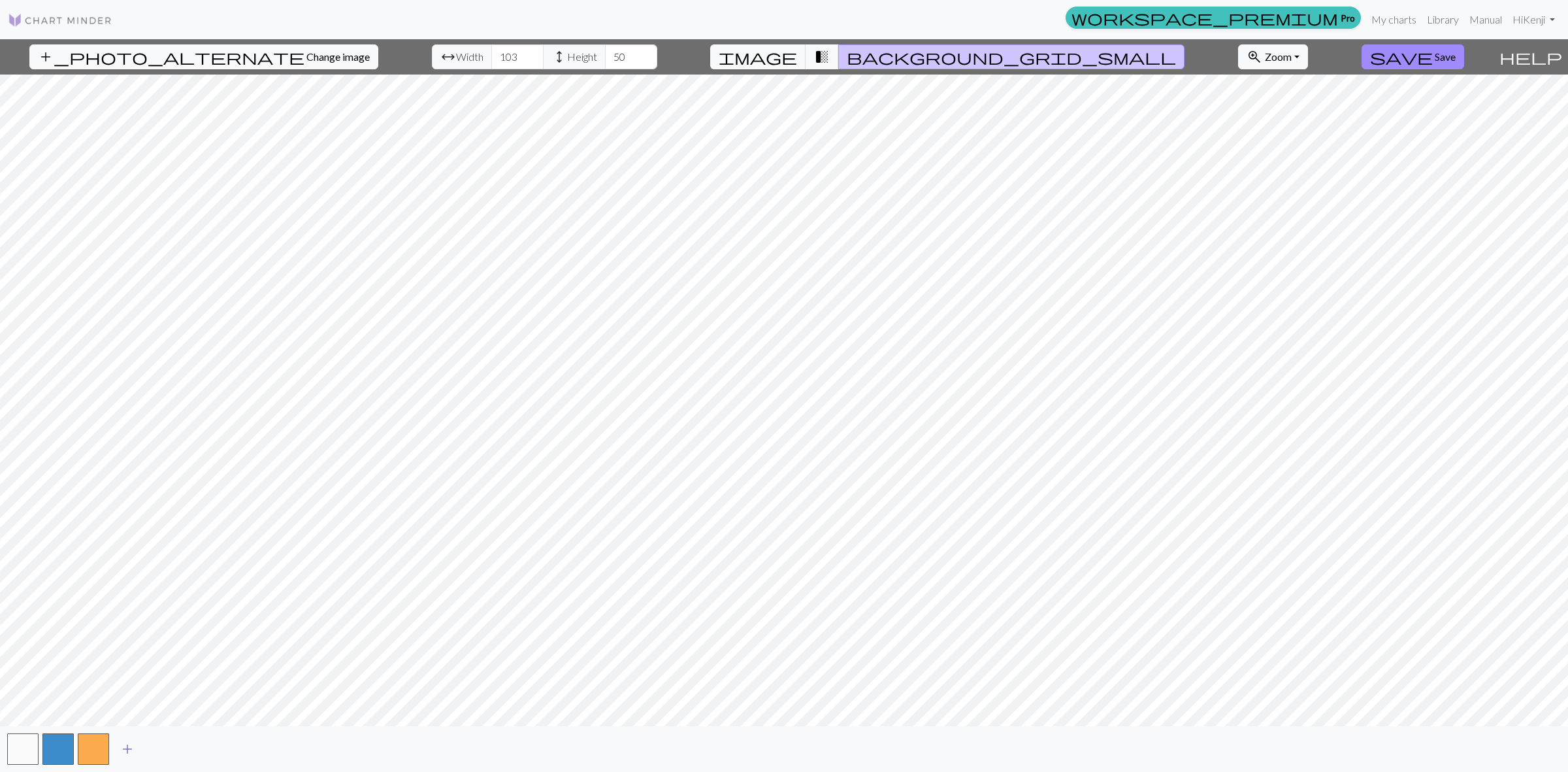
click at [131, 750] on span "add" at bounding box center [127, 749] width 16 height 18
click at [168, 747] on span "add" at bounding box center [162, 749] width 16 height 18
click at [196, 746] on span "add" at bounding box center [197, 749] width 16 height 18
click at [196, 752] on button "button" at bounding box center [199, 749] width 31 height 31
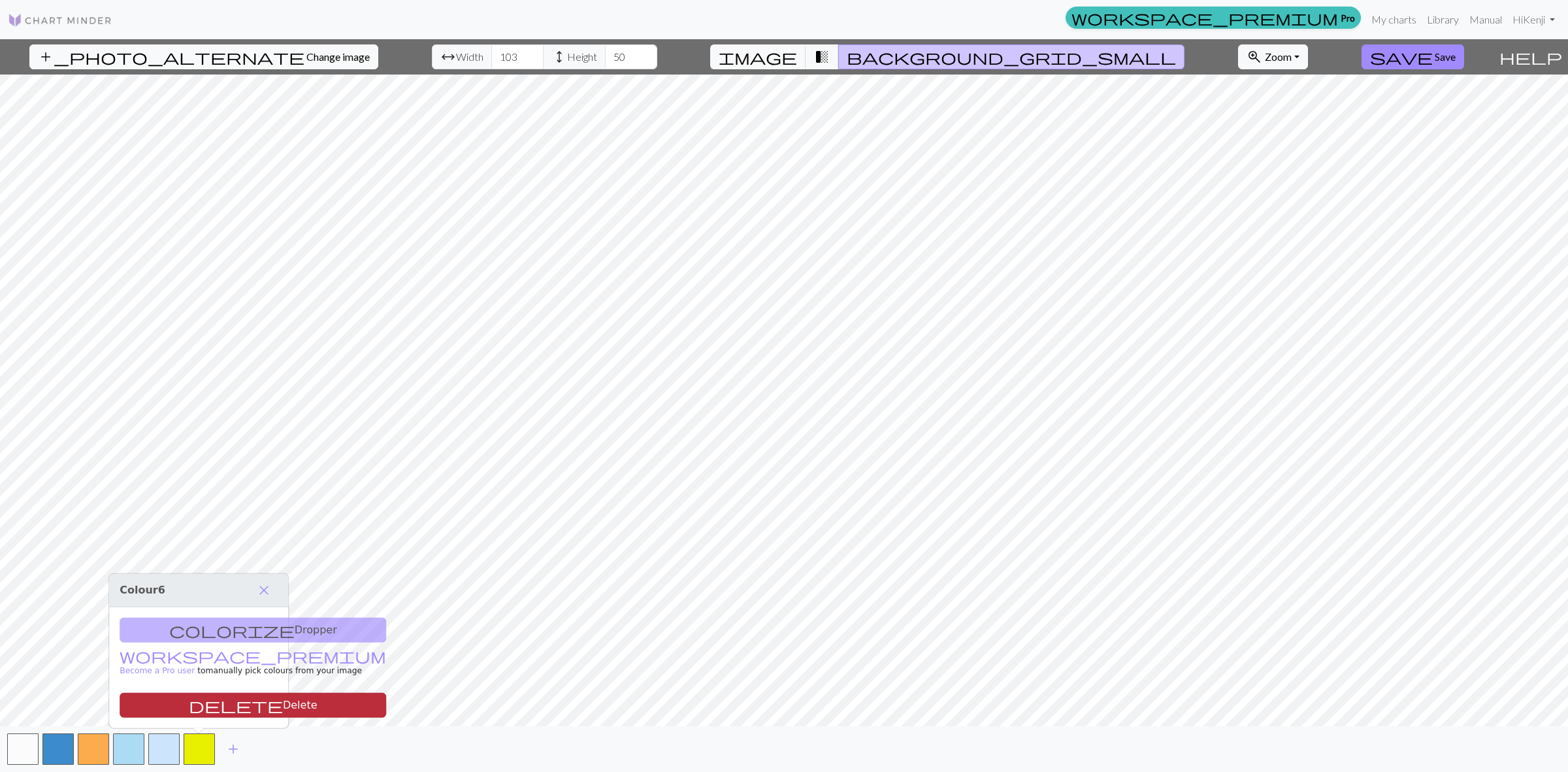
click at [220, 706] on button "delete Delete" at bounding box center [253, 705] width 267 height 25
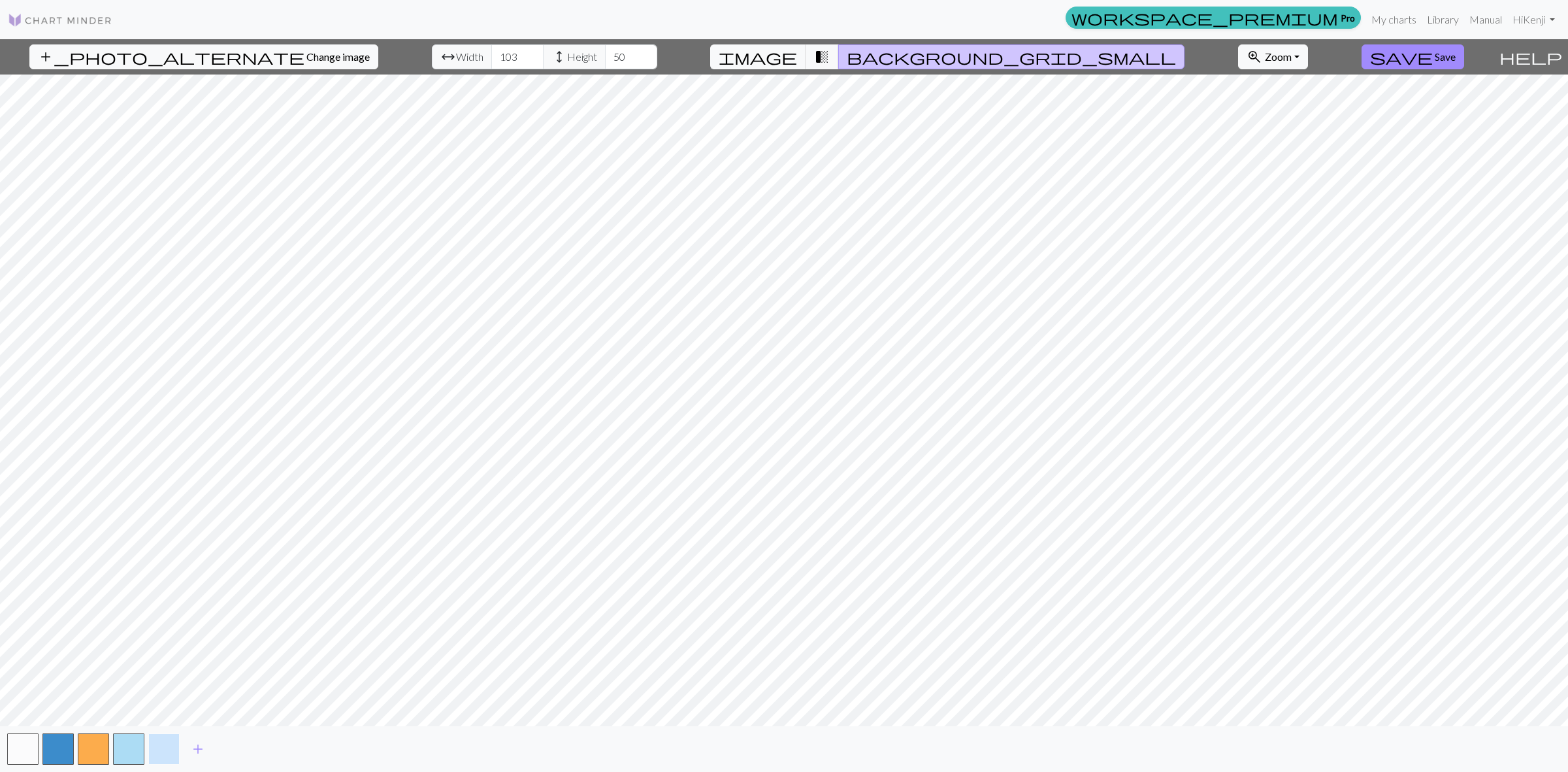
click at [173, 744] on button "button" at bounding box center [164, 749] width 31 height 31
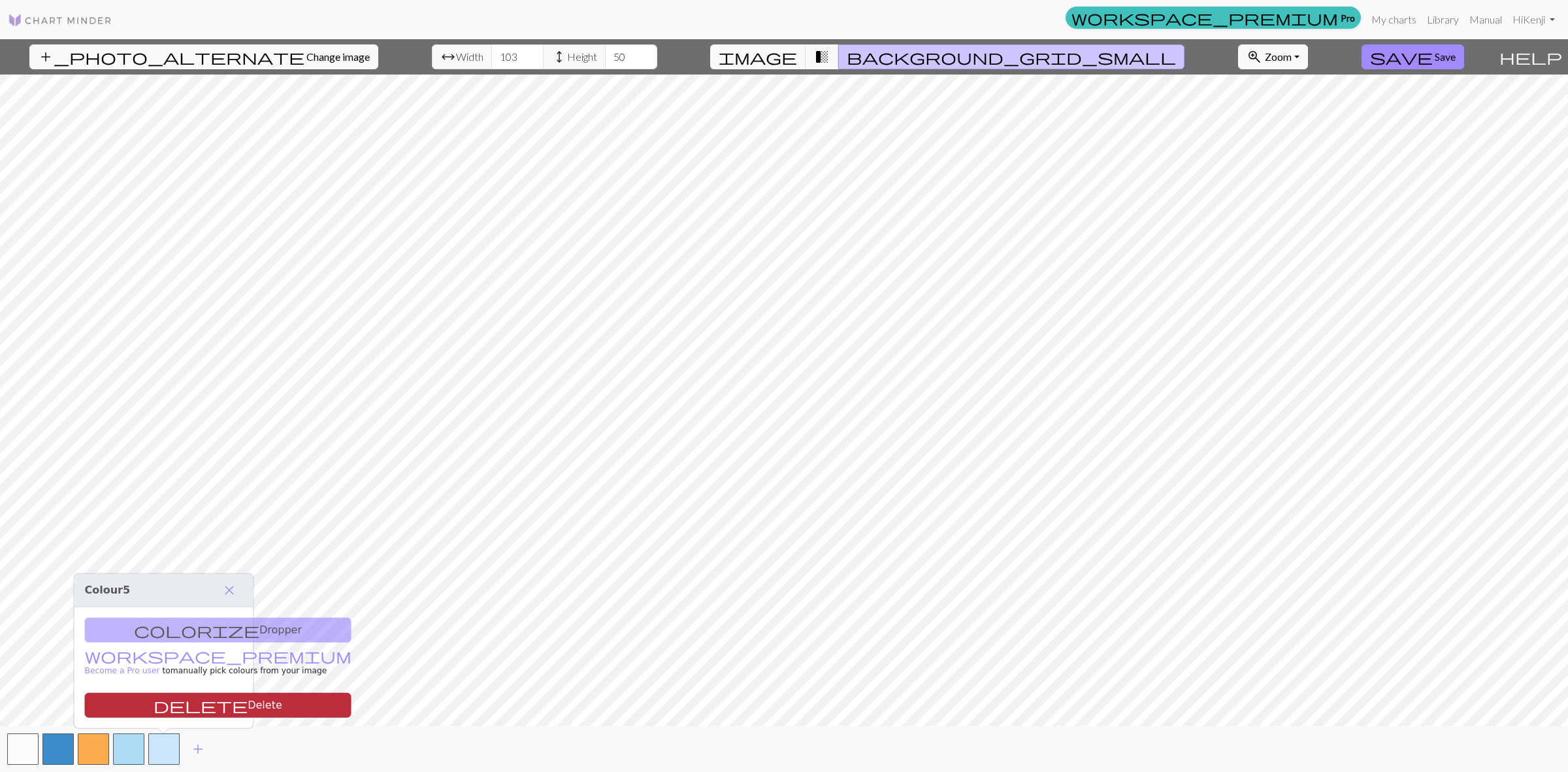
click at [186, 710] on button "delete Delete" at bounding box center [218, 705] width 267 height 25
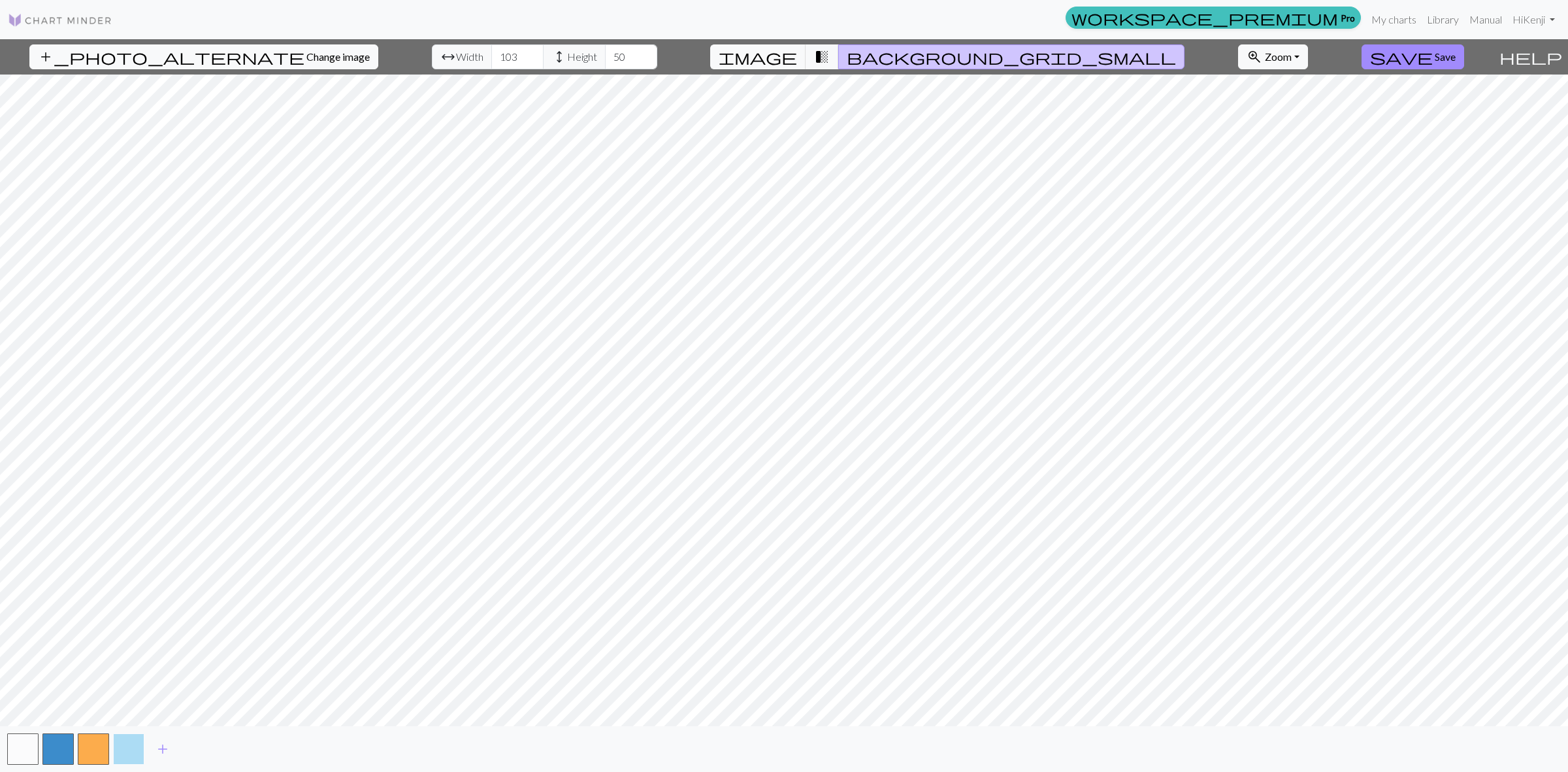
click at [130, 746] on button "button" at bounding box center [128, 749] width 31 height 31
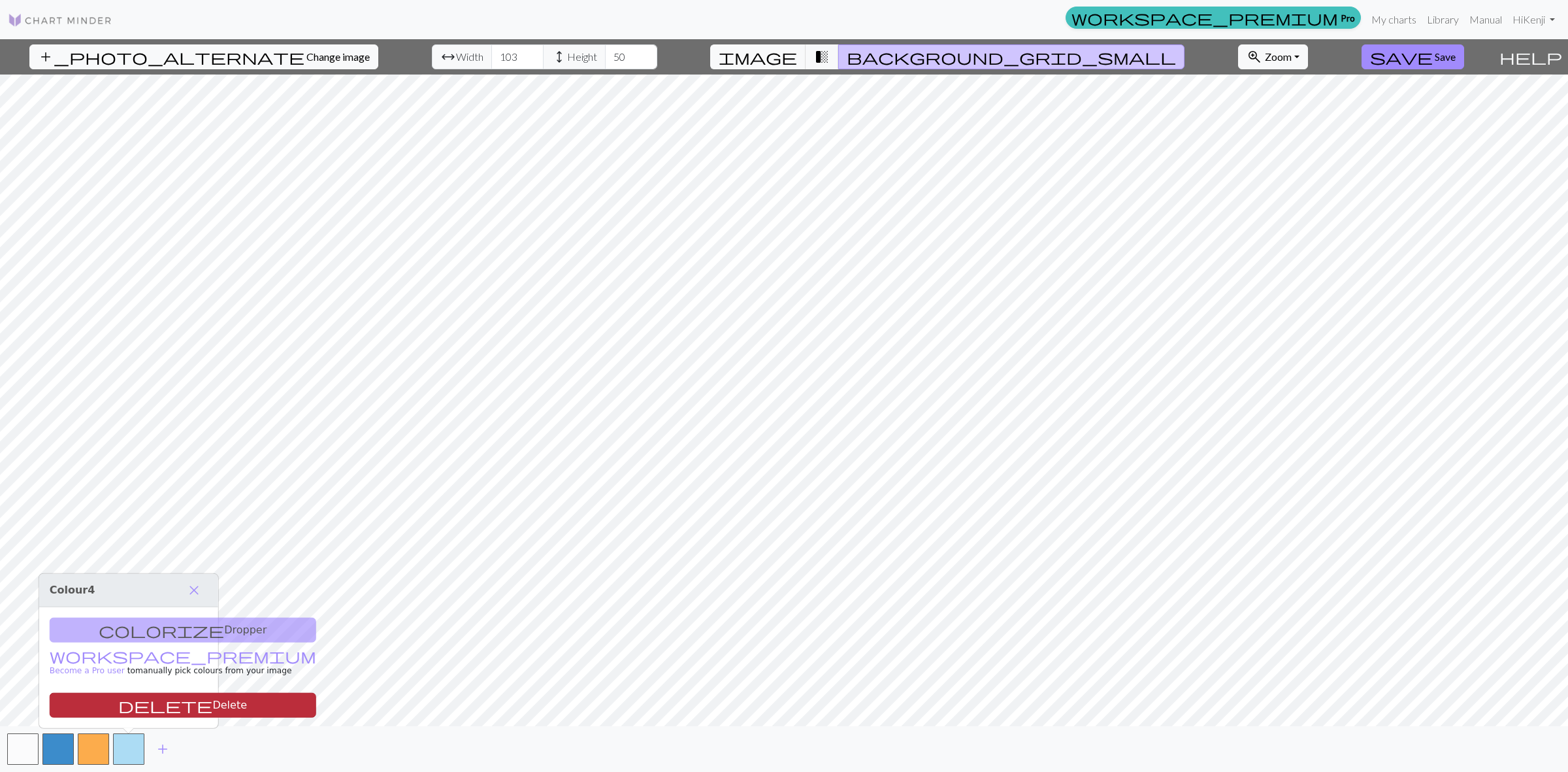
click at [154, 702] on button "delete Delete" at bounding box center [182, 705] width 267 height 25
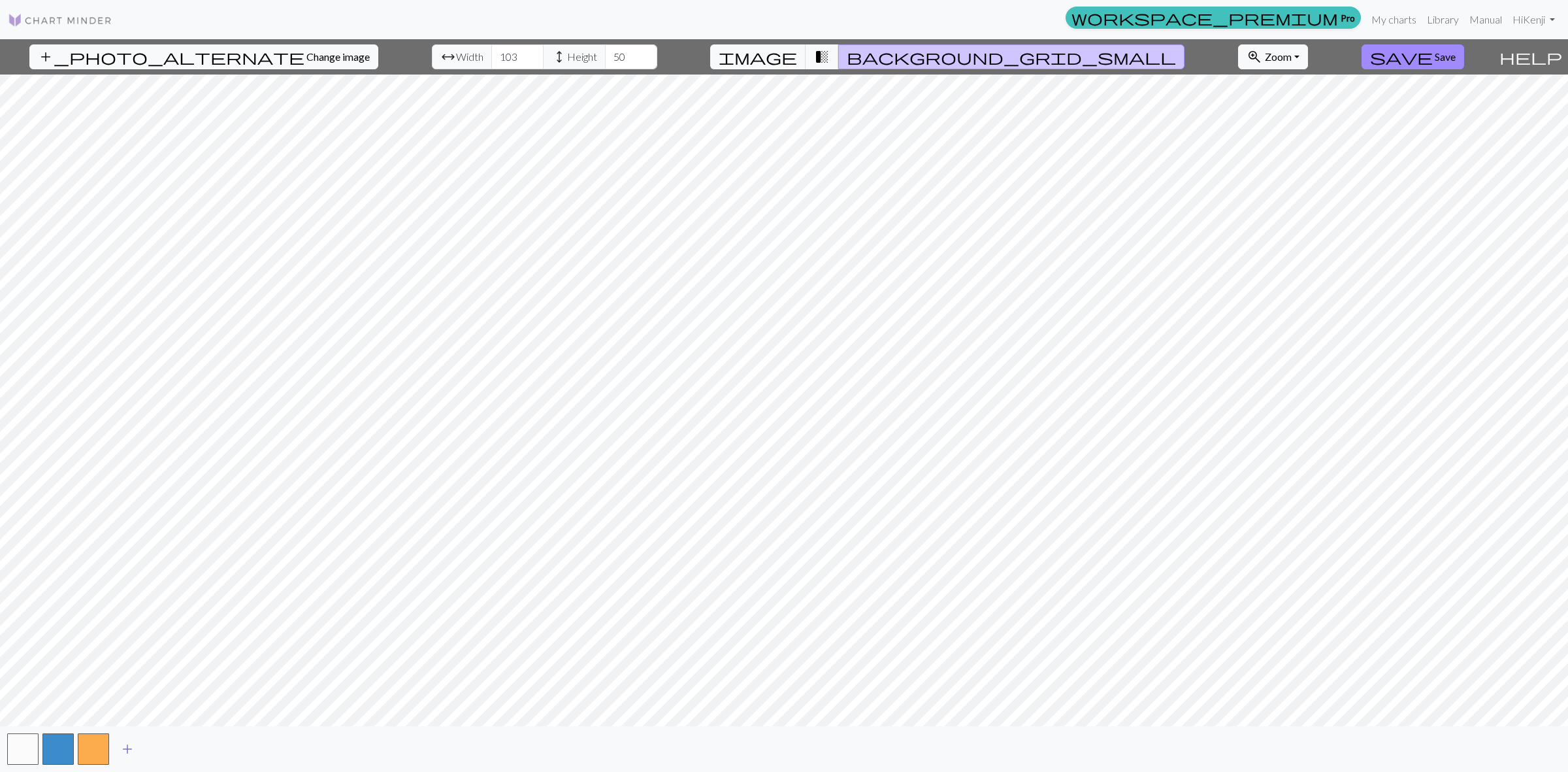
click at [128, 744] on span "add" at bounding box center [127, 749] width 16 height 18
click at [128, 746] on button "button" at bounding box center [128, 749] width 31 height 31
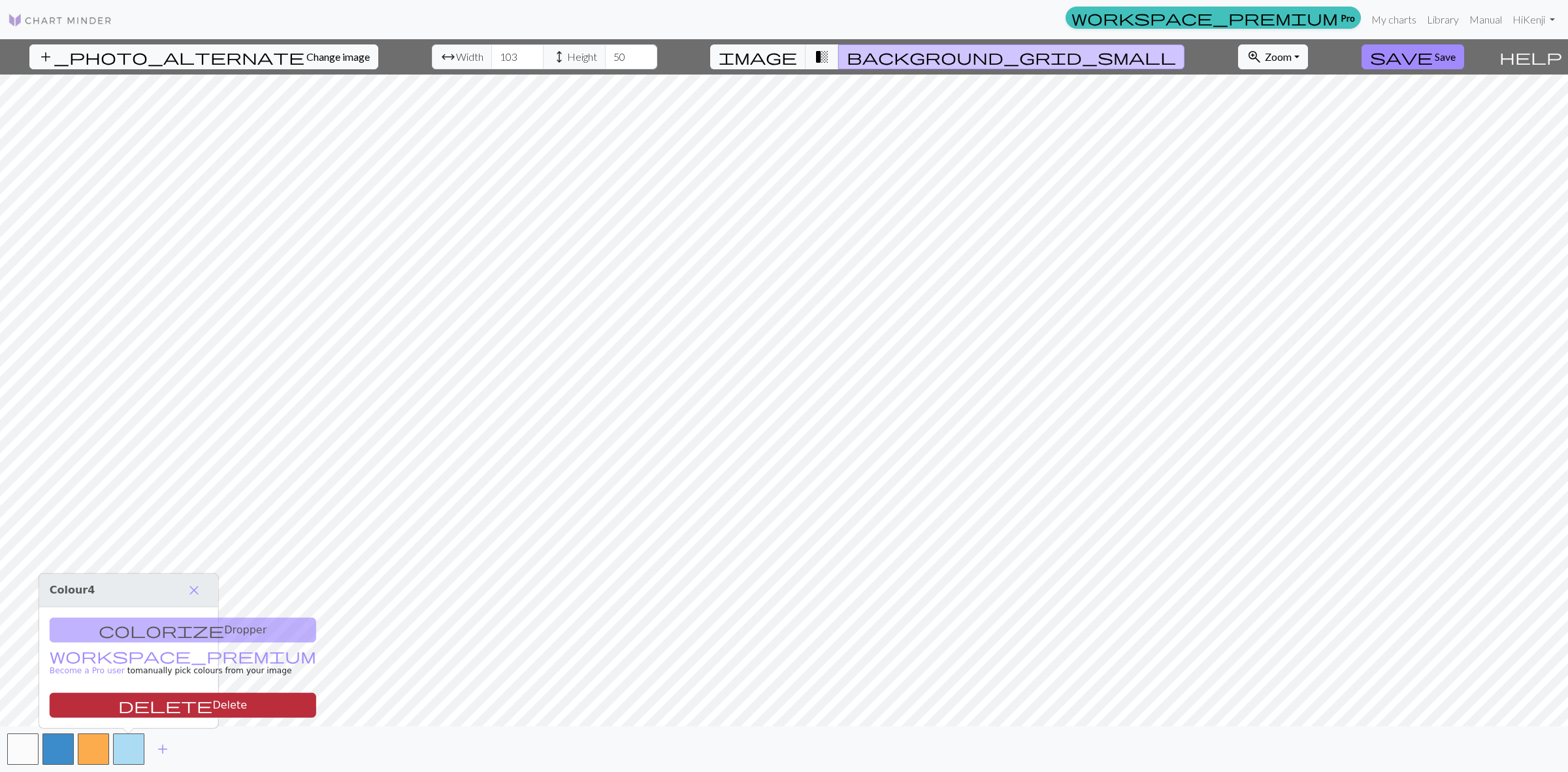
click at [145, 698] on button "delete Delete" at bounding box center [182, 705] width 267 height 25
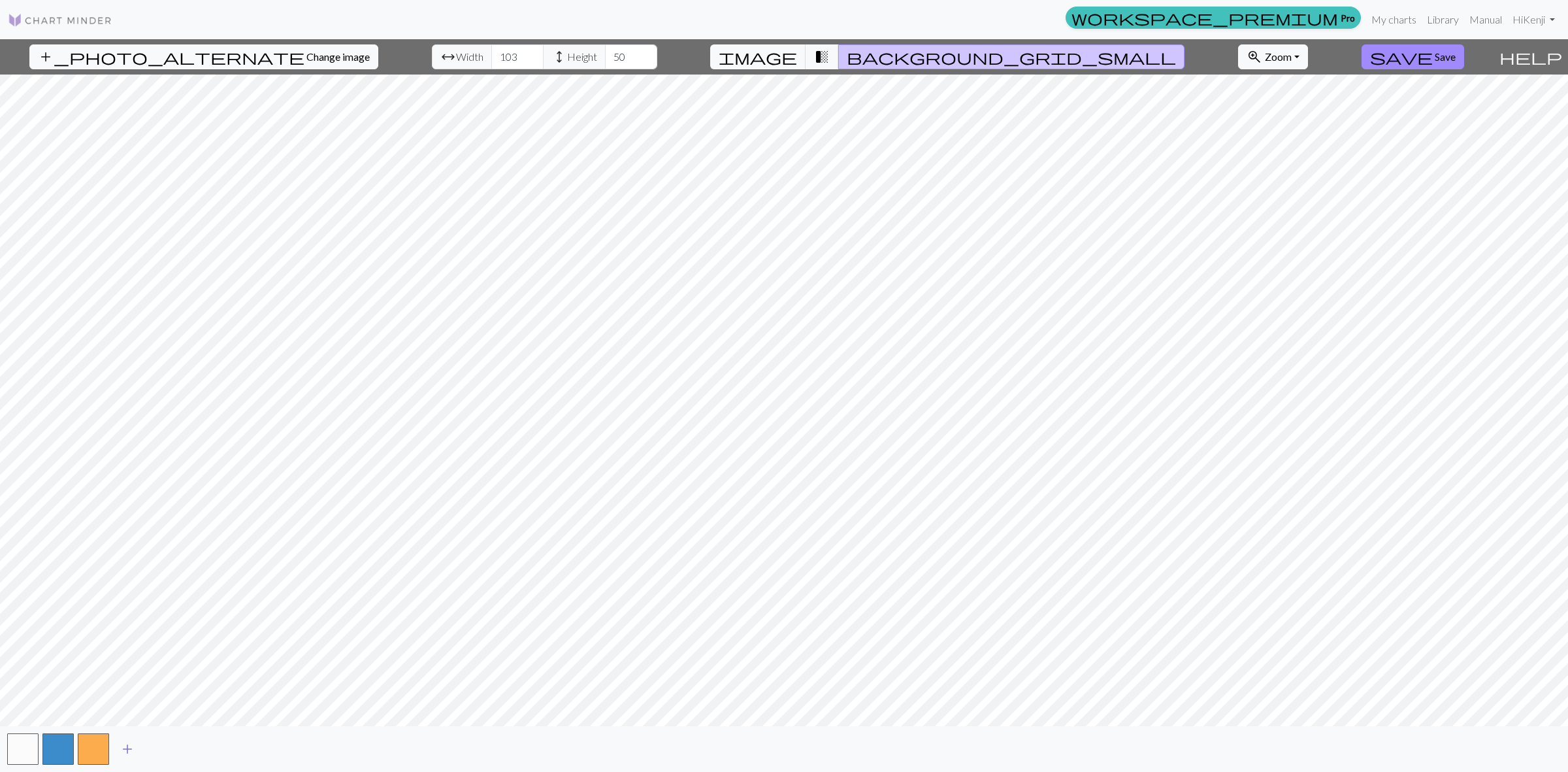
click at [121, 748] on span "add" at bounding box center [127, 749] width 16 height 18
click at [60, 747] on button "button" at bounding box center [58, 749] width 31 height 31
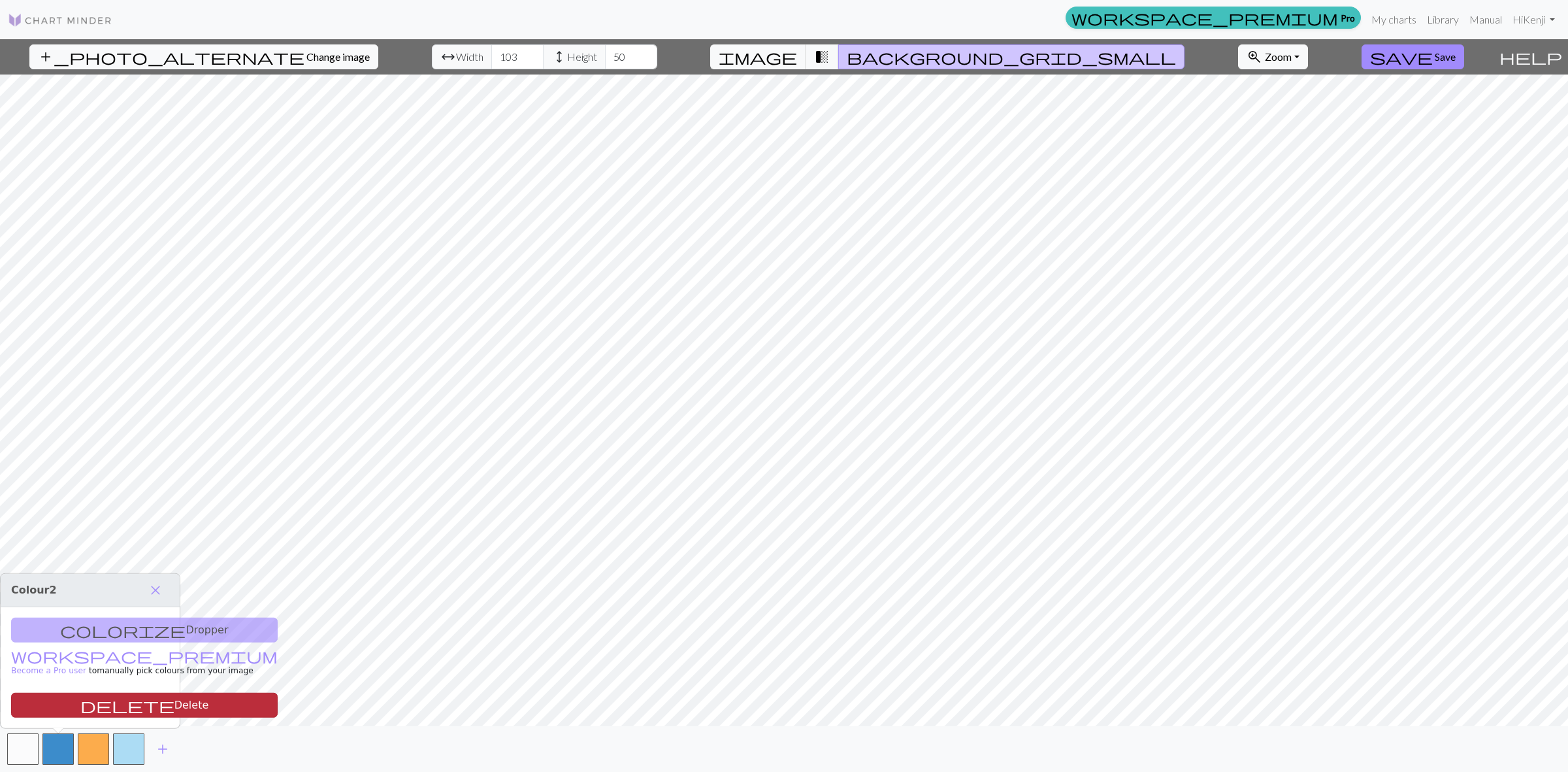
click at [145, 700] on button "delete Delete" at bounding box center [144, 705] width 267 height 25
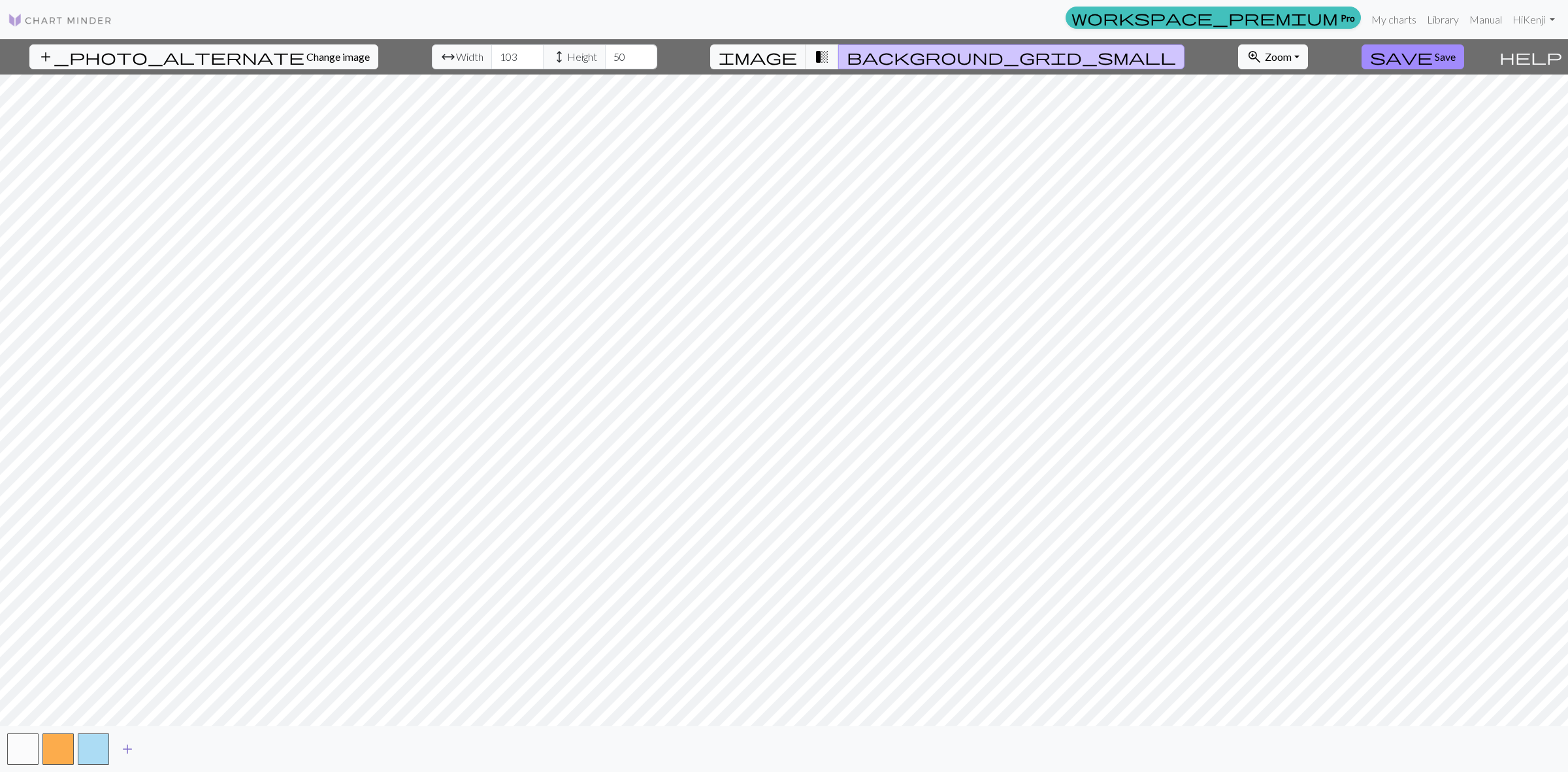
click at [126, 746] on span "add" at bounding box center [127, 749] width 16 height 18
click at [167, 747] on span "add" at bounding box center [162, 749] width 16 height 18
click at [124, 746] on button "button" at bounding box center [128, 749] width 31 height 31
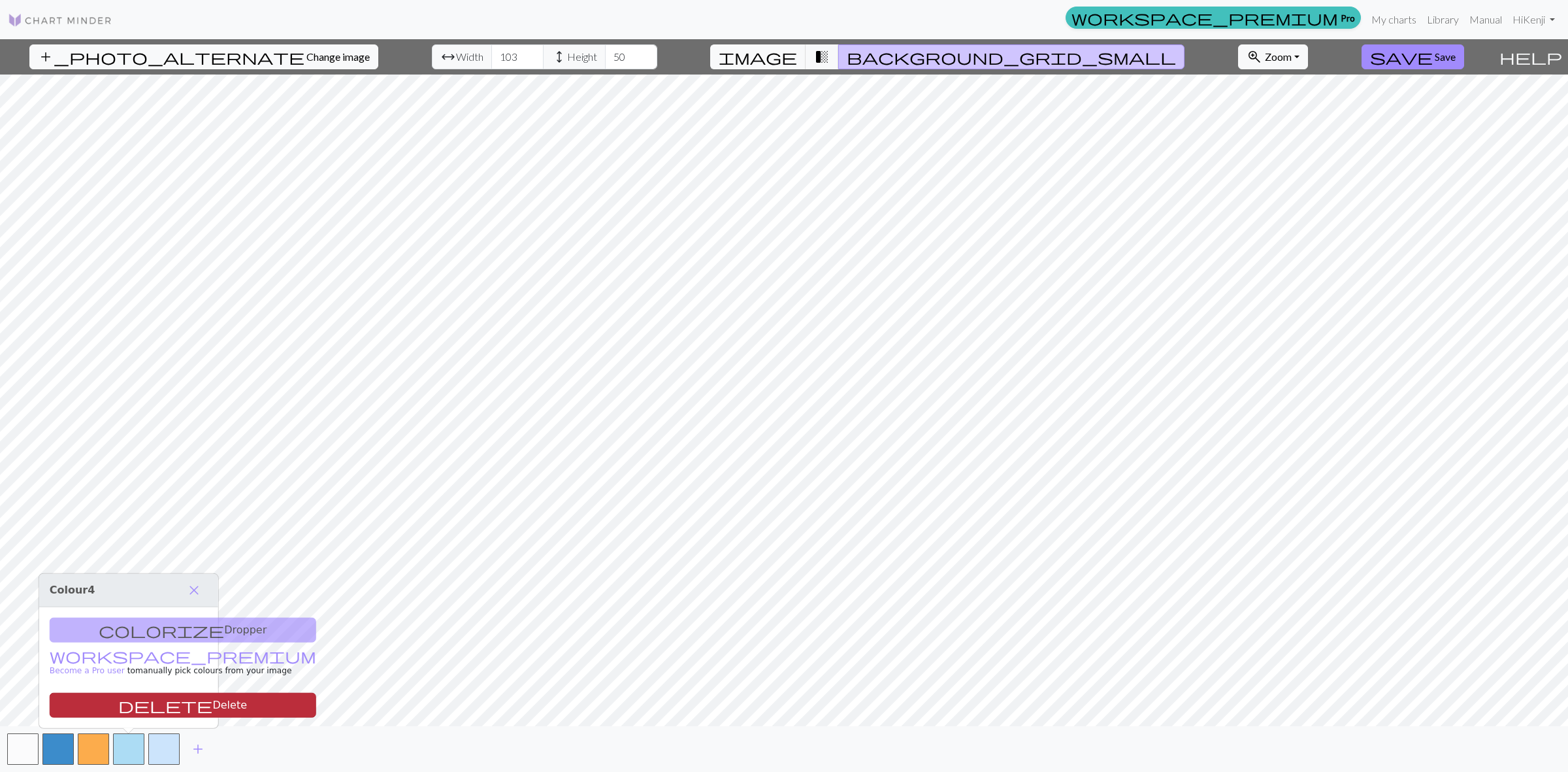
click at [143, 711] on button "delete Delete" at bounding box center [182, 705] width 267 height 25
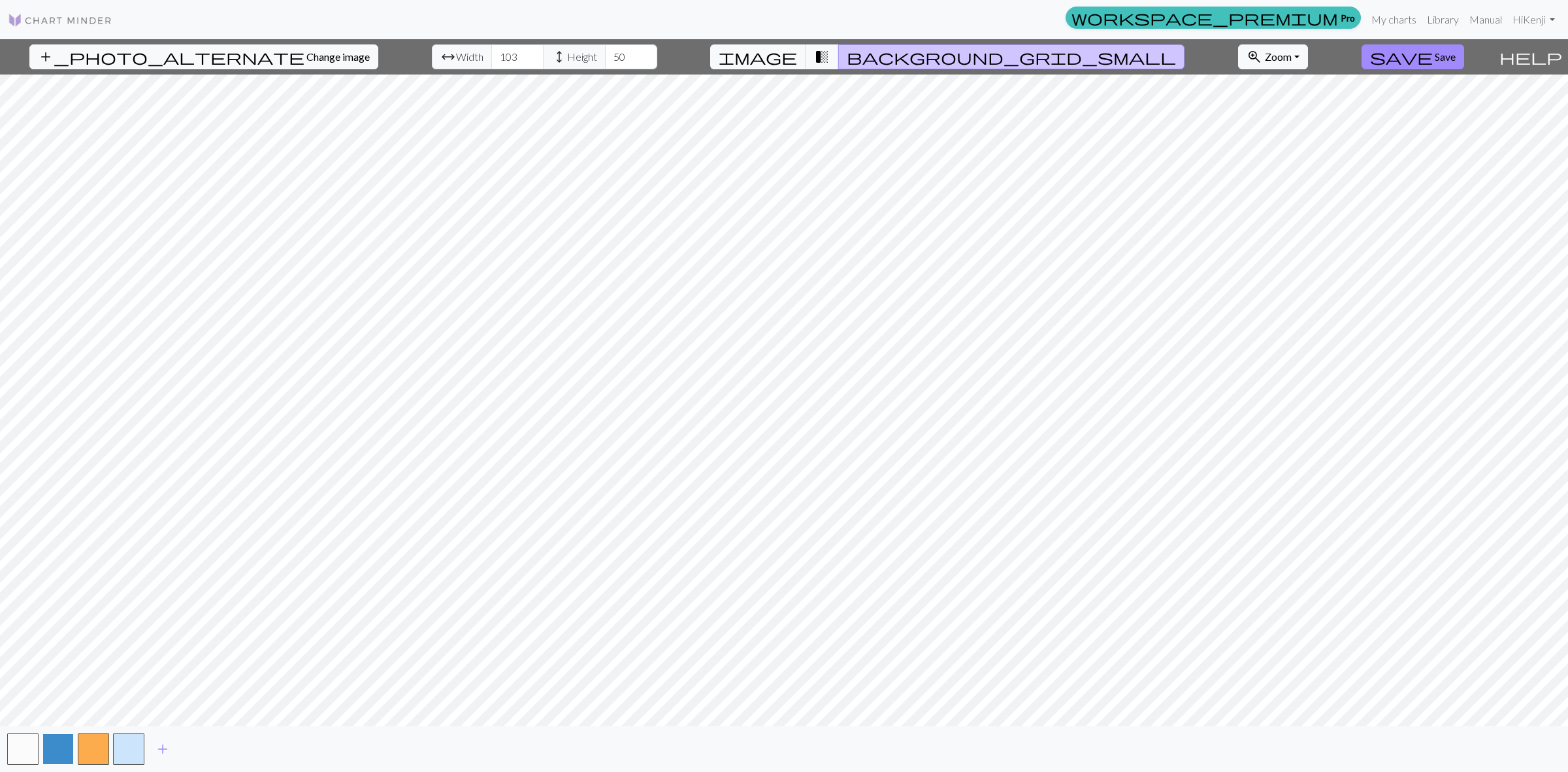
click at [49, 746] on button "button" at bounding box center [58, 749] width 31 height 31
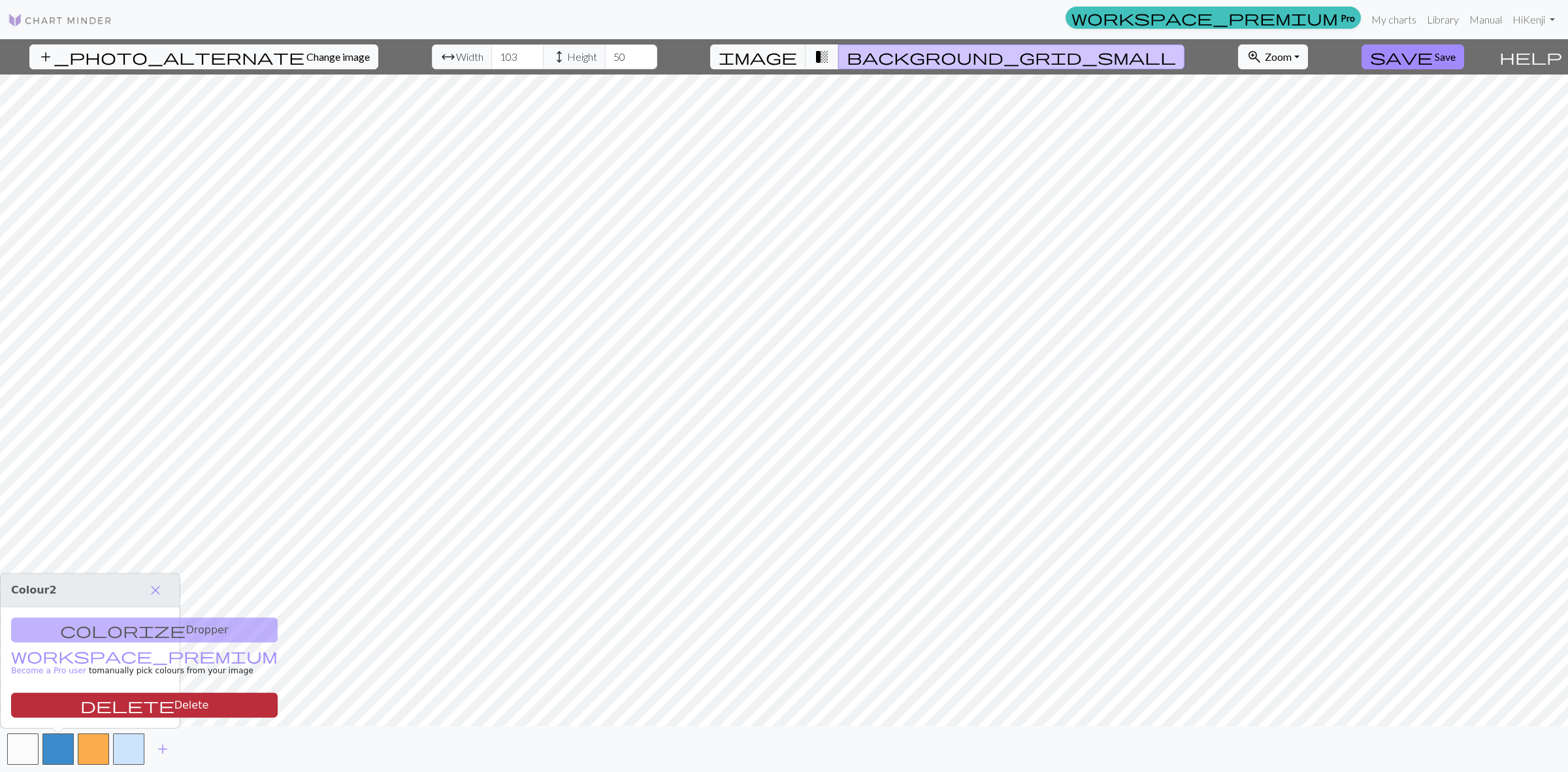
click at [90, 711] on button "delete Delete" at bounding box center [144, 705] width 267 height 25
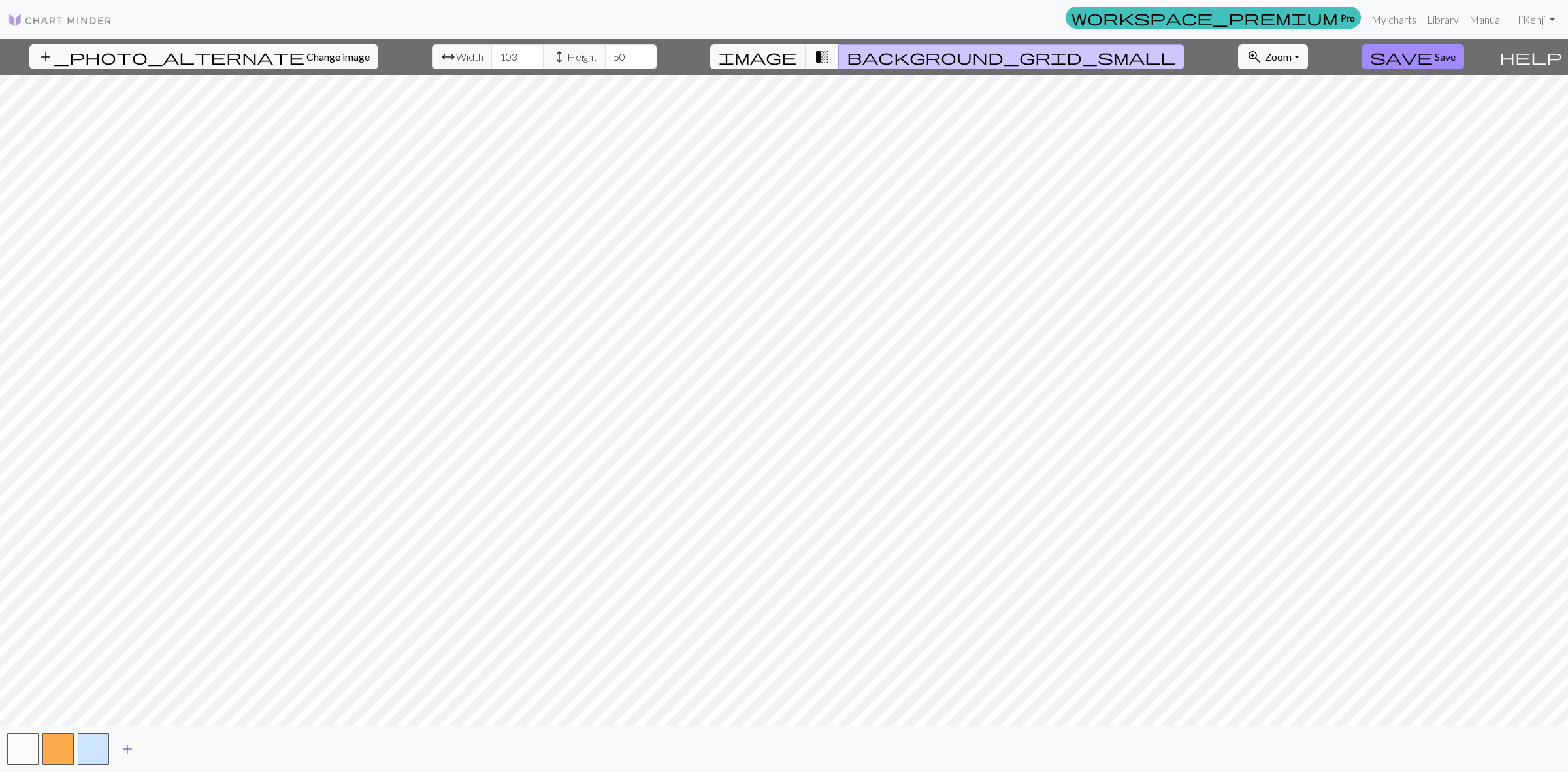
click at [128, 749] on span "add" at bounding box center [127, 749] width 16 height 18
click at [128, 747] on button "button" at bounding box center [128, 749] width 31 height 31
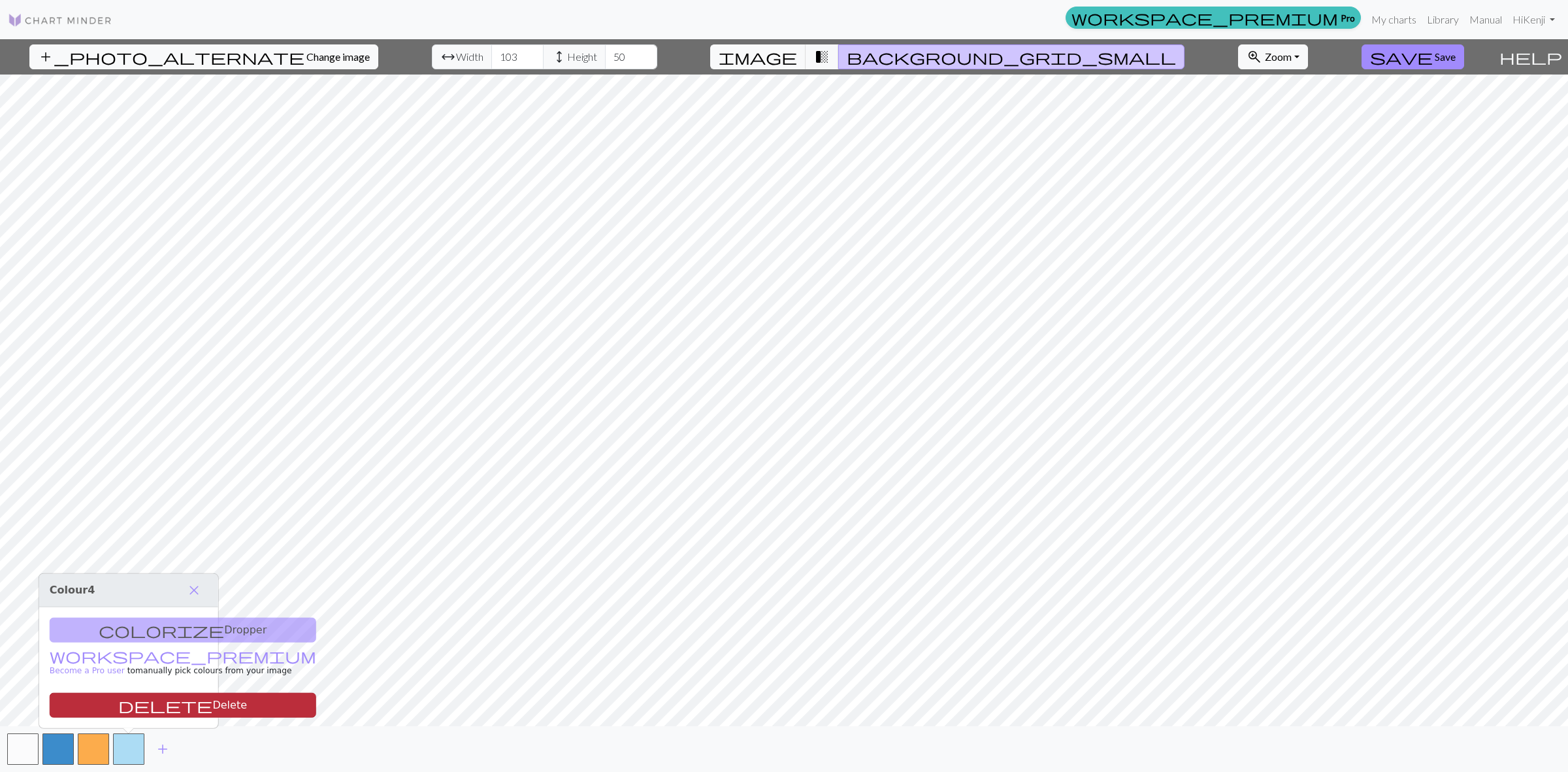
click at [143, 694] on button "delete Delete" at bounding box center [182, 705] width 267 height 25
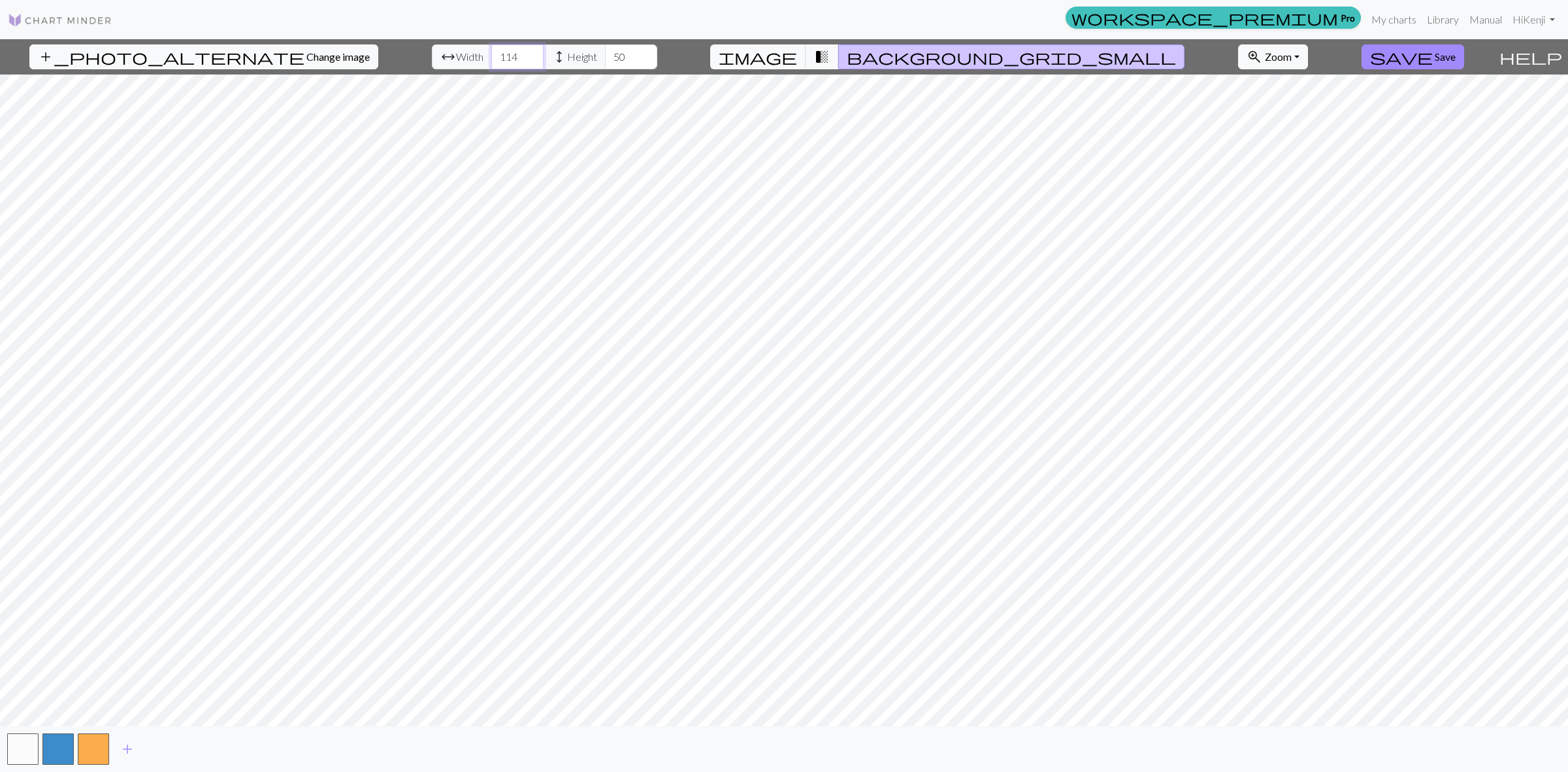
type input "115"
click at [495, 53] on input "115" at bounding box center [517, 57] width 52 height 25
click at [609, 52] on input "53" at bounding box center [630, 57] width 52 height 25
click at [612, 57] on input "52" at bounding box center [630, 57] width 52 height 25
click at [612, 57] on input "51" at bounding box center [630, 57] width 52 height 25
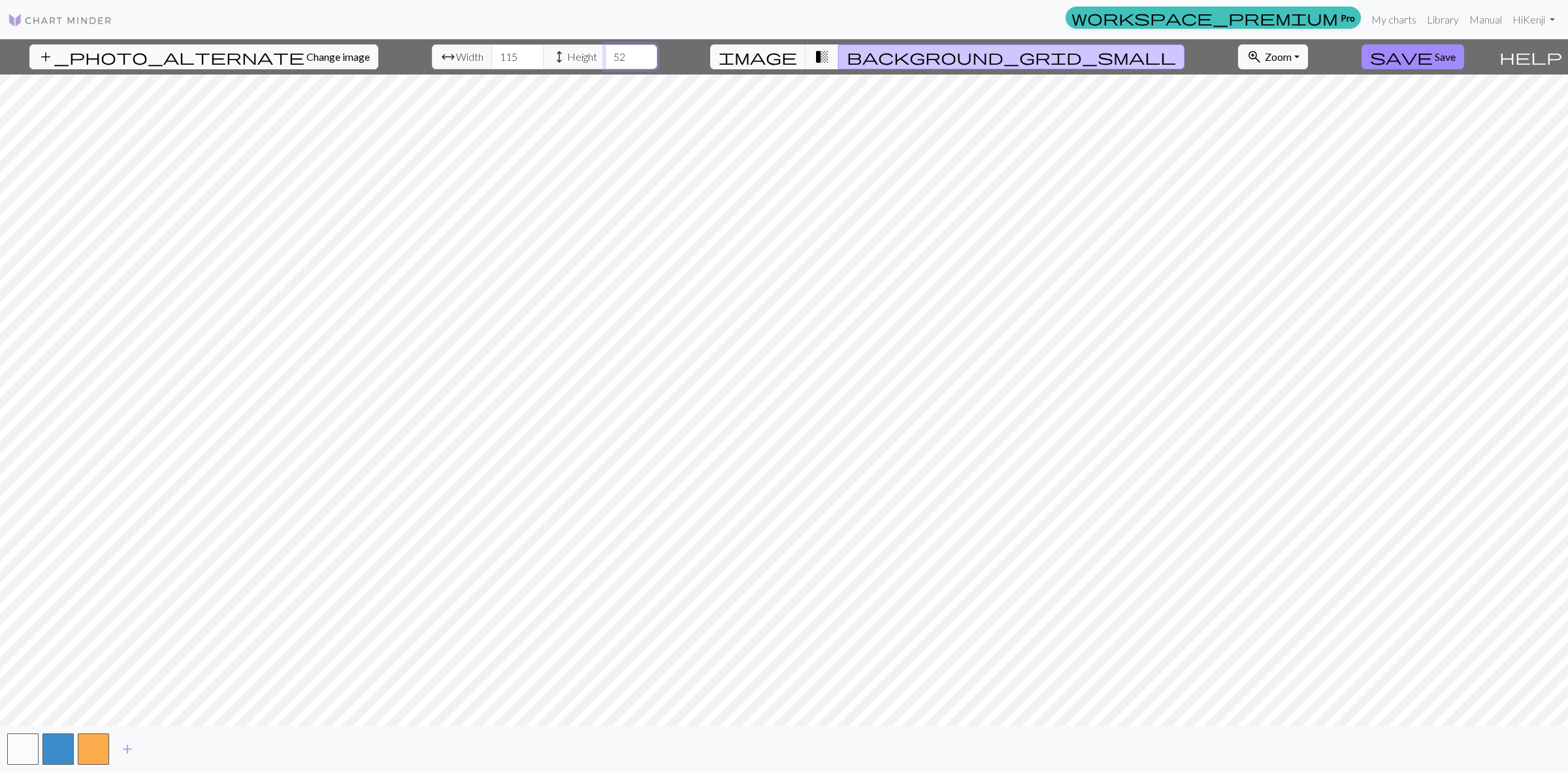
type input "52"
click at [611, 49] on input "52" at bounding box center [630, 57] width 52 height 25
click at [1434, 50] on span "Save" at bounding box center [1444, 56] width 21 height 12
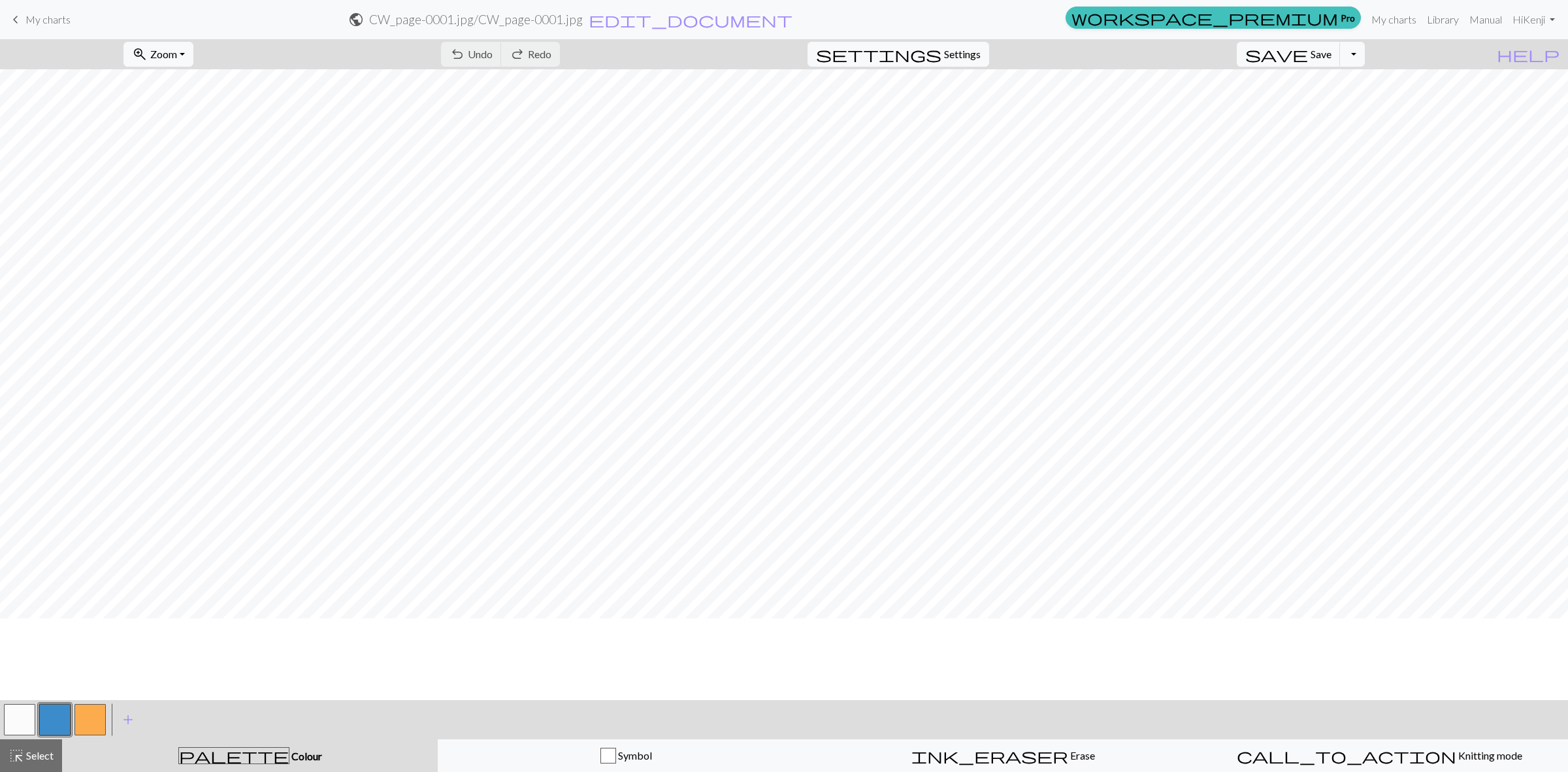
scroll to position [82, 0]
click at [1332, 54] on span "Save" at bounding box center [1321, 54] width 21 height 12
click at [41, 23] on span "My charts" at bounding box center [48, 19] width 45 height 12
